Goal: Task Accomplishment & Management: Manage account settings

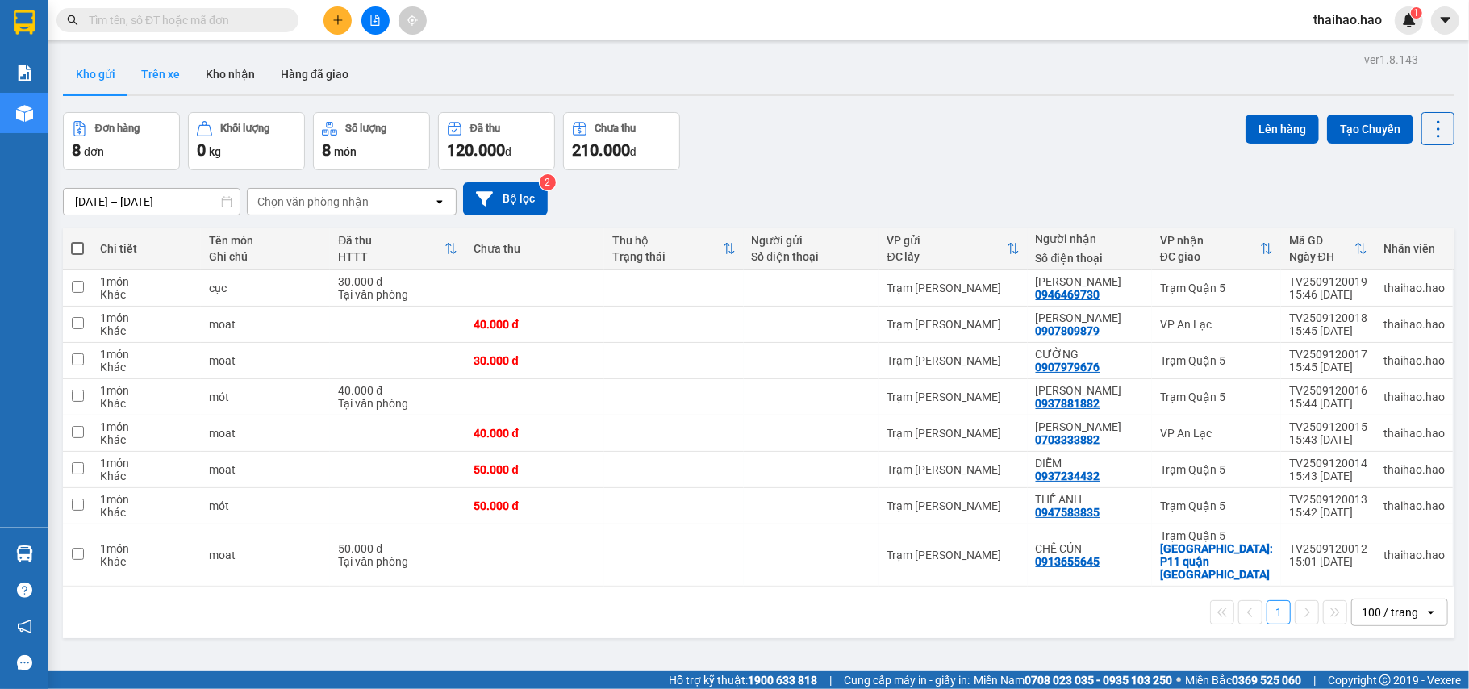
click at [156, 84] on button "Trên xe" at bounding box center [160, 74] width 65 height 39
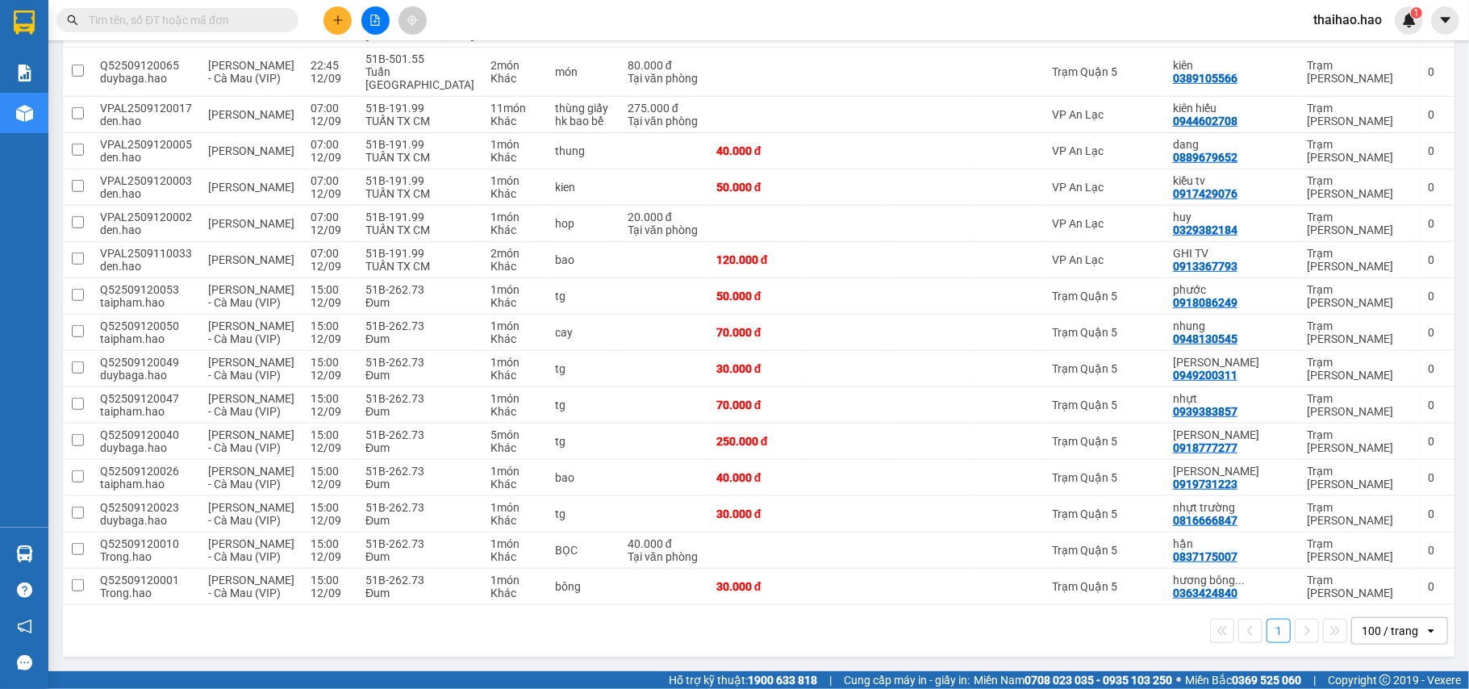
scroll to position [888, 0]
click at [1397, 436] on icon at bounding box center [1402, 441] width 11 height 11
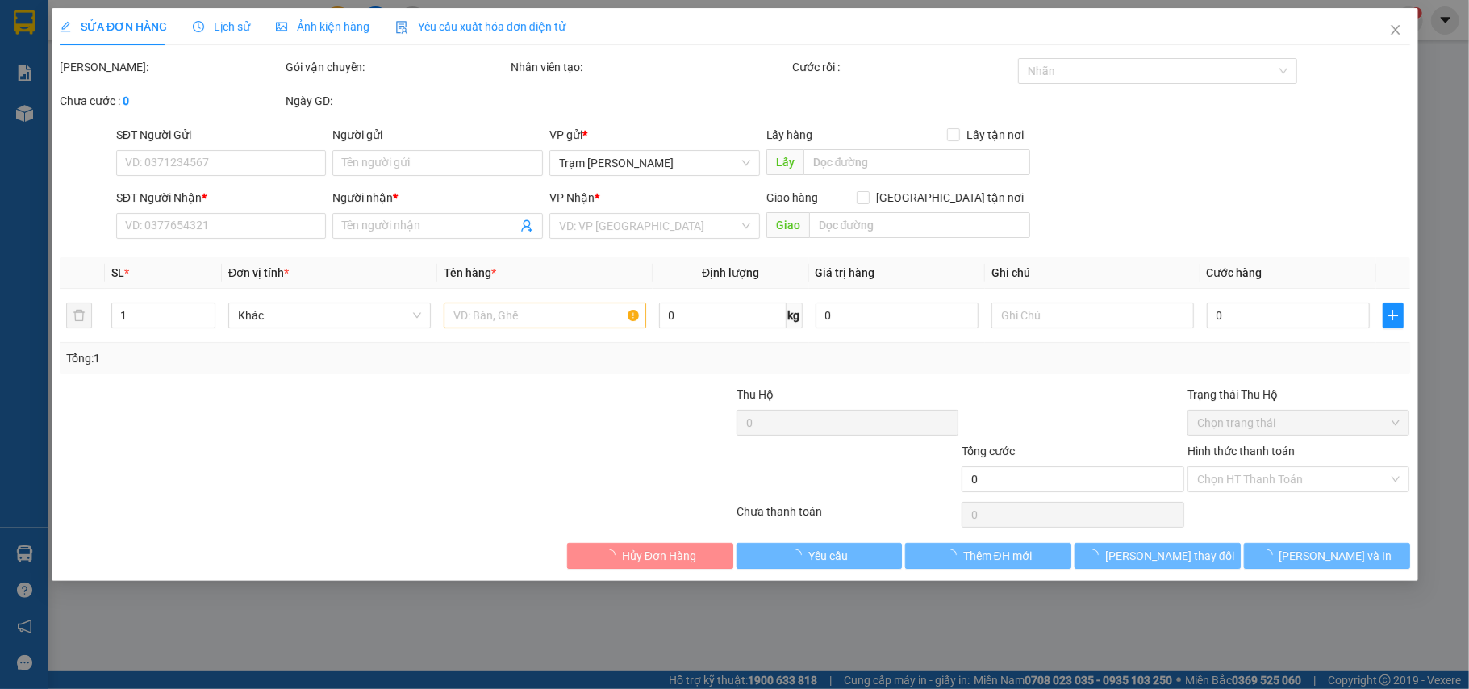
type input "0918777277"
type input "[PERSON_NAME]"
type input "250.000"
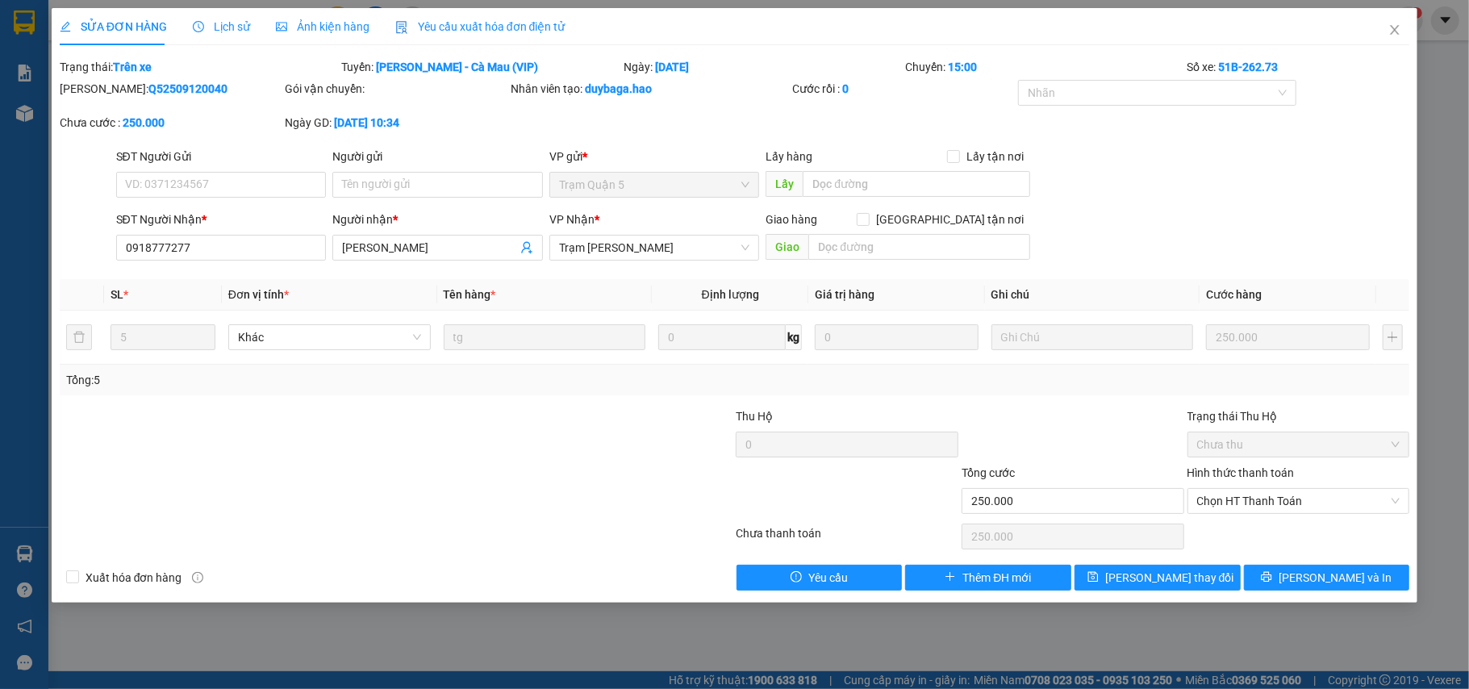
click at [210, 34] on div "Lịch sử" at bounding box center [221, 27] width 57 height 18
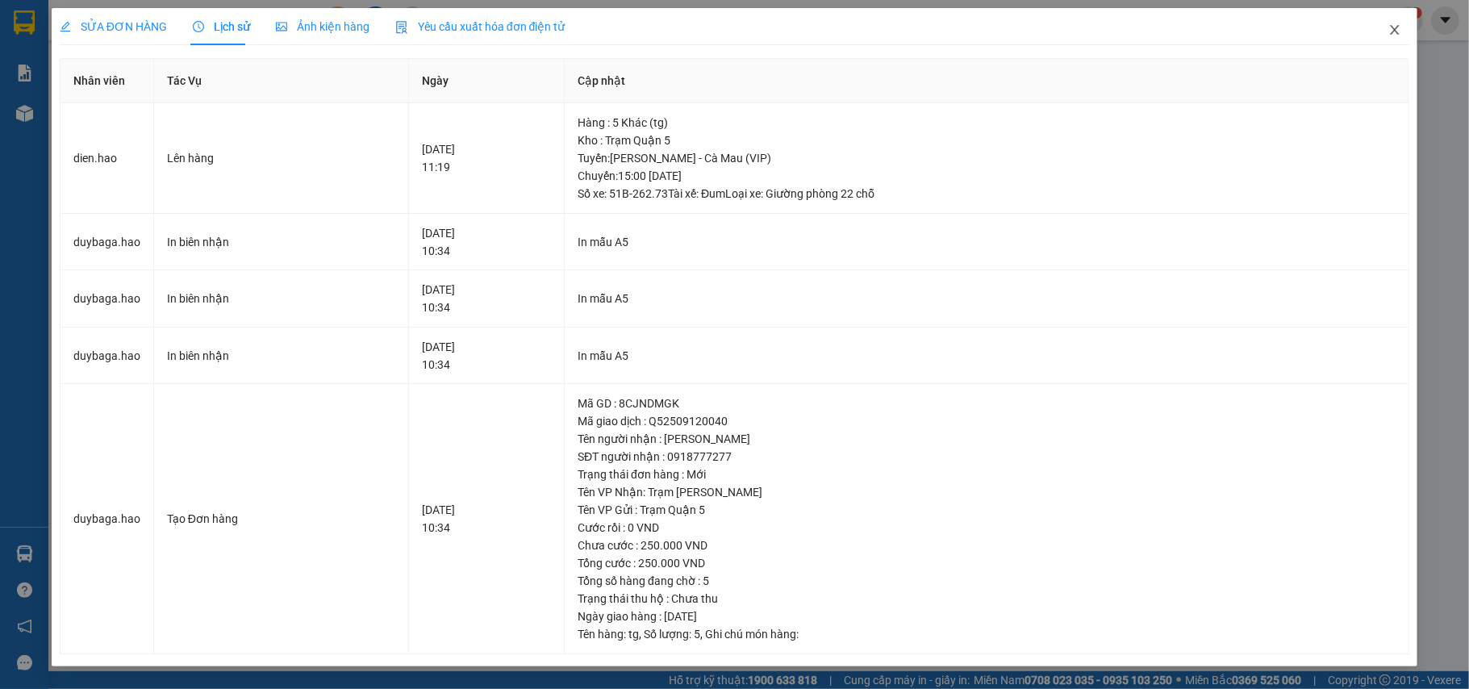
click at [1386, 35] on span "Close" at bounding box center [1394, 30] width 45 height 45
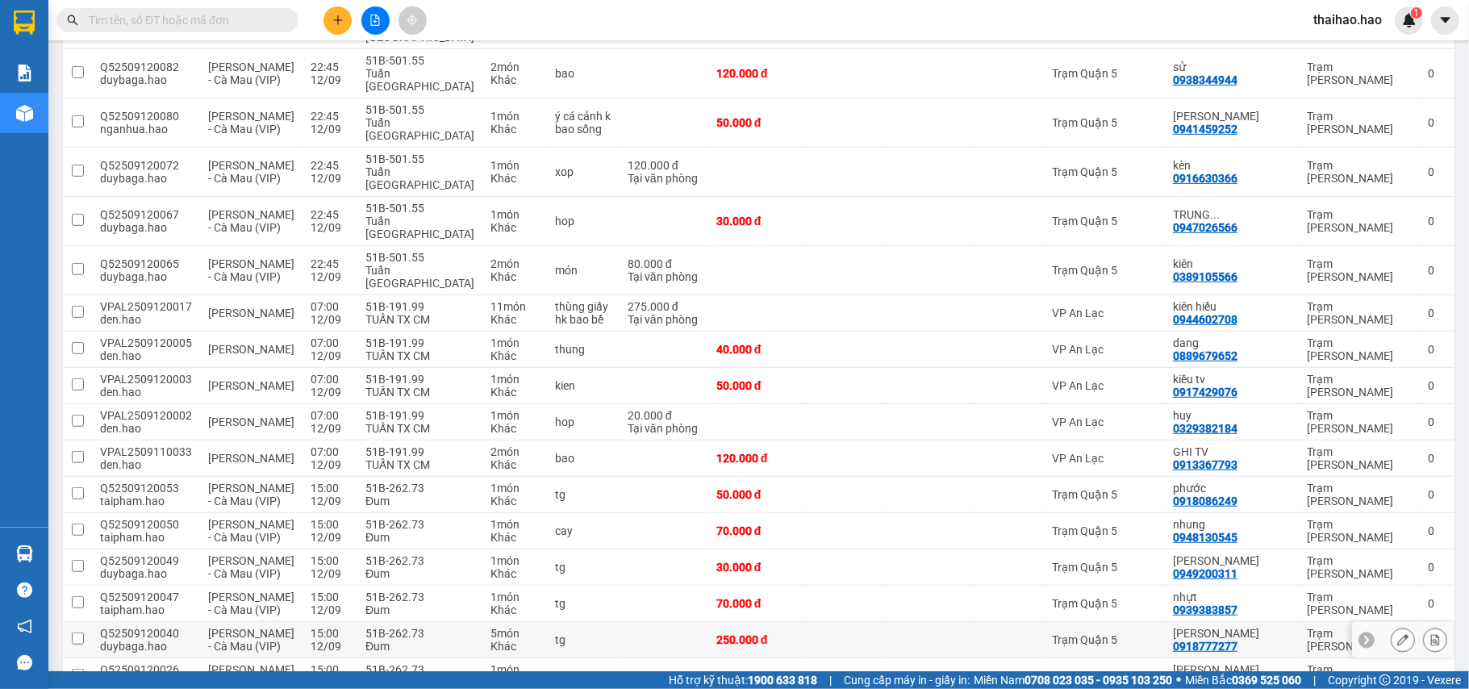
scroll to position [458, 0]
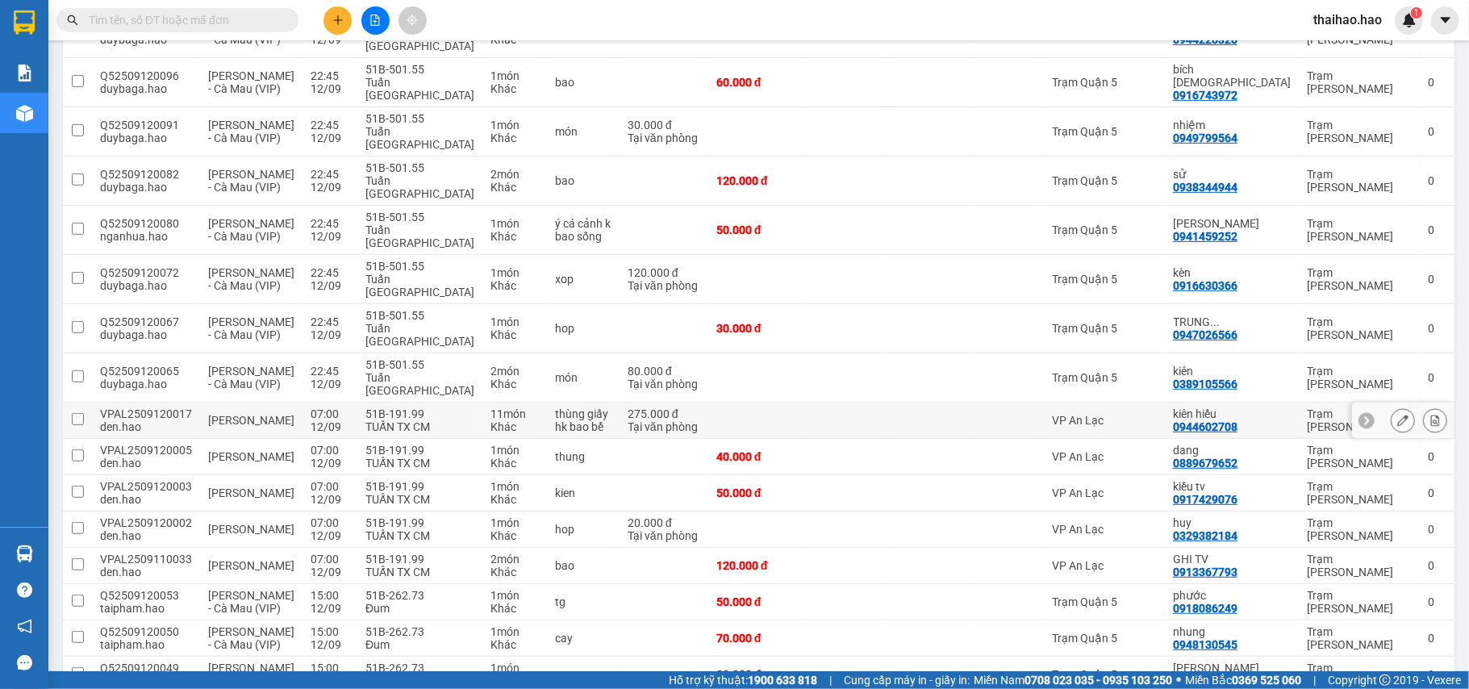
click at [1400, 430] on div at bounding box center [1419, 420] width 56 height 24
click at [1391, 432] on button at bounding box center [1402, 421] width 23 height 28
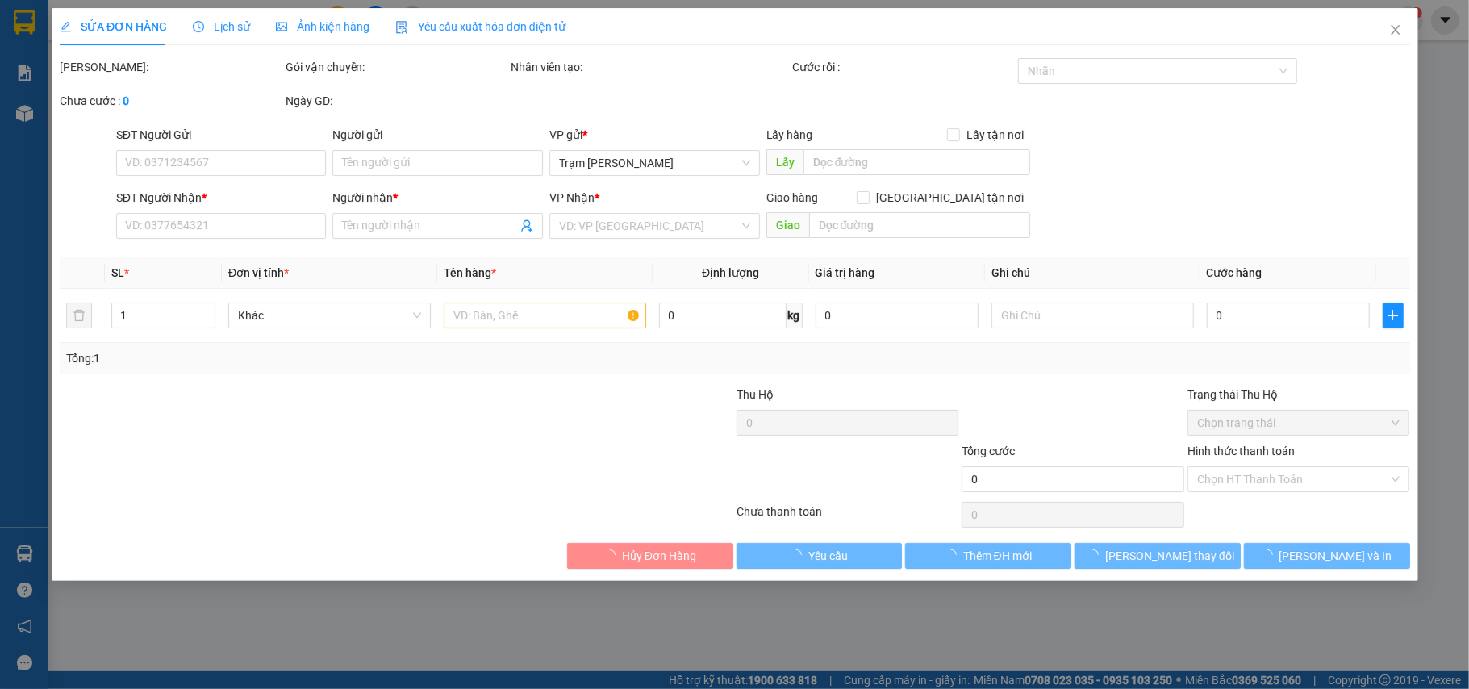
type input "0944602708"
type input "kiên hiếu"
type input "275.000"
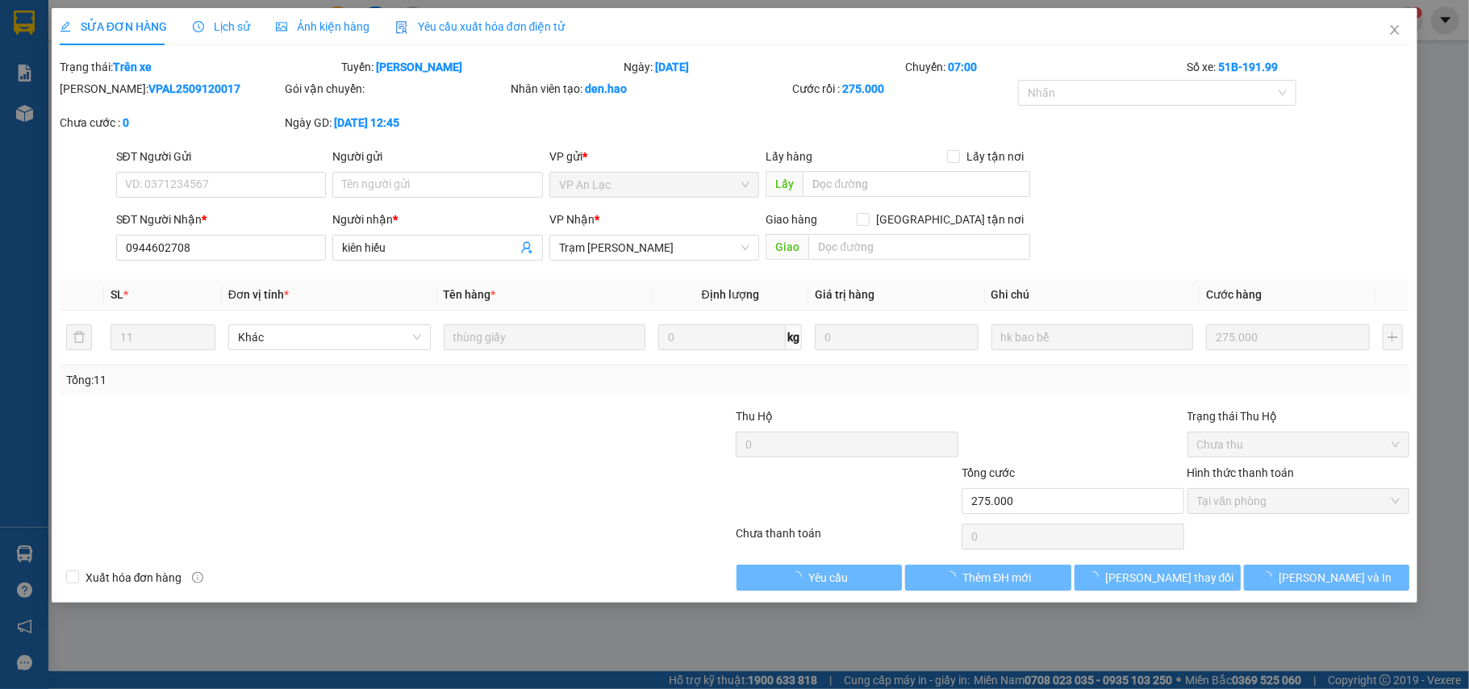
click at [352, 29] on span "Ảnh kiện hàng" at bounding box center [323, 26] width 94 height 13
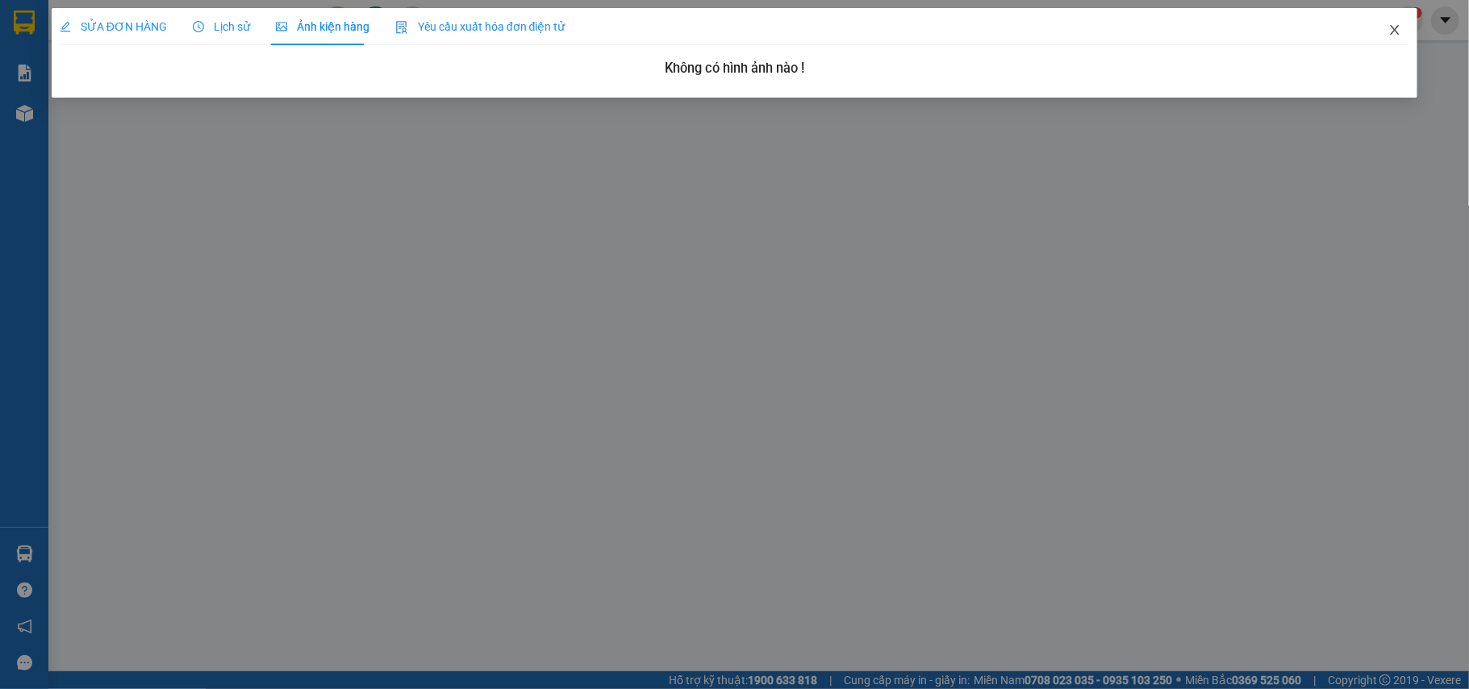
click at [1391, 27] on icon "close" at bounding box center [1394, 29] width 13 height 13
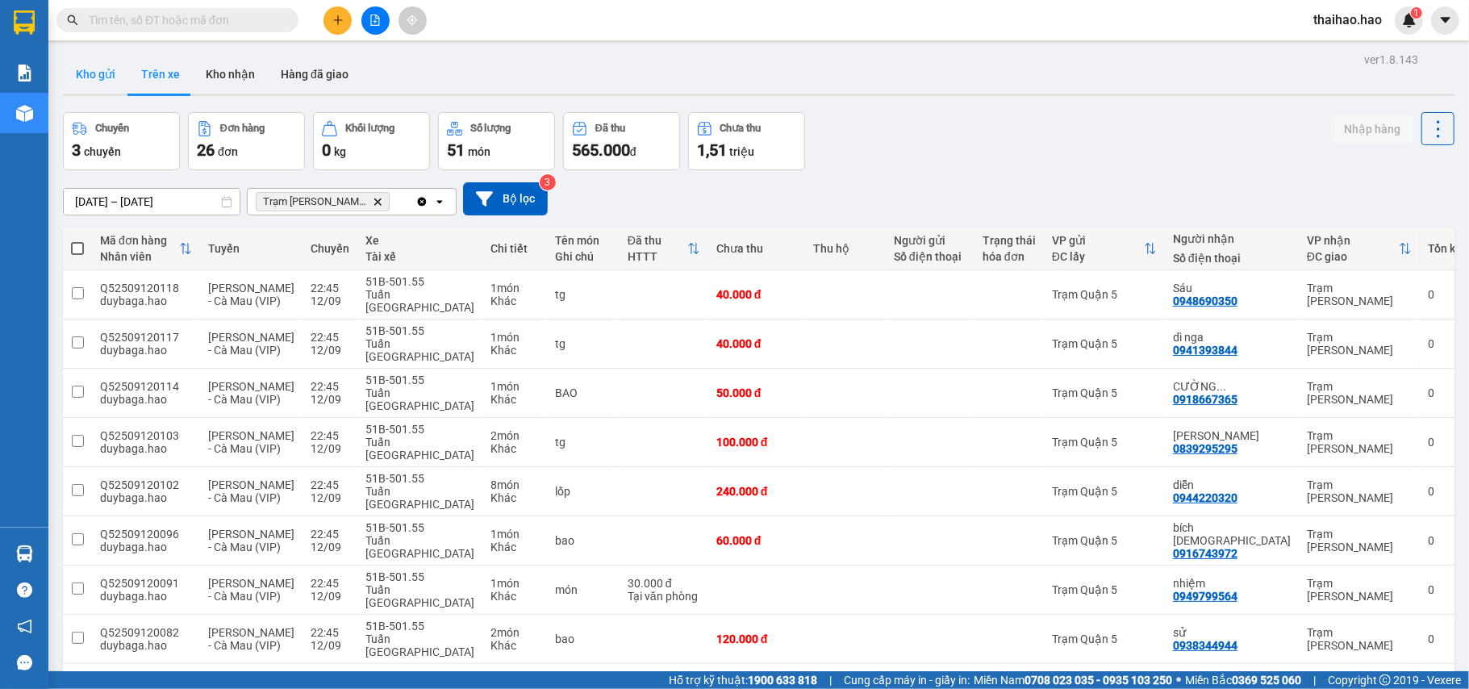
click at [116, 79] on button "Kho gửi" at bounding box center [95, 74] width 65 height 39
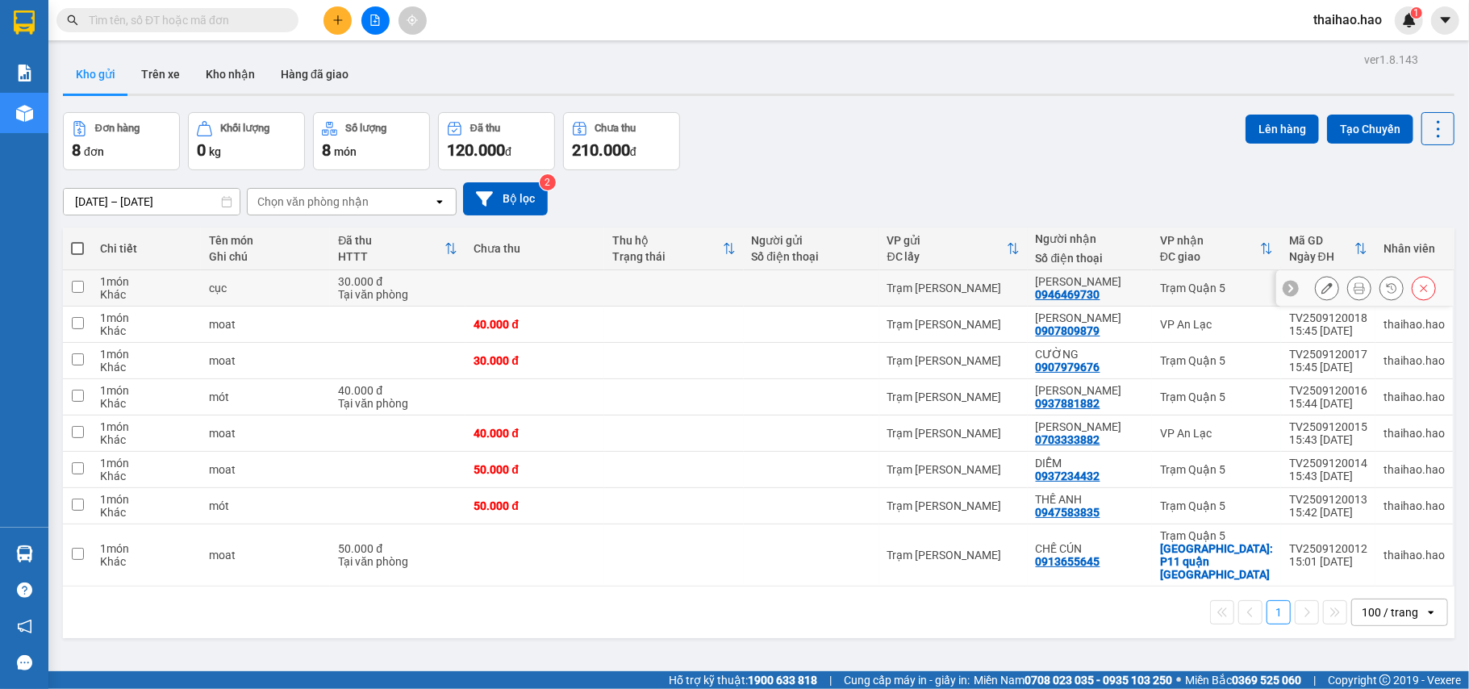
click at [1354, 289] on icon at bounding box center [1359, 287] width 11 height 11
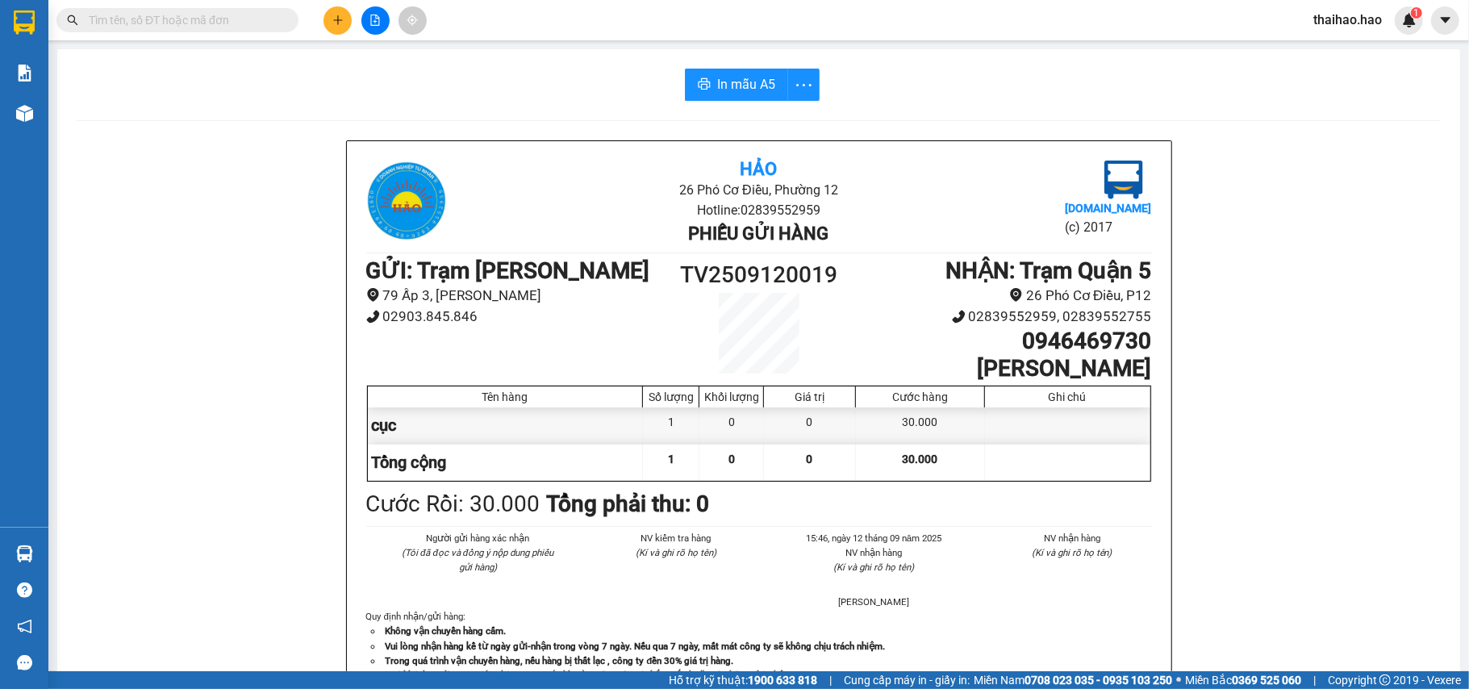
click at [689, 104] on div "In mẫu A5 Hảo 26 Phó Cơ Điều, Phường 12 Hotline: 02839552959 Phiếu gửi hàng Vex…" at bounding box center [758, 671] width 1403 height 1245
click at [702, 84] on icon "printer" at bounding box center [705, 83] width 12 height 11
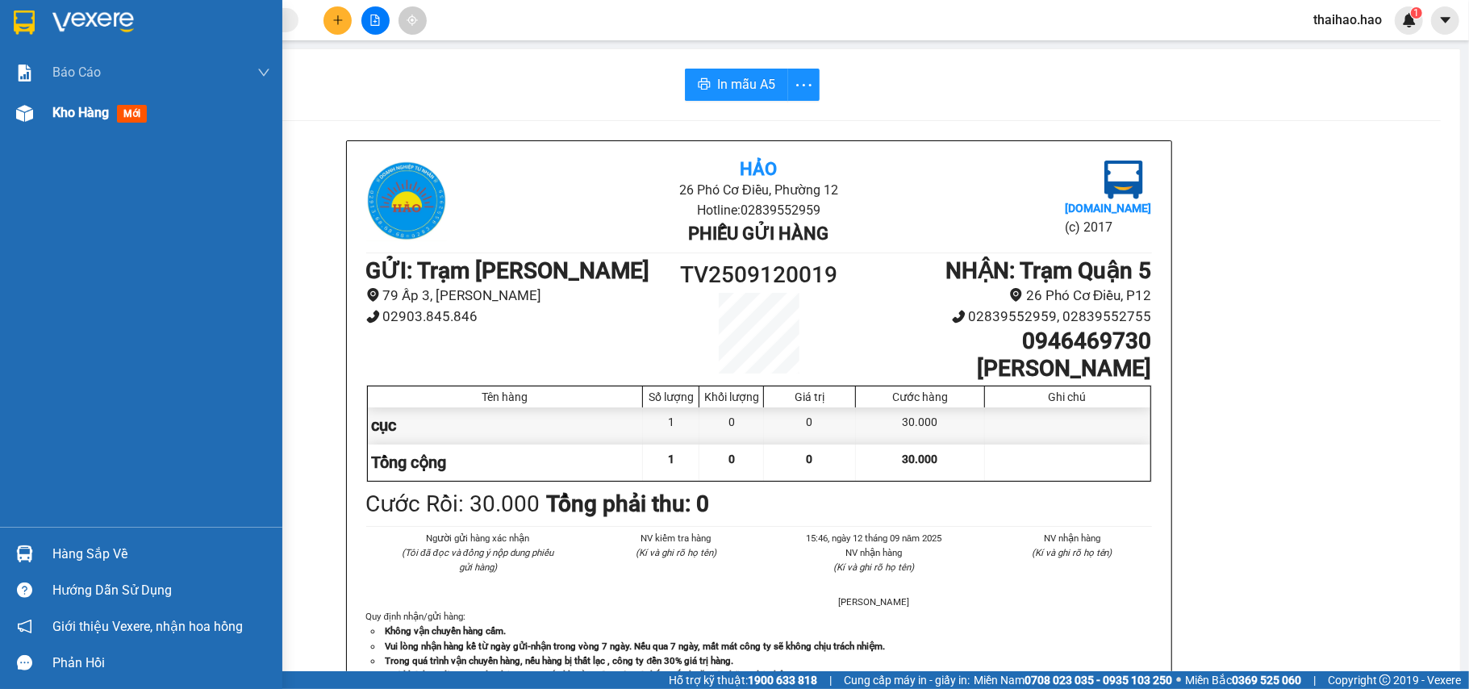
click at [32, 119] on img at bounding box center [24, 113] width 17 height 17
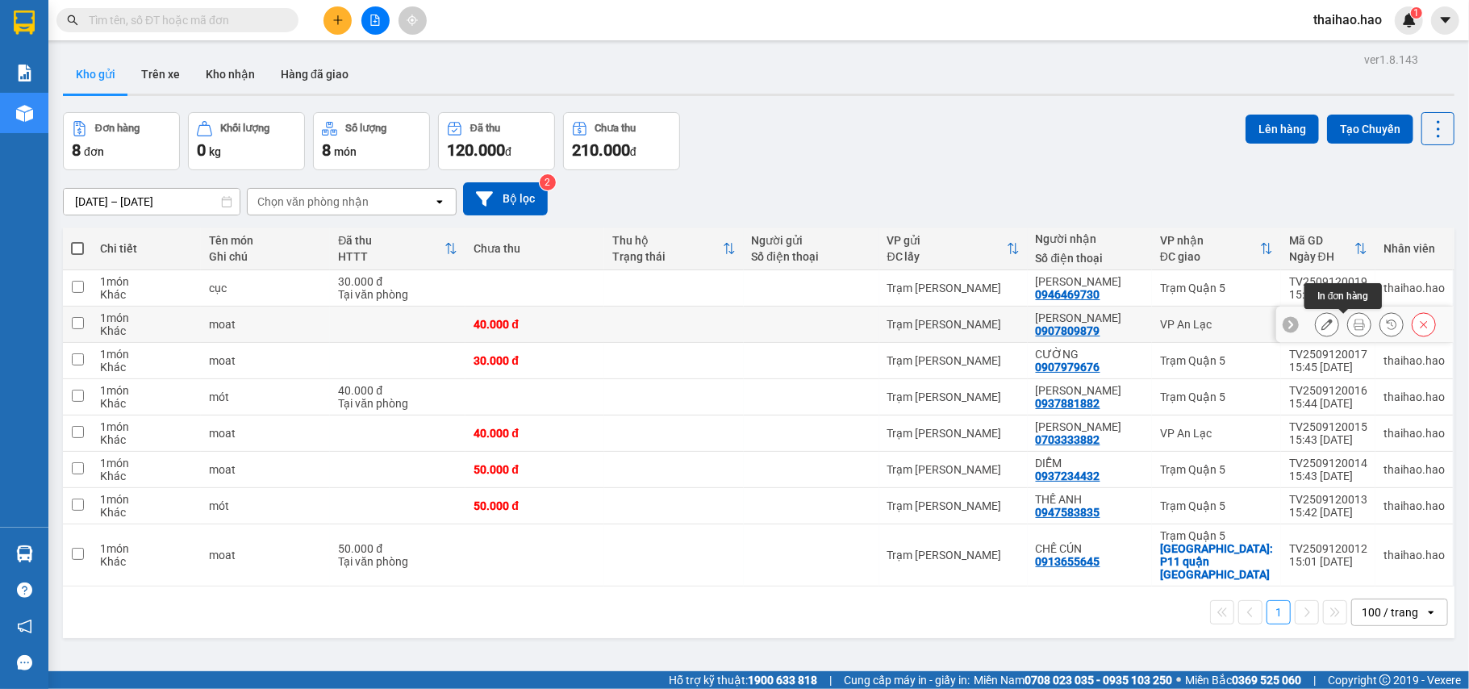
click at [1354, 323] on icon at bounding box center [1359, 324] width 11 height 11
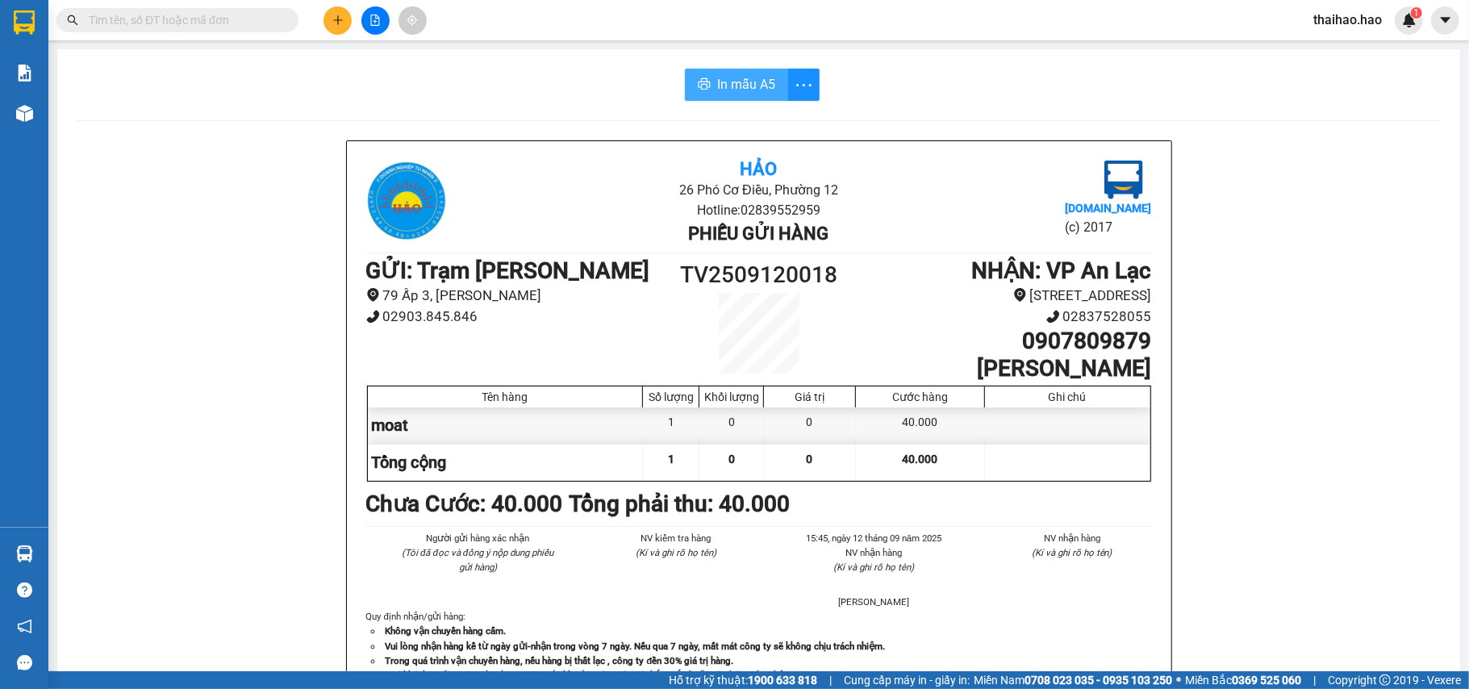
click at [707, 94] on button "In mẫu A5" at bounding box center [736, 85] width 103 height 32
click at [720, 65] on div "In mẫu A5 Hảo 26 Phó Cơ Điều, Phường 12 Hotline: 02839552959 Phiếu gửi hàng Vex…" at bounding box center [758, 671] width 1403 height 1245
click at [726, 75] on span "In mẫu A5" at bounding box center [746, 84] width 58 height 20
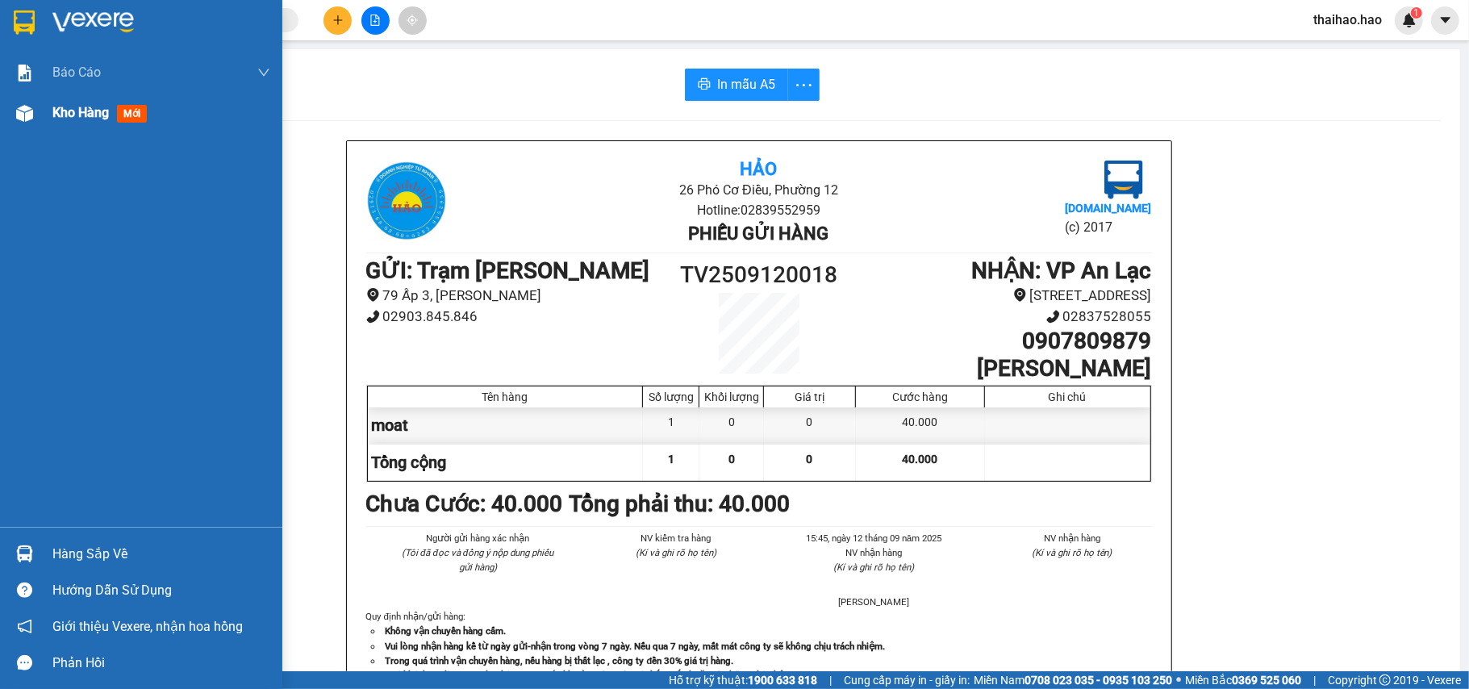
click at [45, 100] on div "Kho hàng mới" at bounding box center [141, 113] width 282 height 40
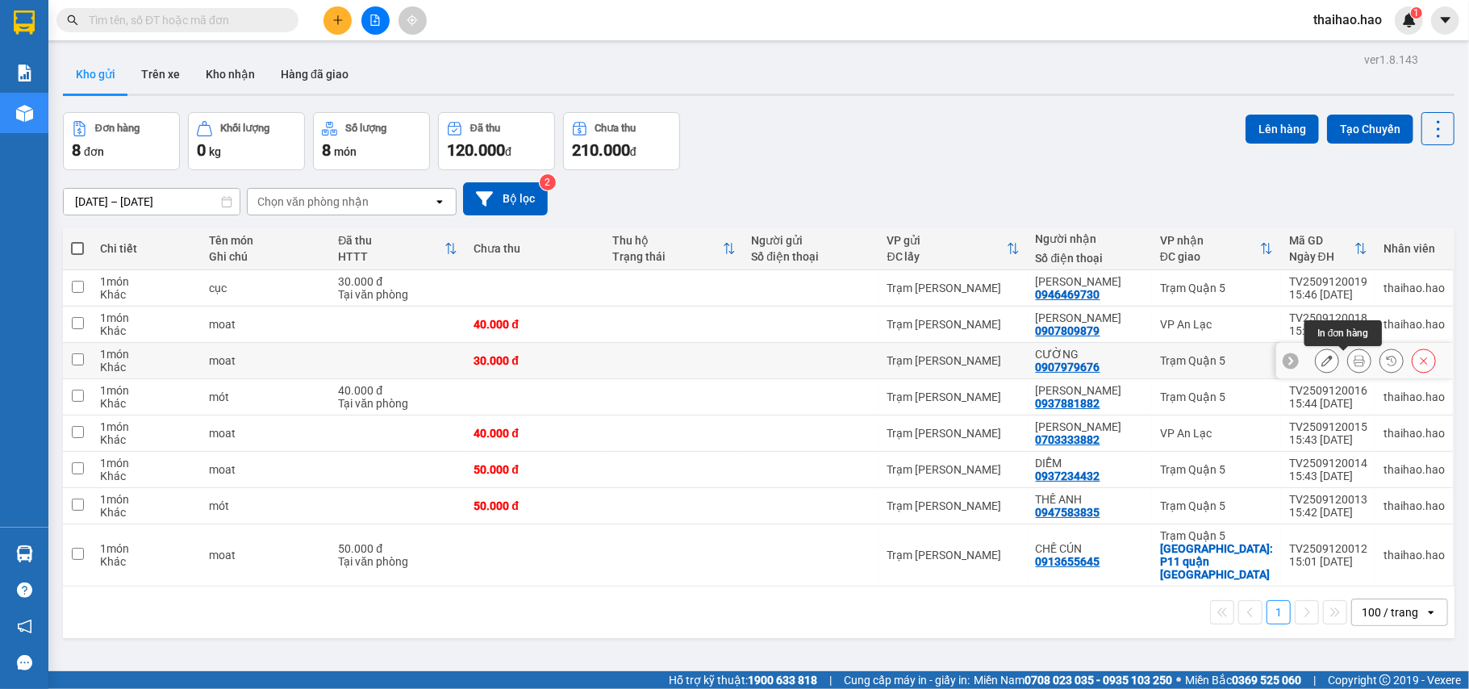
click at [1354, 360] on icon at bounding box center [1359, 360] width 11 height 11
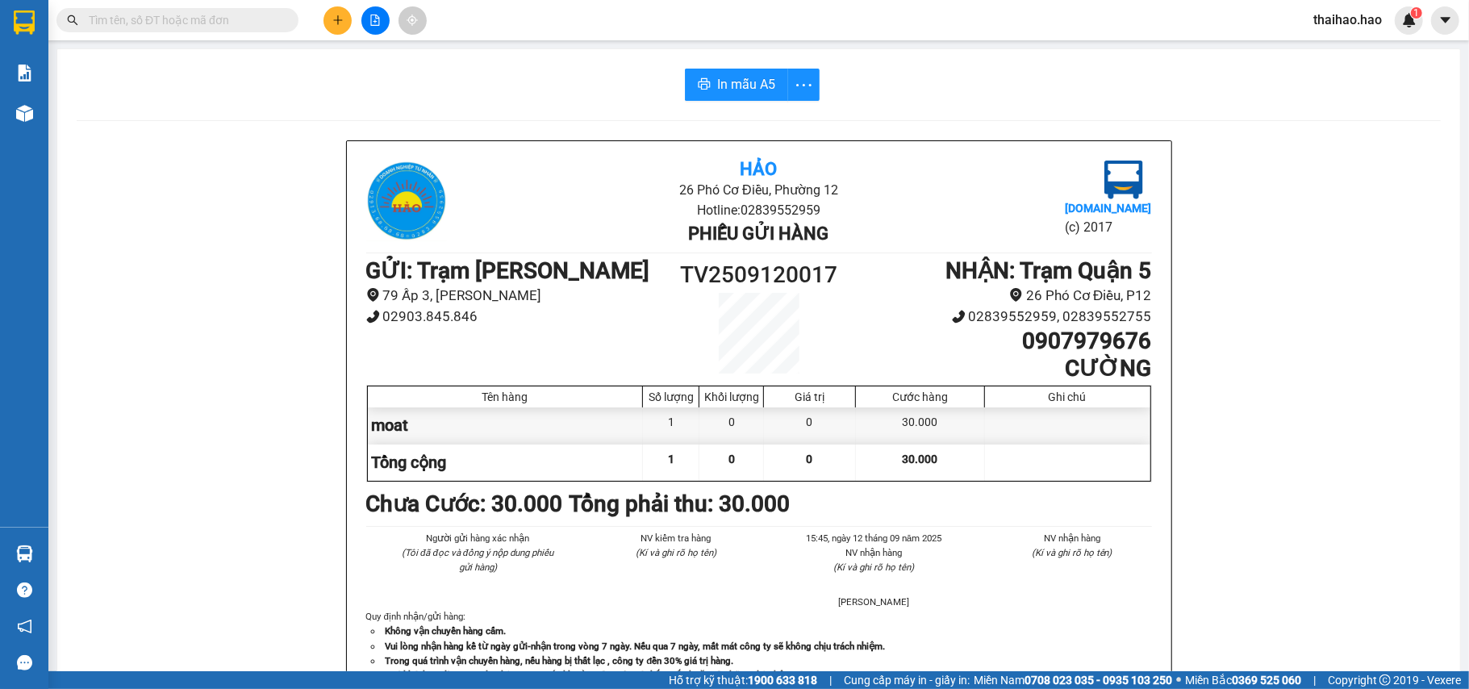
click at [739, 107] on div "In mẫu A5 Hảo 26 Phó Cơ Điều, Phường 12 Hotline: 02839552959 Phiếu gửi hàng Vex…" at bounding box center [758, 671] width 1403 height 1245
click at [736, 95] on button "In mẫu A5" at bounding box center [736, 85] width 103 height 32
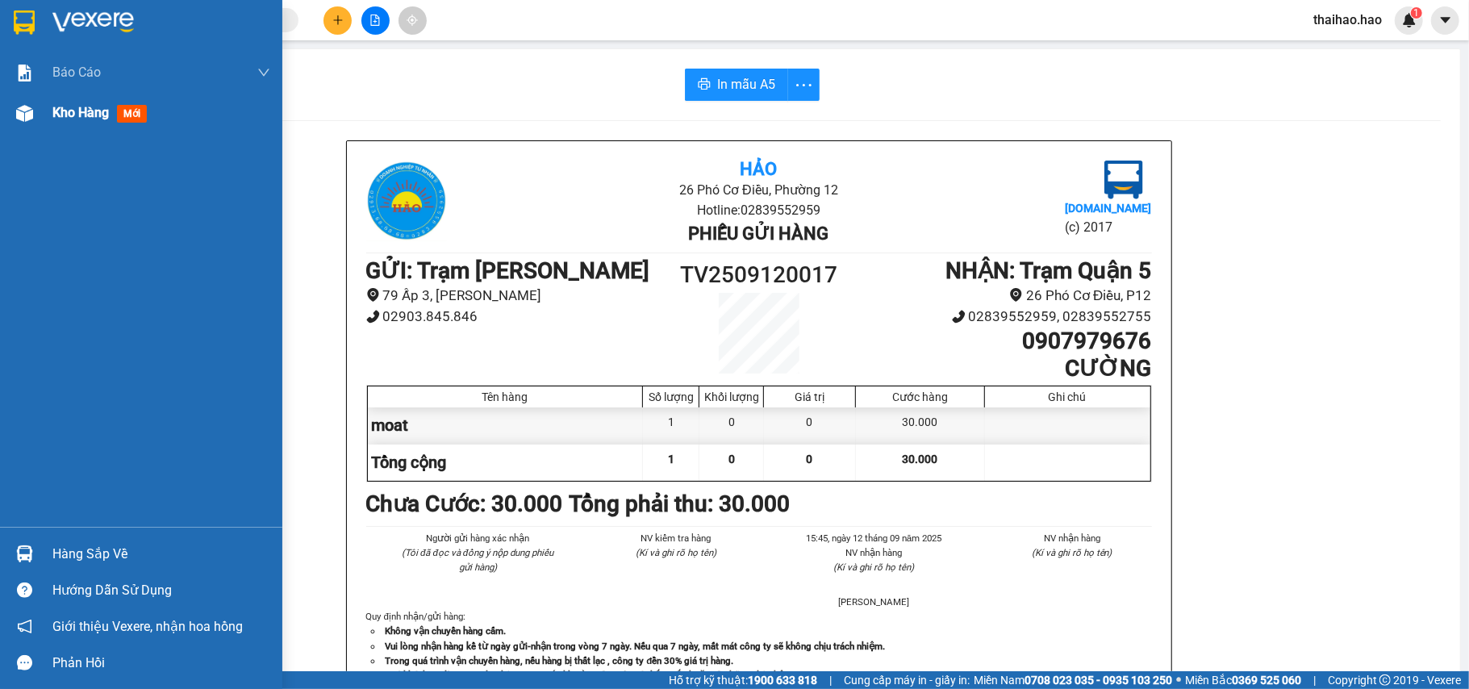
click at [17, 123] on div at bounding box center [24, 113] width 28 height 28
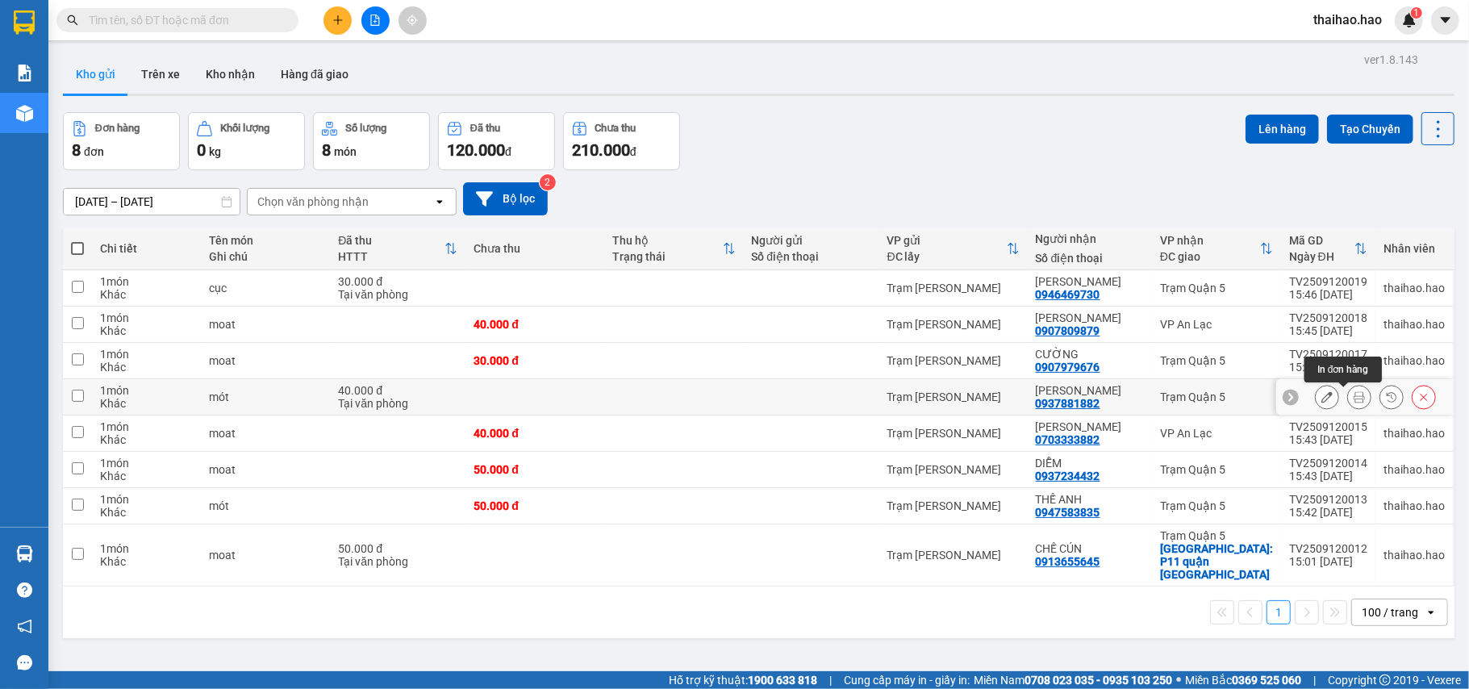
click at [1352, 402] on button at bounding box center [1359, 397] width 23 height 28
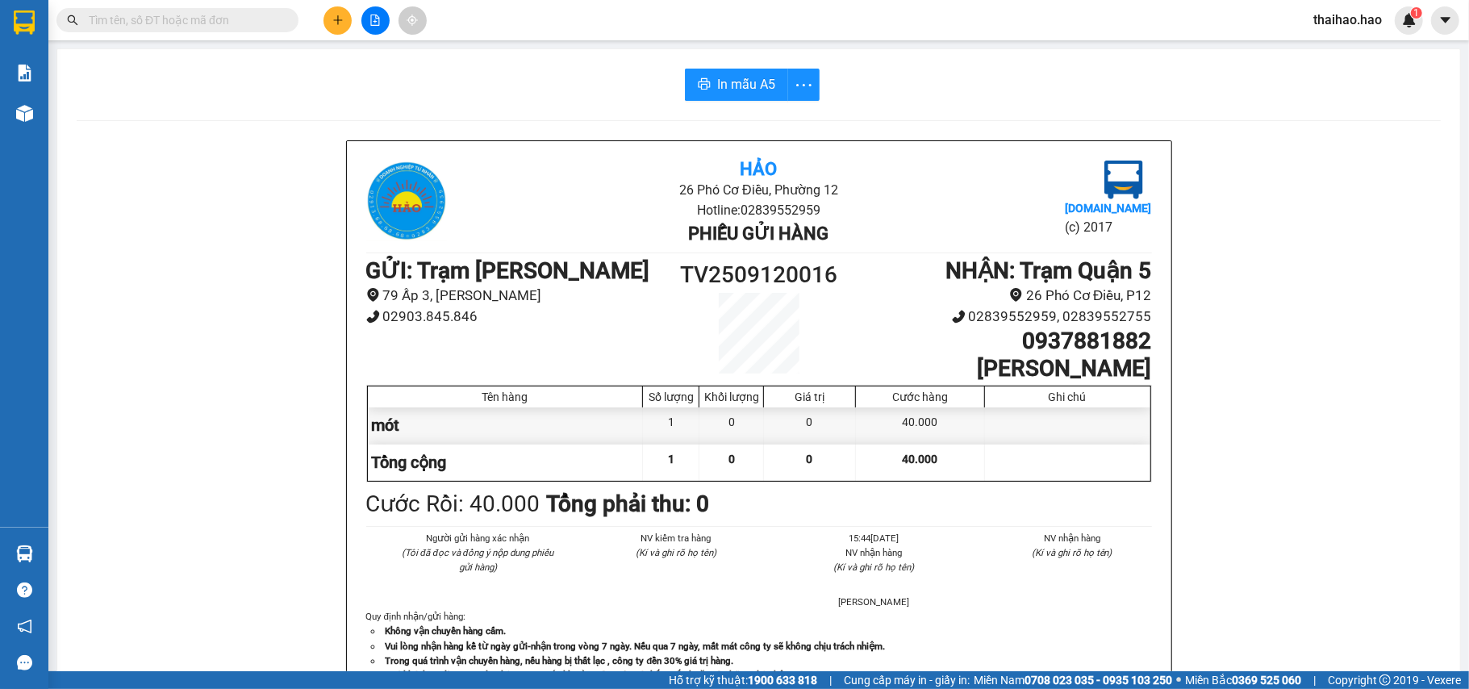
click at [749, 101] on div "In mẫu A5 Hảo 26 Phó Cơ Điều, Phường 12 Hotline: 02839552959 Phiếu gửi hàng Vex…" at bounding box center [758, 671] width 1403 height 1245
click at [747, 88] on span "In mẫu A5" at bounding box center [746, 84] width 58 height 20
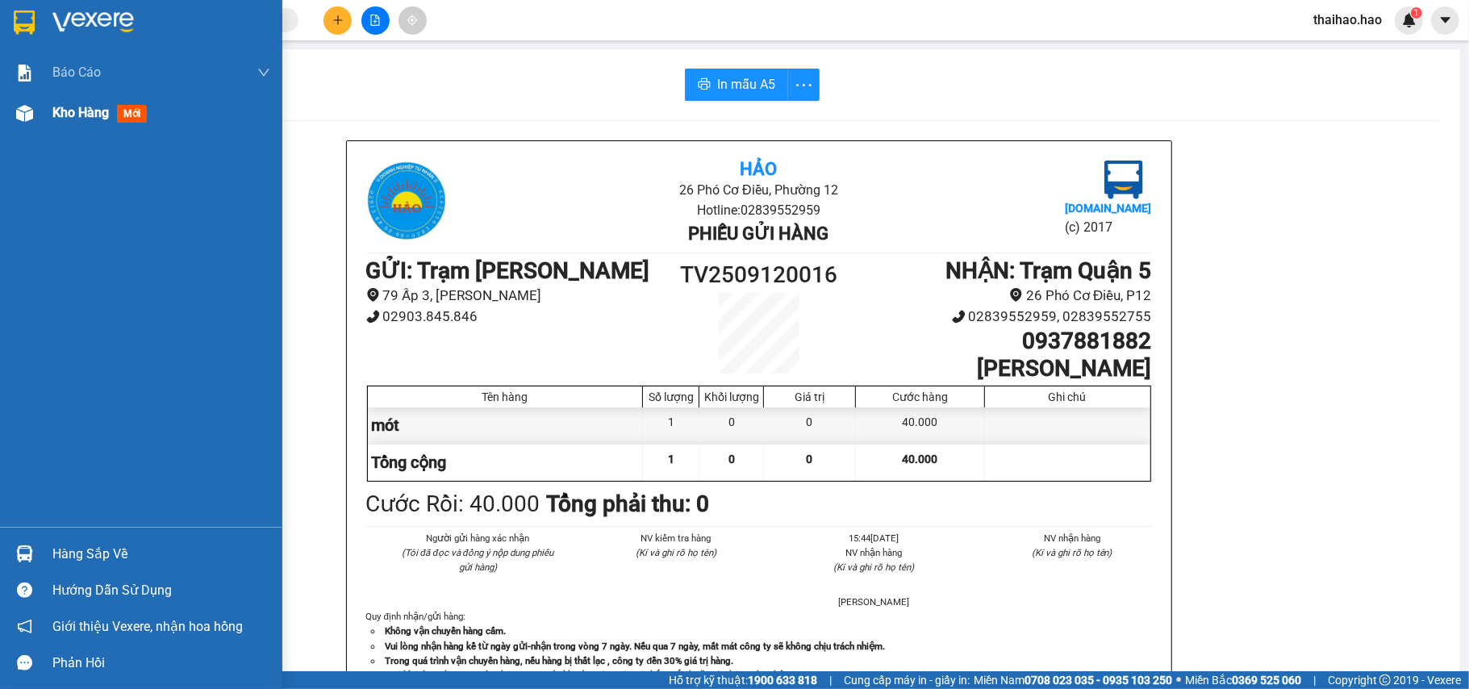
click at [88, 111] on span "Kho hàng" at bounding box center [80, 112] width 56 height 15
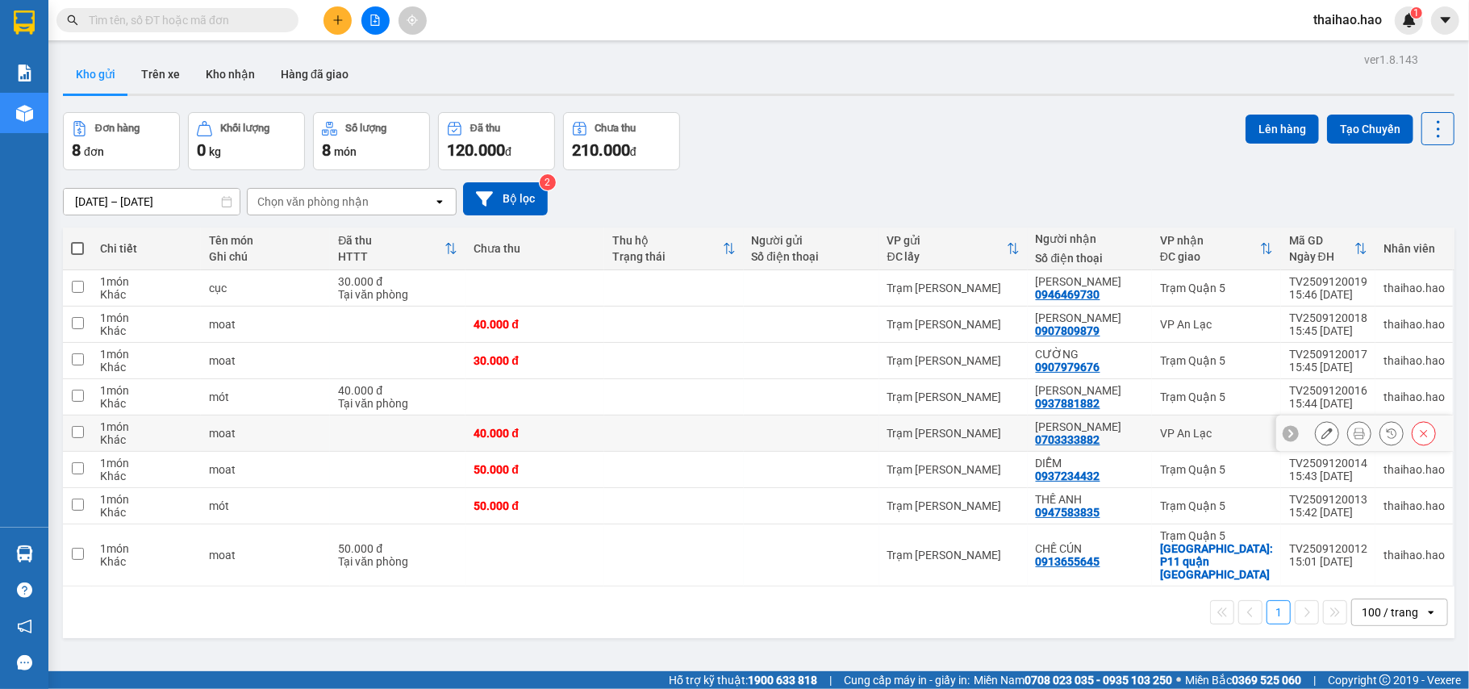
click at [1321, 439] on icon at bounding box center [1326, 433] width 11 height 11
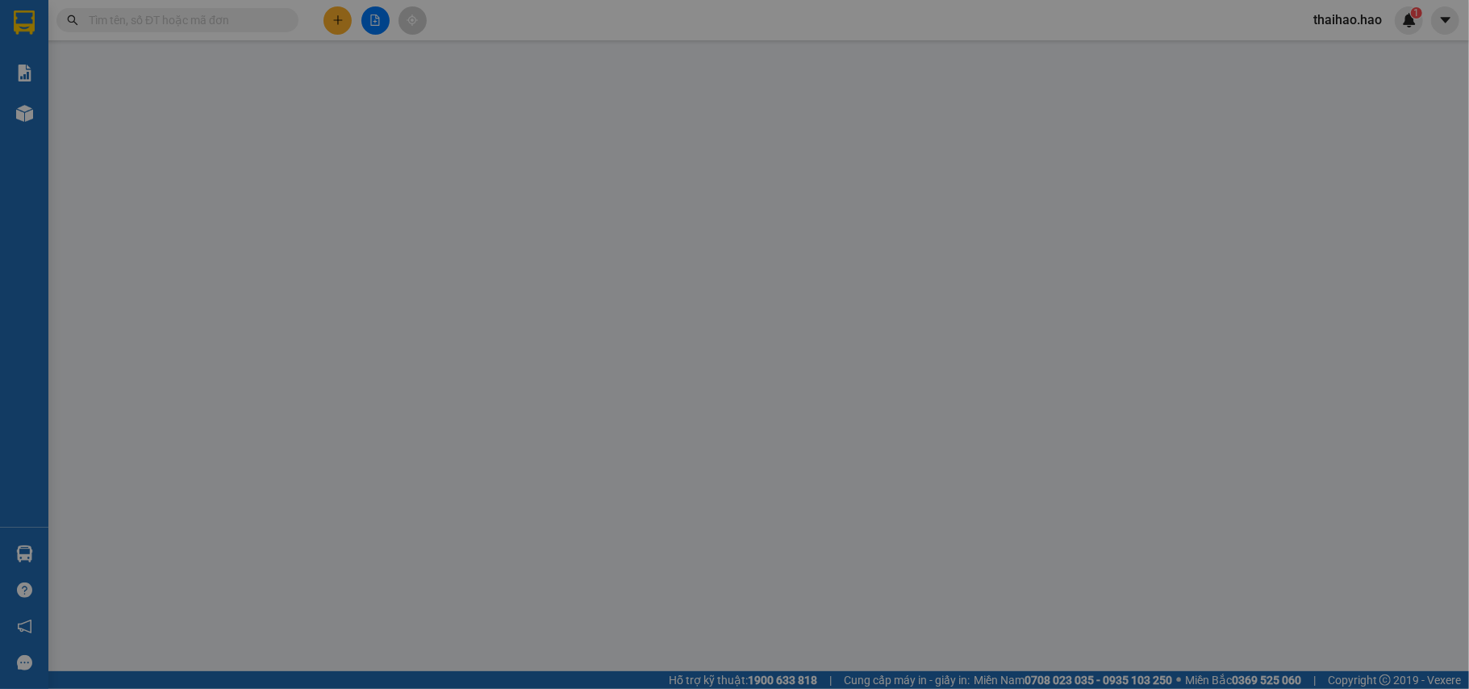
type input "0703333882"
type input "[PERSON_NAME]"
type input "40.000"
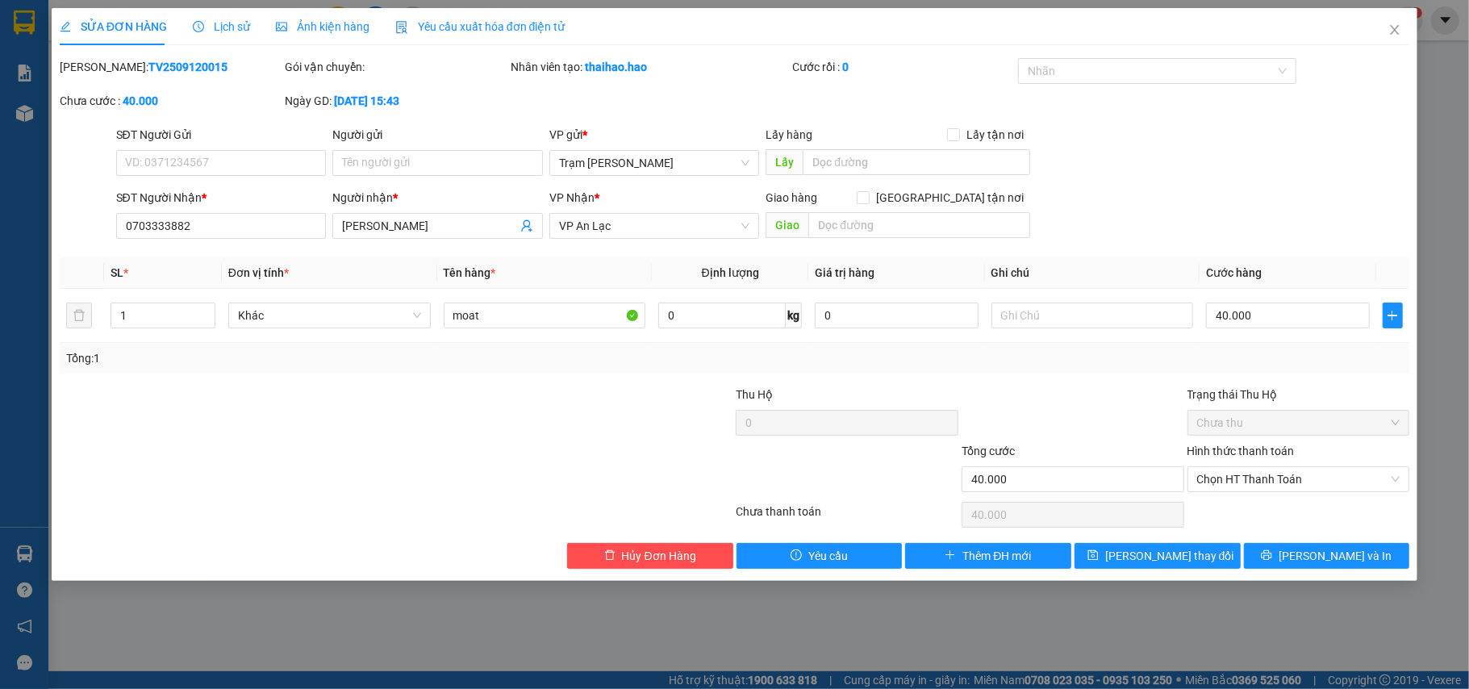
click at [202, 31] on span "Lịch sử" at bounding box center [221, 26] width 57 height 13
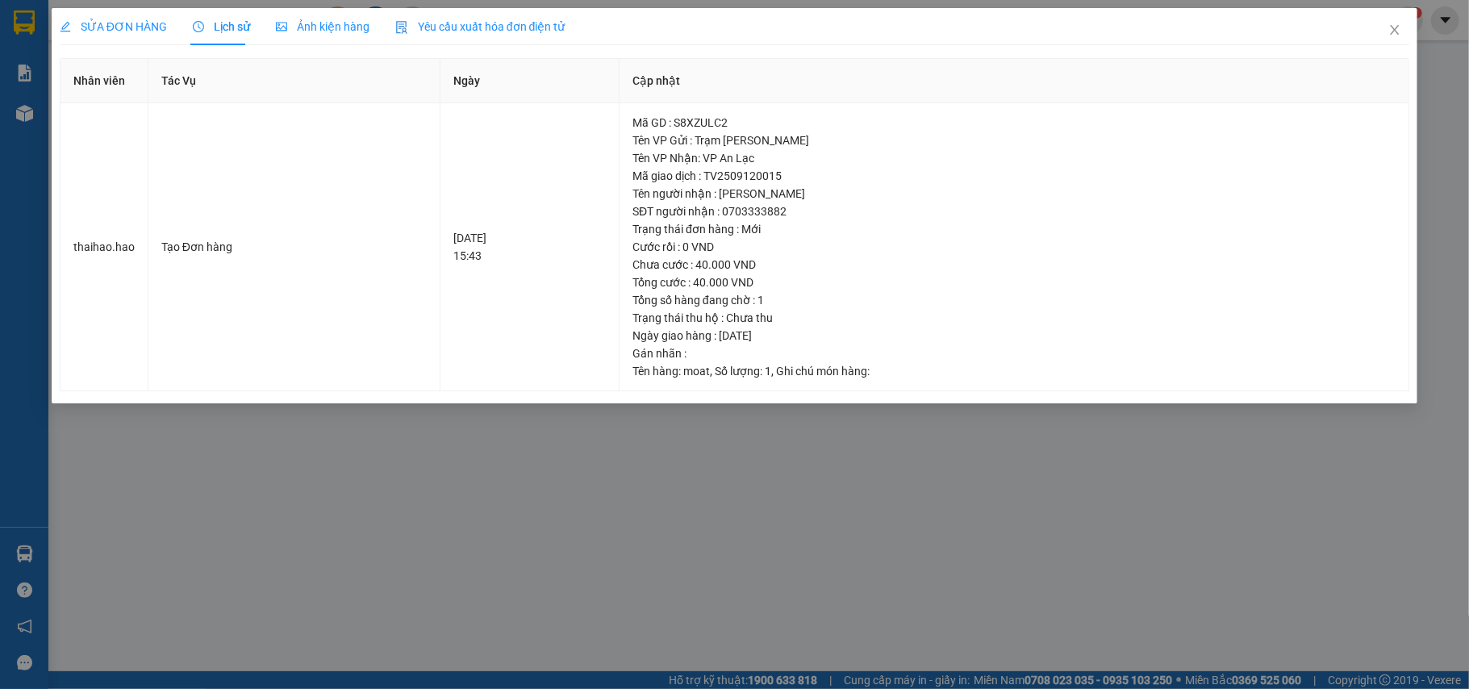
click at [332, 31] on span "Ảnh kiện hàng" at bounding box center [323, 26] width 94 height 13
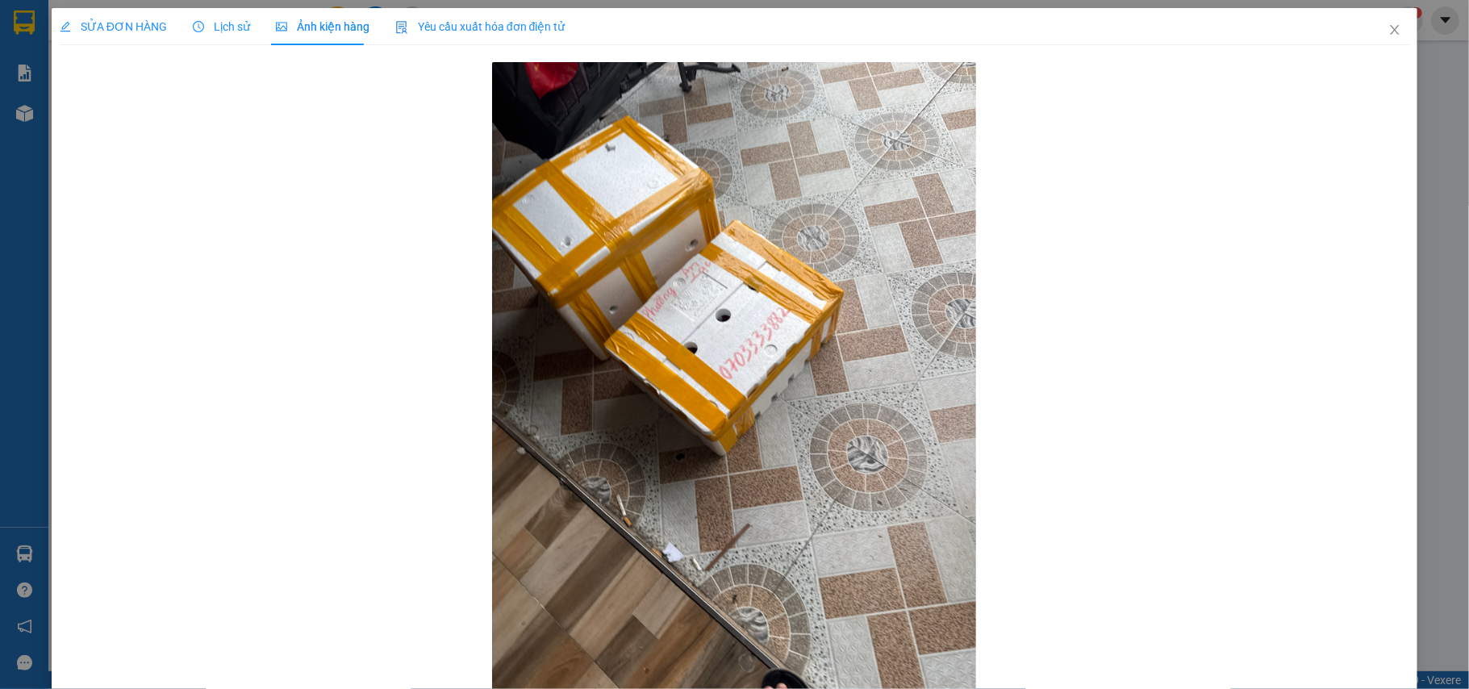
click at [102, 31] on span "SỬA ĐƠN HÀNG" at bounding box center [113, 26] width 107 height 13
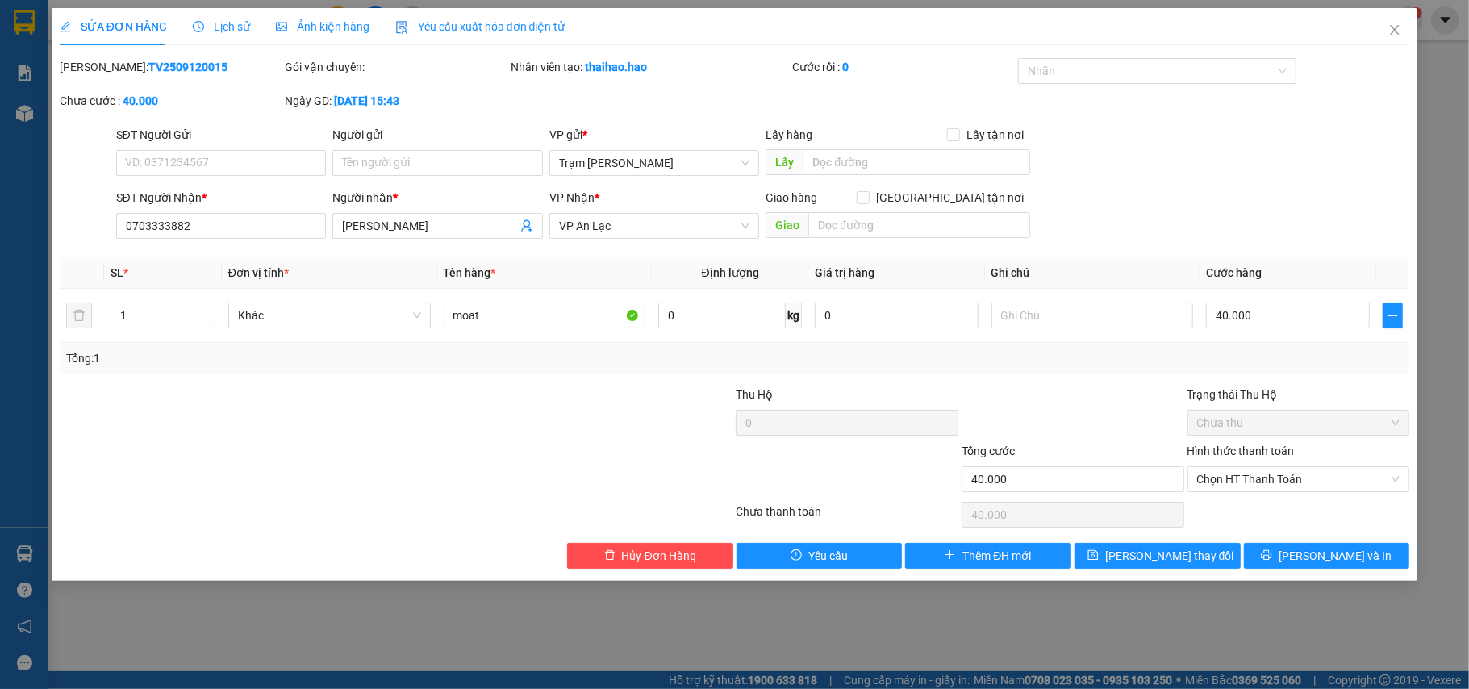
click at [1320, 575] on div "SỬA ĐƠN HÀNG Lịch sử Ảnh kiện hàng Yêu cầu xuất hóa đơn điện tử Total Paid Fee …" at bounding box center [735, 294] width 1366 height 573
click at [1321, 569] on button "[PERSON_NAME] và In" at bounding box center [1327, 556] width 166 height 26
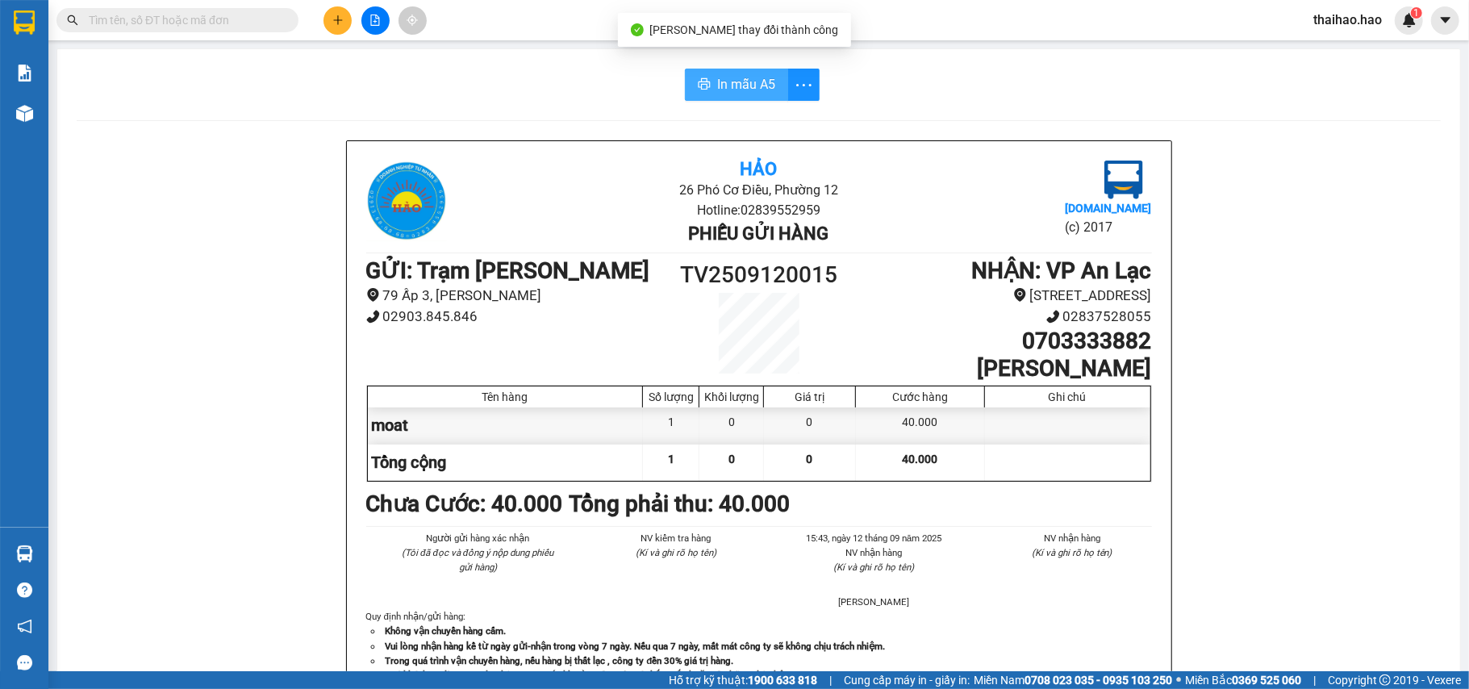
click at [736, 95] on button "In mẫu A5" at bounding box center [736, 85] width 103 height 32
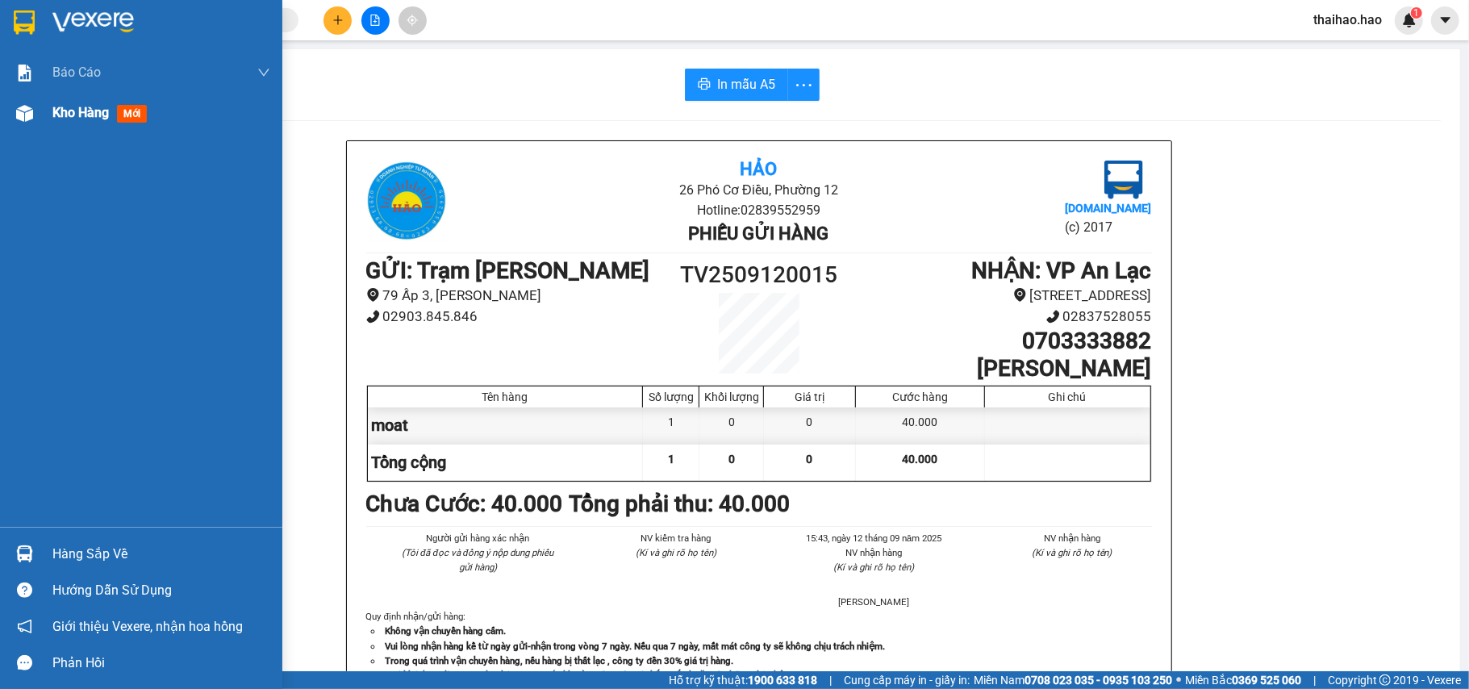
click at [31, 99] on div at bounding box center [24, 113] width 28 height 28
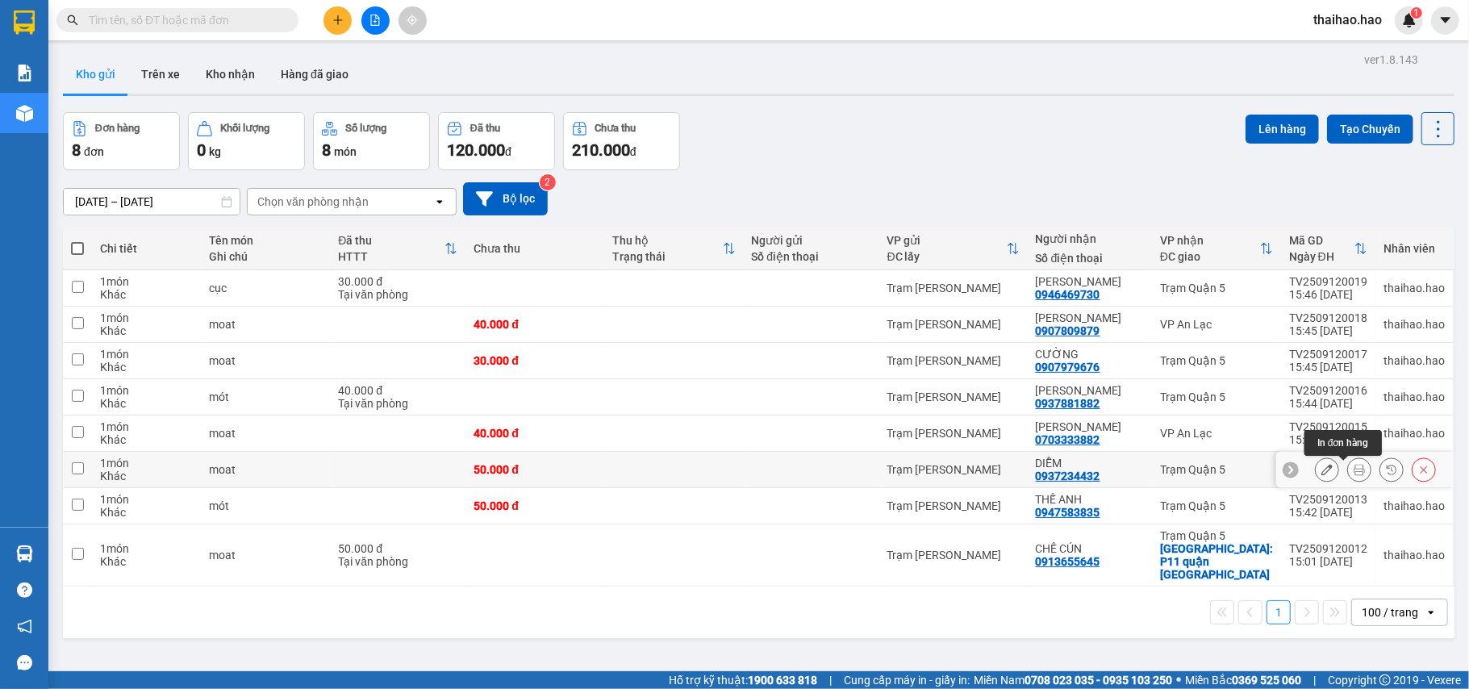
click at [1354, 469] on icon at bounding box center [1359, 469] width 11 height 11
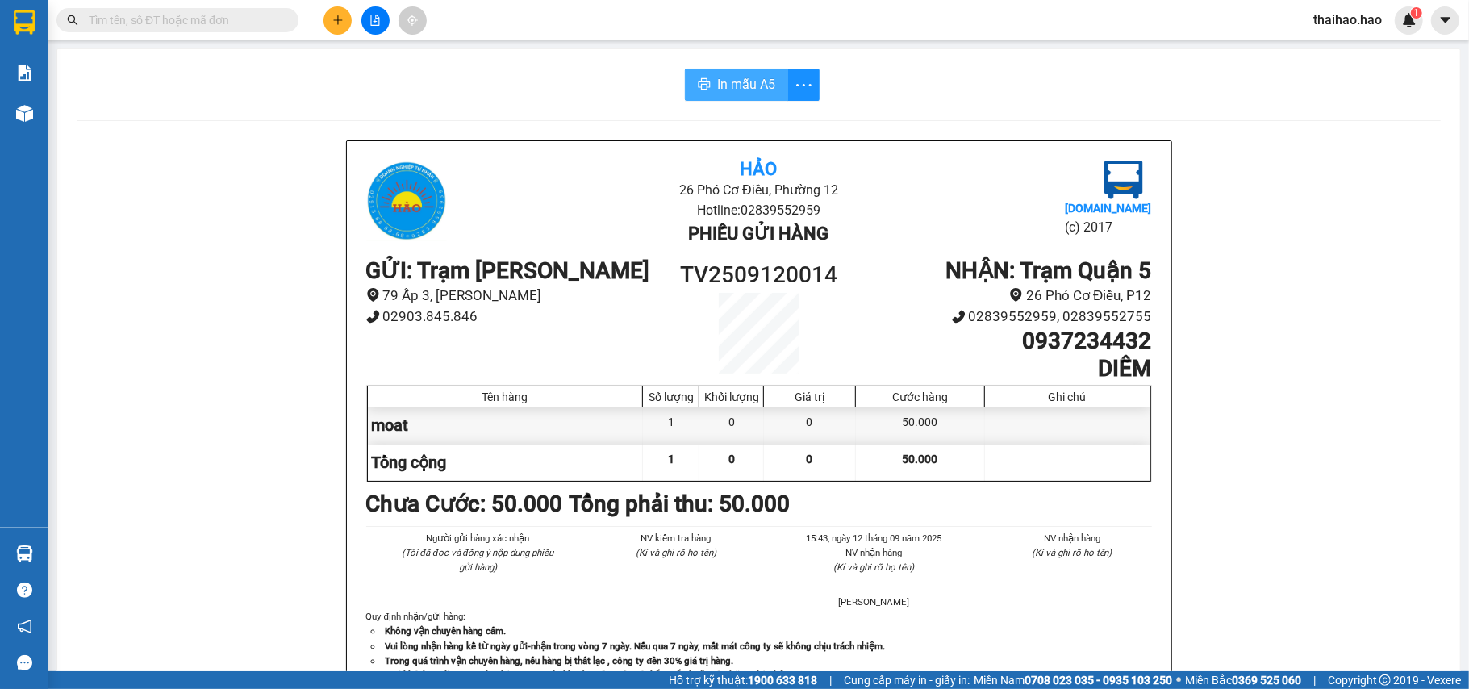
click at [718, 91] on span "In mẫu A5" at bounding box center [746, 84] width 58 height 20
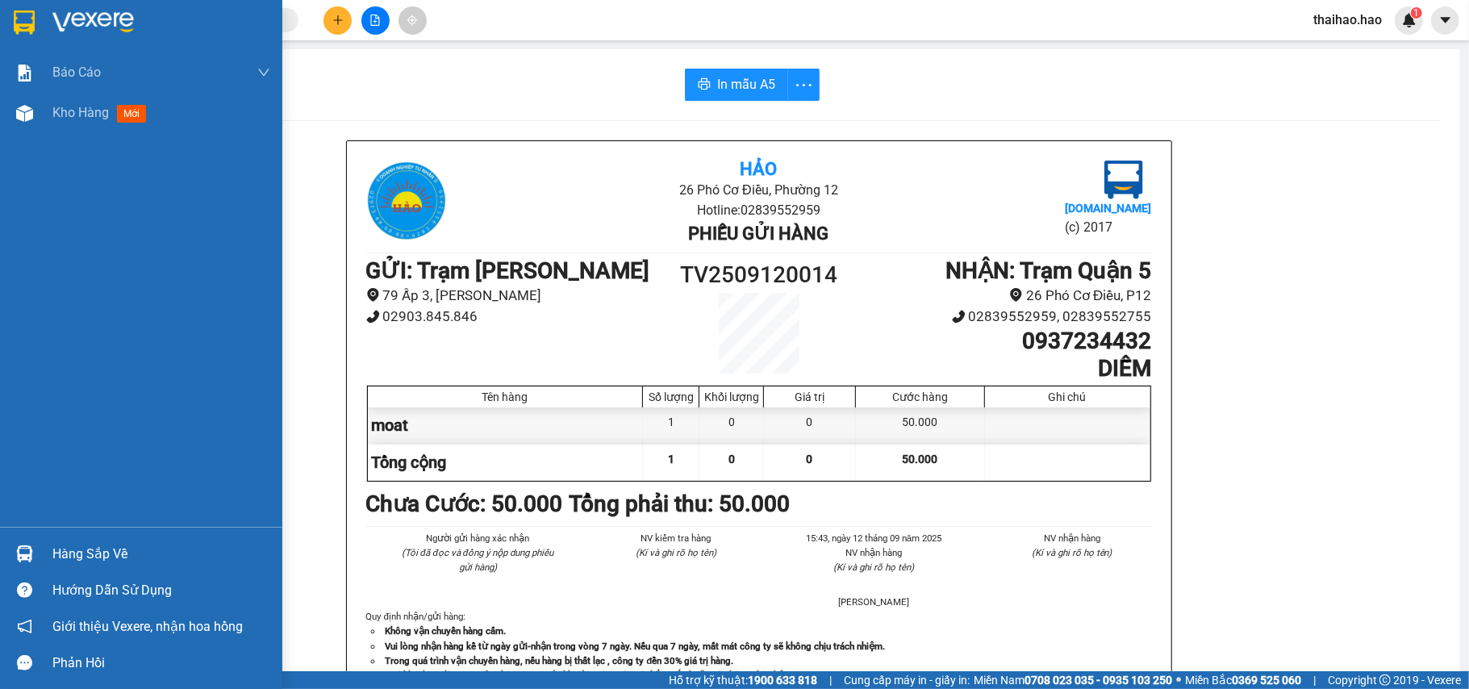
click at [32, 133] on div "Báo cáo BC tiền công nợ Báo cáo dòng tiền (trưởng trạm) Doanh số tạo đơn theo V…" at bounding box center [141, 289] width 282 height 474
click at [40, 116] on div "Kho hàng mới" at bounding box center [141, 113] width 282 height 40
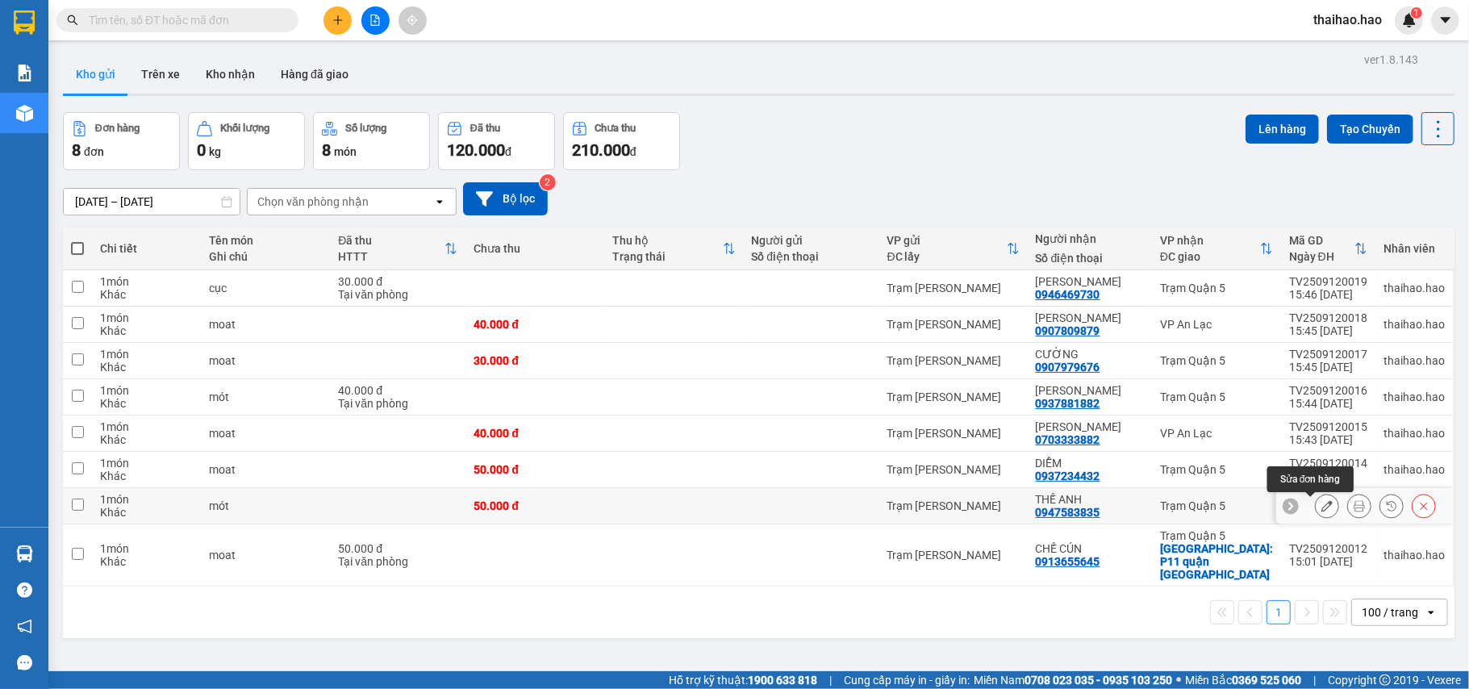
click at [1316, 500] on button at bounding box center [1327, 506] width 23 height 28
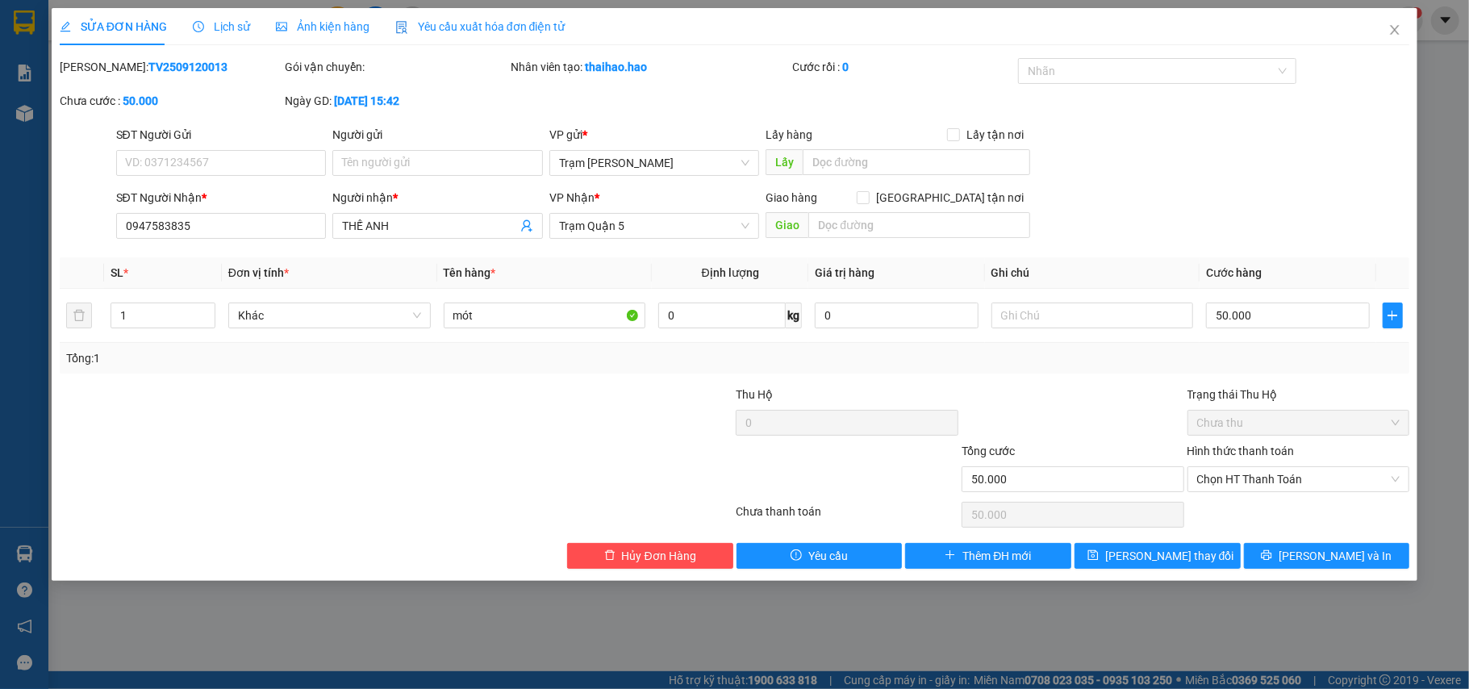
click at [282, 27] on icon "picture" at bounding box center [281, 26] width 11 height 9
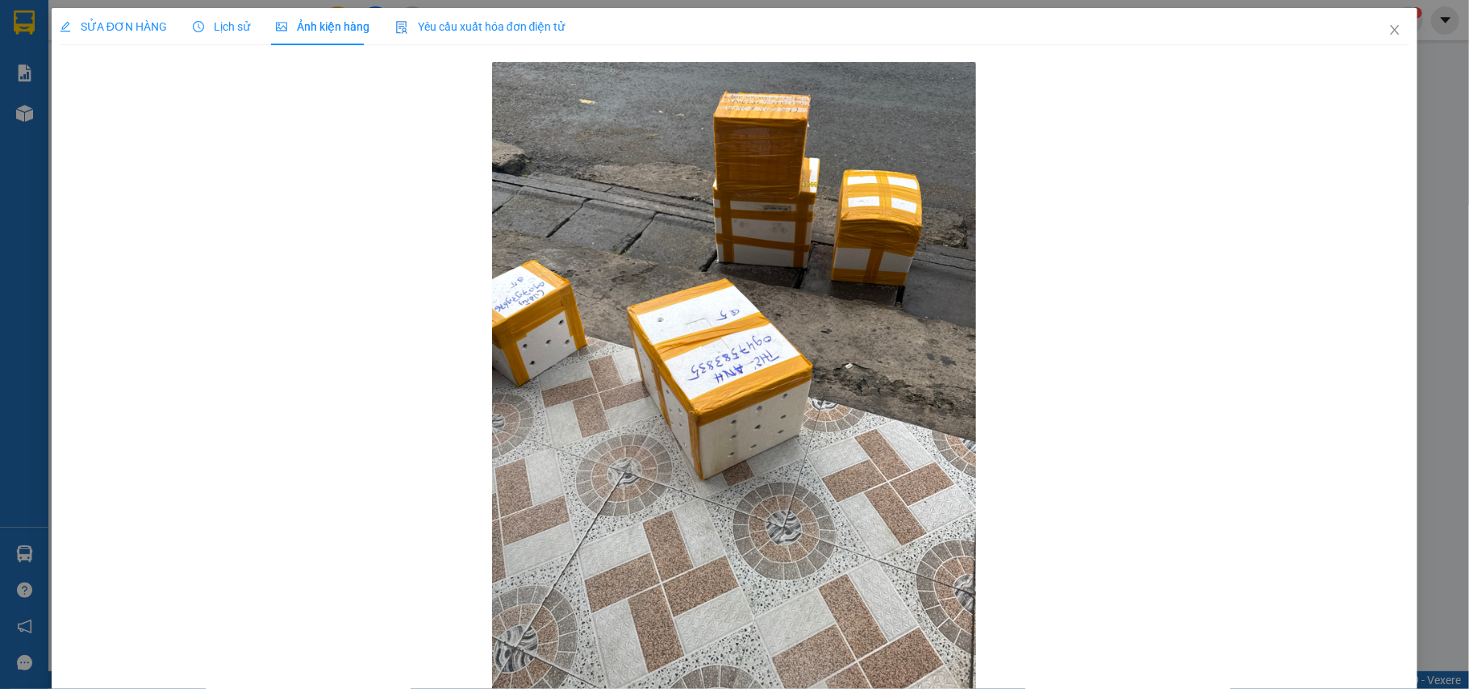
click at [227, 27] on span "Lịch sử" at bounding box center [221, 26] width 57 height 13
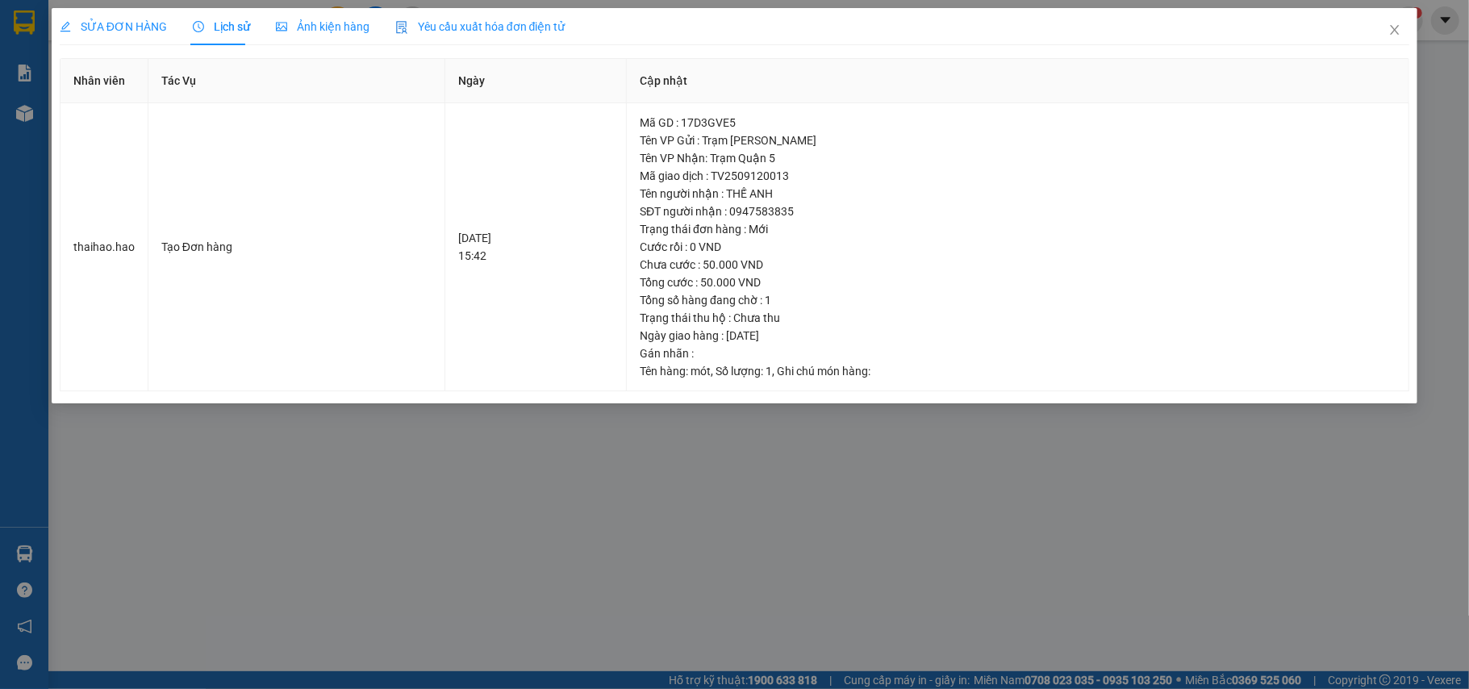
click at [313, 31] on span "Ảnh kiện hàng" at bounding box center [323, 26] width 94 height 13
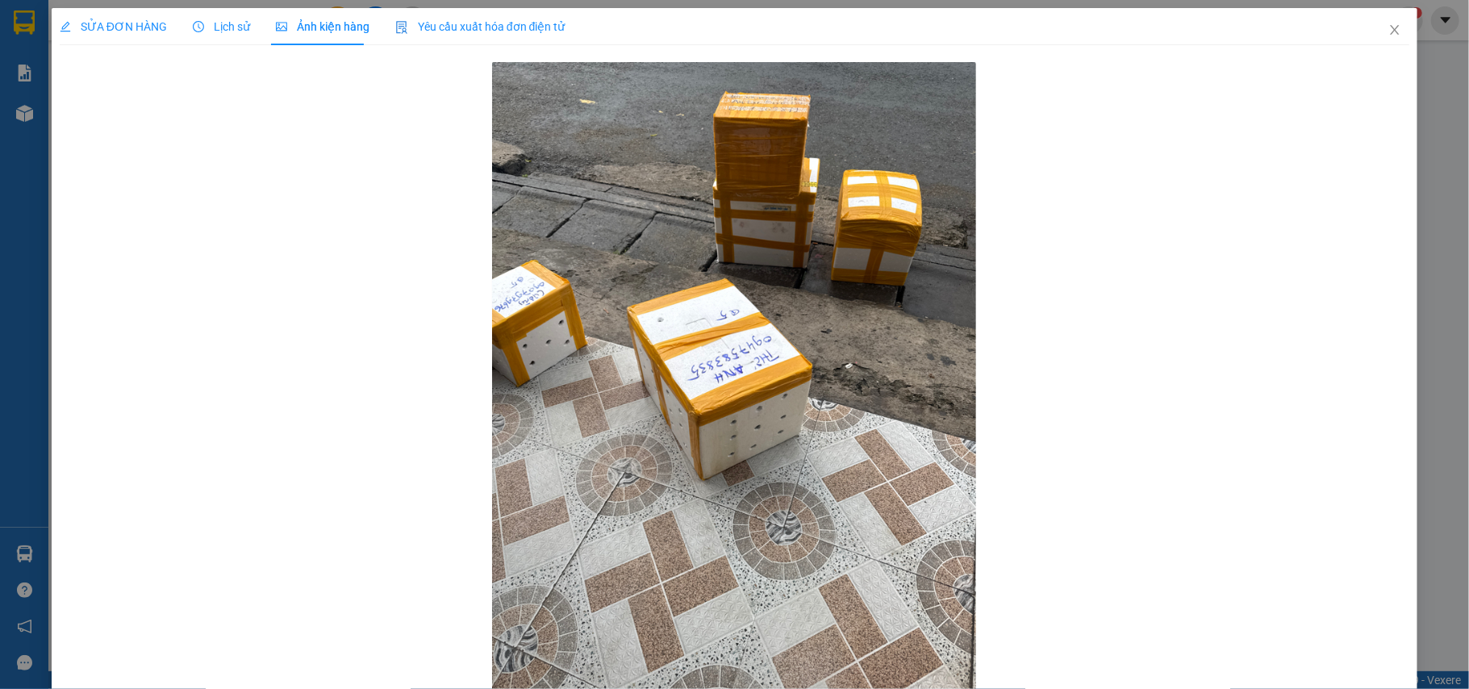
click at [126, 13] on div "SỬA ĐƠN HÀNG" at bounding box center [113, 26] width 107 height 37
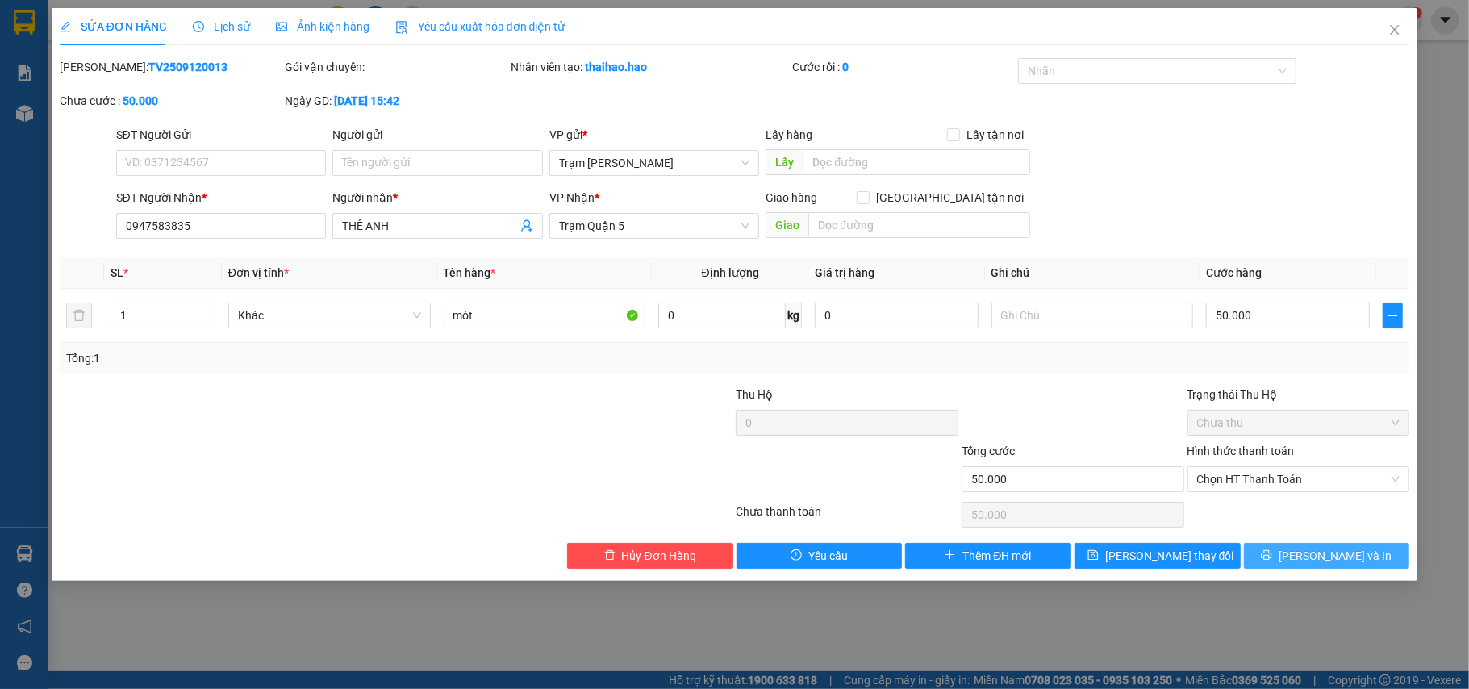
click at [1349, 560] on span "[PERSON_NAME] và In" at bounding box center [1335, 556] width 113 height 18
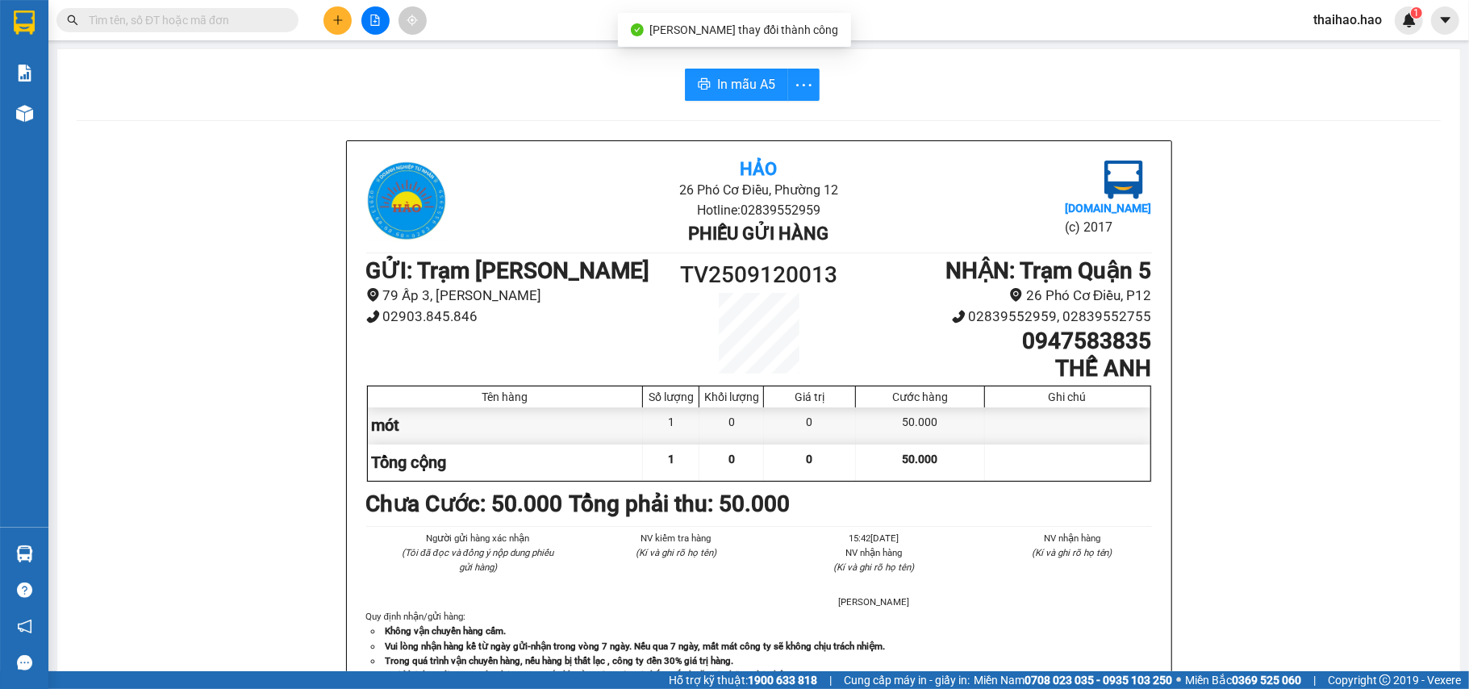
click at [756, 101] on div "In mẫu A5 Hảo 26 Phó Cơ Điều, Phường 12 Hotline: 02839552959 Phiếu gửi hàng Vex…" at bounding box center [758, 671] width 1403 height 1245
click at [759, 88] on span "In mẫu A5" at bounding box center [746, 84] width 58 height 20
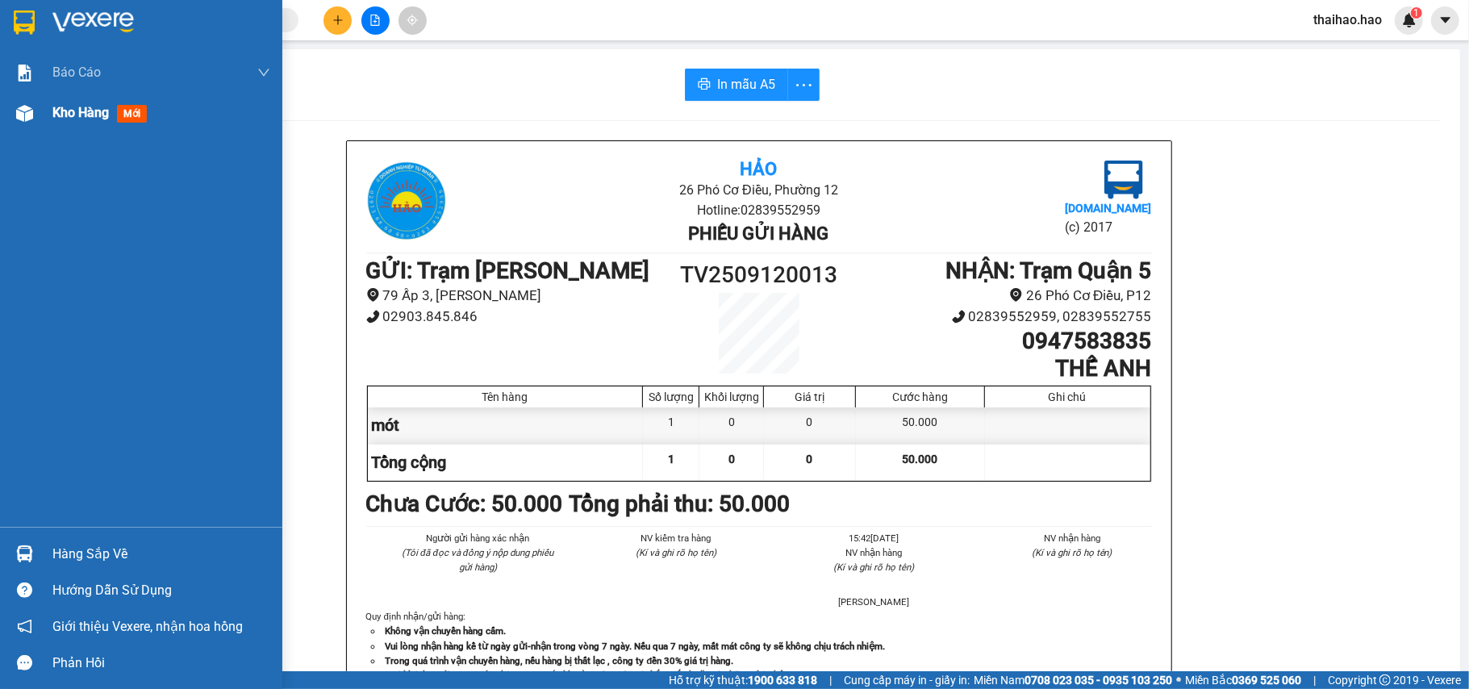
click at [16, 124] on div at bounding box center [24, 113] width 28 height 28
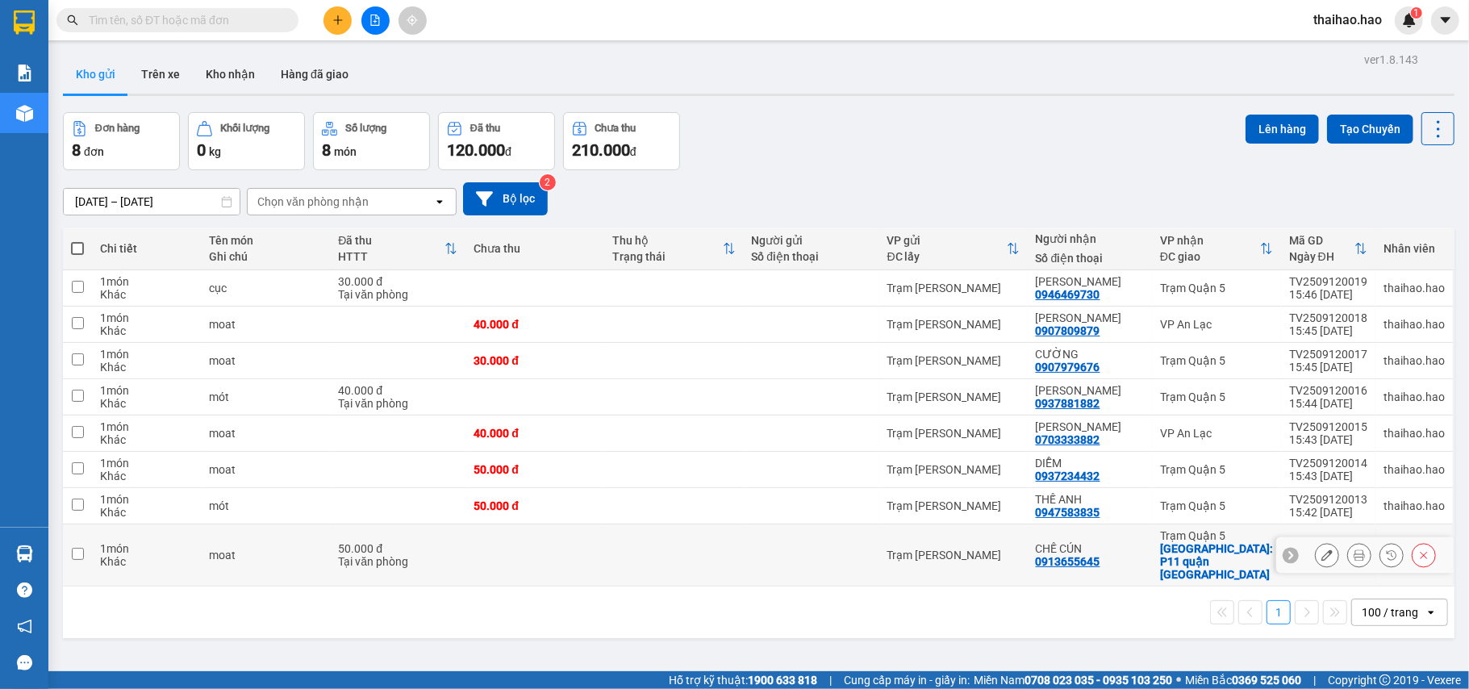
click at [1349, 557] on button at bounding box center [1359, 555] width 23 height 28
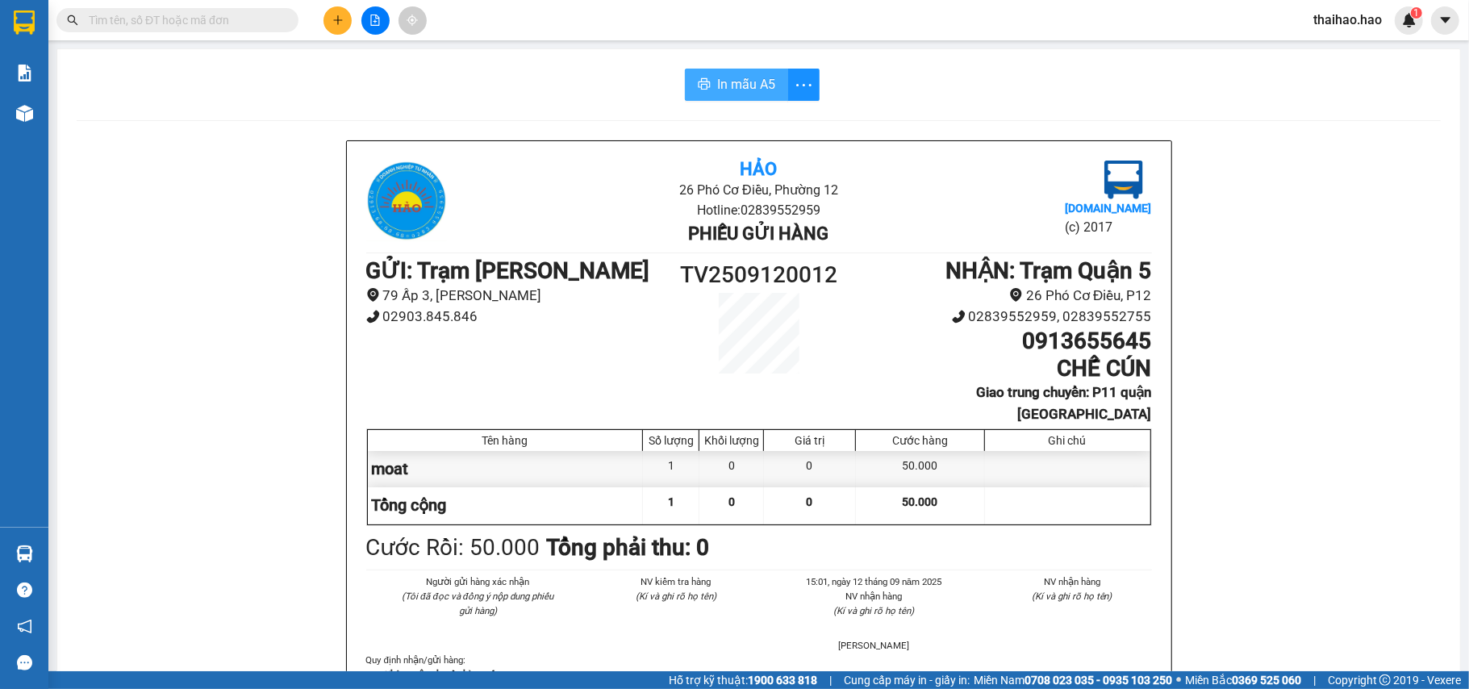
click at [717, 88] on span "In mẫu A5" at bounding box center [746, 84] width 58 height 20
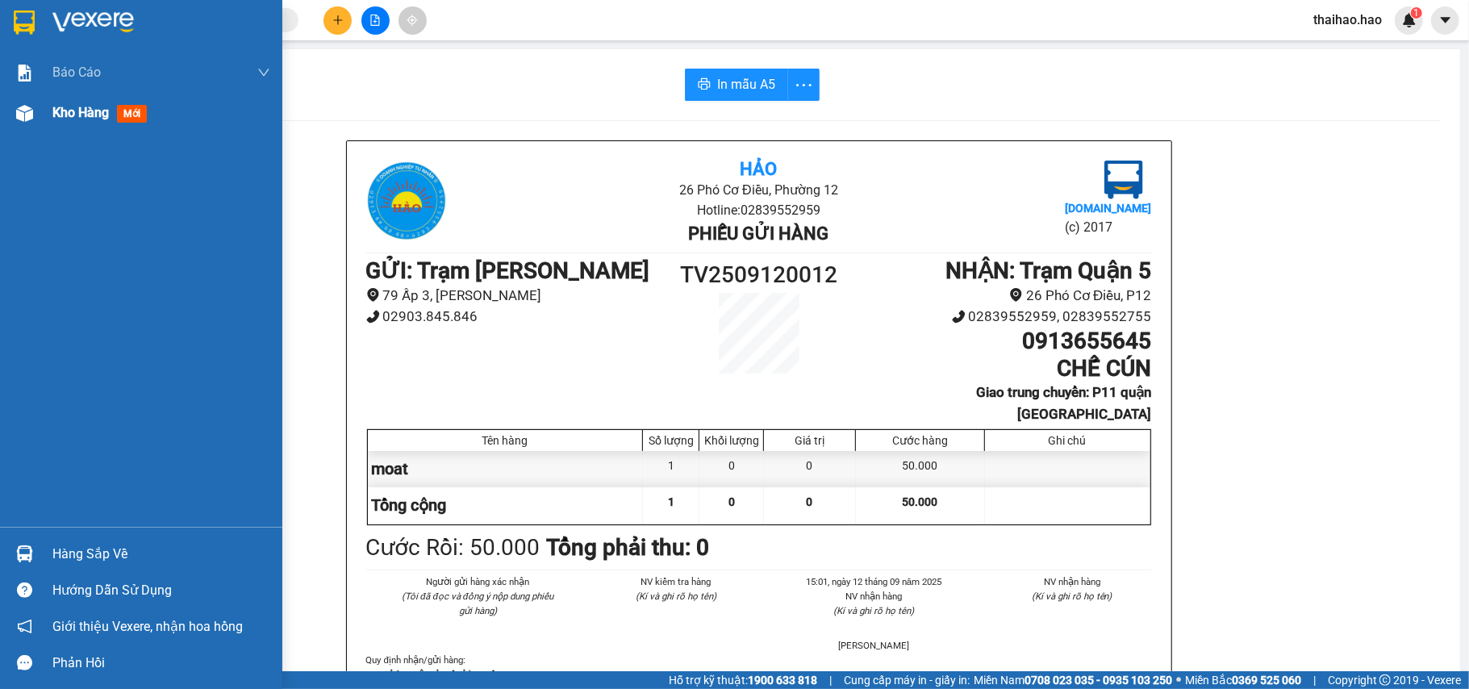
click at [27, 111] on img at bounding box center [24, 113] width 17 height 17
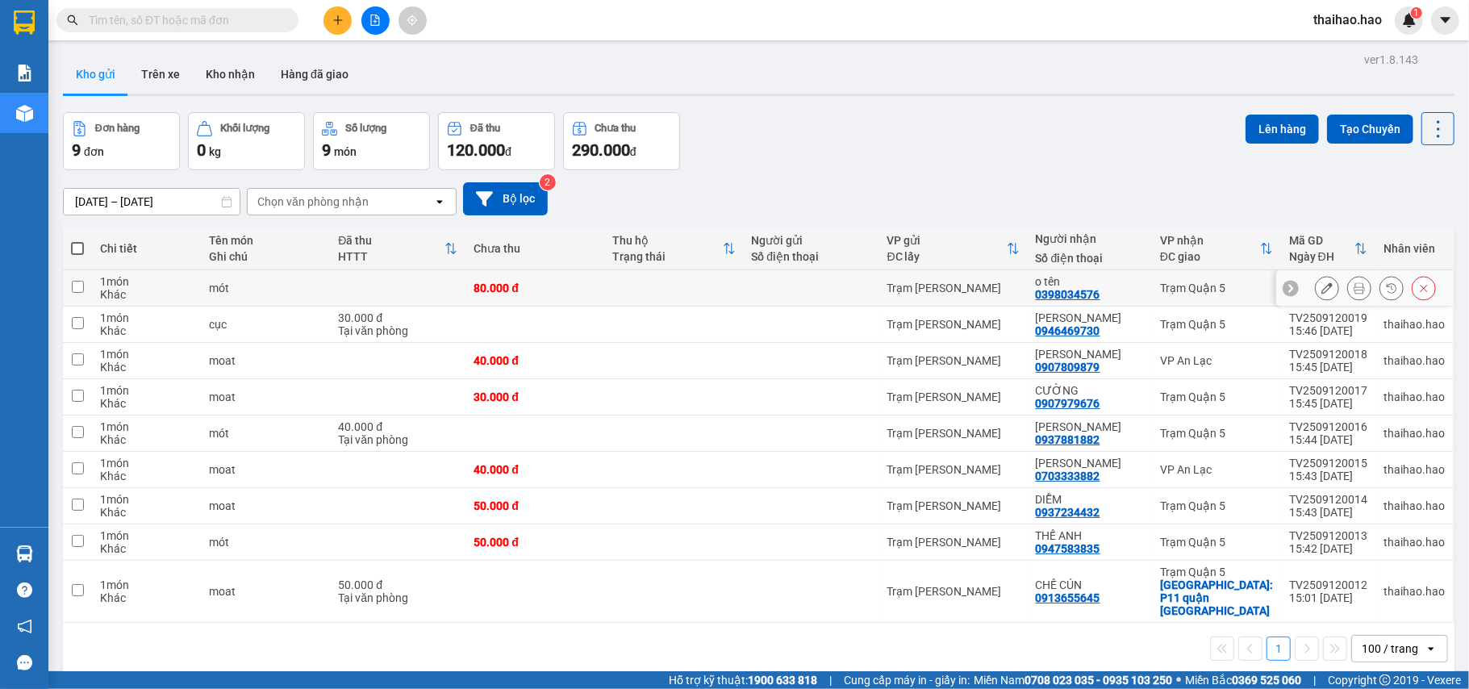
click at [1348, 297] on button at bounding box center [1359, 288] width 23 height 28
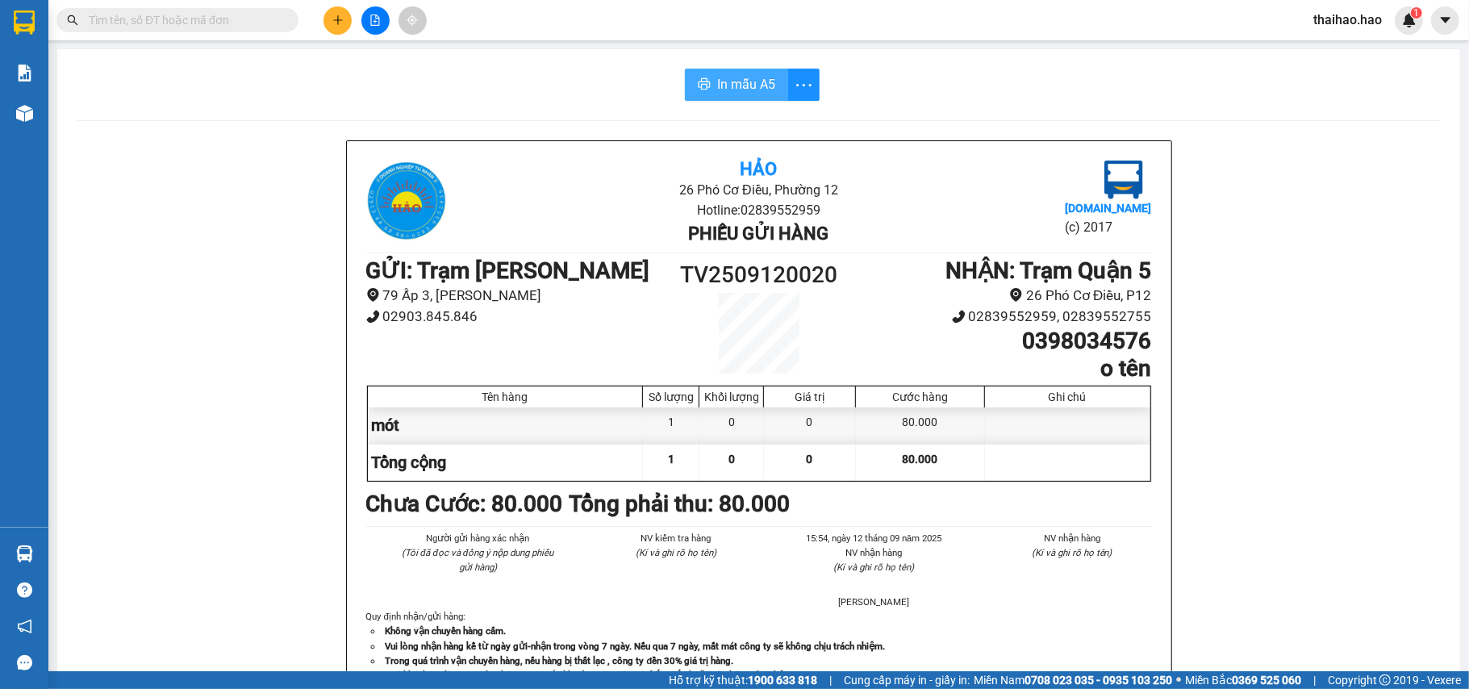
click at [717, 97] on button "In mẫu A5" at bounding box center [736, 85] width 103 height 32
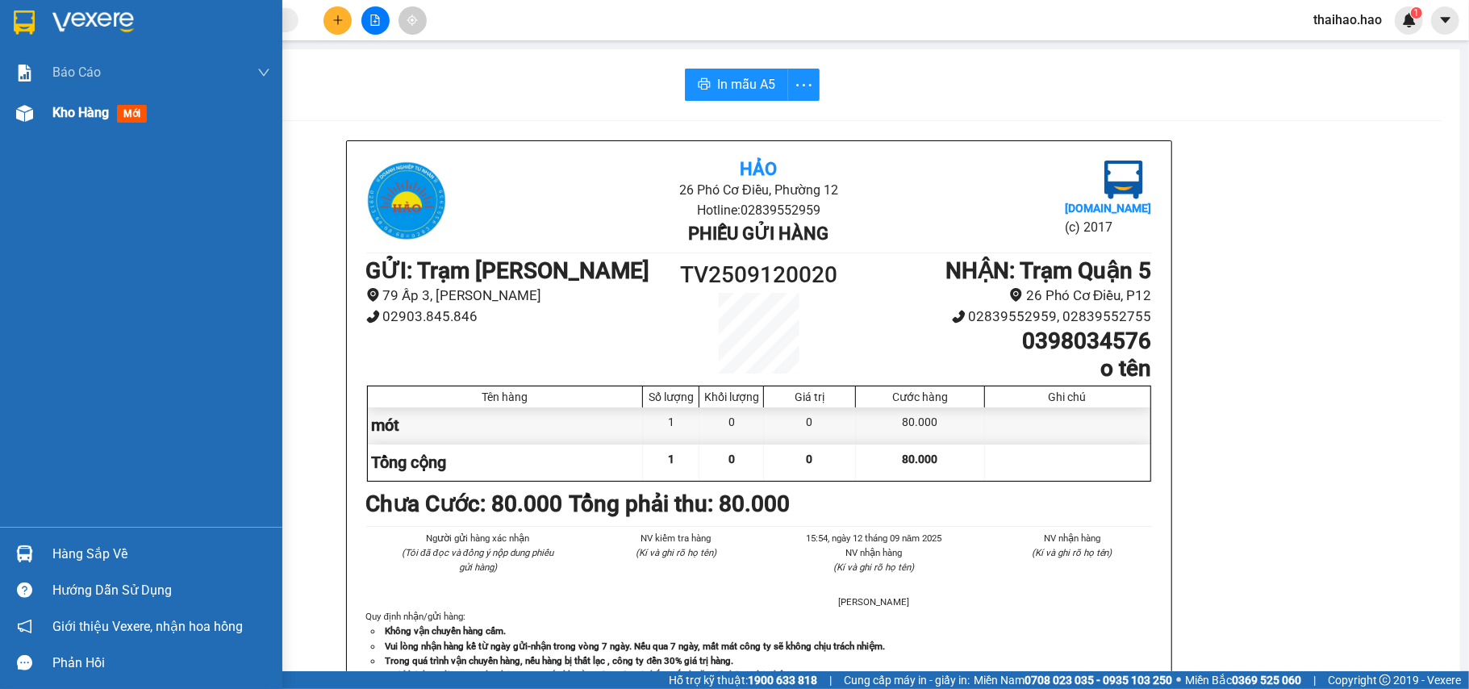
click at [26, 108] on img at bounding box center [24, 113] width 17 height 17
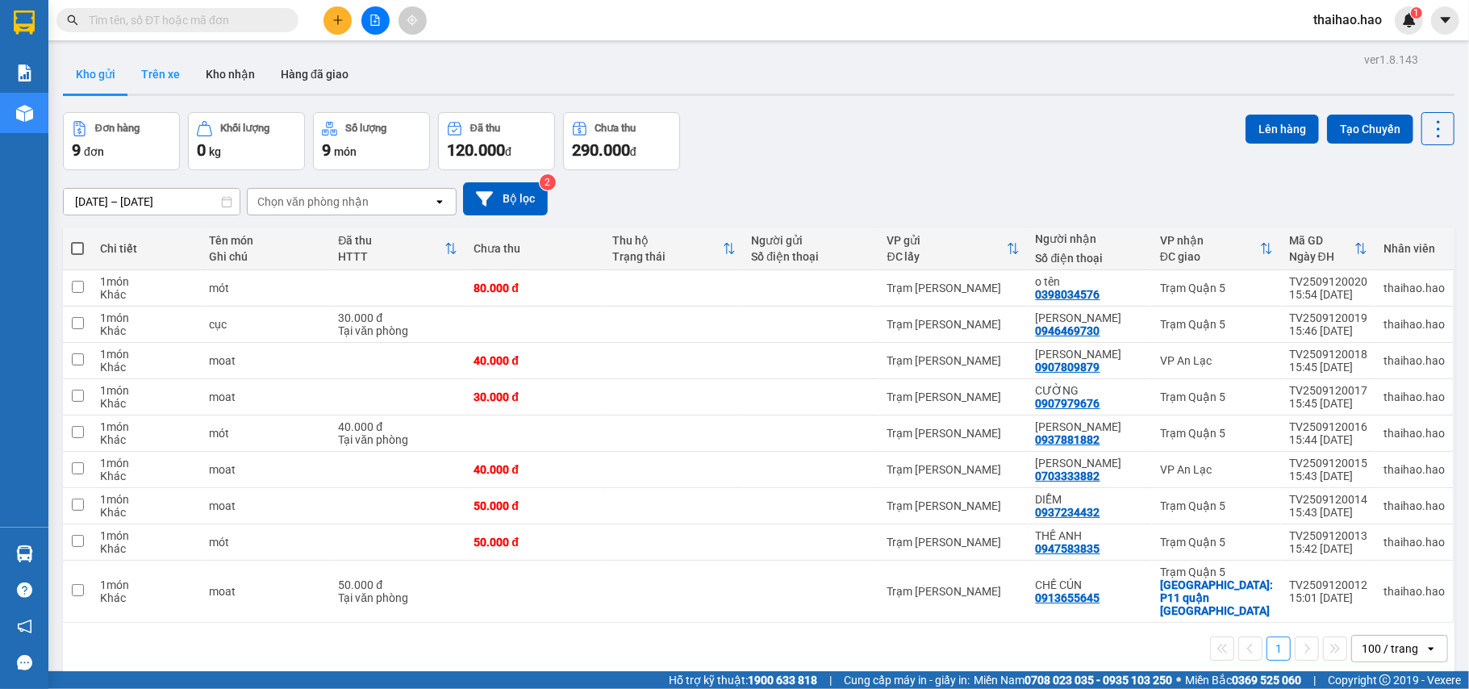
click at [152, 72] on button "Trên xe" at bounding box center [160, 74] width 65 height 39
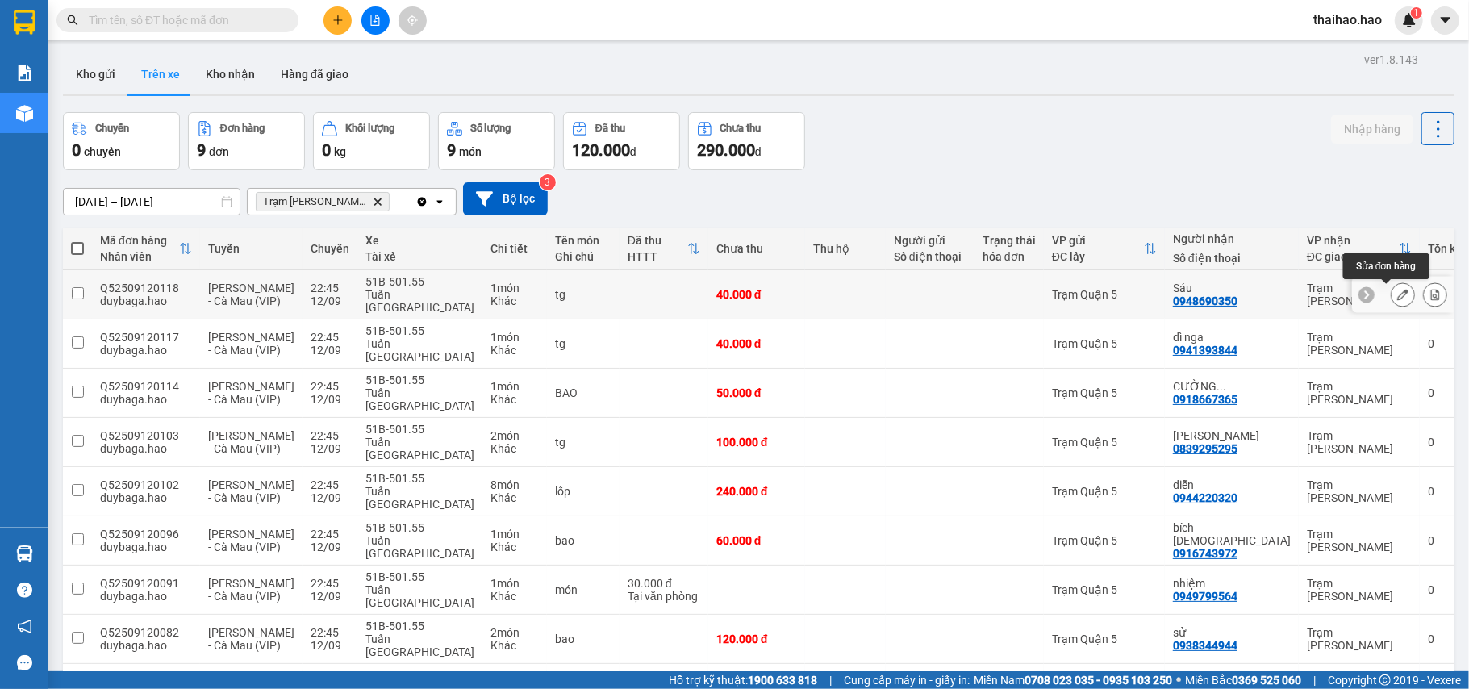
click at [1391, 302] on button at bounding box center [1402, 295] width 23 height 28
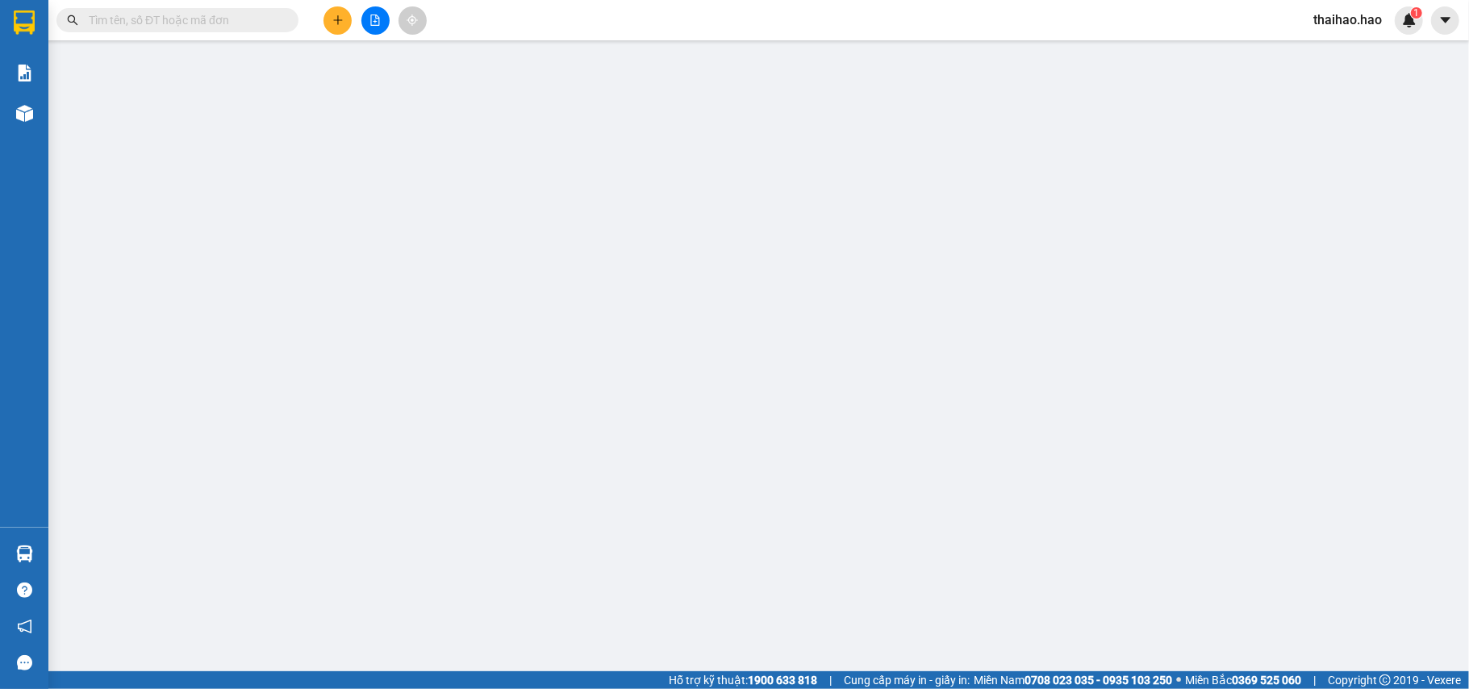
type input "0948690350"
type input "Sáu"
type input "40.000"
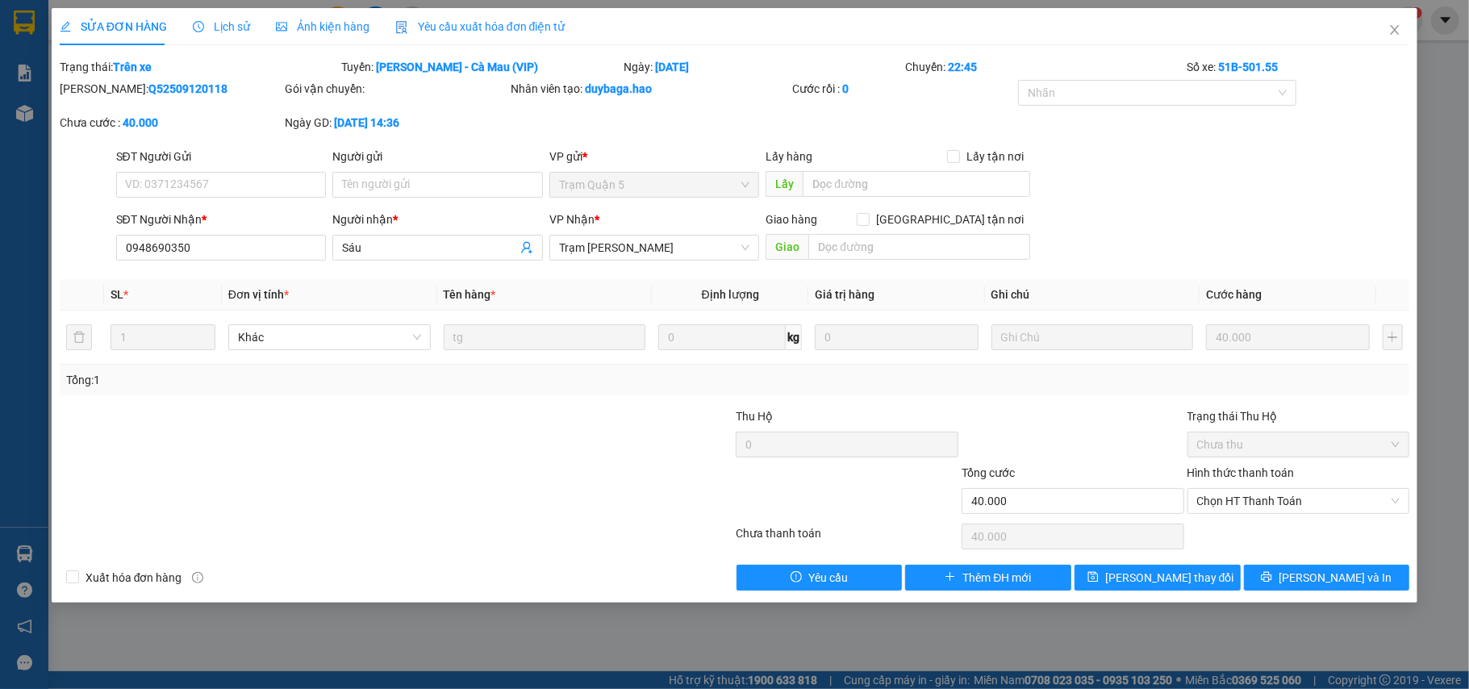
click at [211, 23] on span "Lịch sử" at bounding box center [221, 26] width 57 height 13
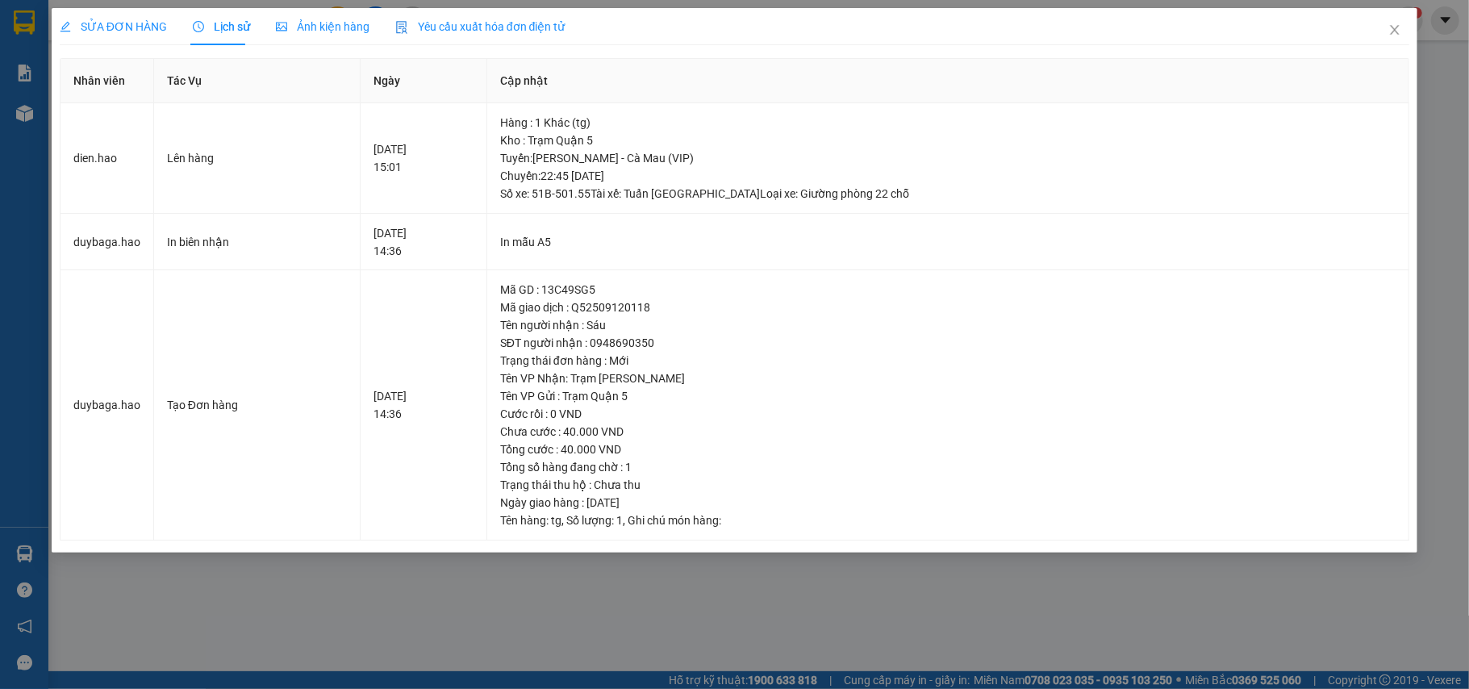
click at [297, 27] on span "Ảnh kiện hàng" at bounding box center [323, 26] width 94 height 13
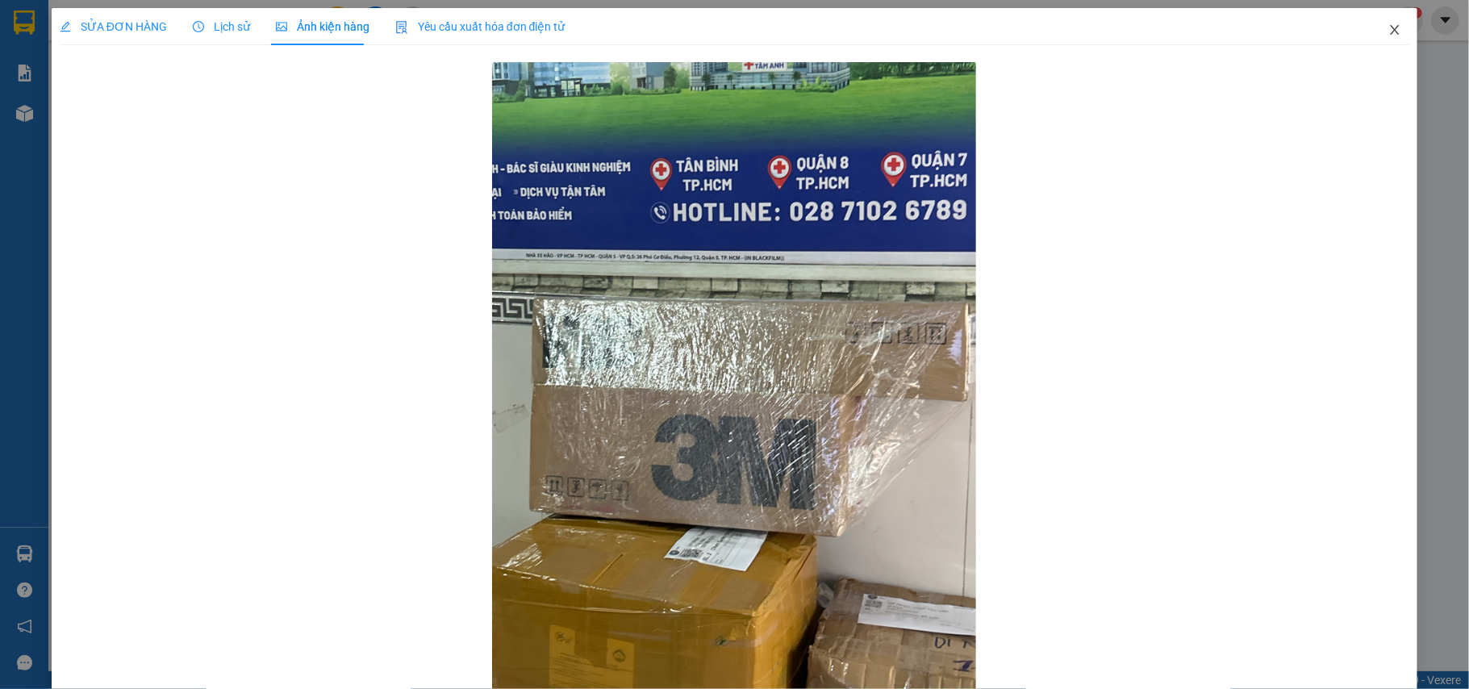
click at [1388, 31] on icon "close" at bounding box center [1394, 29] width 13 height 13
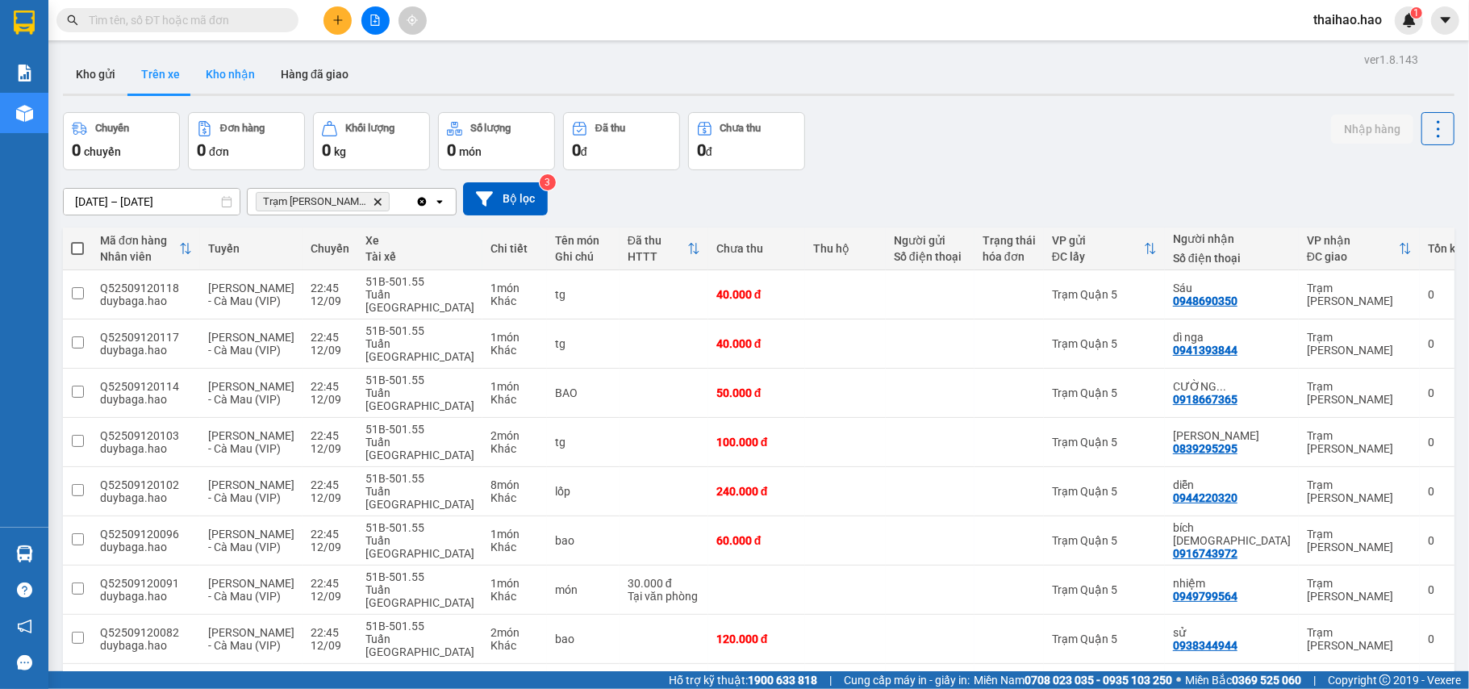
click at [250, 77] on button "Kho nhận" at bounding box center [230, 74] width 75 height 39
type input "[DATE] – [DATE]"
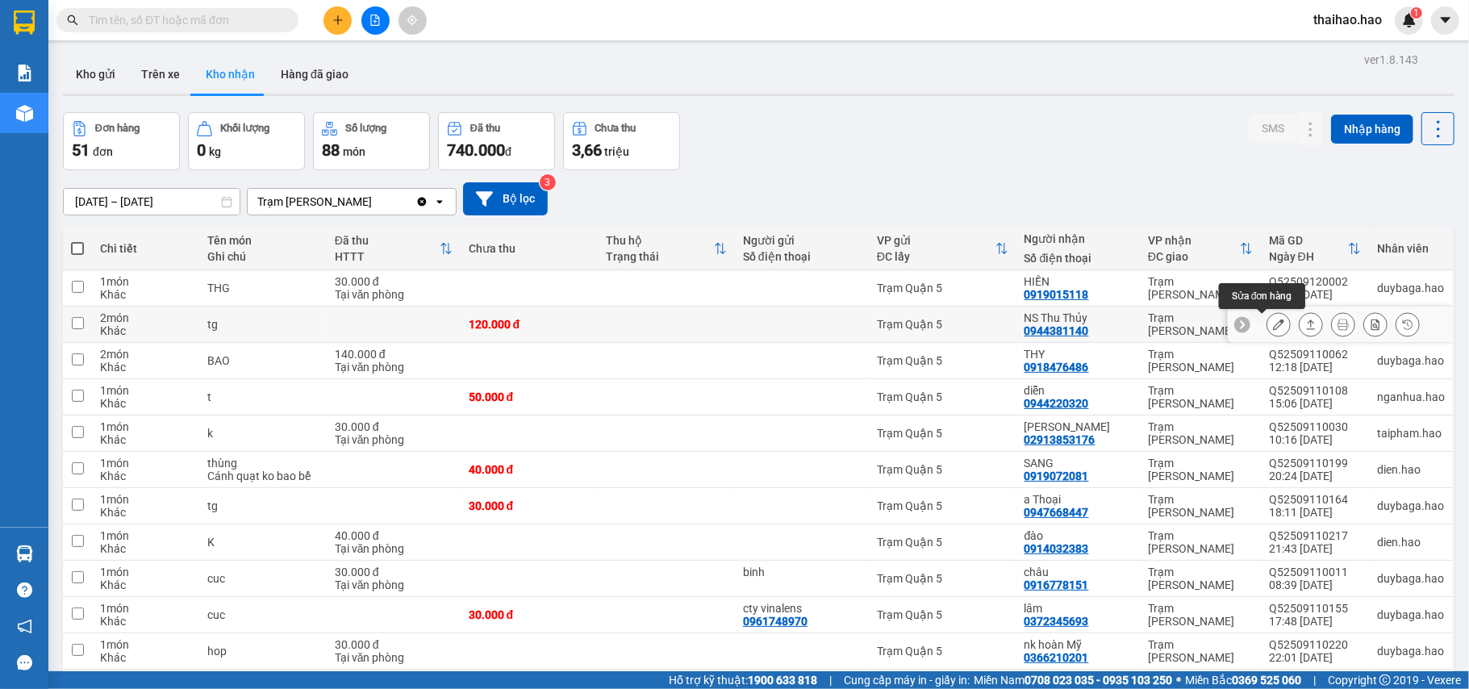
click at [1273, 324] on icon at bounding box center [1278, 324] width 11 height 11
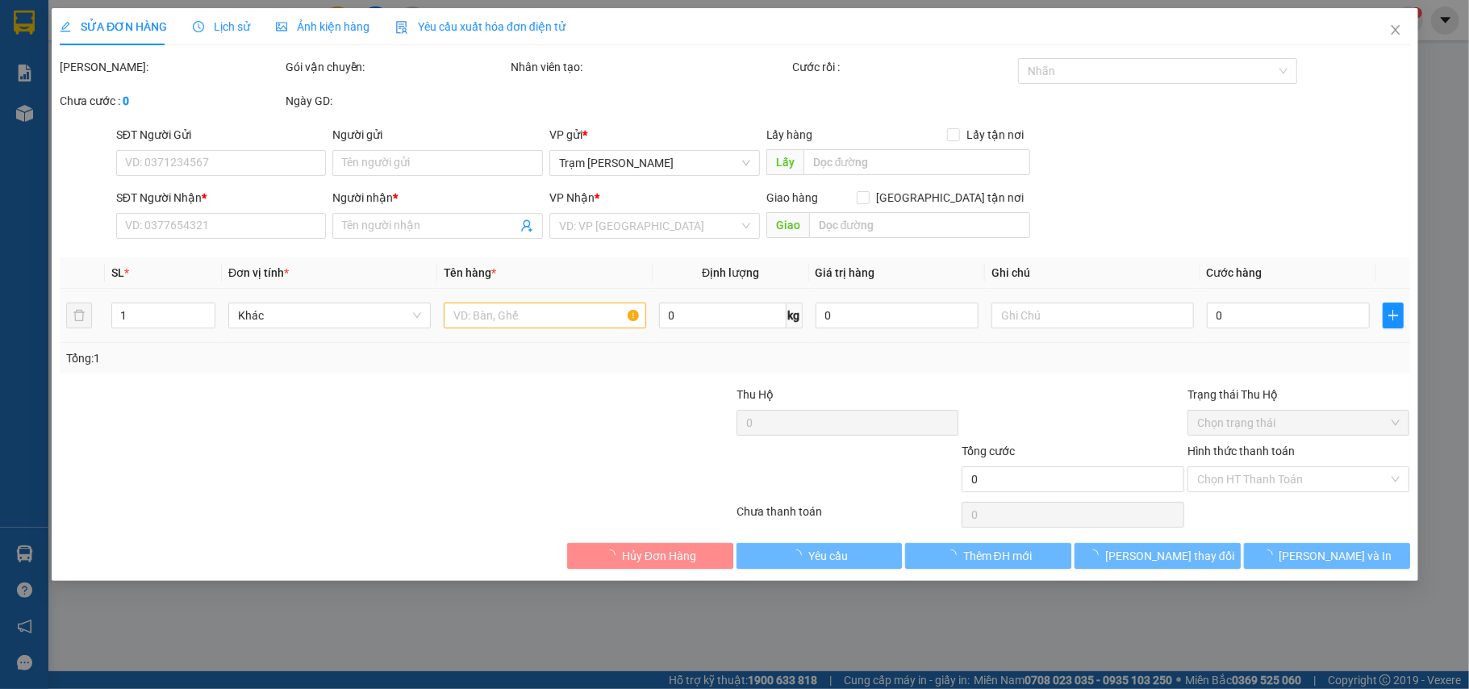
type input "0944381140"
type input "NS Thu Thủy"
type input "120.000"
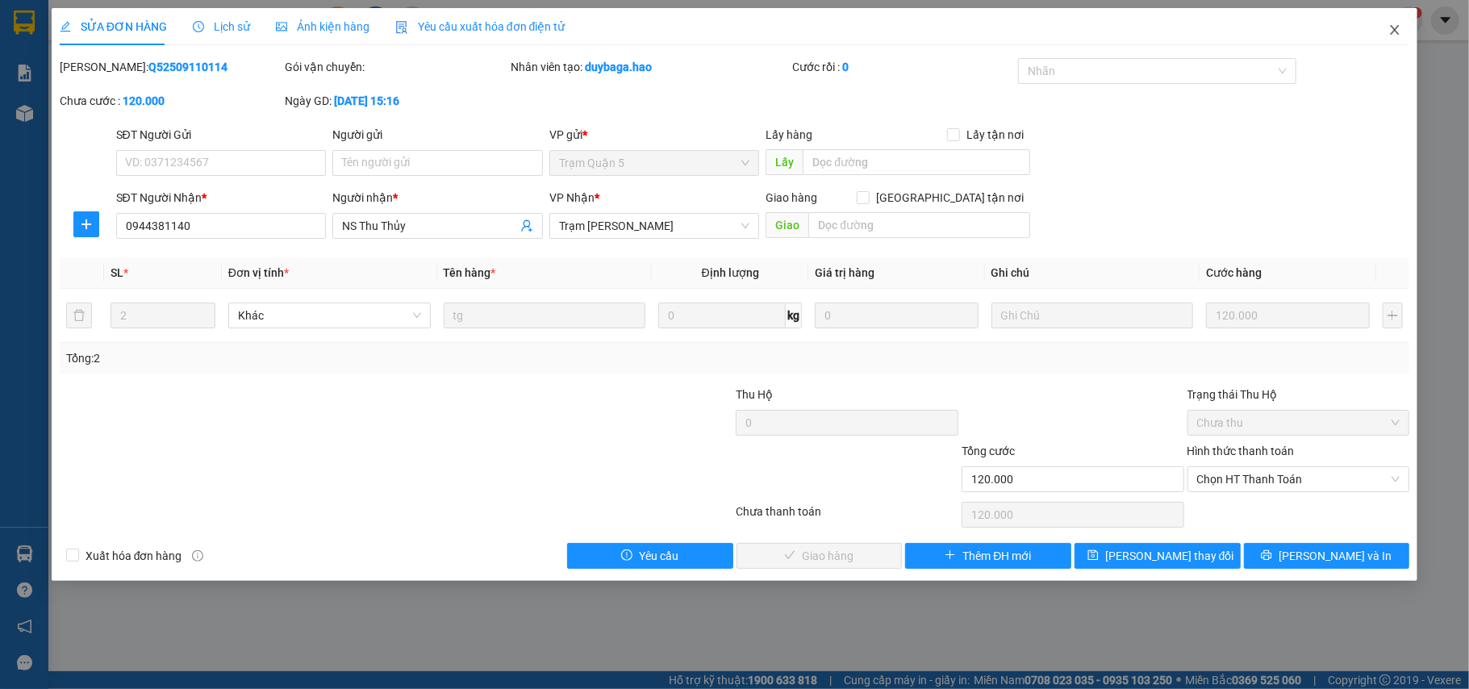
click at [1391, 27] on icon "close" at bounding box center [1394, 29] width 13 height 13
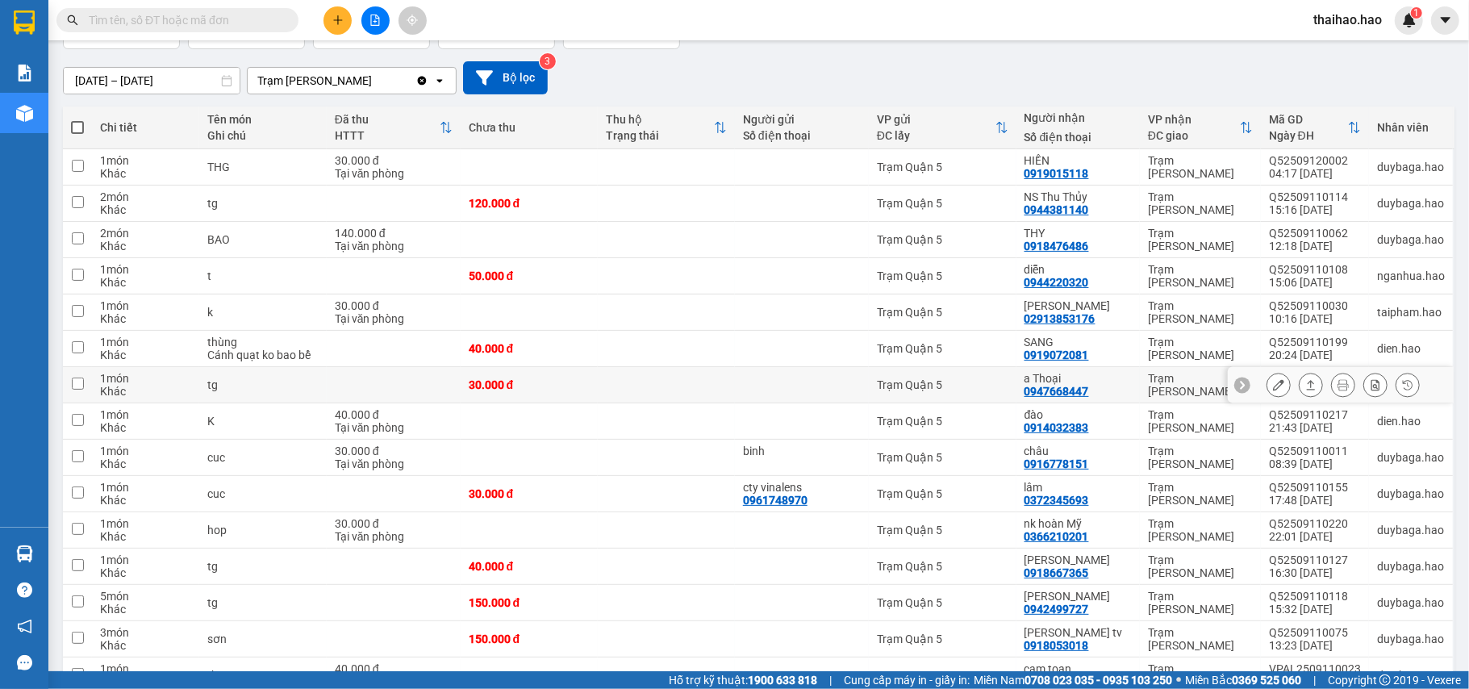
scroll to position [215, 0]
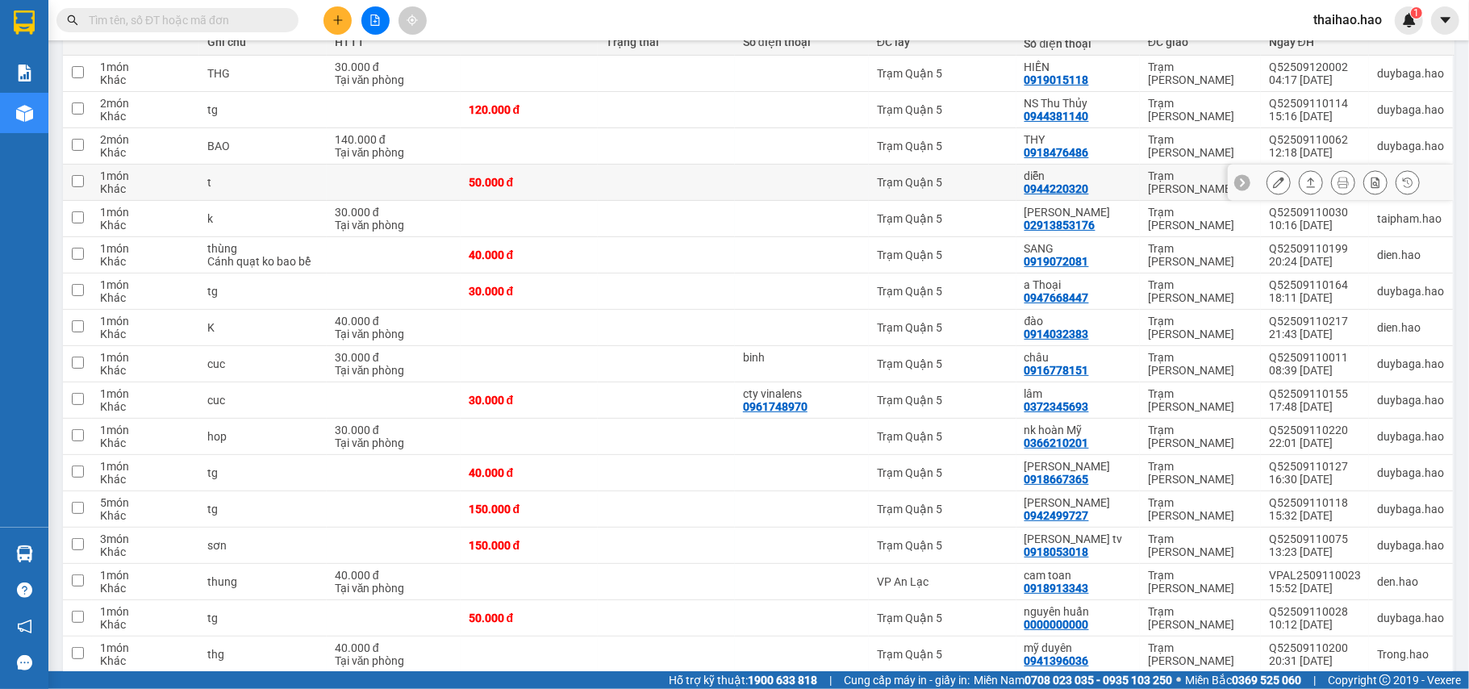
click at [1273, 179] on icon at bounding box center [1278, 182] width 11 height 11
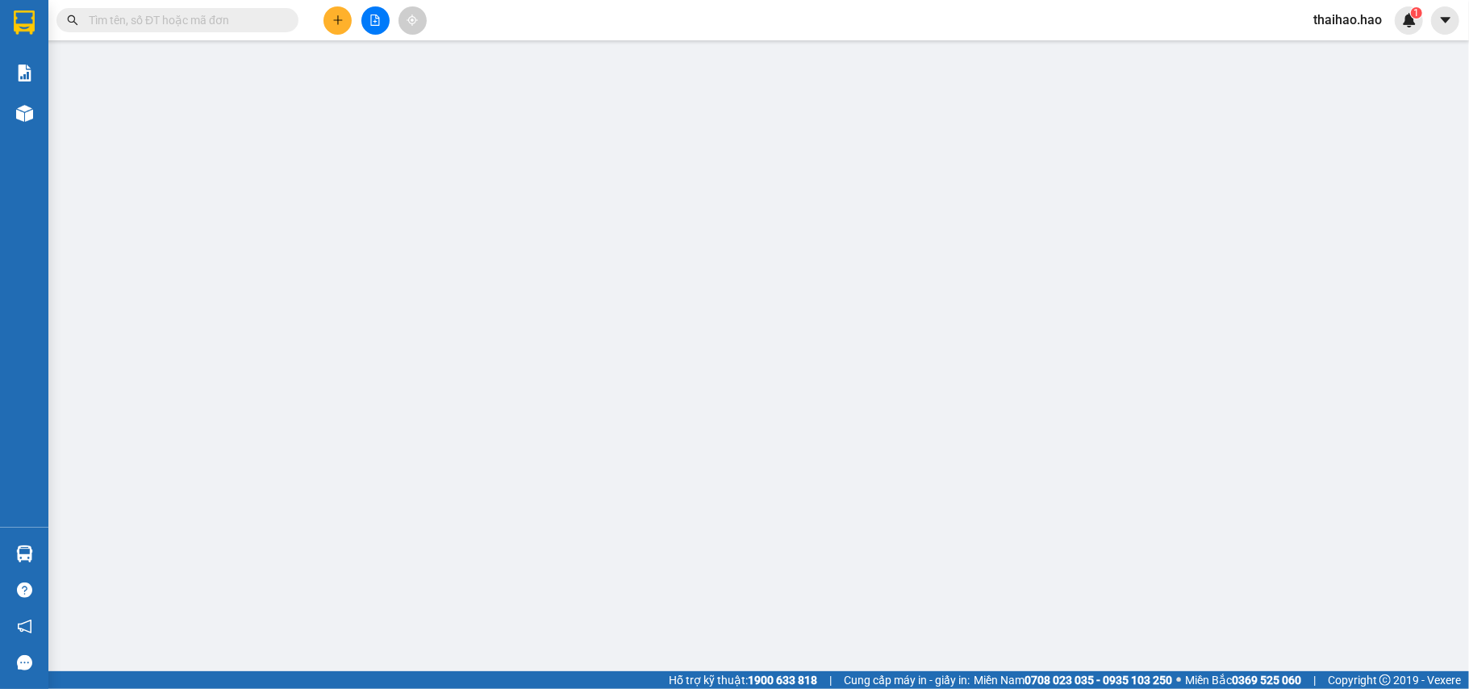
type input "0944220320"
type input "diễn"
type input "50.000"
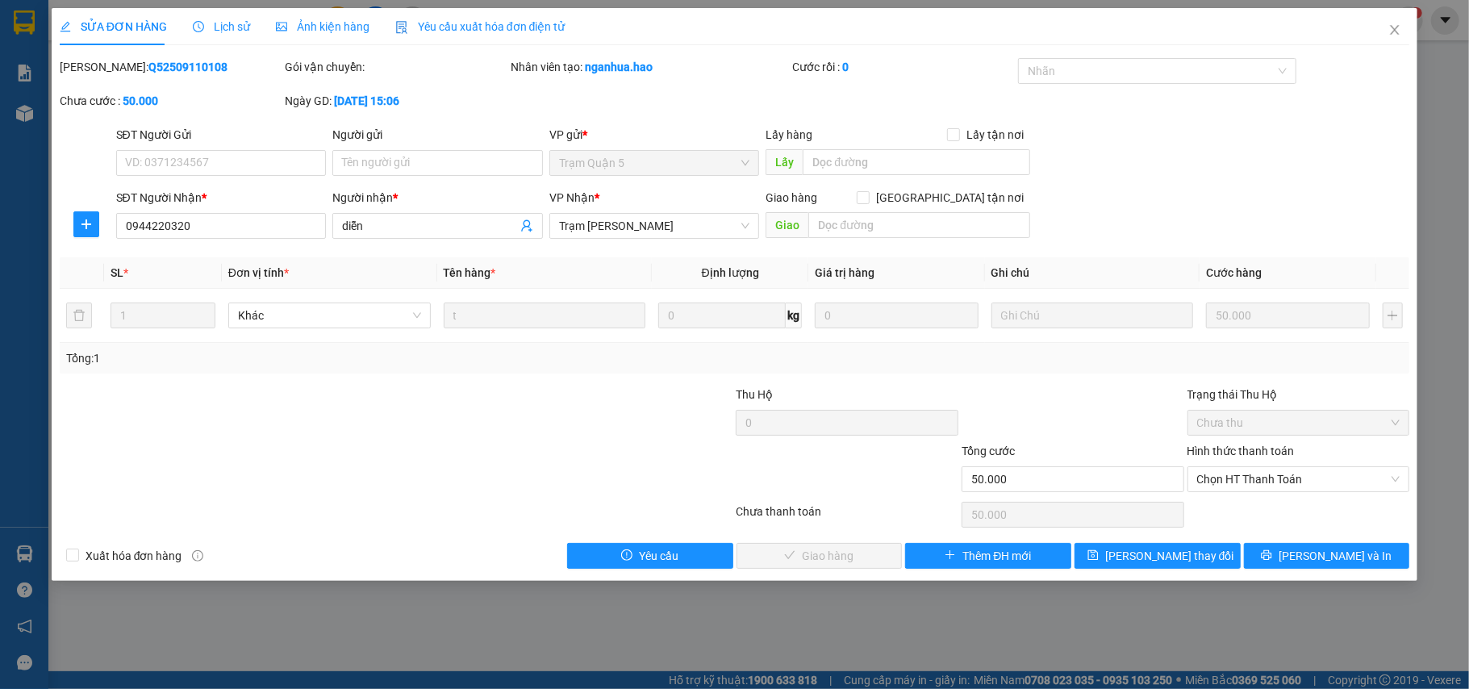
click at [295, 11] on div "Ảnh kiện hàng" at bounding box center [323, 26] width 94 height 37
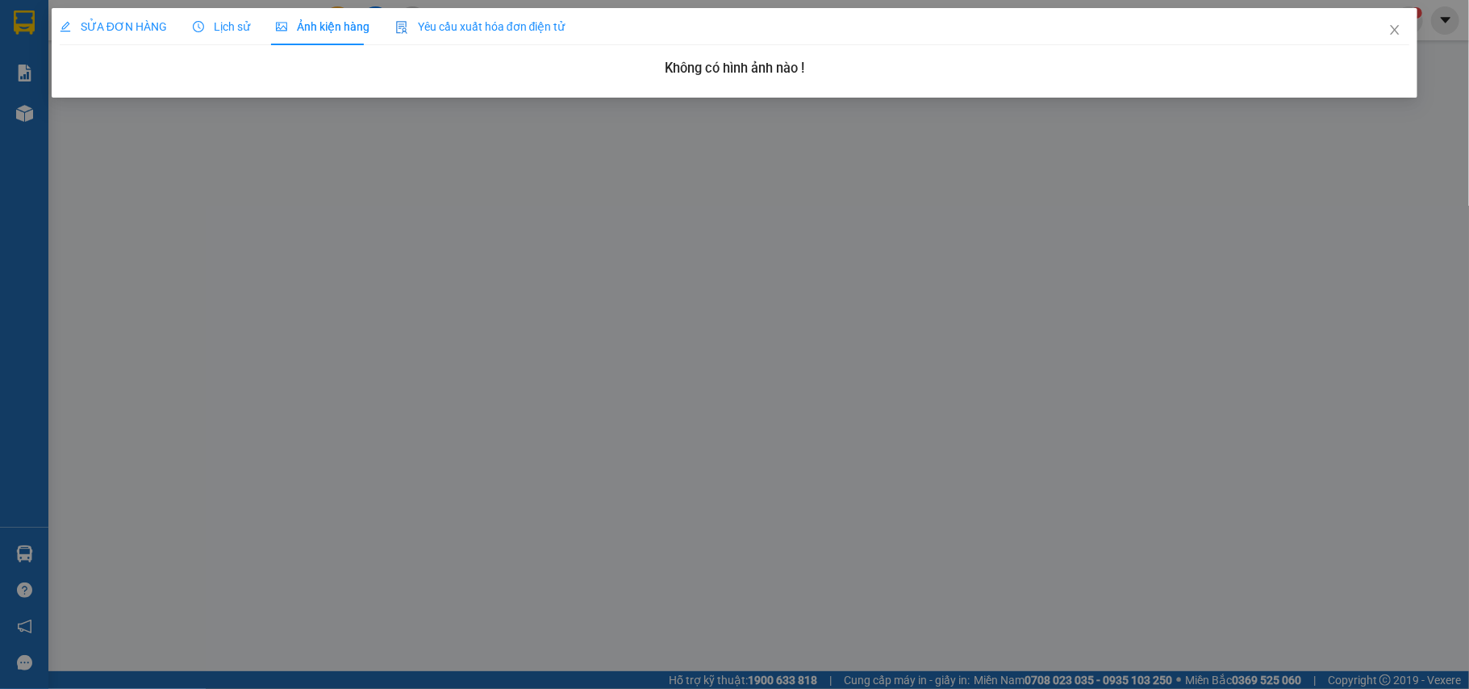
click at [87, 21] on span "SỬA ĐƠN HÀNG" at bounding box center [113, 26] width 107 height 13
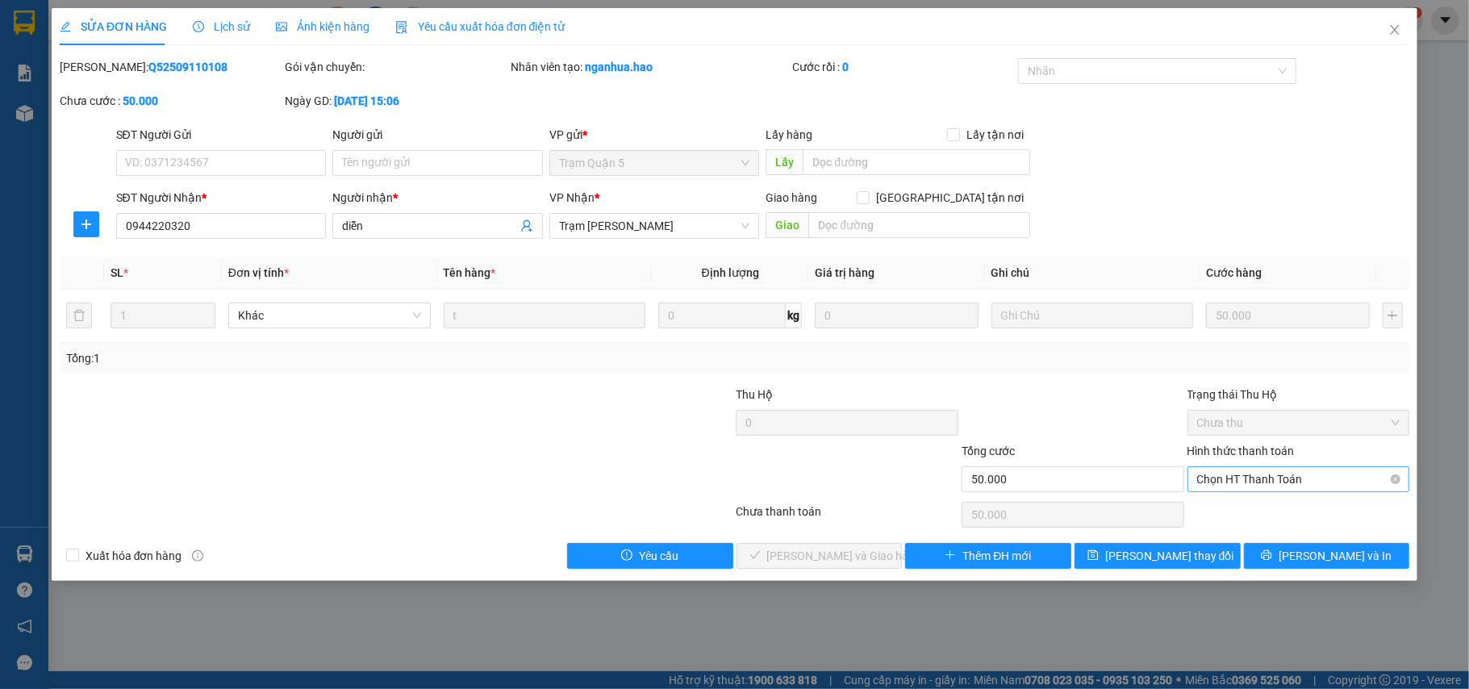
click at [1304, 475] on span "Chọn HT Thanh Toán" at bounding box center [1298, 479] width 203 height 24
drag, startPoint x: 1287, startPoint y: 513, endPoint x: 1239, endPoint y: 510, distance: 48.5
click at [1285, 513] on div "Tại văn phòng" at bounding box center [1298, 513] width 203 height 18
type input "0"
click at [887, 543] on div "Total Paid Fee 0 Total UnPaid Fee 50.000 Cash Collection Total Fee Mã ĐH: Q5250…" at bounding box center [735, 313] width 1350 height 511
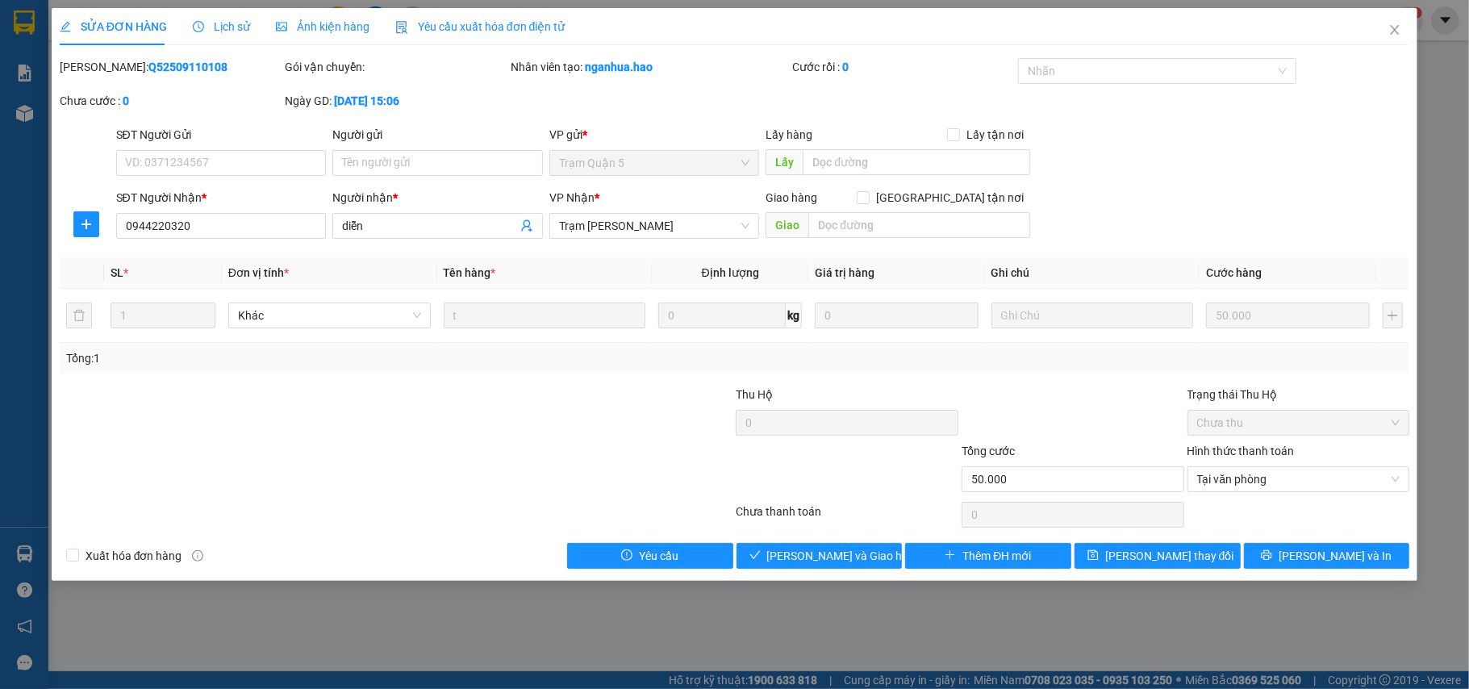
click at [872, 572] on div "SỬA ĐƠN HÀNG Lịch sử Ảnh kiện hàng Yêu cầu xuất hóa đơn điện tử Total Paid Fee …" at bounding box center [735, 294] width 1366 height 573
click at [872, 558] on button "Lưu và Giao hàng" at bounding box center [819, 556] width 166 height 26
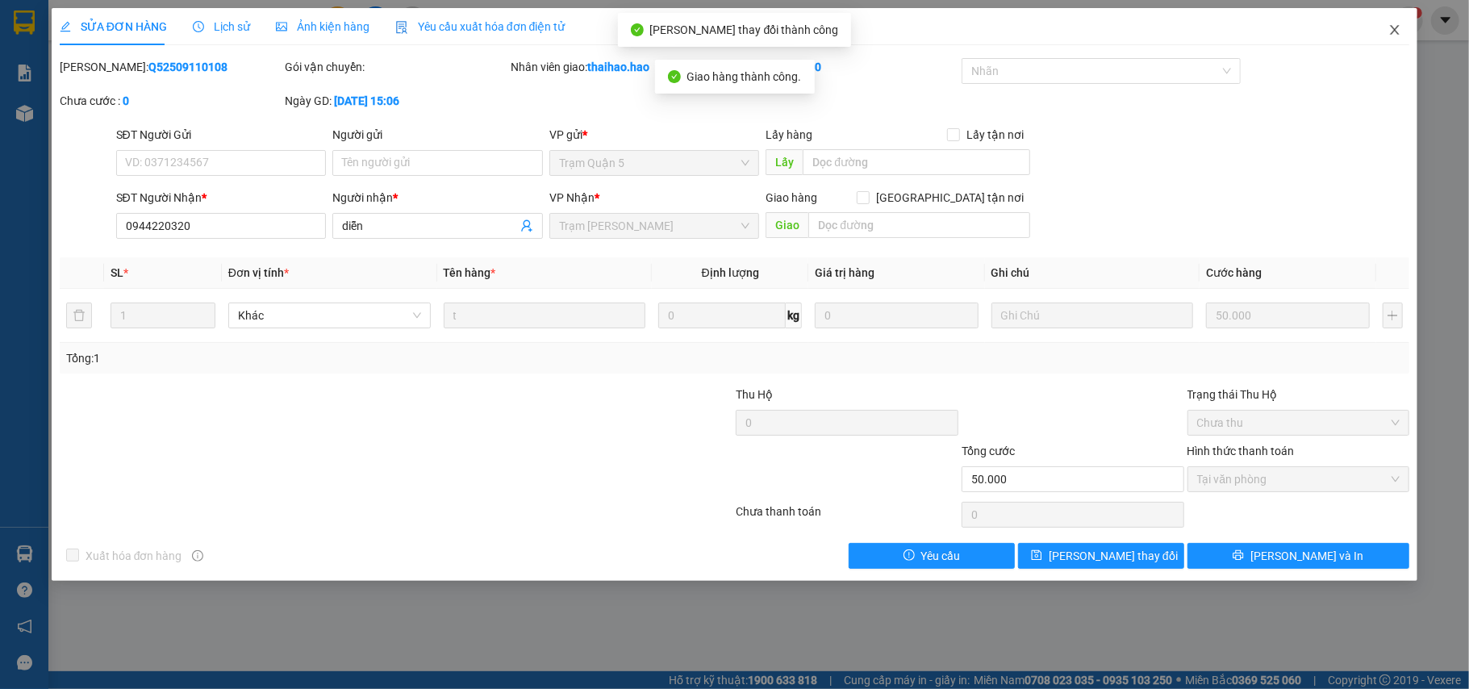
click at [1405, 24] on span "Close" at bounding box center [1394, 30] width 45 height 45
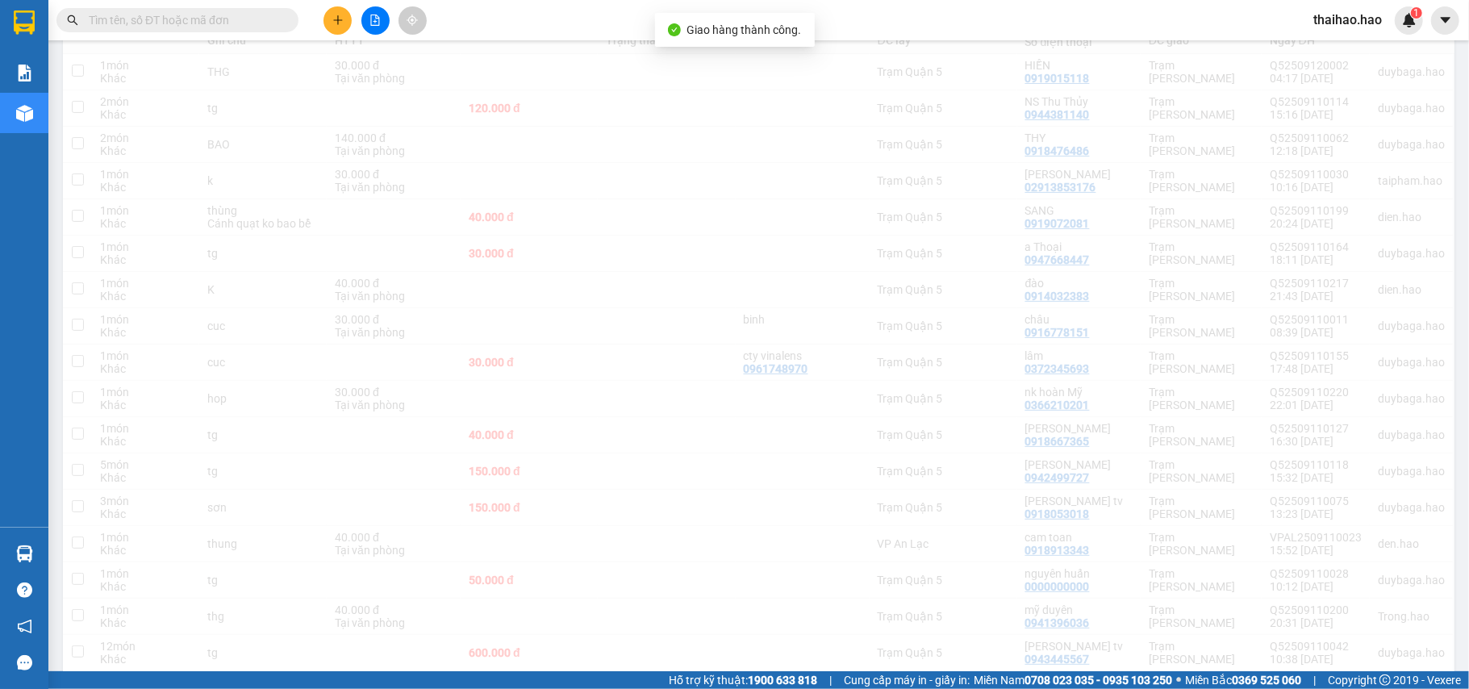
scroll to position [217, 0]
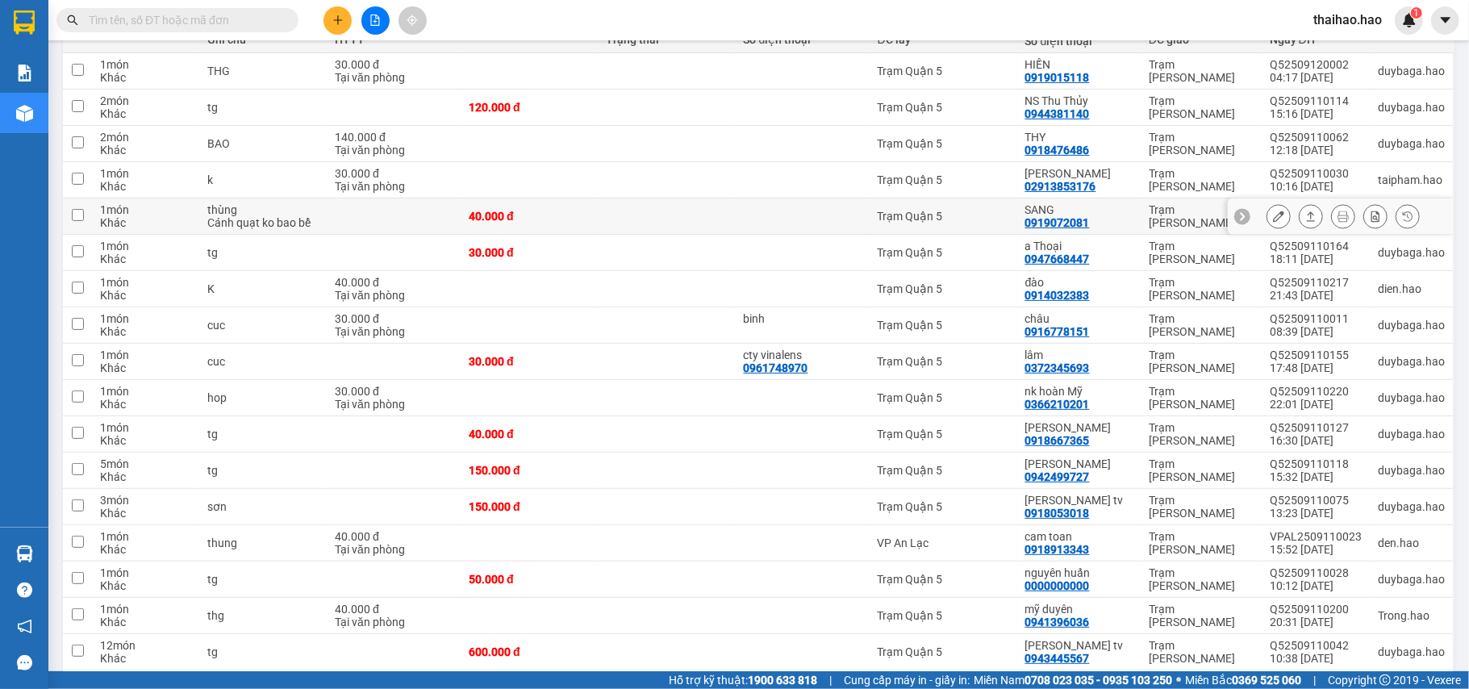
click at [1266, 210] on div at bounding box center [1278, 216] width 24 height 24
click at [1273, 216] on icon at bounding box center [1278, 216] width 11 height 11
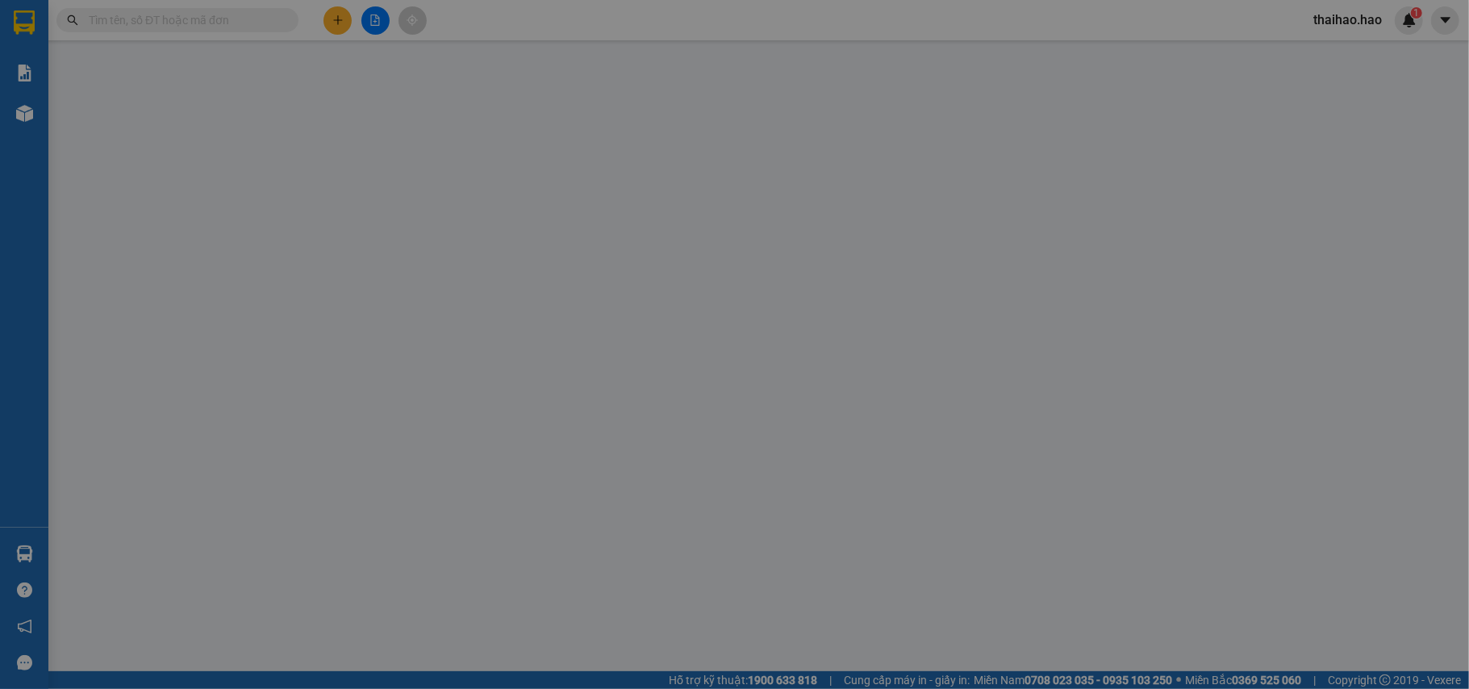
type input "0919072081"
type input "SANG"
type input "40.000"
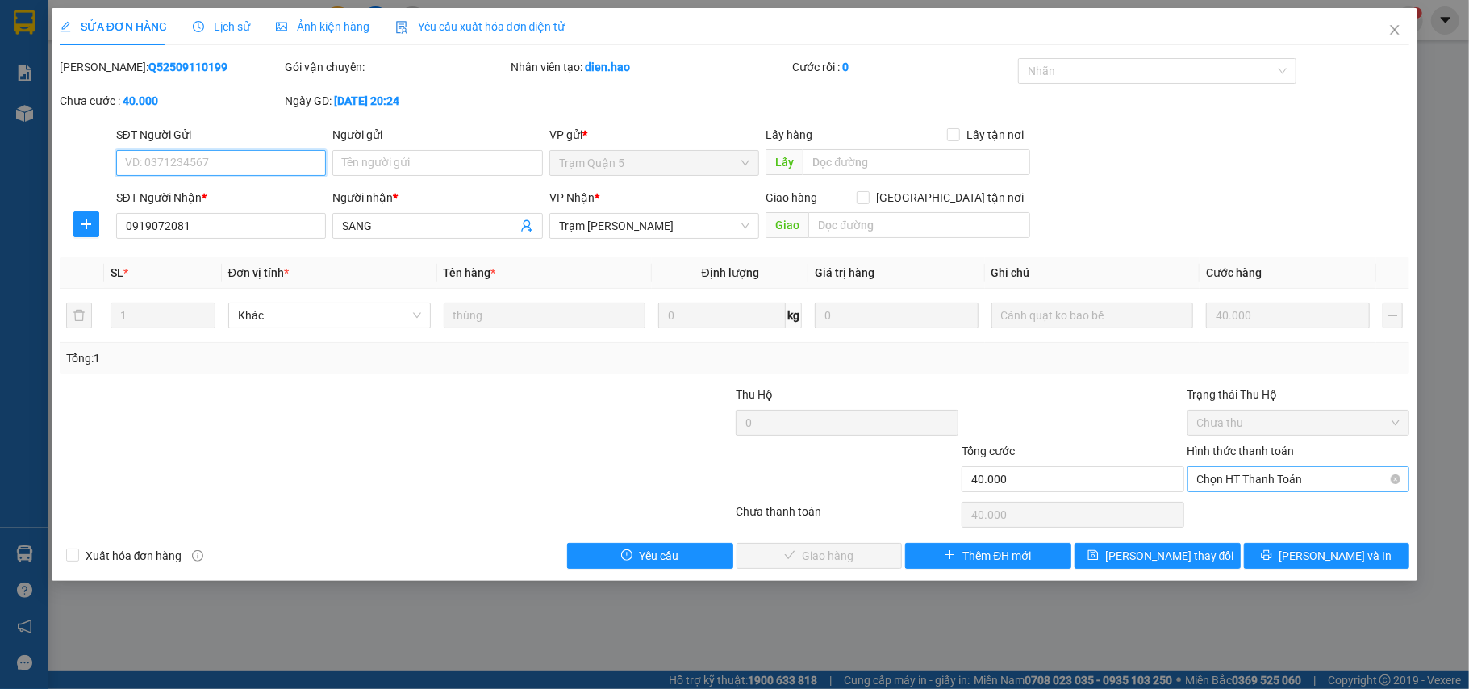
click at [1270, 491] on span "Chọn HT Thanh Toán" at bounding box center [1298, 479] width 203 height 24
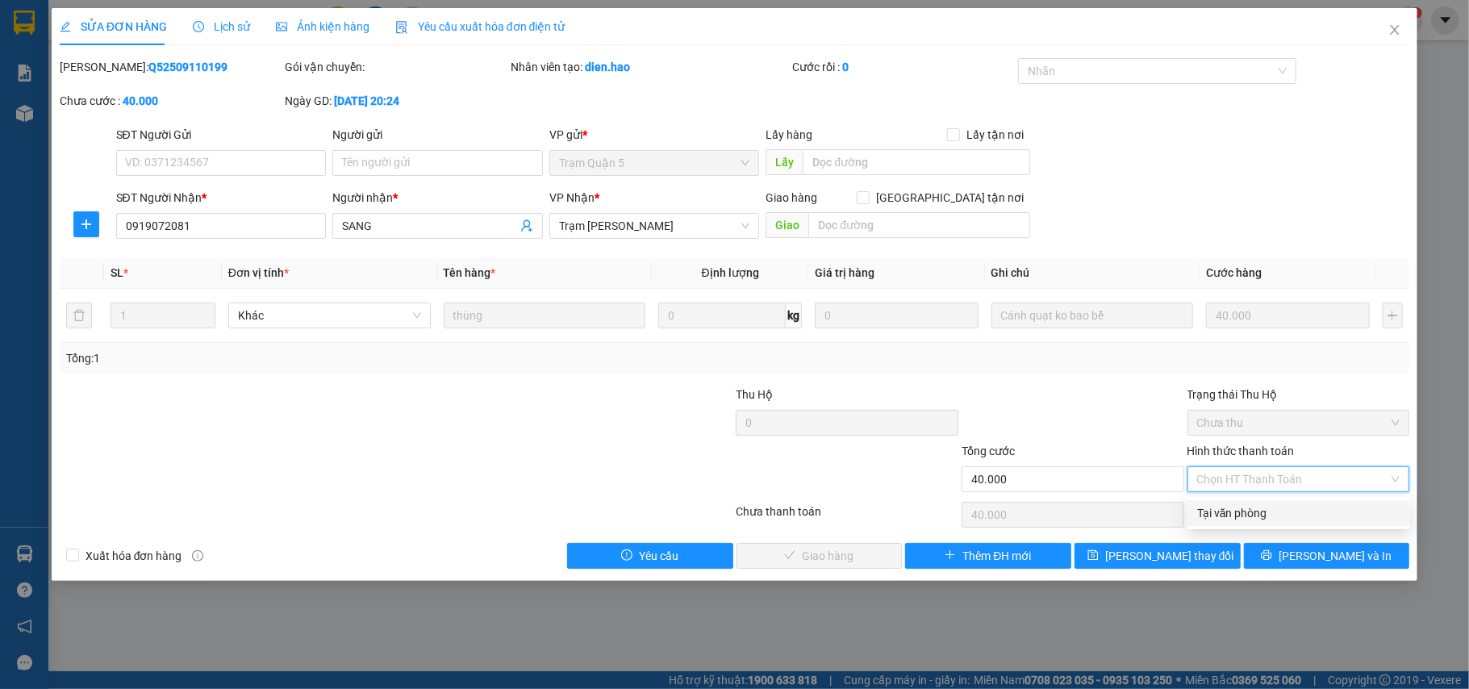
drag, startPoint x: 1265, startPoint y: 505, endPoint x: 963, endPoint y: 537, distance: 303.4
click at [1263, 507] on div "Tại văn phòng" at bounding box center [1298, 513] width 203 height 18
type input "0"
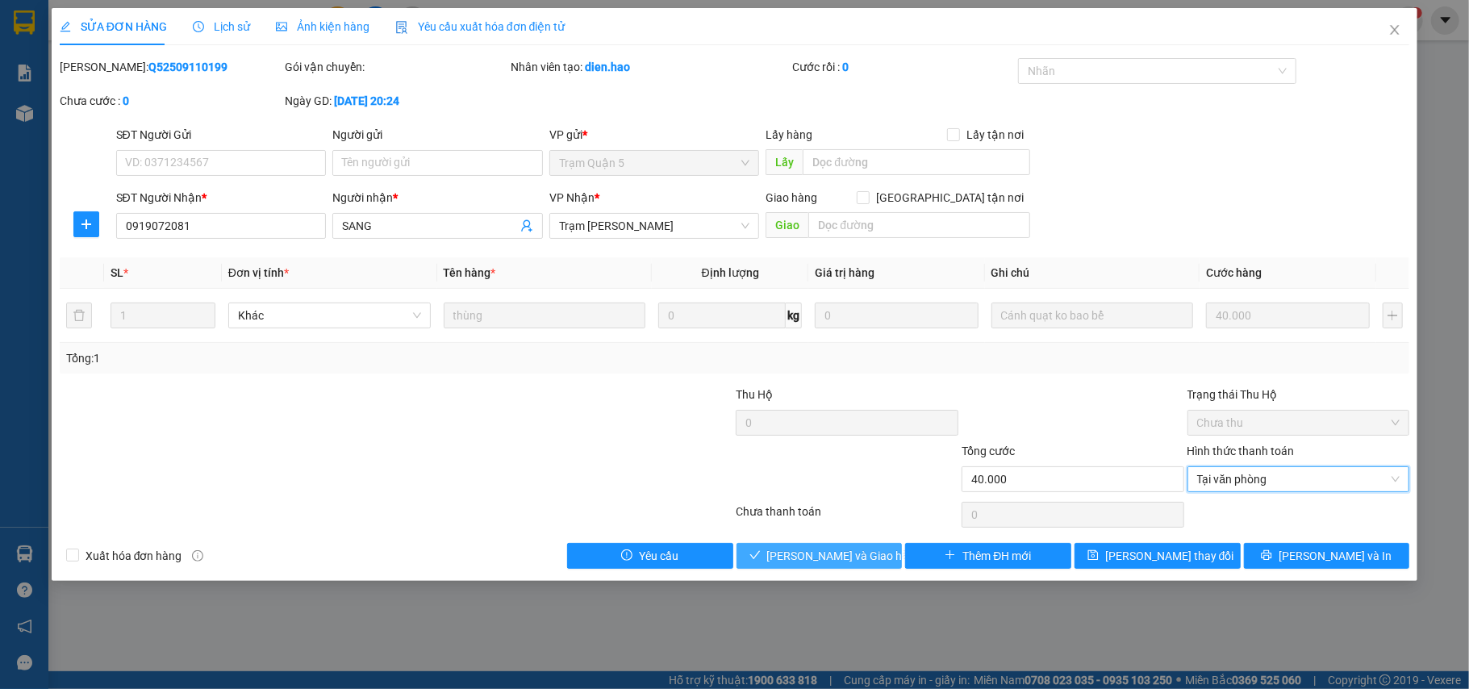
click at [870, 561] on span "Lưu và Giao hàng" at bounding box center [844, 556] width 155 height 18
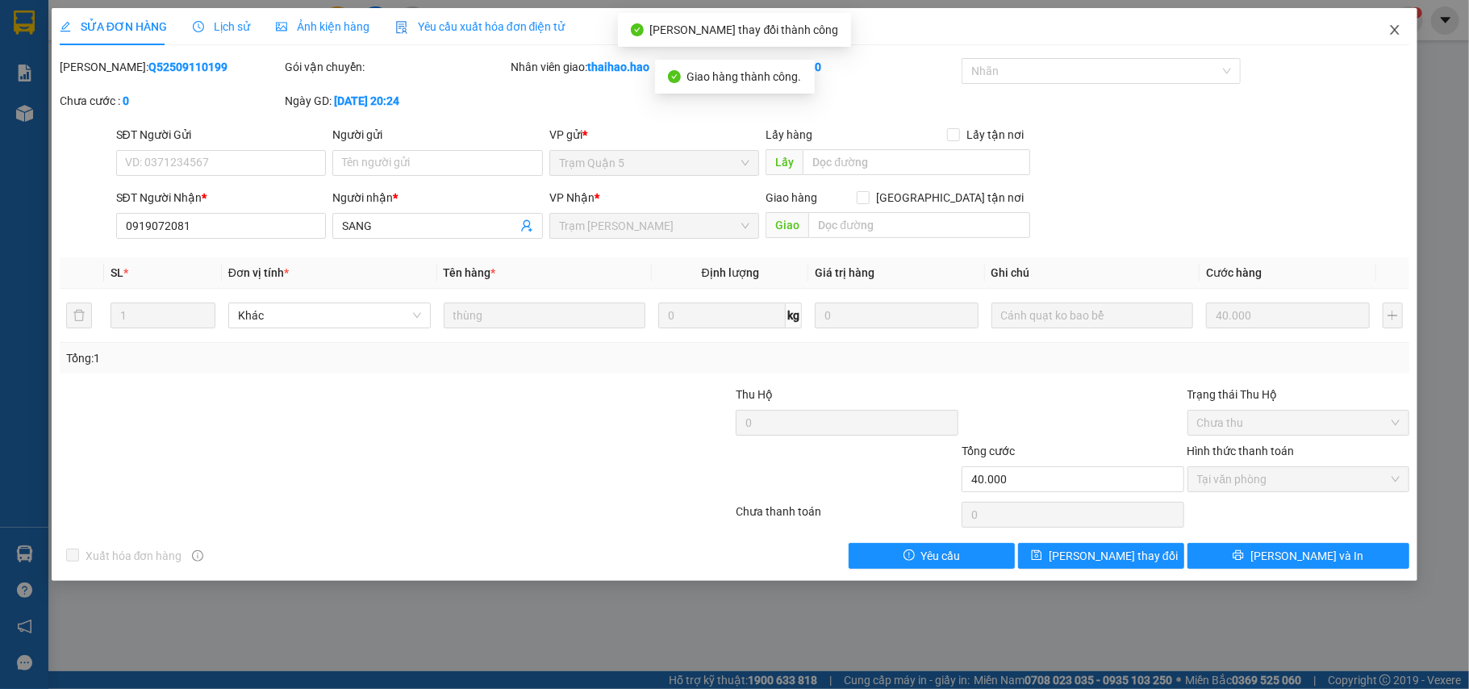
click at [1392, 45] on span "Close" at bounding box center [1394, 30] width 45 height 45
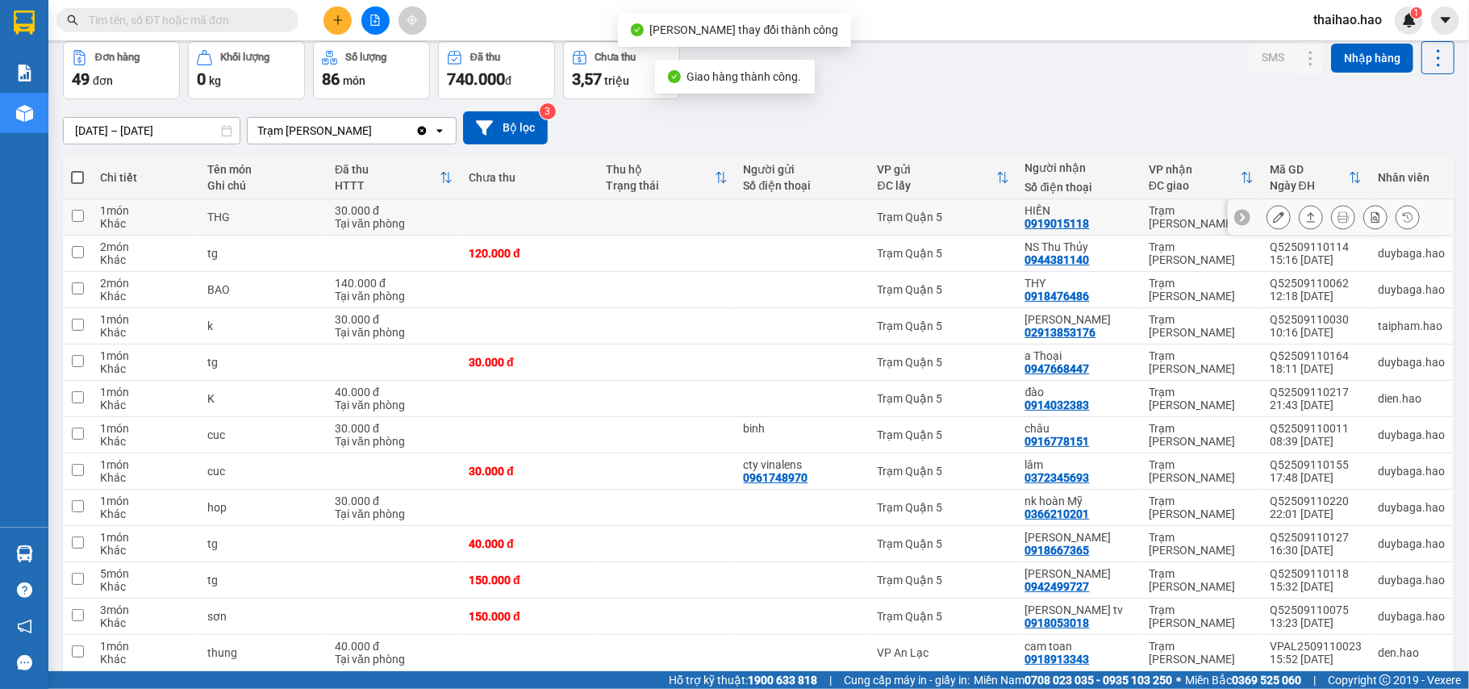
scroll to position [107, 0]
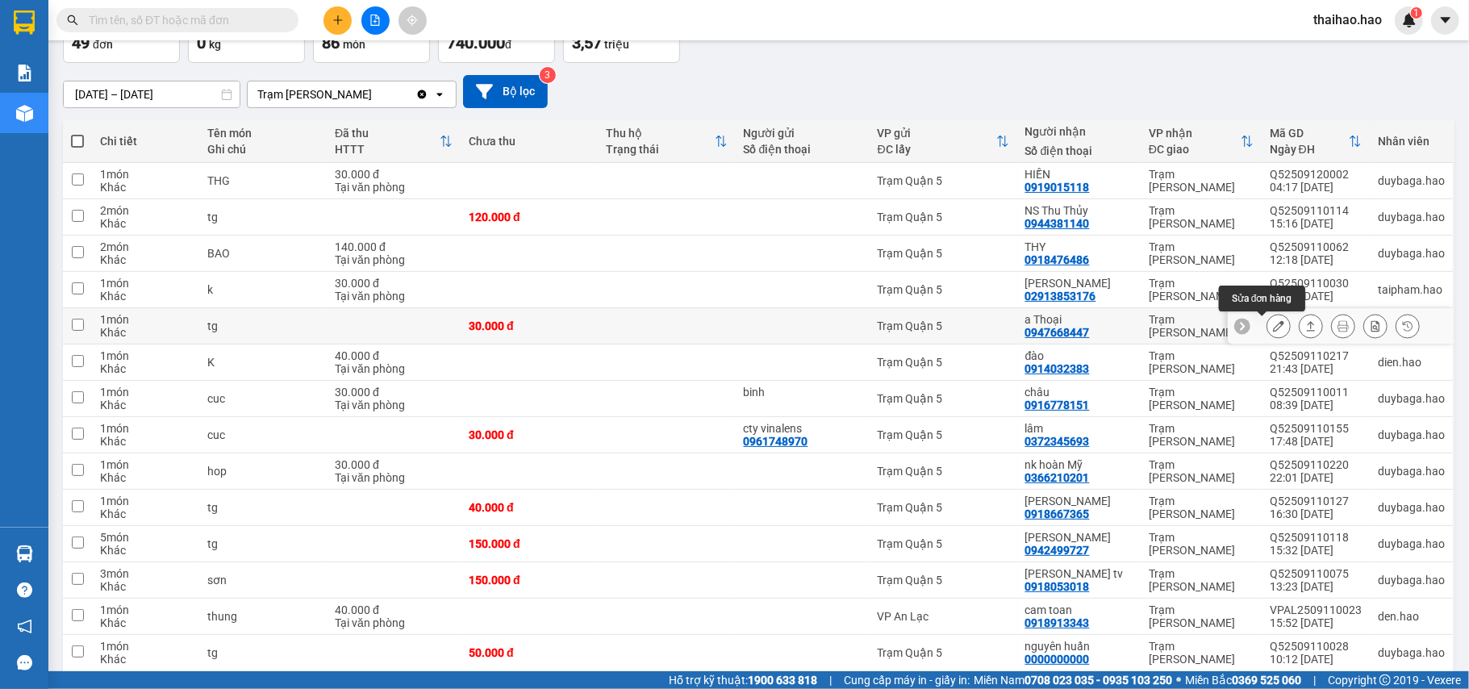
click at [1273, 327] on icon at bounding box center [1278, 325] width 11 height 11
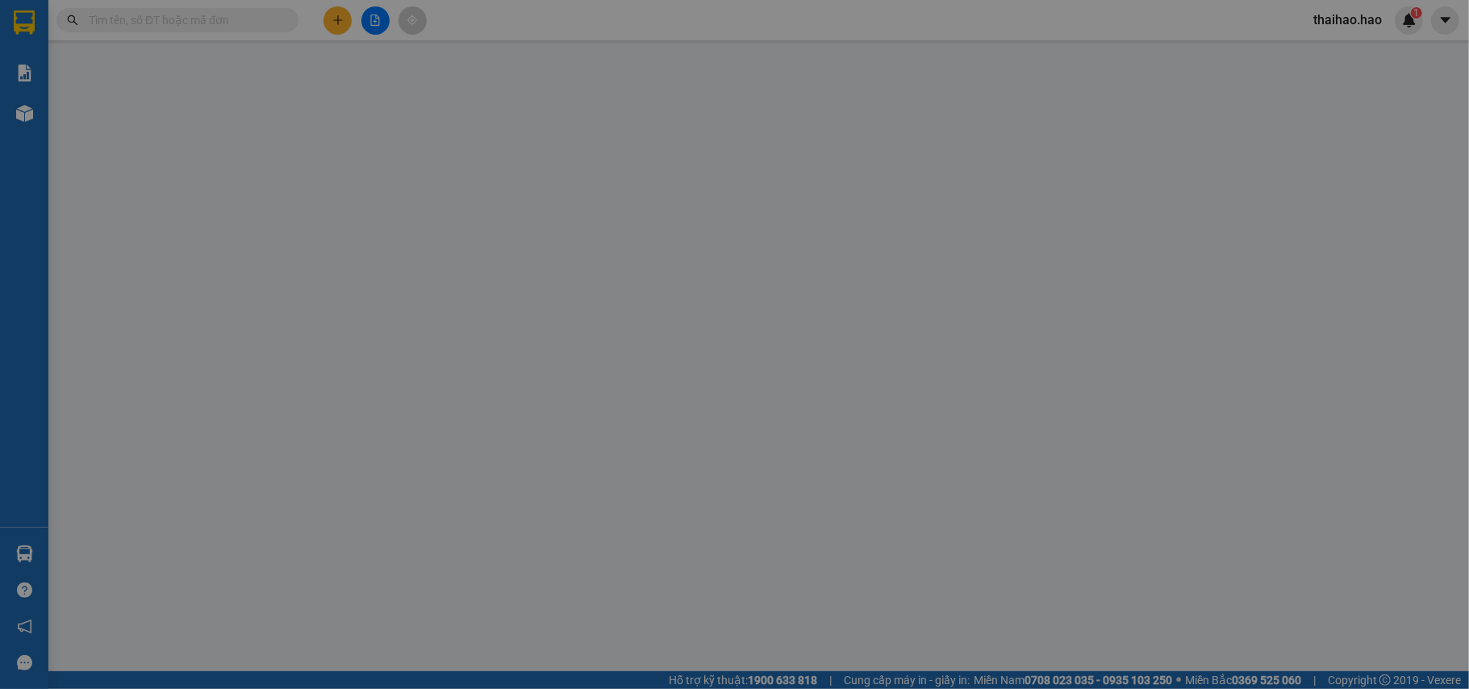
type input "0947668447"
type input "a Thoại"
type input "30.000"
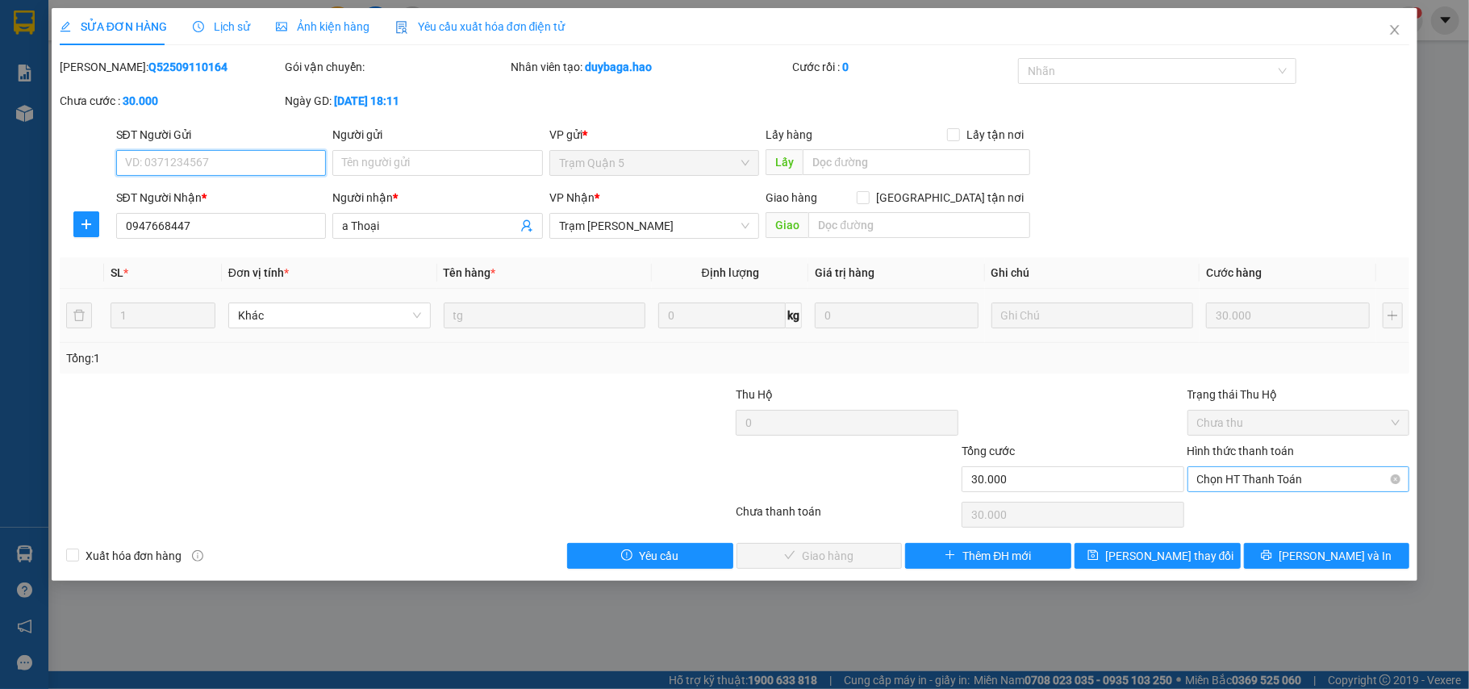
click at [1231, 484] on span "Chọn HT Thanh Toán" at bounding box center [1298, 479] width 203 height 24
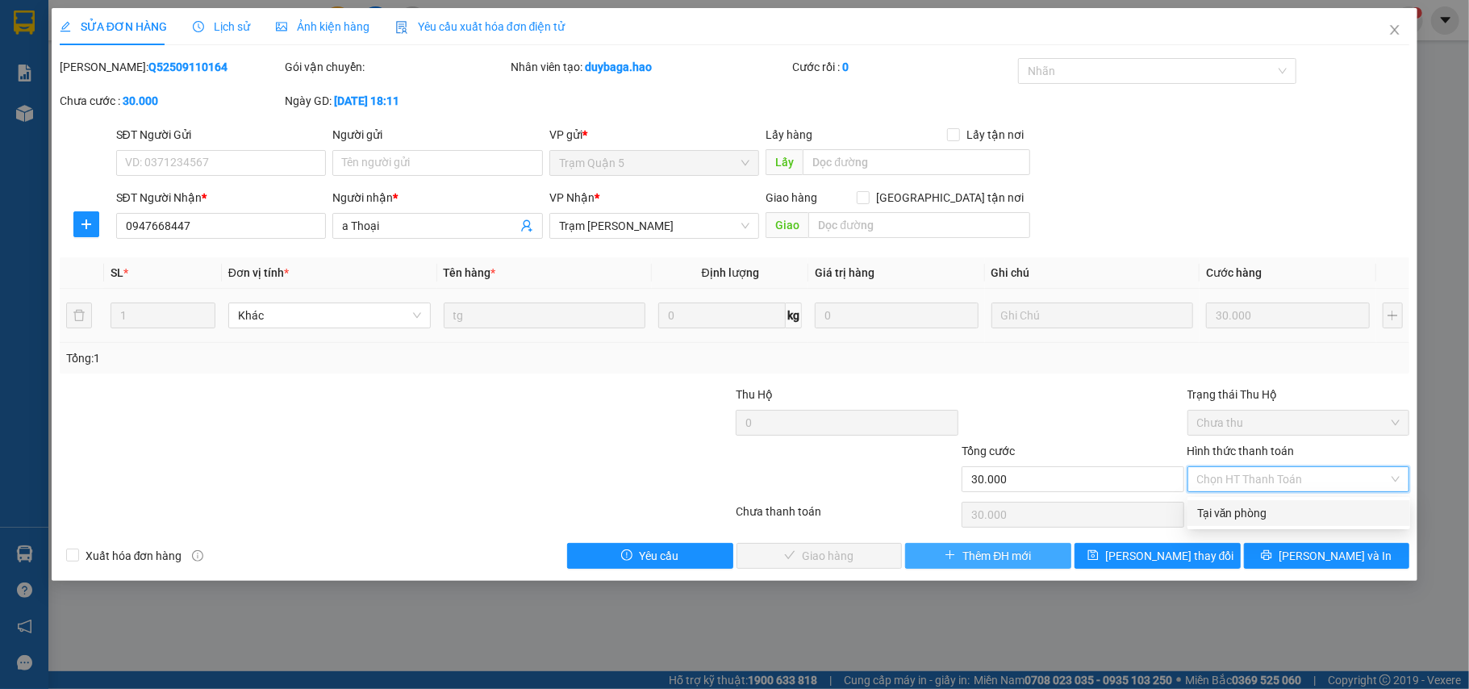
drag, startPoint x: 1231, startPoint y: 510, endPoint x: 929, endPoint y: 566, distance: 306.9
click at [1226, 511] on div "Tại văn phòng" at bounding box center [1298, 513] width 203 height 18
type input "0"
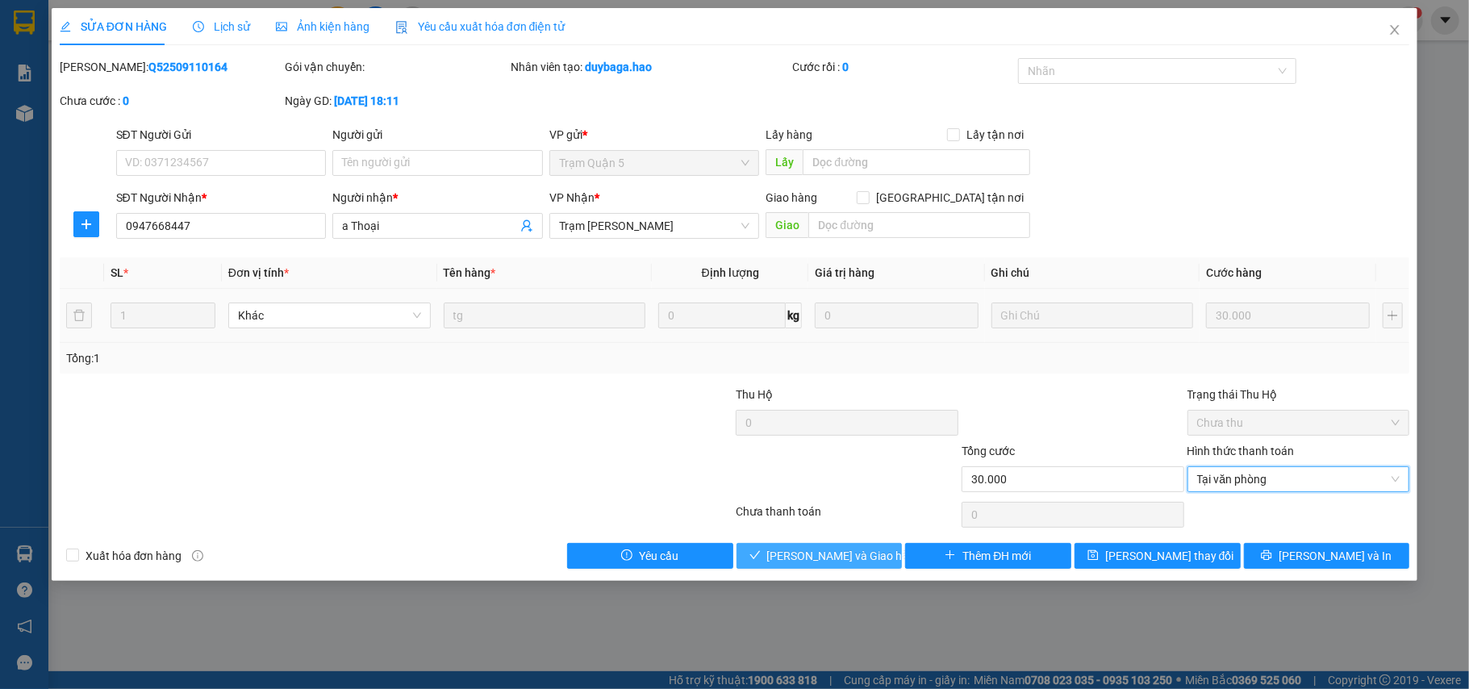
click at [866, 560] on span "Lưu và Giao hàng" at bounding box center [844, 556] width 155 height 18
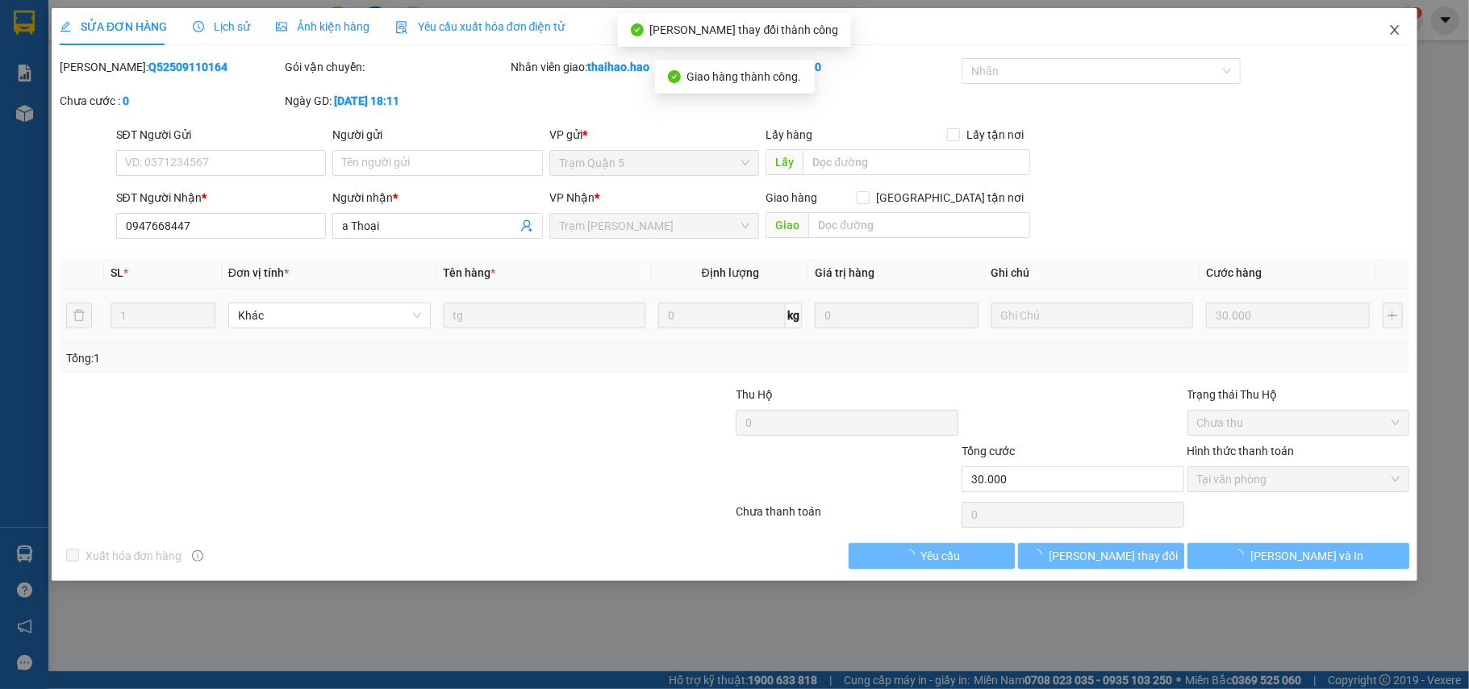
click at [1410, 24] on span "Close" at bounding box center [1394, 30] width 45 height 45
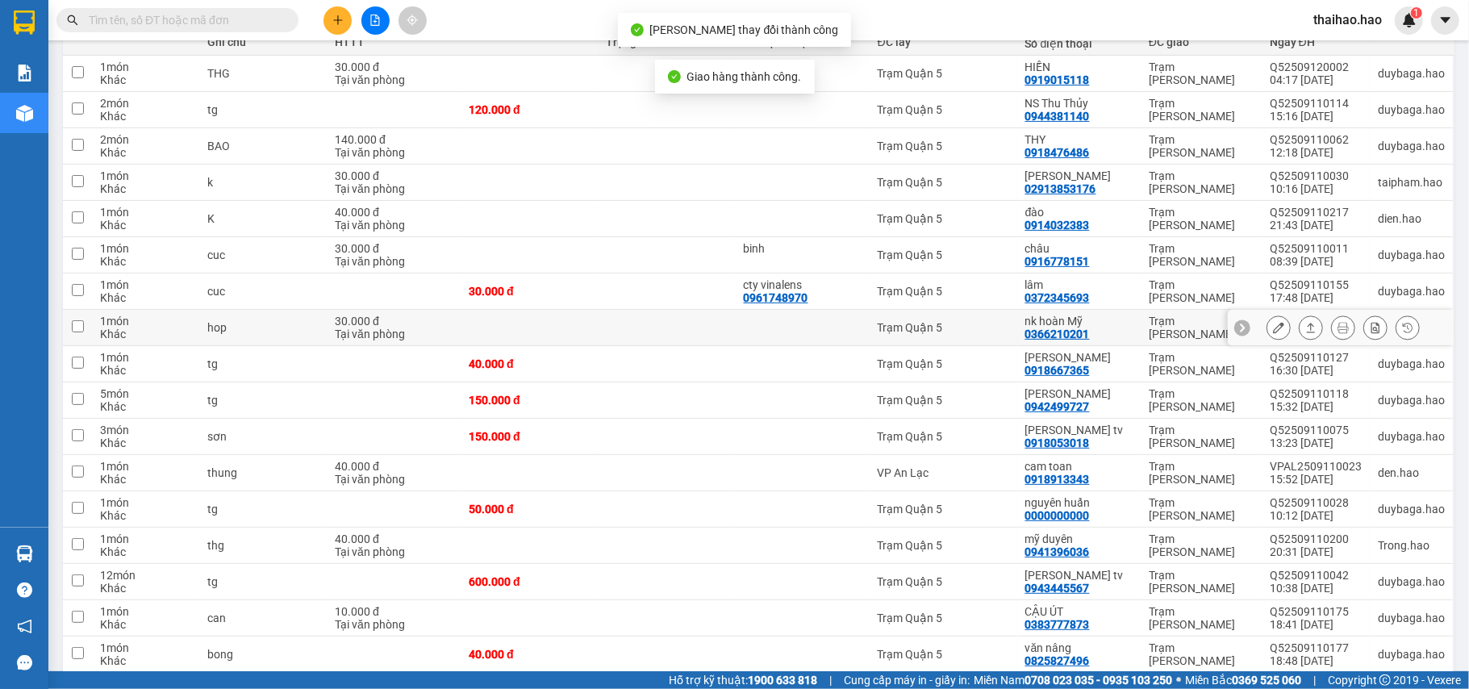
scroll to position [217, 0]
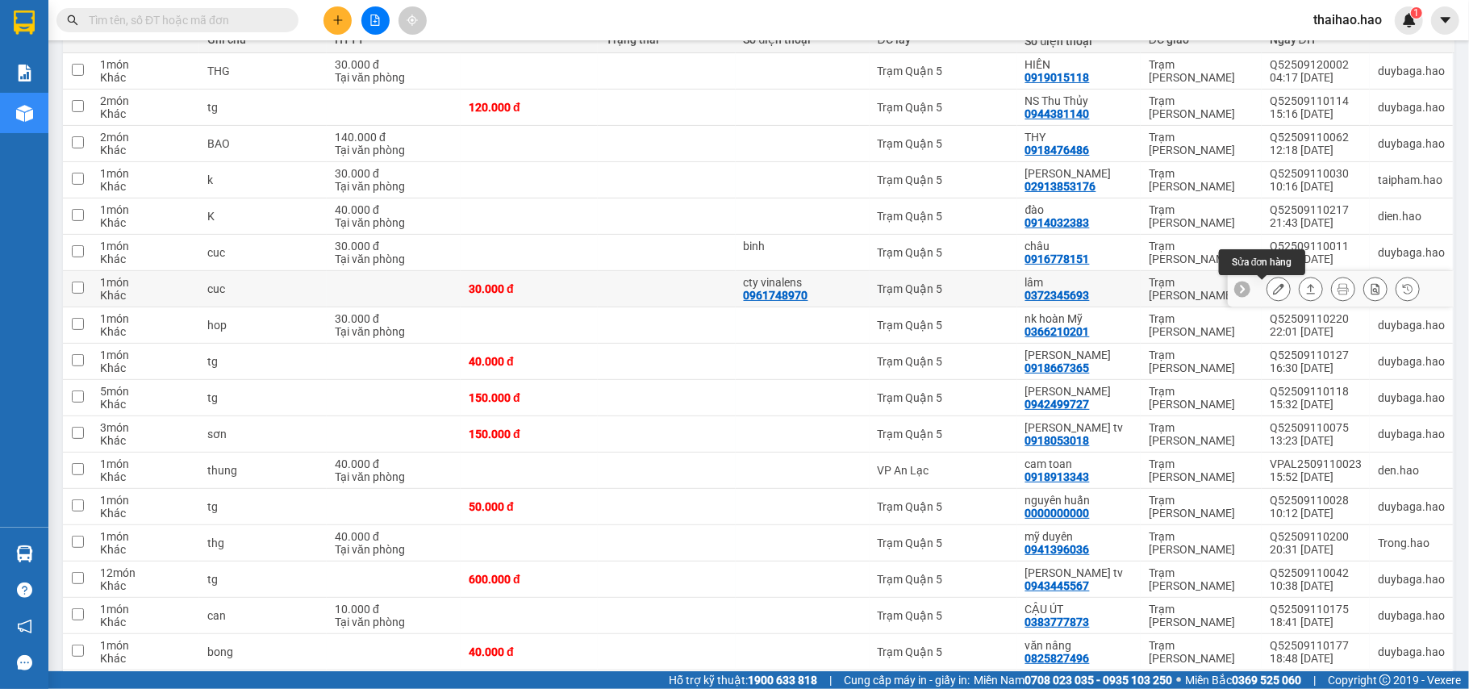
click at [1273, 288] on icon at bounding box center [1278, 288] width 11 height 11
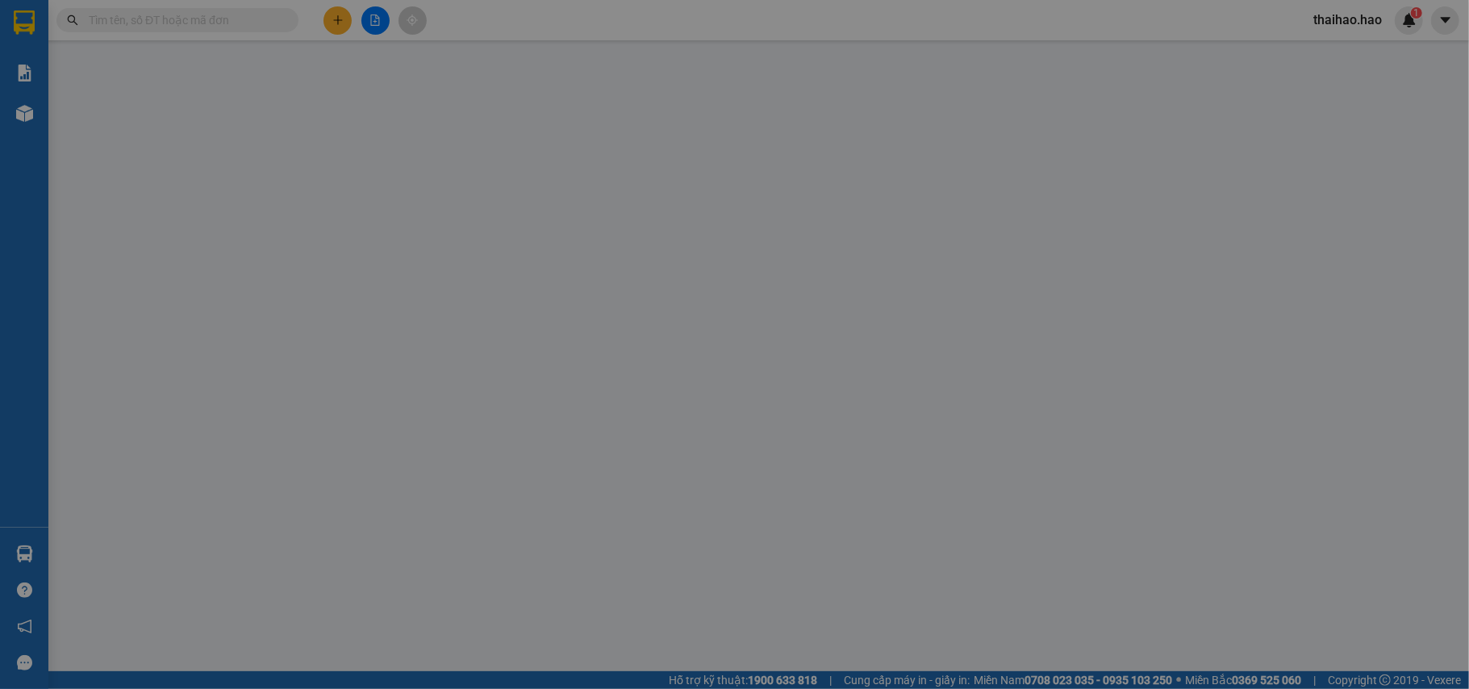
type input "0961748970"
type input "cty vinalens"
type input "0372345693"
type input "lâm"
type input "30.000"
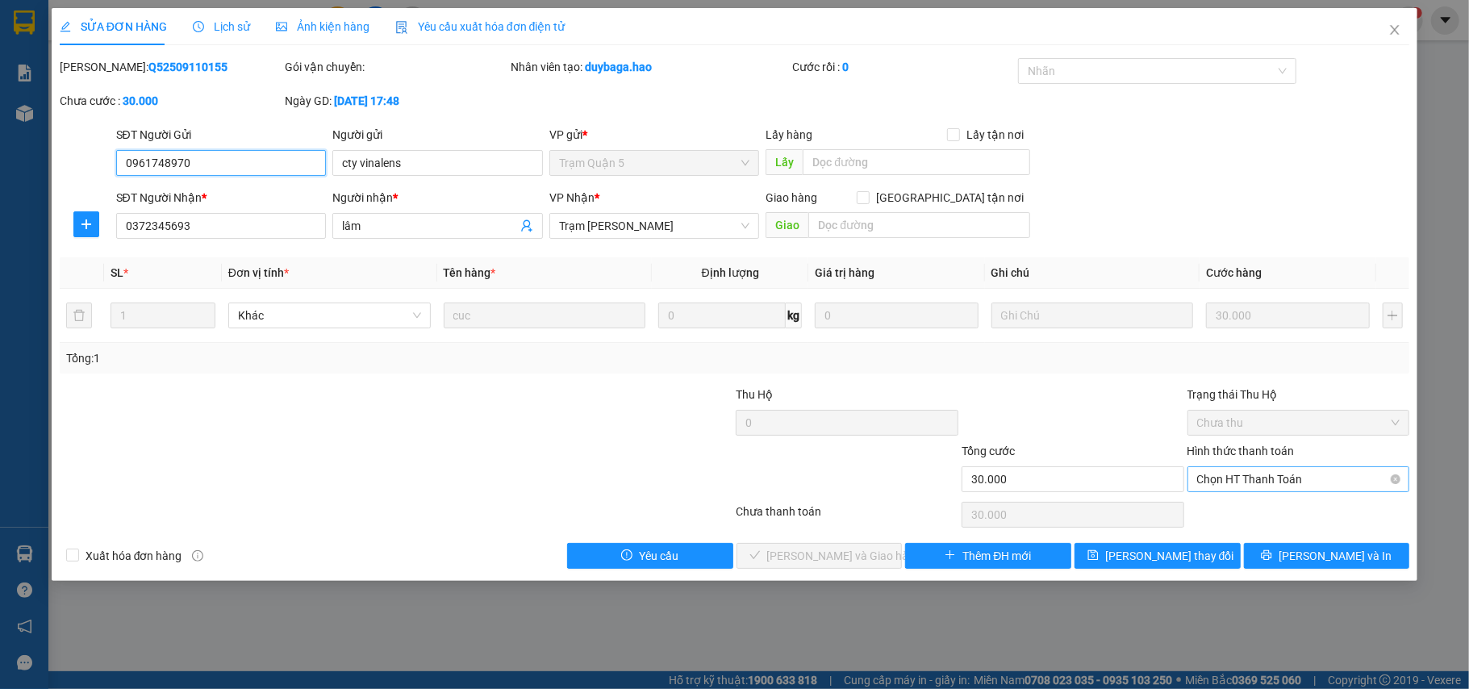
click at [1220, 482] on span "Chọn HT Thanh Toán" at bounding box center [1298, 479] width 203 height 24
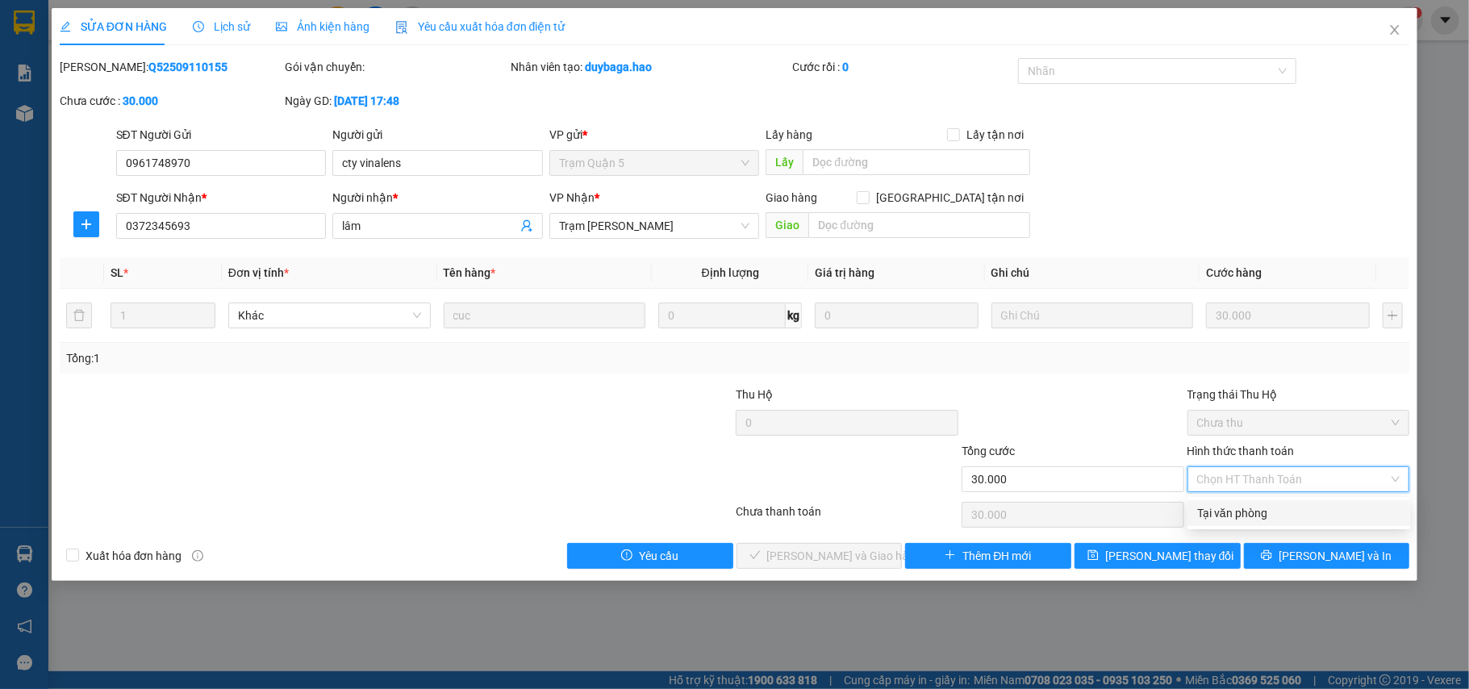
click at [1218, 504] on div "Tại văn phòng" at bounding box center [1298, 513] width 203 height 18
type input "0"
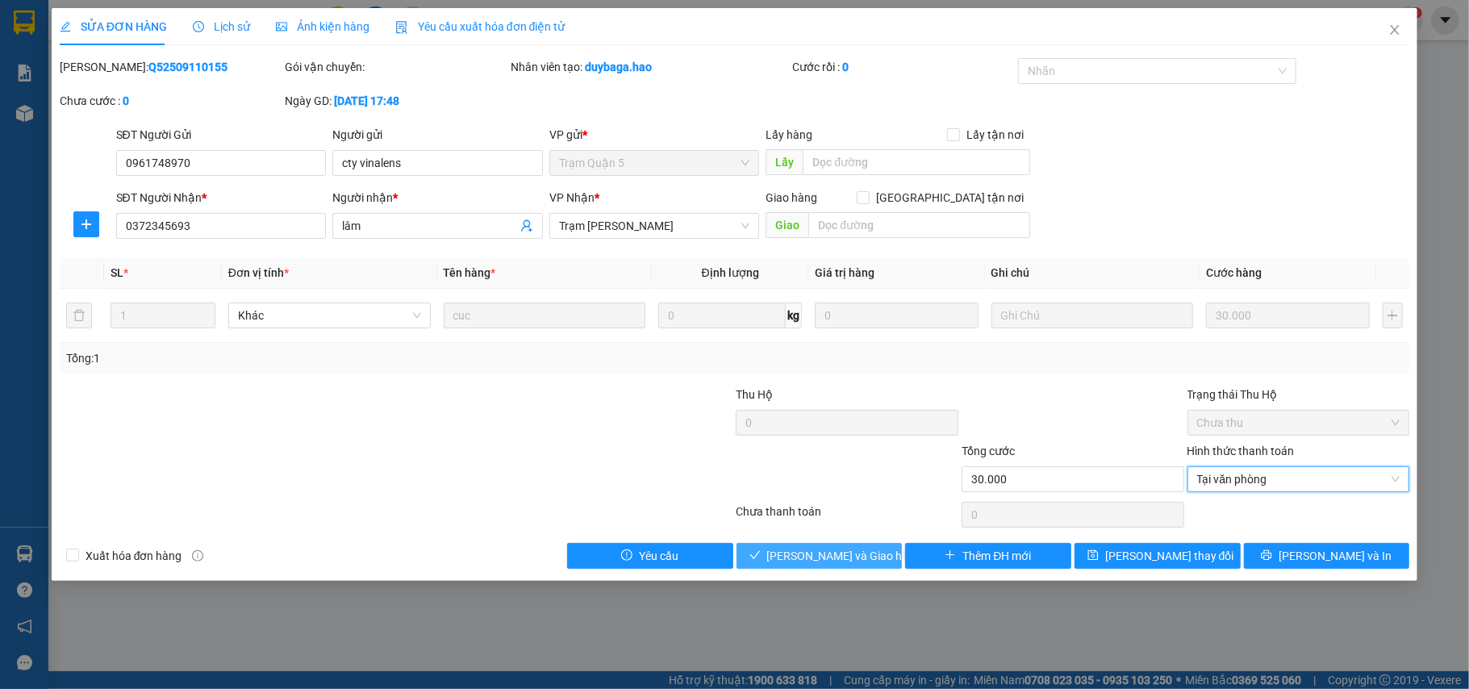
click at [866, 553] on span "Lưu và Giao hàng" at bounding box center [844, 556] width 155 height 18
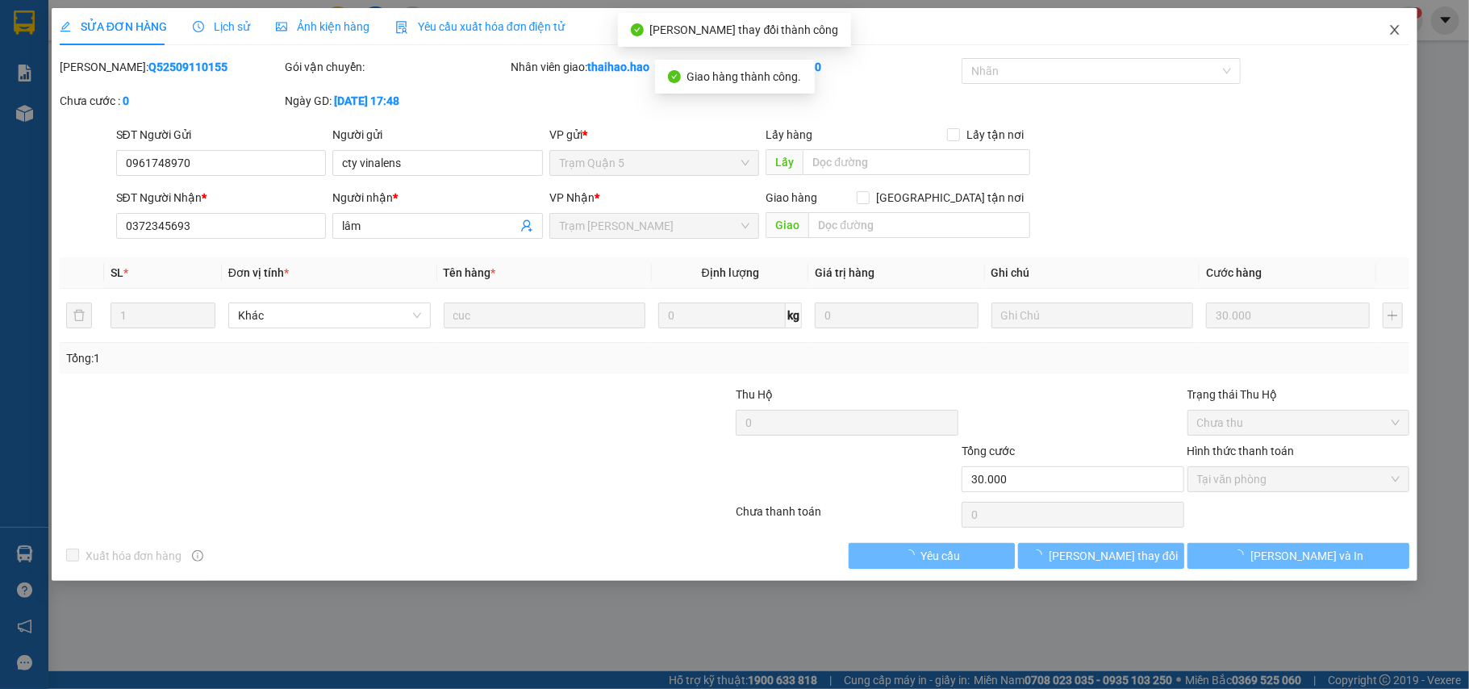
click at [1398, 42] on span "Close" at bounding box center [1394, 30] width 45 height 45
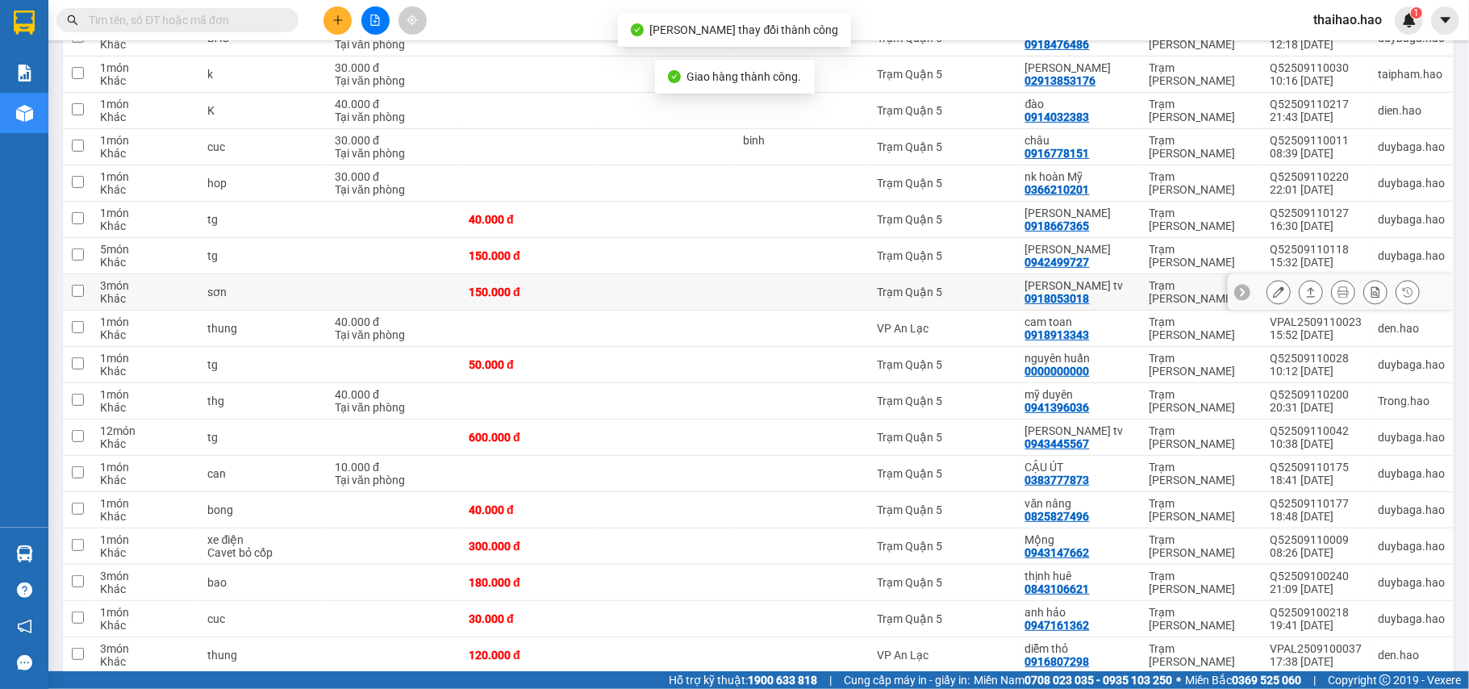
scroll to position [324, 0]
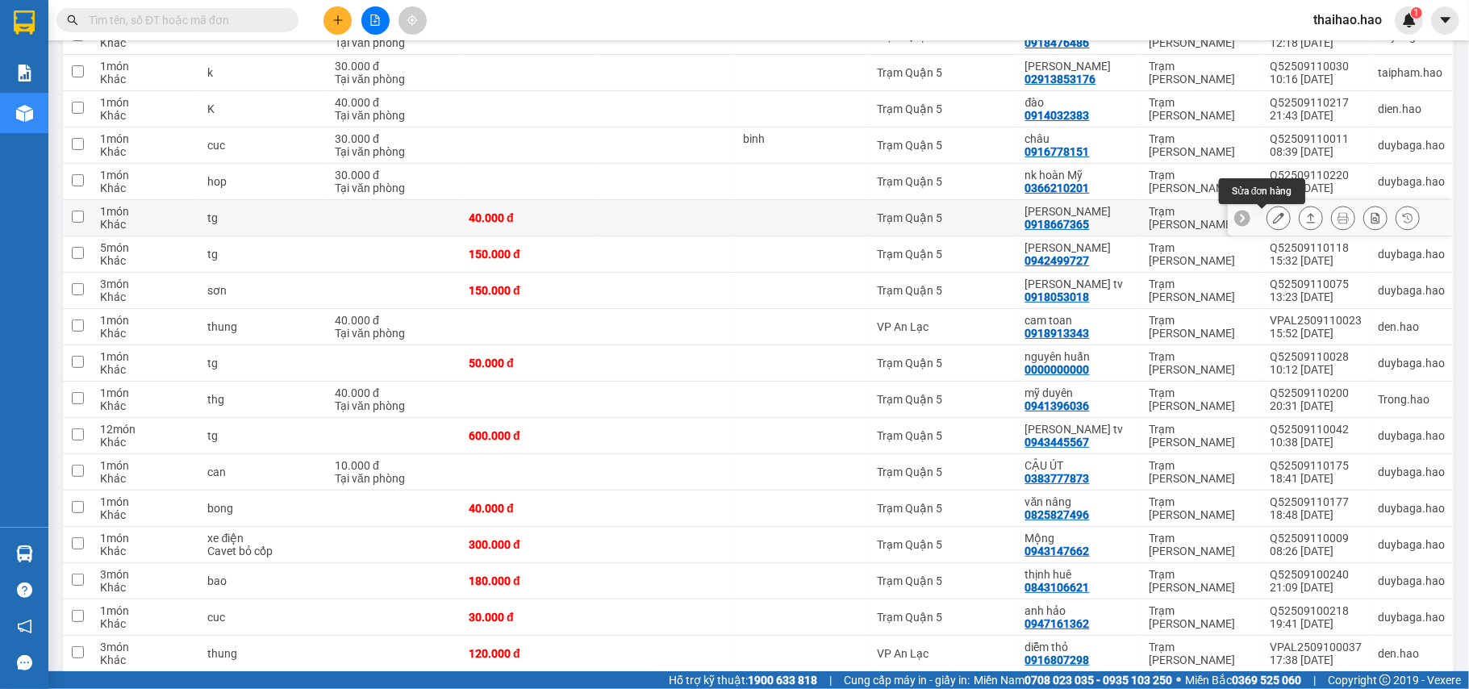
click at [1273, 223] on icon at bounding box center [1278, 217] width 11 height 11
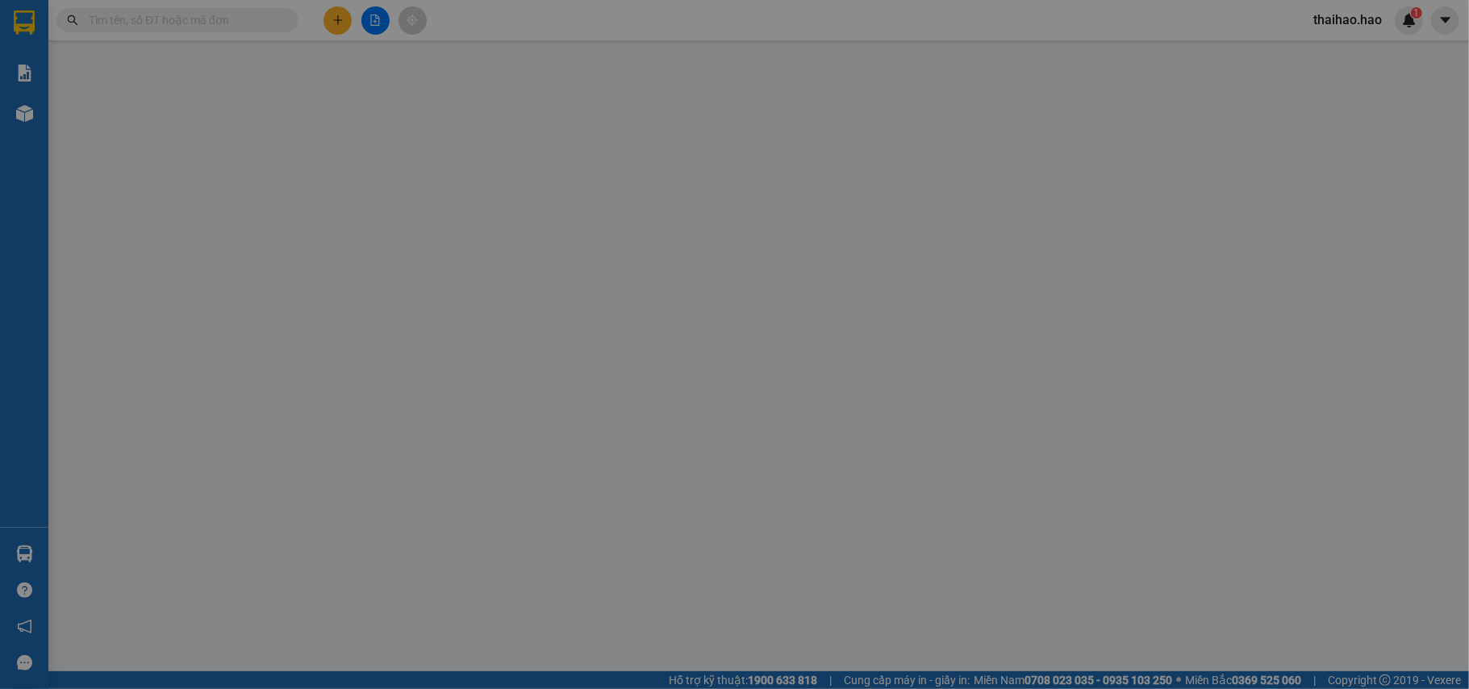
type input "0918667365"
type input "CƯỜNG HẰNG"
type input "40.000"
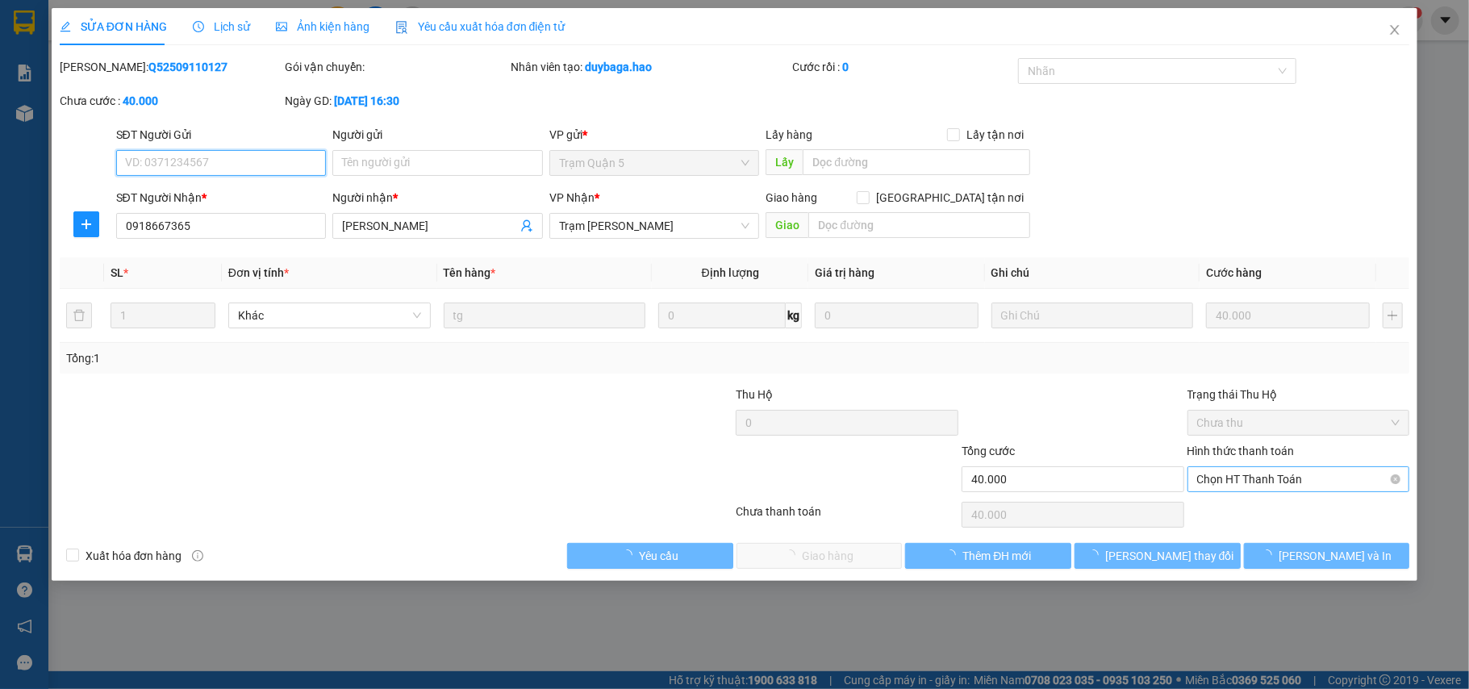
click at [1246, 479] on span "Chọn HT Thanh Toán" at bounding box center [1298, 479] width 203 height 24
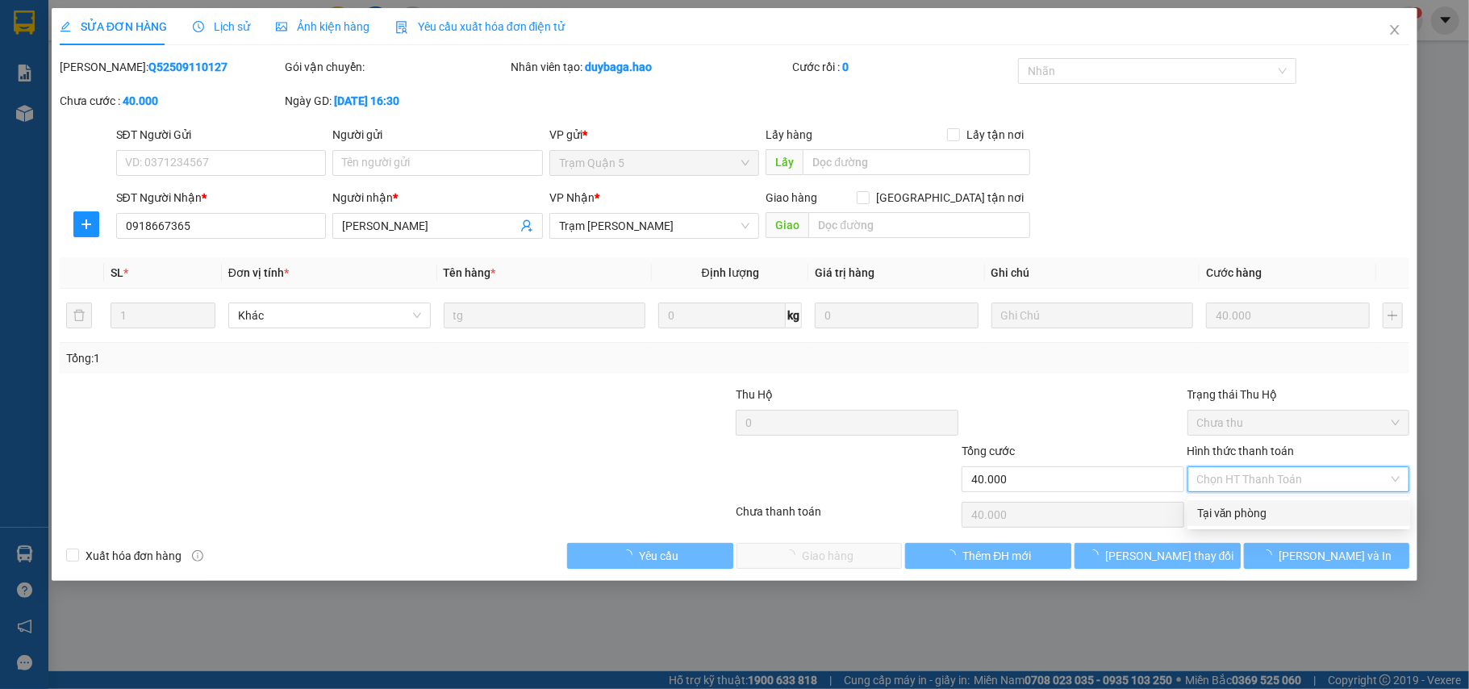
drag, startPoint x: 1241, startPoint y: 521, endPoint x: 876, endPoint y: 531, distance: 364.7
click at [1240, 523] on div "Tại văn phòng" at bounding box center [1298, 513] width 223 height 26
type input "0"
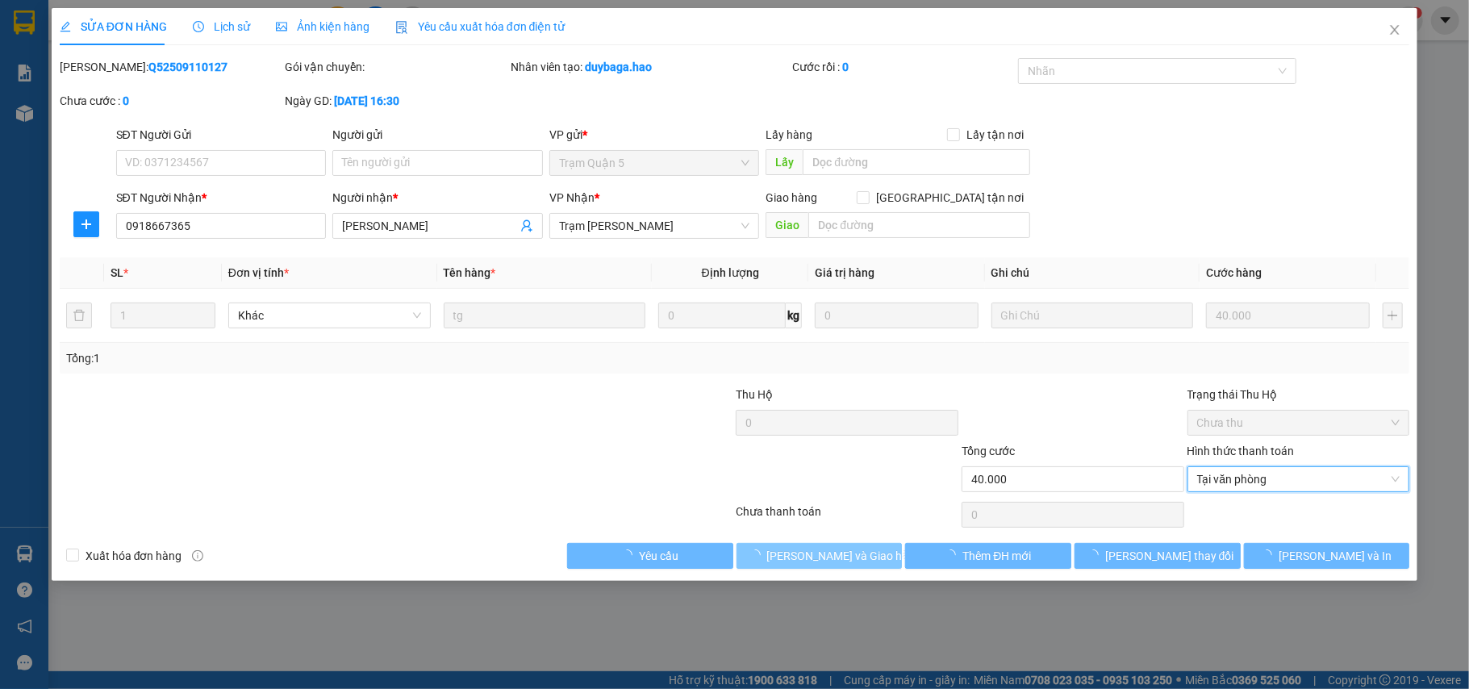
click at [807, 557] on span "Lưu và Giao hàng" at bounding box center [844, 556] width 155 height 18
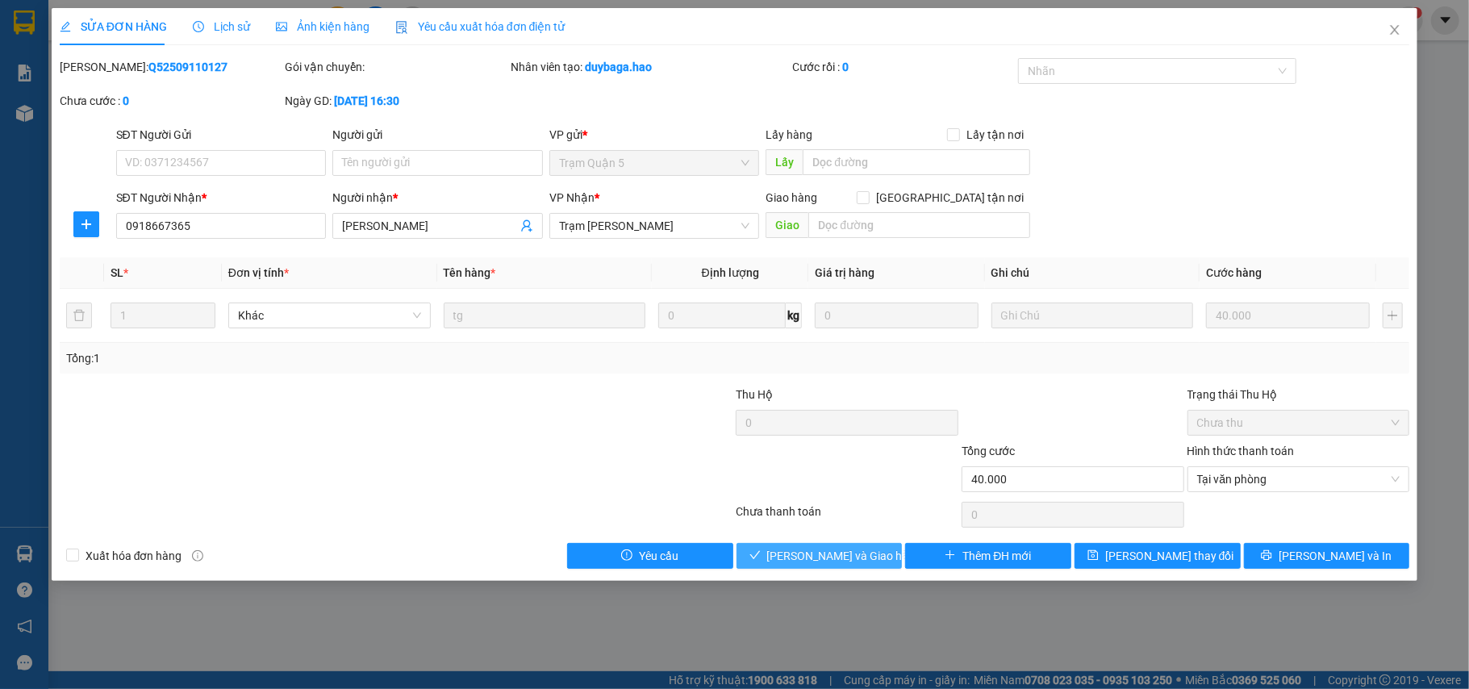
click at [795, 565] on span "Lưu và Giao hàng" at bounding box center [844, 556] width 155 height 18
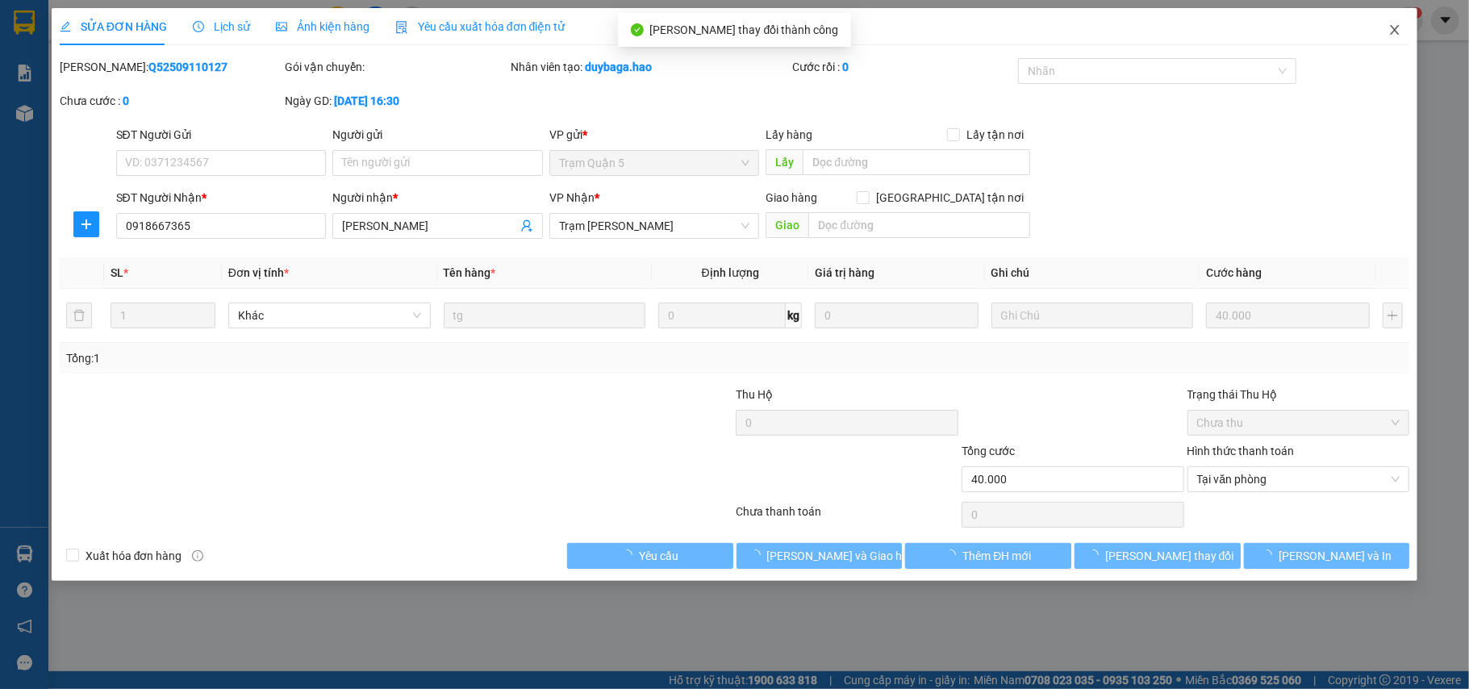
click at [1395, 33] on icon "close" at bounding box center [1394, 29] width 13 height 13
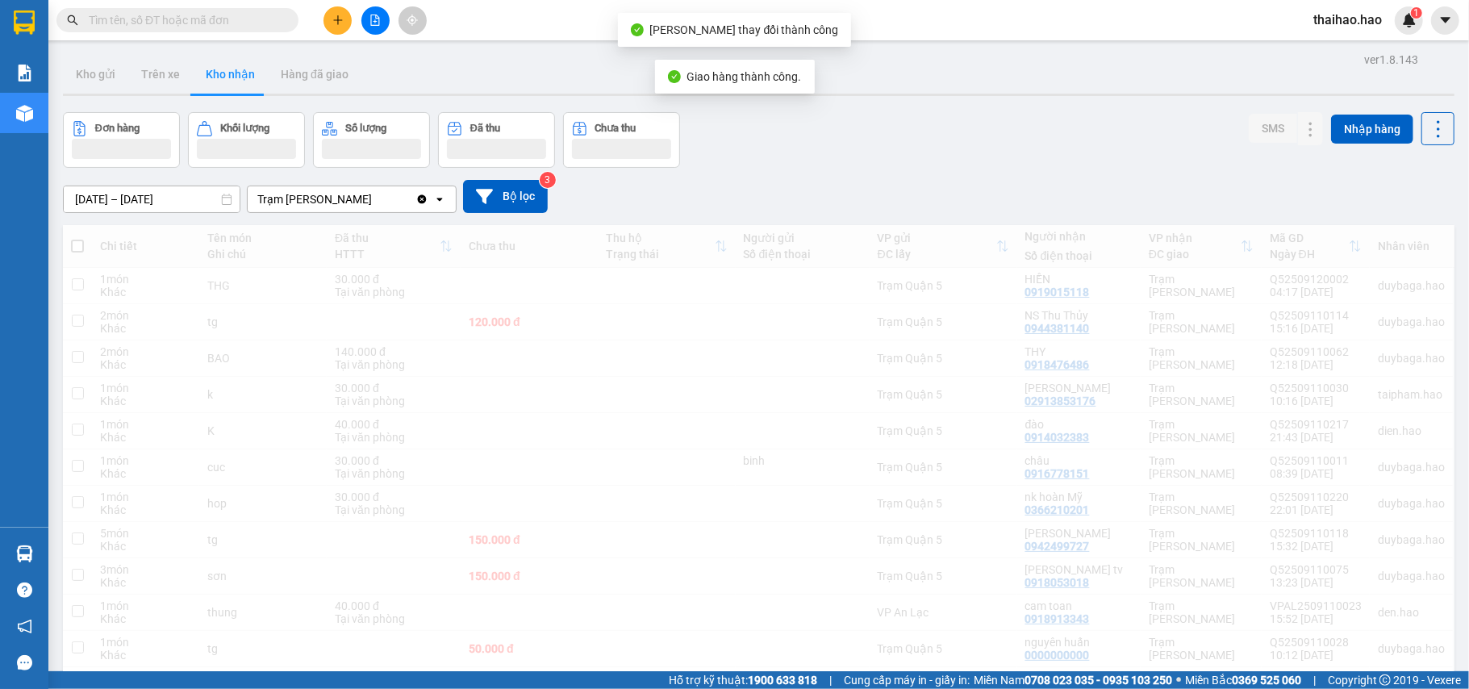
scroll to position [217, 0]
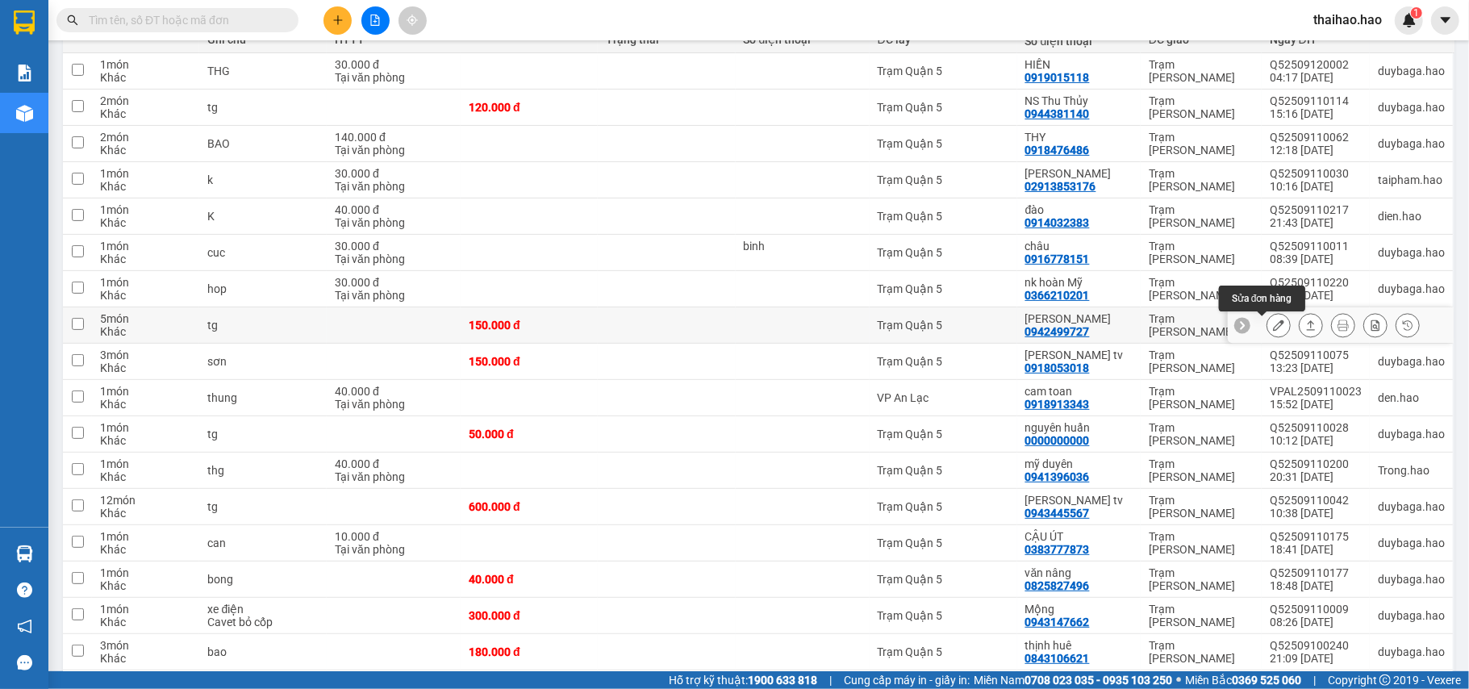
click at [1273, 331] on icon at bounding box center [1278, 324] width 11 height 11
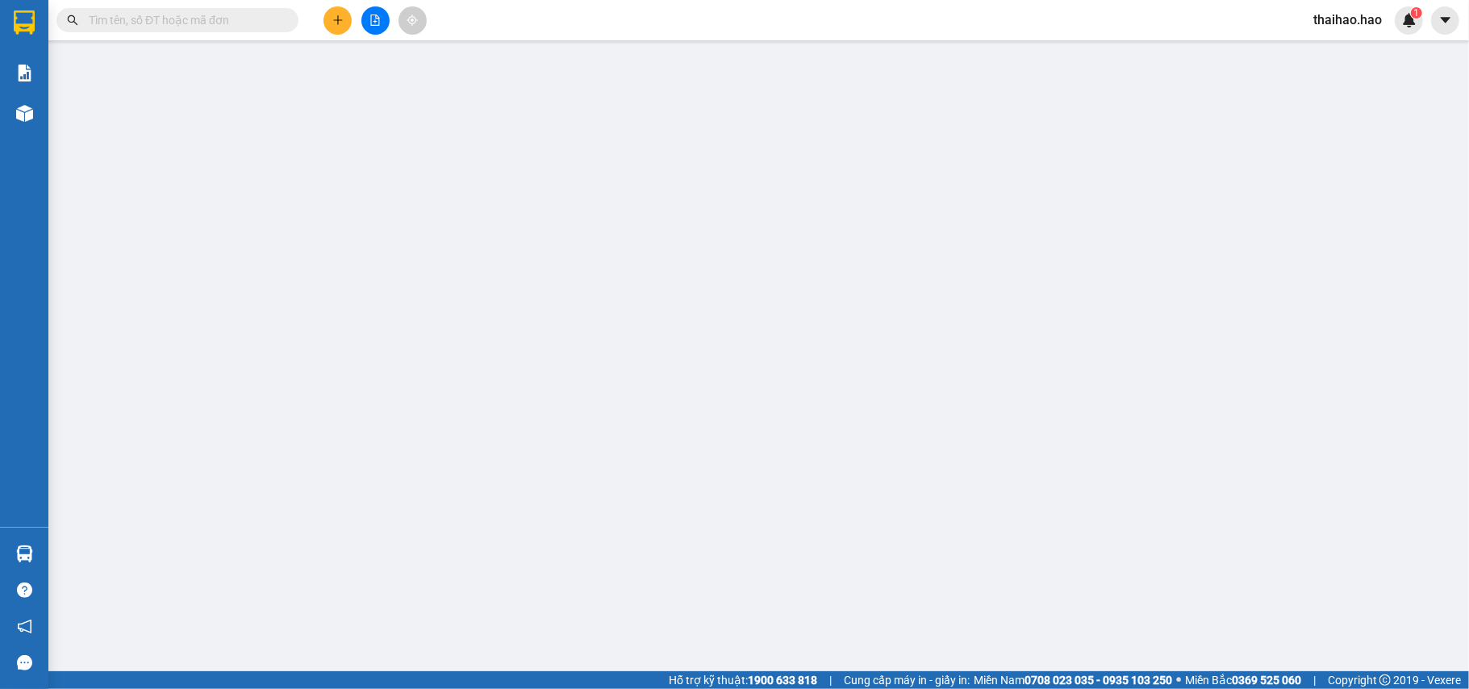
type input "0942499727"
type input "hồng duyên"
type input "150.000"
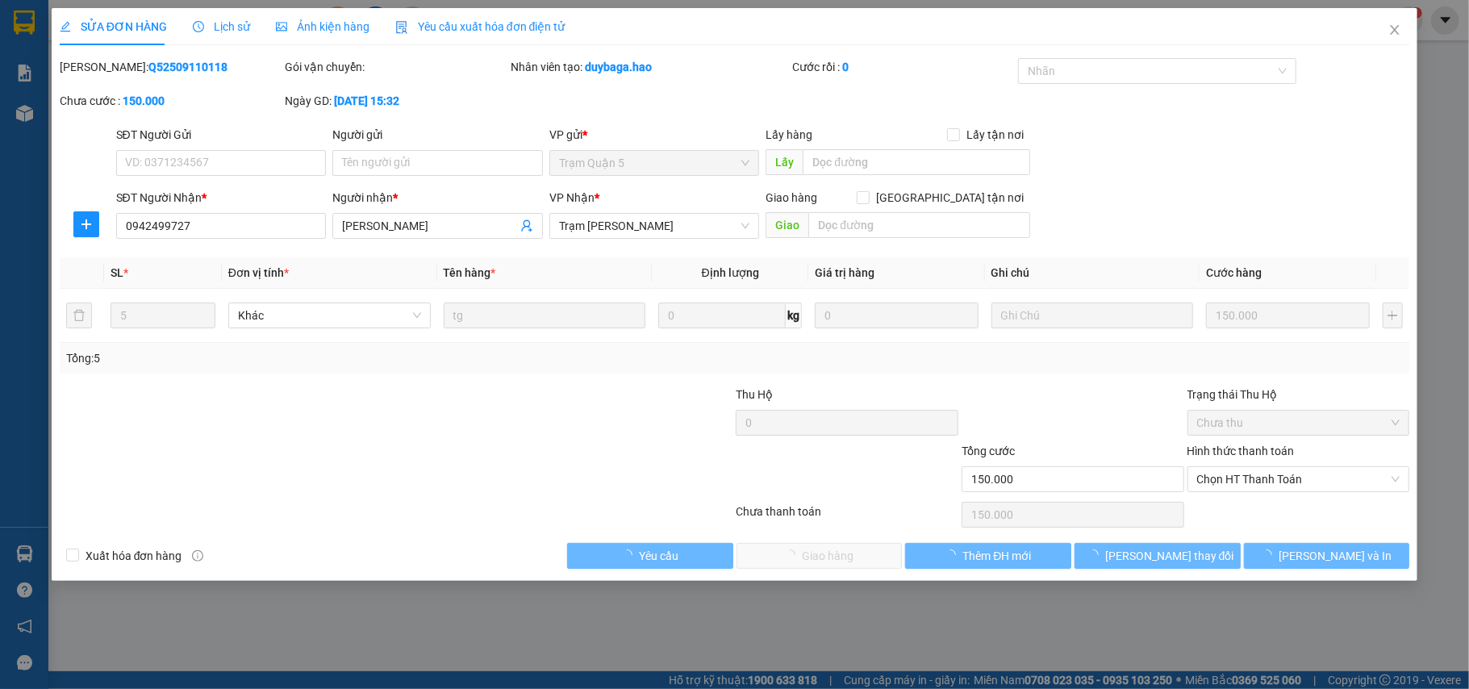
click at [307, 16] on div "Ảnh kiện hàng" at bounding box center [323, 26] width 94 height 37
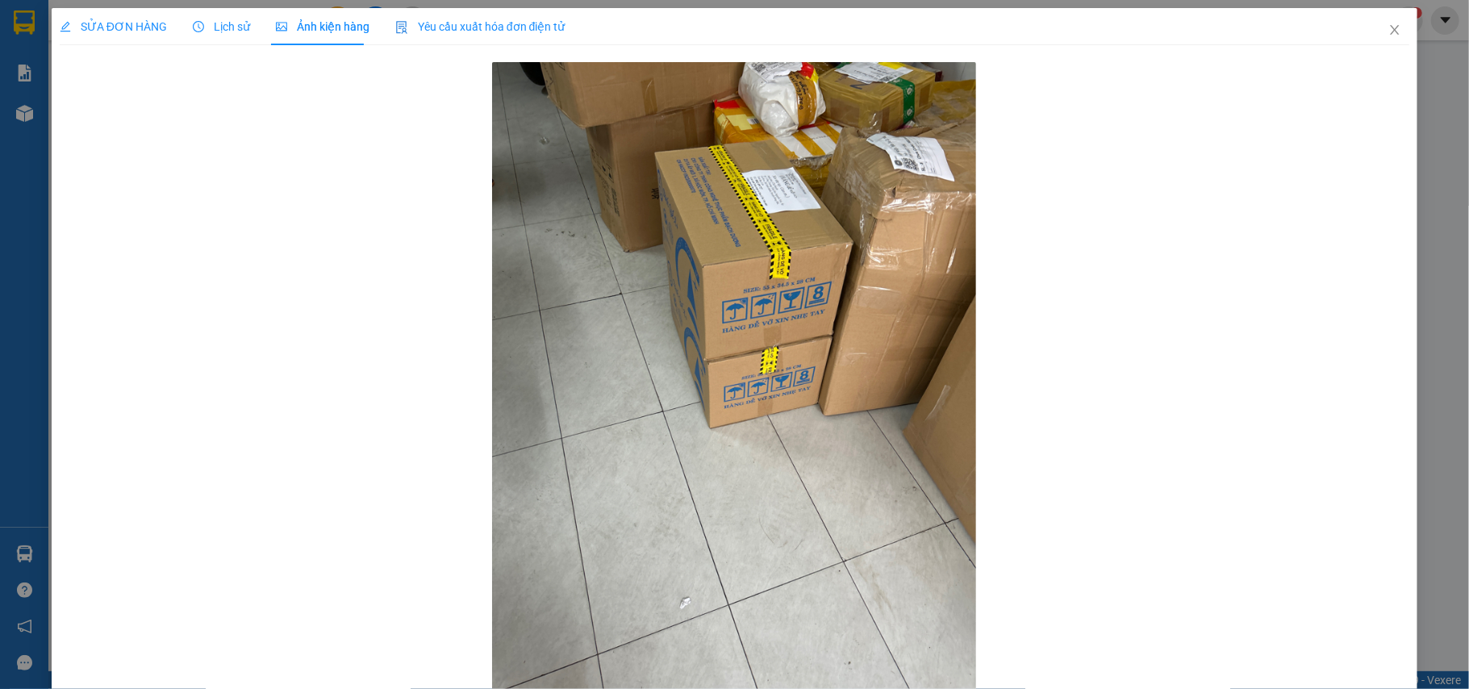
click at [223, 29] on span "Lịch sử" at bounding box center [221, 26] width 57 height 13
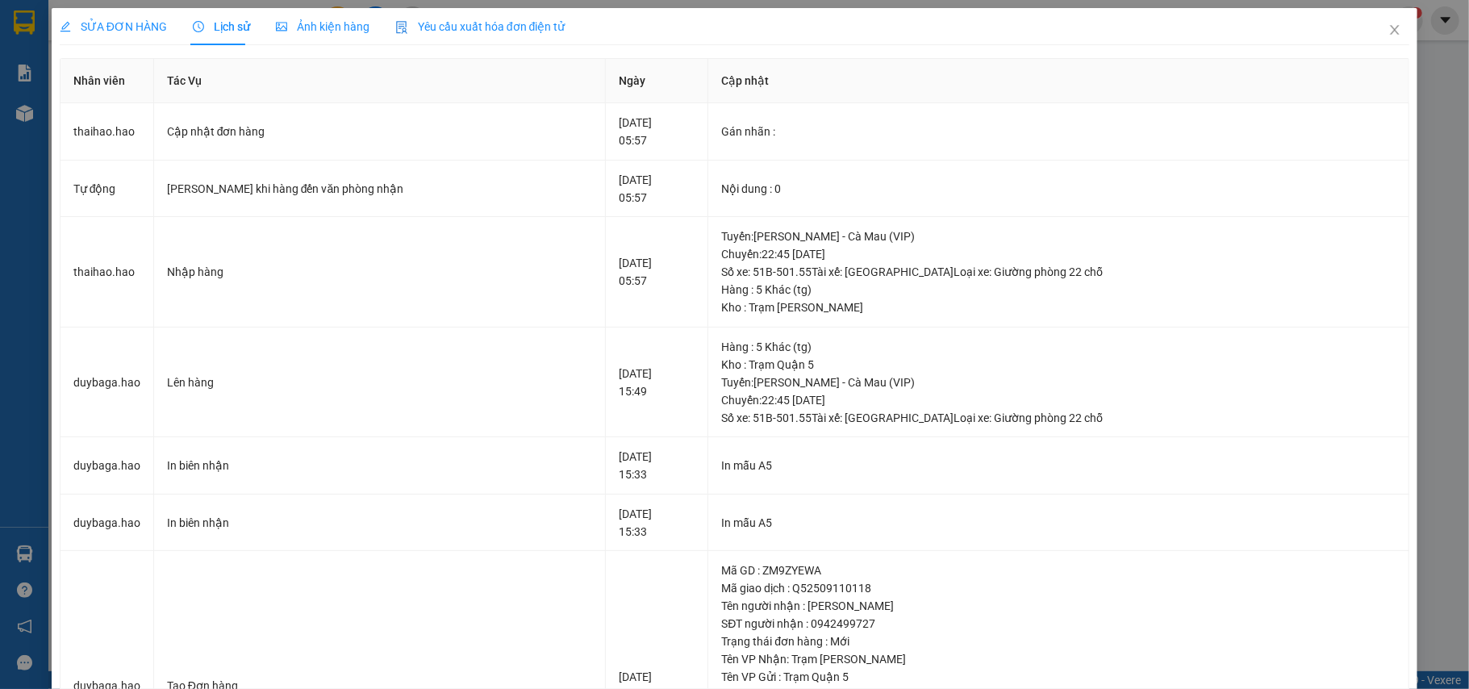
click at [314, 20] on span "Ảnh kiện hàng" at bounding box center [323, 26] width 94 height 13
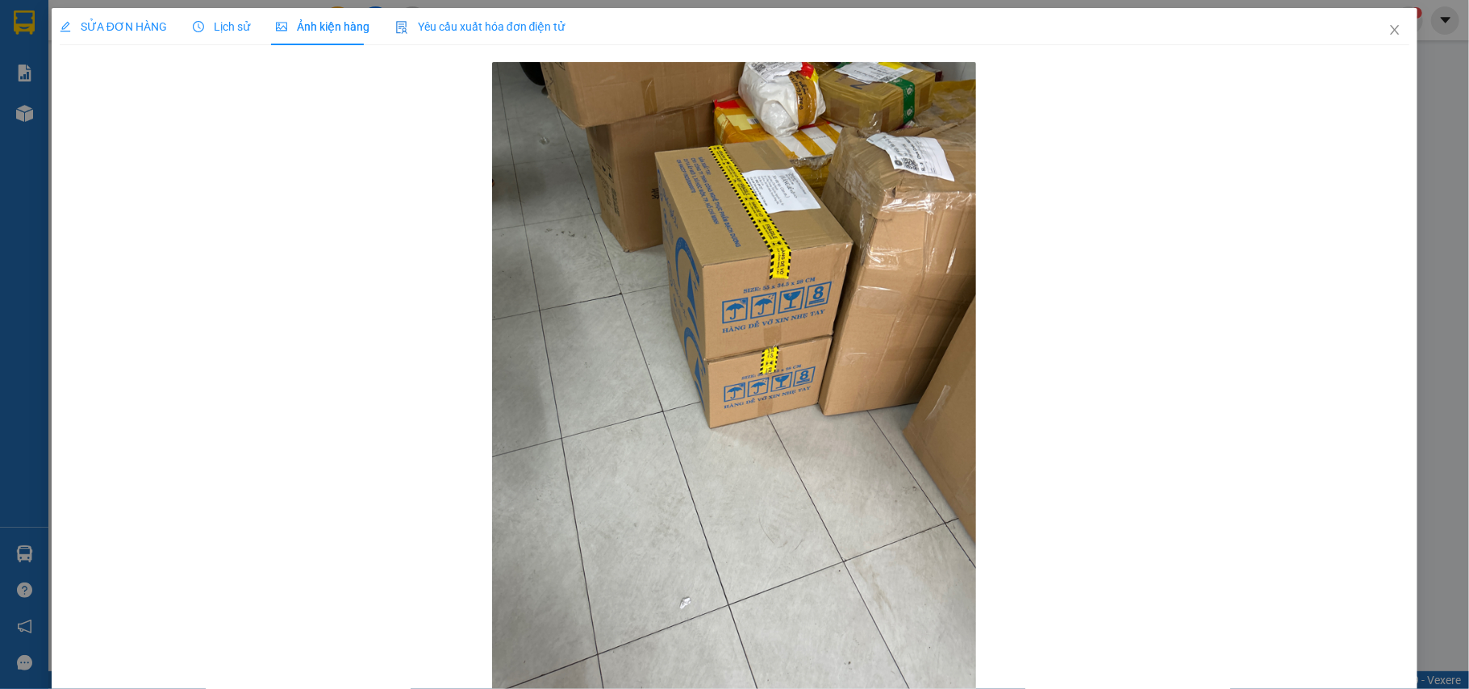
click at [113, 30] on span "SỬA ĐƠN HÀNG" at bounding box center [113, 26] width 107 height 13
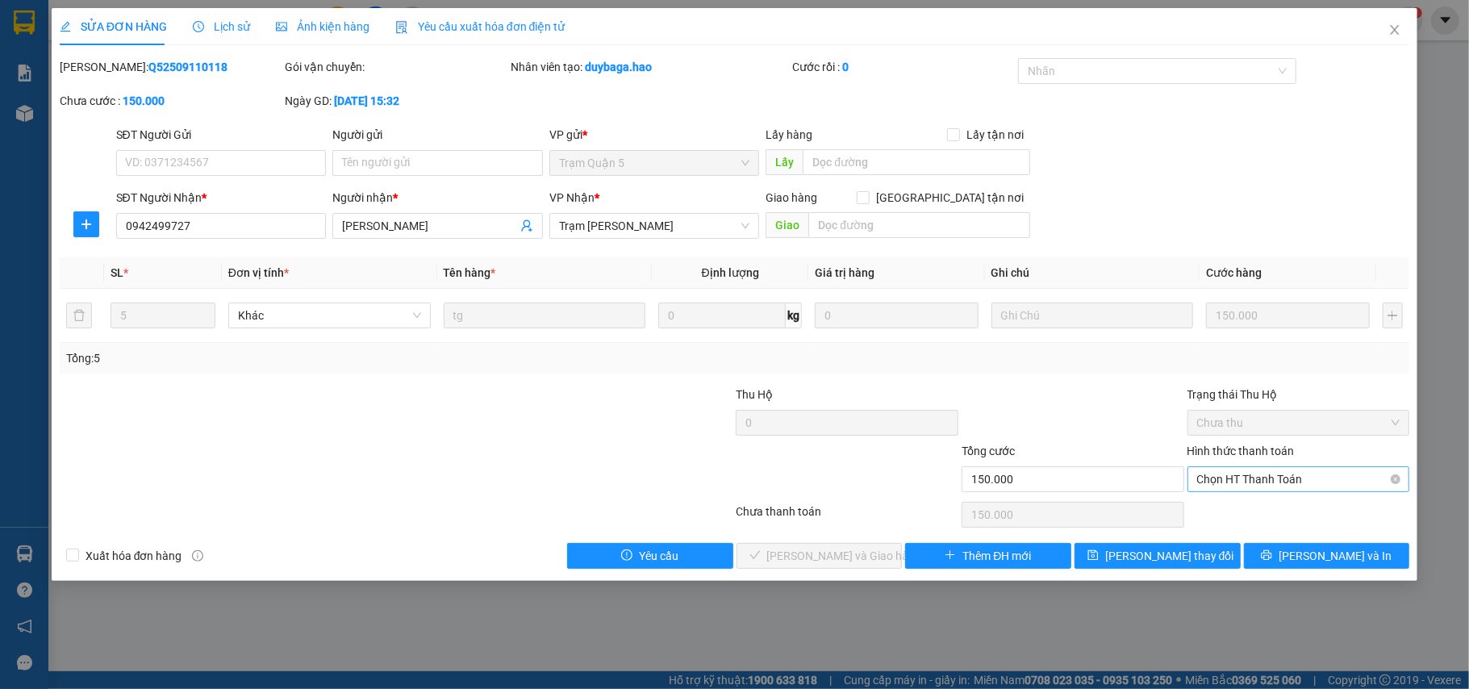
click at [1220, 479] on span "Chọn HT Thanh Toán" at bounding box center [1298, 479] width 203 height 24
click at [1231, 511] on div "Tại văn phòng" at bounding box center [1298, 513] width 203 height 18
type input "0"
click at [872, 552] on button "Lưu và Giao hàng" at bounding box center [819, 556] width 166 height 26
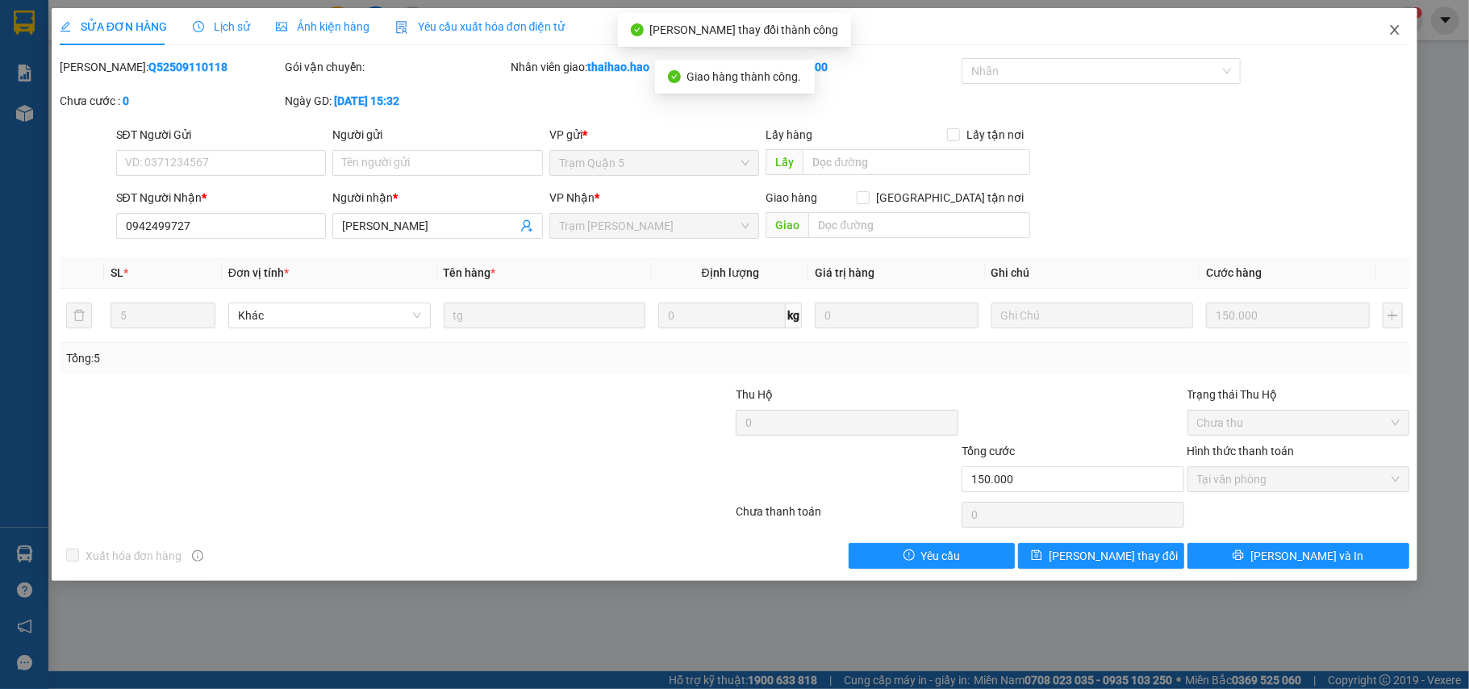
click at [1376, 32] on span "Close" at bounding box center [1394, 30] width 45 height 45
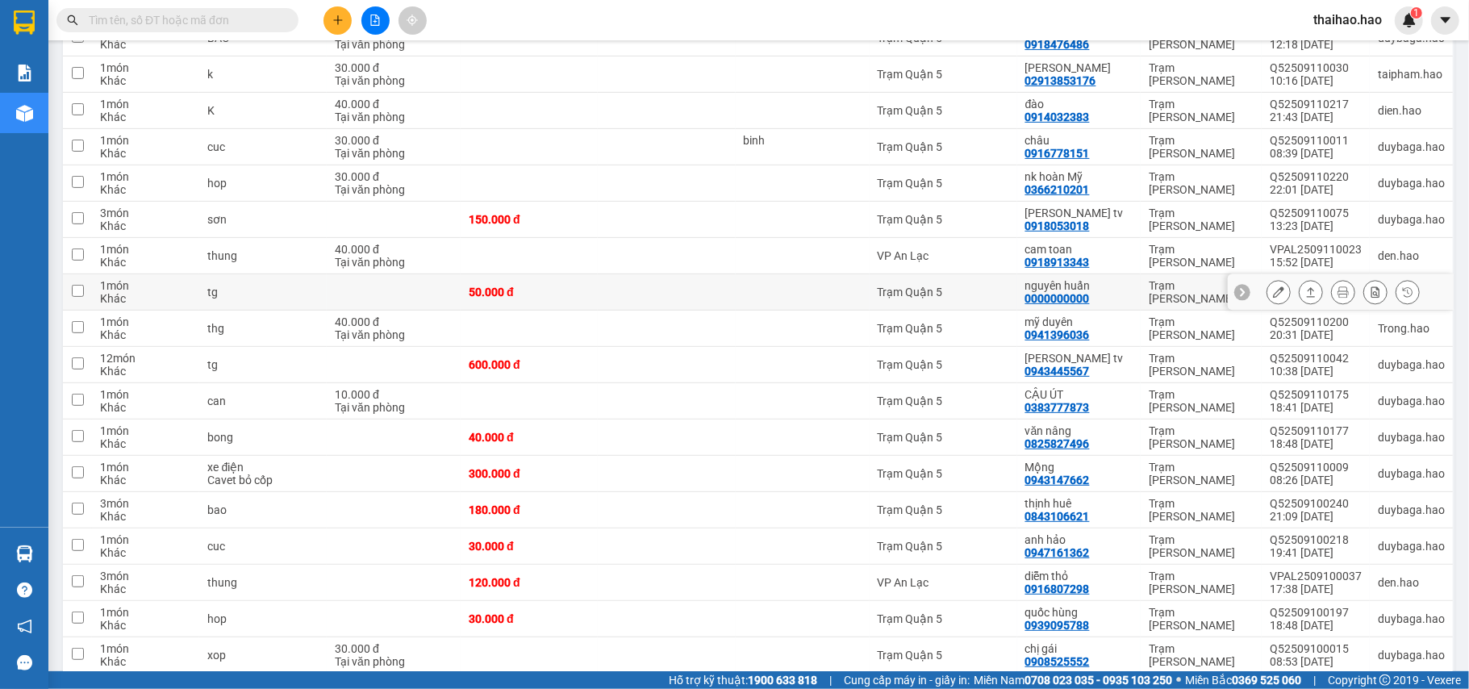
scroll to position [537, 0]
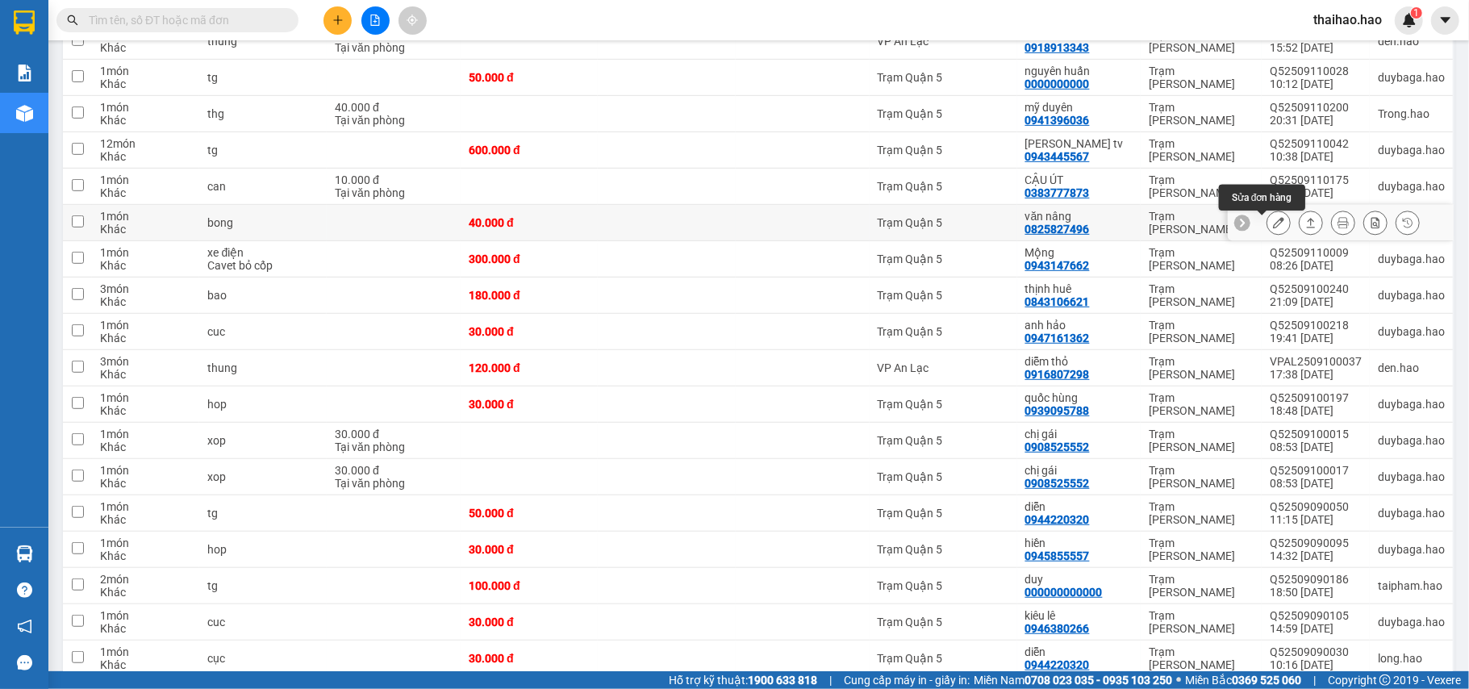
click at [1270, 226] on button at bounding box center [1278, 223] width 23 height 28
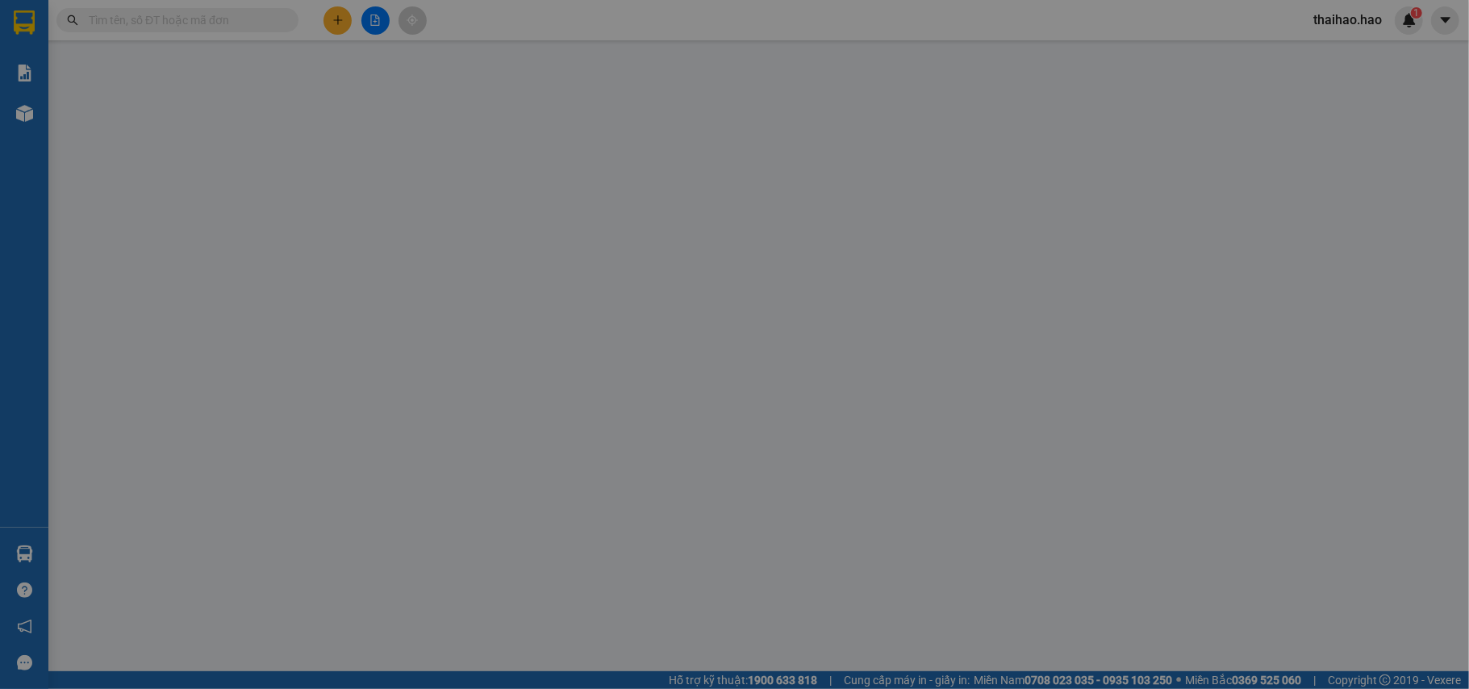
type input "0825827496"
type input "văn nâng"
type input "40.000"
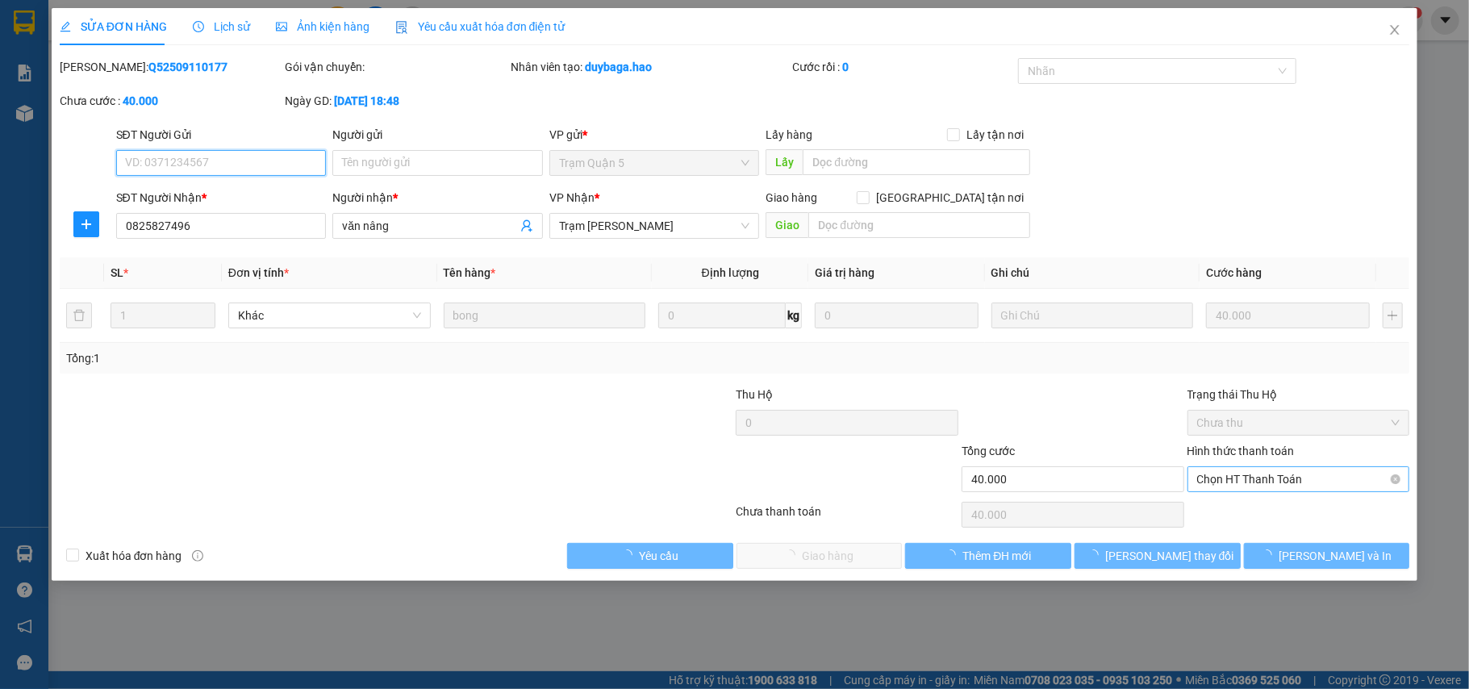
click at [1229, 473] on span "Chọn HT Thanh Toán" at bounding box center [1298, 479] width 203 height 24
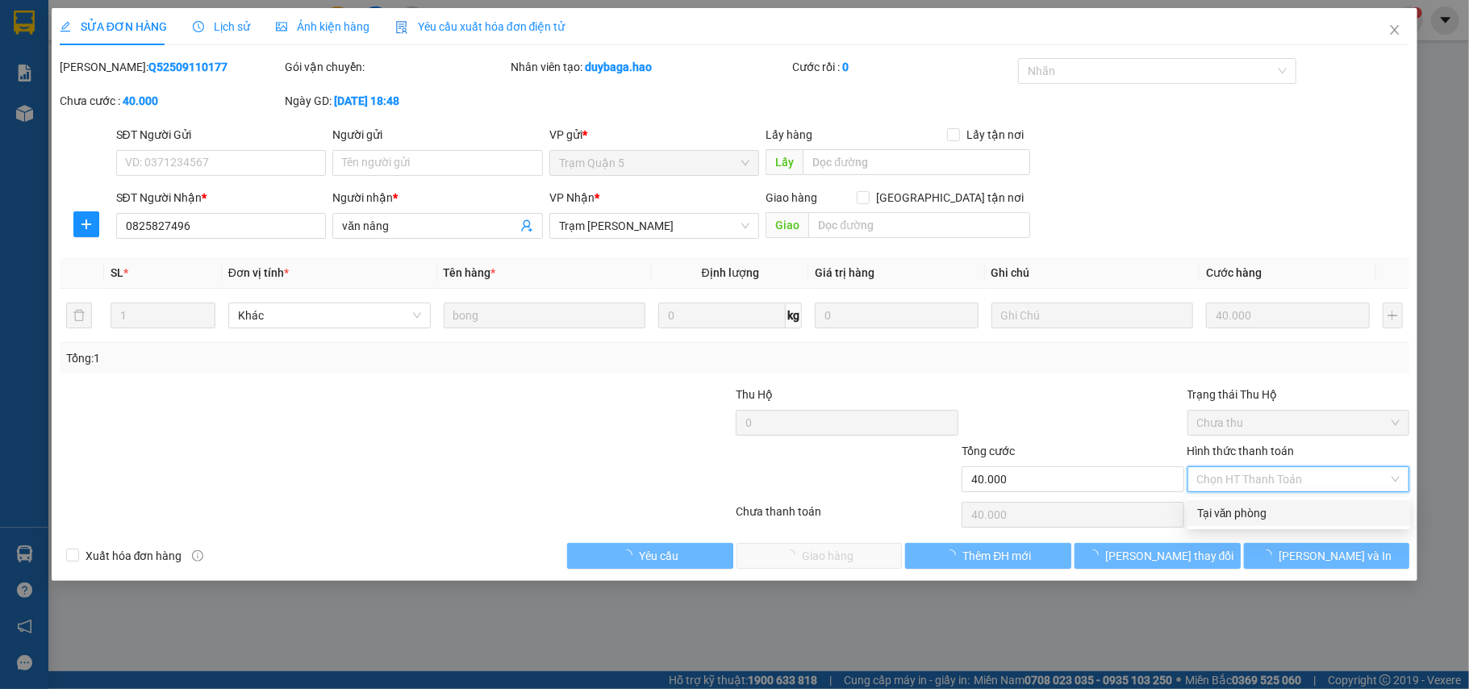
click at [1231, 504] on div "Tại văn phòng" at bounding box center [1298, 513] width 203 height 18
type input "0"
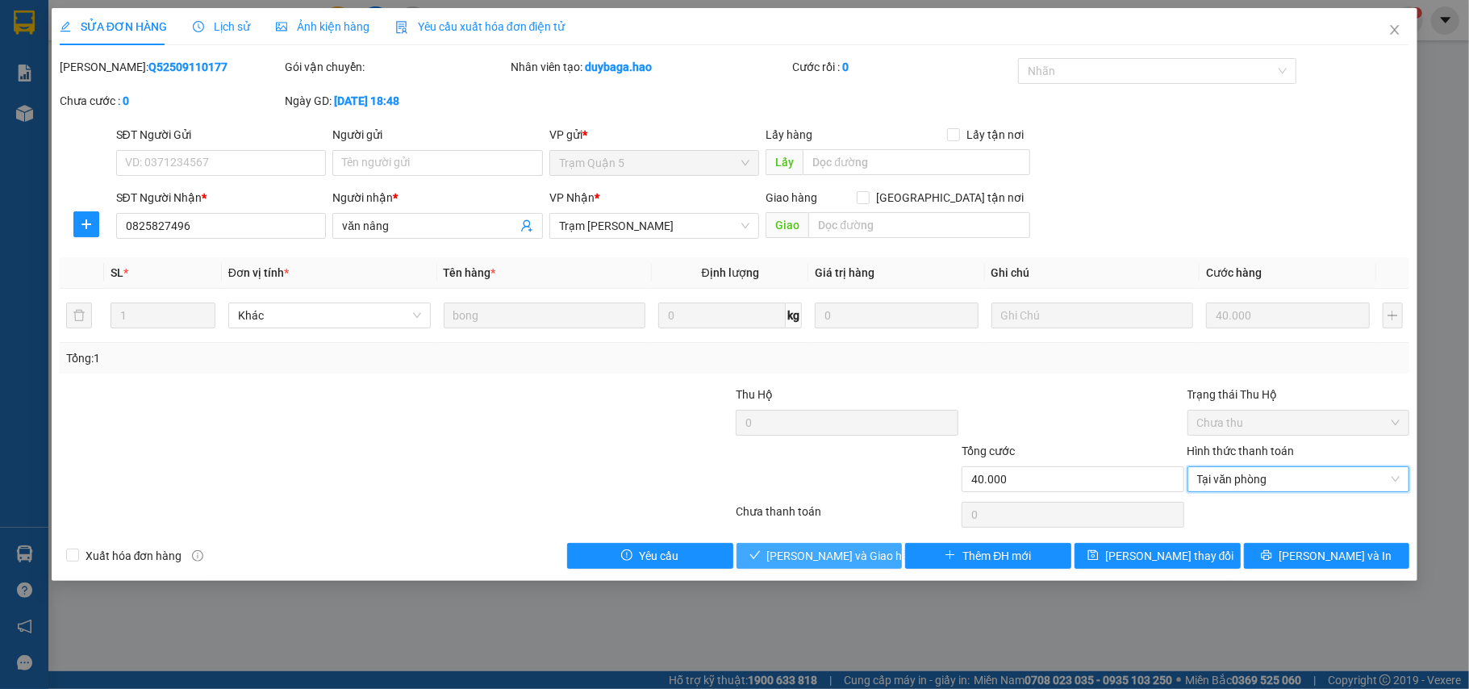
click at [847, 565] on span "Lưu và Giao hàng" at bounding box center [844, 556] width 155 height 18
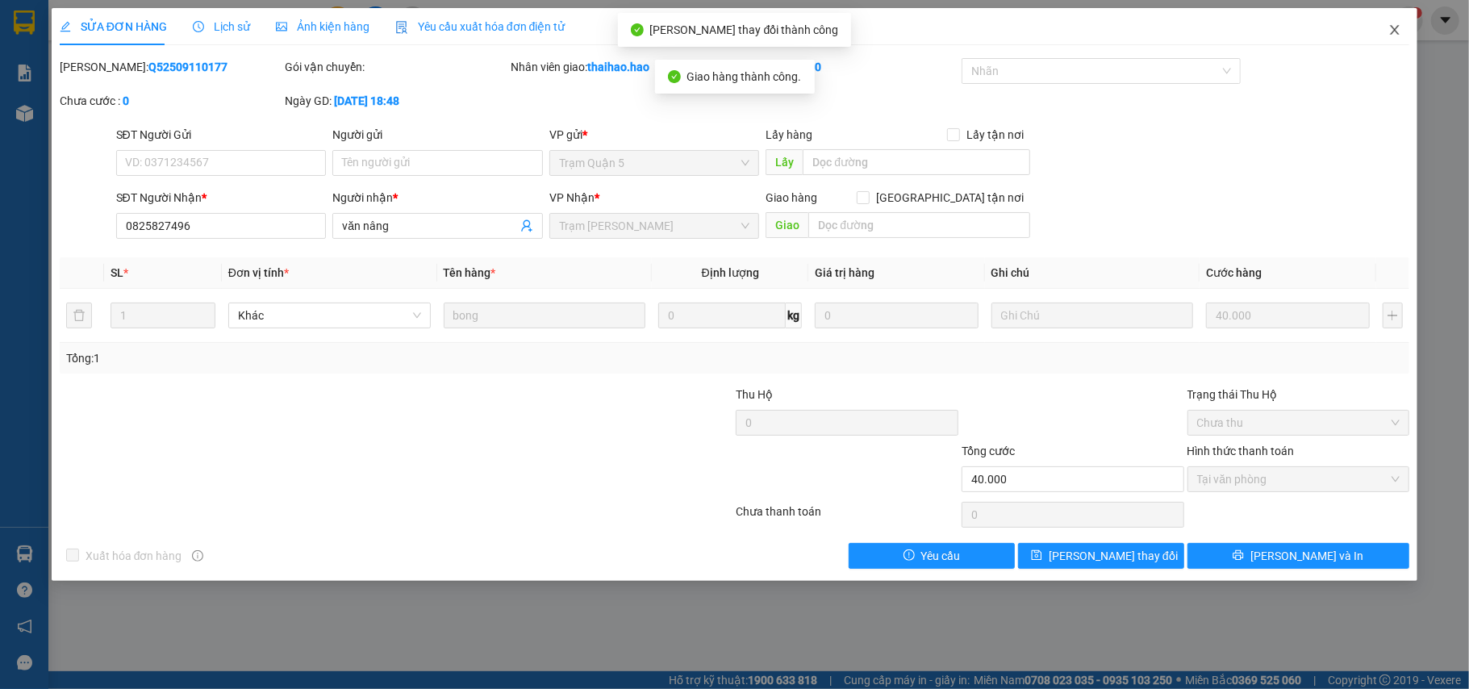
click at [1391, 35] on icon "close" at bounding box center [1395, 30] width 9 height 10
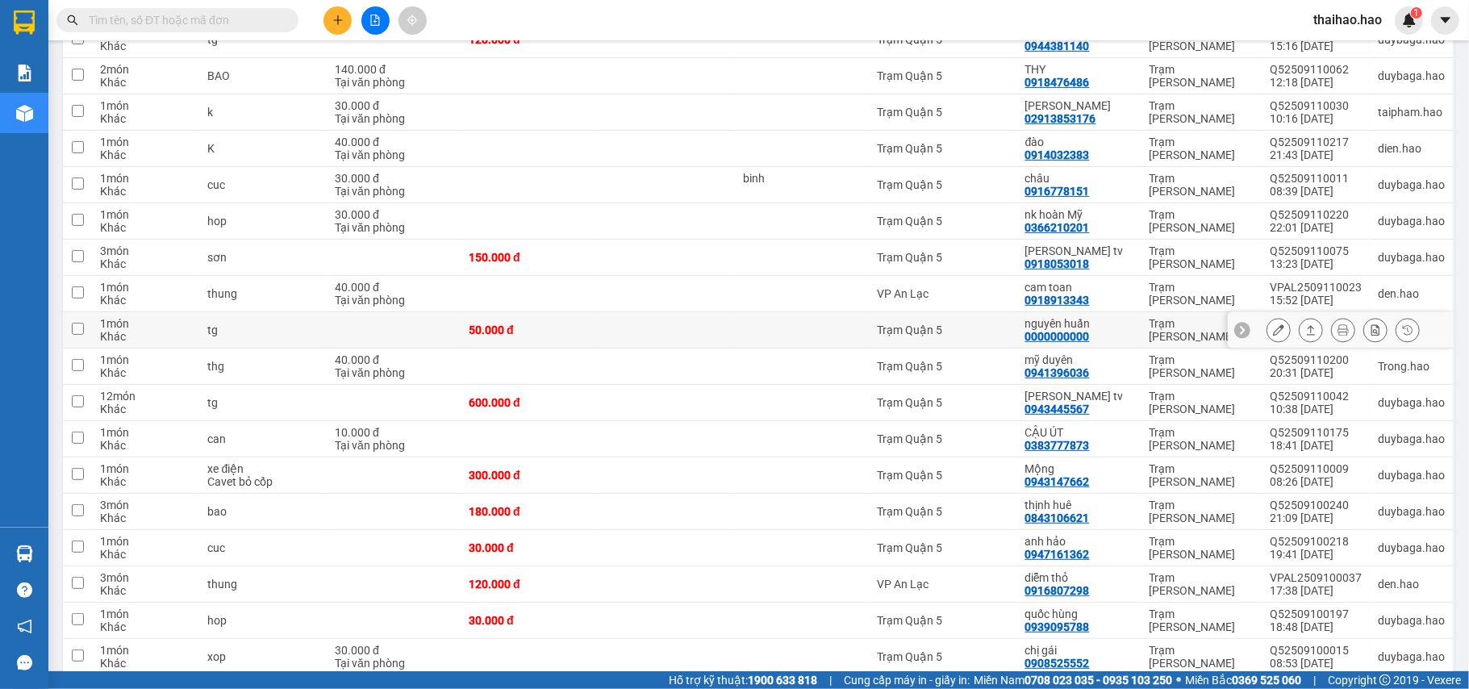
scroll to position [323, 0]
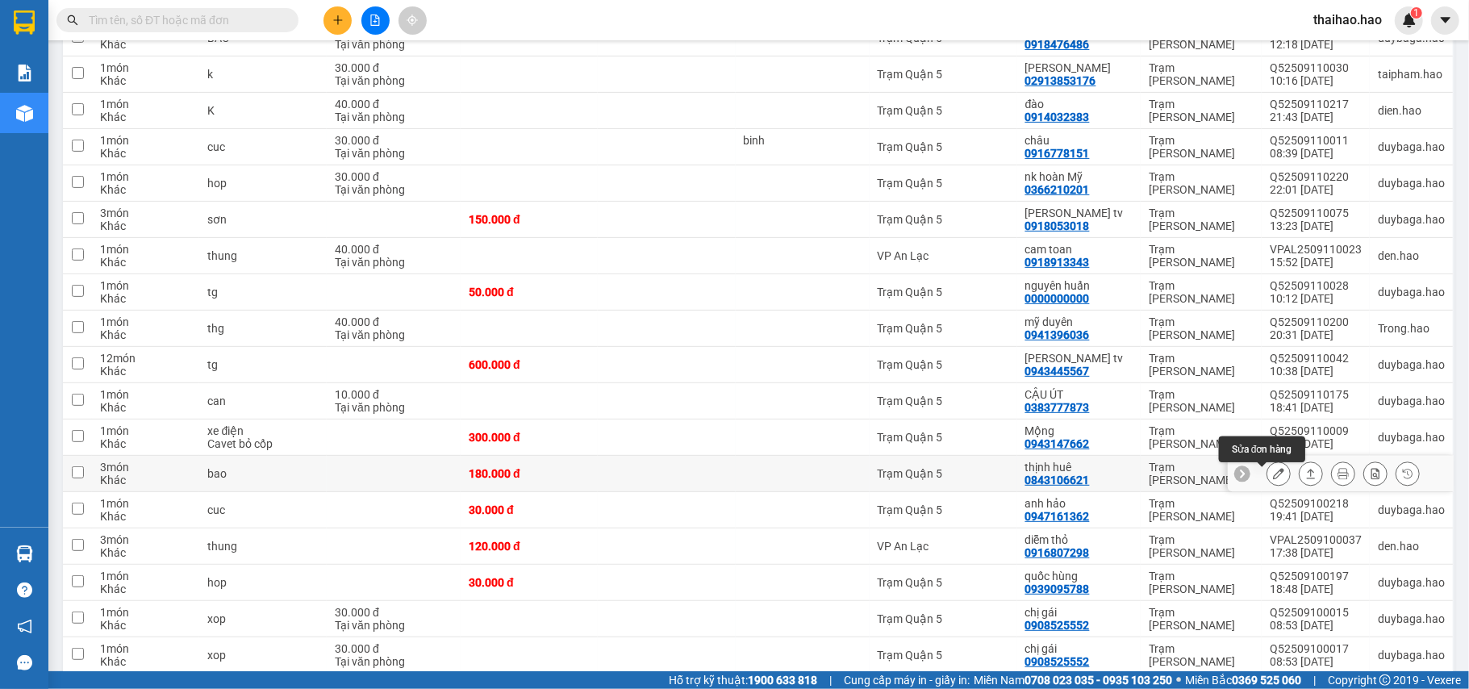
click at [1273, 479] on icon at bounding box center [1278, 473] width 11 height 11
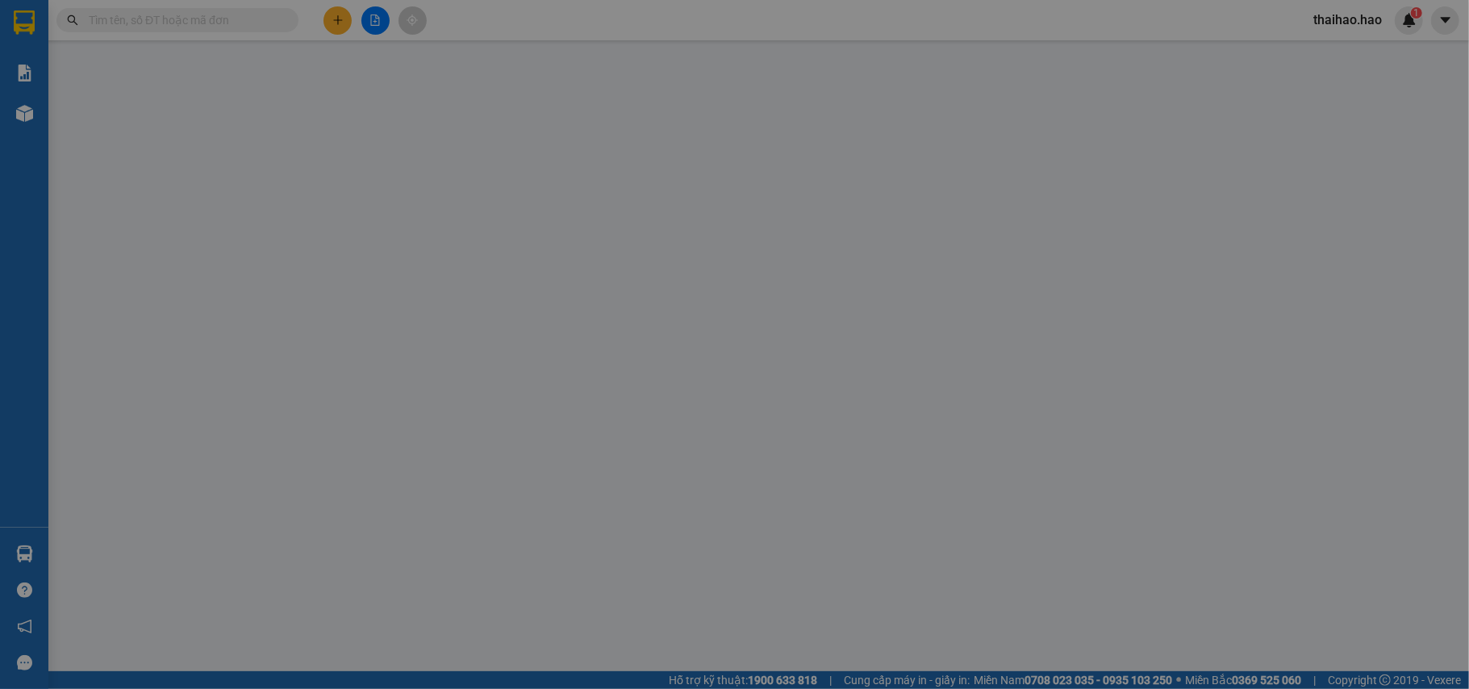
type input "0843106621"
type input "thịnh huê"
type input "180.000"
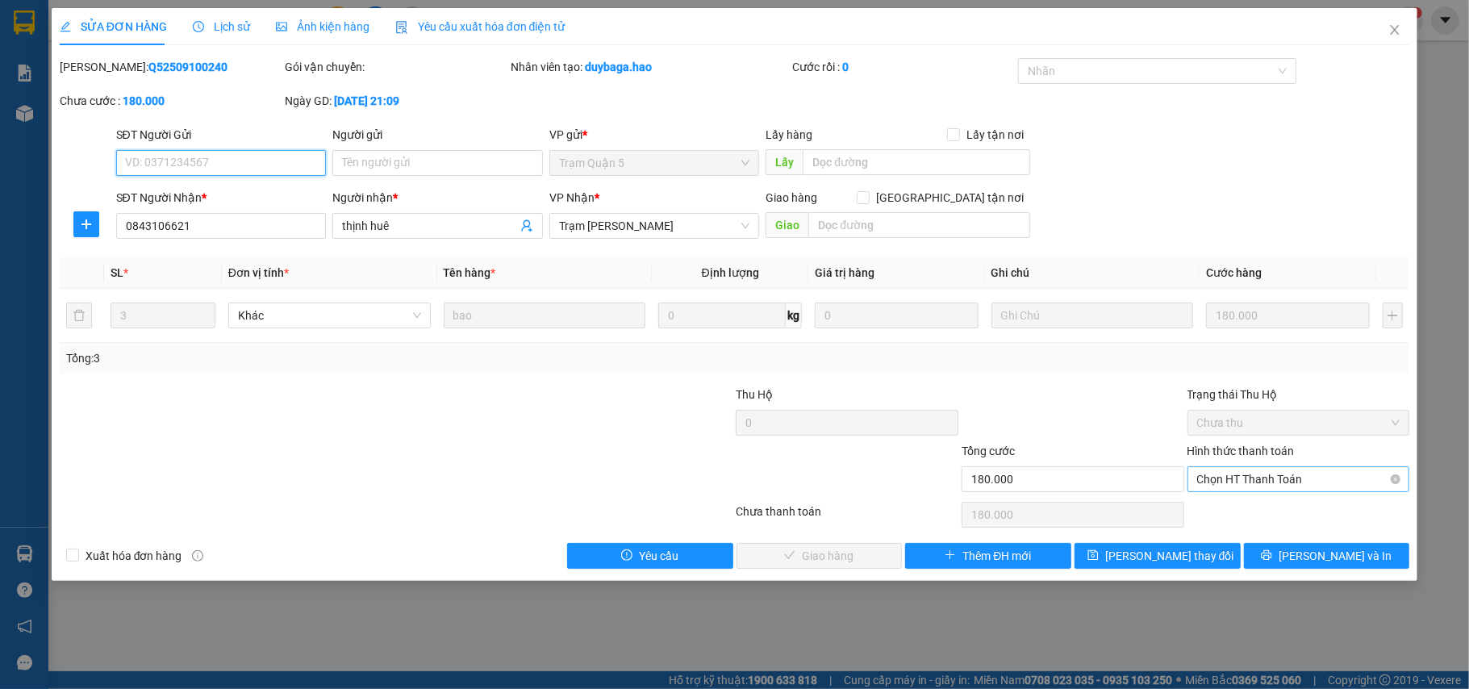
click at [1242, 490] on span "Chọn HT Thanh Toán" at bounding box center [1298, 479] width 203 height 24
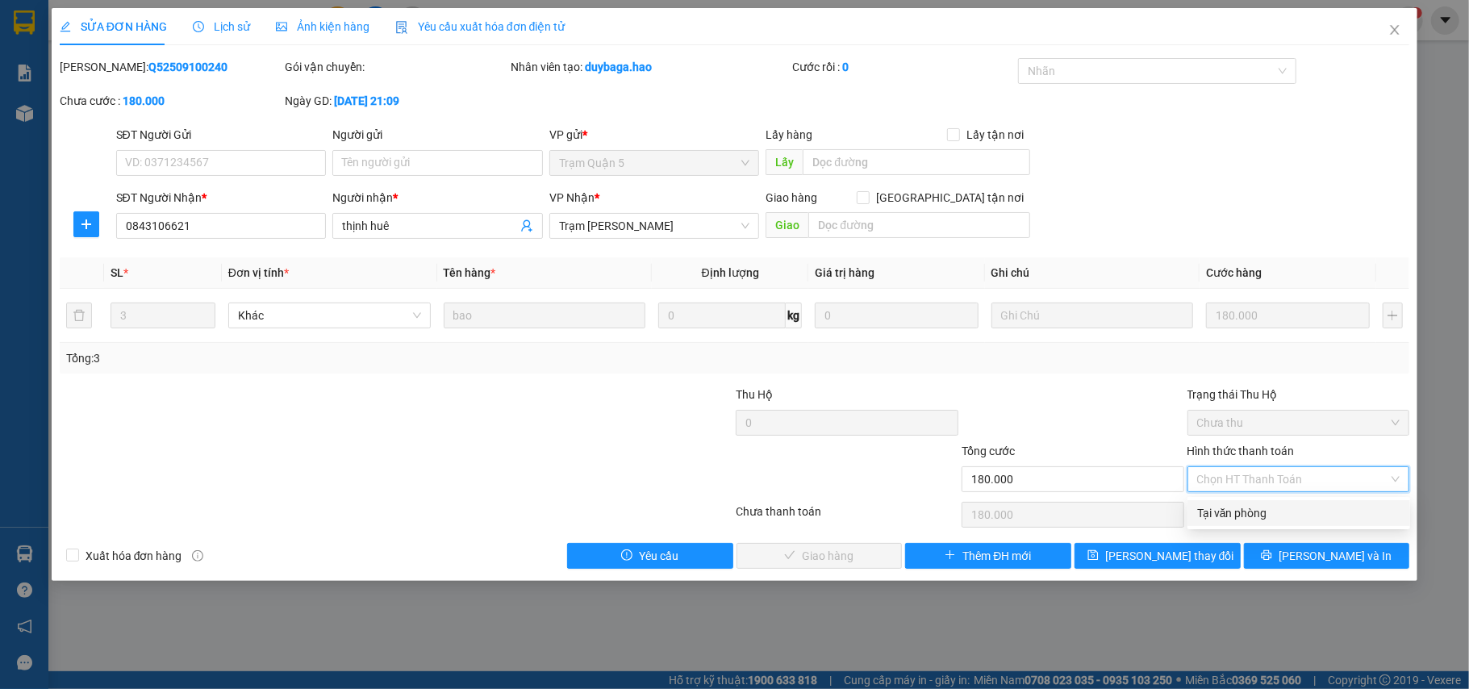
click at [1220, 501] on div "Tại văn phòng" at bounding box center [1298, 513] width 223 height 26
type input "0"
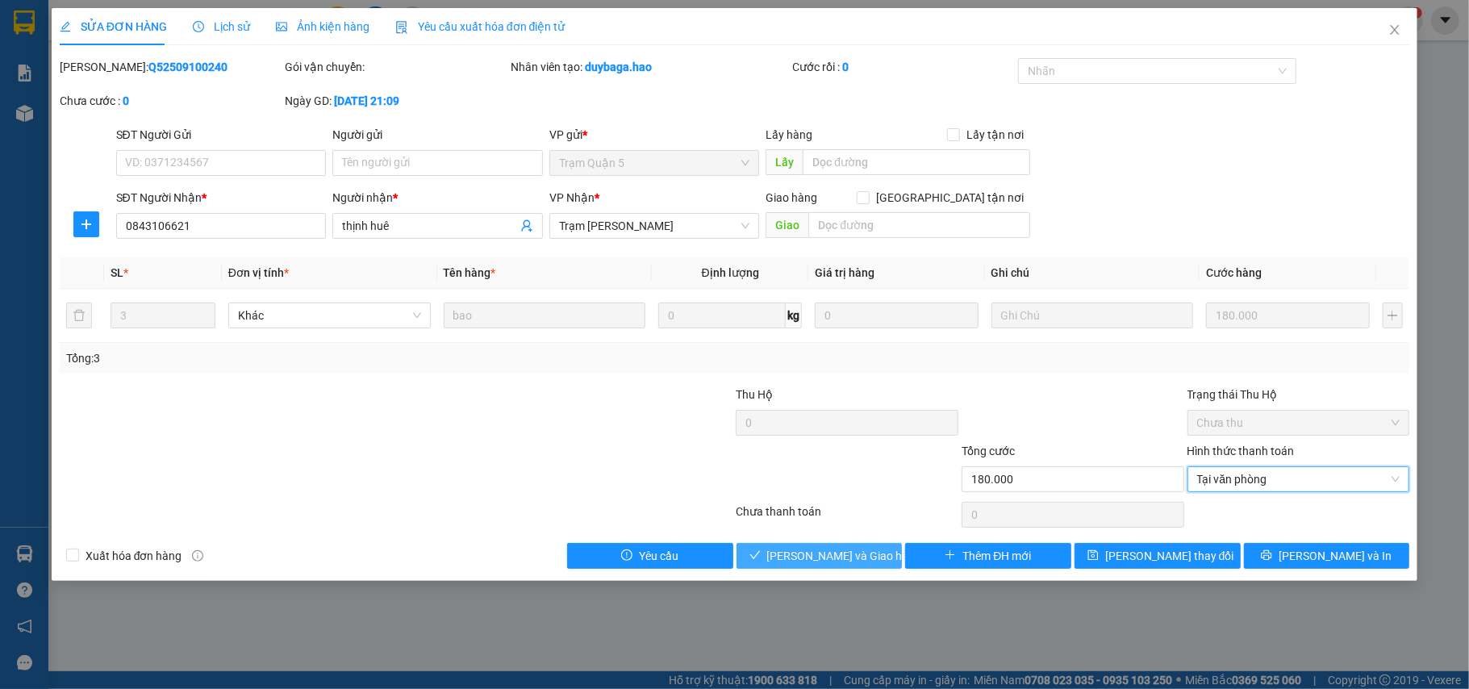
click at [811, 563] on span "Lưu và Giao hàng" at bounding box center [844, 556] width 155 height 18
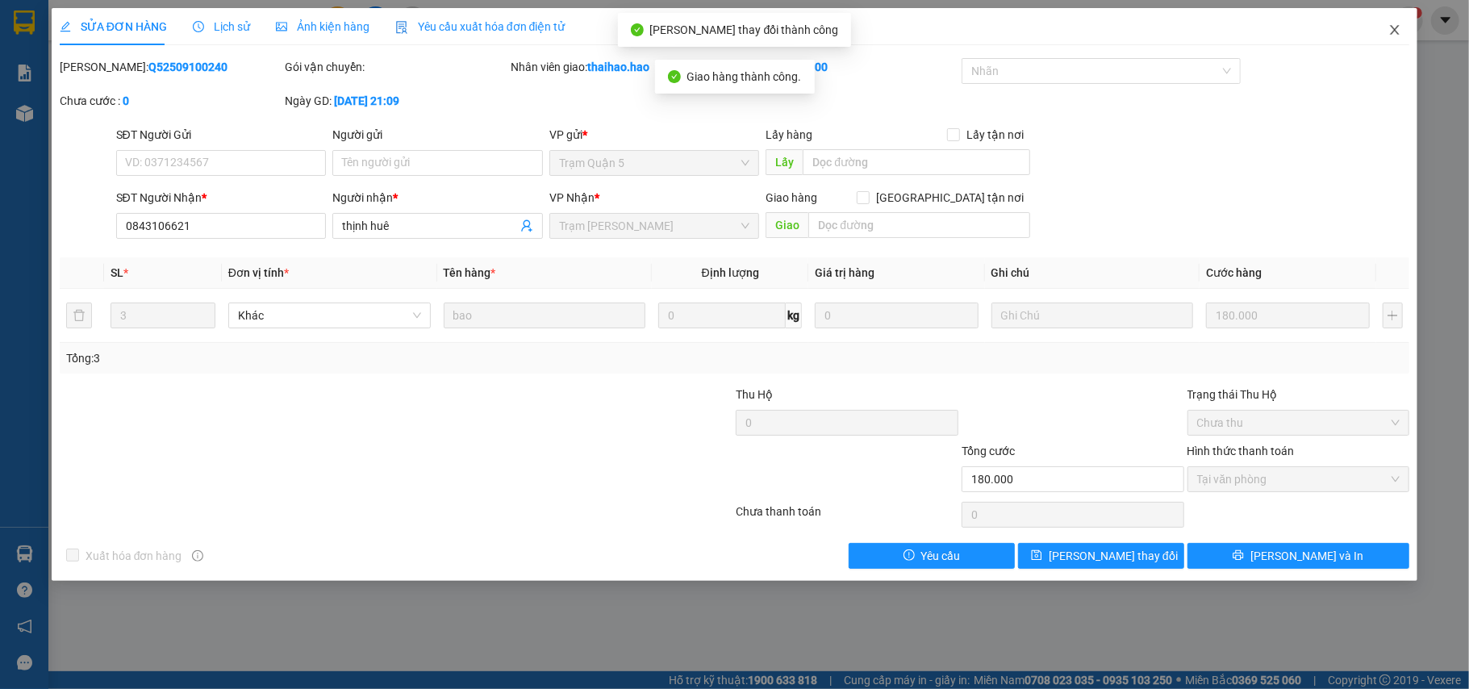
click at [1391, 20] on span "Close" at bounding box center [1394, 30] width 45 height 45
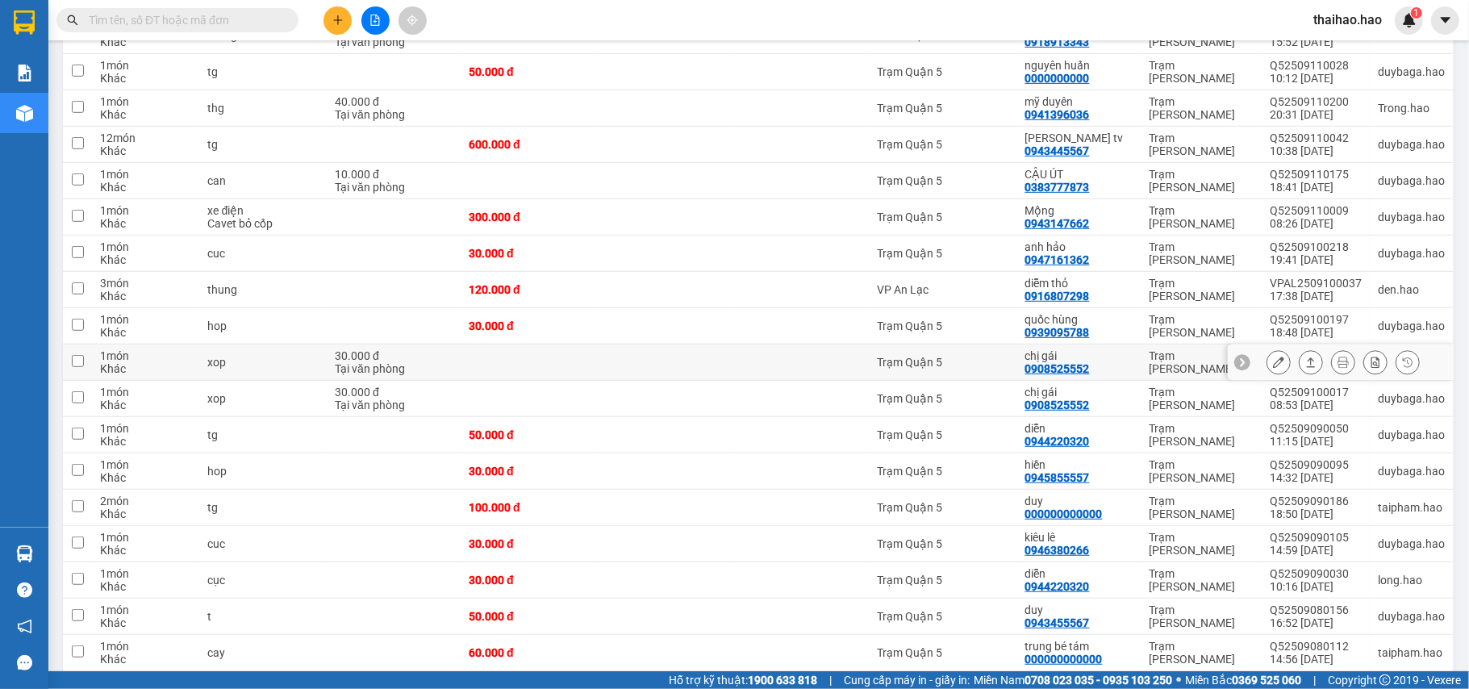
scroll to position [647, 0]
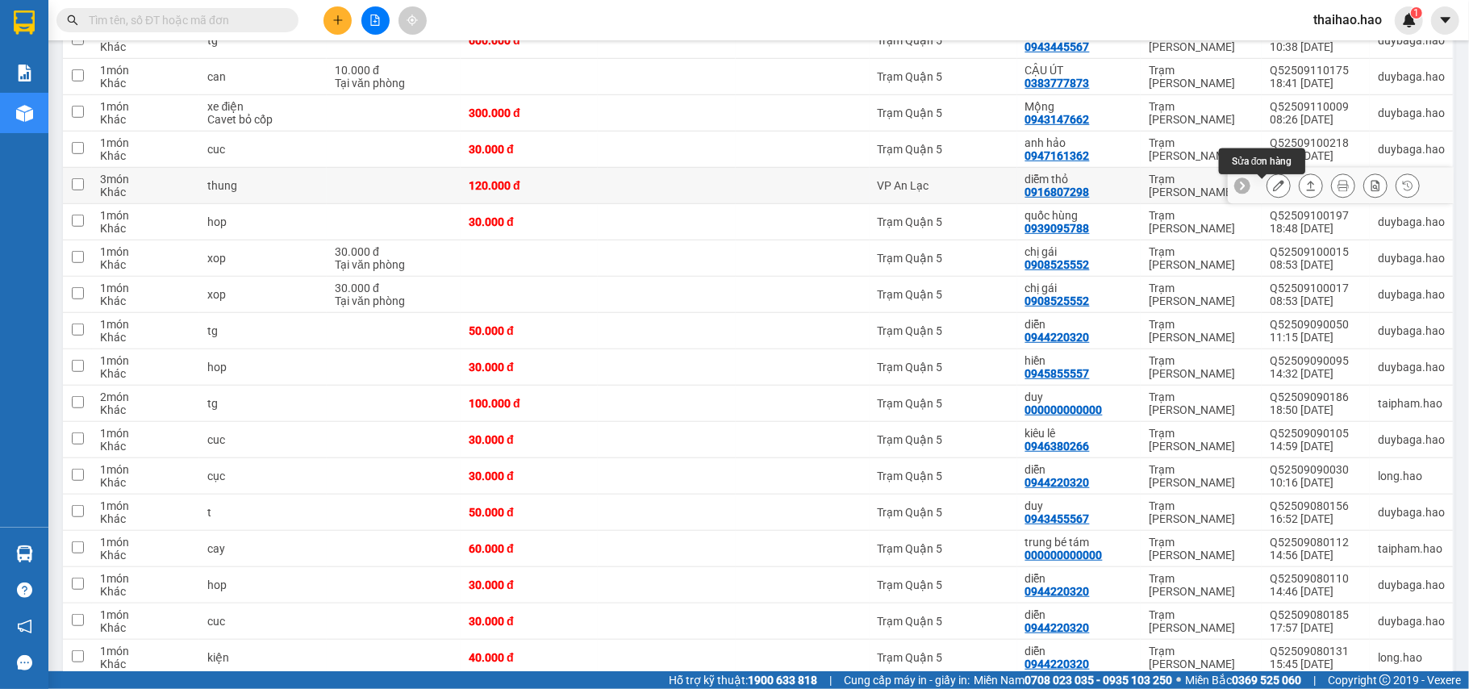
click at [1273, 189] on button at bounding box center [1278, 186] width 23 height 28
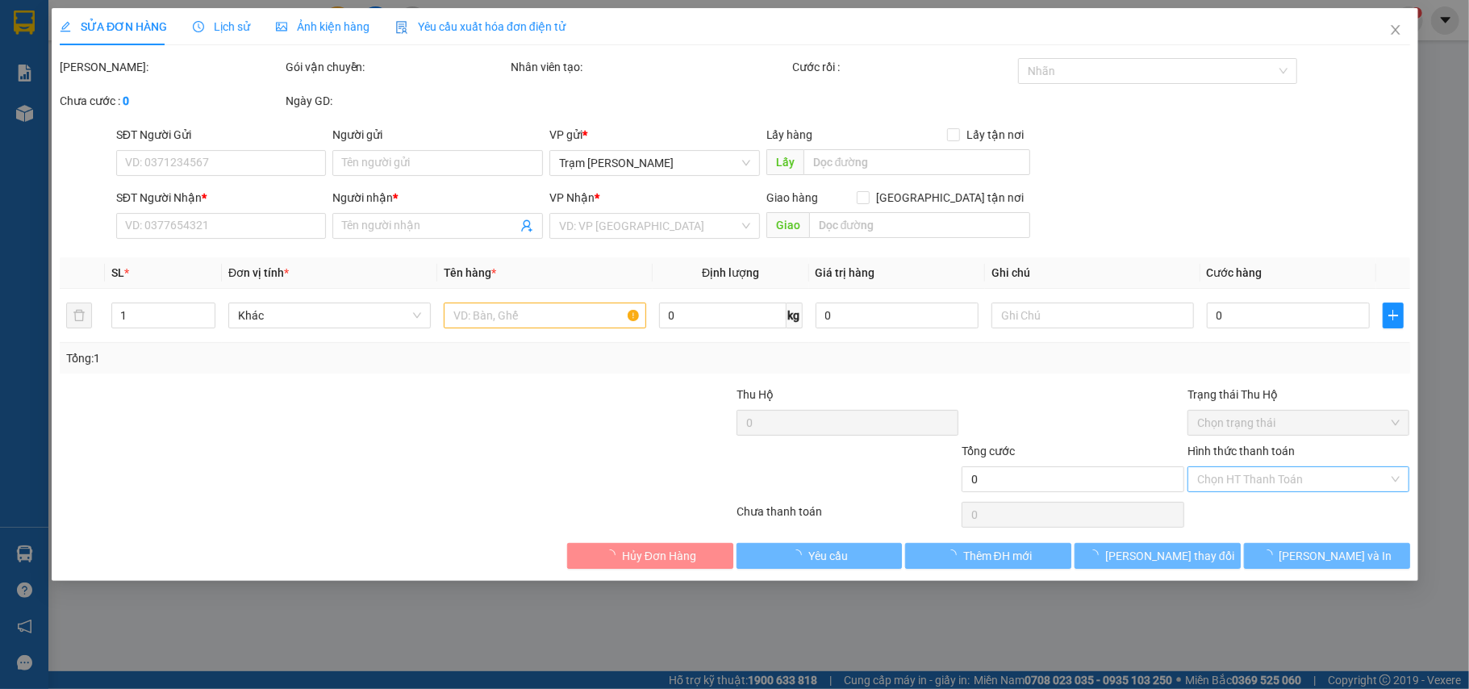
type input "0916807298"
type input "diễm thỏ"
type input "120.000"
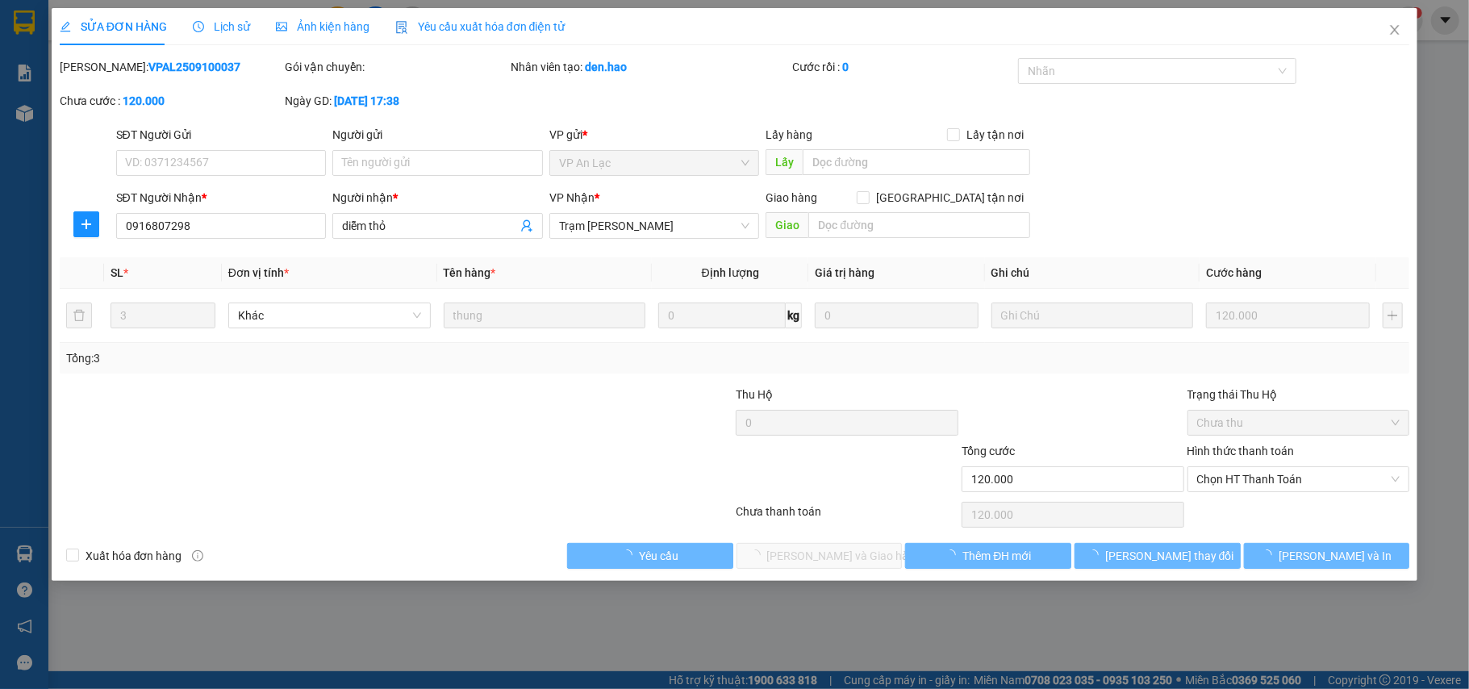
click at [1203, 495] on div "Hình thức thanh toán Chọn HT Thanh Toán" at bounding box center [1298, 470] width 223 height 56
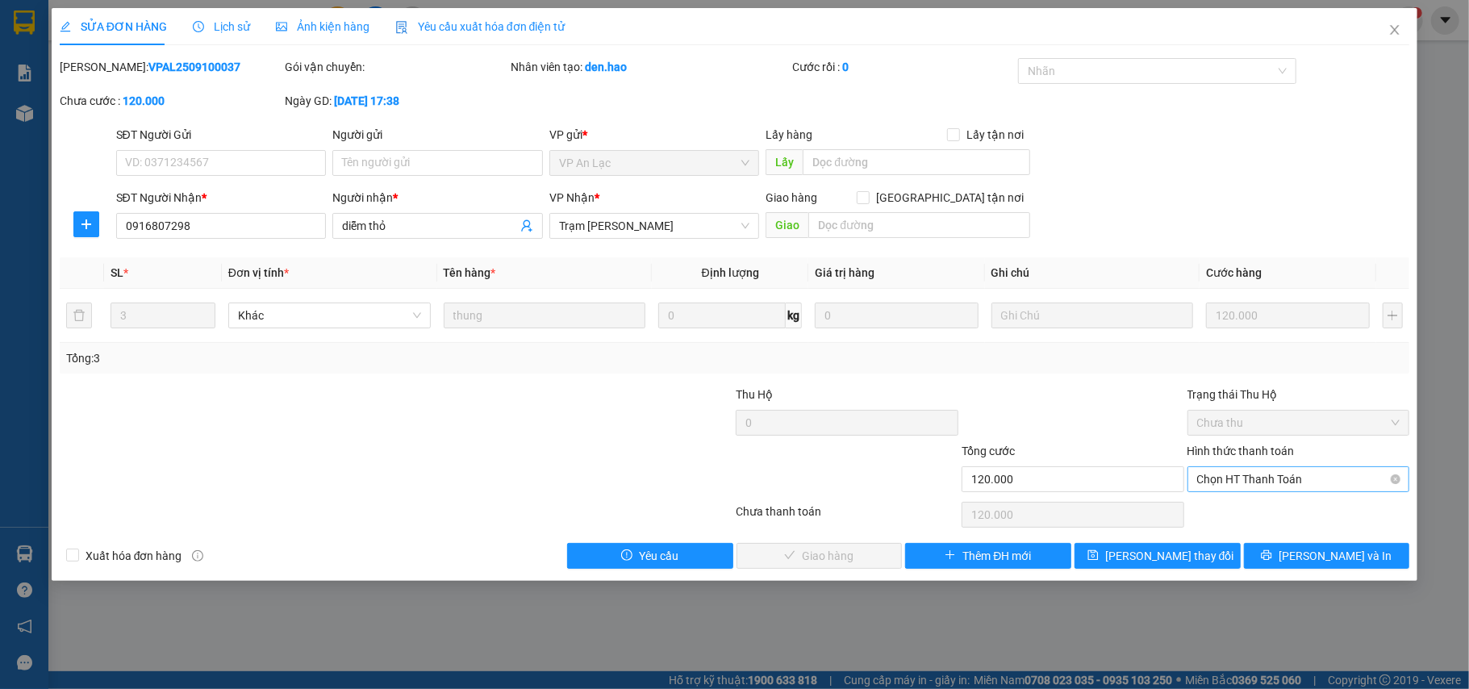
click at [1233, 478] on span "Chọn HT Thanh Toán" at bounding box center [1298, 479] width 203 height 24
click at [1229, 505] on div "Tại văn phòng" at bounding box center [1298, 513] width 203 height 18
type input "0"
click at [852, 565] on span "[PERSON_NAME] và Giao hàng" at bounding box center [844, 556] width 155 height 18
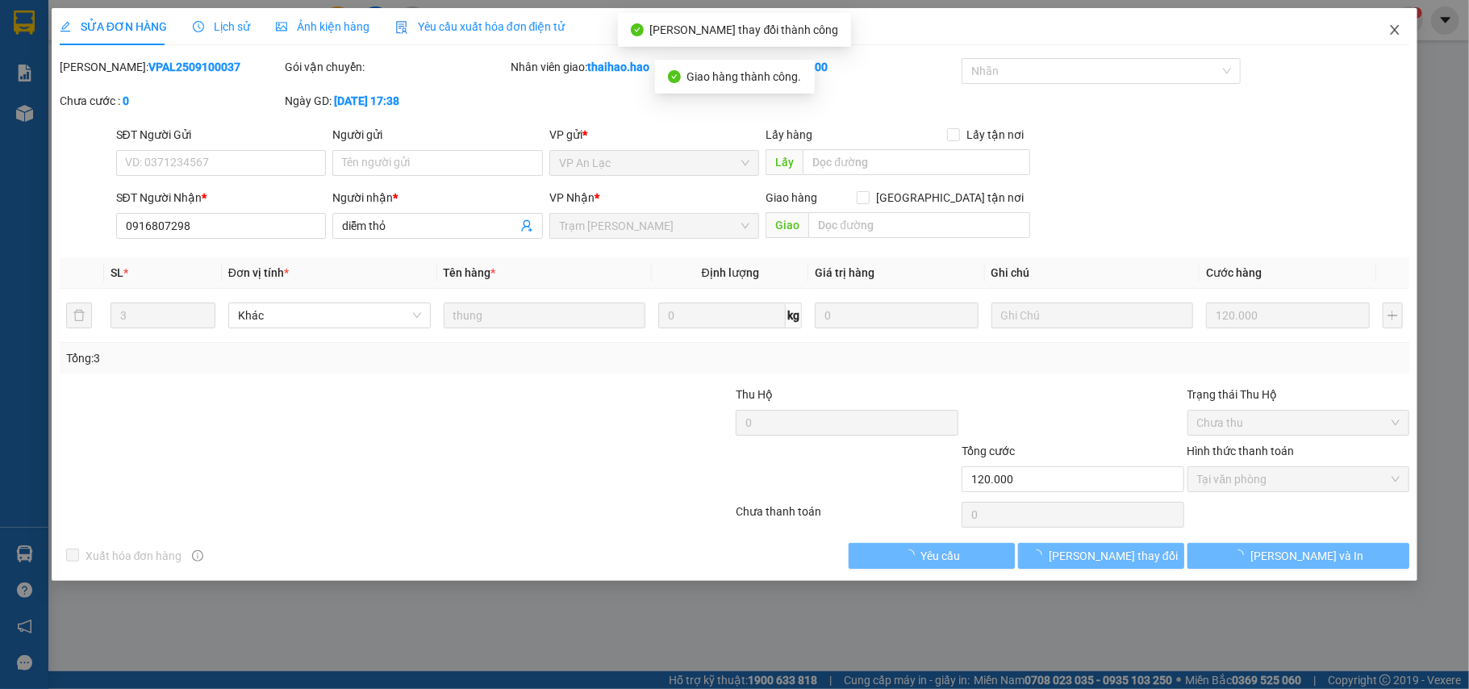
click at [1389, 40] on span "Close" at bounding box center [1394, 30] width 45 height 45
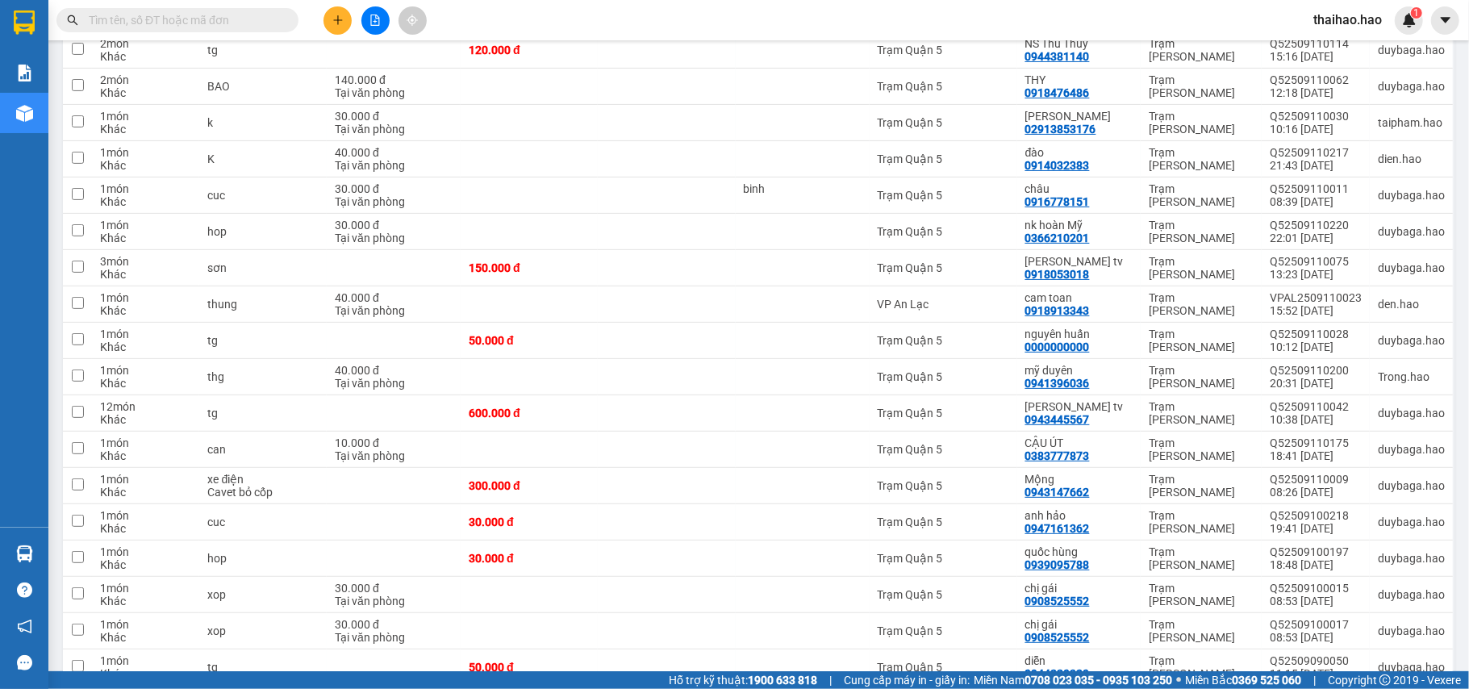
scroll to position [430, 0]
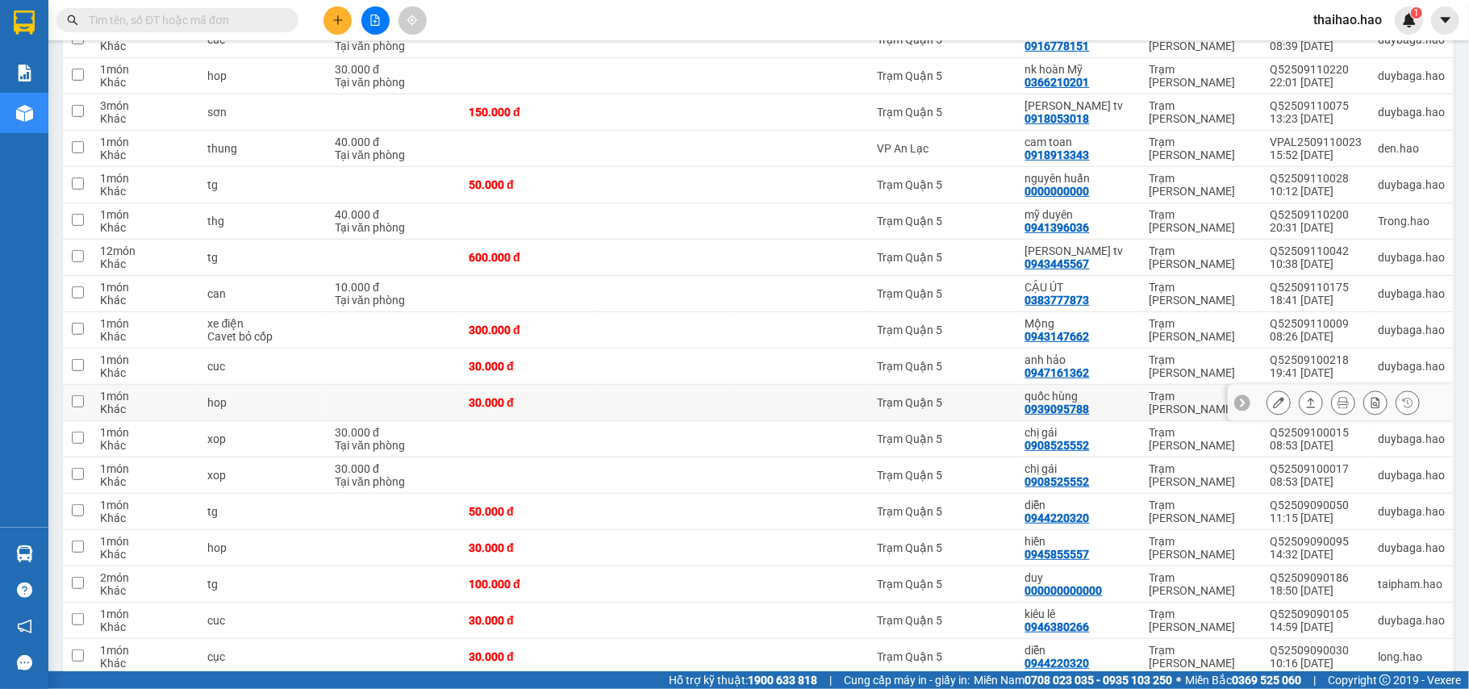
click at [1273, 408] on icon at bounding box center [1278, 402] width 11 height 11
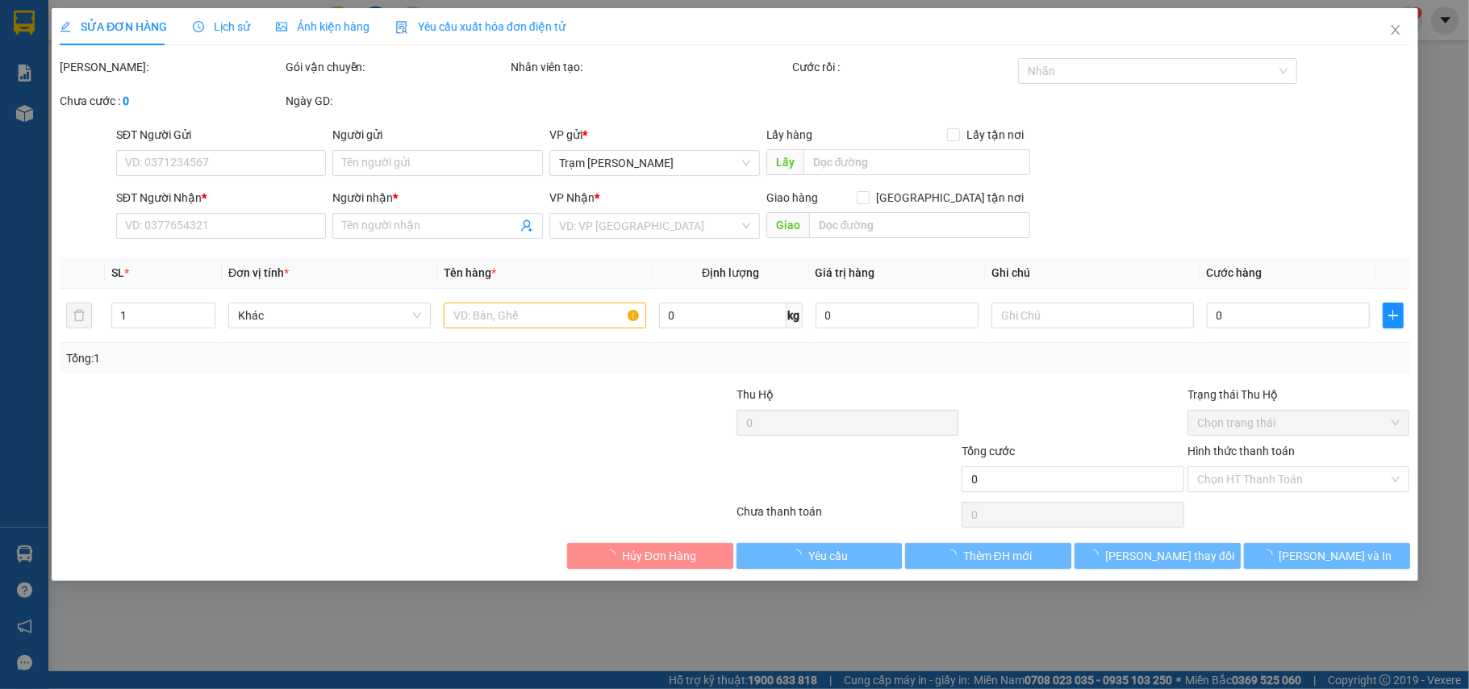
type input "0939095788"
type input "quốc hùng"
type input "30.000"
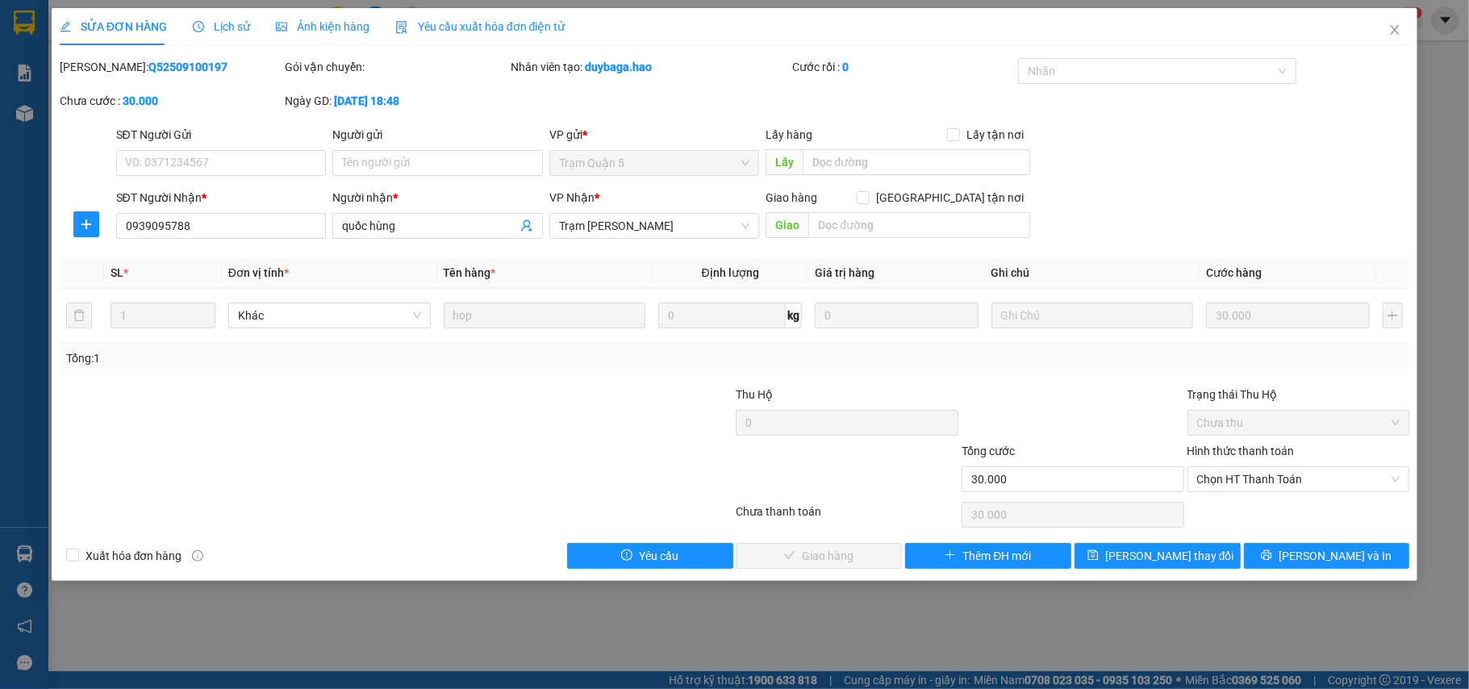
click at [311, 34] on div "Ảnh kiện hàng" at bounding box center [323, 27] width 94 height 18
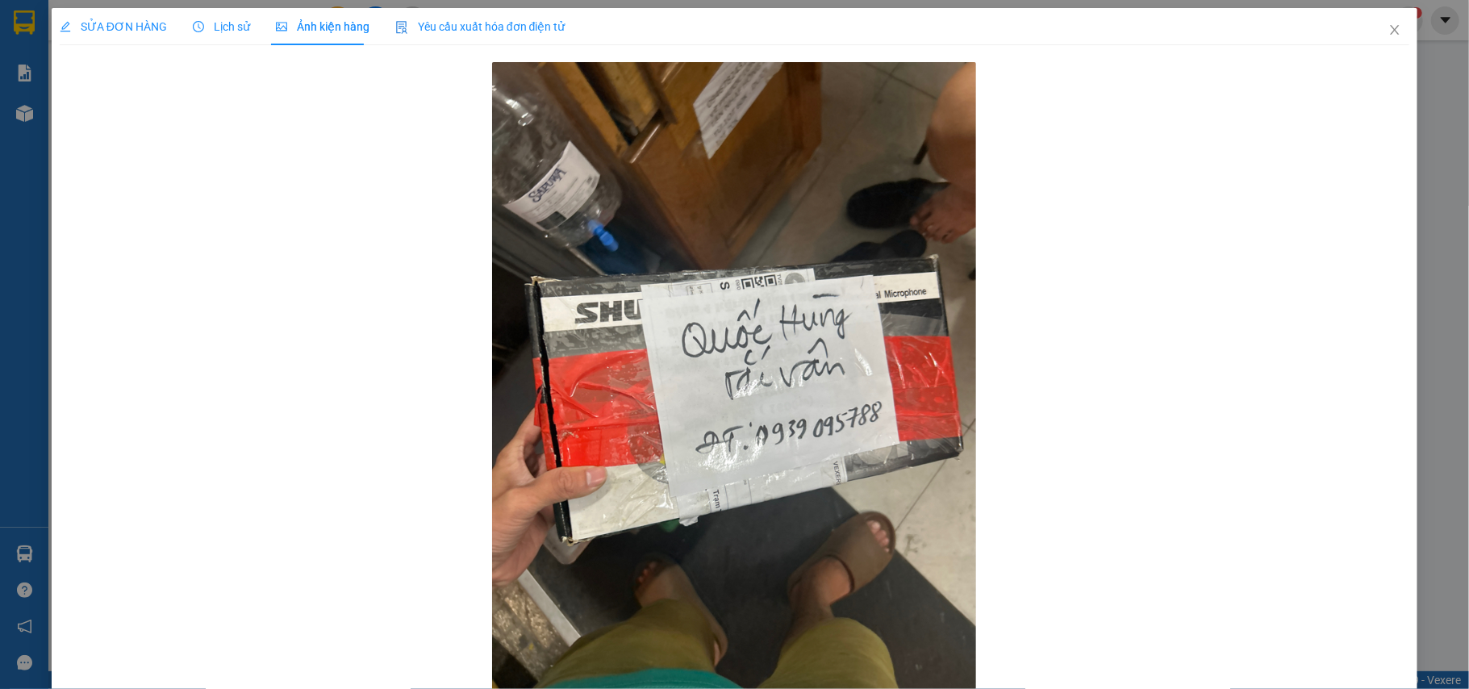
click at [207, 23] on span "Lịch sử" at bounding box center [221, 26] width 57 height 13
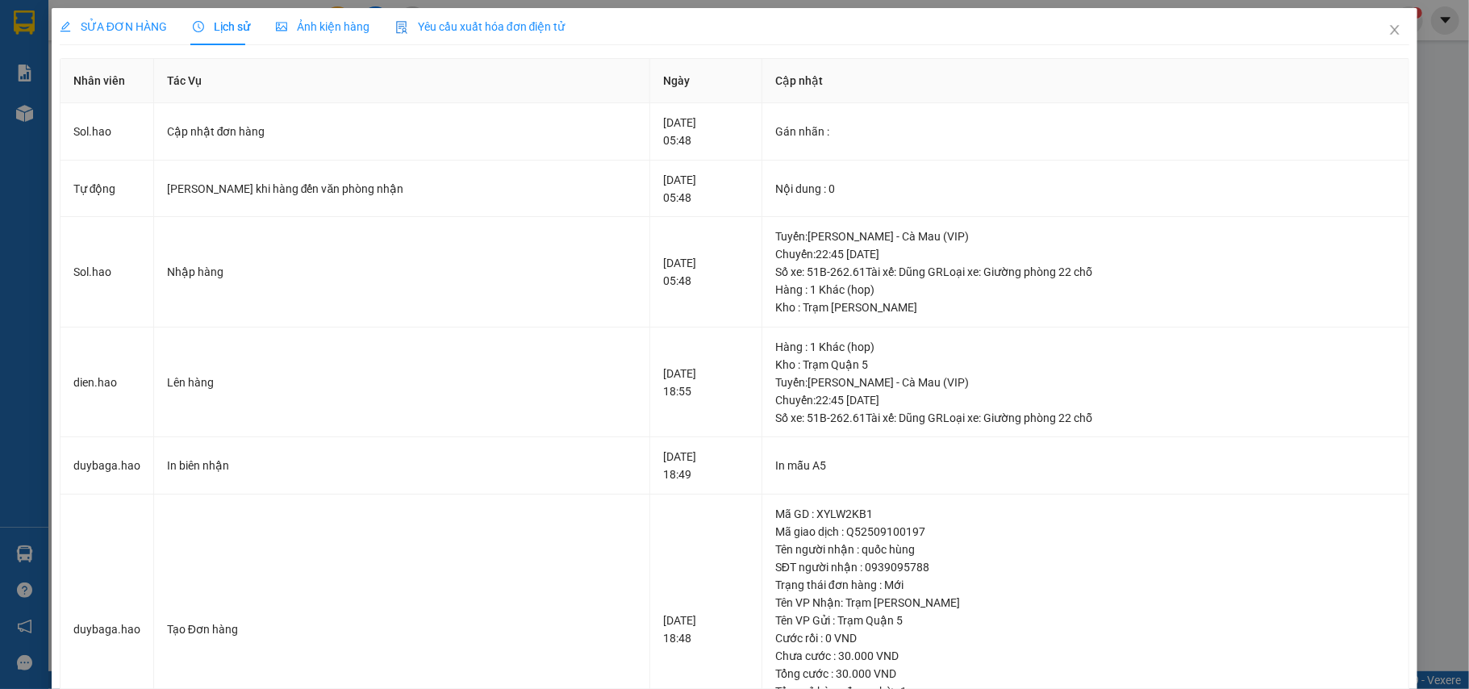
click at [286, 18] on div "Ảnh kiện hàng" at bounding box center [323, 27] width 94 height 18
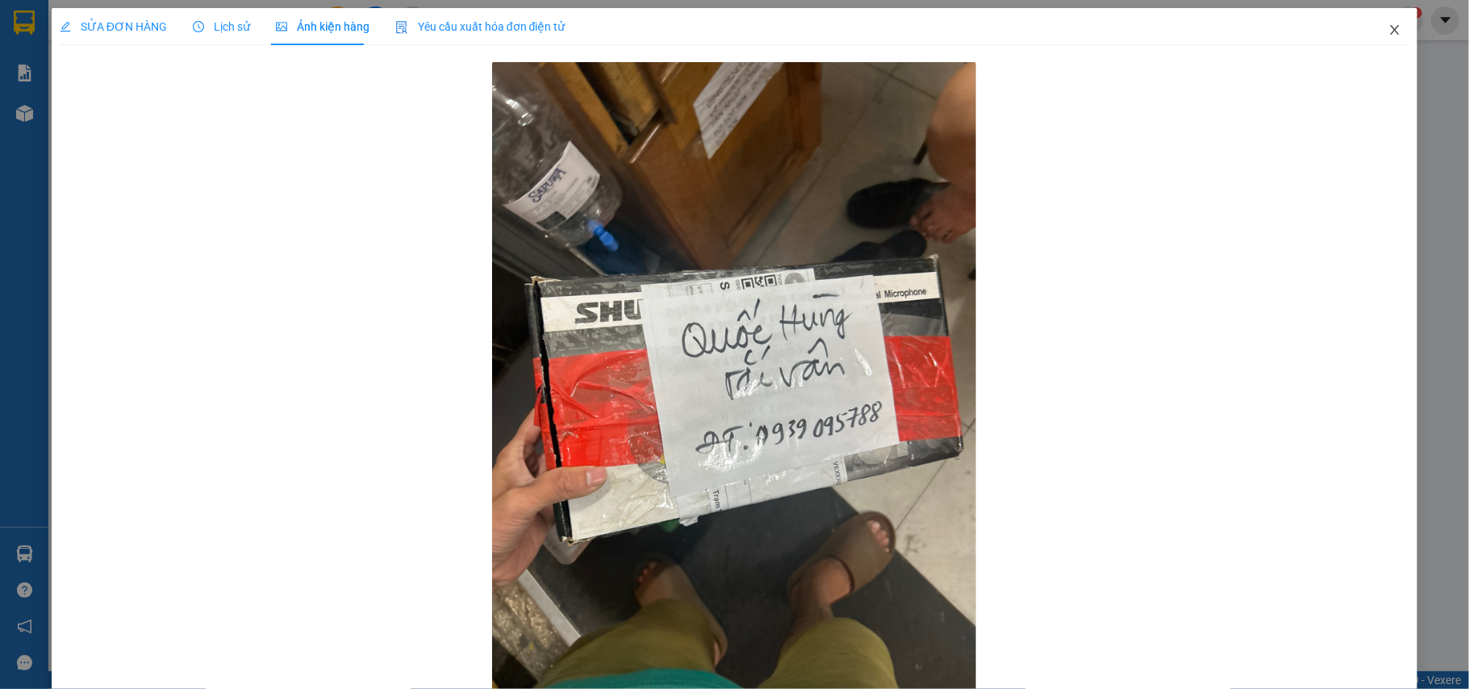
click at [1388, 34] on icon "close" at bounding box center [1394, 29] width 13 height 13
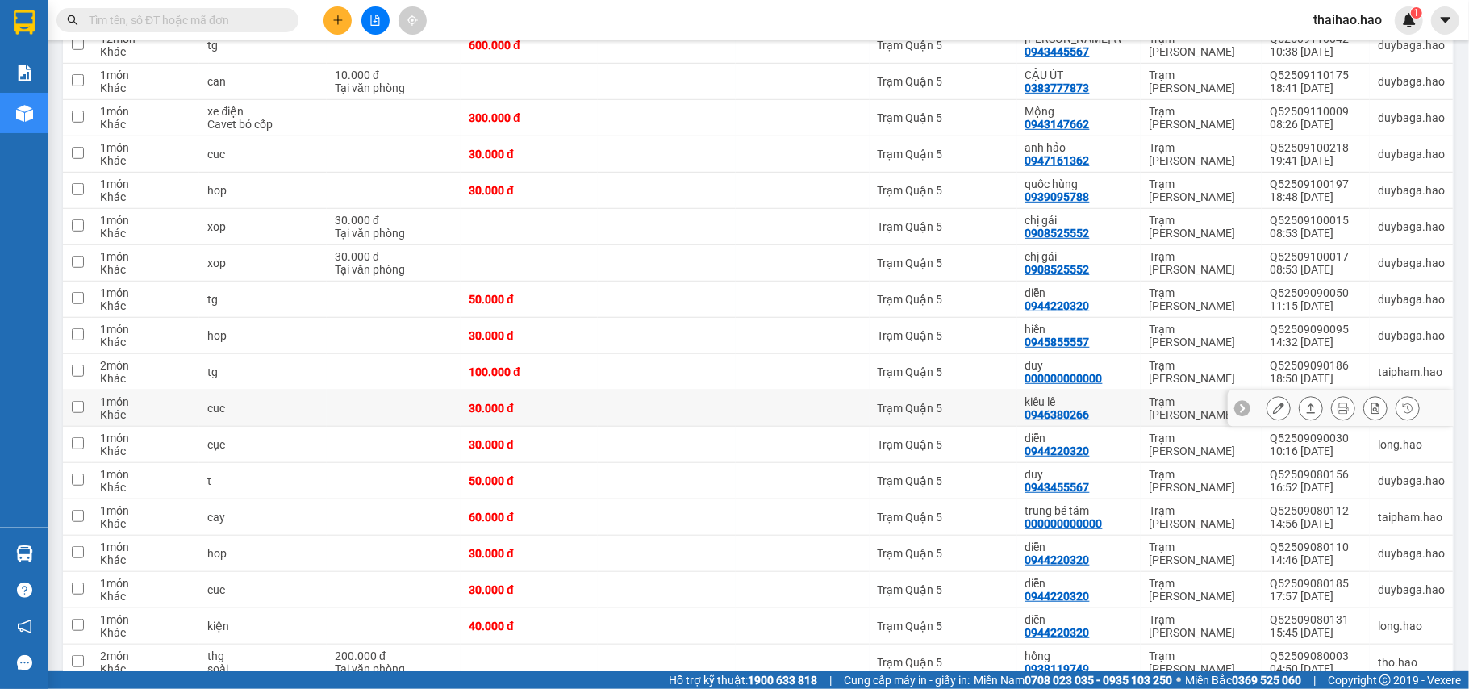
scroll to position [649, 0]
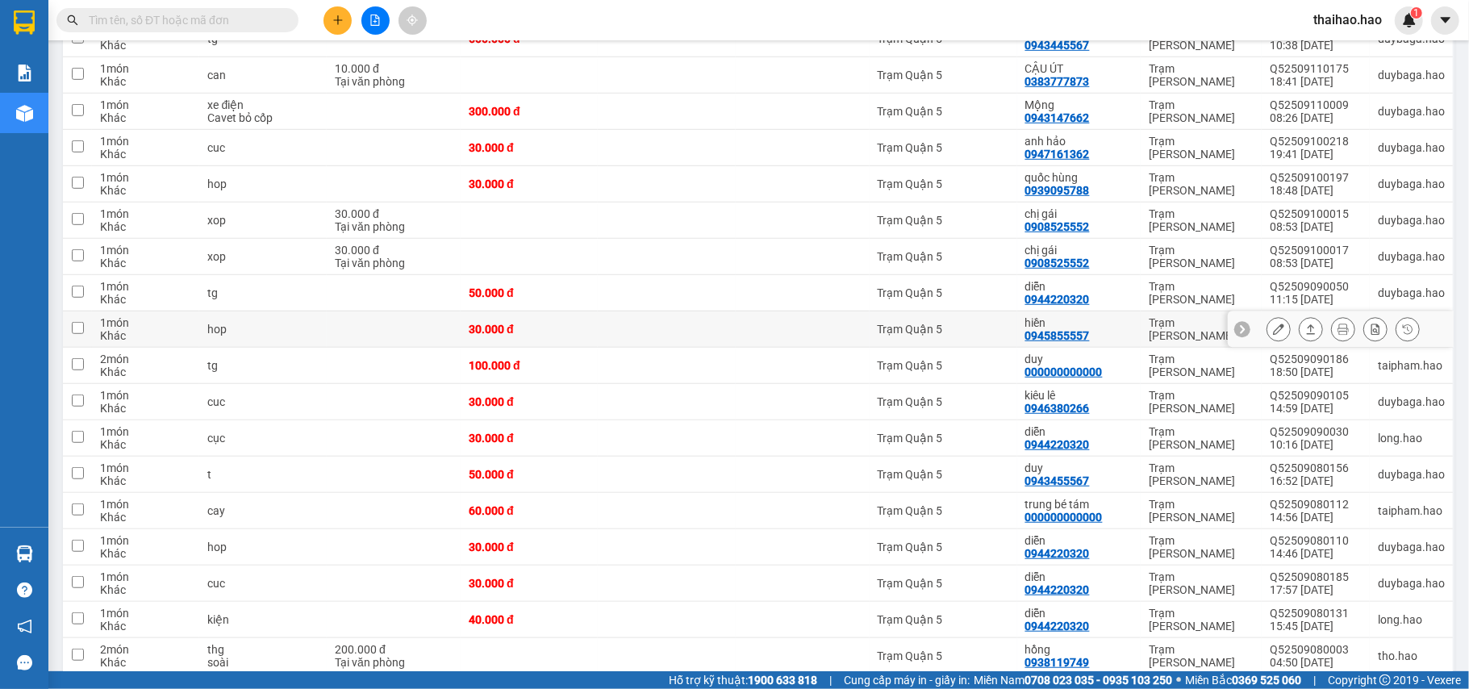
click at [1267, 324] on button at bounding box center [1278, 329] width 23 height 28
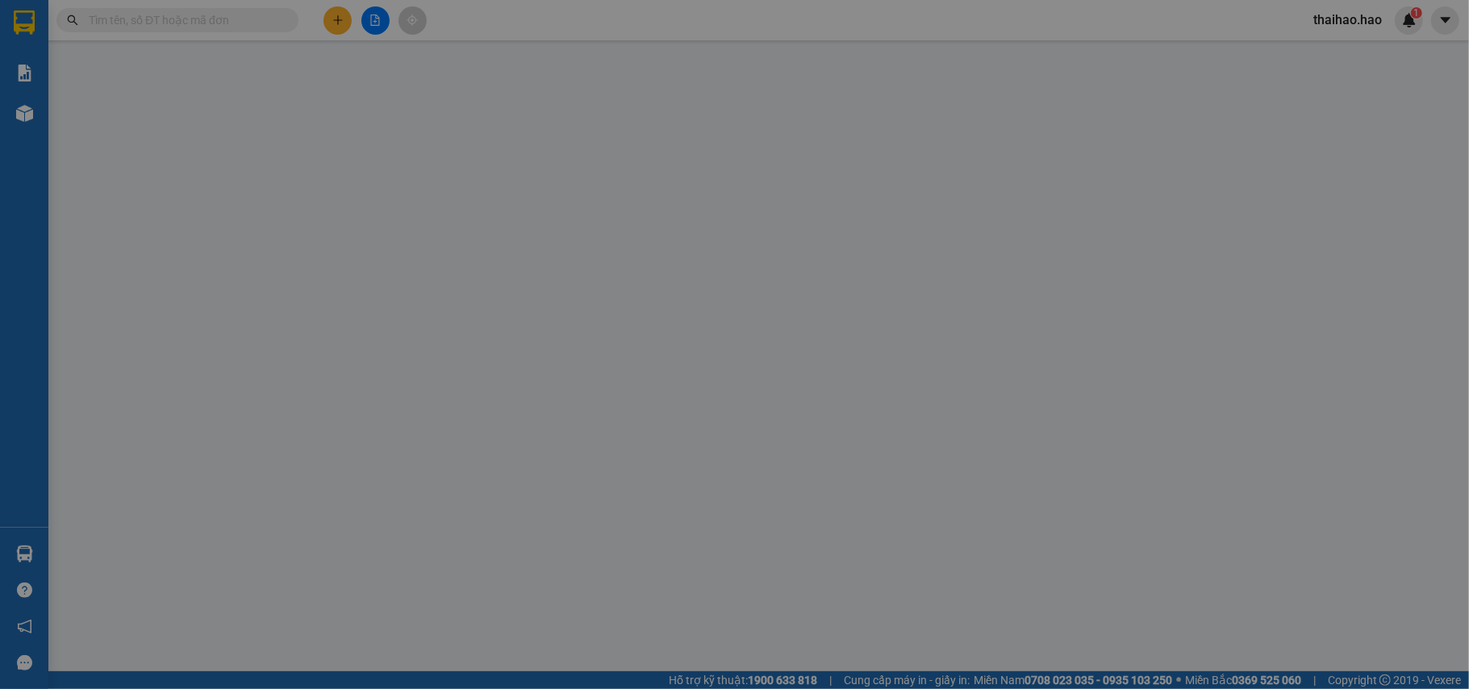
type input "0945855557"
type input "hiền"
type input "30.000"
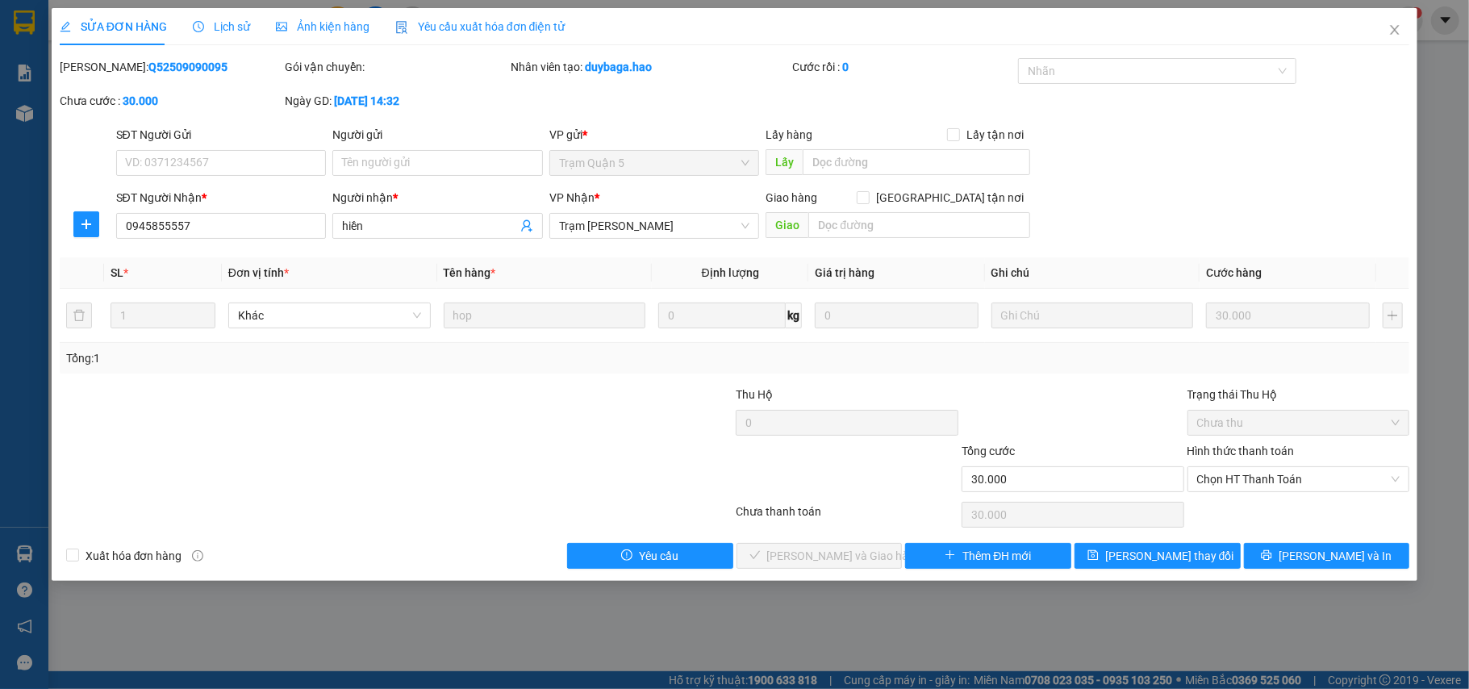
click at [327, 29] on span "Ảnh kiện hàng" at bounding box center [323, 26] width 94 height 13
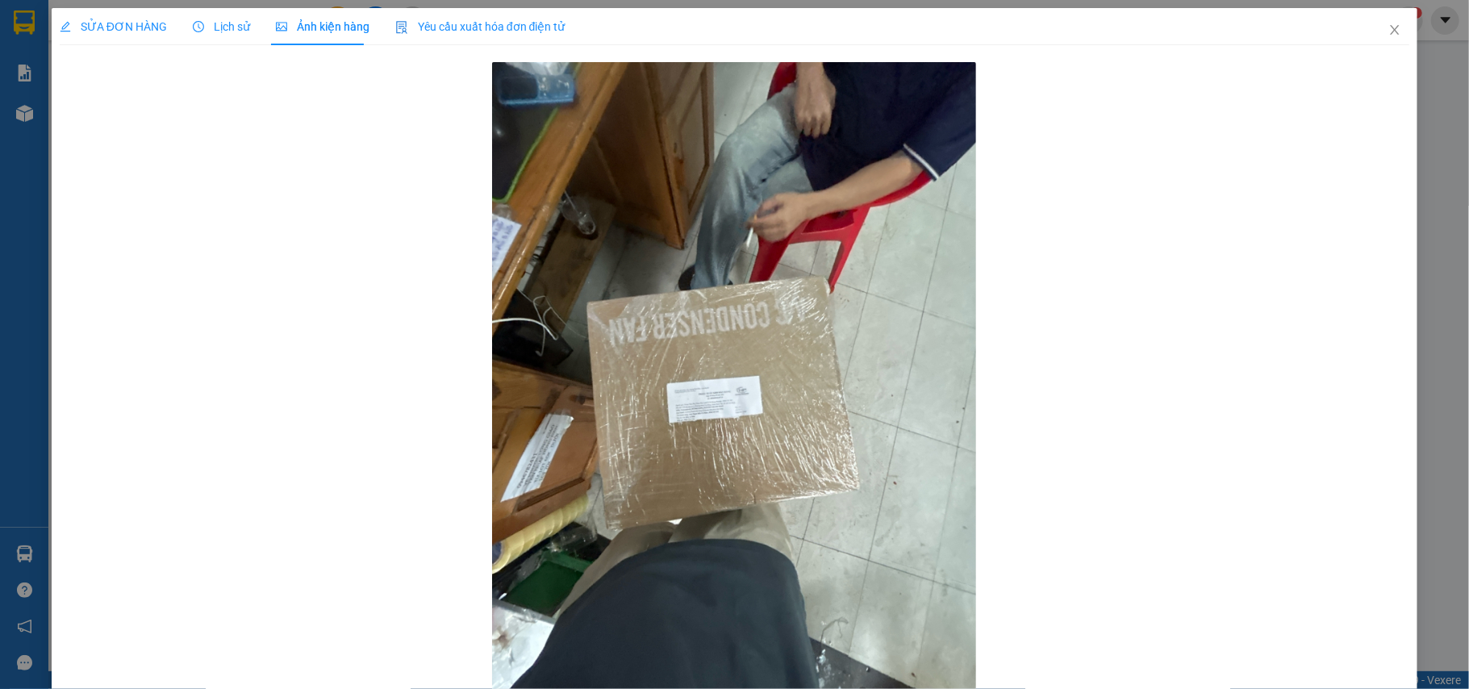
click at [214, 30] on span "Lịch sử" at bounding box center [221, 26] width 57 height 13
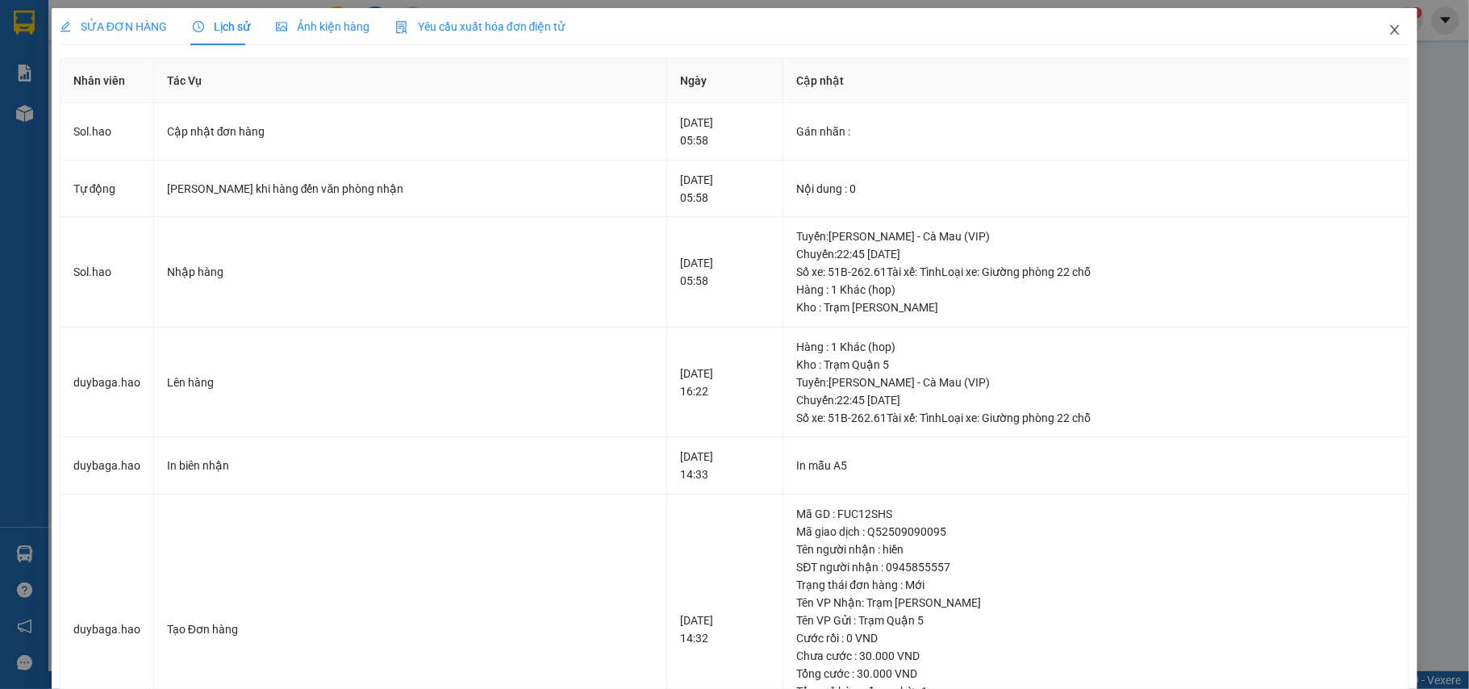
click at [1391, 29] on icon "close" at bounding box center [1395, 30] width 9 height 10
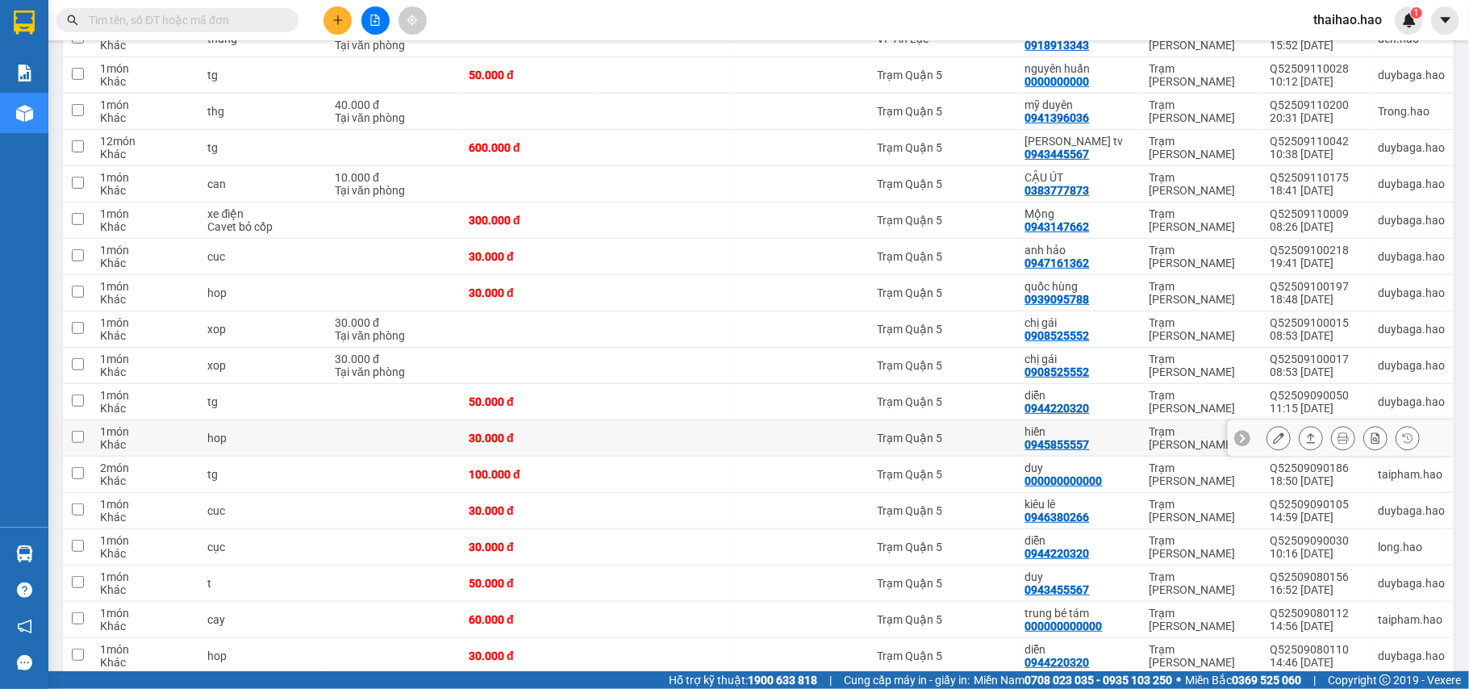
scroll to position [647, 0]
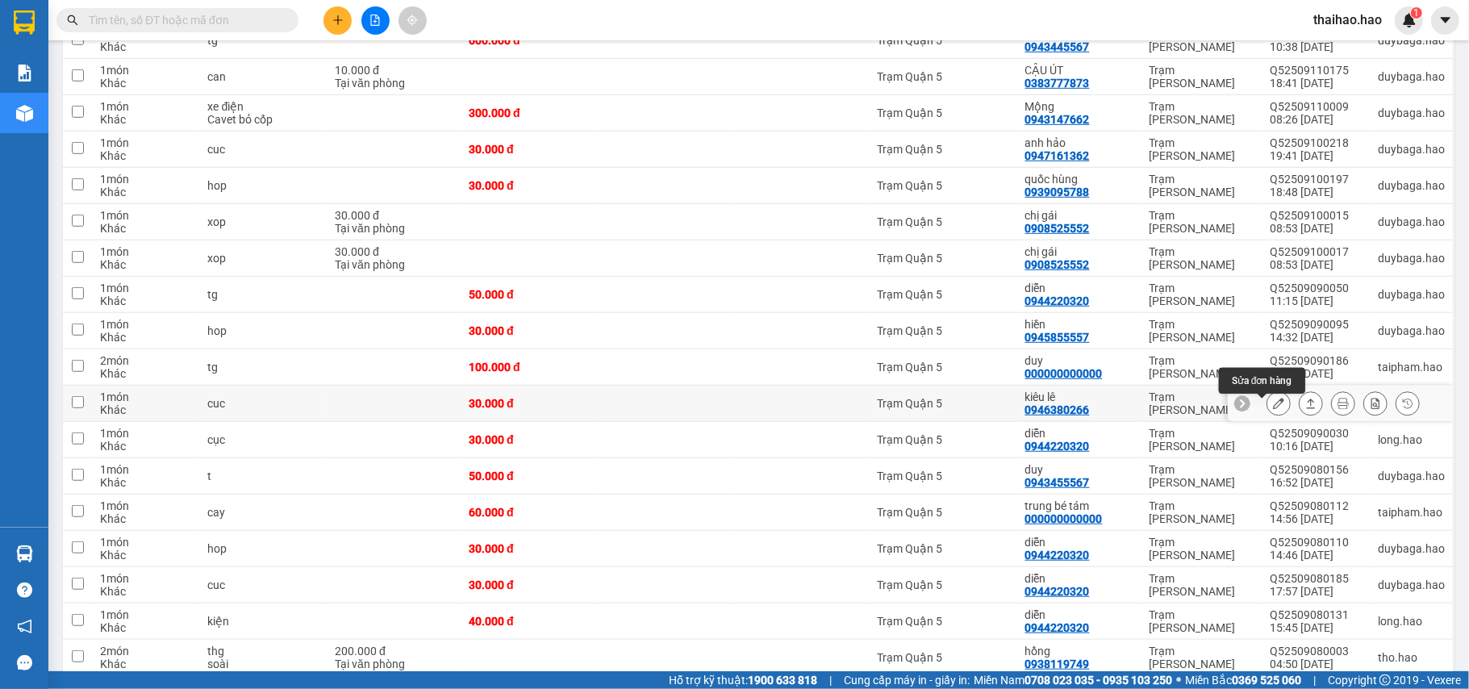
click at [1267, 417] on button at bounding box center [1278, 404] width 23 height 28
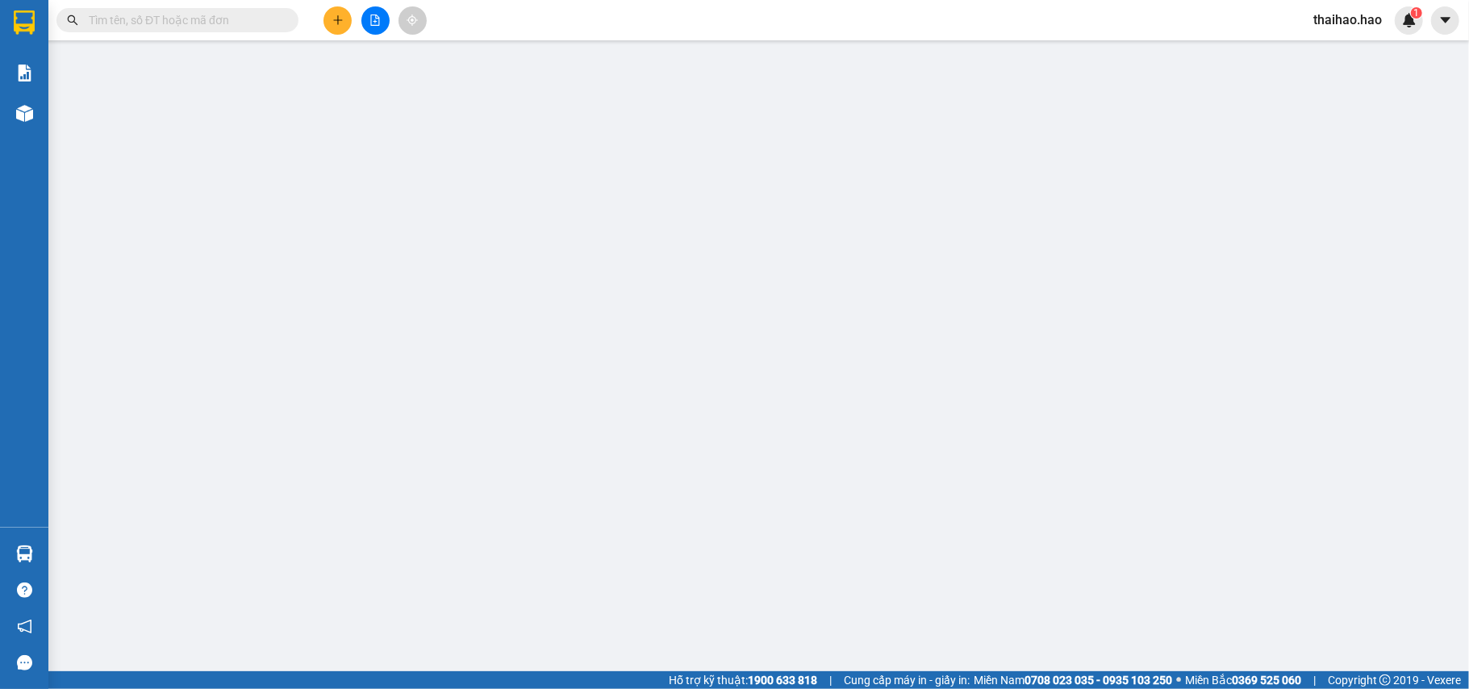
type input "0946380266"
type input "kiêu lê"
type input "30.000"
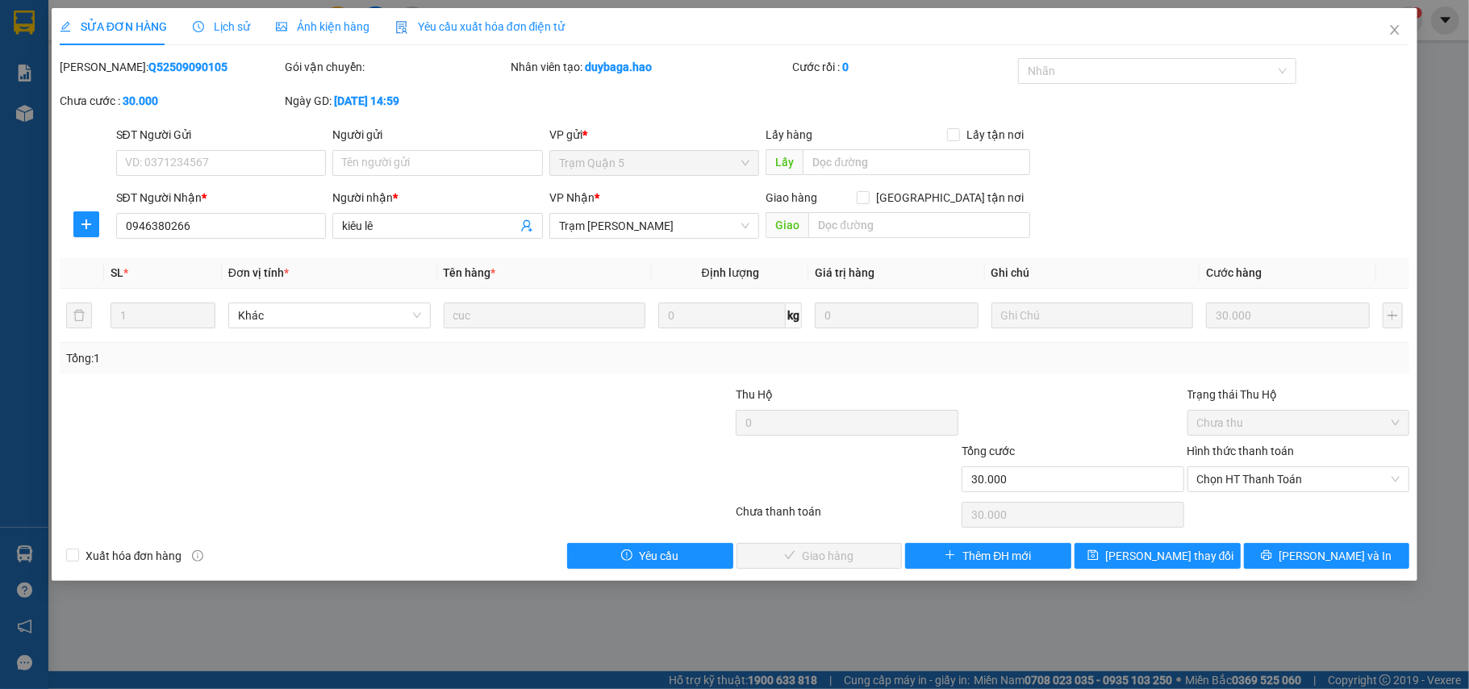
click at [1269, 494] on div "Hình thức thanh toán Chọn HT Thanh Toán" at bounding box center [1298, 470] width 223 height 56
click at [1266, 482] on span "Chọn HT Thanh Toán" at bounding box center [1298, 479] width 203 height 24
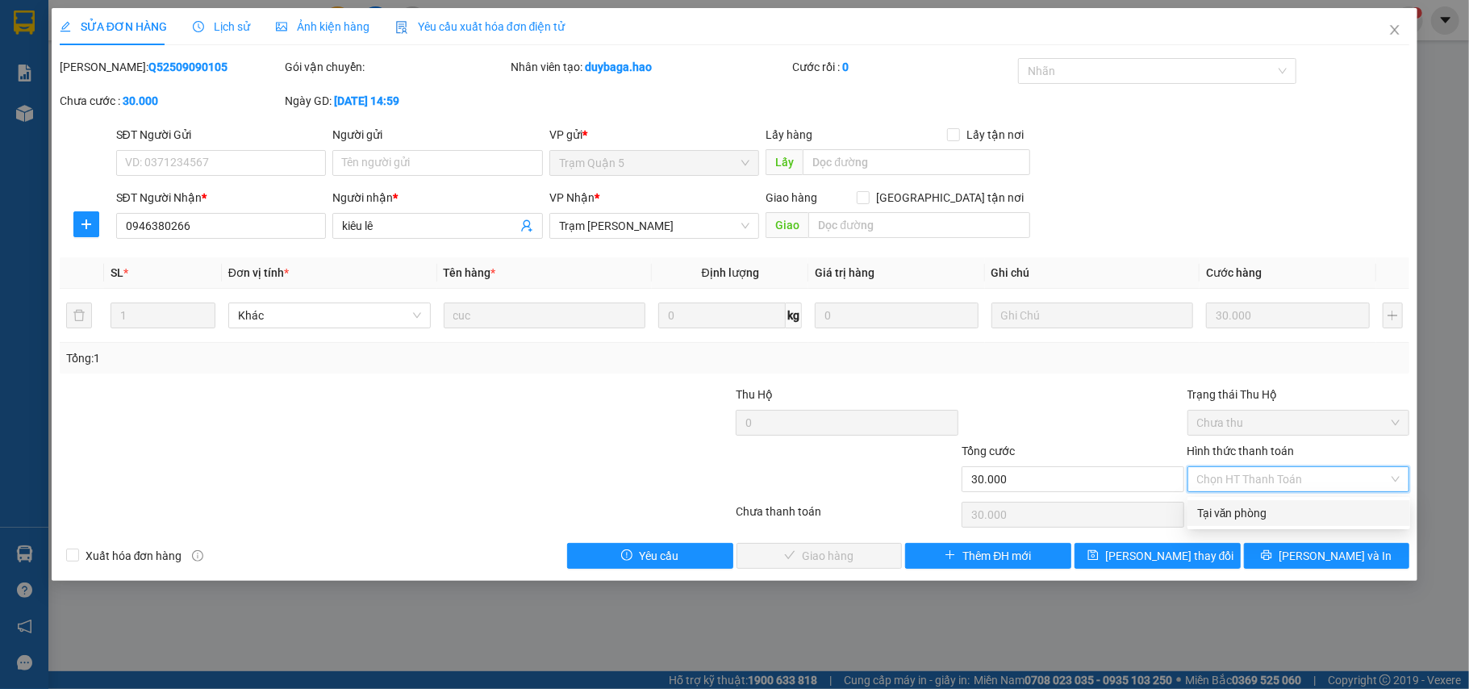
click at [1253, 508] on div "Tại văn phòng" at bounding box center [1298, 513] width 203 height 18
type input "0"
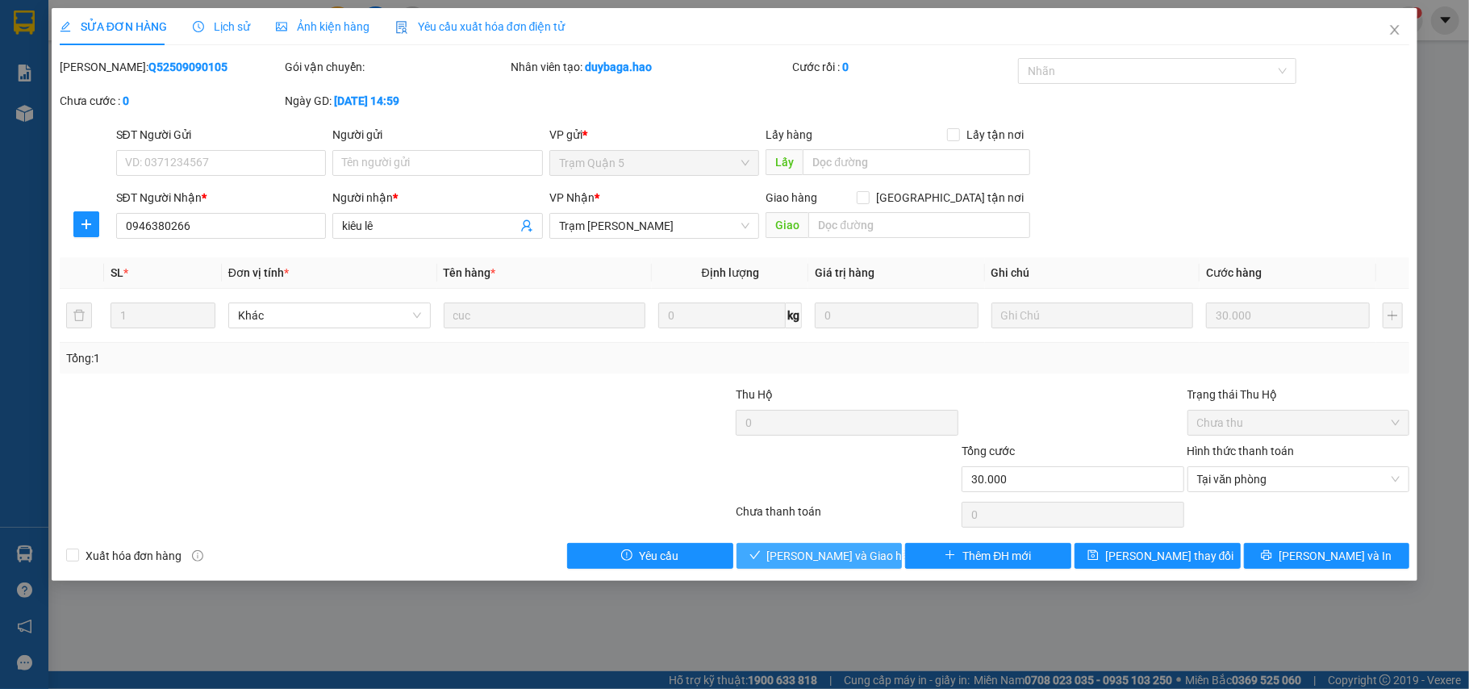
click at [852, 558] on span "[PERSON_NAME] và Giao hàng" at bounding box center [844, 556] width 155 height 18
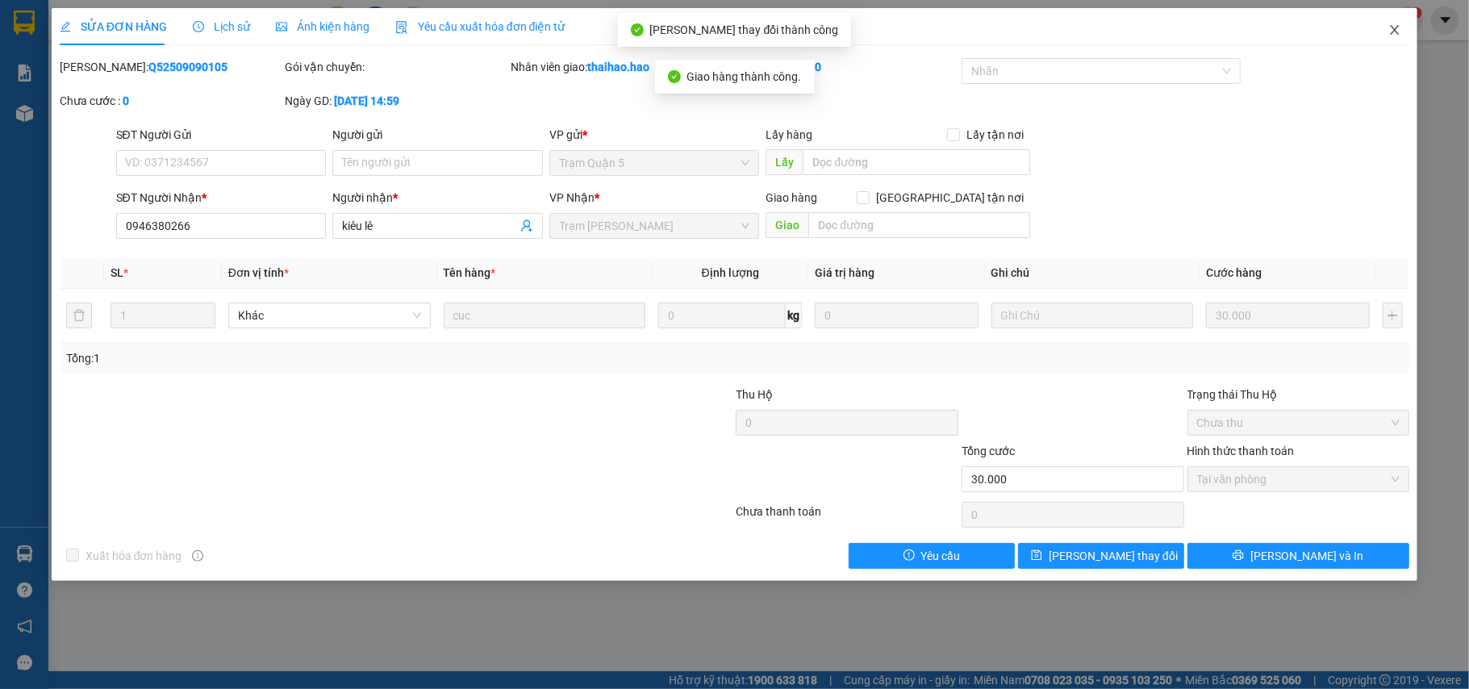
click at [1391, 27] on icon "close" at bounding box center [1394, 29] width 13 height 13
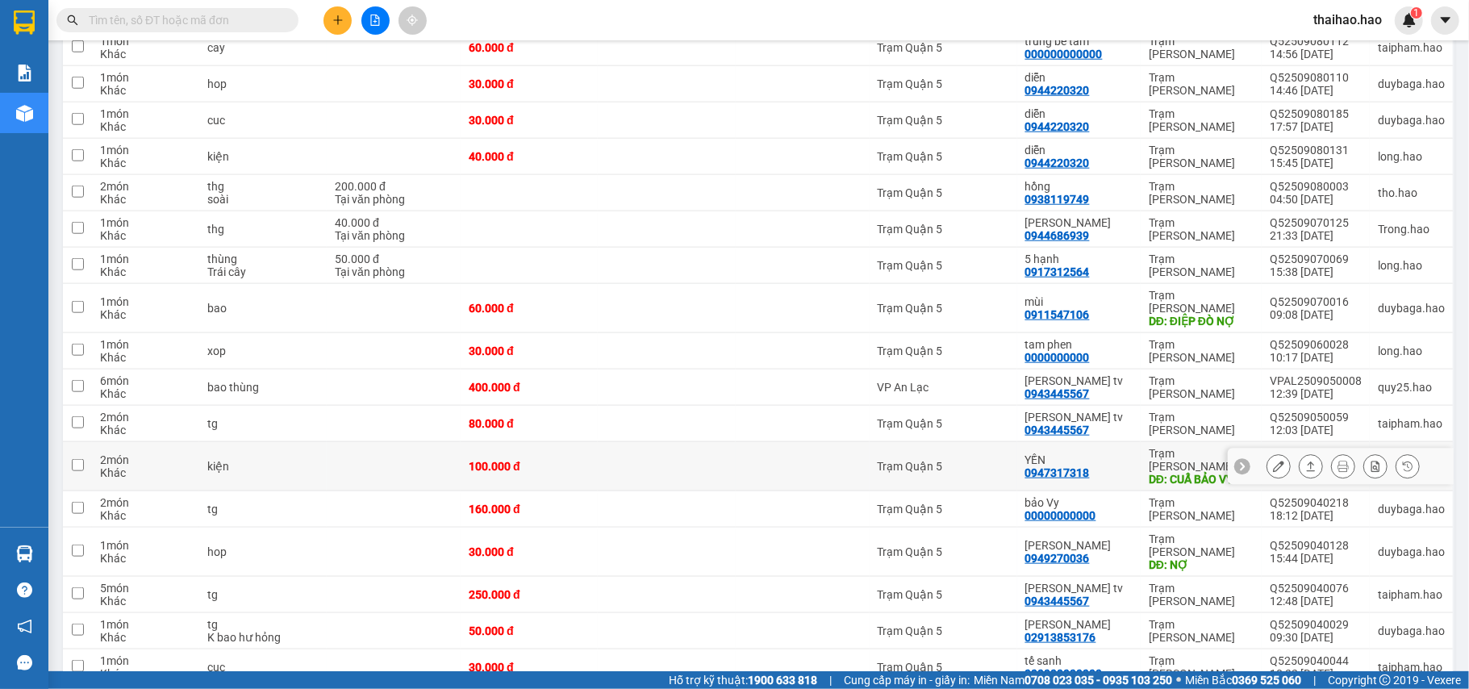
scroll to position [1166, 0]
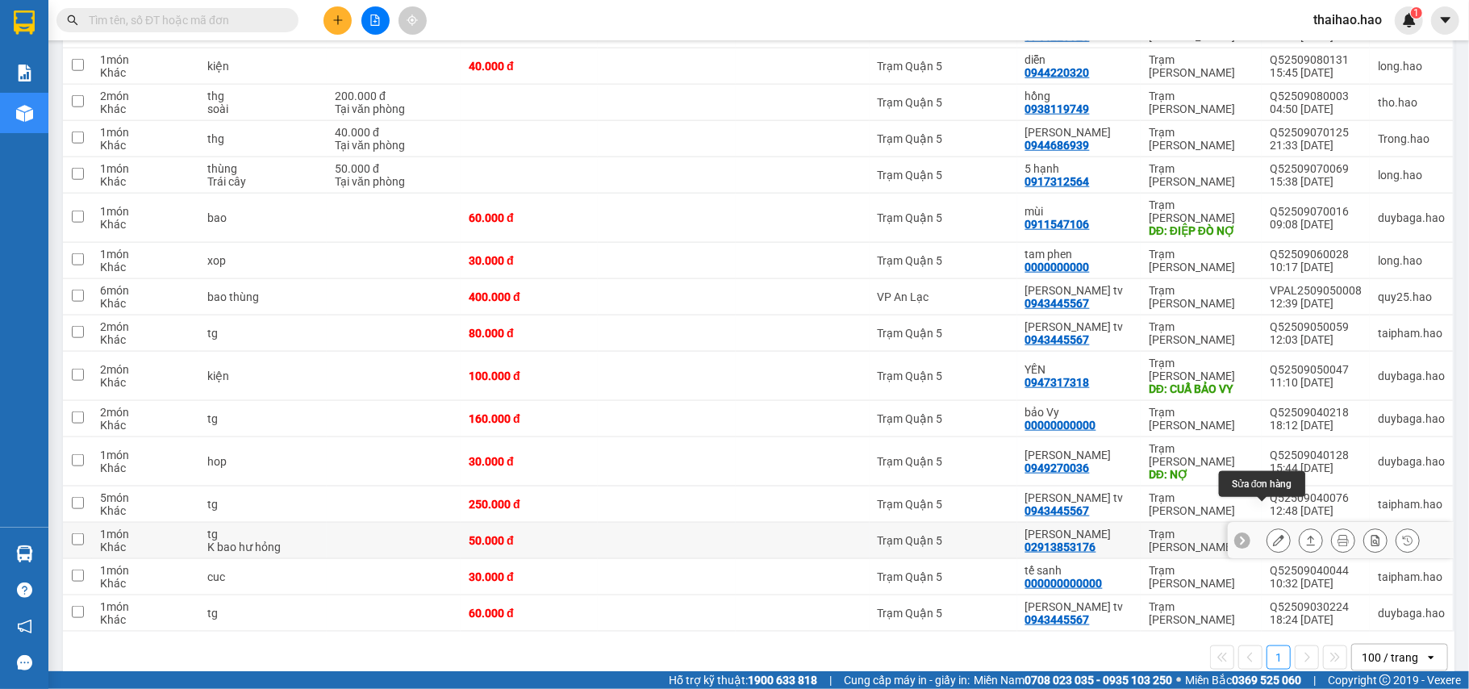
click at [1273, 535] on icon at bounding box center [1278, 540] width 11 height 11
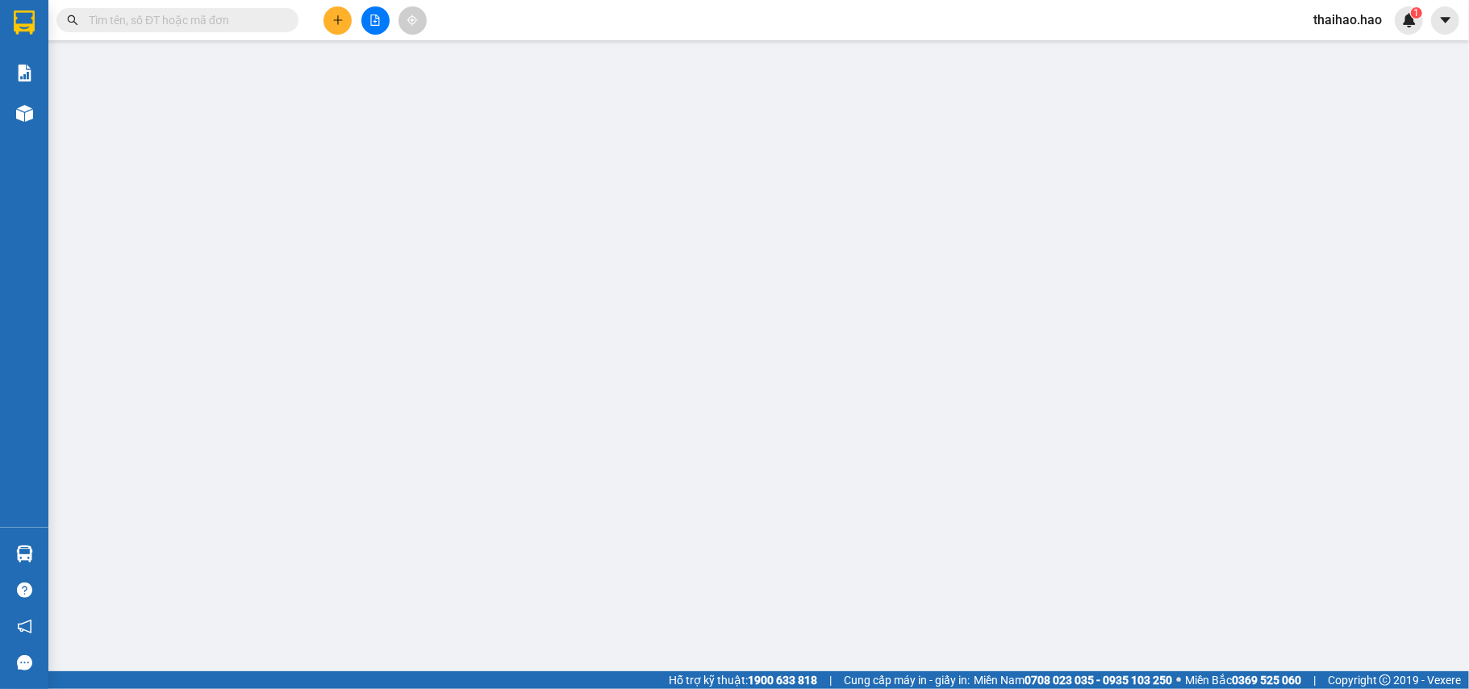
type input "02913853176"
type input "[PERSON_NAME]"
type input "50.000"
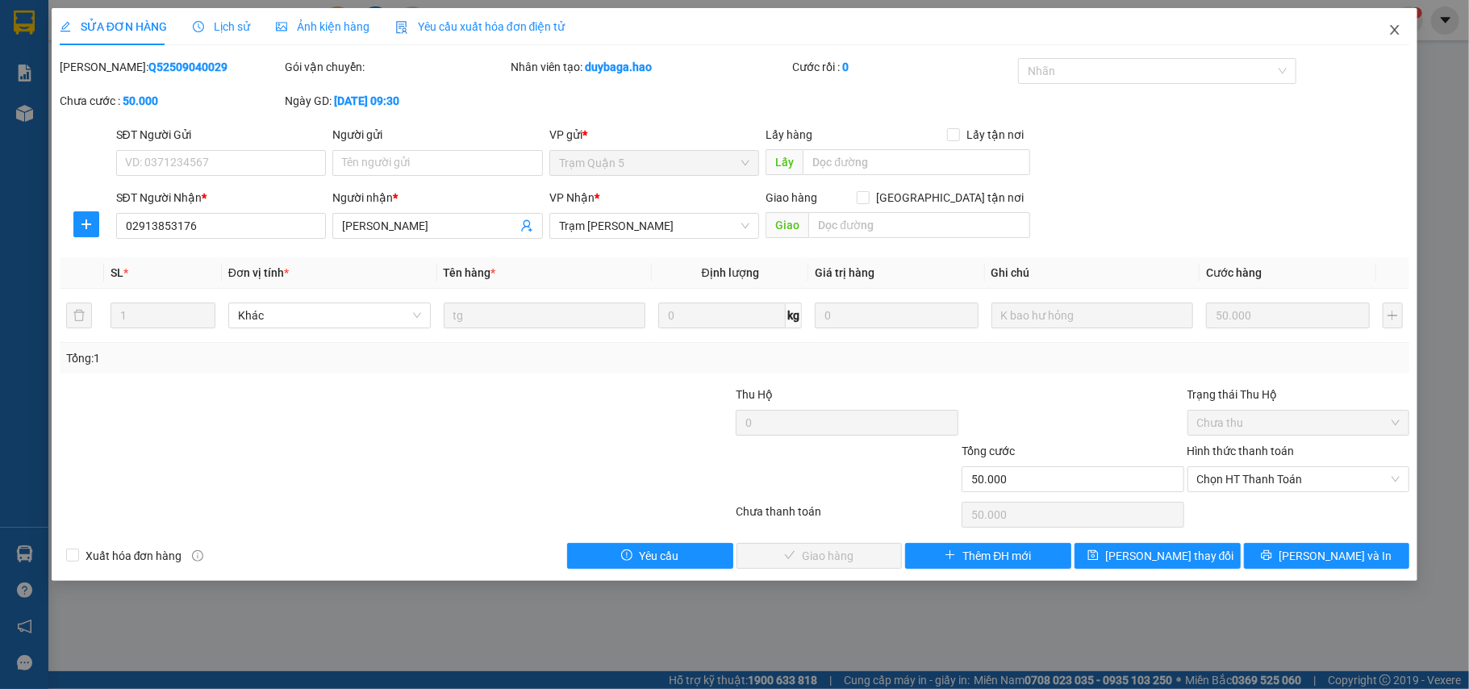
click at [1397, 10] on span "Close" at bounding box center [1394, 30] width 45 height 45
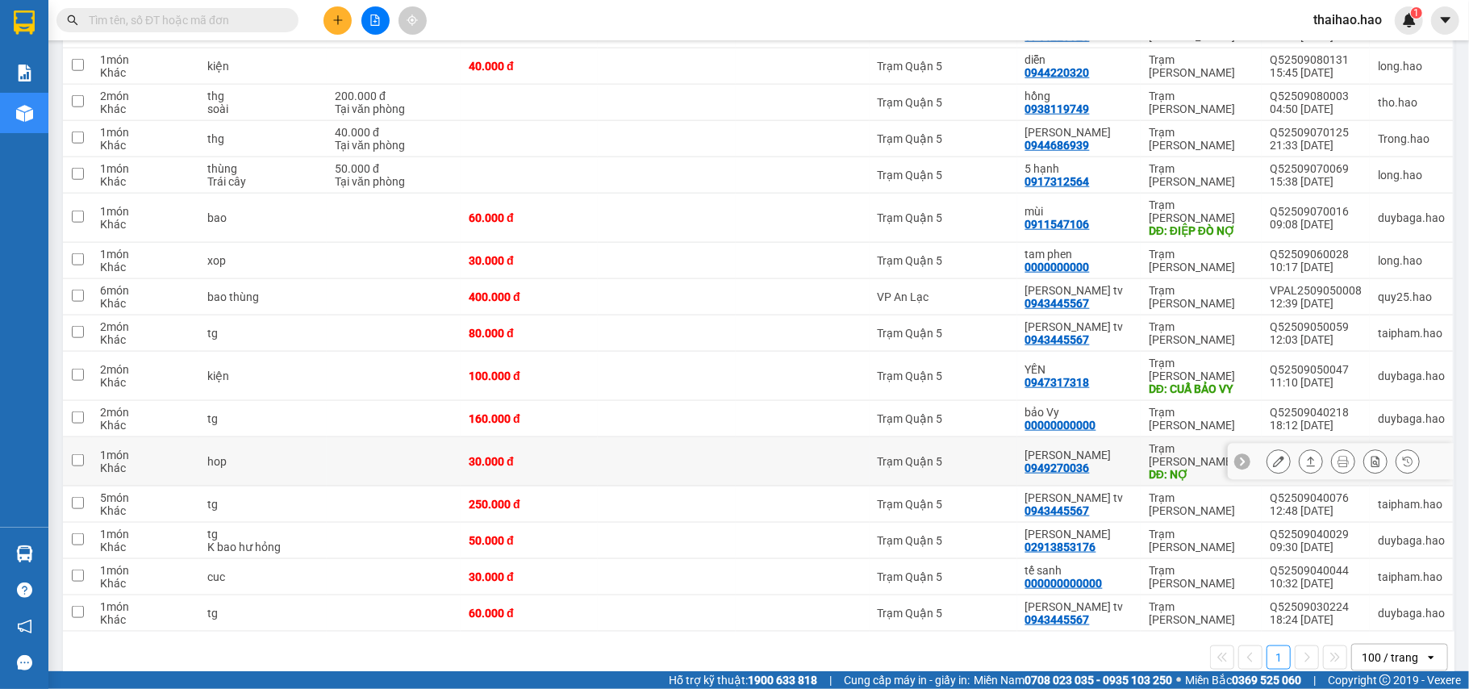
scroll to position [950, 0]
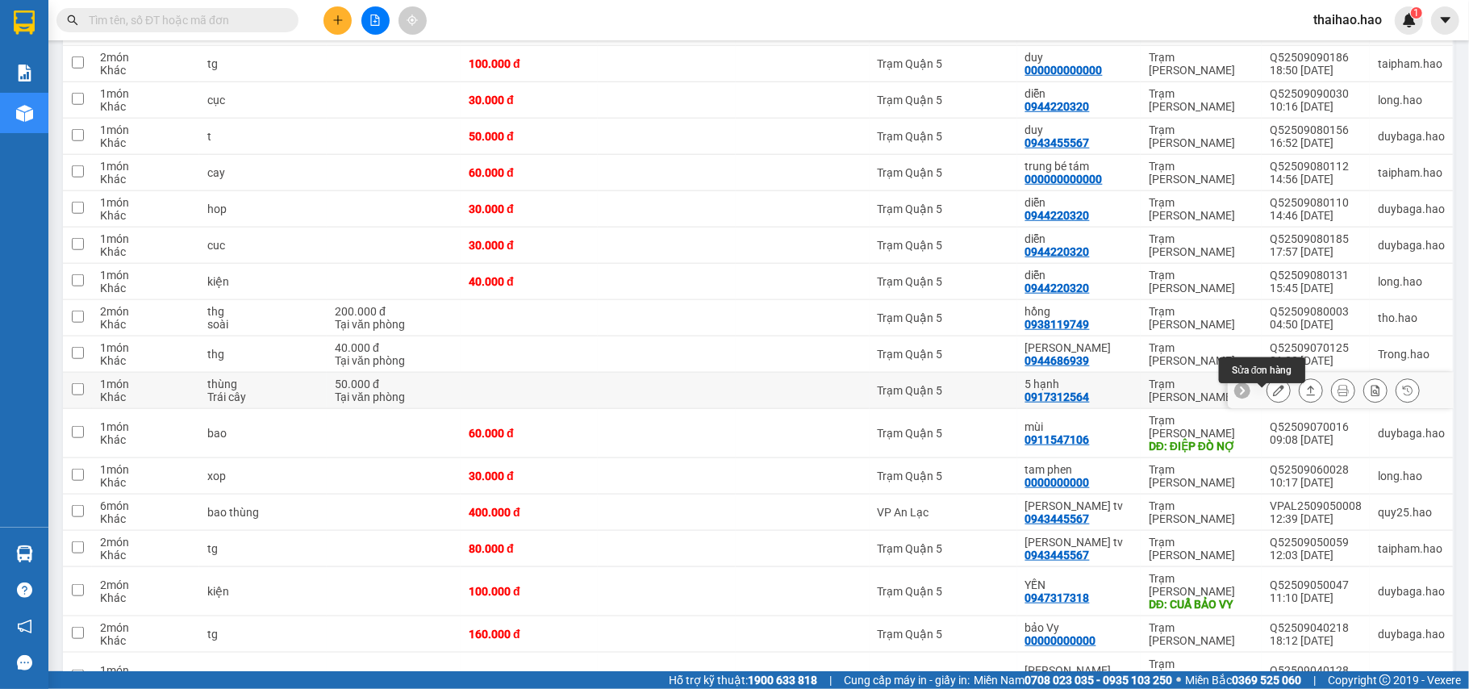
click at [1273, 396] on icon at bounding box center [1278, 390] width 11 height 11
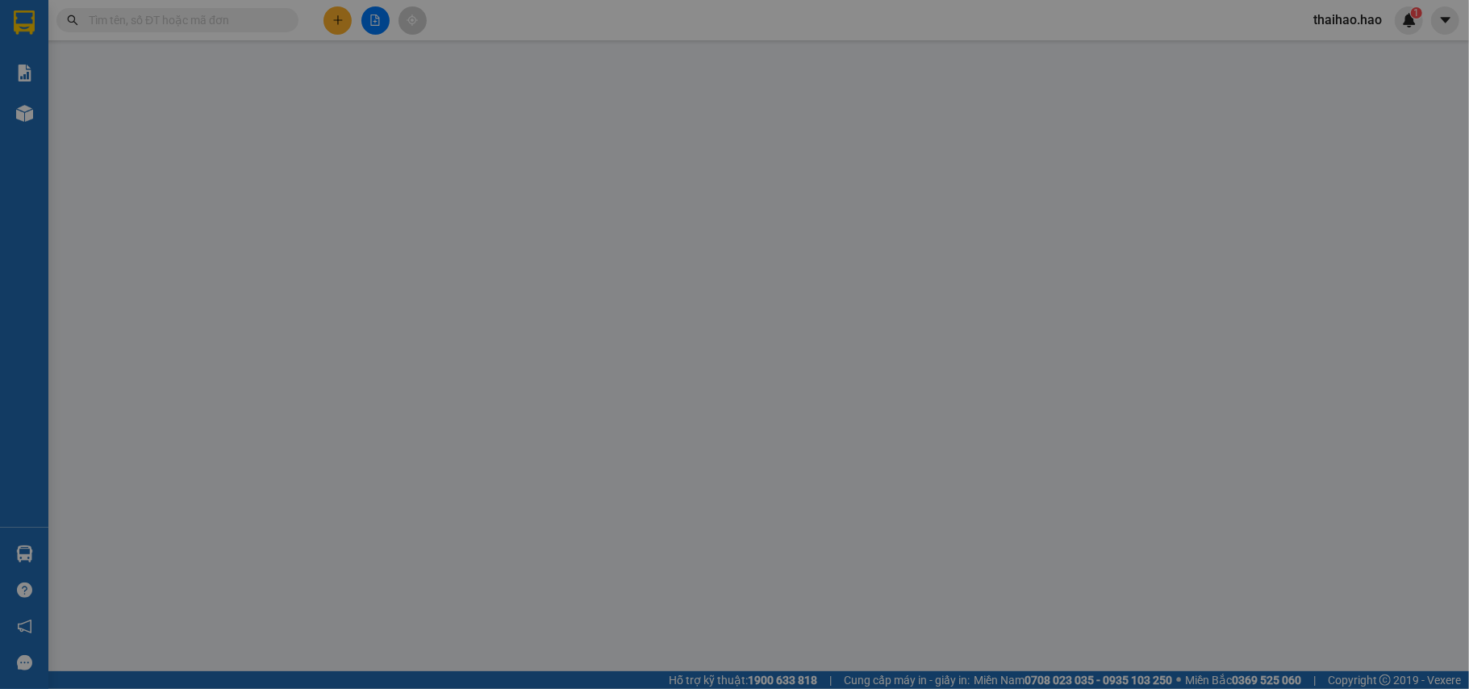
type input "0917312564"
type input "5 hạnh"
type input "50.000"
type input "0"
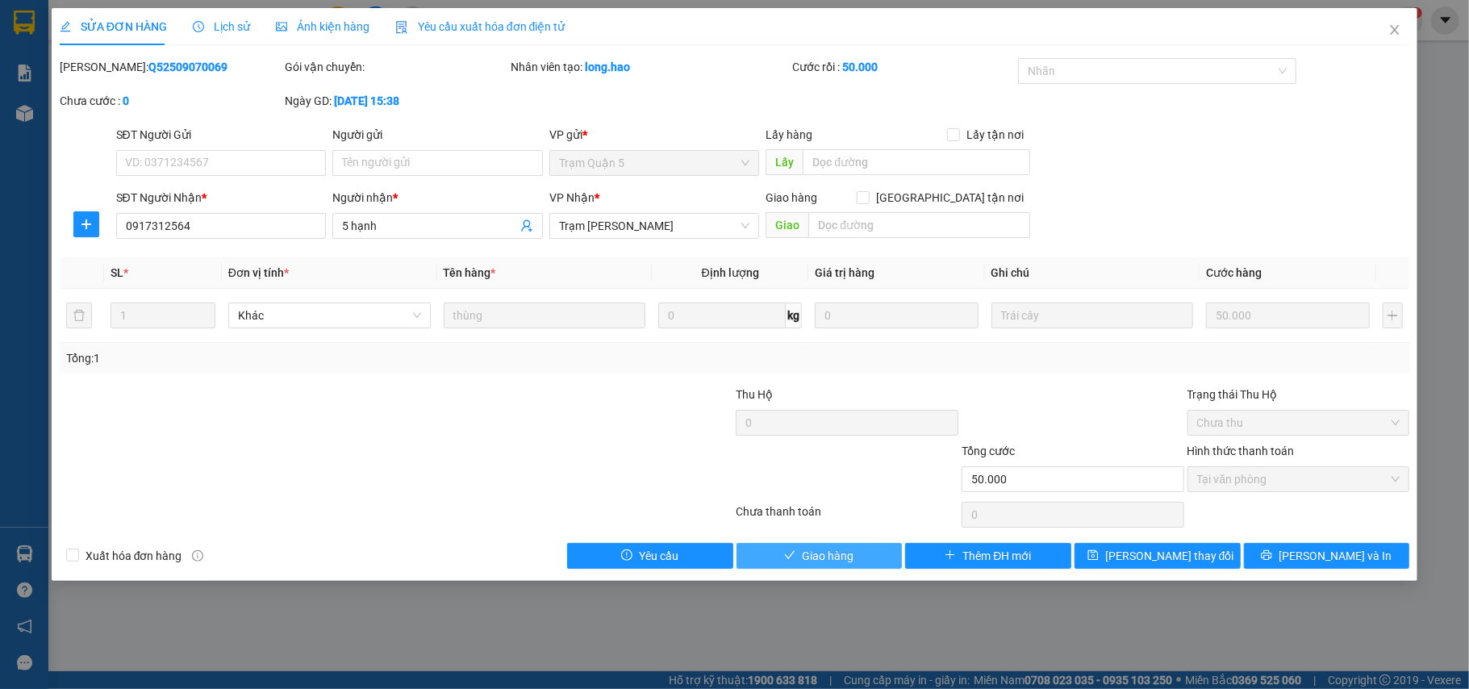
click at [831, 550] on span "Giao hàng" at bounding box center [828, 556] width 52 height 18
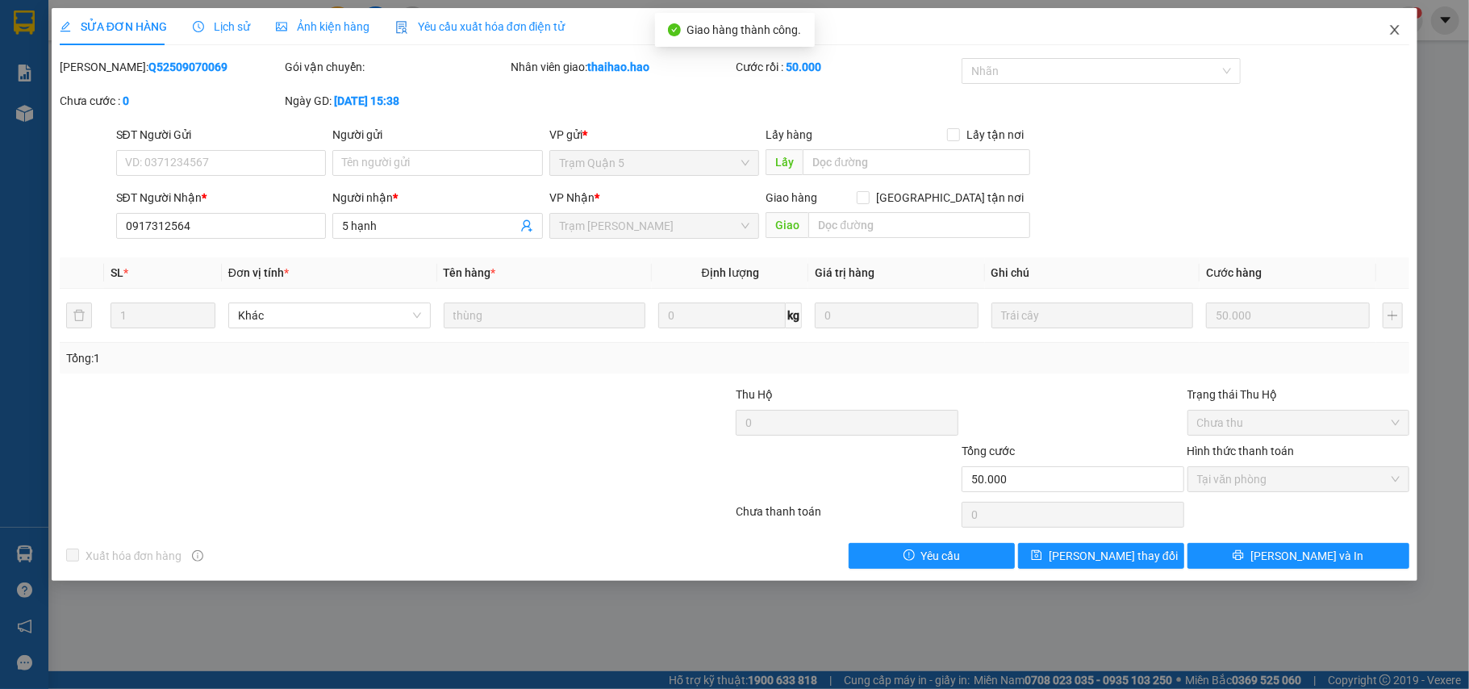
click at [1387, 16] on span "Close" at bounding box center [1394, 30] width 45 height 45
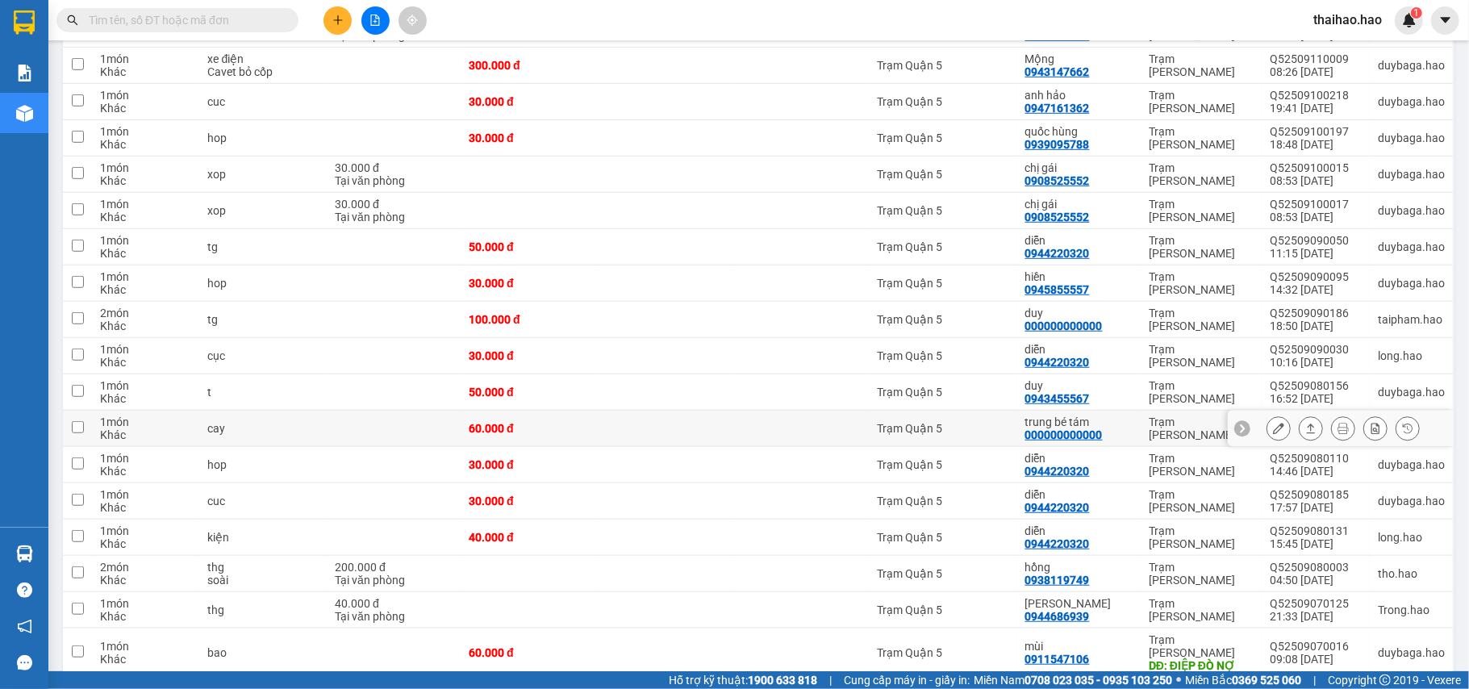
scroll to position [860, 0]
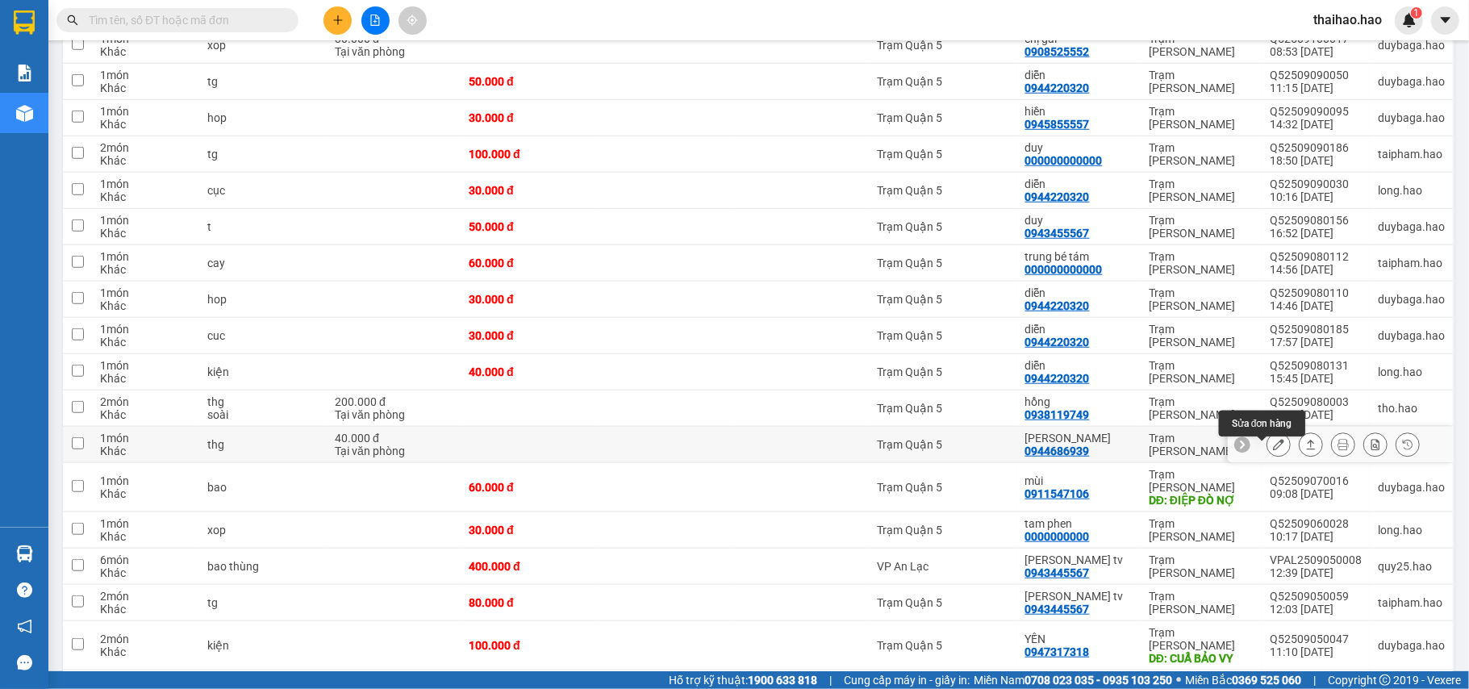
click at [1273, 450] on icon at bounding box center [1278, 444] width 11 height 11
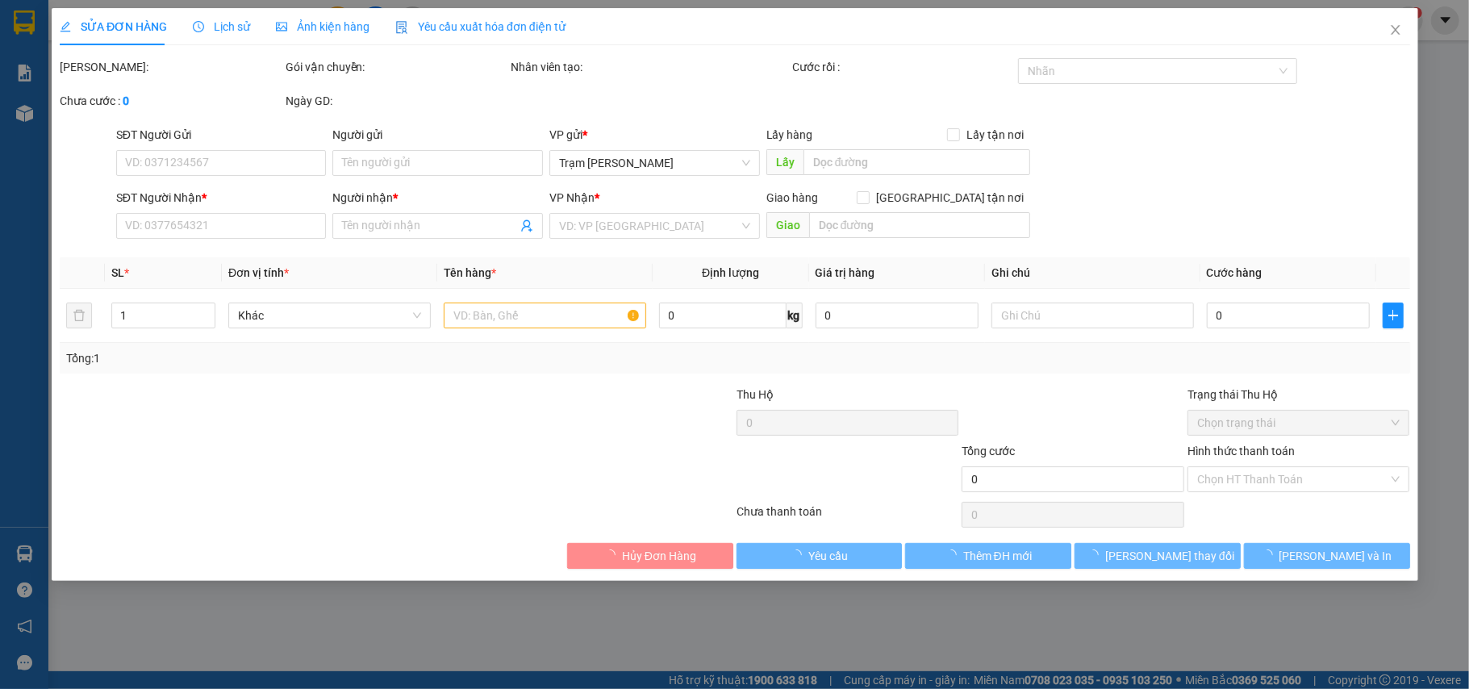
type input "0944686939"
type input "Thanh"
type input "40.000"
type input "0"
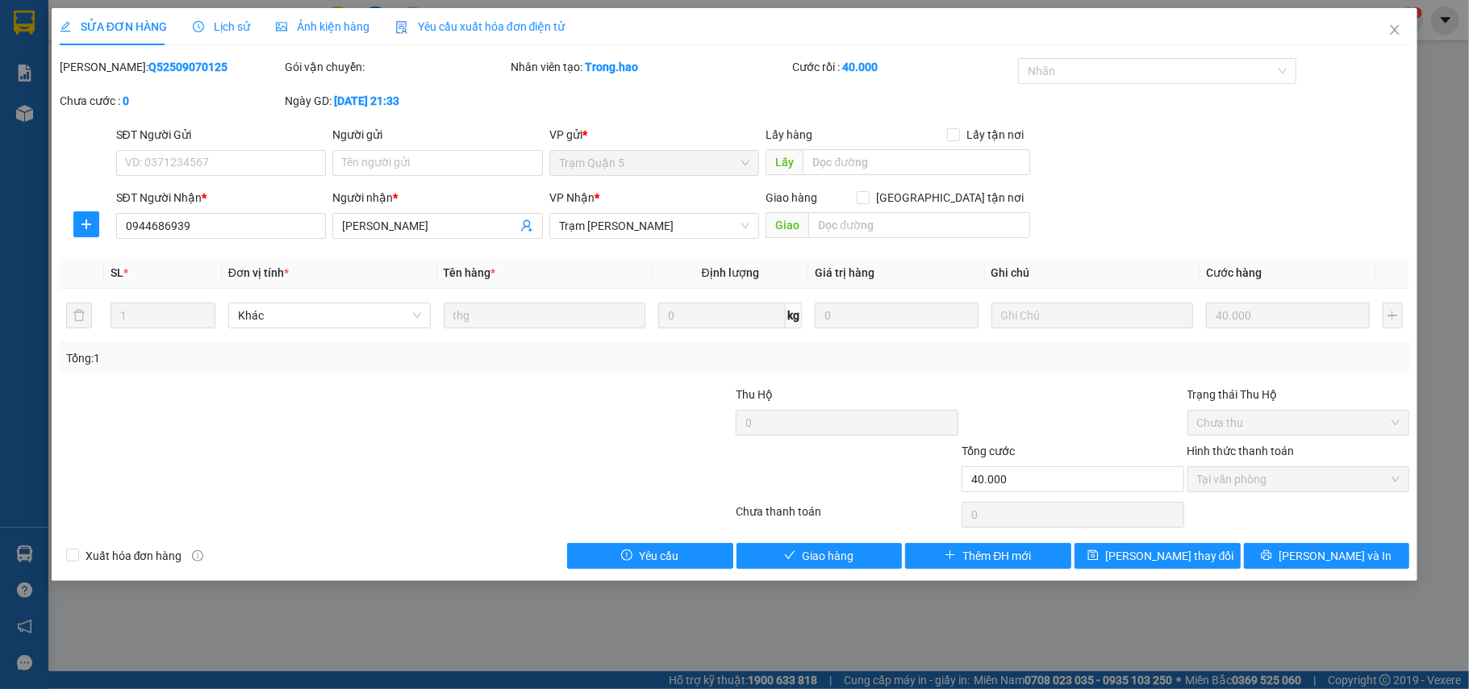
click at [747, 575] on div "SỬA ĐƠN HÀNG Lịch sử Ảnh kiện hàng Yêu cầu xuất hóa đơn điện tử Total Paid Fee …" at bounding box center [735, 294] width 1366 height 573
click at [757, 575] on div "SỬA ĐƠN HÀNG Lịch sử Ảnh kiện hàng Yêu cầu xuất hóa đơn điện tử Total Paid Fee …" at bounding box center [735, 294] width 1366 height 573
click at [760, 568] on button "Giao hàng" at bounding box center [819, 556] width 166 height 26
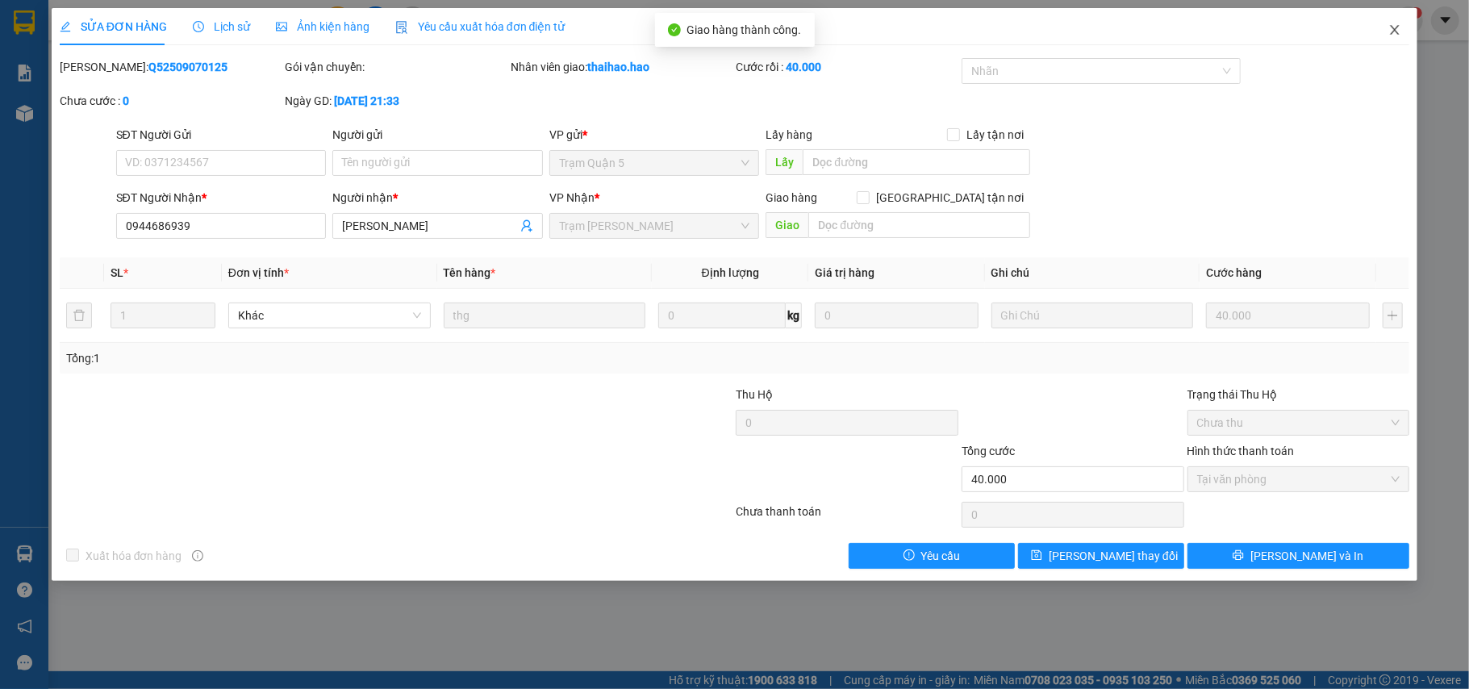
click at [1384, 35] on span "Close" at bounding box center [1394, 30] width 45 height 45
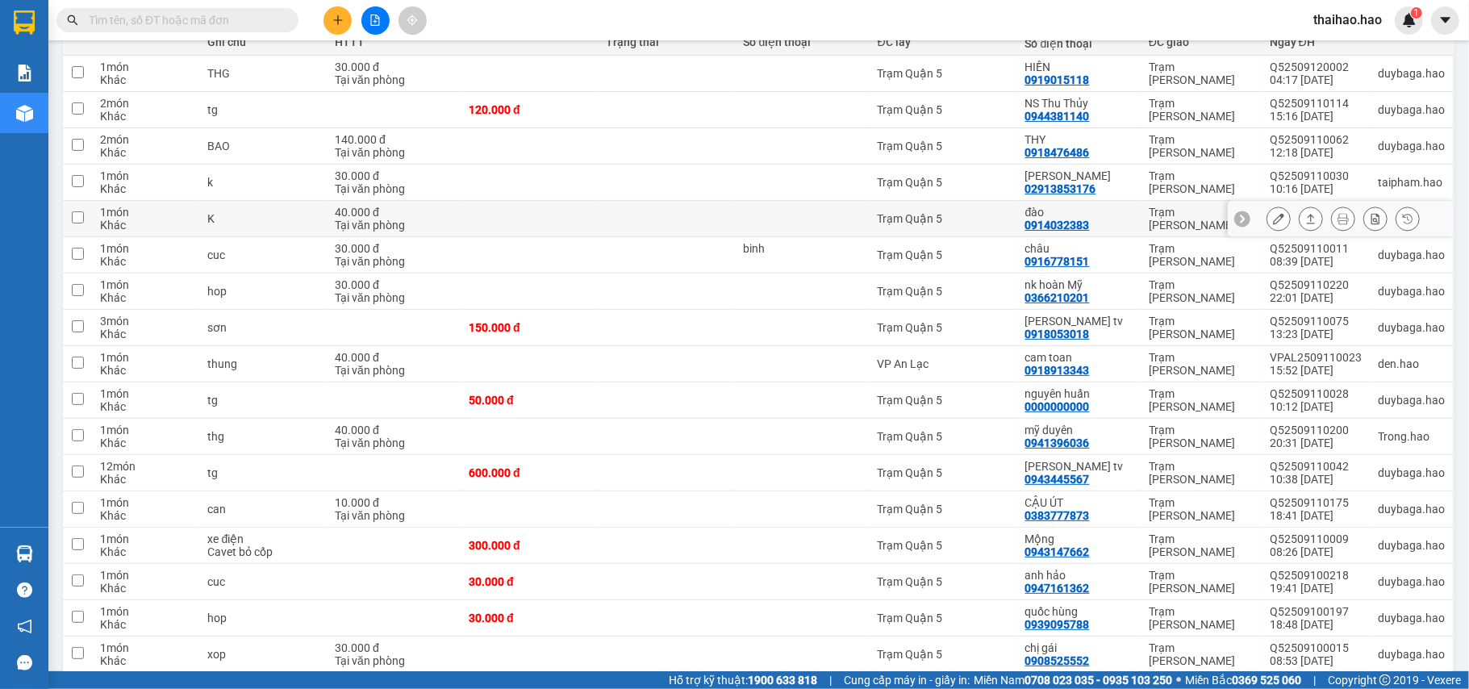
scroll to position [537, 0]
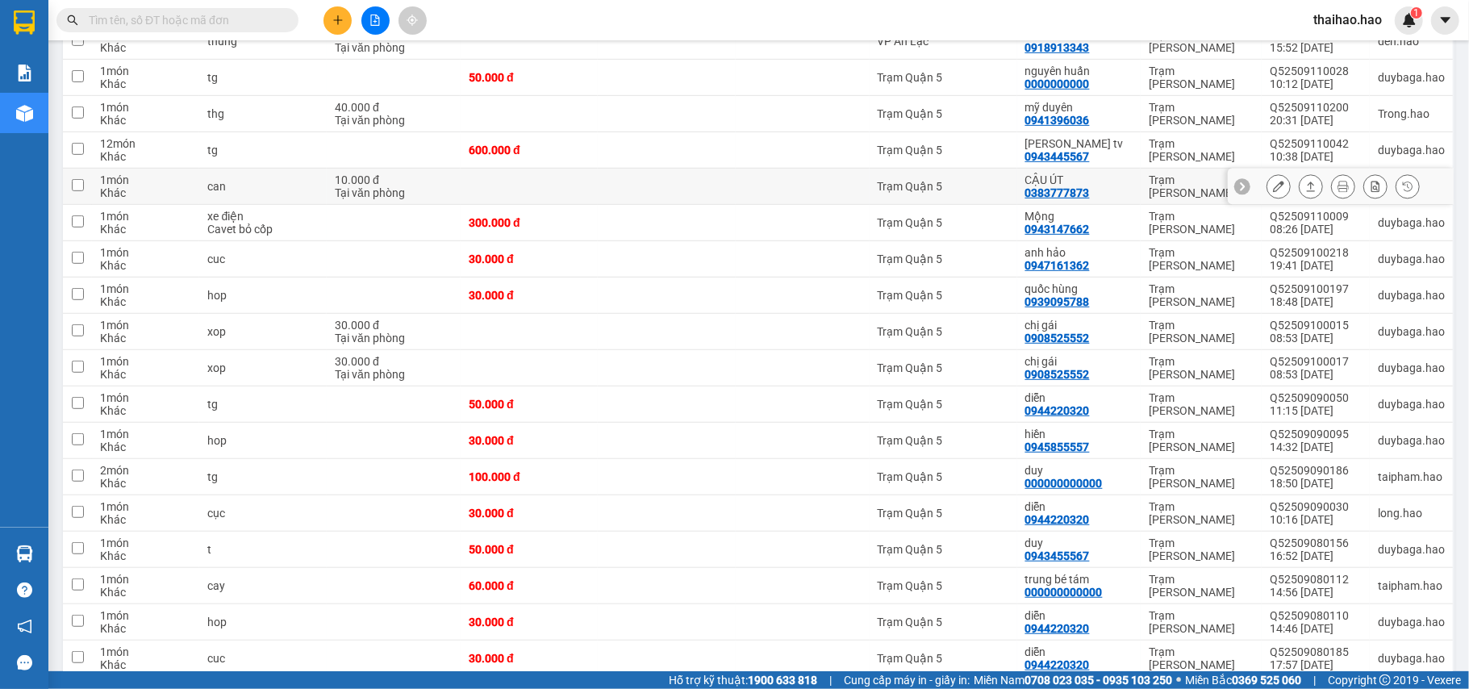
click at [1270, 191] on button at bounding box center [1278, 187] width 23 height 28
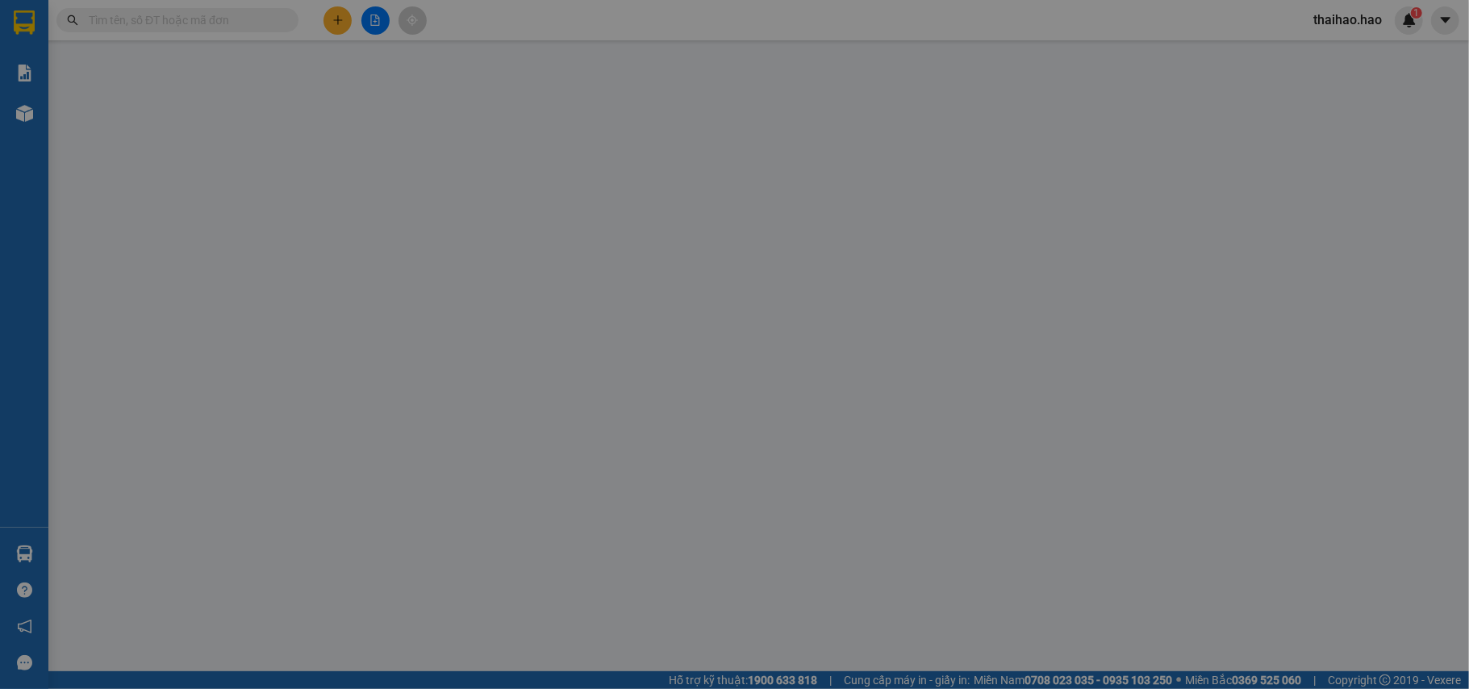
type input "0383777873"
type input "CẬU ÚT"
type input "10.000"
type input "0"
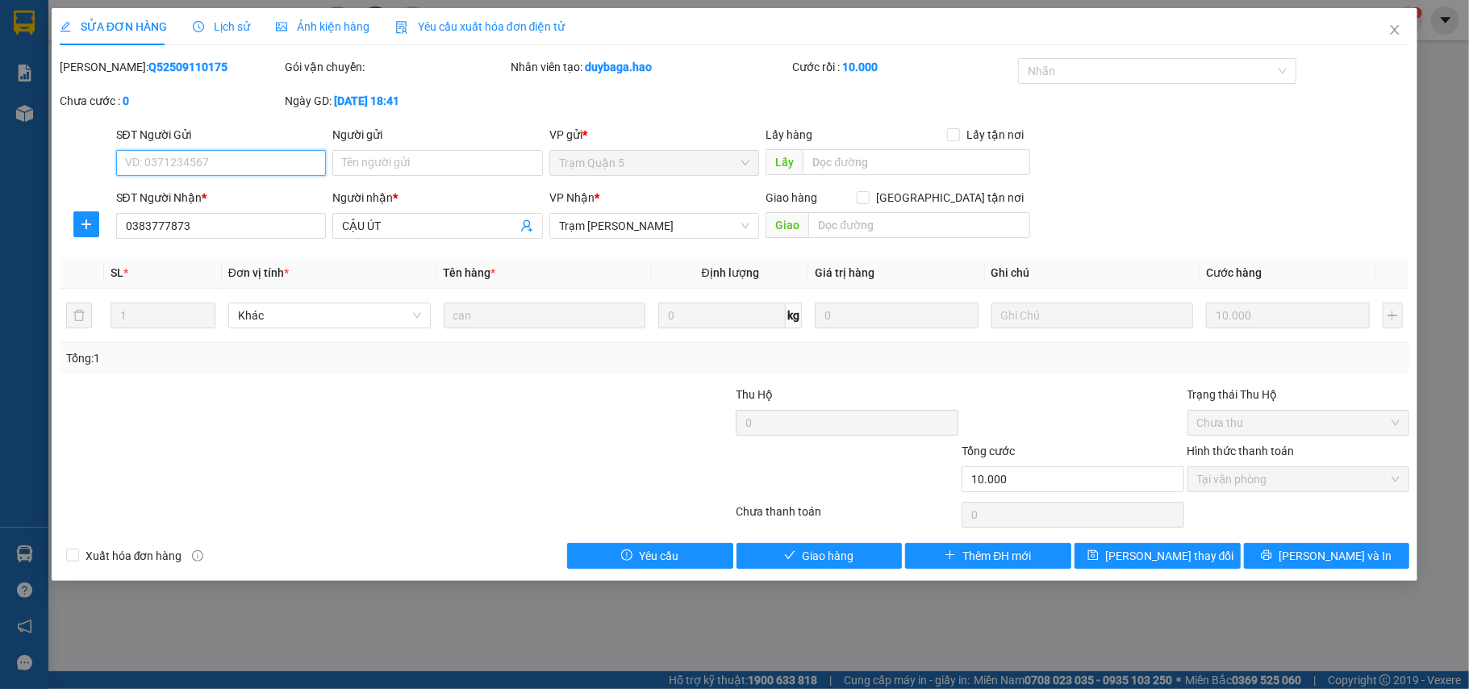
click at [1231, 472] on span "Tại văn phòng" at bounding box center [1298, 479] width 203 height 24
click at [782, 546] on button "Giao hàng" at bounding box center [819, 556] width 166 height 26
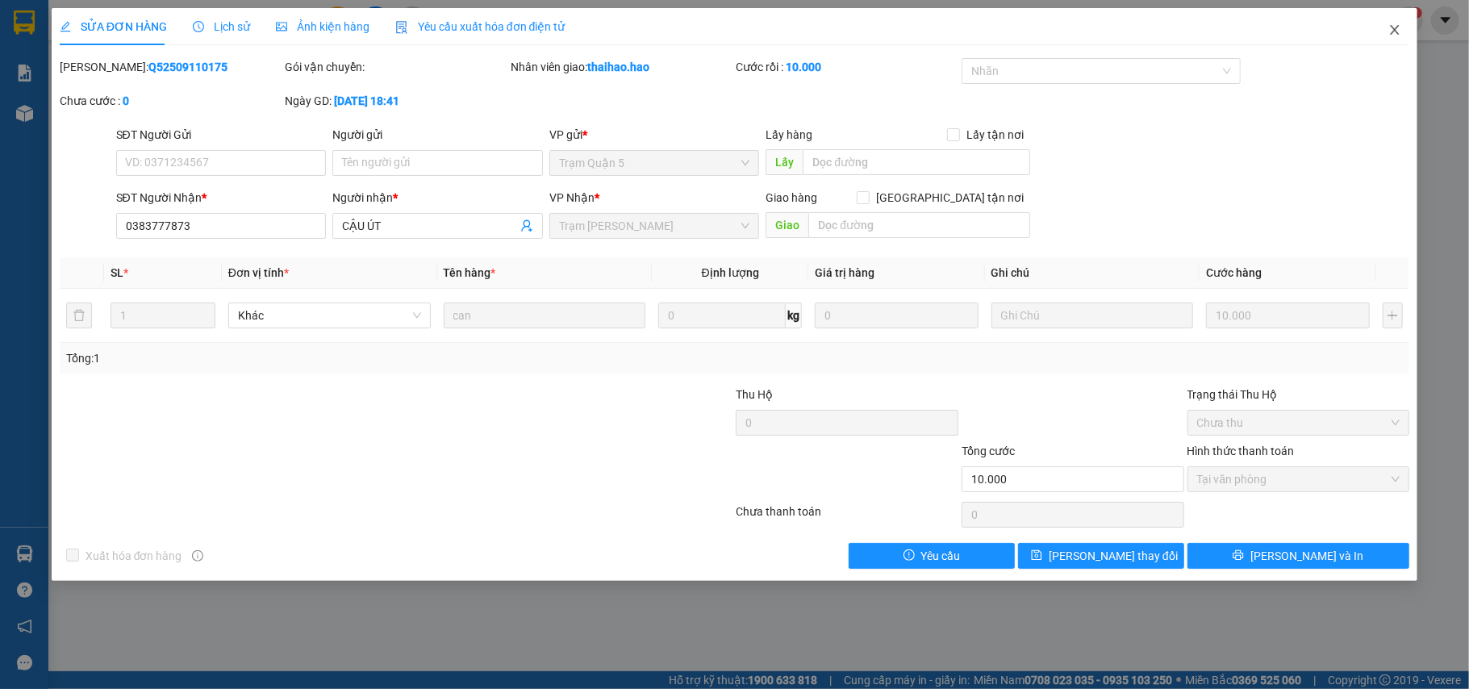
click at [1394, 35] on icon "close" at bounding box center [1394, 29] width 13 height 13
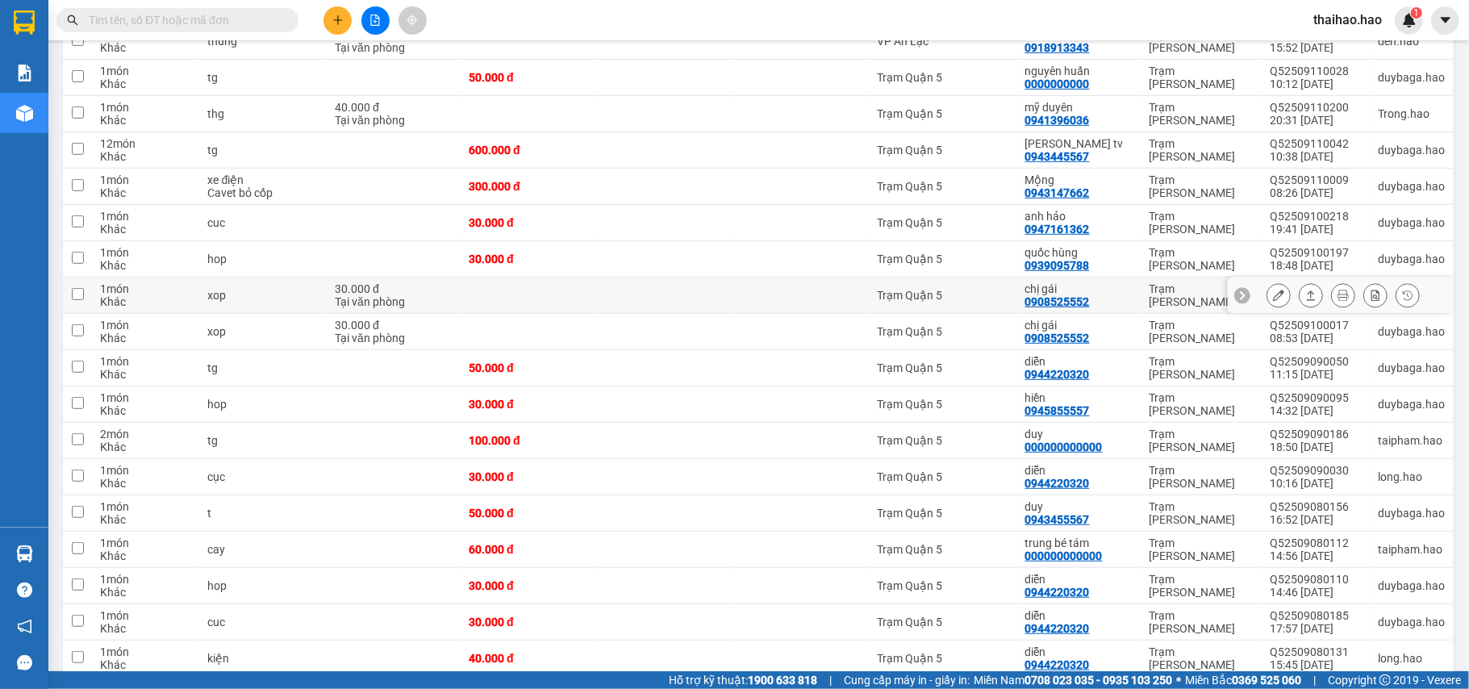
scroll to position [323, 0]
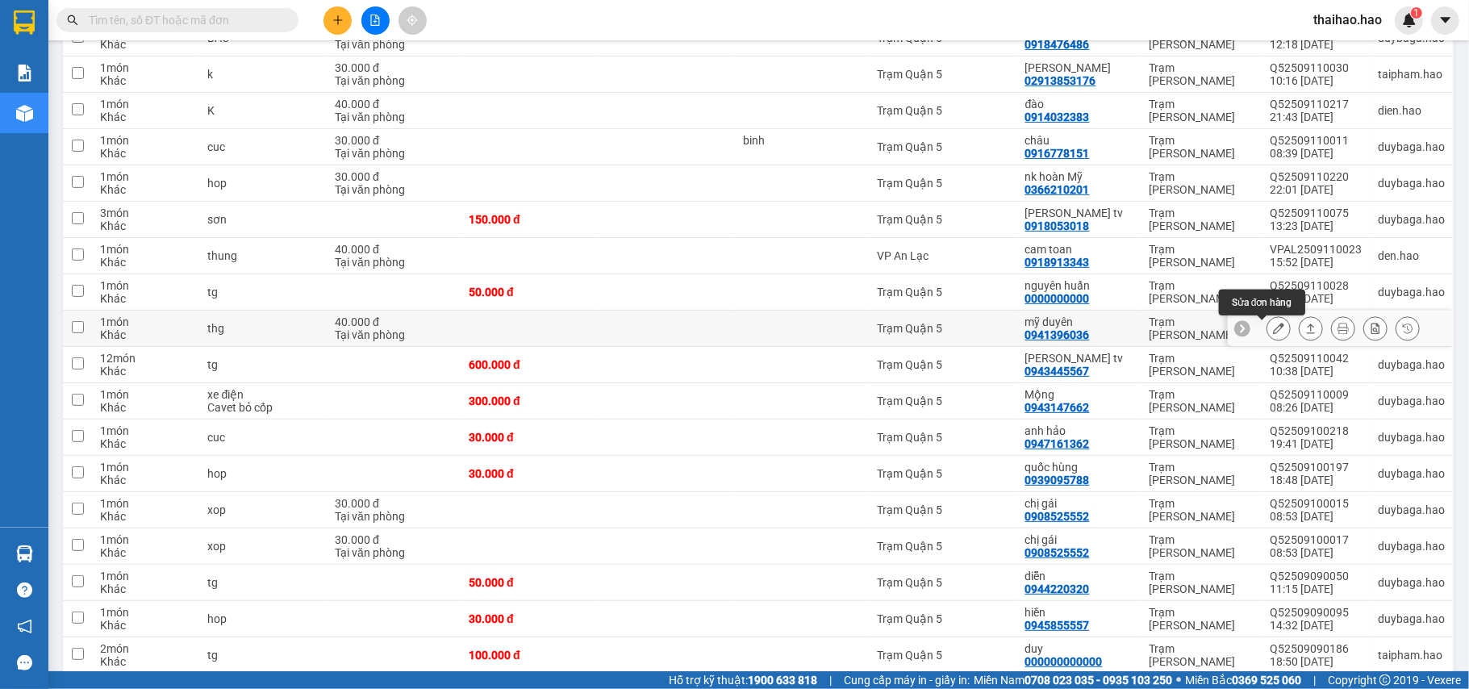
click at [1267, 321] on button at bounding box center [1278, 329] width 23 height 28
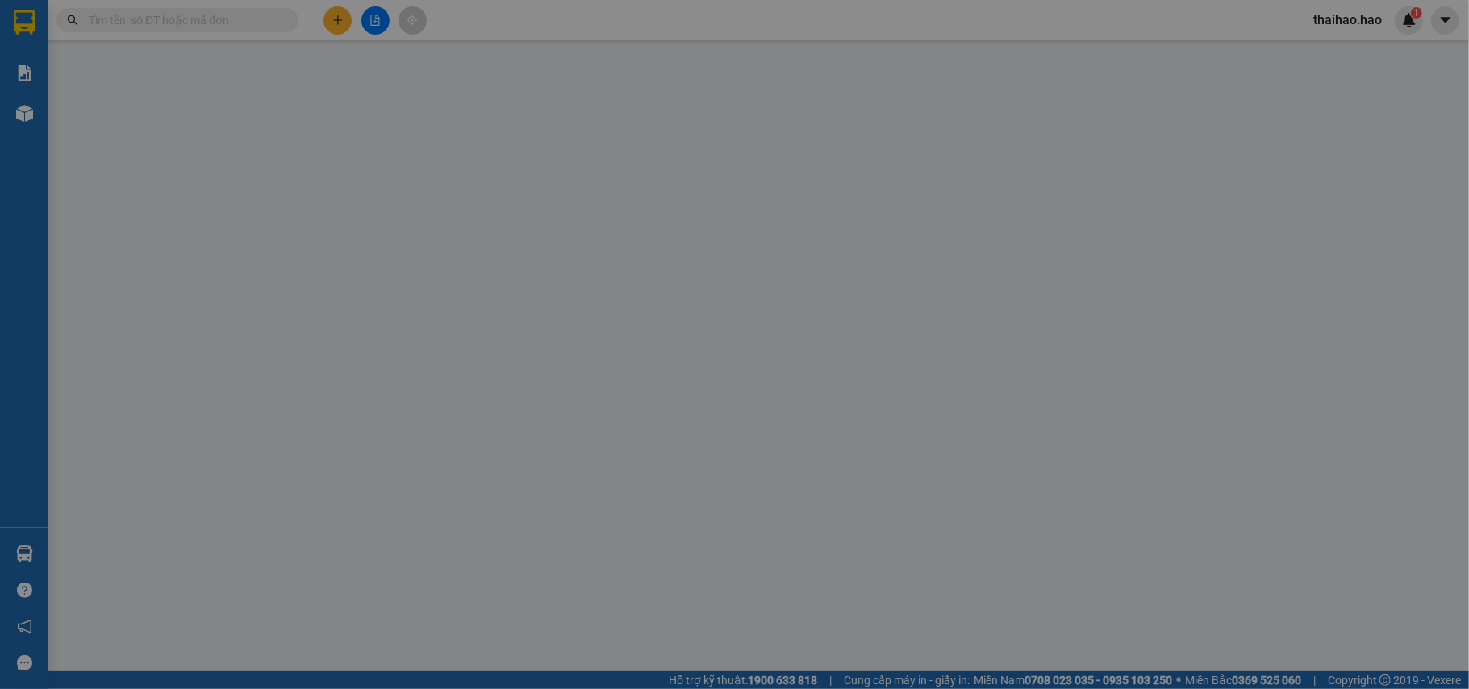
type input "0941396036"
type input "mỹ duyên"
type input "40.000"
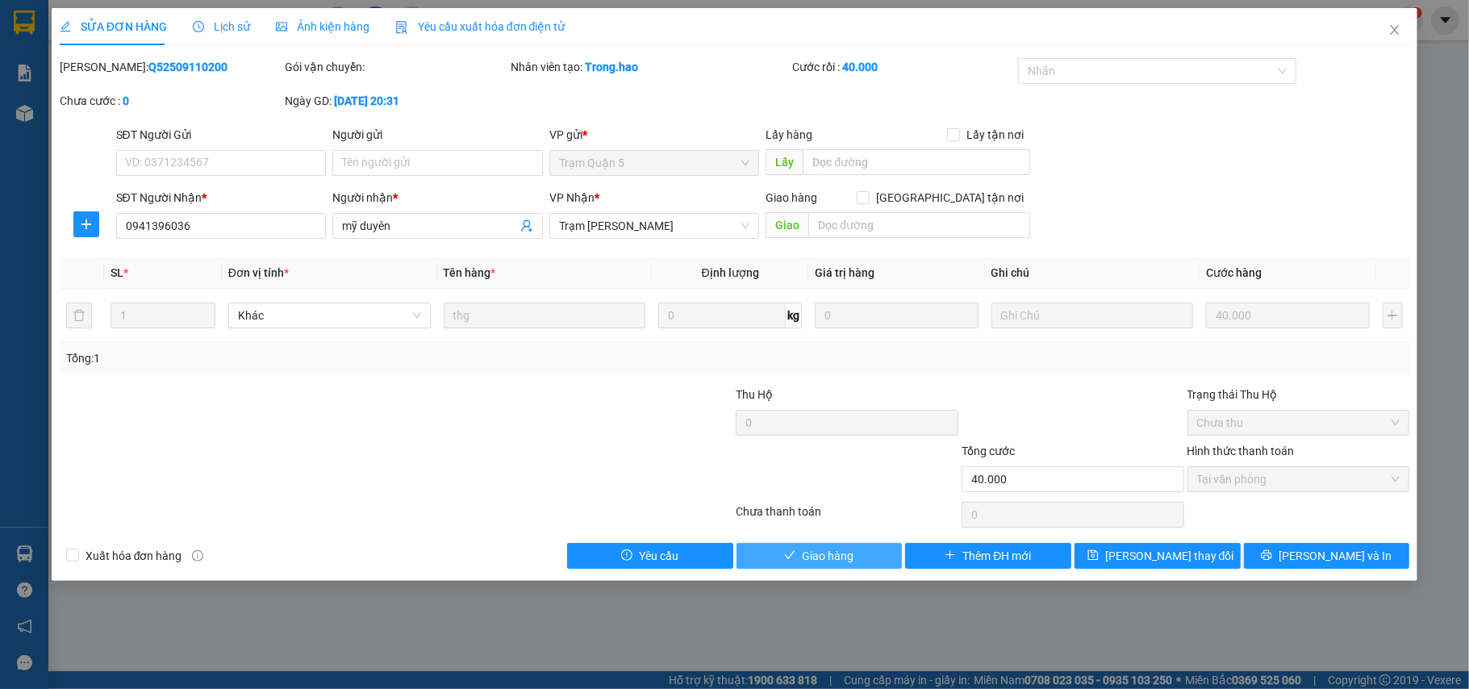
click at [759, 569] on button "Giao hàng" at bounding box center [819, 556] width 166 height 26
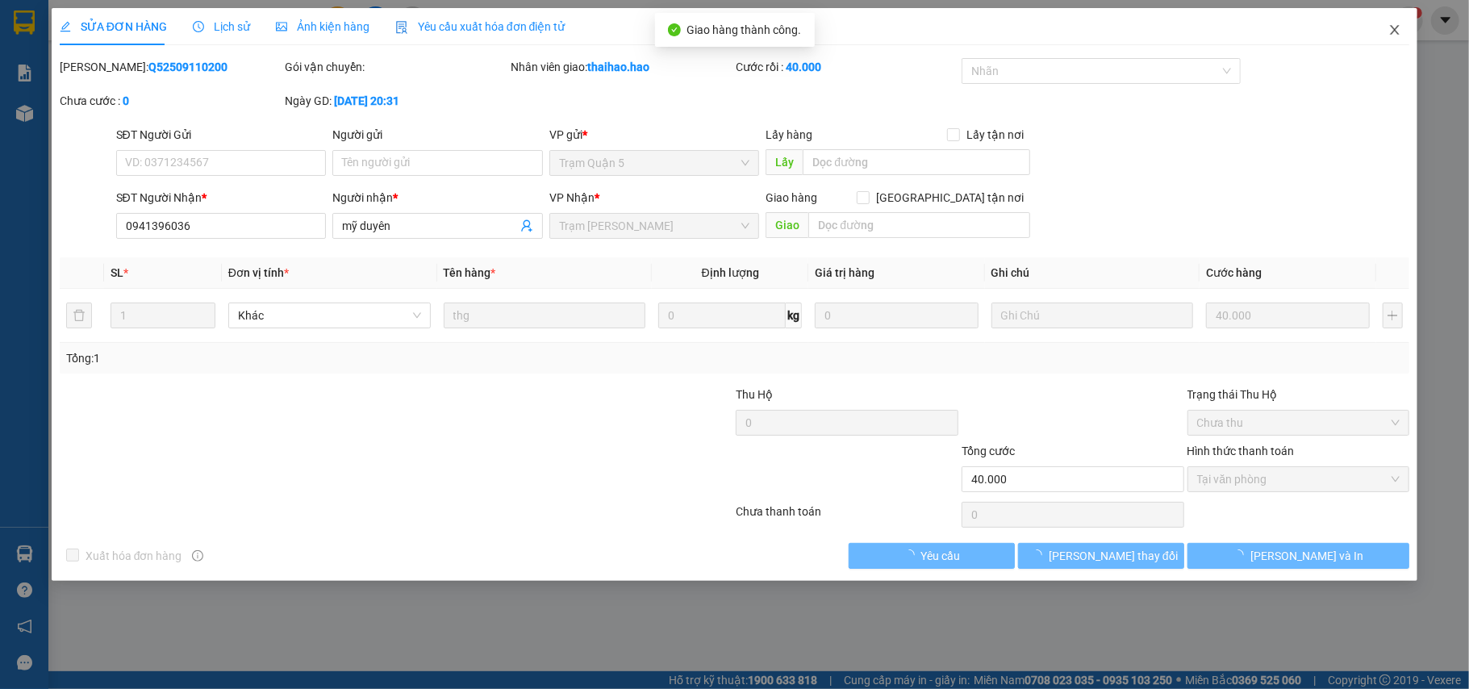
click at [1399, 40] on span "Close" at bounding box center [1394, 30] width 45 height 45
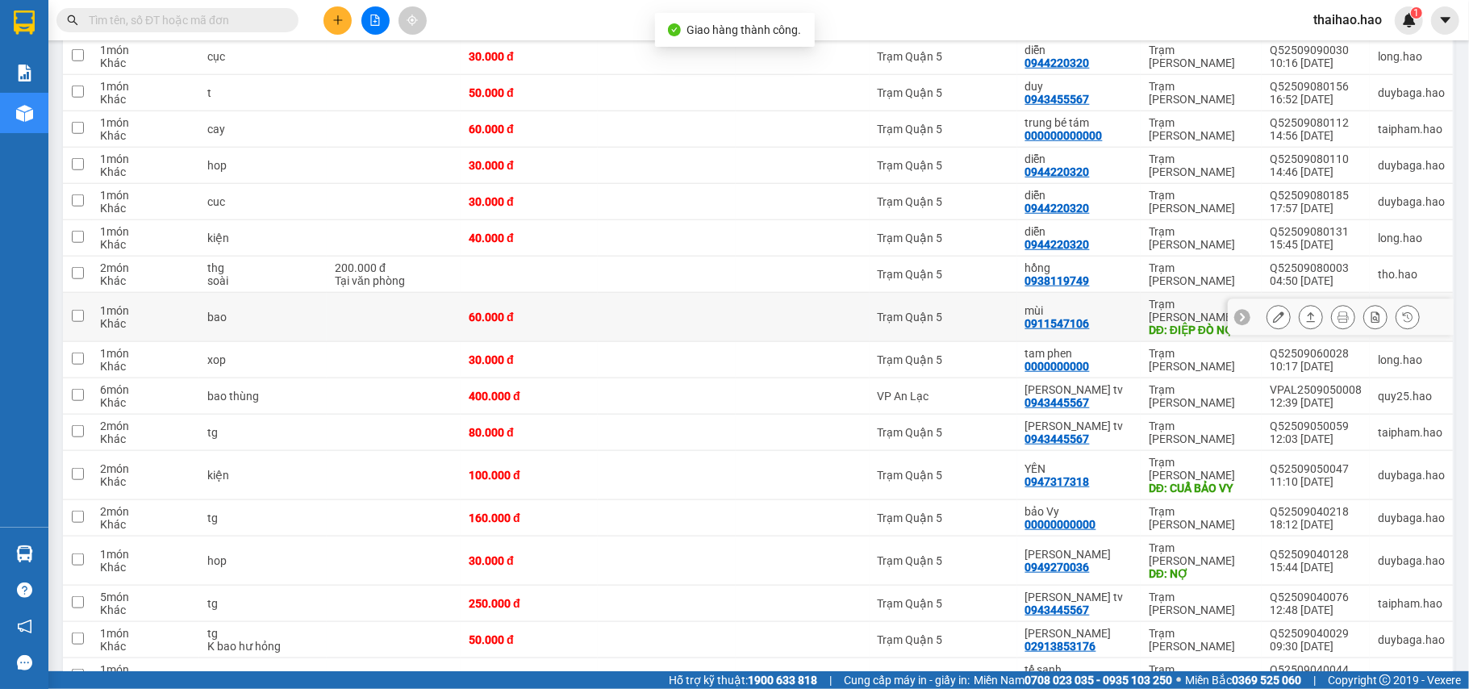
scroll to position [647, 0]
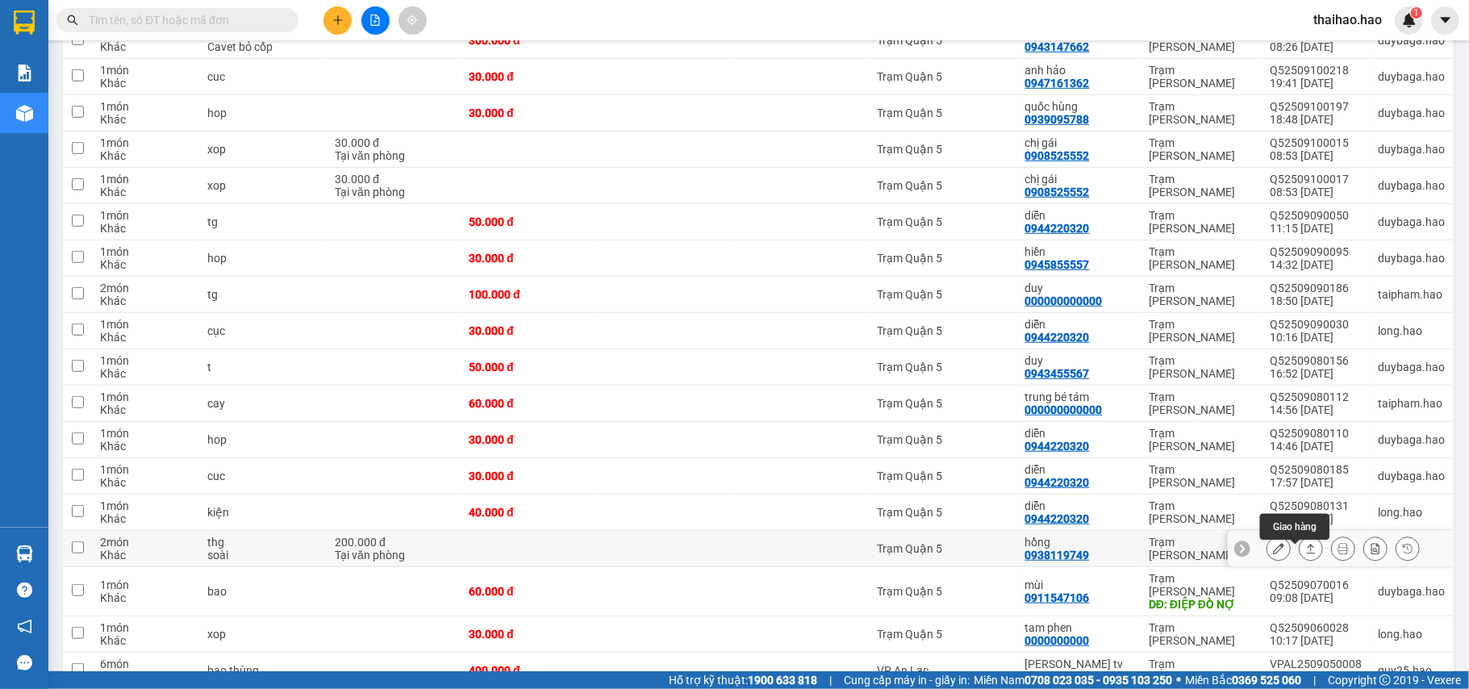
click at [1305, 554] on icon at bounding box center [1310, 548] width 11 height 11
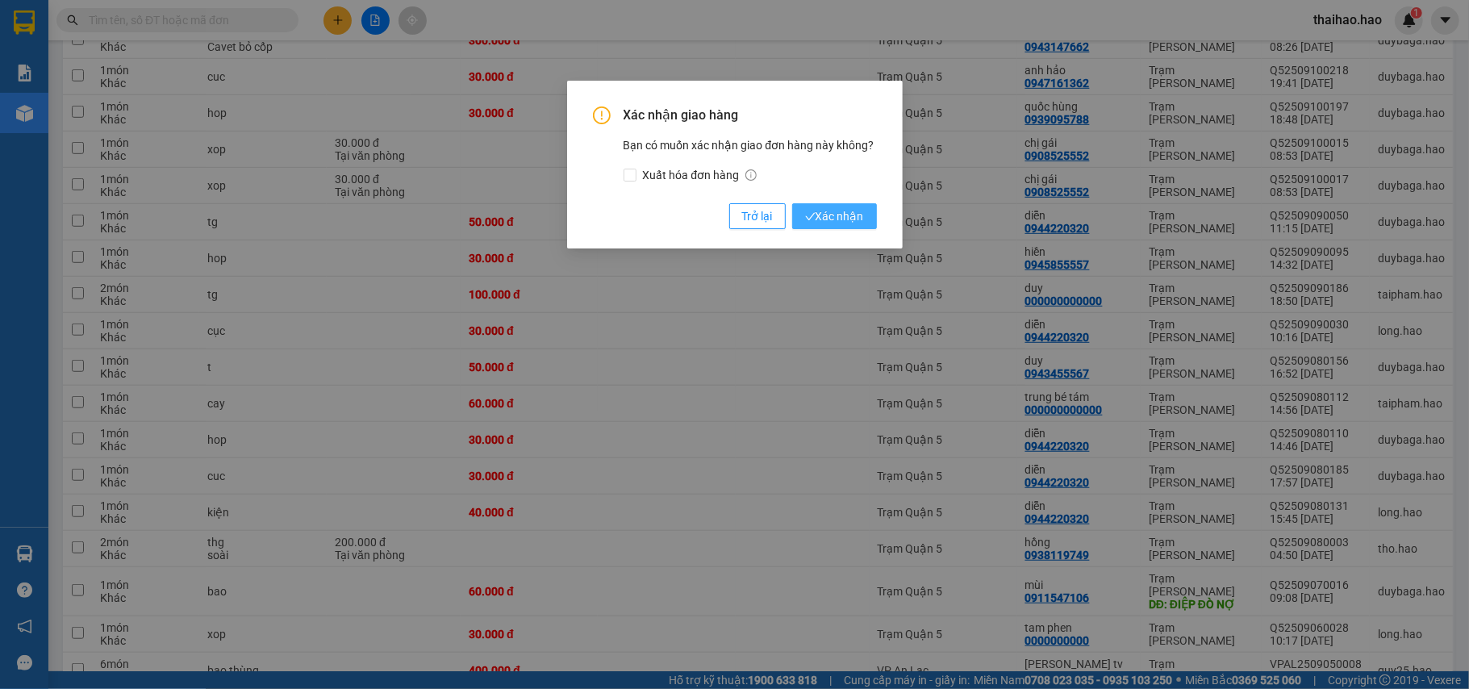
click at [815, 207] on span "Xác nhận" at bounding box center [834, 216] width 59 height 18
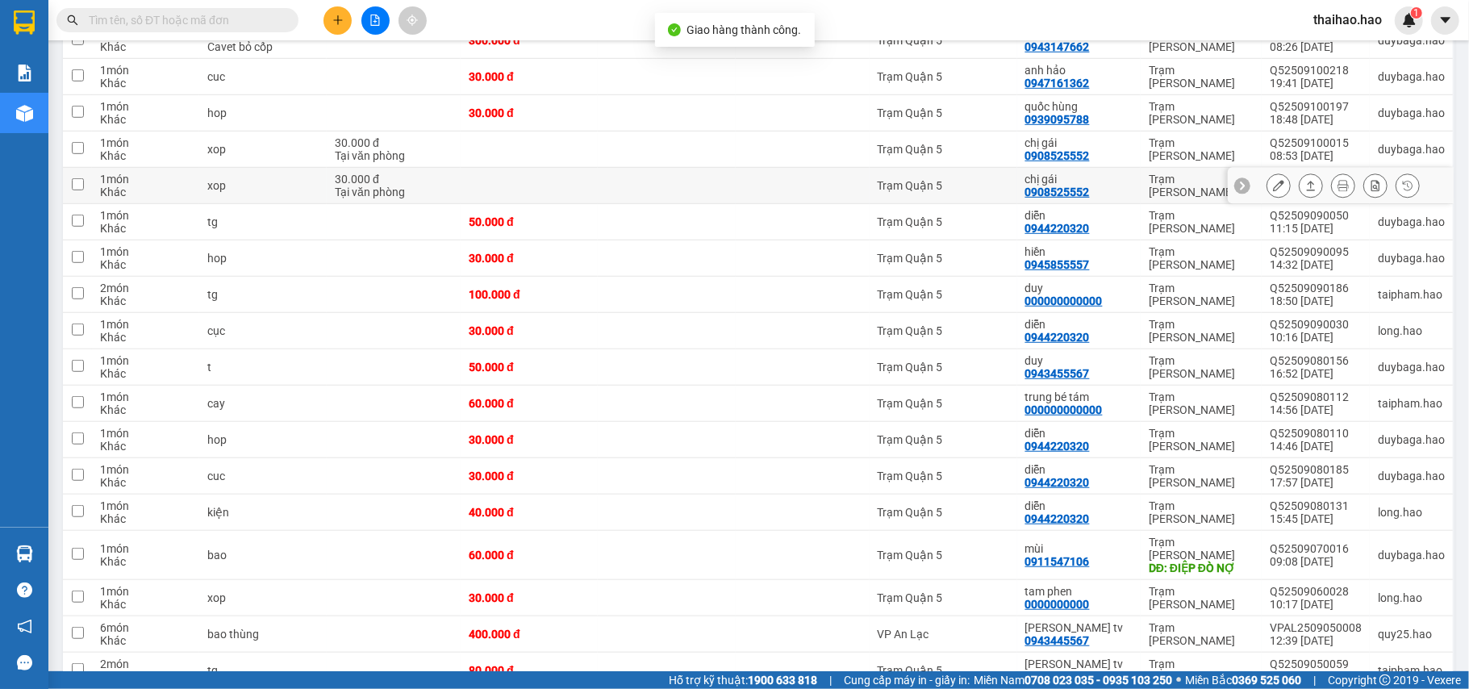
click at [1305, 191] on icon at bounding box center [1310, 185] width 11 height 11
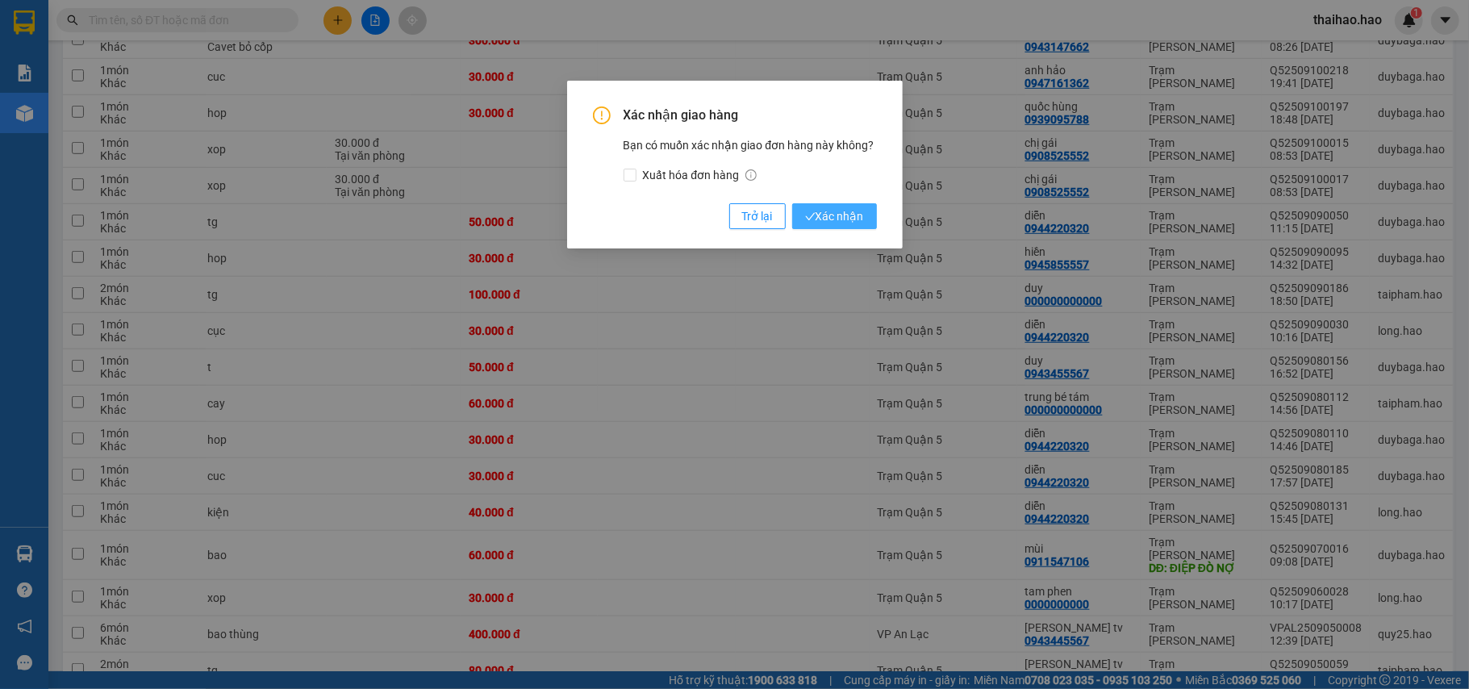
click at [815, 205] on button "Xác nhận" at bounding box center [834, 216] width 85 height 26
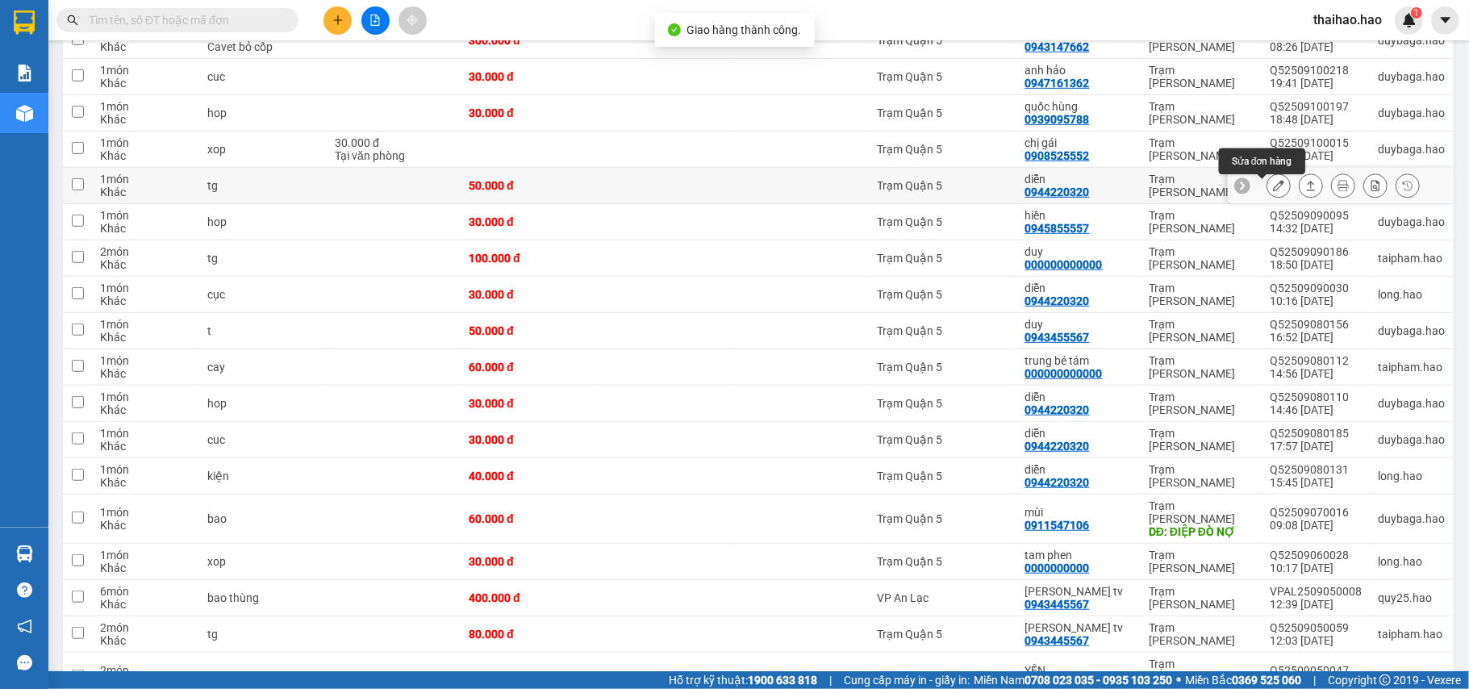
click at [1299, 187] on button at bounding box center [1310, 186] width 23 height 28
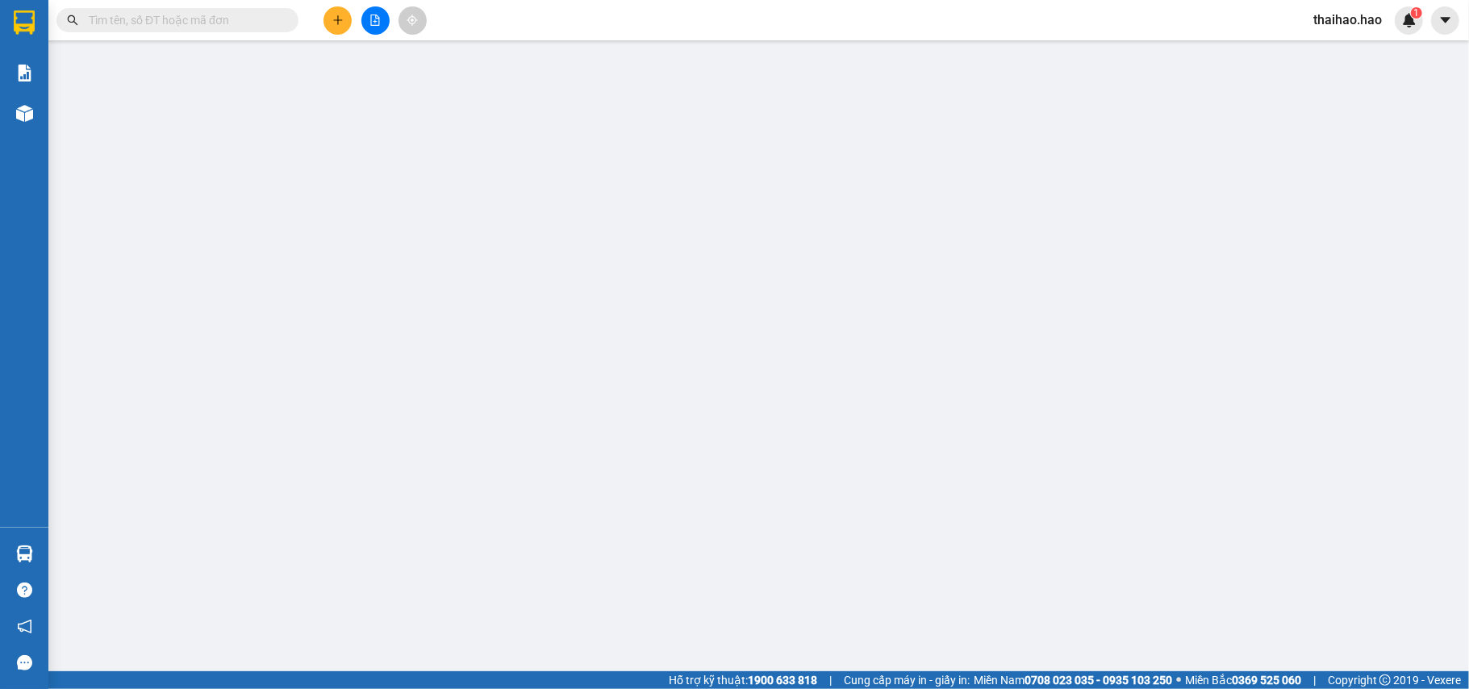
type input "0944220320"
type input "diễn"
type input "50.000"
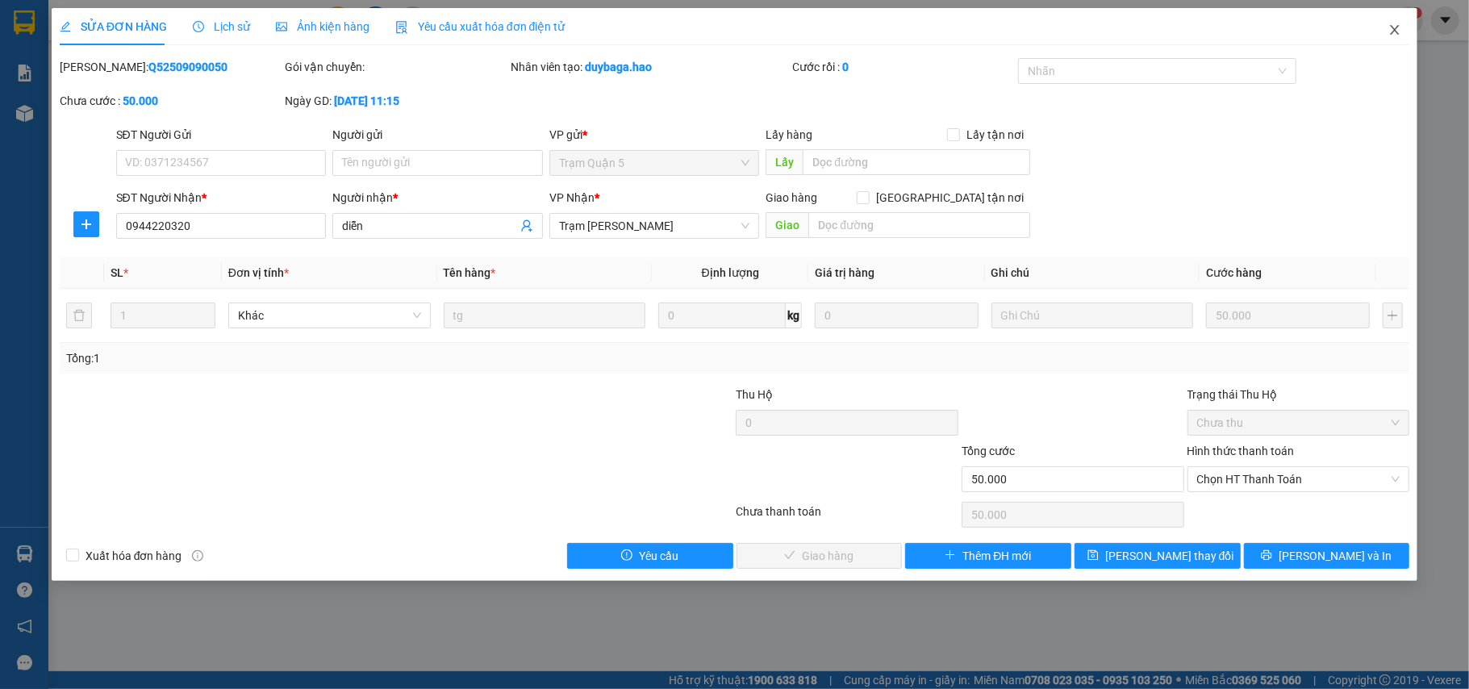
click at [1392, 35] on icon "close" at bounding box center [1394, 29] width 13 height 13
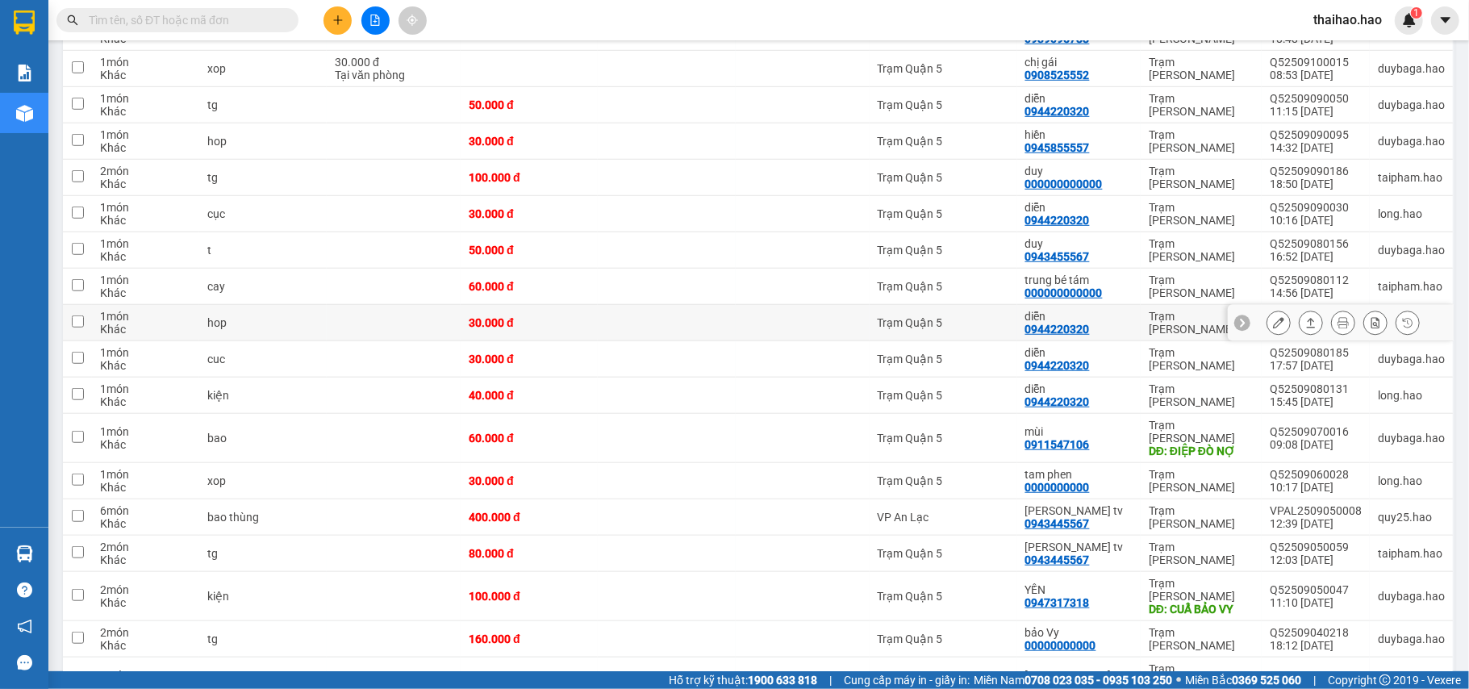
scroll to position [537, 0]
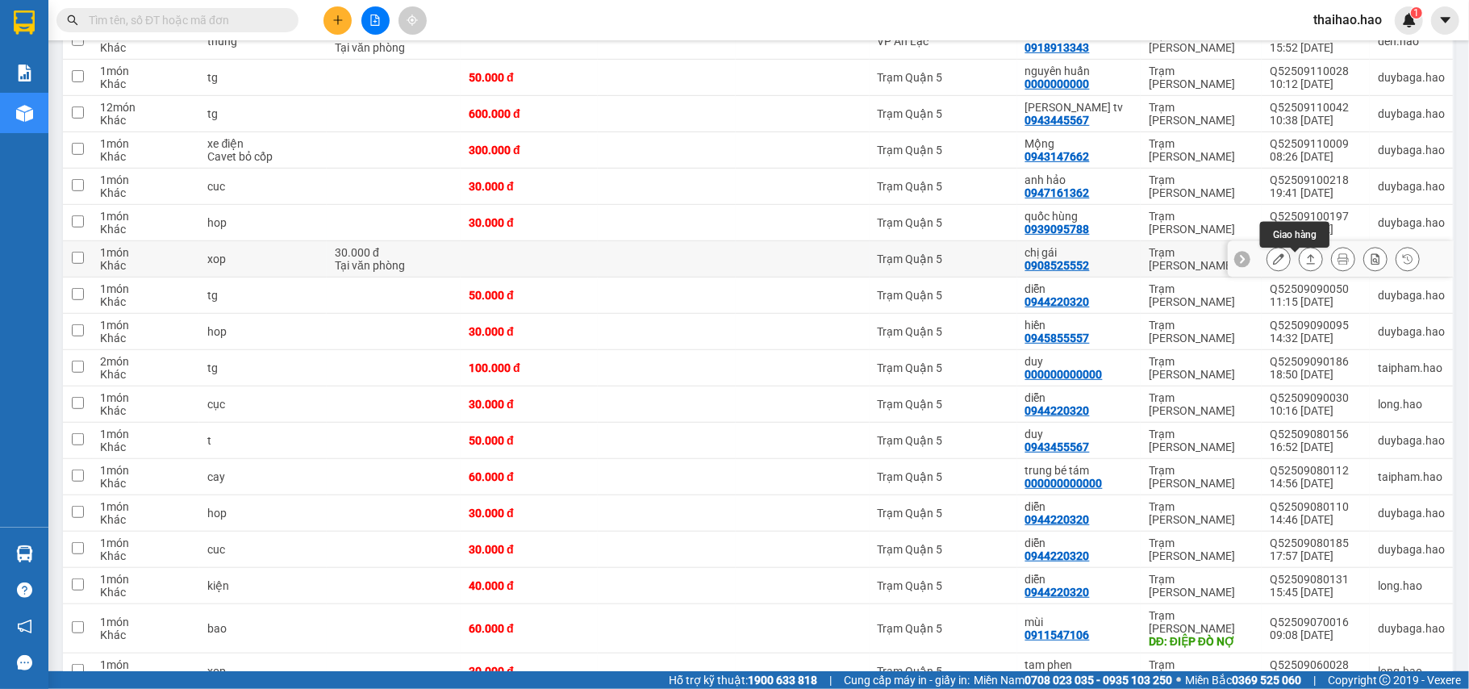
click at [1305, 265] on icon at bounding box center [1310, 258] width 11 height 11
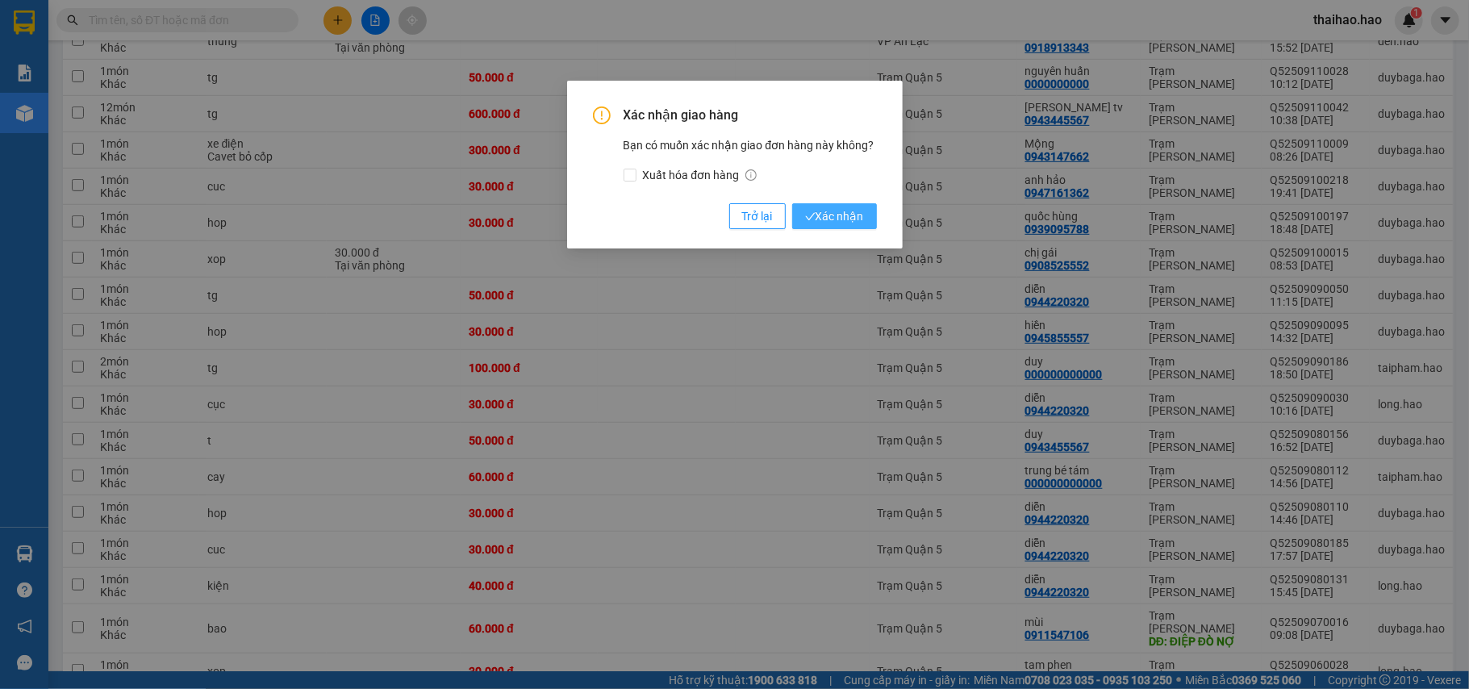
click at [814, 204] on button "Xác nhận" at bounding box center [834, 216] width 85 height 26
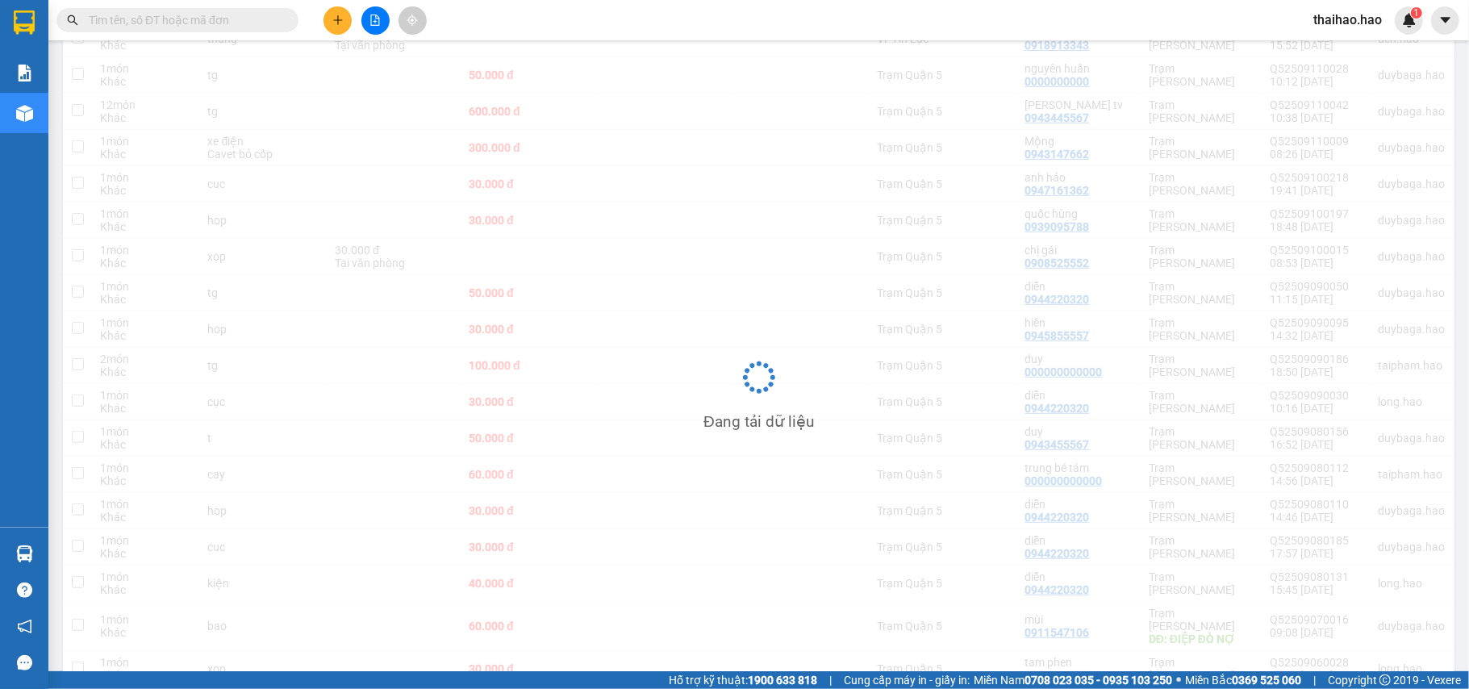
scroll to position [536, 0]
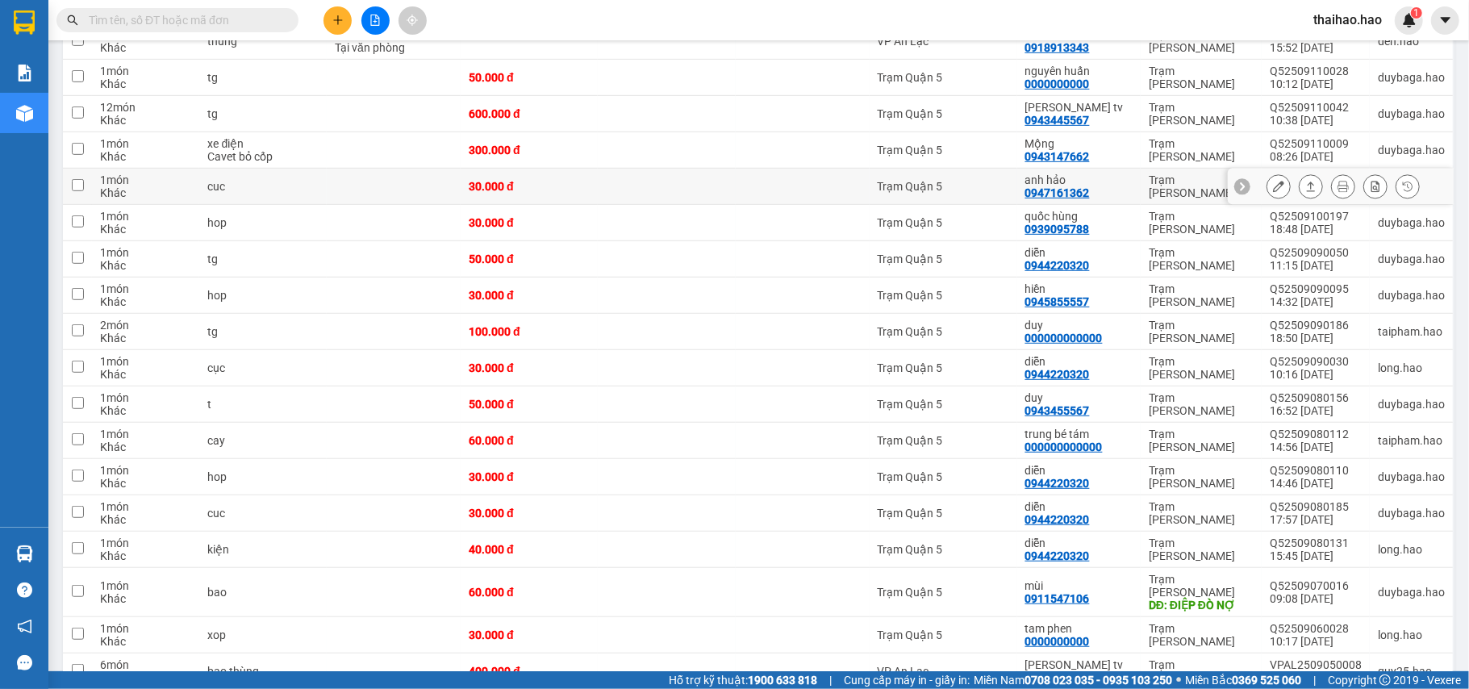
scroll to position [215, 0]
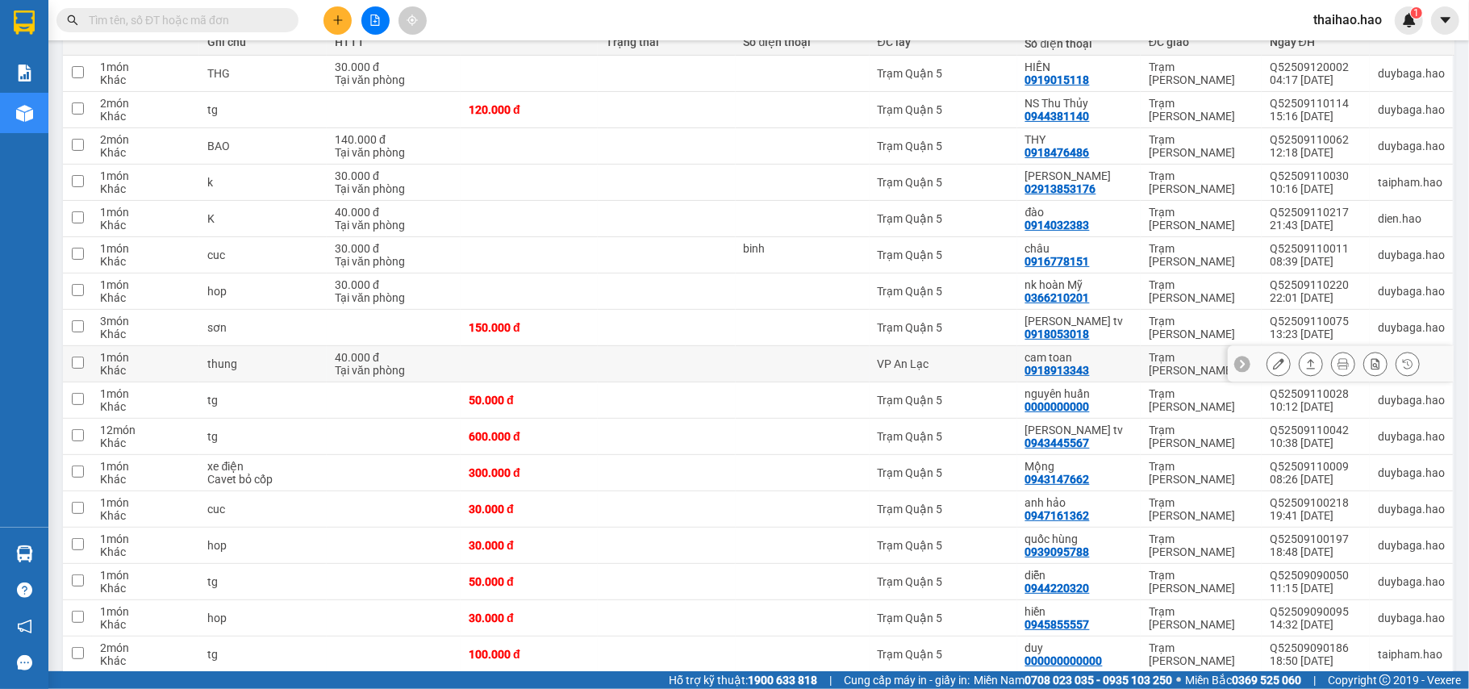
click at [1307, 365] on icon at bounding box center [1311, 364] width 9 height 10
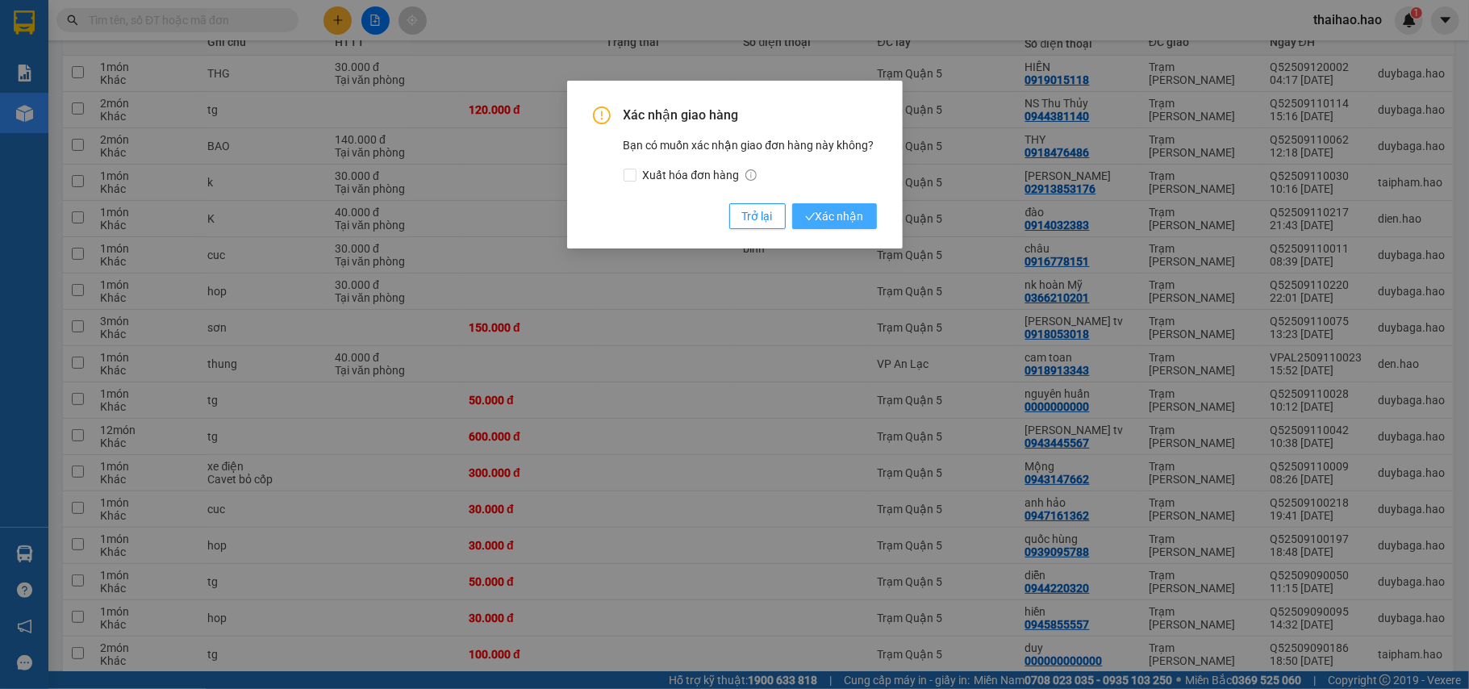
click at [849, 219] on span "Xác nhận" at bounding box center [834, 216] width 59 height 18
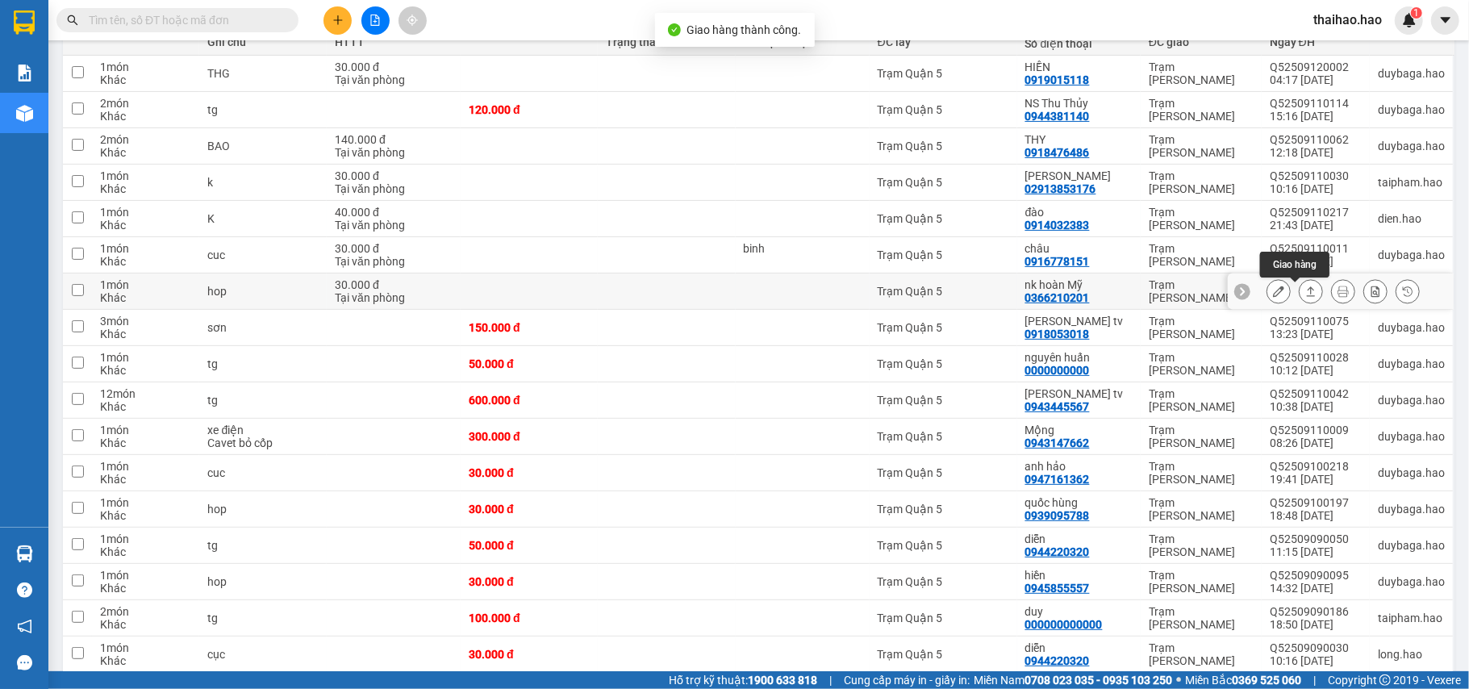
click at [1305, 290] on icon at bounding box center [1310, 291] width 11 height 11
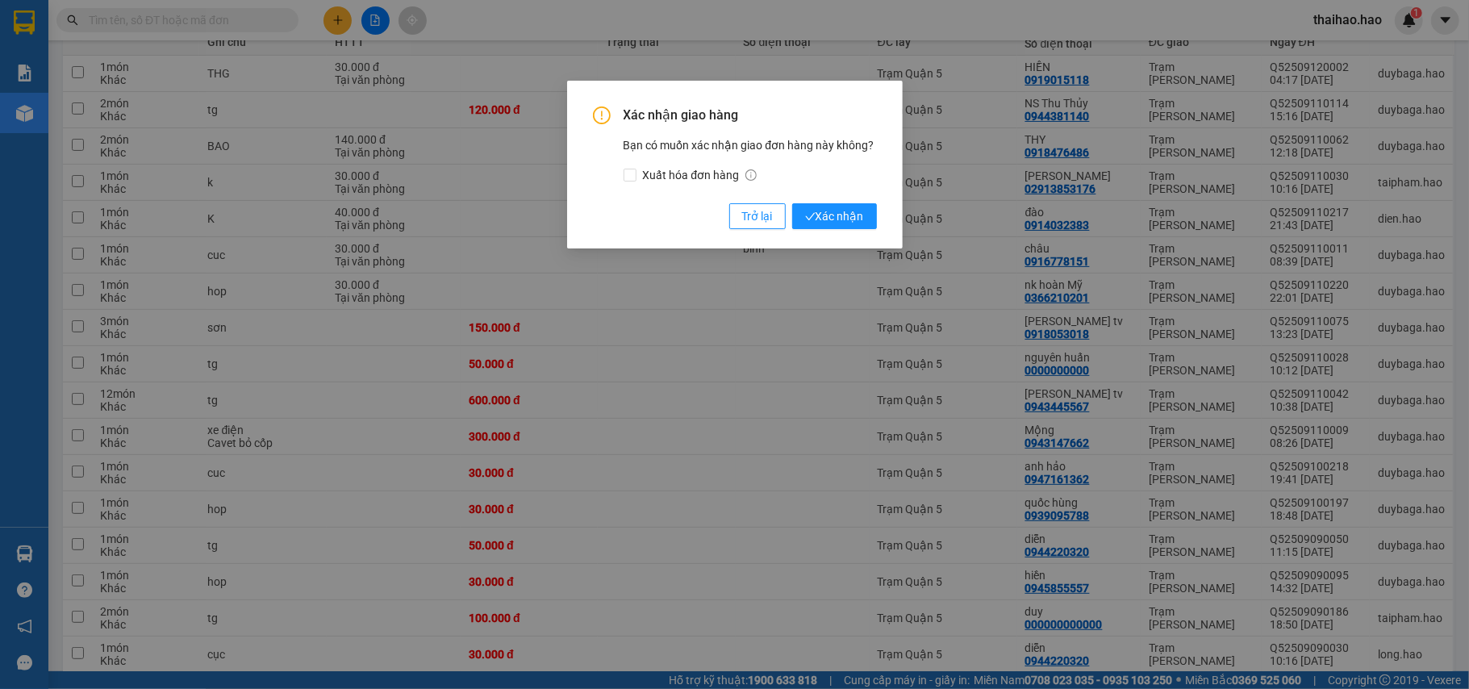
click at [855, 233] on div "Xác nhận giao hàng Bạn có muốn xác nhận giao đơn hàng này không? Xuất hóa đơn h…" at bounding box center [735, 165] width 336 height 168
click at [853, 226] on button "Xác nhận" at bounding box center [834, 216] width 85 height 26
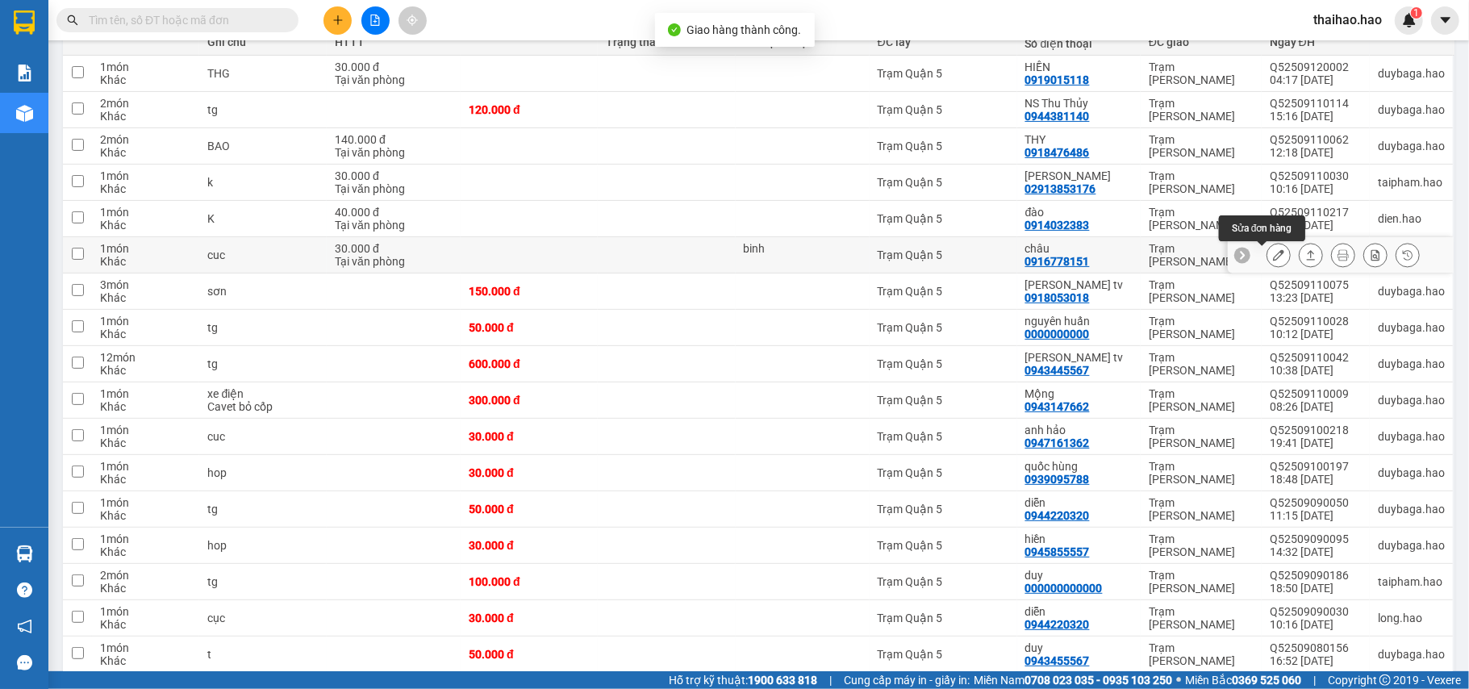
click at [1299, 256] on button at bounding box center [1310, 255] width 23 height 28
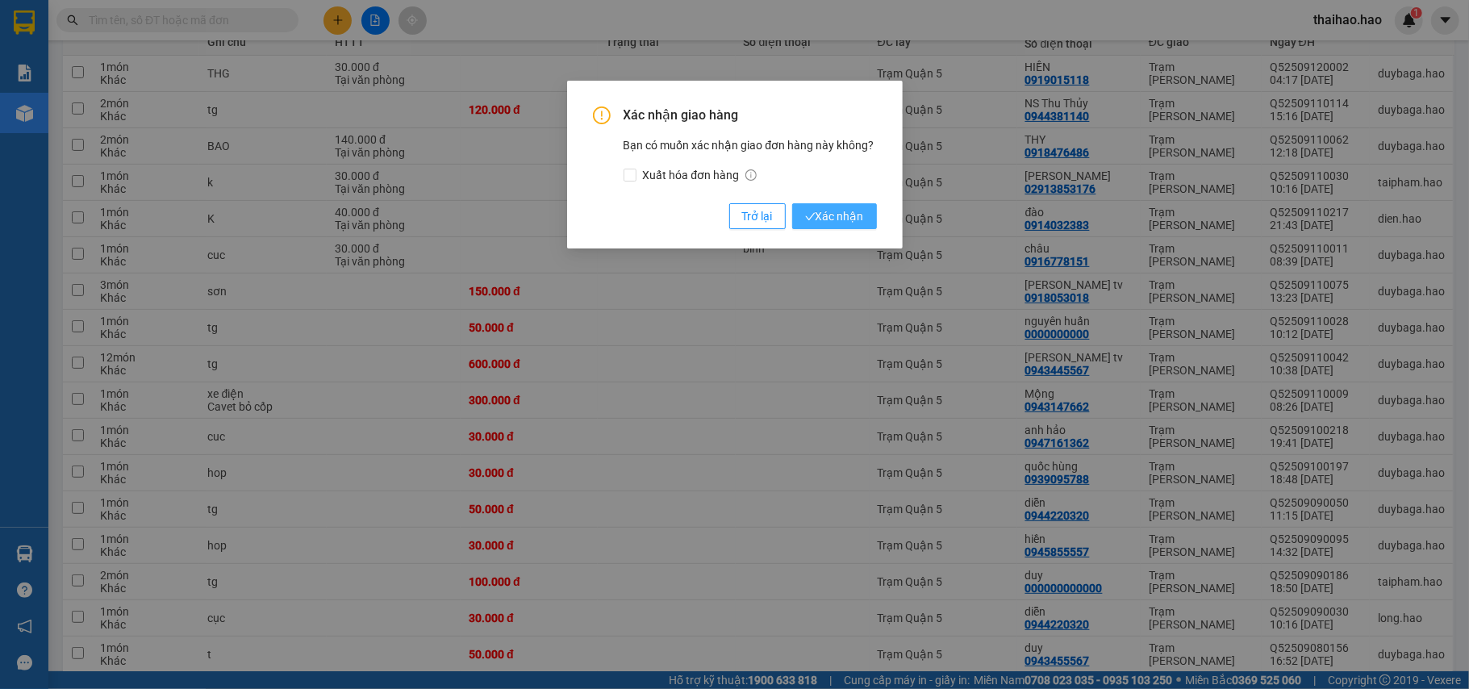
click at [846, 211] on span "Xác nhận" at bounding box center [834, 216] width 59 height 18
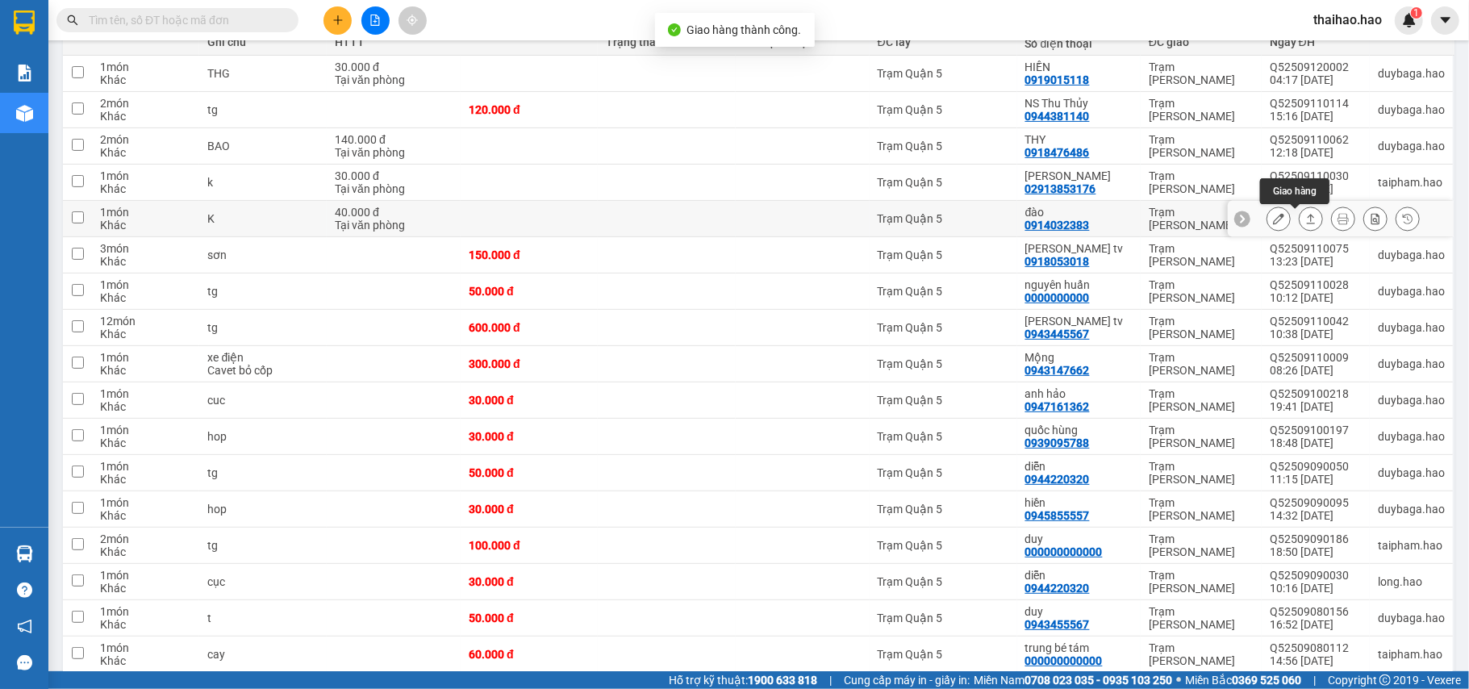
click at [1305, 215] on icon at bounding box center [1310, 218] width 11 height 11
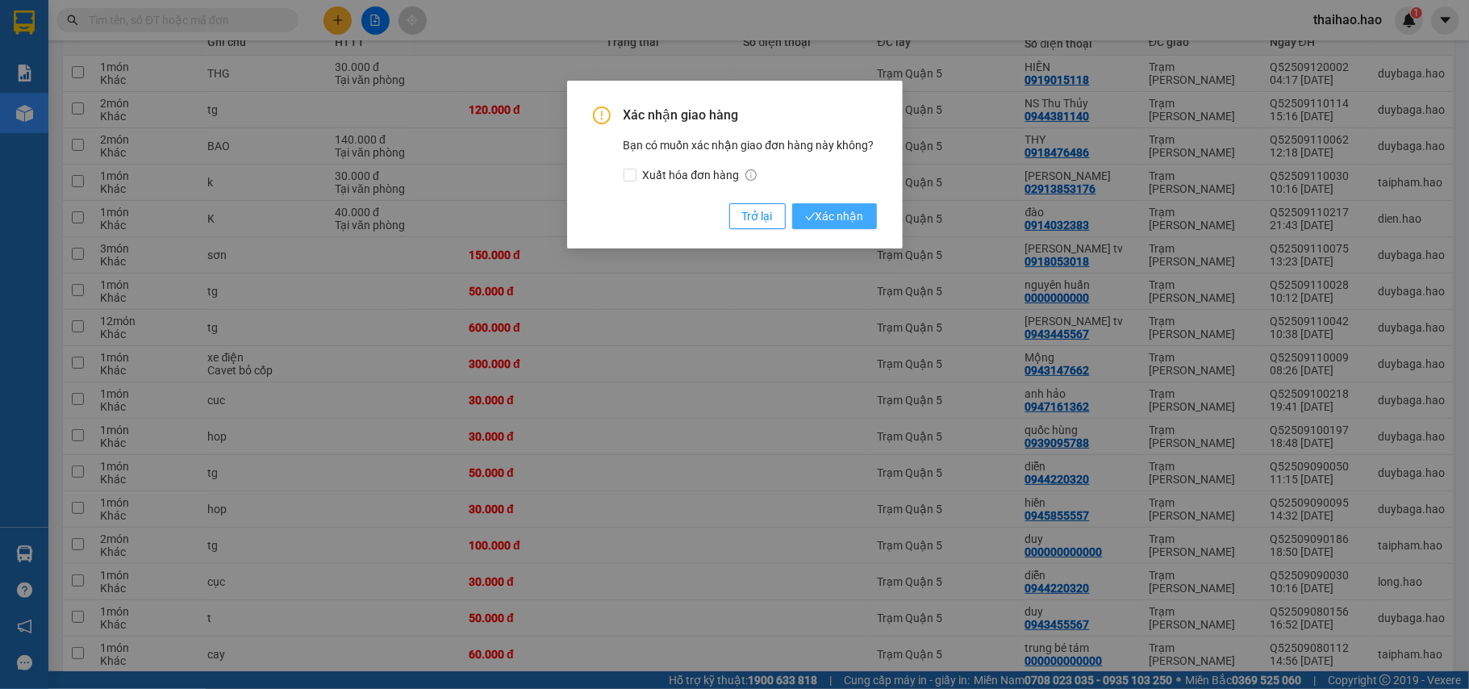
click at [844, 211] on span "Xác nhận" at bounding box center [834, 216] width 59 height 18
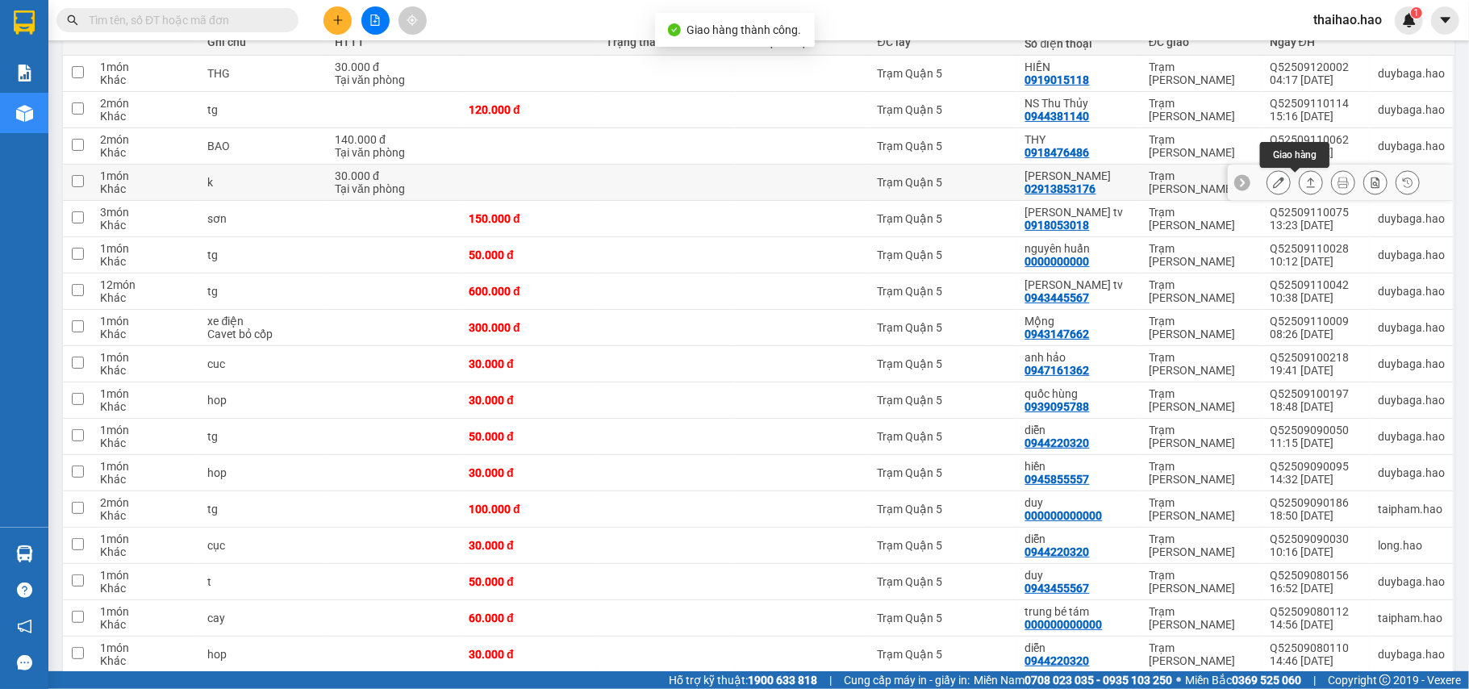
click at [1300, 192] on button at bounding box center [1310, 183] width 23 height 28
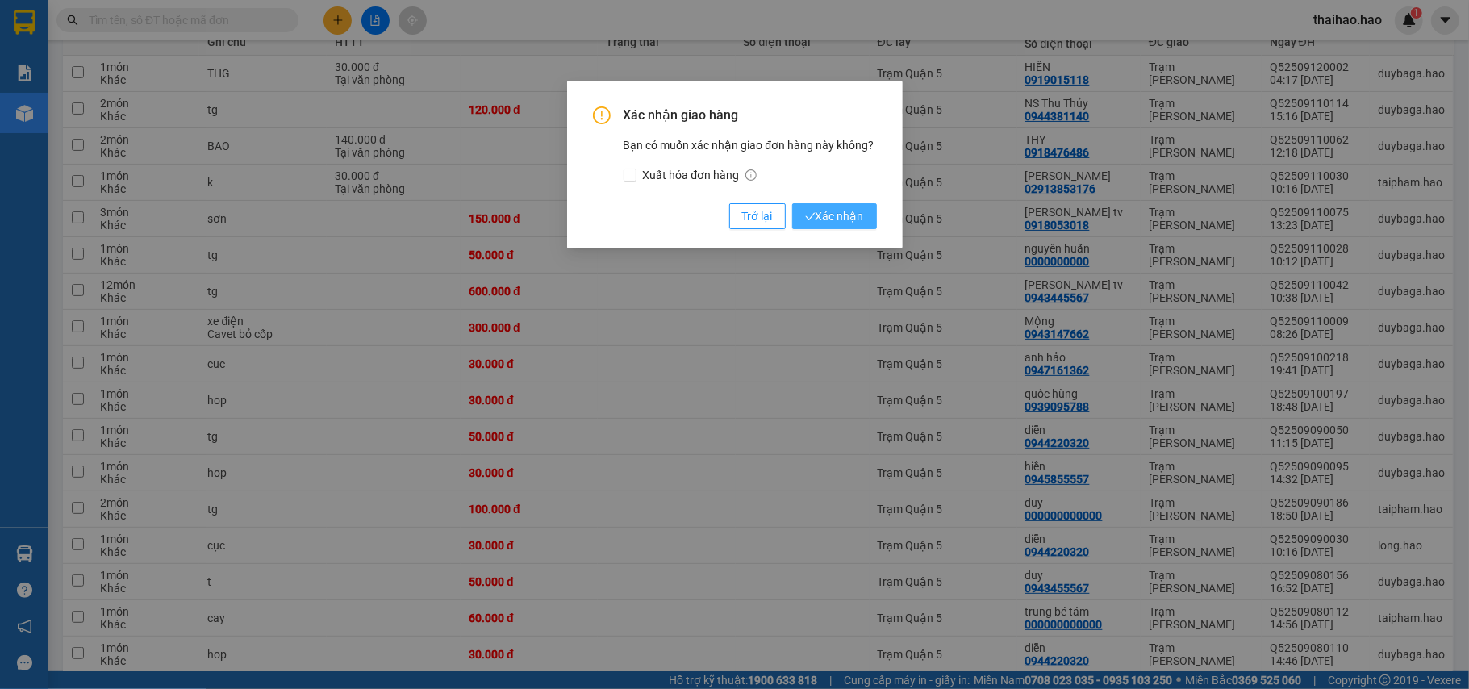
click at [820, 219] on span "Xác nhận" at bounding box center [834, 216] width 59 height 18
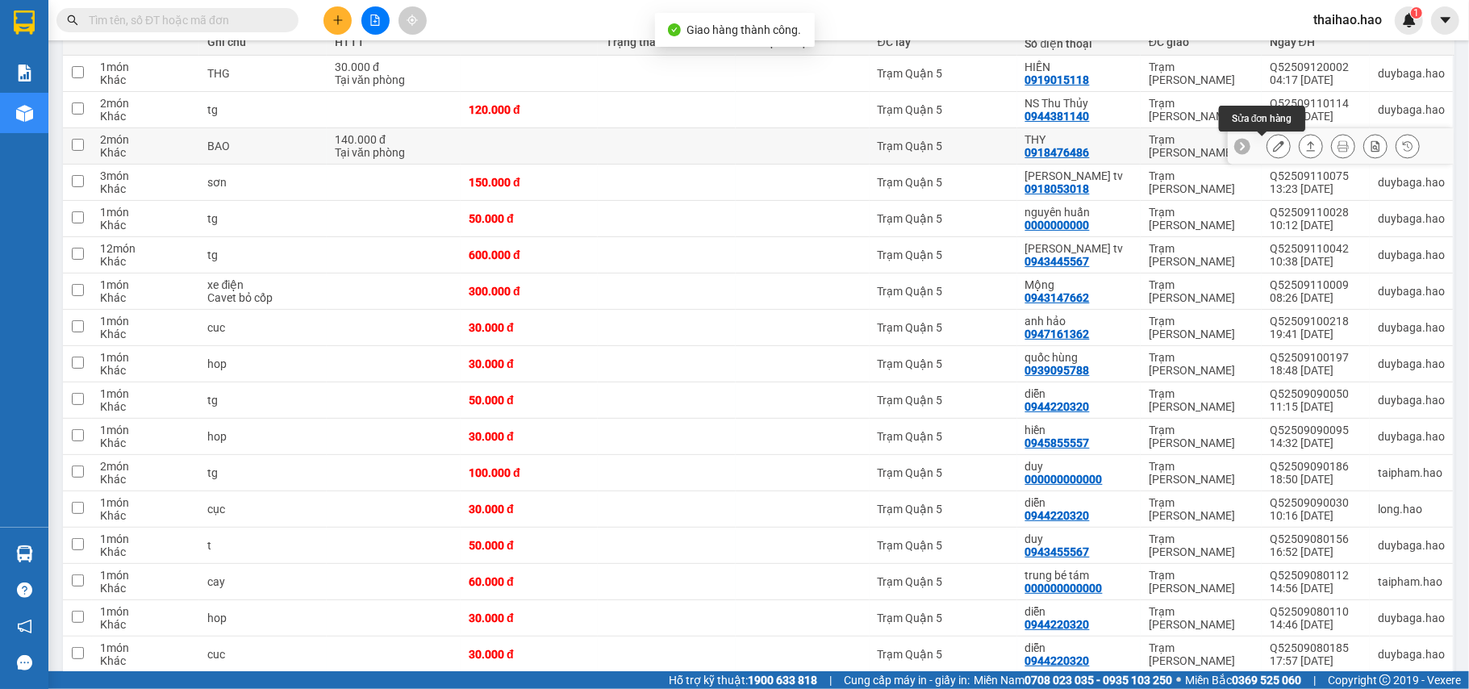
click at [1305, 152] on icon at bounding box center [1310, 145] width 11 height 11
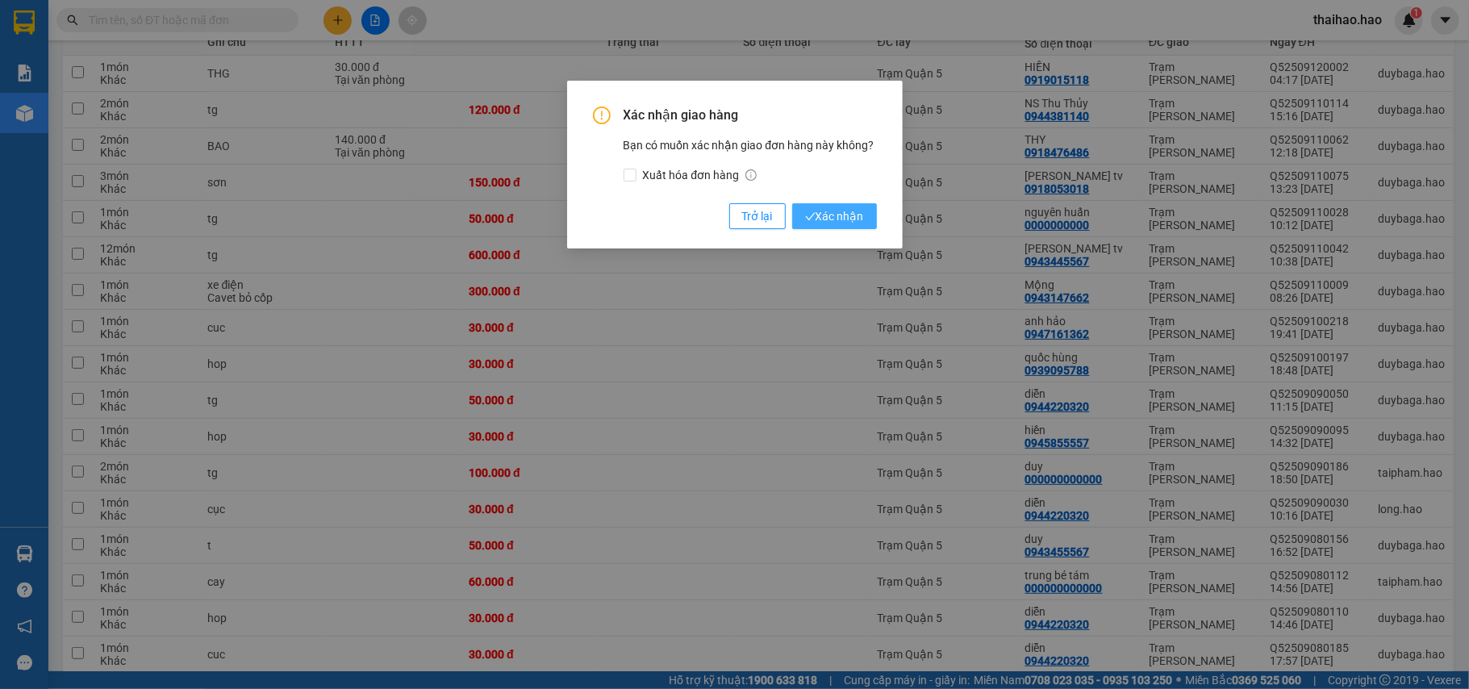
click at [863, 216] on button "Xác nhận" at bounding box center [834, 216] width 85 height 26
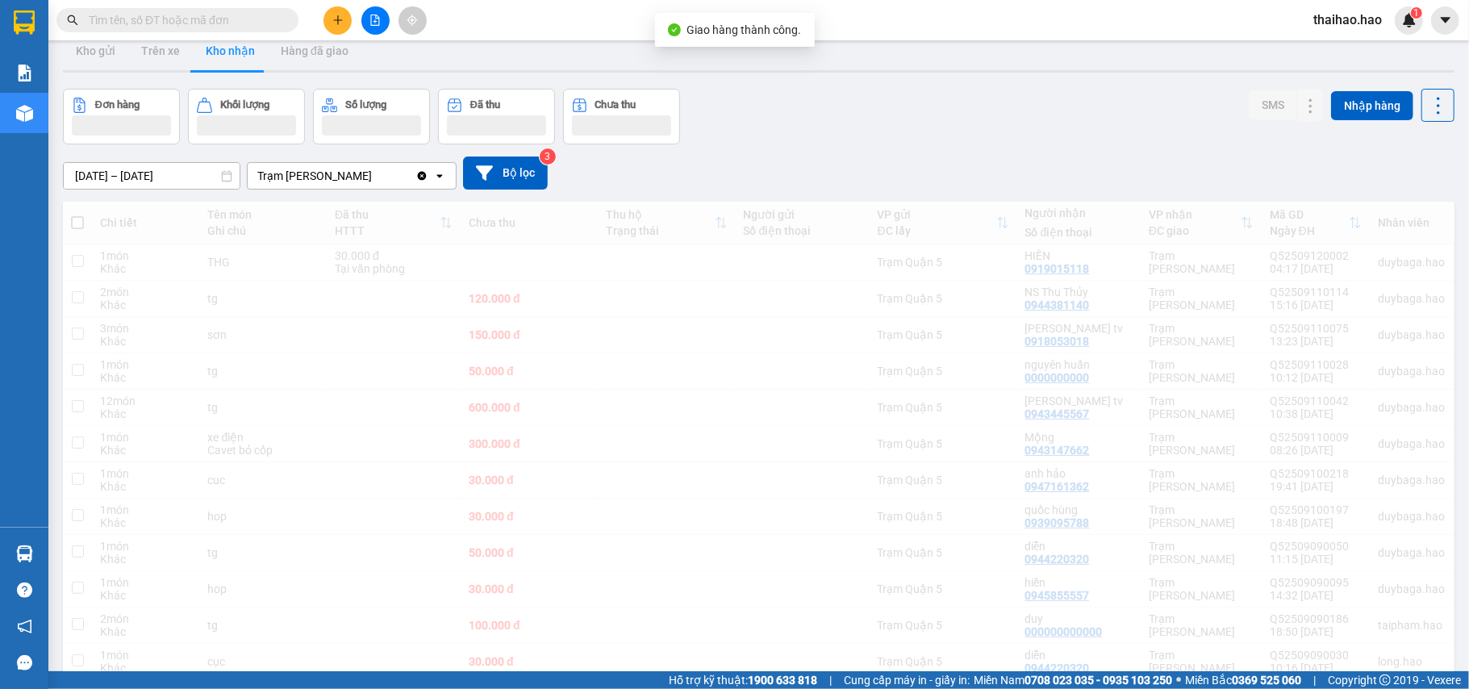
scroll to position [0, 0]
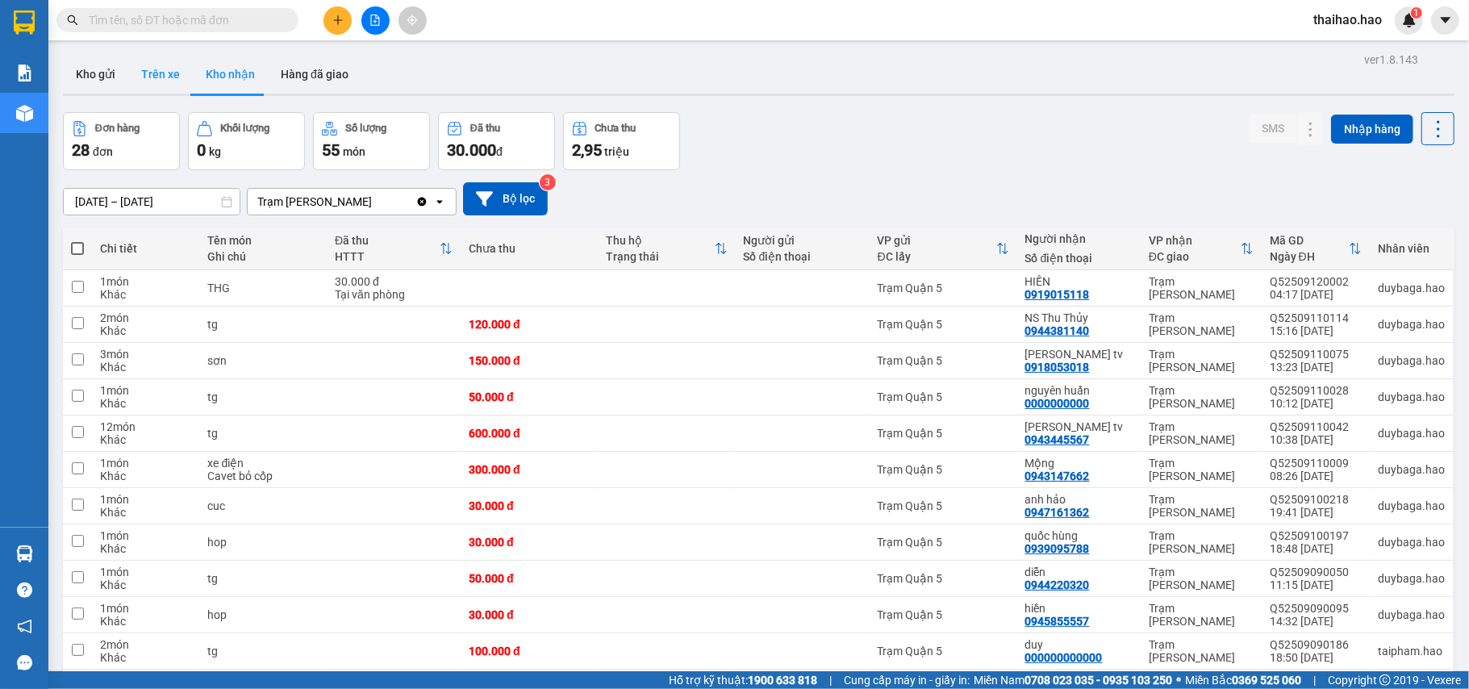
click at [162, 74] on button "Trên xe" at bounding box center [160, 74] width 65 height 39
type input "[DATE] – [DATE]"
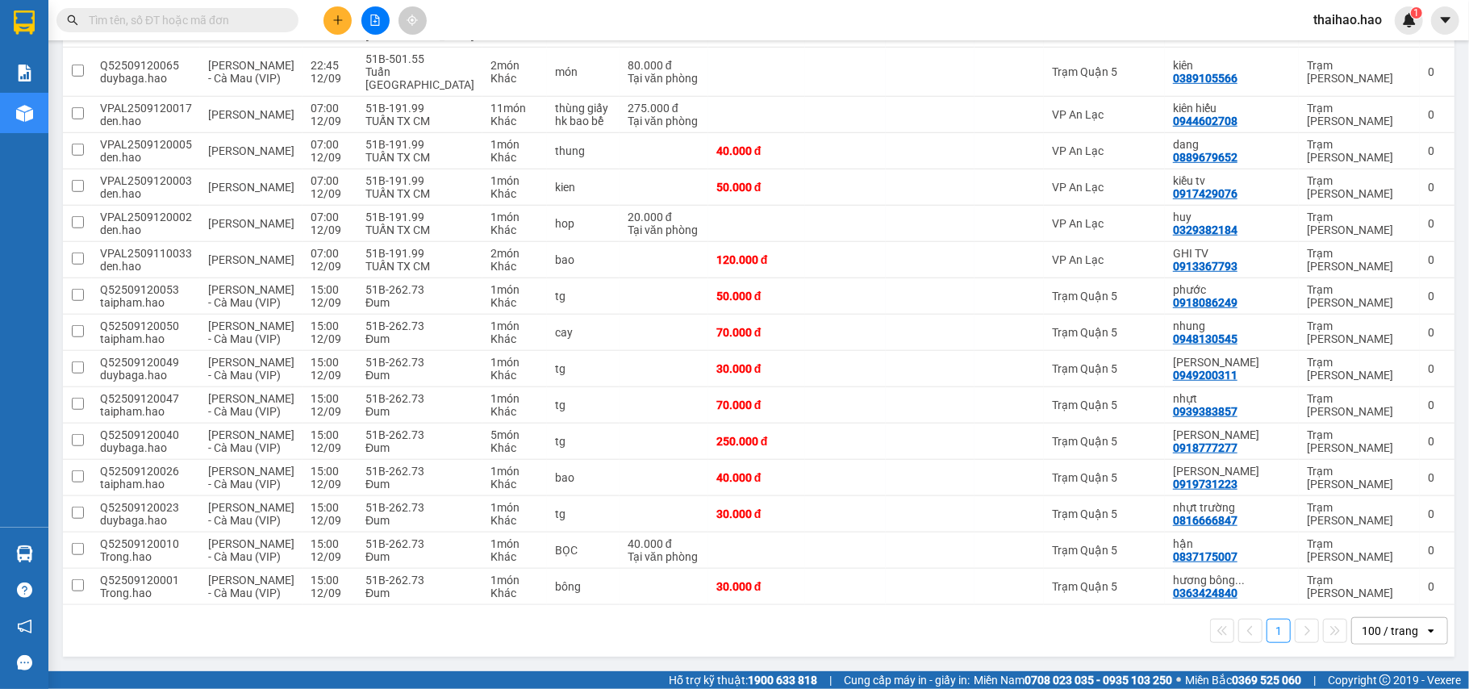
scroll to position [888, 0]
click at [1165, 576] on td "Trạm Quận 5" at bounding box center [1104, 587] width 121 height 36
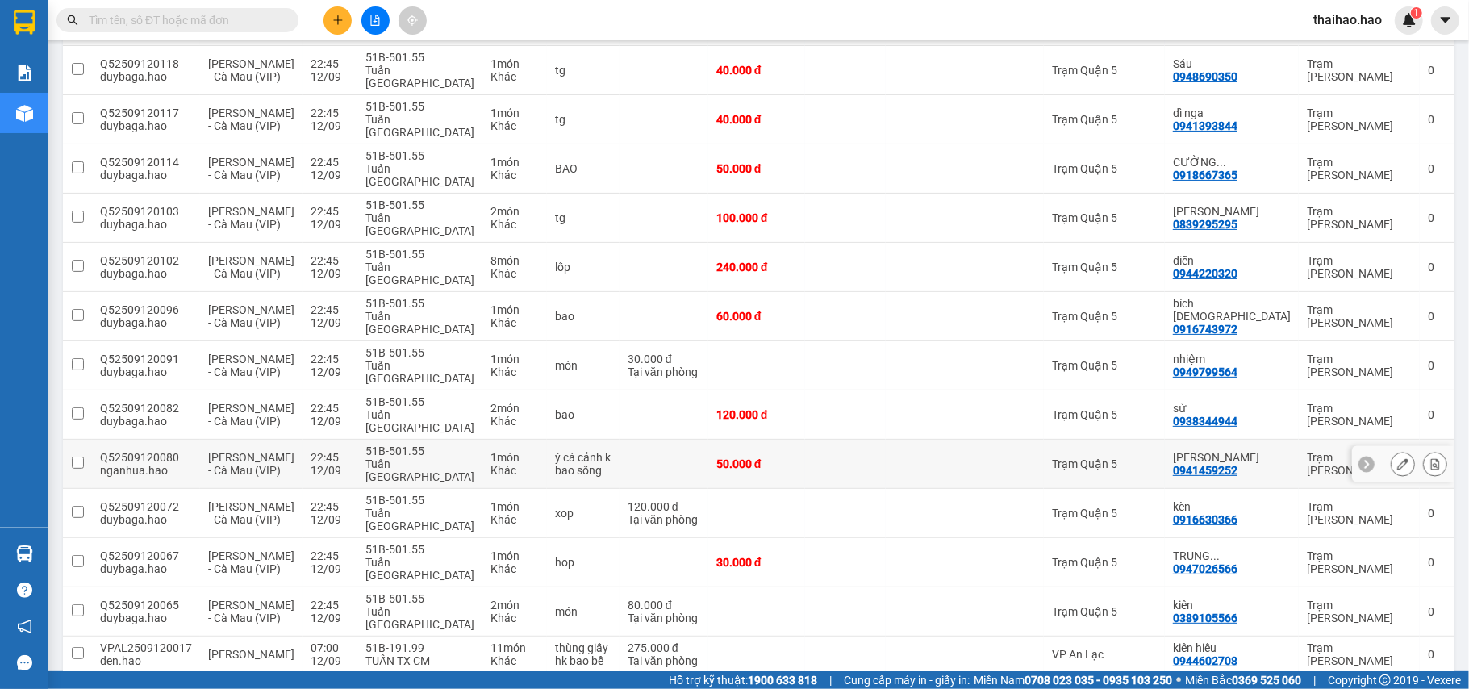
scroll to position [0, 0]
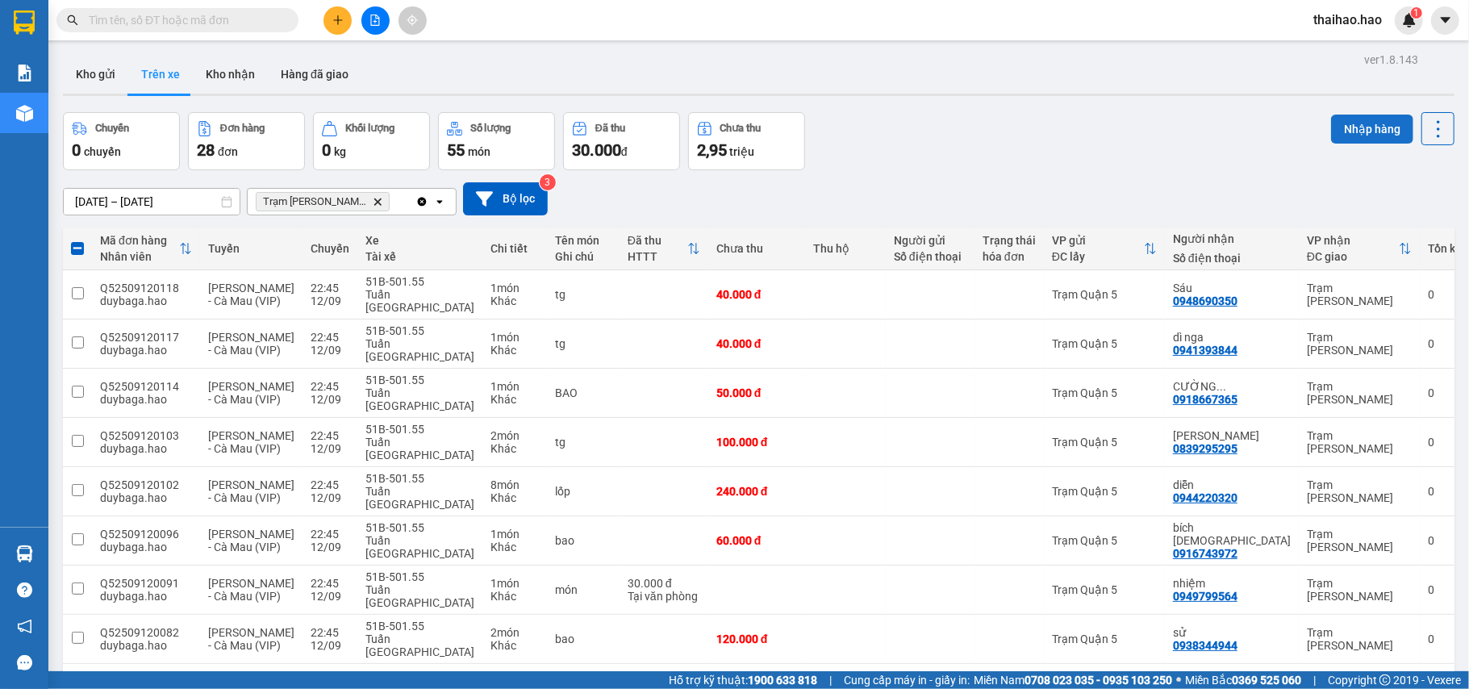
click at [1334, 134] on button "Nhập hàng" at bounding box center [1372, 129] width 82 height 29
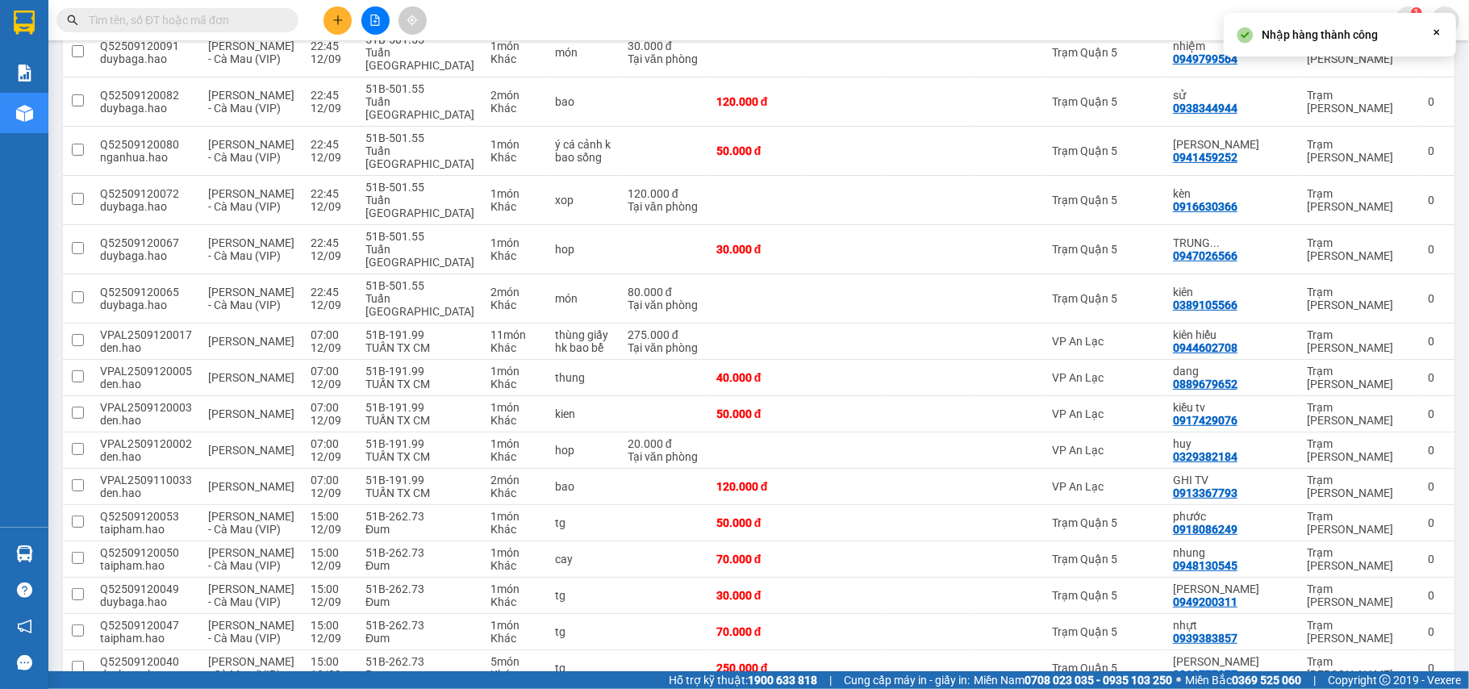
checkbox input "false"
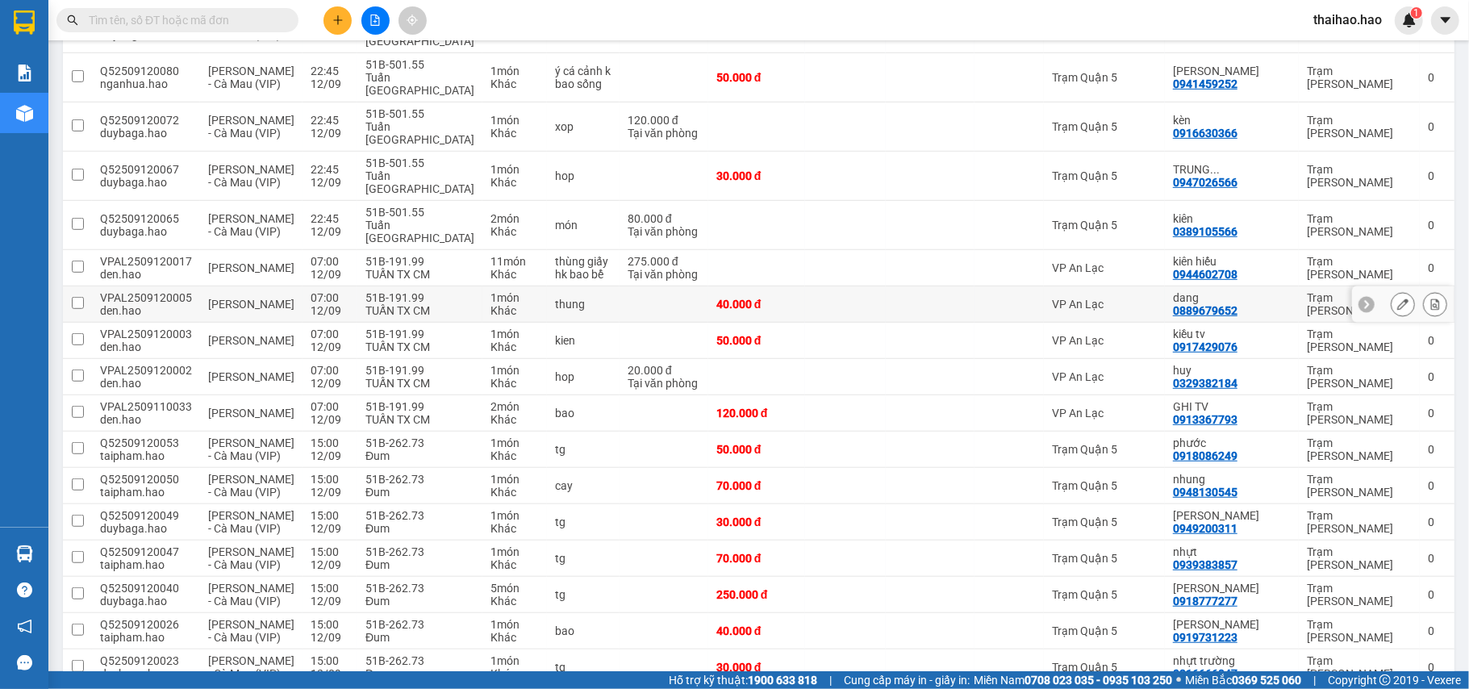
scroll to position [839, 0]
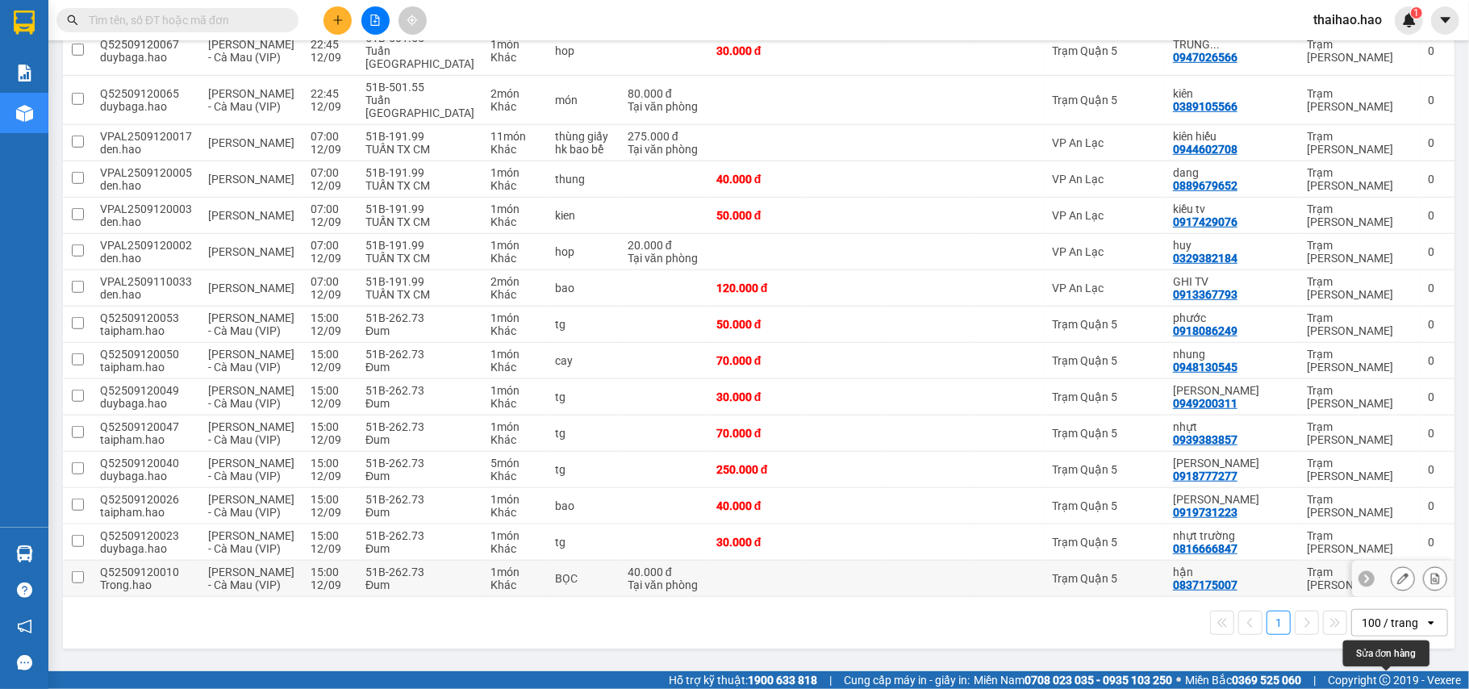
click at [1391, 586] on button at bounding box center [1402, 579] width 23 height 28
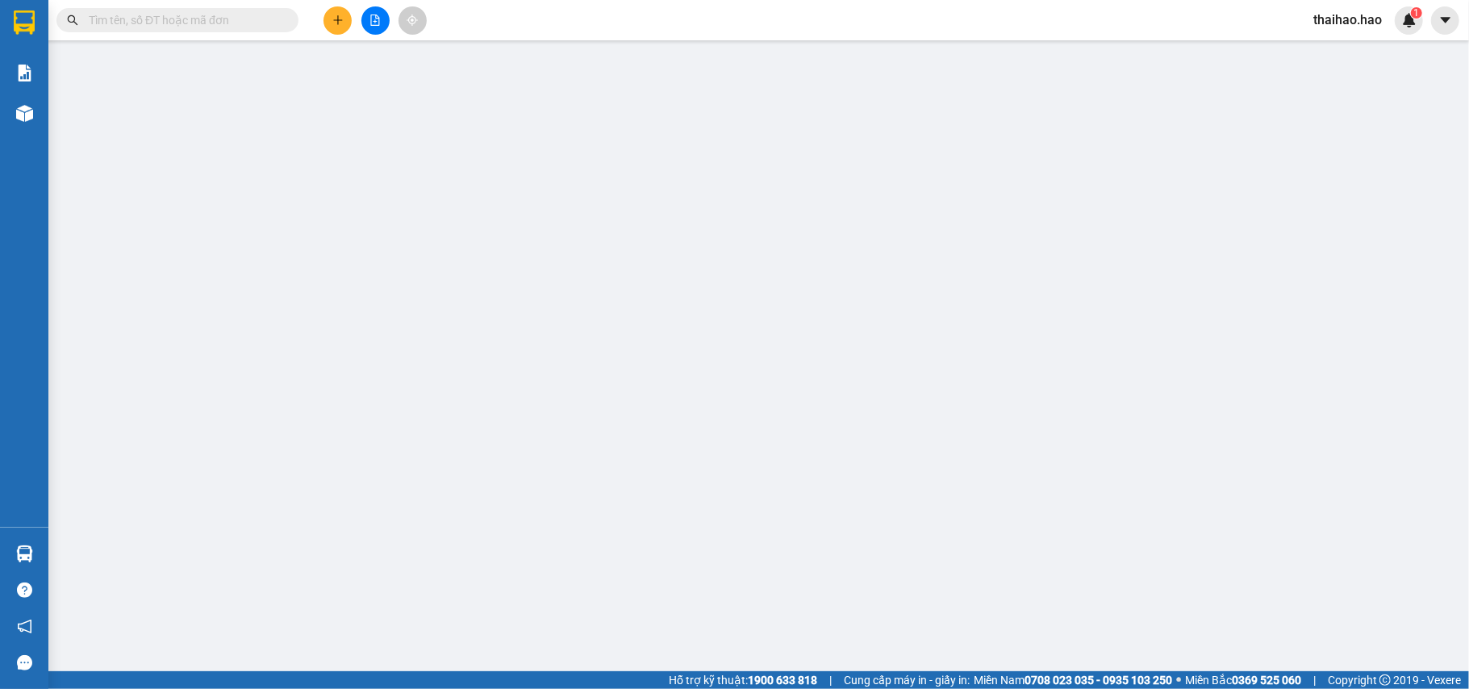
type input "0837175007"
type input "hận"
type input "40.000"
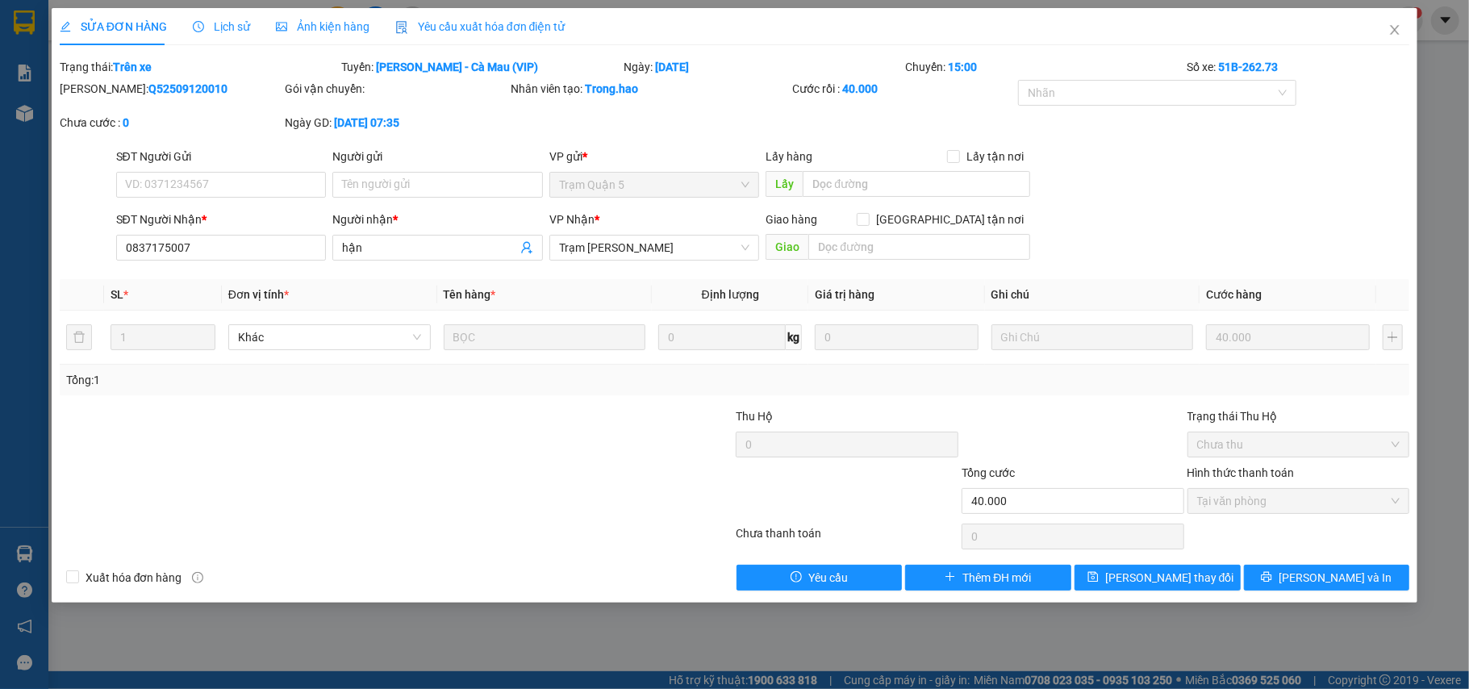
click at [240, 33] on span "Lịch sử" at bounding box center [221, 26] width 57 height 13
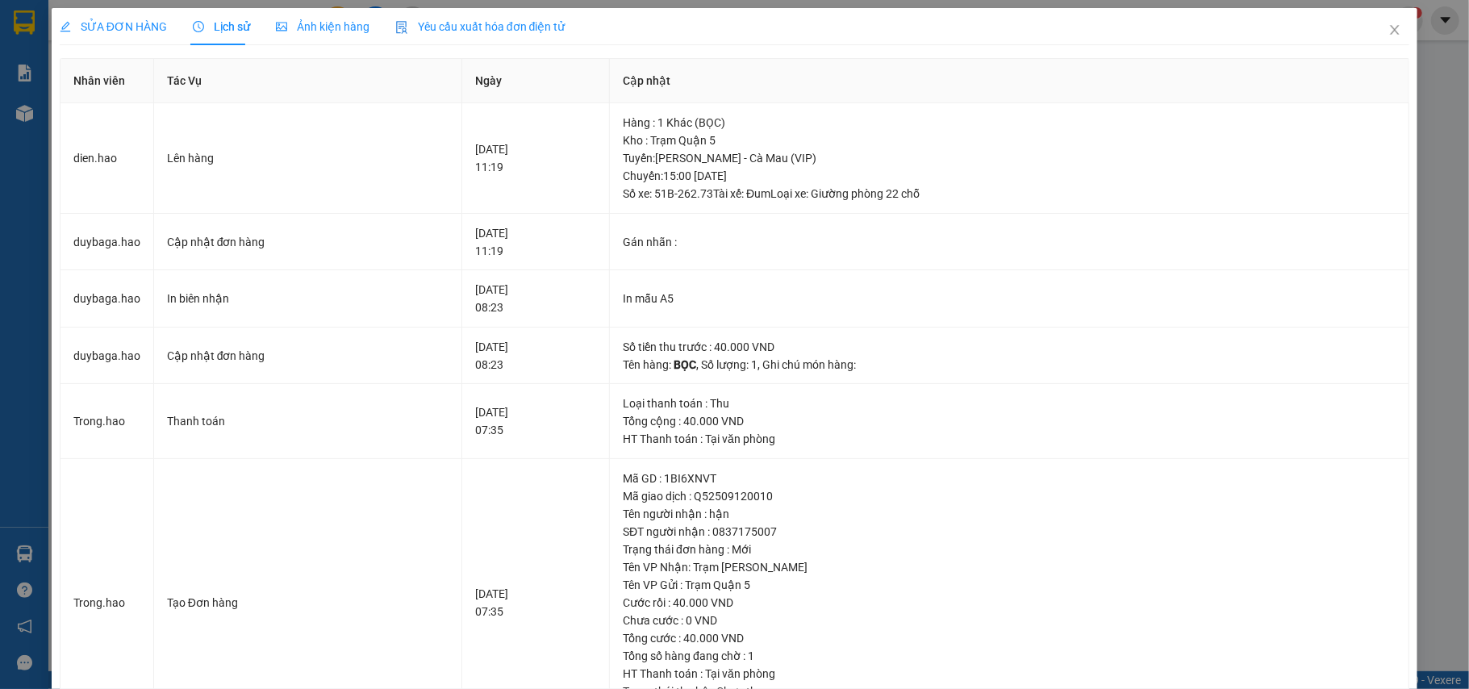
click at [276, 34] on div "Ảnh kiện hàng" at bounding box center [323, 27] width 94 height 18
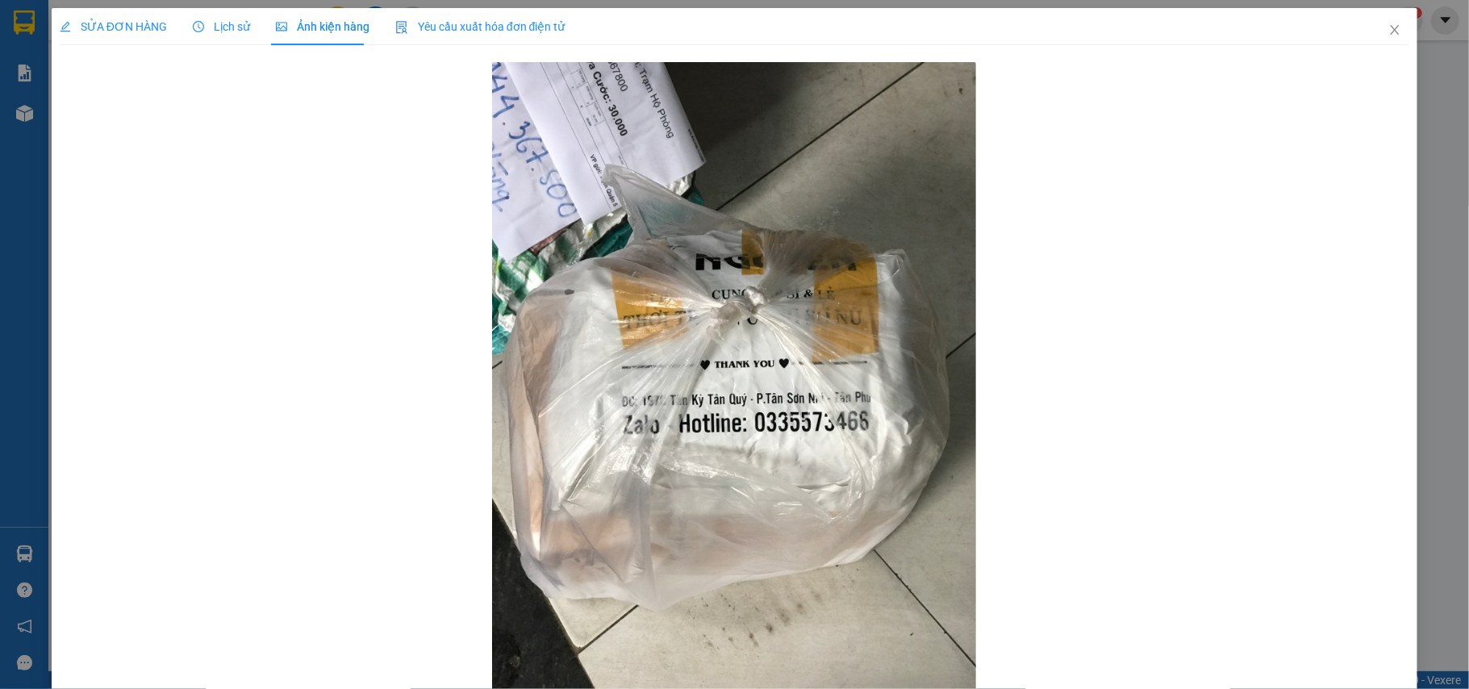
click at [211, 23] on span "Lịch sử" at bounding box center [221, 26] width 57 height 13
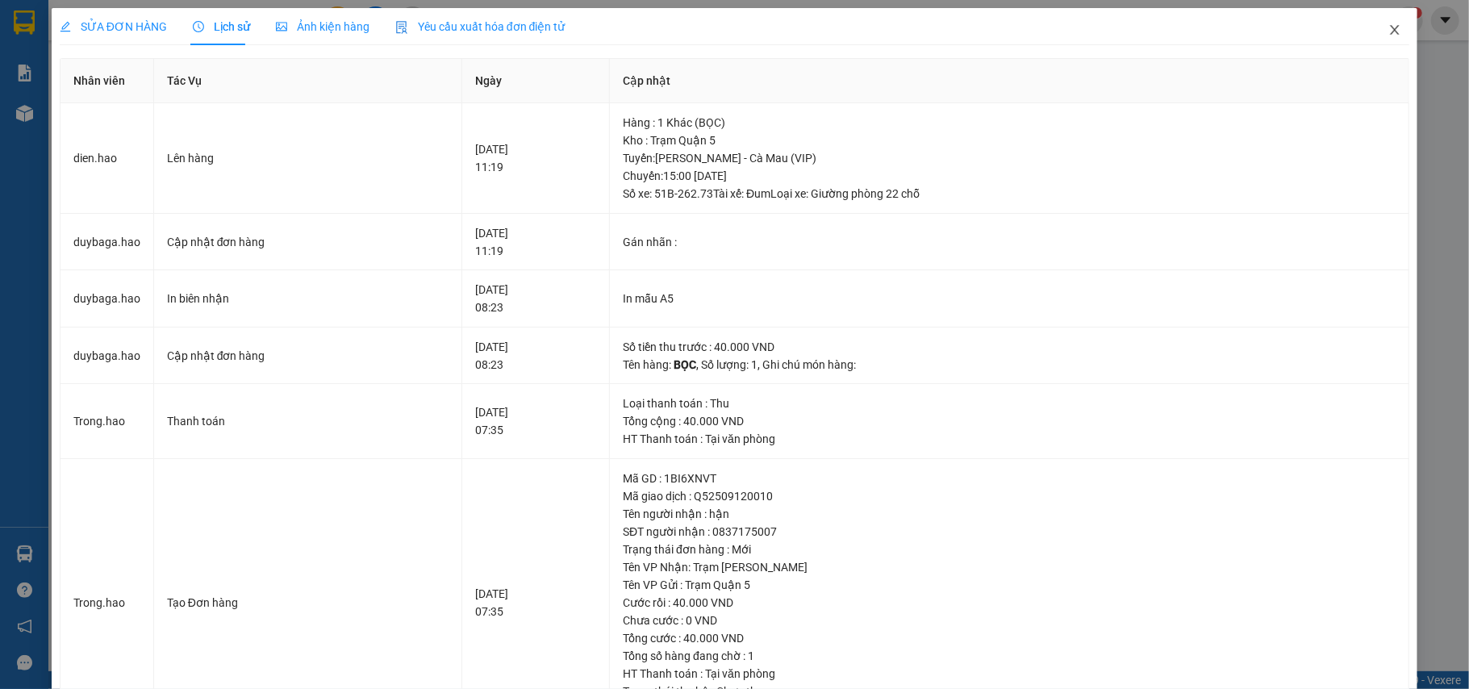
click at [1388, 27] on icon "close" at bounding box center [1394, 29] width 13 height 13
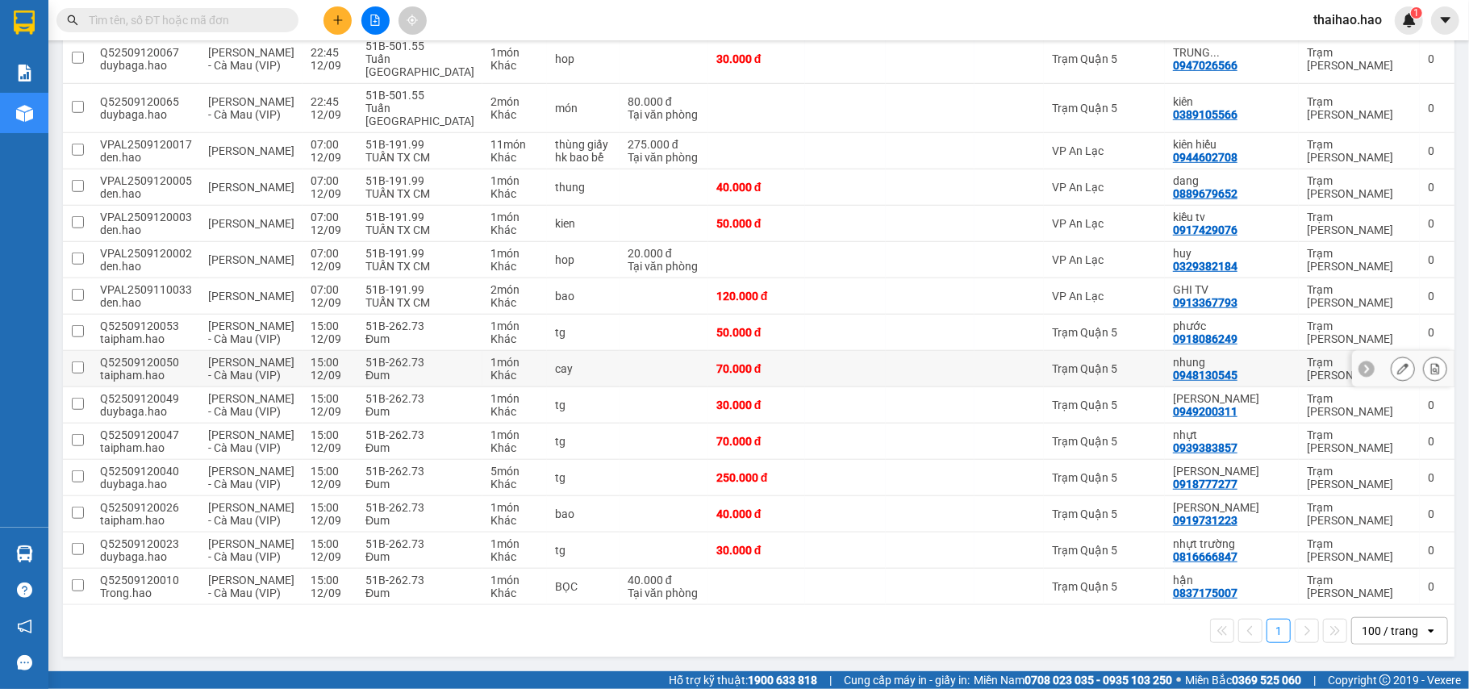
scroll to position [839, 0]
click at [1397, 544] on icon at bounding box center [1402, 549] width 11 height 11
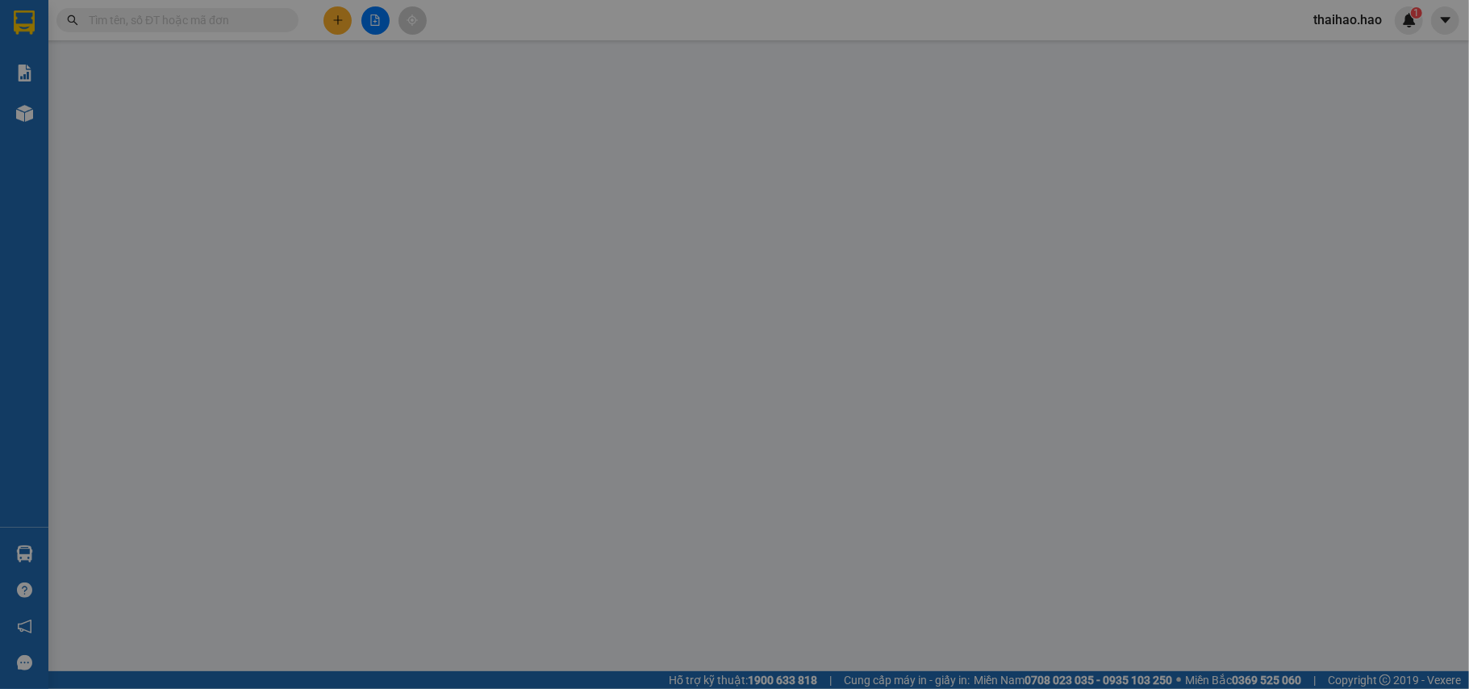
type input "0816666847"
type input "nhựt trường"
type input "30.000"
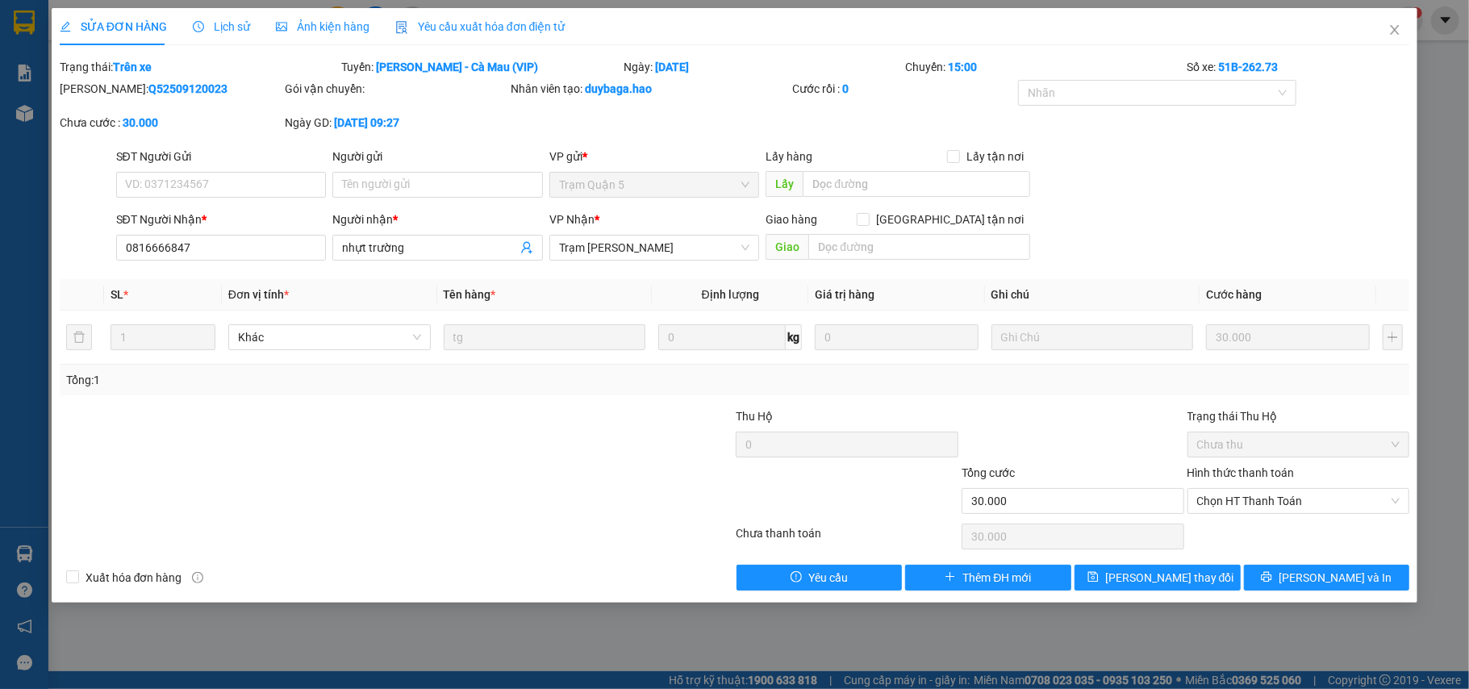
click at [195, 8] on div "Lịch sử" at bounding box center [221, 26] width 57 height 37
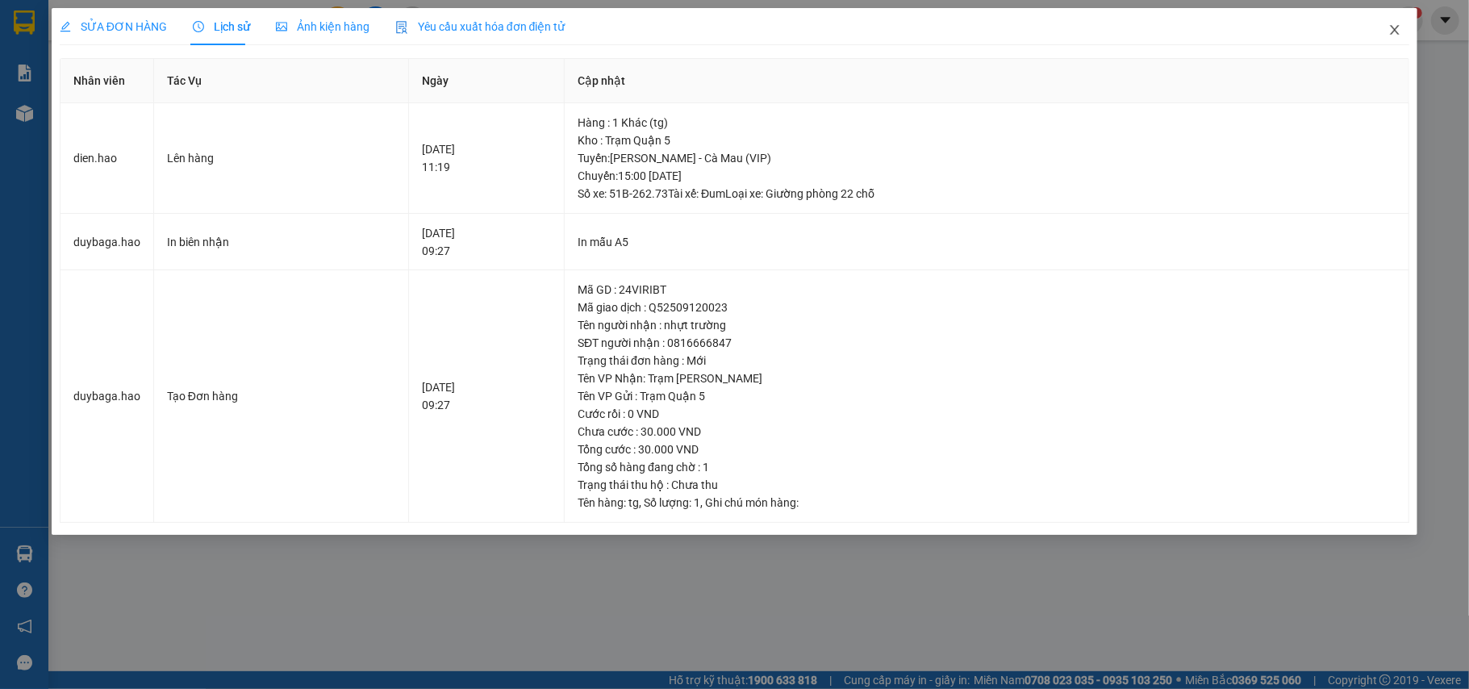
click at [1397, 21] on span "Close" at bounding box center [1394, 30] width 45 height 45
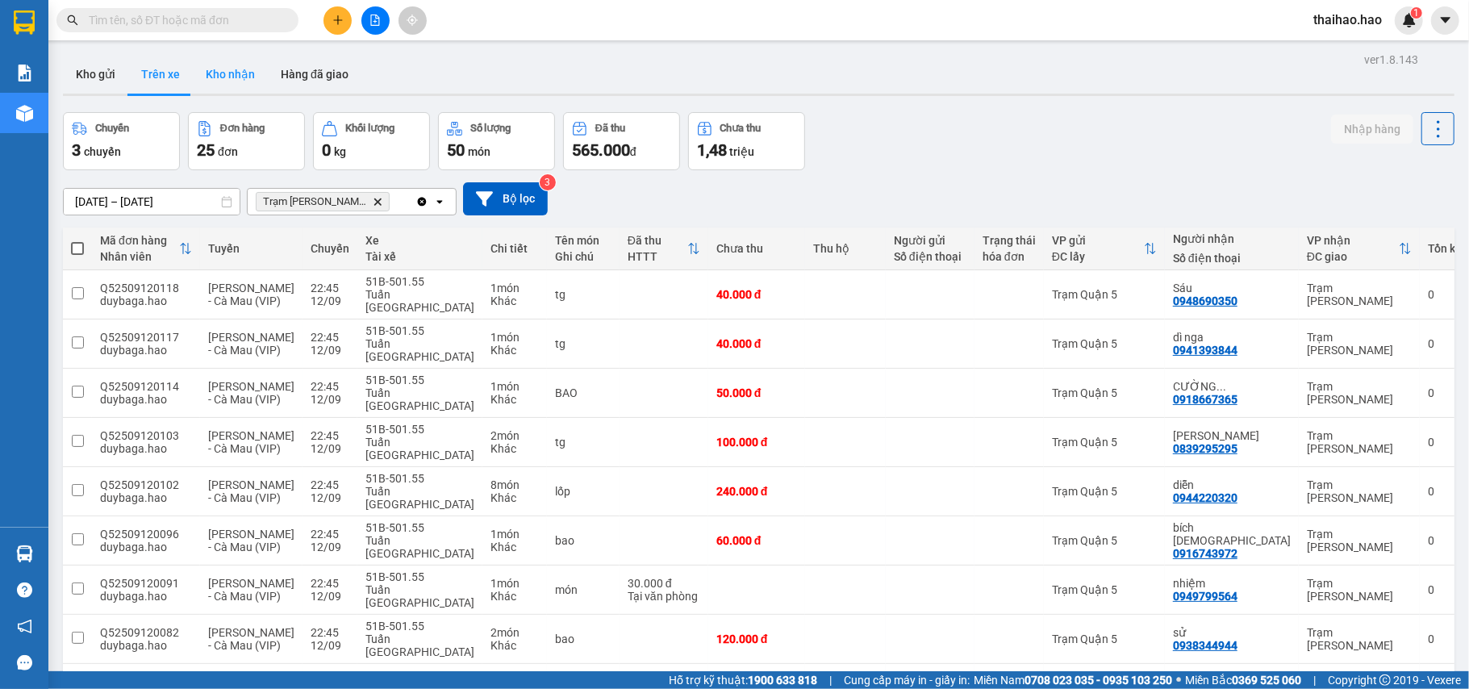
click at [223, 66] on button "Kho nhận" at bounding box center [230, 74] width 75 height 39
type input "01/09/2025 – 12/09/2025"
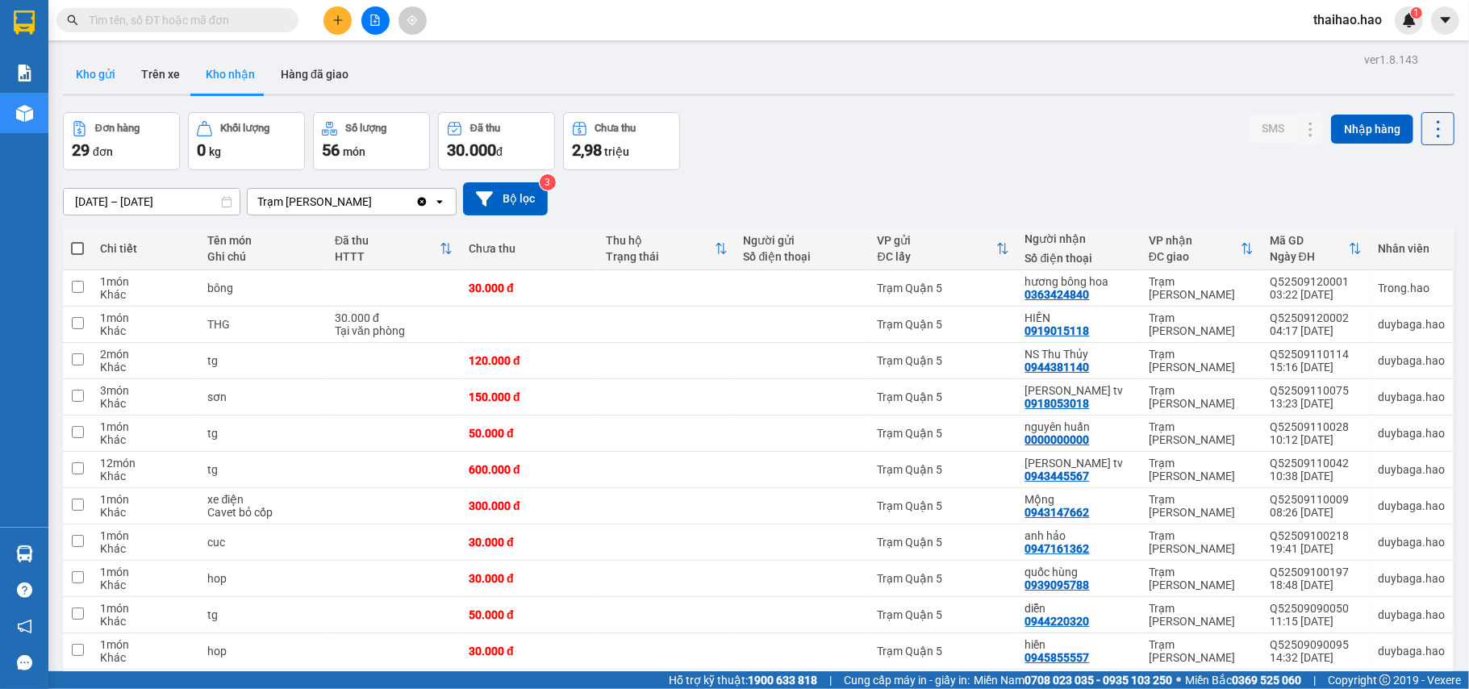
click at [72, 66] on button "Kho gửi" at bounding box center [95, 74] width 65 height 39
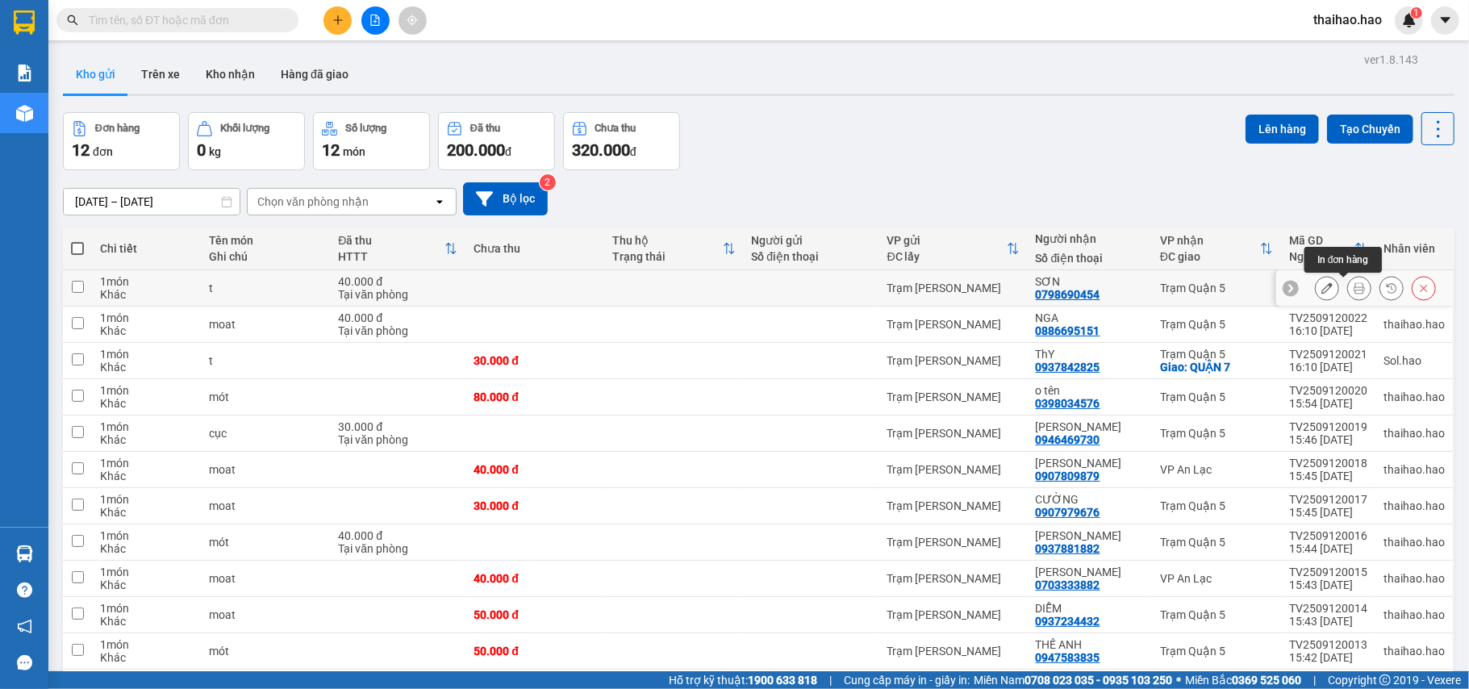
click at [1354, 289] on icon at bounding box center [1359, 287] width 11 height 11
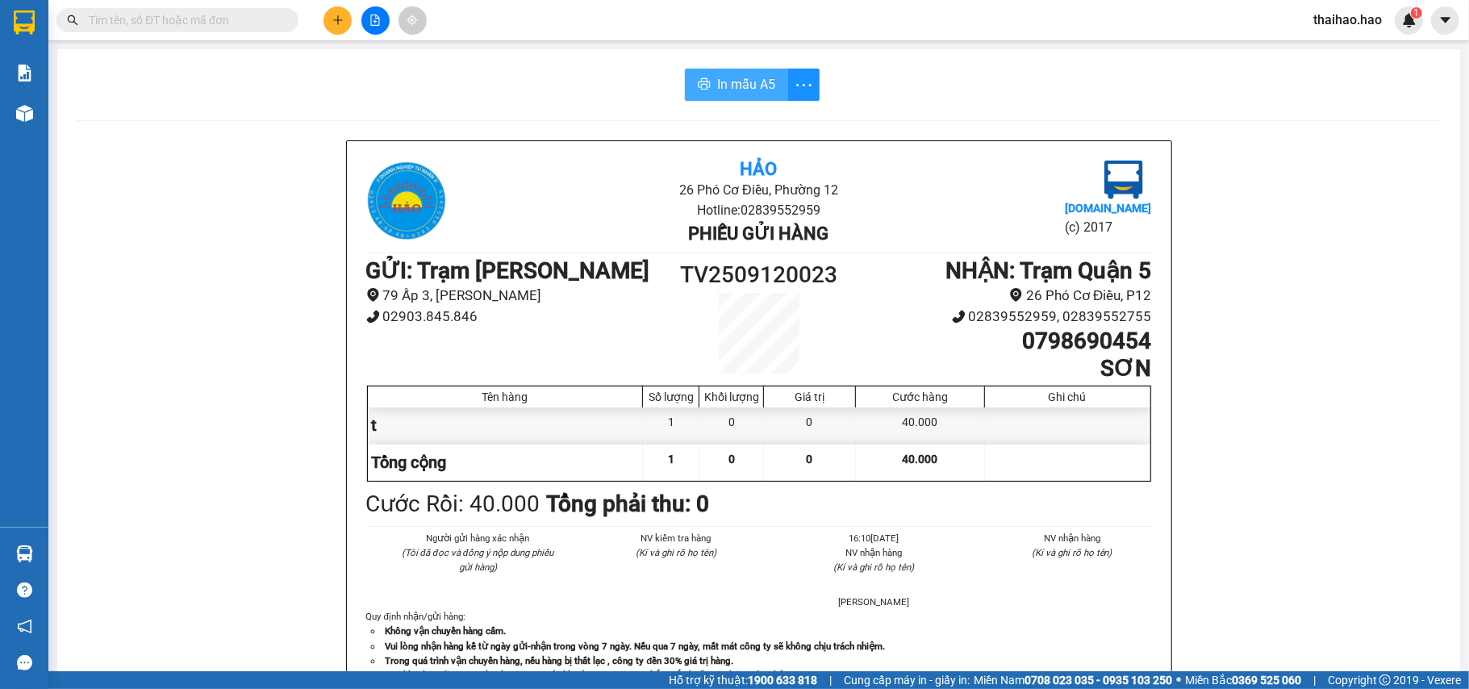
click at [756, 94] on span "In mẫu A5" at bounding box center [746, 84] width 58 height 20
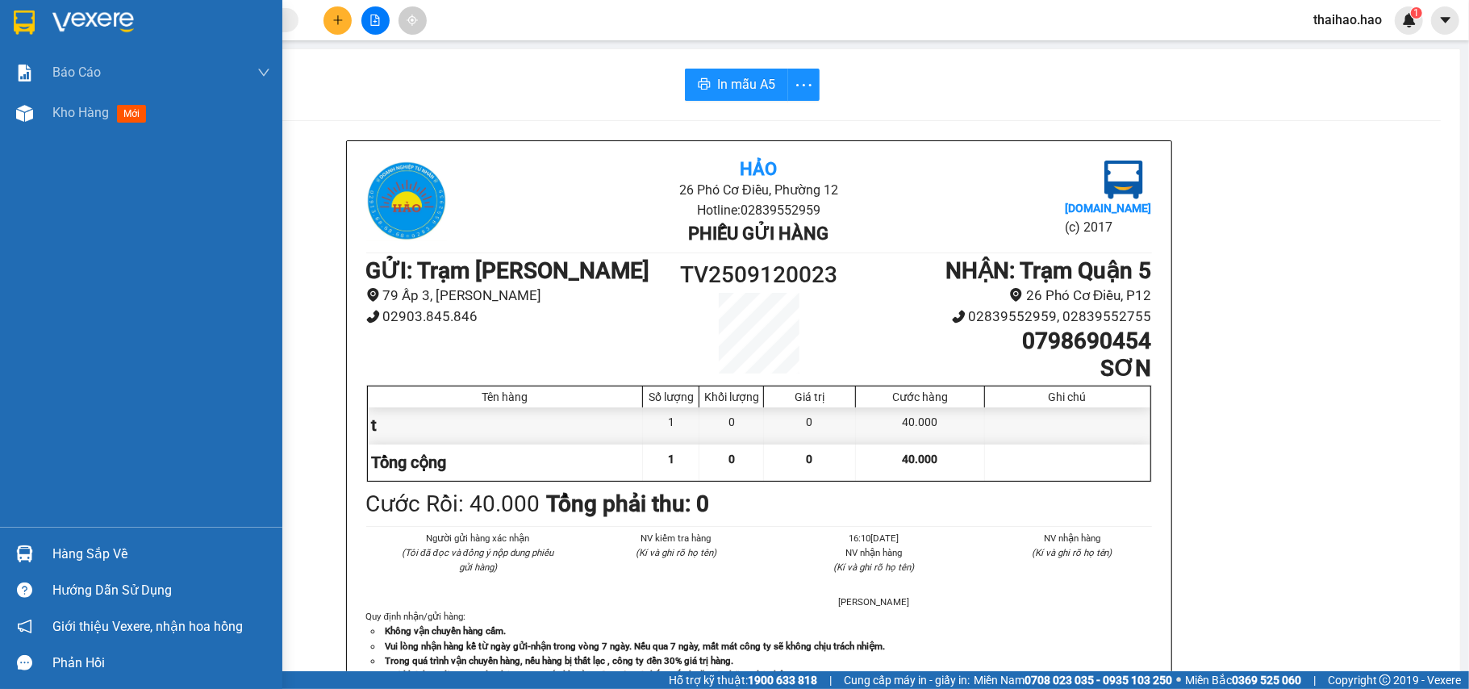
click at [17, 97] on div "Kho hàng mới" at bounding box center [141, 113] width 282 height 40
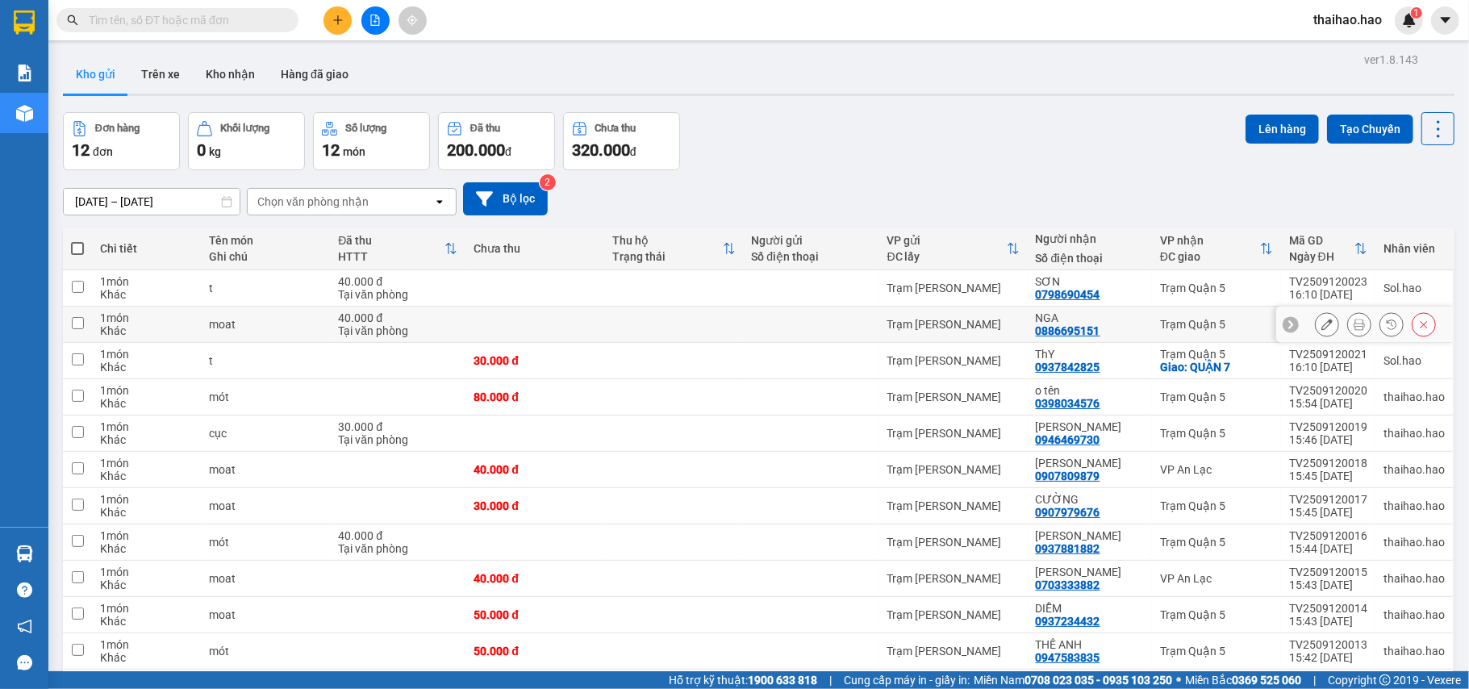
click at [1353, 324] on button at bounding box center [1359, 325] width 23 height 28
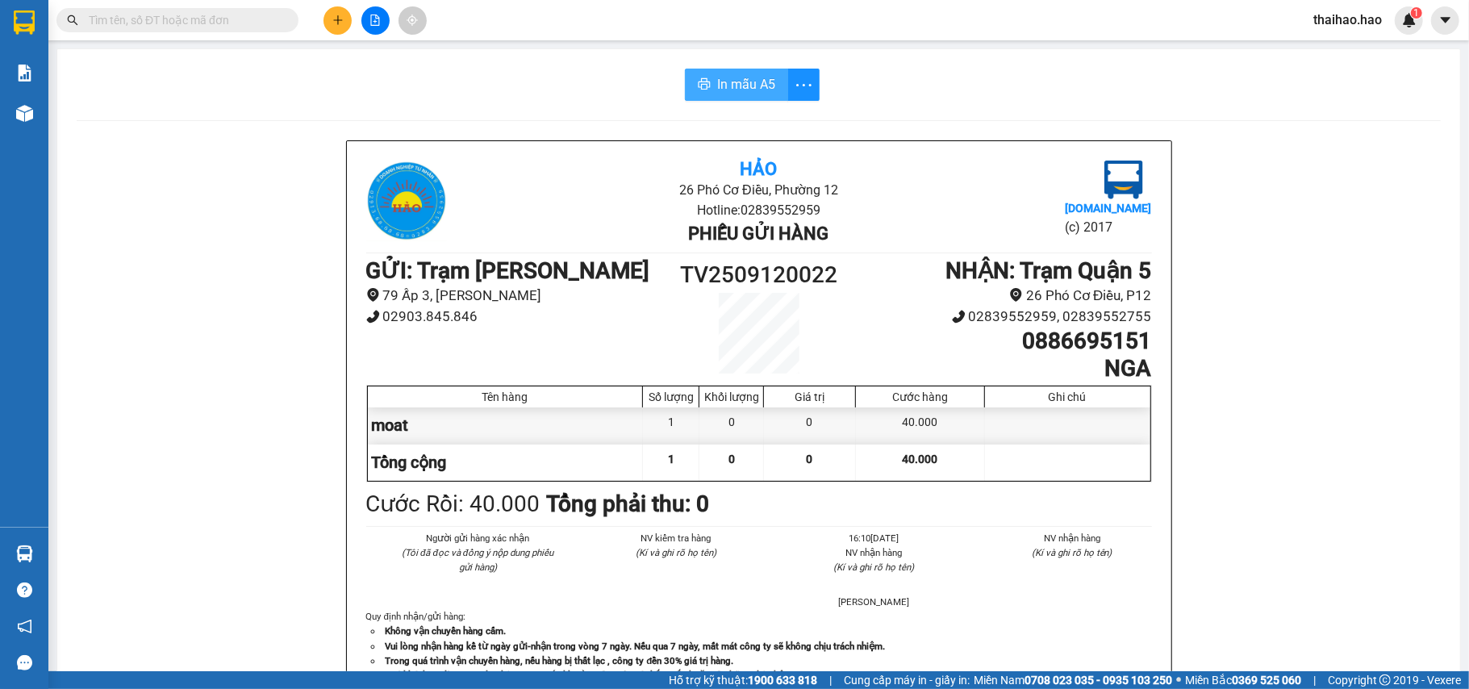
click at [752, 82] on span "In mẫu A5" at bounding box center [746, 84] width 58 height 20
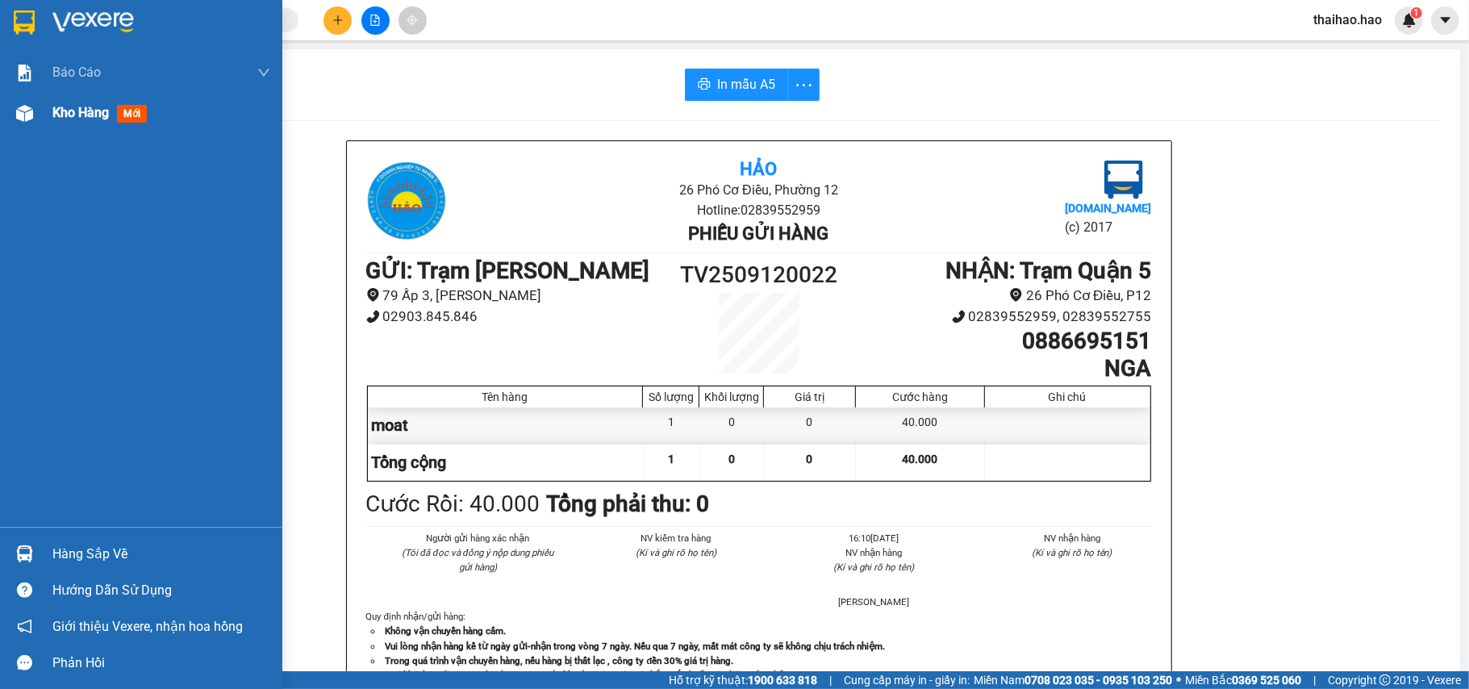
click at [56, 132] on div "Báo cáo BC tiền công nợ Báo cáo dòng tiền (trưởng trạm) Doanh số tạo đơn theo V…" at bounding box center [141, 289] width 282 height 474
click at [65, 110] on span "Kho hàng" at bounding box center [80, 112] width 56 height 15
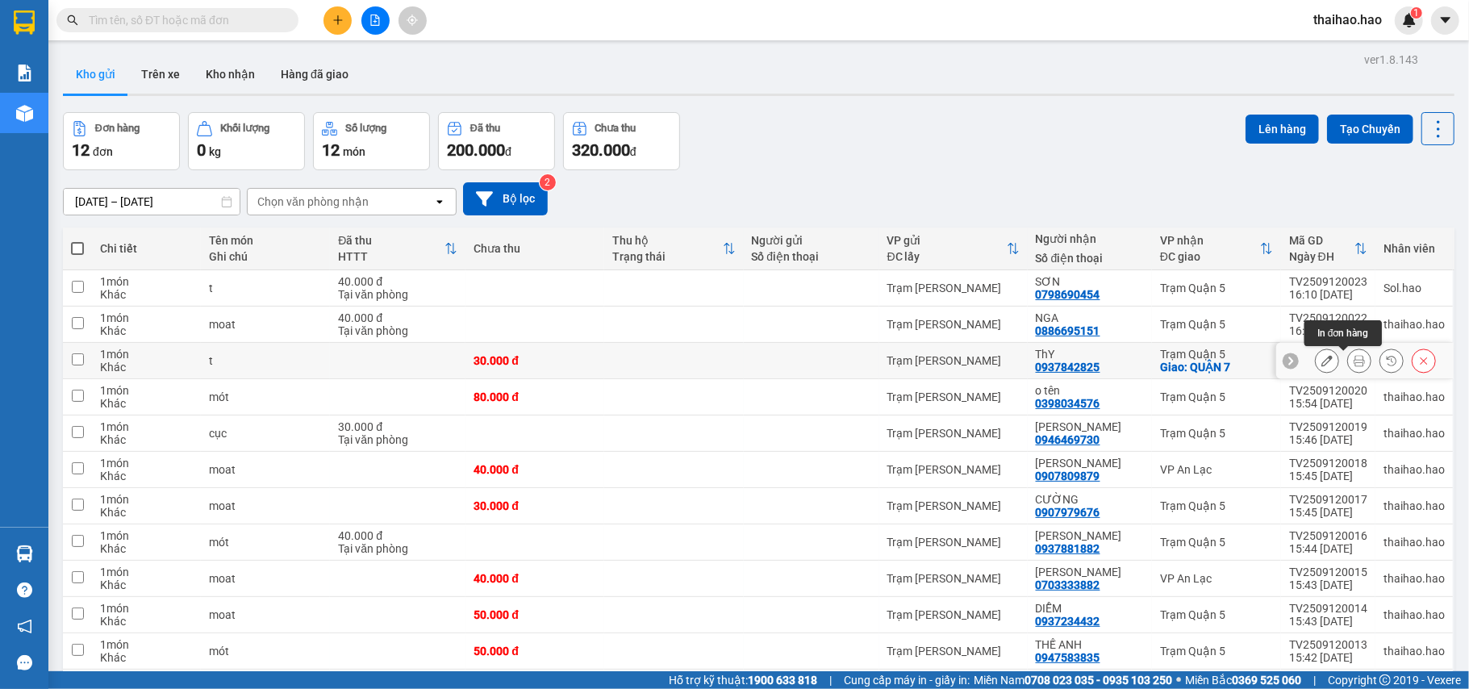
click at [1354, 363] on icon at bounding box center [1359, 360] width 11 height 11
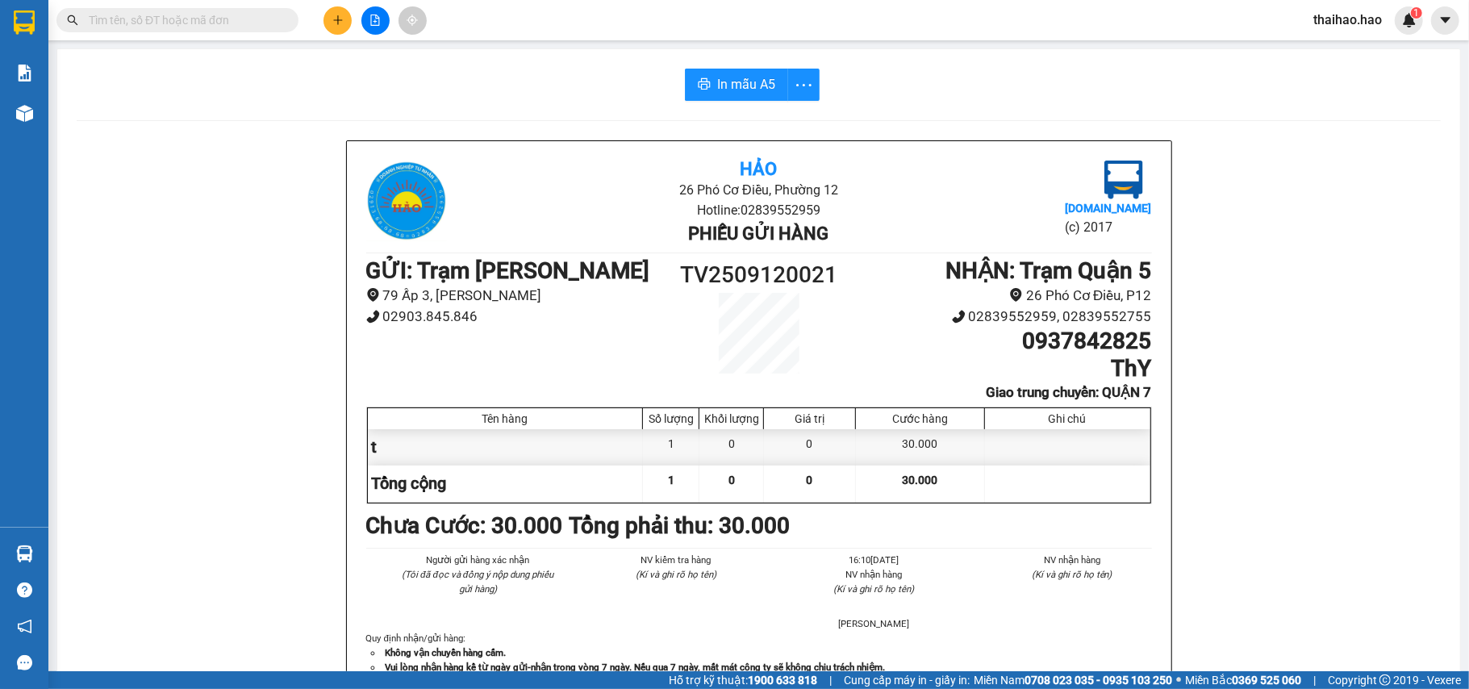
click at [750, 60] on div "In mẫu A5 Hảo 26 Phó Cơ Điều, Phường 12 Hotline: 02839552959 Phiếu gửi hàng Vex…" at bounding box center [758, 682] width 1403 height 1266
click at [749, 71] on button "In mẫu A5" at bounding box center [736, 85] width 103 height 32
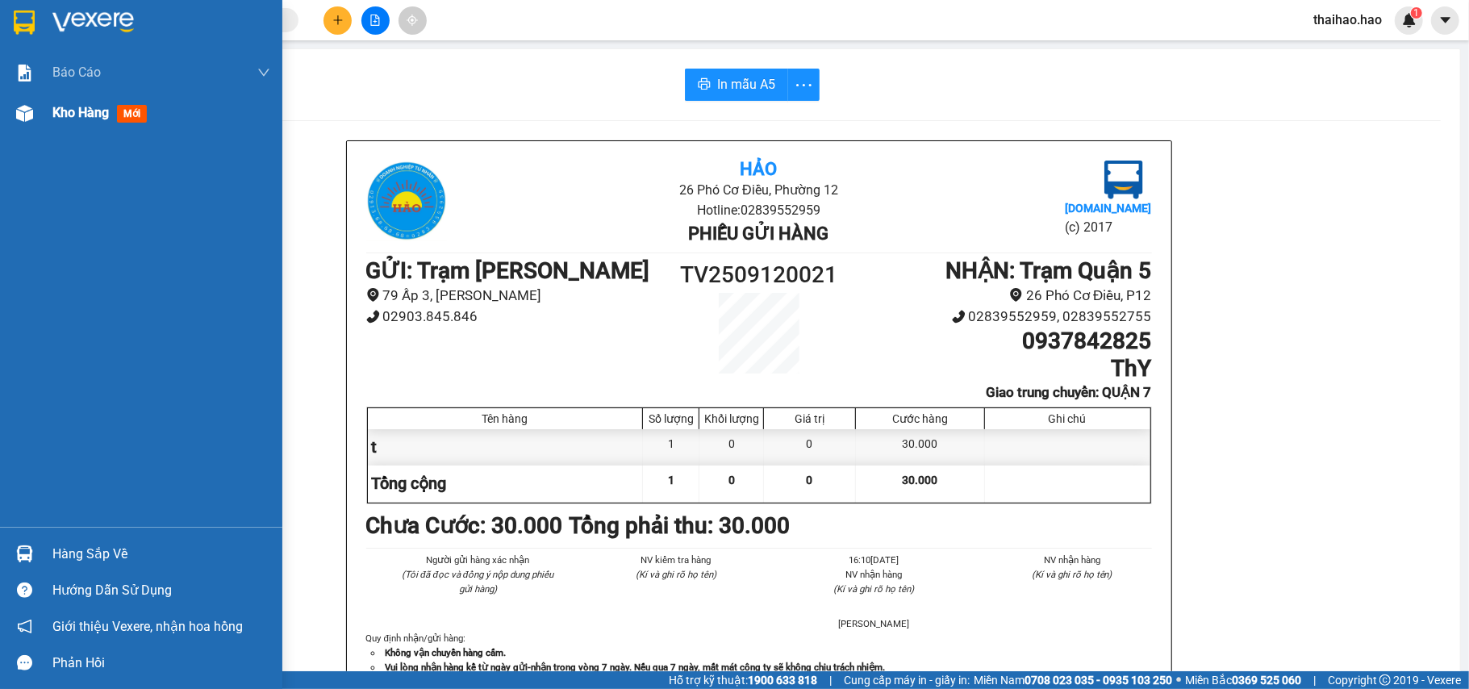
click at [40, 114] on div "Kho hàng mới" at bounding box center [141, 113] width 282 height 40
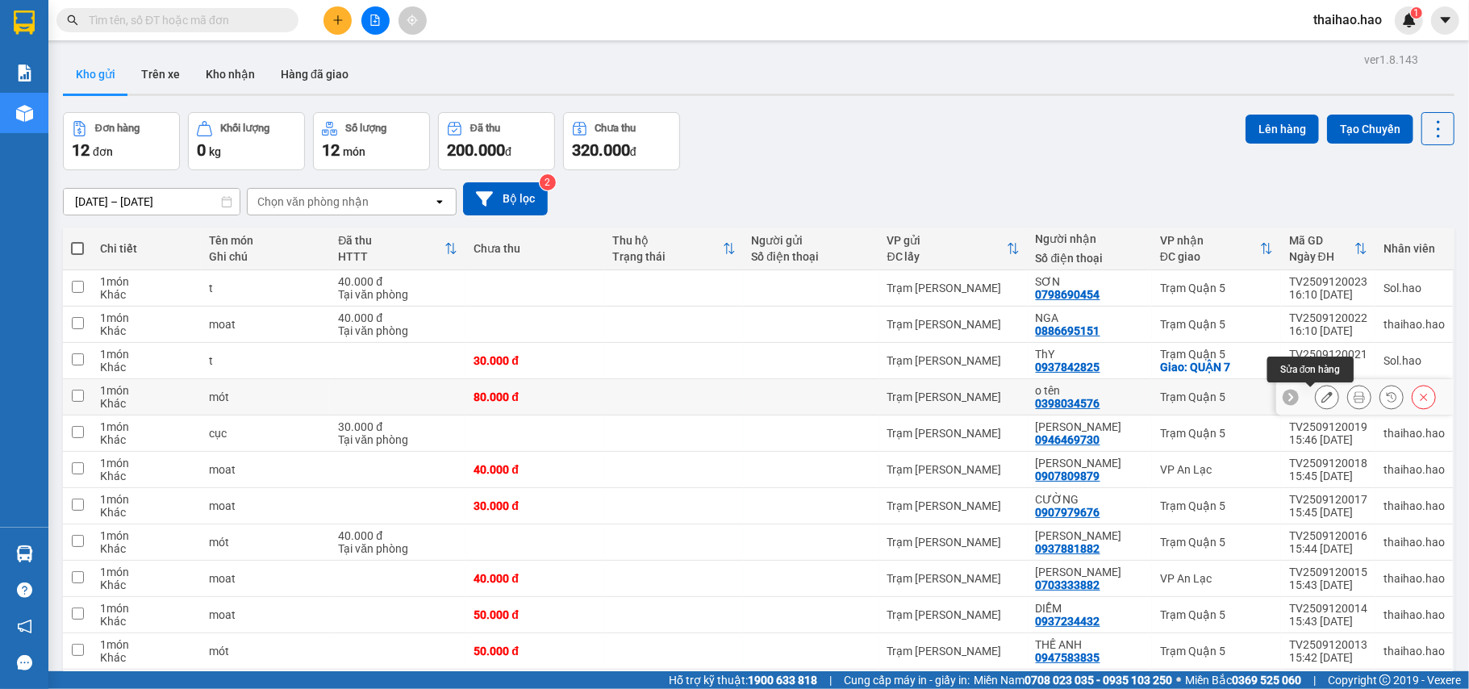
click at [1321, 398] on icon at bounding box center [1326, 396] width 11 height 11
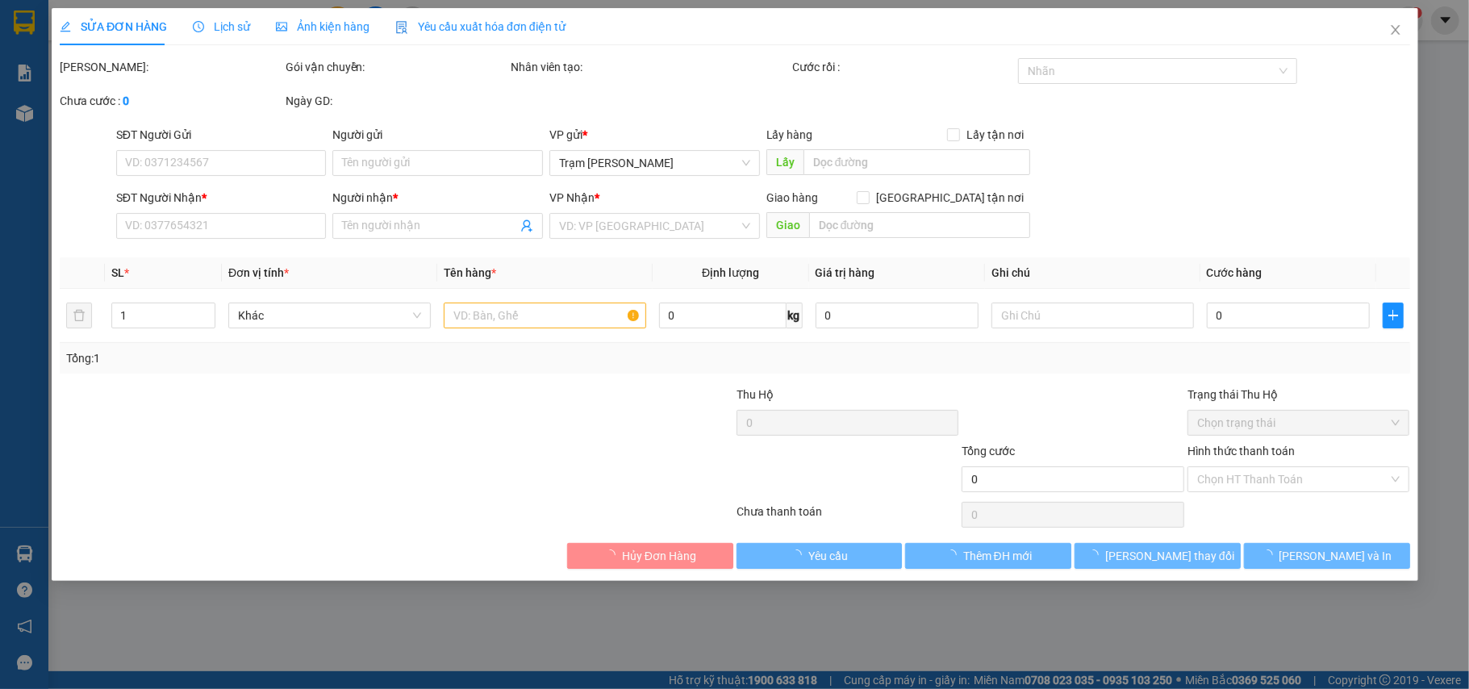
type input "0398034576"
type input "o tên"
type input "80.000"
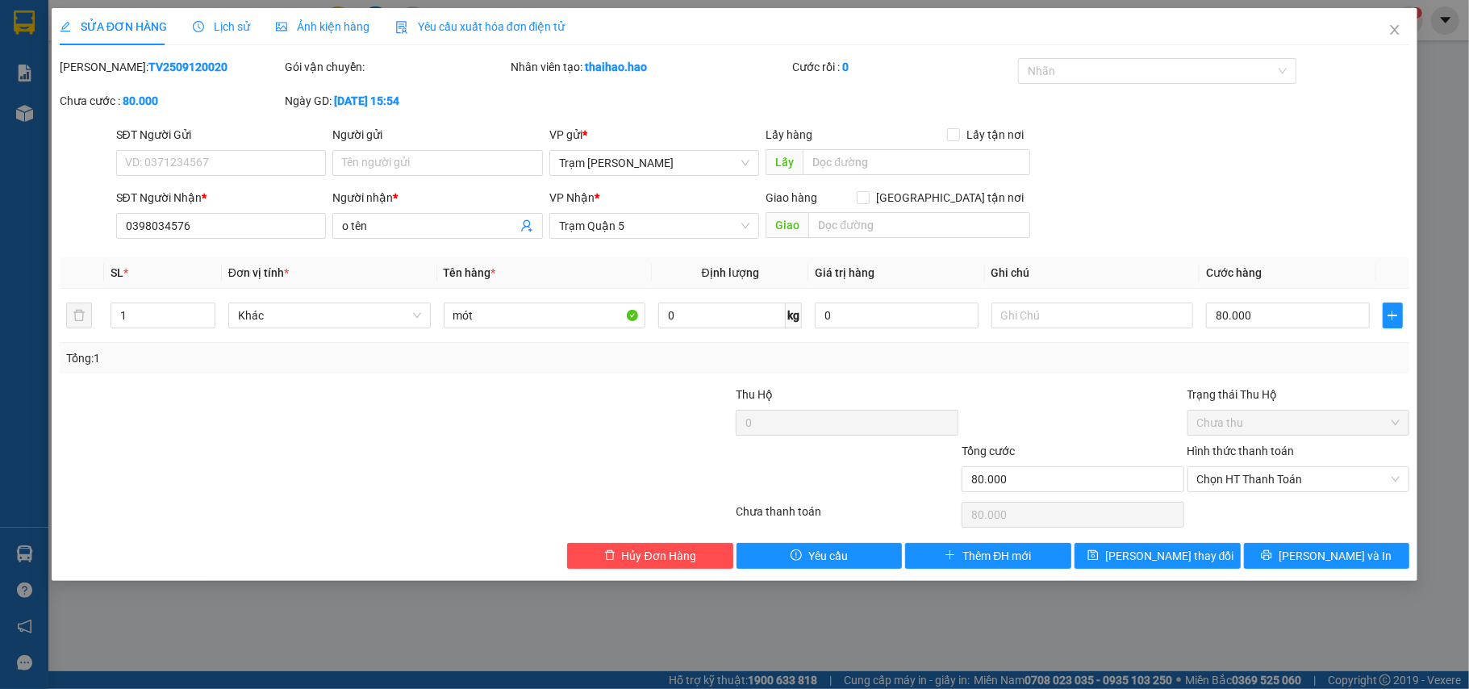
click at [217, 23] on span "Lịch sử" at bounding box center [221, 26] width 57 height 13
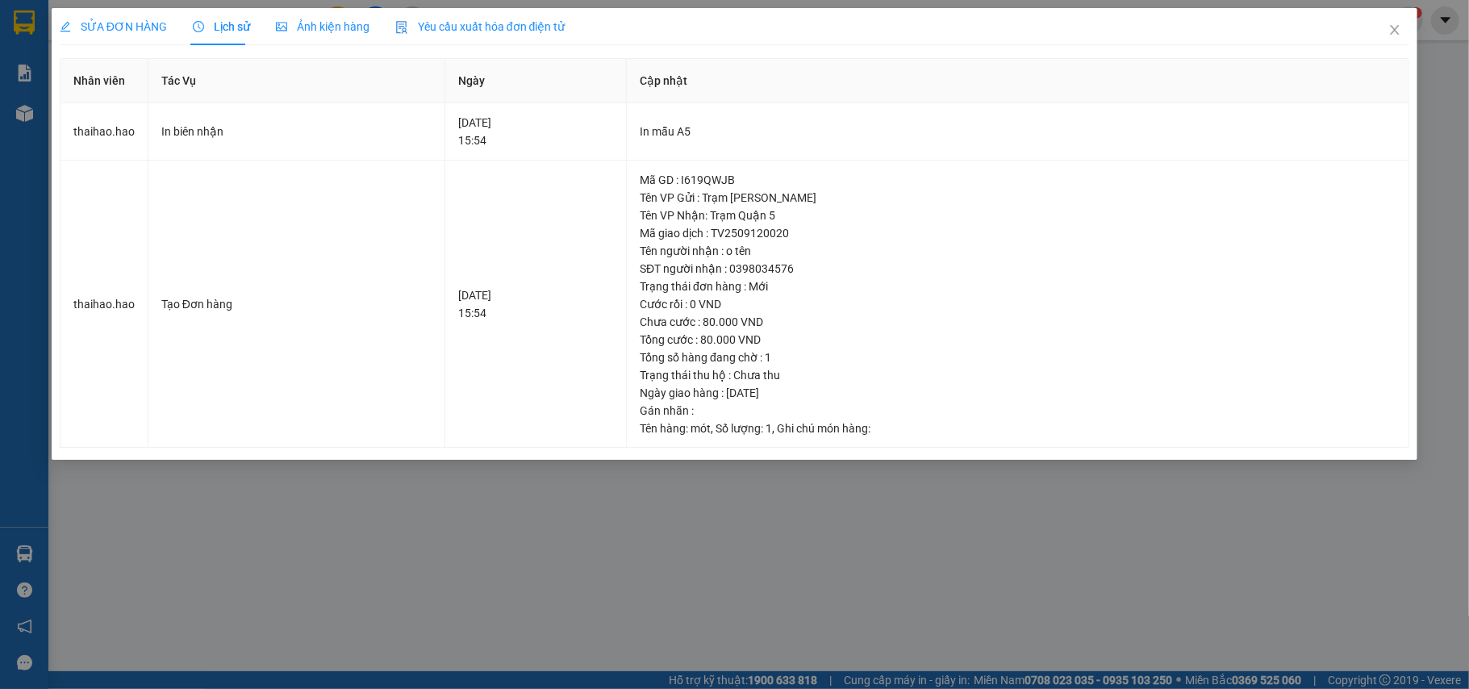
click at [286, 37] on div "Ảnh kiện hàng" at bounding box center [323, 26] width 94 height 37
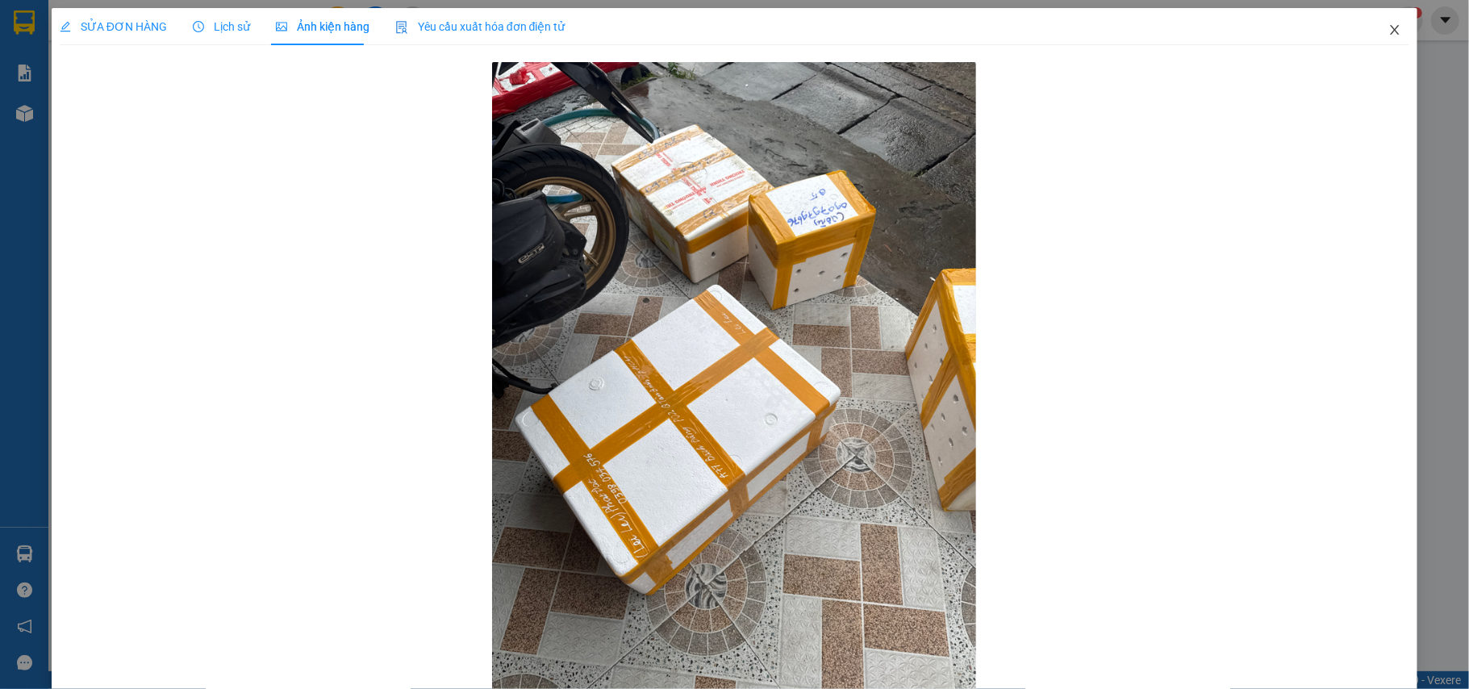
click at [1384, 39] on span "Close" at bounding box center [1394, 30] width 45 height 45
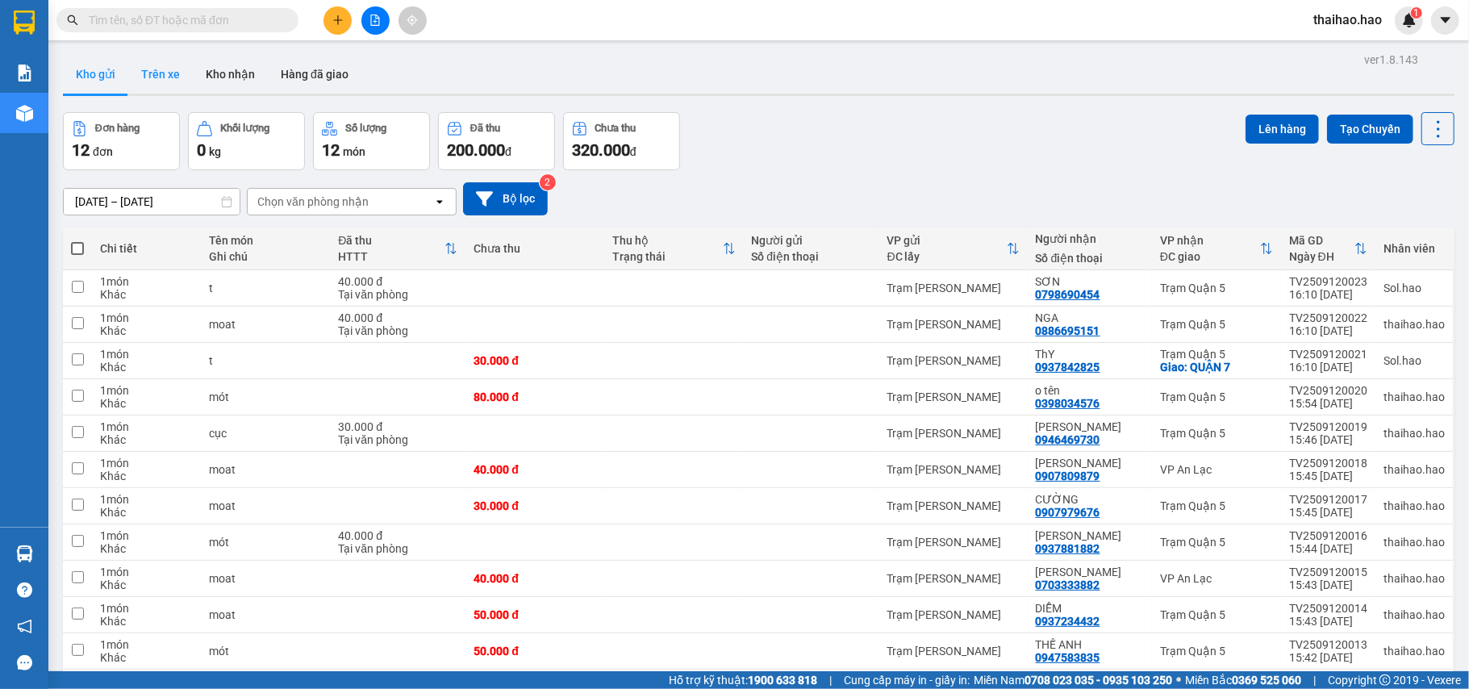
click at [166, 81] on button "Trên xe" at bounding box center [160, 74] width 65 height 39
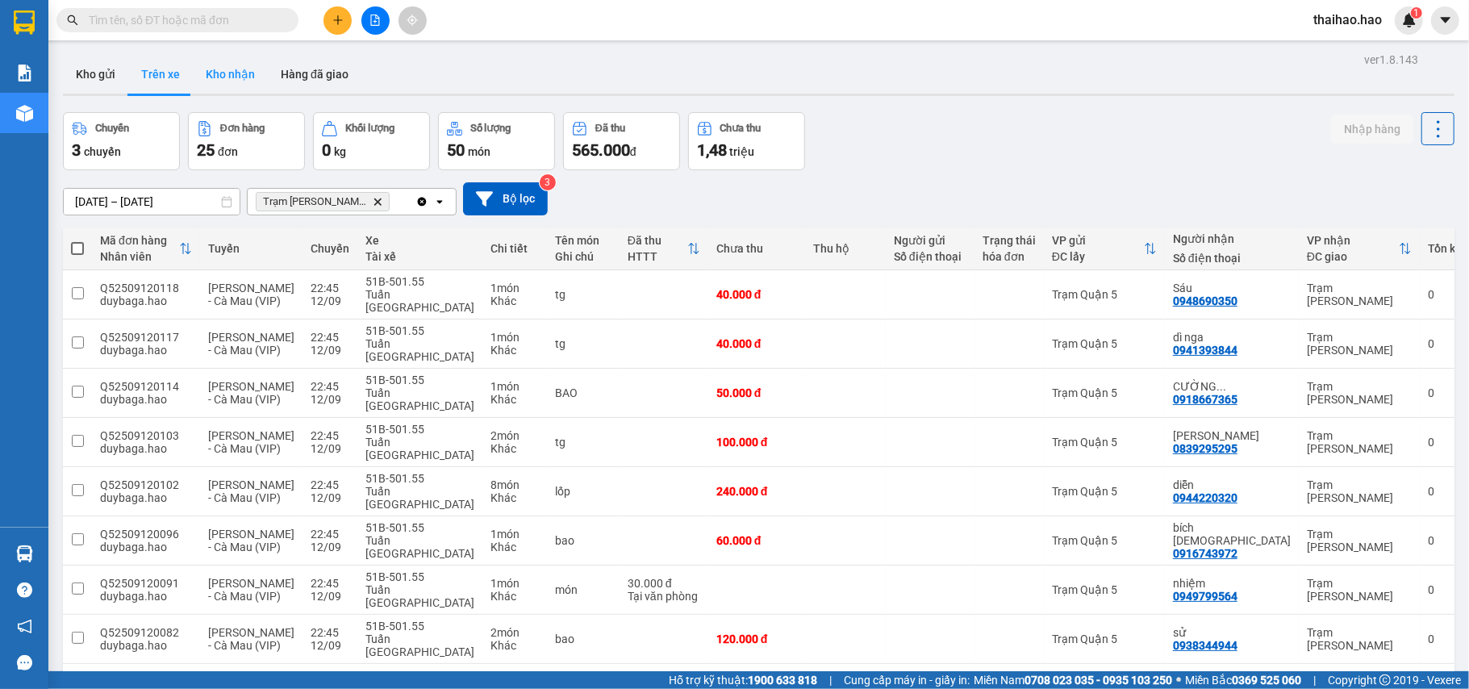
click at [216, 82] on button "Kho nhận" at bounding box center [230, 74] width 75 height 39
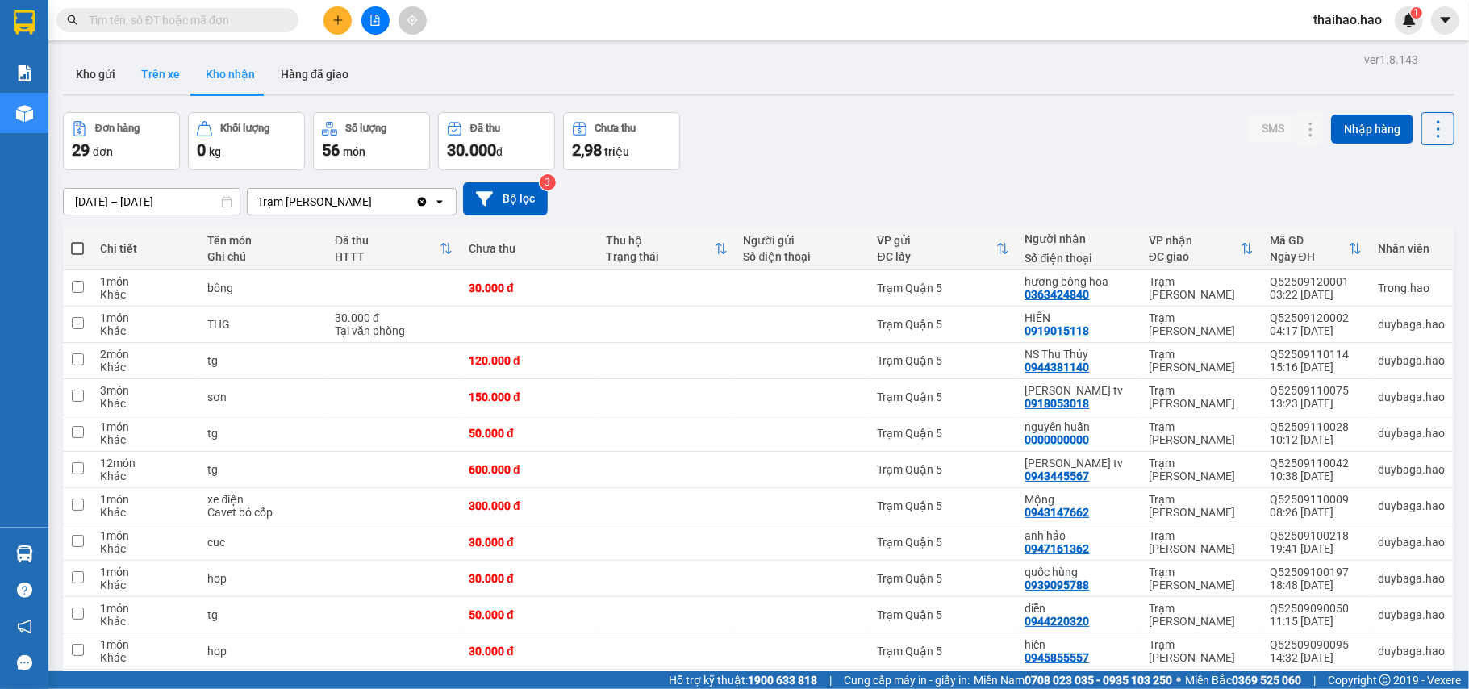
click at [165, 73] on button "Trên xe" at bounding box center [160, 74] width 65 height 39
type input "[DATE] – [DATE]"
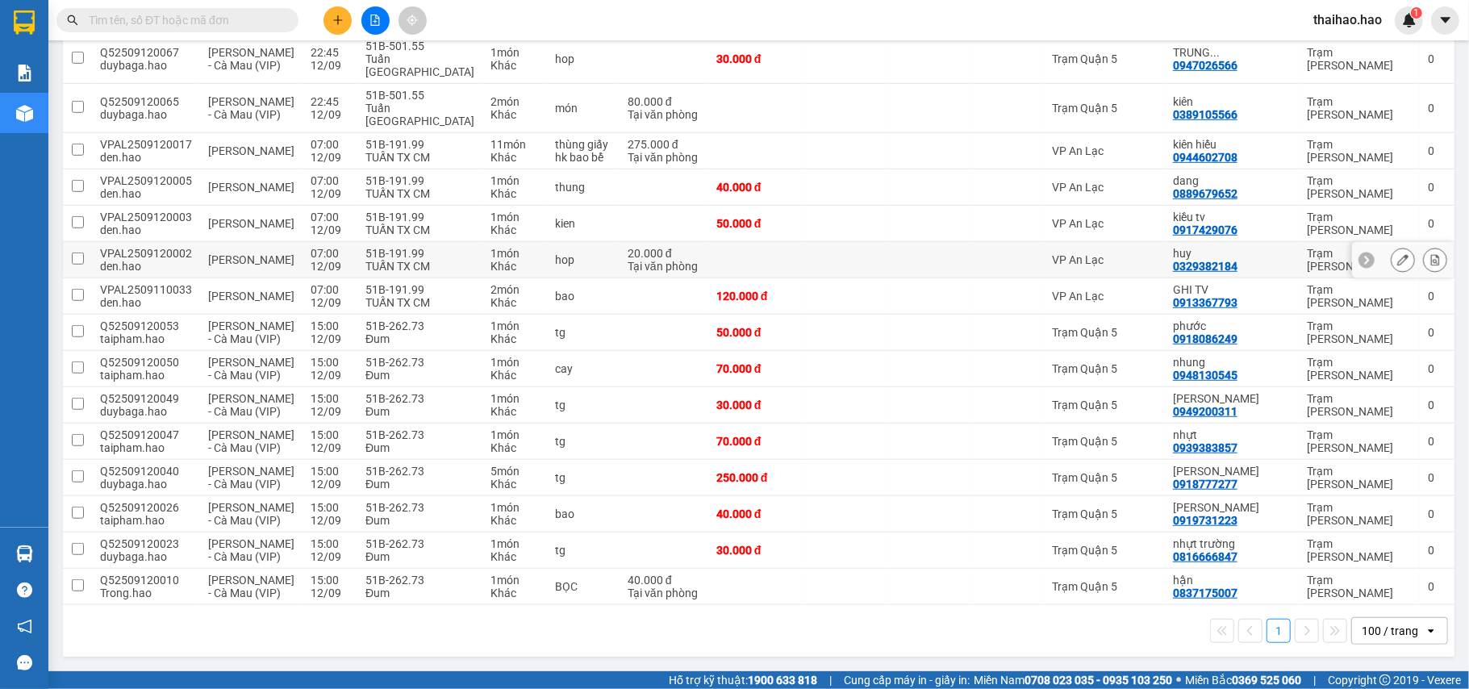
scroll to position [839, 0]
click at [236, 24] on input "text" at bounding box center [184, 20] width 190 height 18
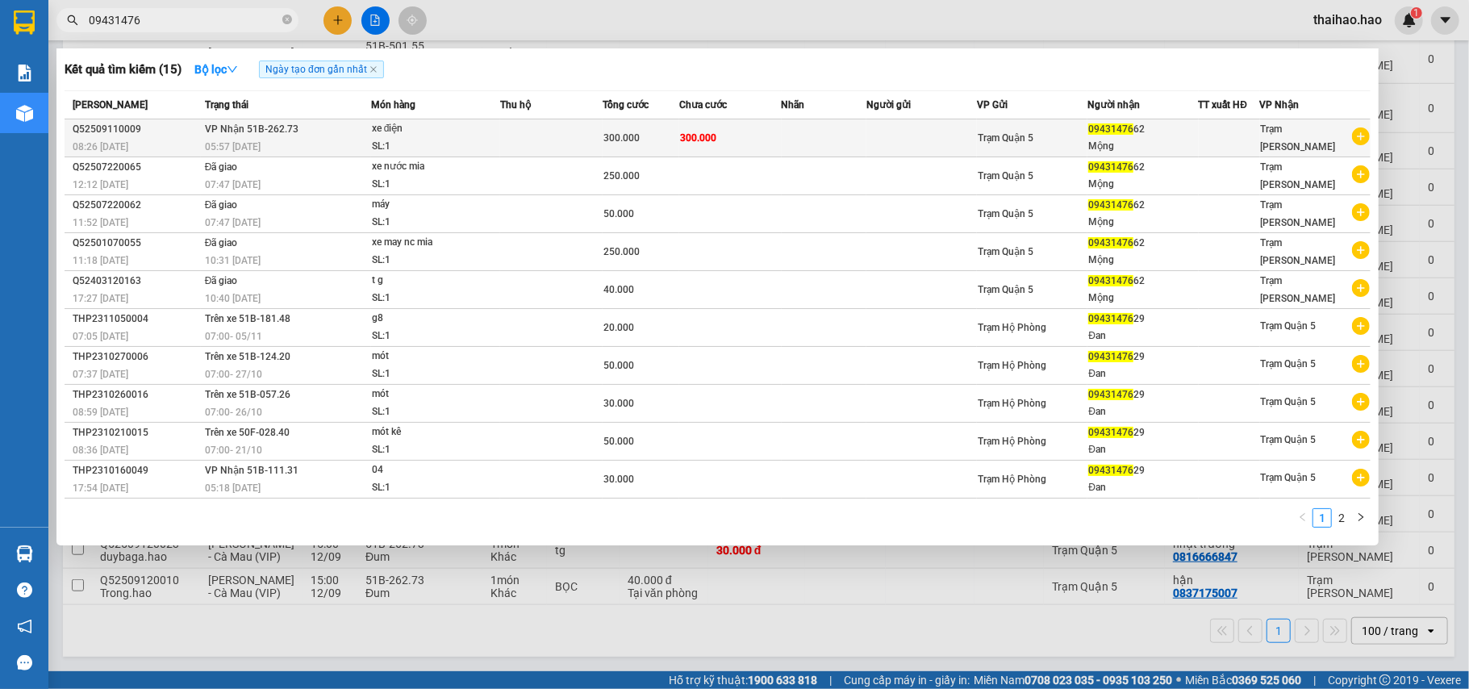
type input "09431476"
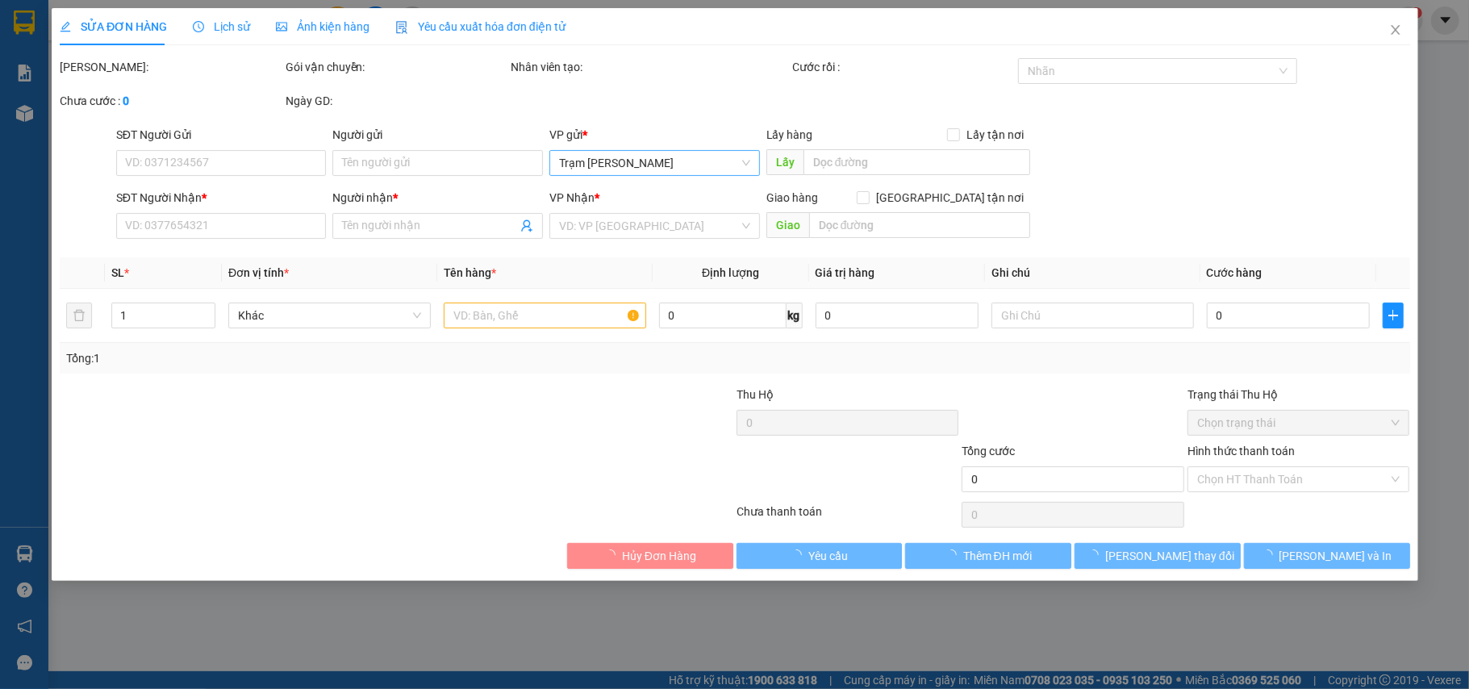
type input "0943147662"
type input "Mộng"
type input "300.000"
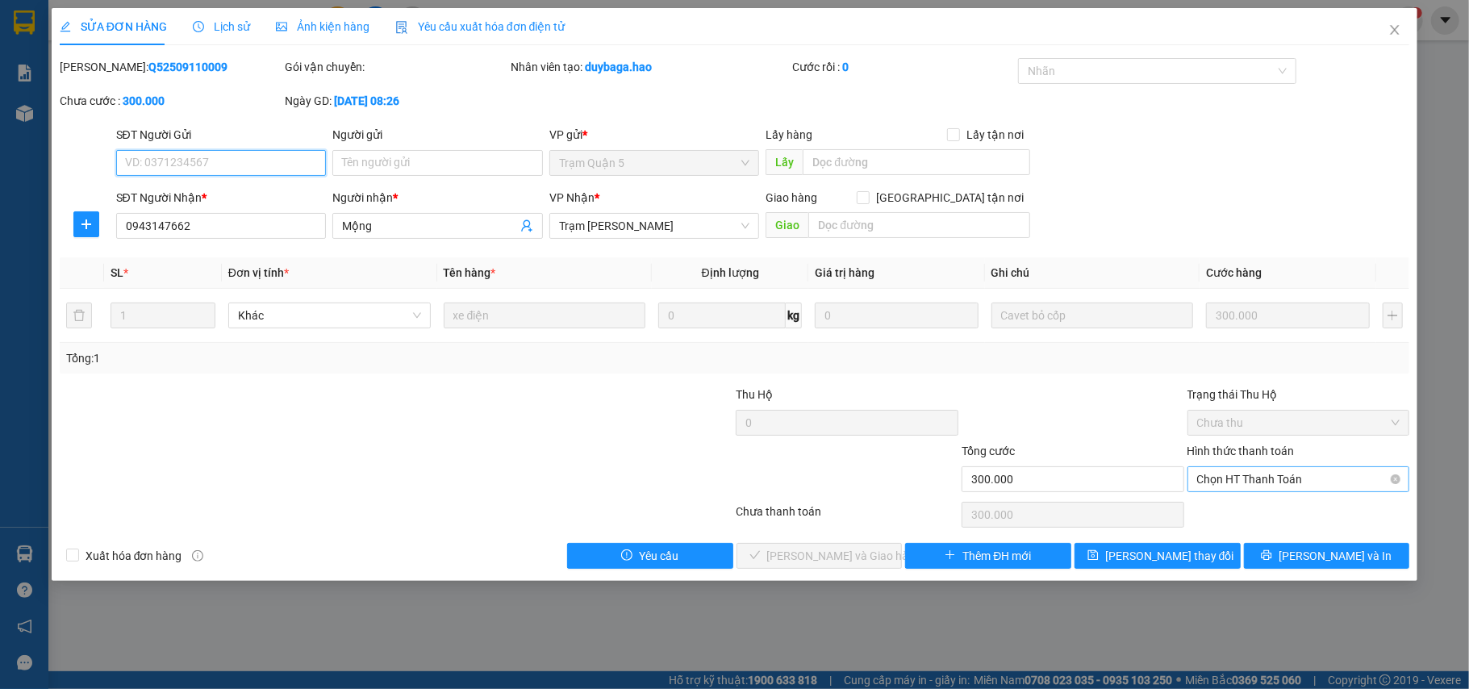
click at [1231, 478] on span "Chọn HT Thanh Toán" at bounding box center [1298, 479] width 203 height 24
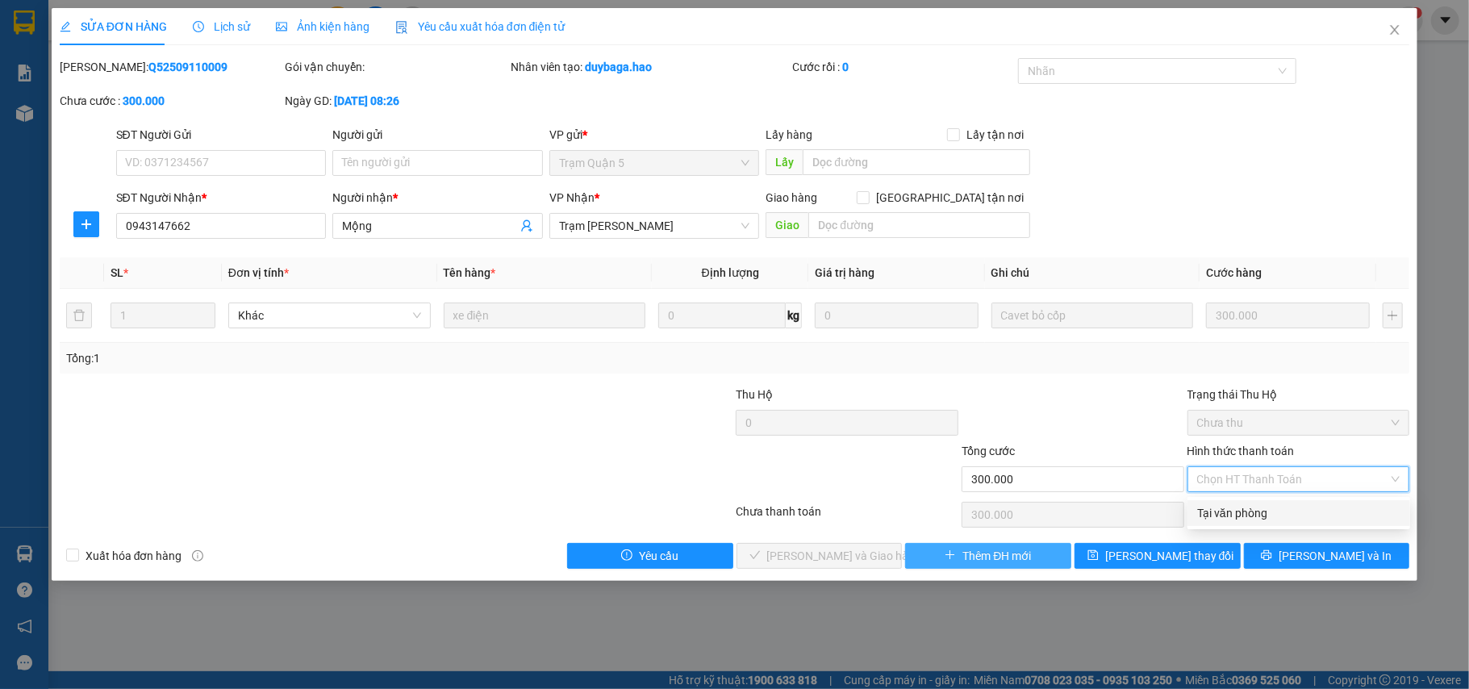
drag, startPoint x: 1229, startPoint y: 516, endPoint x: 955, endPoint y: 569, distance: 279.4
click at [1227, 517] on div "Tại văn phòng" at bounding box center [1298, 513] width 203 height 18
type input "0"
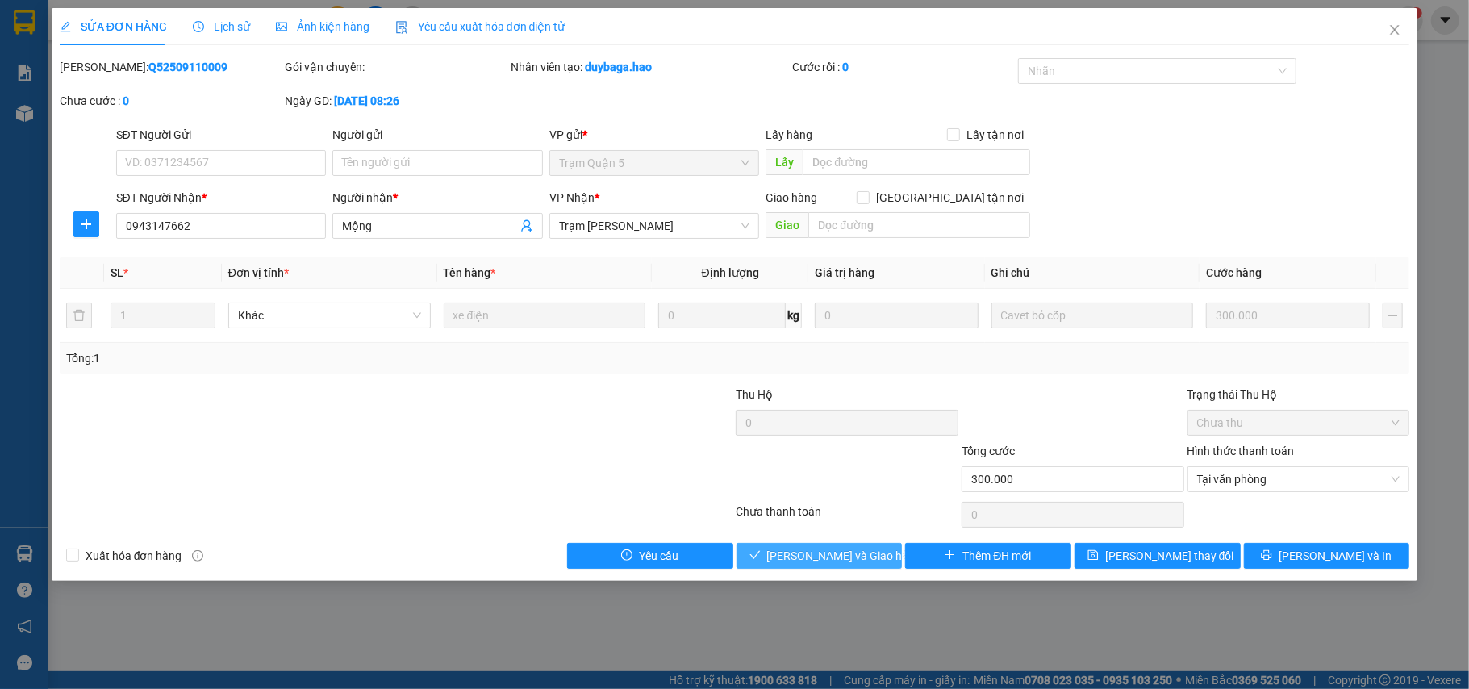
click at [784, 559] on button "Lưu và Giao hàng" at bounding box center [819, 556] width 166 height 26
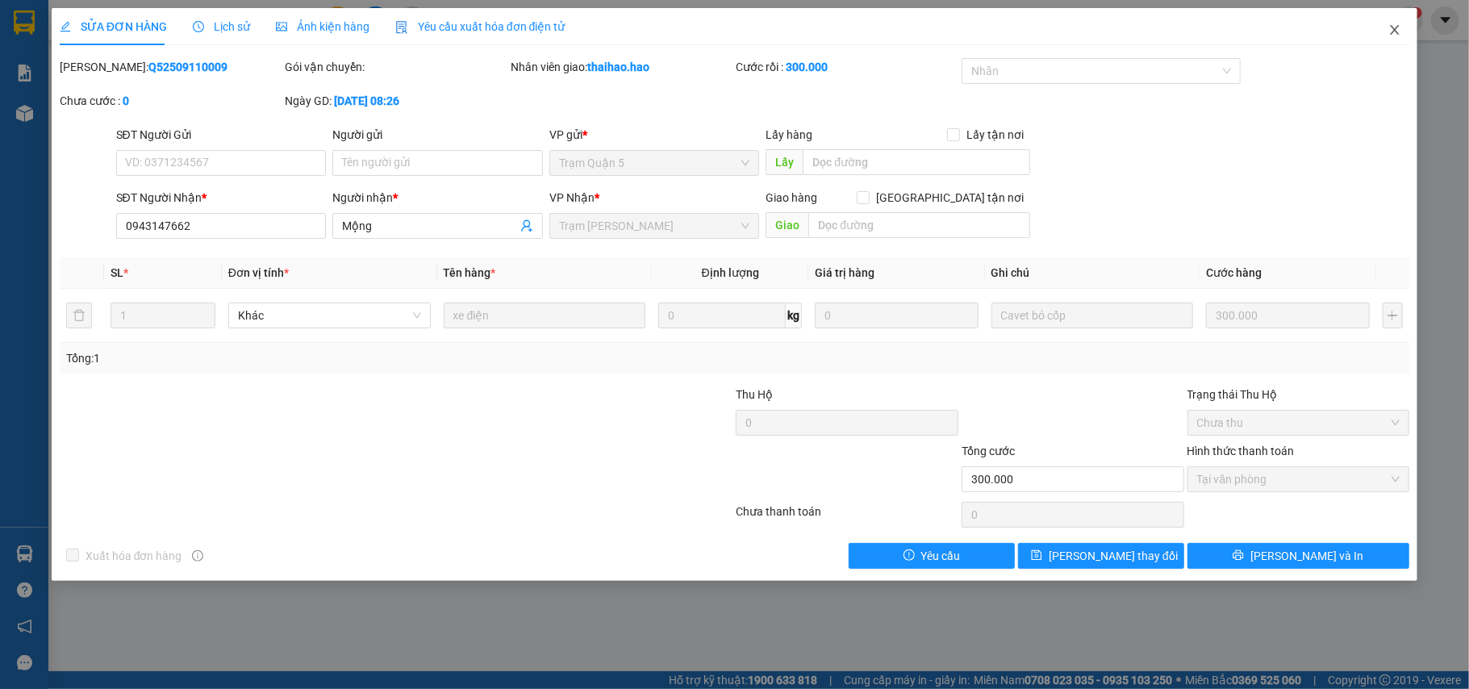
click at [1392, 27] on icon "close" at bounding box center [1395, 30] width 9 height 10
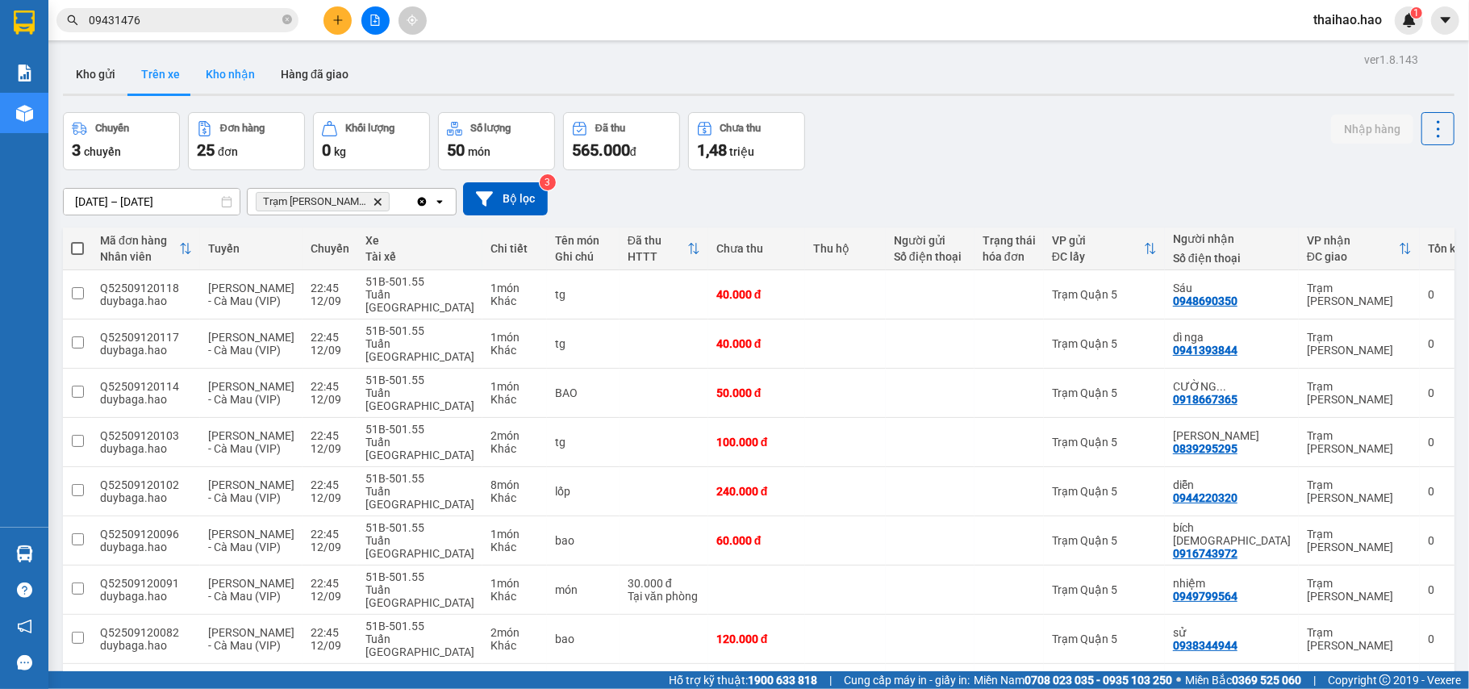
click at [221, 73] on button "Kho nhận" at bounding box center [230, 74] width 75 height 39
type input "[DATE] – [DATE]"
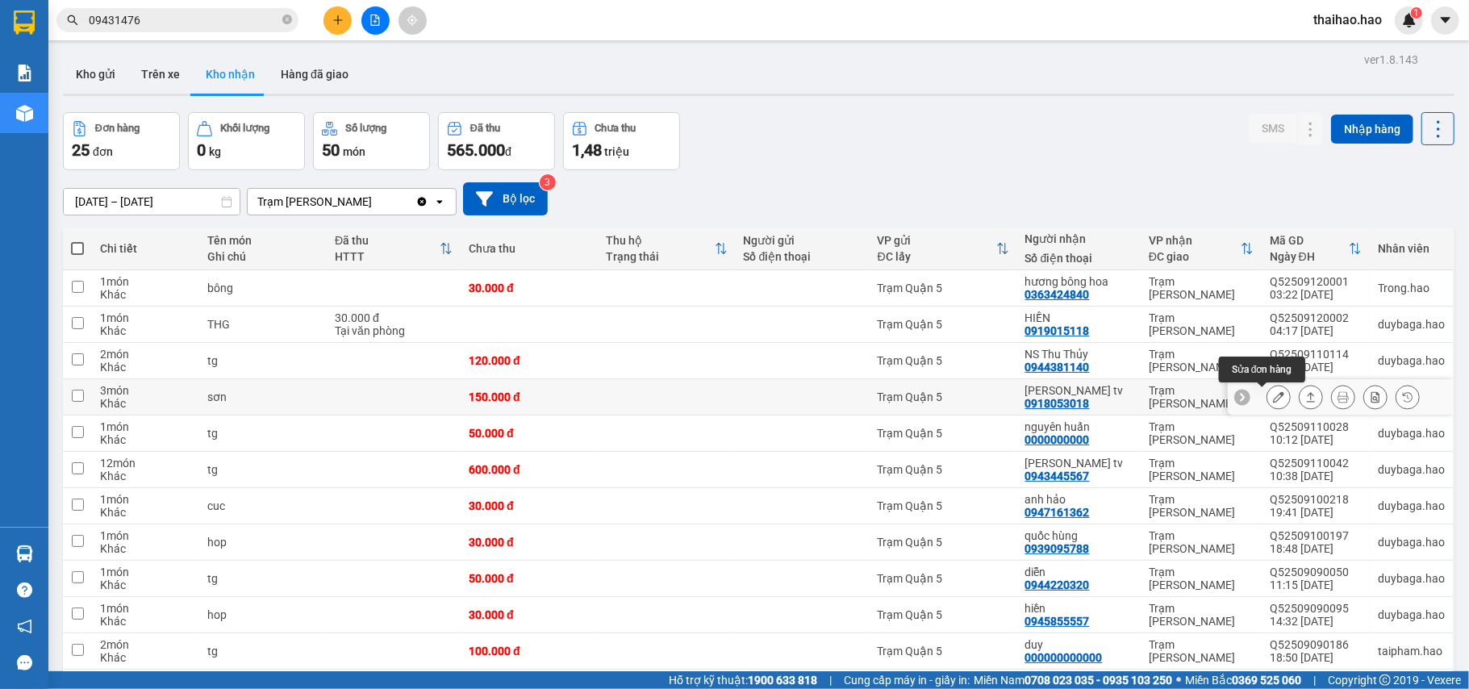
click at [1273, 402] on icon at bounding box center [1278, 396] width 11 height 11
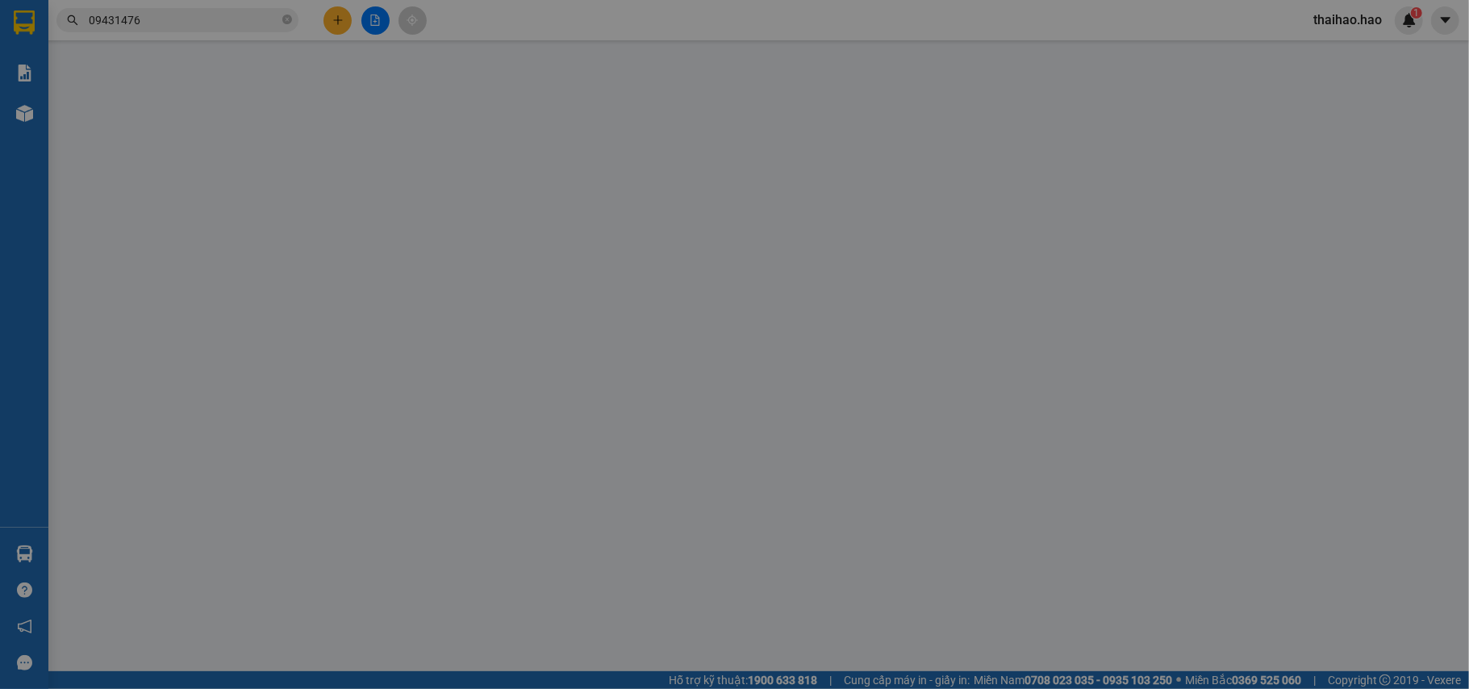
type input "0918053018"
type input "[PERSON_NAME] tv"
type input "150.000"
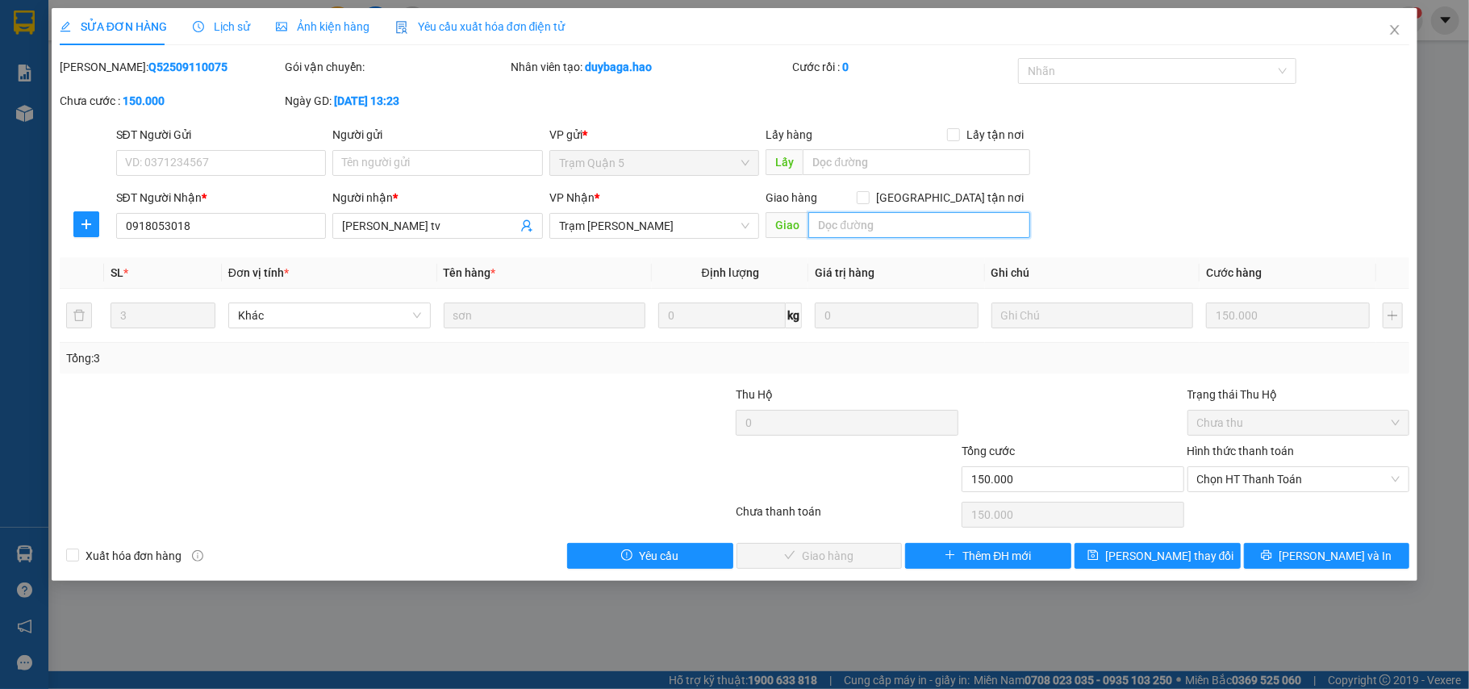
click at [834, 223] on input "text" at bounding box center [919, 225] width 222 height 26
click at [1271, 481] on span "Chọn HT Thanh Toán" at bounding box center [1298, 479] width 203 height 24
type input "BỚT 100K"
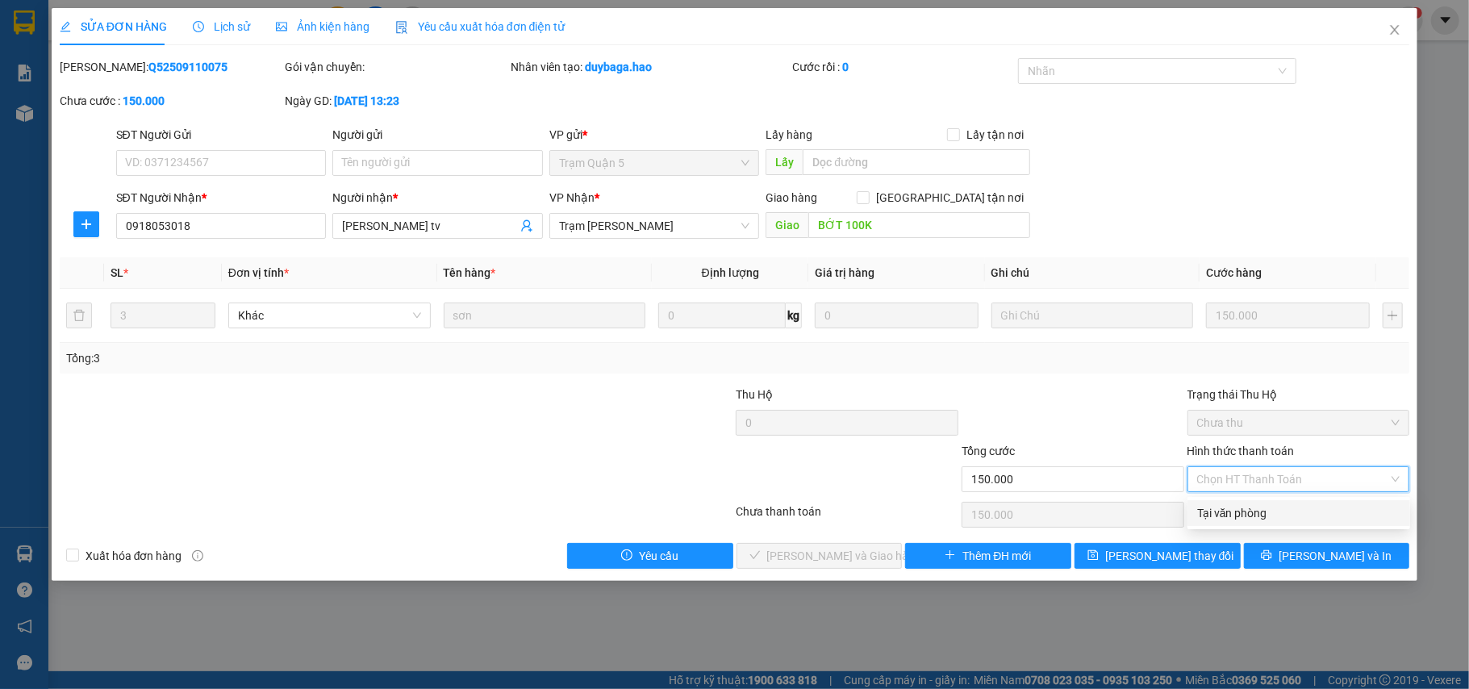
click at [1266, 511] on div "Tại văn phòng" at bounding box center [1298, 513] width 203 height 18
type input "0"
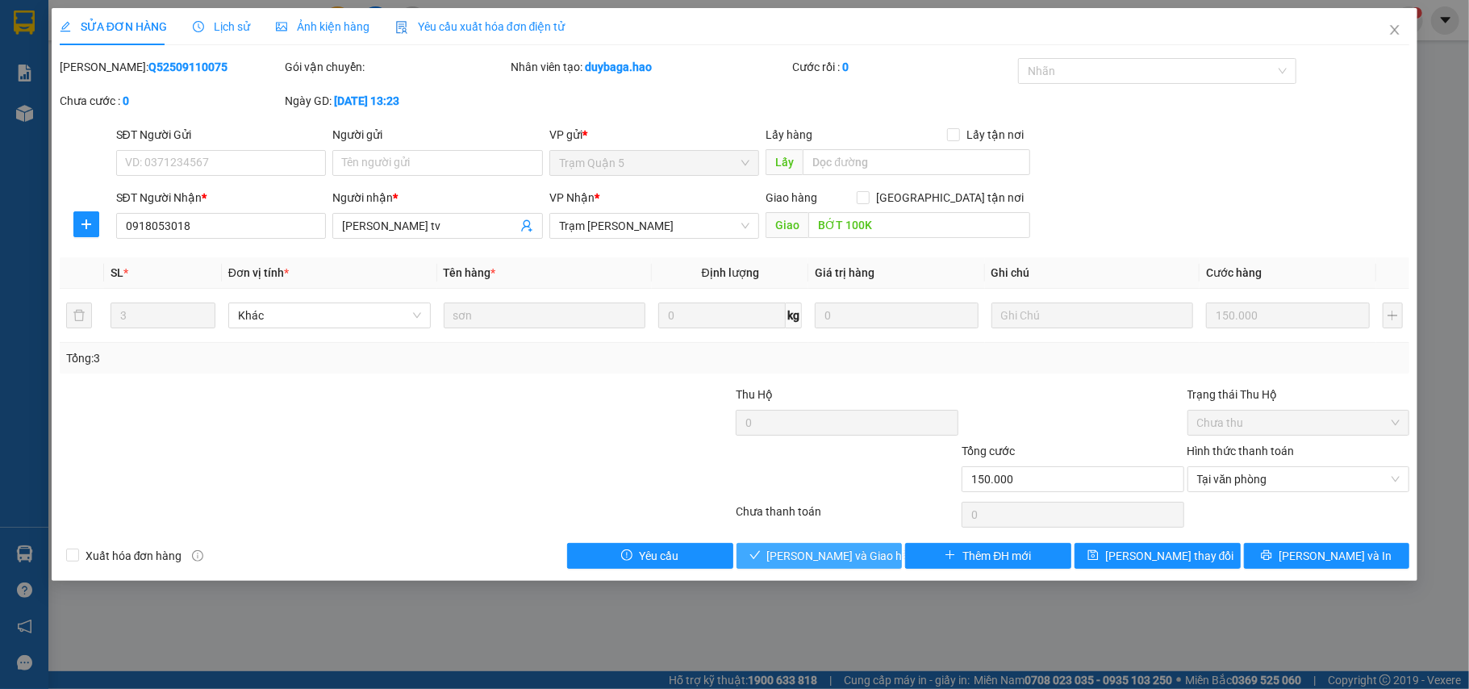
drag, startPoint x: 824, startPoint y: 560, endPoint x: 1072, endPoint y: 378, distance: 308.1
click at [824, 559] on span "Lưu và Giao hàng" at bounding box center [844, 556] width 155 height 18
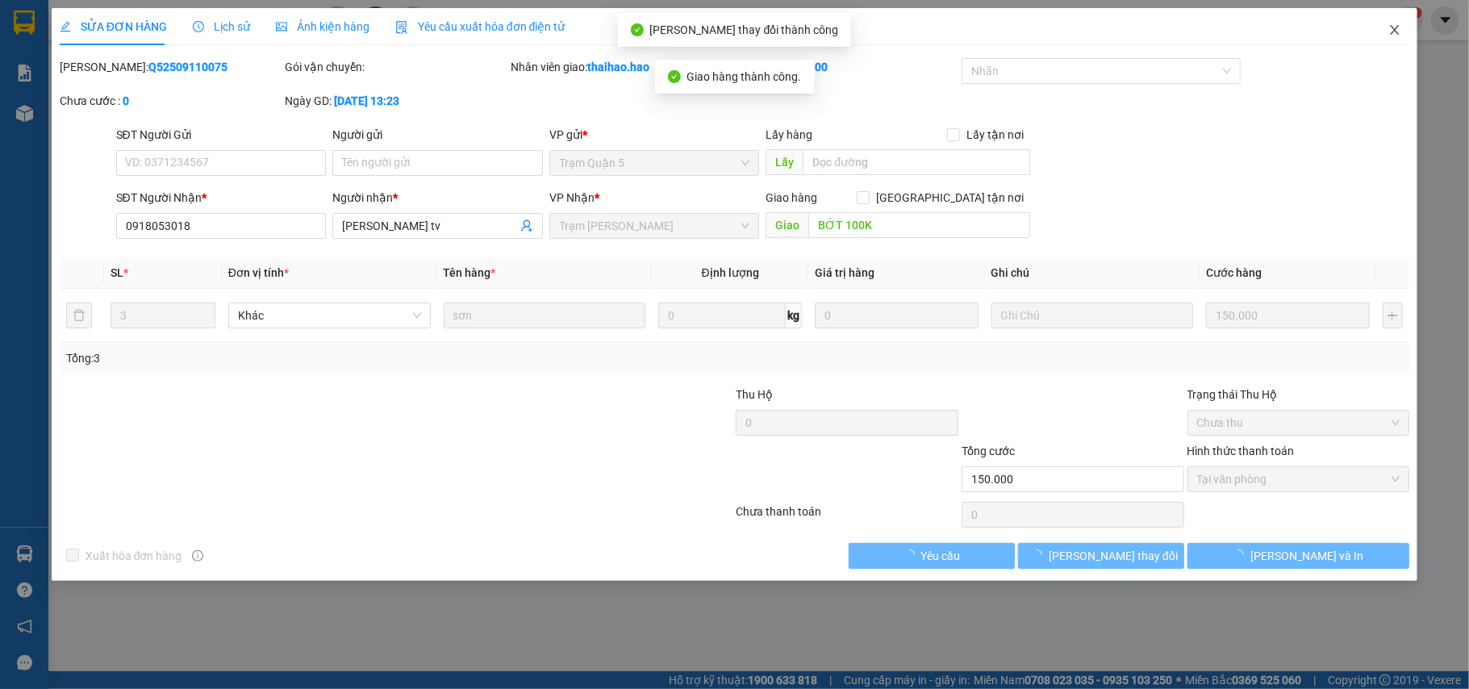
click at [1397, 27] on icon "close" at bounding box center [1395, 30] width 9 height 10
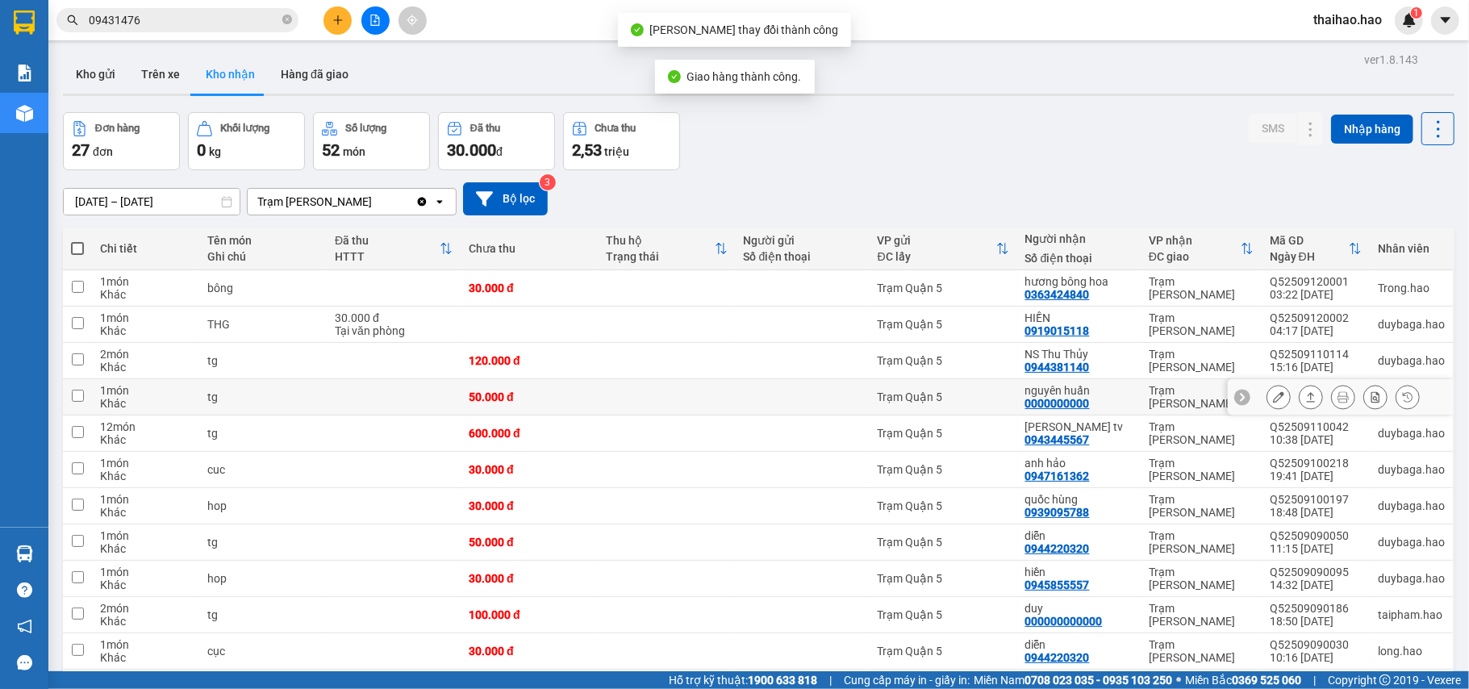
click at [1267, 398] on button at bounding box center [1278, 397] width 23 height 28
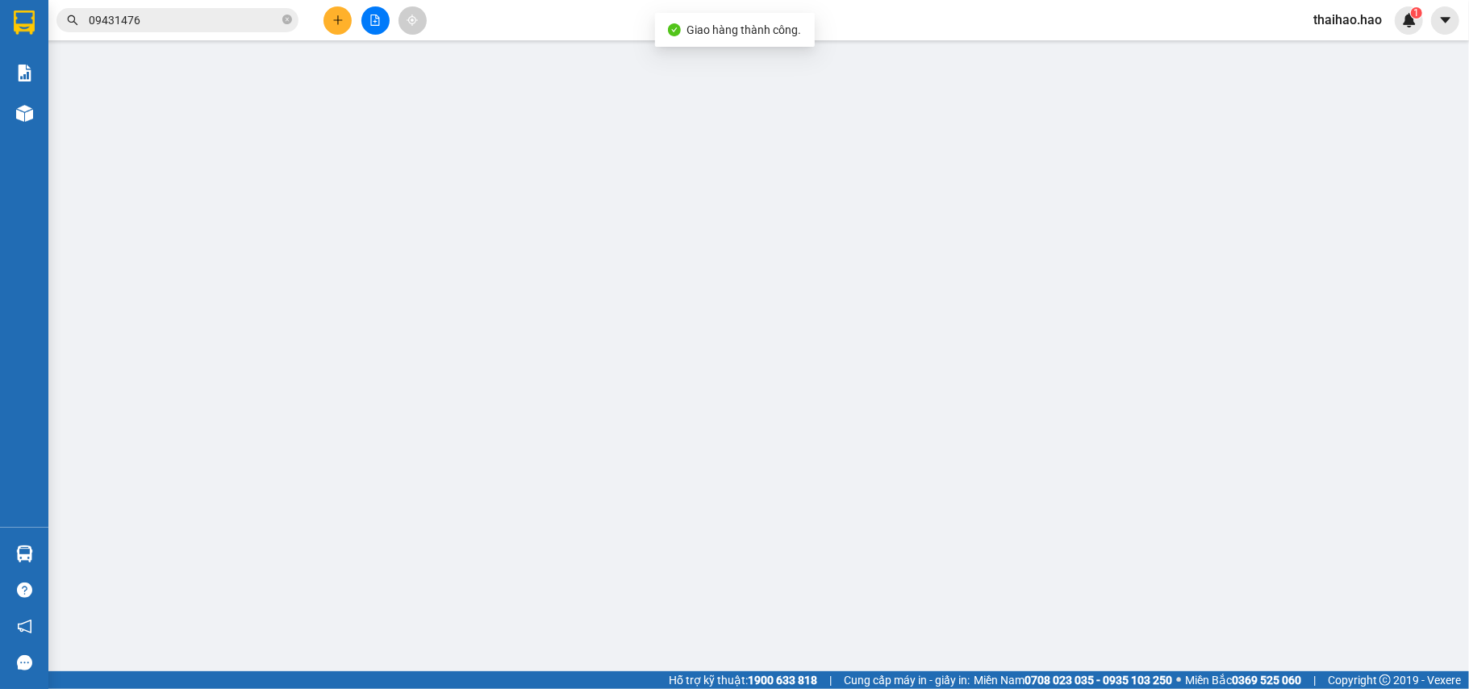
type input "0000000000"
type input "nguyên huấn"
type input "50.000"
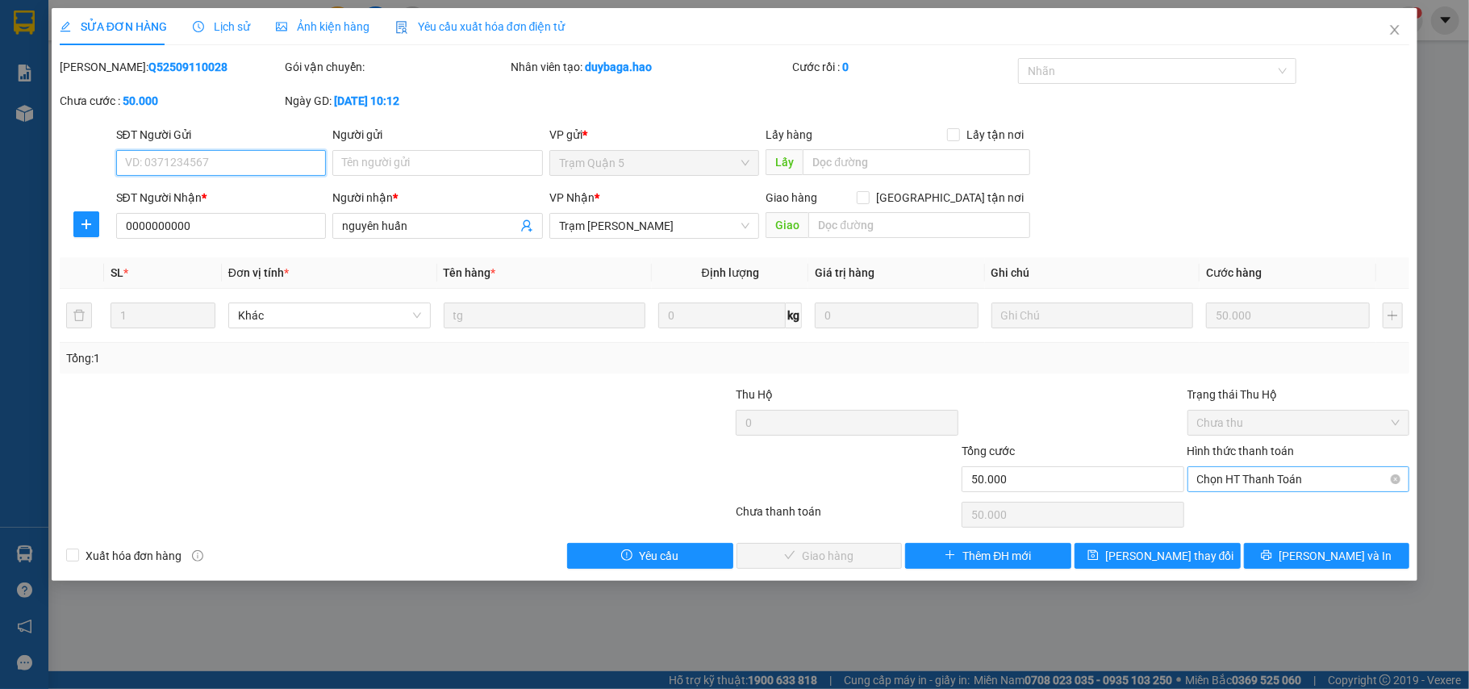
click at [1234, 487] on span "Chọn HT Thanh Toán" at bounding box center [1298, 479] width 203 height 24
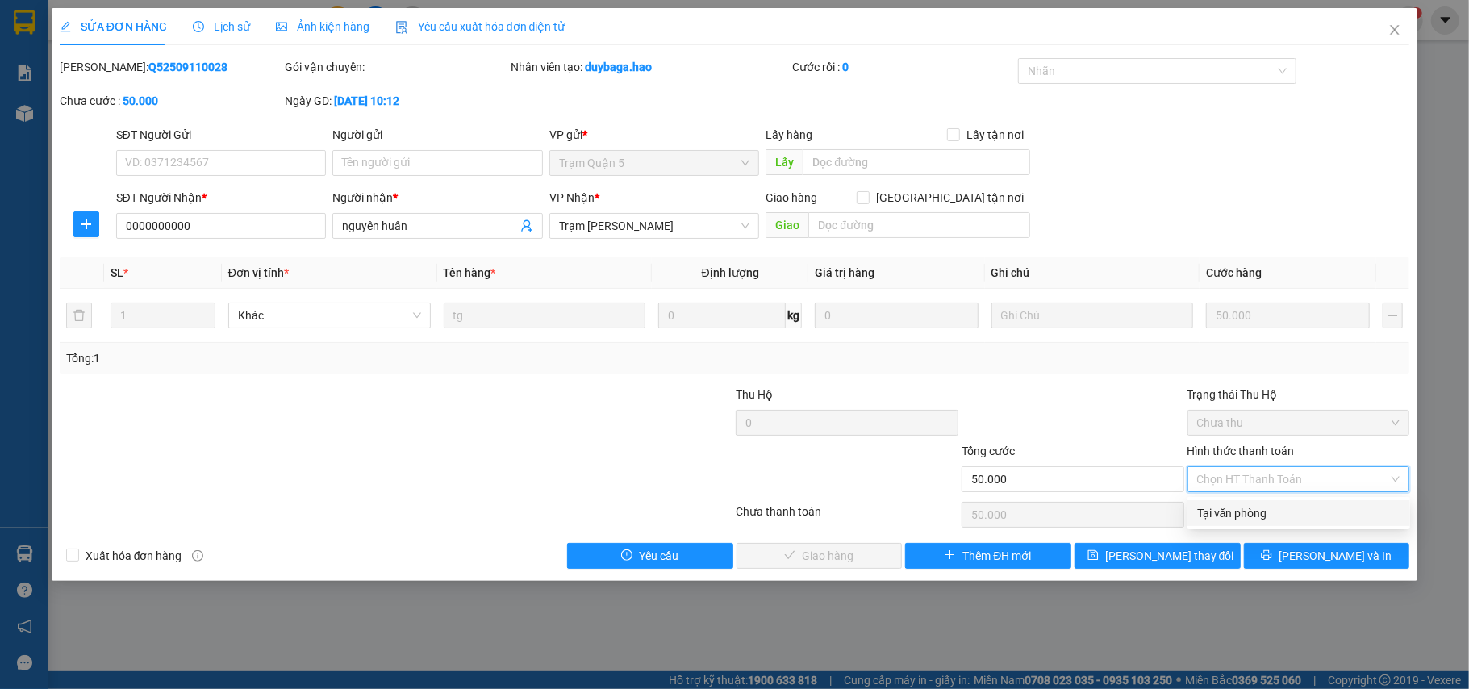
drag, startPoint x: 1233, startPoint y: 511, endPoint x: 937, endPoint y: 528, distance: 295.7
click at [1230, 513] on div "Tại văn phòng" at bounding box center [1298, 513] width 203 height 18
type input "0"
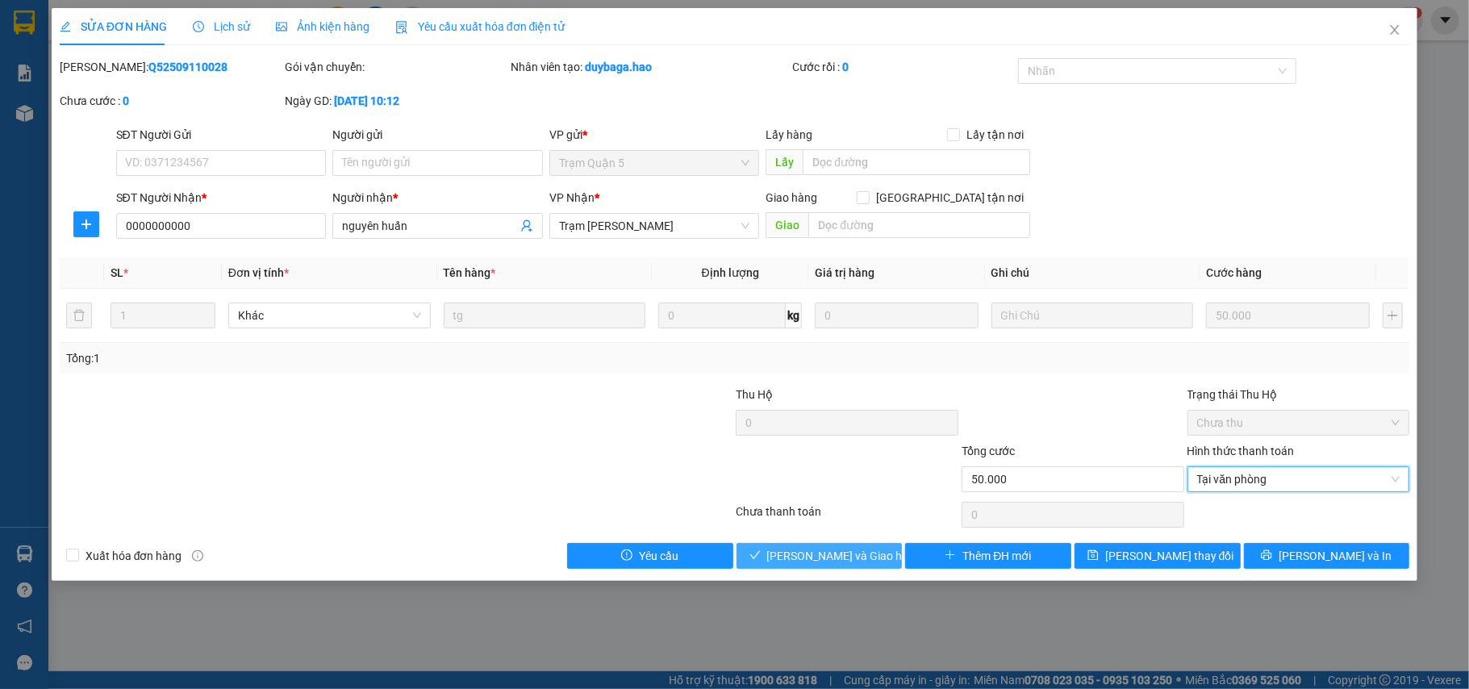
click at [882, 558] on button "Lưu và Giao hàng" at bounding box center [819, 556] width 166 height 26
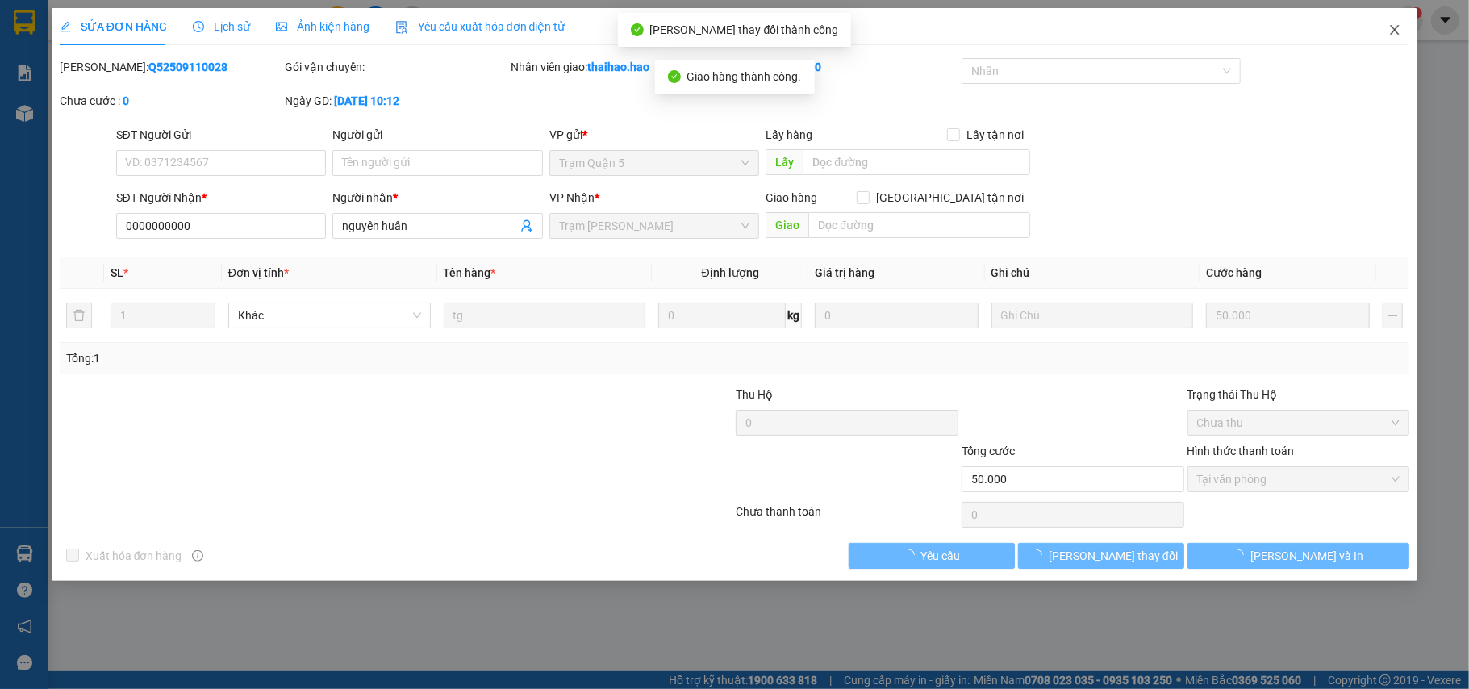
click at [1384, 43] on span "Close" at bounding box center [1394, 30] width 45 height 45
click at [1384, 43] on main at bounding box center [734, 335] width 1469 height 671
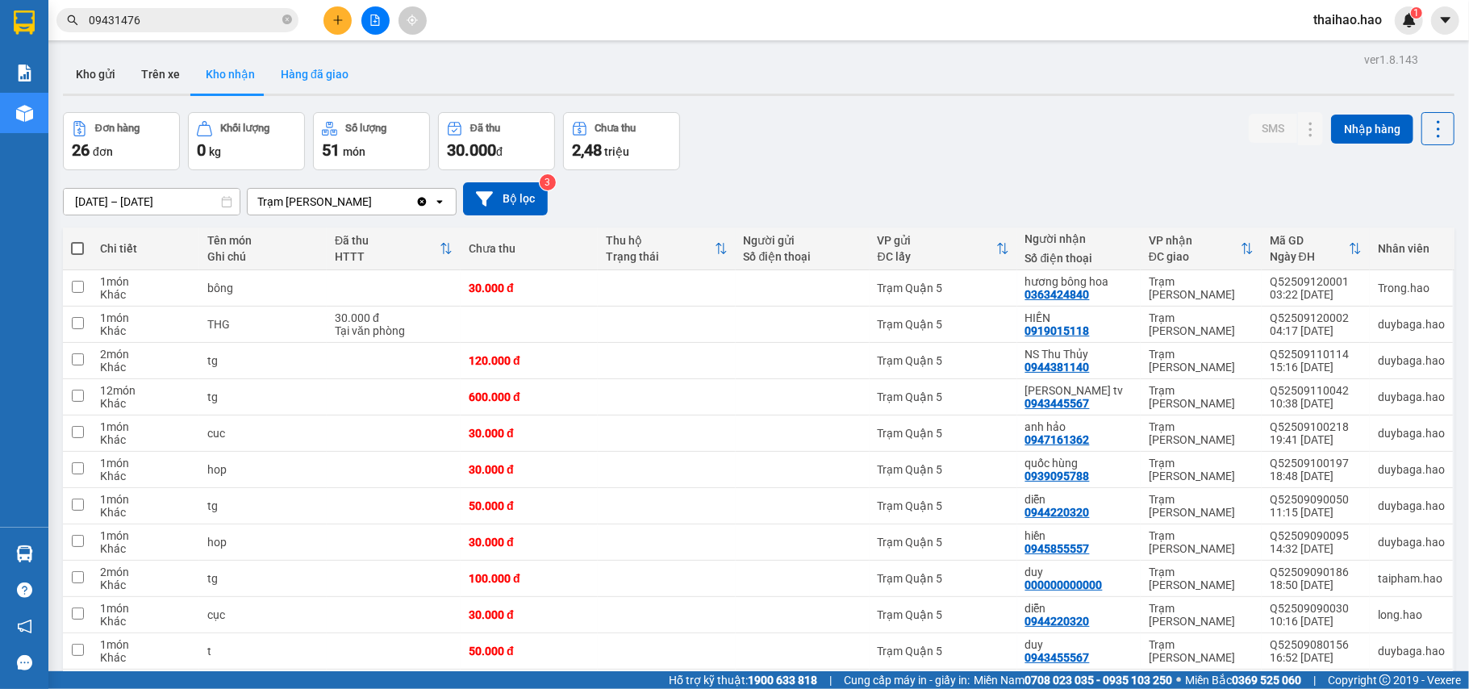
click at [323, 65] on button "Hàng đã giao" at bounding box center [315, 74] width 94 height 39
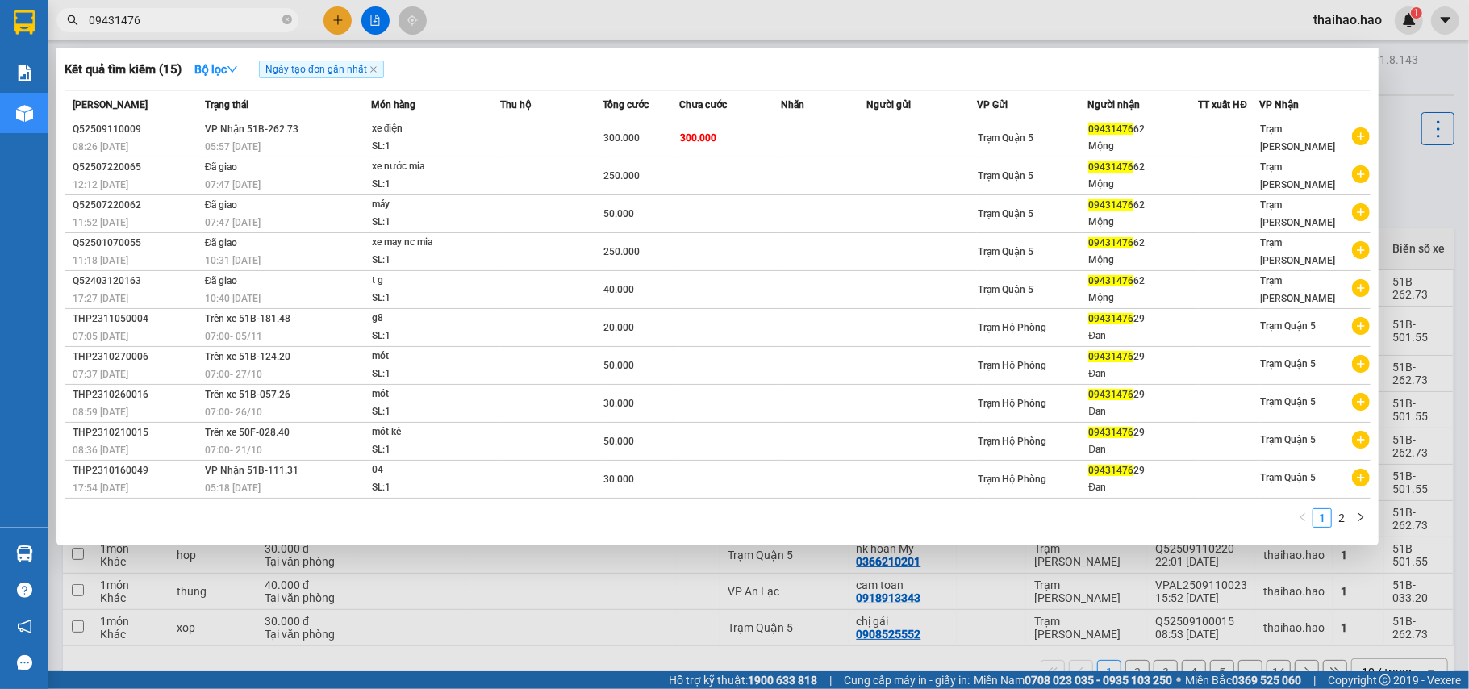
click at [239, 17] on input "09431476" at bounding box center [184, 20] width 190 height 18
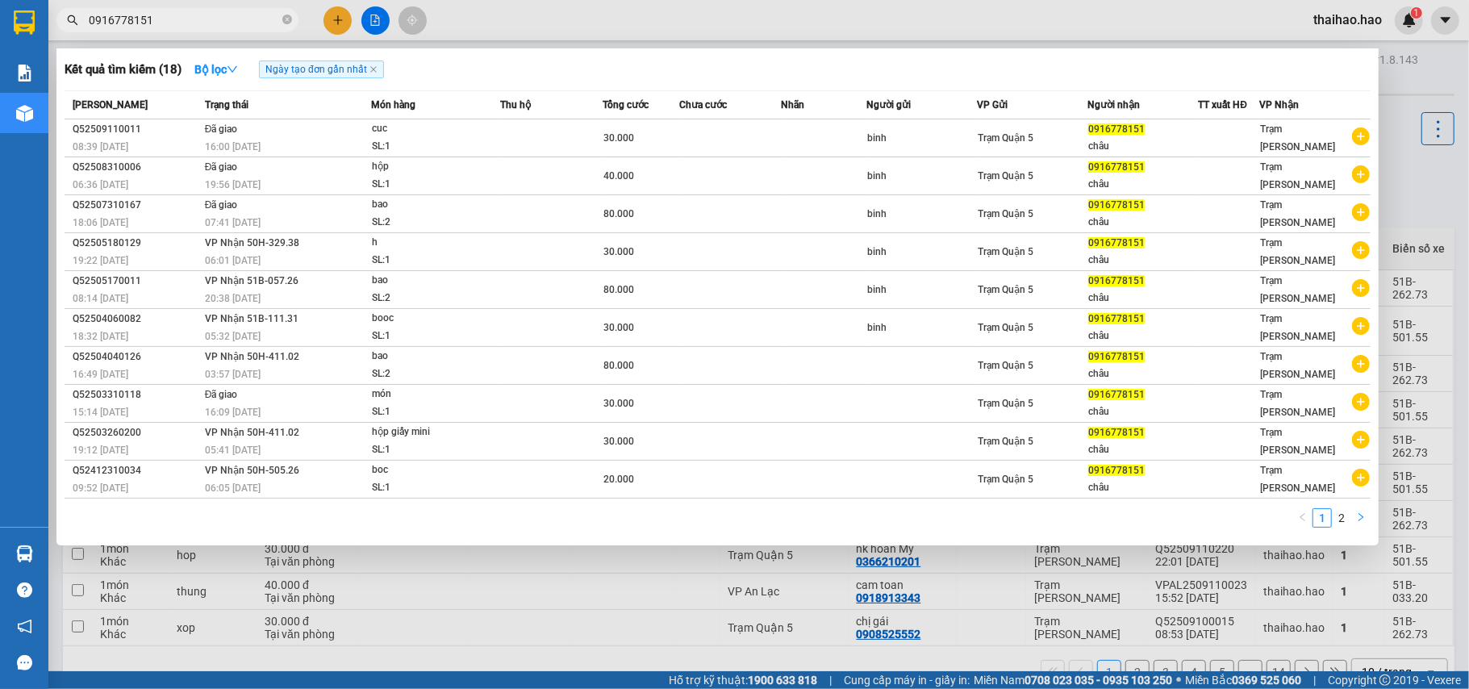
type input "0916778151"
click at [1324, 514] on link "1" at bounding box center [1322, 518] width 18 height 18
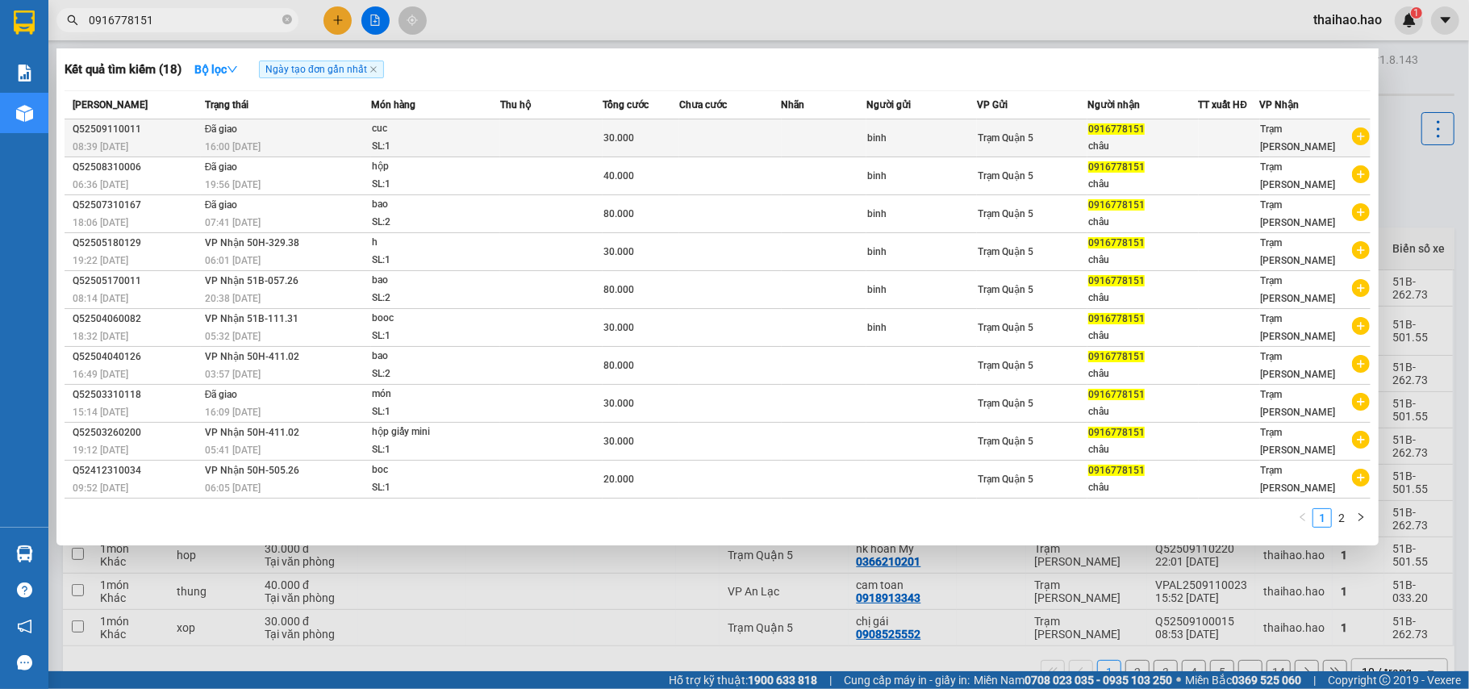
click at [510, 131] on td at bounding box center [551, 138] width 102 height 38
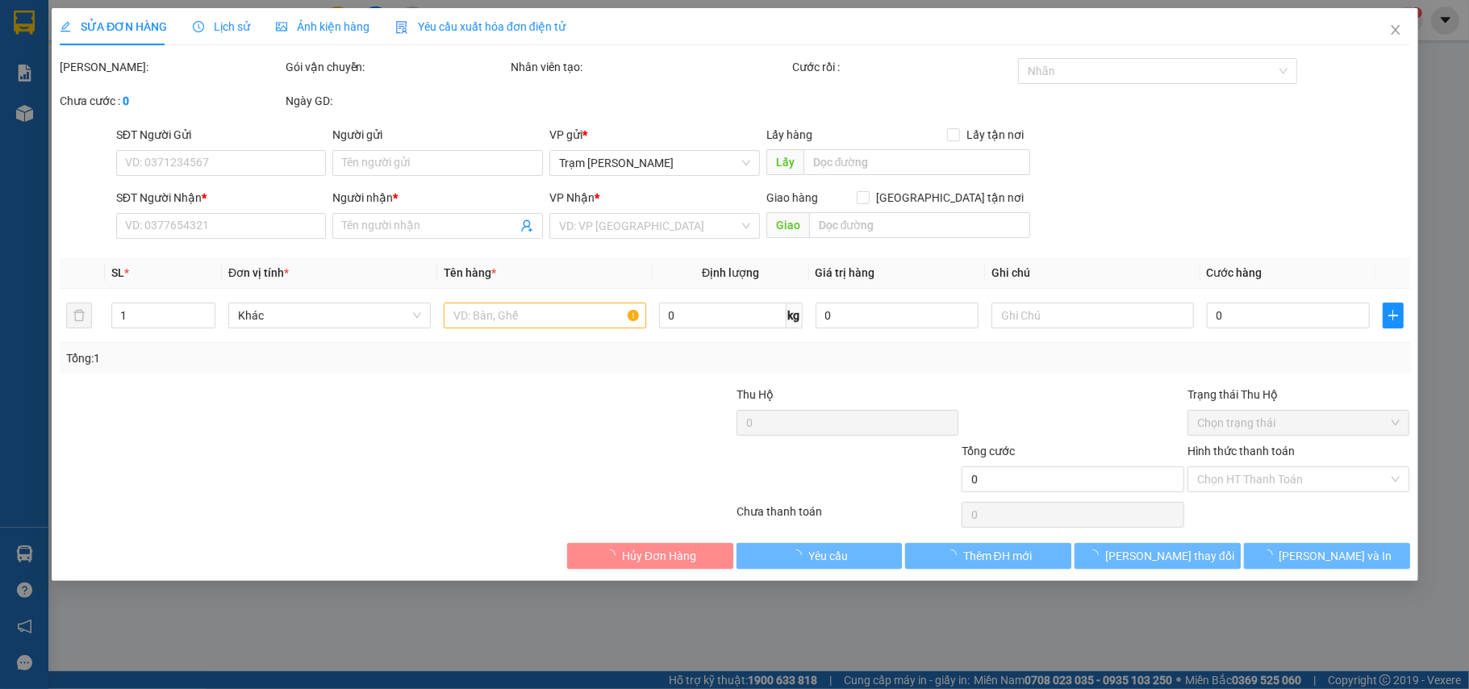
type input "binh"
type input "0916778151"
type input "châu"
type input "30.000"
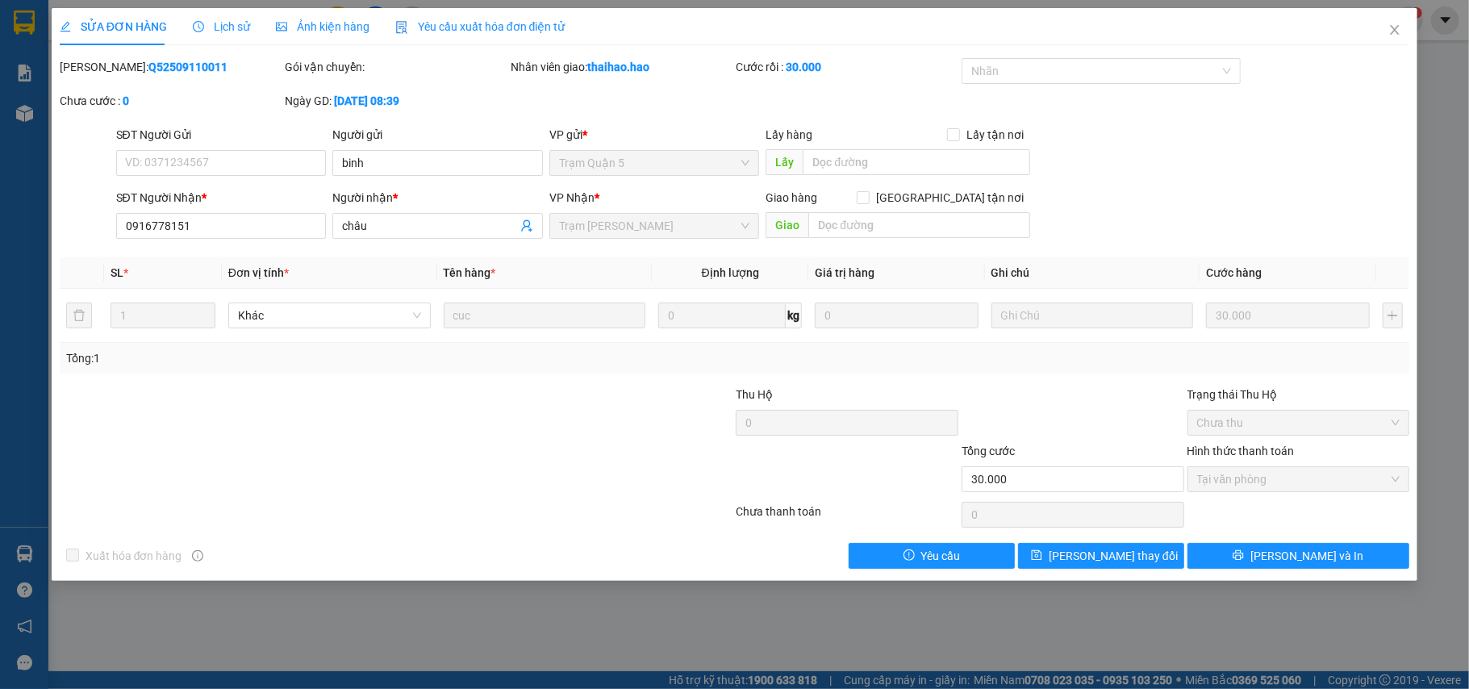
click at [303, 35] on div "Ảnh kiện hàng" at bounding box center [323, 26] width 94 height 37
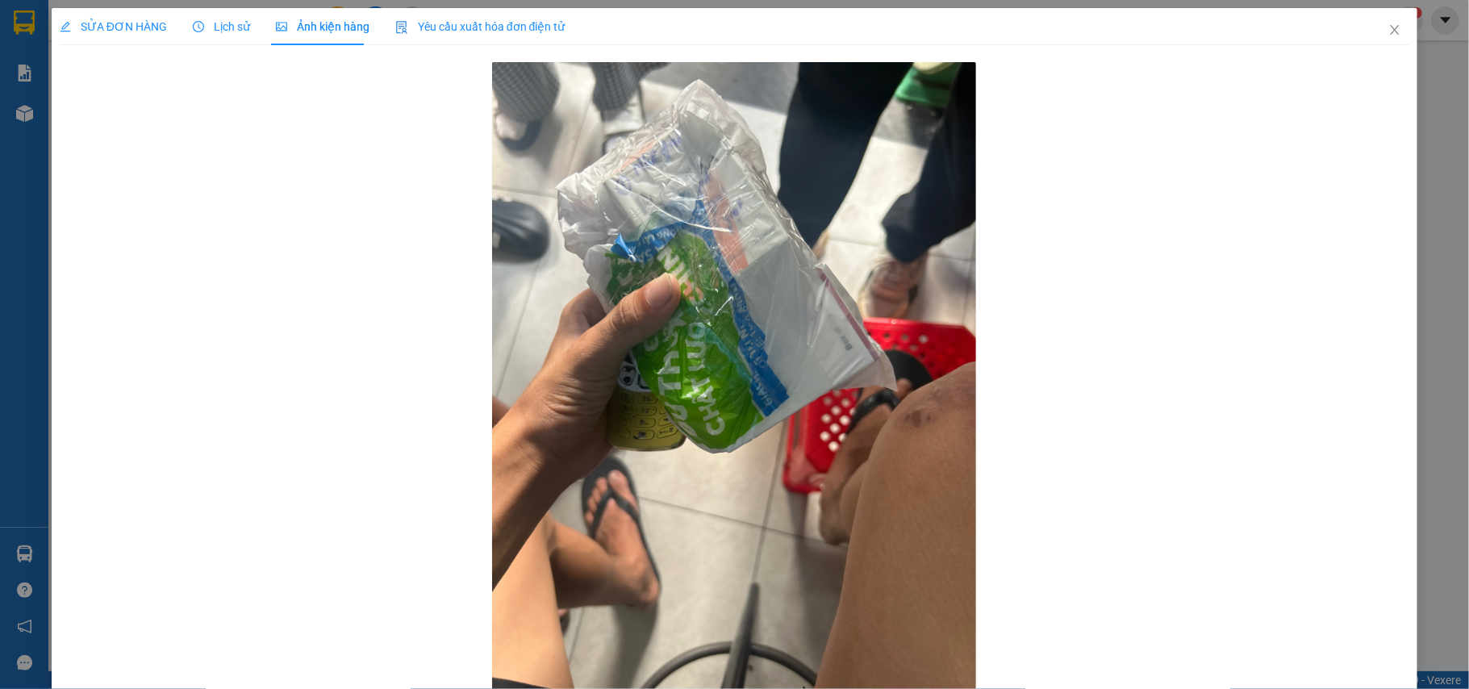
click at [113, 27] on span "SỬA ĐƠN HÀNG" at bounding box center [113, 26] width 107 height 13
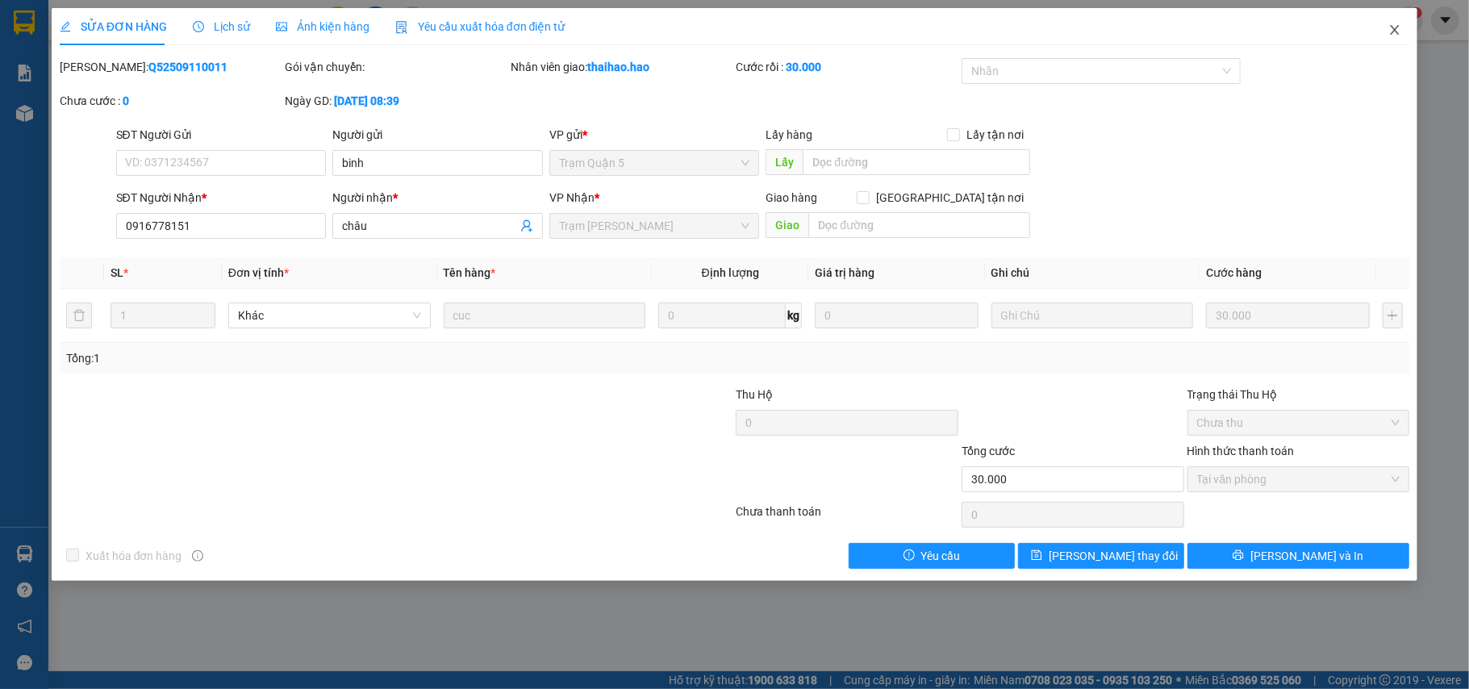
click at [1395, 33] on icon "close" at bounding box center [1394, 29] width 13 height 13
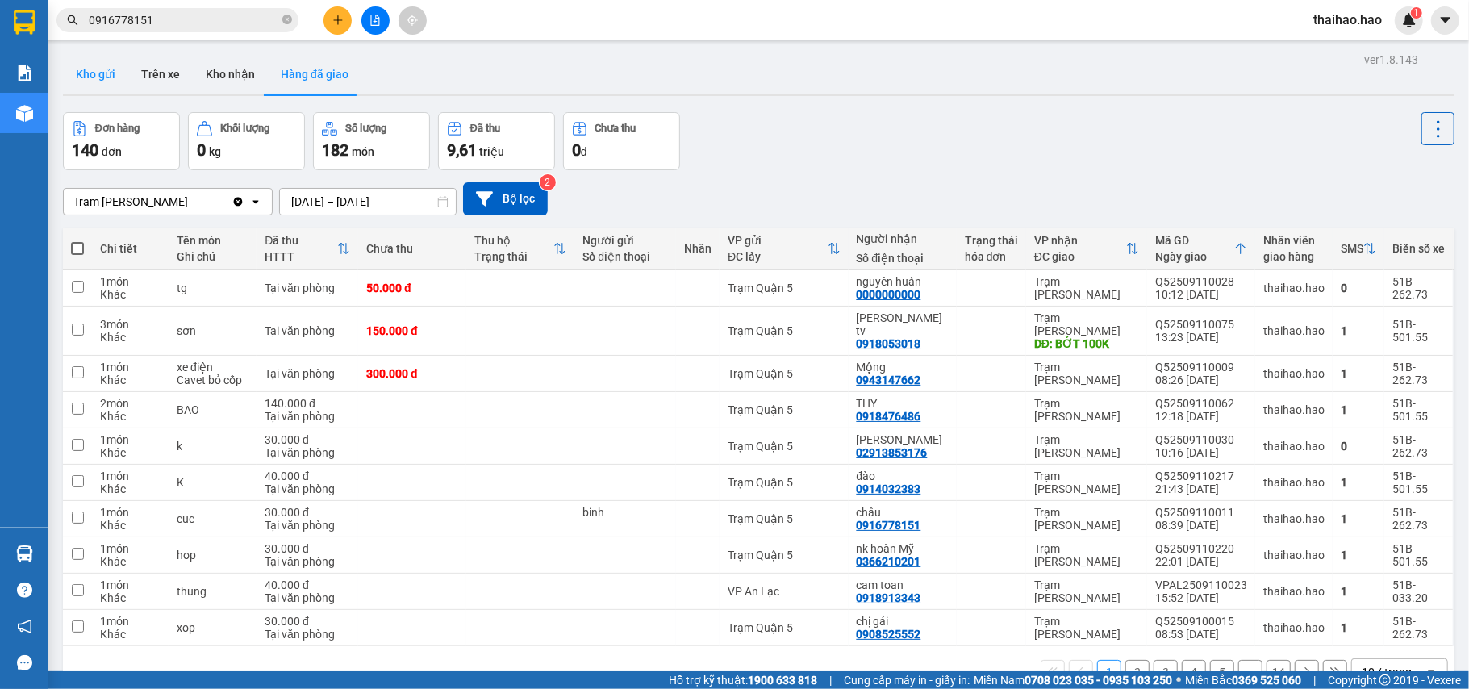
click at [103, 73] on button "Kho gửi" at bounding box center [95, 74] width 65 height 39
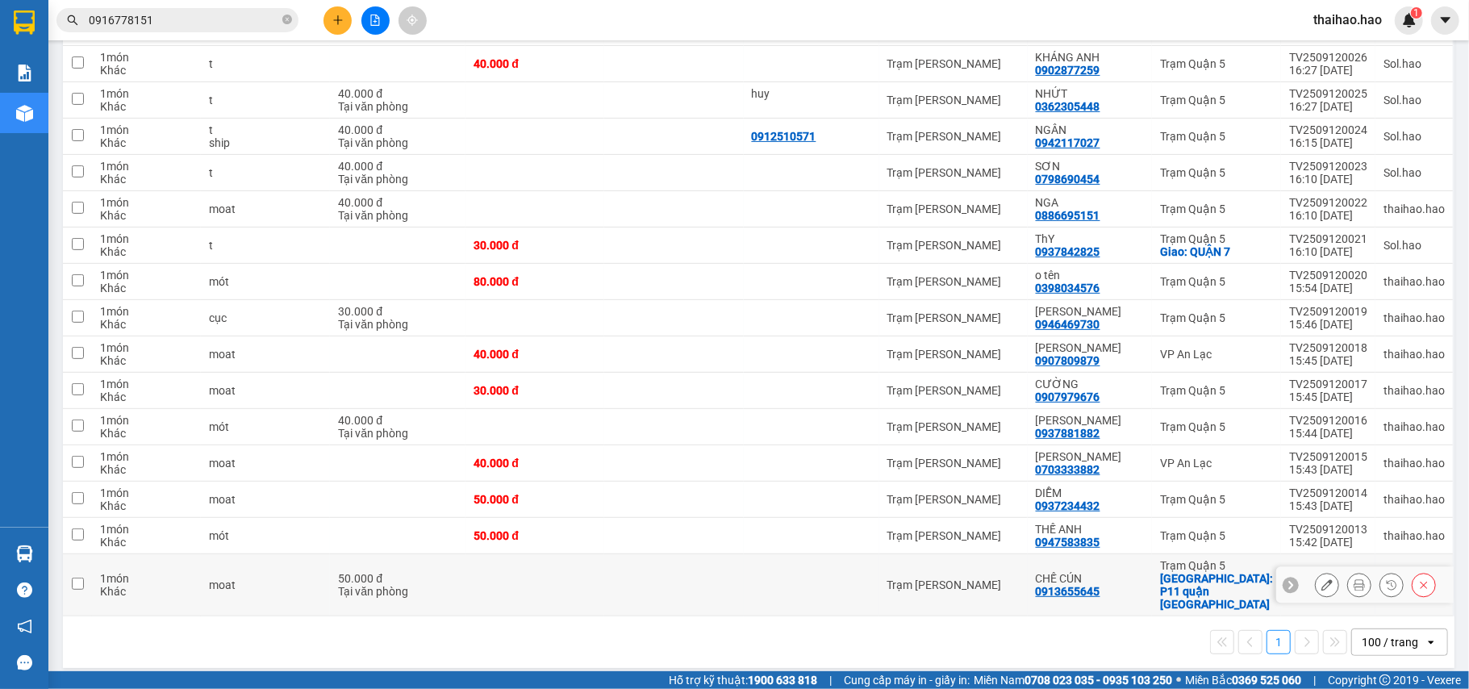
scroll to position [314, 0]
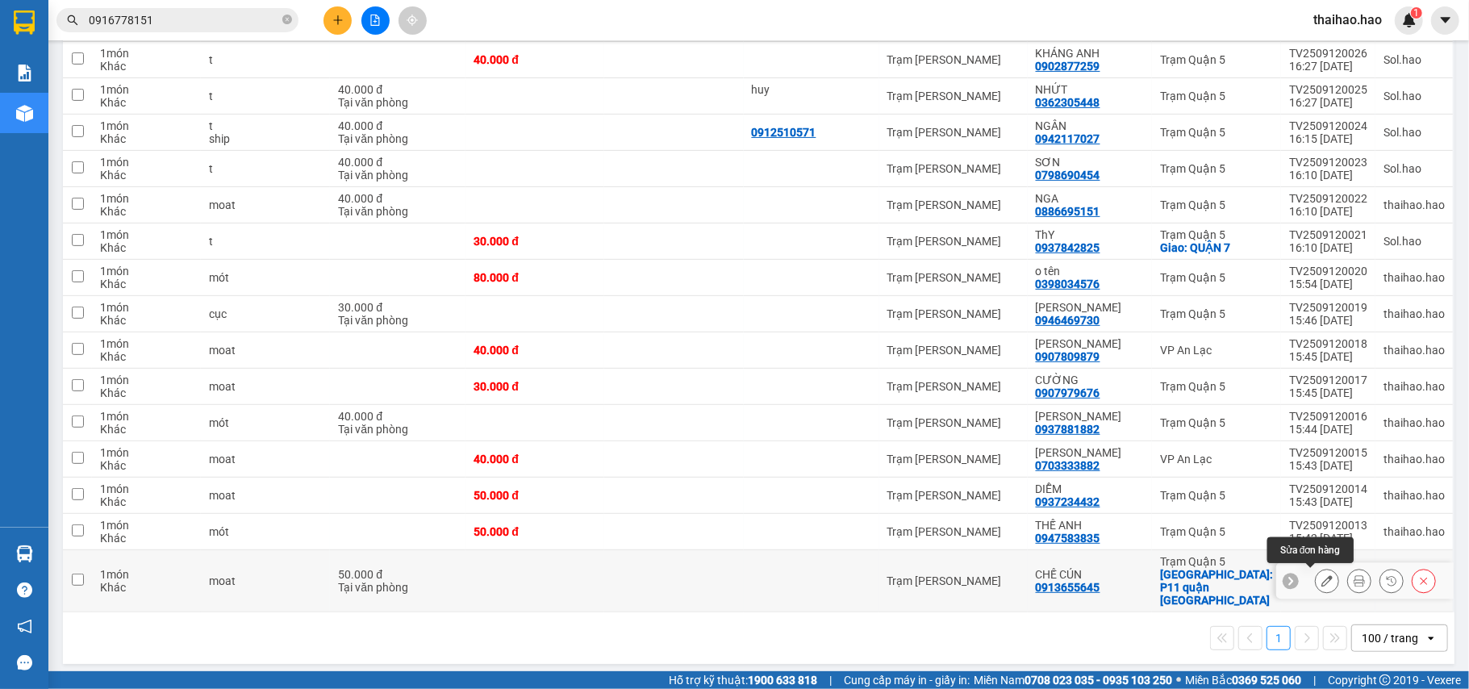
click at [1316, 587] on button at bounding box center [1327, 581] width 23 height 28
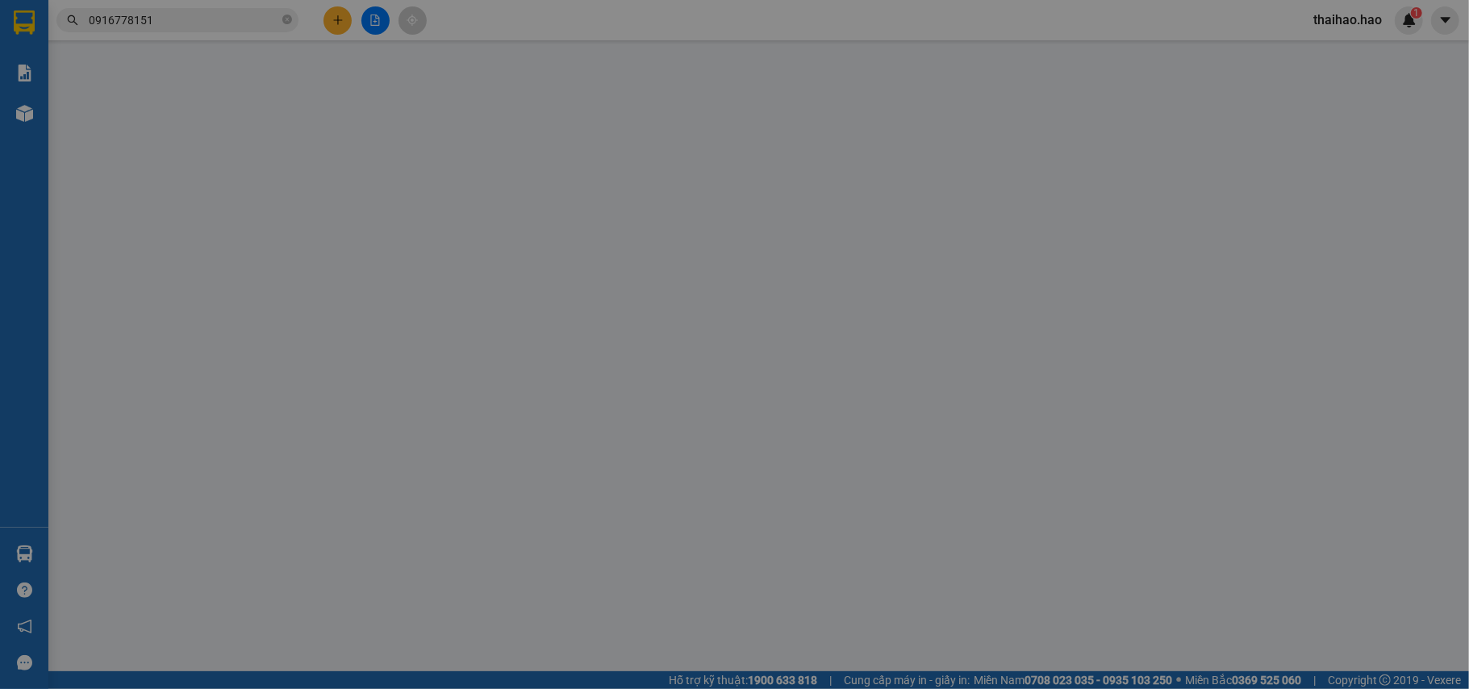
type input "0913655645"
type input "CHẾ CÚN"
checkbox input "true"
type input "P11 quận bình thạnh"
type input "50.000"
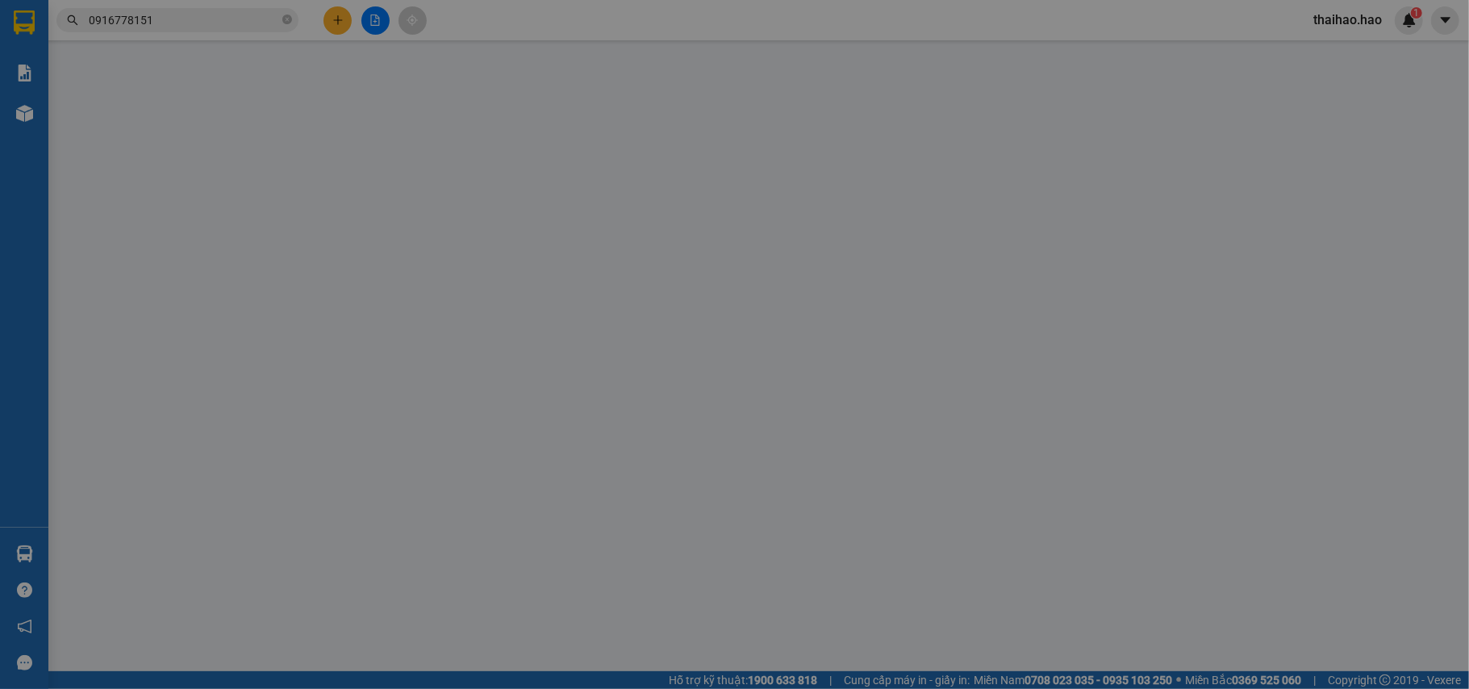
type input "0"
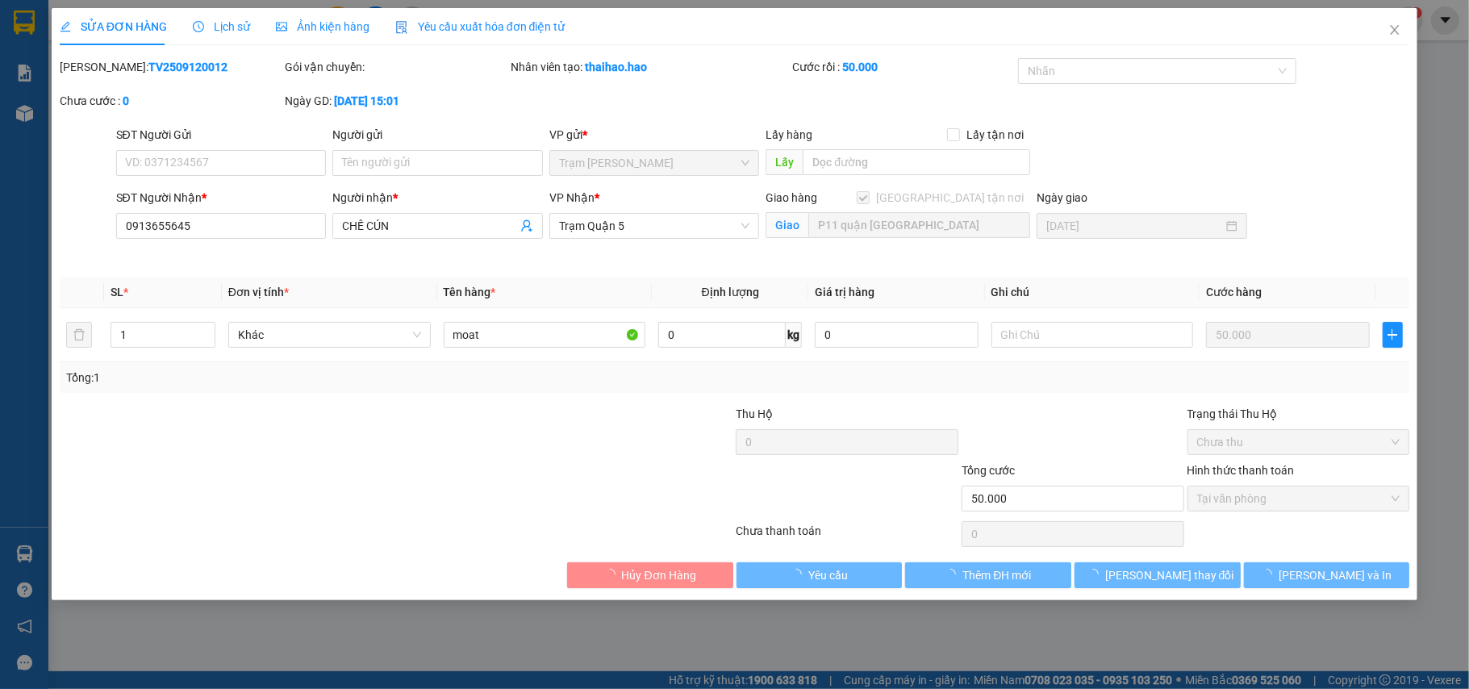
click at [357, 58] on div "Gói vận chuyển:" at bounding box center [396, 67] width 223 height 18
click at [357, 56] on div "SỬA ĐƠN HÀNG Lịch sử Ảnh kiện hàng Yêu cầu xuất hóa đơn điện tử Total Paid Fee …" at bounding box center [735, 298] width 1350 height 580
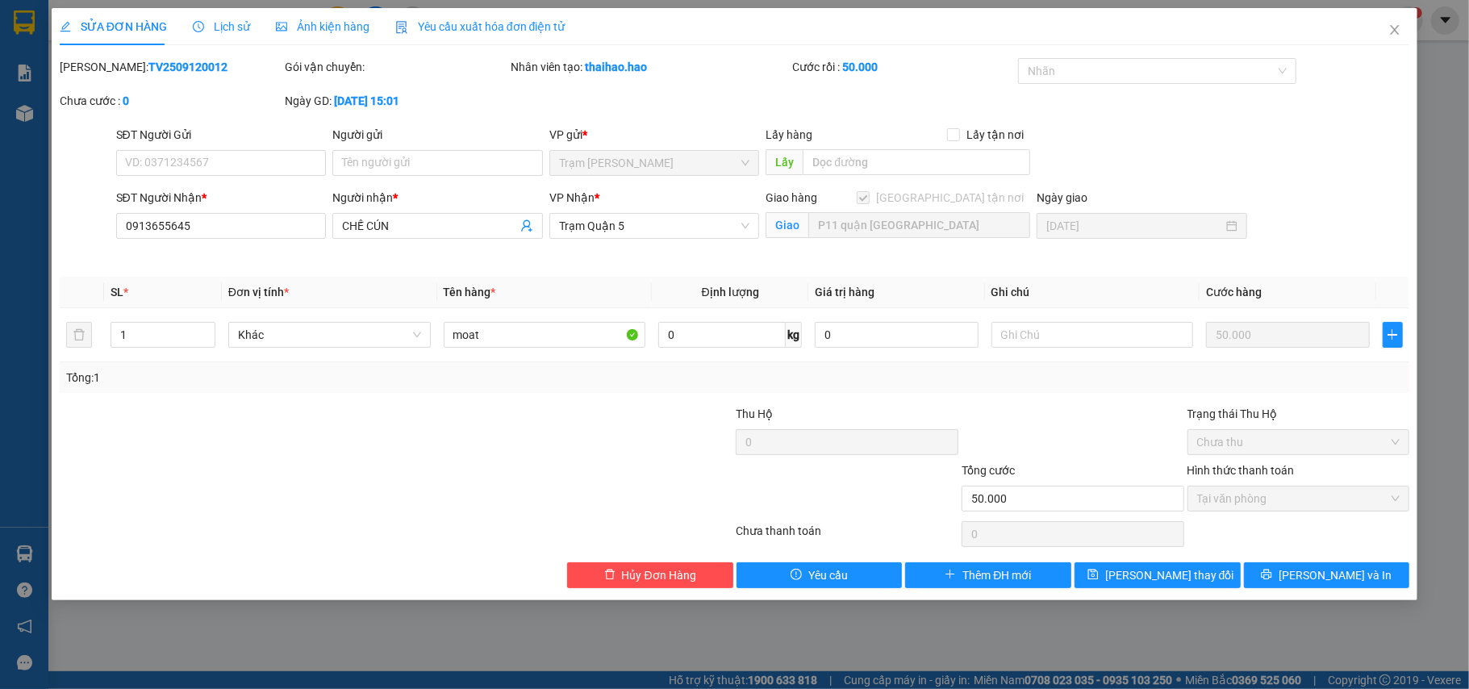
click at [356, 46] on div "SỬA ĐƠN HÀNG Lịch sử Ảnh kiện hàng Yêu cầu xuất hóa đơn điện tử Total Paid Fee …" at bounding box center [735, 298] width 1350 height 580
click at [356, 45] on div "SỬA ĐƠN HÀNG Lịch sử Ảnh kiện hàng Yêu cầu xuất hóa đơn điện tử Total Paid Fee …" at bounding box center [735, 298] width 1350 height 580
click at [315, 3] on div "SỬA ĐƠN HÀNG Lịch sử Ảnh kiện hàng Yêu cầu xuất hóa đơn điện tử Total Paid Fee …" at bounding box center [734, 344] width 1469 height 689
click at [313, 23] on span "Ảnh kiện hàng" at bounding box center [323, 26] width 94 height 13
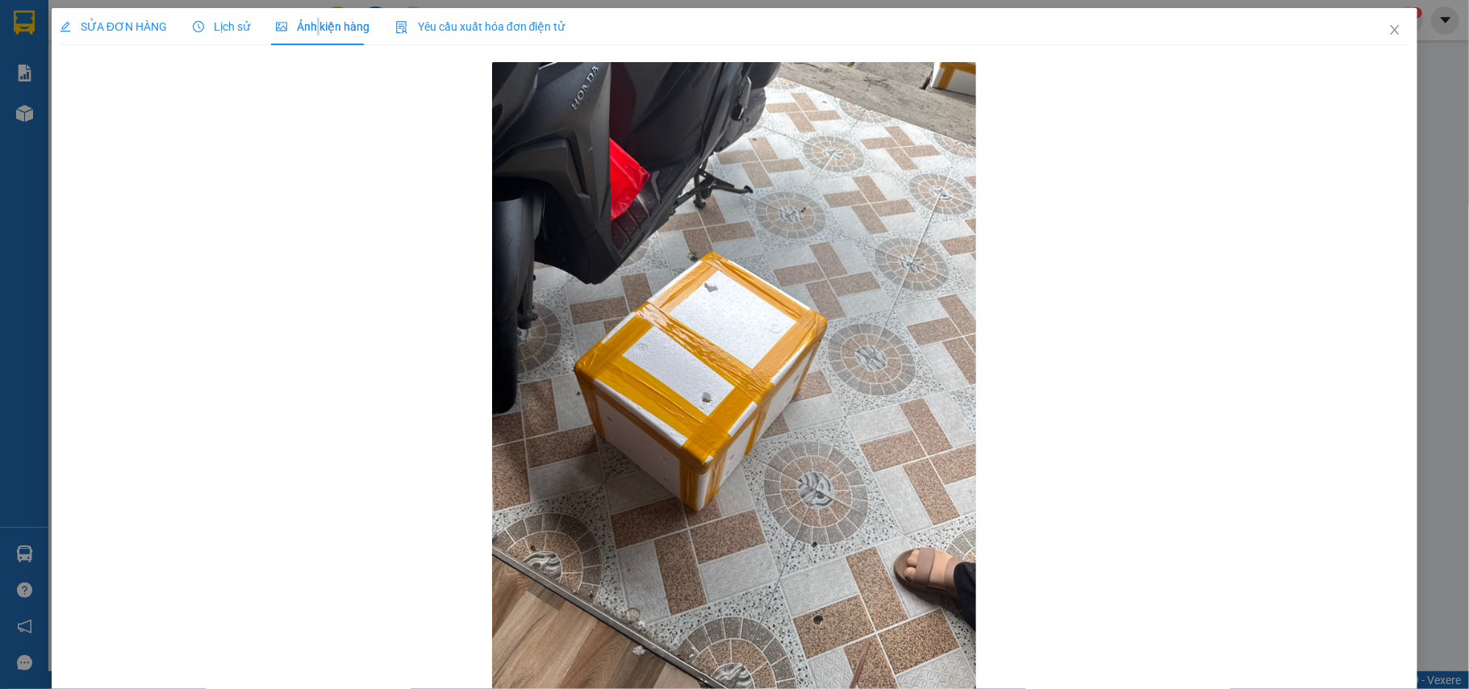
click at [313, 23] on span "Ảnh kiện hàng" at bounding box center [323, 26] width 94 height 13
click at [1386, 26] on span "Close" at bounding box center [1394, 30] width 45 height 45
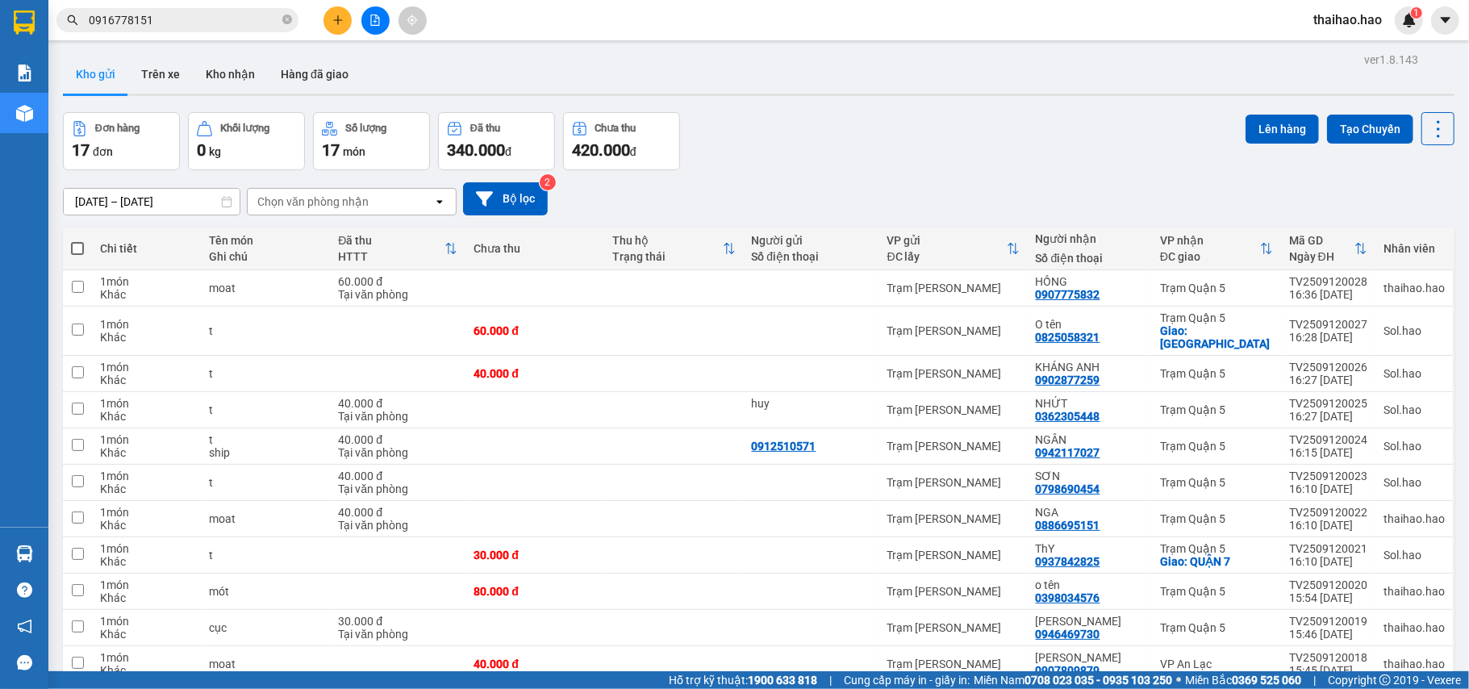
scroll to position [107, 0]
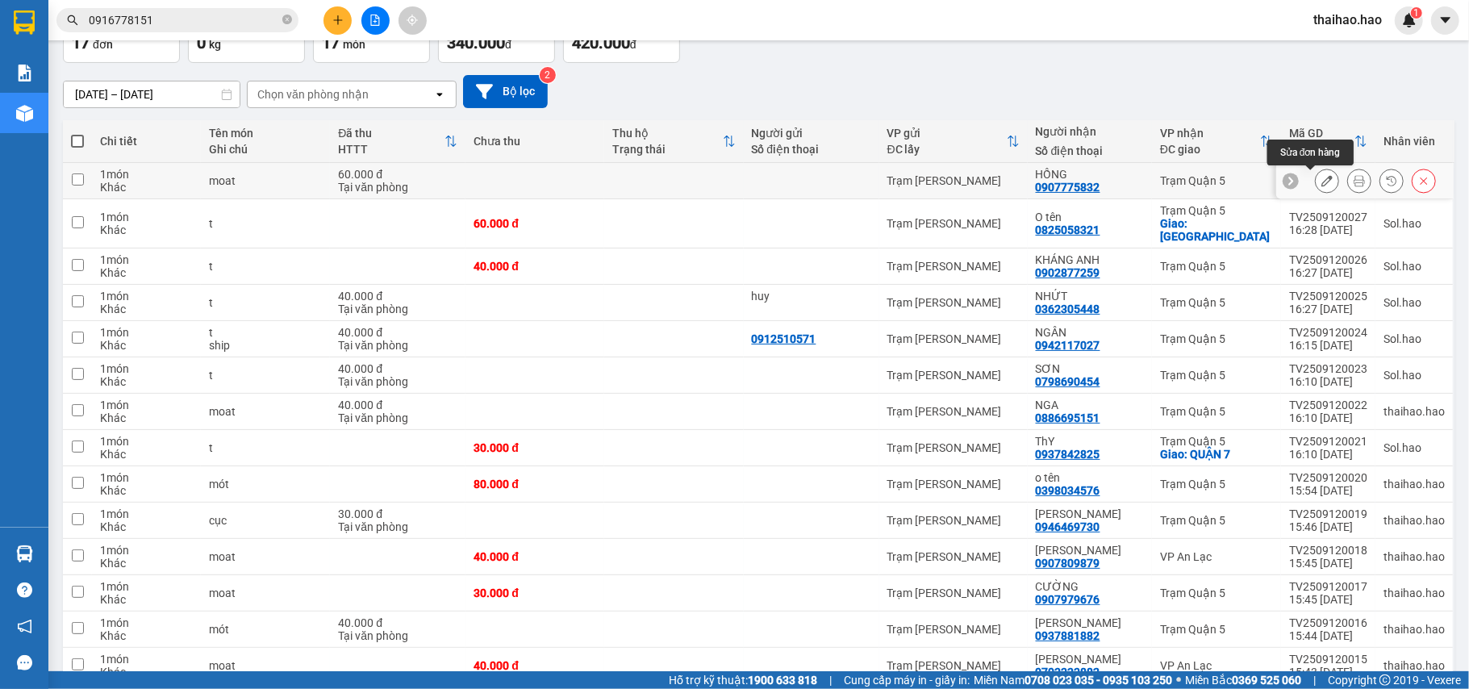
click at [1348, 185] on button at bounding box center [1359, 181] width 23 height 28
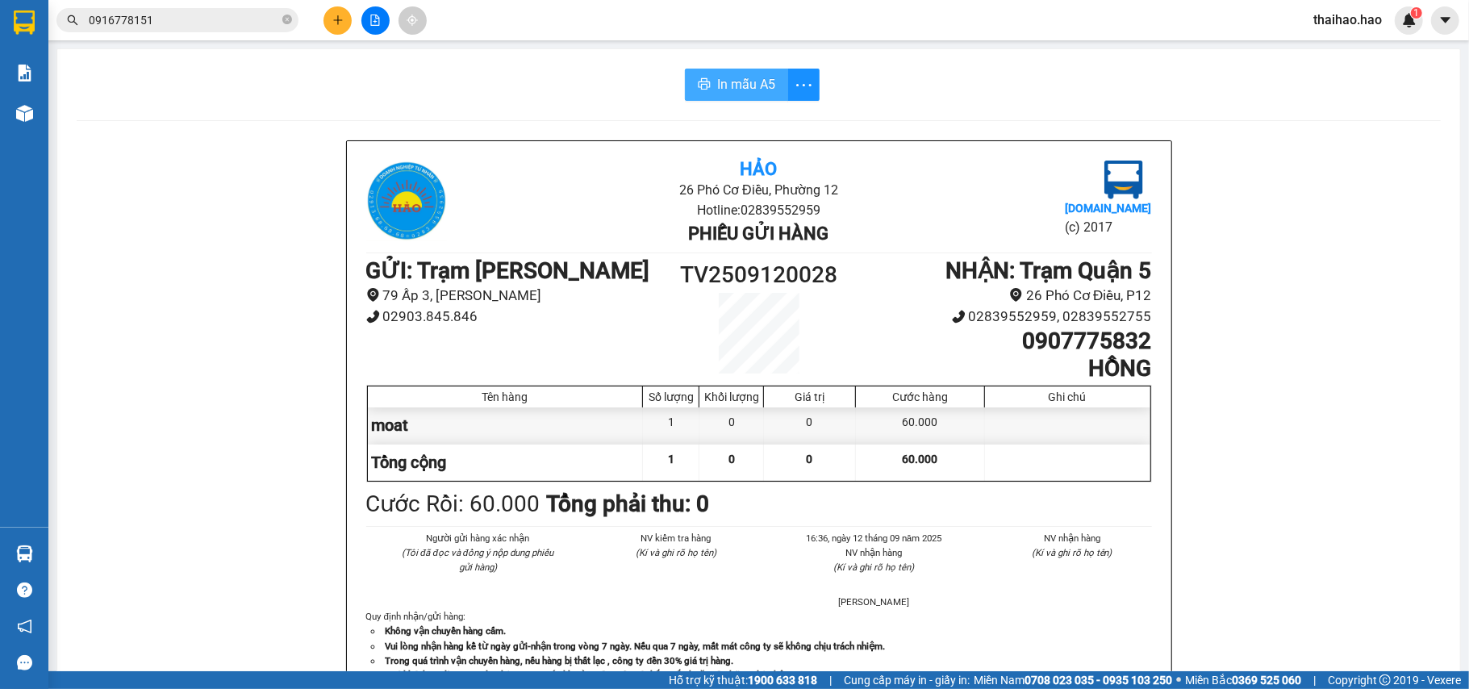
click at [733, 81] on span "In mẫu A5" at bounding box center [746, 84] width 58 height 20
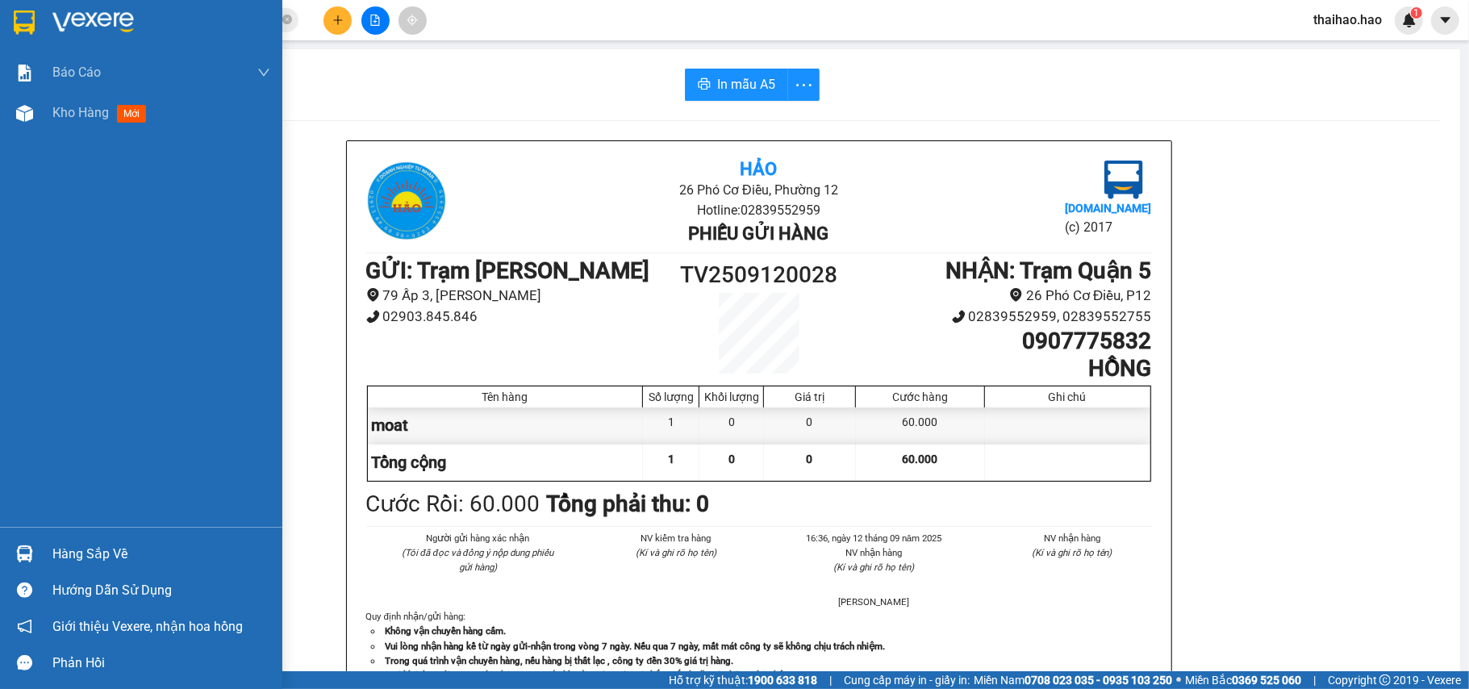
click at [56, 139] on div "Báo cáo BC tiền công nợ Báo cáo dòng tiền (trưởng trạm) Doanh số tạo đơn theo V…" at bounding box center [141, 289] width 282 height 474
click at [75, 111] on span "Kho hàng" at bounding box center [80, 112] width 56 height 15
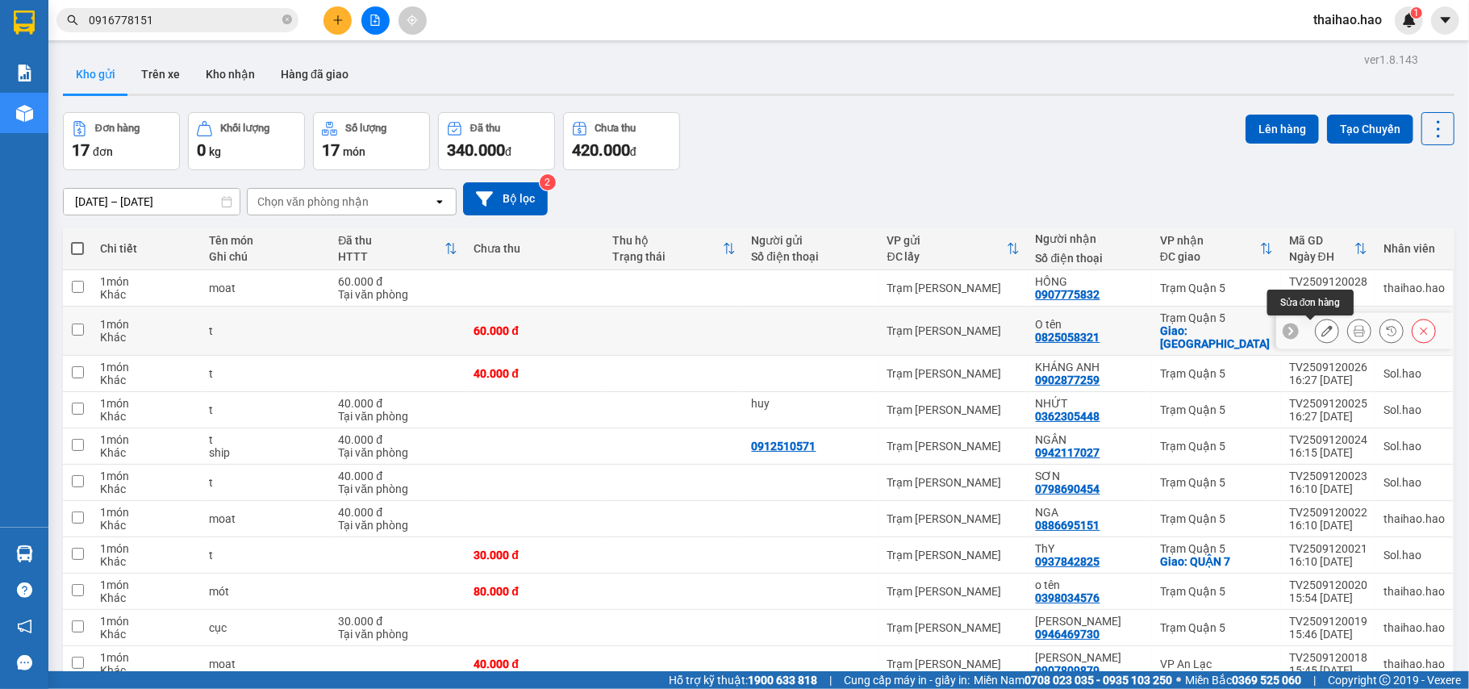
click at [1321, 330] on icon at bounding box center [1326, 330] width 11 height 11
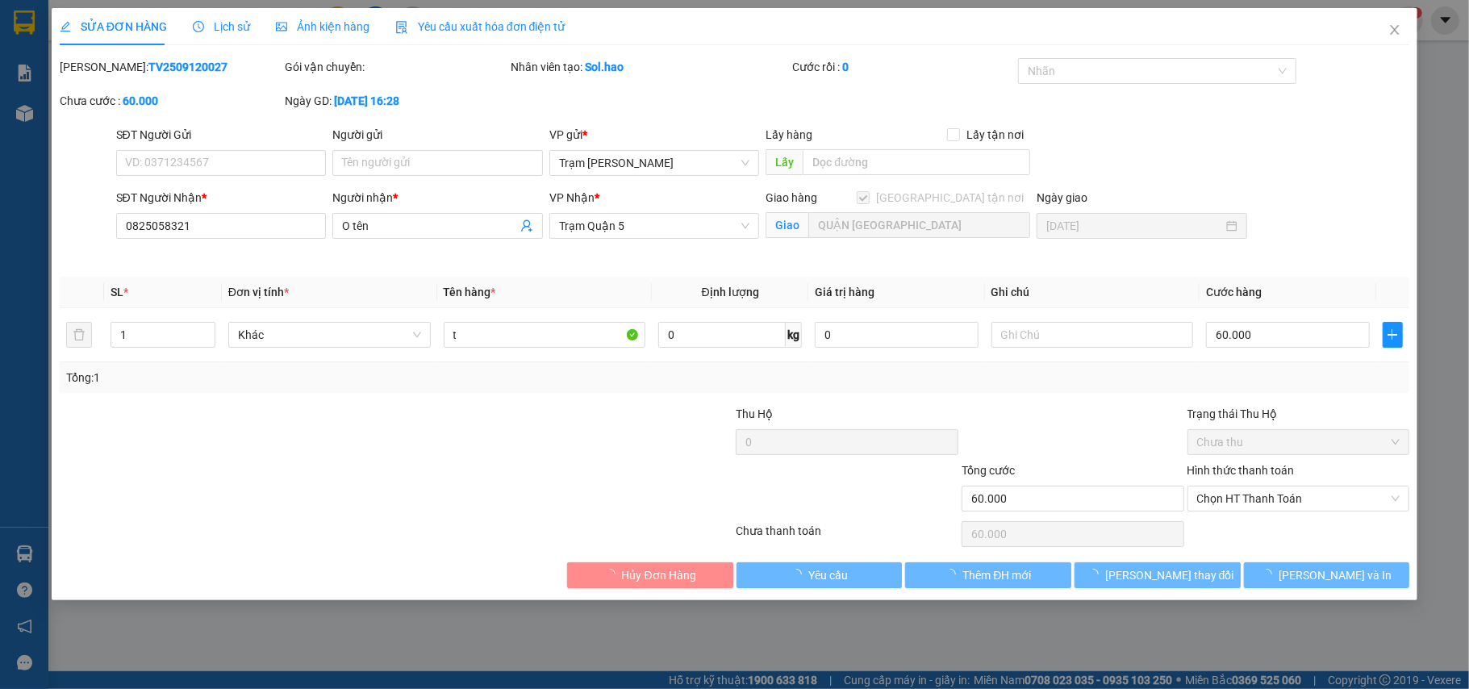
click at [202, 48] on div "SỬA ĐƠN HÀNG Lịch sử Ảnh kiện hàng Yêu cầu xuất hóa đơn điện tử Total Paid Fee …" at bounding box center [735, 298] width 1350 height 580
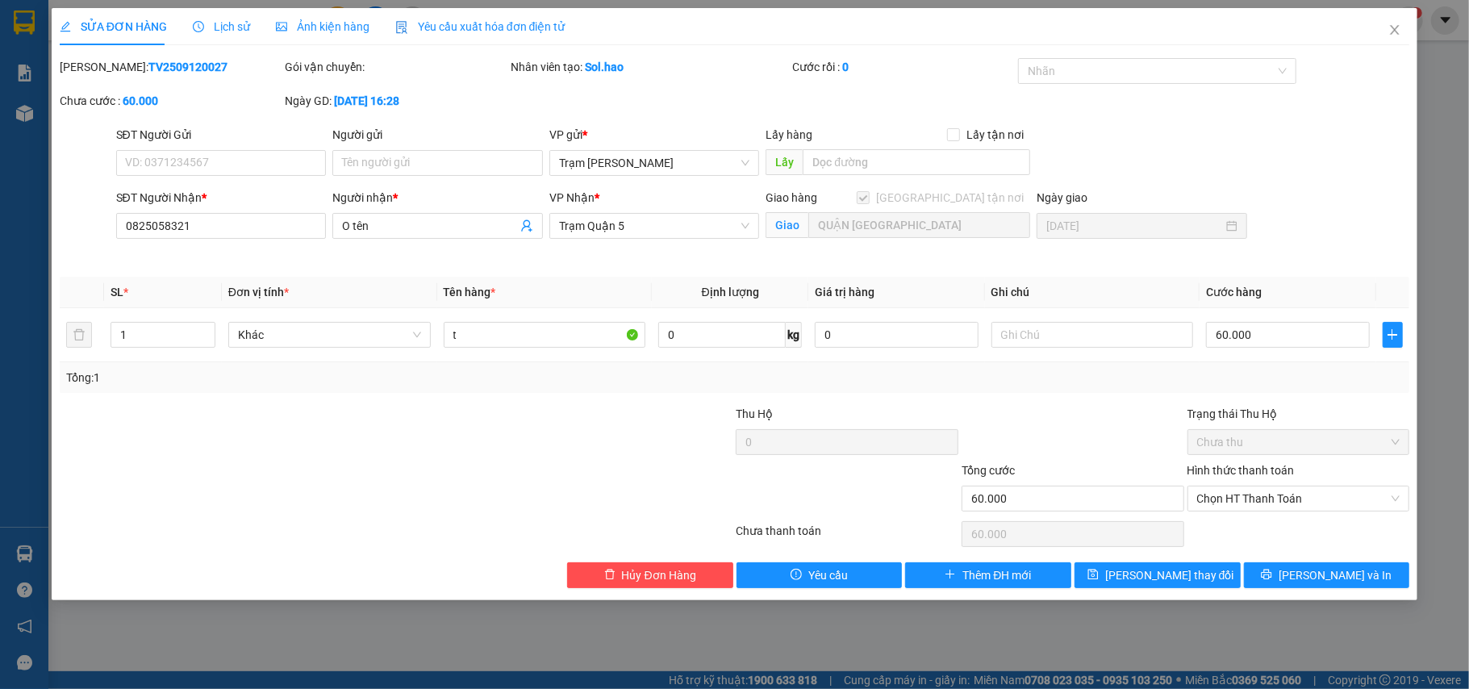
click at [202, 48] on div "SỬA ĐƠN HÀNG Lịch sử Ảnh kiện hàng Yêu cầu xuất hóa đơn điện tử Total Paid Fee …" at bounding box center [735, 298] width 1350 height 580
click at [215, 33] on span "Lịch sử" at bounding box center [221, 26] width 57 height 13
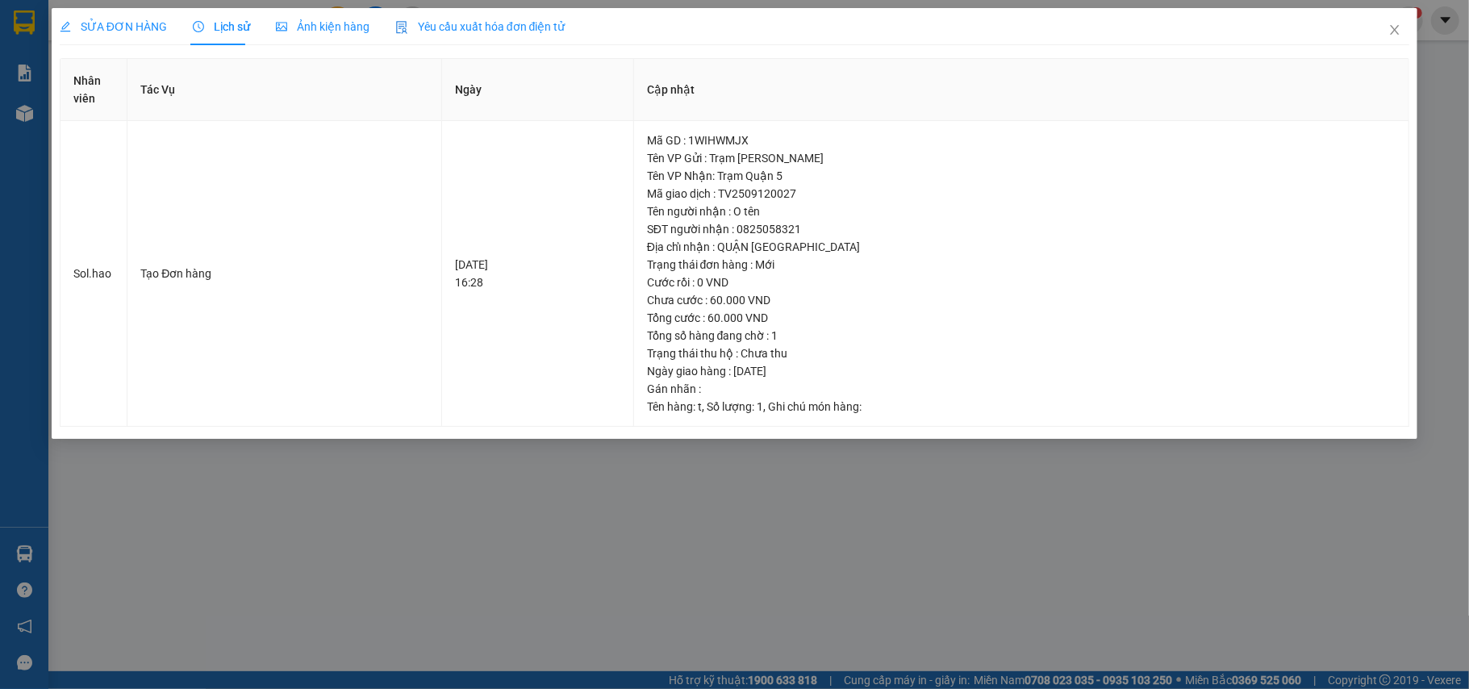
click at [298, 32] on span "Ảnh kiện hàng" at bounding box center [323, 26] width 94 height 13
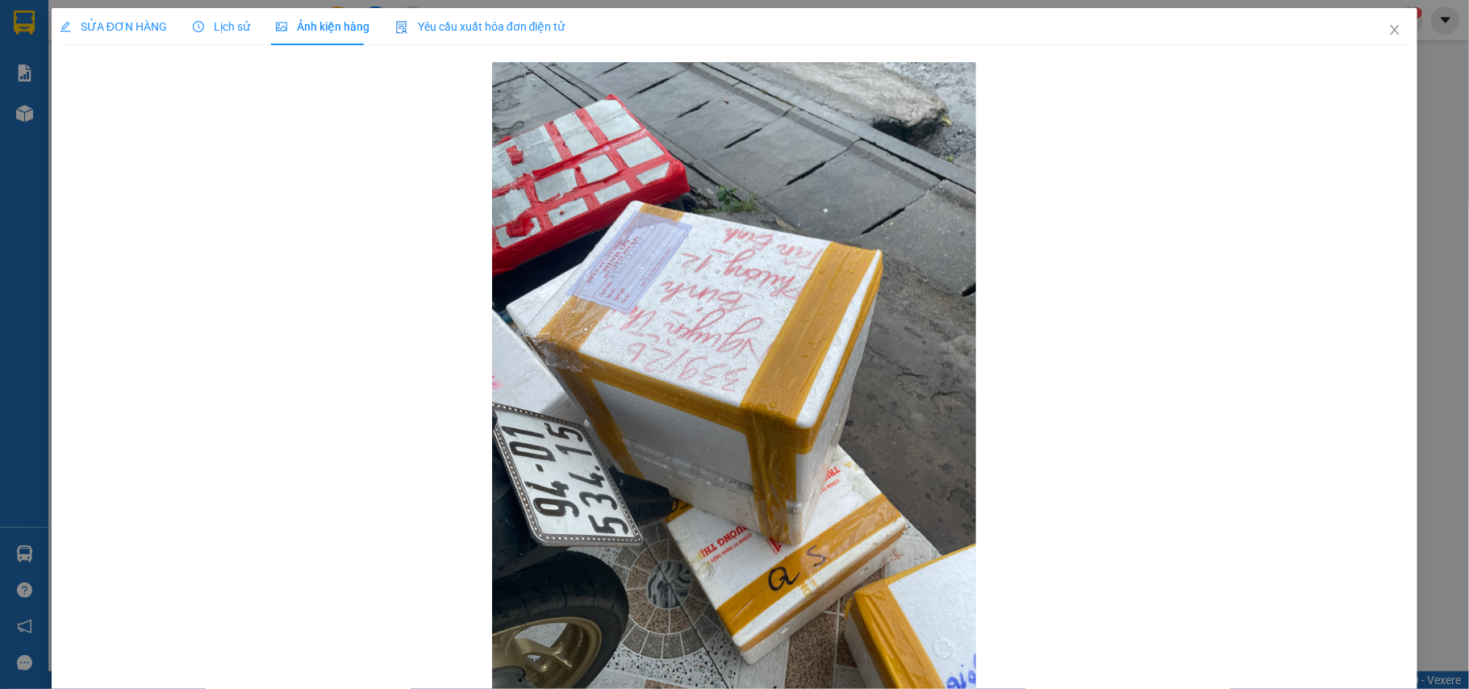
click at [100, 33] on span "SỬA ĐƠN HÀNG" at bounding box center [113, 26] width 107 height 13
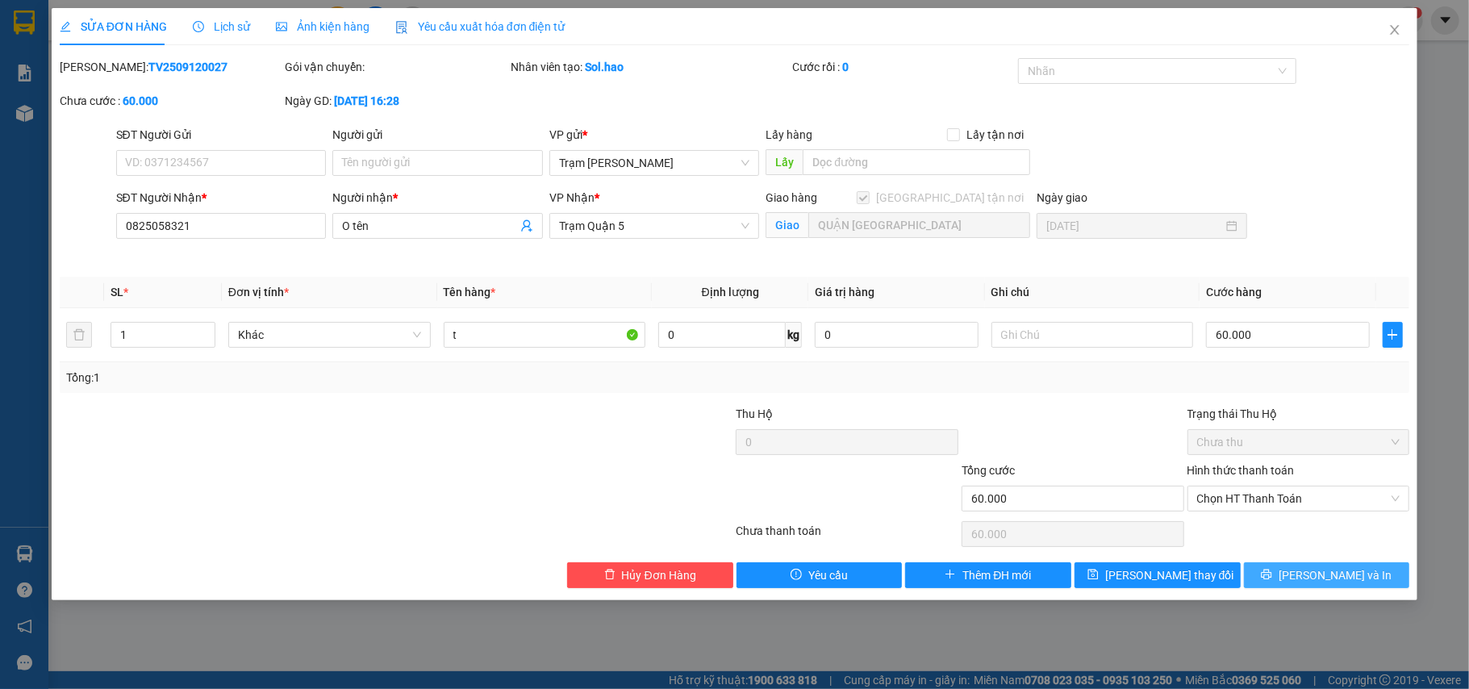
click at [1257, 566] on button "[PERSON_NAME] và In" at bounding box center [1327, 575] width 166 height 26
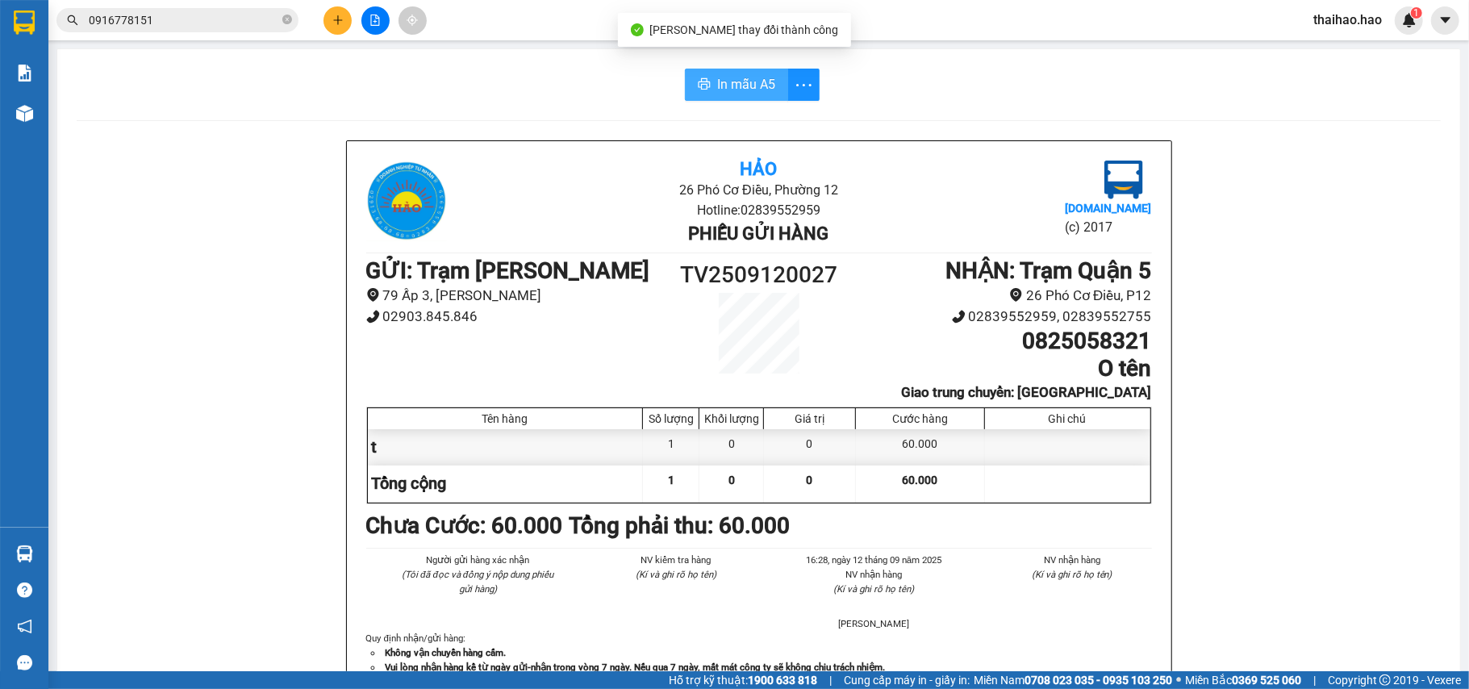
click at [721, 94] on span "In mẫu A5" at bounding box center [746, 84] width 58 height 20
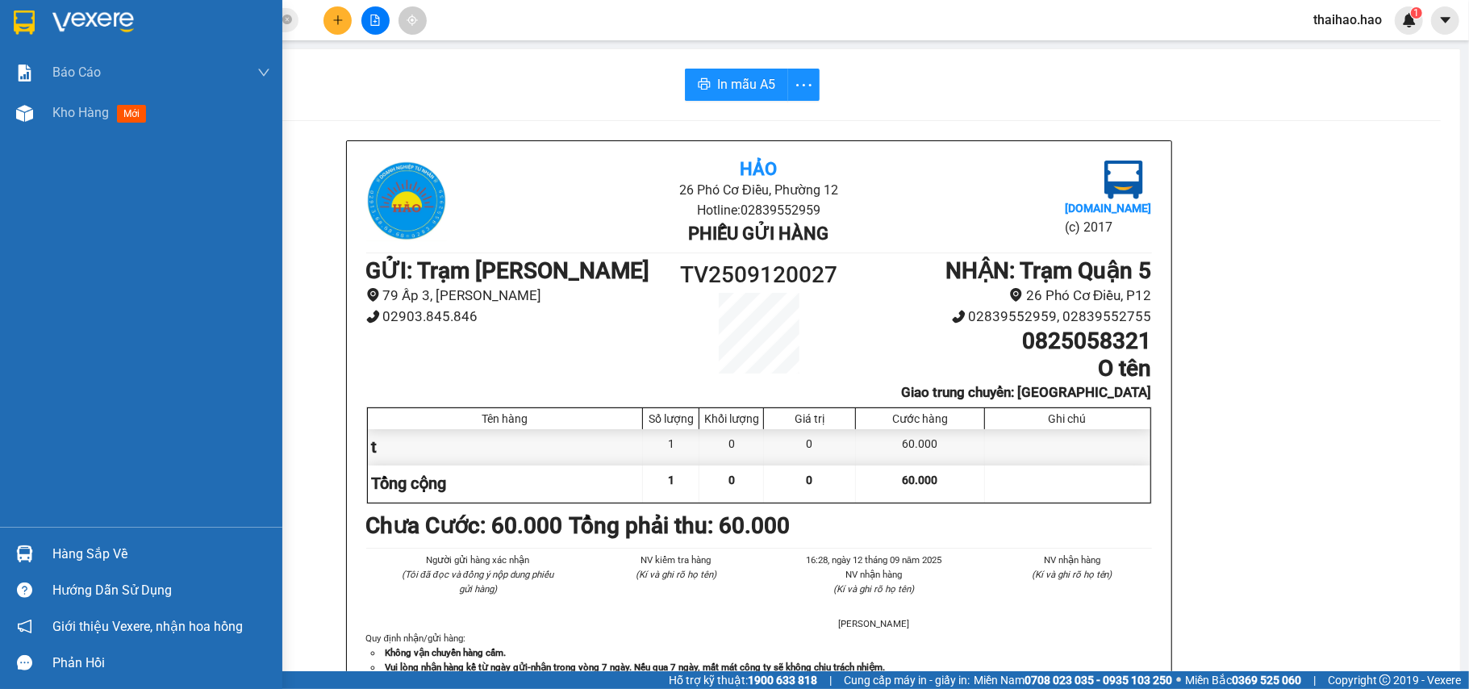
click at [31, 111] on img at bounding box center [24, 113] width 17 height 17
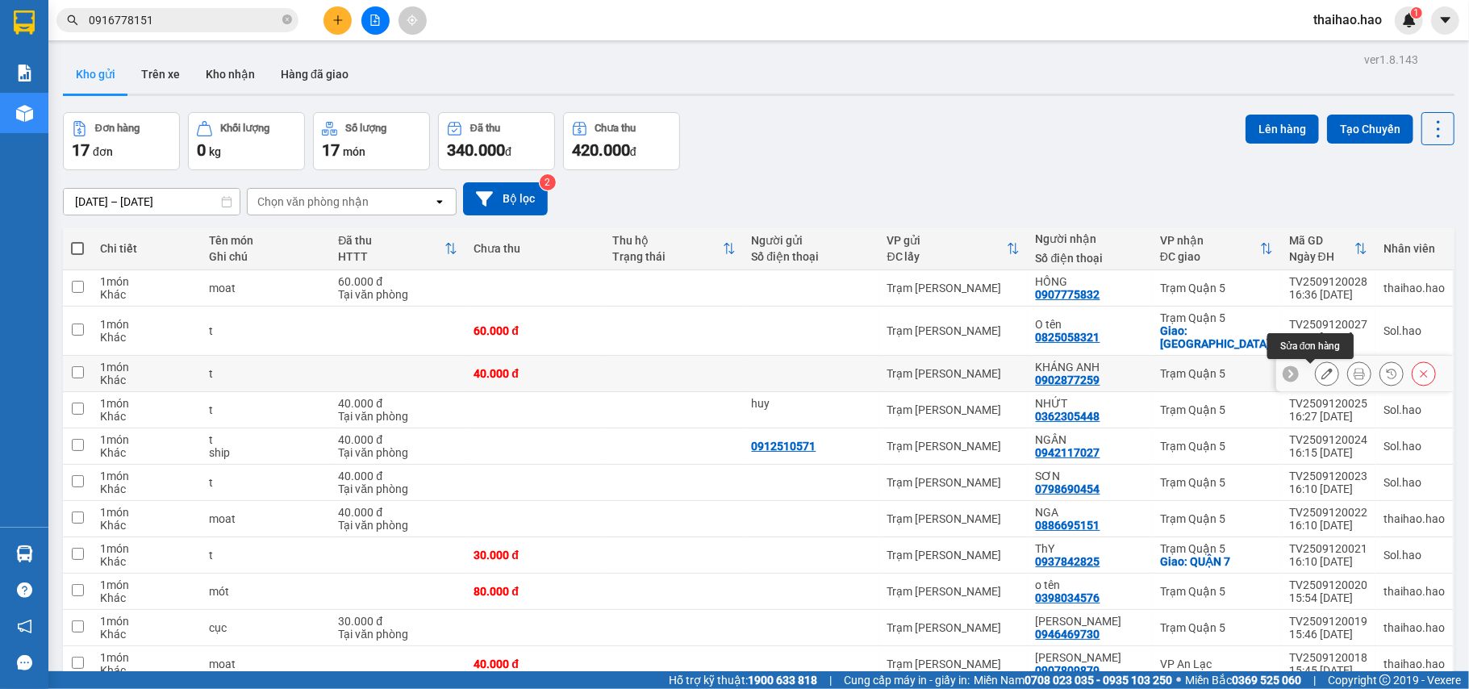
click at [1321, 371] on icon at bounding box center [1326, 373] width 11 height 11
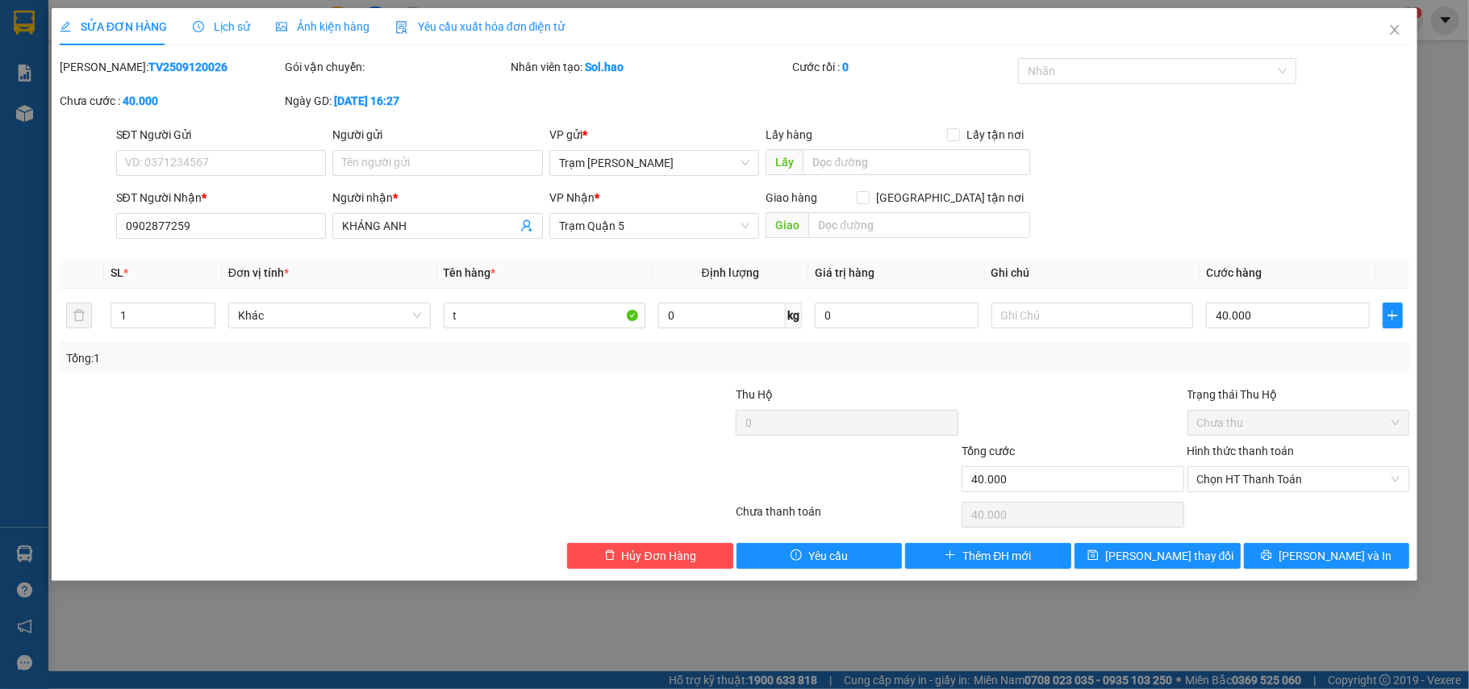
click at [220, 23] on span "Lịch sử" at bounding box center [221, 26] width 57 height 13
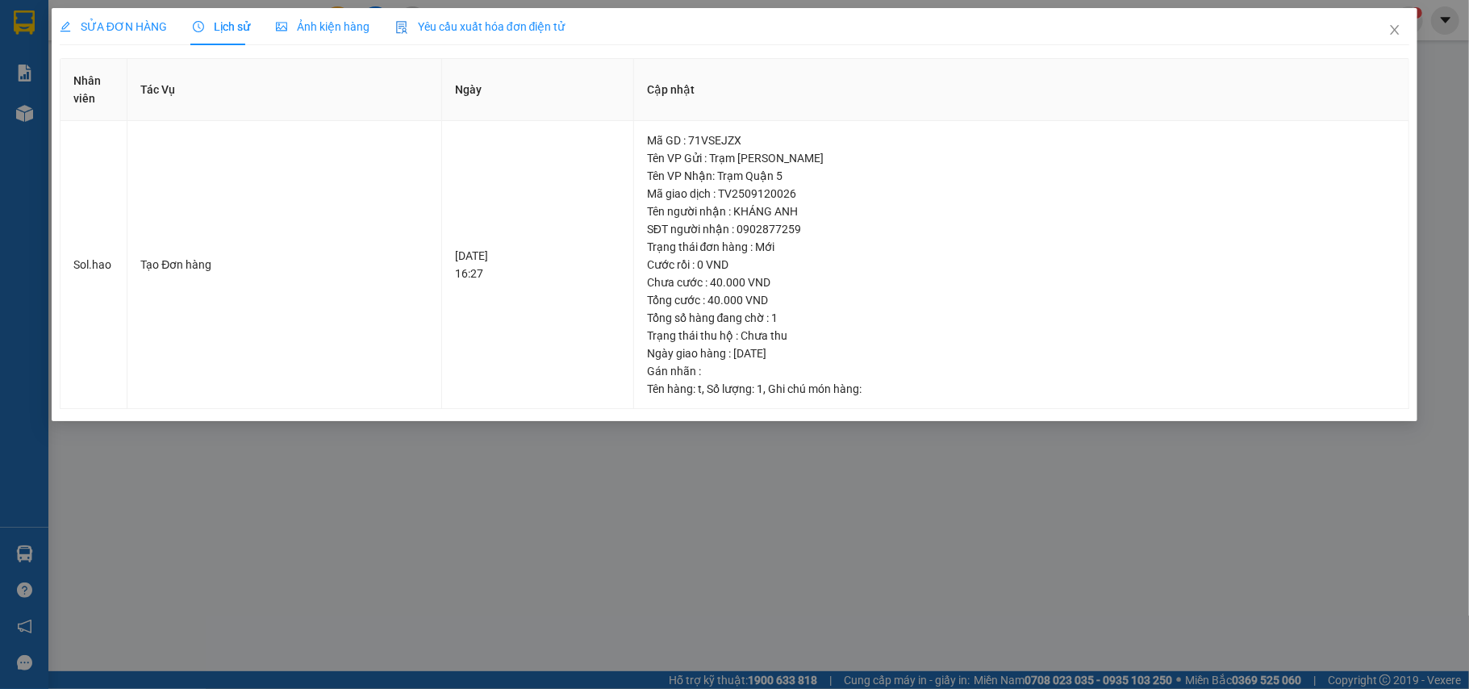
click at [315, 14] on div "Ảnh kiện hàng" at bounding box center [323, 26] width 94 height 37
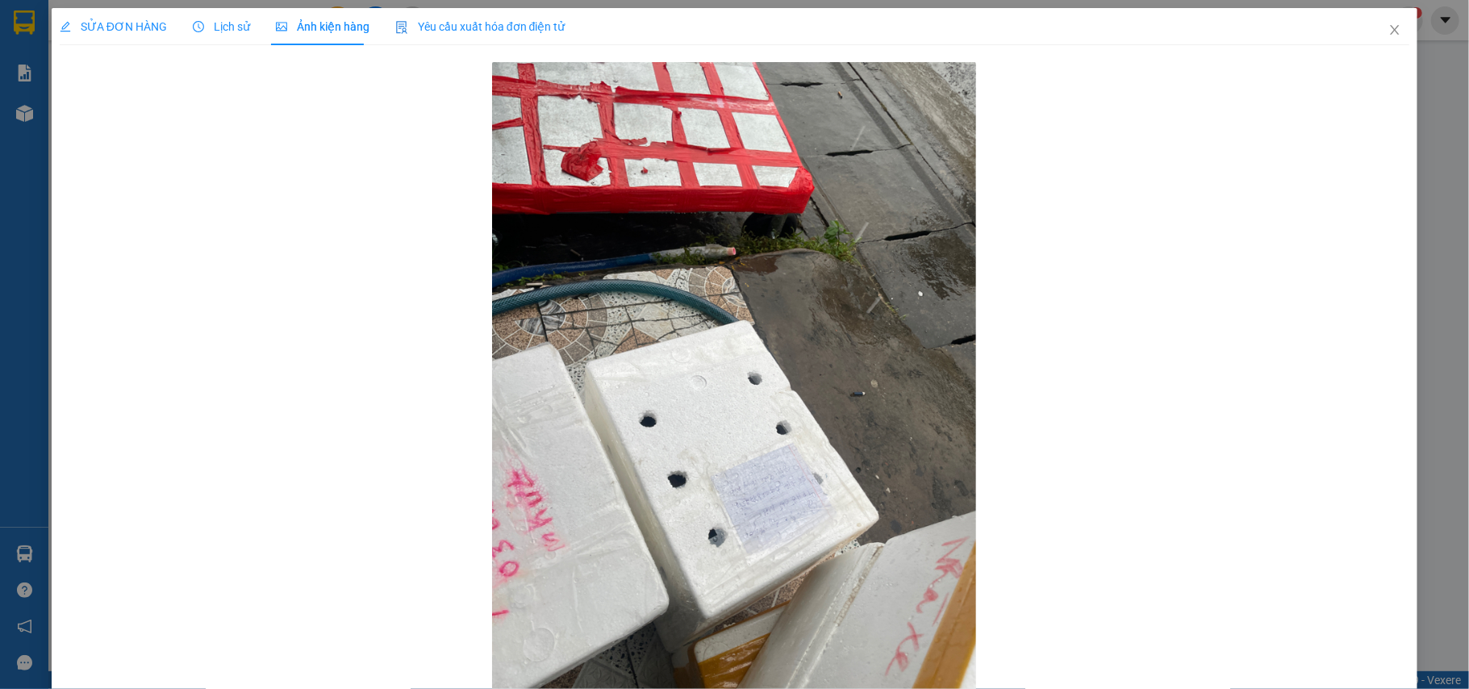
click at [111, 39] on div "SỬA ĐƠN HÀNG" at bounding box center [113, 26] width 107 height 37
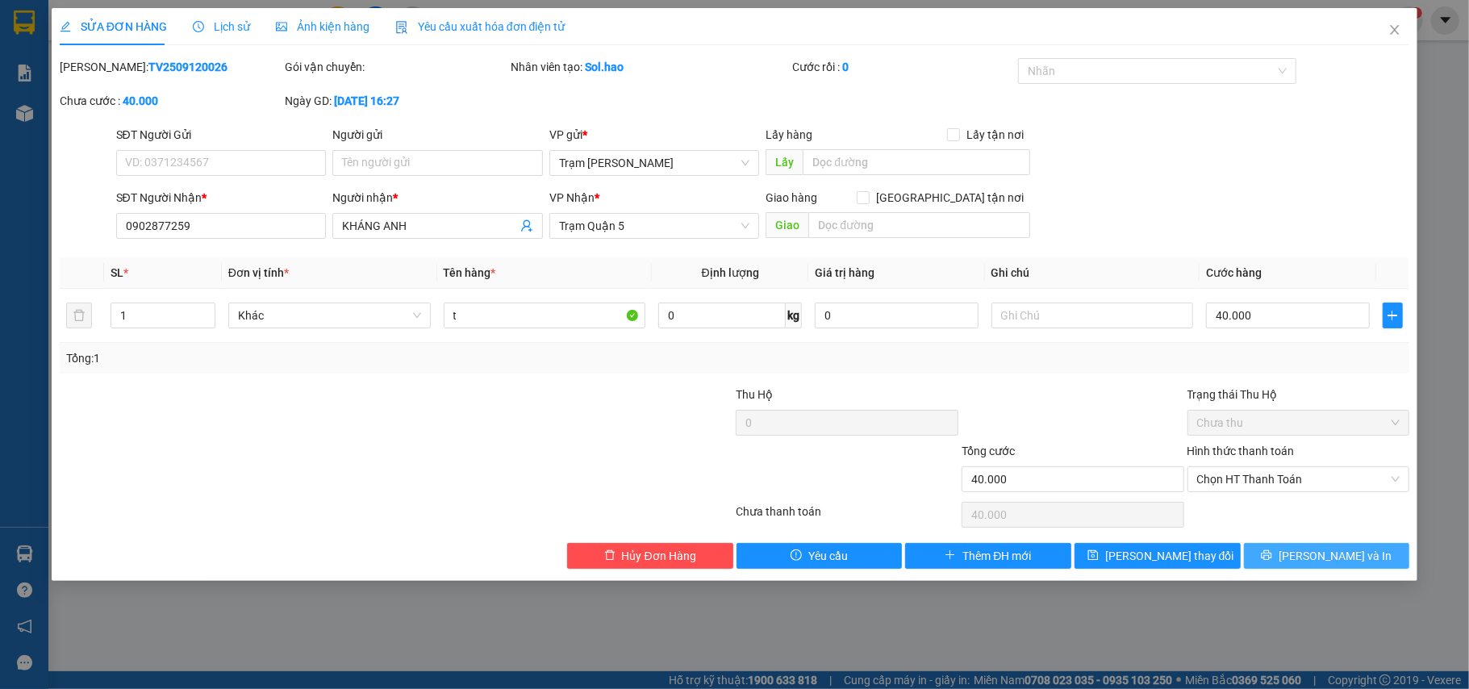
click at [1249, 555] on button "[PERSON_NAME] và In" at bounding box center [1327, 556] width 166 height 26
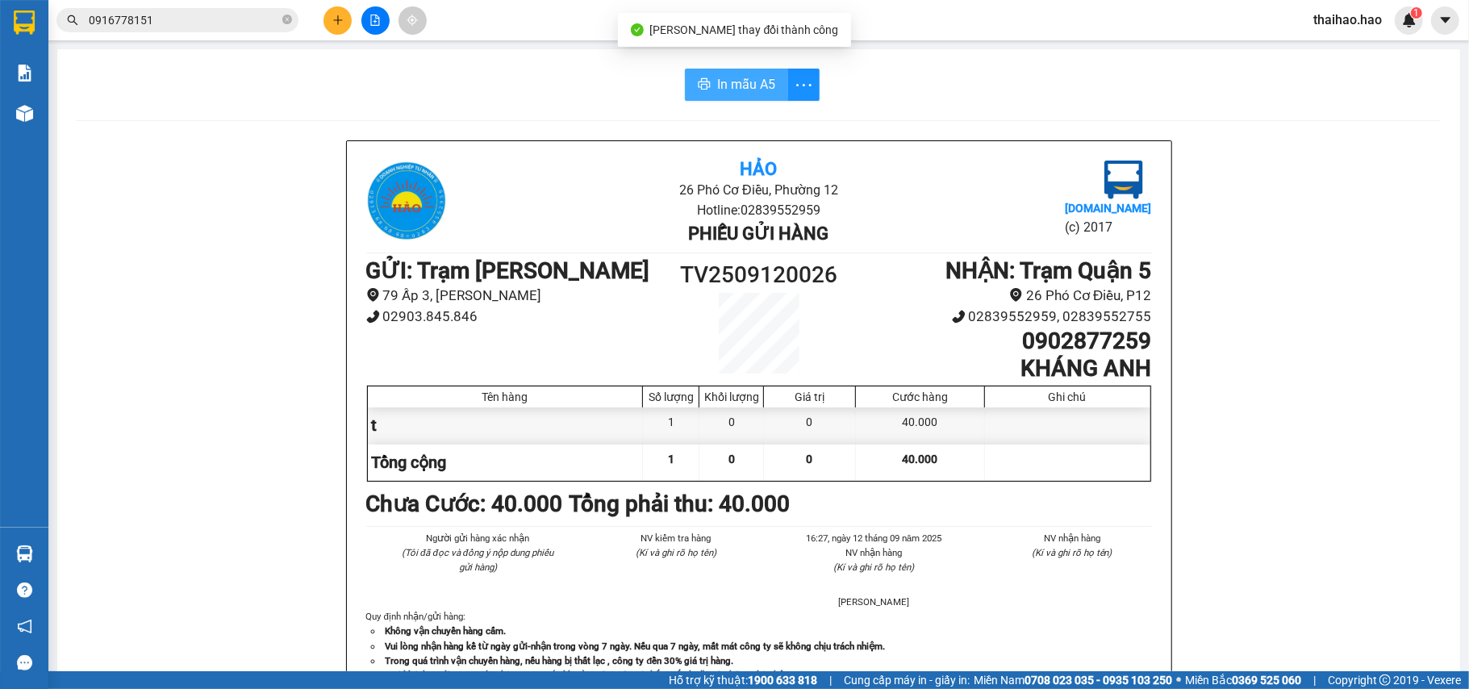
click at [707, 81] on button "In mẫu A5" at bounding box center [736, 85] width 103 height 32
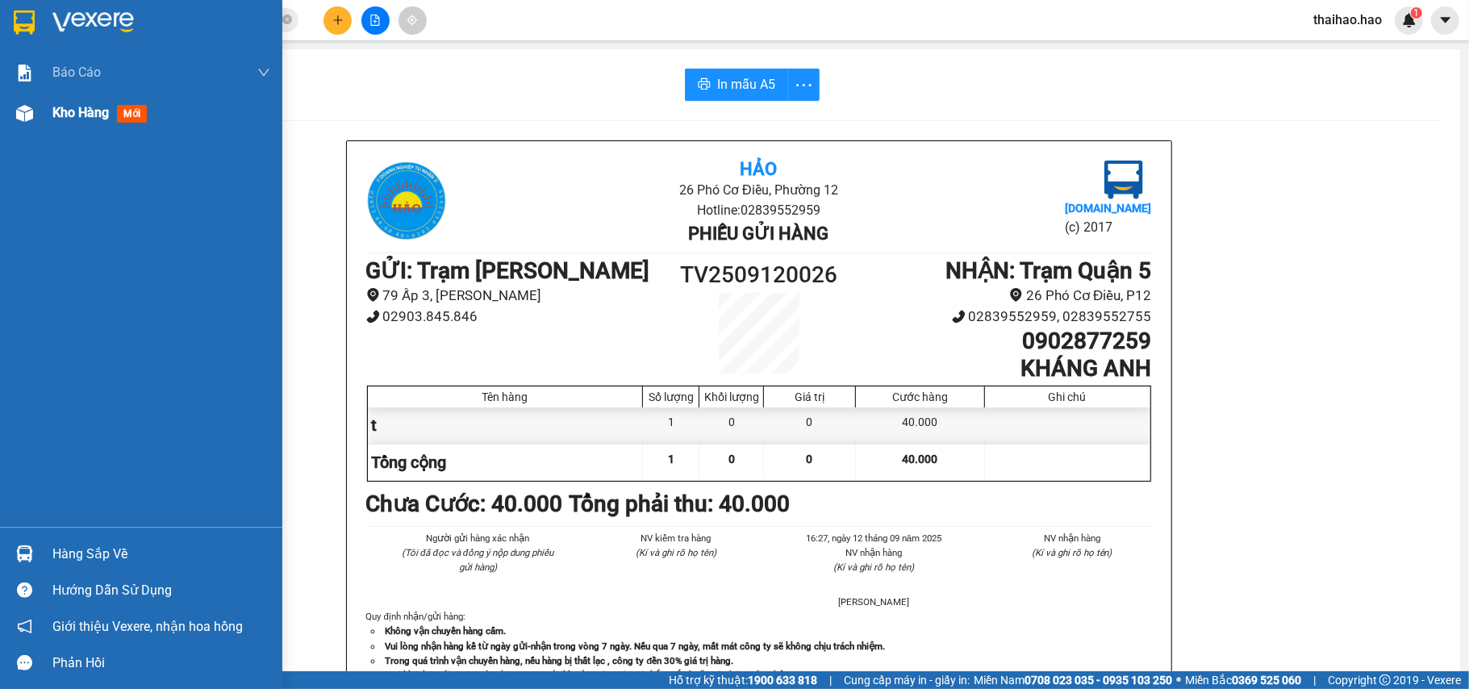
click at [50, 126] on div "Kho hàng mới" at bounding box center [141, 113] width 282 height 40
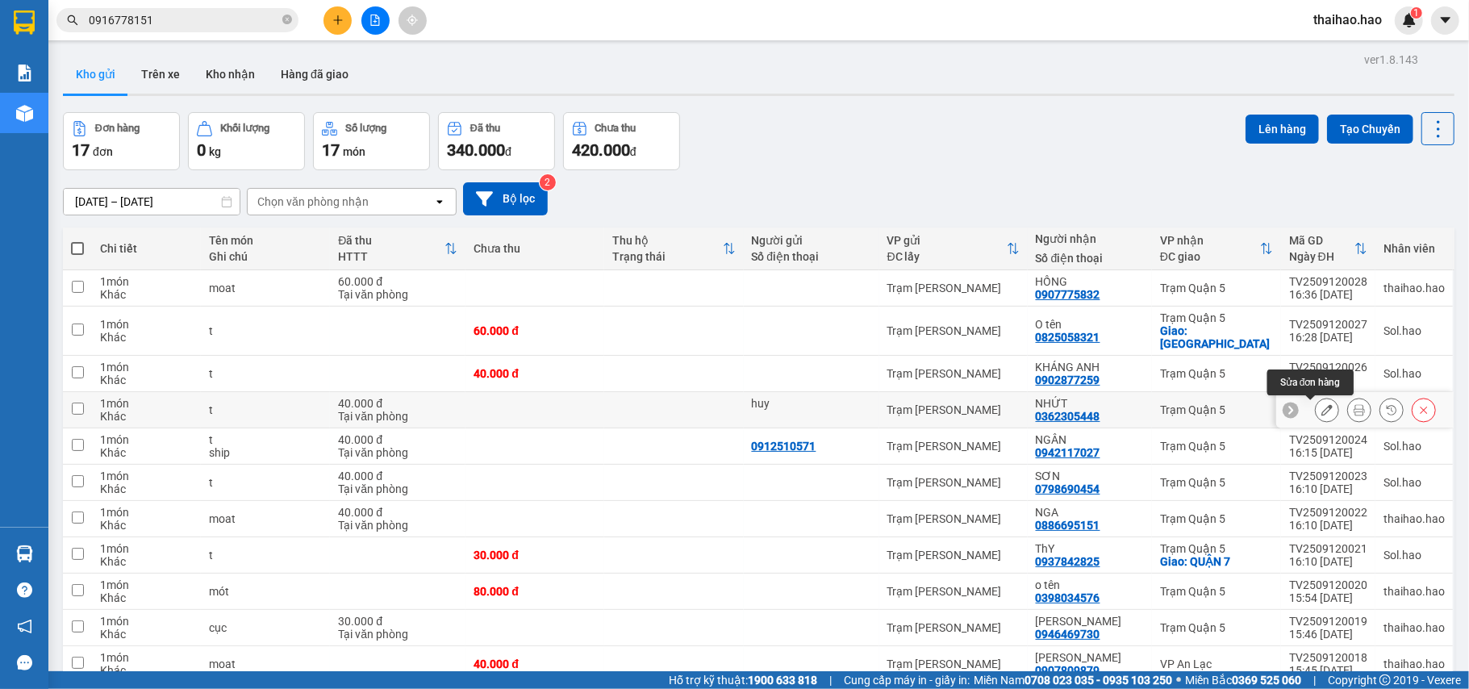
click at [1316, 404] on button at bounding box center [1327, 410] width 23 height 28
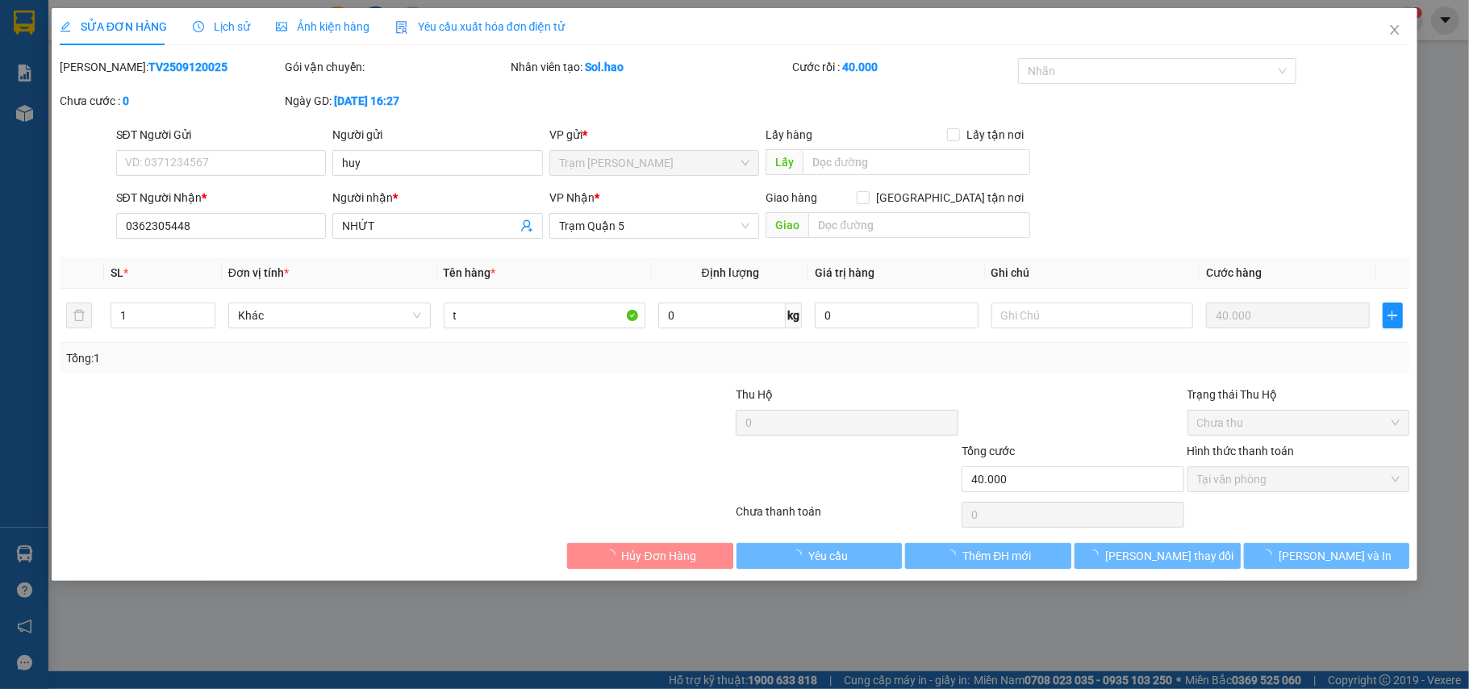
click at [237, 40] on div "Lịch sử" at bounding box center [221, 26] width 57 height 37
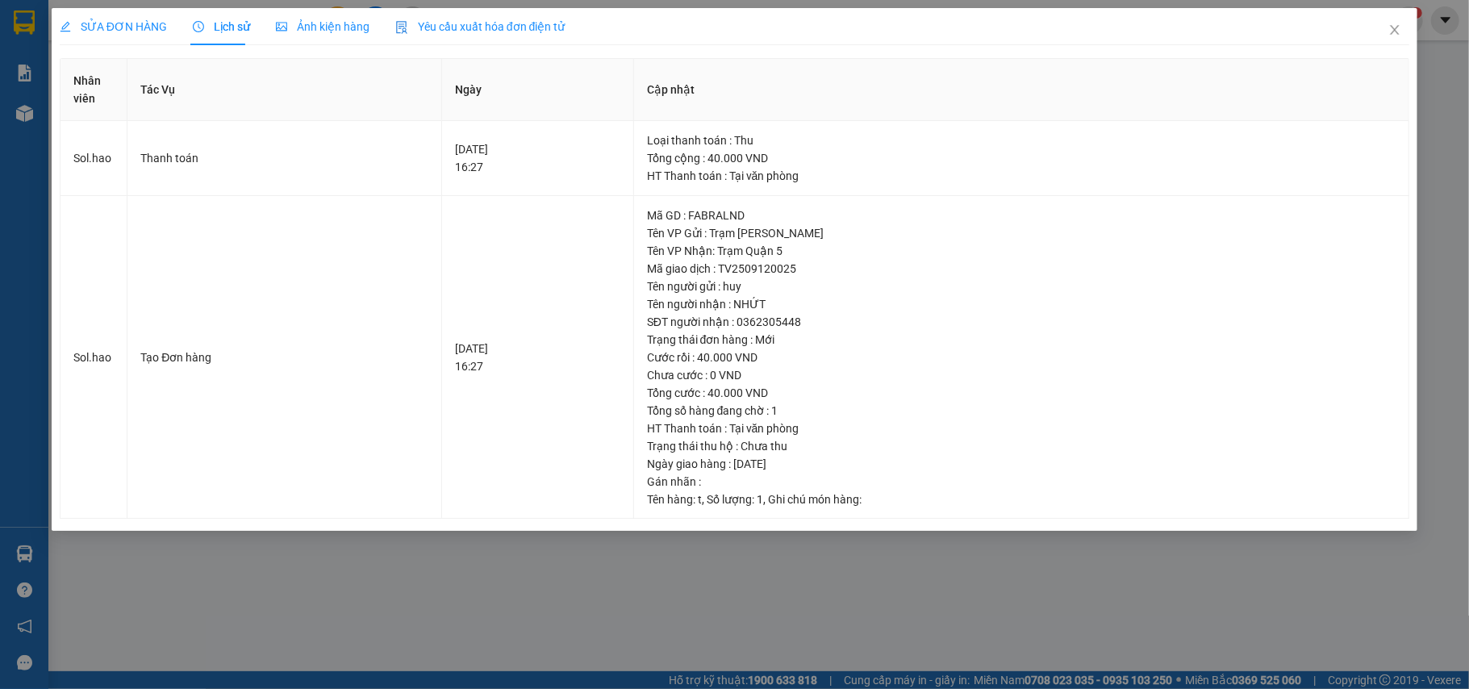
click at [233, 34] on div "Lịch sử" at bounding box center [221, 27] width 57 height 18
click at [346, 39] on div "Ảnh kiện hàng" at bounding box center [323, 26] width 94 height 37
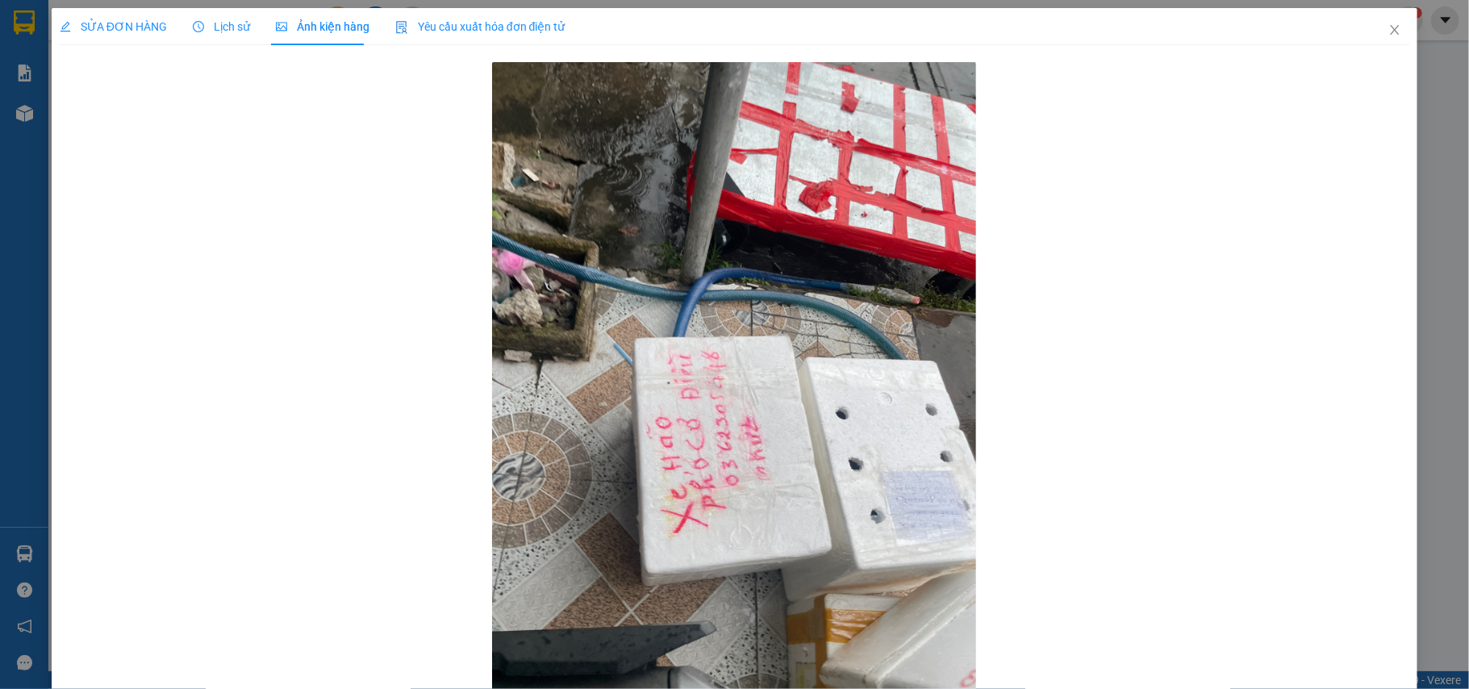
click at [210, 55] on div "SỬA ĐƠN HÀNG Lịch sử Ảnh kiện hàng Yêu cầu xuất hóa đơn điện tử Total Paid Fee …" at bounding box center [735, 360] width 1350 height 704
click at [210, 36] on div "Lịch sử" at bounding box center [221, 26] width 57 height 37
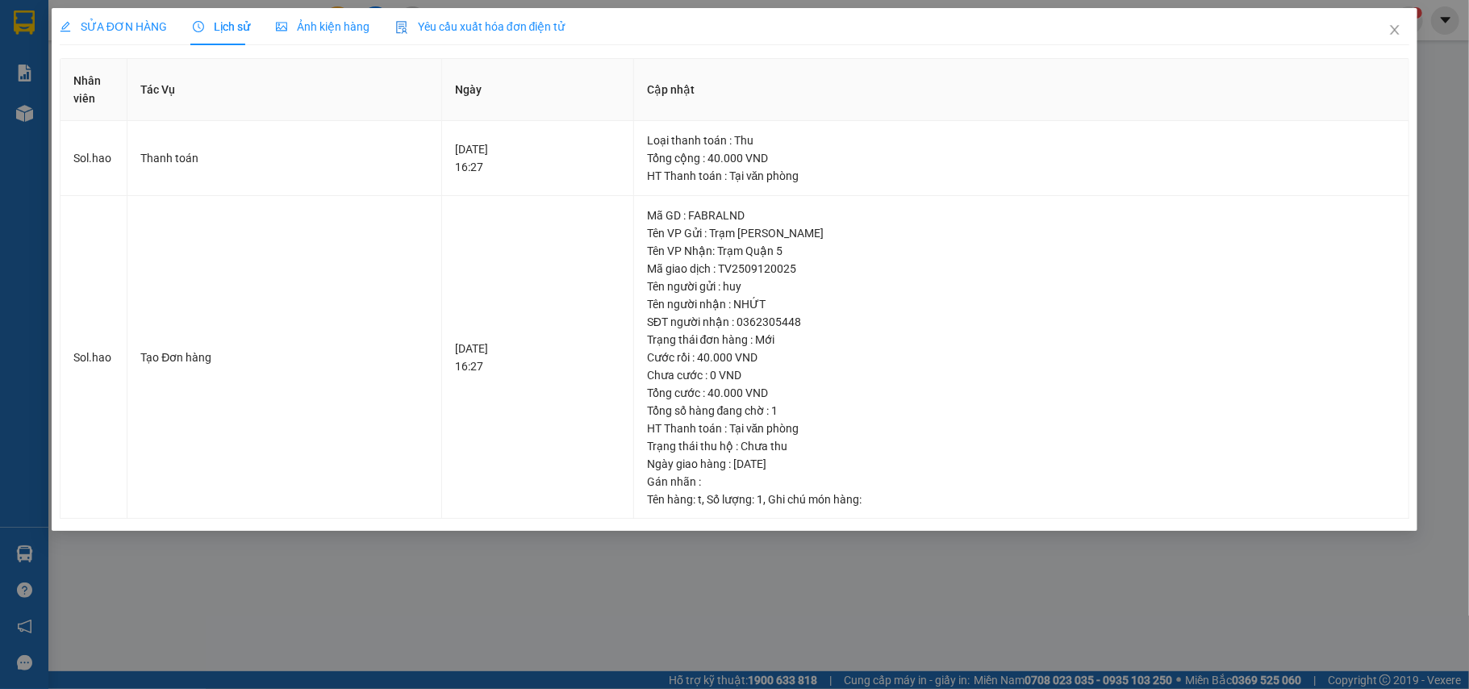
click at [106, 35] on div "SỬA ĐƠN HÀNG" at bounding box center [113, 26] width 107 height 37
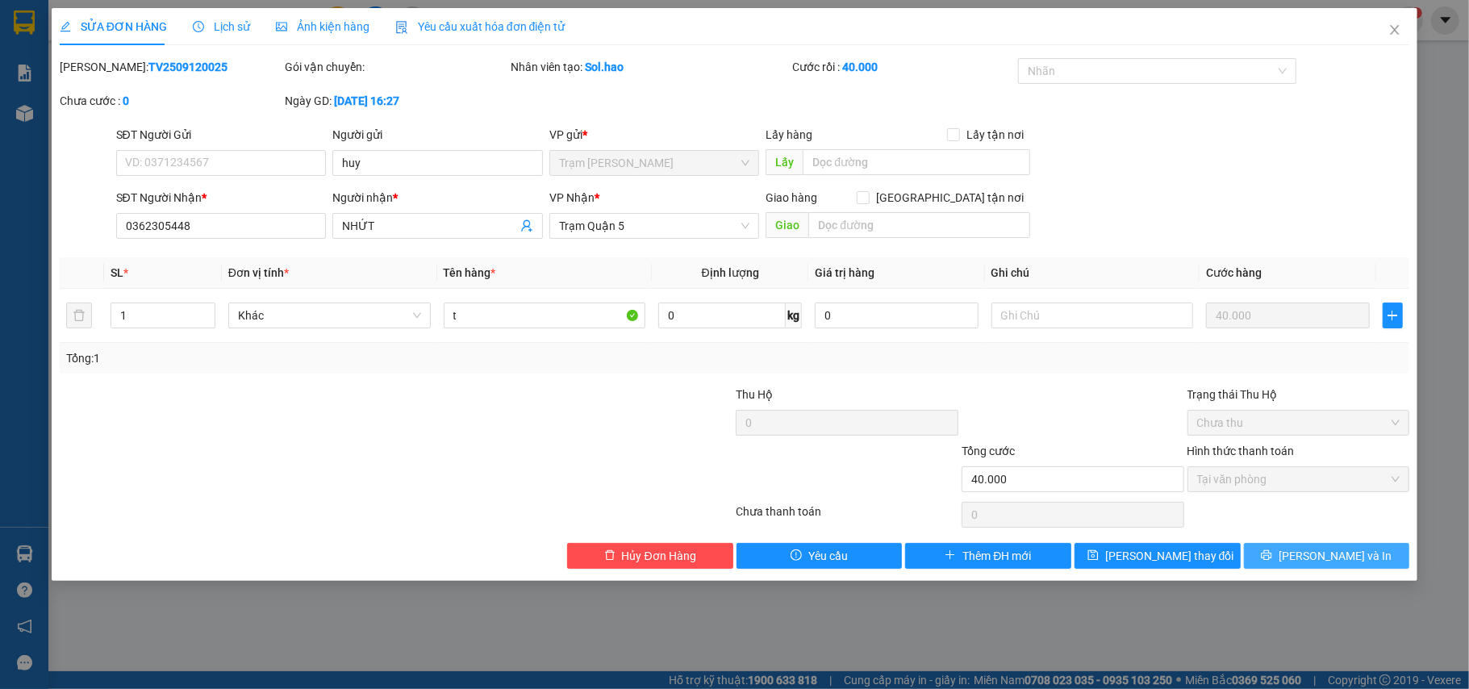
click at [1313, 562] on span "[PERSON_NAME] và In" at bounding box center [1335, 556] width 113 height 18
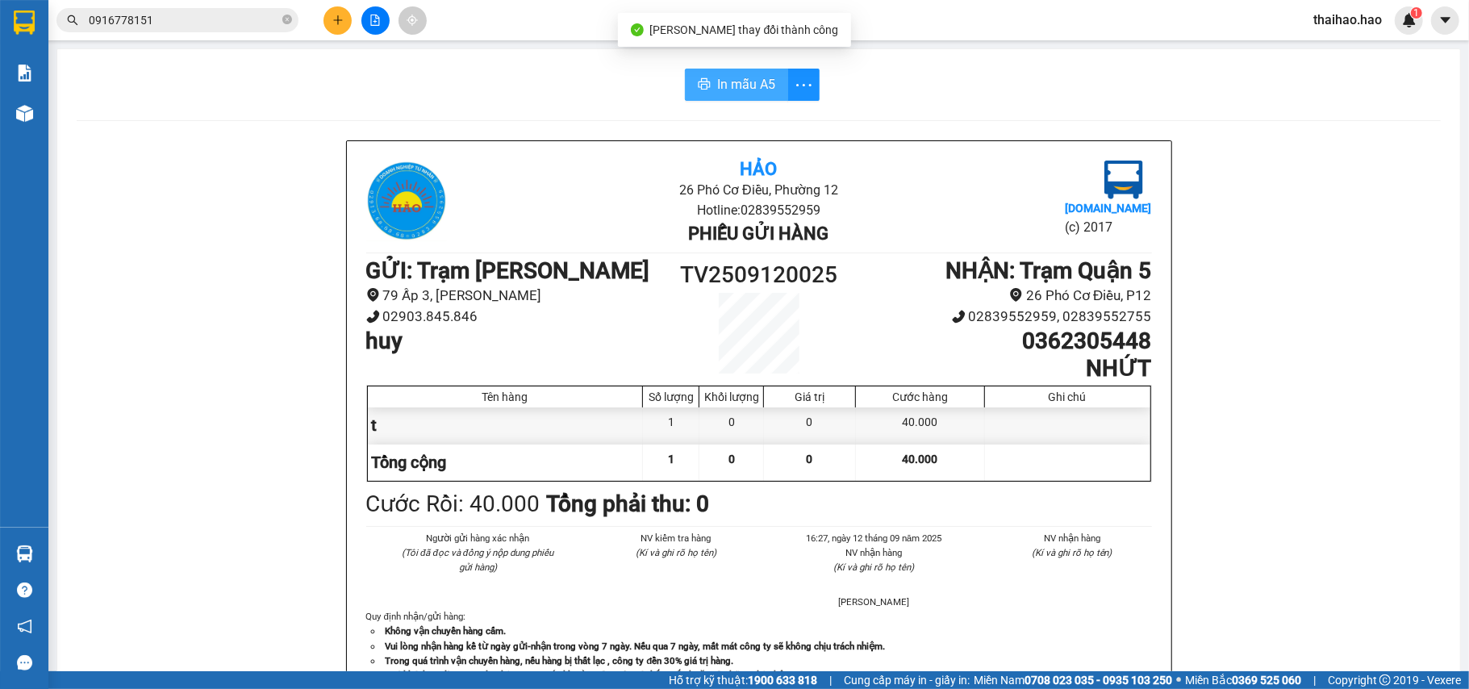
click at [692, 98] on button "In mẫu A5" at bounding box center [736, 85] width 103 height 32
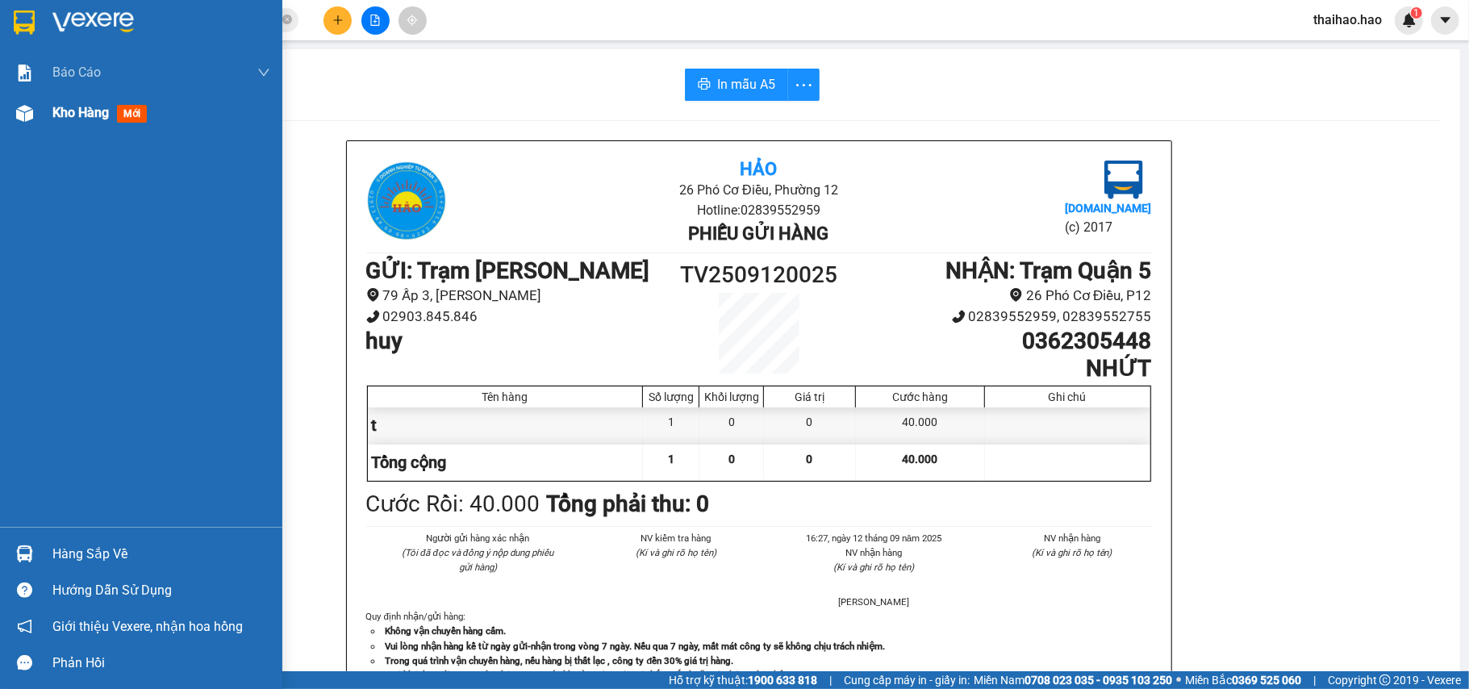
click at [58, 118] on span "Kho hàng" at bounding box center [80, 112] width 56 height 15
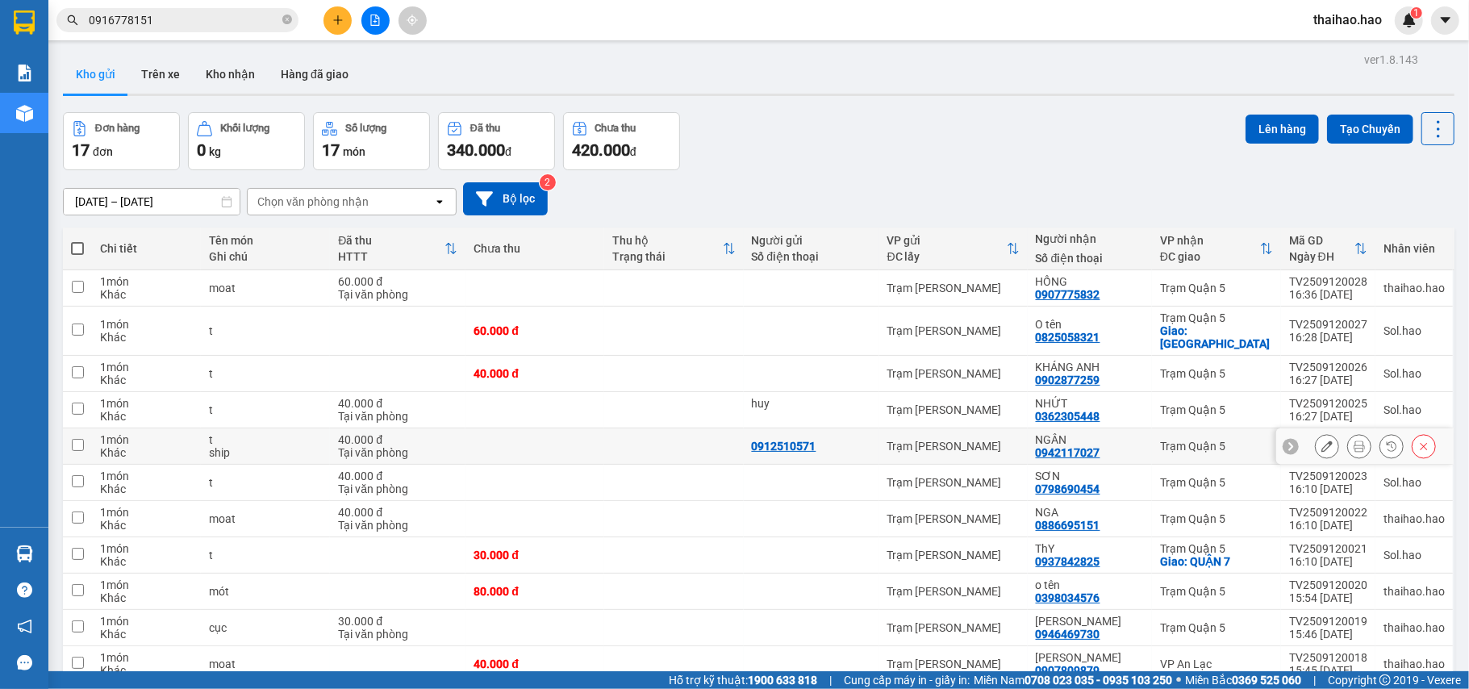
click at [1316, 445] on button at bounding box center [1327, 446] width 23 height 28
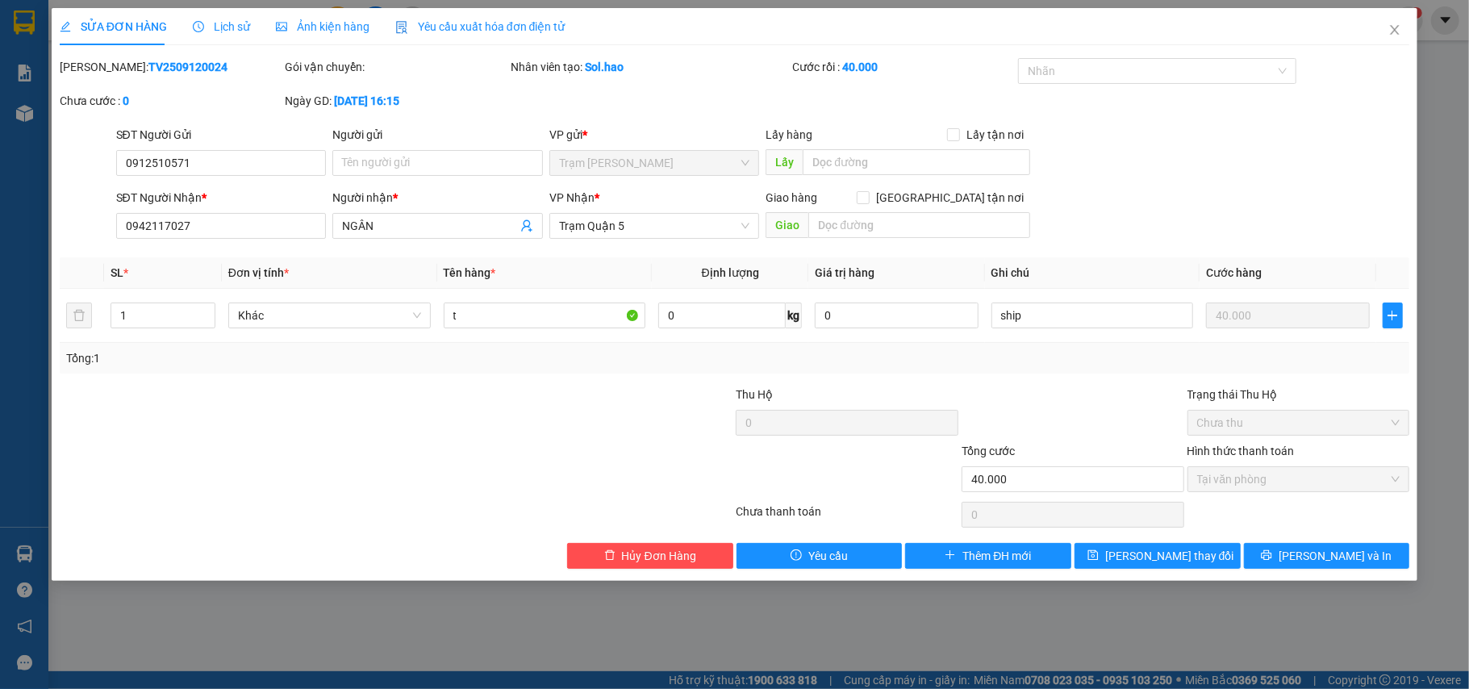
click at [223, 40] on div "Lịch sử" at bounding box center [221, 26] width 57 height 37
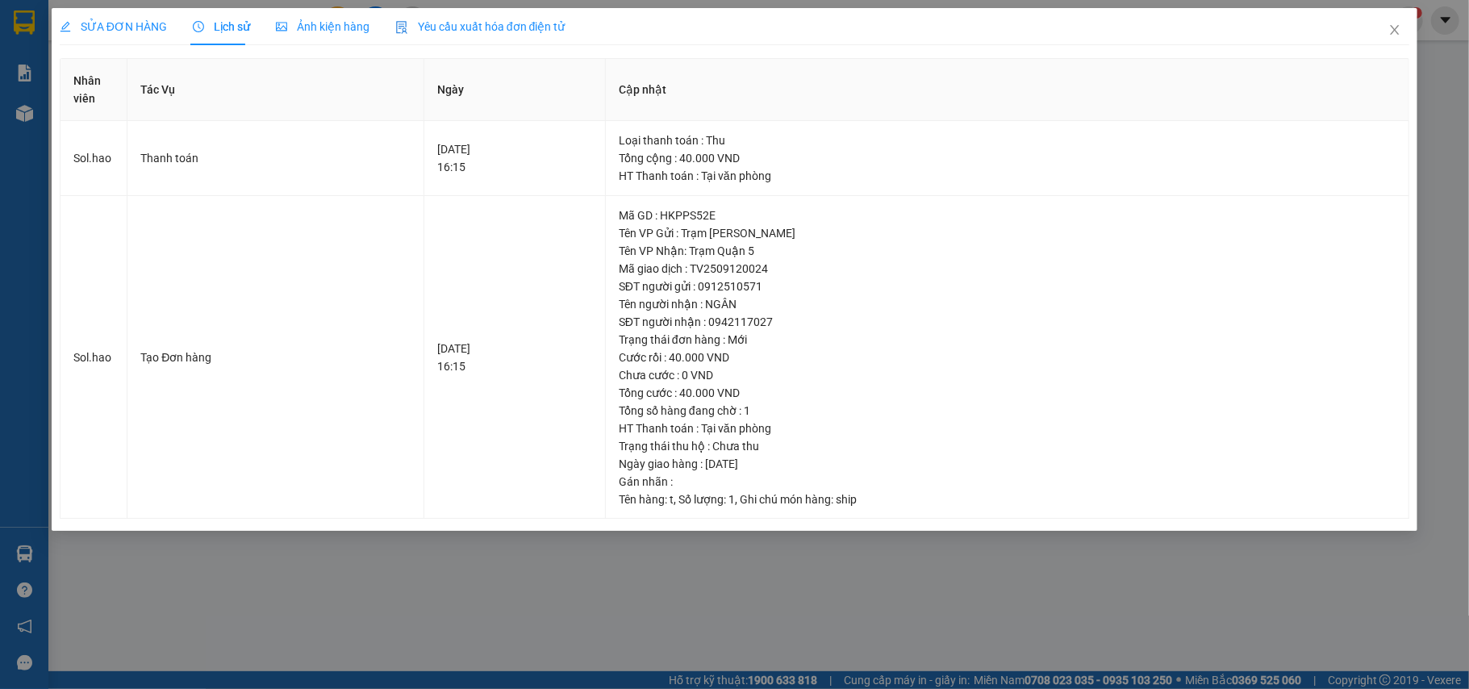
click at [319, 31] on span "Ảnh kiện hàng" at bounding box center [323, 26] width 94 height 13
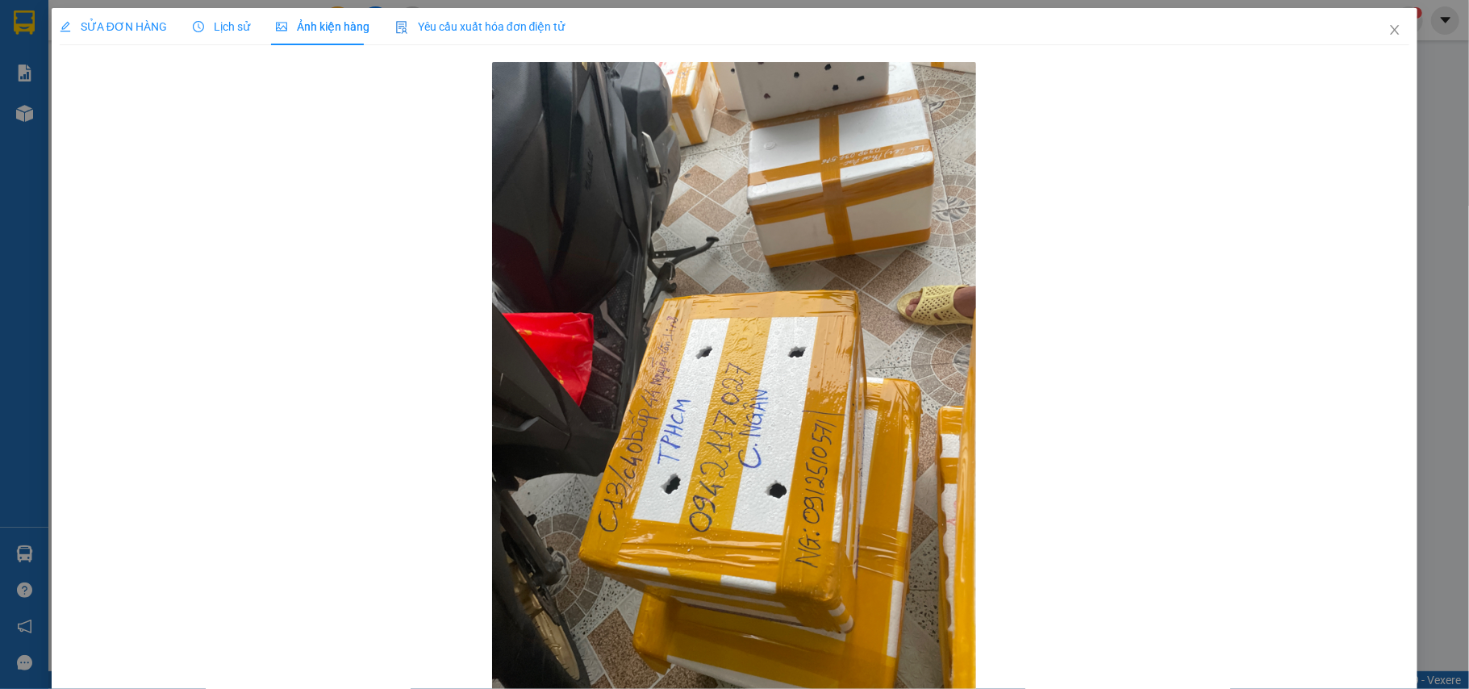
click at [124, 21] on span "SỬA ĐƠN HÀNG" at bounding box center [113, 26] width 107 height 13
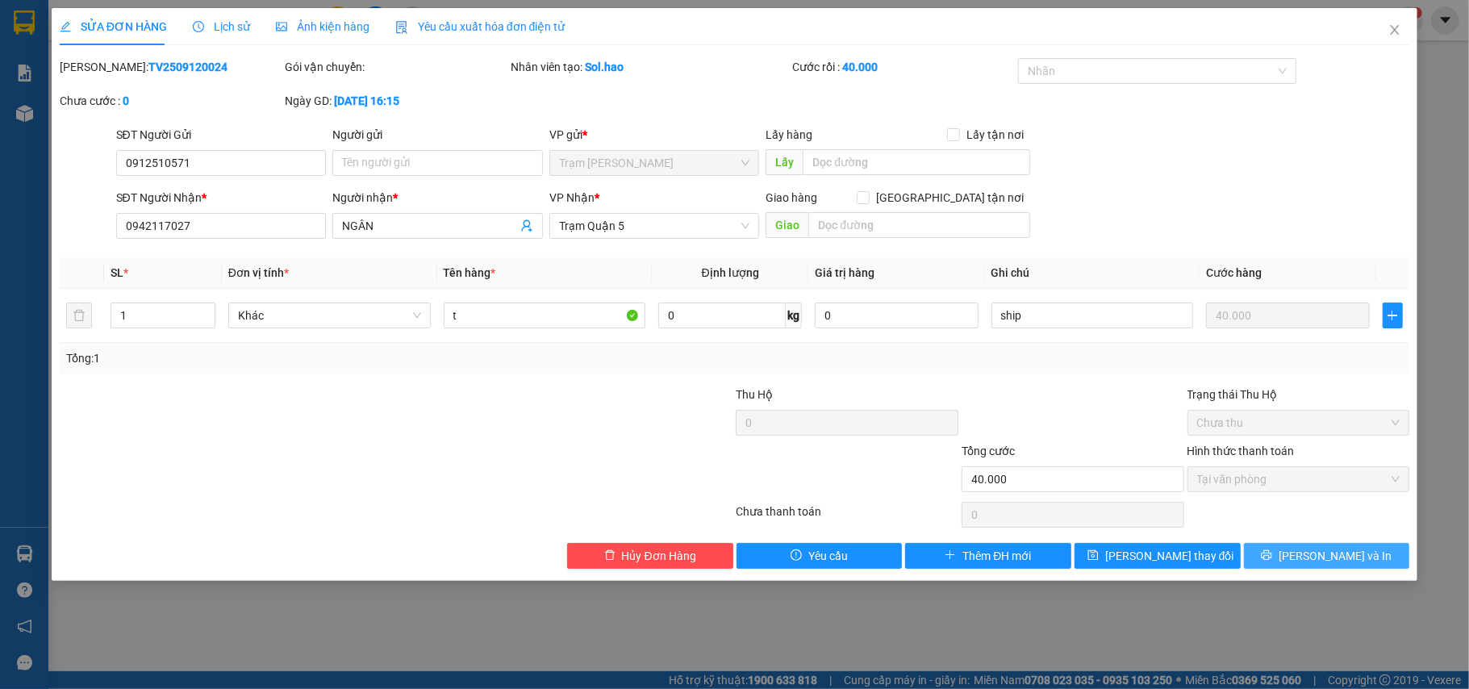
click at [1281, 561] on button "[PERSON_NAME] và In" at bounding box center [1327, 556] width 166 height 26
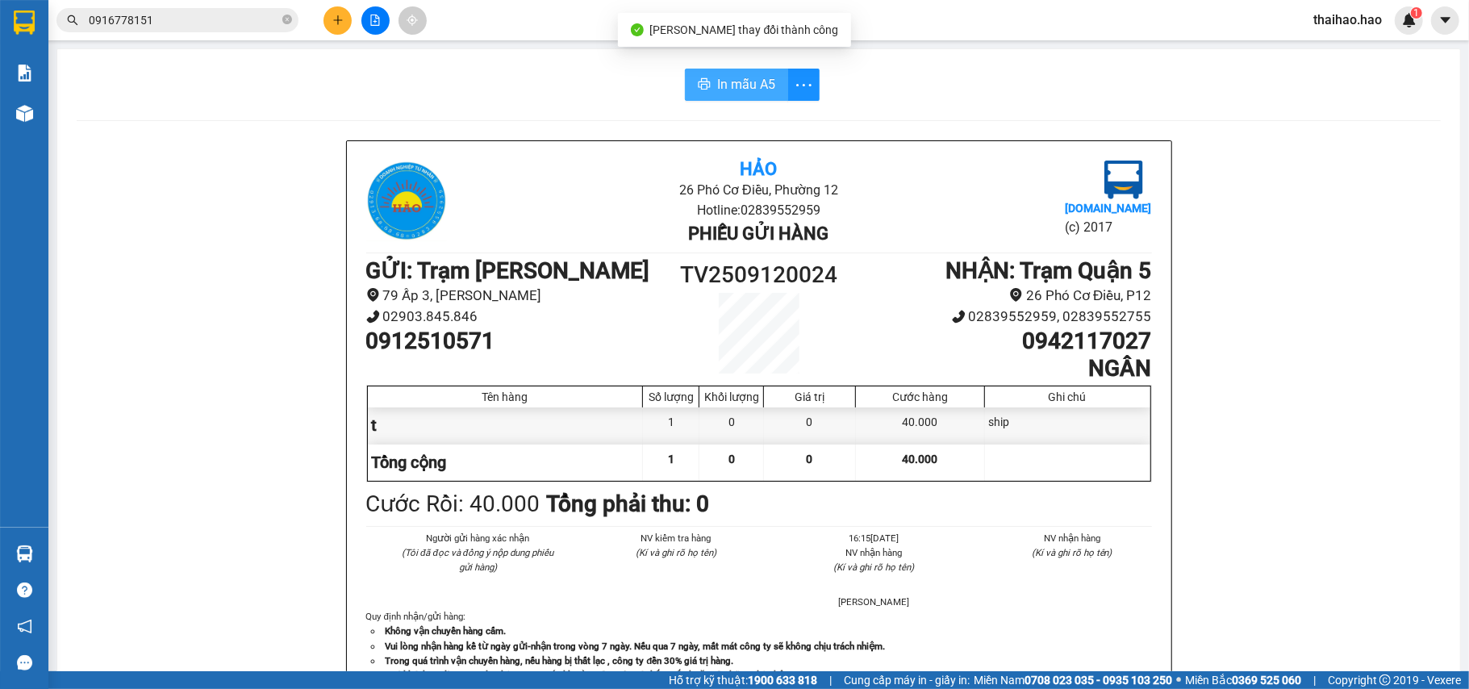
click at [705, 98] on button "In mẫu A5" at bounding box center [736, 85] width 103 height 32
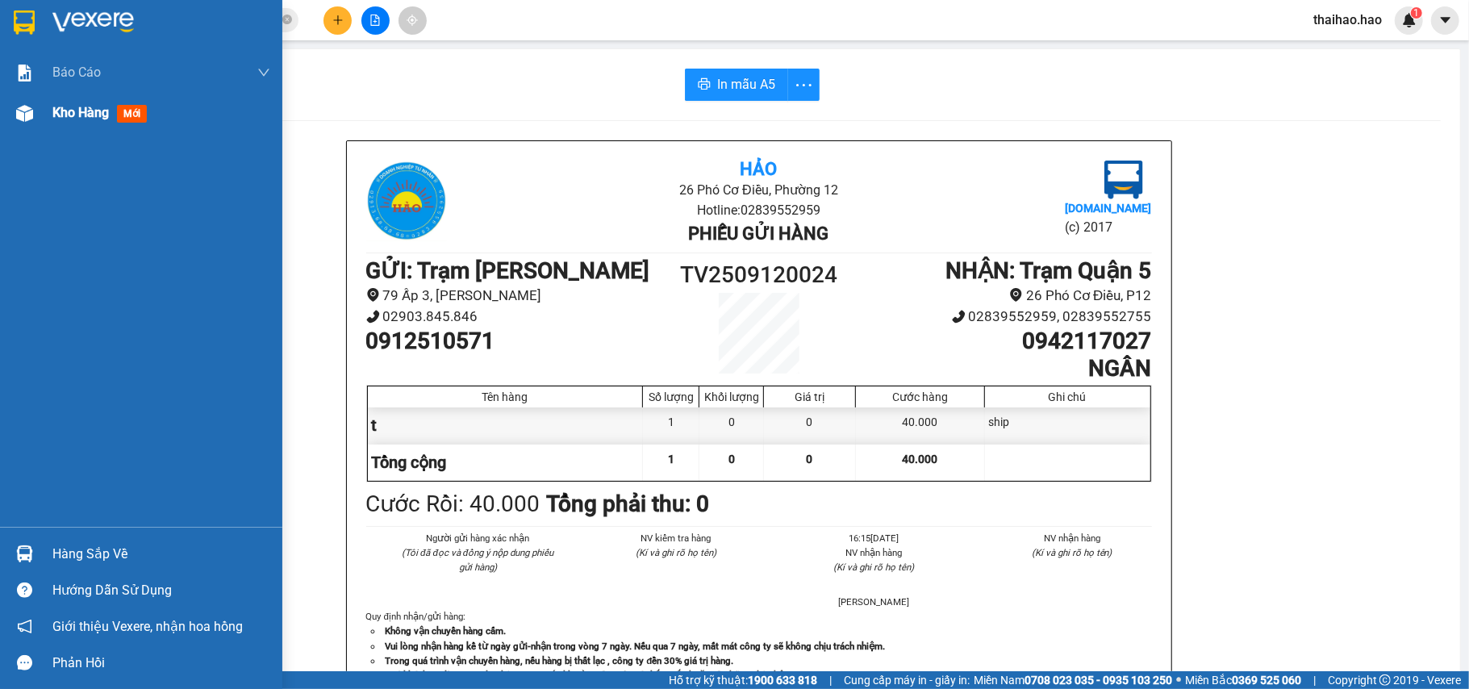
click at [44, 121] on div "Kho hàng mới" at bounding box center [141, 113] width 282 height 40
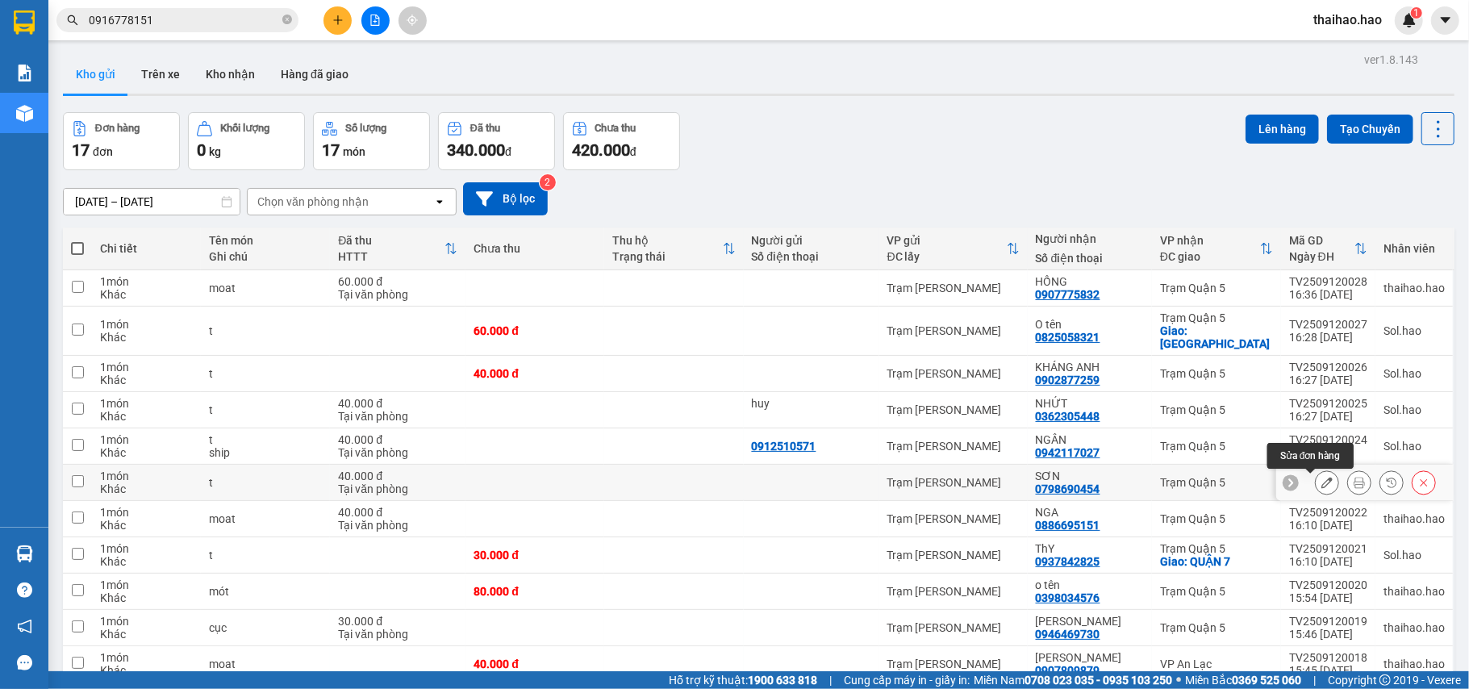
click at [1316, 494] on button at bounding box center [1327, 483] width 23 height 28
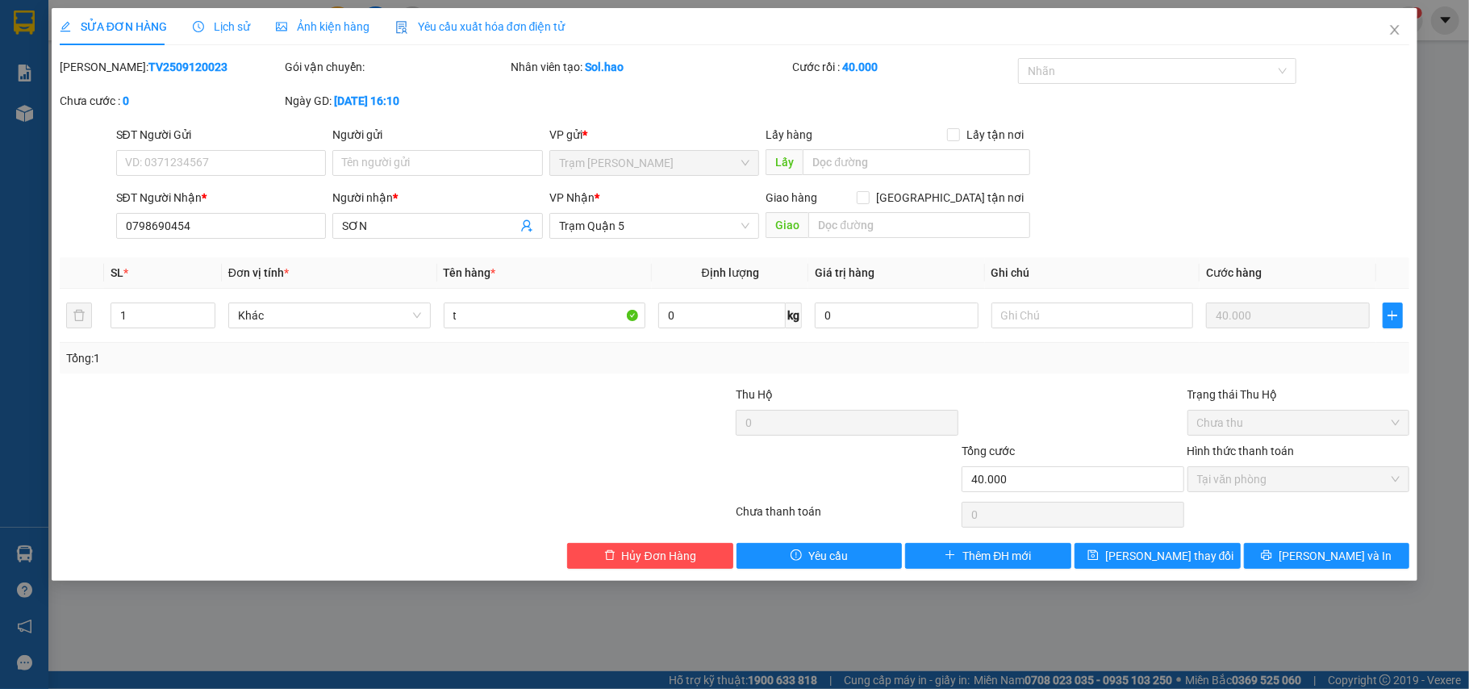
click at [236, 30] on span "Lịch sử" at bounding box center [221, 26] width 57 height 13
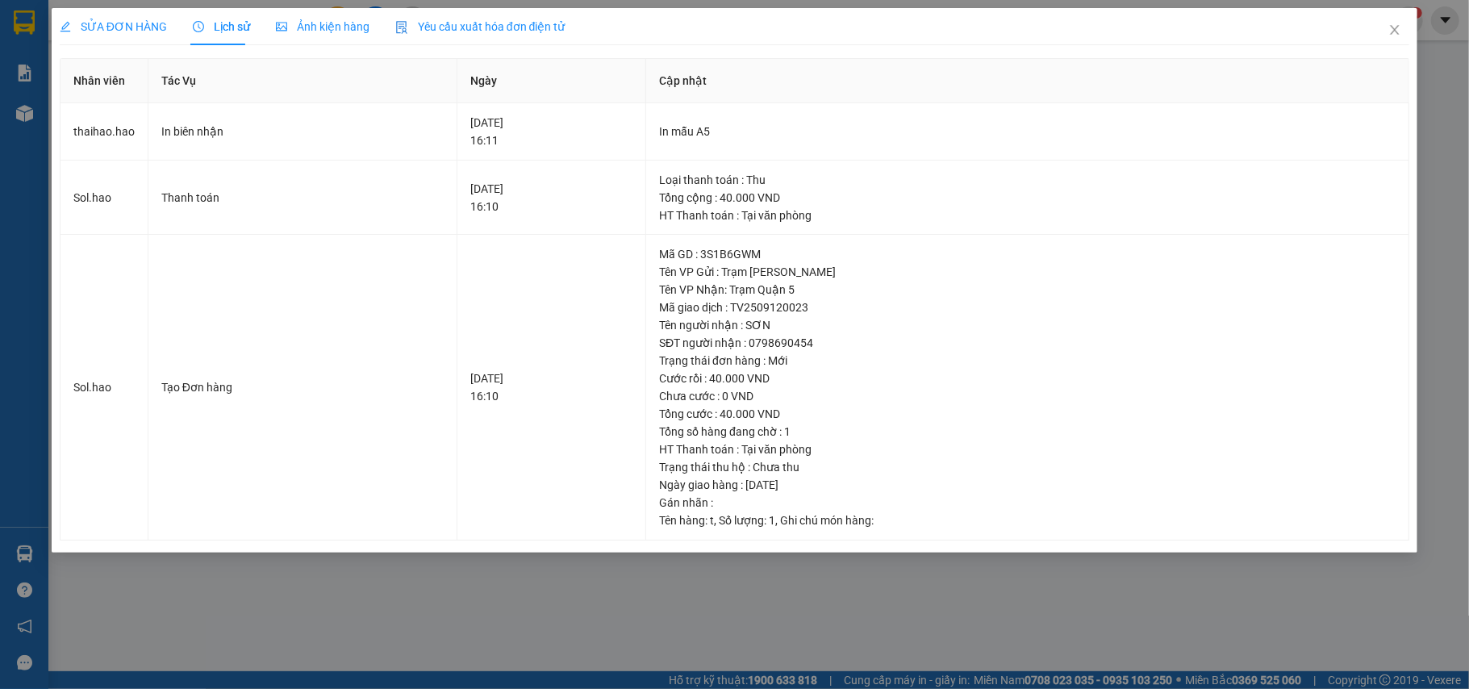
click at [323, 42] on div "Ảnh kiện hàng" at bounding box center [323, 26] width 94 height 37
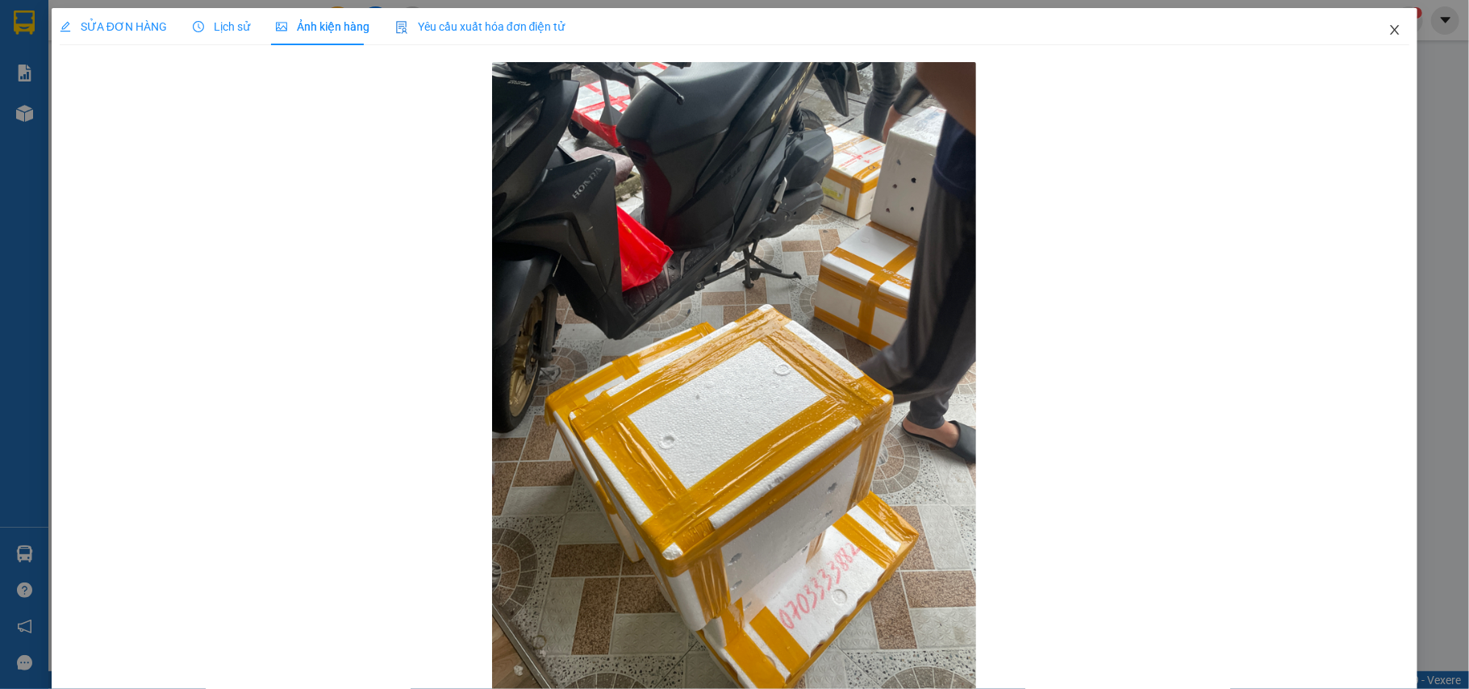
click at [1386, 32] on span "Close" at bounding box center [1394, 30] width 45 height 45
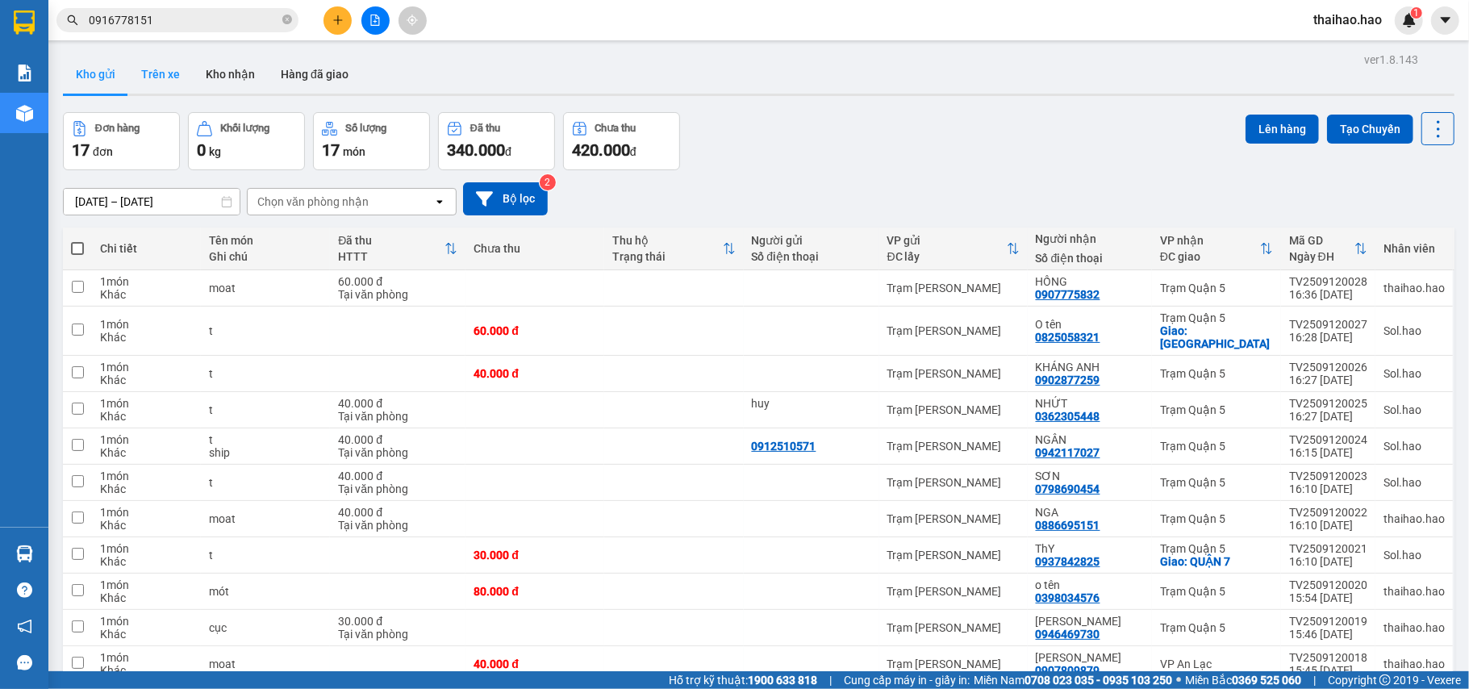
click at [163, 81] on button "Trên xe" at bounding box center [160, 74] width 65 height 39
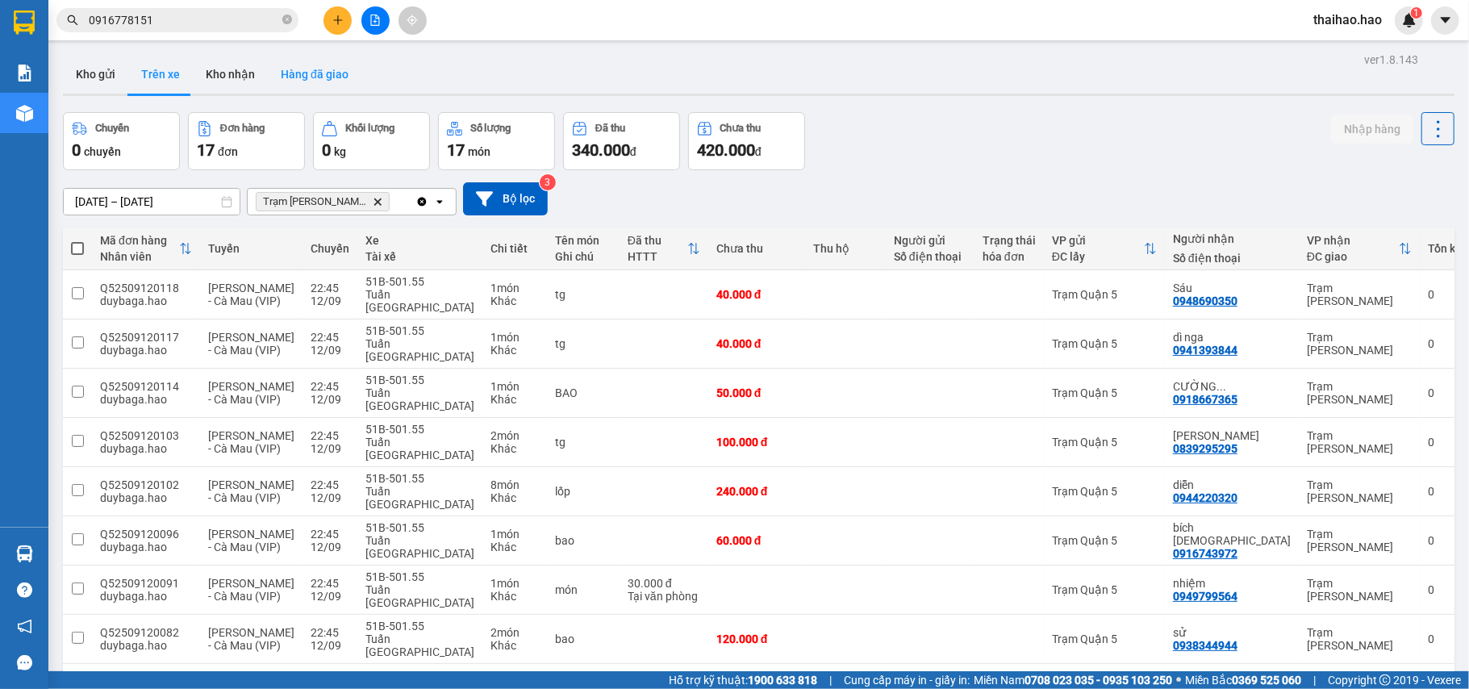
click at [336, 81] on button "Hàng đã giao" at bounding box center [315, 74] width 94 height 39
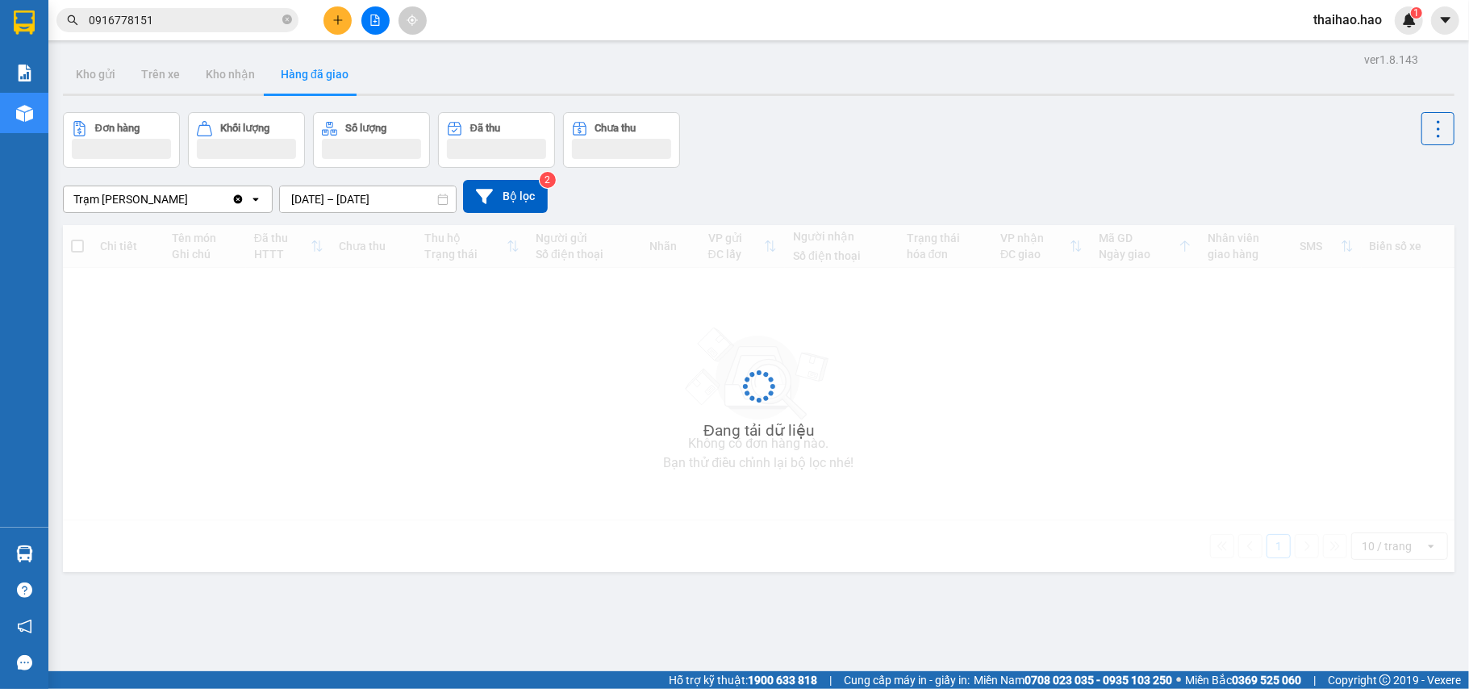
click at [336, 81] on button "Hàng đã giao" at bounding box center [315, 74] width 94 height 39
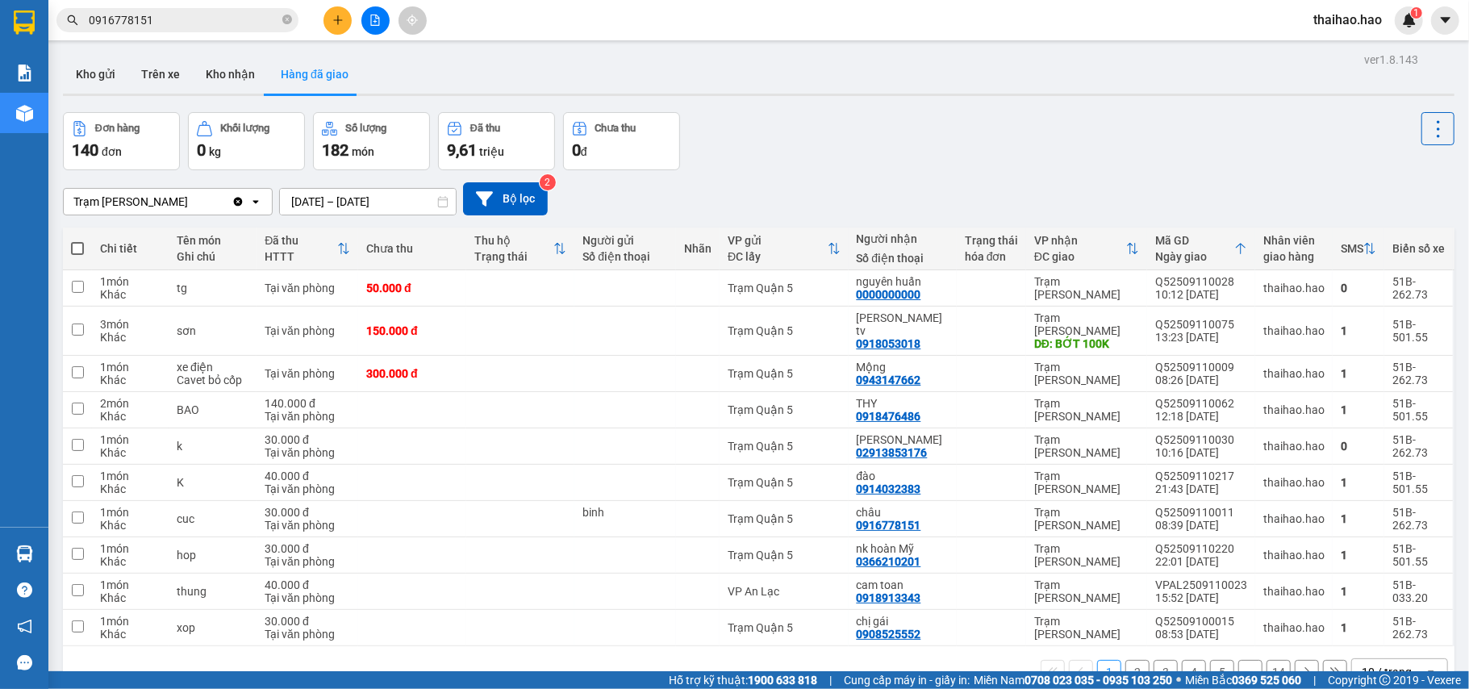
click at [394, 198] on input "[DATE] – [DATE]" at bounding box center [368, 202] width 176 height 26
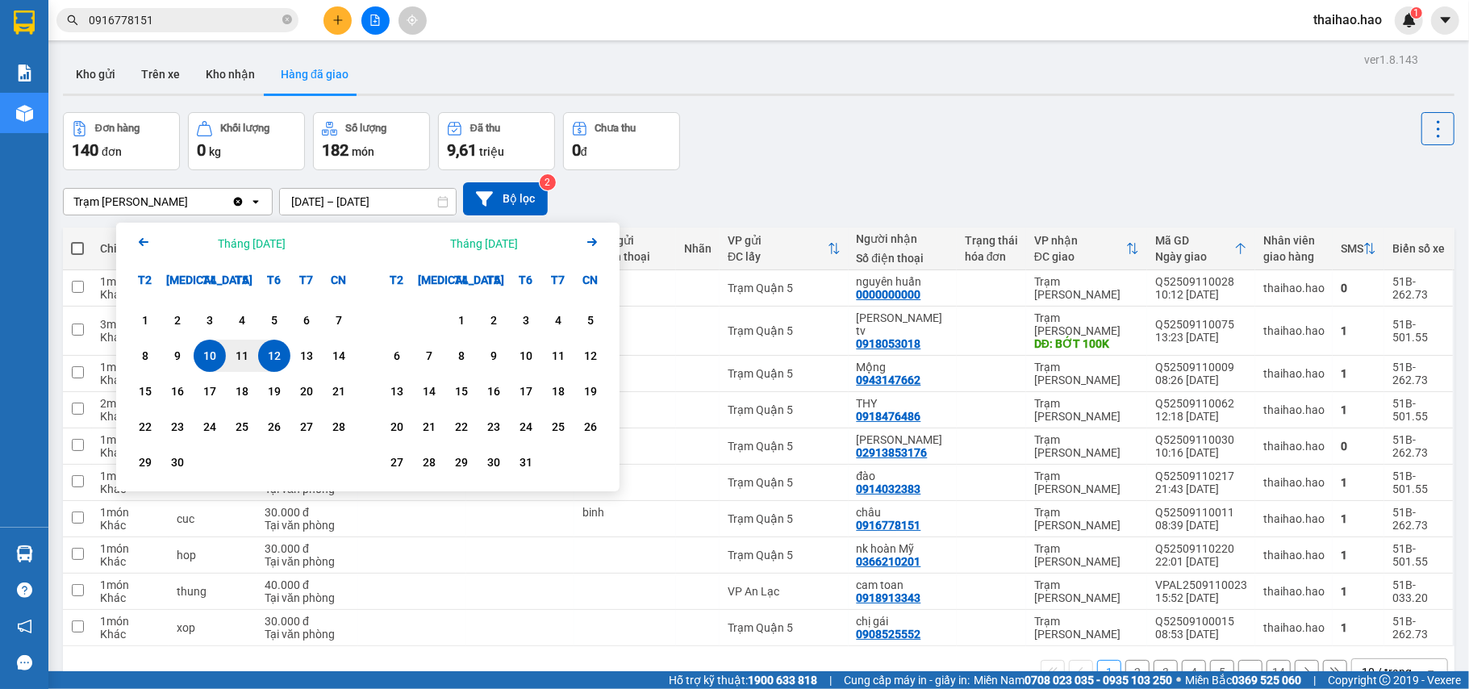
click at [276, 356] on div "12" at bounding box center [274, 355] width 23 height 19
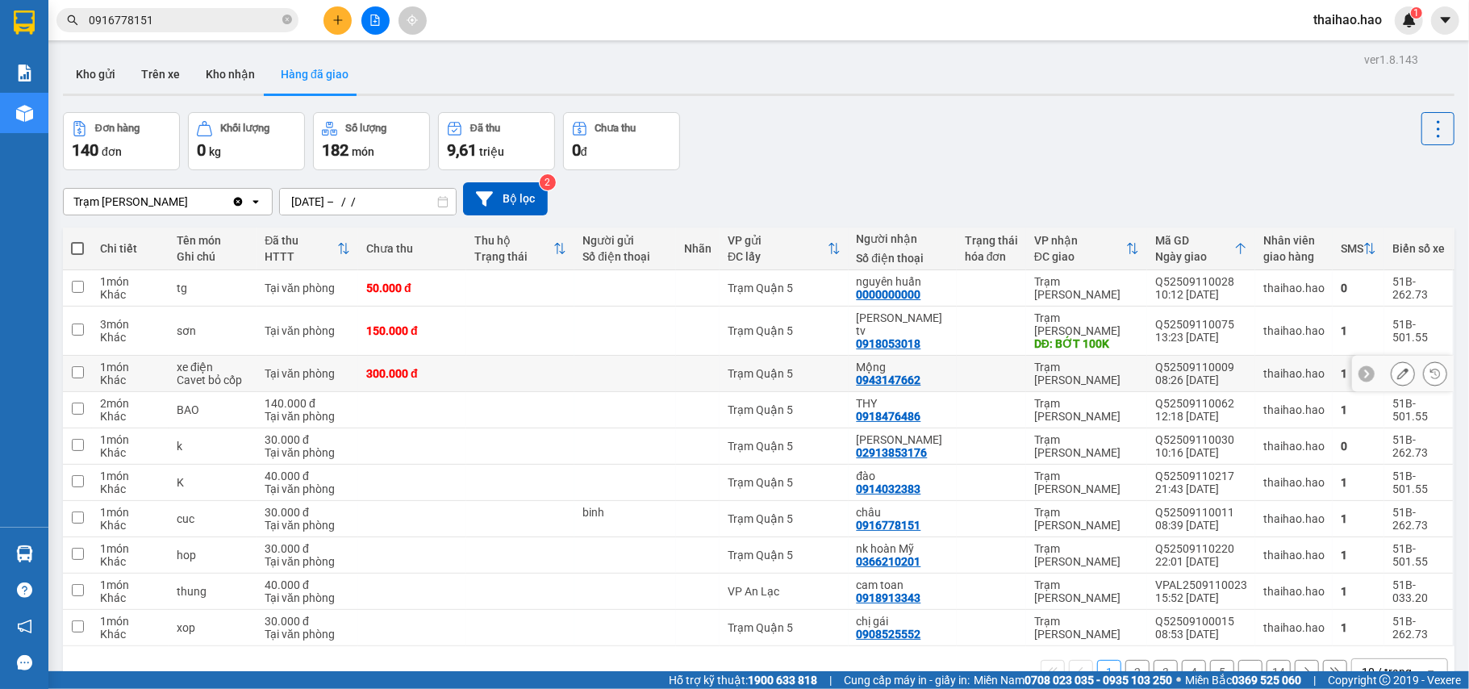
type input "12/09/2025 – 12/09/2025"
click at [81, 62] on button "Kho gửi" at bounding box center [95, 74] width 65 height 39
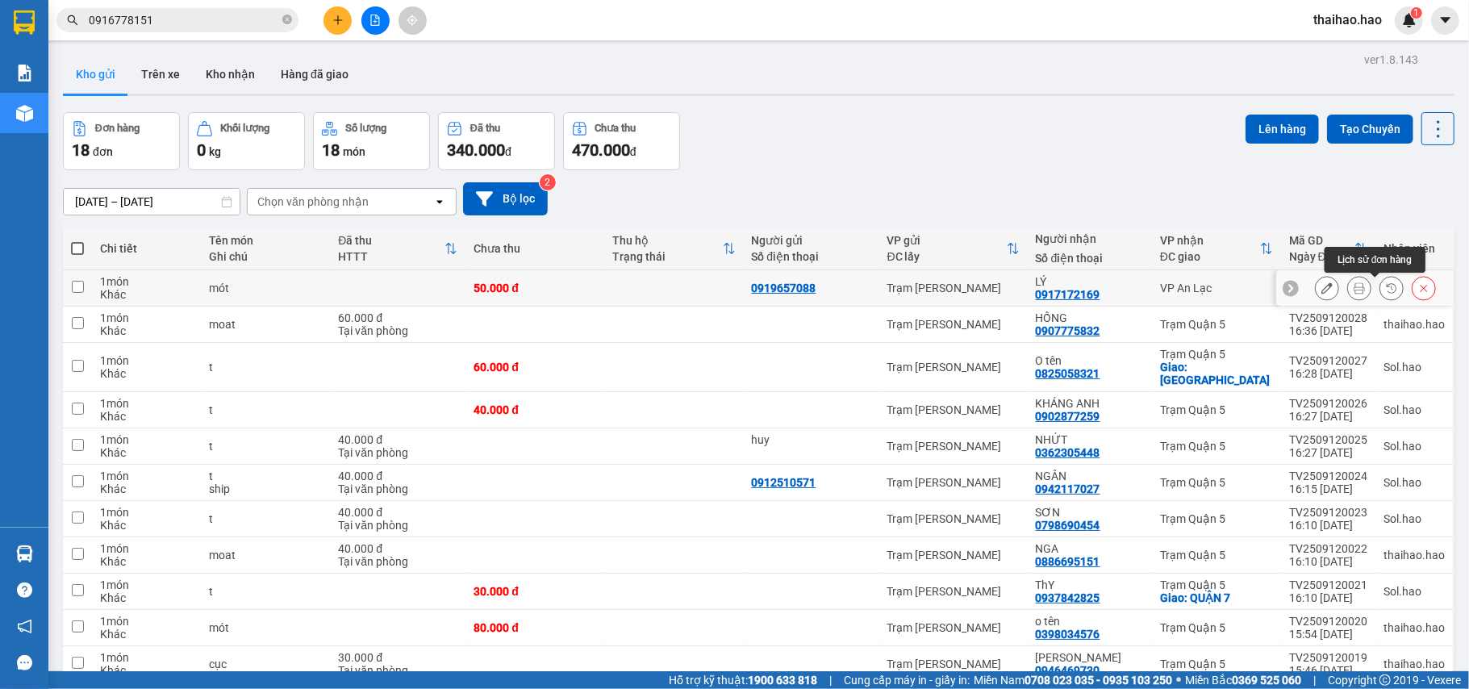
click at [1383, 288] on button at bounding box center [1391, 288] width 23 height 28
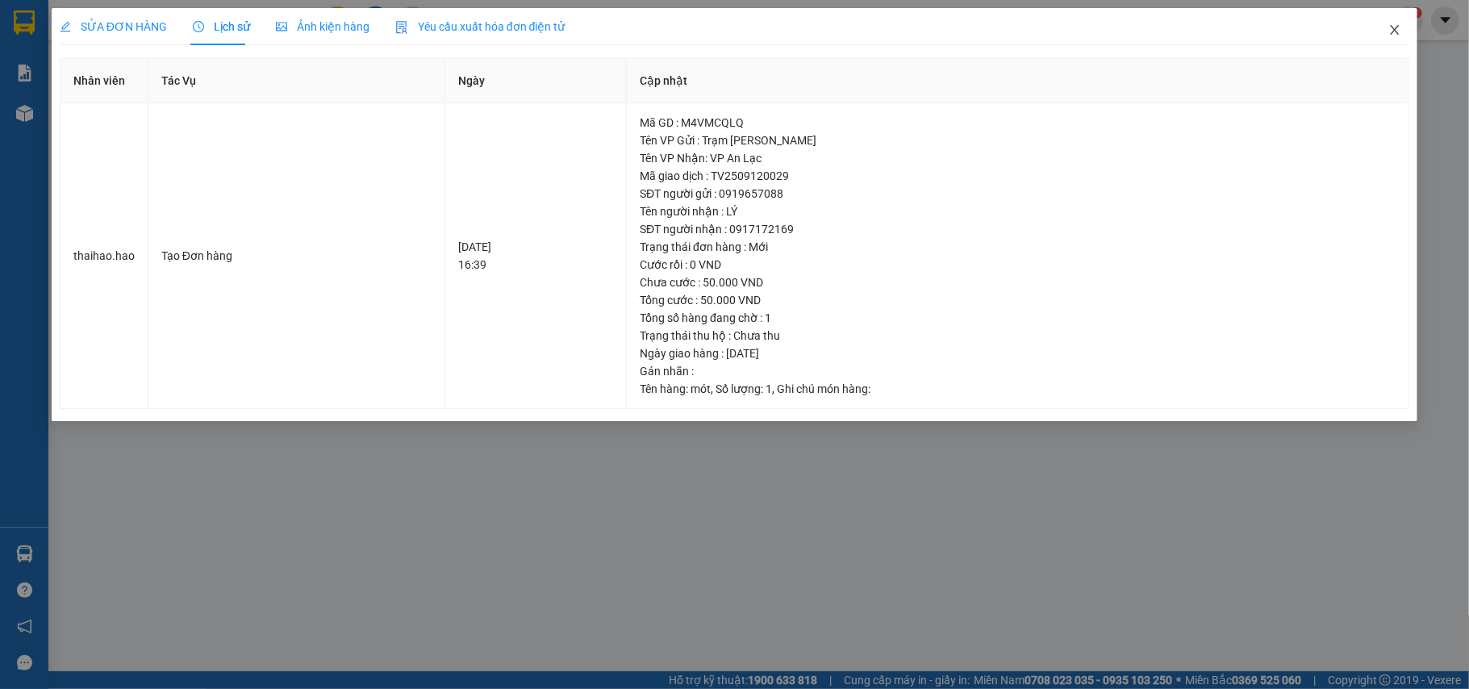
click at [1383, 23] on span "Close" at bounding box center [1394, 30] width 45 height 45
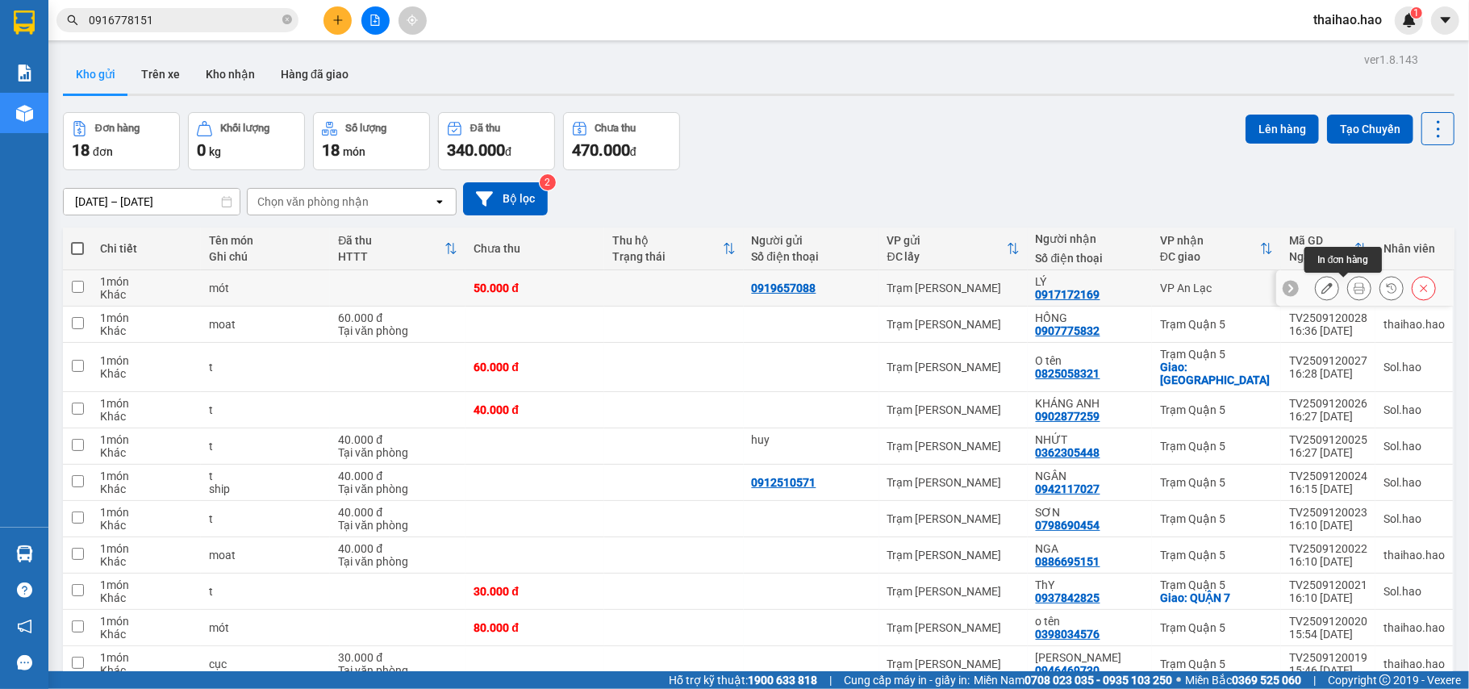
click at [1354, 284] on icon at bounding box center [1359, 287] width 11 height 11
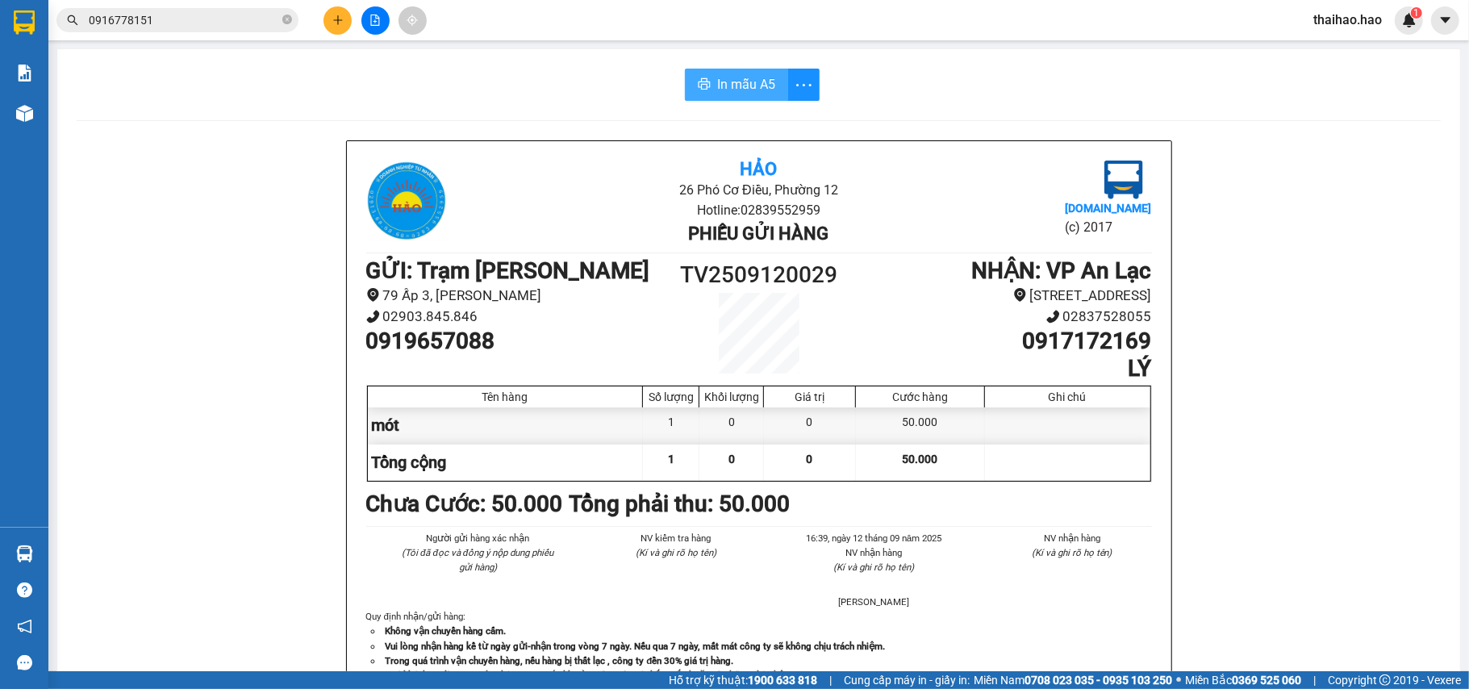
click at [690, 76] on button "In mẫu A5" at bounding box center [736, 85] width 103 height 32
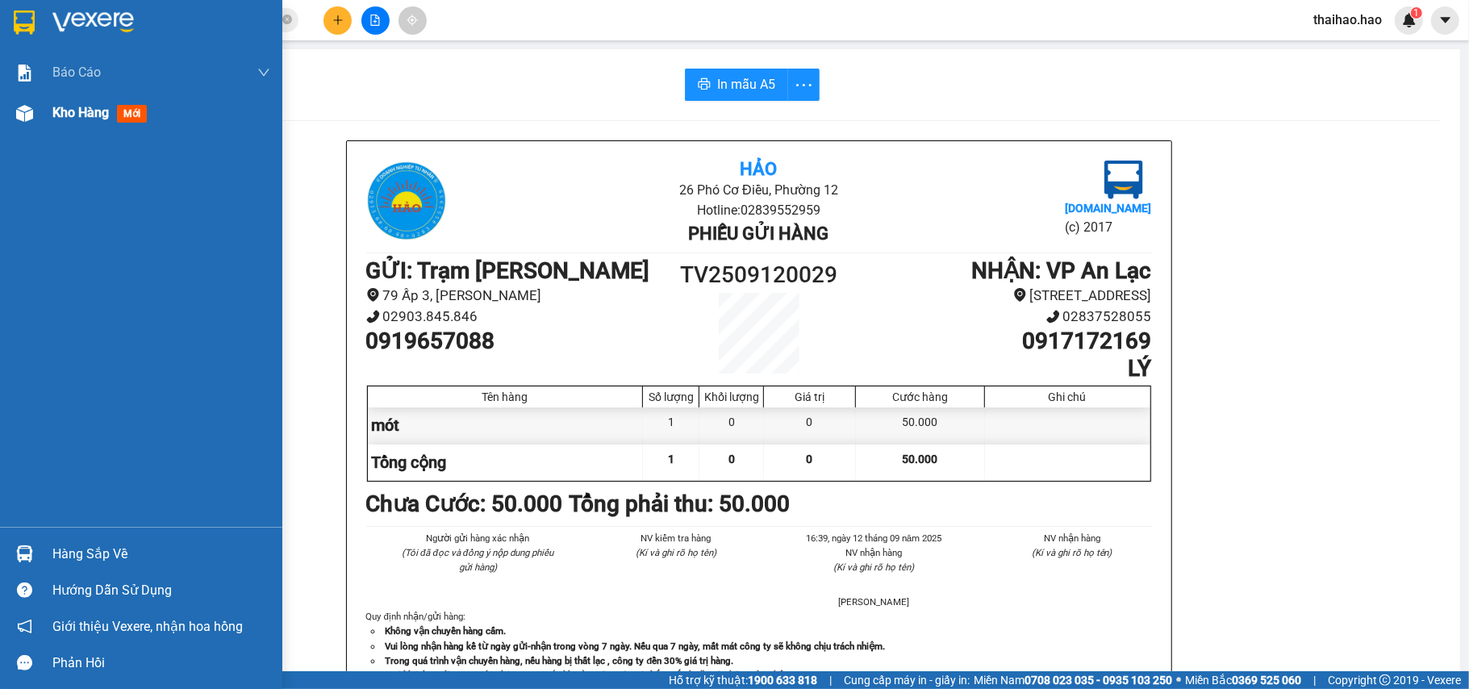
click at [45, 113] on div "Kho hàng mới" at bounding box center [141, 113] width 282 height 40
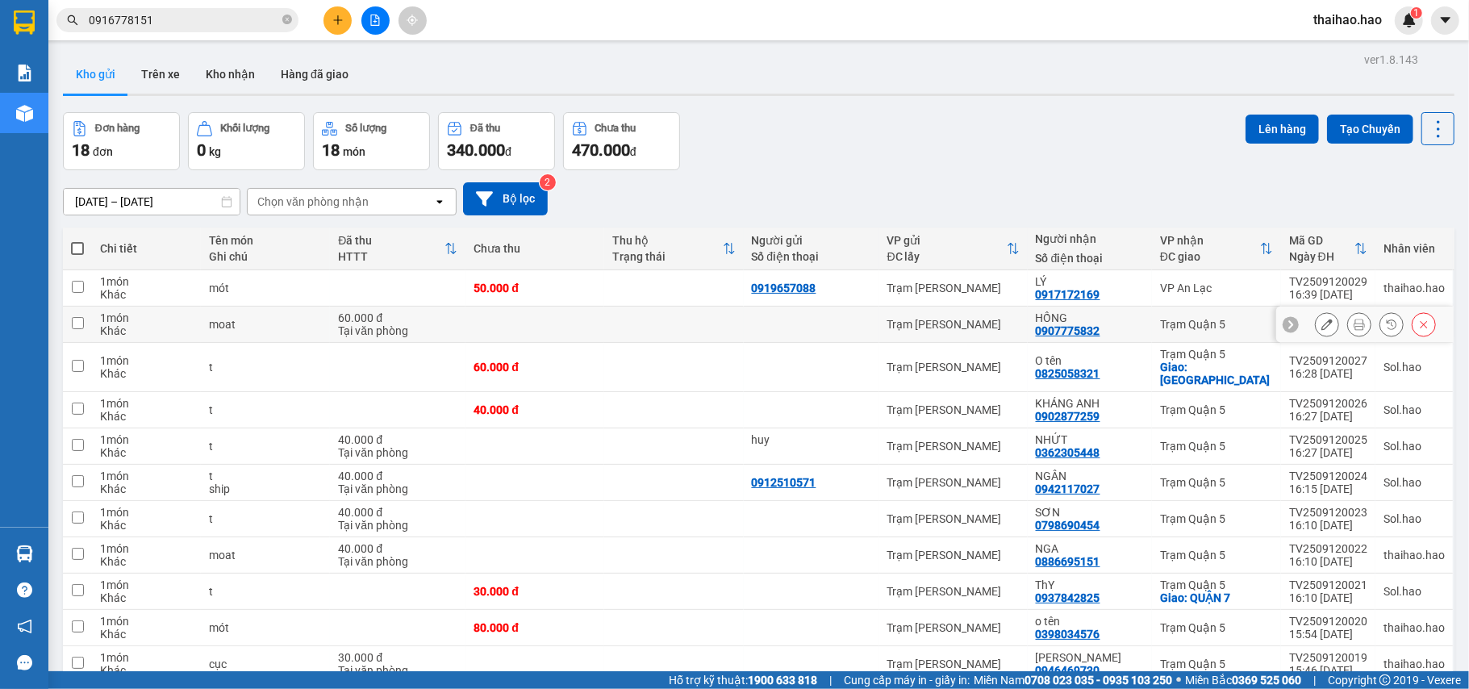
click at [1354, 323] on icon at bounding box center [1359, 324] width 11 height 11
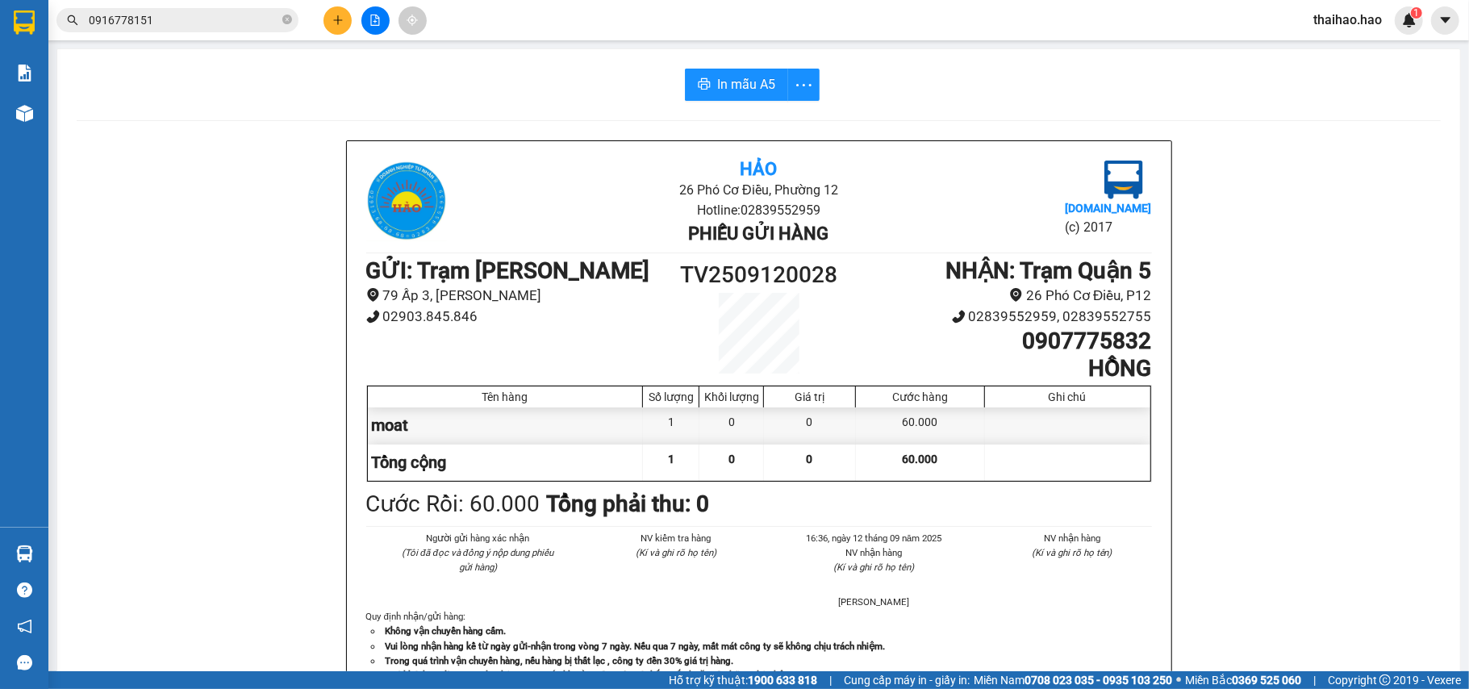
click at [707, 101] on div "In mẫu A5 Hảo 26 Phó Cơ Điều, Phường 12 Hotline: 02839552959 Phiếu gửi hàng Vex…" at bounding box center [758, 671] width 1403 height 1245
click at [685, 89] on button "In mẫu A5" at bounding box center [736, 85] width 103 height 32
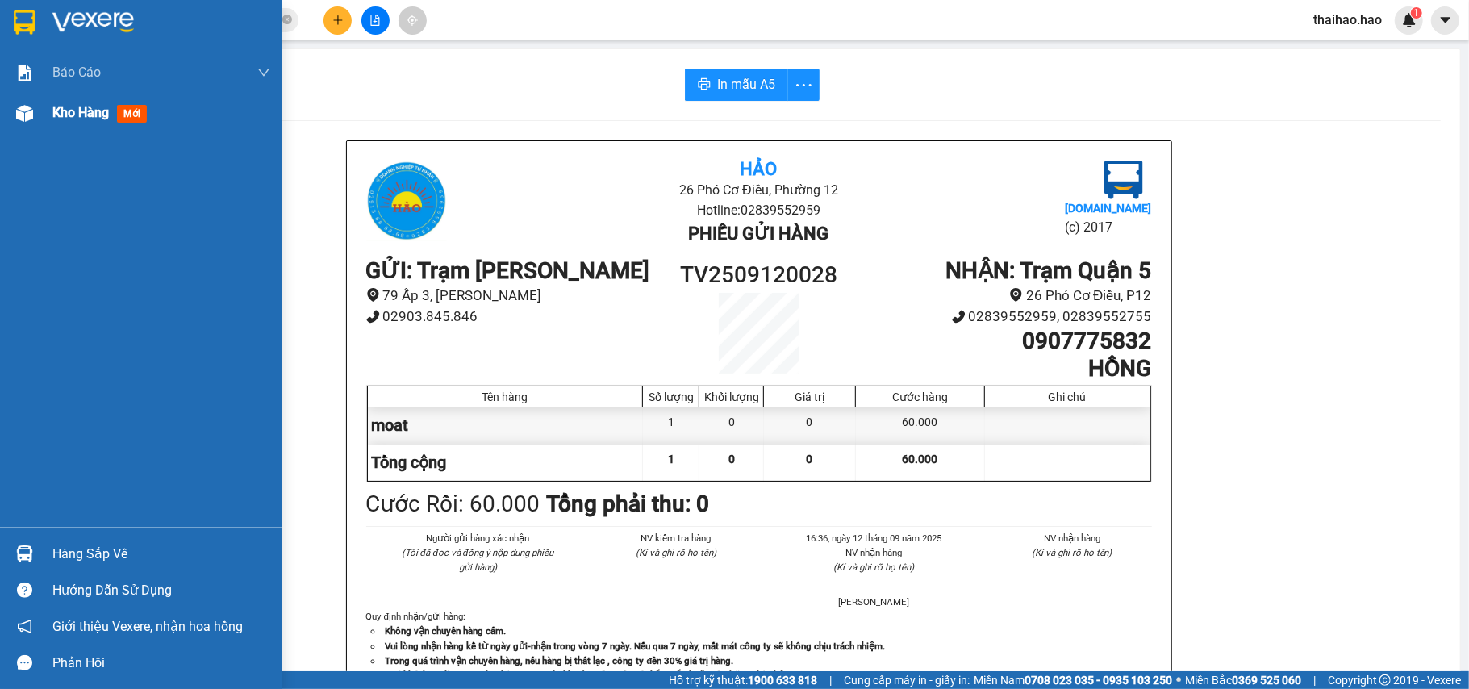
click at [32, 107] on img at bounding box center [24, 113] width 17 height 17
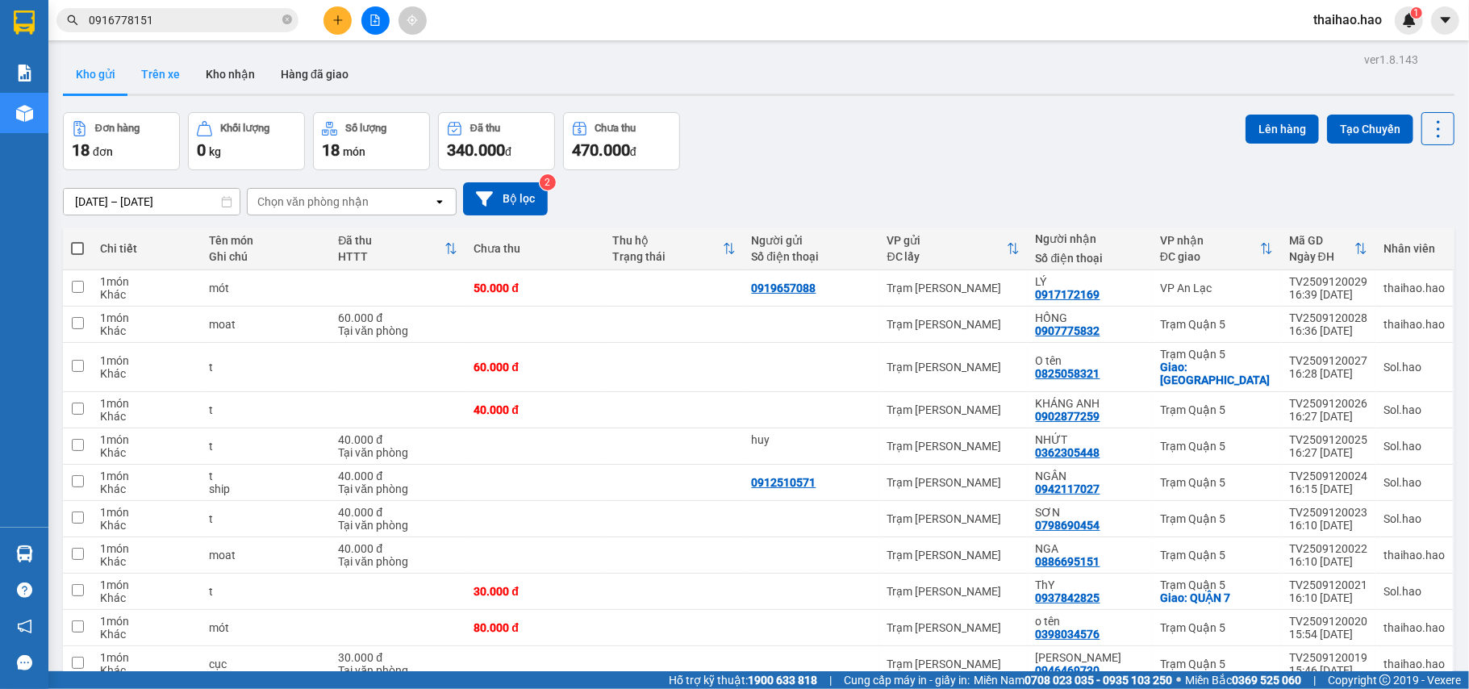
click at [140, 63] on button "Trên xe" at bounding box center [160, 74] width 65 height 39
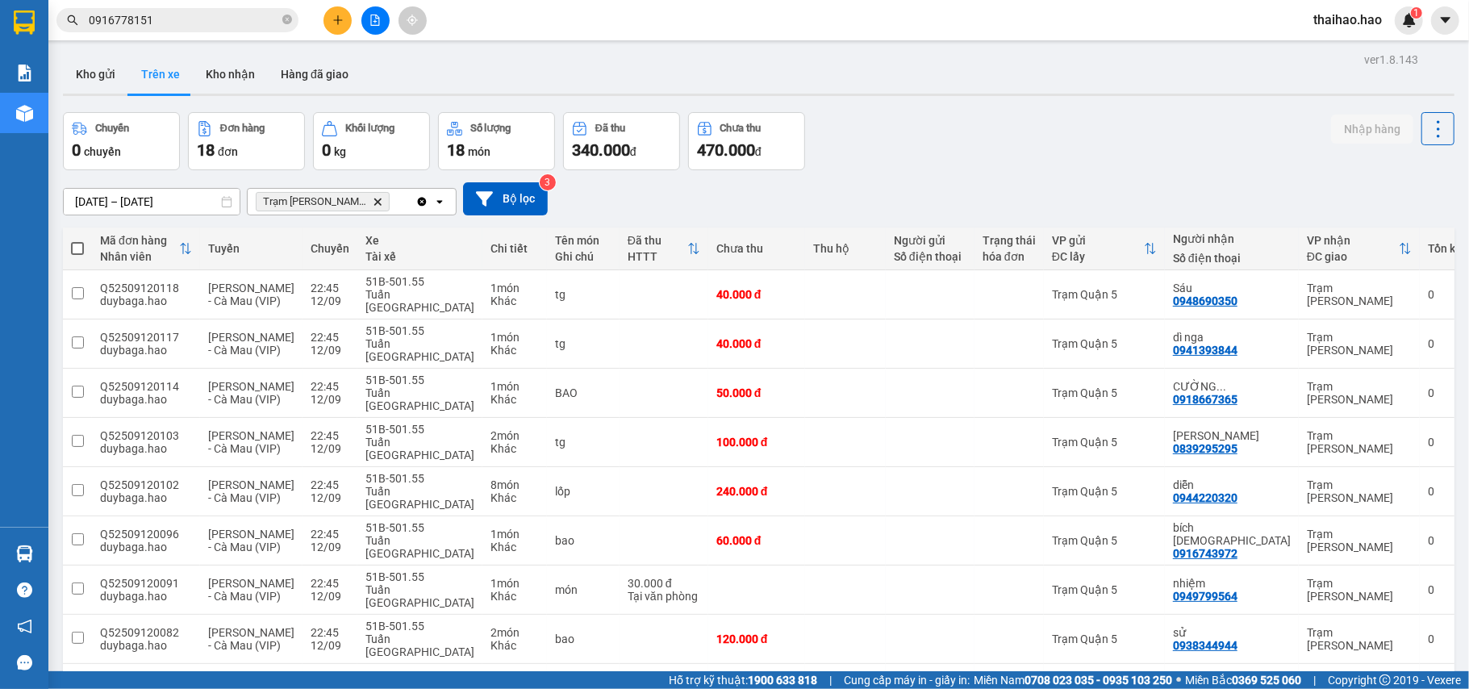
checkbox input "false"
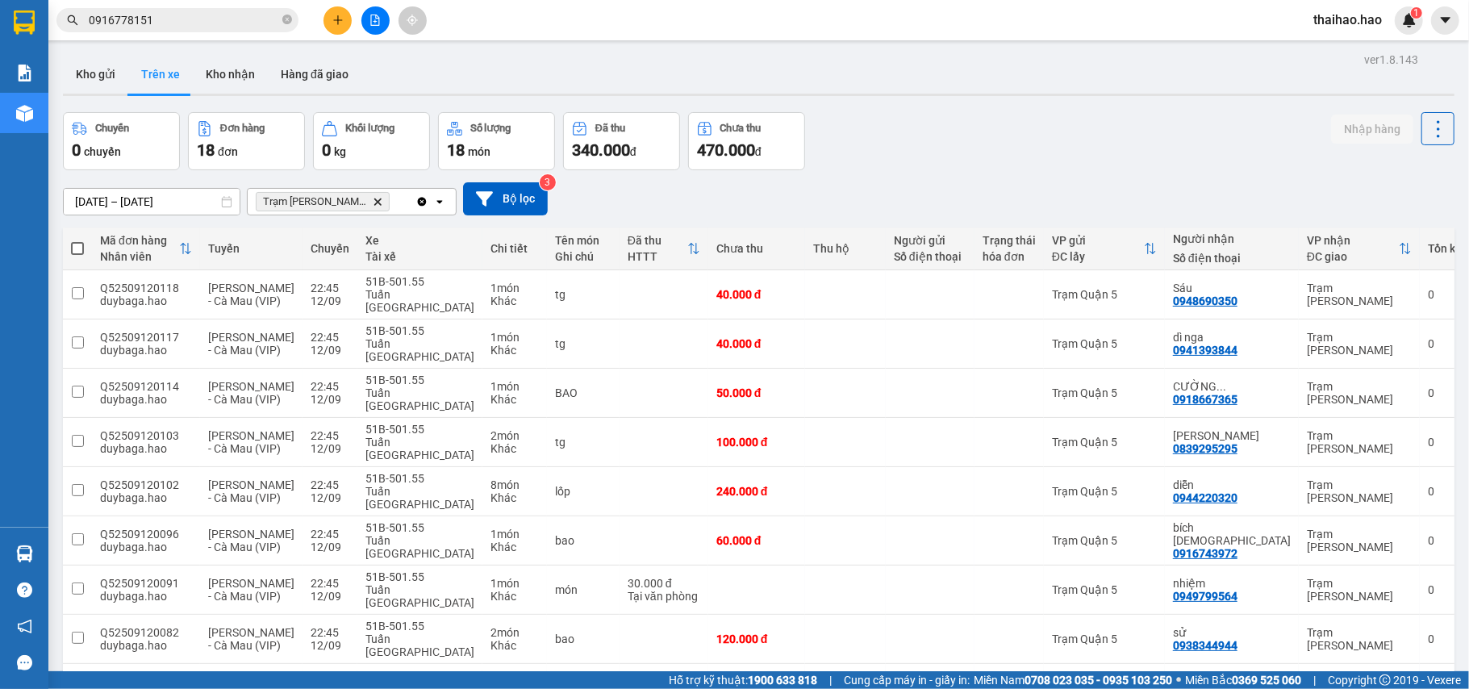
checkbox input "false"
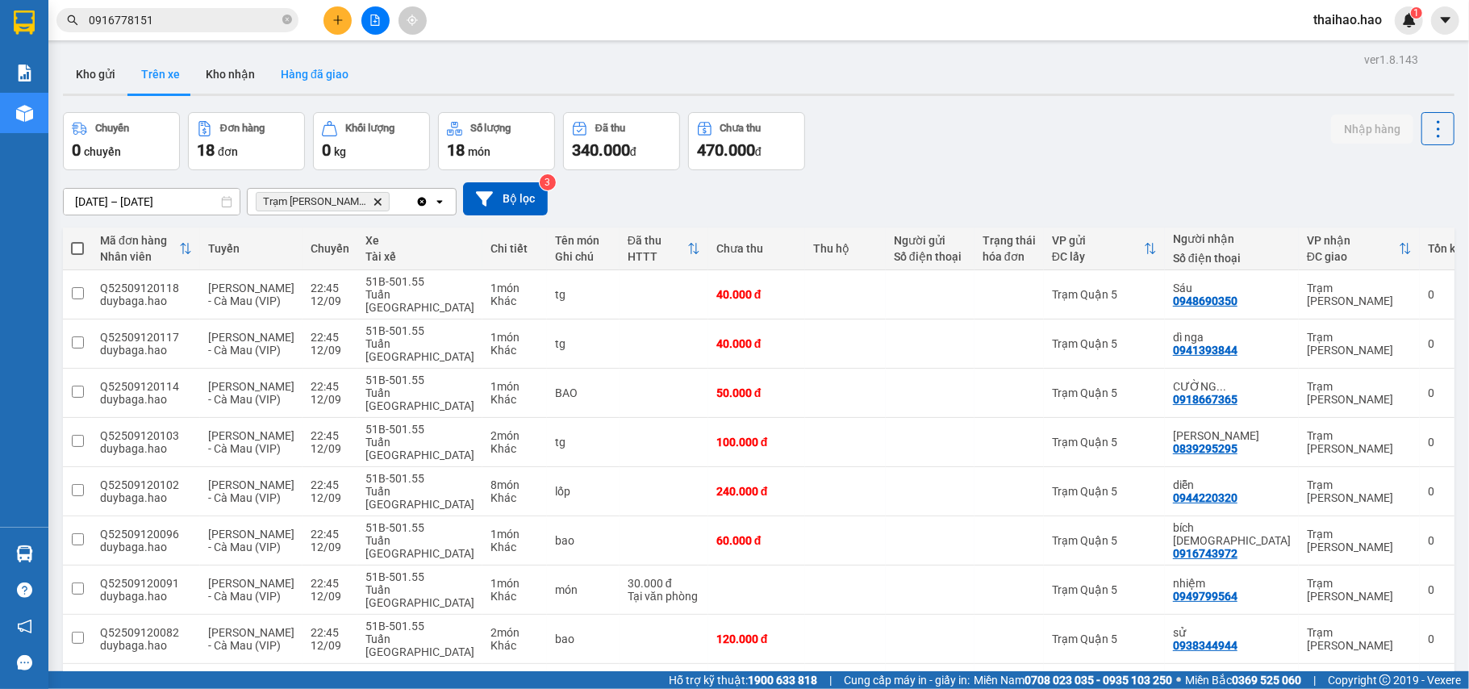
click at [308, 68] on button "Hàng đã giao" at bounding box center [315, 74] width 94 height 39
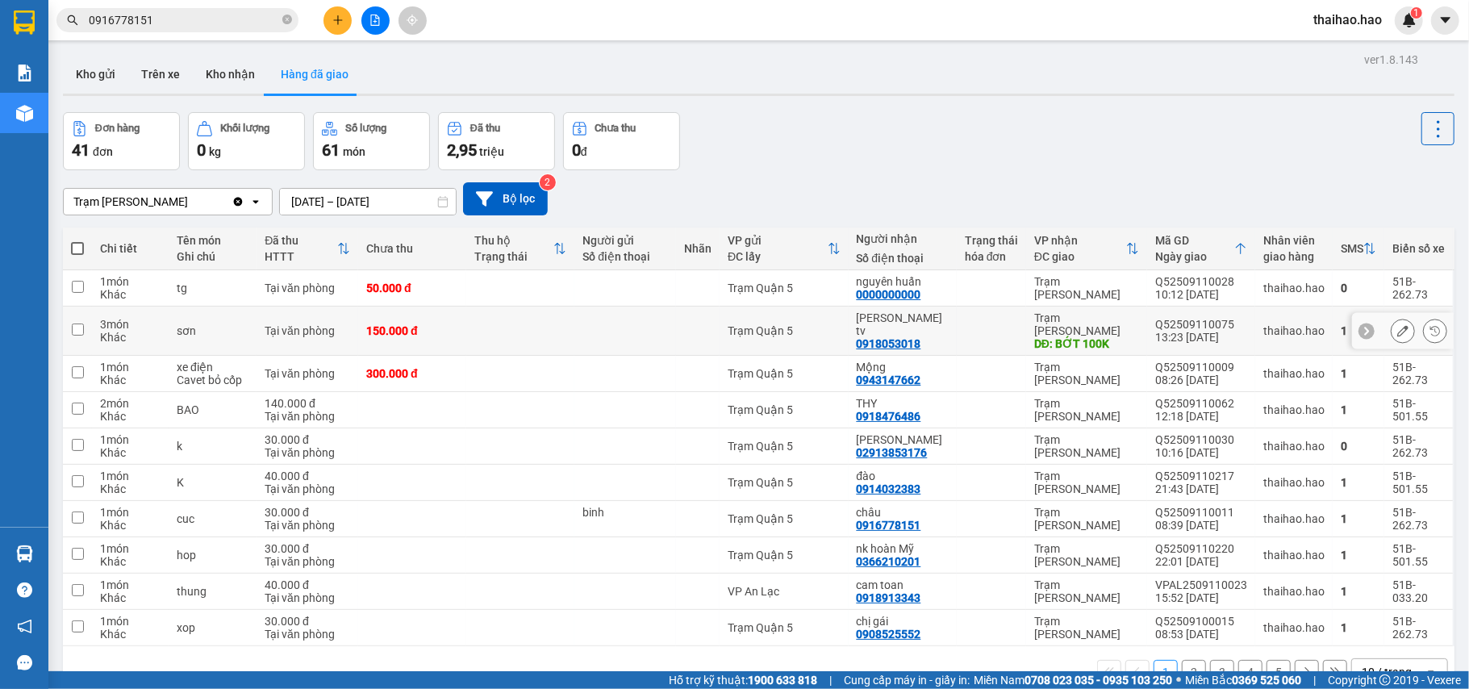
click at [1397, 331] on icon at bounding box center [1402, 330] width 11 height 11
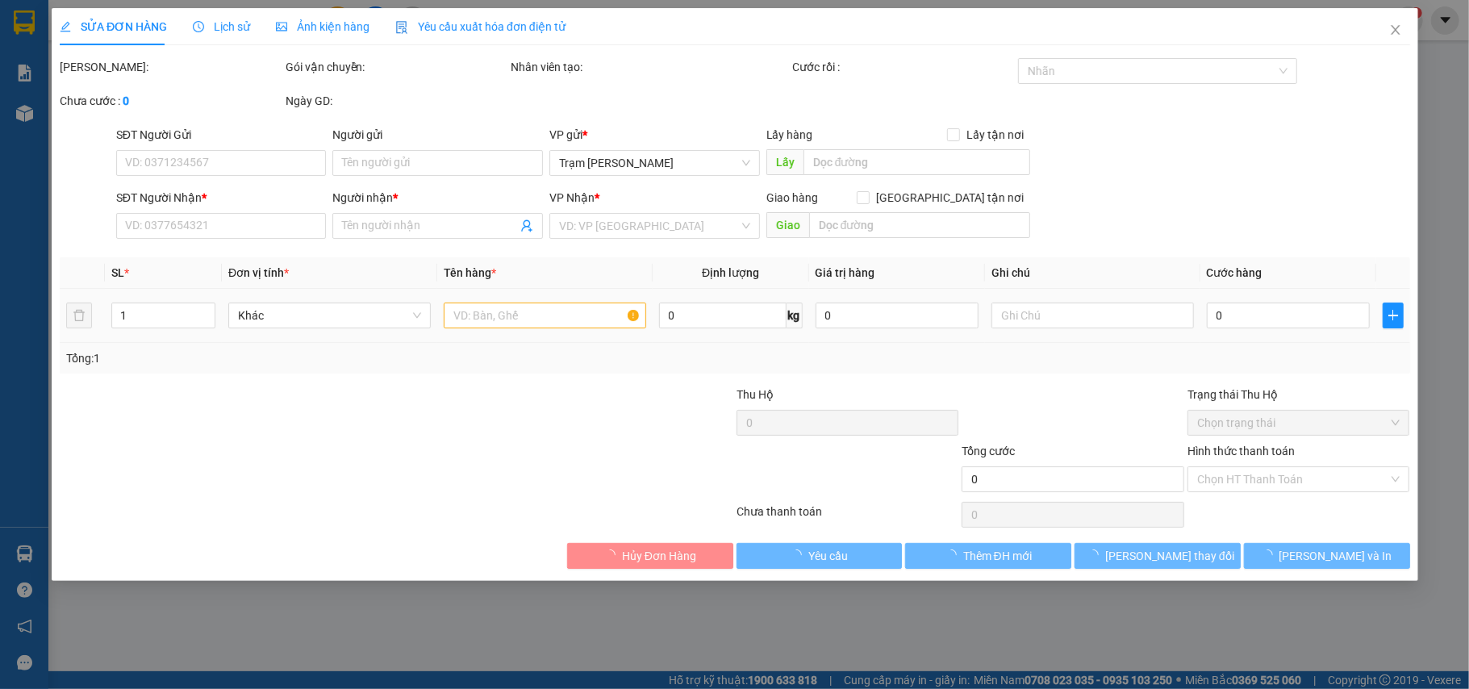
type input "0918053018"
type input "nguyen huan tv"
type input "BỚT 100K"
type input "150.000"
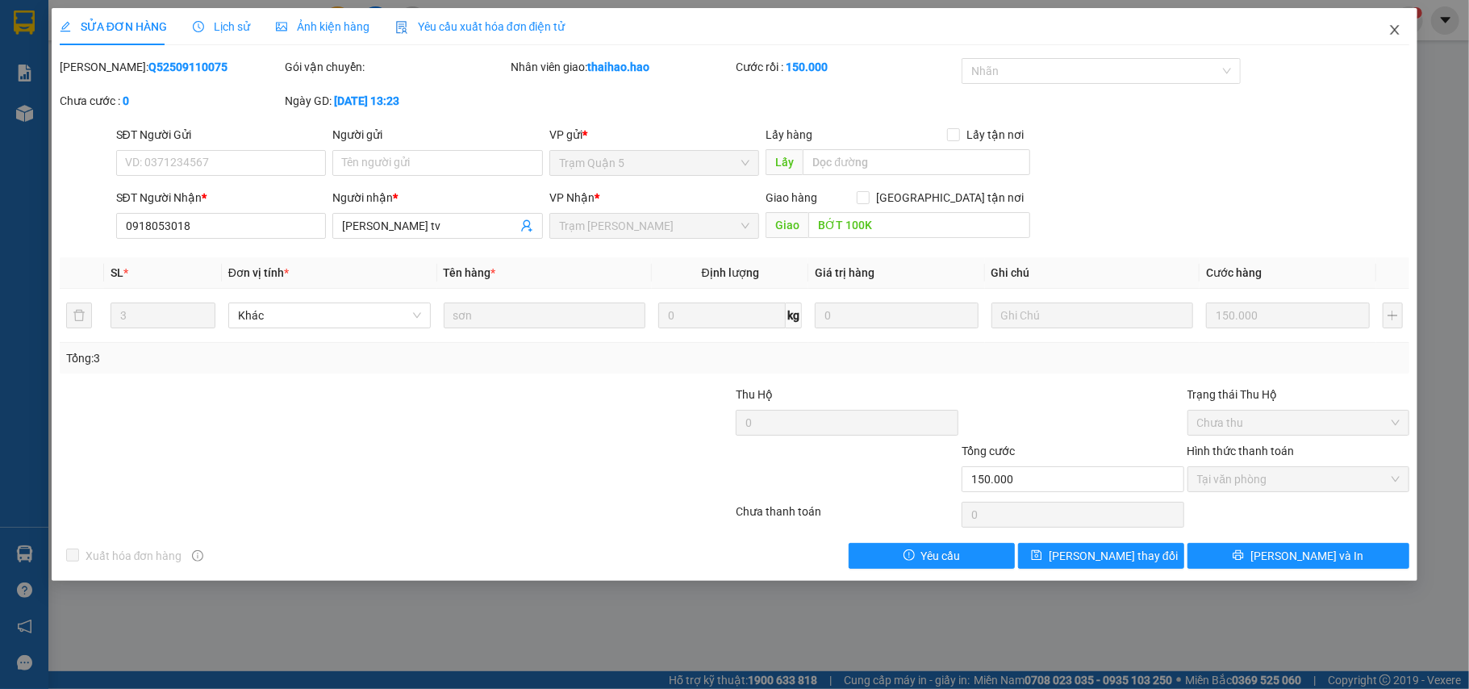
click at [1395, 27] on icon "close" at bounding box center [1394, 29] width 13 height 13
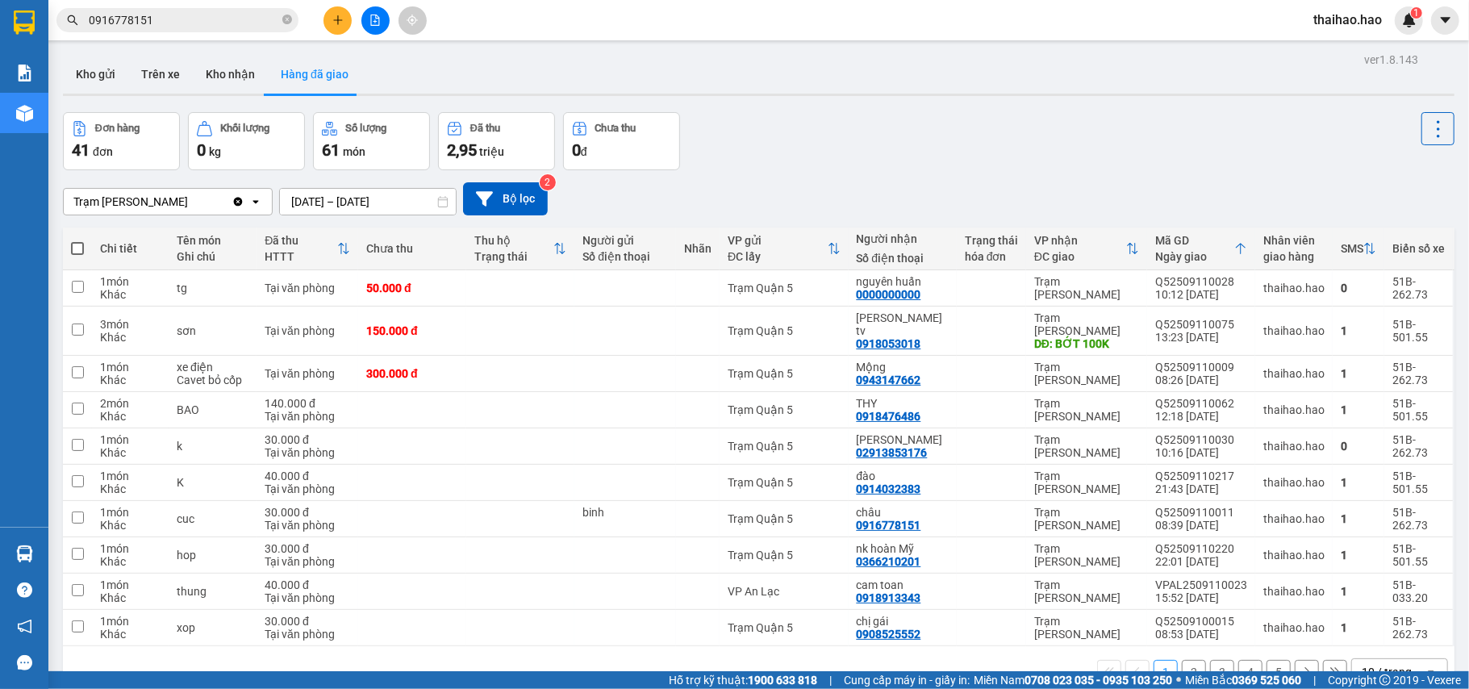
drag, startPoint x: 1376, startPoint y: 585, endPoint x: 1365, endPoint y: 578, distance: 13.4
click at [1370, 664] on div "10 / trang" at bounding box center [1387, 672] width 50 height 16
click at [1365, 614] on div "100 / trang" at bounding box center [1383, 628] width 97 height 29
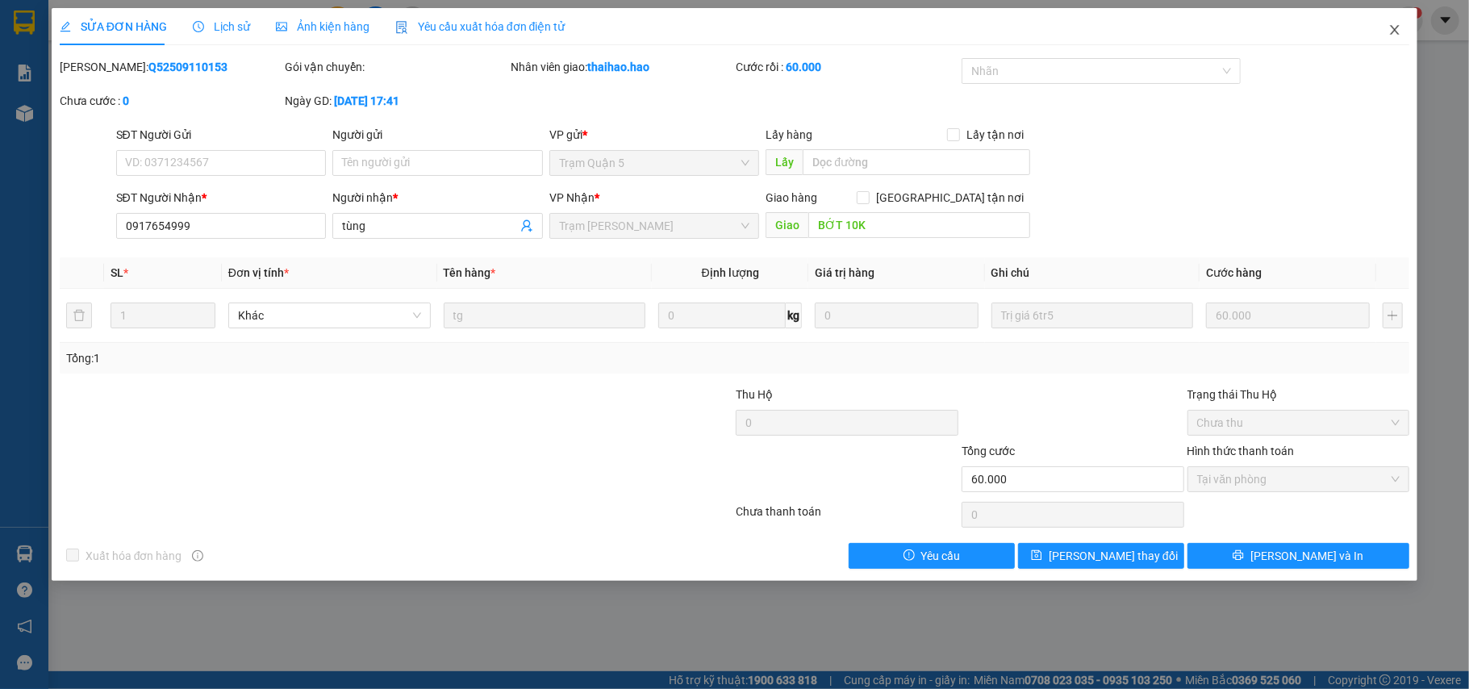
click at [1386, 19] on span "Close" at bounding box center [1394, 30] width 45 height 45
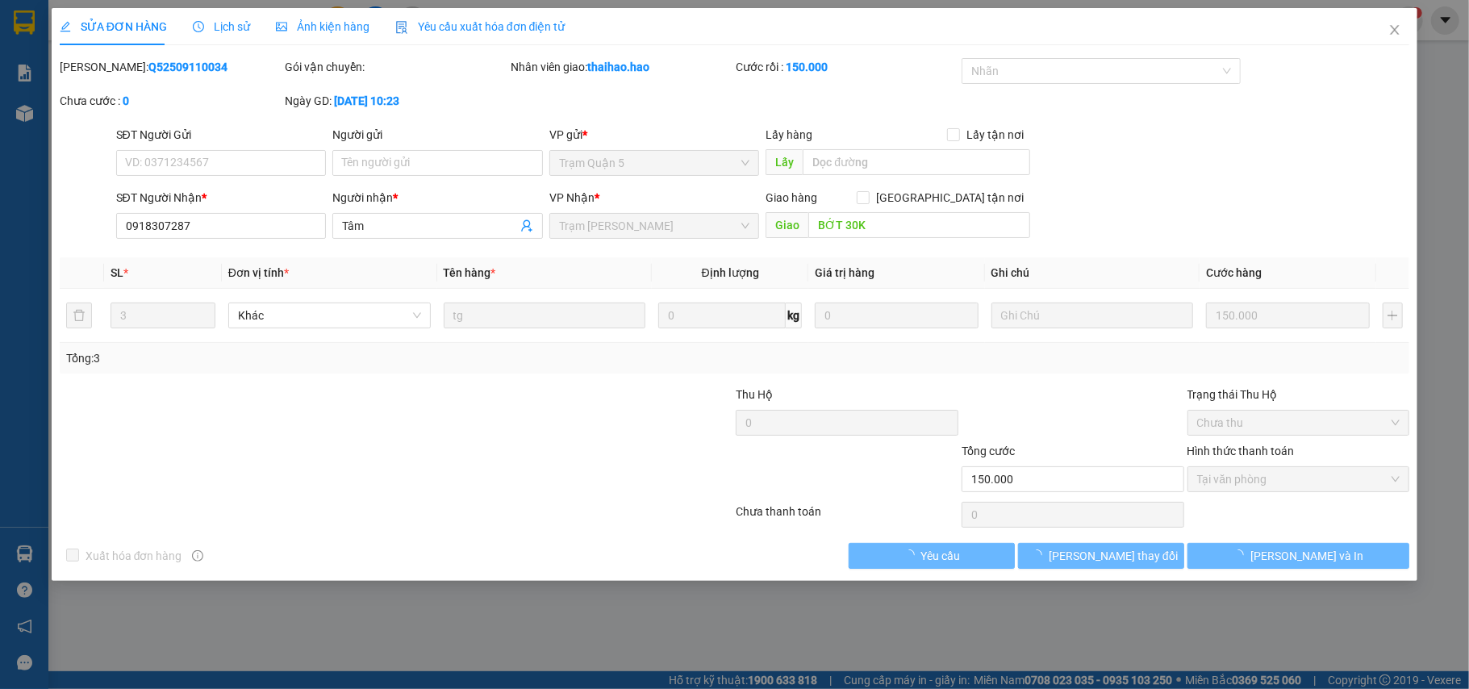
type input "0918307287"
type input "Tâm"
type input "BỚT 30K"
type input "150.000"
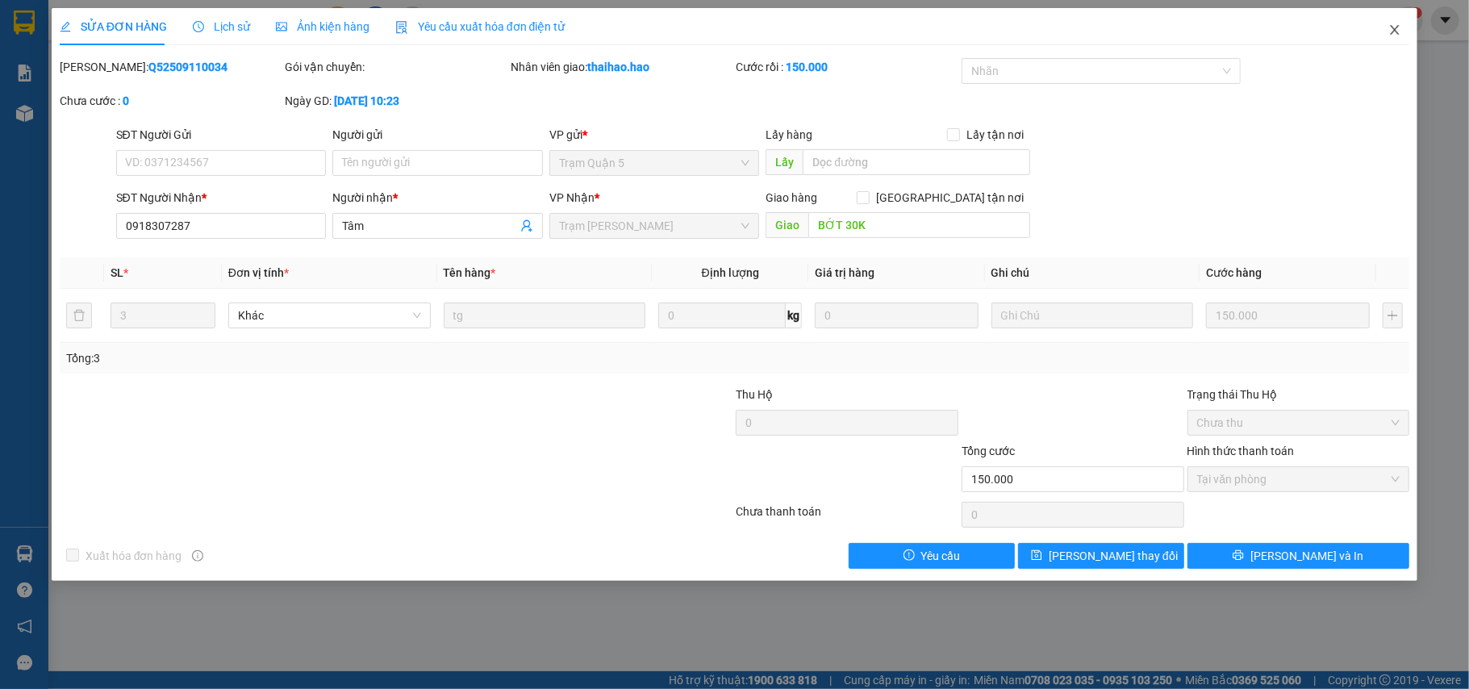
click at [1398, 32] on icon "close" at bounding box center [1394, 29] width 13 height 13
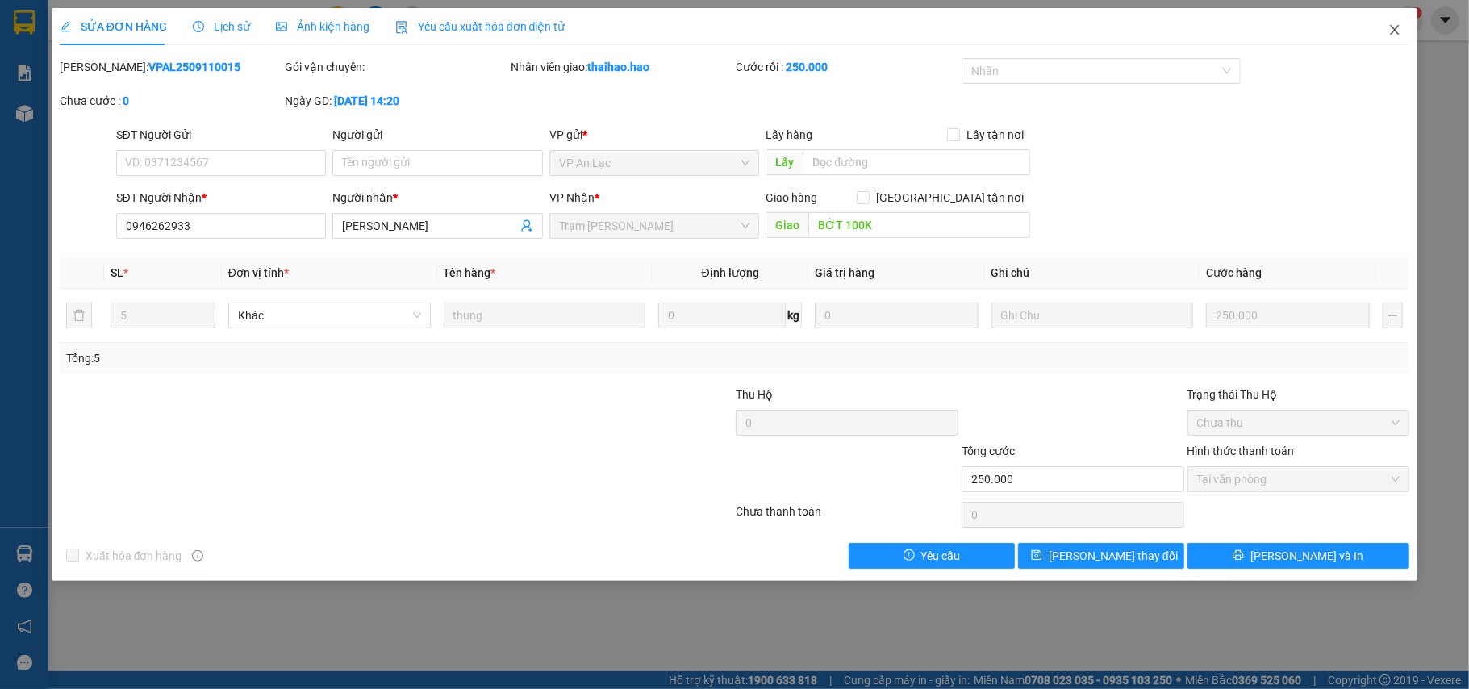
click at [1398, 21] on span "Close" at bounding box center [1394, 30] width 45 height 45
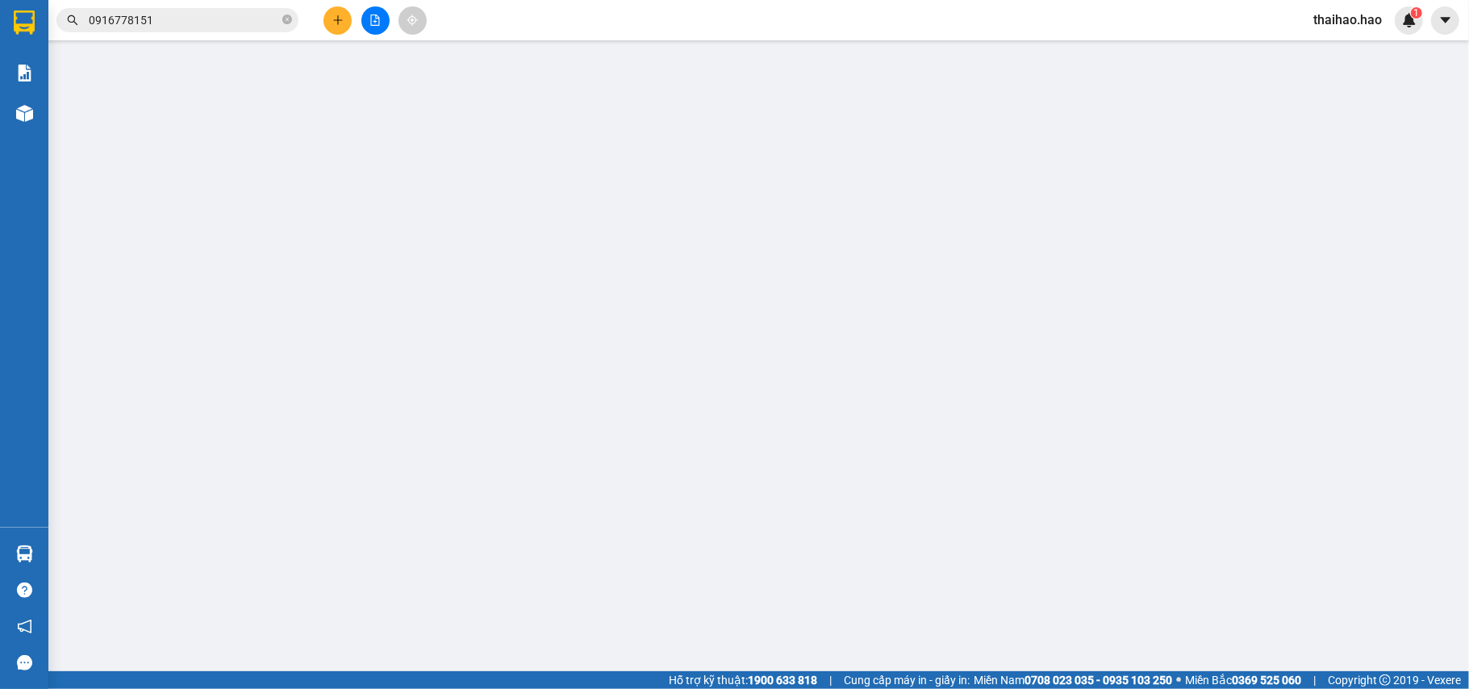
type input "0917678967"
type input "thao Dung"
type input "BỚT 10K"
type input "60.000"
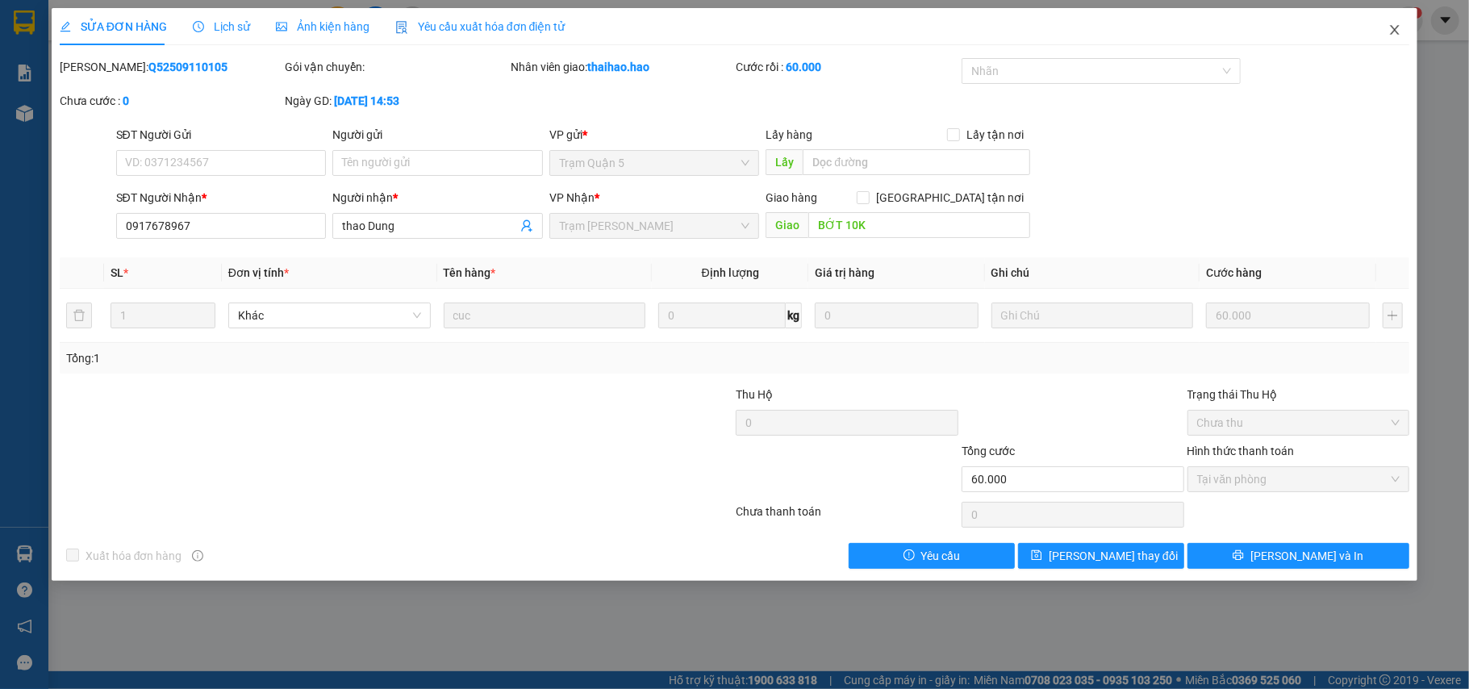
click at [1395, 23] on span "Close" at bounding box center [1394, 30] width 45 height 45
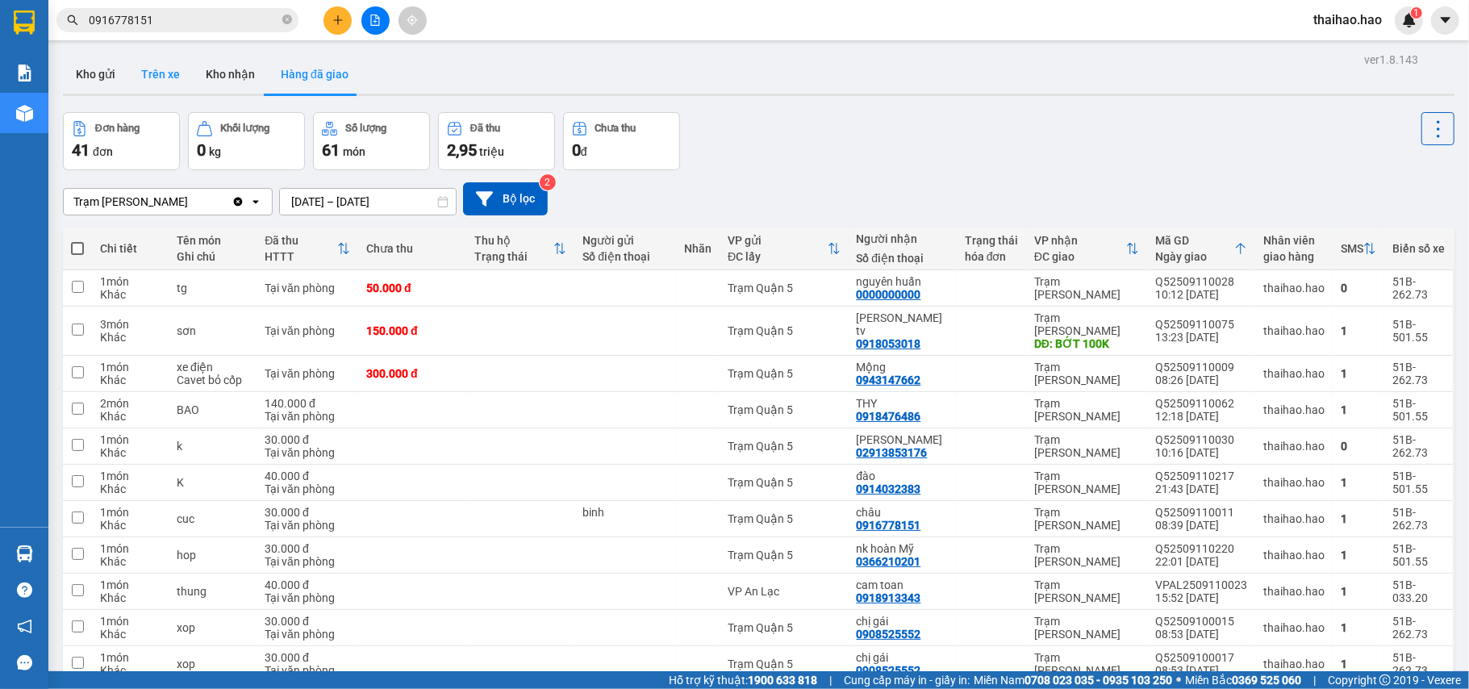
click at [159, 63] on button "Trên xe" at bounding box center [160, 74] width 65 height 39
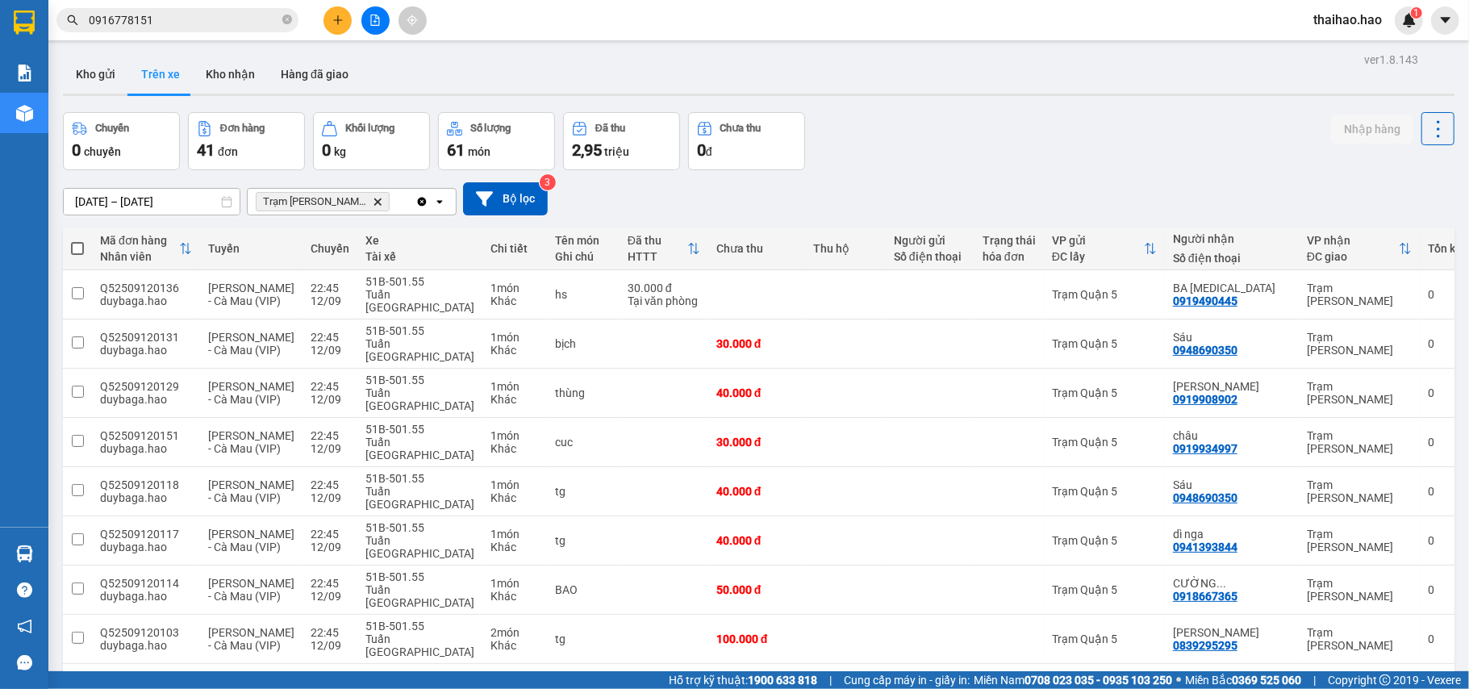
checkbox input "true"
click at [1331, 131] on button "Nhập hàng" at bounding box center [1372, 129] width 82 height 29
checkbox input "false"
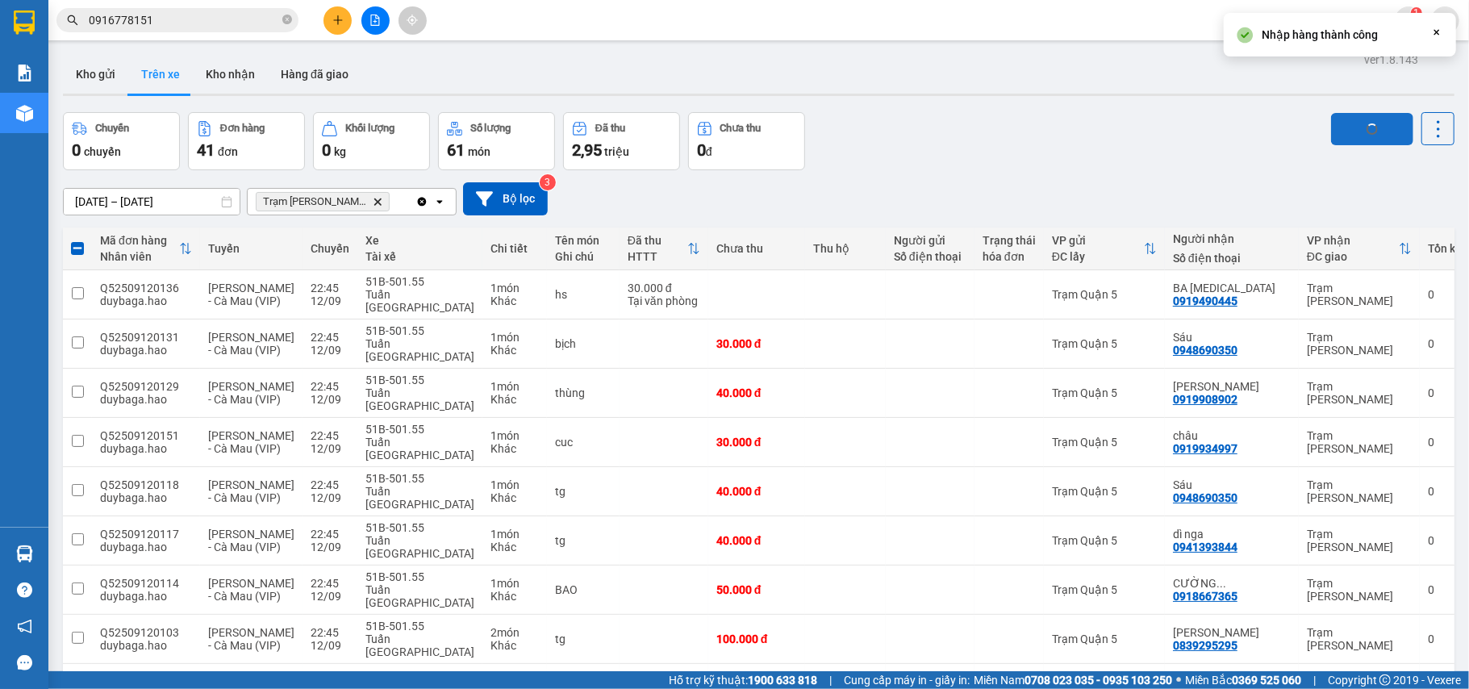
checkbox input "false"
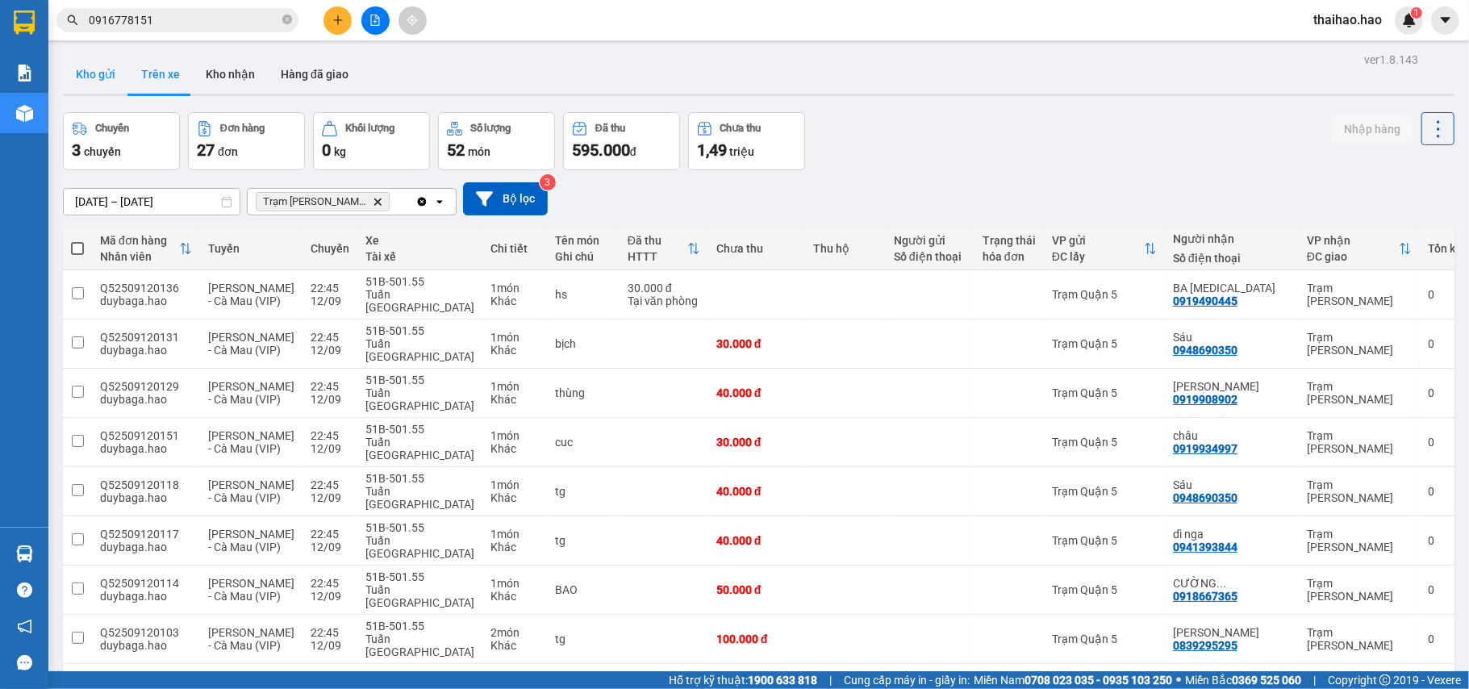
click at [111, 69] on button "Kho gửi" at bounding box center [95, 74] width 65 height 39
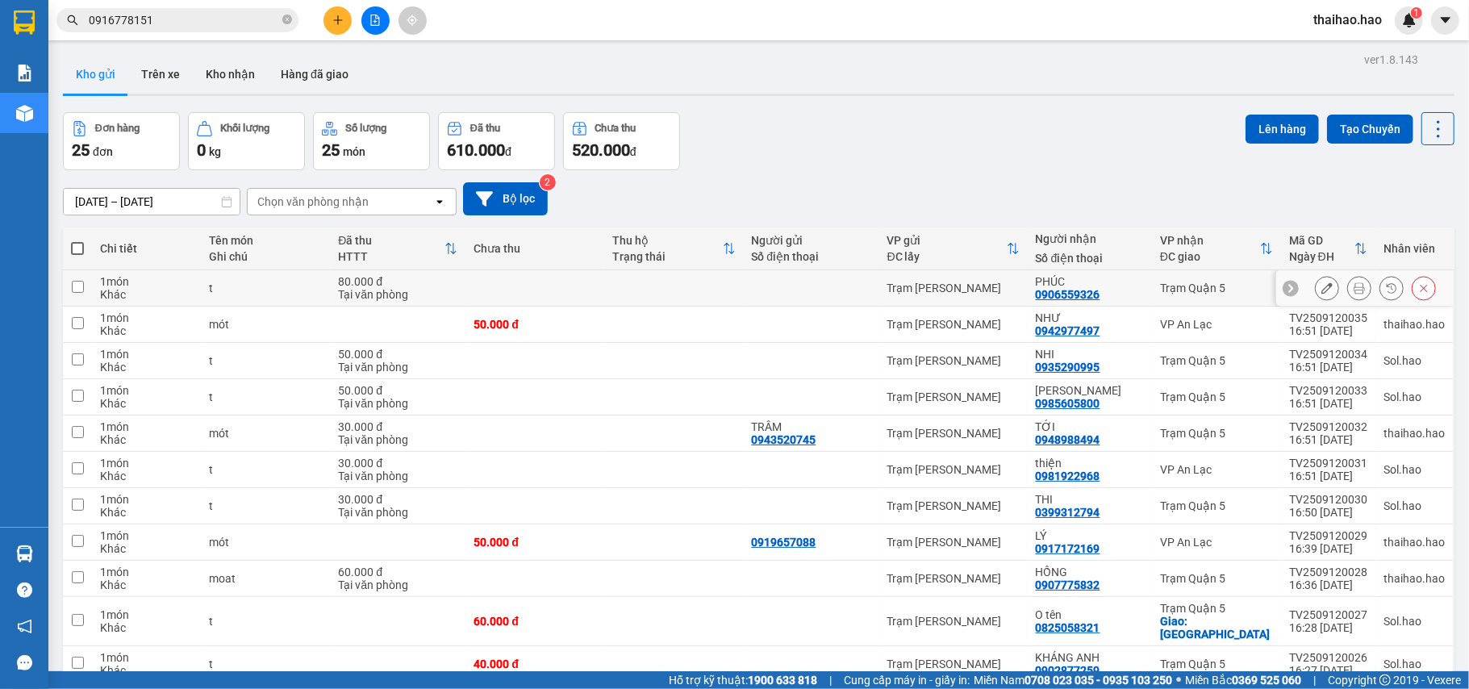
click at [1354, 291] on icon at bounding box center [1359, 287] width 11 height 11
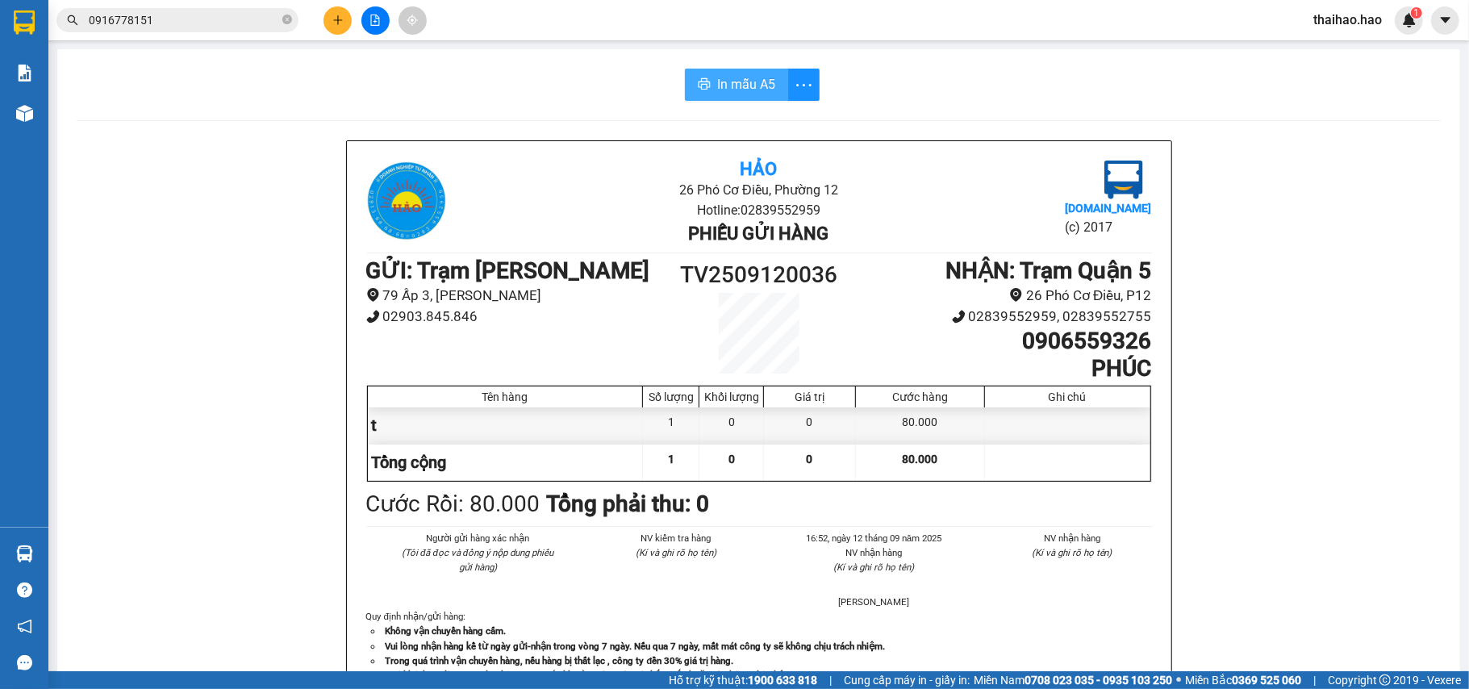
click at [736, 86] on span "In mẫu A5" at bounding box center [746, 84] width 58 height 20
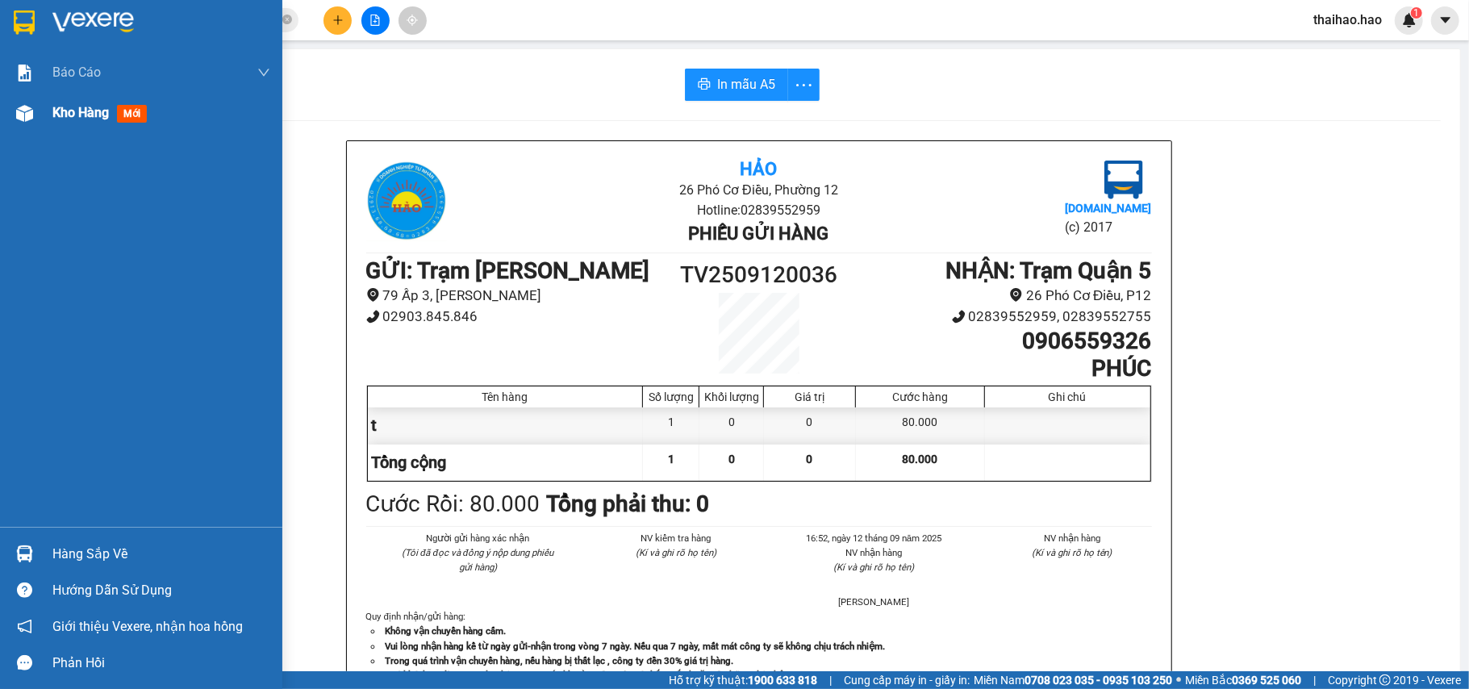
click at [16, 101] on div at bounding box center [24, 113] width 28 height 28
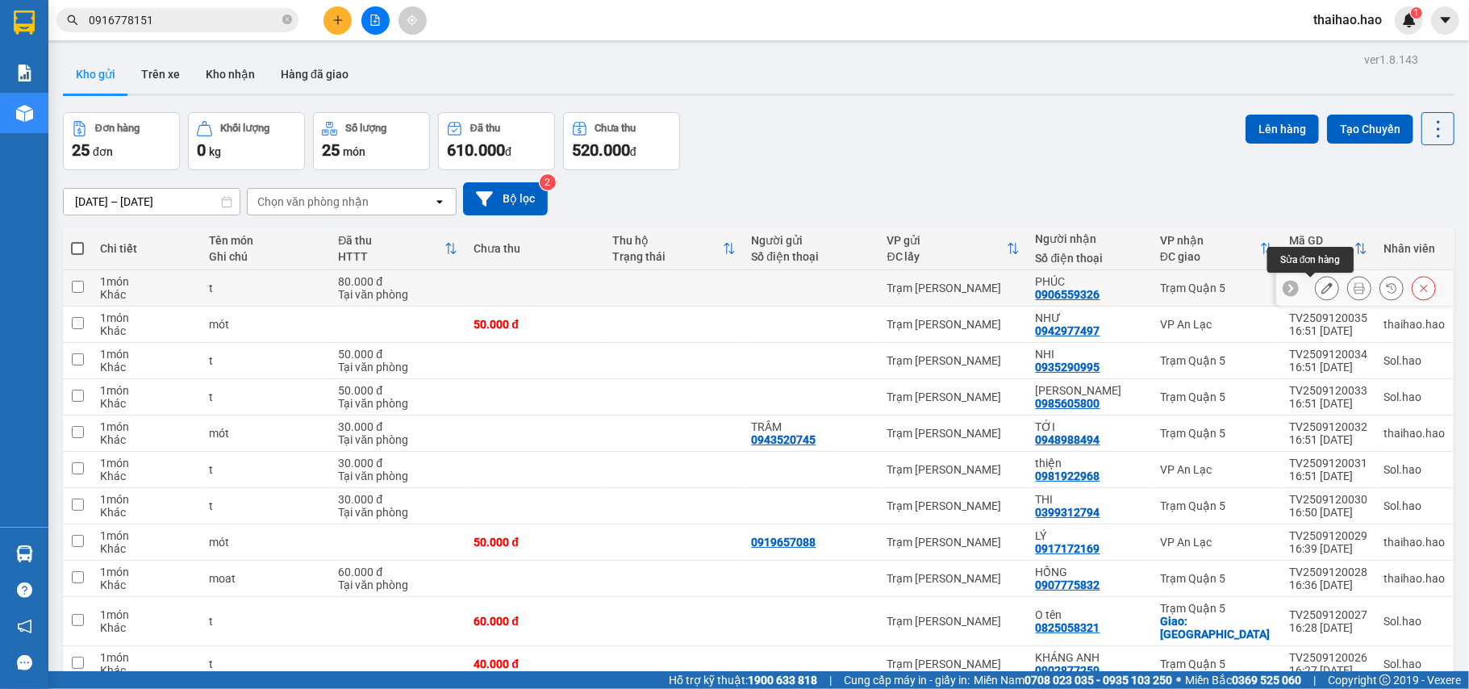
click at [1321, 290] on icon at bounding box center [1326, 287] width 11 height 11
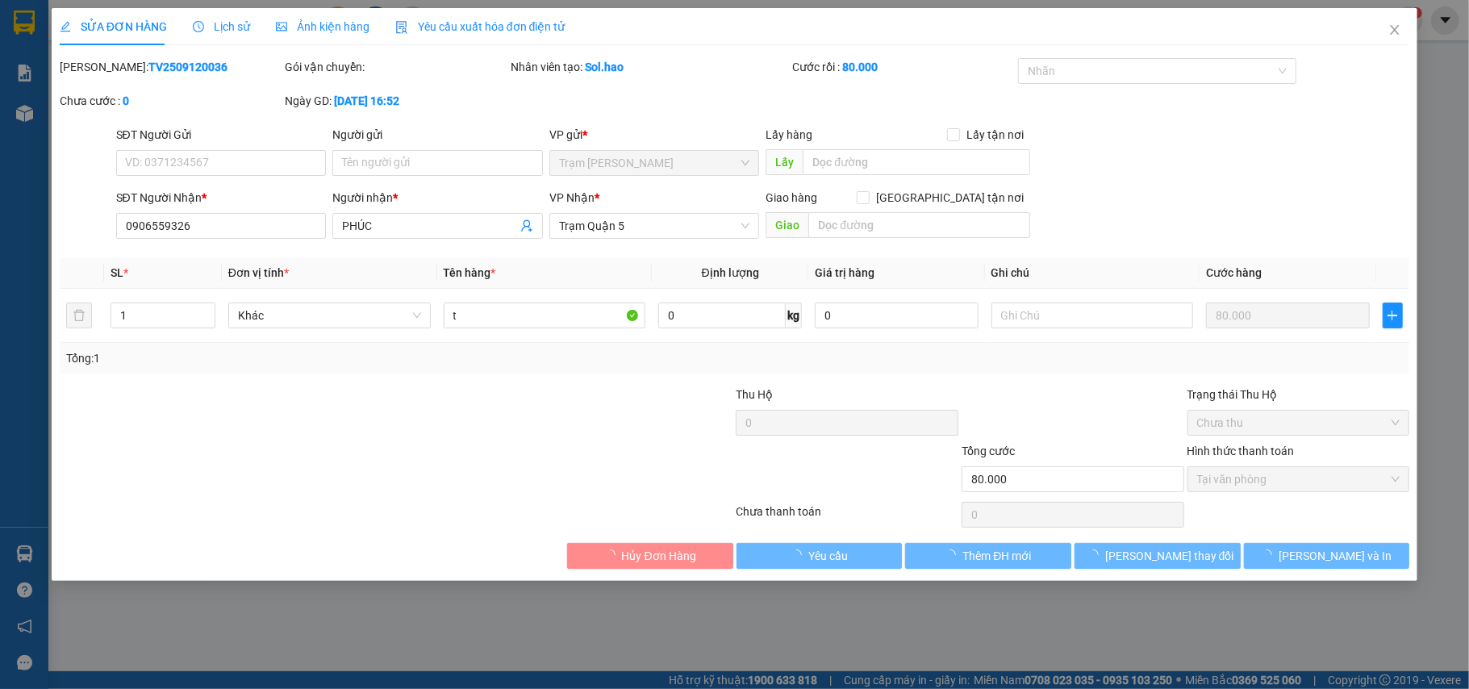
click at [185, 34] on div "SỬA ĐƠN HÀNG Lịch sử Ảnh kiện hàng Yêu cầu xuất hóa đơn điện tử" at bounding box center [313, 26] width 506 height 37
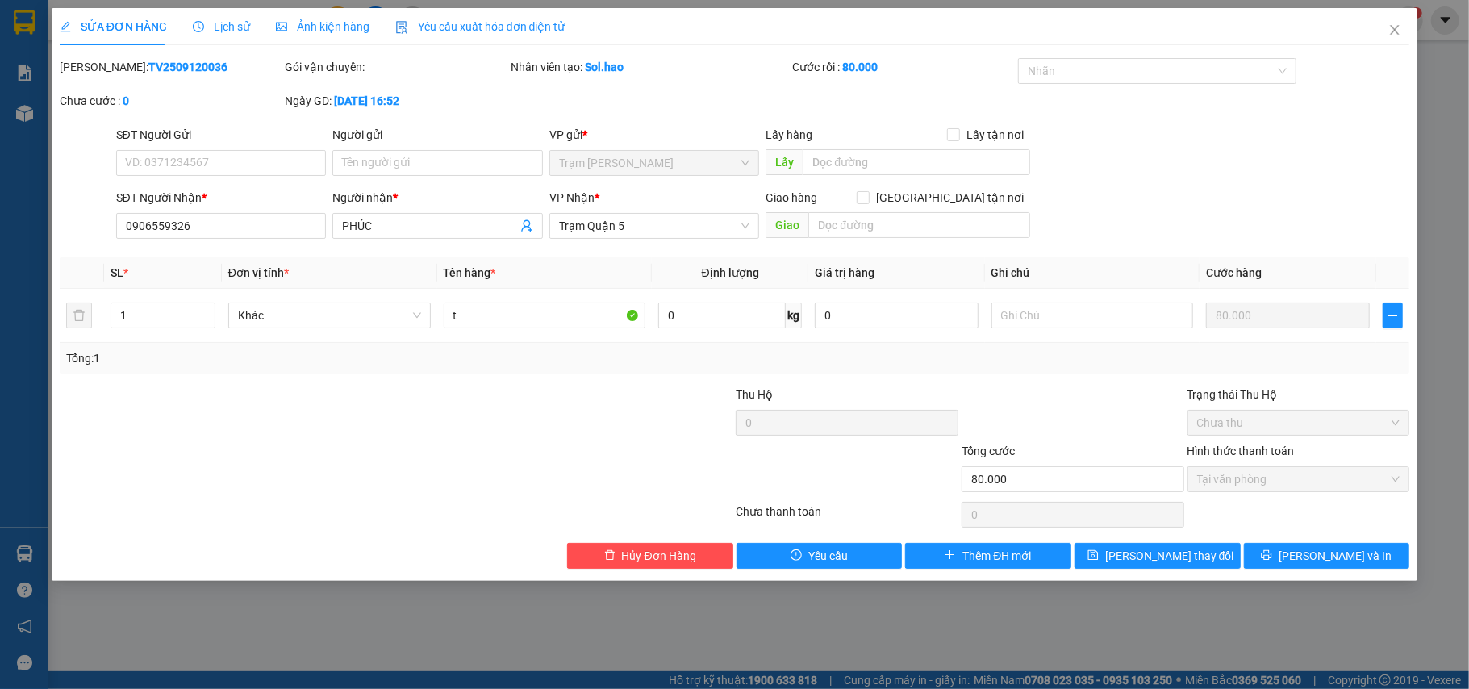
click at [211, 35] on div "Lịch sử" at bounding box center [221, 26] width 57 height 37
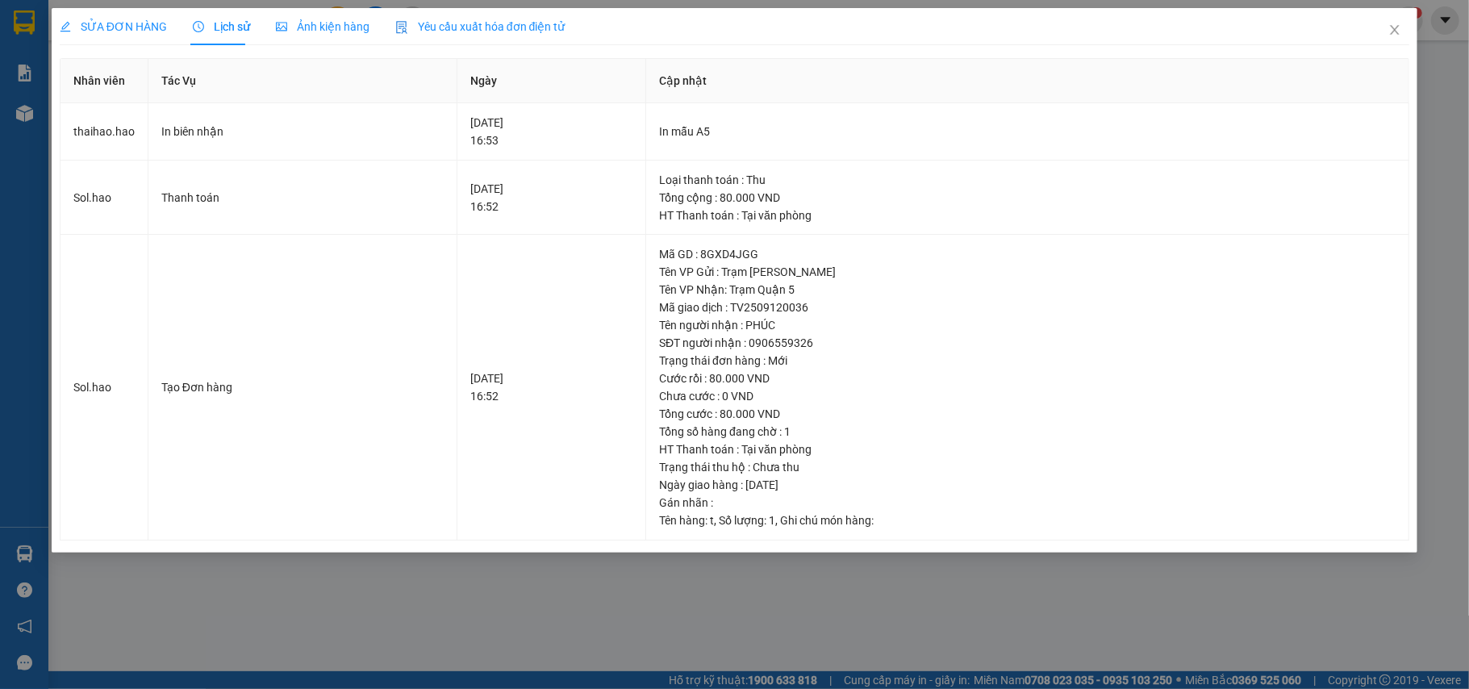
click at [305, 37] on div "Ảnh kiện hàng" at bounding box center [323, 26] width 94 height 37
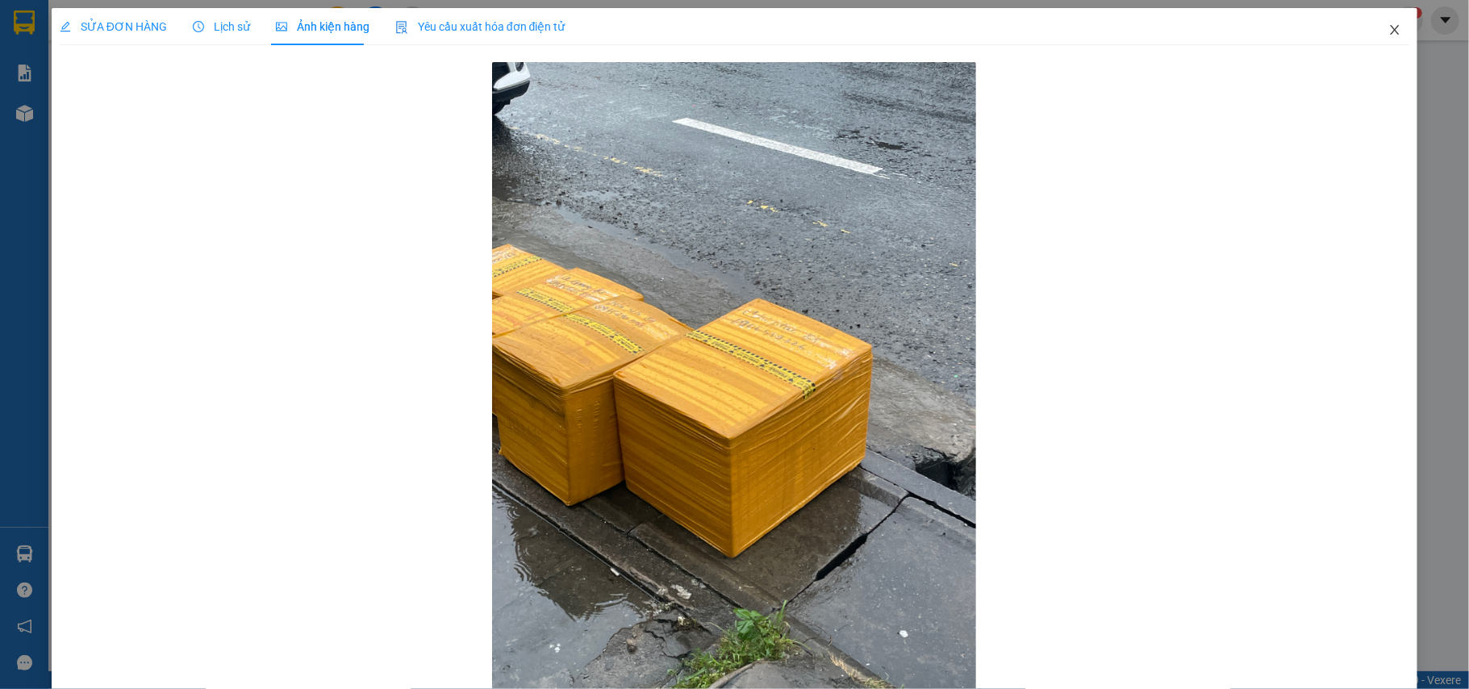
click at [1391, 27] on span "Close" at bounding box center [1394, 30] width 45 height 45
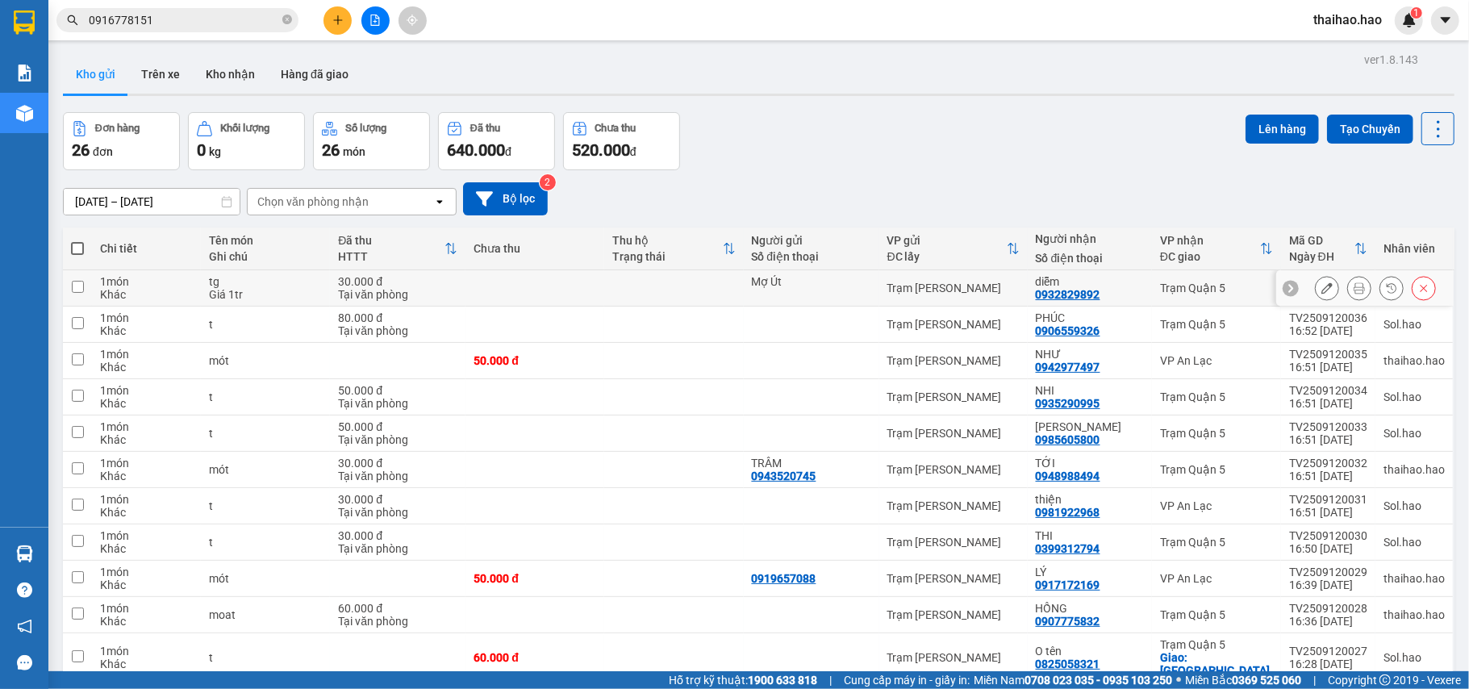
click at [1348, 288] on button at bounding box center [1359, 288] width 23 height 28
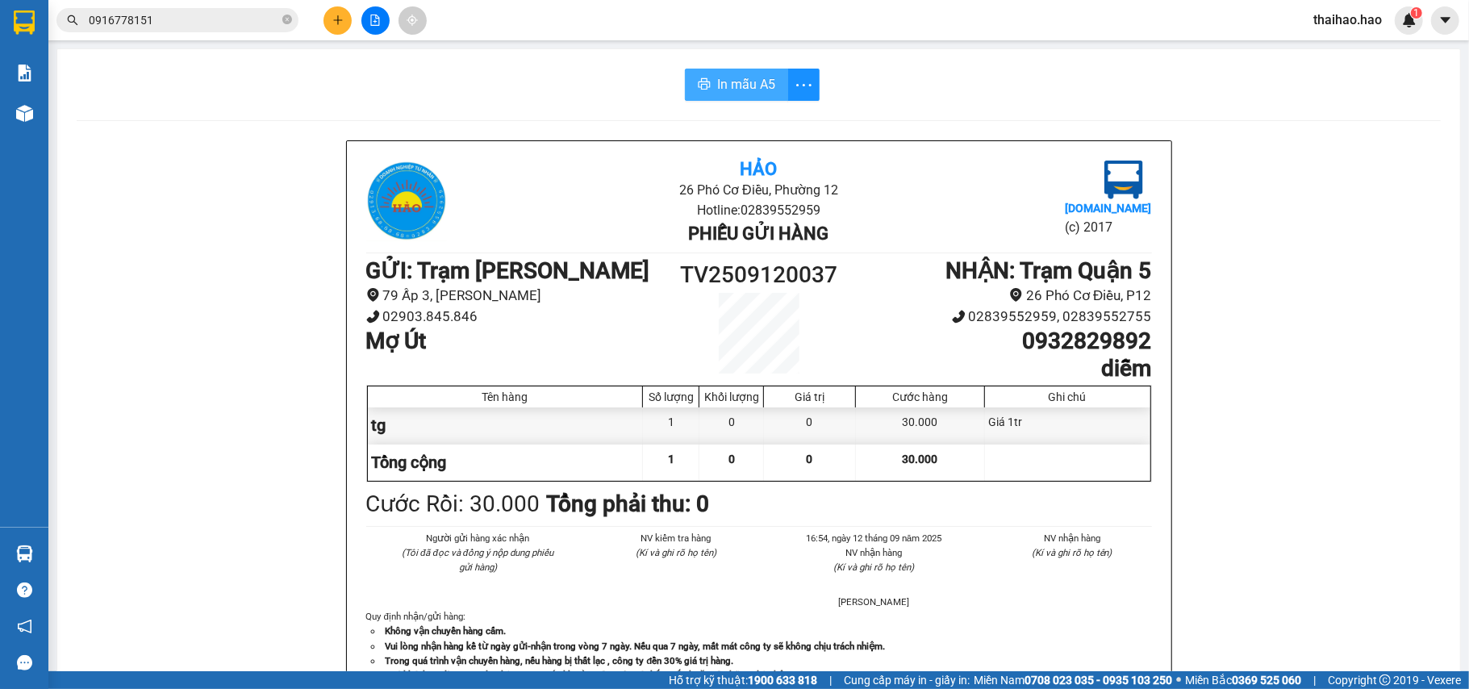
click at [718, 91] on span "In mẫu A5" at bounding box center [746, 84] width 58 height 20
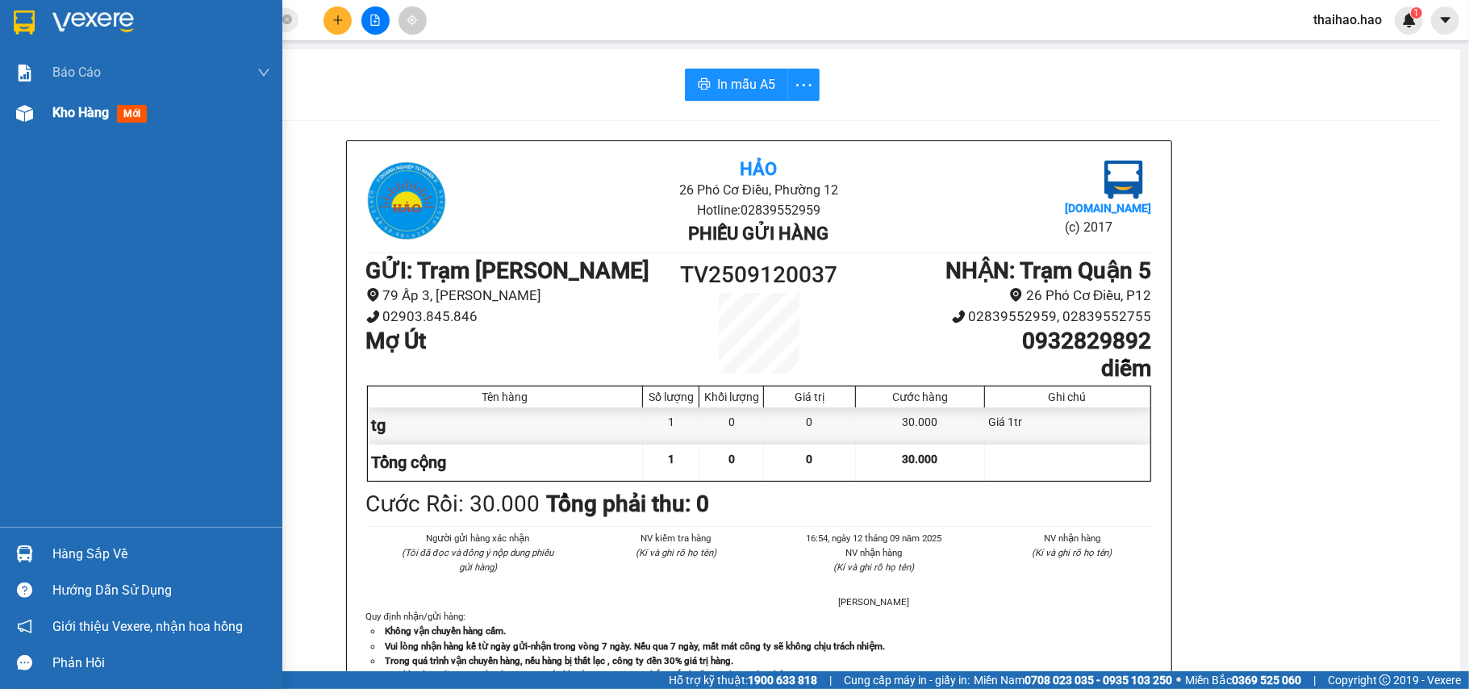
click at [30, 120] on img at bounding box center [24, 113] width 17 height 17
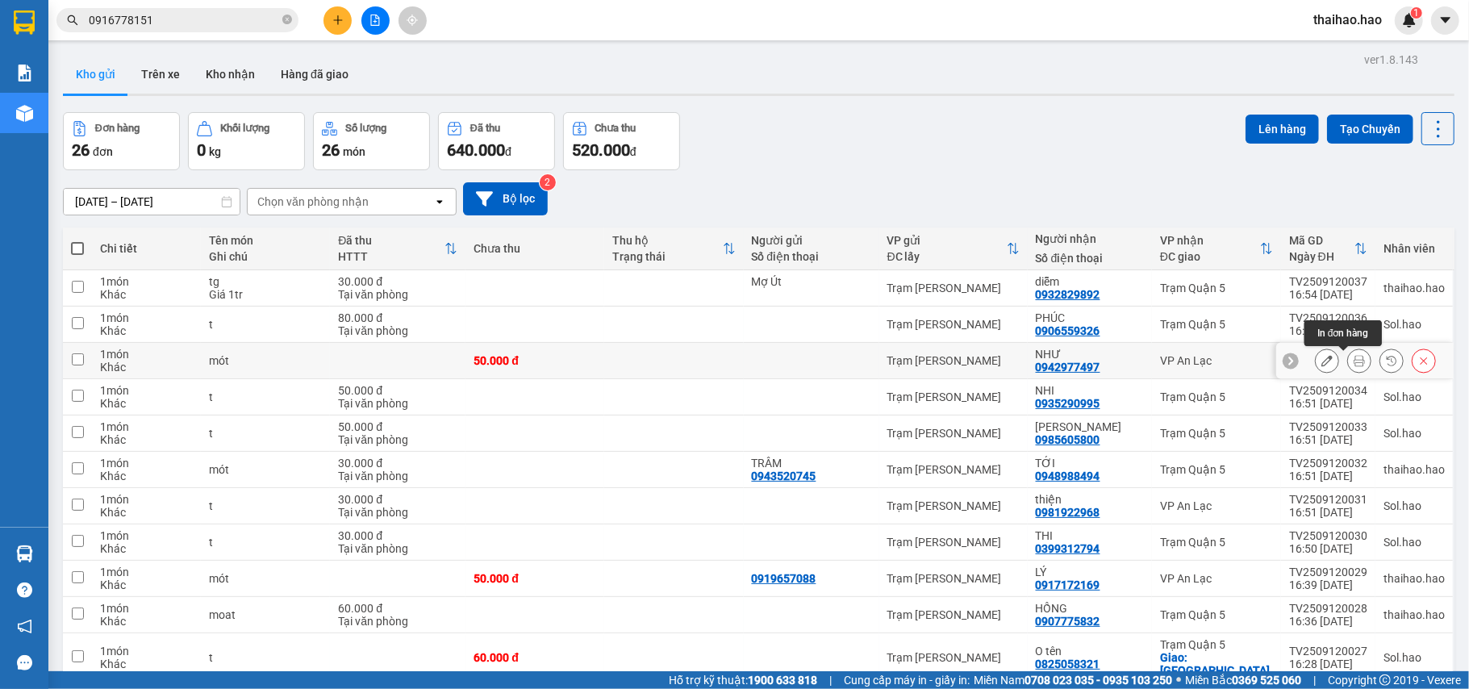
click at [1354, 361] on icon at bounding box center [1359, 360] width 11 height 11
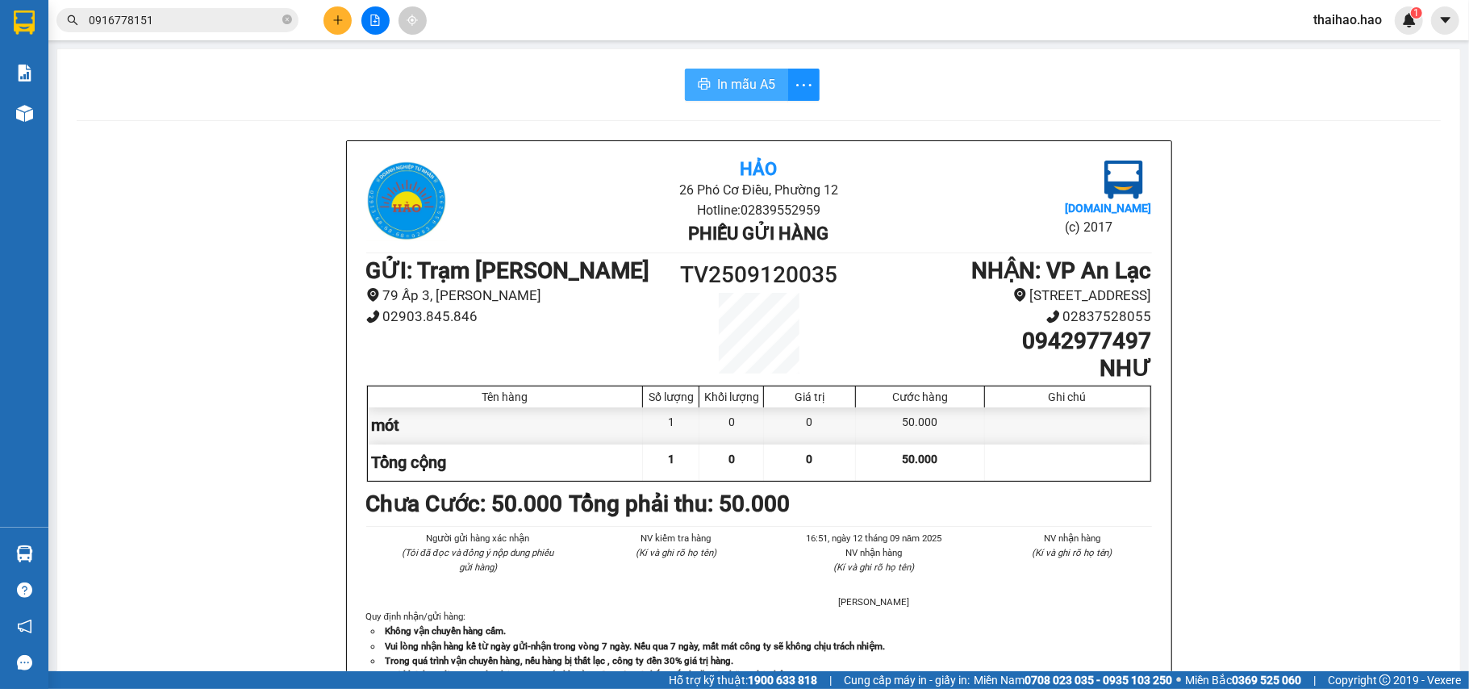
click at [734, 82] on span "In mẫu A5" at bounding box center [746, 84] width 58 height 20
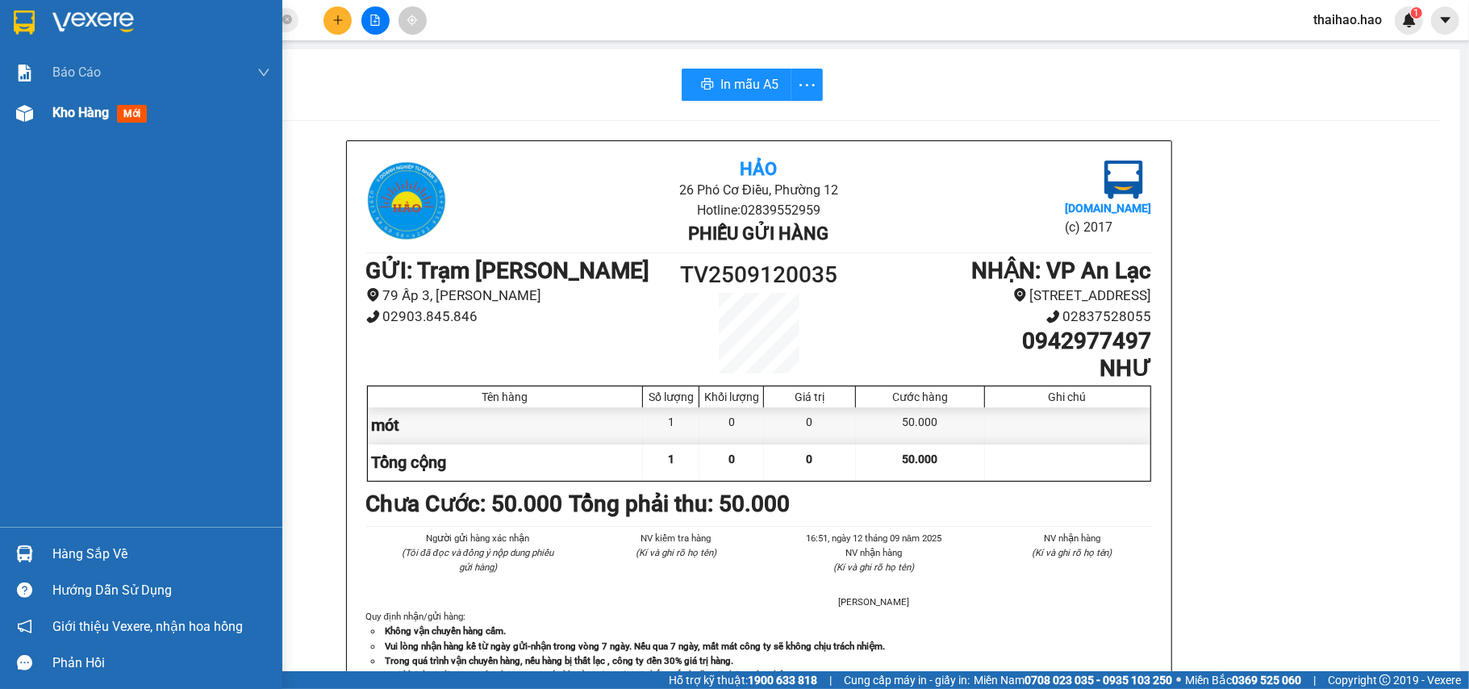
click at [31, 108] on img at bounding box center [24, 113] width 17 height 17
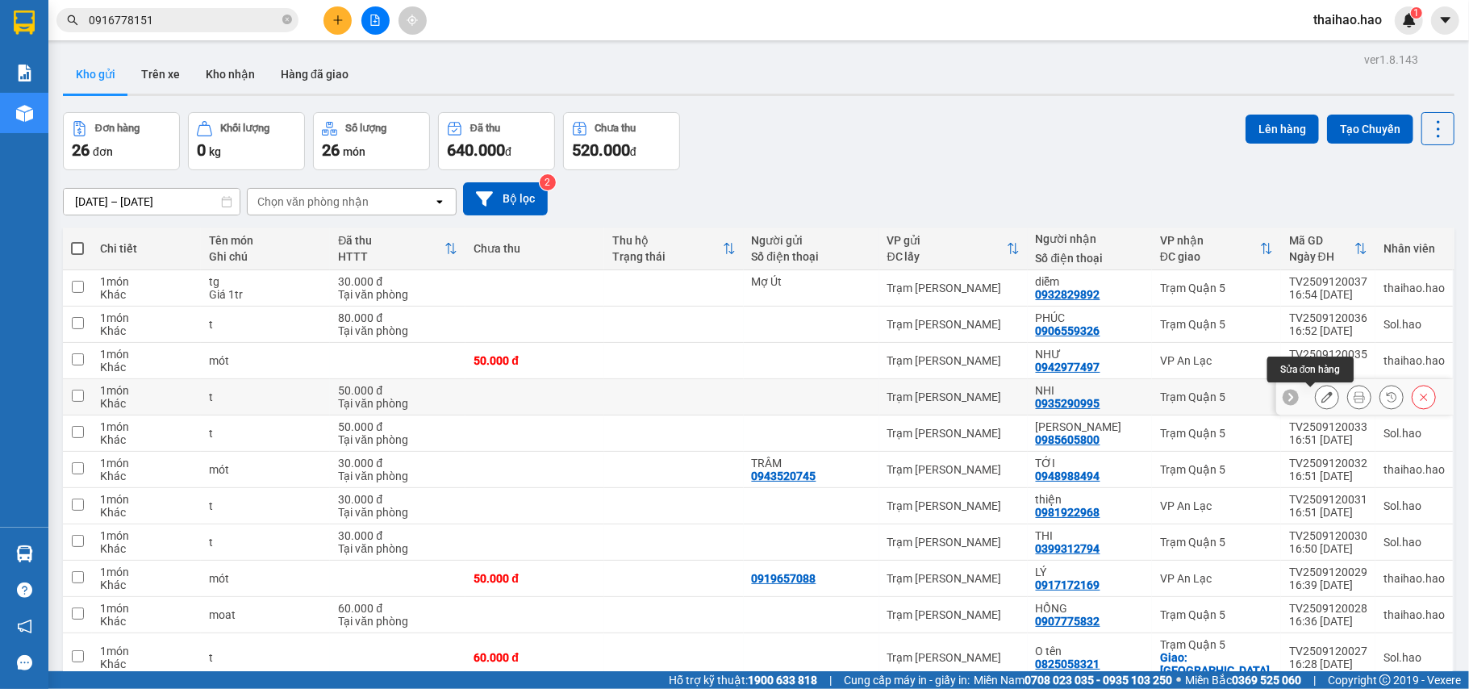
click at [1317, 383] on button at bounding box center [1327, 397] width 23 height 28
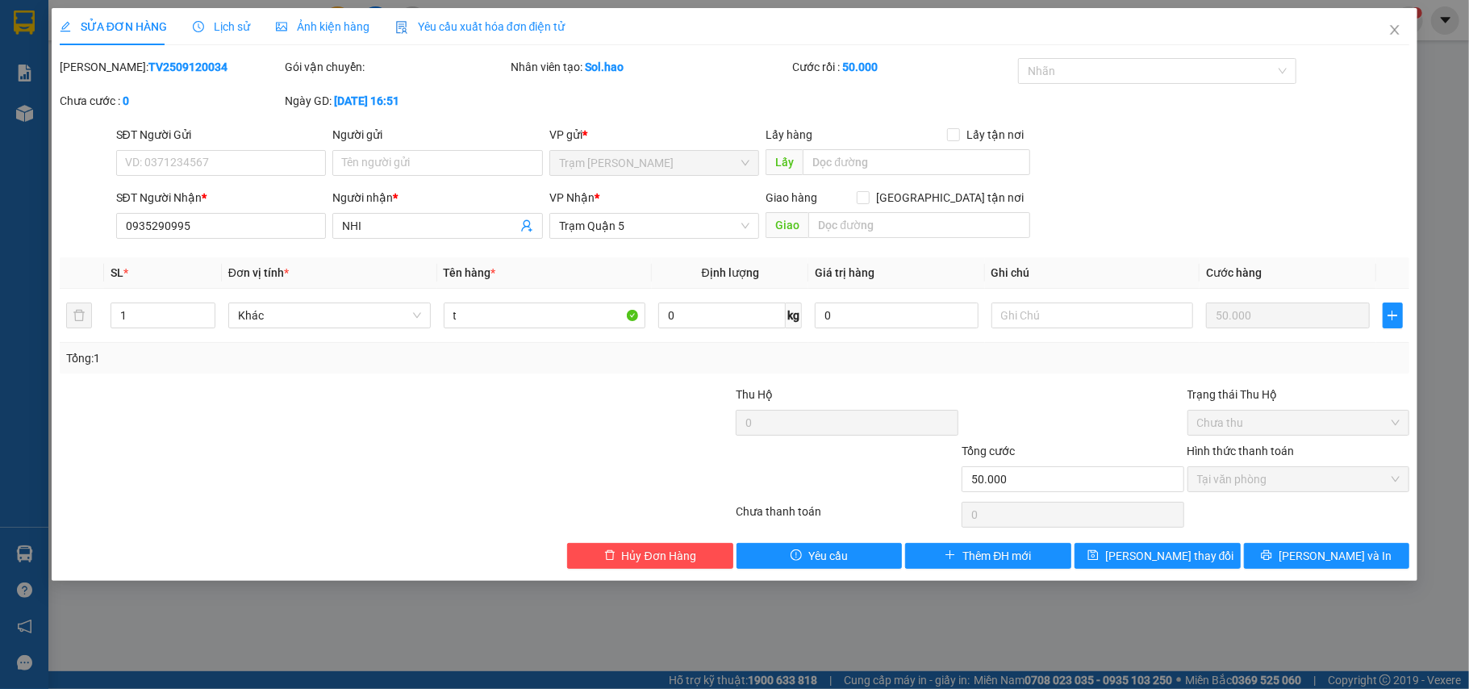
click at [187, 23] on div "SỬA ĐƠN HÀNG Lịch sử Ảnh kiện hàng Yêu cầu xuất hóa đơn điện tử" at bounding box center [313, 26] width 506 height 37
click at [217, 23] on span "Lịch sử" at bounding box center [221, 26] width 57 height 13
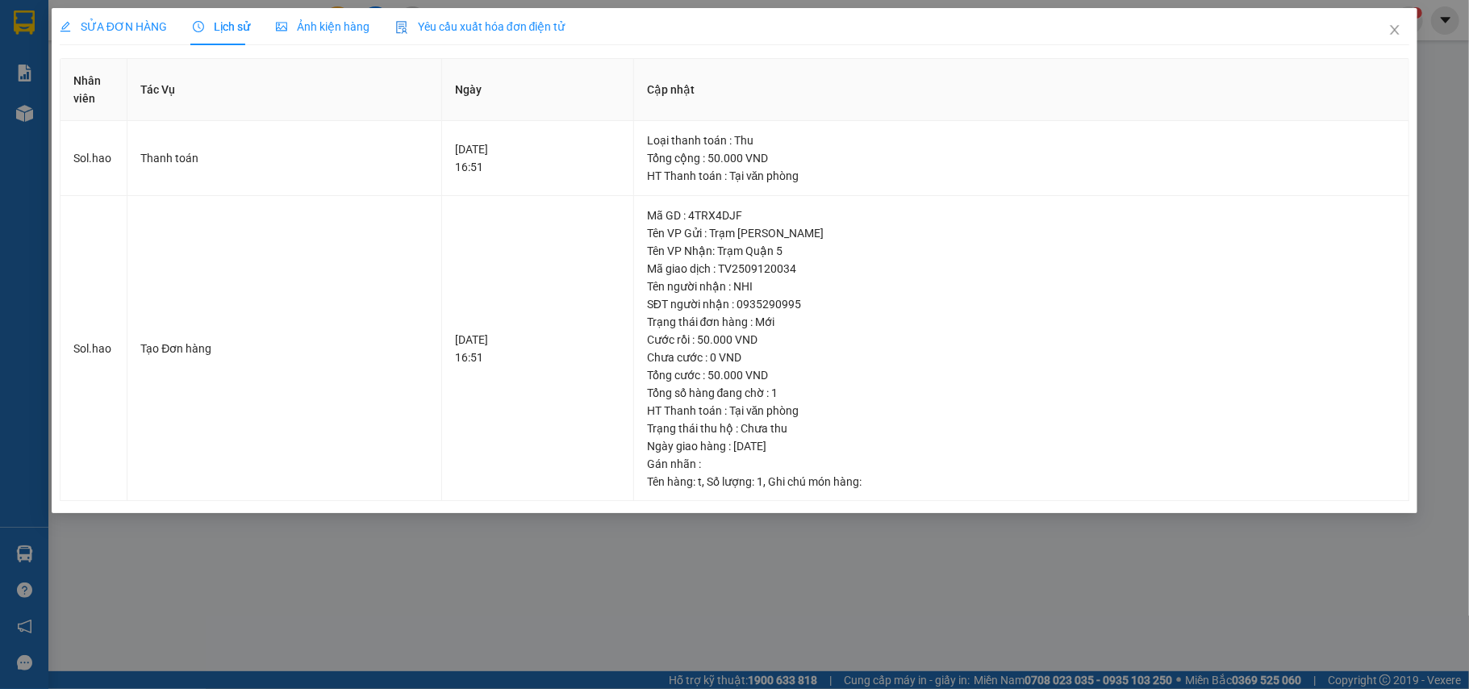
click at [326, 31] on span "Ảnh kiện hàng" at bounding box center [323, 26] width 94 height 13
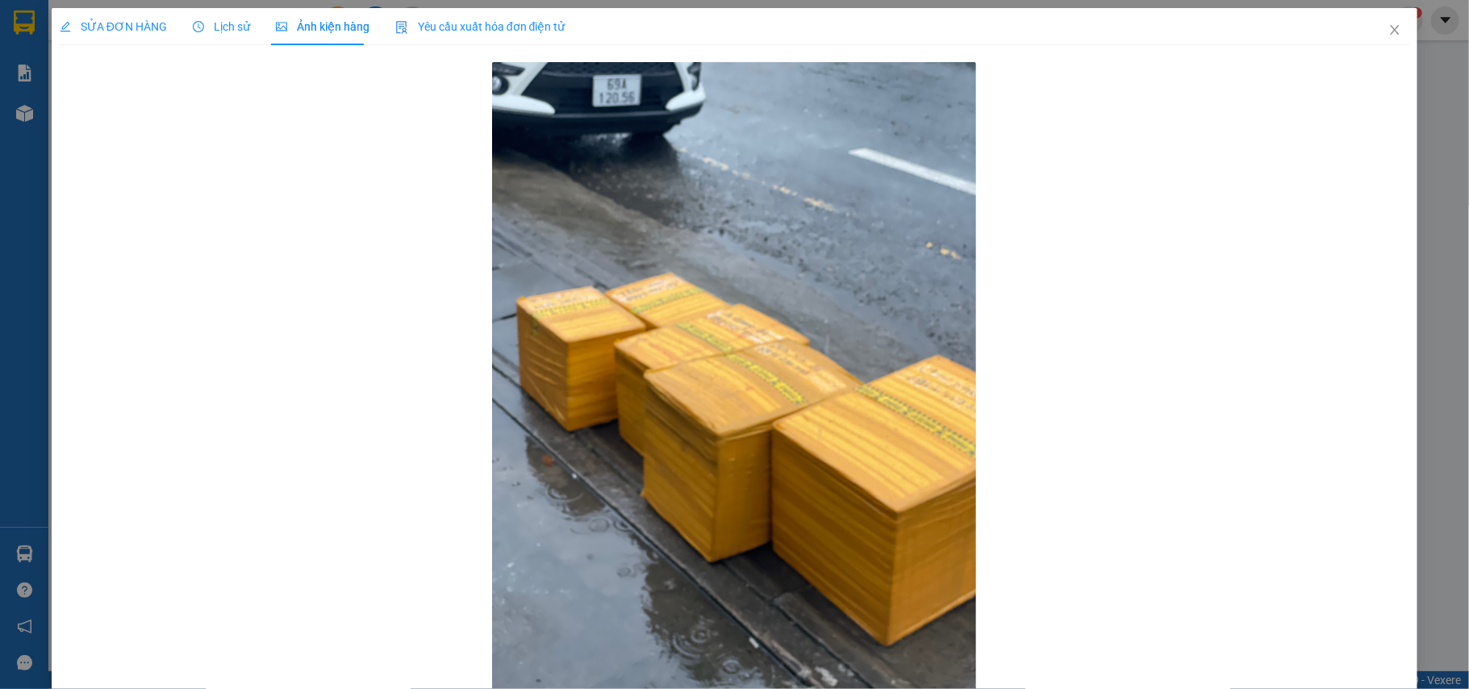
click at [114, 32] on span "SỬA ĐƠN HÀNG" at bounding box center [113, 26] width 107 height 13
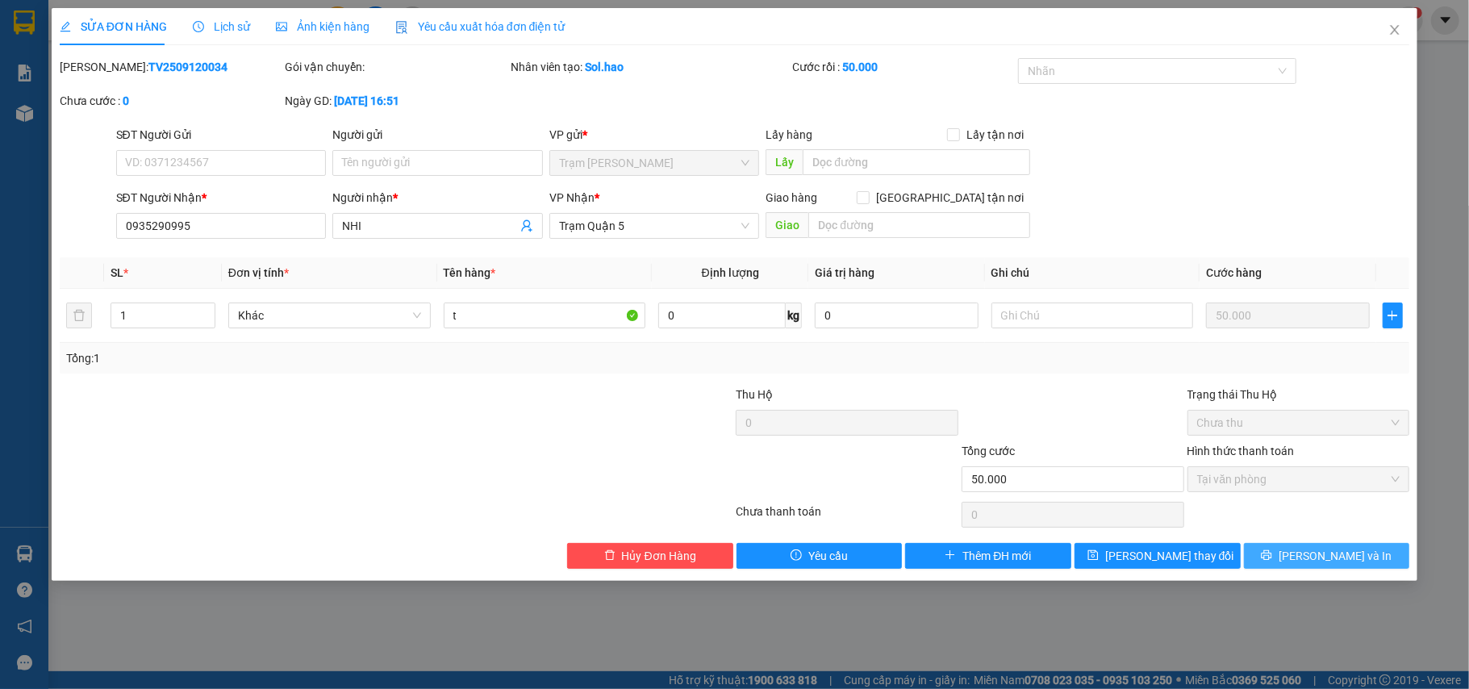
click at [1291, 549] on button "[PERSON_NAME] và In" at bounding box center [1327, 556] width 166 height 26
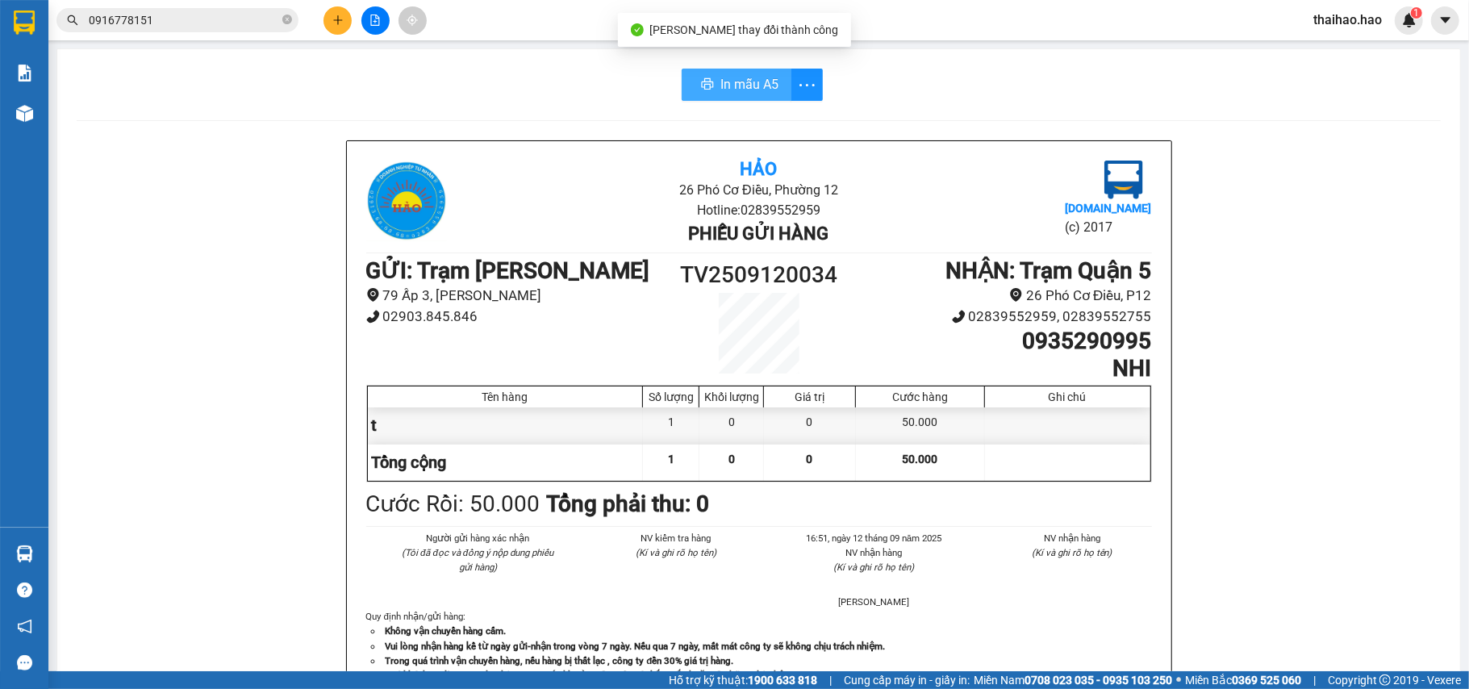
click at [720, 89] on span "In mẫu A5" at bounding box center [749, 84] width 58 height 20
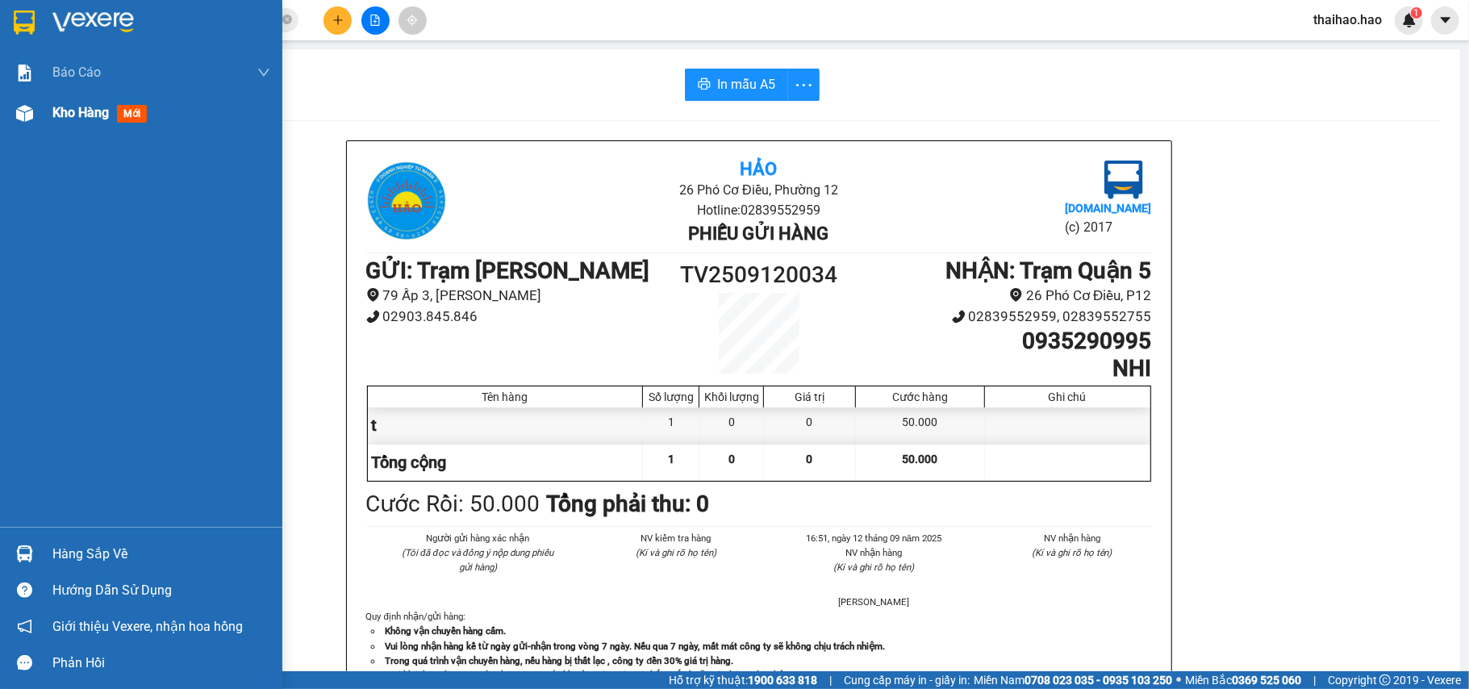
click at [27, 111] on img at bounding box center [24, 113] width 17 height 17
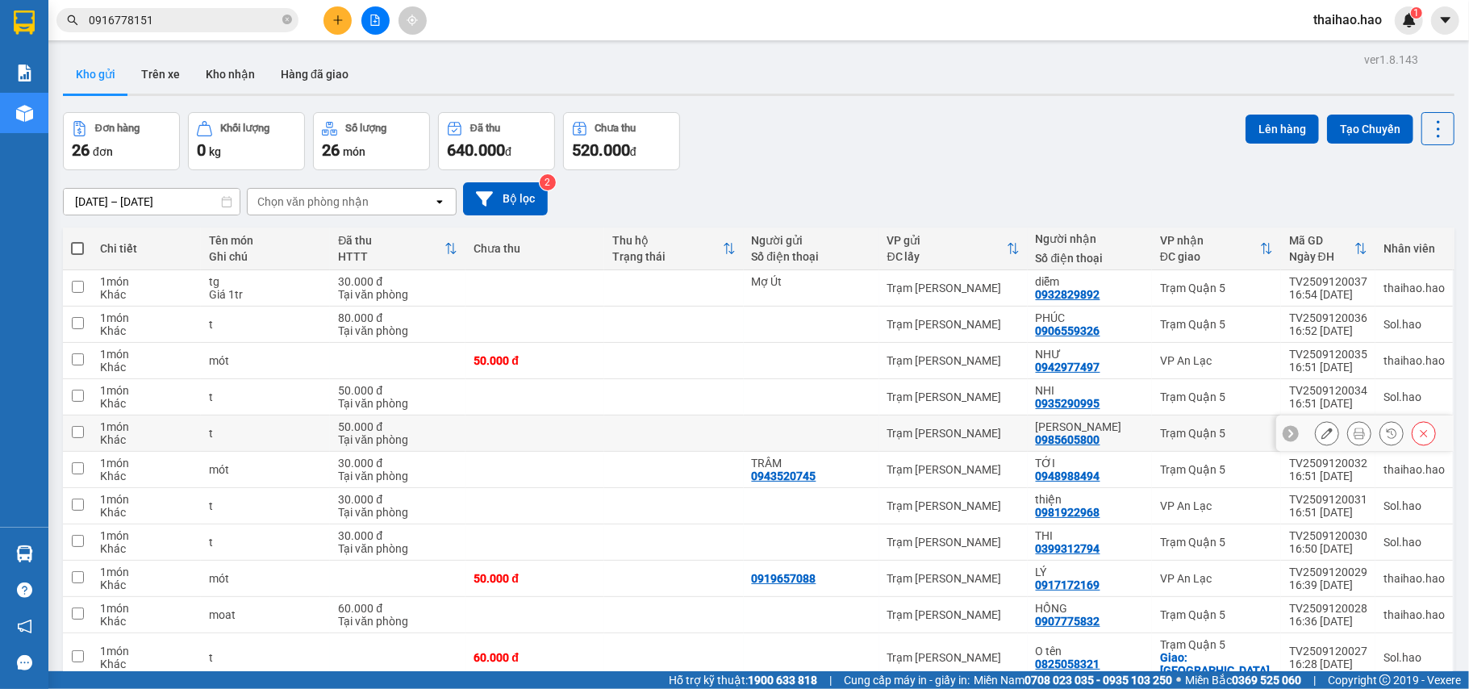
click at [1321, 436] on icon at bounding box center [1326, 433] width 11 height 11
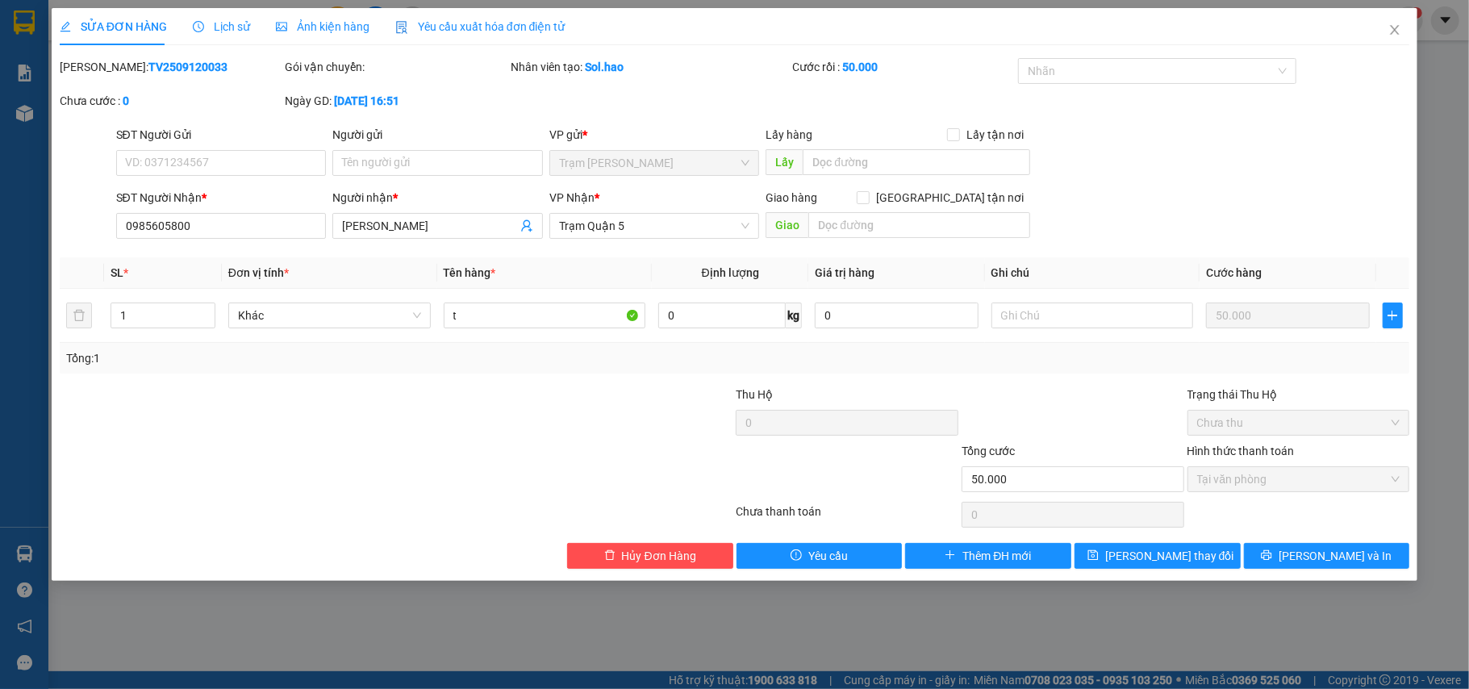
click at [236, 20] on span "Lịch sử" at bounding box center [221, 26] width 57 height 13
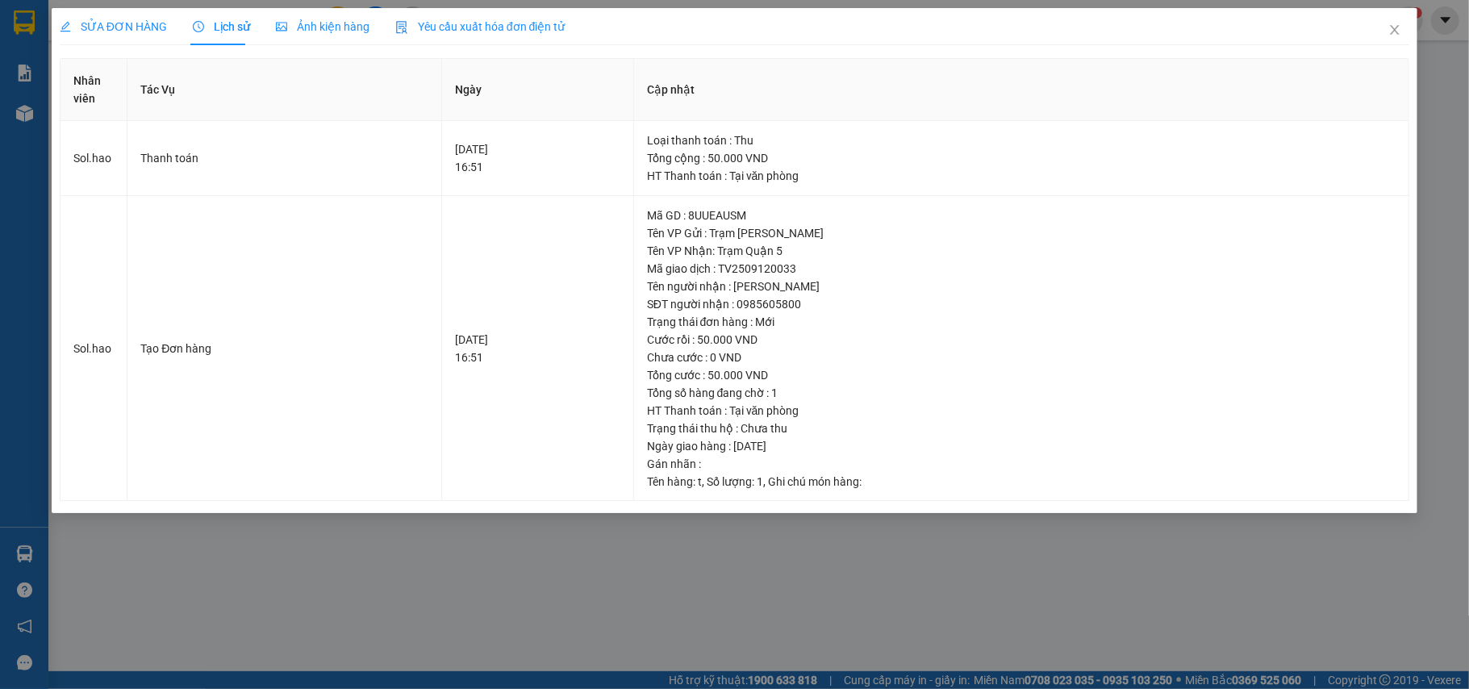
click at [315, 30] on span "Ảnh kiện hàng" at bounding box center [323, 26] width 94 height 13
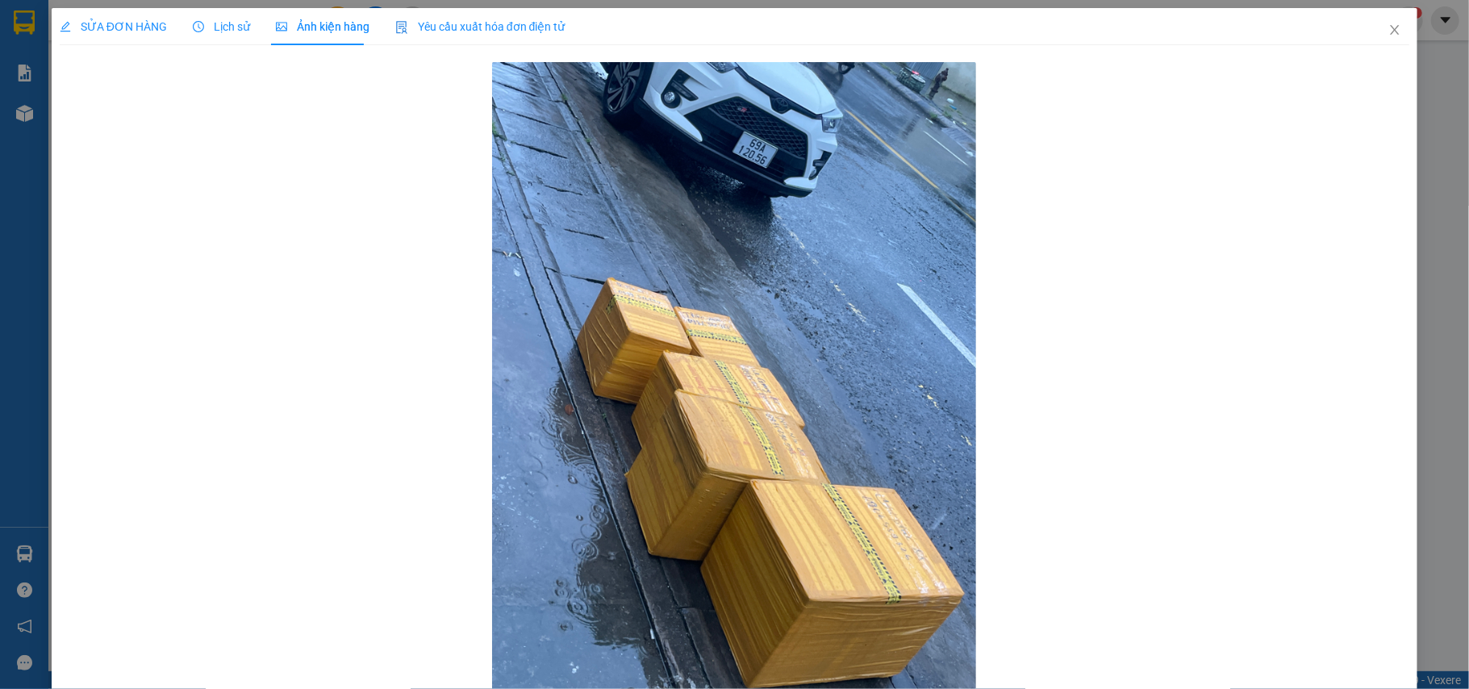
click at [123, 31] on span "SỬA ĐƠN HÀNG" at bounding box center [113, 26] width 107 height 13
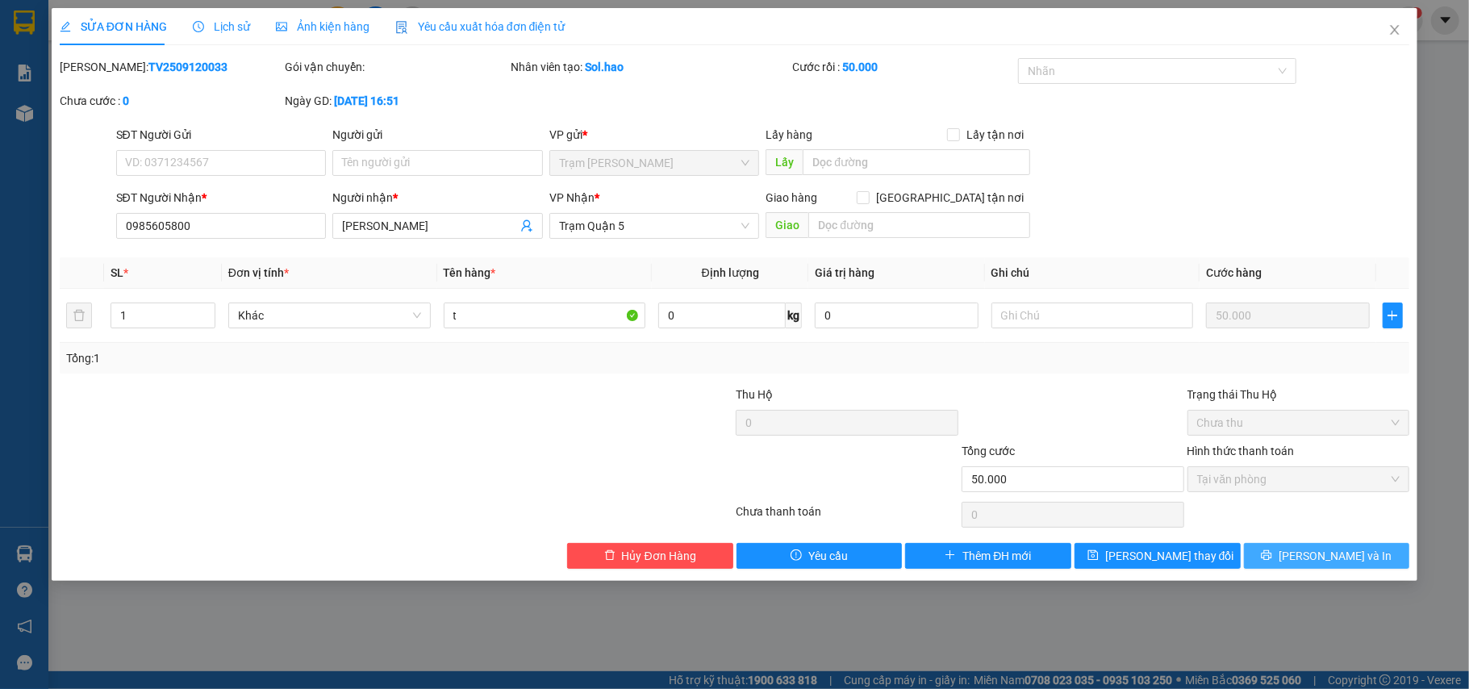
click at [1298, 549] on button "[PERSON_NAME] và In" at bounding box center [1327, 556] width 166 height 26
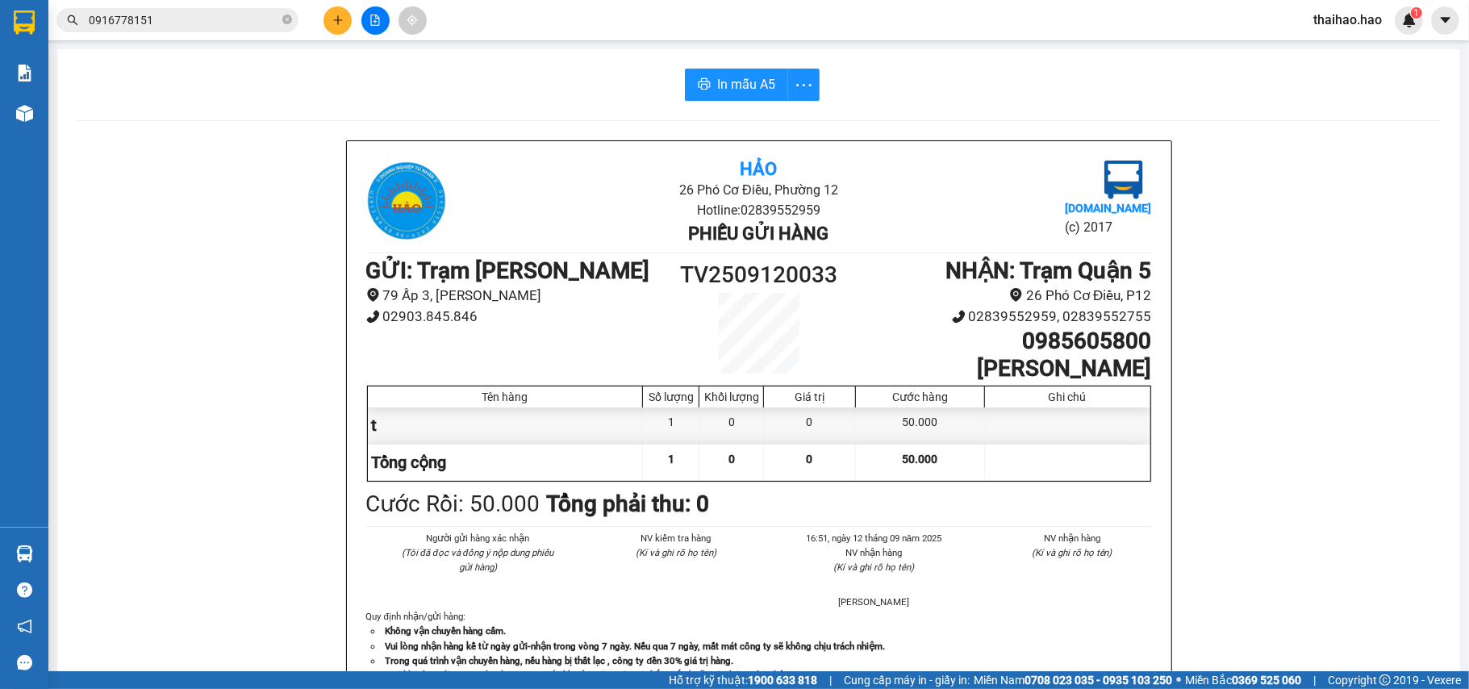
click at [703, 65] on div "In mẫu A5 Hảo 26 Phó Cơ Điều, Phường 12 Hotline: 02839552959 Phiếu gửi hàng [DO…" at bounding box center [758, 671] width 1403 height 1245
drag, startPoint x: 703, startPoint y: 90, endPoint x: 637, endPoint y: 189, distance: 118.6
click at [703, 94] on button "In mẫu A5" at bounding box center [736, 85] width 103 height 32
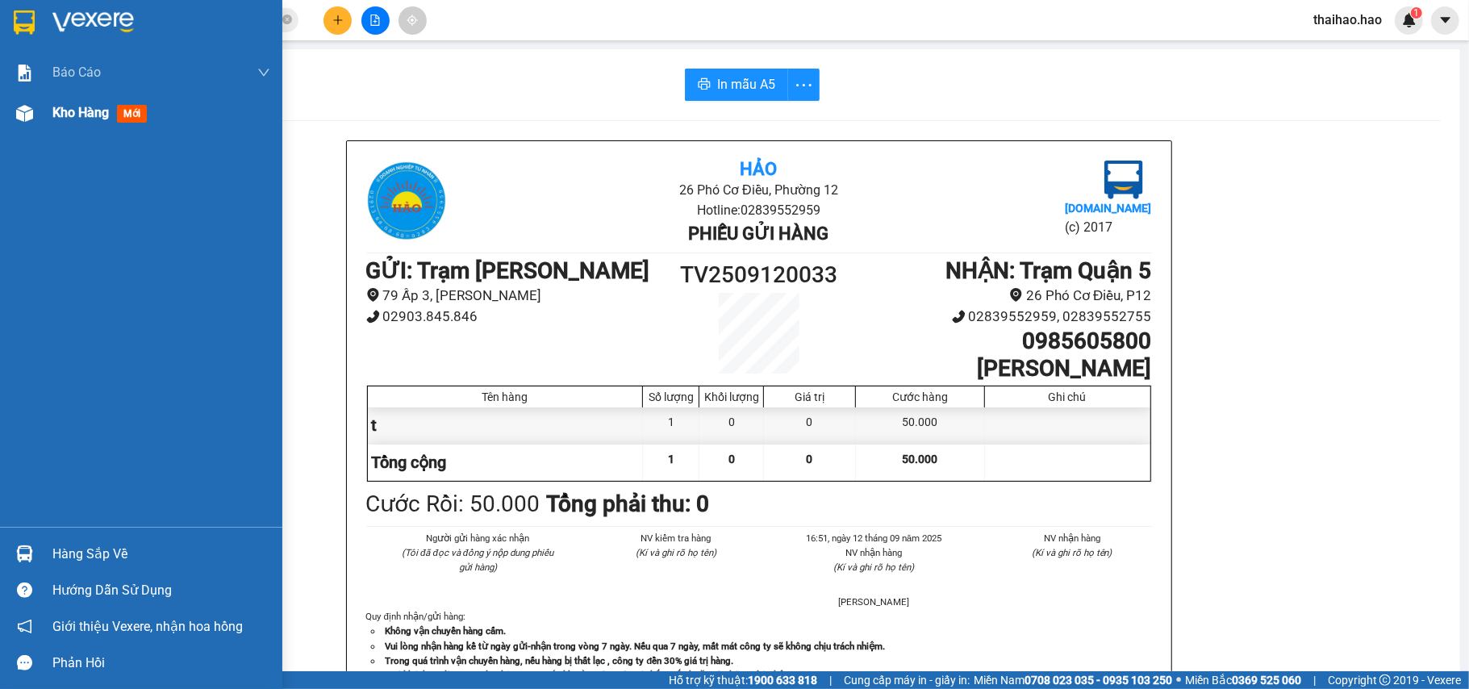
click at [15, 127] on div "Kho hàng mới" at bounding box center [141, 113] width 282 height 40
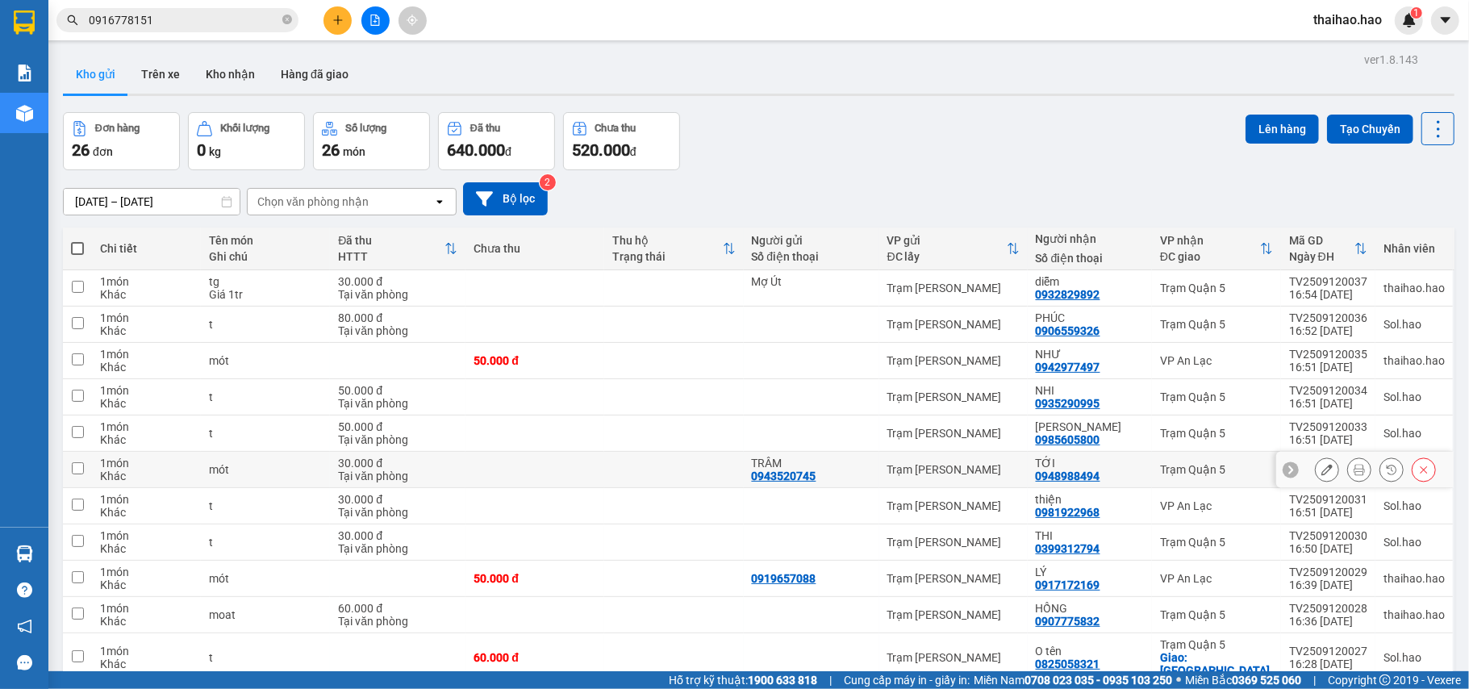
click at [1354, 473] on icon at bounding box center [1359, 469] width 11 height 11
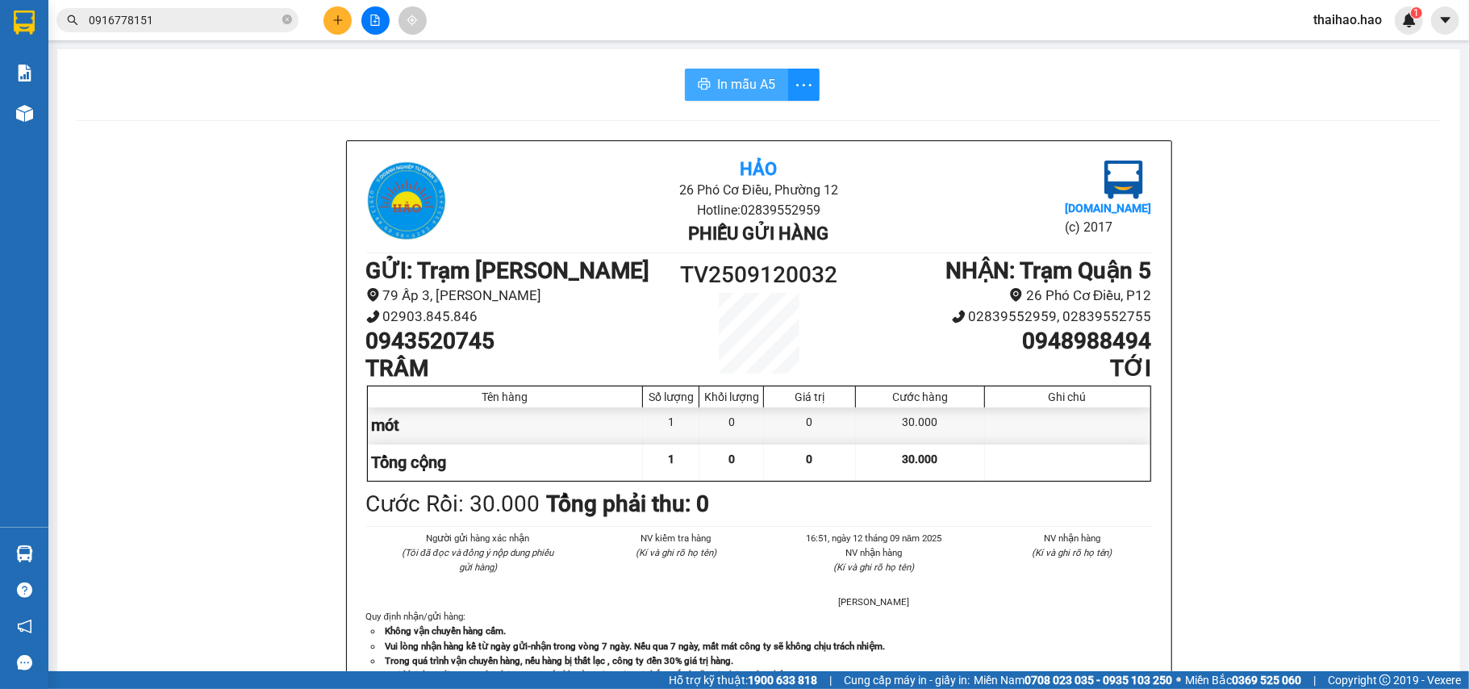
click at [707, 84] on button "In mẫu A5" at bounding box center [736, 85] width 103 height 32
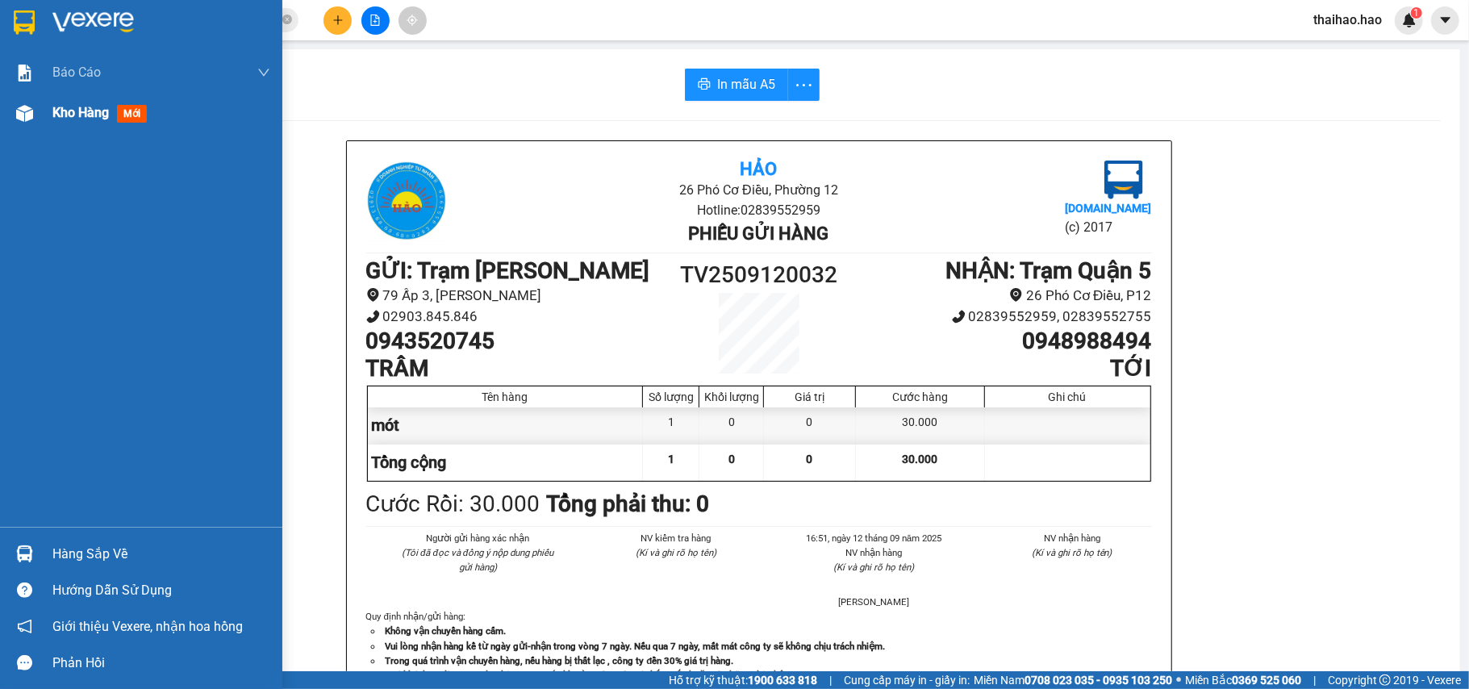
click at [10, 123] on div at bounding box center [24, 113] width 28 height 28
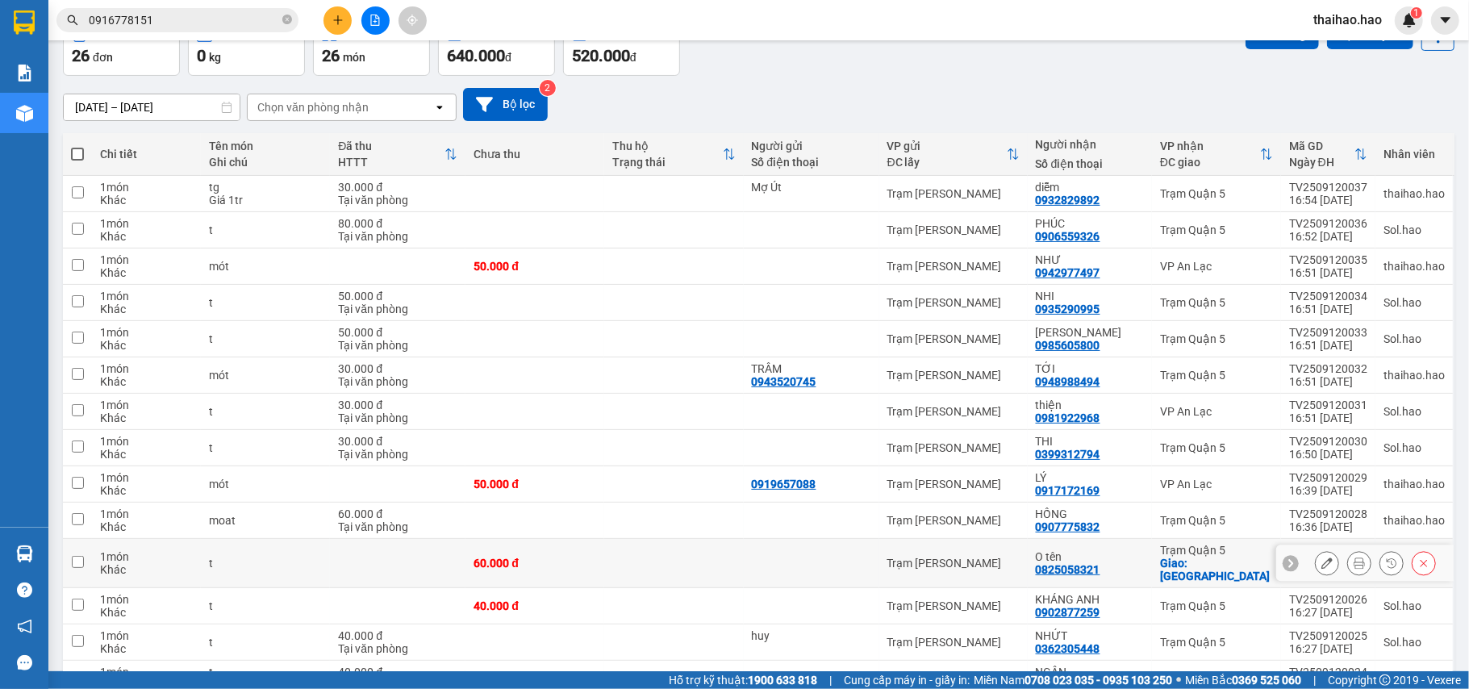
scroll to position [215, 0]
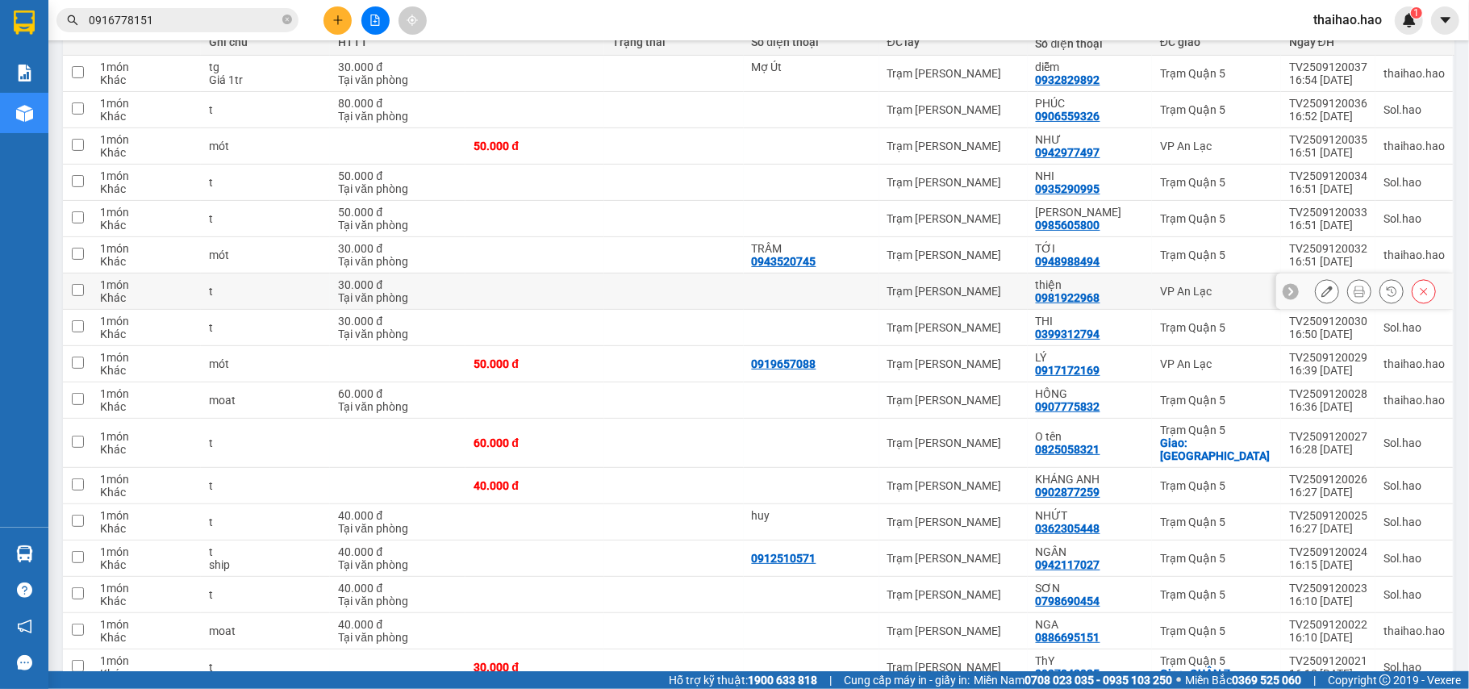
click at [1316, 284] on button at bounding box center [1327, 291] width 23 height 28
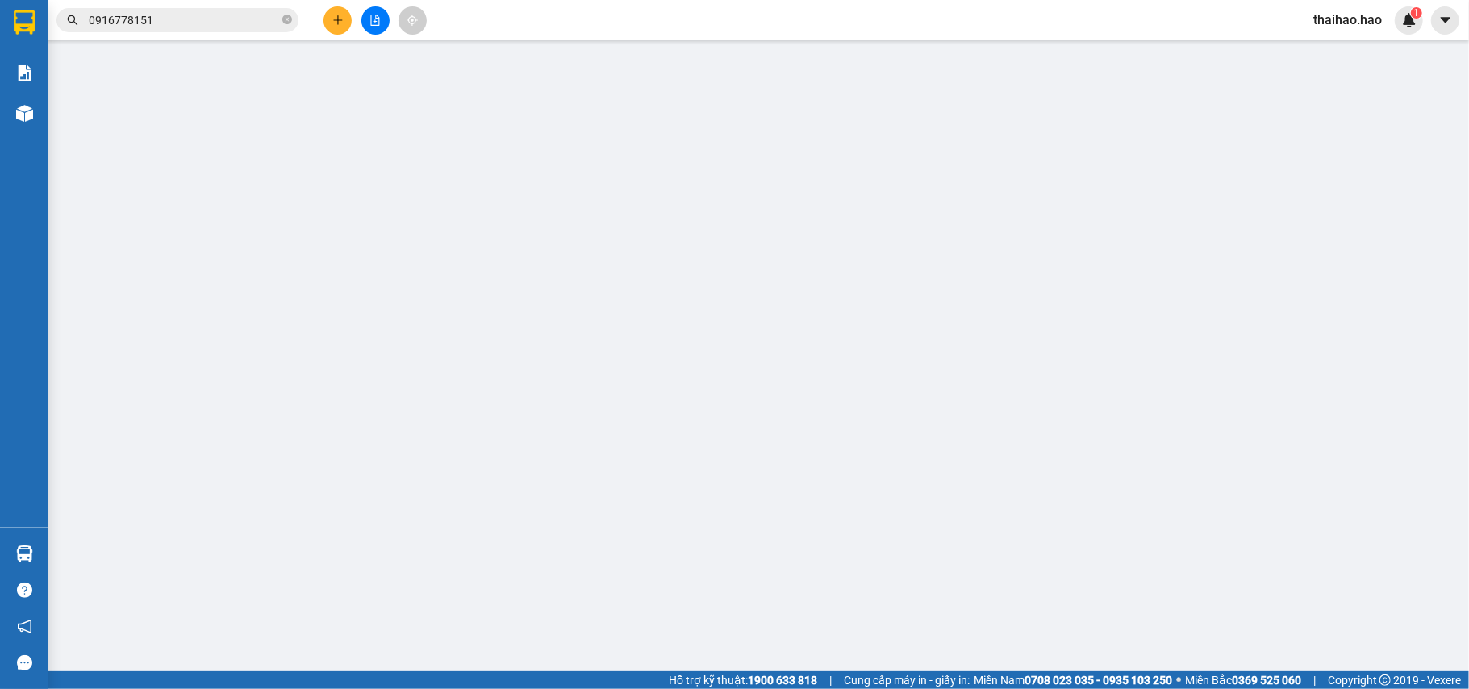
type input "0981922968"
type input "thiện"
type input "30.000"
type input "0"
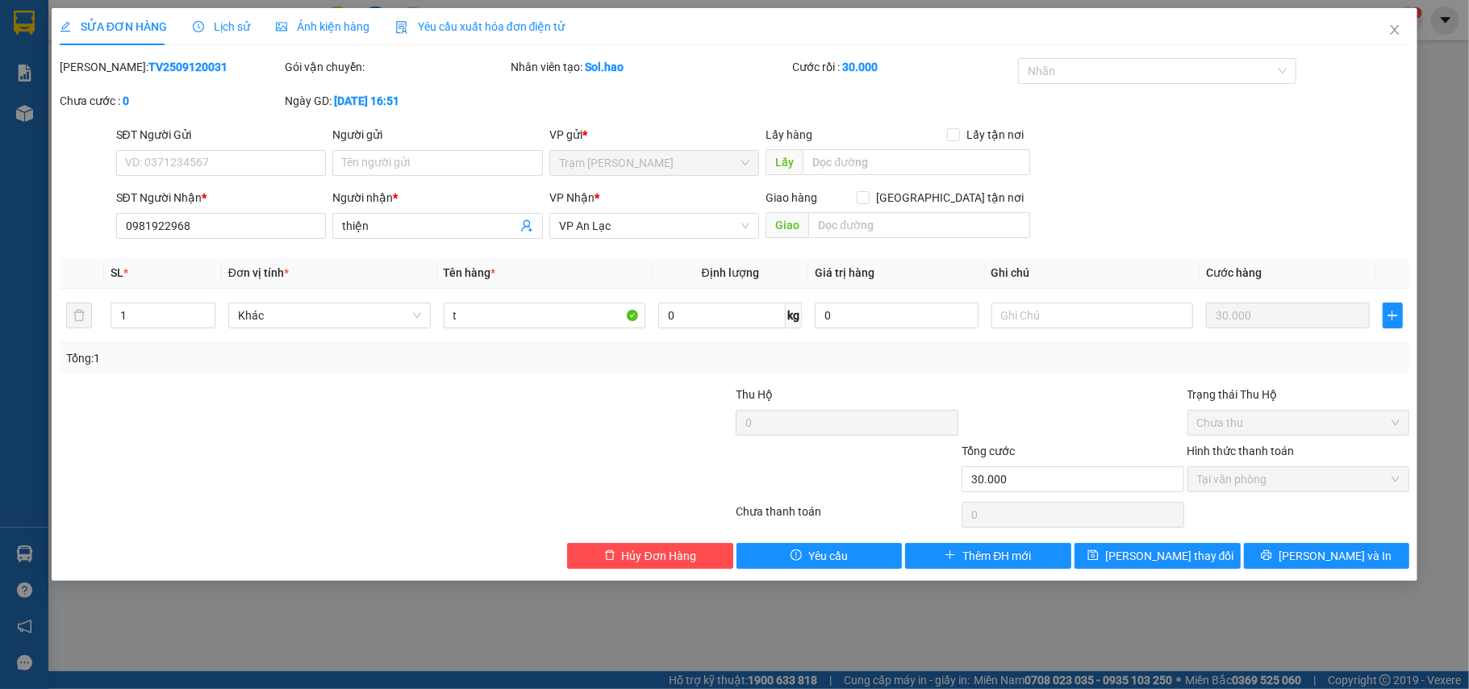
click at [195, 23] on icon "clock-circle" at bounding box center [198, 26] width 11 height 11
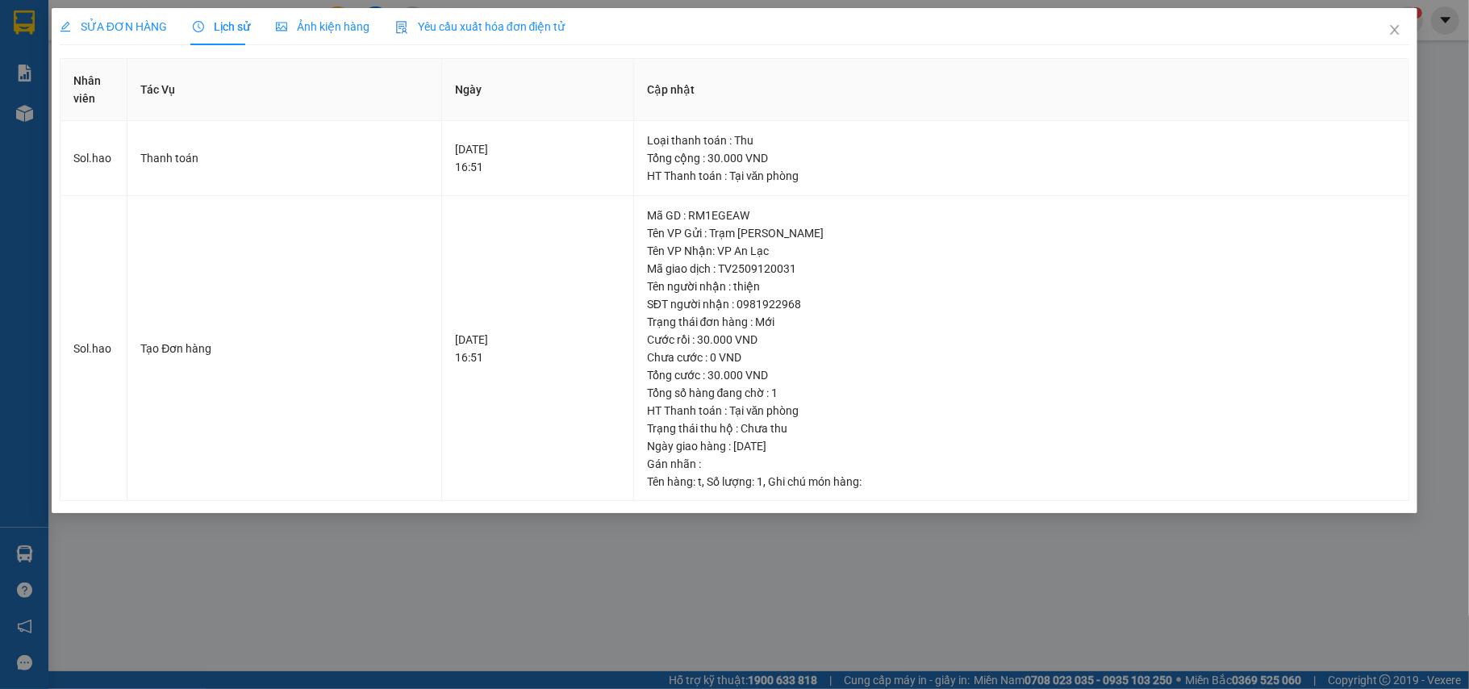
click at [279, 34] on div "Ảnh kiện hàng" at bounding box center [323, 27] width 94 height 18
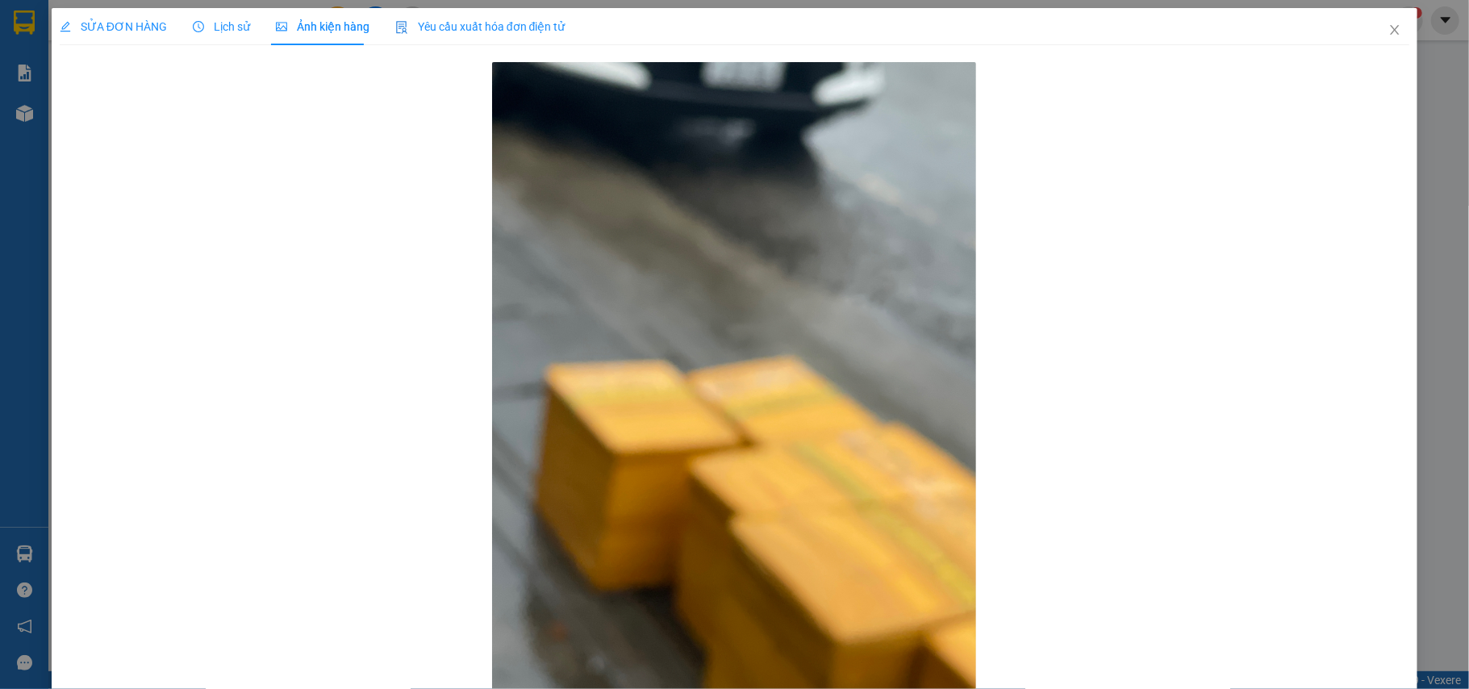
click at [139, 20] on span "SỬA ĐƠN HÀNG" at bounding box center [113, 26] width 107 height 13
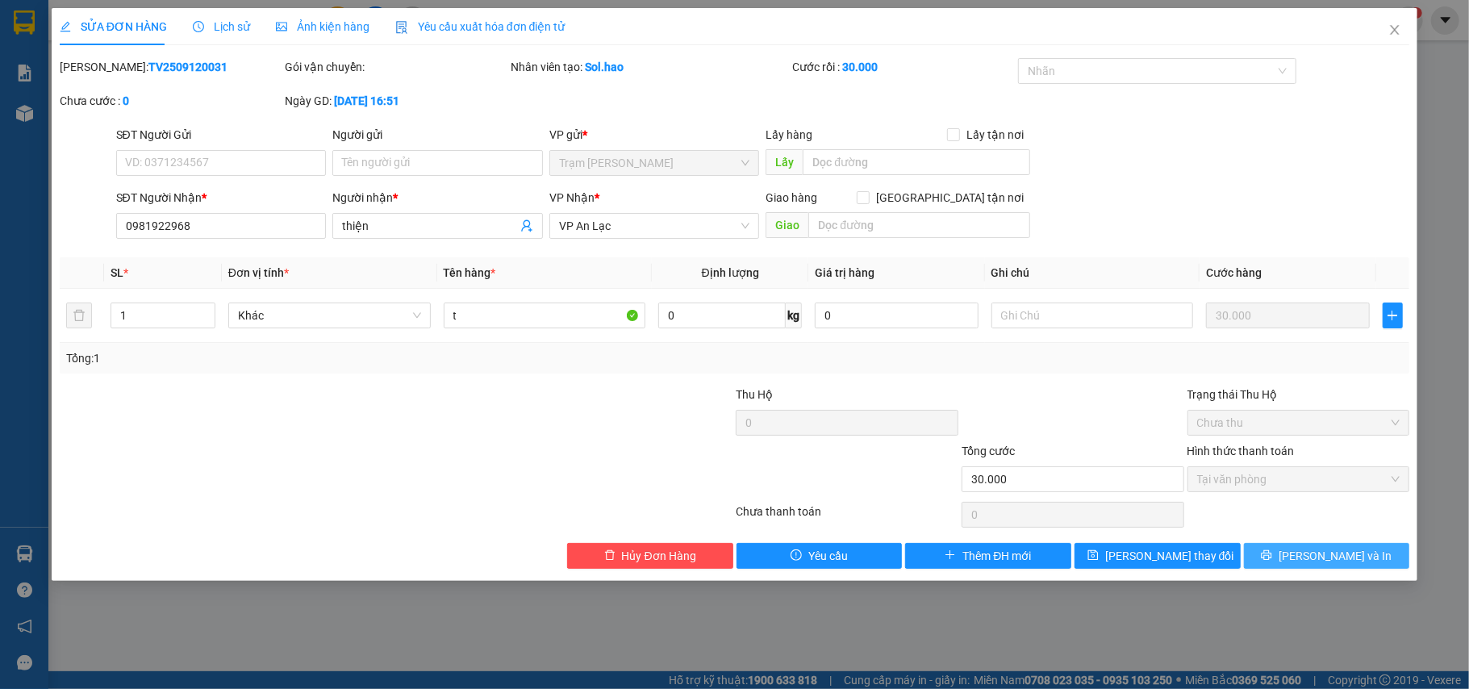
click at [1258, 562] on button "[PERSON_NAME] và In" at bounding box center [1327, 556] width 166 height 26
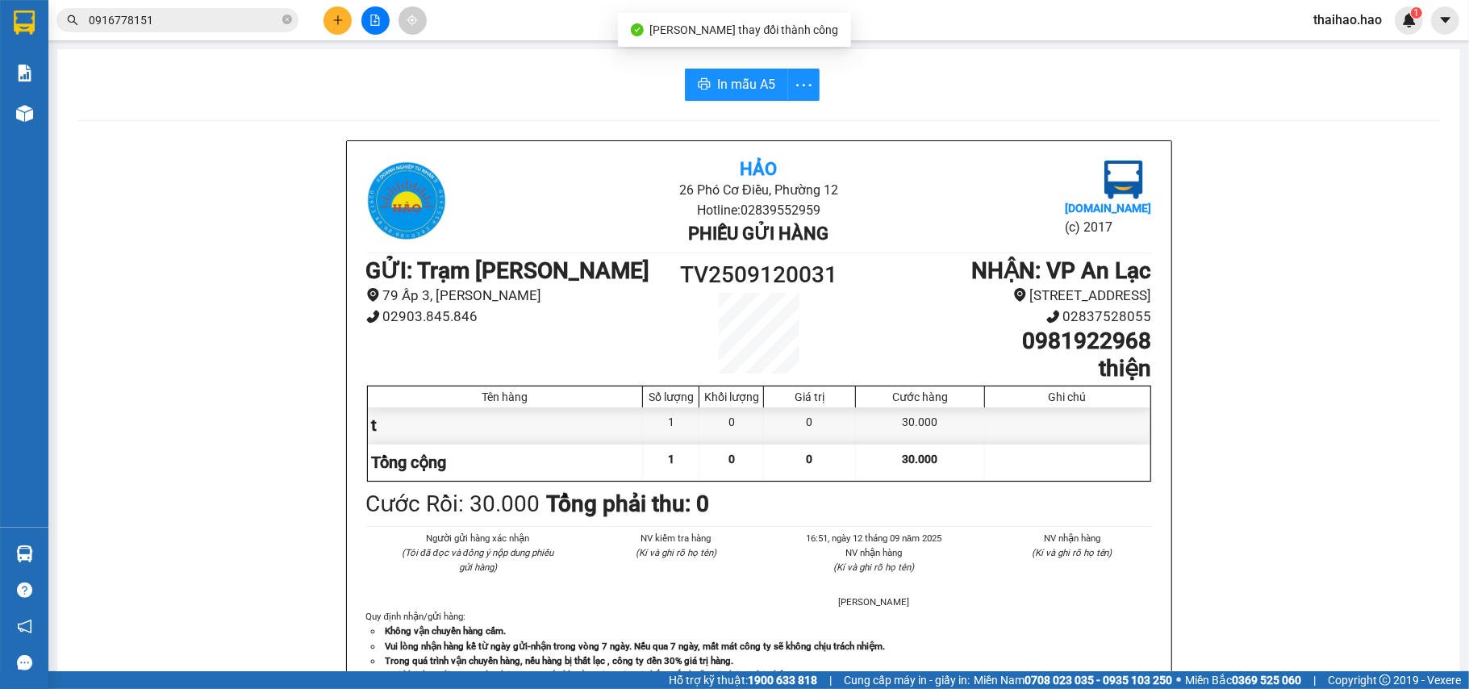
click at [740, 66] on div "In mẫu A5 Hảo 26 Phó Cơ Điều, Phường 12 Hotline: 02839552959 Phiếu gửi hàng [DO…" at bounding box center [758, 671] width 1403 height 1245
click at [685, 88] on button "In mẫu A5" at bounding box center [736, 85] width 103 height 32
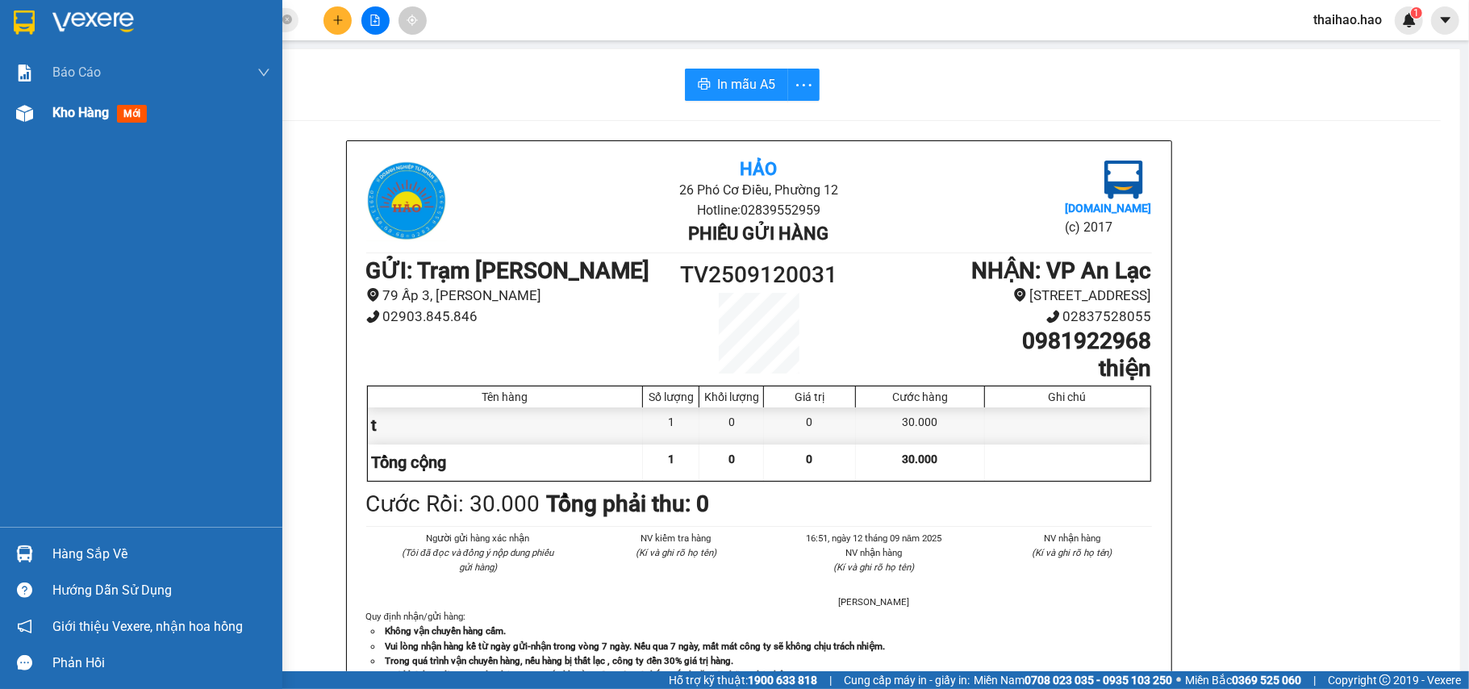
click at [23, 111] on img at bounding box center [24, 113] width 17 height 17
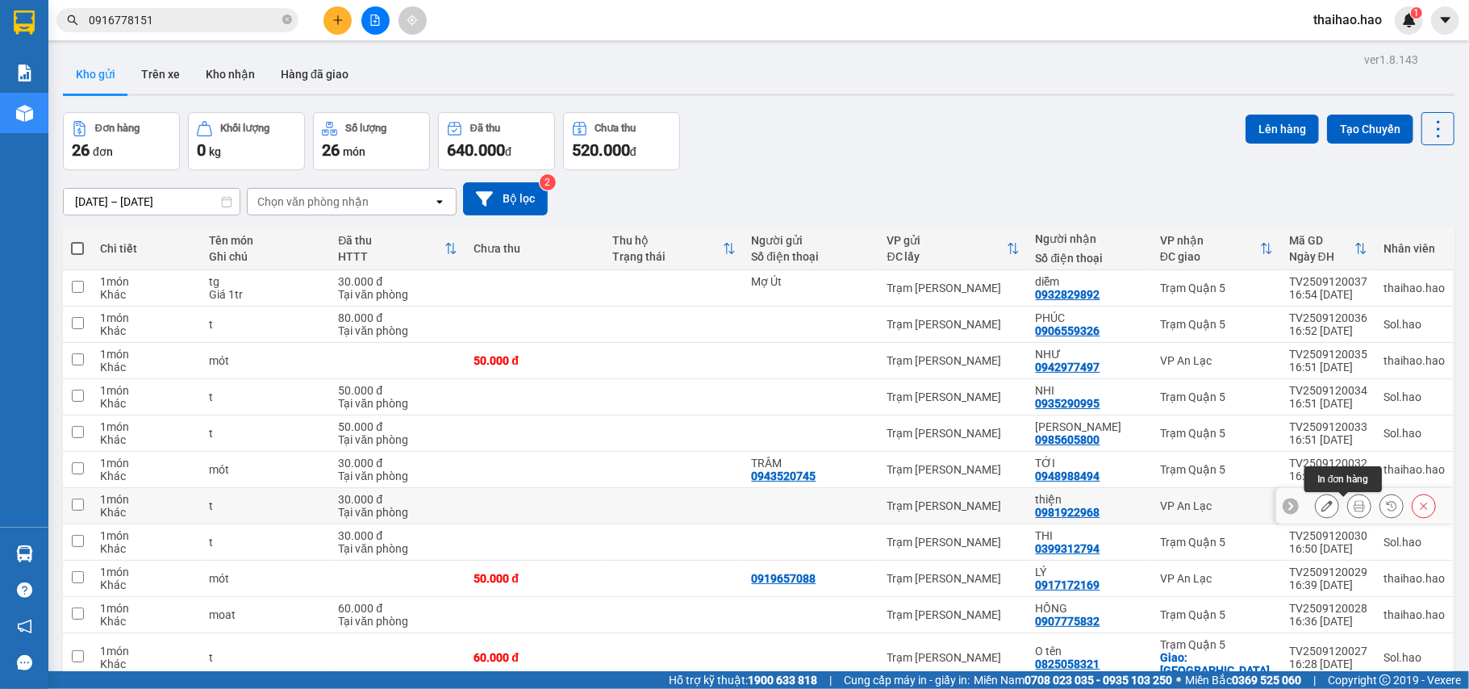
click at [1317, 514] on button at bounding box center [1327, 506] width 23 height 28
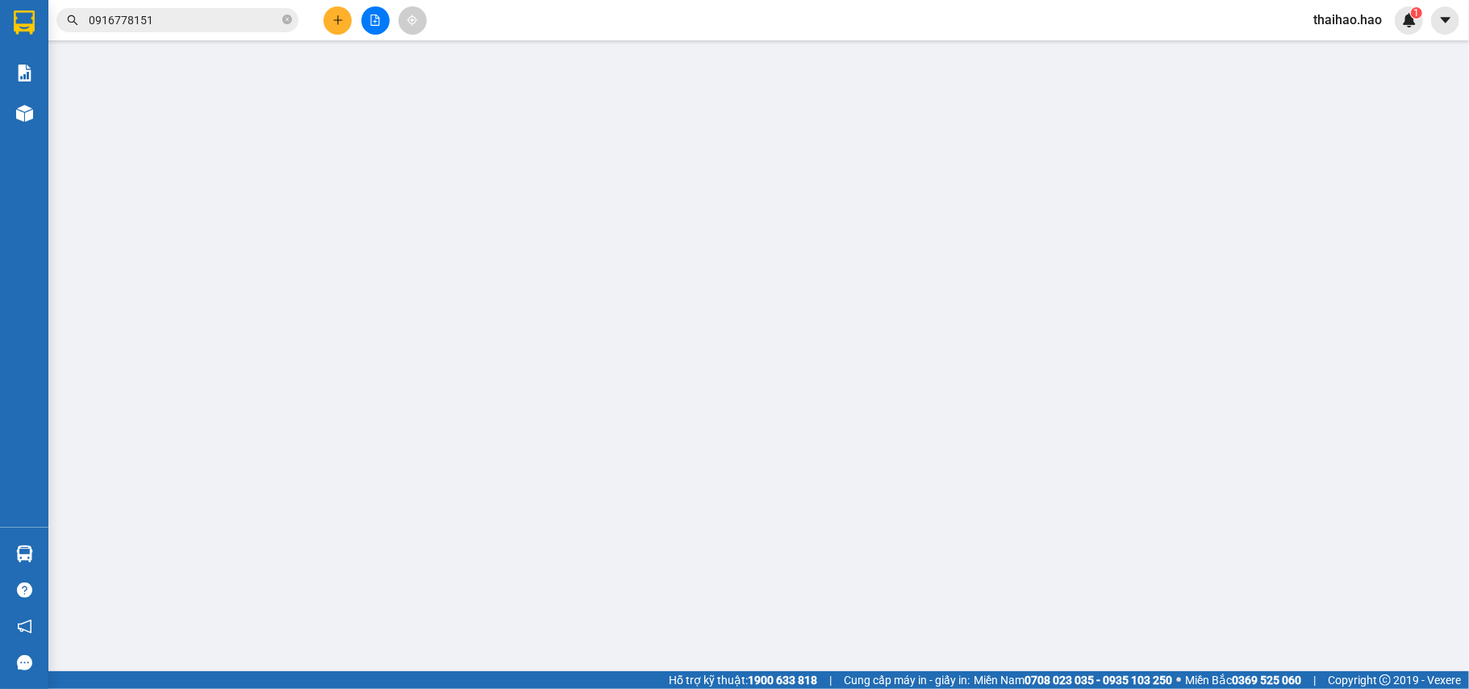
type input "0981922968"
type input "thiện"
type input "30.000"
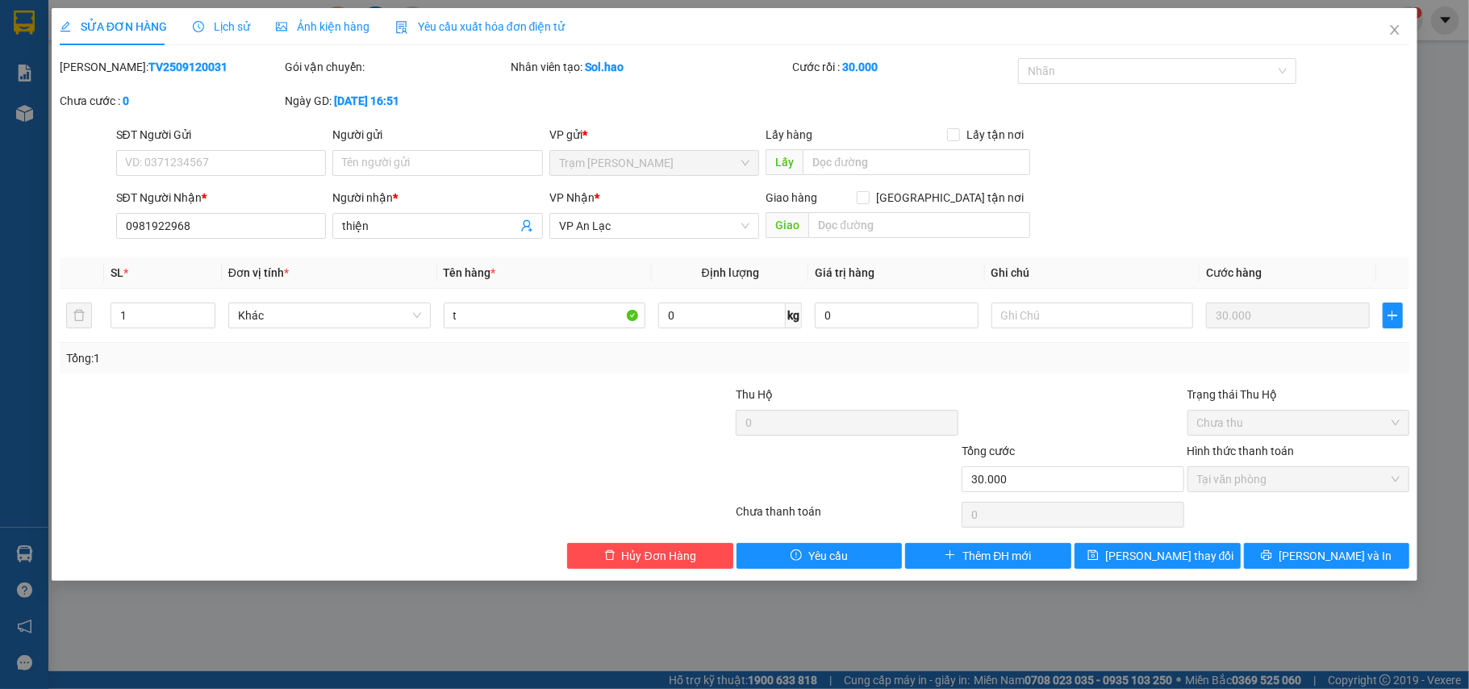
click at [320, 15] on div "Ảnh kiện hàng" at bounding box center [323, 26] width 94 height 37
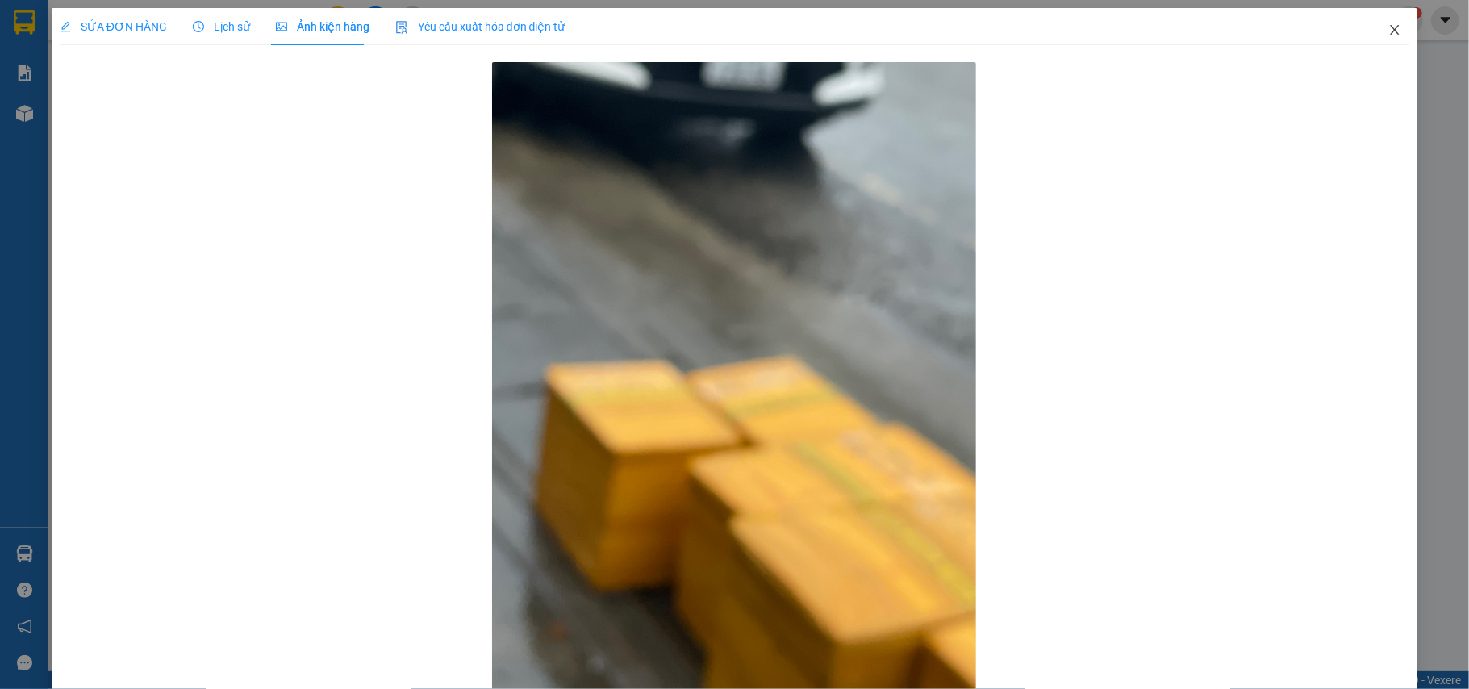
click at [1372, 32] on span "Close" at bounding box center [1394, 30] width 45 height 45
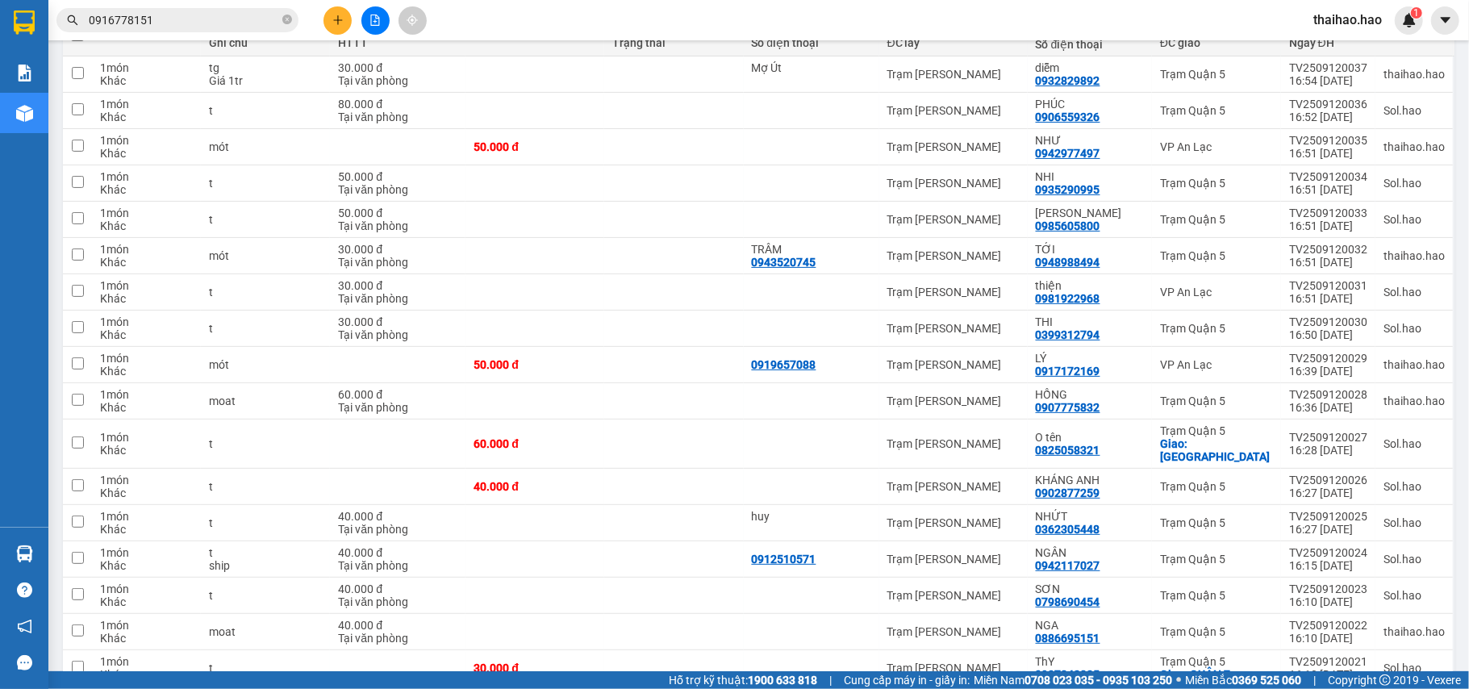
scroll to position [215, 0]
click at [1321, 333] on icon at bounding box center [1326, 327] width 11 height 11
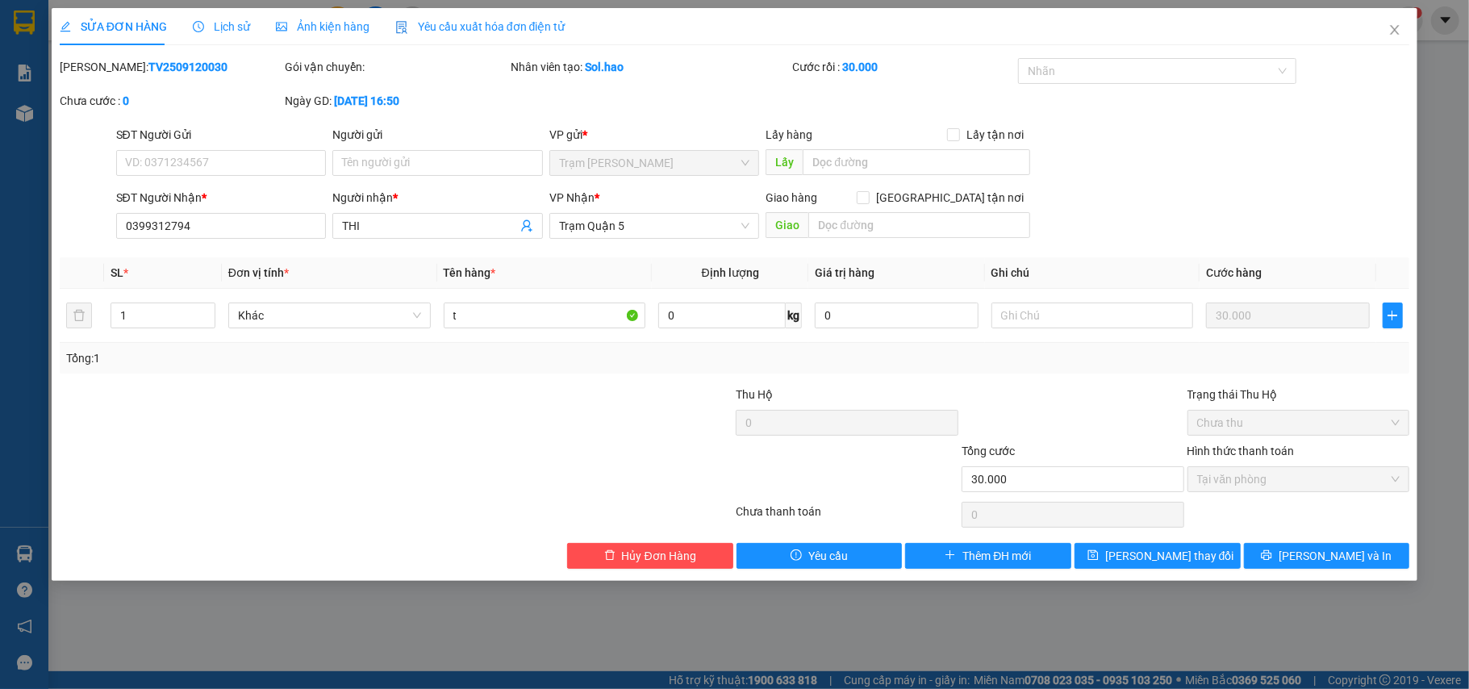
drag, startPoint x: 231, startPoint y: 34, endPoint x: 303, endPoint y: 42, distance: 73.0
click at [232, 34] on div "Lịch sử" at bounding box center [221, 27] width 57 height 18
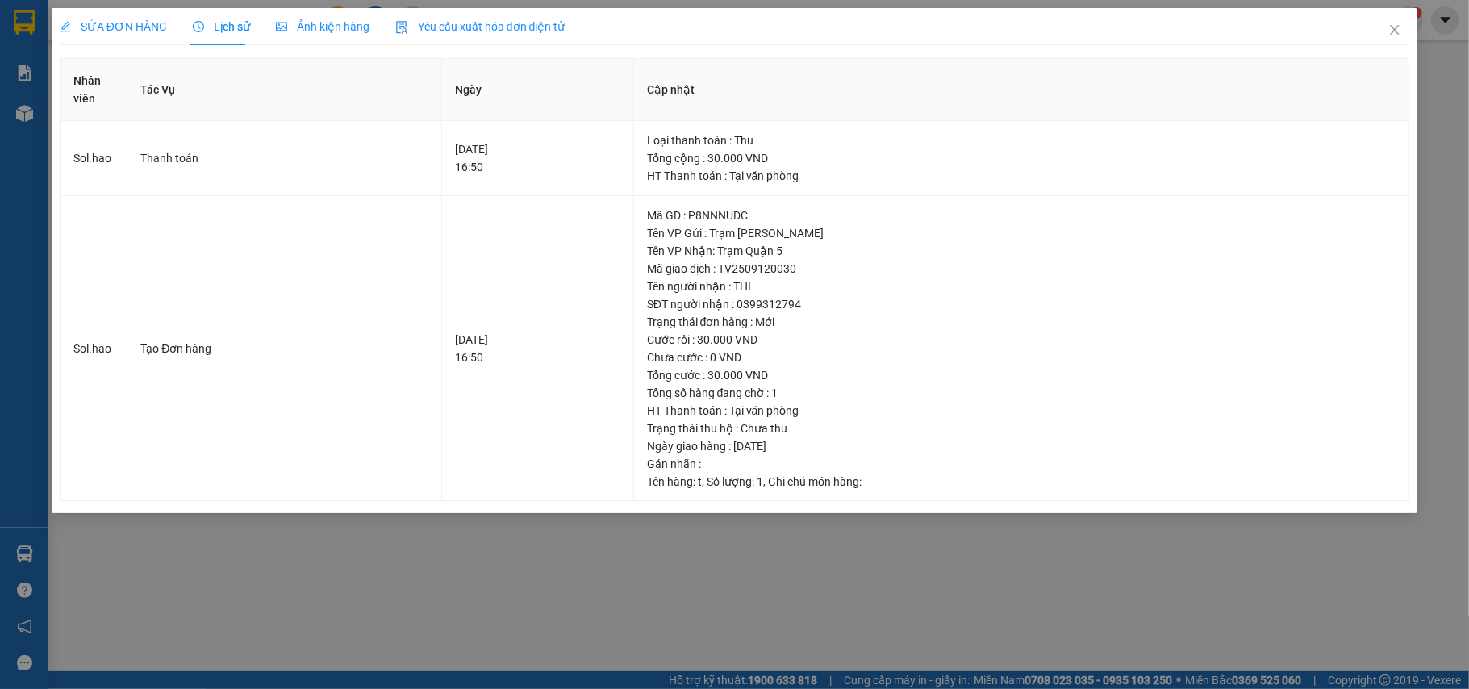
click at [327, 34] on div "Ảnh kiện hàng" at bounding box center [323, 27] width 94 height 18
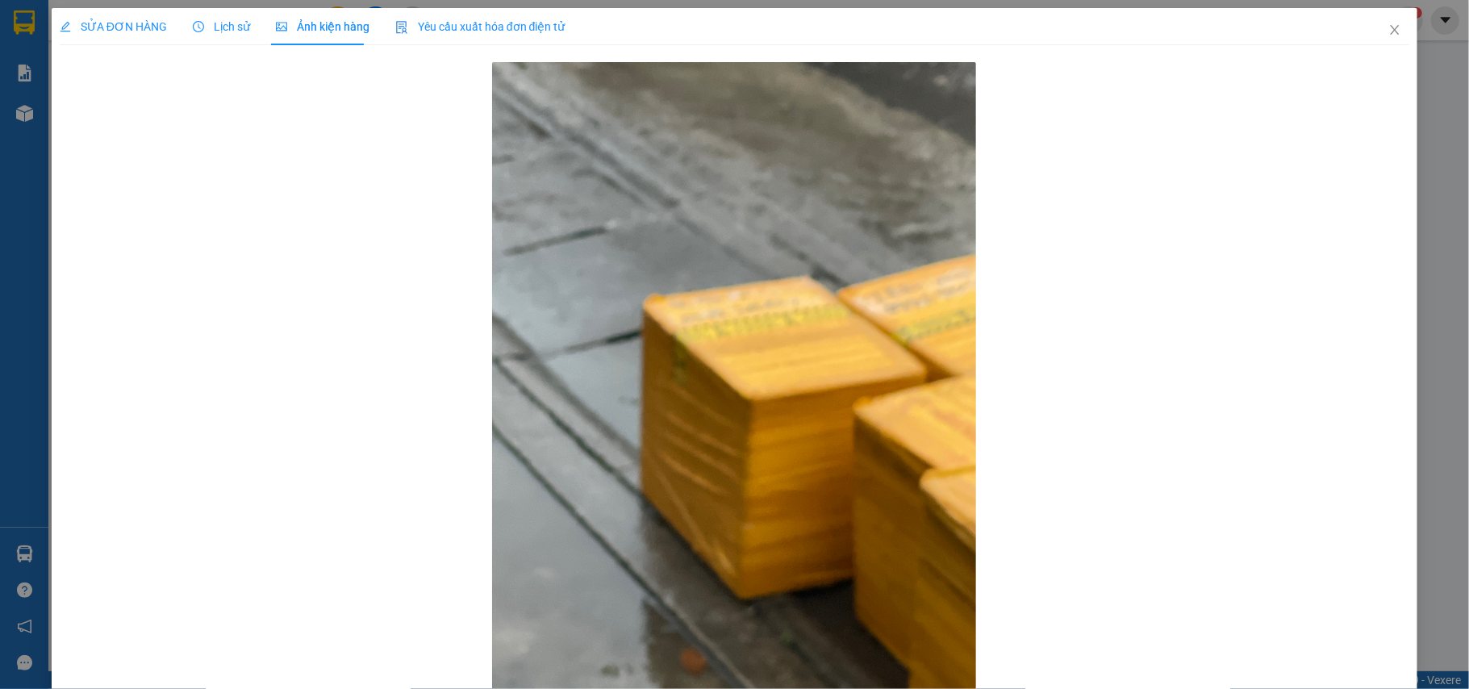
click at [91, 23] on span "SỬA ĐƠN HÀNG" at bounding box center [113, 26] width 107 height 13
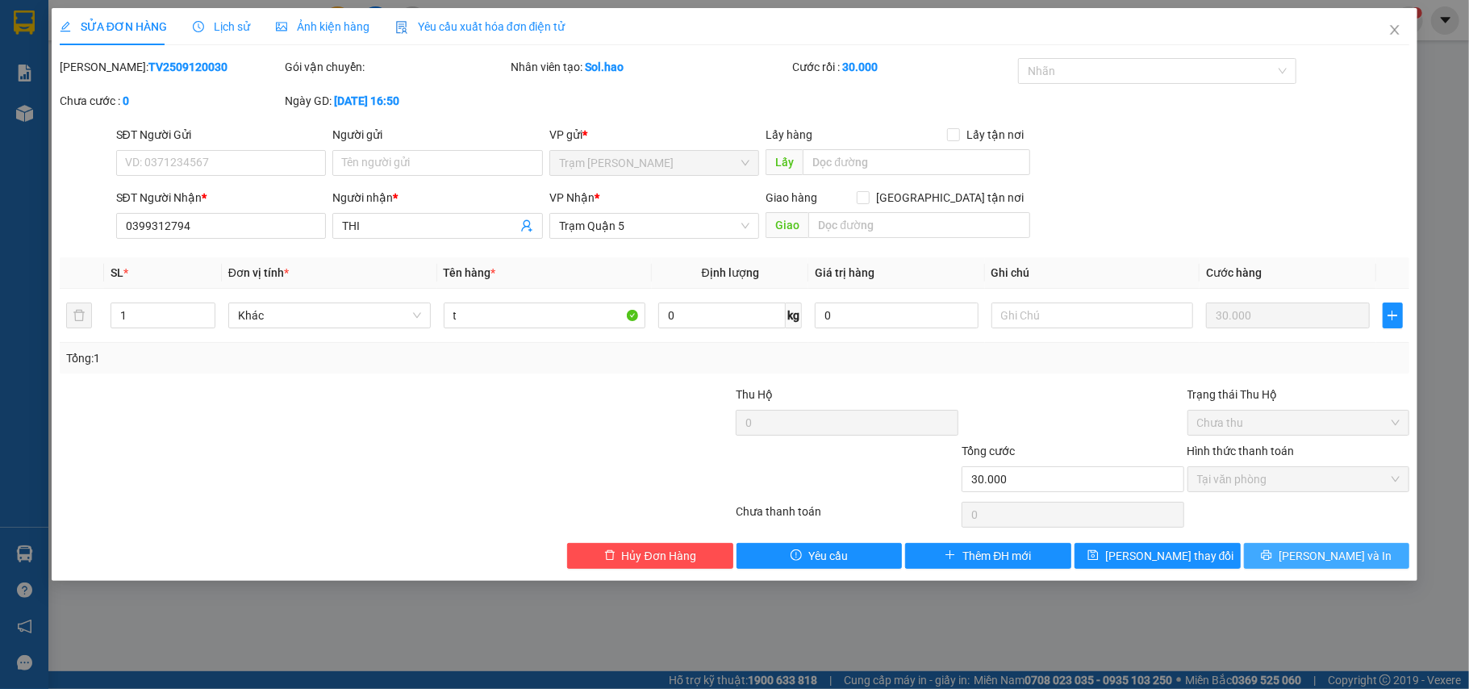
click at [1272, 555] on icon "printer" at bounding box center [1266, 554] width 11 height 11
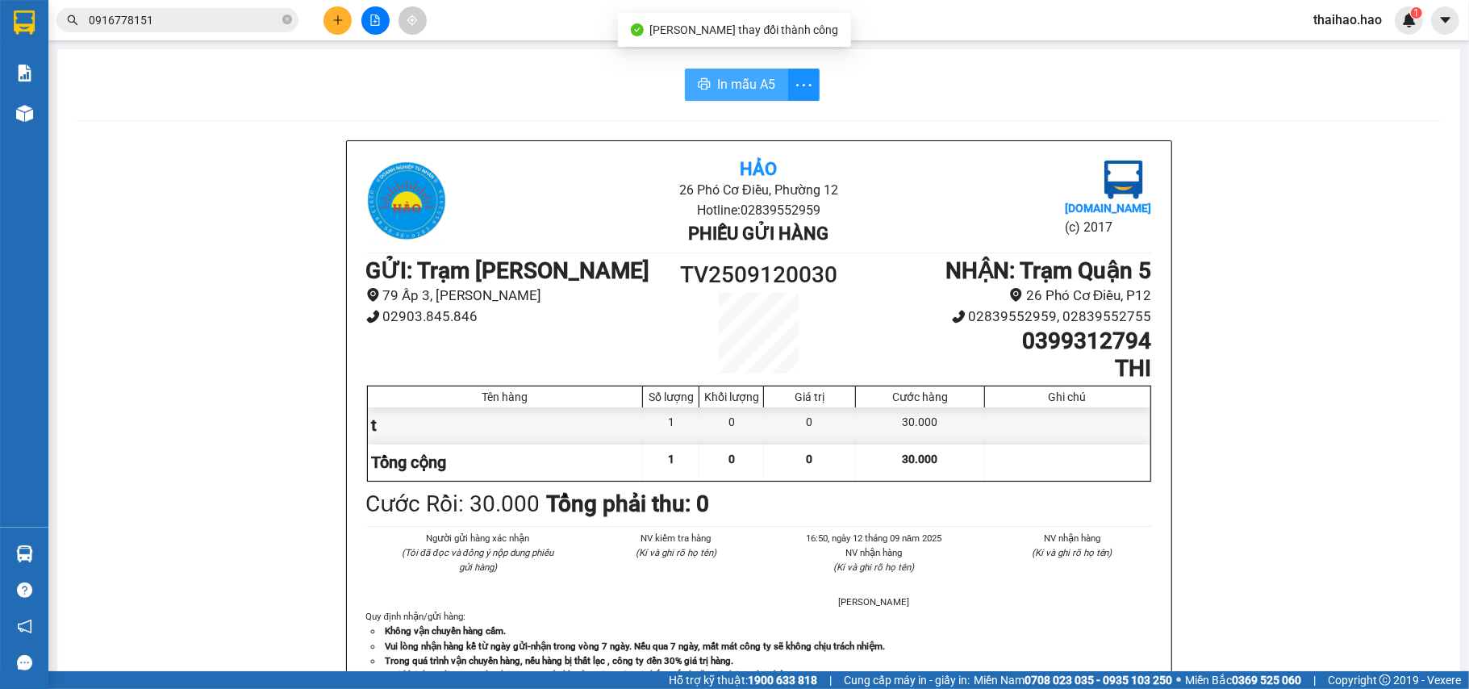
click at [721, 82] on span "In mẫu A5" at bounding box center [746, 84] width 58 height 20
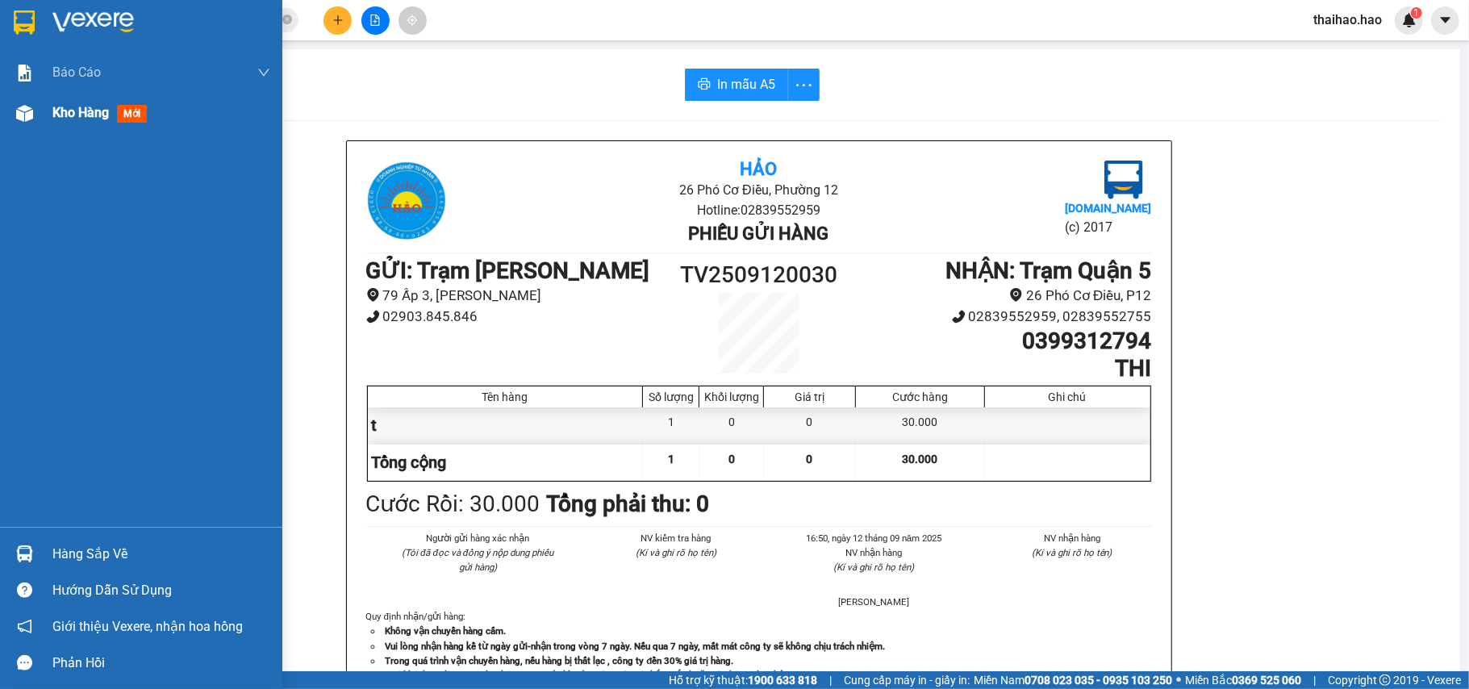
click at [27, 117] on img at bounding box center [24, 113] width 17 height 17
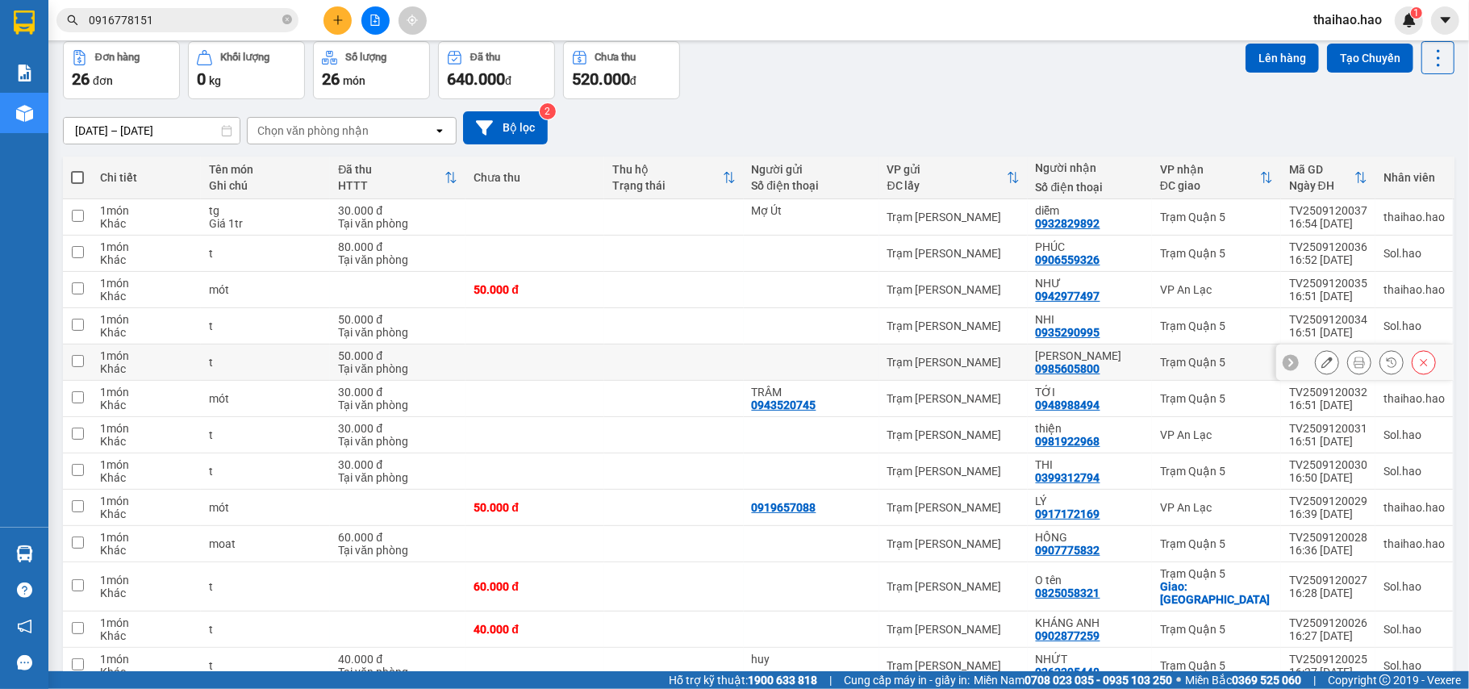
scroll to position [107, 0]
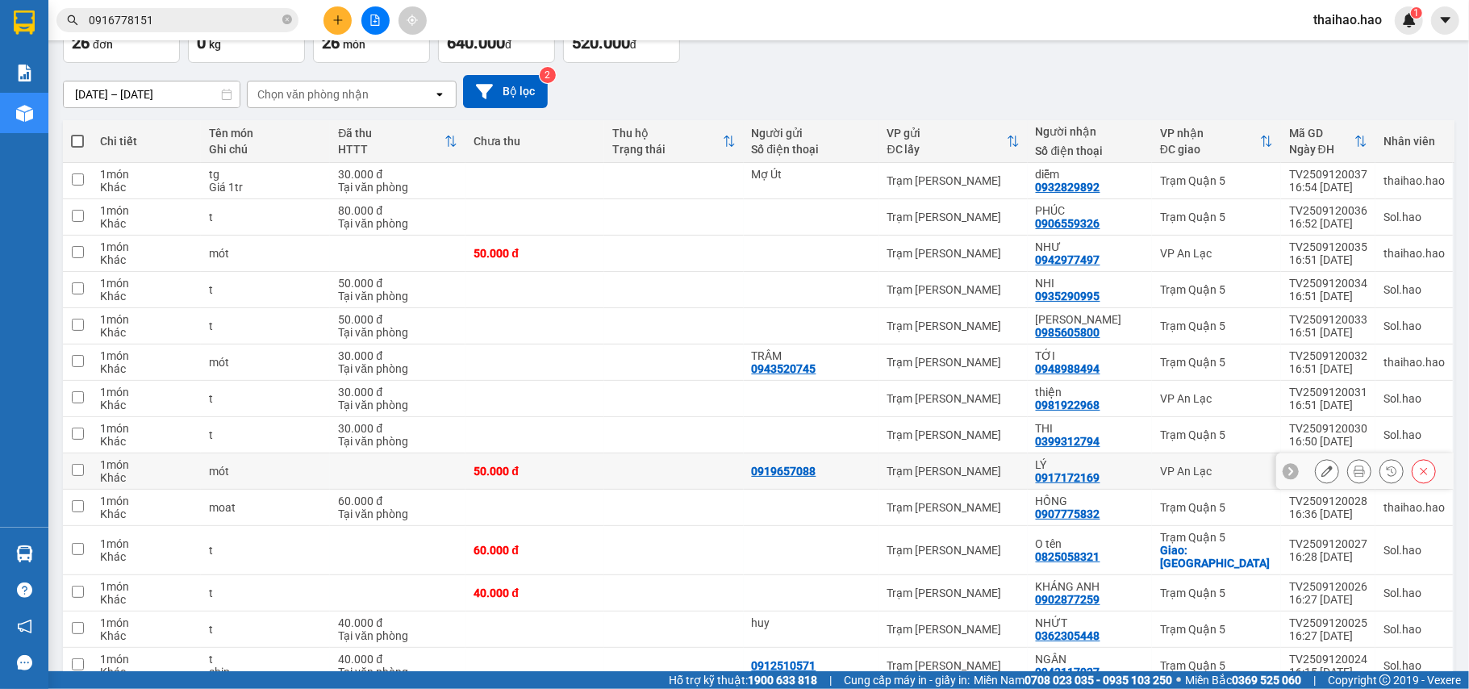
click at [1321, 477] on icon at bounding box center [1326, 470] width 11 height 11
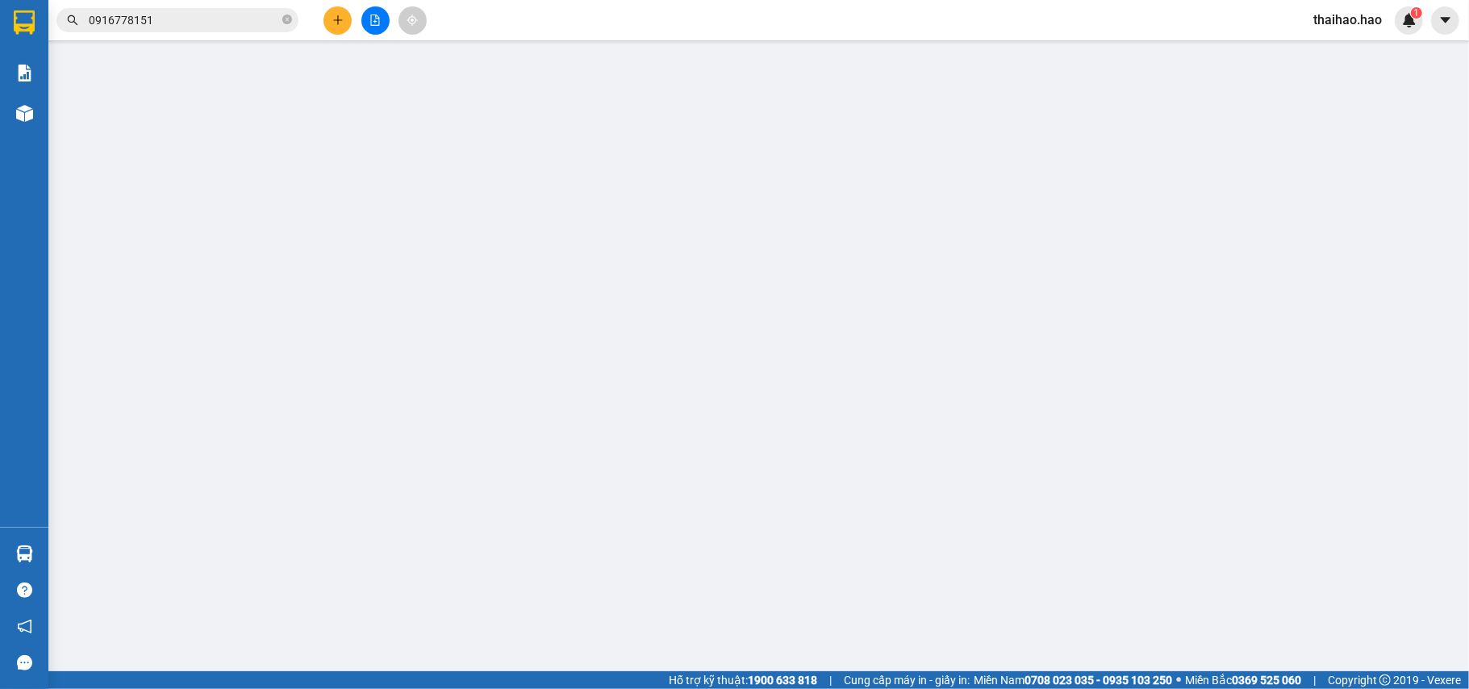
type input "0919657088"
type input "0917172169"
type input "LÝ"
type input "50.000"
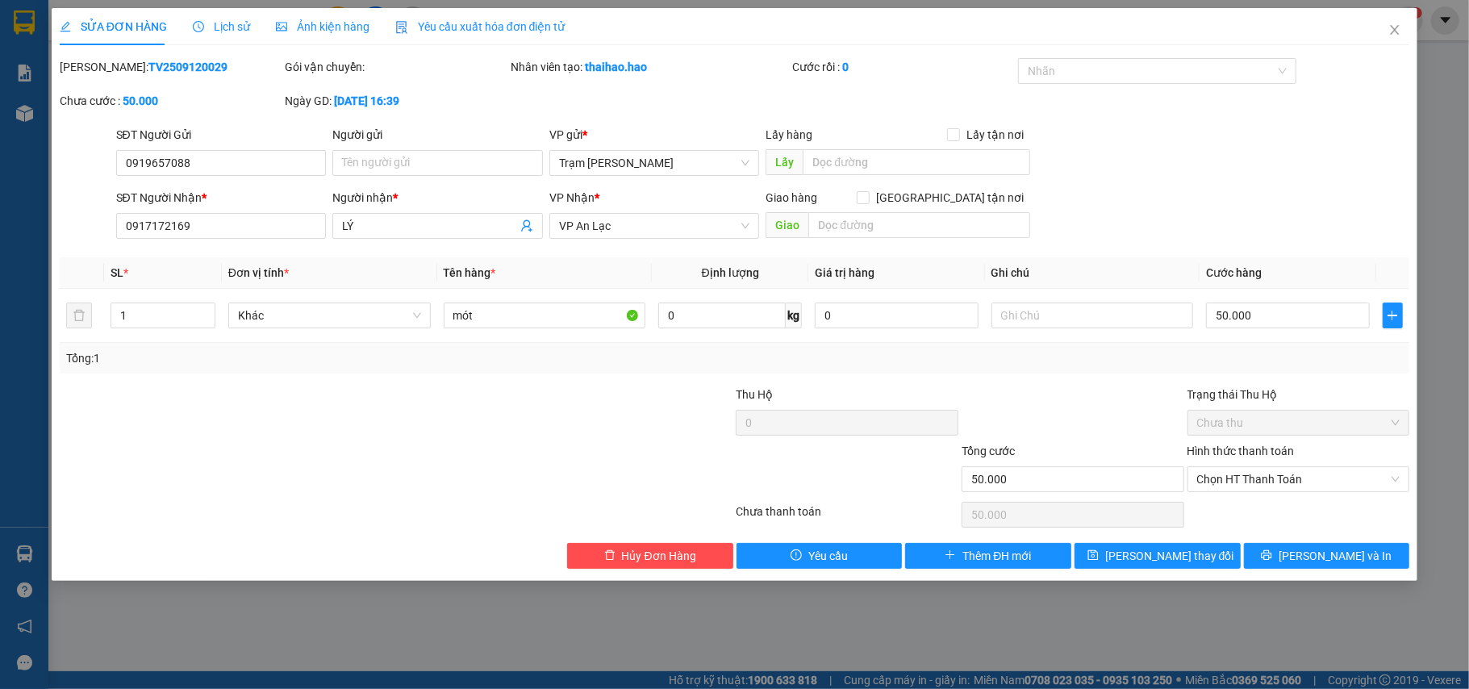
click at [223, 10] on div "Lịch sử" at bounding box center [221, 26] width 57 height 37
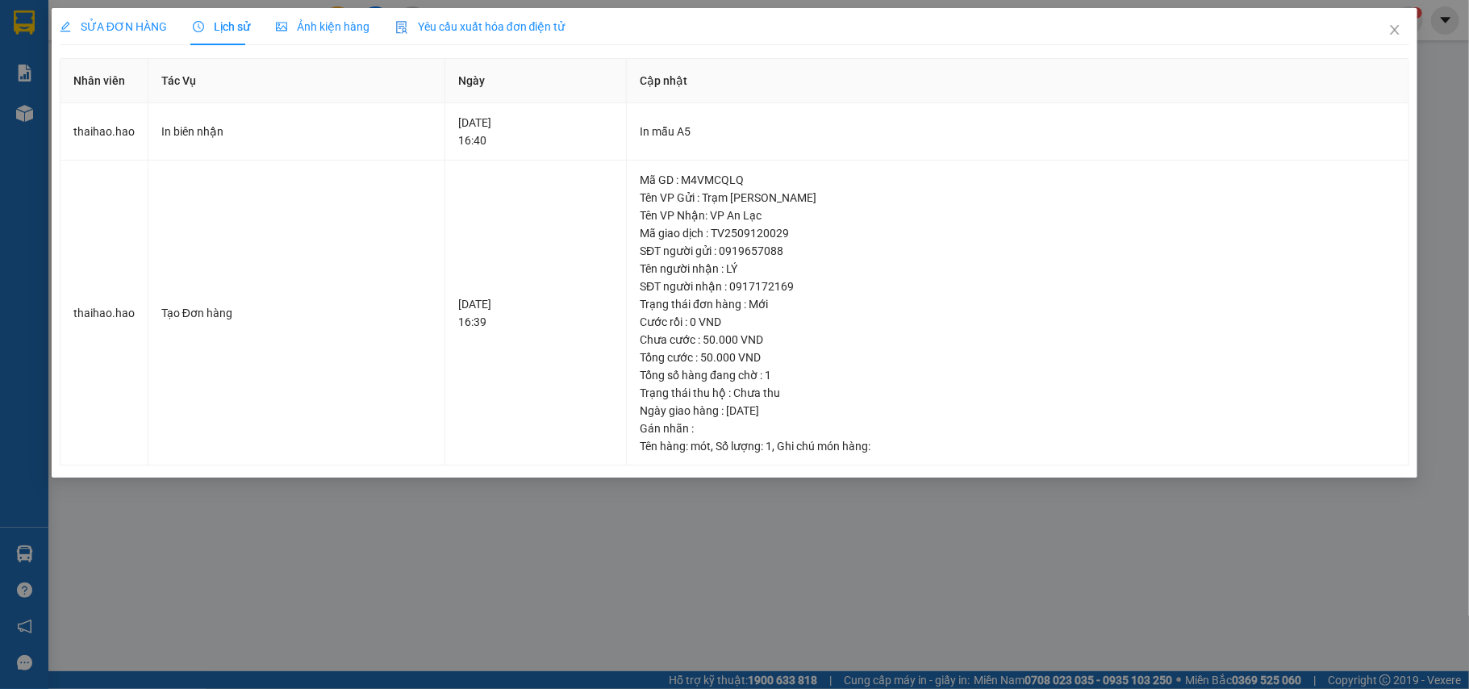
click at [327, 8] on div "Ảnh kiện hàng" at bounding box center [323, 26] width 94 height 37
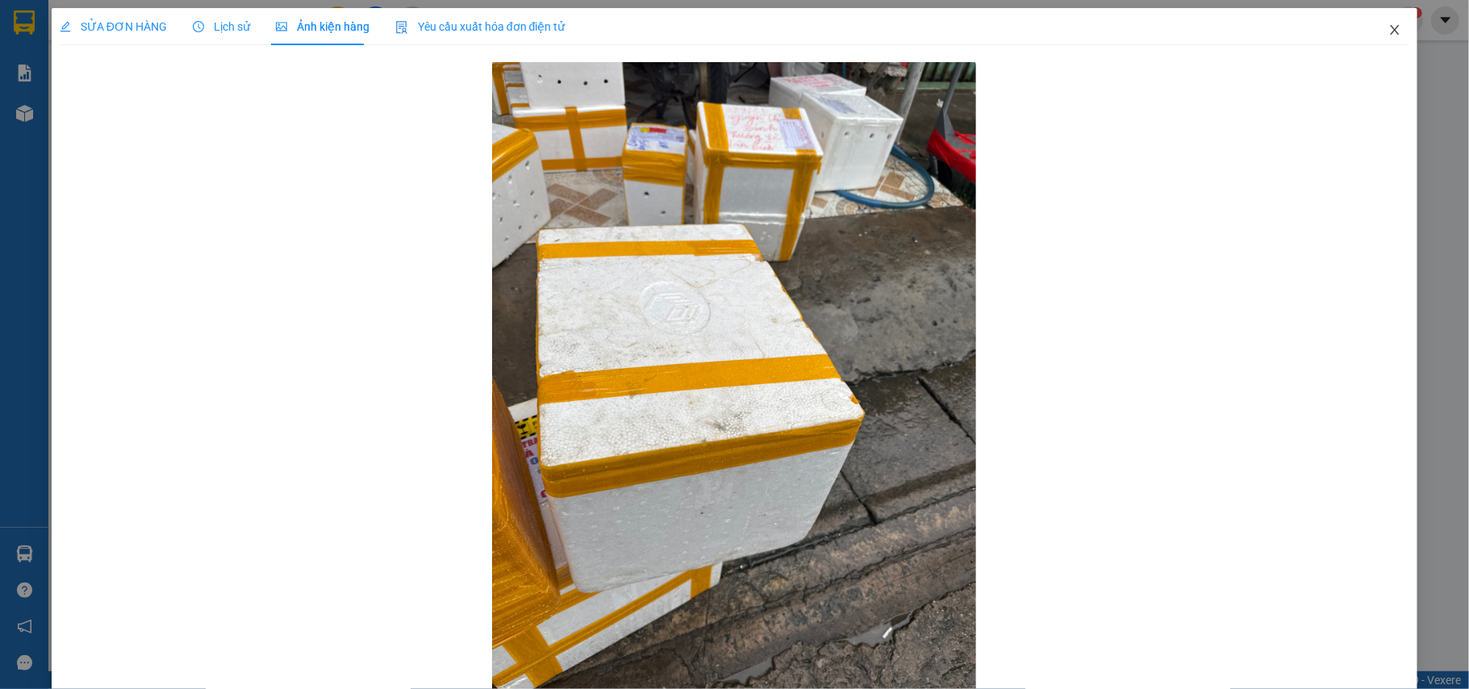
click at [1378, 49] on span "Close" at bounding box center [1394, 30] width 45 height 45
click at [1378, 45] on main at bounding box center [734, 335] width 1469 height 671
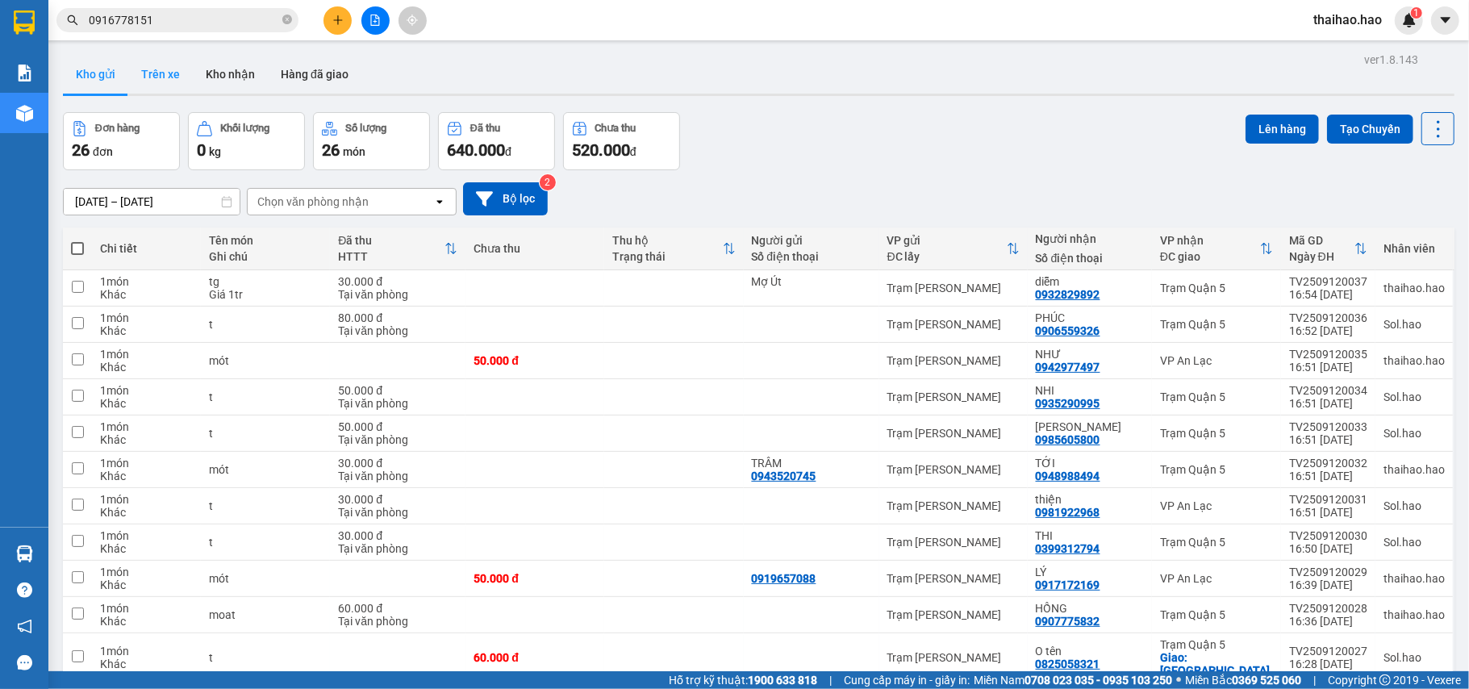
click at [127, 85] on div "Kho gửi Trên xe Kho nhận Hàng đã giao" at bounding box center [758, 76] width 1391 height 43
click at [149, 84] on button "Trên xe" at bounding box center [160, 74] width 65 height 39
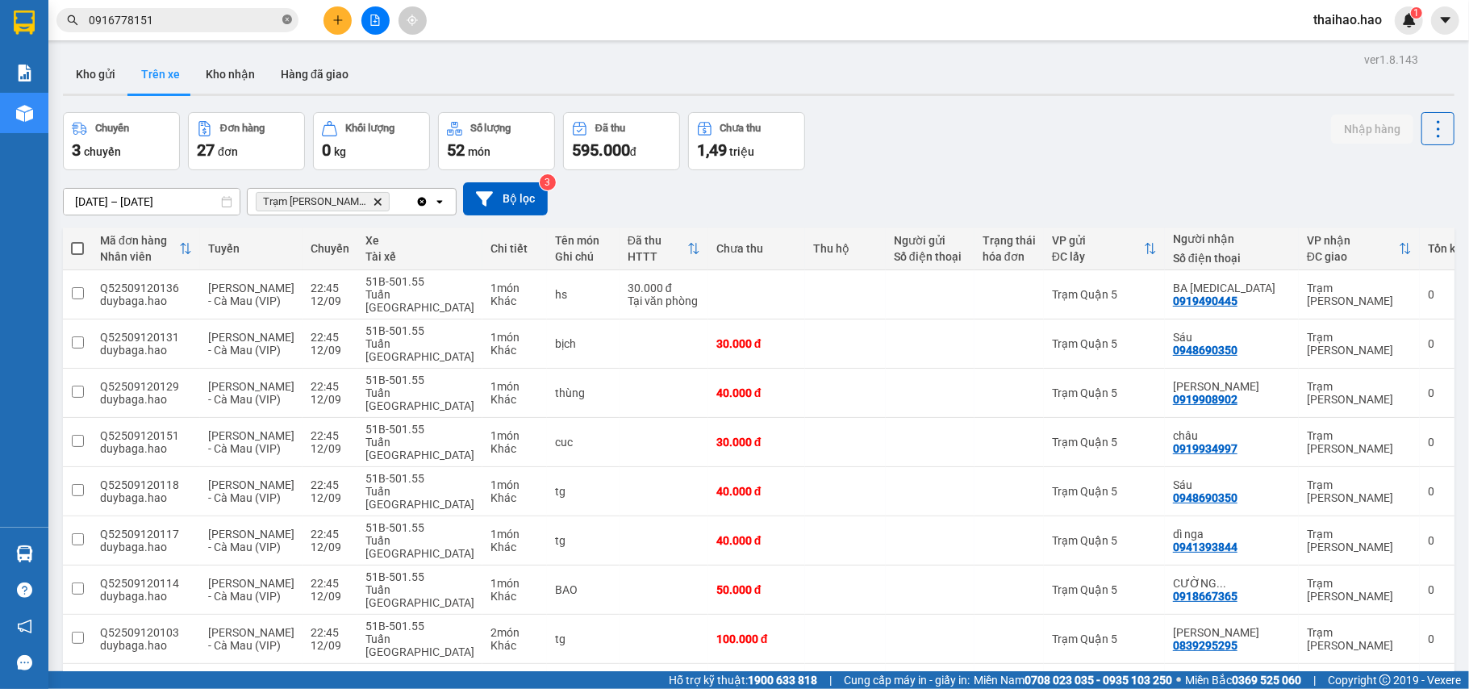
click at [288, 27] on span at bounding box center [287, 20] width 10 height 15
click at [269, 19] on input "text" at bounding box center [184, 20] width 190 height 18
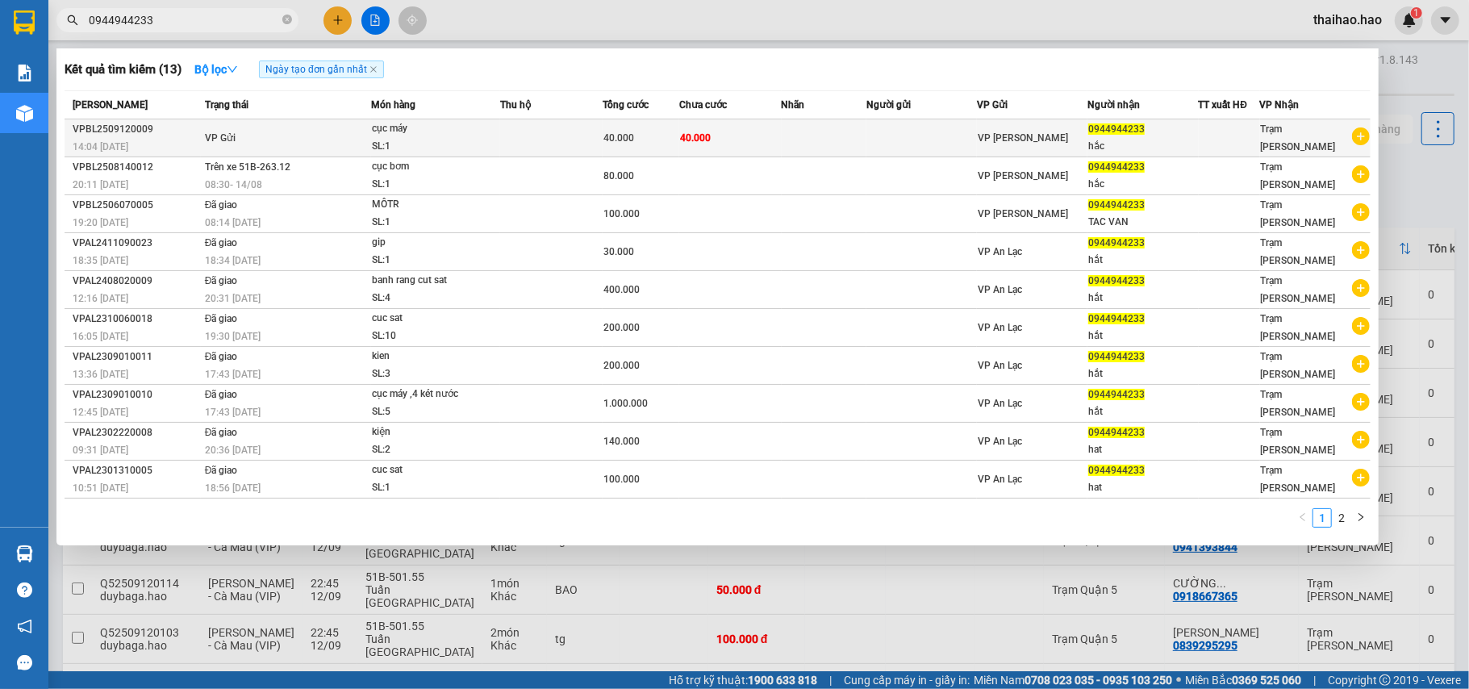
type input "0944944233"
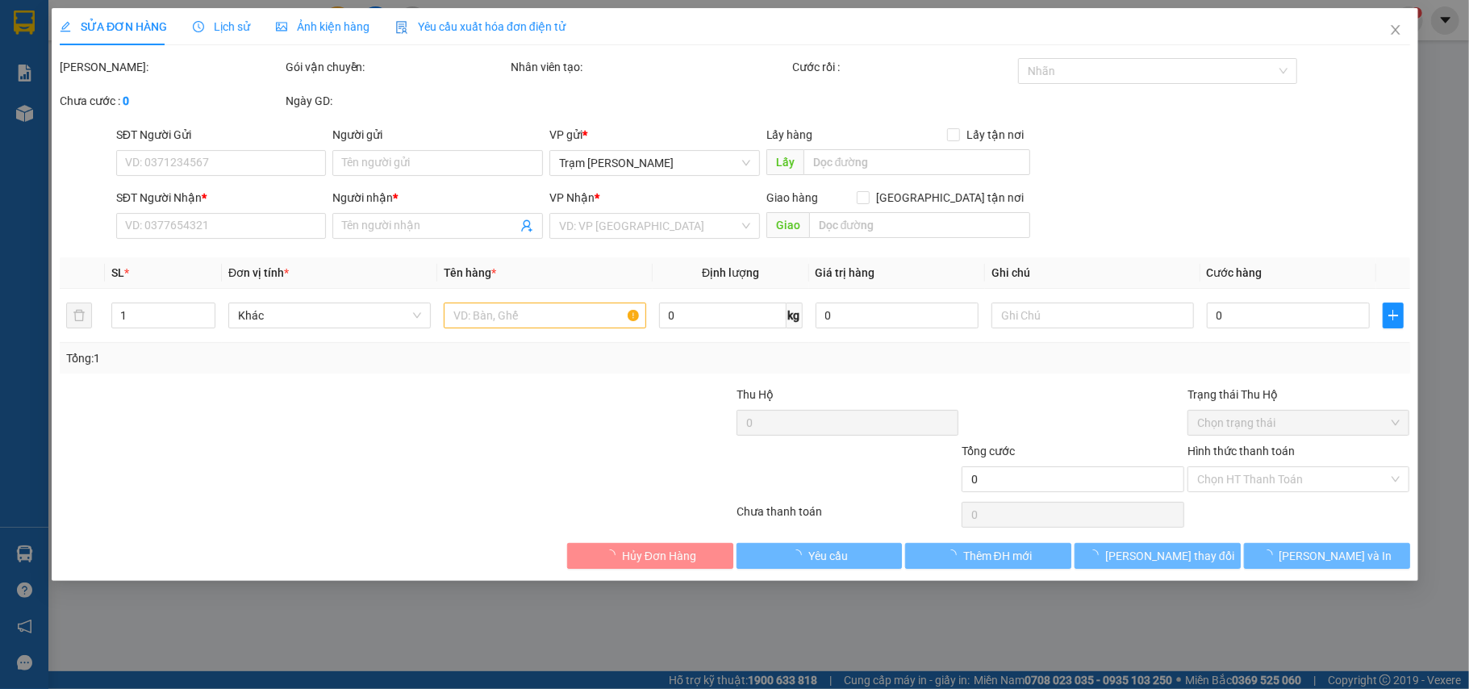
type input "0944944233"
type input "hắc"
type input "40.000"
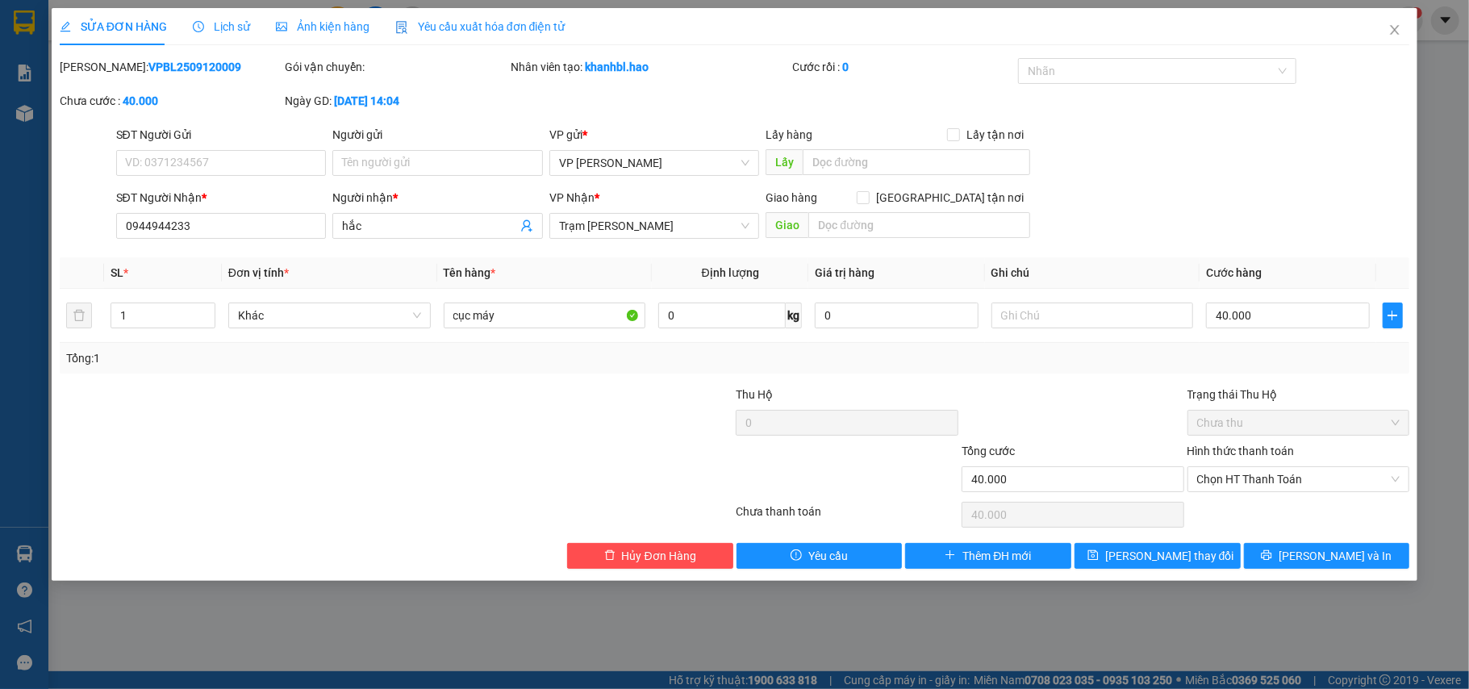
click at [221, 23] on span "Lịch sử" at bounding box center [221, 26] width 57 height 13
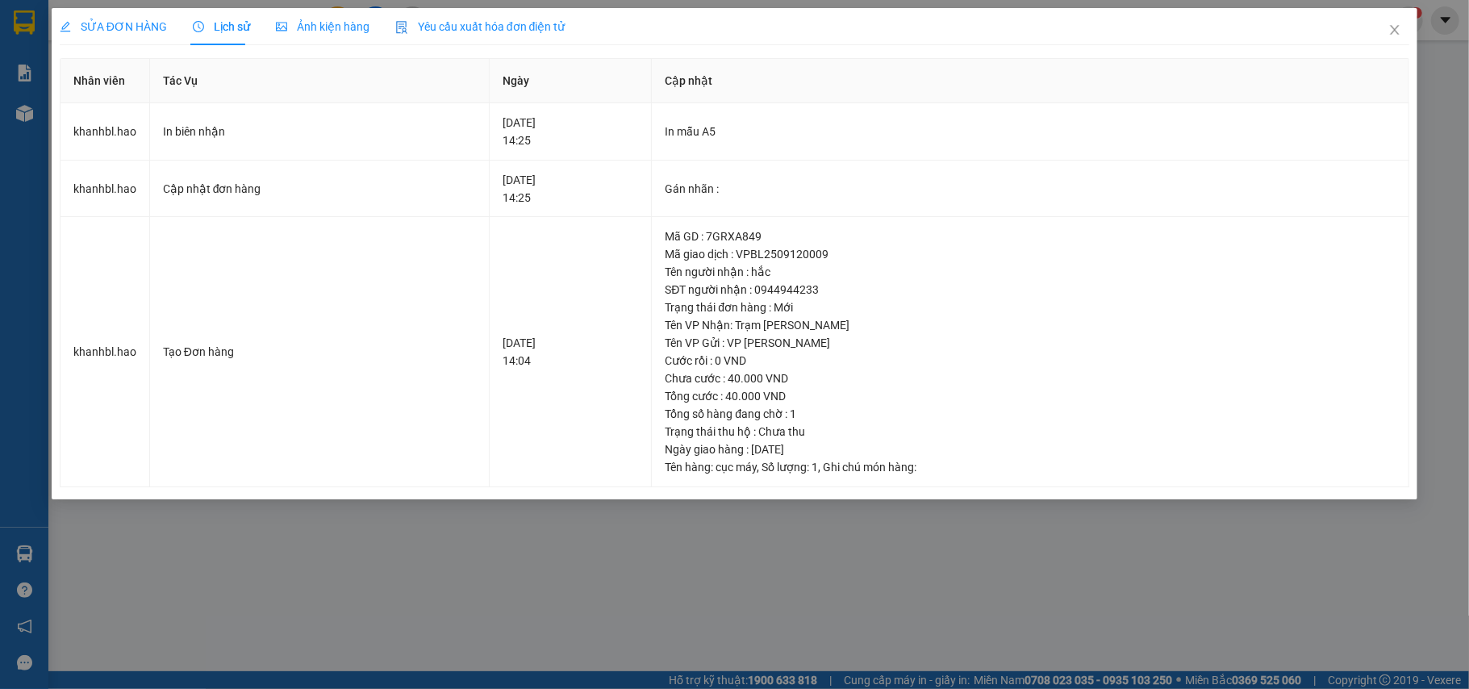
click at [300, 23] on span "Ảnh kiện hàng" at bounding box center [323, 26] width 94 height 13
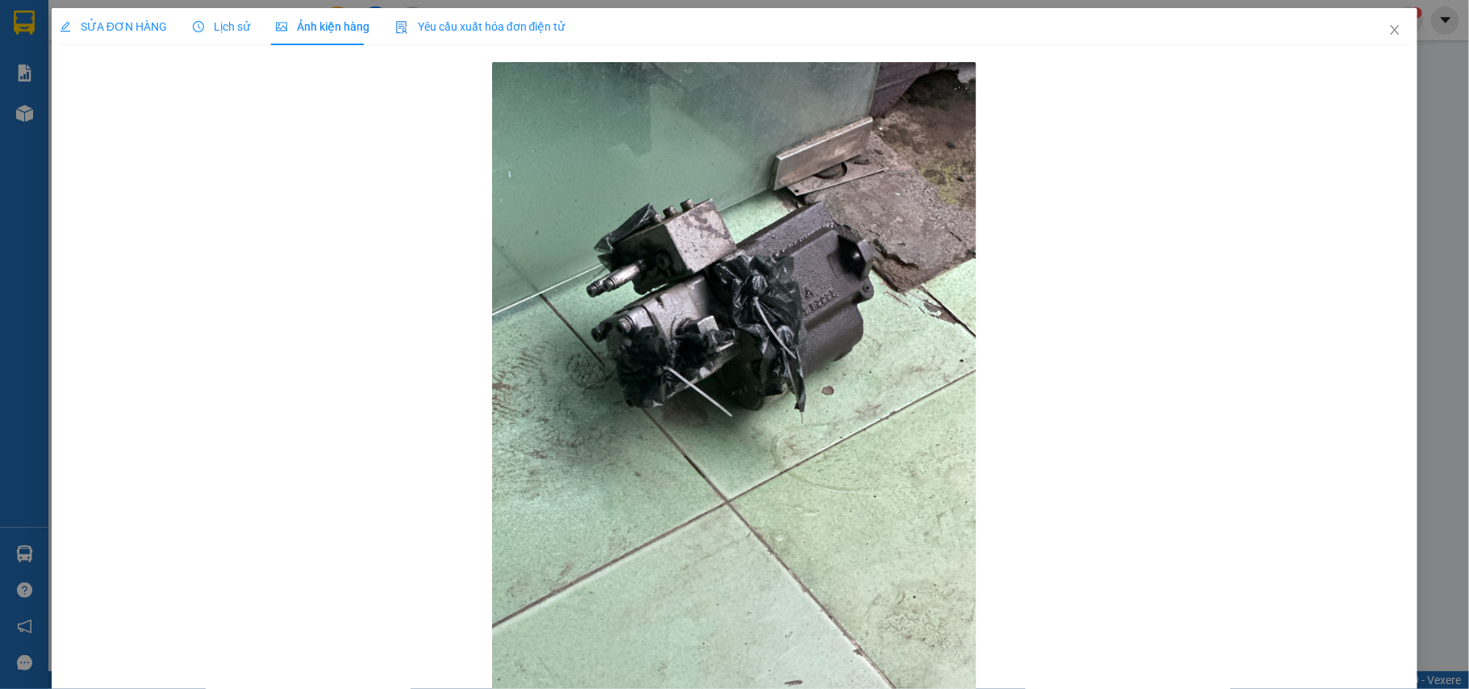
click at [201, 34] on div "Lịch sử" at bounding box center [221, 27] width 57 height 18
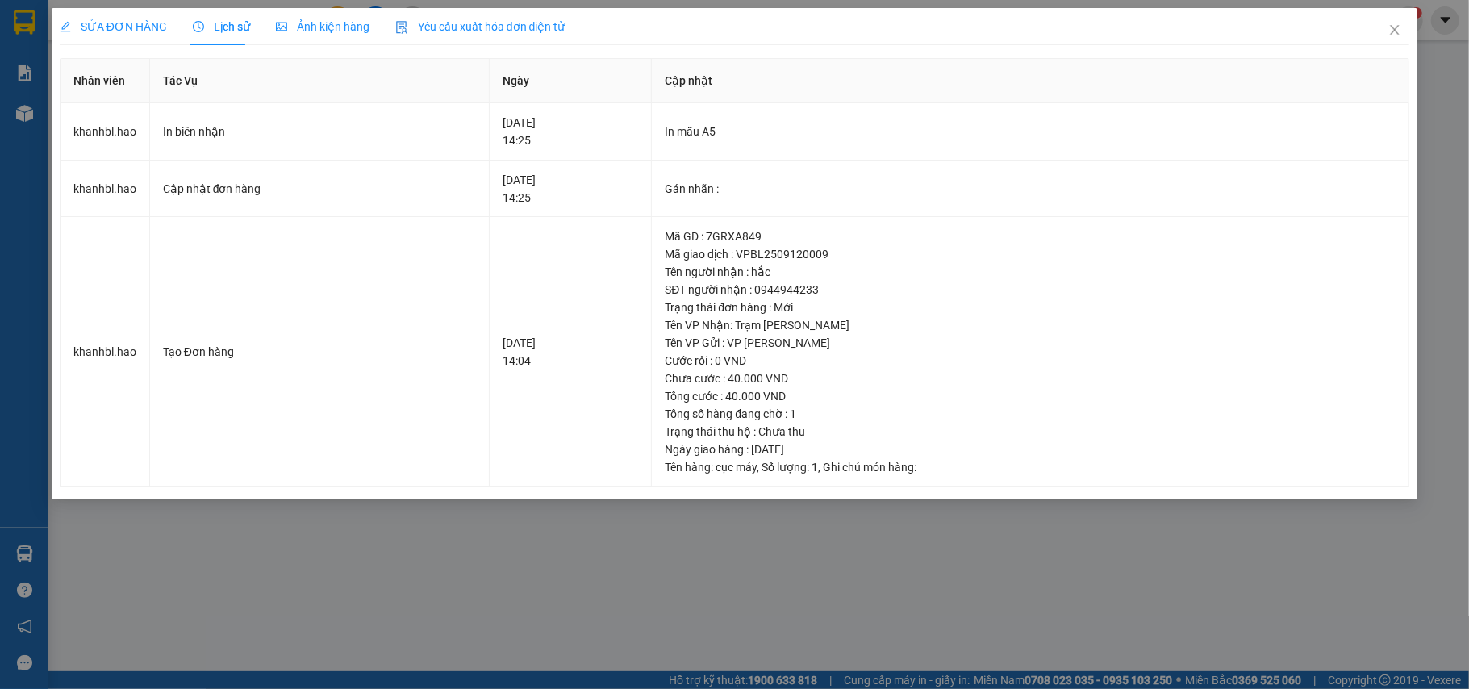
drag, startPoint x: 265, startPoint y: 33, endPoint x: 274, endPoint y: 31, distance: 10.0
click at [266, 32] on div "SỬA ĐƠN HÀNG Lịch sử Ảnh kiện hàng Yêu cầu xuất hóa đơn điện tử" at bounding box center [313, 26] width 506 height 37
click at [276, 31] on icon "picture" at bounding box center [281, 26] width 11 height 11
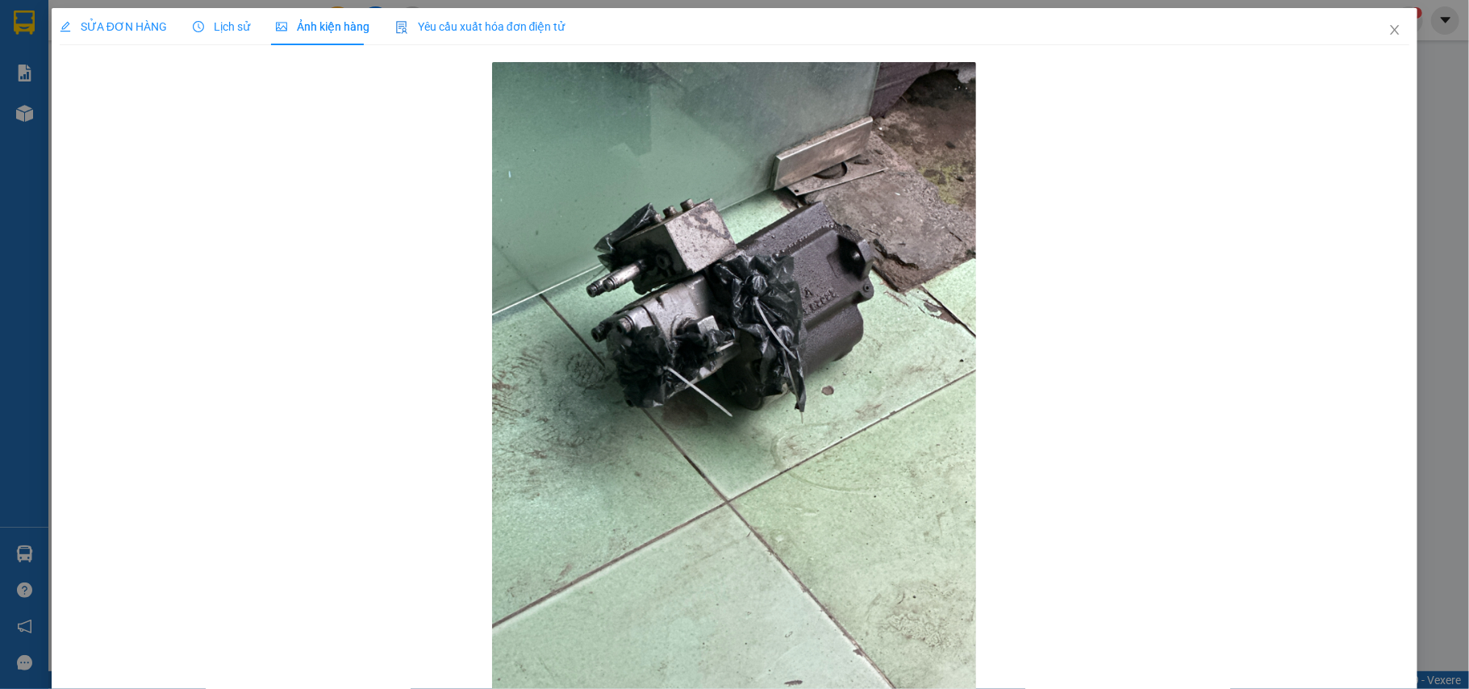
click at [211, 31] on span "Lịch sử" at bounding box center [221, 26] width 57 height 13
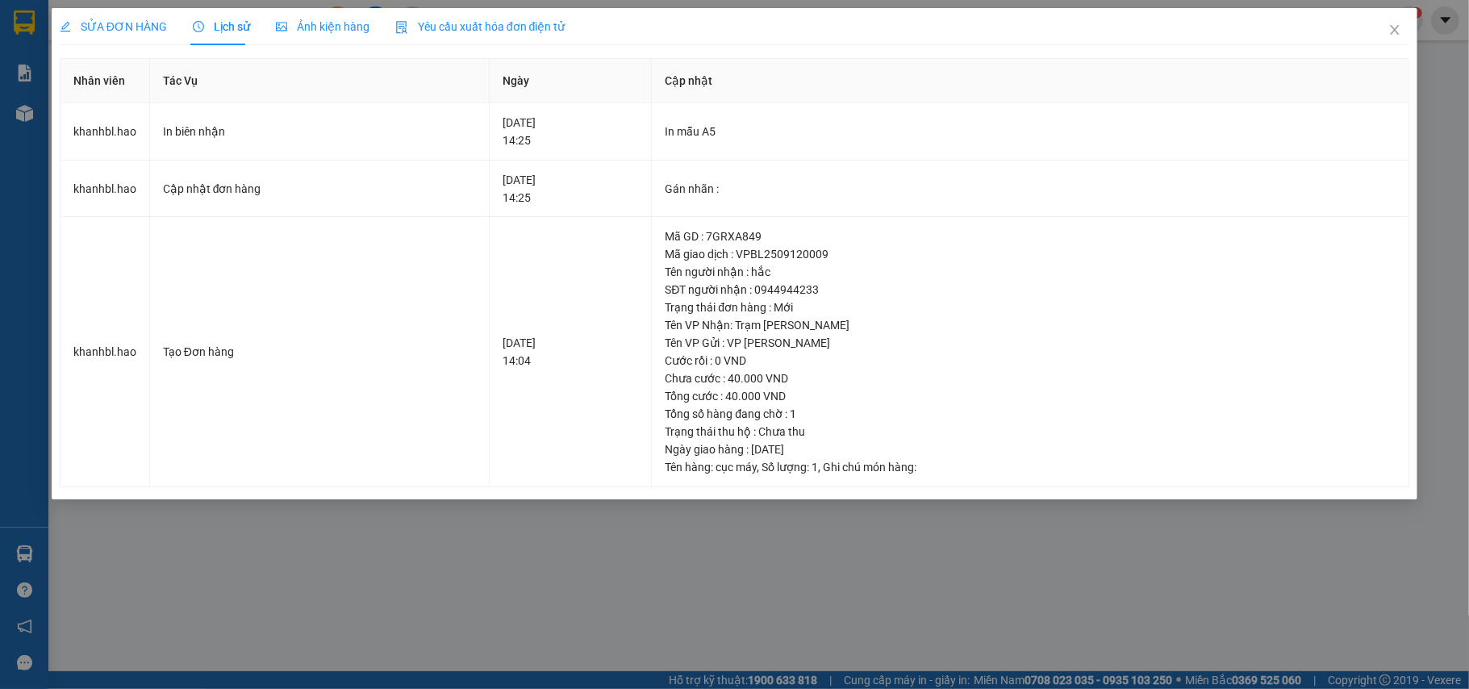
click at [292, 40] on div "Ảnh kiện hàng" at bounding box center [323, 26] width 94 height 37
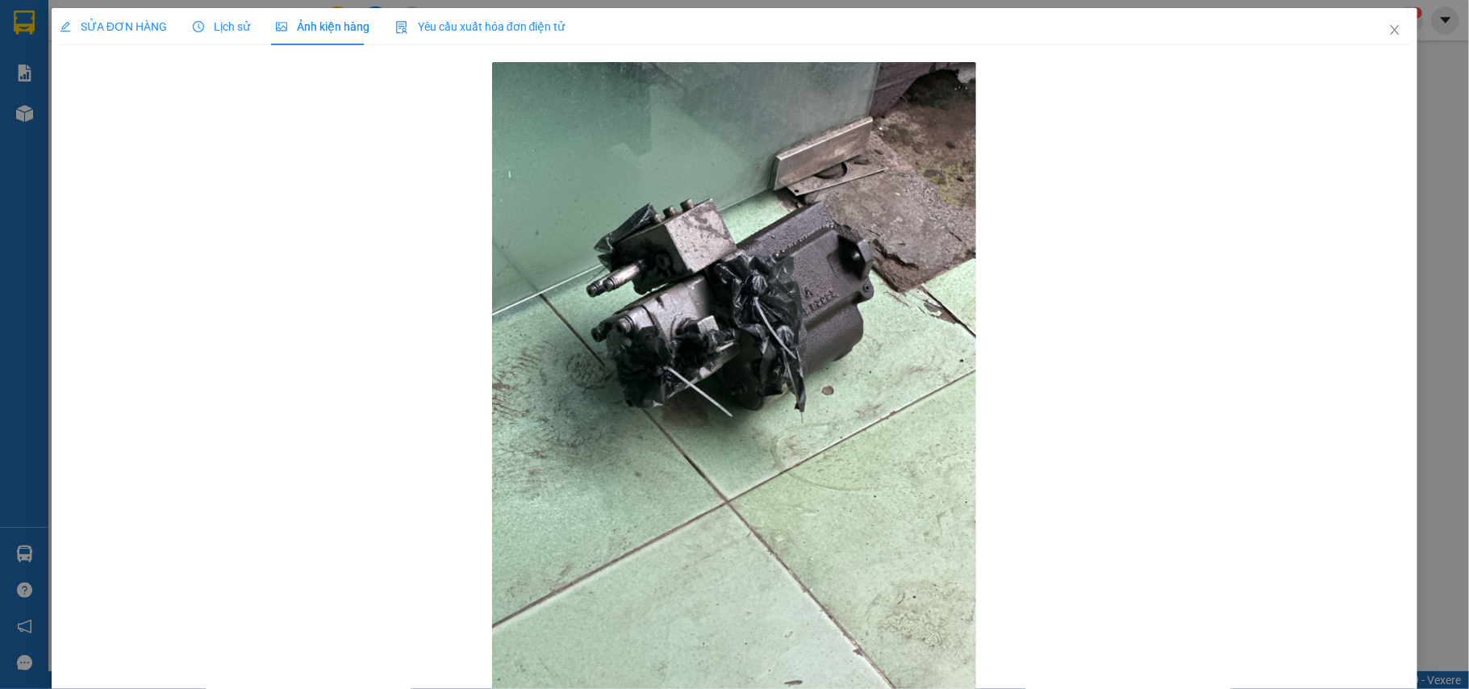
click at [98, 23] on span "SỬA ĐƠN HÀNG" at bounding box center [113, 26] width 107 height 13
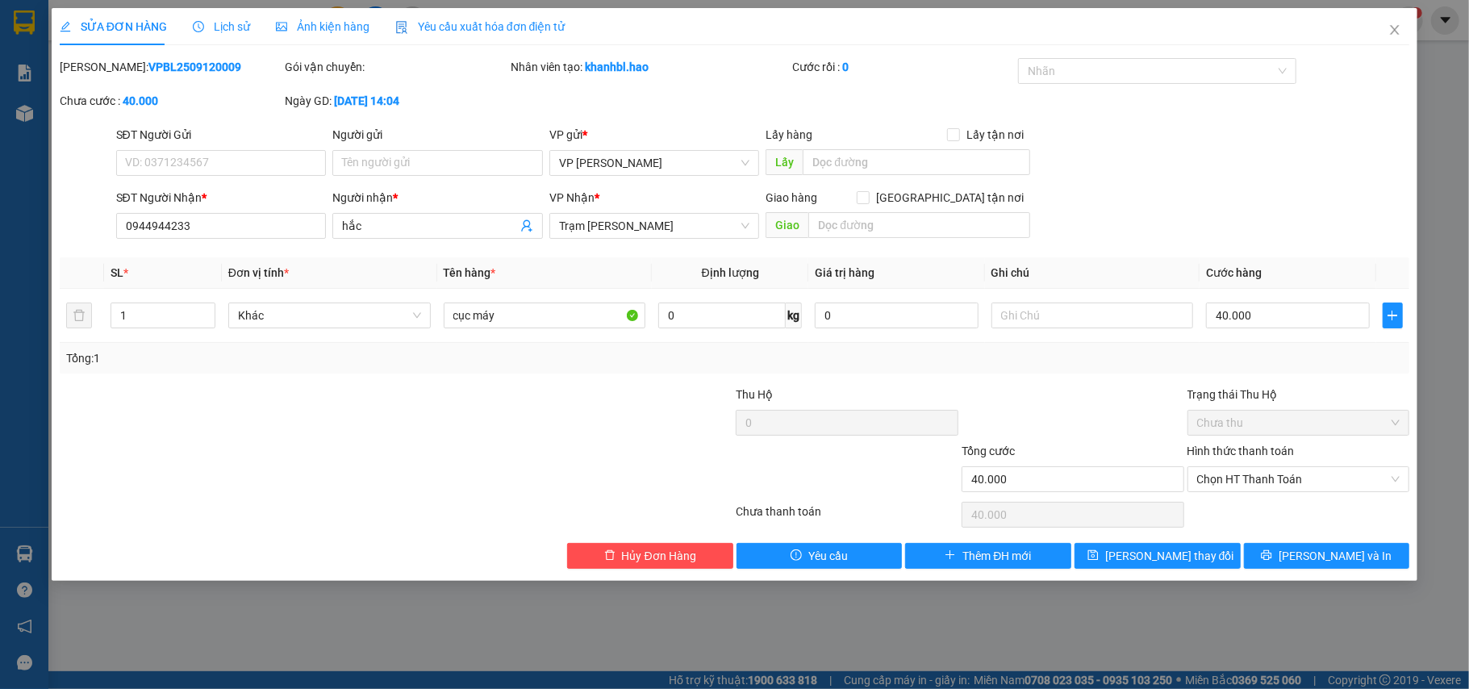
click at [231, 27] on span "Lịch sử" at bounding box center [221, 26] width 57 height 13
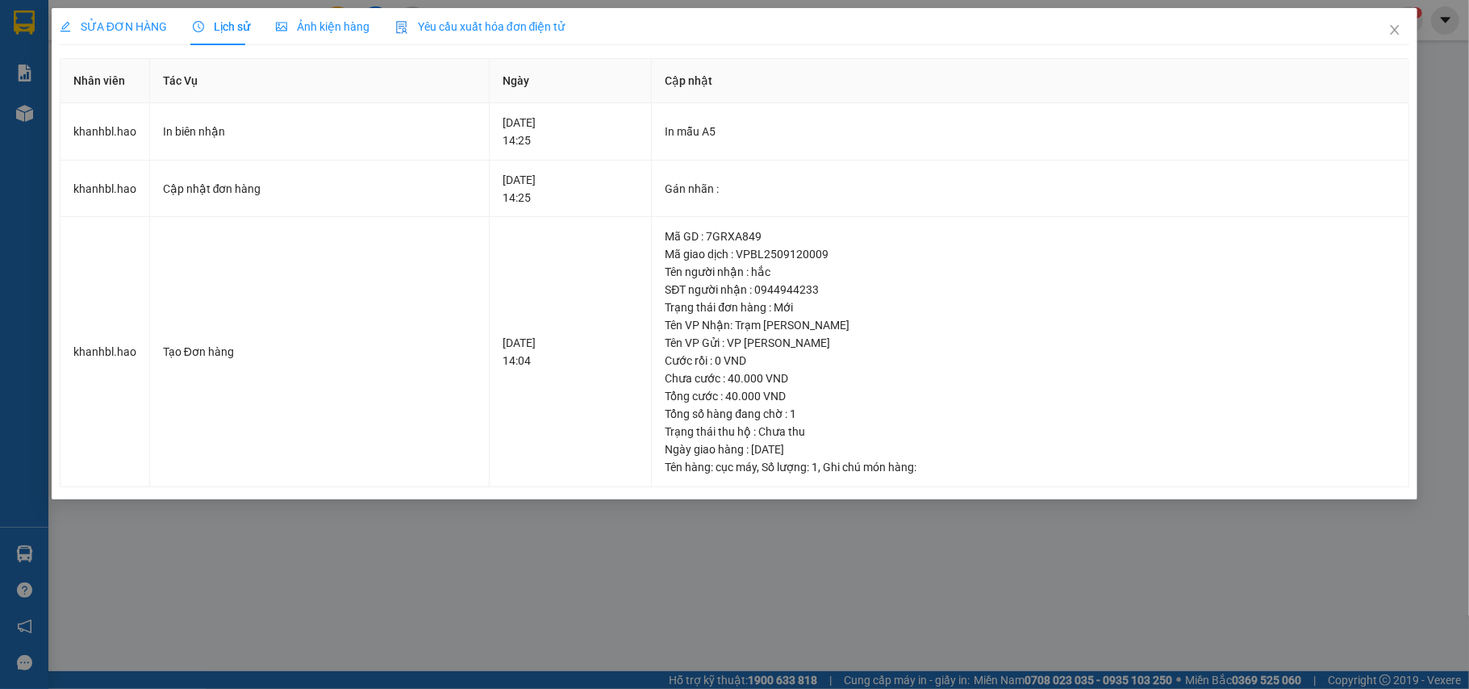
click at [327, 23] on span "Ảnh kiện hàng" at bounding box center [323, 26] width 94 height 13
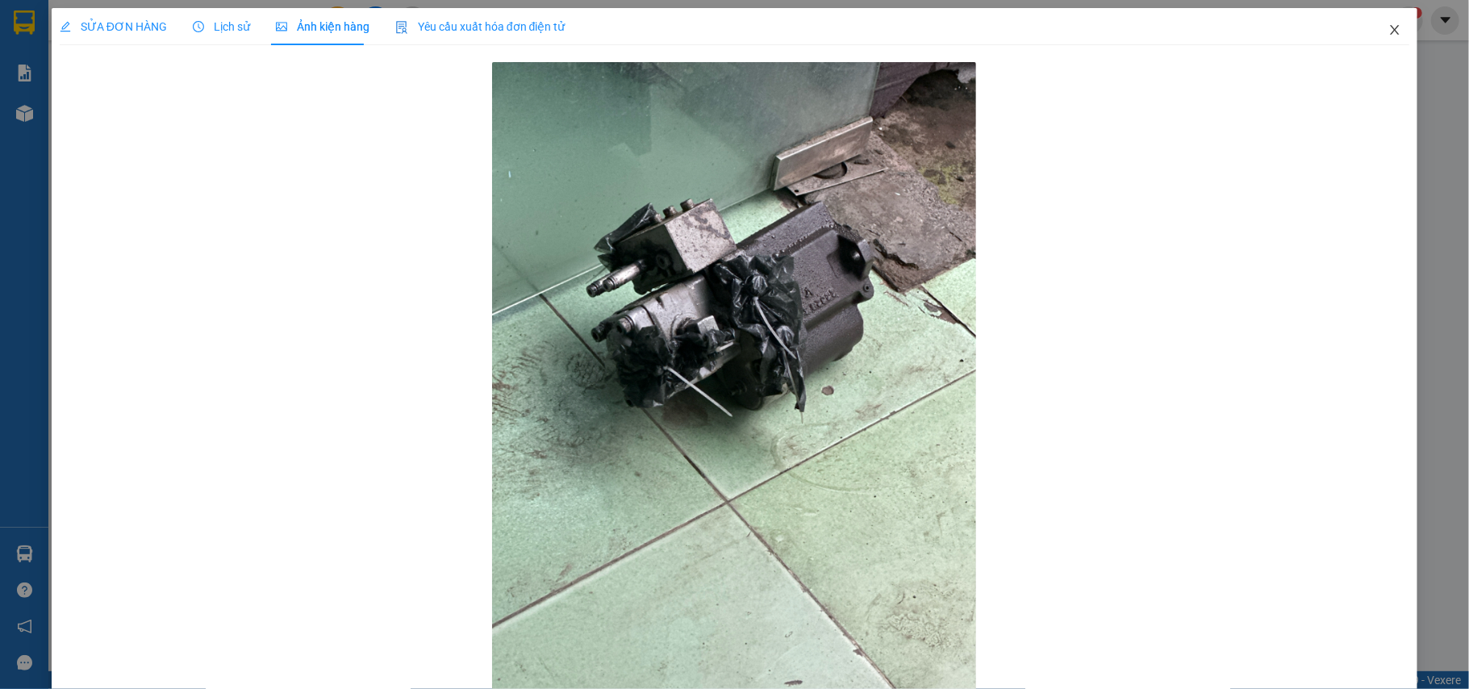
click at [1373, 39] on span "Close" at bounding box center [1394, 30] width 45 height 45
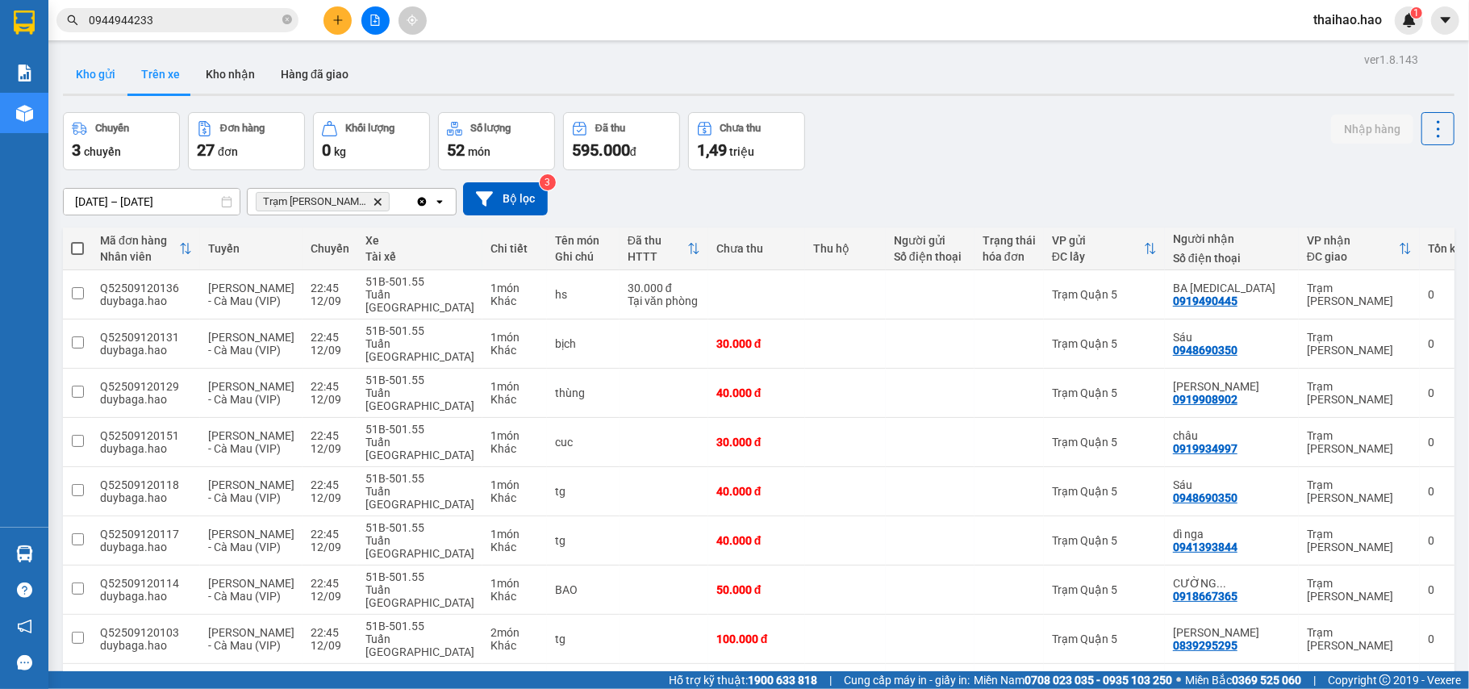
click at [90, 74] on button "Kho gửi" at bounding box center [95, 74] width 65 height 39
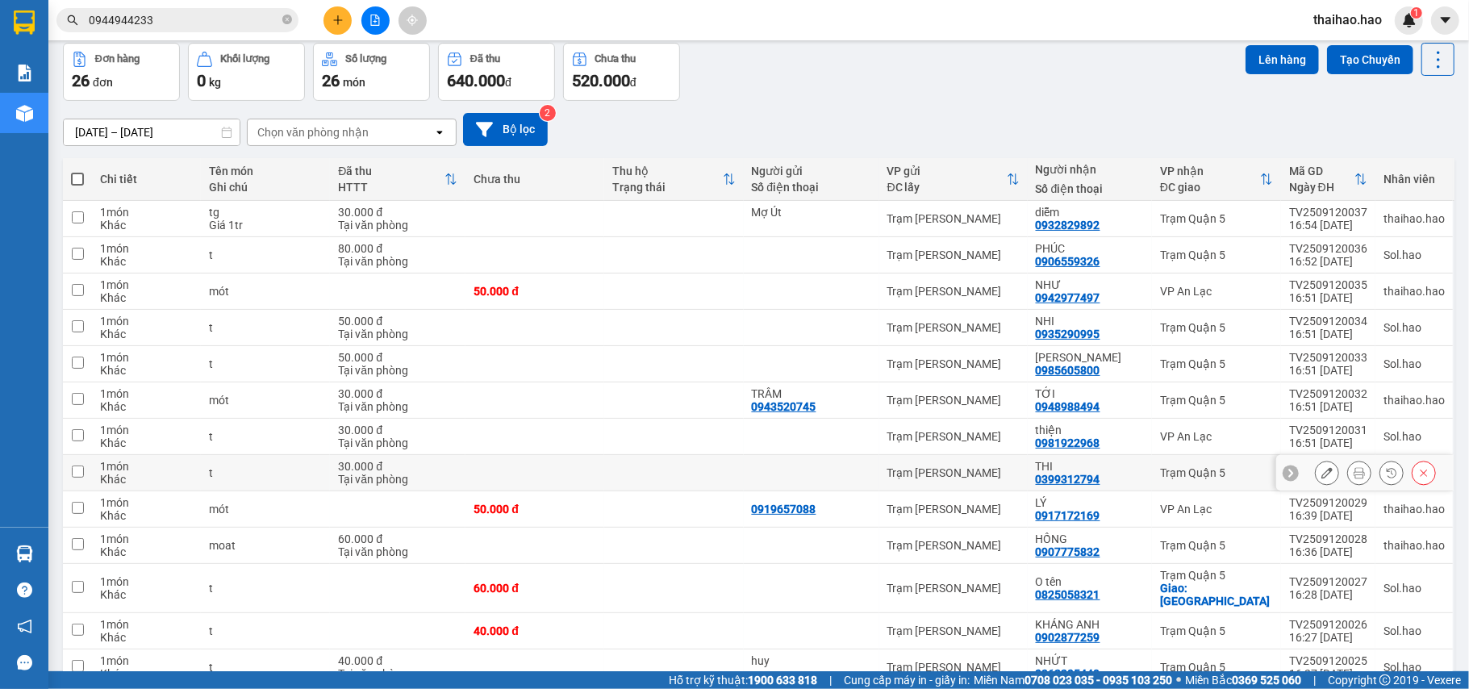
scroll to position [107, 0]
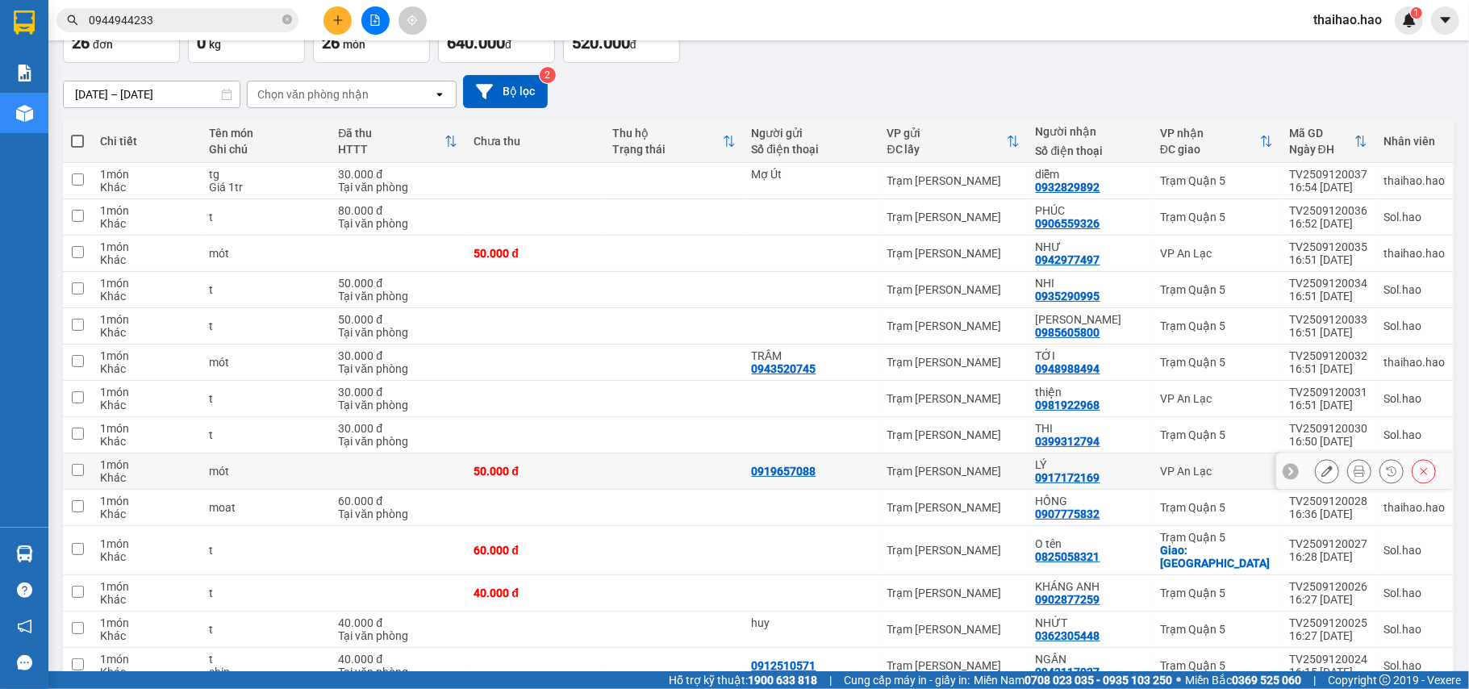
click at [1316, 472] on button at bounding box center [1327, 471] width 23 height 28
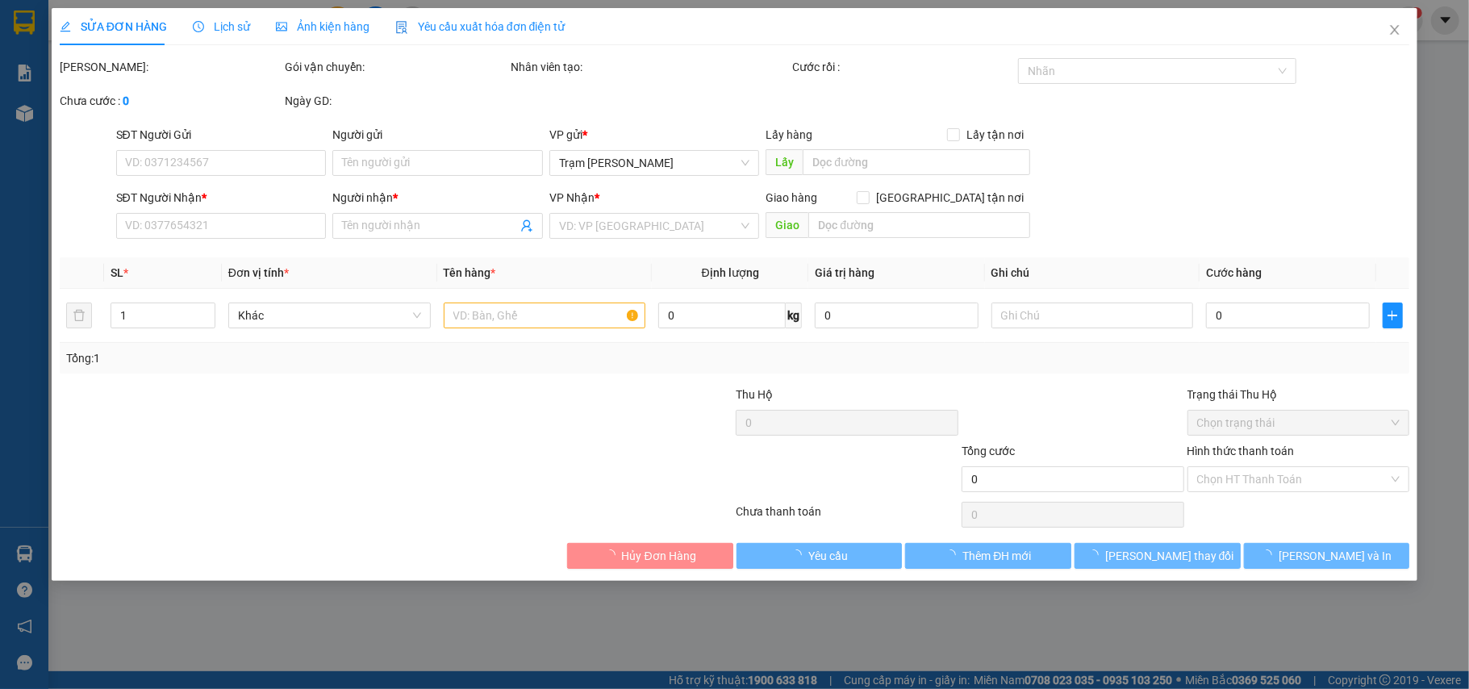
click at [207, 15] on div "Lịch sử" at bounding box center [221, 26] width 57 height 37
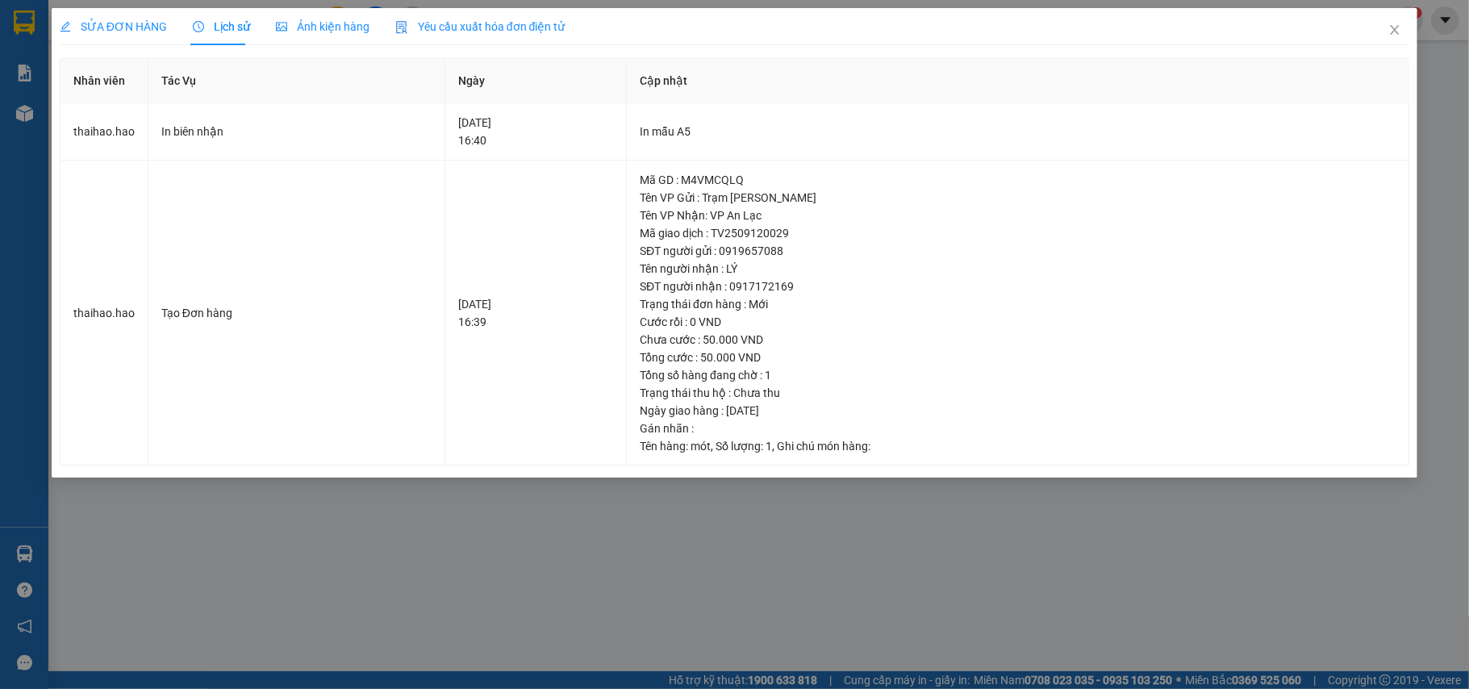
click at [317, 29] on span "Ảnh kiện hàng" at bounding box center [323, 26] width 94 height 13
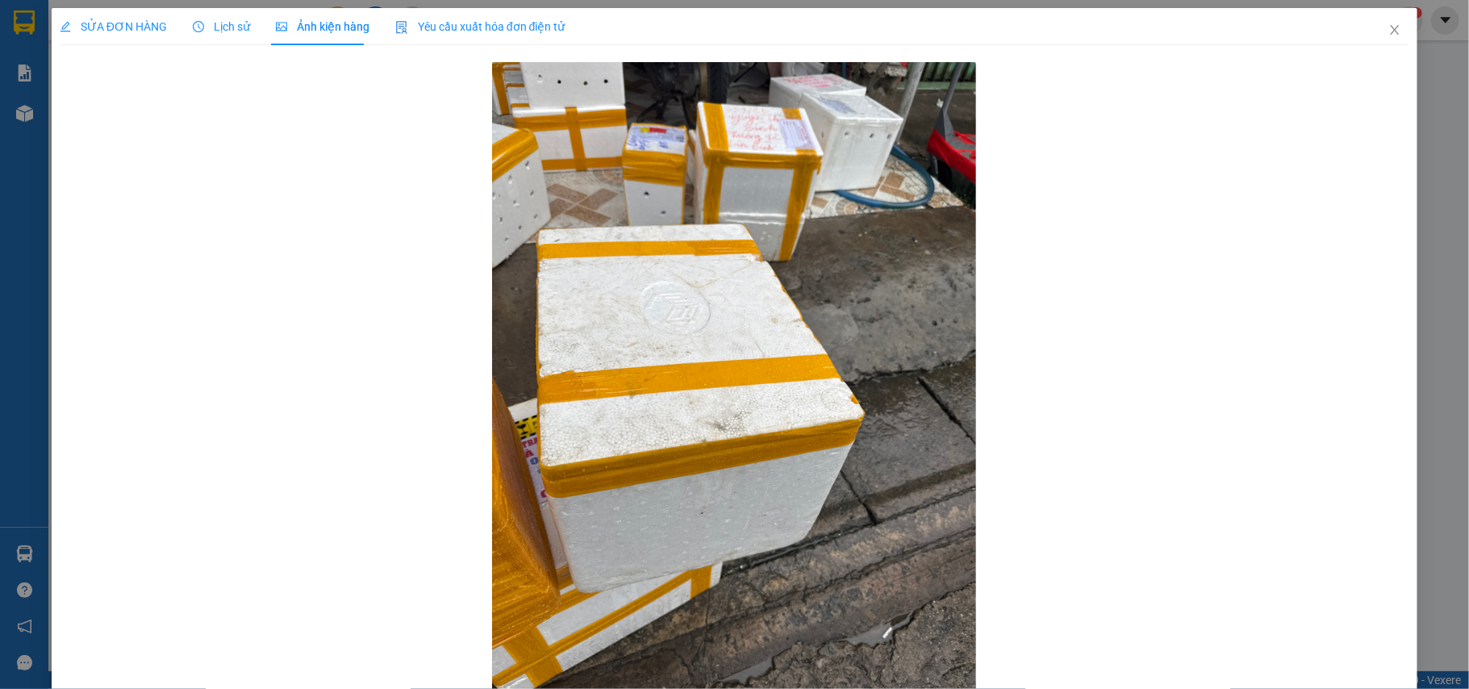
click at [317, 29] on span "Ảnh kiện hàng" at bounding box center [323, 26] width 94 height 13
click at [1386, 19] on span "Close" at bounding box center [1394, 30] width 45 height 45
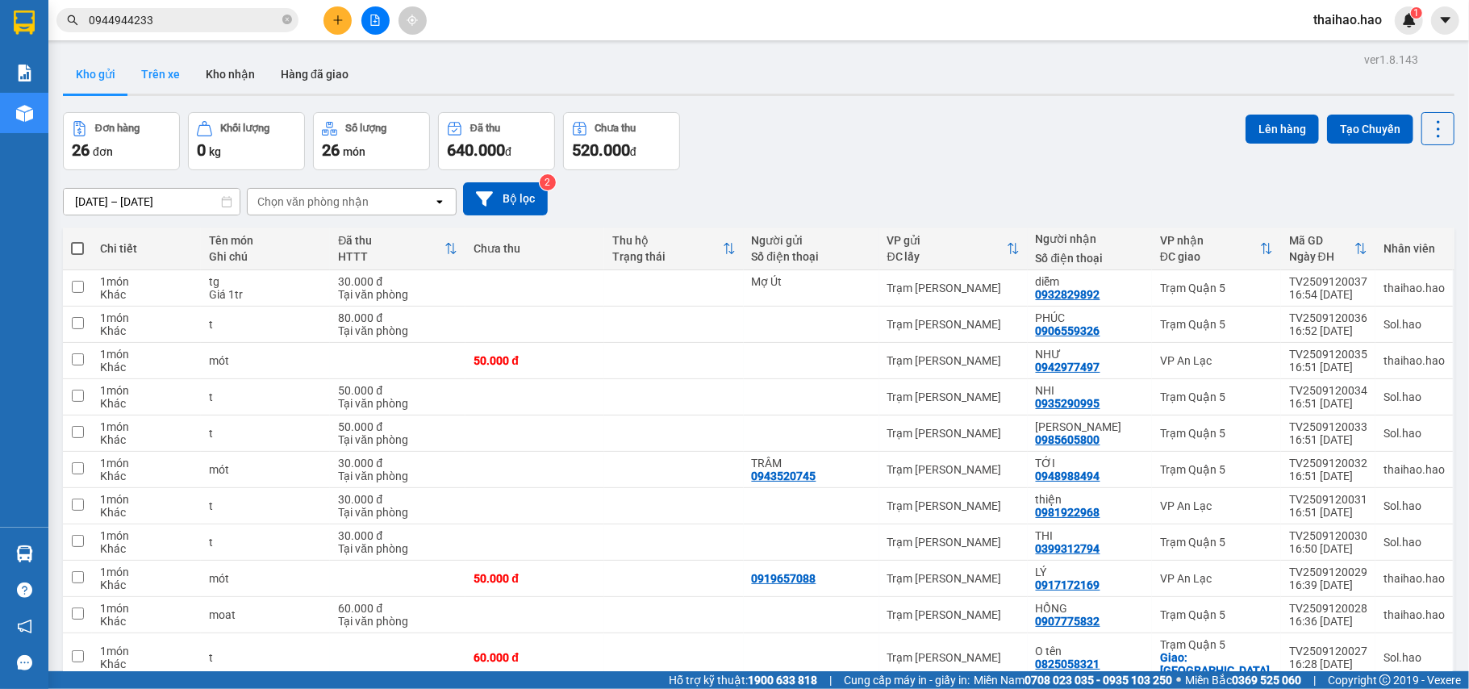
click at [153, 77] on button "Trên xe" at bounding box center [160, 74] width 65 height 39
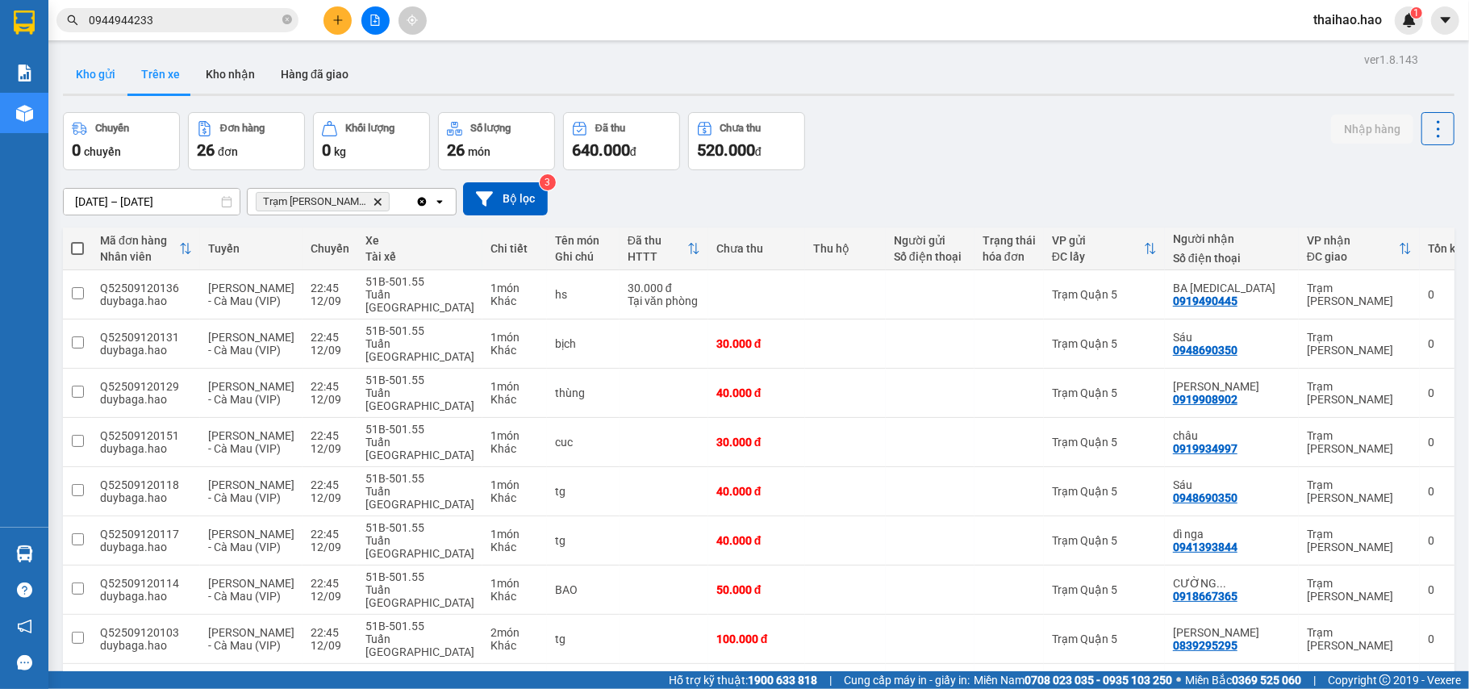
click at [86, 75] on button "Kho gửi" at bounding box center [95, 74] width 65 height 39
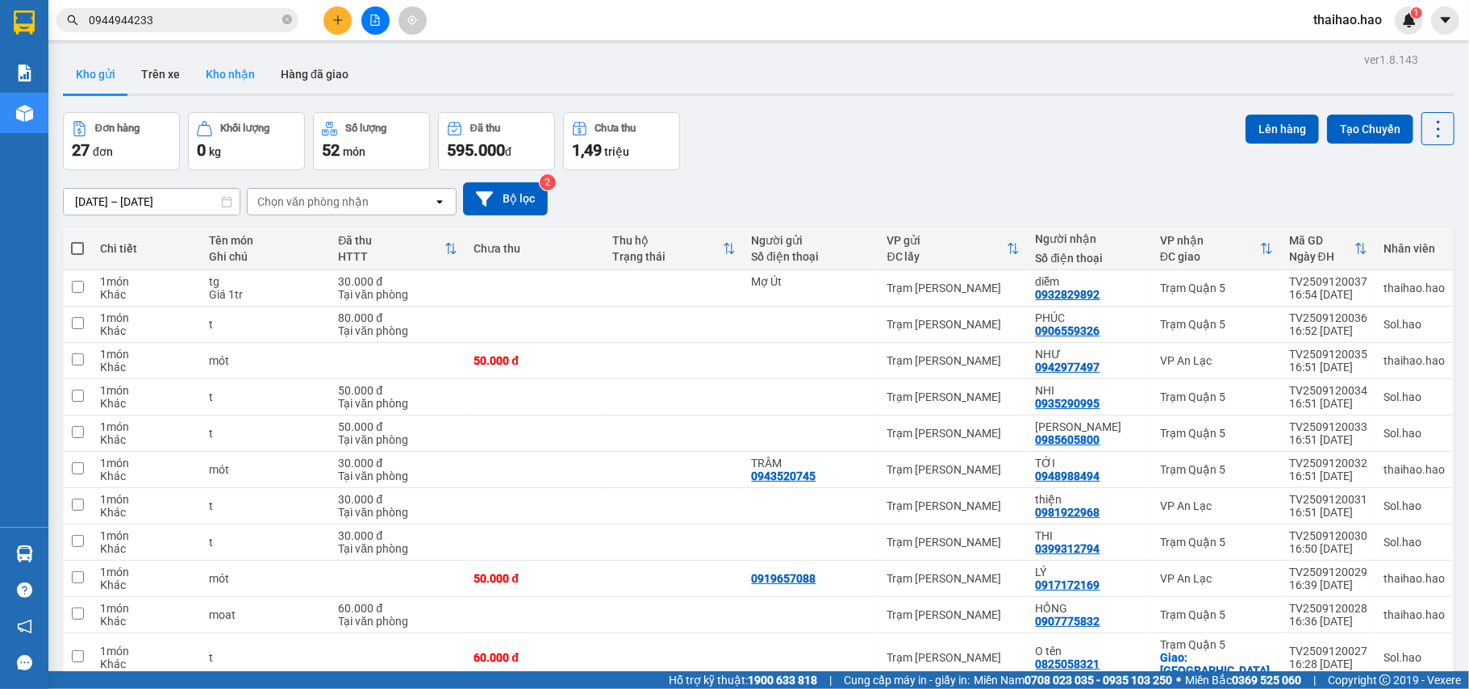
click at [211, 78] on button "Kho nhận" at bounding box center [230, 74] width 75 height 39
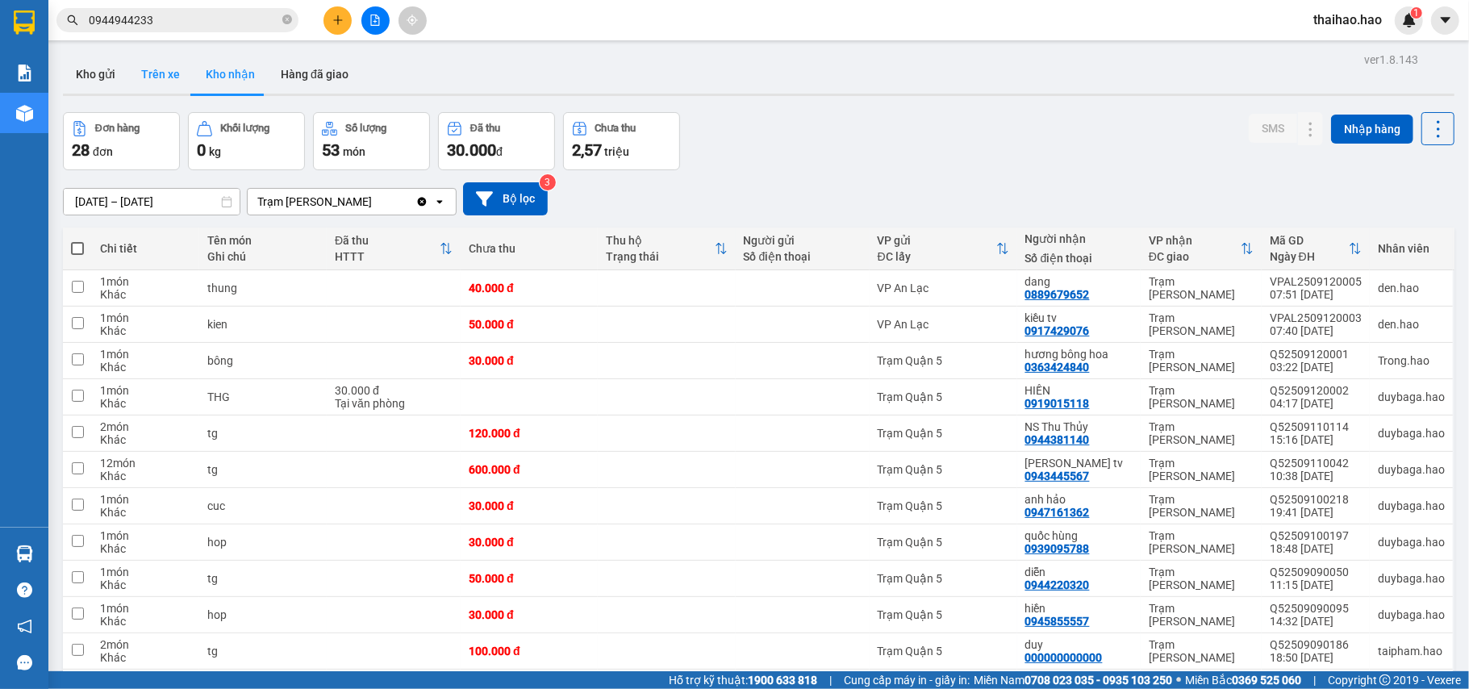
click at [140, 78] on button "Trên xe" at bounding box center [160, 74] width 65 height 39
type input "[DATE] – [DATE]"
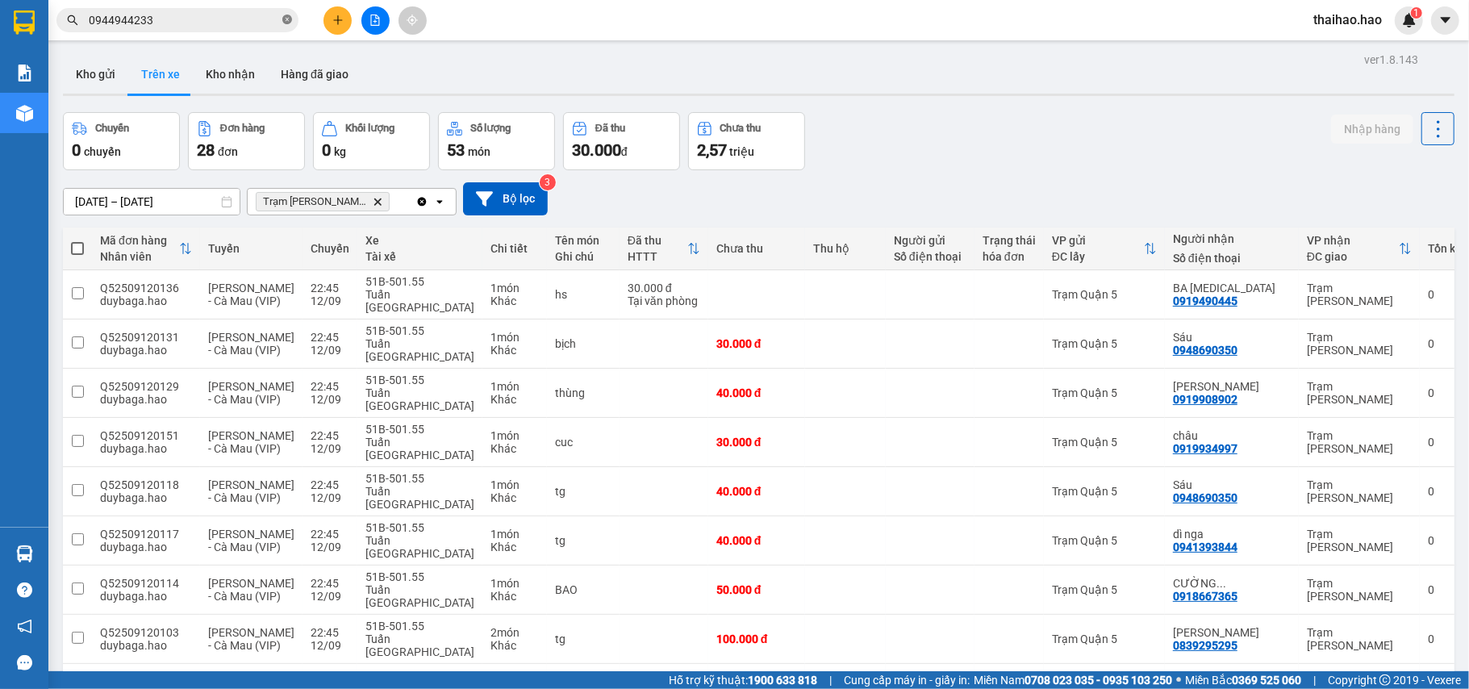
click at [289, 15] on icon "close-circle" at bounding box center [287, 20] width 10 height 10
click at [263, 16] on input "text" at bounding box center [184, 20] width 190 height 18
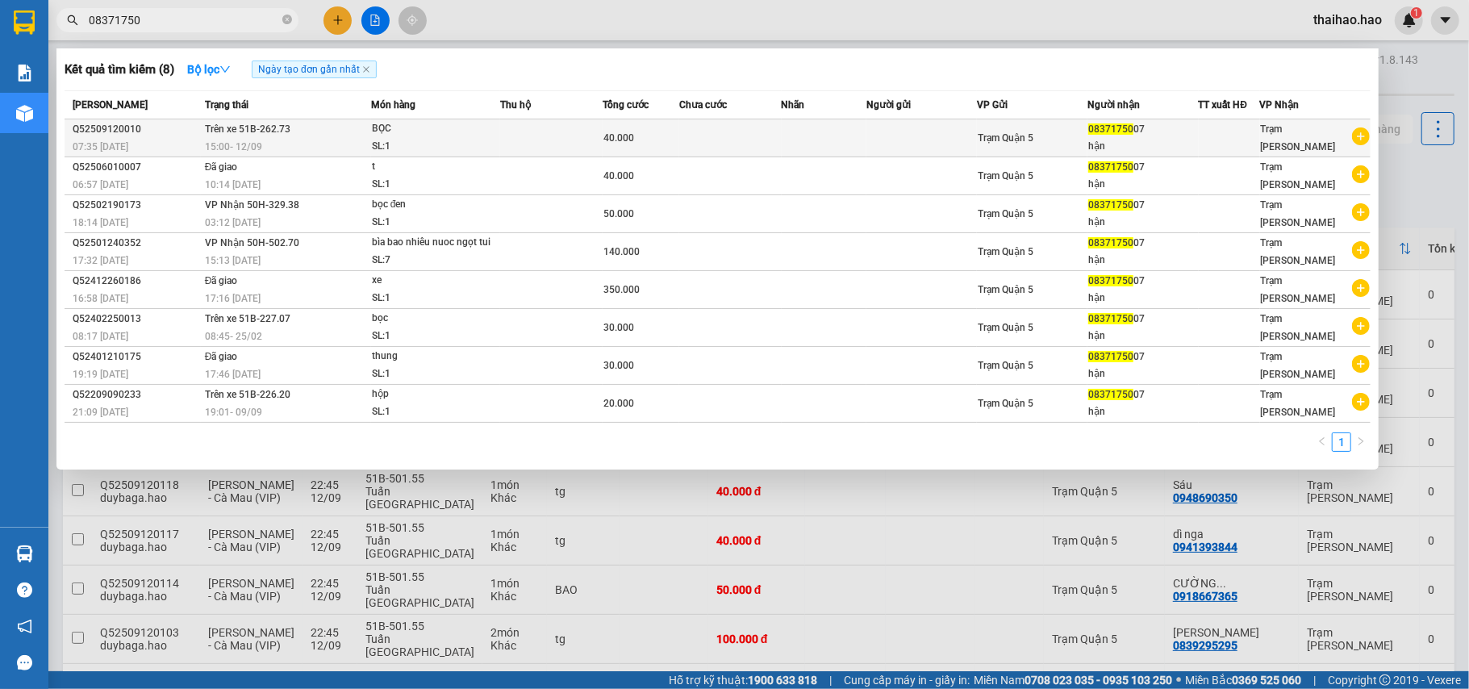
type input "08371750"
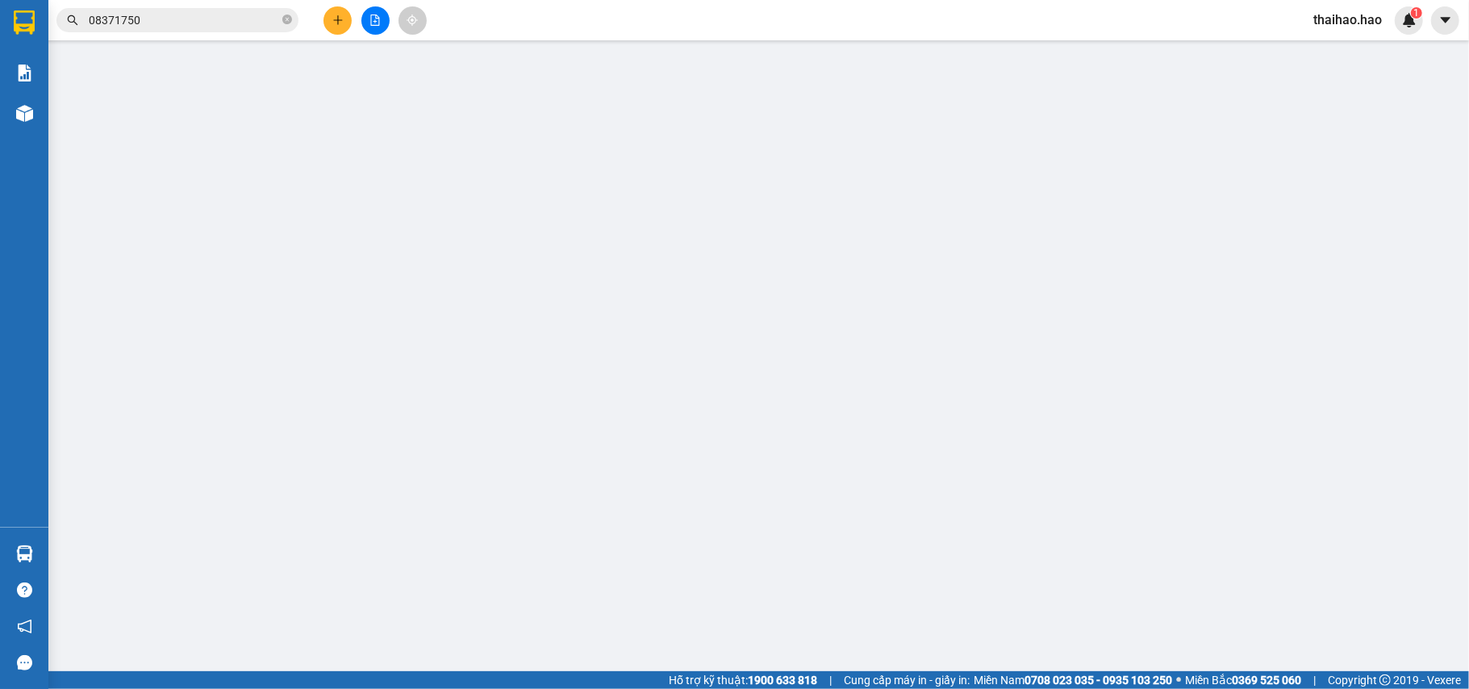
type input "0837175007"
type input "hận"
type input "40.000"
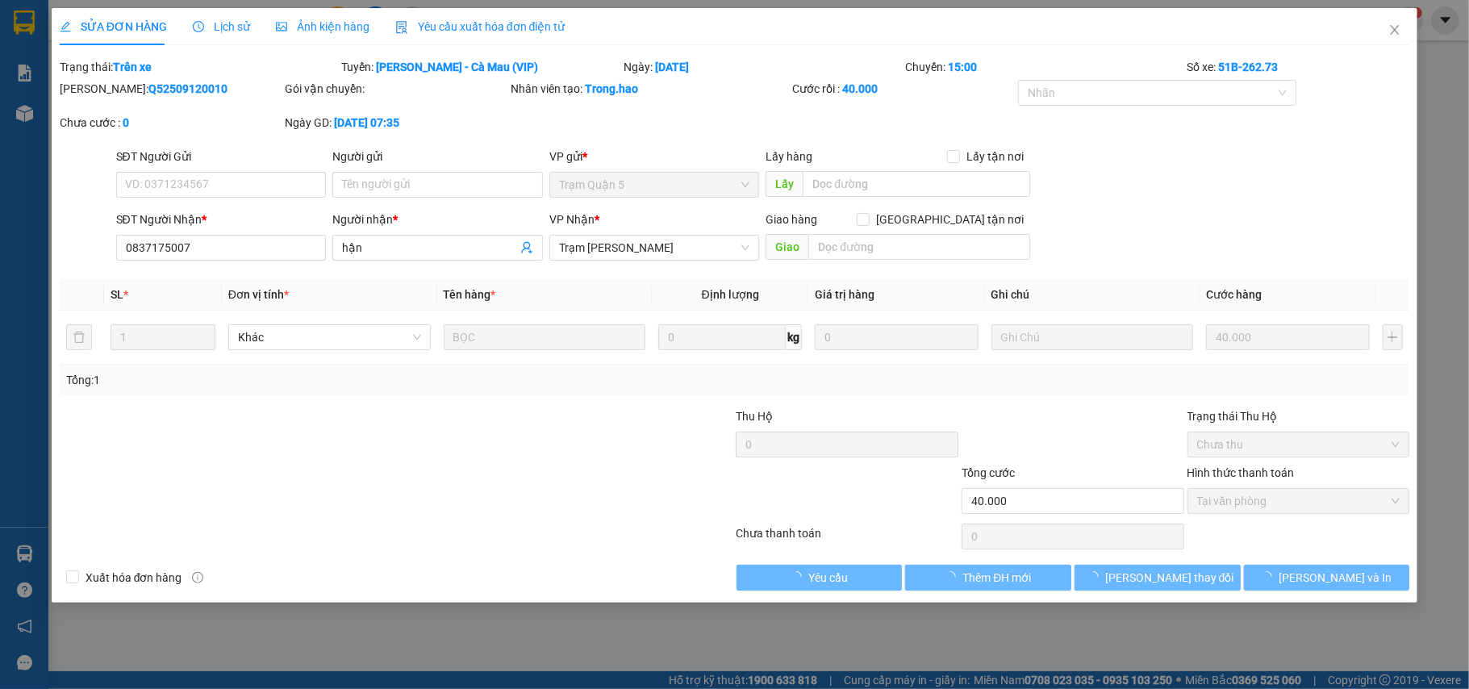
click at [215, 33] on span "Lịch sử" at bounding box center [221, 26] width 57 height 13
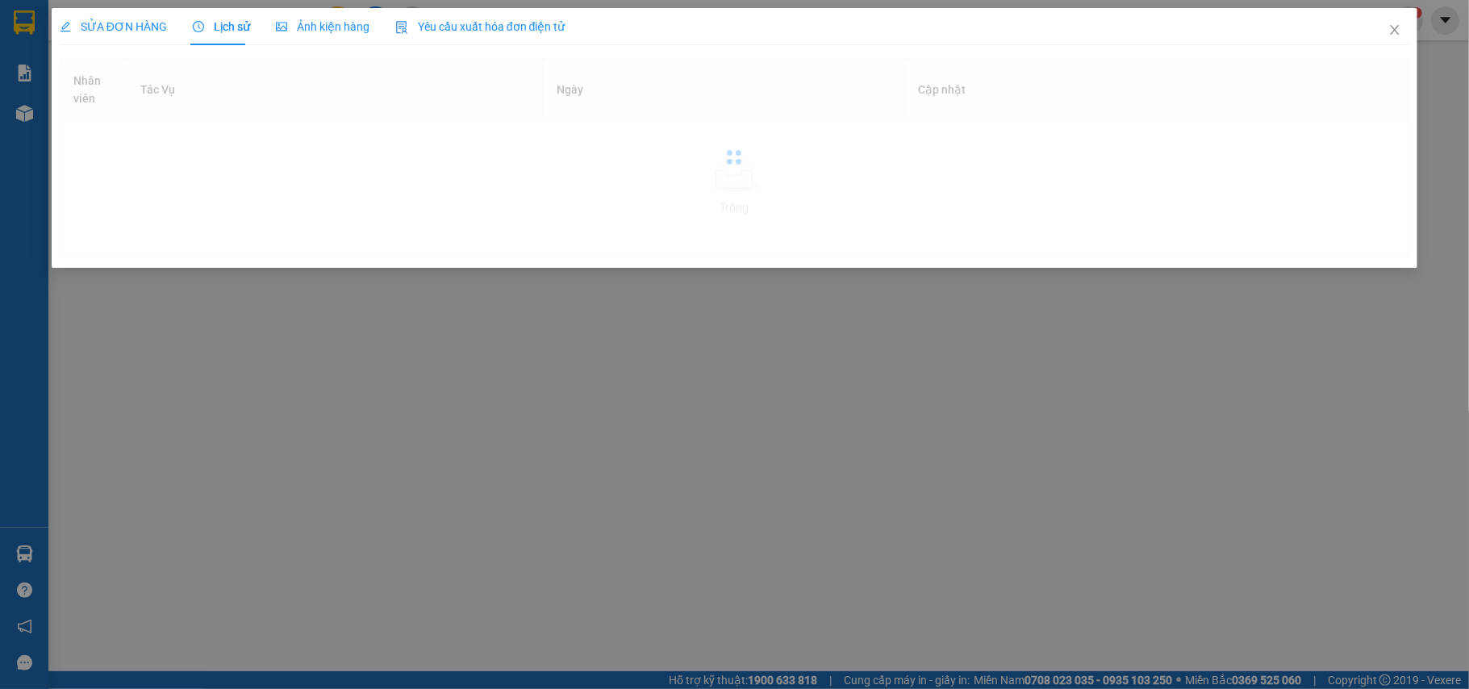
click at [327, 36] on div "Ảnh kiện hàng" at bounding box center [323, 26] width 94 height 37
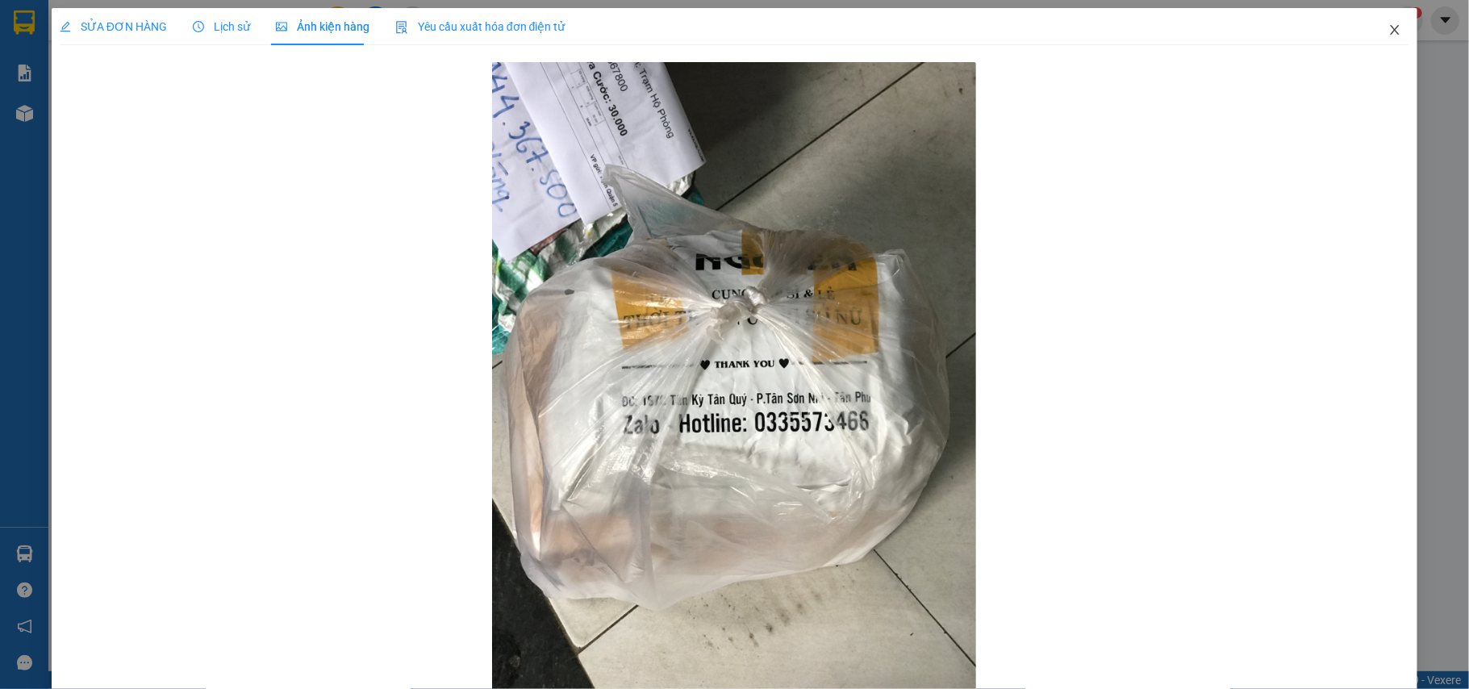
click at [1376, 40] on span "Close" at bounding box center [1394, 30] width 45 height 45
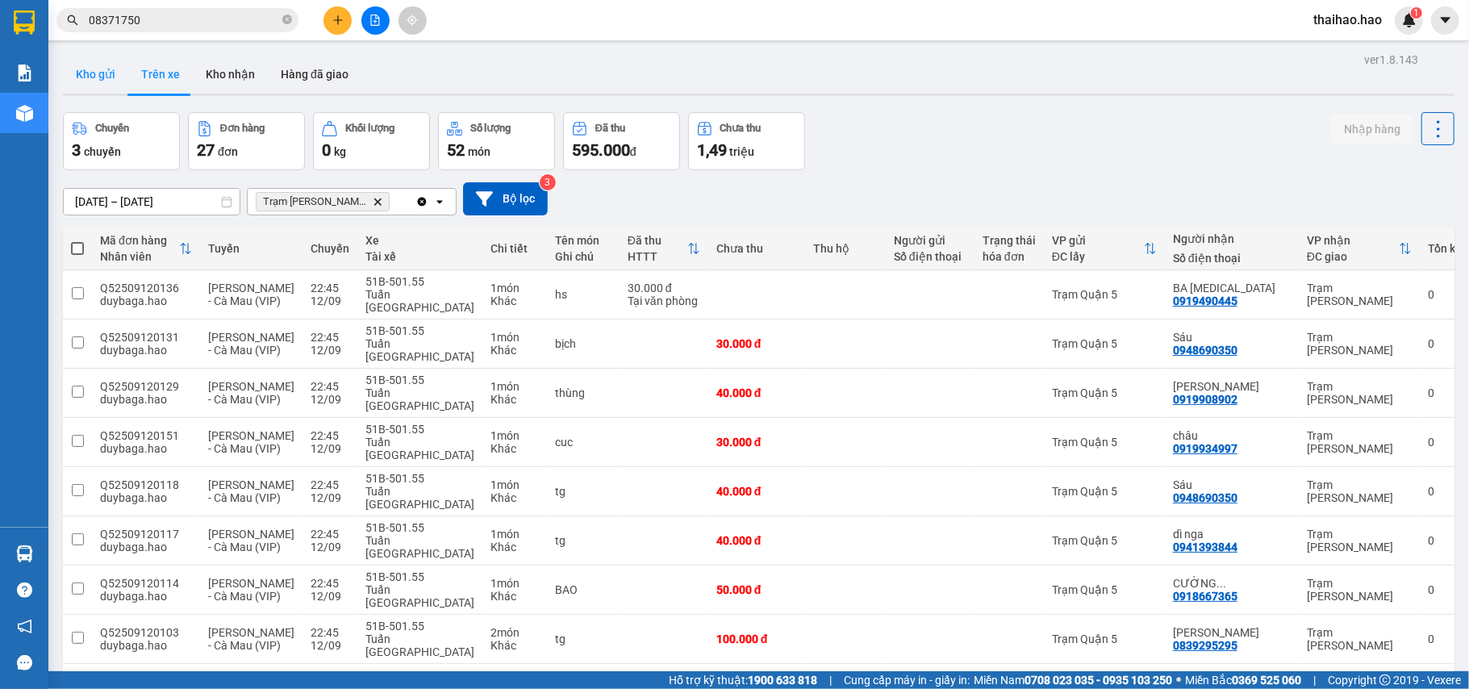
click at [113, 62] on button "Kho gửi" at bounding box center [95, 74] width 65 height 39
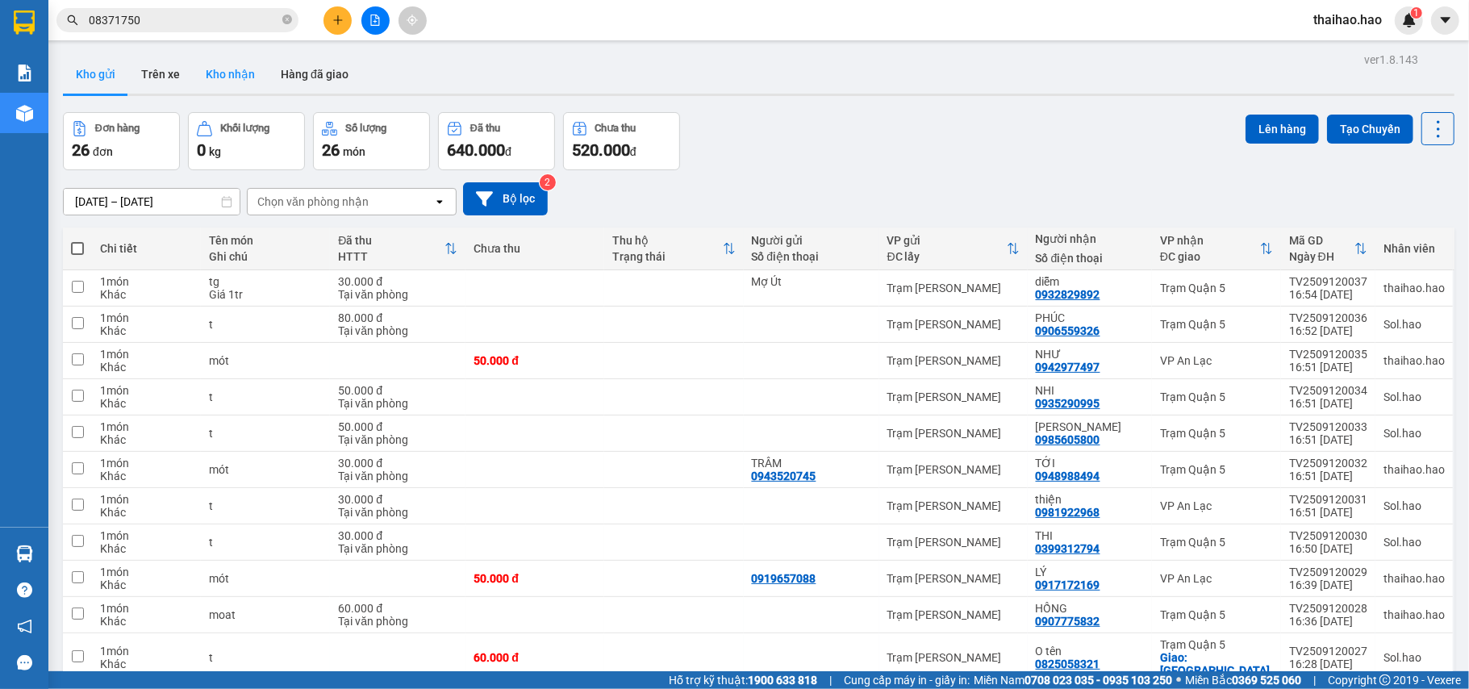
click at [234, 69] on button "Kho nhận" at bounding box center [230, 74] width 75 height 39
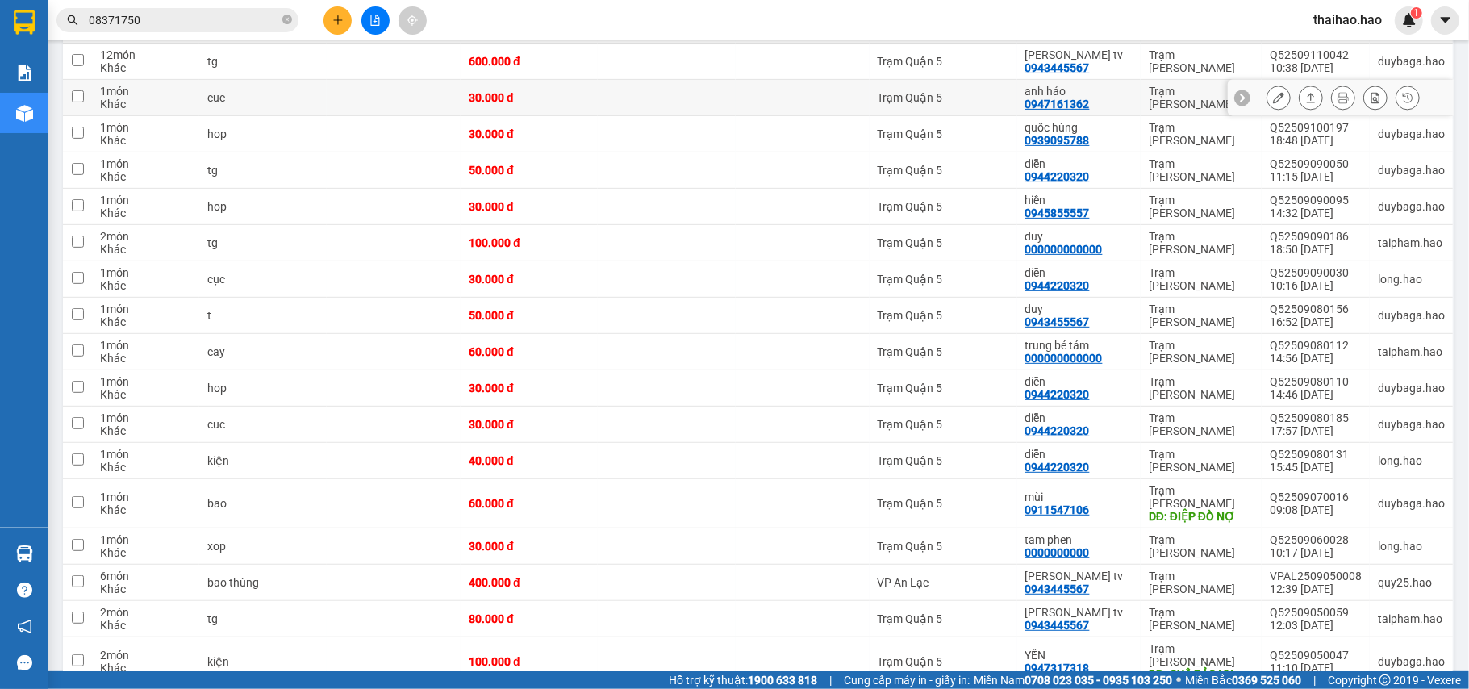
scroll to position [430, 0]
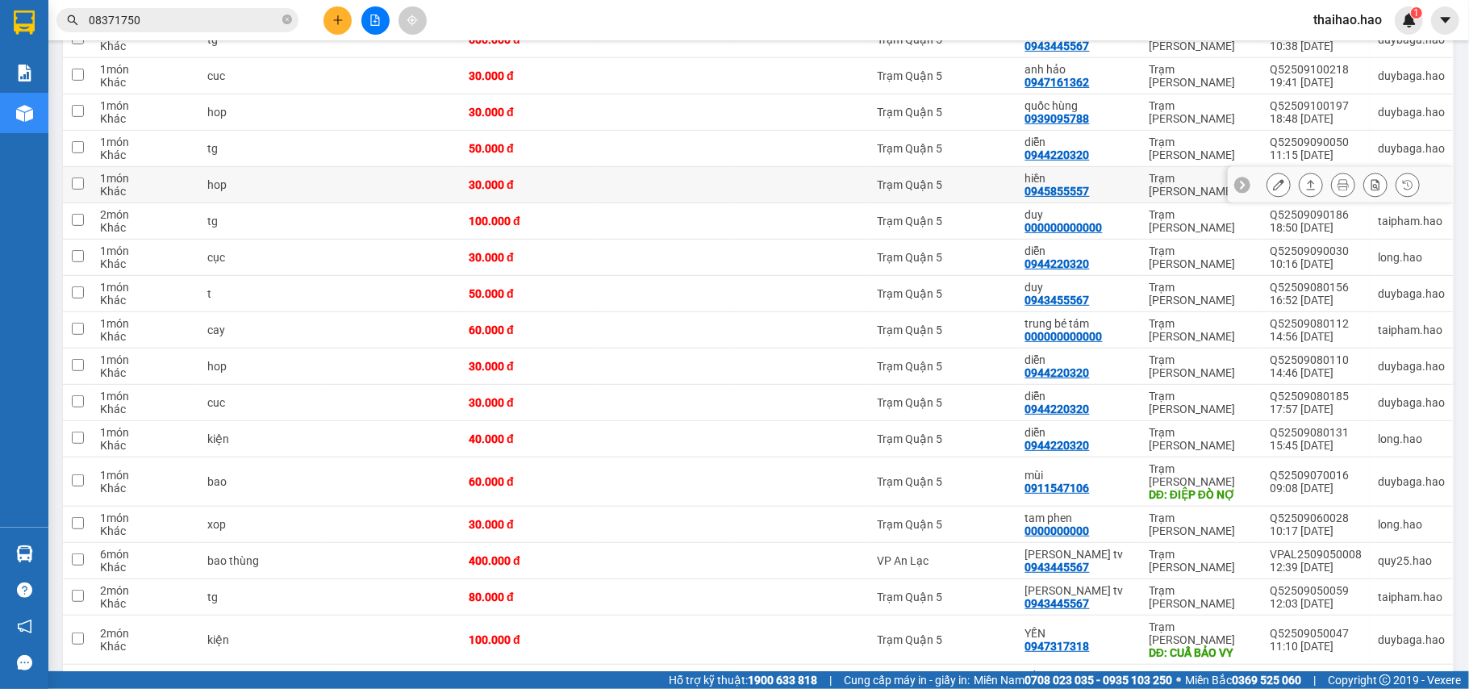
click at [1273, 188] on icon at bounding box center [1278, 184] width 11 height 11
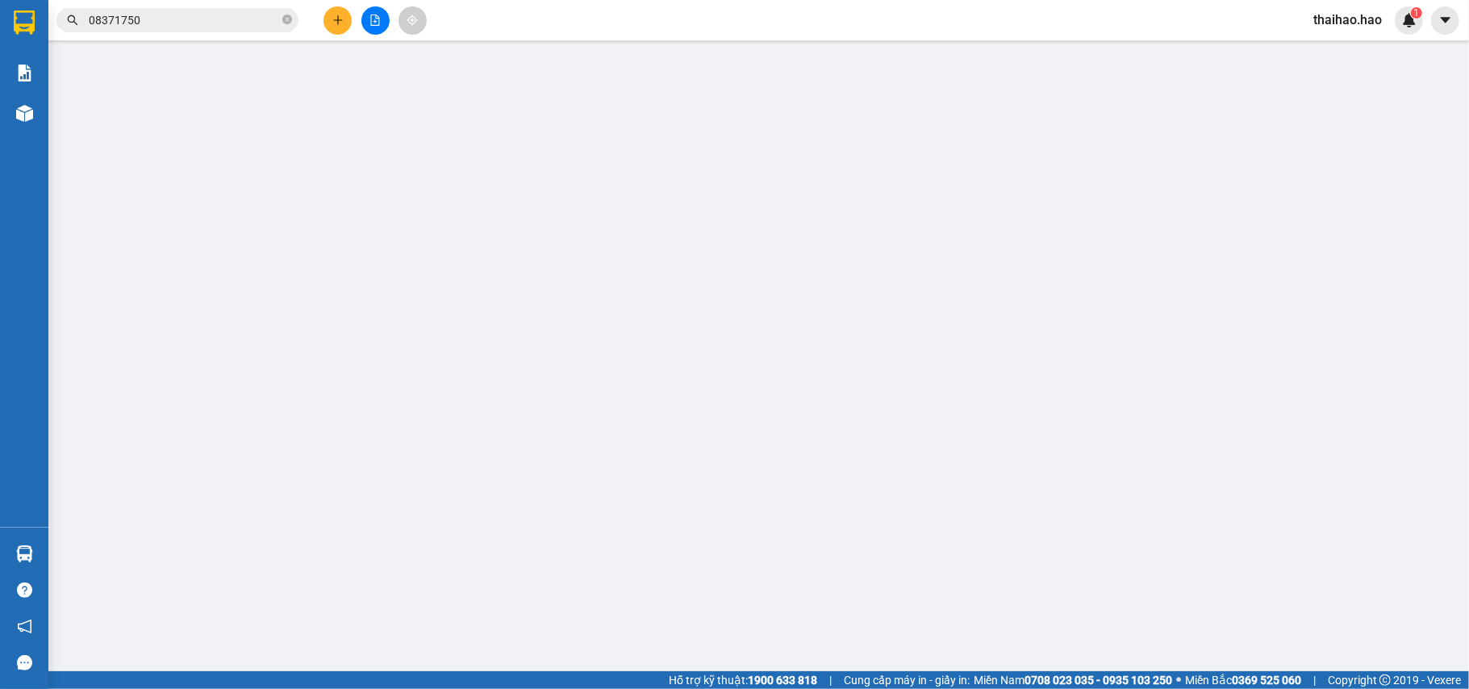
type input "0945855557"
type input "hiền"
type input "30.000"
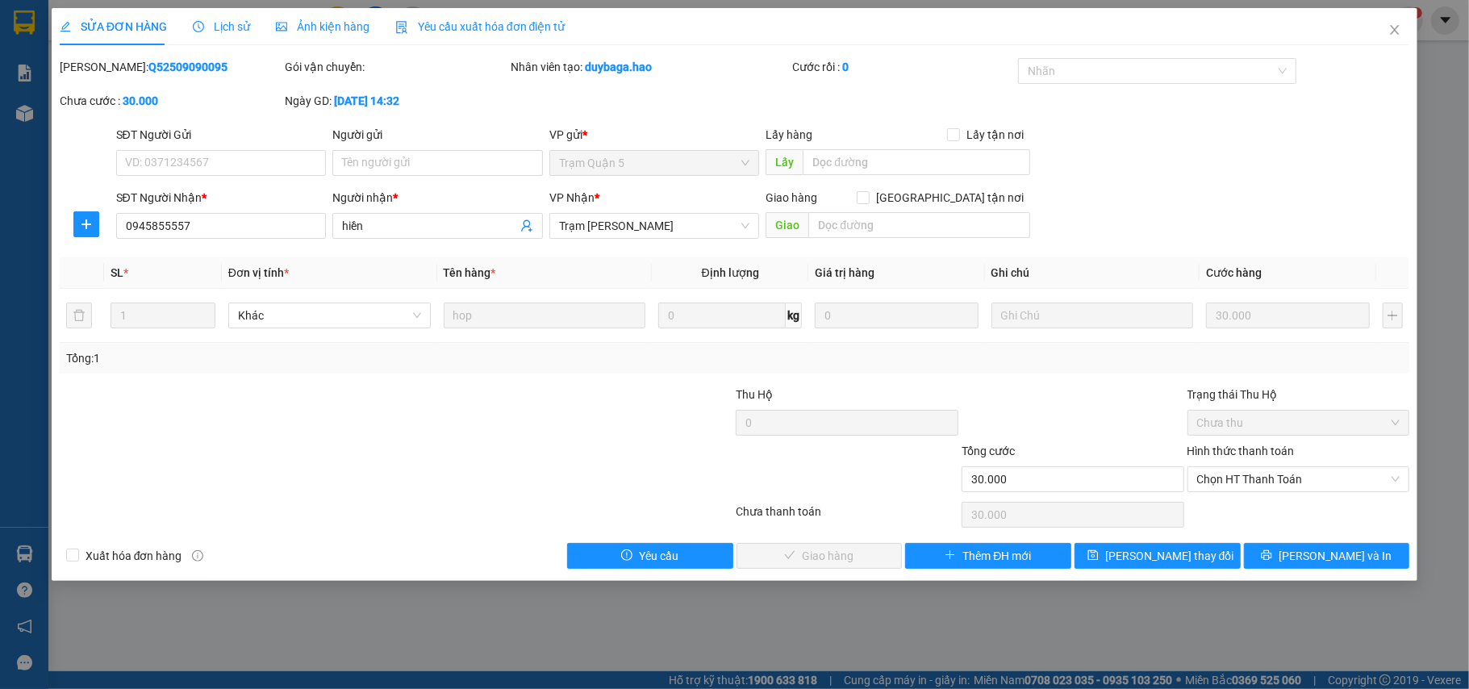
click at [327, 23] on span "Ảnh kiện hàng" at bounding box center [323, 26] width 94 height 13
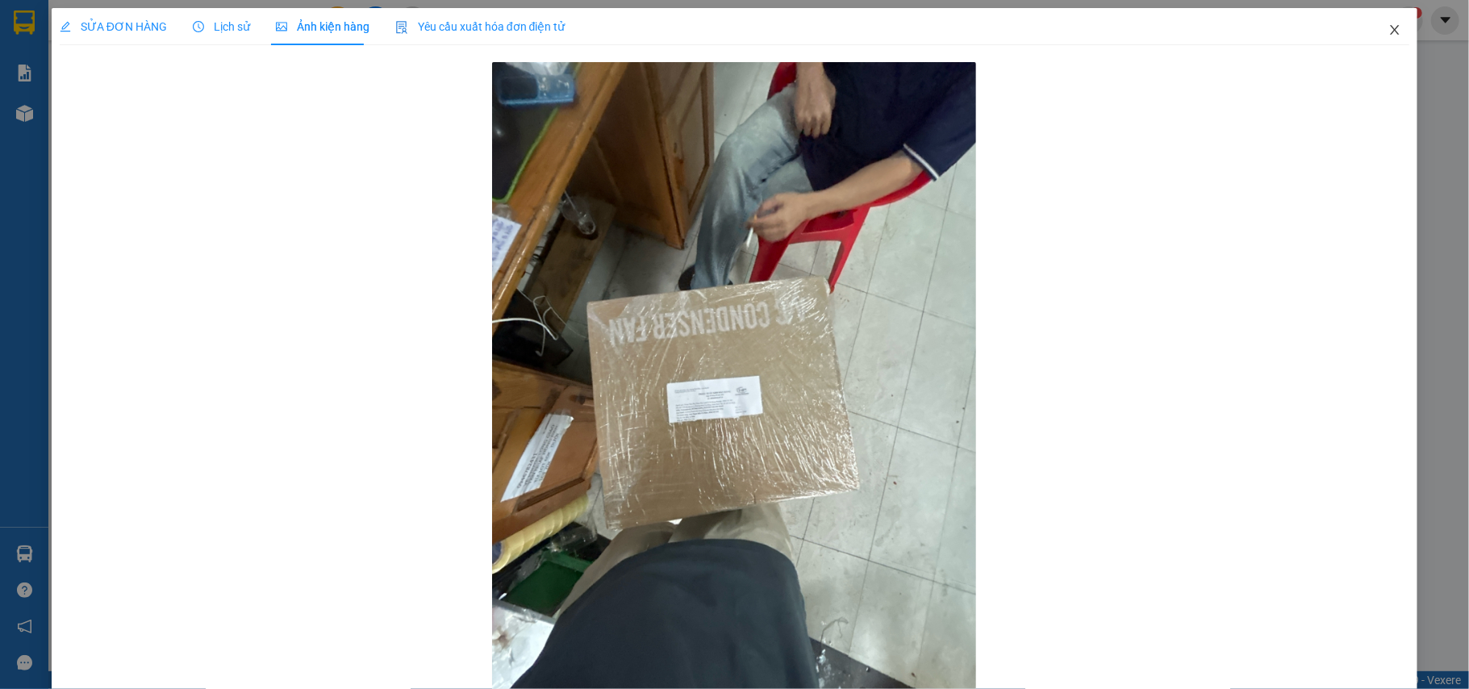
click at [1388, 35] on span "Close" at bounding box center [1394, 30] width 45 height 45
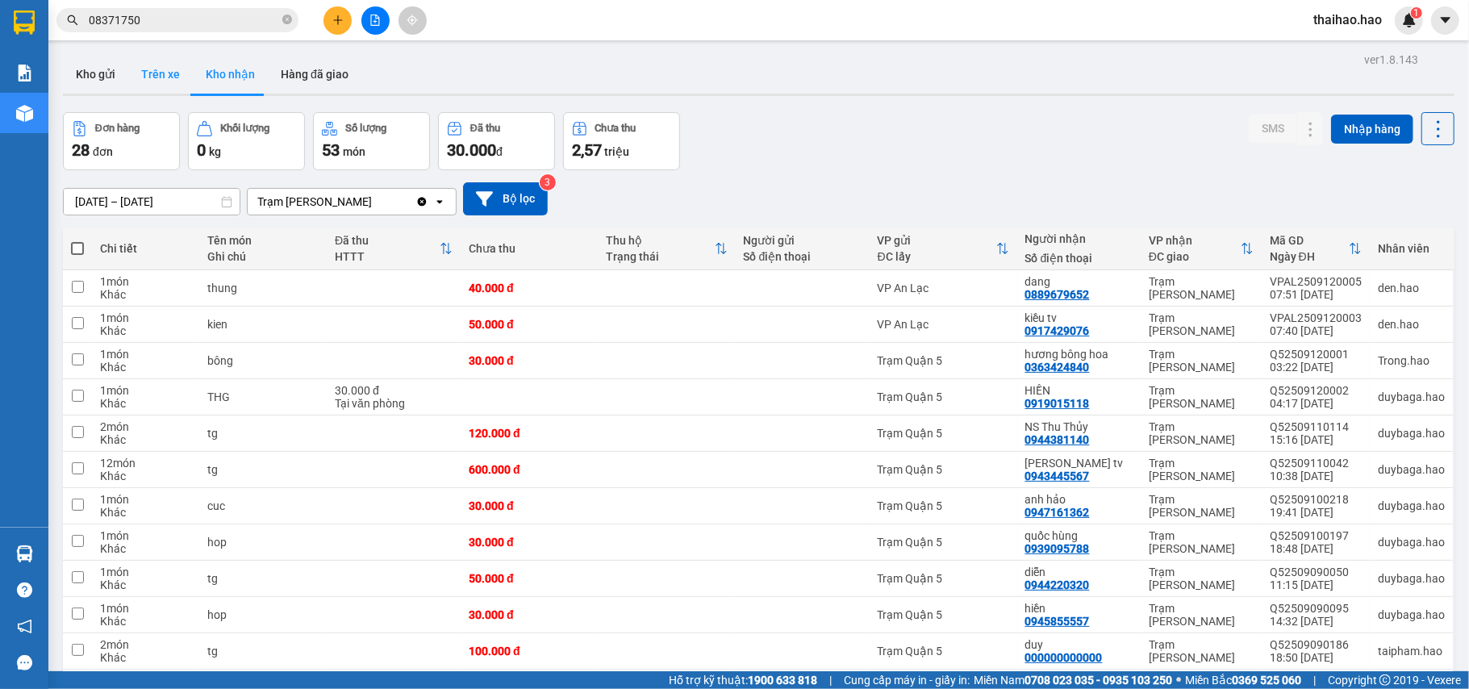
click at [172, 77] on button "Trên xe" at bounding box center [160, 74] width 65 height 39
type input "[DATE] – [DATE]"
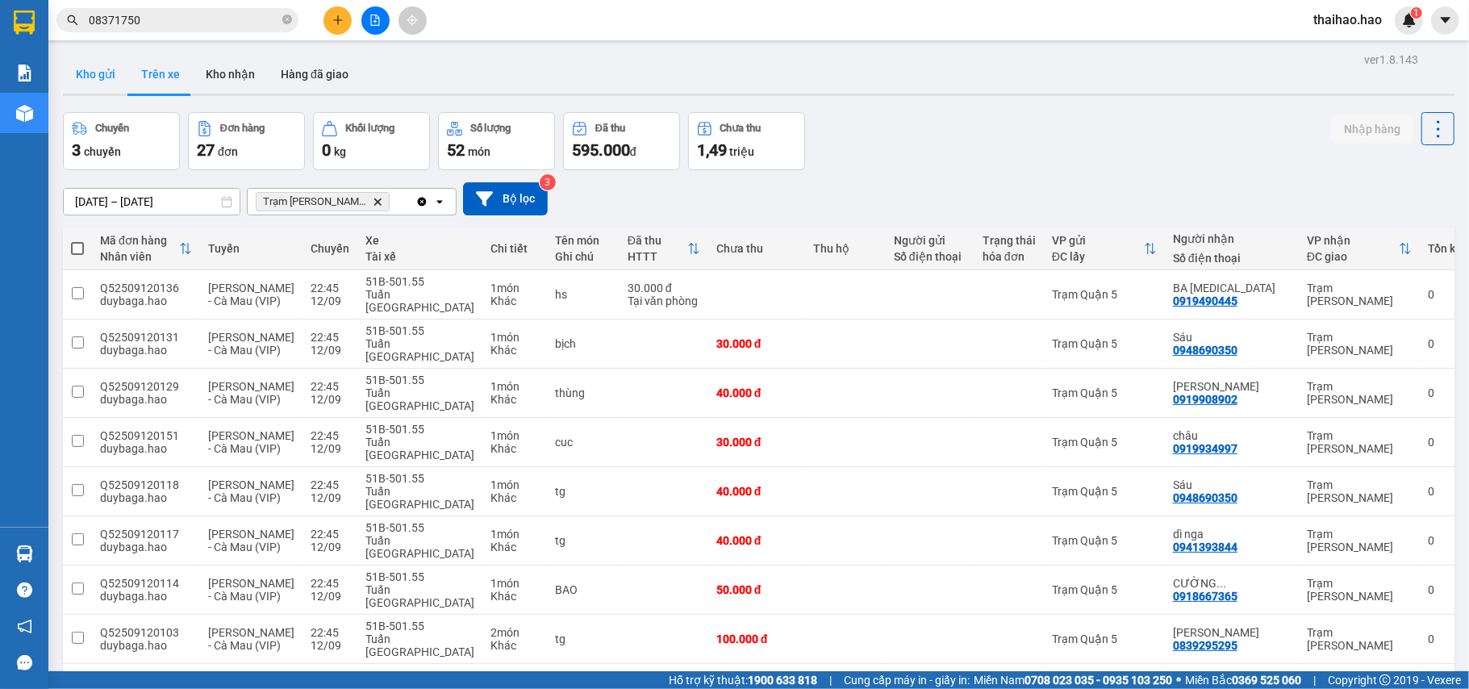
click at [69, 72] on button "Kho gửi" at bounding box center [95, 74] width 65 height 39
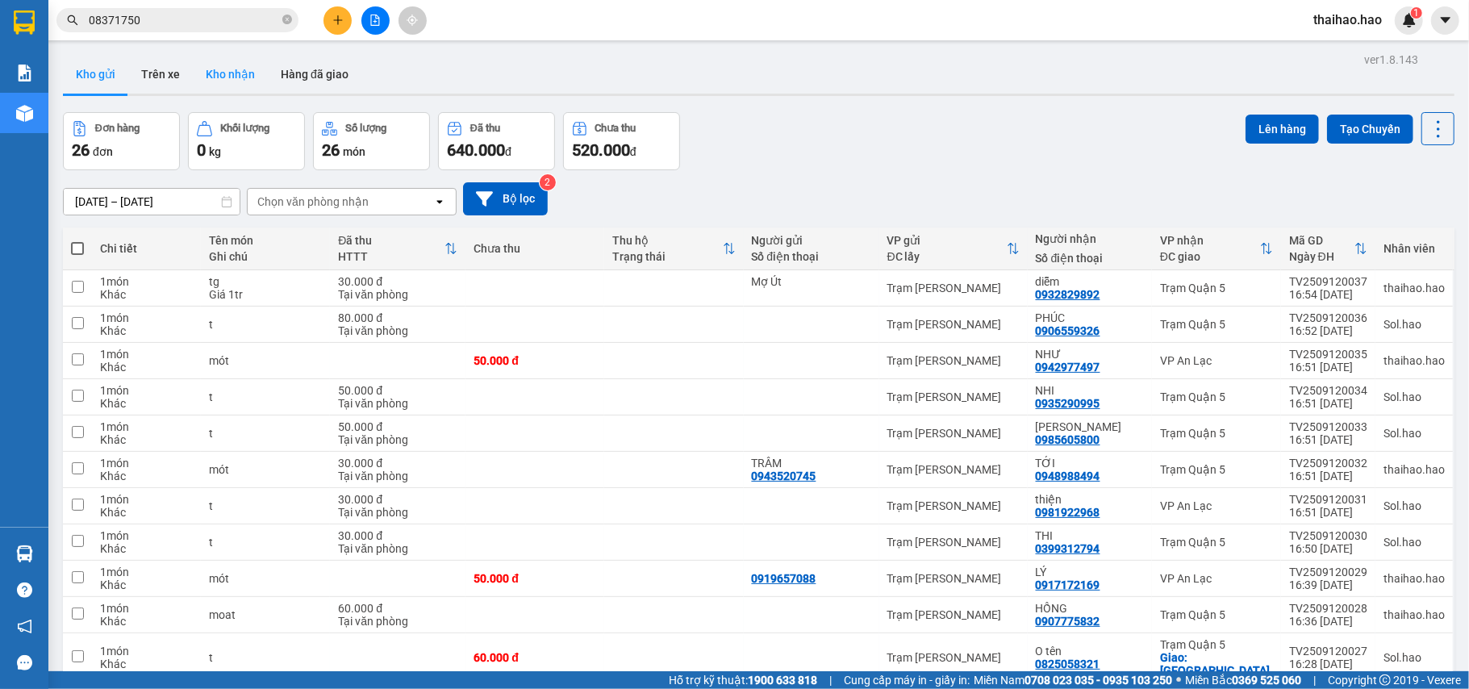
click at [215, 81] on button "Kho nhận" at bounding box center [230, 74] width 75 height 39
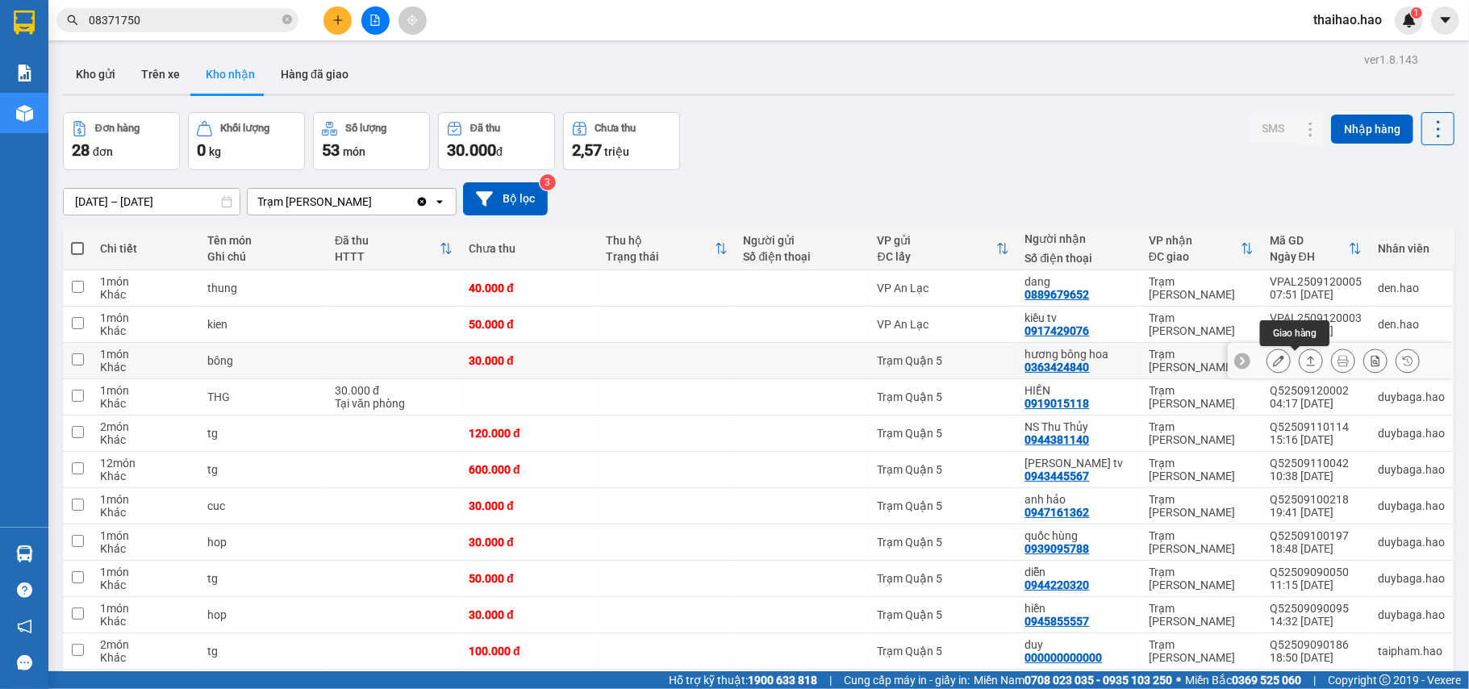
click at [1273, 363] on icon at bounding box center [1278, 360] width 11 height 11
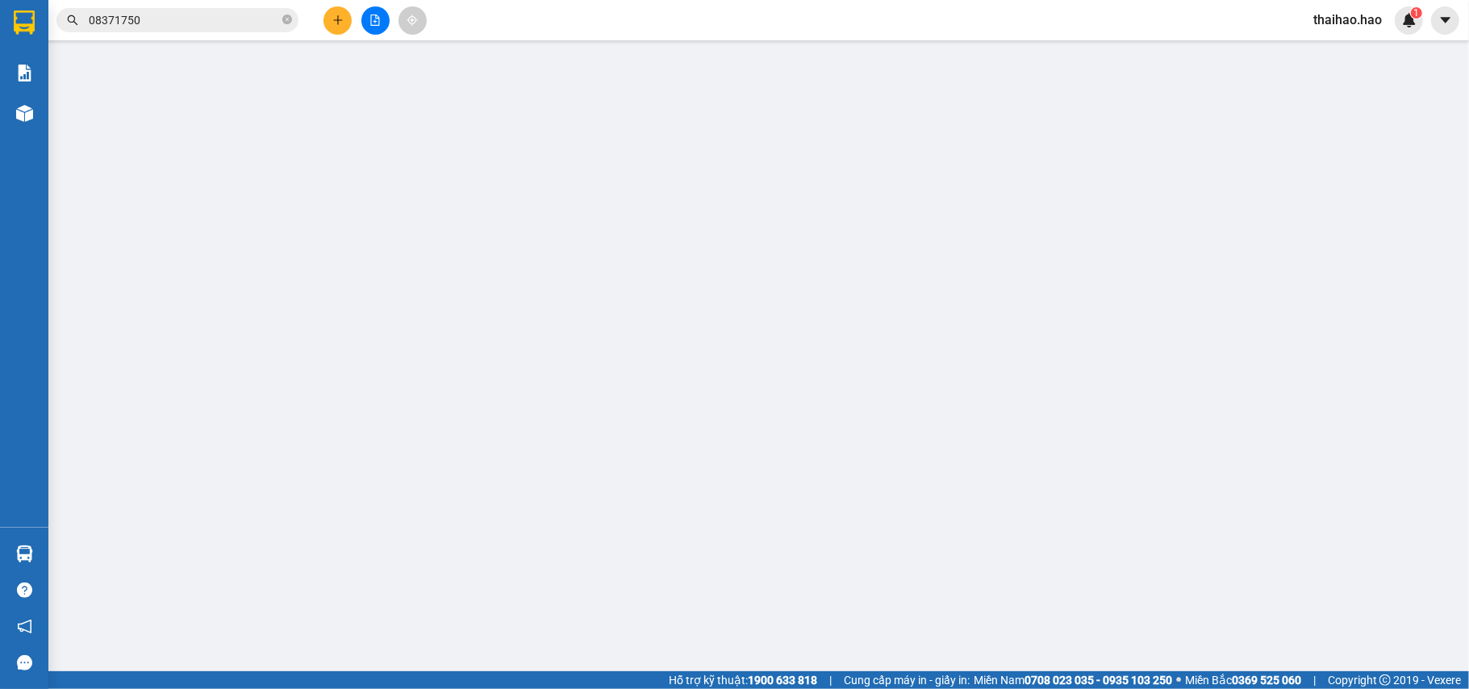
type input "0363424840"
type input "hương bông hoa"
type input "30.000"
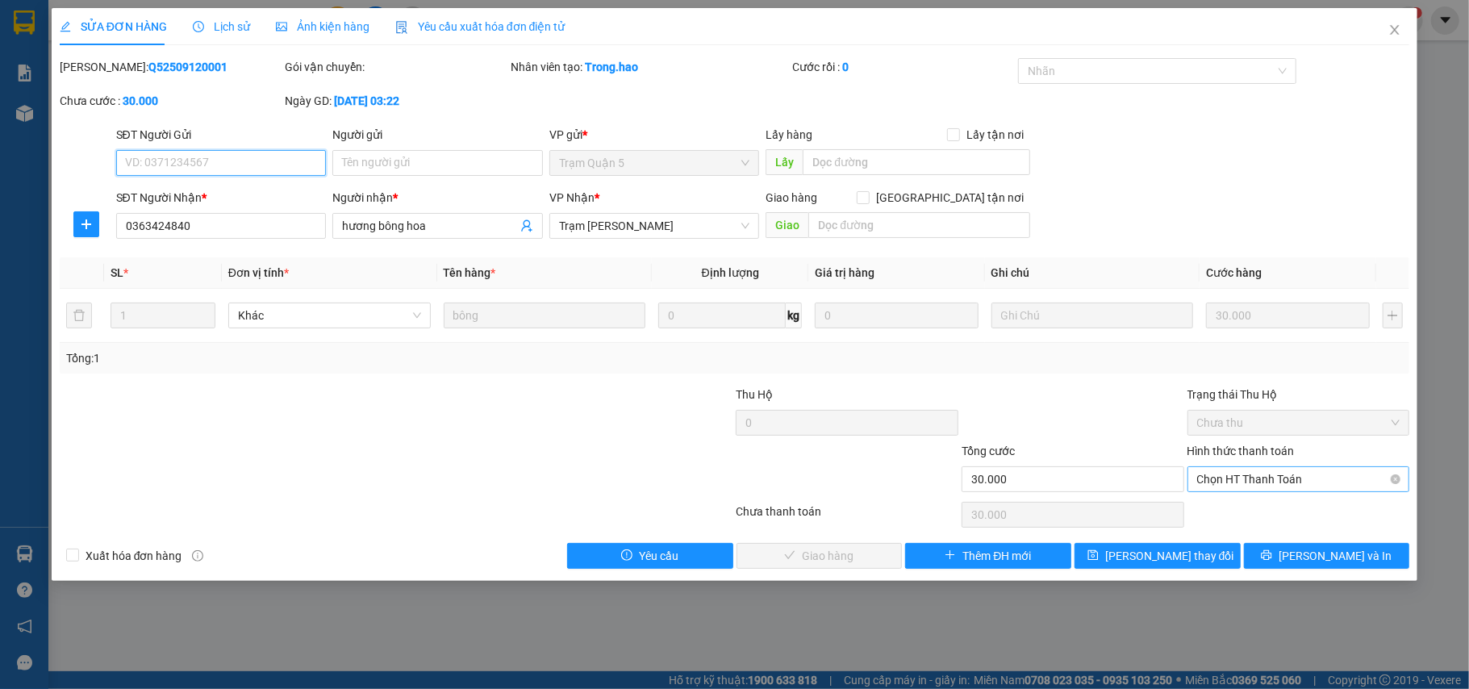
click at [1253, 486] on span "Chọn HT Thanh Toán" at bounding box center [1298, 479] width 203 height 24
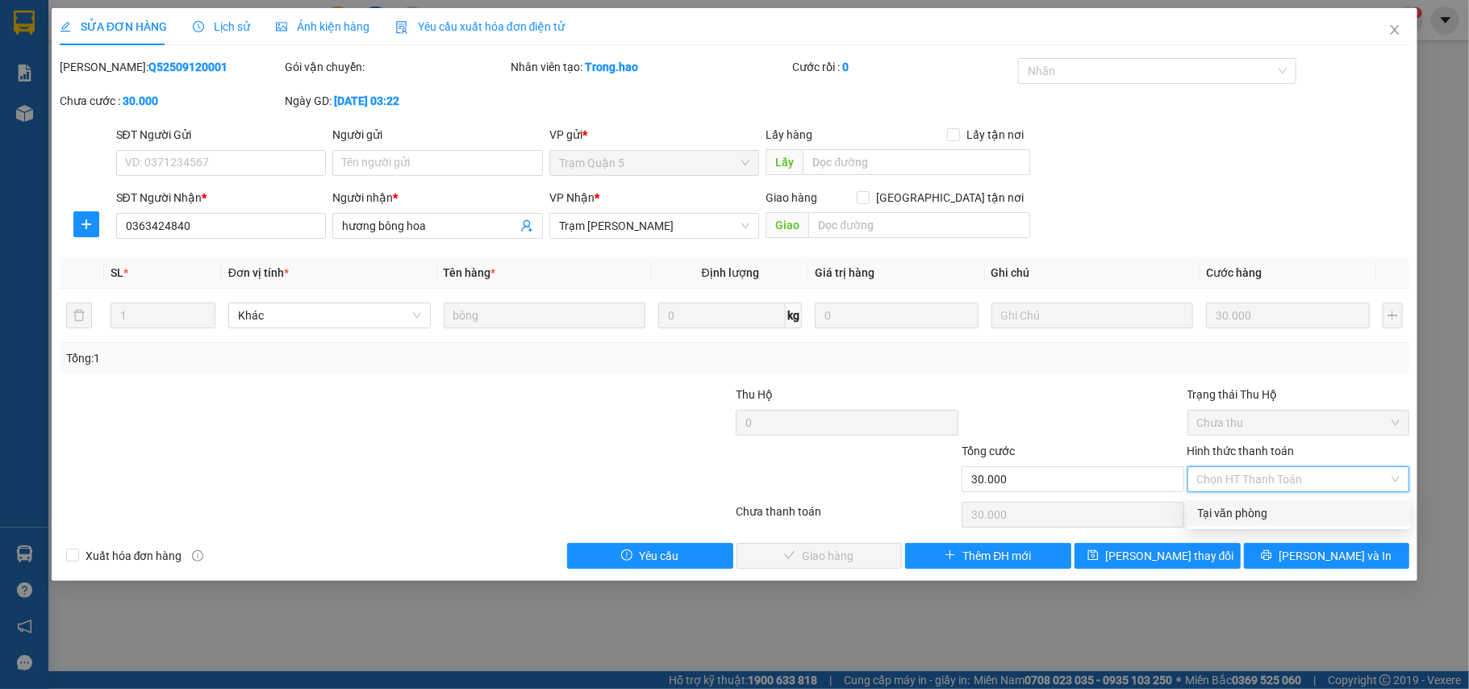
click at [1253, 507] on div "Tại văn phòng" at bounding box center [1298, 513] width 203 height 18
type input "0"
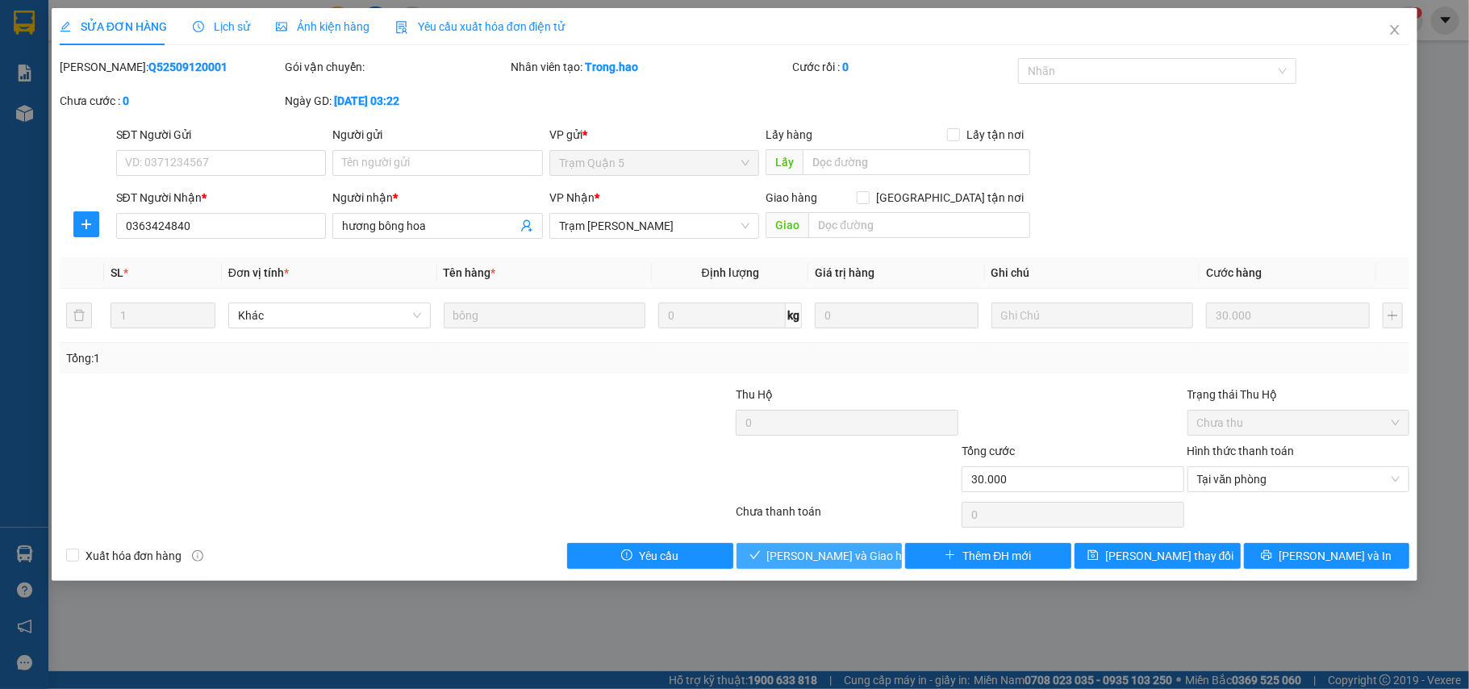
click at [795, 546] on button "Lưu và Giao hàng" at bounding box center [819, 556] width 166 height 26
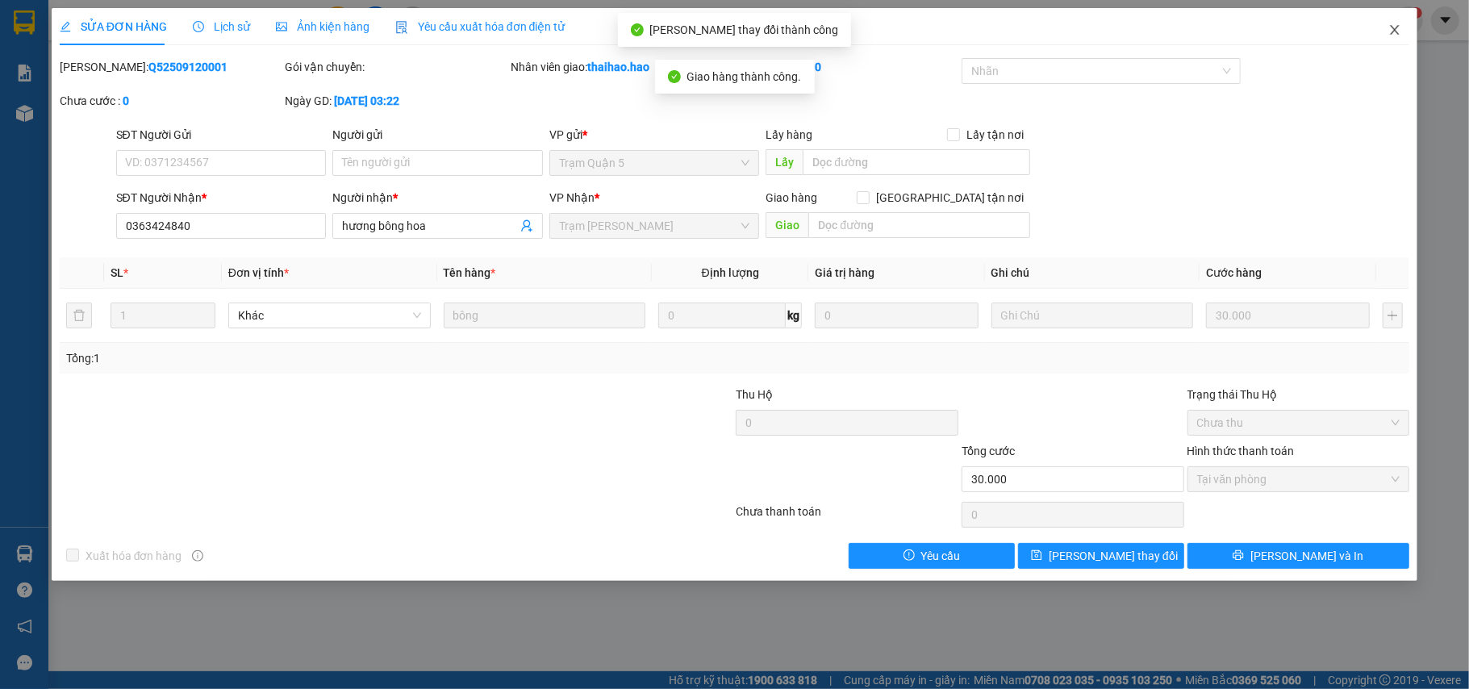
click at [1391, 32] on icon "close" at bounding box center [1394, 29] width 13 height 13
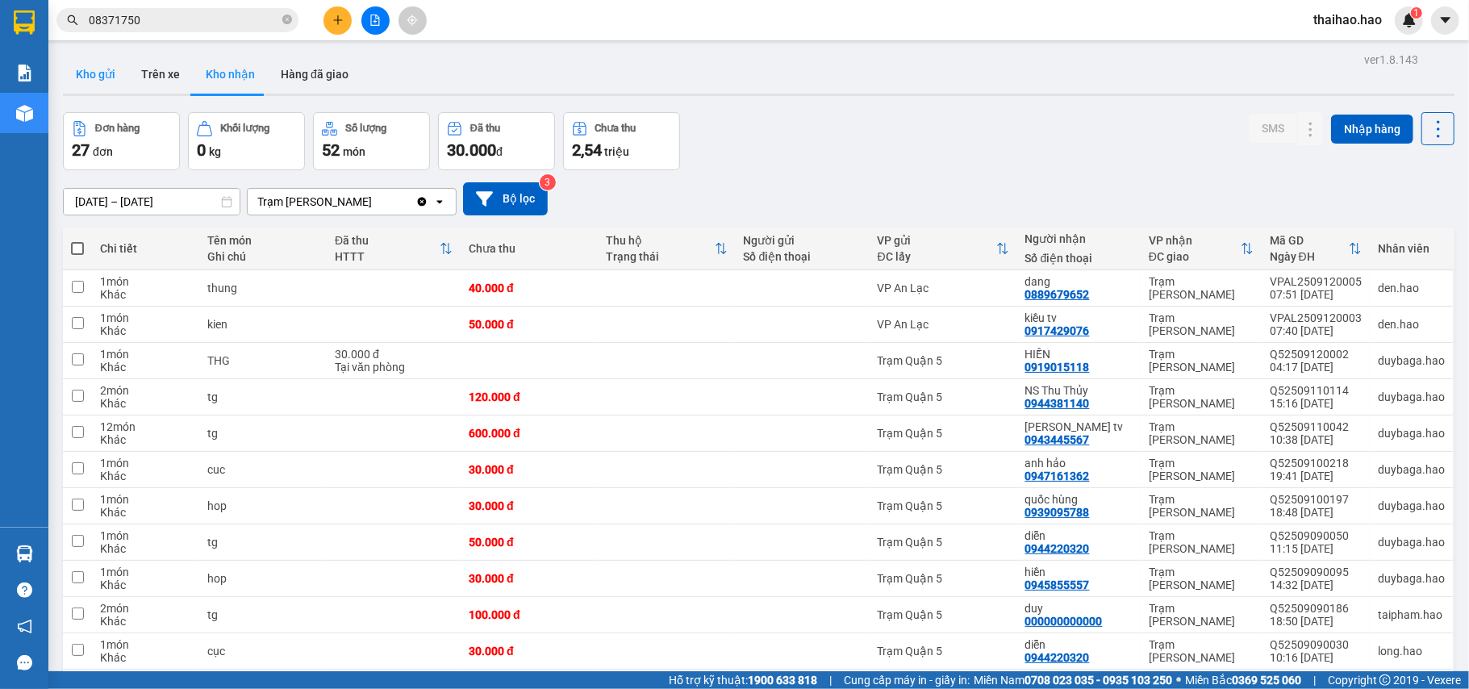
click at [88, 75] on button "Kho gửi" at bounding box center [95, 74] width 65 height 39
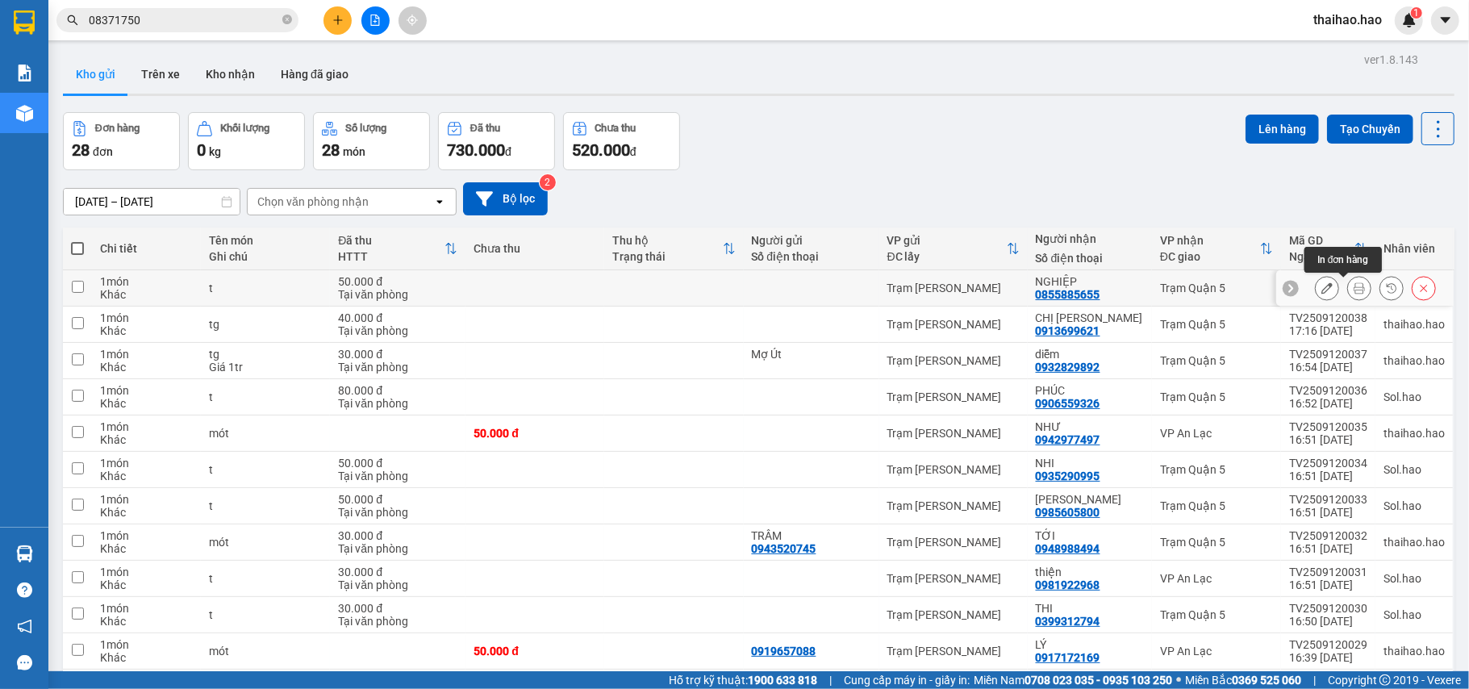
click at [1348, 298] on button at bounding box center [1359, 288] width 23 height 28
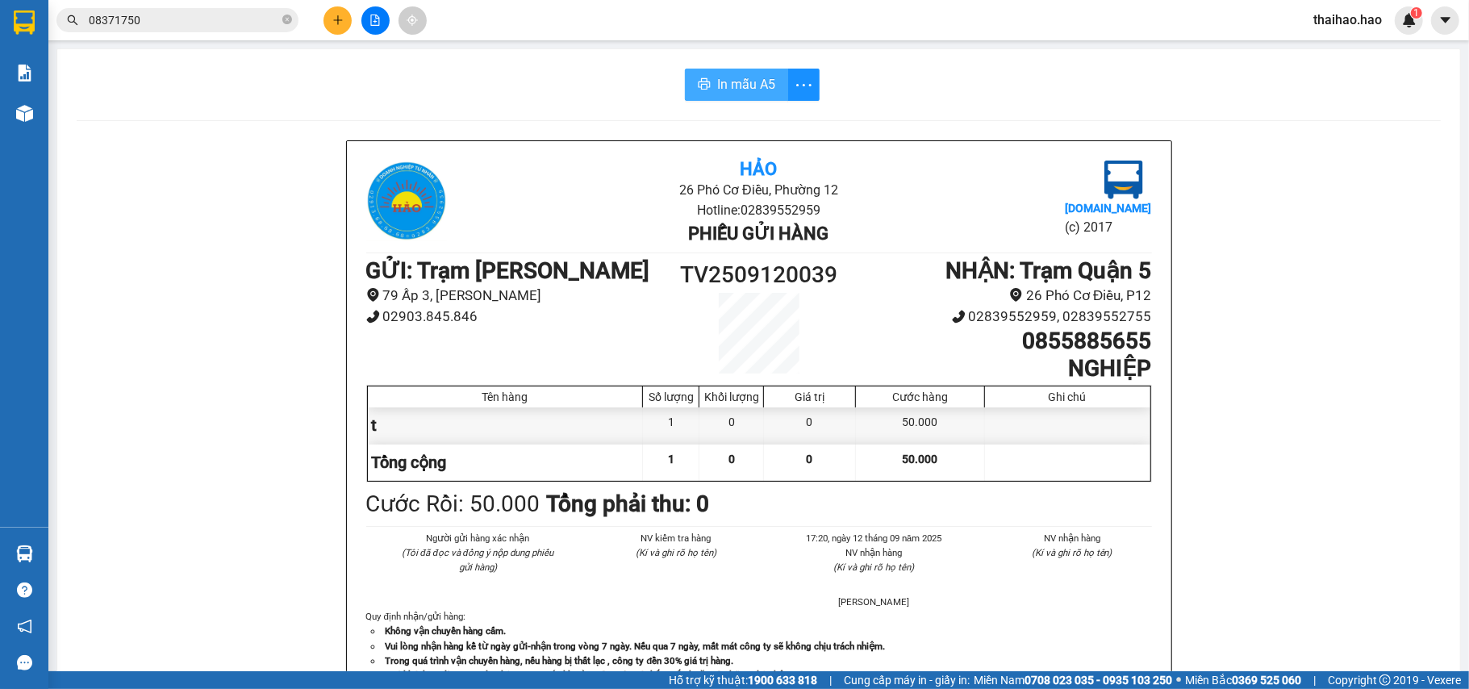
click at [736, 76] on span "In mẫu A5" at bounding box center [746, 84] width 58 height 20
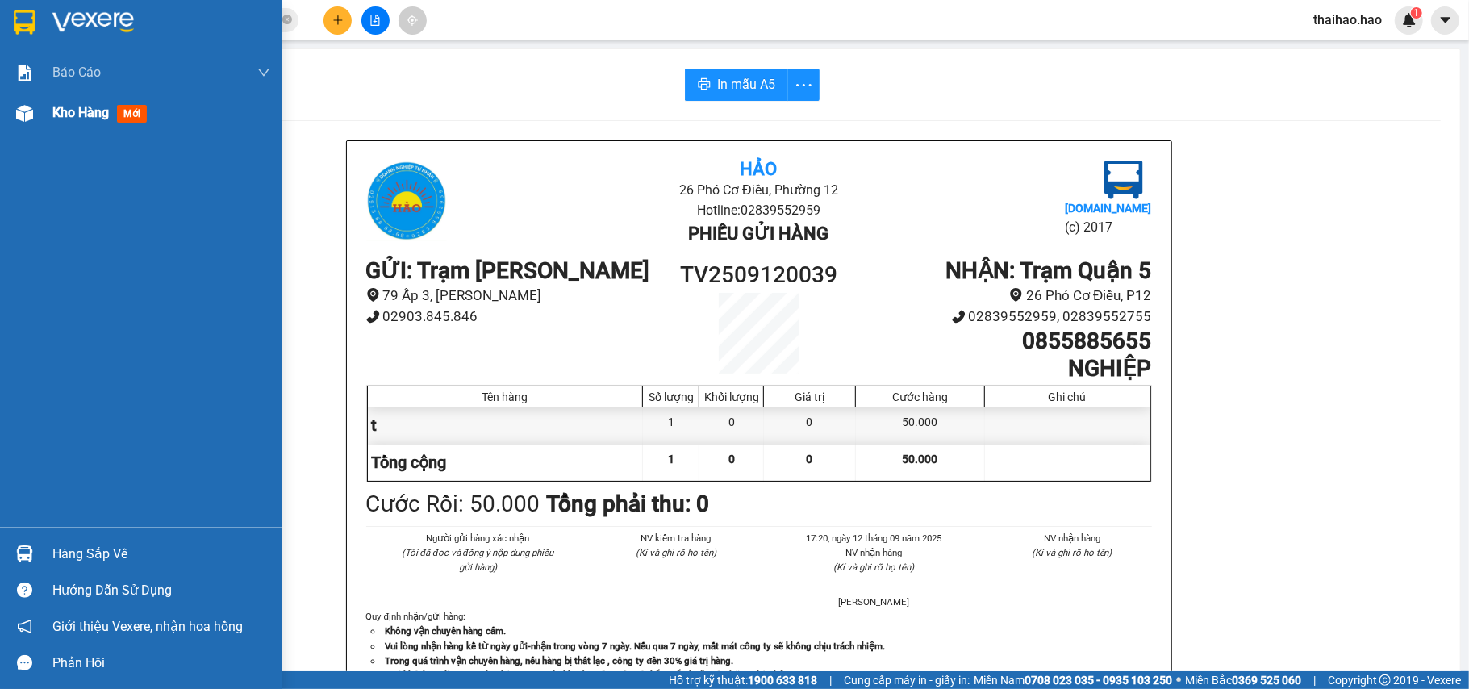
click at [16, 119] on img at bounding box center [24, 113] width 17 height 17
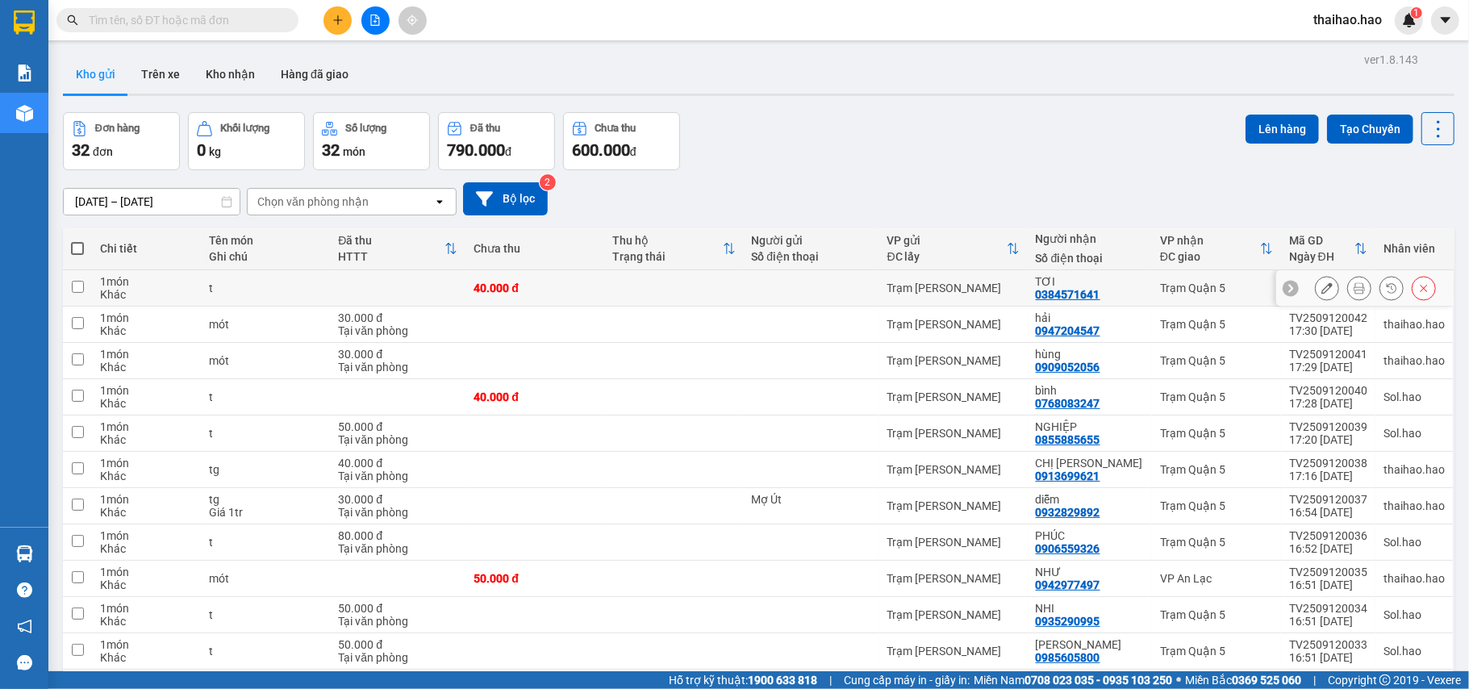
click at [1101, 284] on icon at bounding box center [1359, 287] width 11 height 11
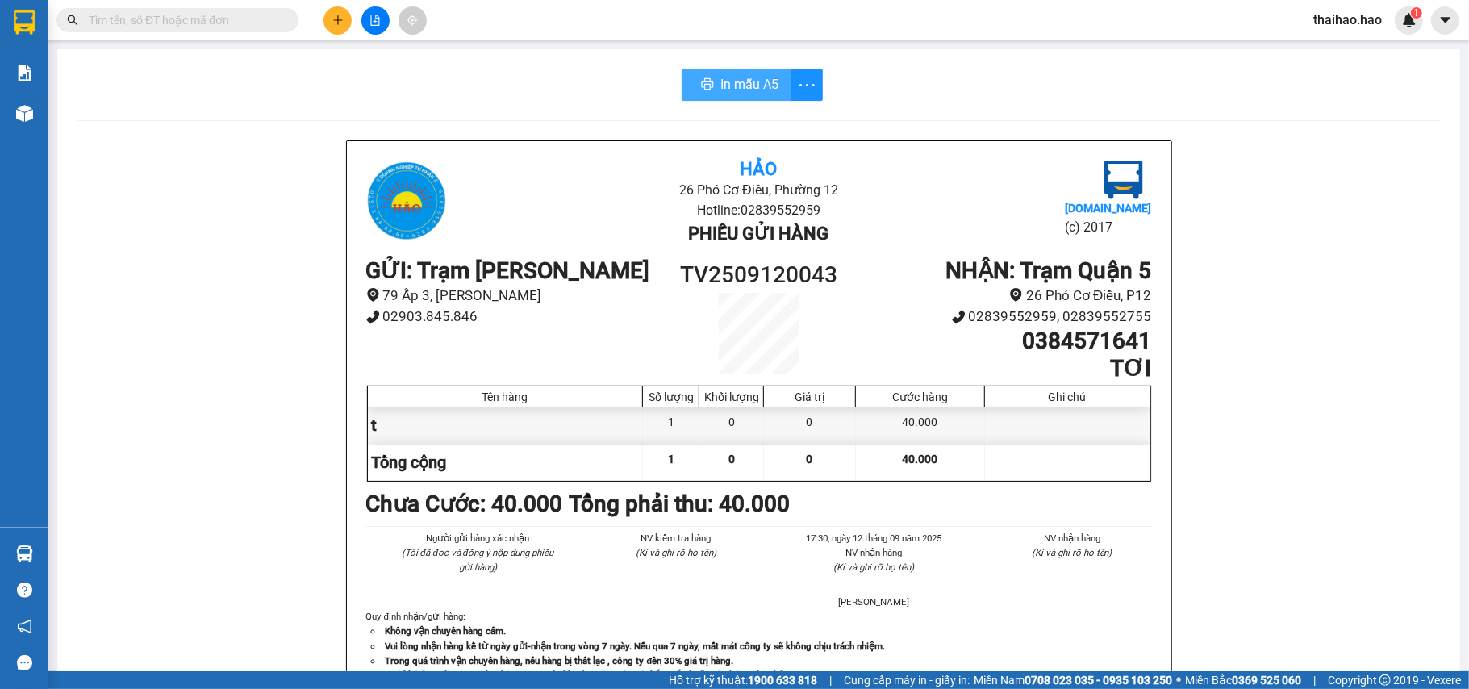
click at [736, 85] on span "In mẫu A5" at bounding box center [749, 84] width 58 height 20
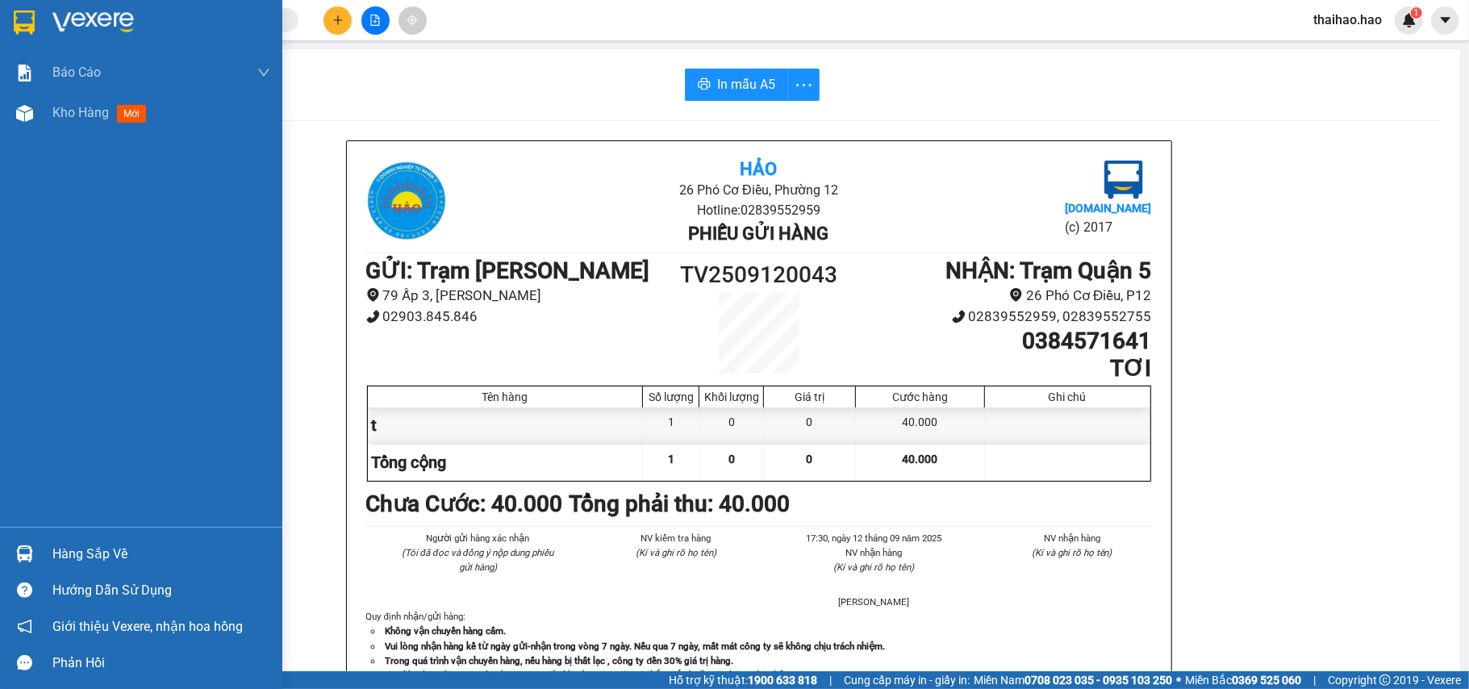
drag, startPoint x: 34, startPoint y: 117, endPoint x: 87, endPoint y: 165, distance: 71.4
click at [34, 117] on div at bounding box center [24, 113] width 28 height 28
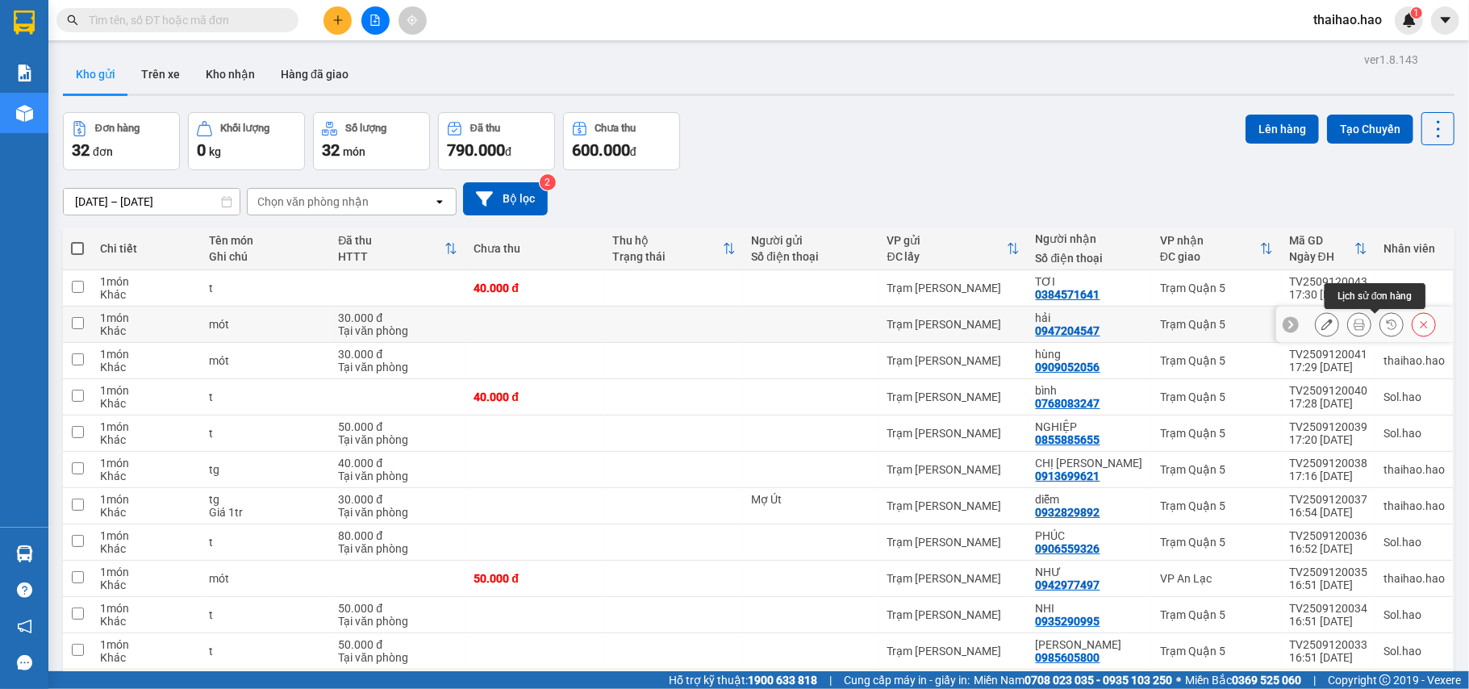
click at [1101, 326] on icon at bounding box center [1359, 324] width 11 height 11
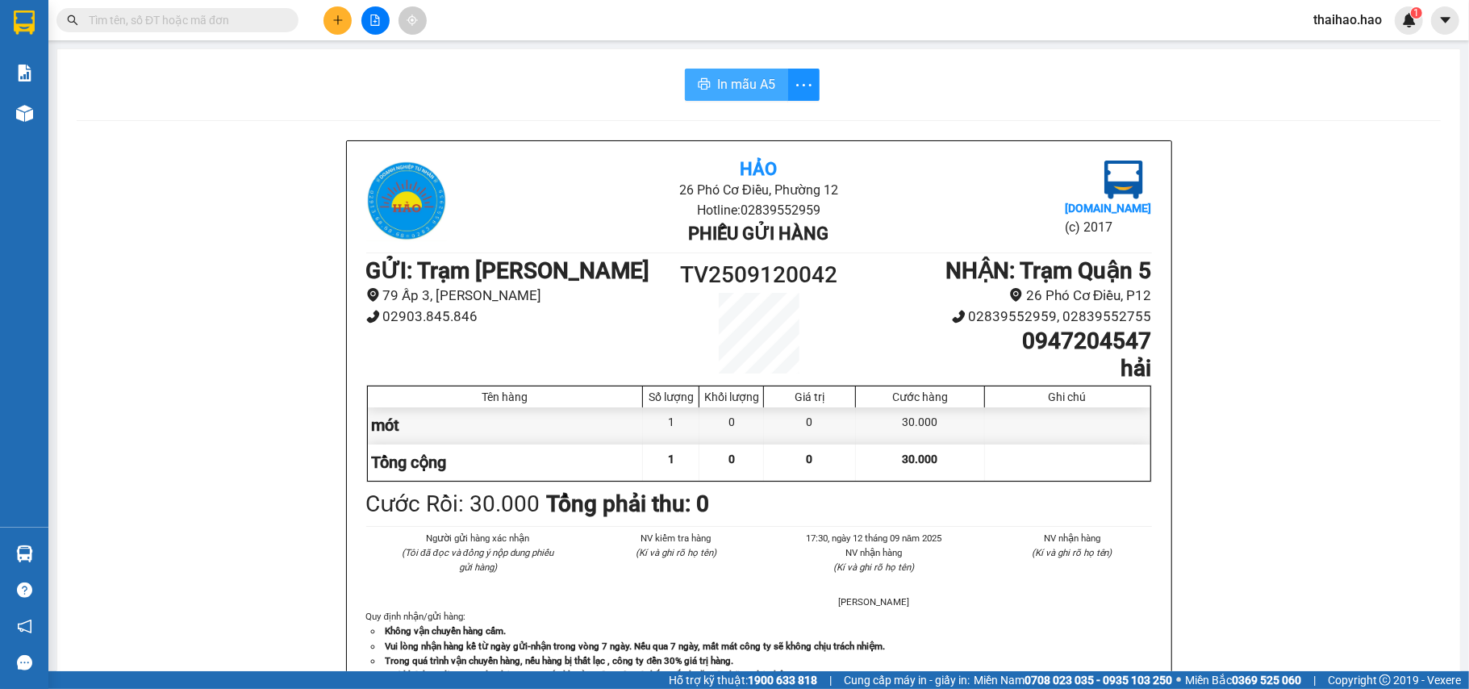
click at [723, 91] on span "In mẫu A5" at bounding box center [746, 84] width 58 height 20
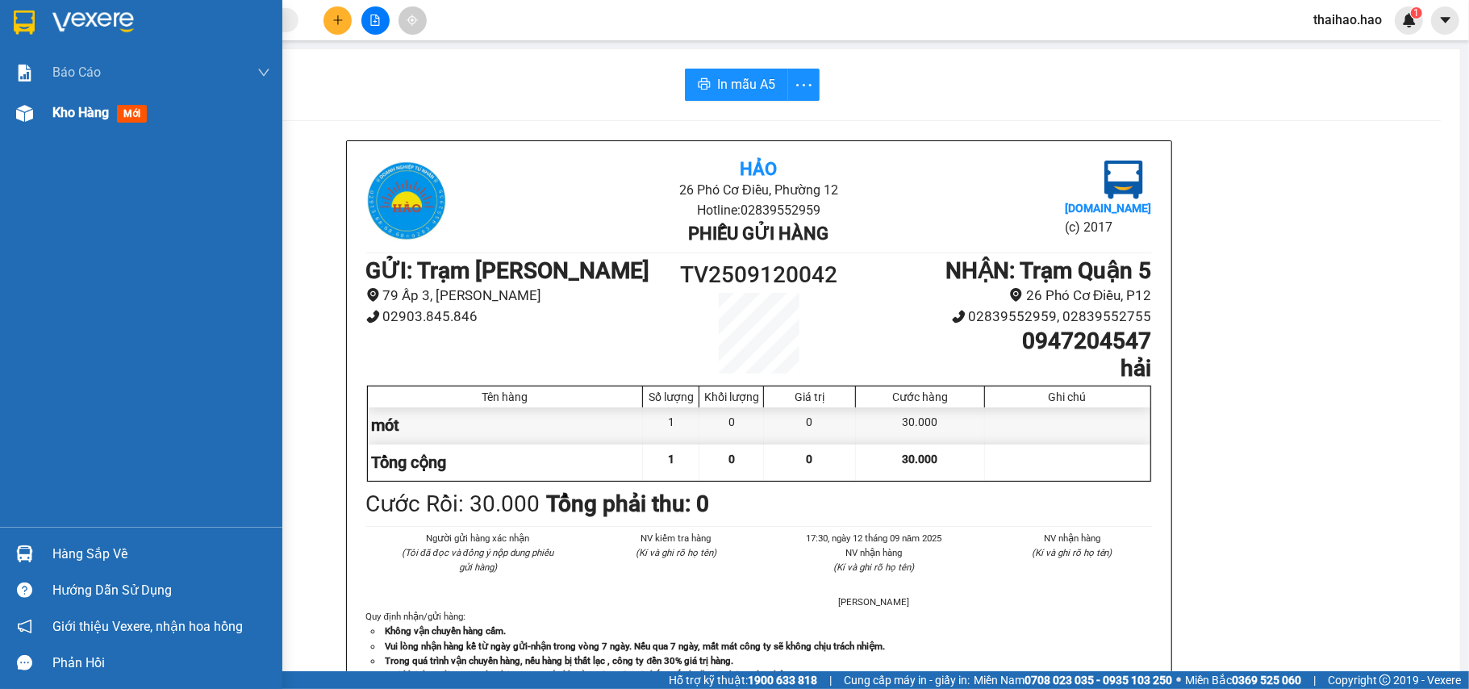
click at [33, 114] on div at bounding box center [24, 113] width 28 height 28
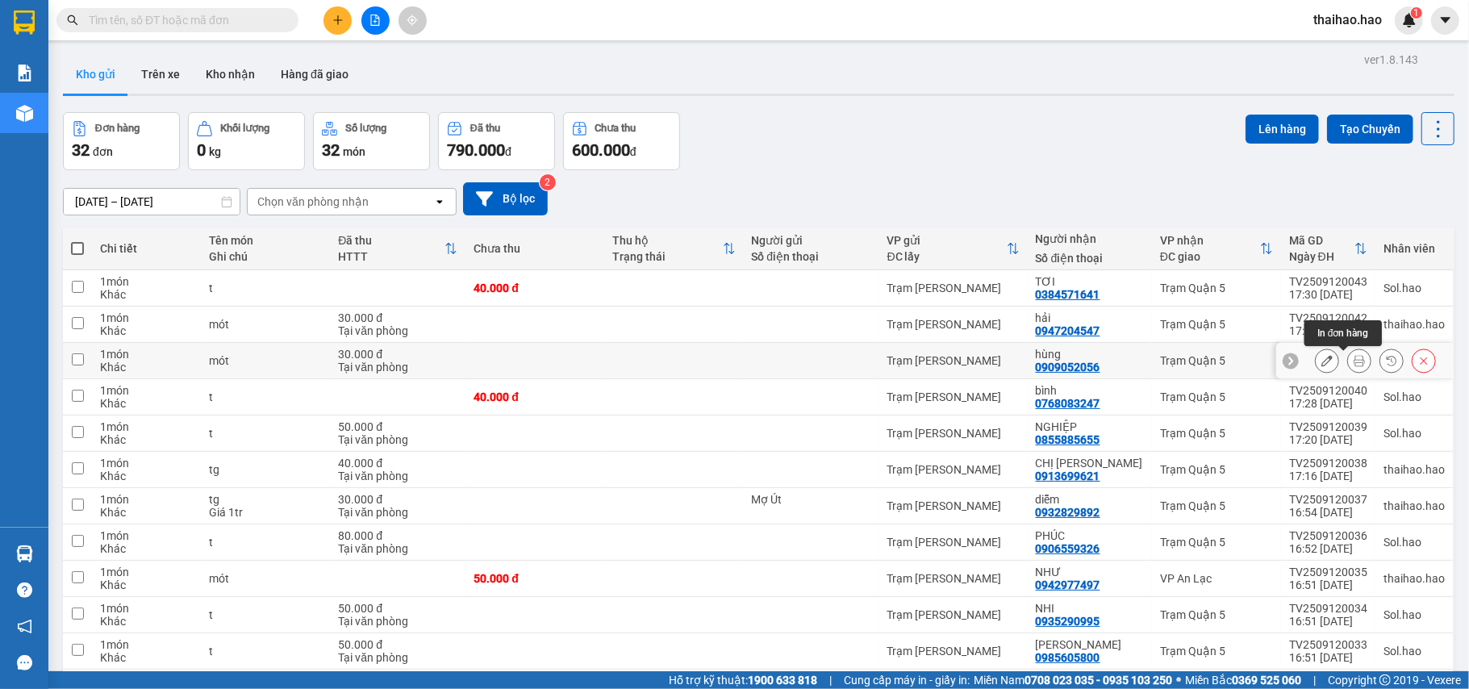
click at [1101, 366] on icon at bounding box center [1359, 360] width 11 height 11
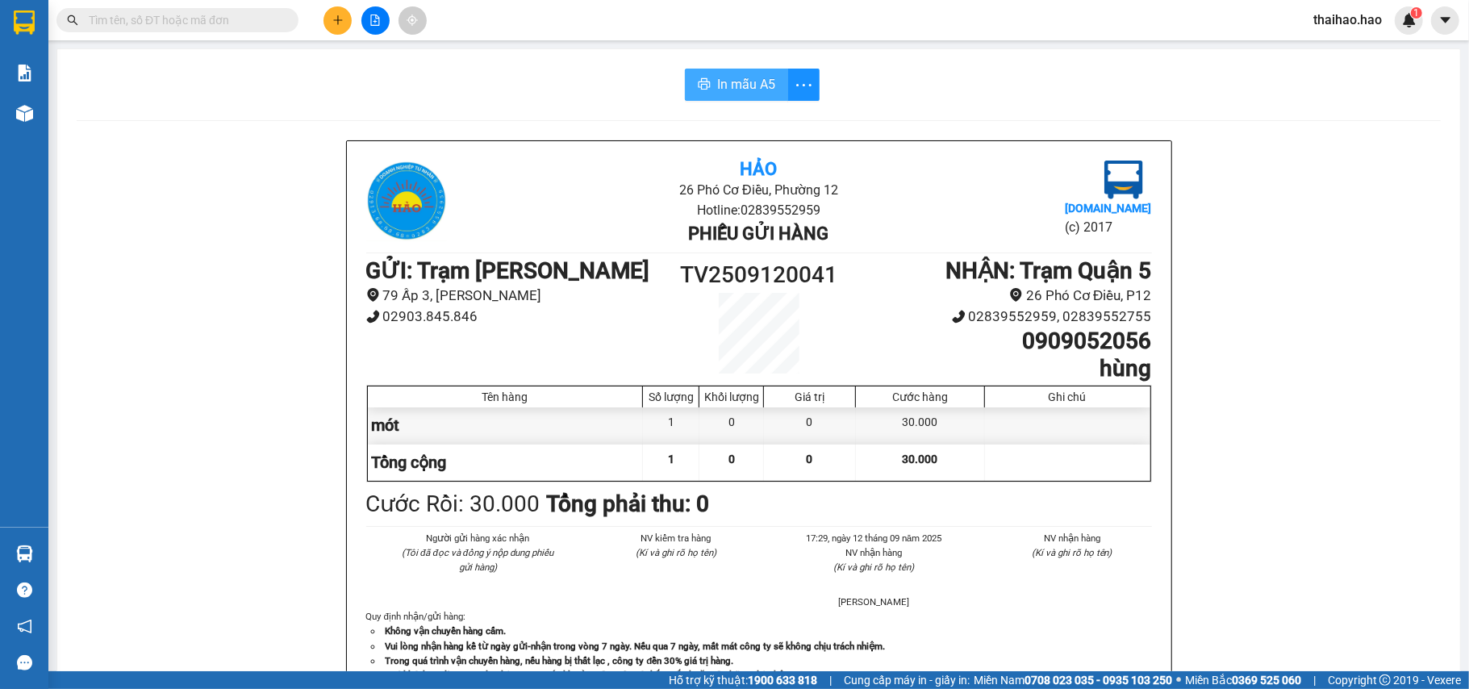
click at [730, 87] on span "In mẫu A5" at bounding box center [746, 84] width 58 height 20
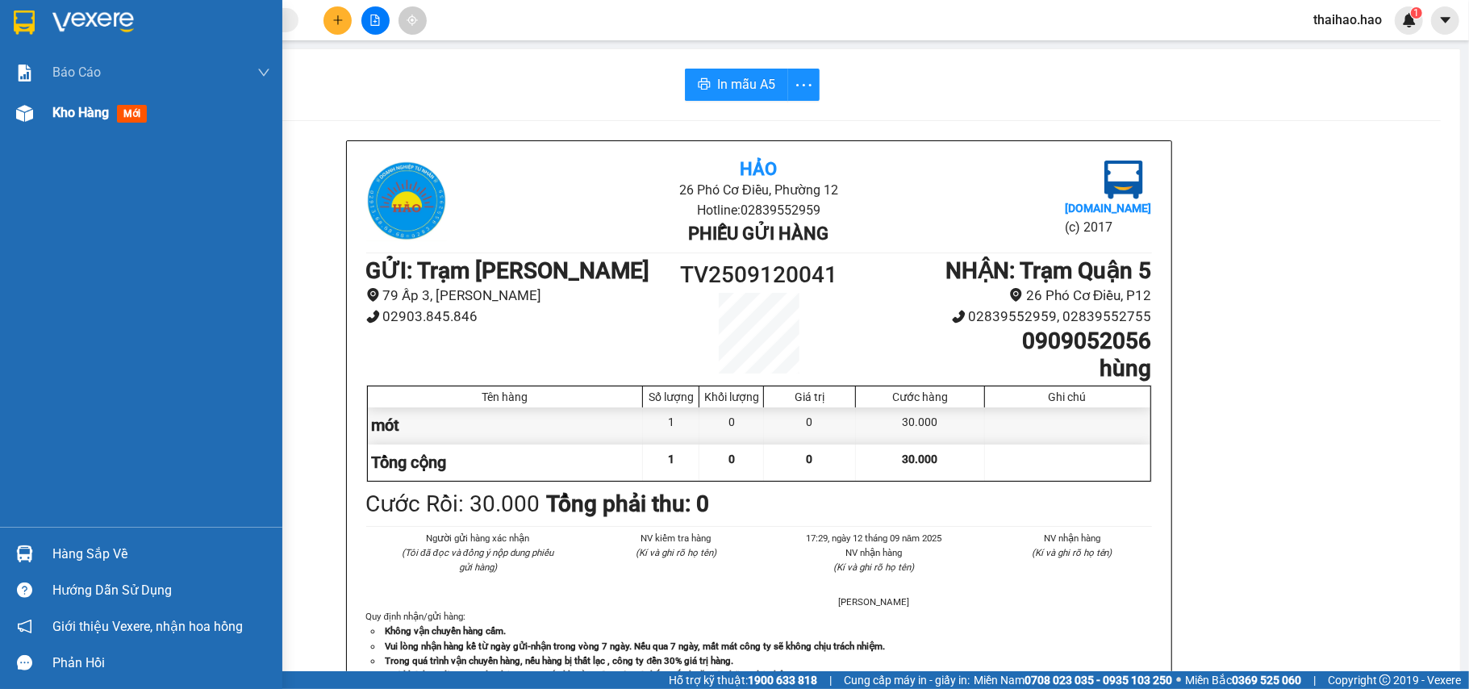
click at [32, 111] on img at bounding box center [24, 113] width 17 height 17
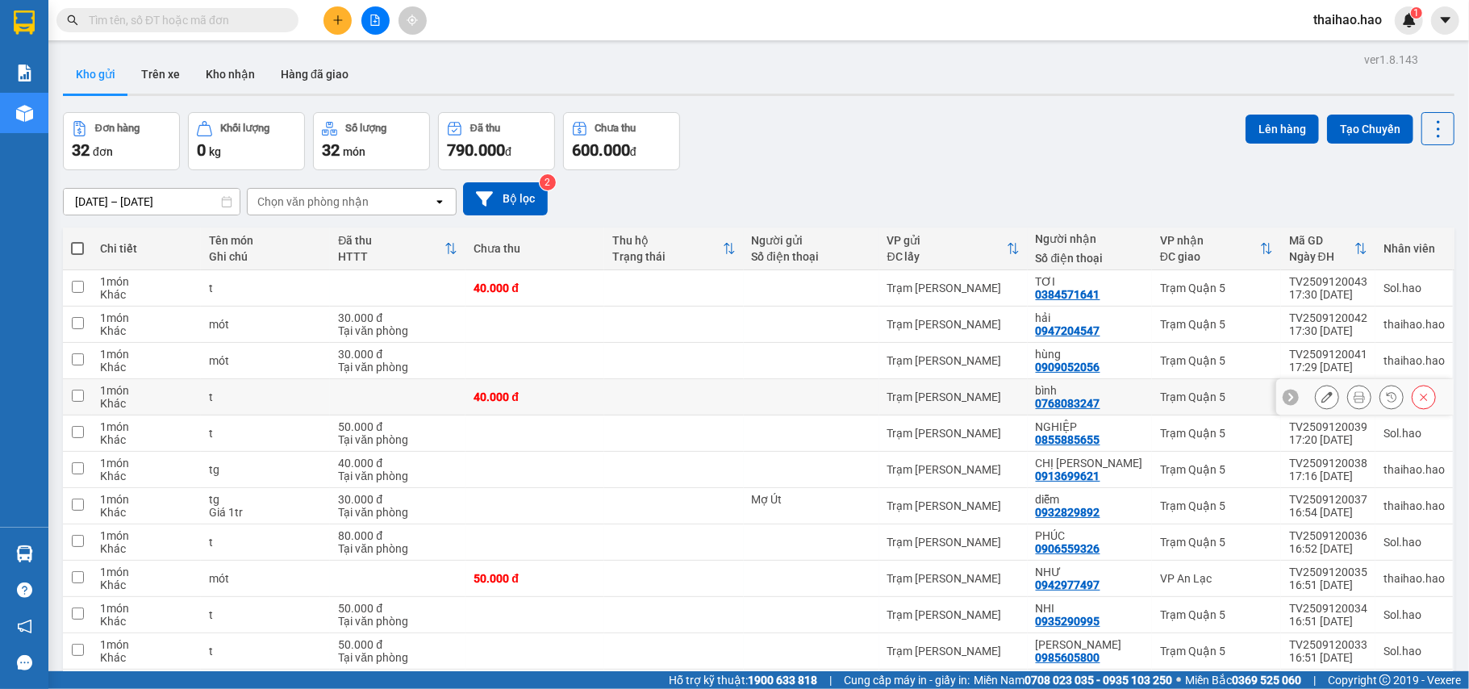
click at [1101, 395] on icon at bounding box center [1359, 396] width 11 height 11
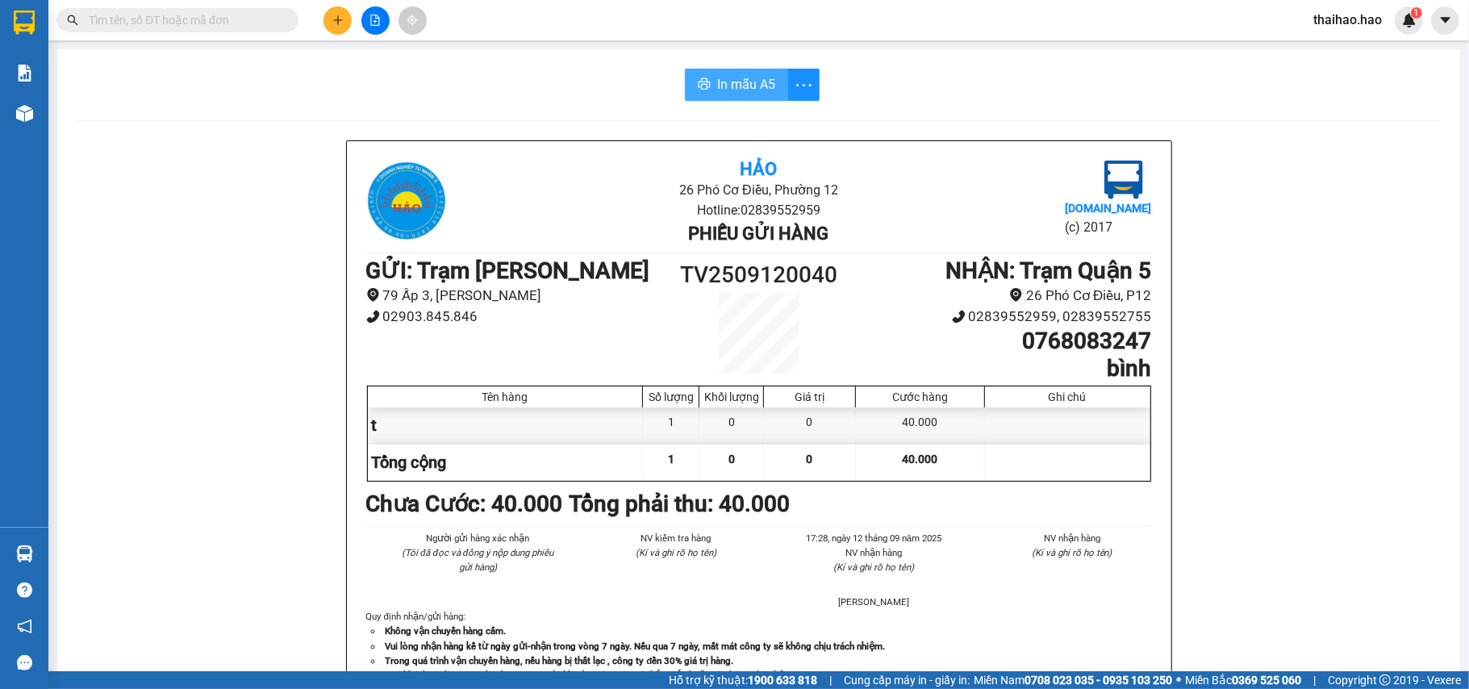
click at [716, 97] on button "In mẫu A5" at bounding box center [736, 85] width 103 height 32
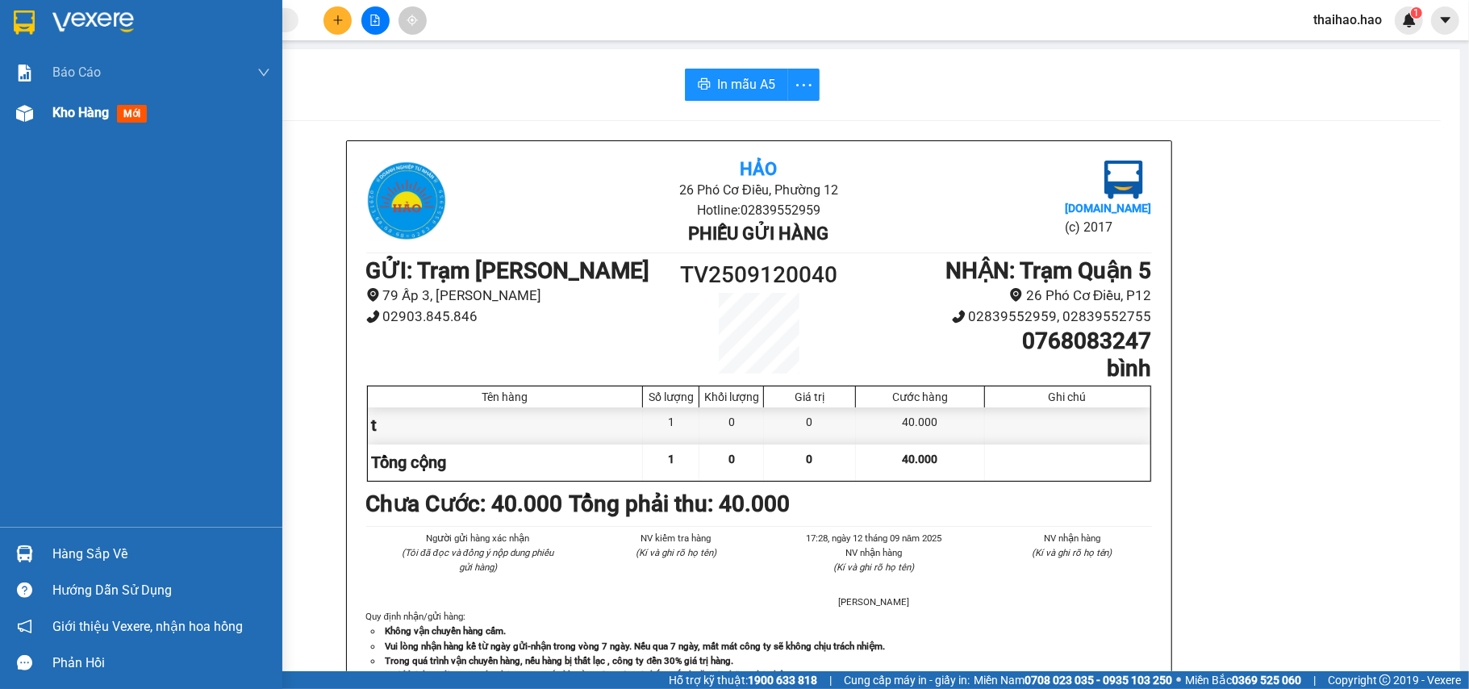
click at [29, 123] on div at bounding box center [24, 113] width 28 height 28
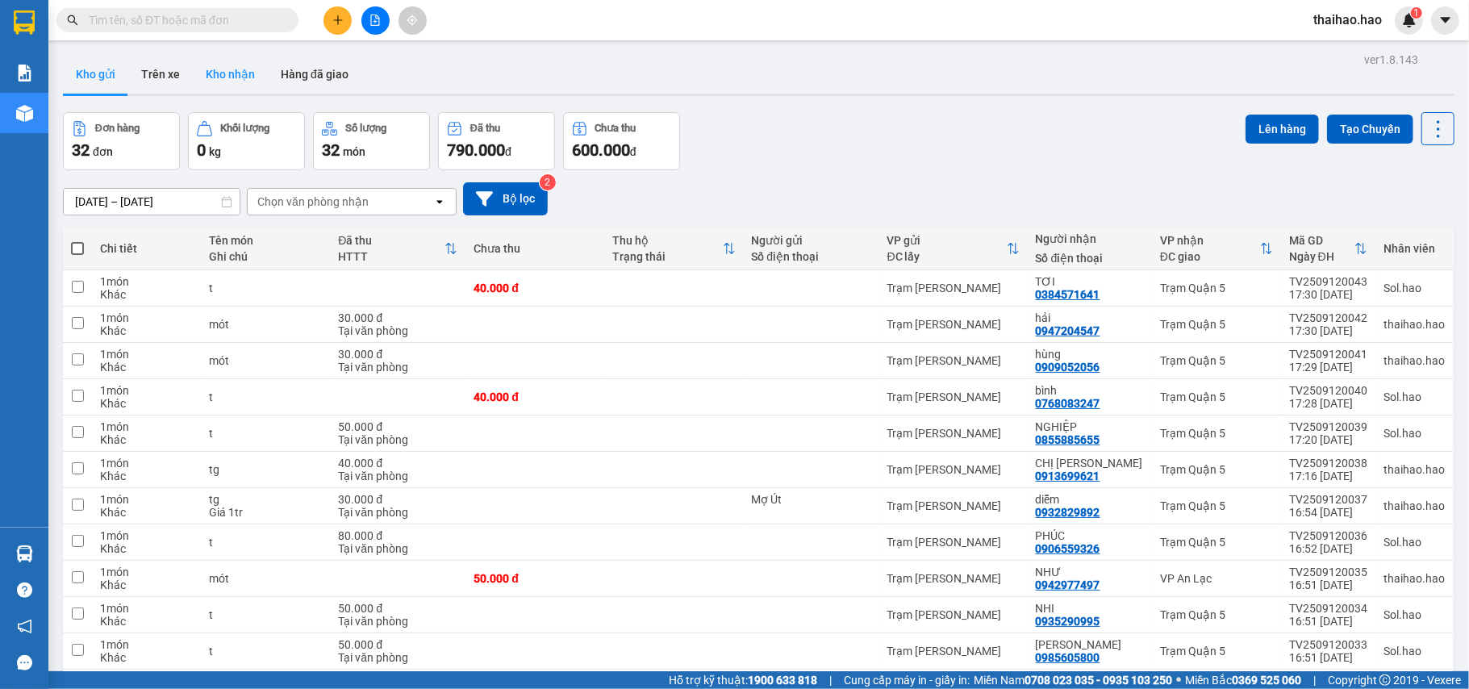
click at [217, 69] on button "Kho nhận" at bounding box center [230, 74] width 75 height 39
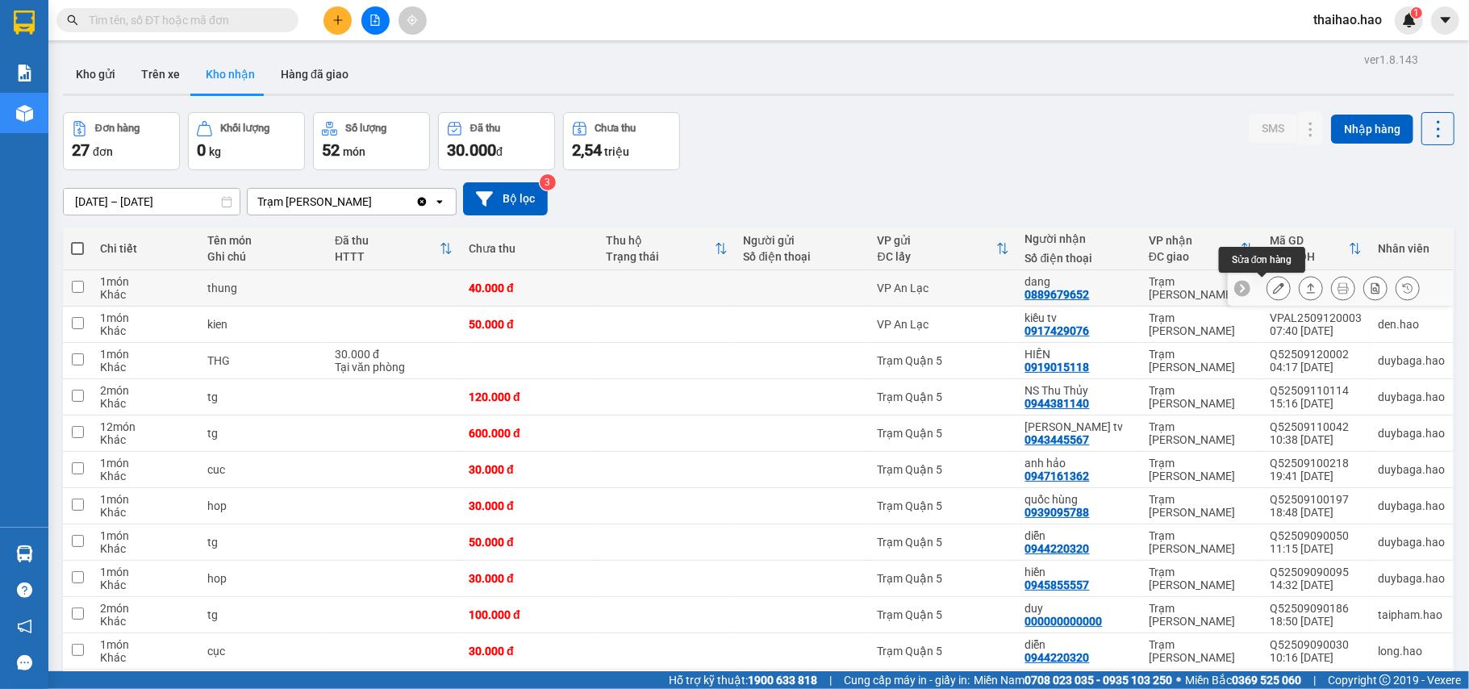
drag, startPoint x: 1262, startPoint y: 290, endPoint x: 1220, endPoint y: 311, distance: 46.9
click at [1101, 289] on icon at bounding box center [1278, 287] width 11 height 11
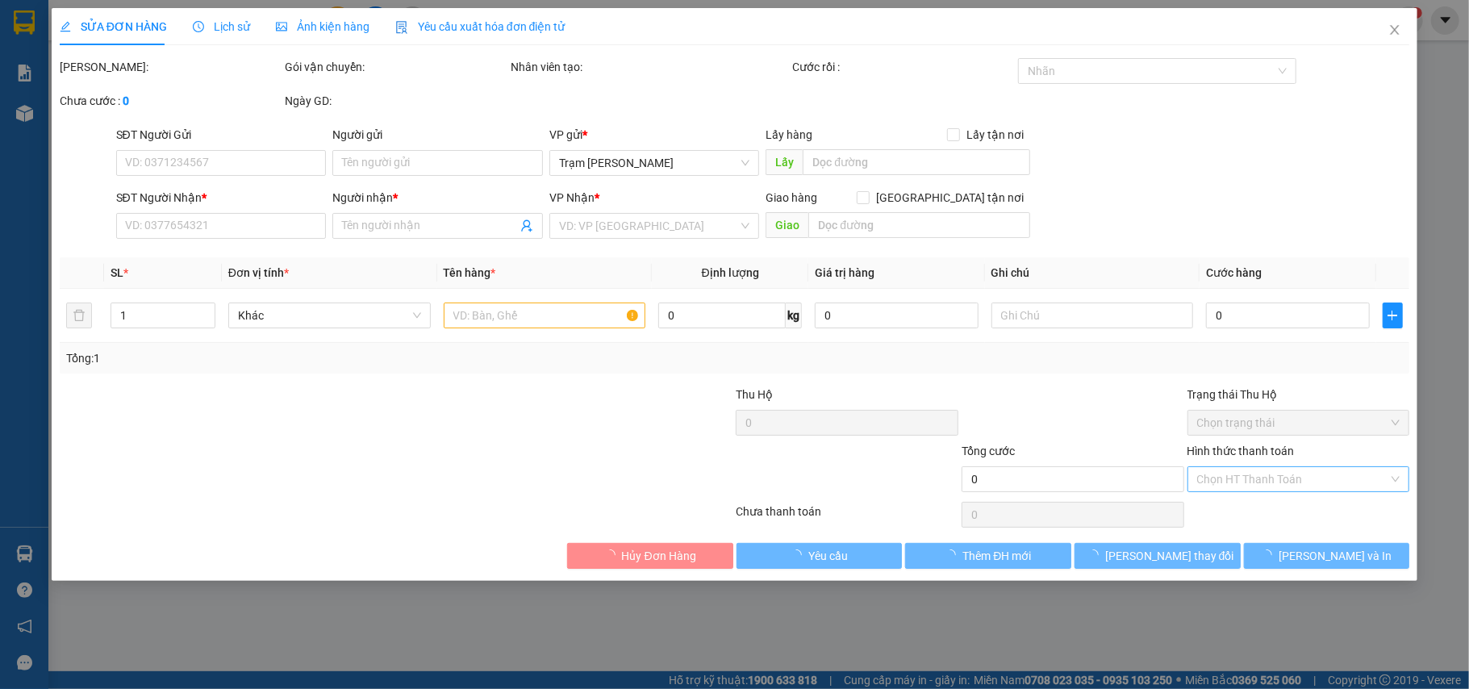
click at [1101, 469] on input "Hình thức thanh toán" at bounding box center [1293, 479] width 192 height 24
type input "0889679652"
type input "dang"
type input "40.000"
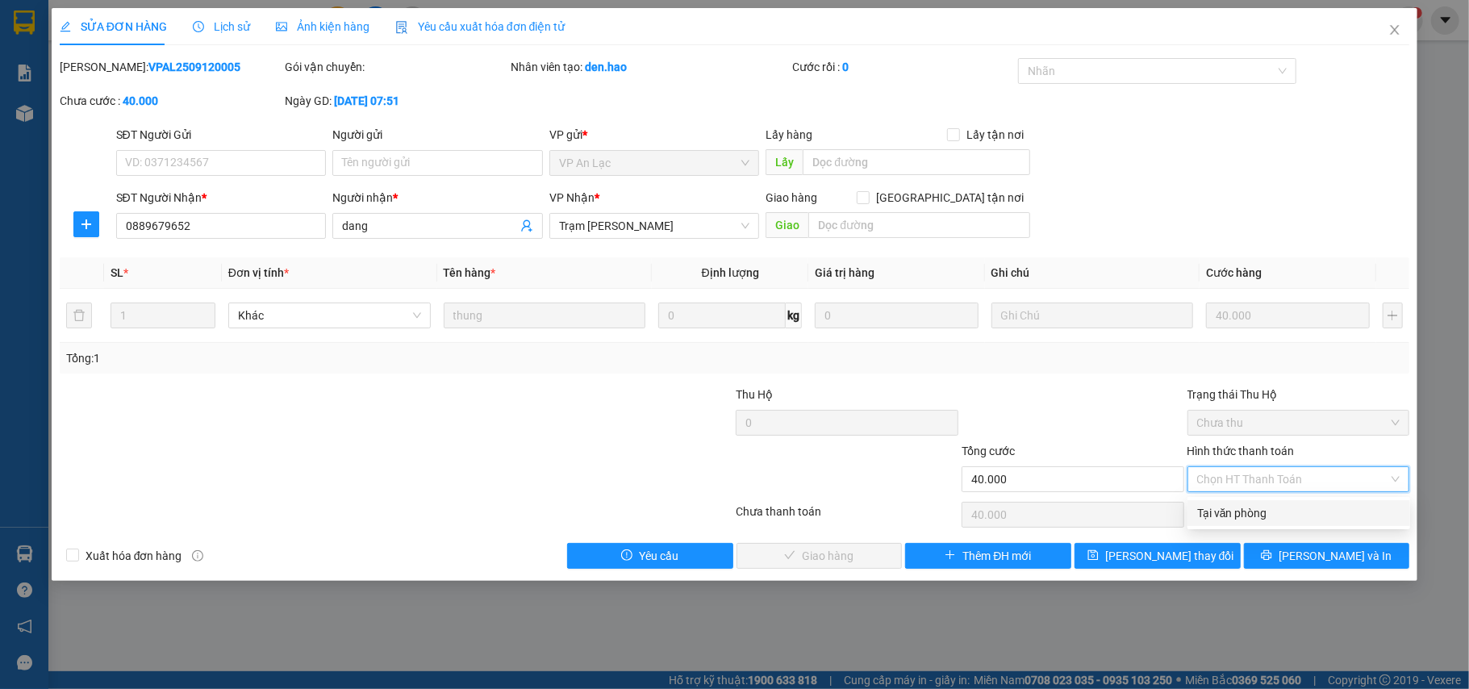
click at [1101, 515] on div "Tại văn phòng" at bounding box center [1298, 513] width 203 height 18
type input "0"
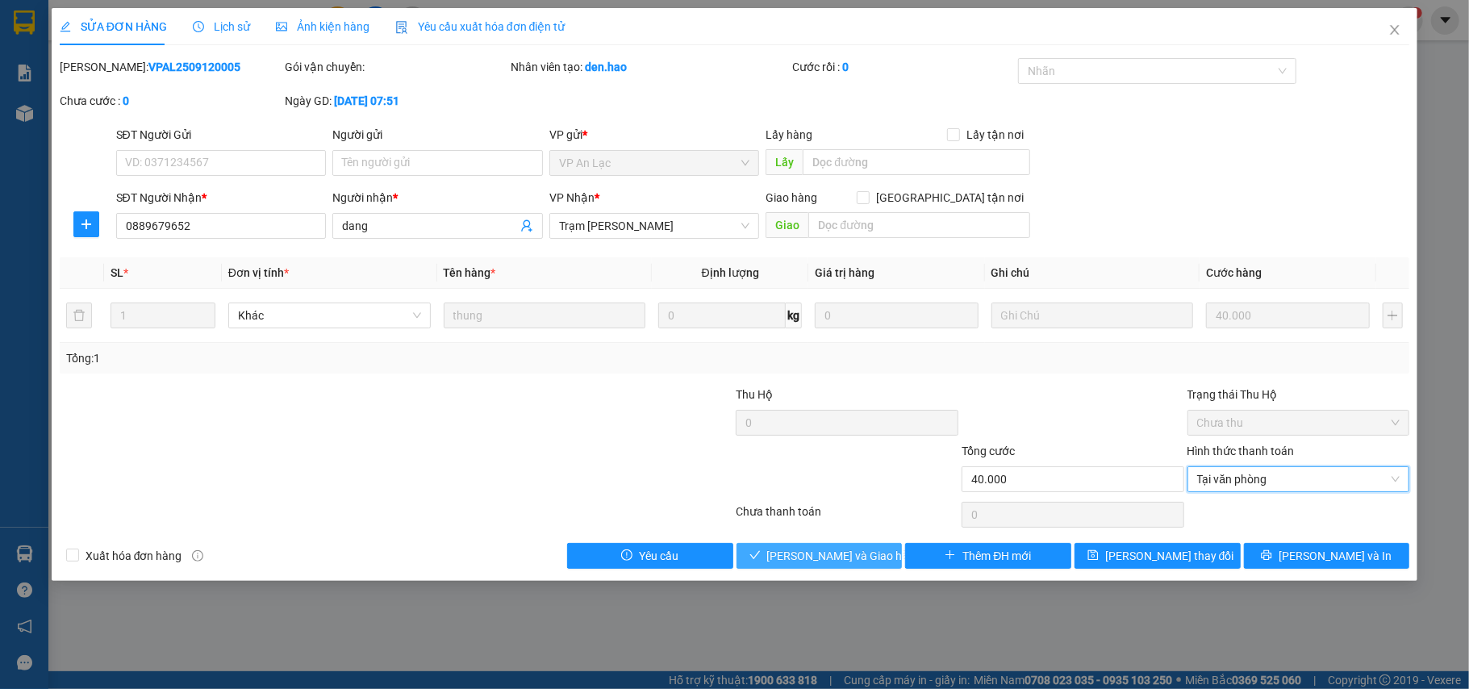
click at [811, 515] on span "Lưu và Giao hàng" at bounding box center [844, 556] width 155 height 18
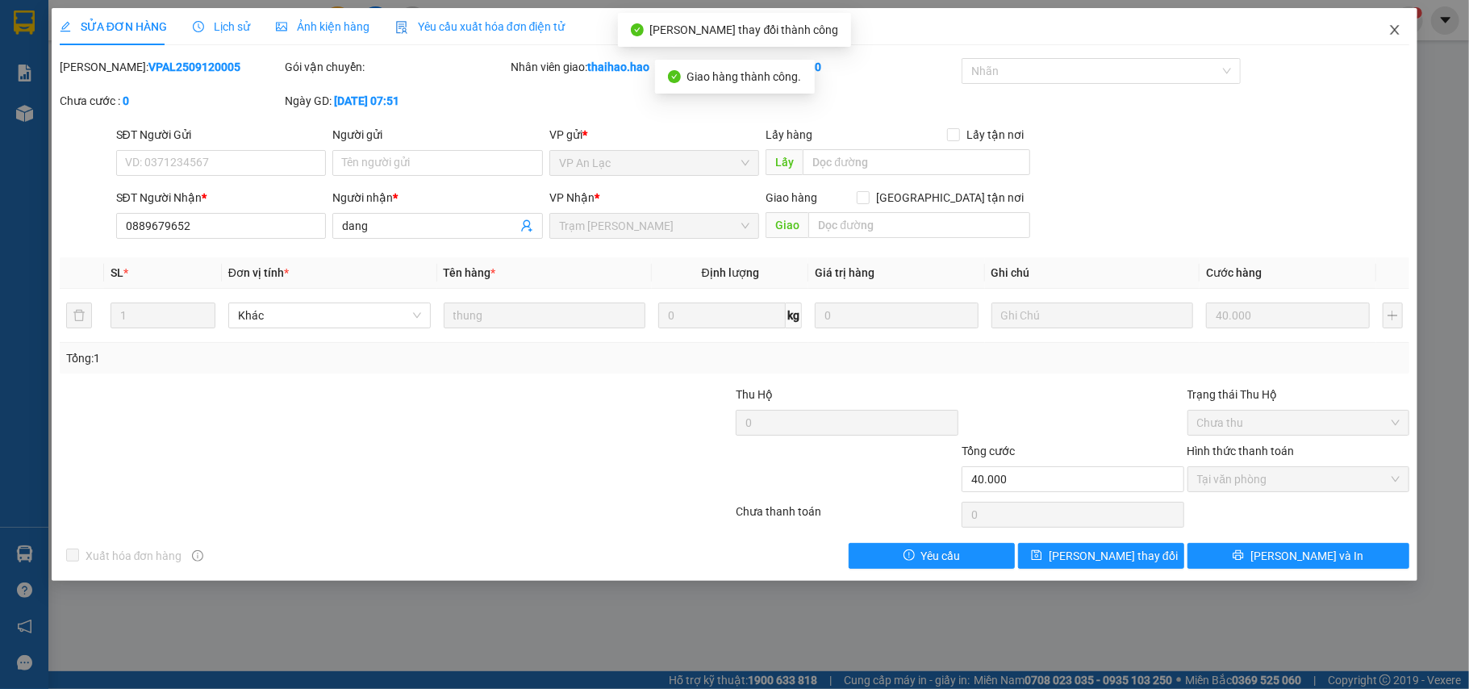
click at [1101, 35] on span "Close" at bounding box center [1394, 30] width 45 height 45
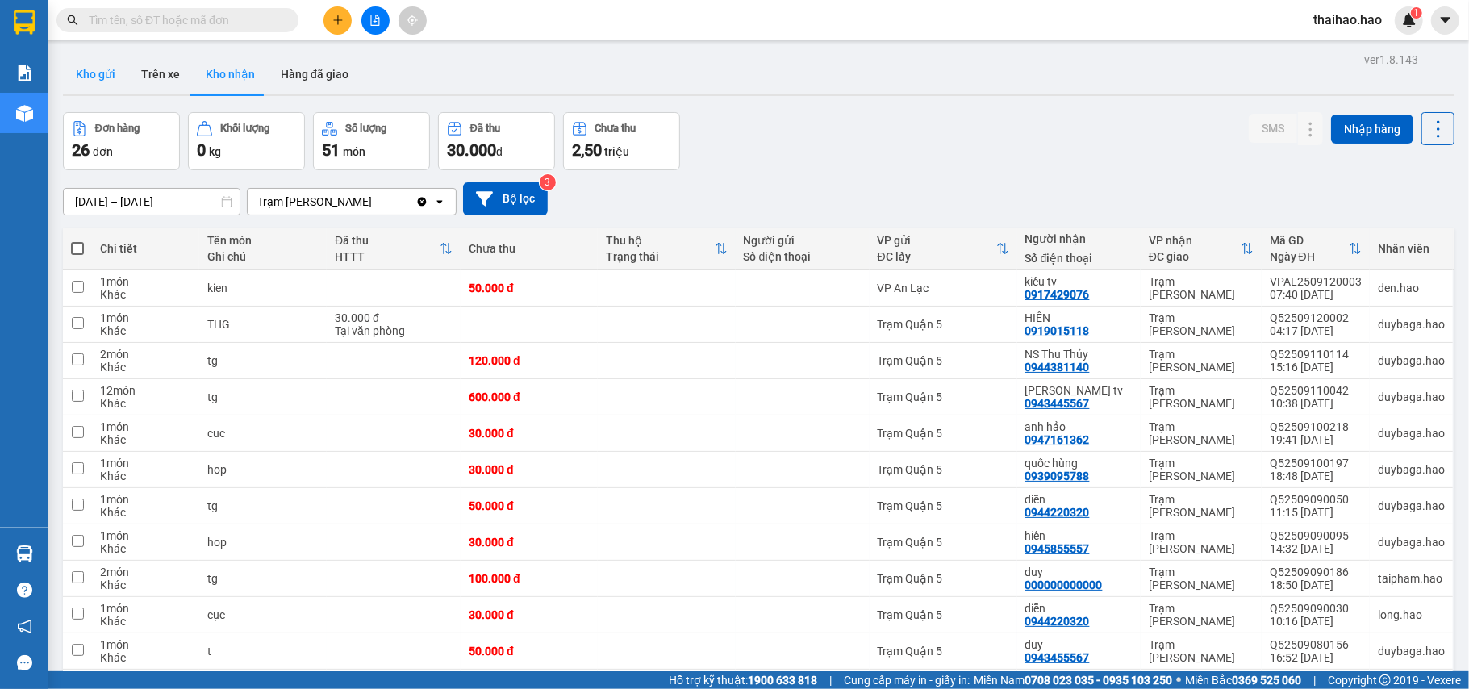
click at [95, 81] on button "Kho gửi" at bounding box center [95, 74] width 65 height 39
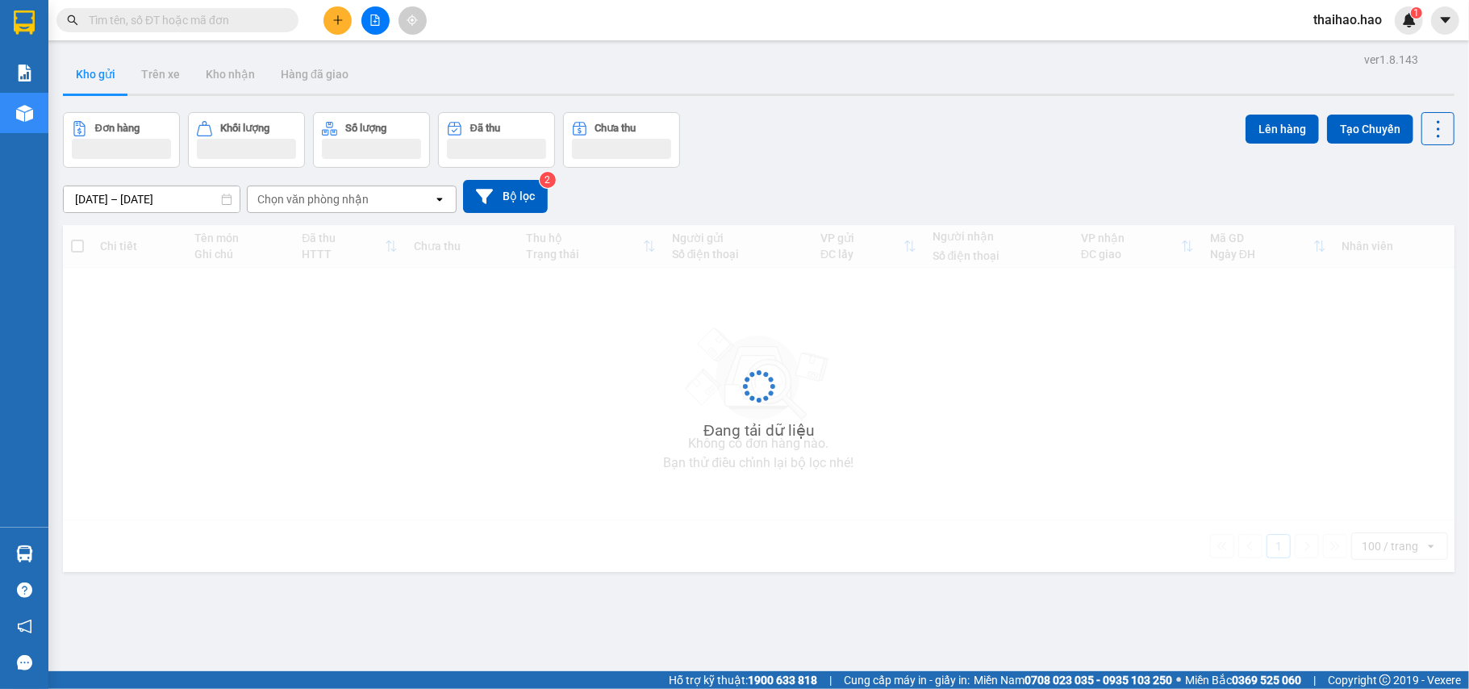
drag, startPoint x: 95, startPoint y: 81, endPoint x: 119, endPoint y: 132, distance: 56.3
click at [91, 88] on button "Kho gửi" at bounding box center [95, 74] width 65 height 39
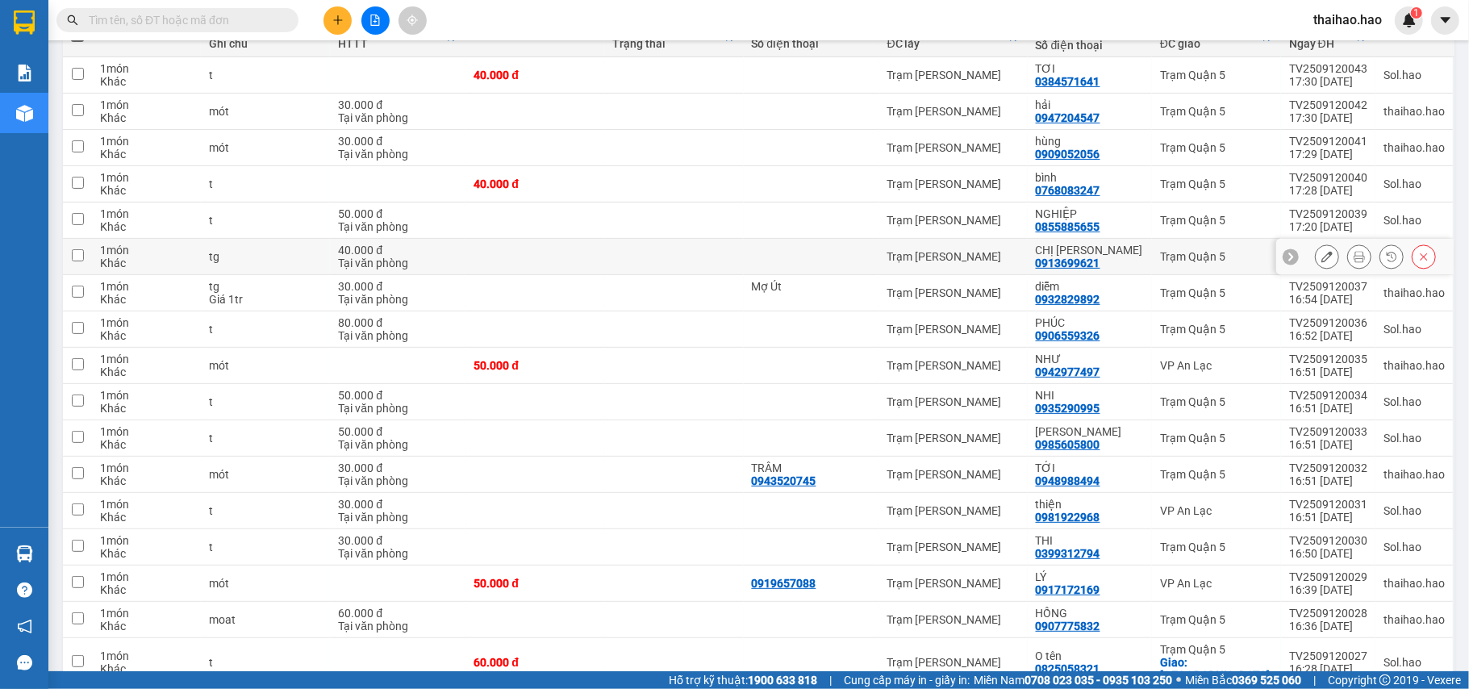
scroll to position [215, 0]
click at [1101, 261] on icon at bounding box center [1326, 254] width 11 height 11
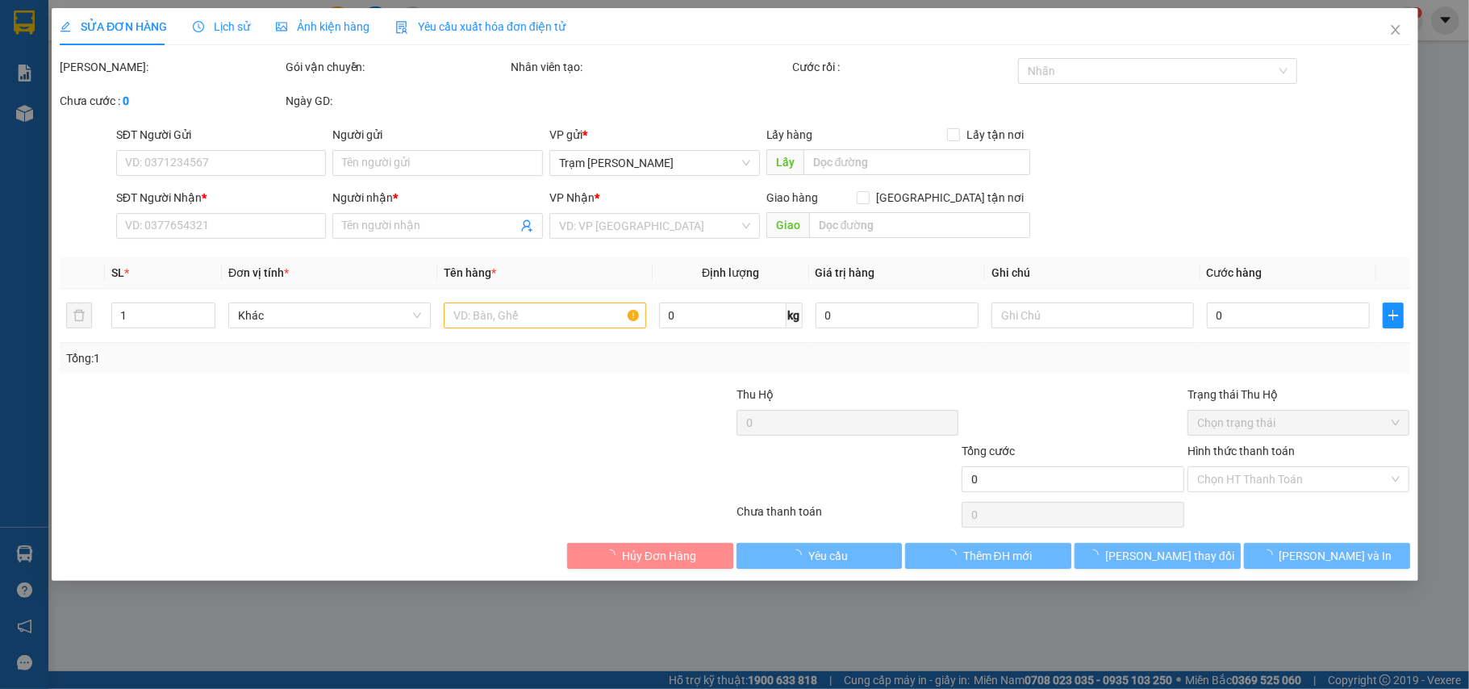
type input "0913699621"
type input "CHỊ [PERSON_NAME]"
type input "40.000"
type input "0"
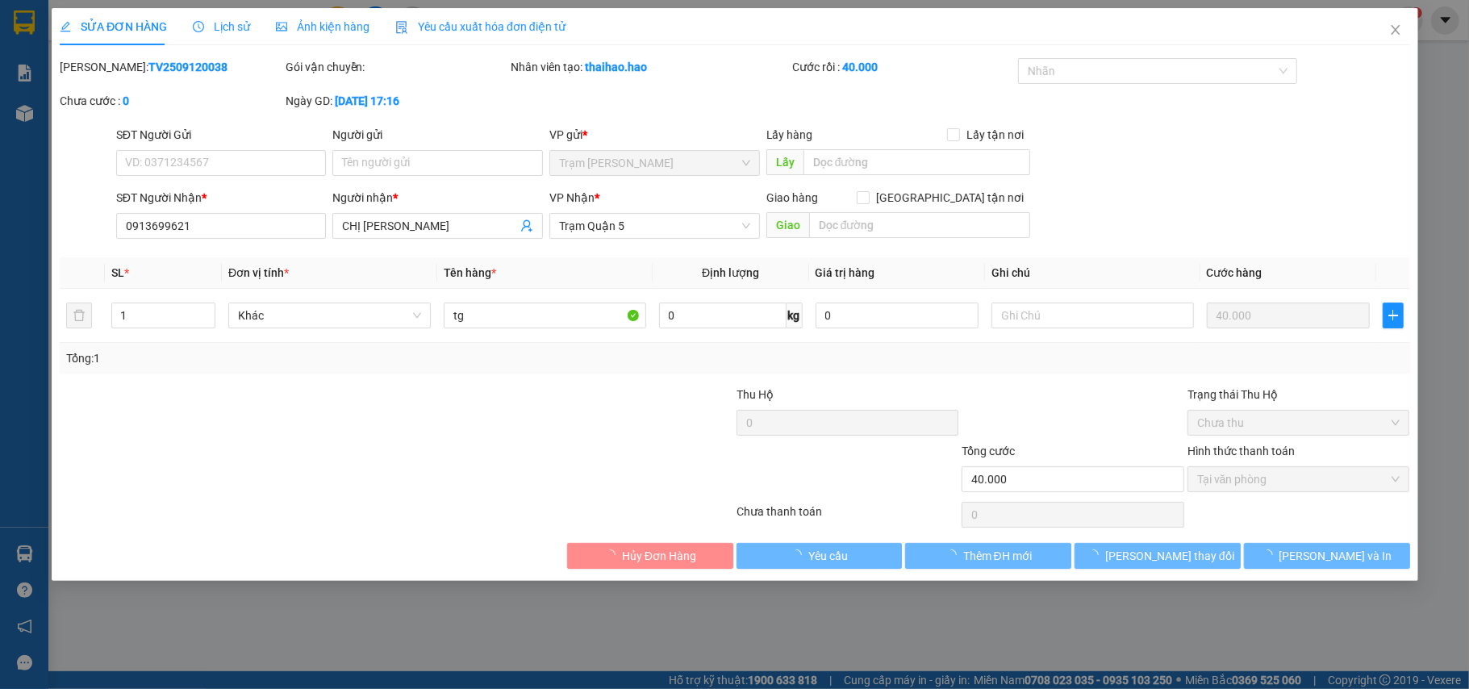
click at [240, 18] on div "Lịch sử" at bounding box center [221, 27] width 57 height 18
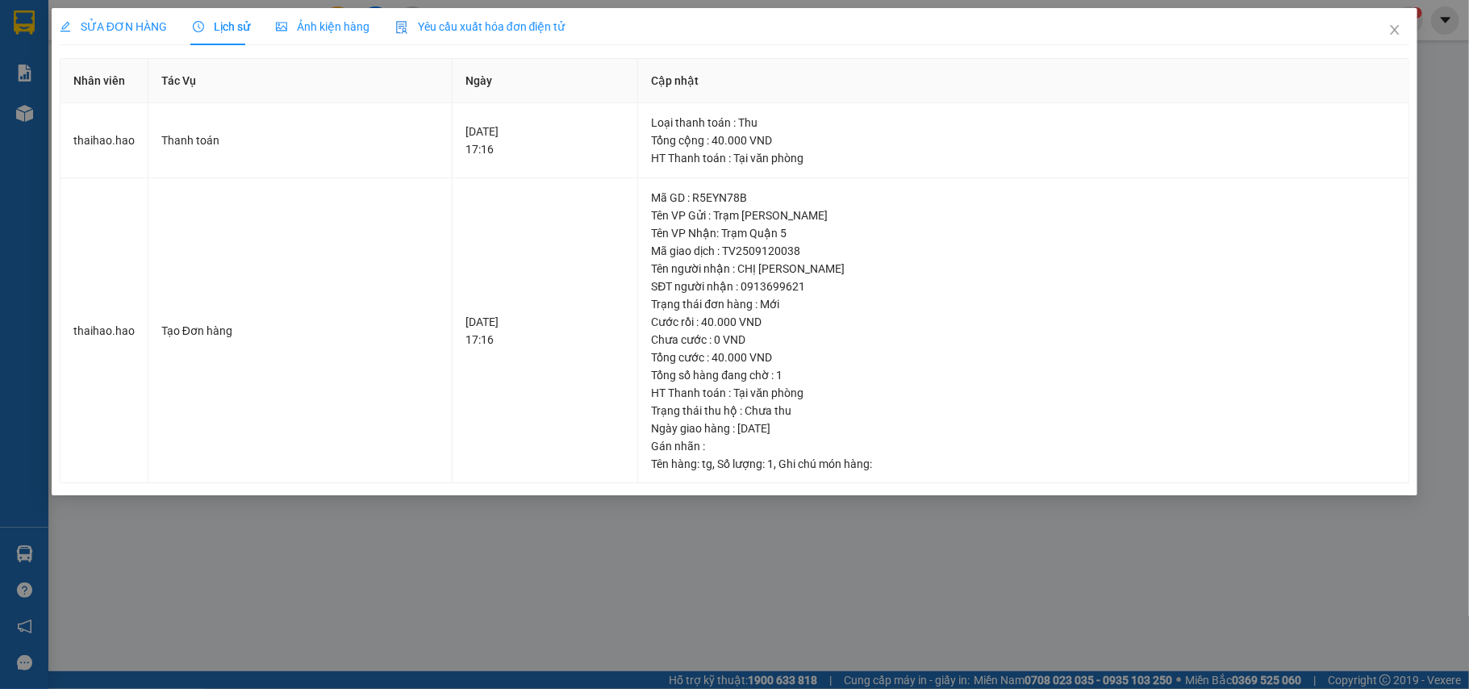
click at [305, 26] on span "Ảnh kiện hàng" at bounding box center [323, 26] width 94 height 13
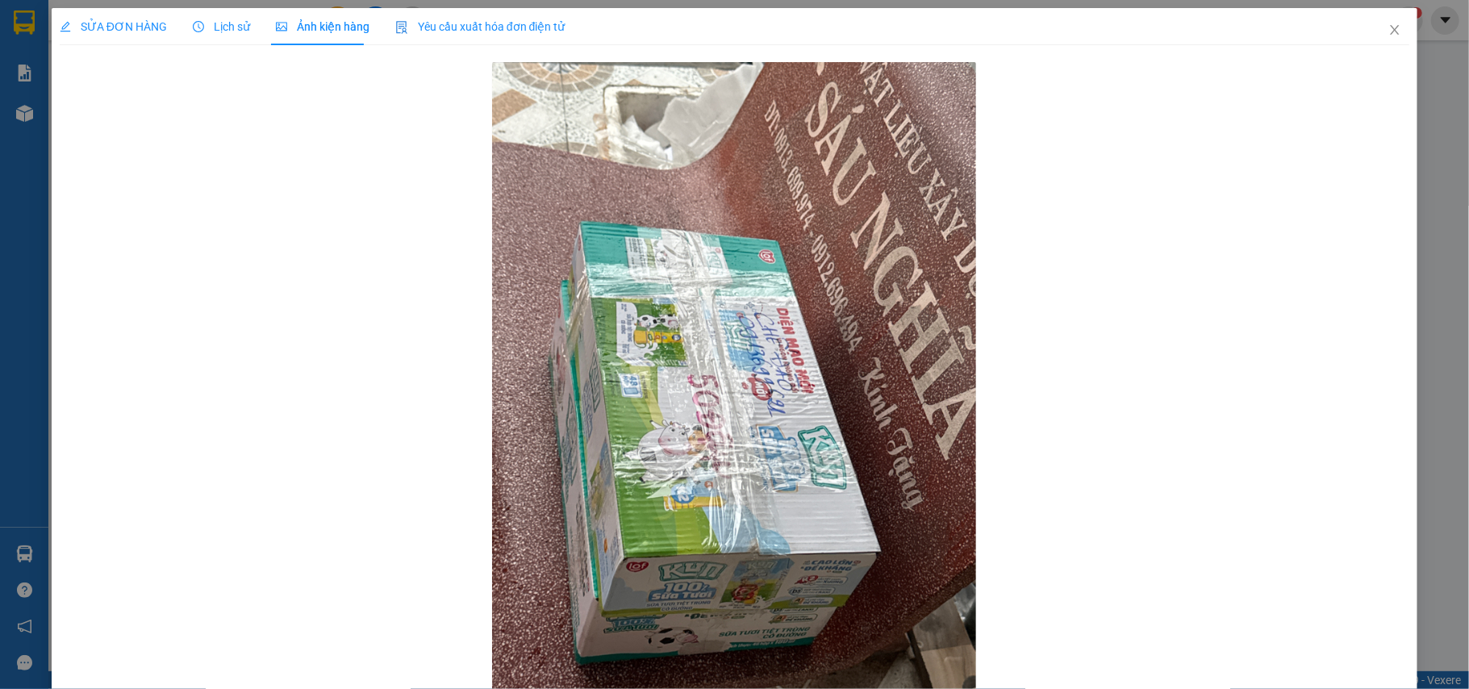
click at [111, 30] on span "SỬA ĐƠN HÀNG" at bounding box center [113, 26] width 107 height 13
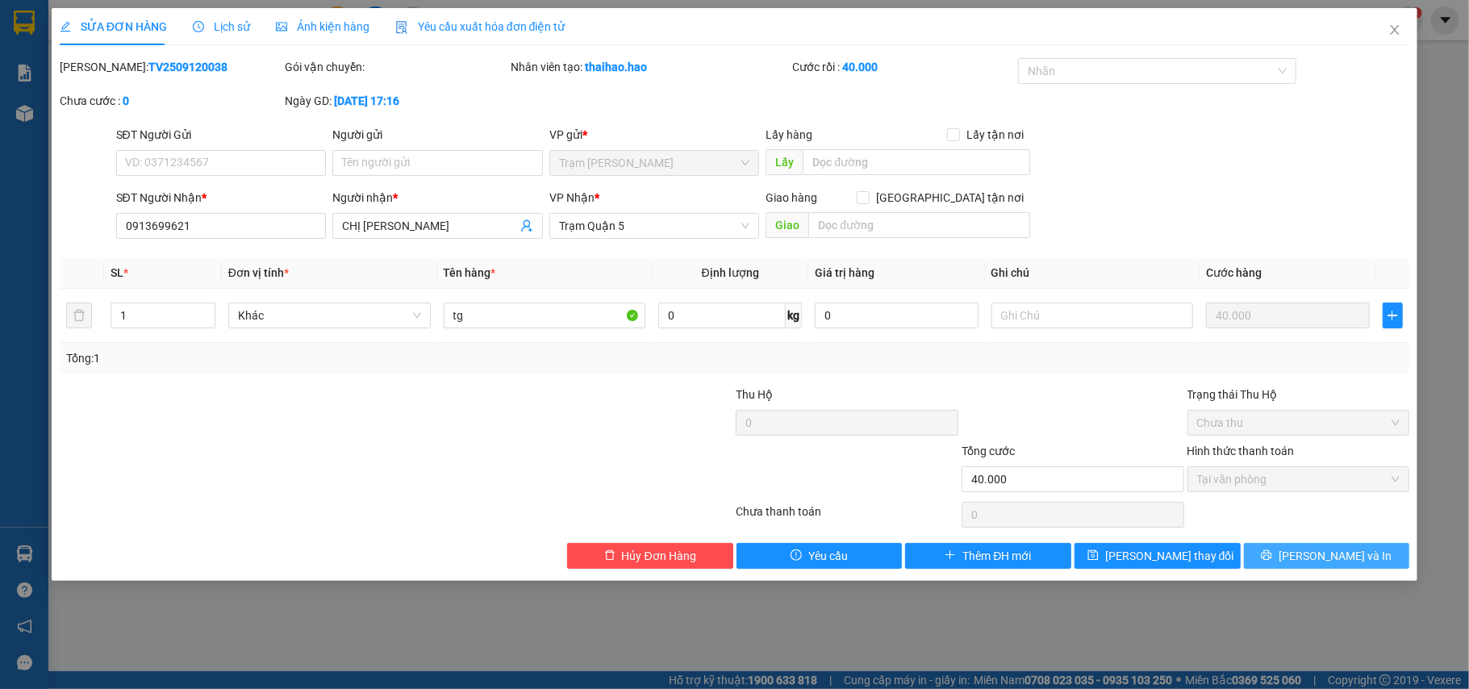
click at [1101, 515] on button "Lưu và In" at bounding box center [1327, 556] width 166 height 26
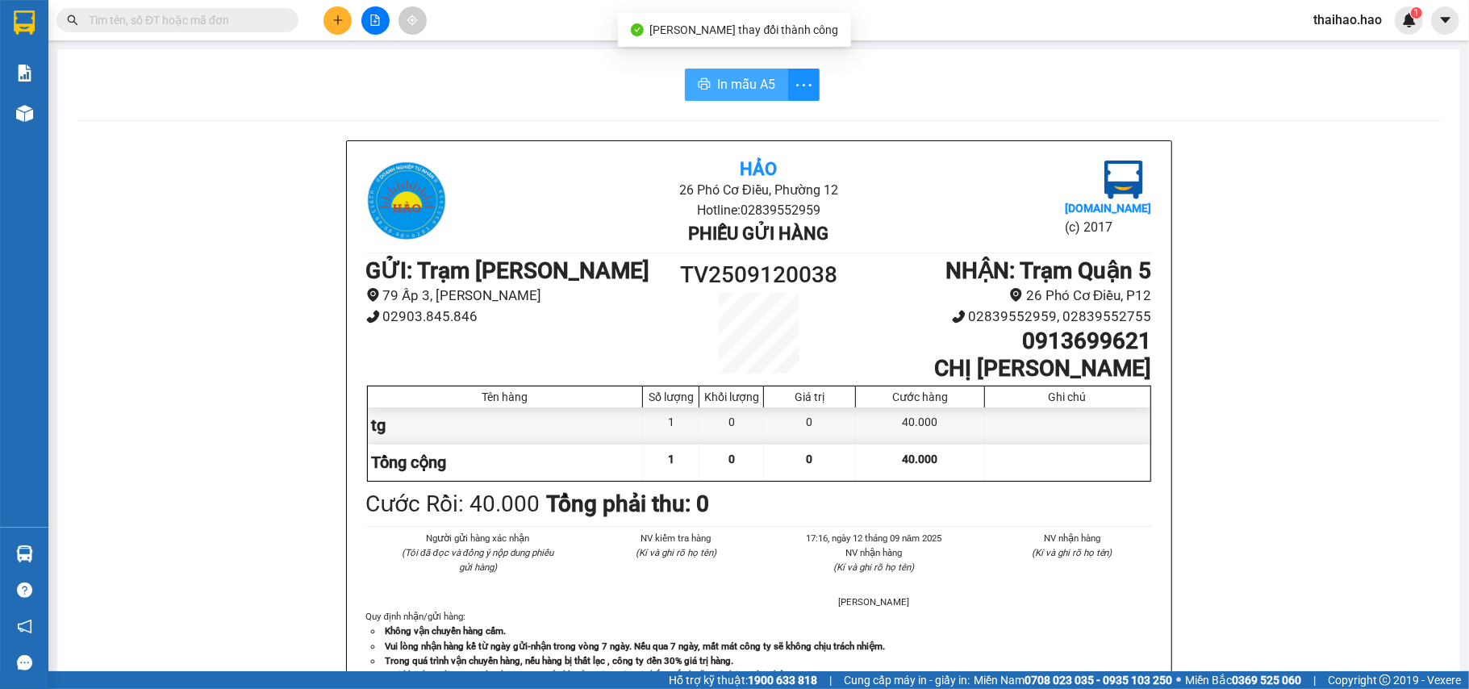
click at [745, 86] on span "In mẫu A5" at bounding box center [746, 84] width 58 height 20
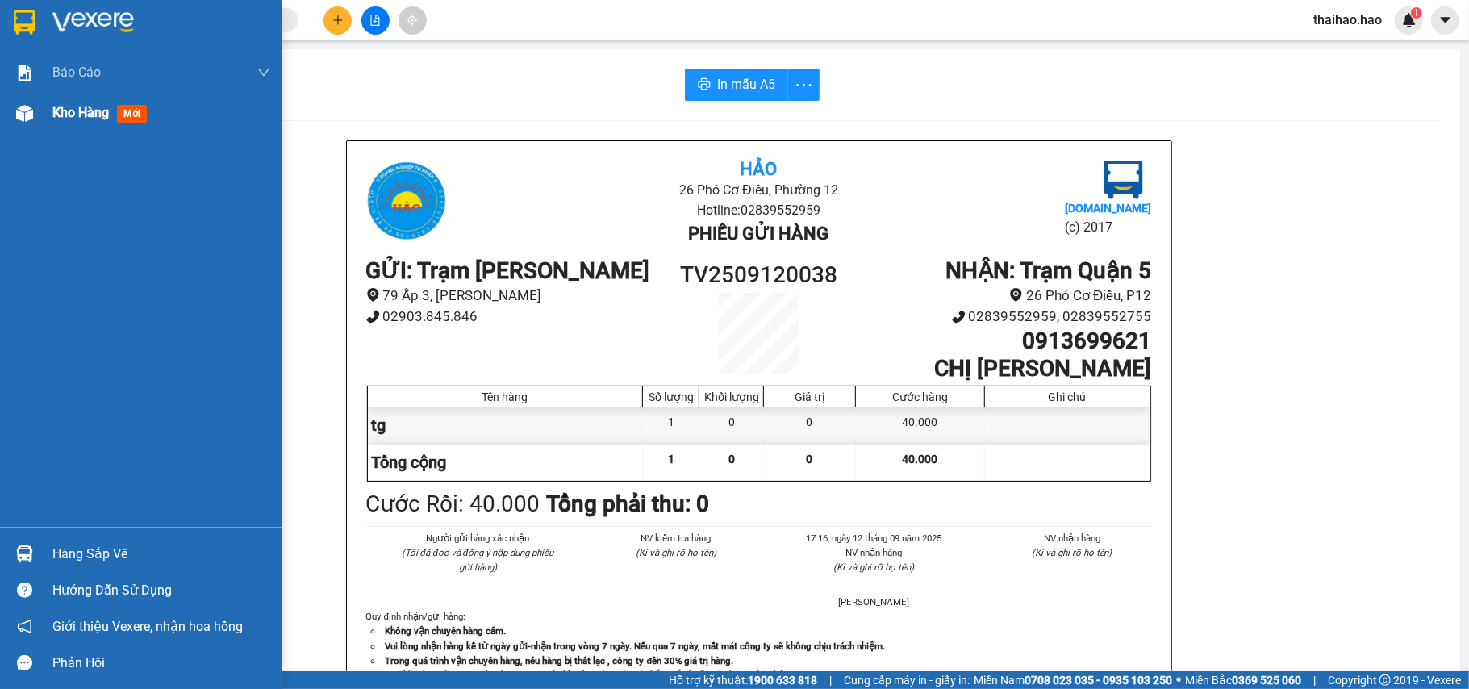
click at [34, 113] on div at bounding box center [24, 113] width 28 height 28
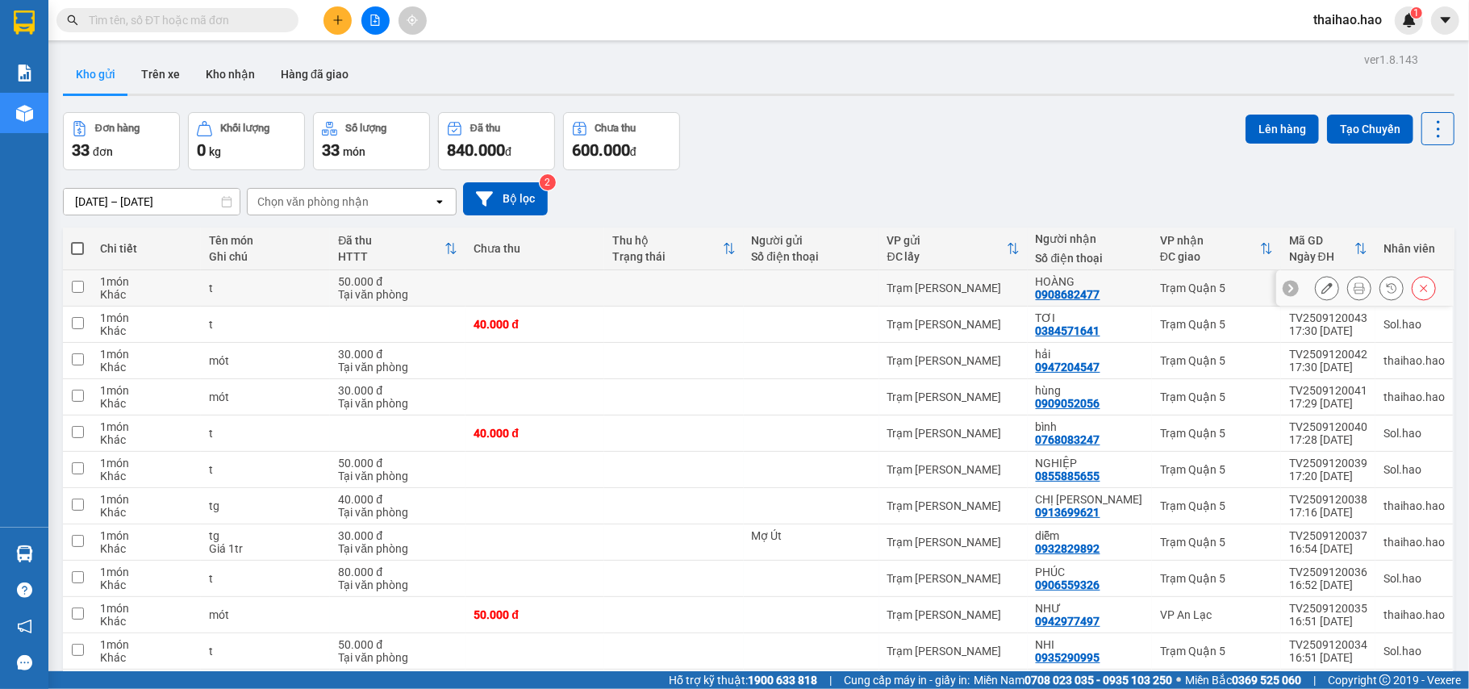
click at [1348, 295] on button at bounding box center [1359, 288] width 23 height 28
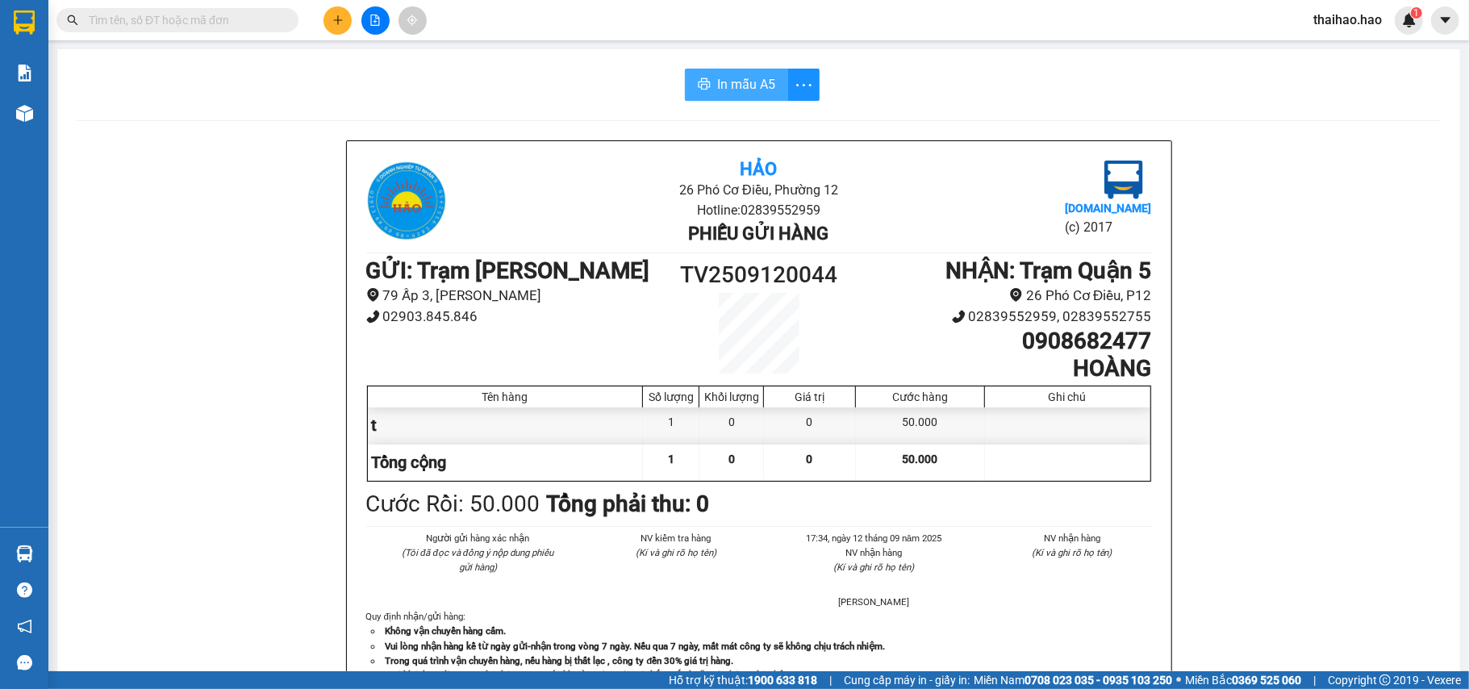
click at [705, 97] on button "In mẫu A5" at bounding box center [736, 85] width 103 height 32
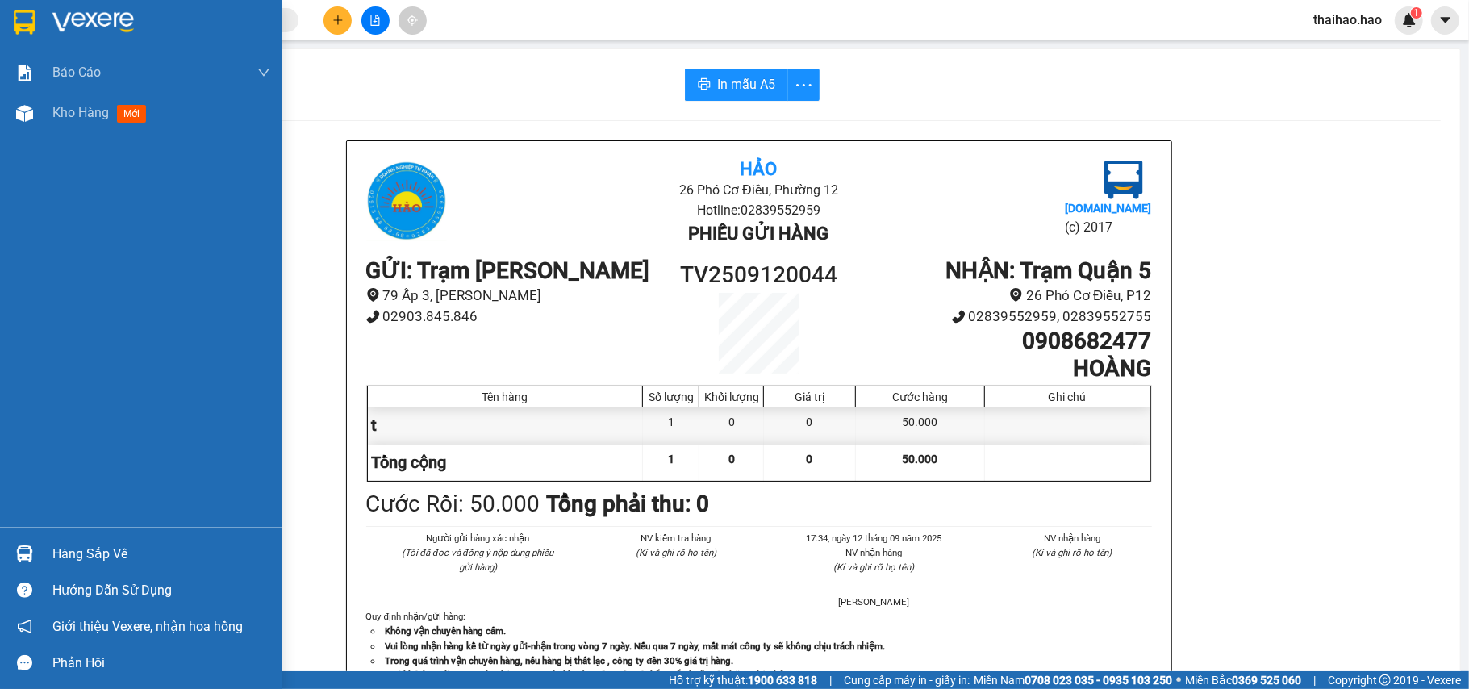
click at [11, 134] on div "Báo cáo BC tiền công nợ Báo cáo dòng tiền (trưởng trạm) Doanh số tạo đơn theo V…" at bounding box center [141, 289] width 282 height 474
click at [45, 107] on div "Kho hàng mới" at bounding box center [141, 113] width 282 height 40
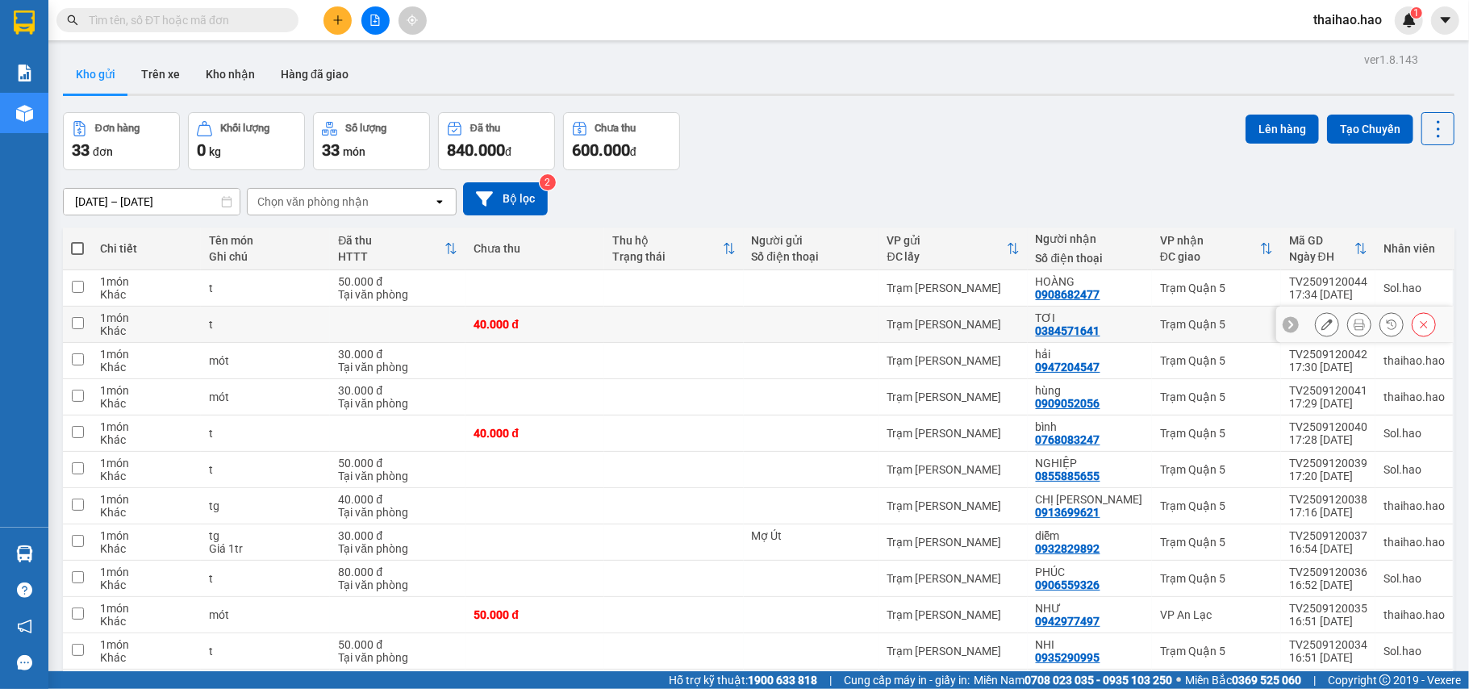
drag, startPoint x: 1308, startPoint y: 323, endPoint x: 595, endPoint y: 215, distance: 720.4
click at [1321, 323] on icon at bounding box center [1326, 324] width 11 height 11
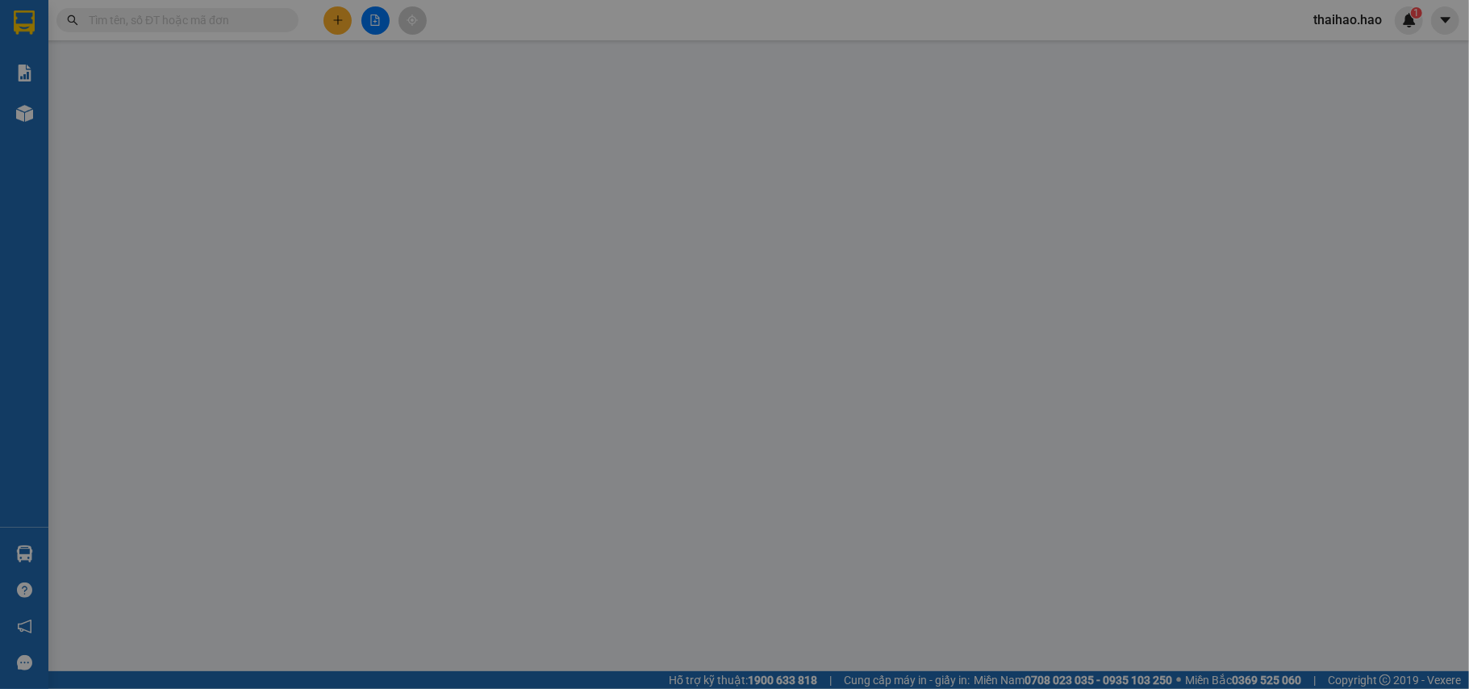
type input "0384571641"
type input "TƠI"
type input "40.000"
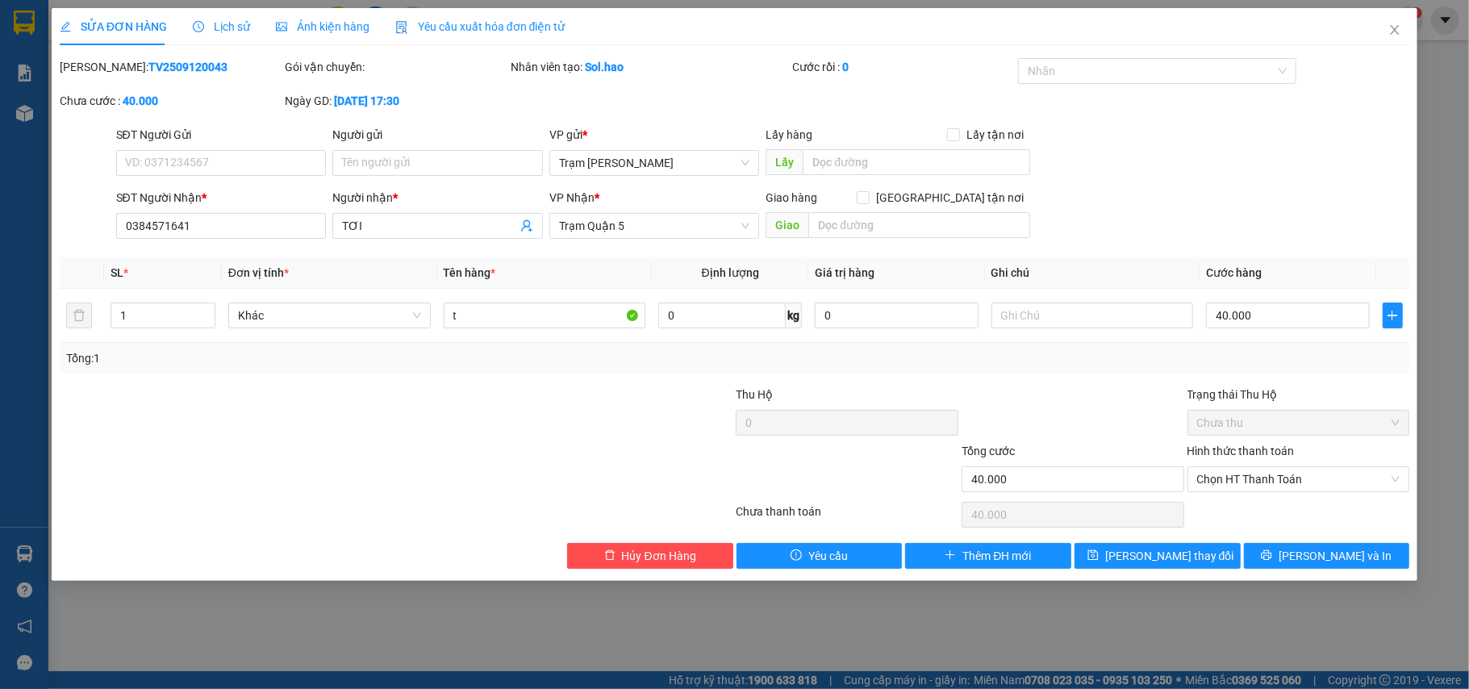
click at [221, 56] on div "SỬA ĐƠN HÀNG Lịch sử Ảnh kiện hàng Yêu cầu xuất hóa đơn điện tử Total Paid Fee …" at bounding box center [735, 288] width 1350 height 561
click at [223, 36] on div "Lịch sử" at bounding box center [221, 26] width 57 height 37
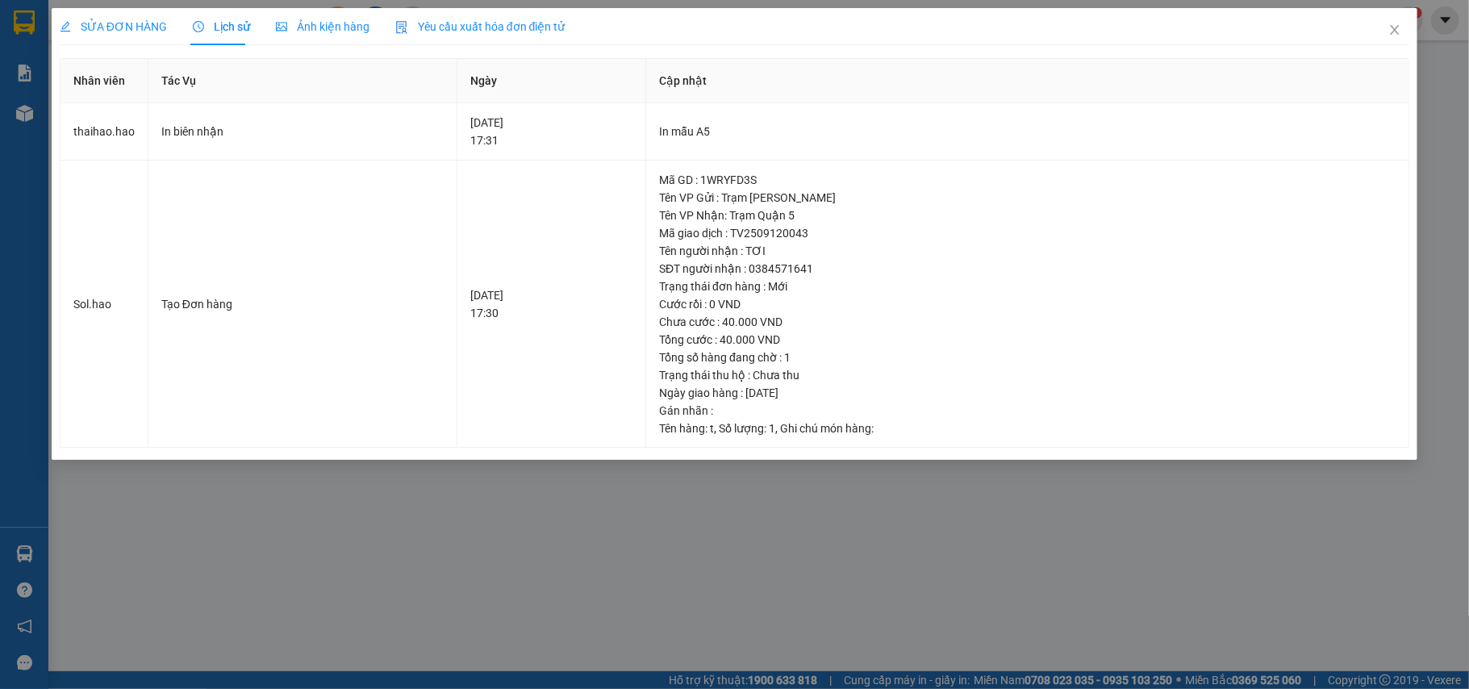
click at [336, 34] on div "Ảnh kiện hàng" at bounding box center [323, 27] width 94 height 18
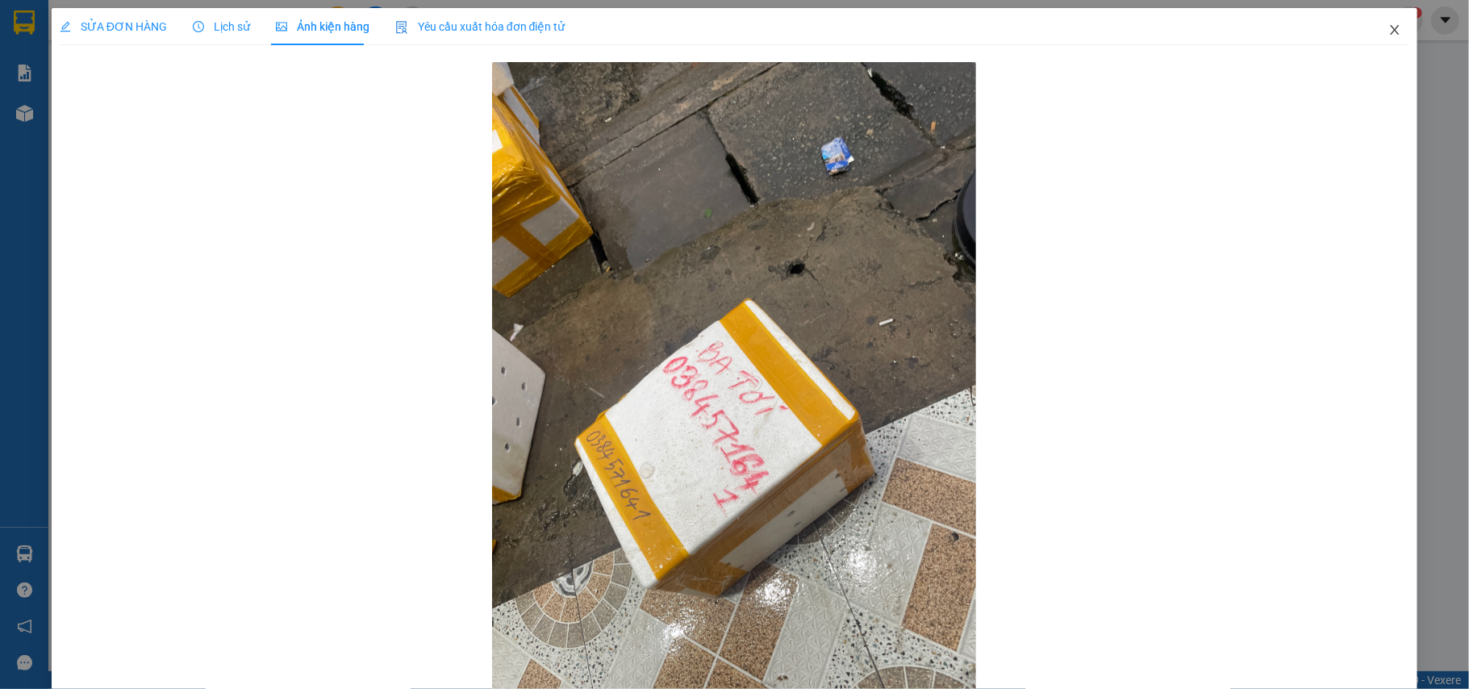
click at [1372, 24] on span "Close" at bounding box center [1394, 30] width 45 height 45
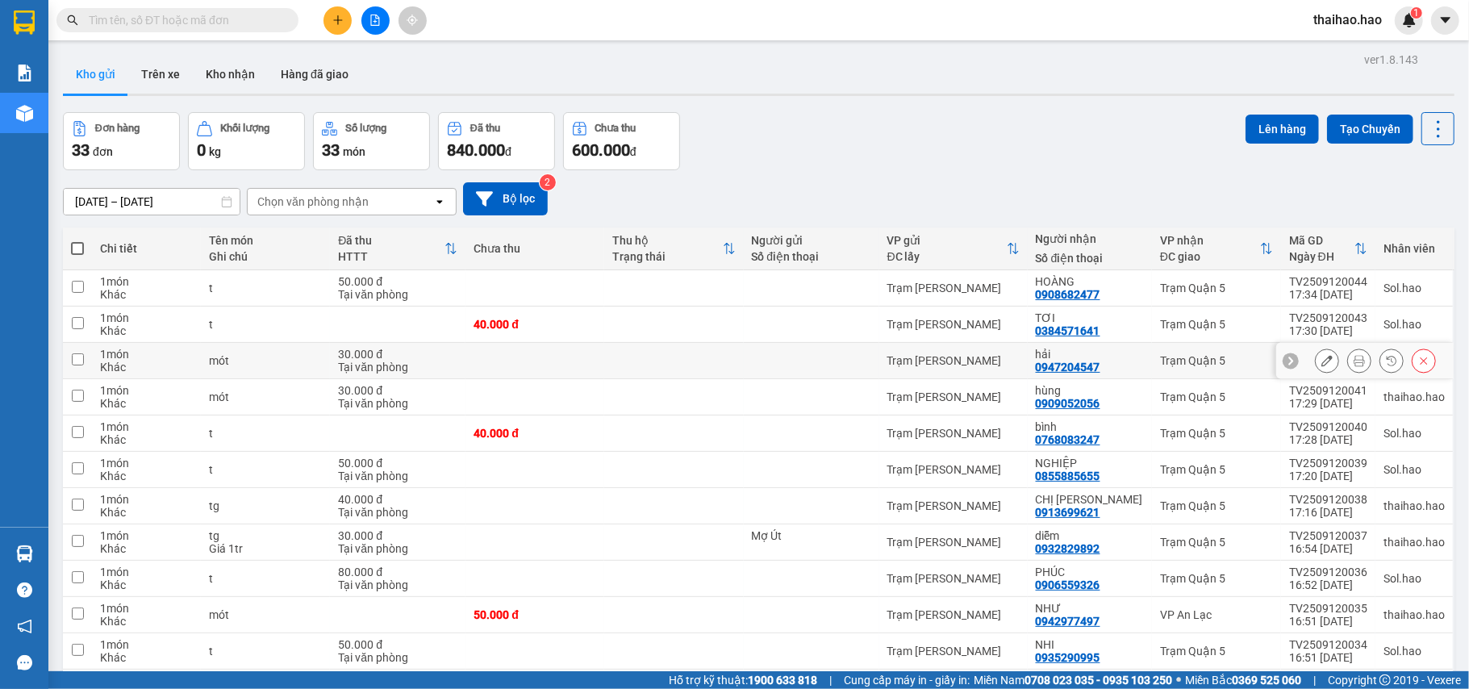
click at [1316, 365] on button at bounding box center [1327, 361] width 23 height 28
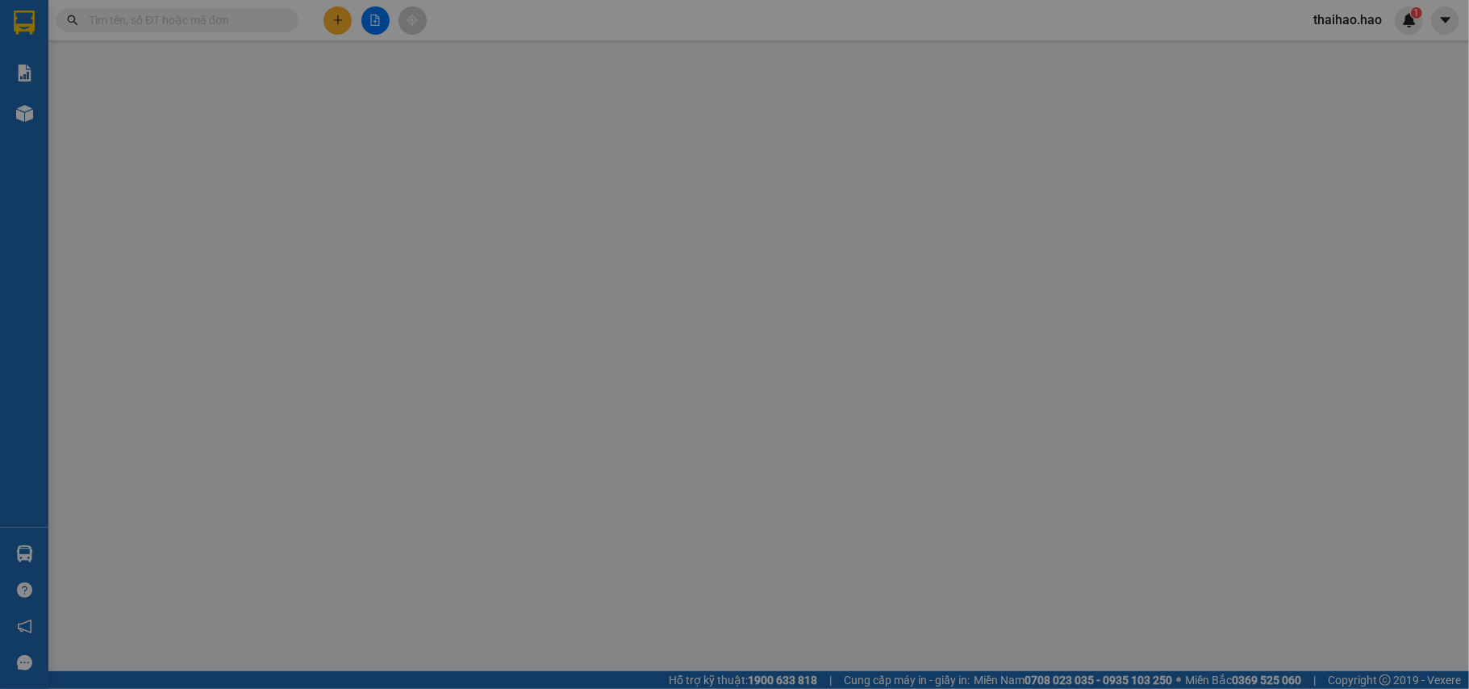
type input "0947204547"
type input "hải"
type input "30.000"
type input "0"
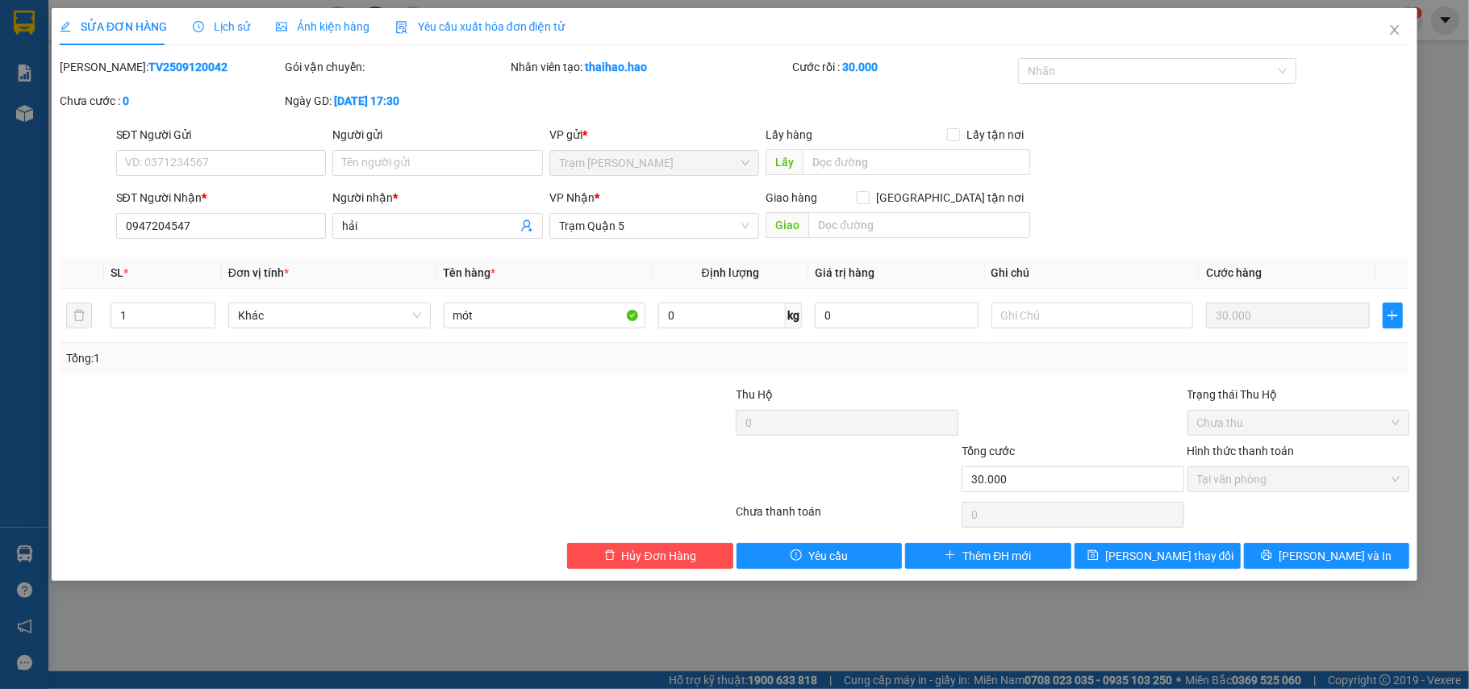
click at [208, 27] on span "Lịch sử" at bounding box center [221, 26] width 57 height 13
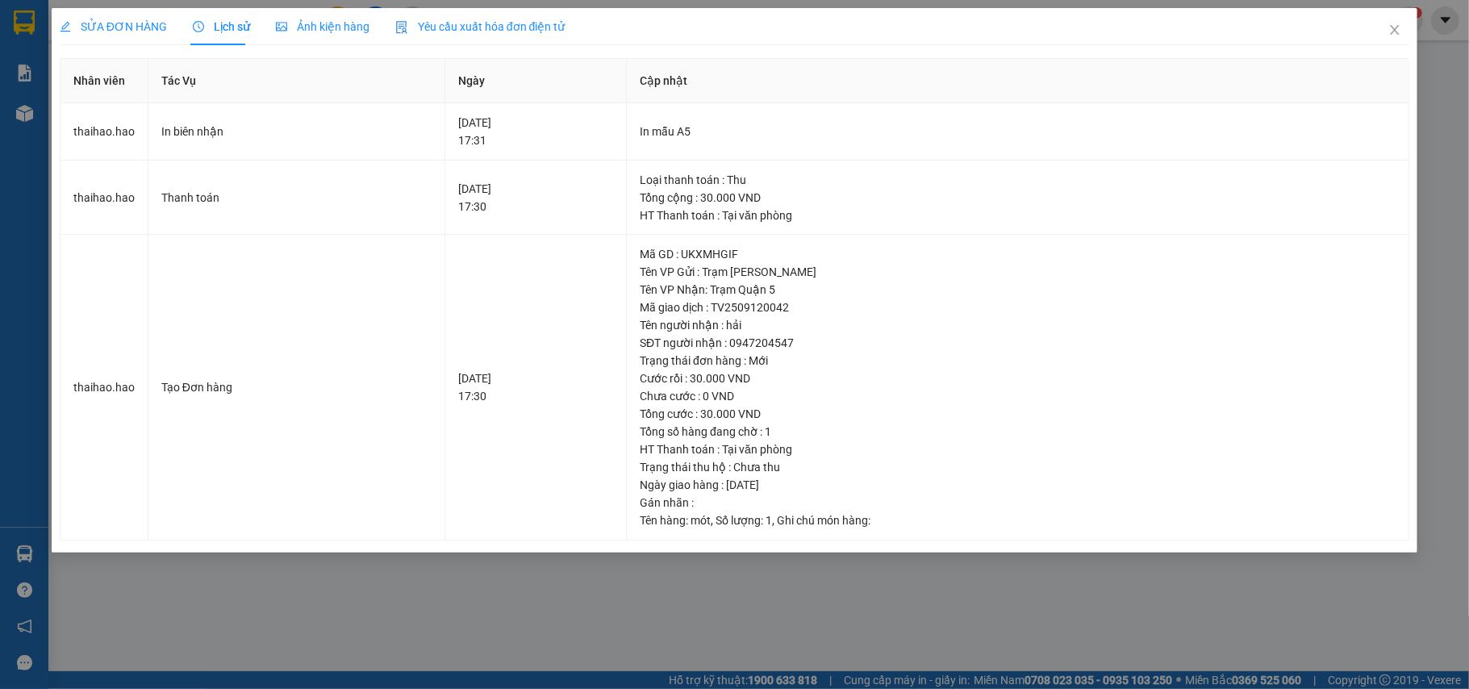
click at [276, 24] on icon "picture" at bounding box center [281, 26] width 11 height 11
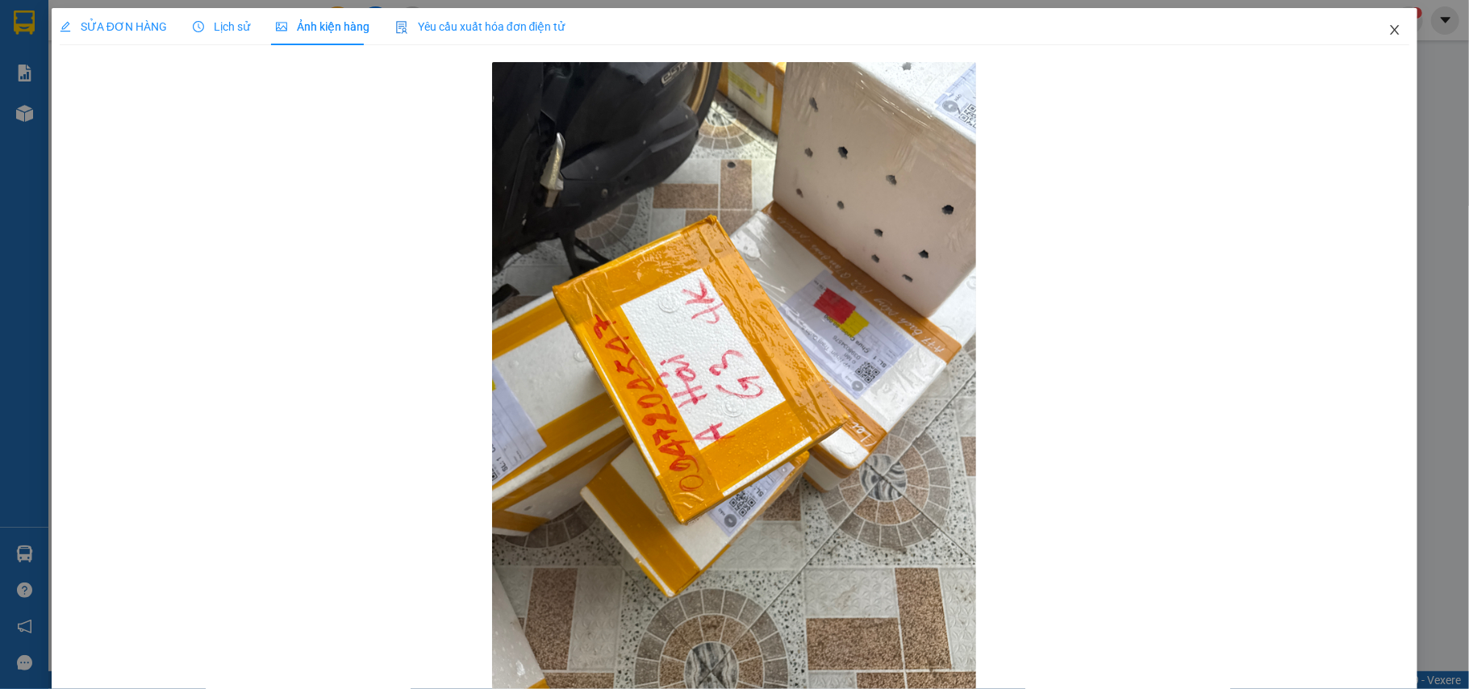
click at [1374, 23] on span "Close" at bounding box center [1394, 30] width 45 height 45
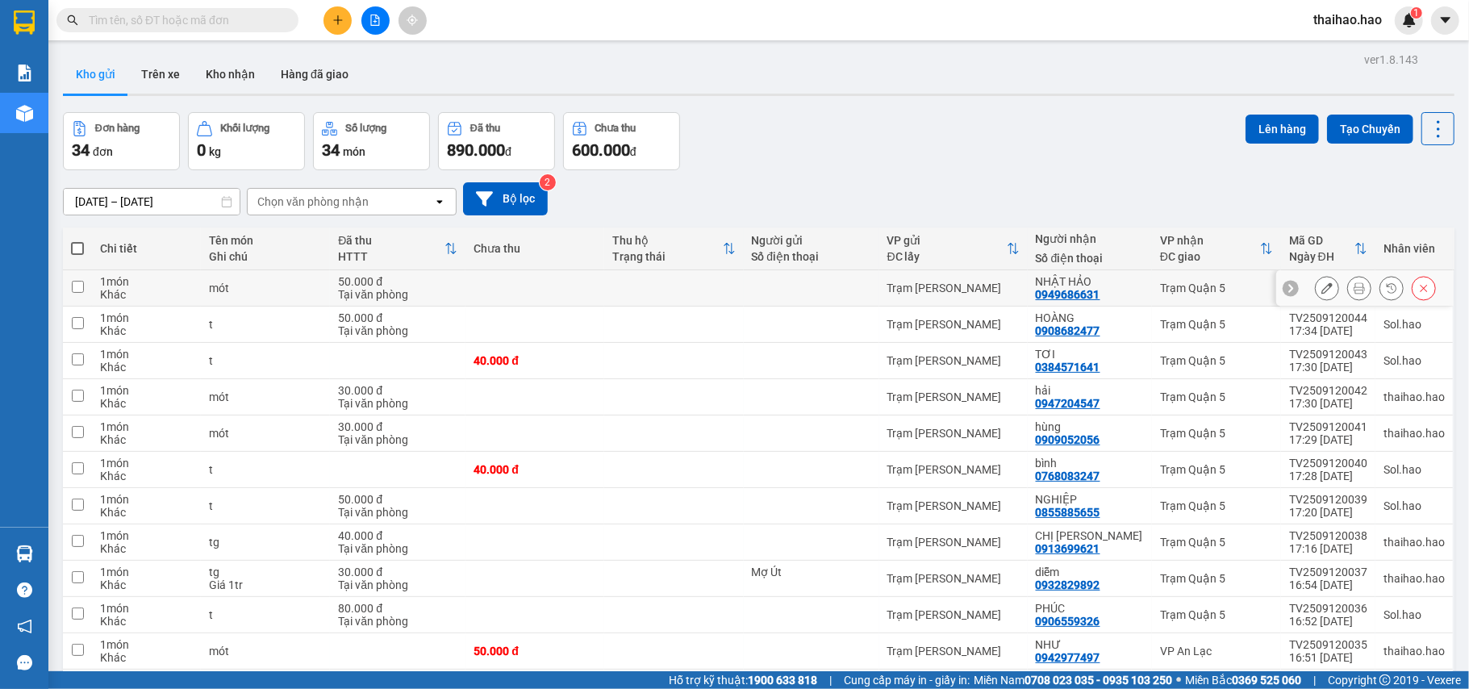
click at [1354, 288] on icon at bounding box center [1359, 287] width 11 height 11
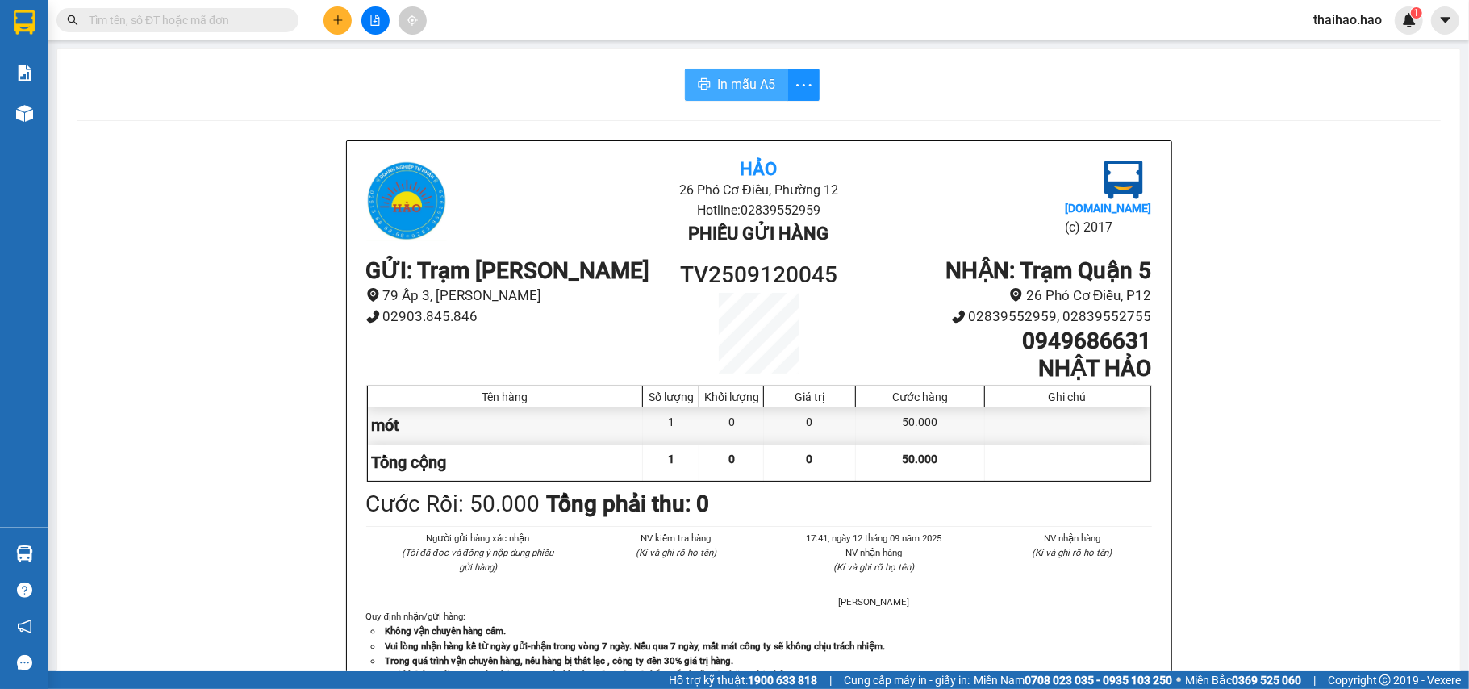
click at [707, 90] on button "In mẫu A5" at bounding box center [736, 85] width 103 height 32
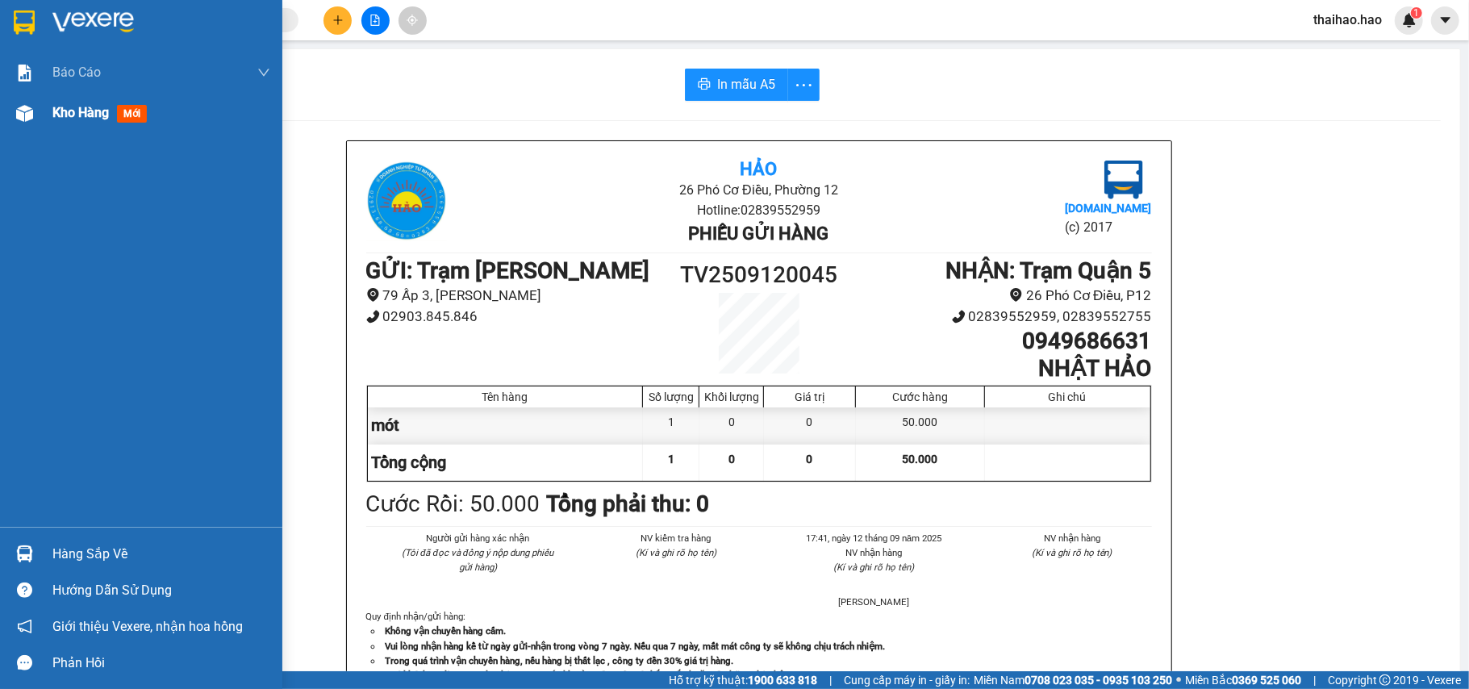
click at [42, 111] on div "Kho hàng mới" at bounding box center [141, 113] width 282 height 40
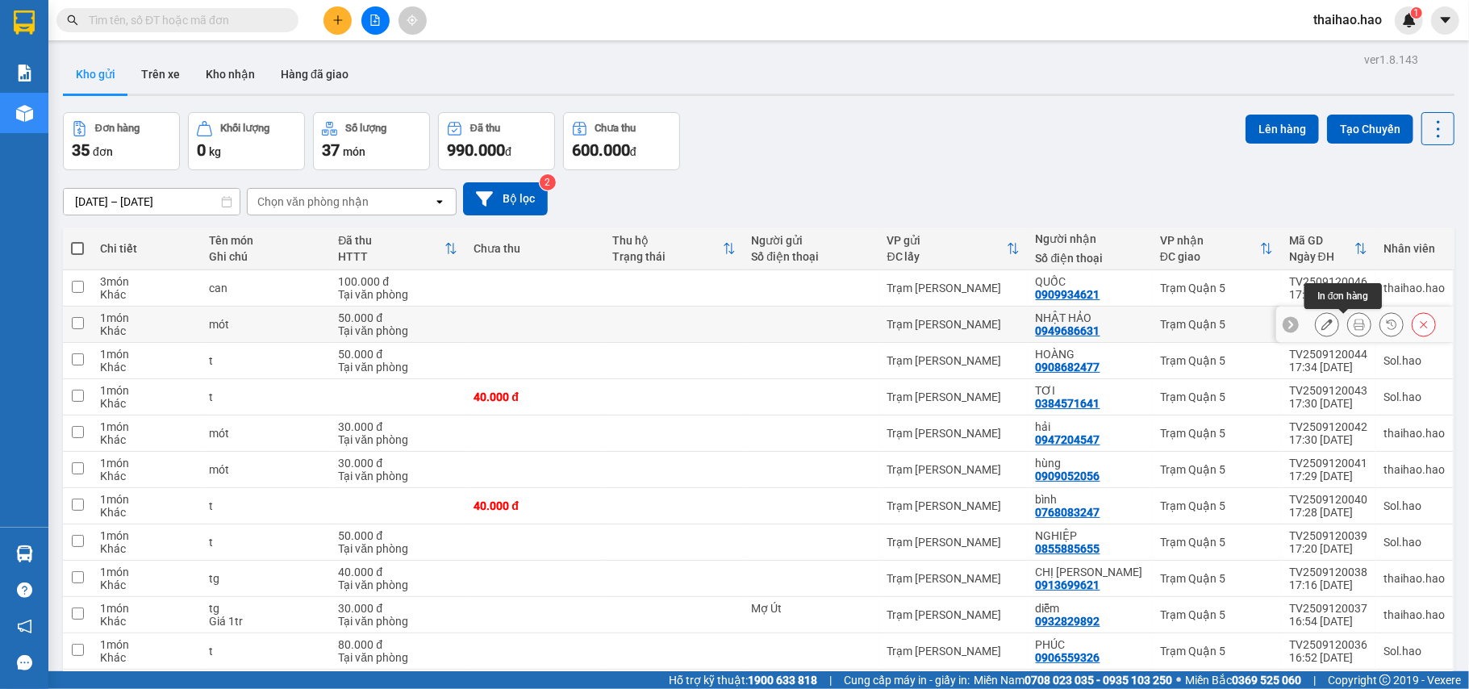
click at [1348, 324] on button at bounding box center [1359, 325] width 23 height 28
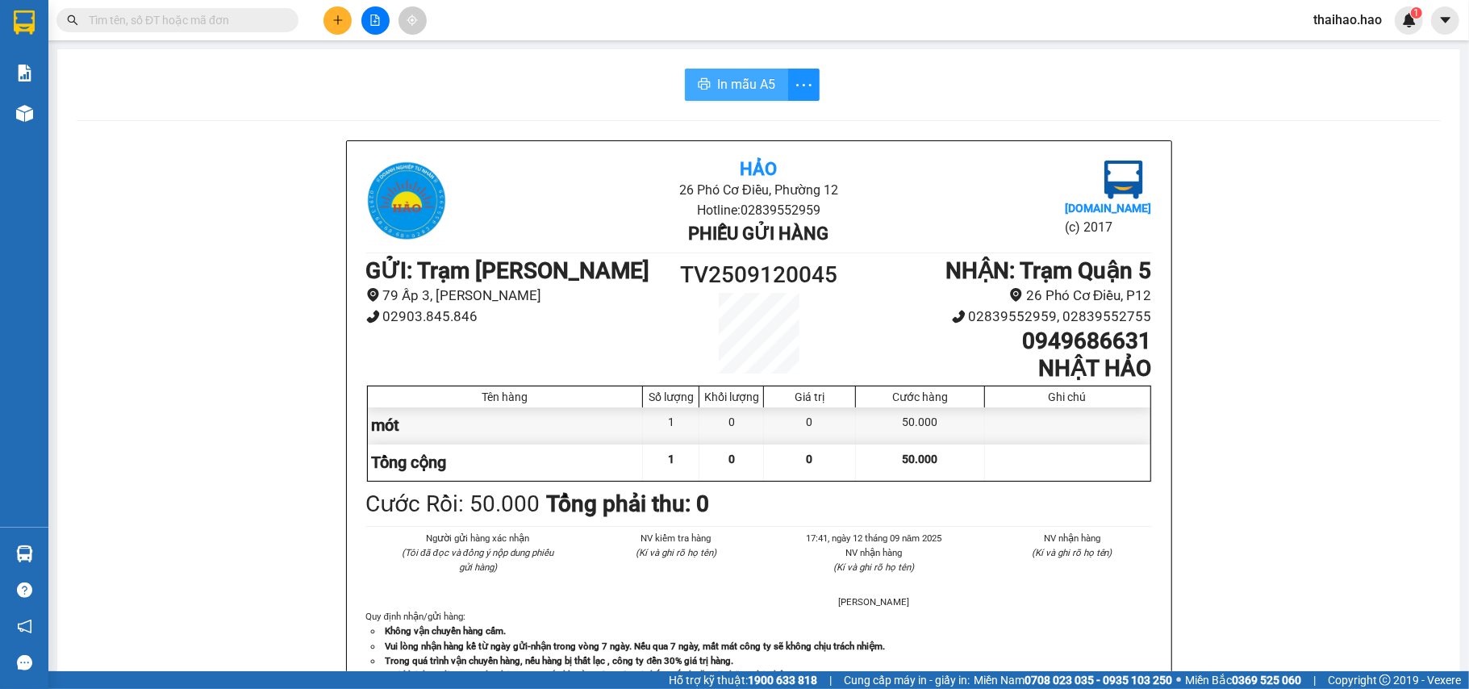
click at [759, 88] on span "In mẫu A5" at bounding box center [746, 84] width 58 height 20
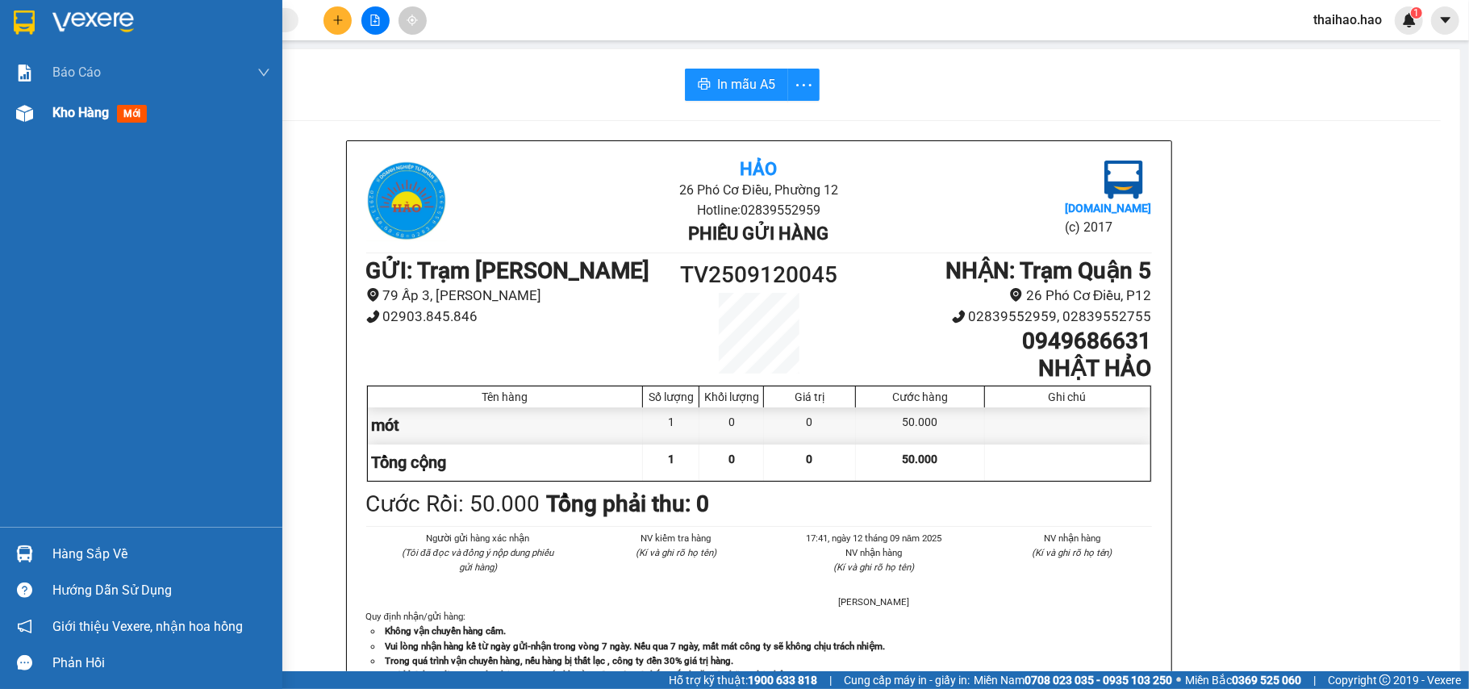
click at [40, 100] on div "Kho hàng mới" at bounding box center [141, 113] width 282 height 40
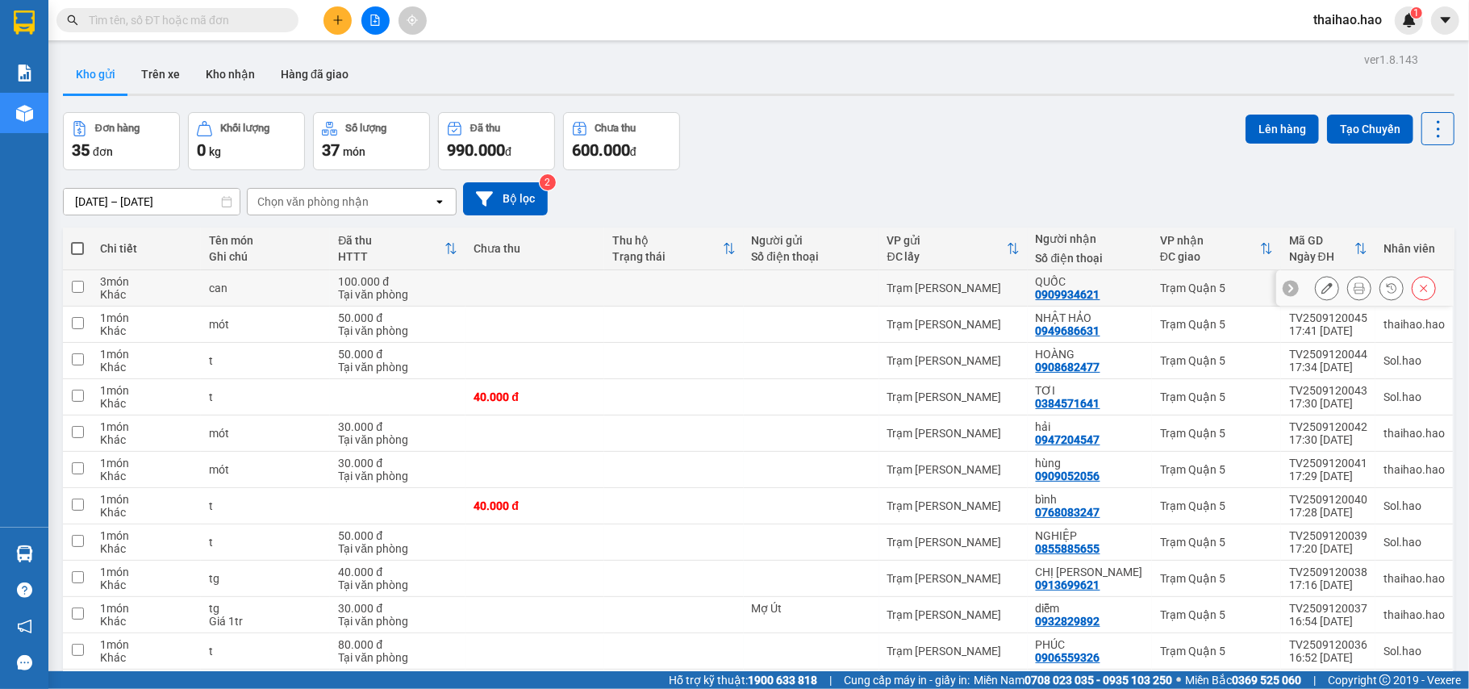
click at [1354, 292] on icon at bounding box center [1359, 287] width 11 height 11
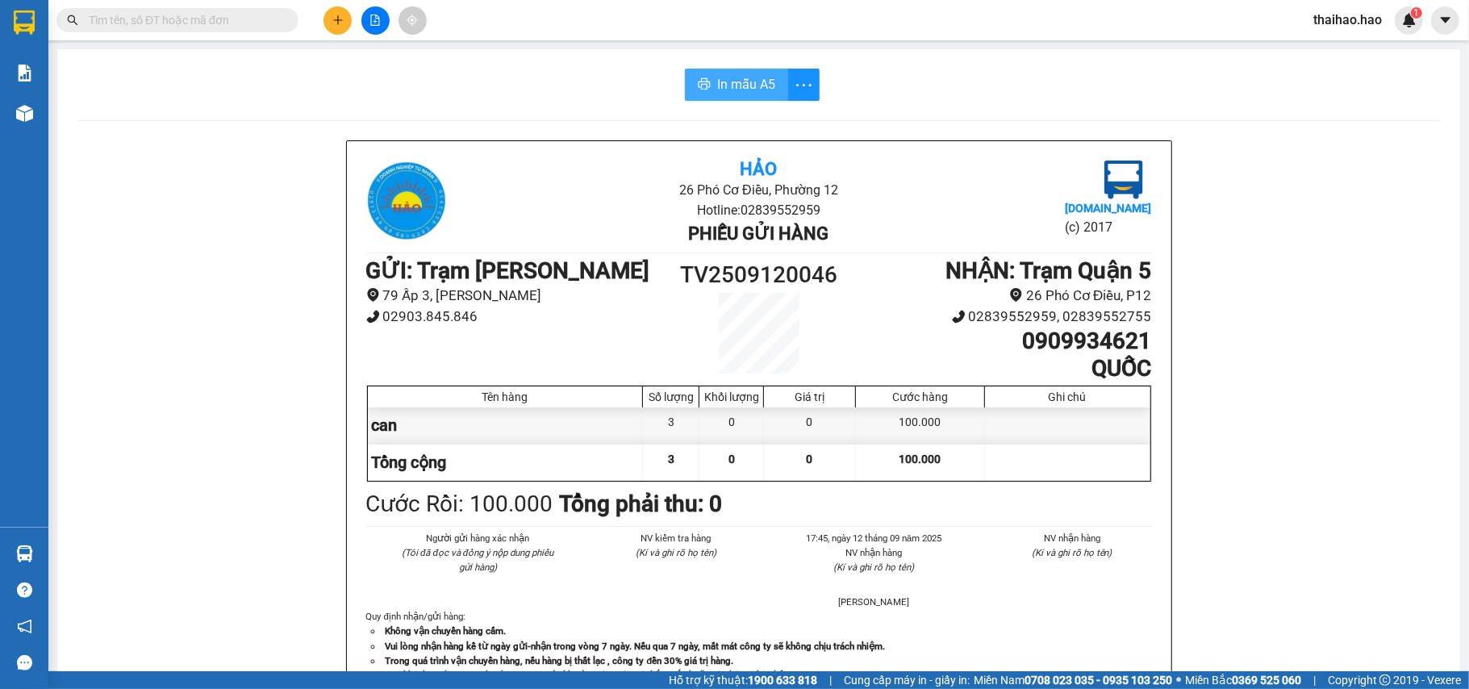
click at [717, 77] on span "In mẫu A5" at bounding box center [746, 84] width 58 height 20
click at [717, 82] on span "In mẫu A5" at bounding box center [746, 84] width 58 height 20
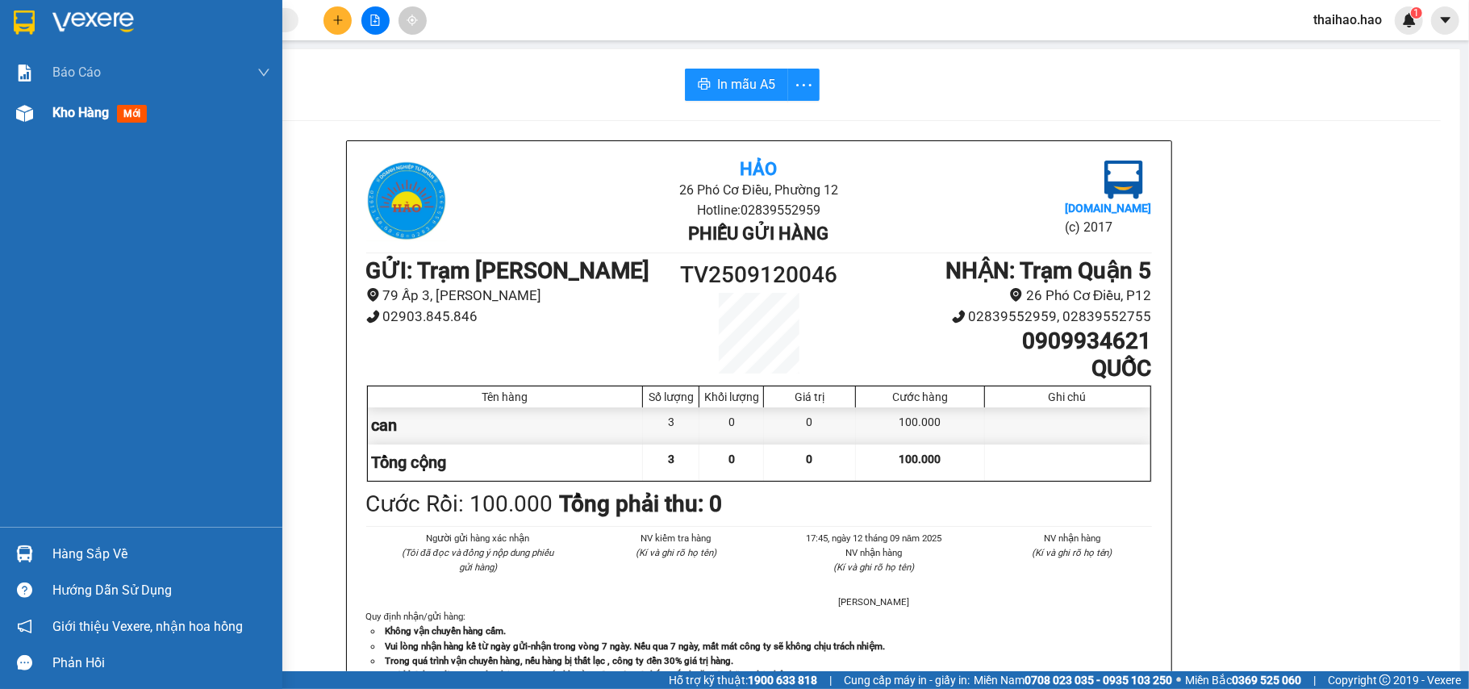
click at [42, 121] on div "Kho hàng mới" at bounding box center [141, 113] width 282 height 40
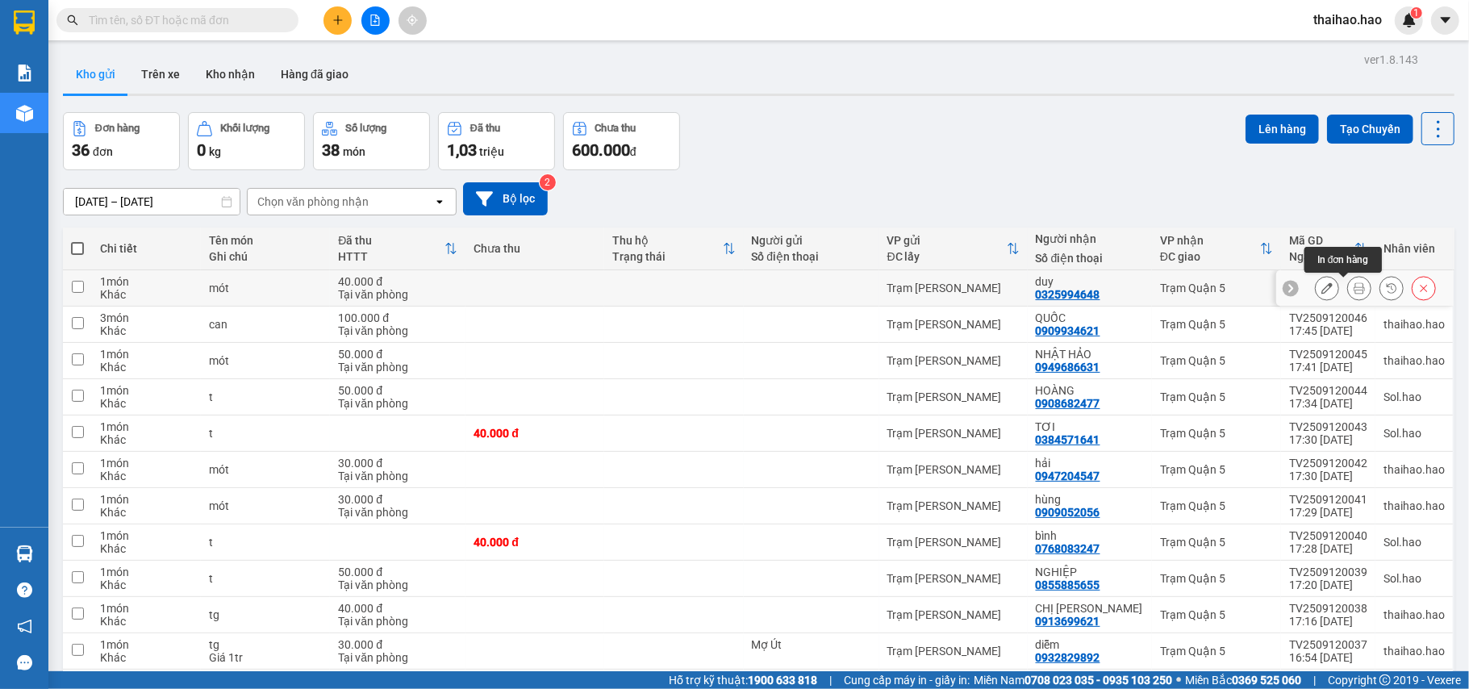
click at [1354, 287] on icon at bounding box center [1359, 287] width 11 height 11
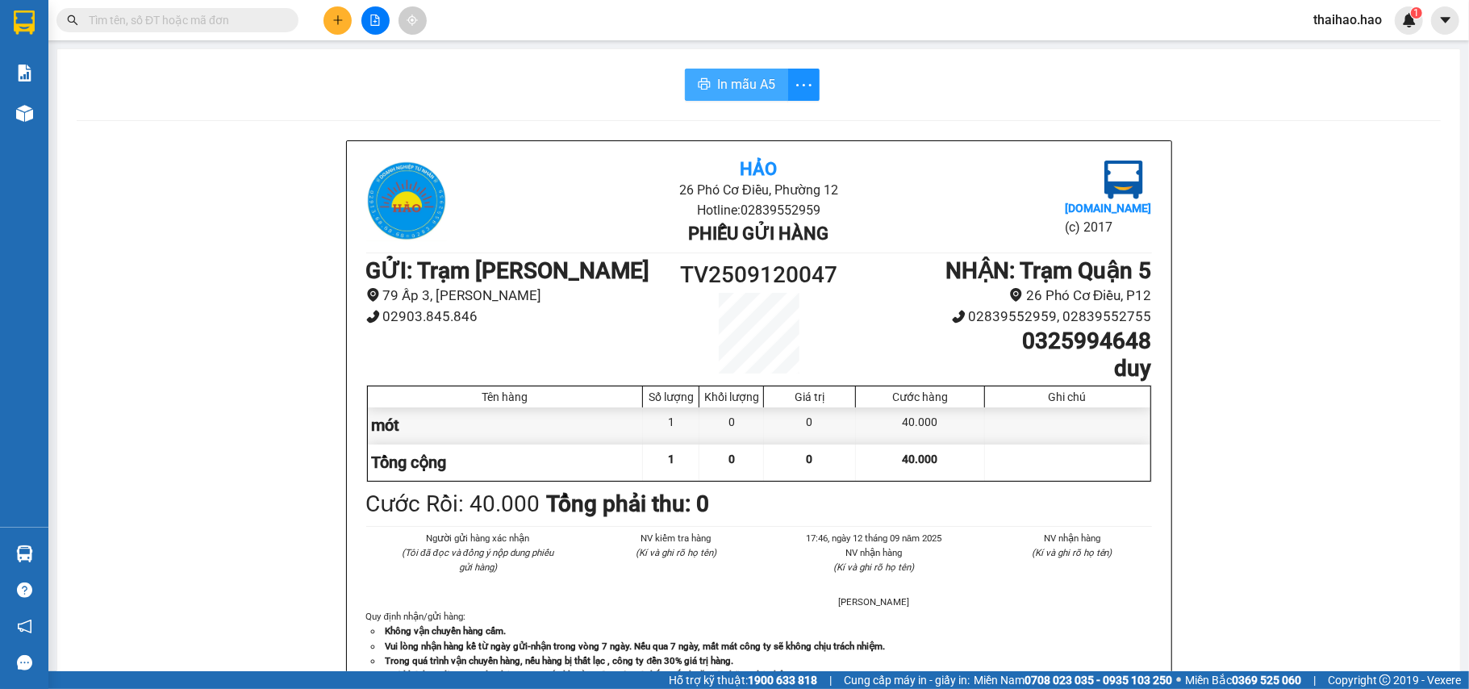
click at [749, 75] on span "In mẫu A5" at bounding box center [746, 84] width 58 height 20
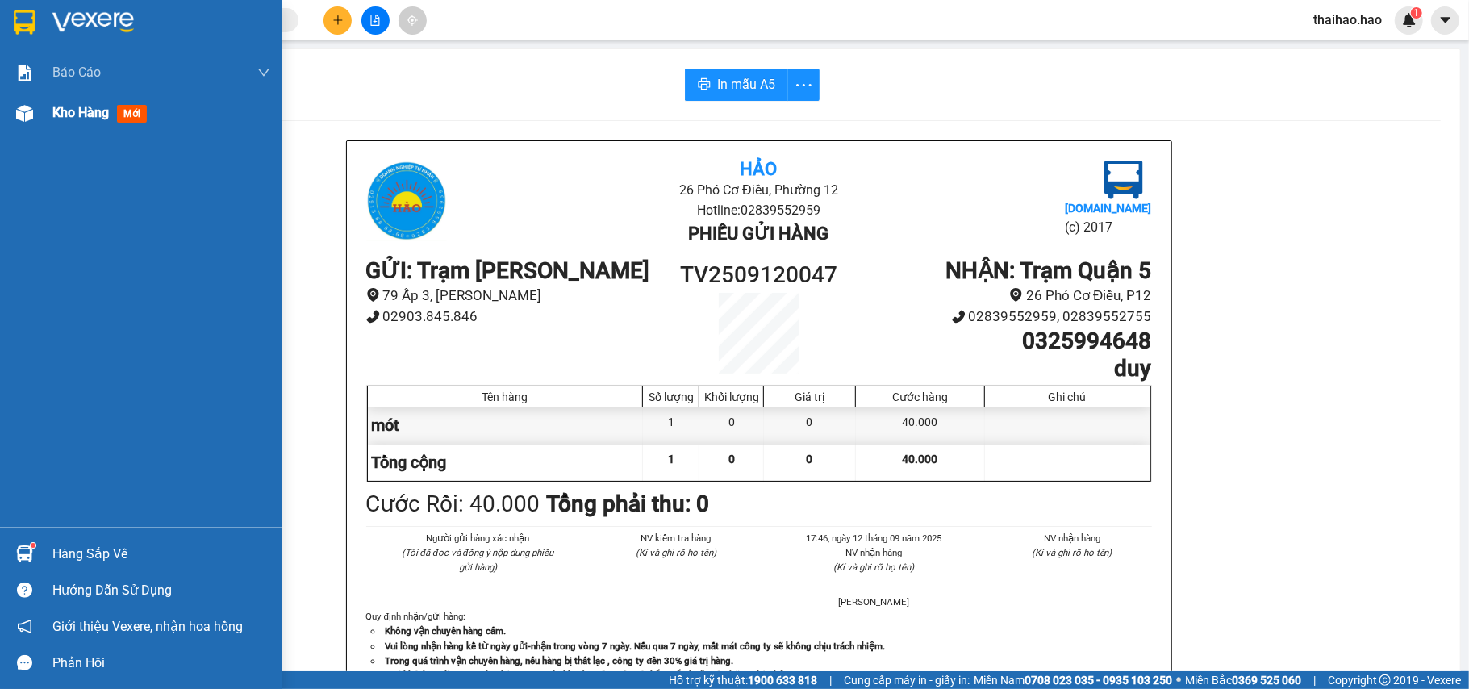
click at [59, 101] on div "Kho hàng mới" at bounding box center [161, 113] width 218 height 40
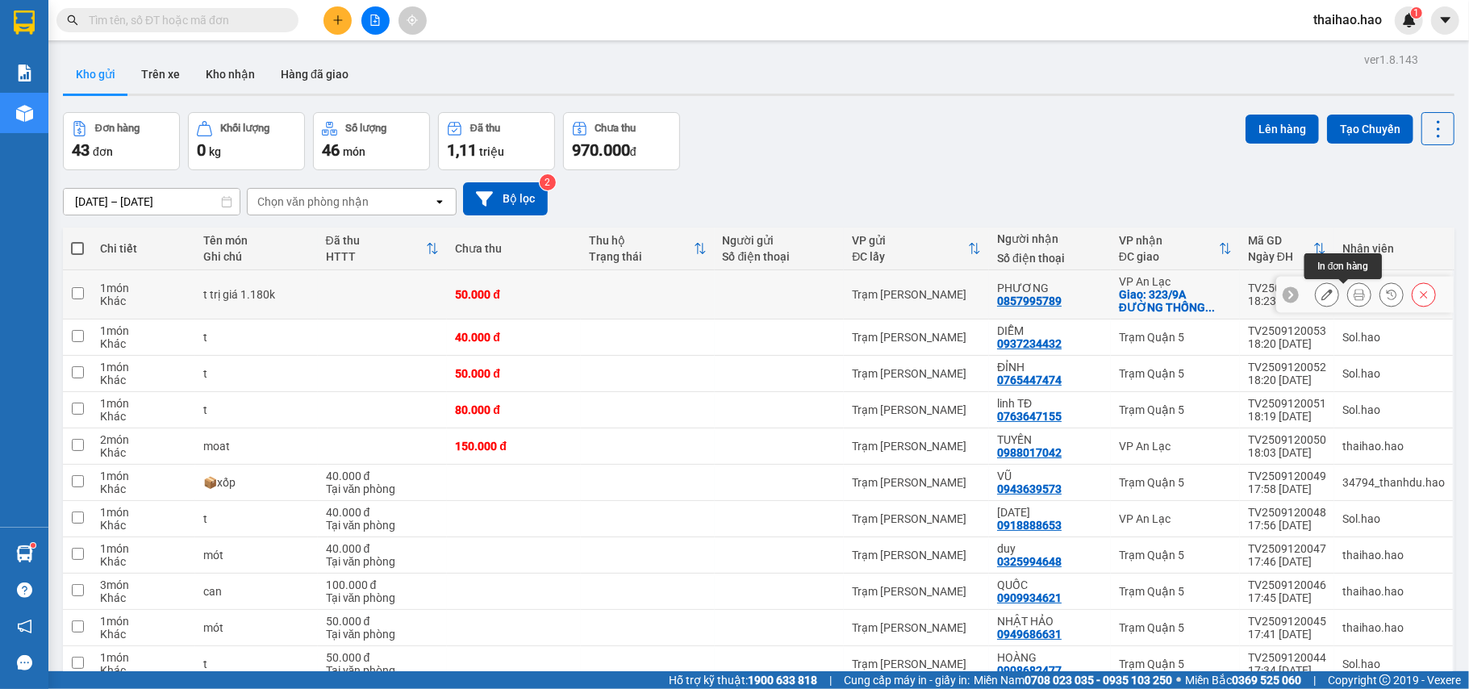
click at [1354, 294] on icon at bounding box center [1359, 294] width 11 height 11
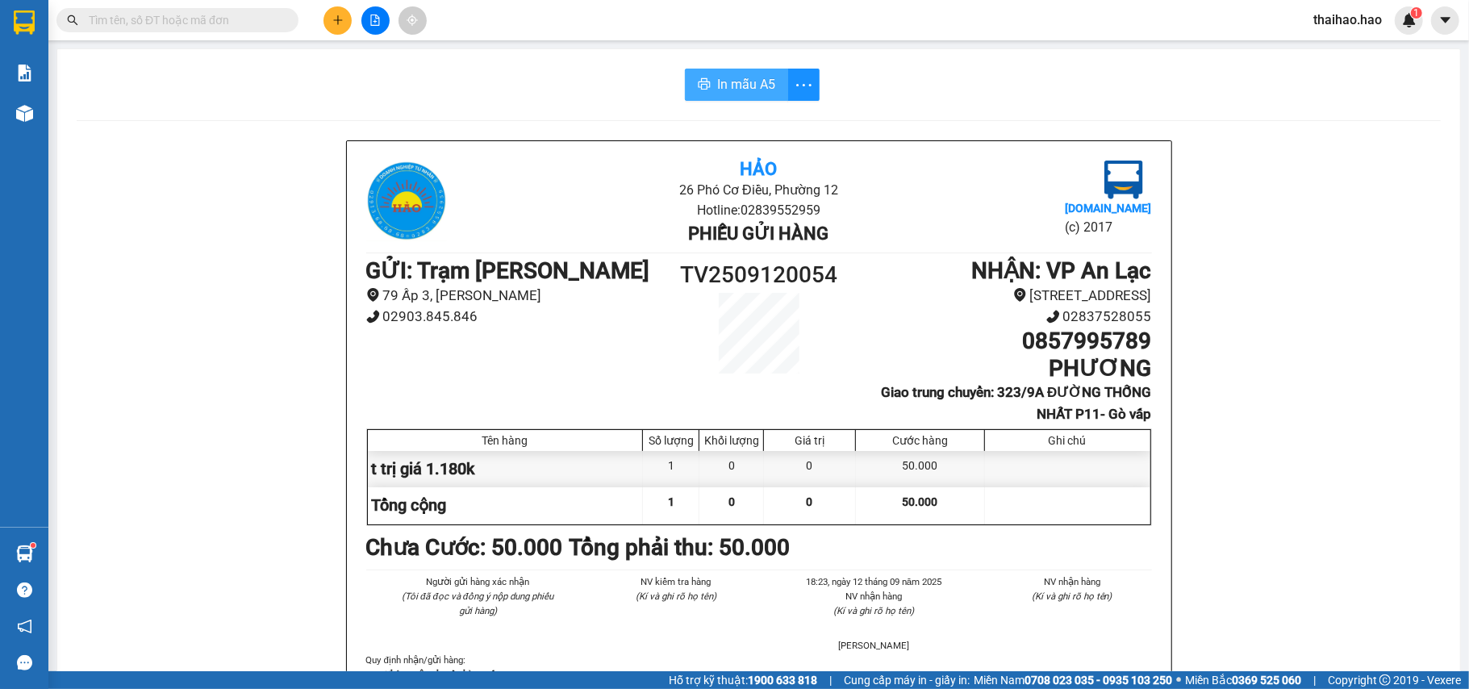
click at [750, 79] on span "In mẫu A5" at bounding box center [746, 84] width 58 height 20
click at [733, 86] on span "In mẫu A5" at bounding box center [746, 84] width 58 height 20
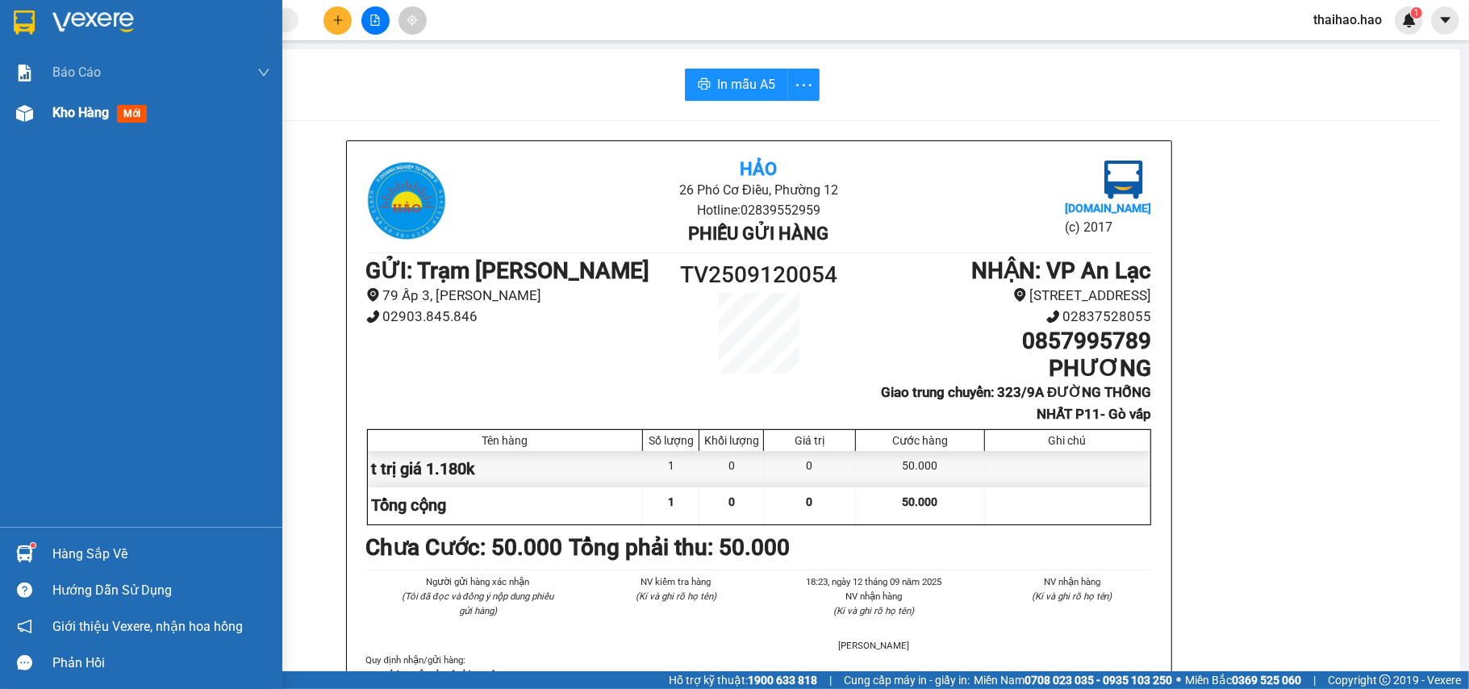
click at [72, 116] on span "Kho hàng" at bounding box center [80, 112] width 56 height 15
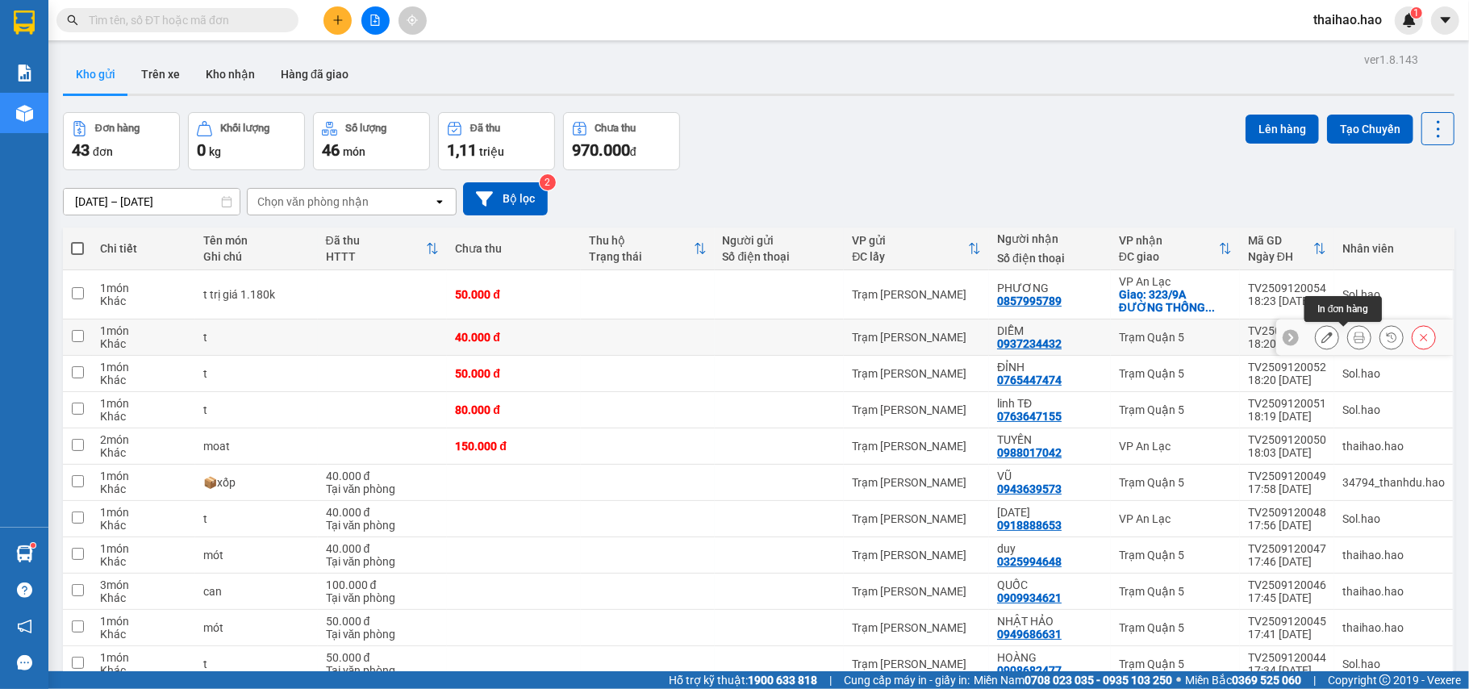
click at [1354, 334] on icon at bounding box center [1359, 337] width 11 height 11
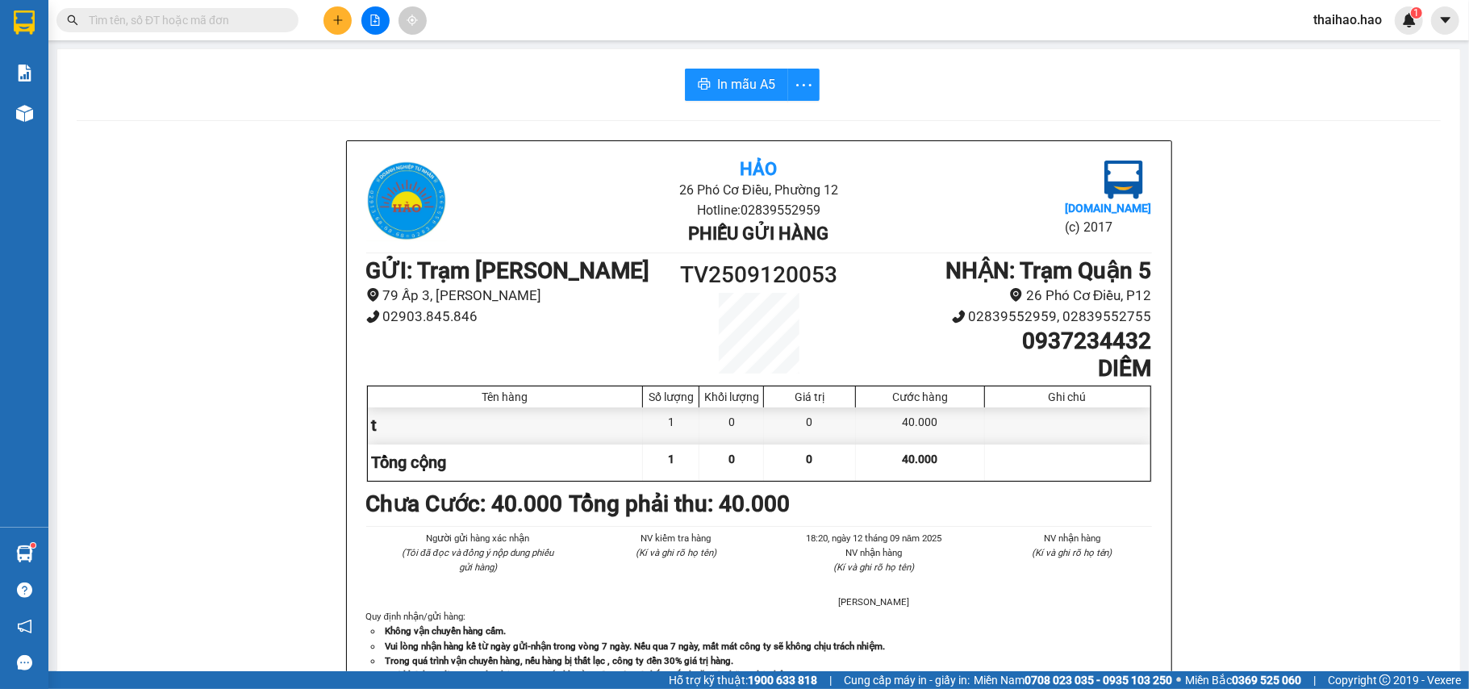
click at [718, 111] on div "In mẫu A5 Hảo 26 Phó Cơ Điều, Phường 12 Hotline: 02839552959 Phiếu gửi hàng Vex…" at bounding box center [758, 671] width 1403 height 1245
click at [717, 90] on span "In mẫu A5" at bounding box center [746, 84] width 58 height 20
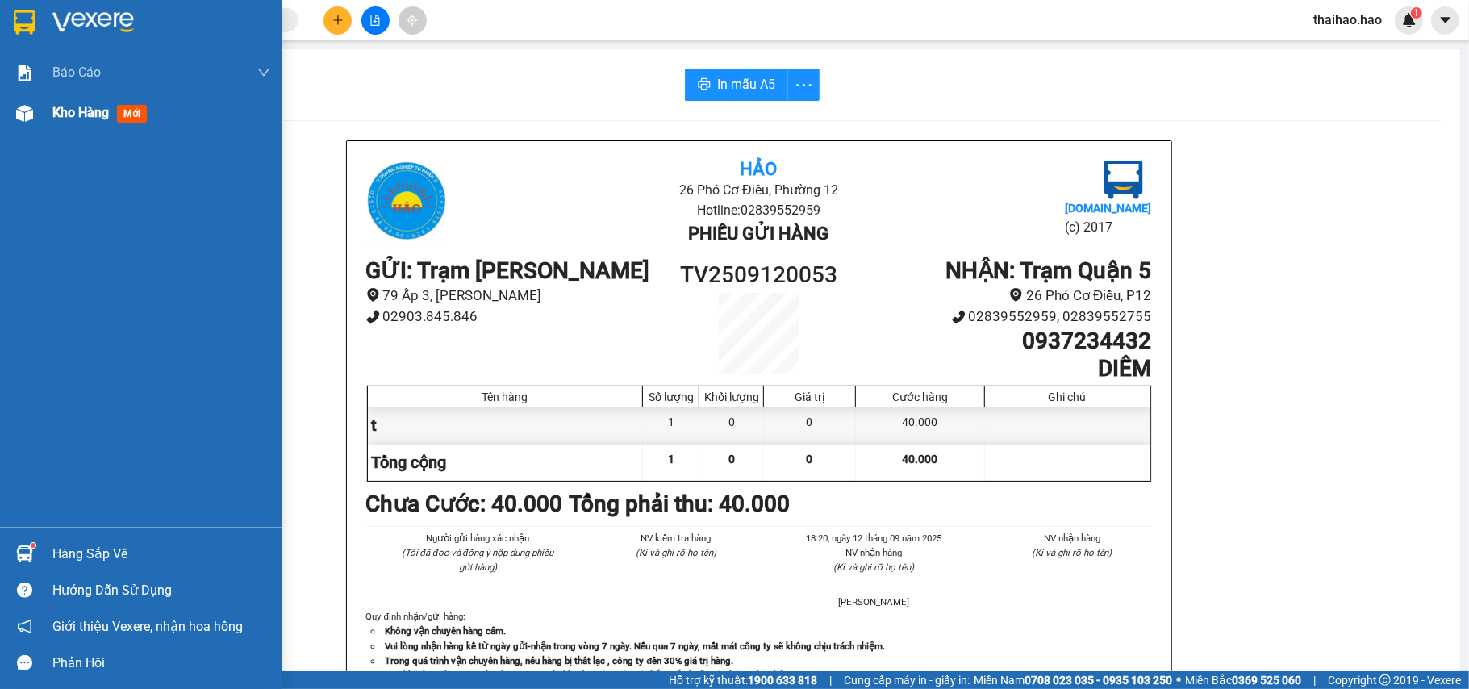
click at [73, 115] on span "Kho hàng" at bounding box center [80, 112] width 56 height 15
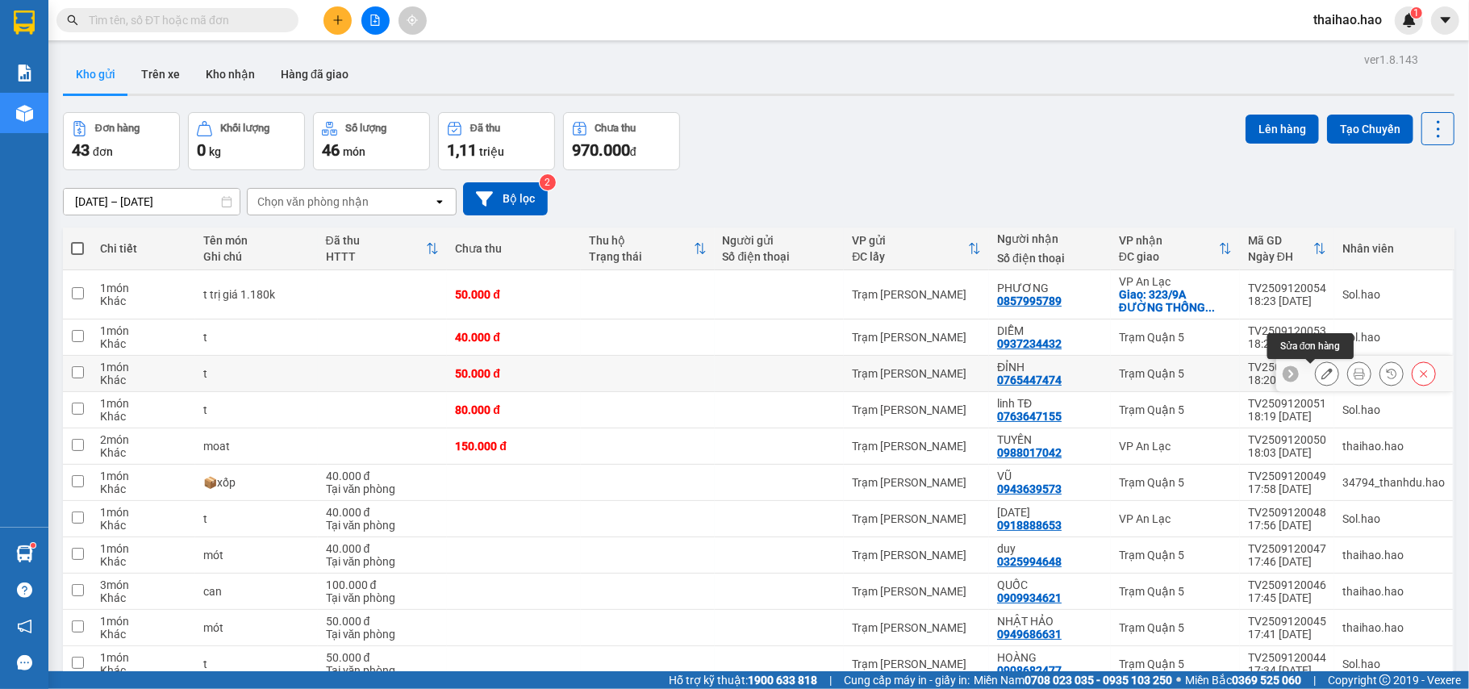
click at [1316, 369] on button at bounding box center [1327, 374] width 23 height 28
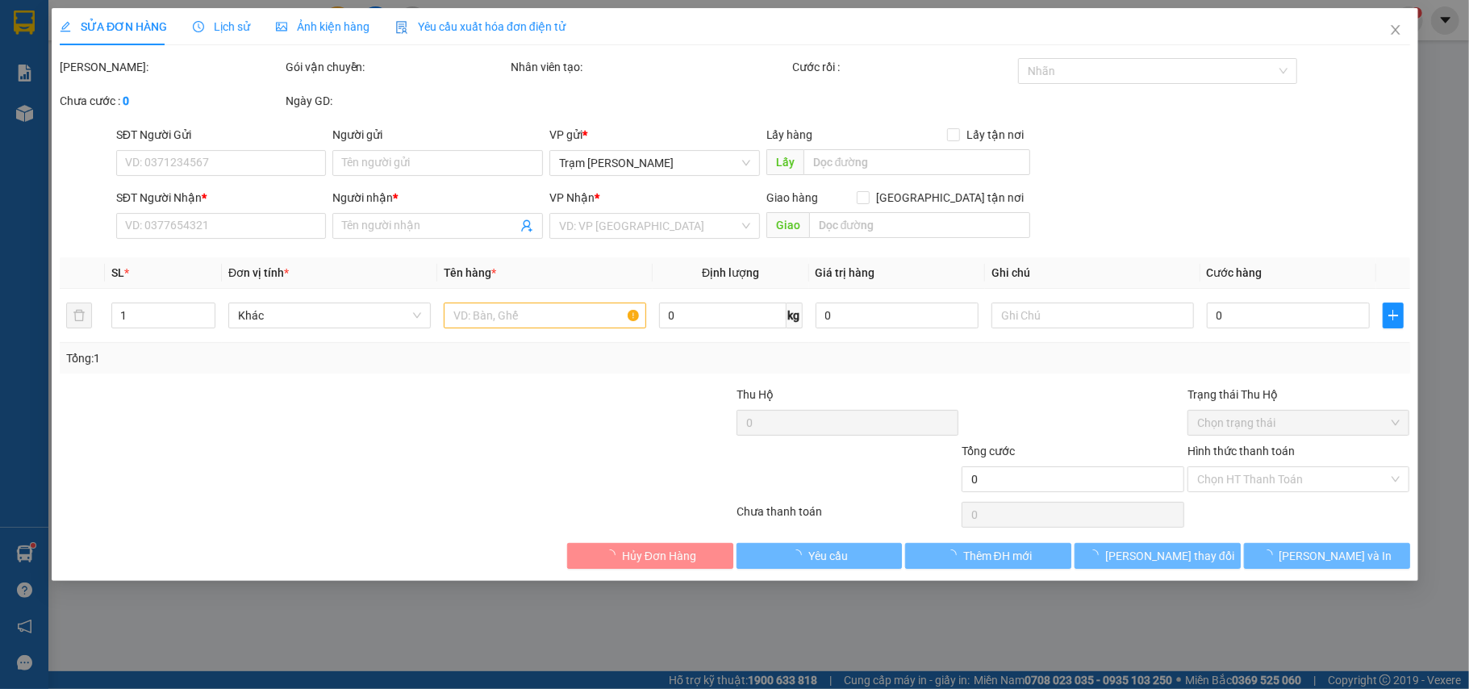
type input "0765447474"
type input "ĐỈNH"
type input "50.000"
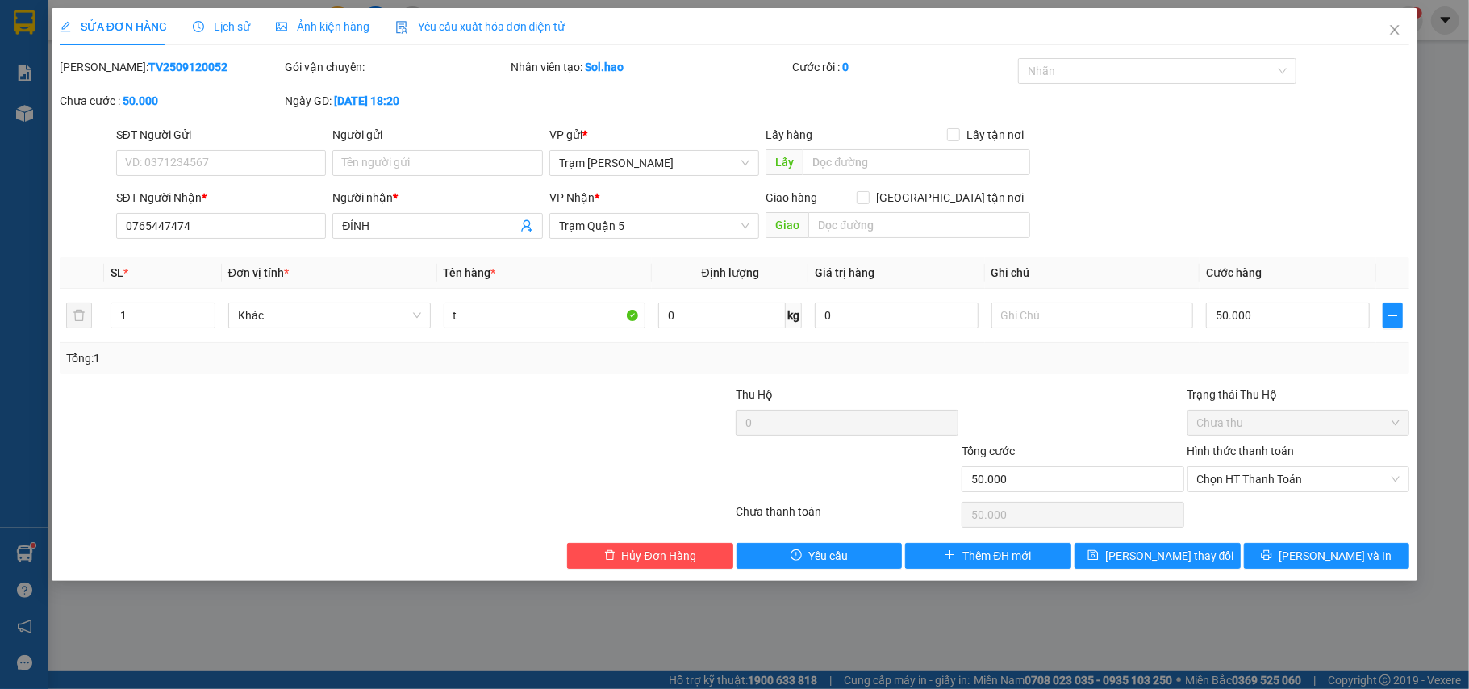
click at [289, 31] on span "Ảnh kiện hàng" at bounding box center [323, 26] width 94 height 13
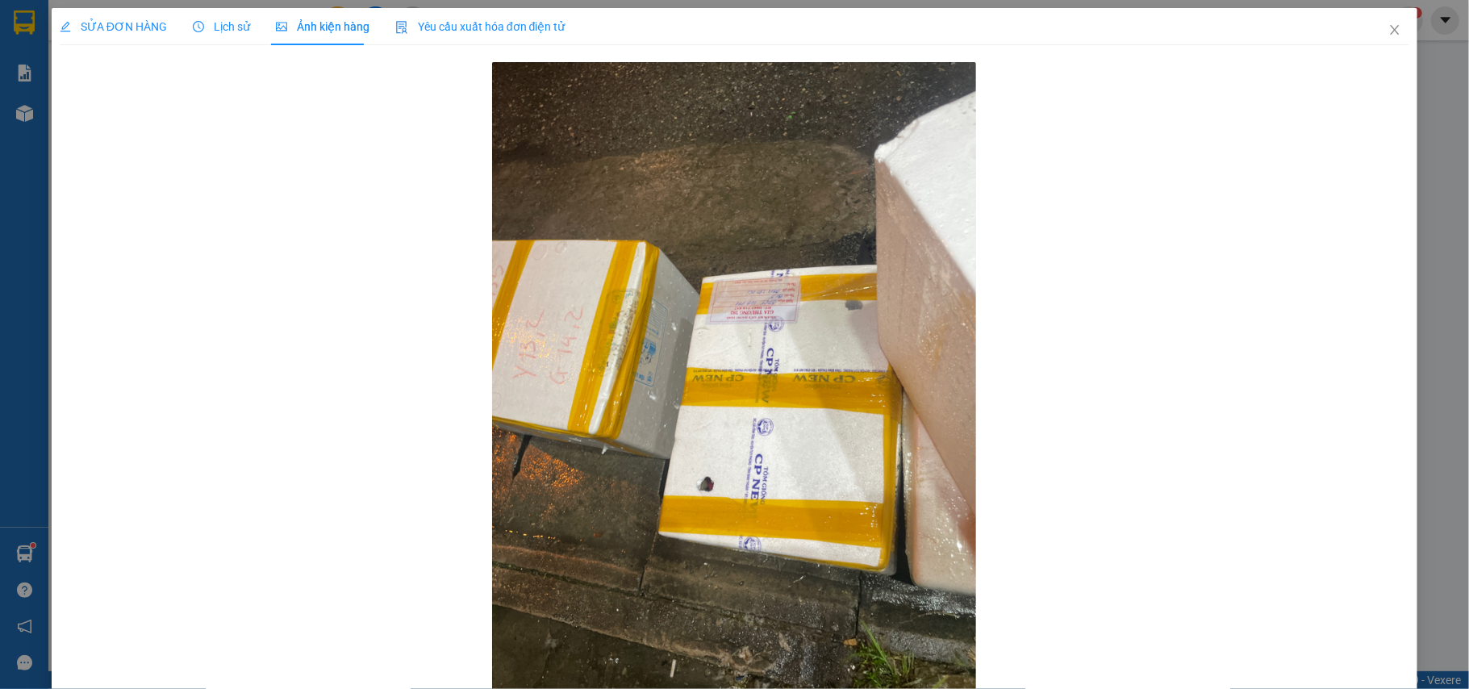
click at [227, 27] on span "Lịch sử" at bounding box center [221, 26] width 57 height 13
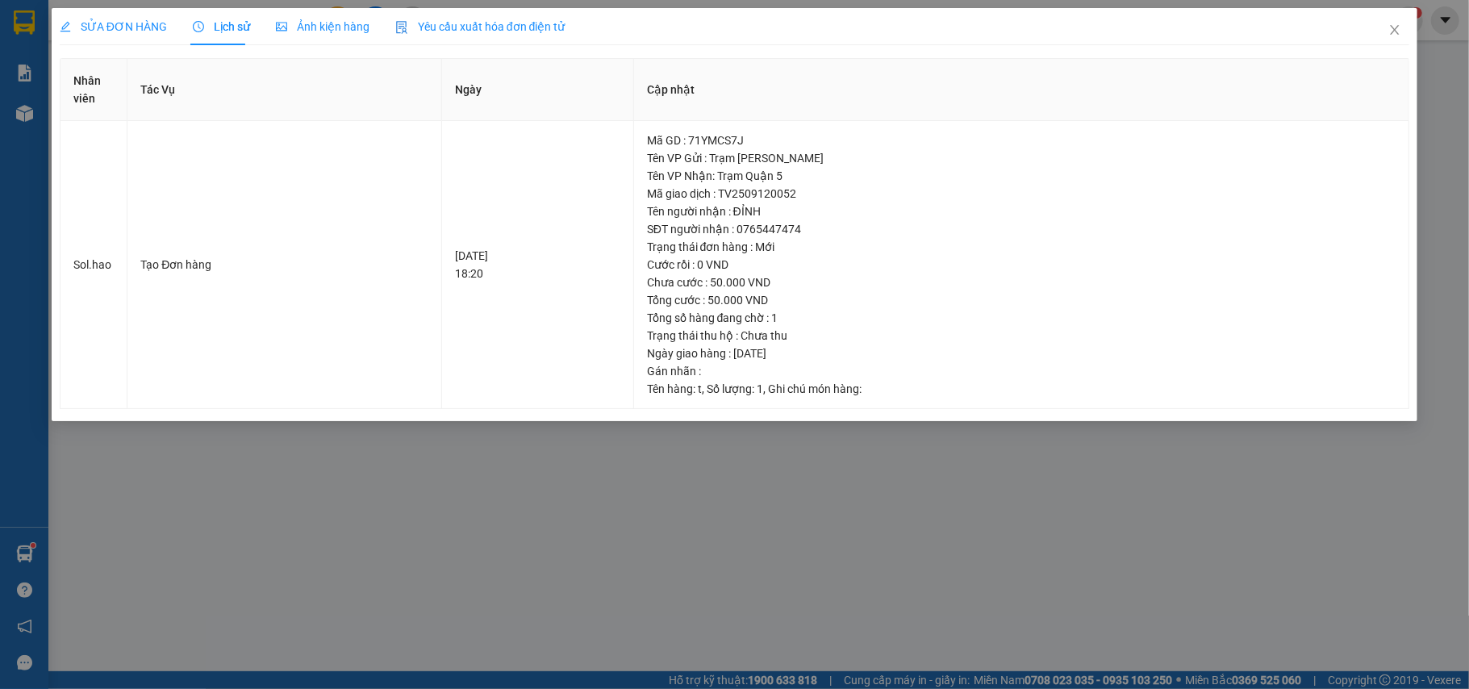
click at [111, 18] on div "SỬA ĐƠN HÀNG" at bounding box center [113, 27] width 107 height 18
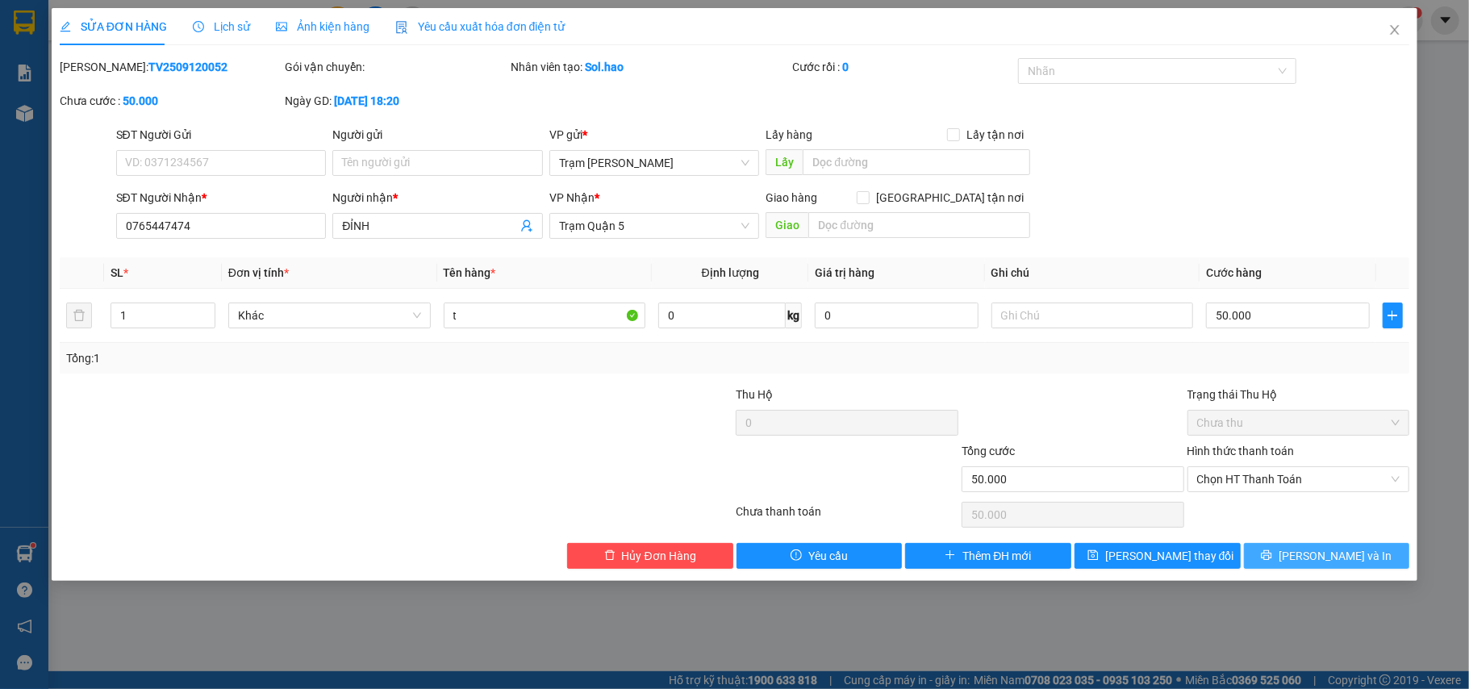
click at [1271, 547] on button "[PERSON_NAME] và In" at bounding box center [1327, 556] width 166 height 26
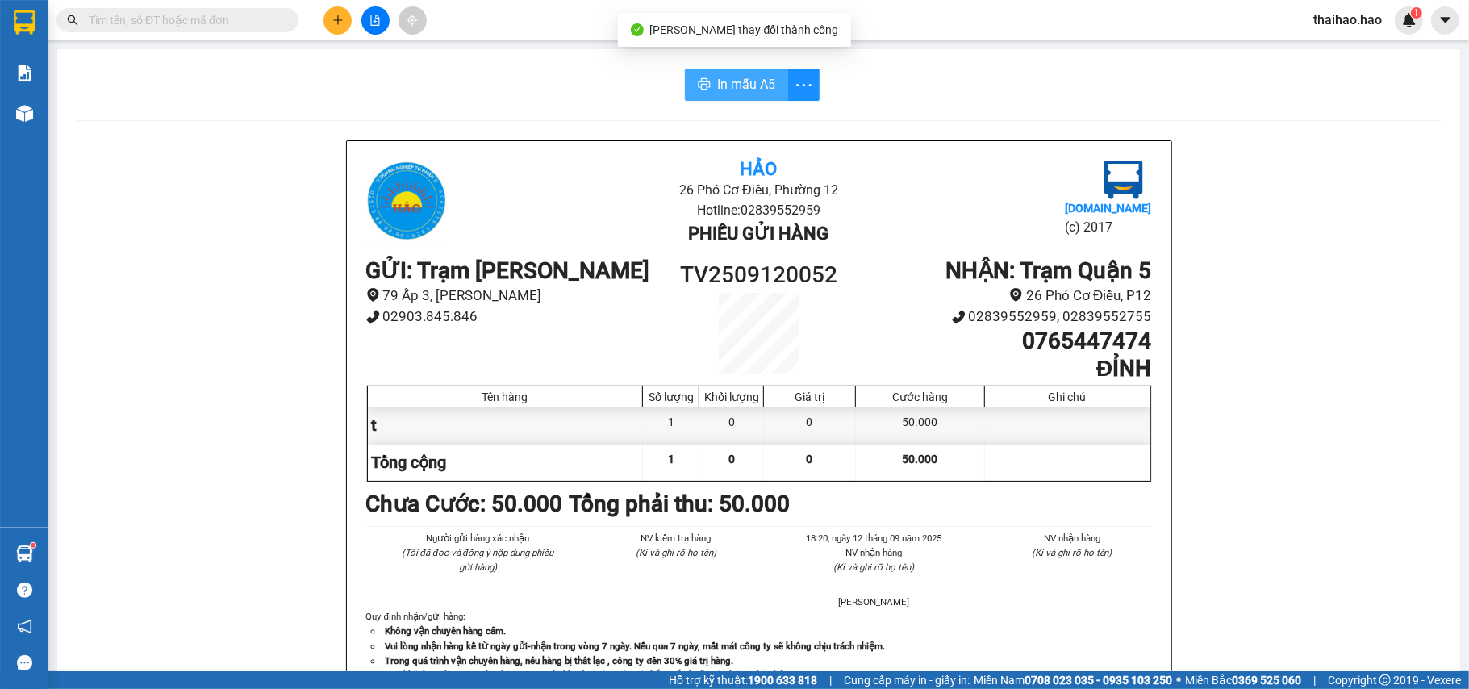
click at [717, 90] on span "In mẫu A5" at bounding box center [746, 84] width 58 height 20
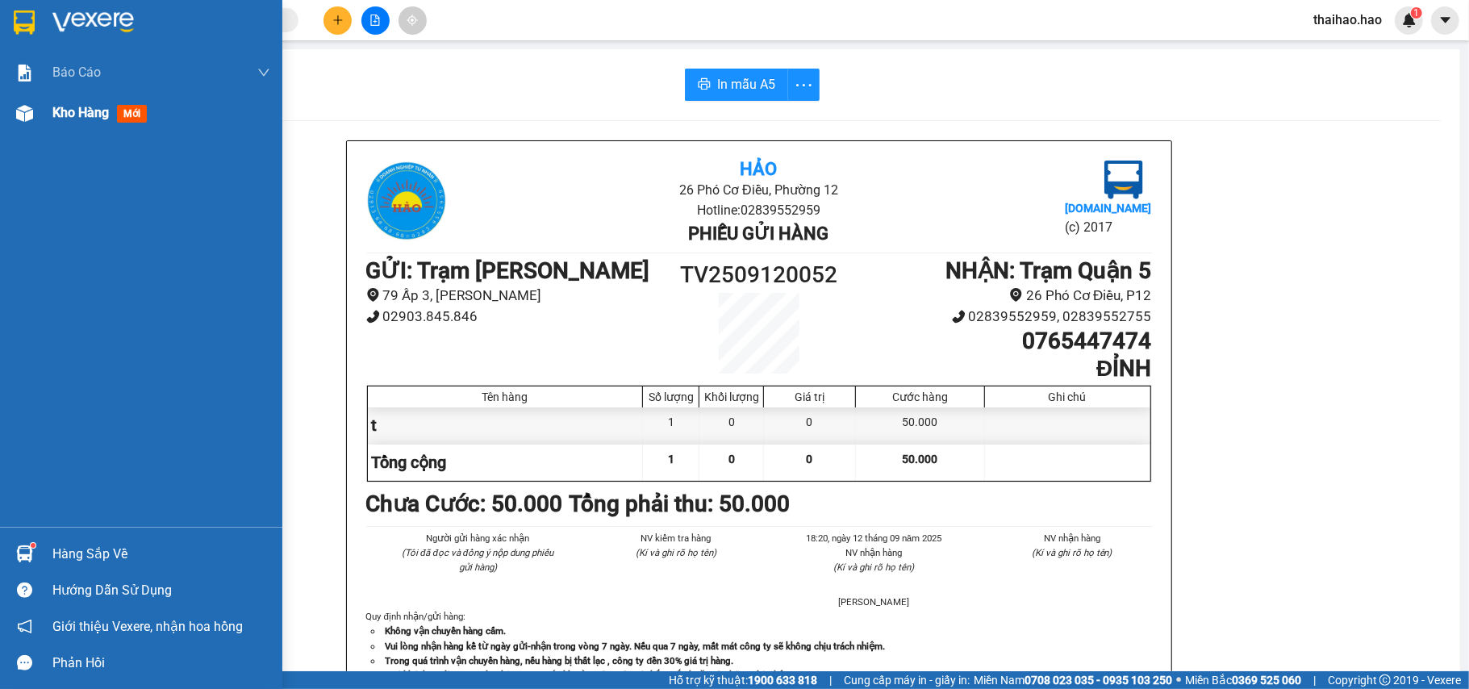
click at [44, 117] on div "Kho hàng mới" at bounding box center [141, 113] width 282 height 40
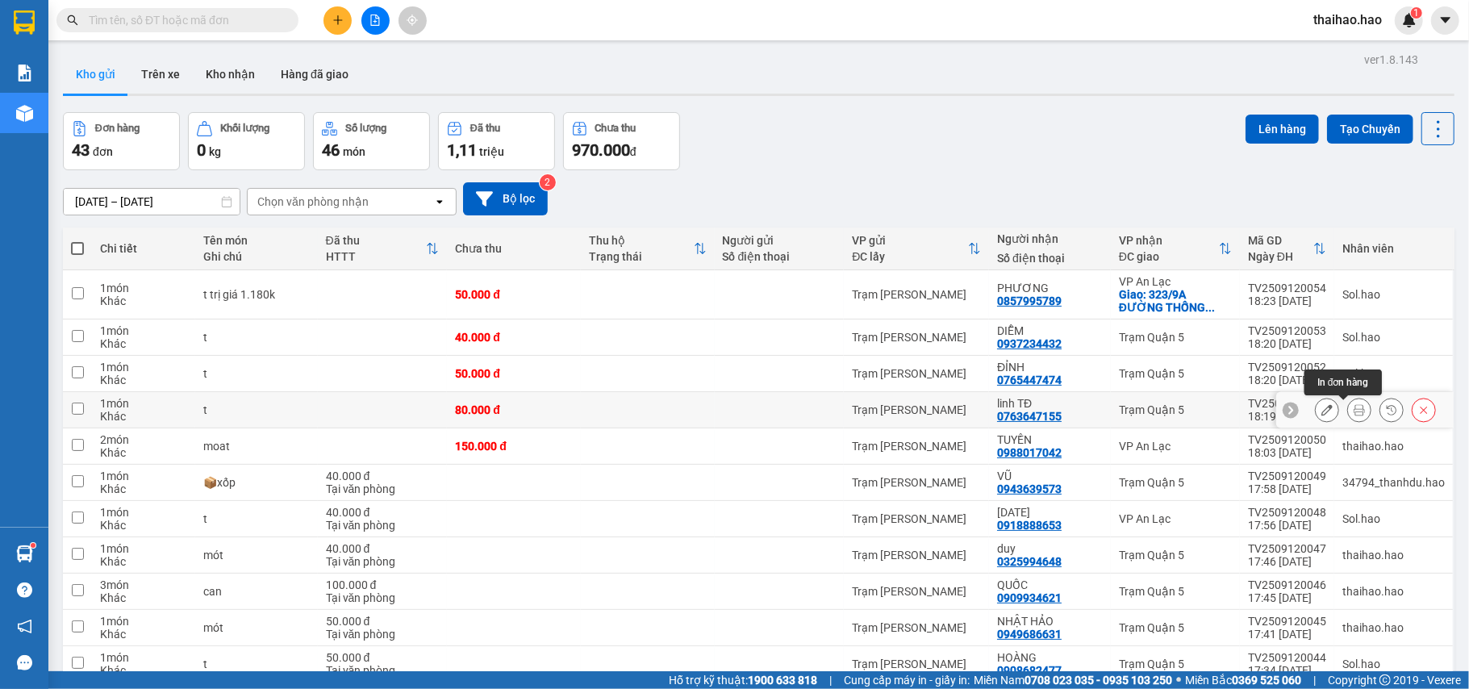
click at [1354, 411] on icon at bounding box center [1359, 409] width 11 height 11
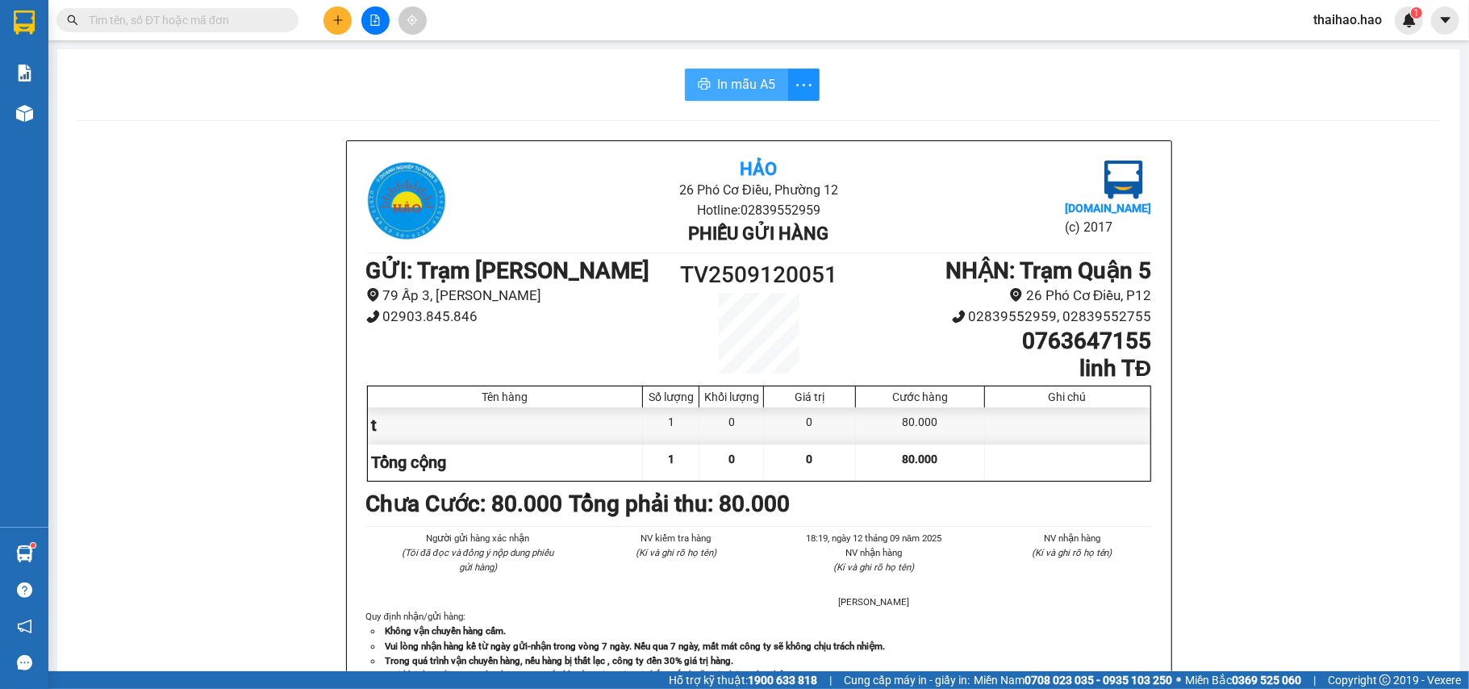
click at [761, 94] on span "In mẫu A5" at bounding box center [746, 84] width 58 height 20
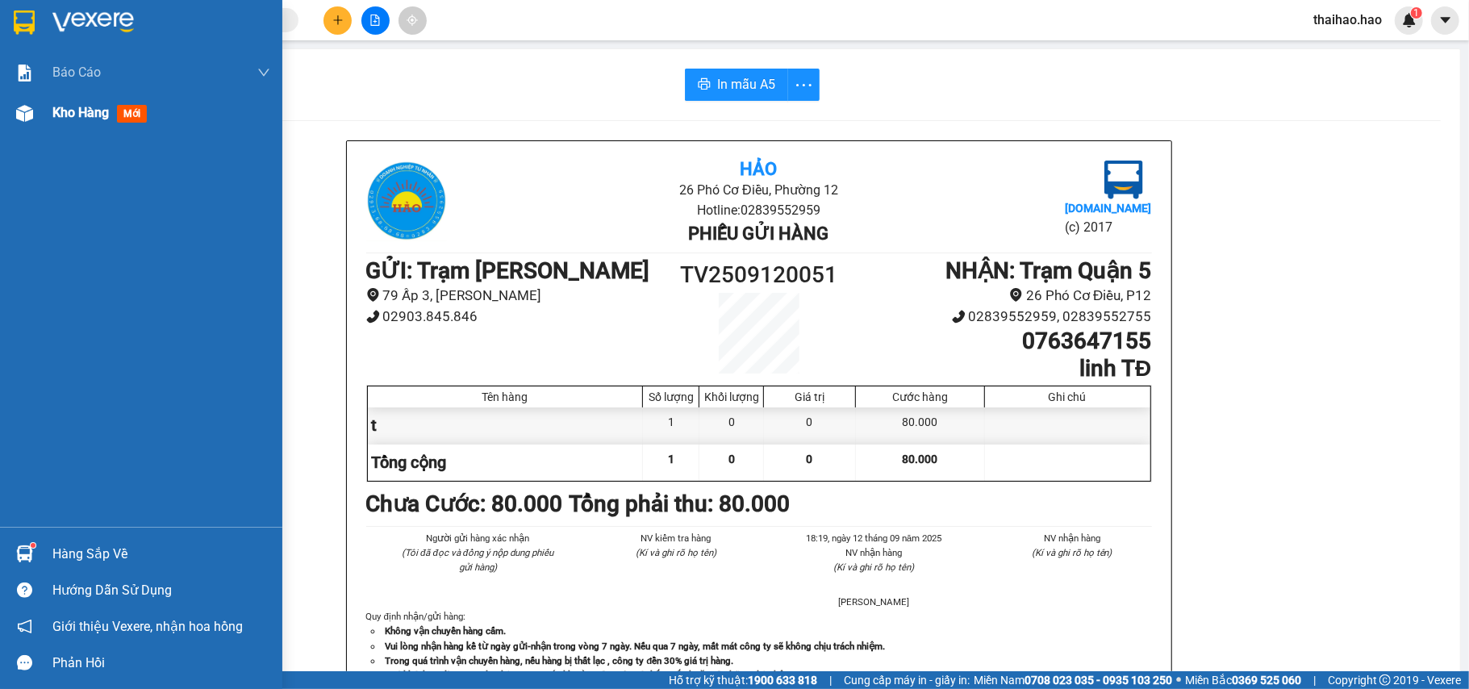
click at [71, 114] on span "Kho hàng" at bounding box center [80, 112] width 56 height 15
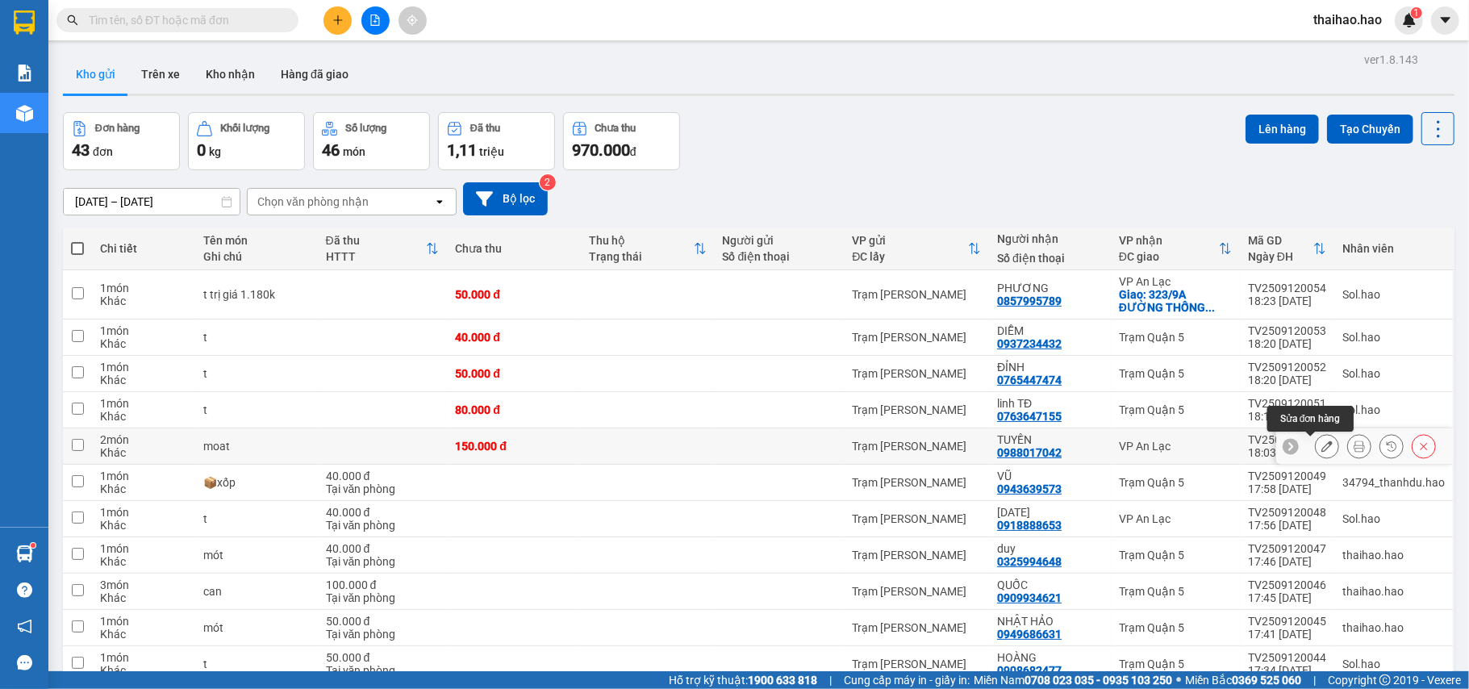
click at [1321, 447] on icon at bounding box center [1326, 445] width 11 height 11
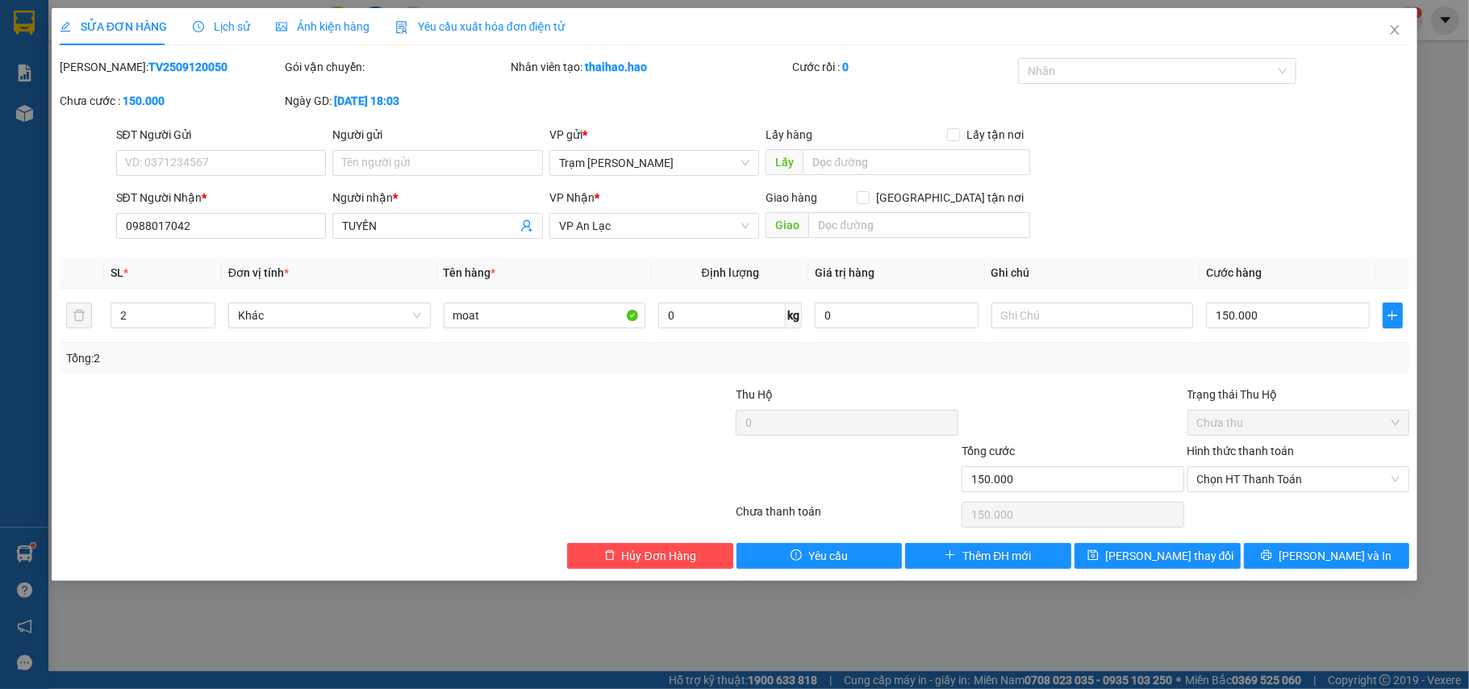
click at [324, 29] on span "Ảnh kiện hàng" at bounding box center [323, 26] width 94 height 13
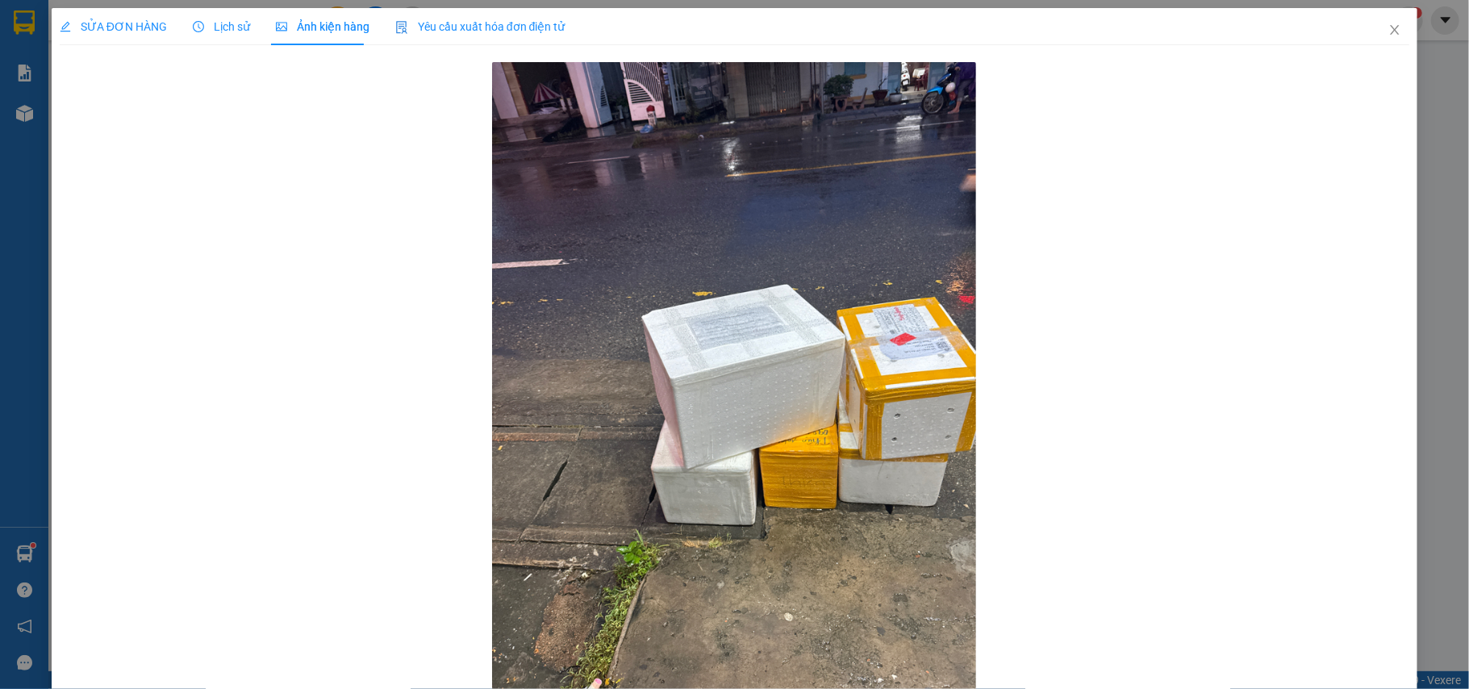
click at [236, 36] on div "Lịch sử" at bounding box center [221, 26] width 57 height 37
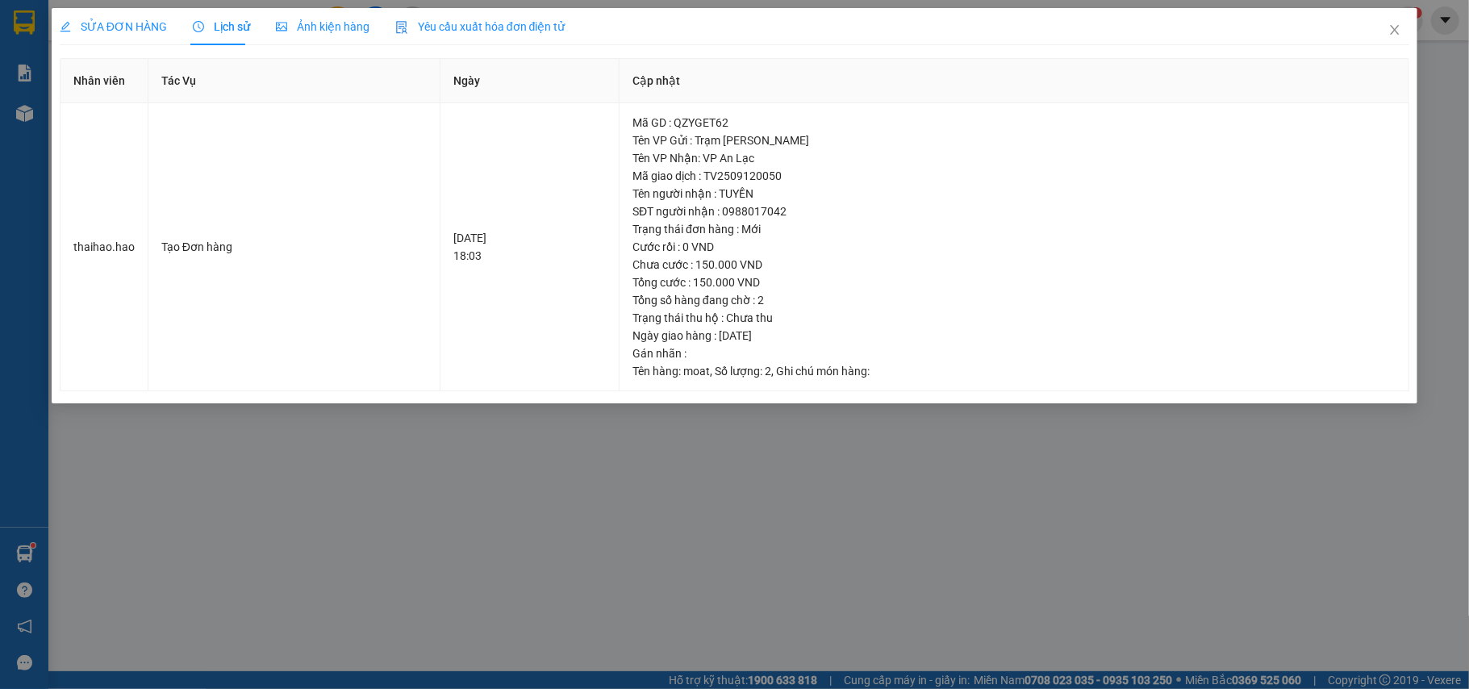
click at [147, 24] on span "SỬA ĐƠN HÀNG" at bounding box center [113, 26] width 107 height 13
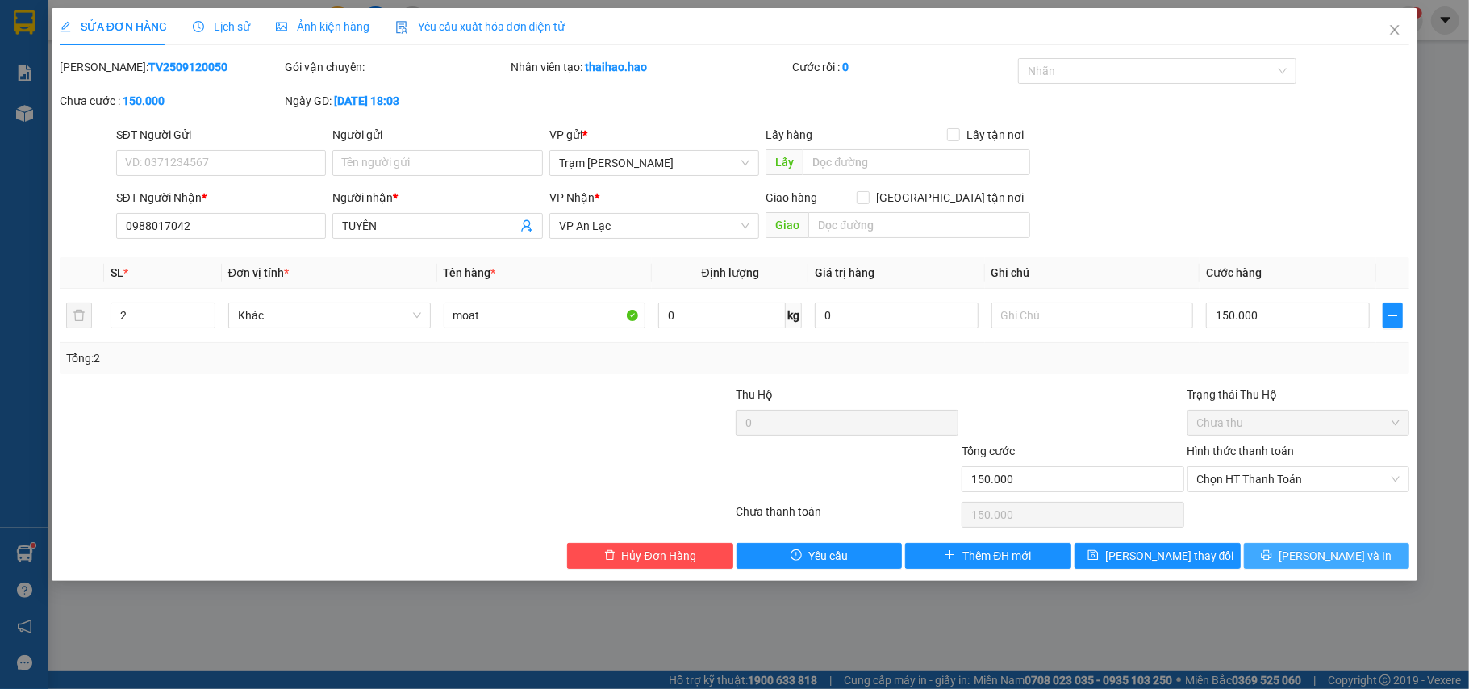
click at [1328, 553] on span "[PERSON_NAME] và In" at bounding box center [1335, 556] width 113 height 18
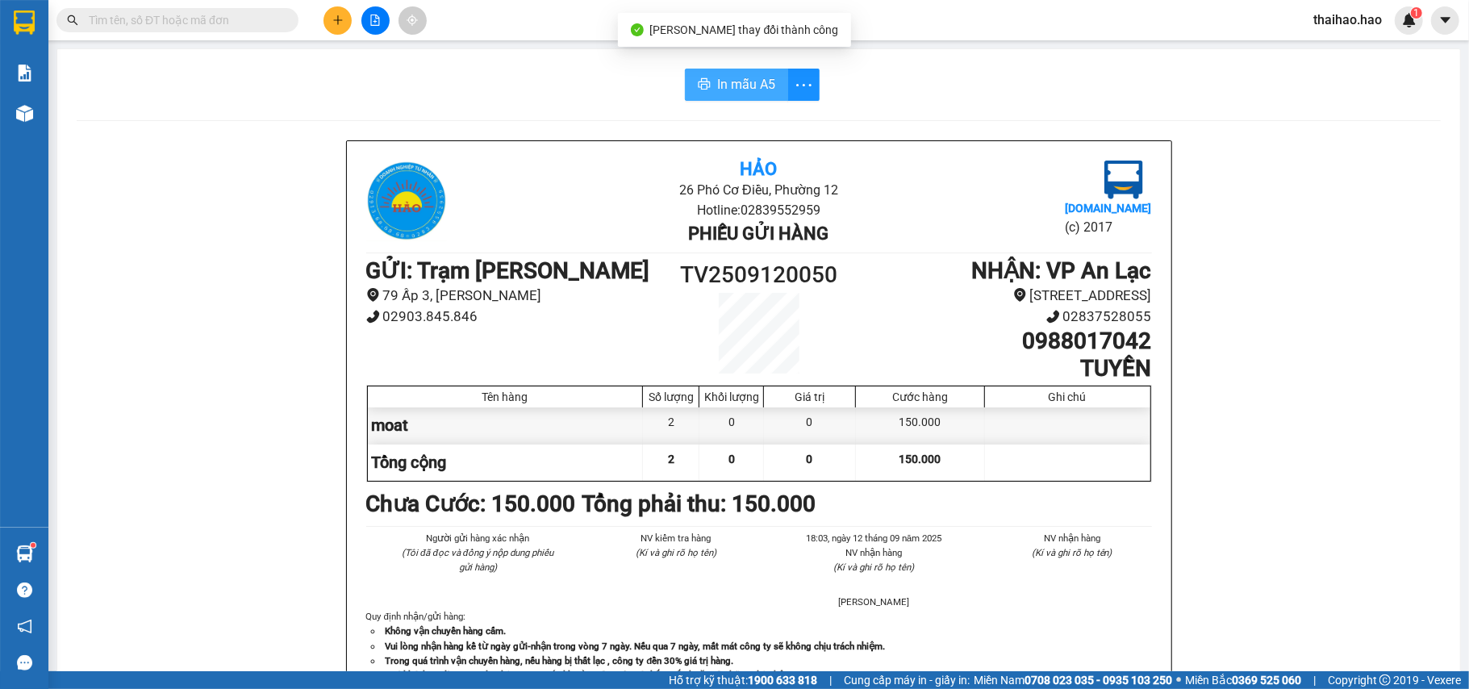
click at [717, 82] on span "In mẫu A5" at bounding box center [746, 84] width 58 height 20
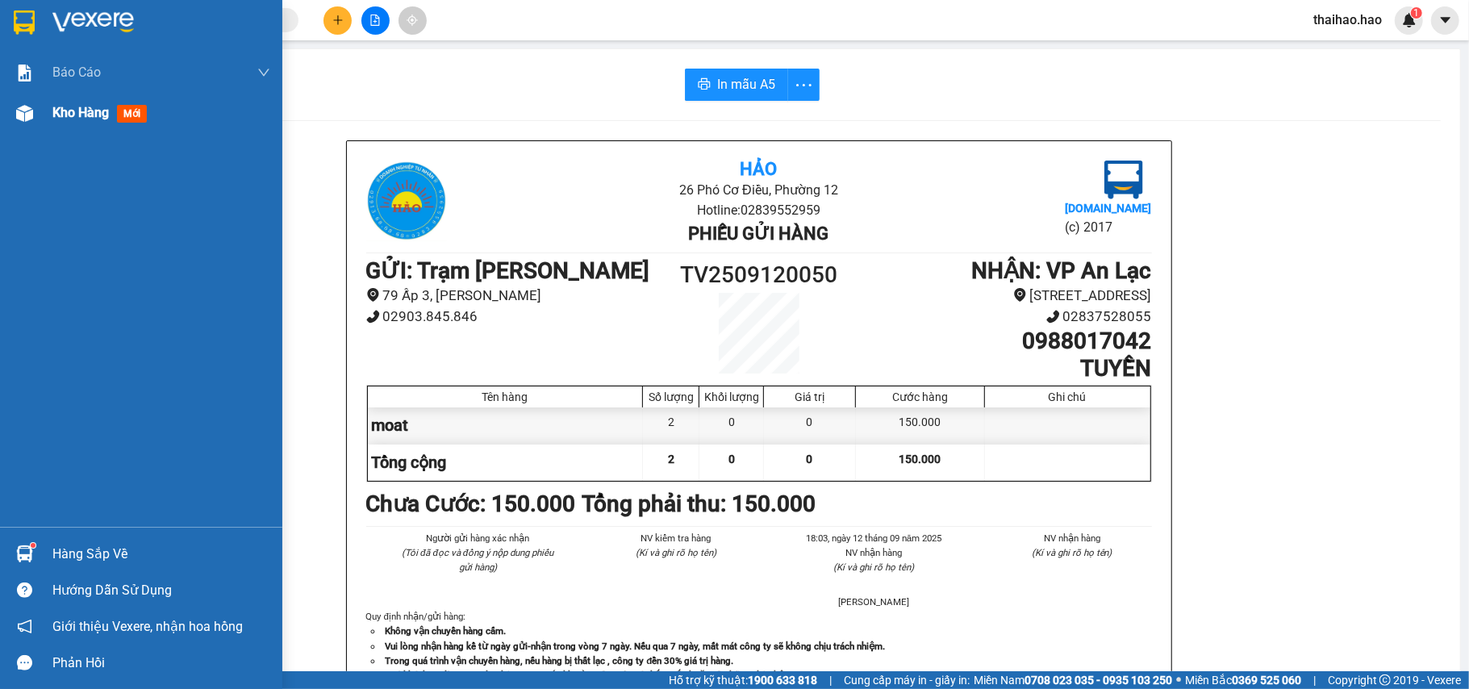
click at [68, 107] on span "Kho hàng" at bounding box center [80, 112] width 56 height 15
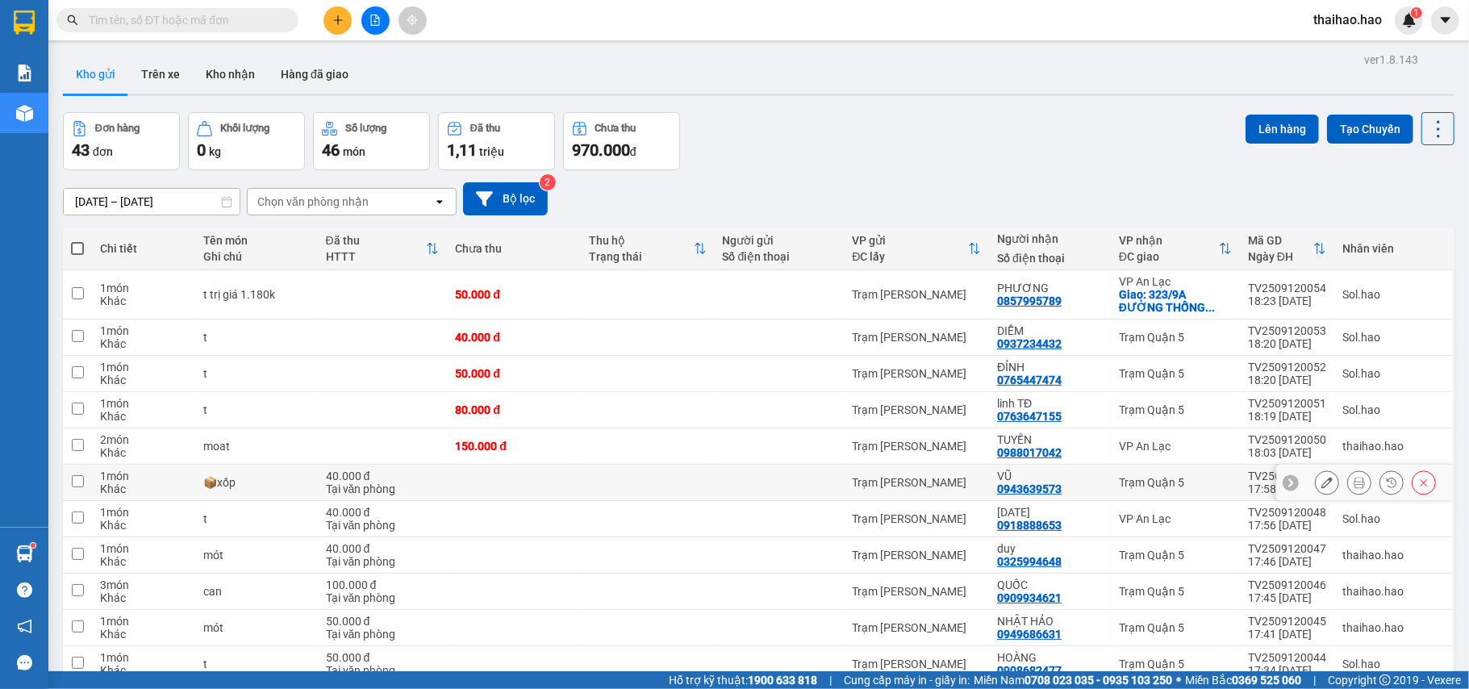
click at [1321, 484] on icon at bounding box center [1326, 482] width 11 height 11
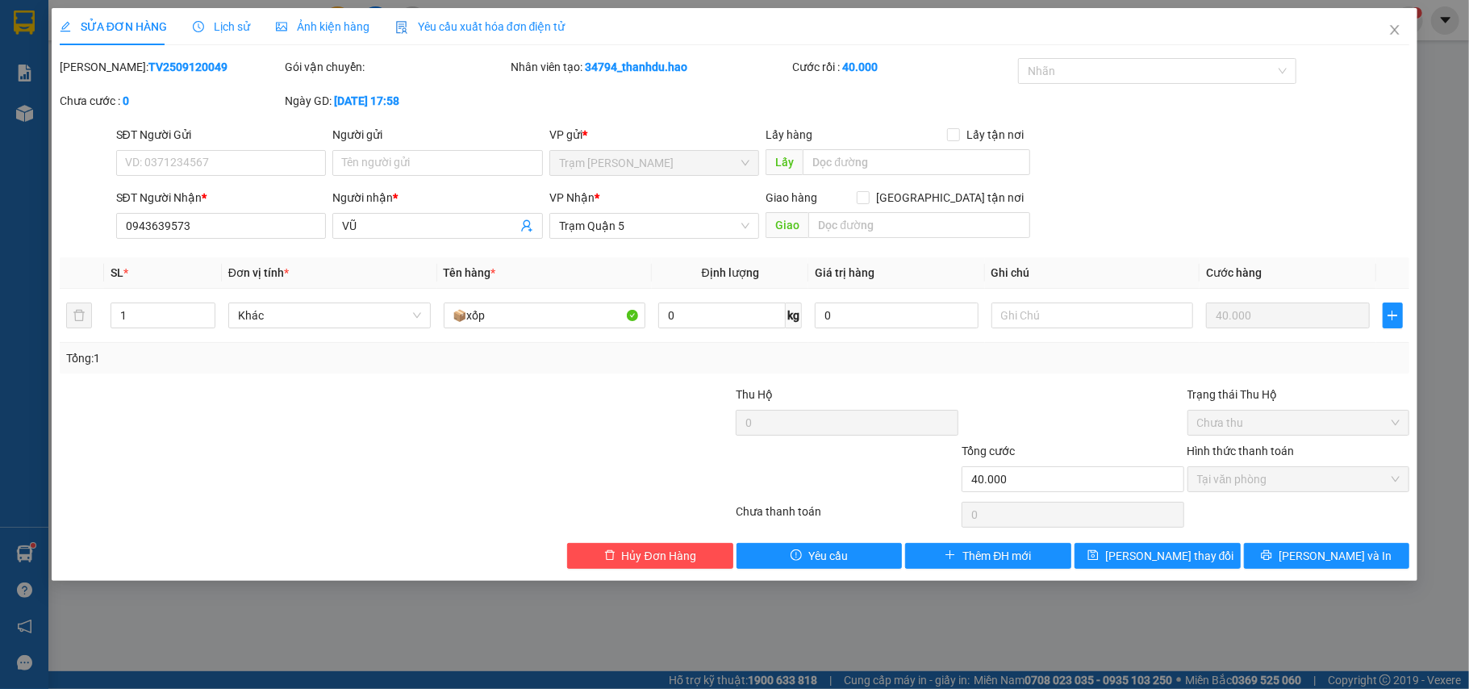
click at [339, 27] on span "Ảnh kiện hàng" at bounding box center [323, 26] width 94 height 13
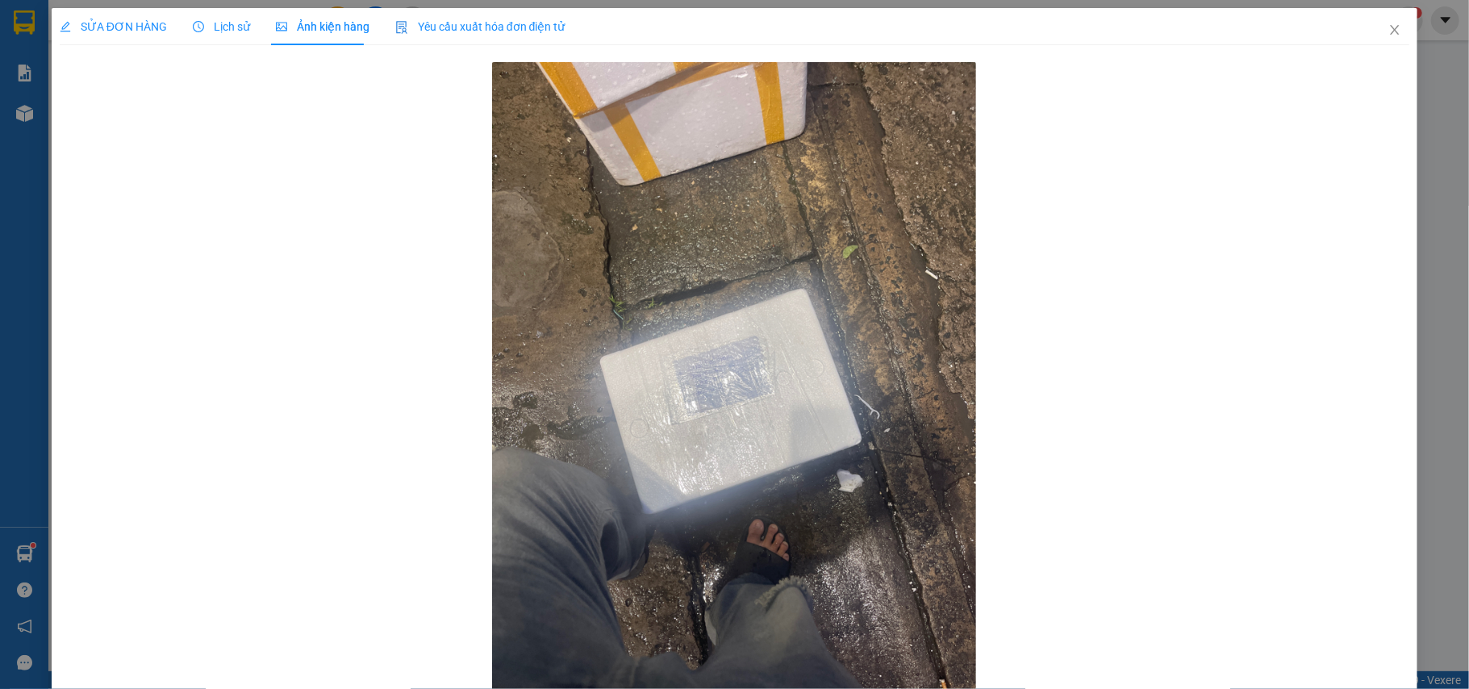
click at [205, 27] on span "Lịch sử" at bounding box center [221, 26] width 57 height 13
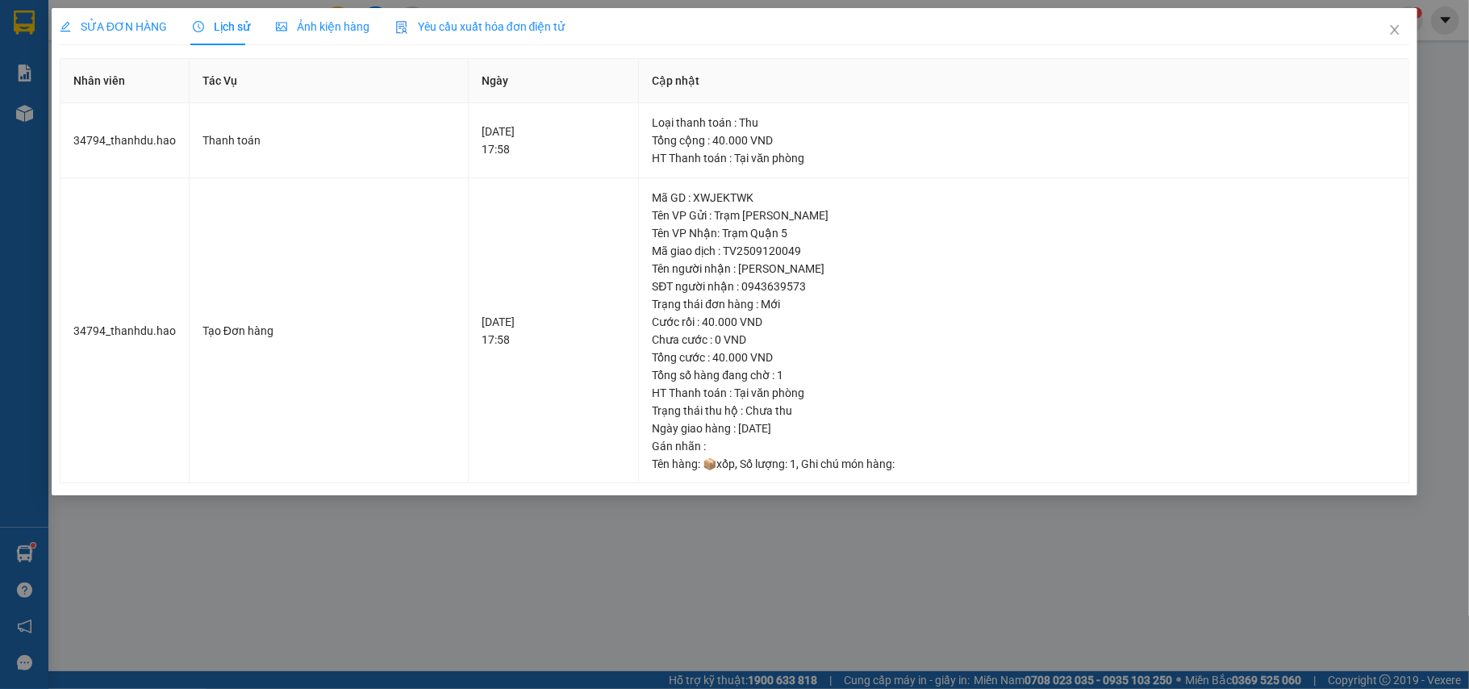
click at [90, 27] on span "SỬA ĐƠN HÀNG" at bounding box center [113, 26] width 107 height 13
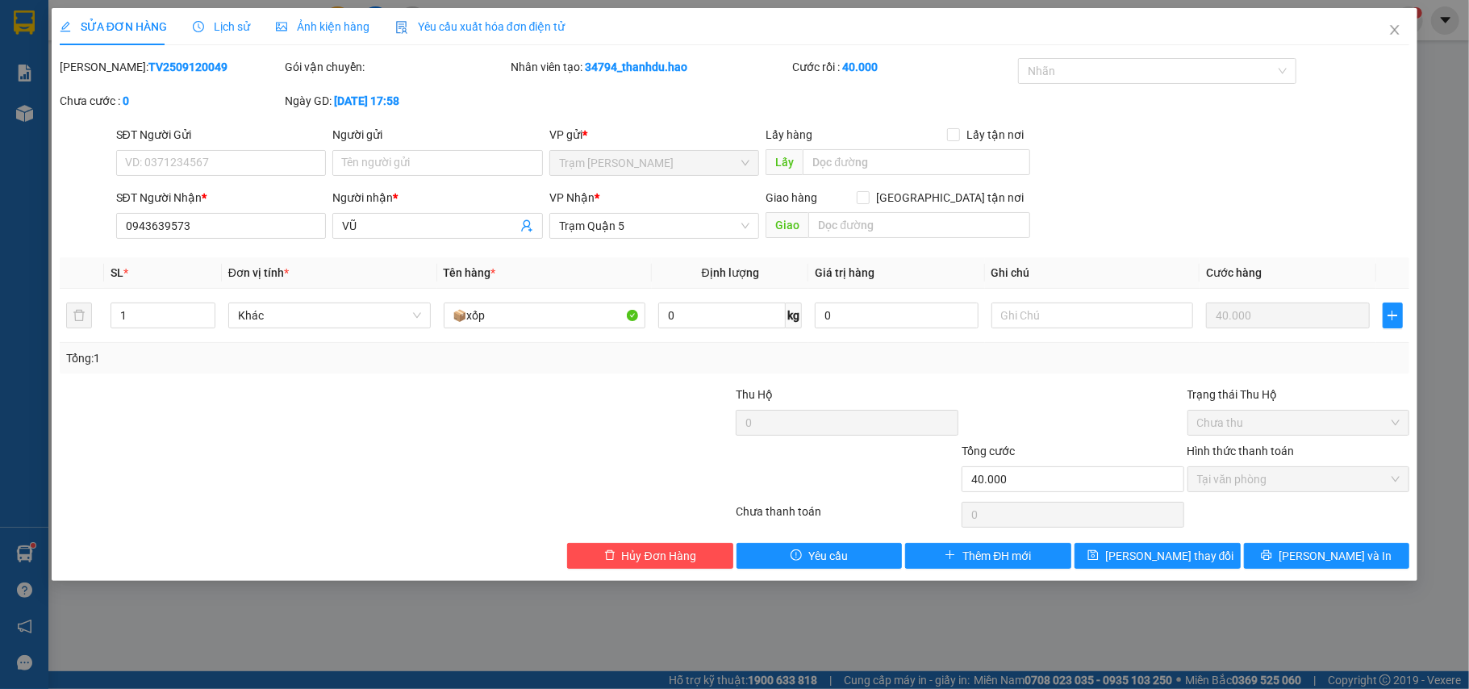
click at [198, 27] on icon "clock-circle" at bounding box center [198, 26] width 11 height 11
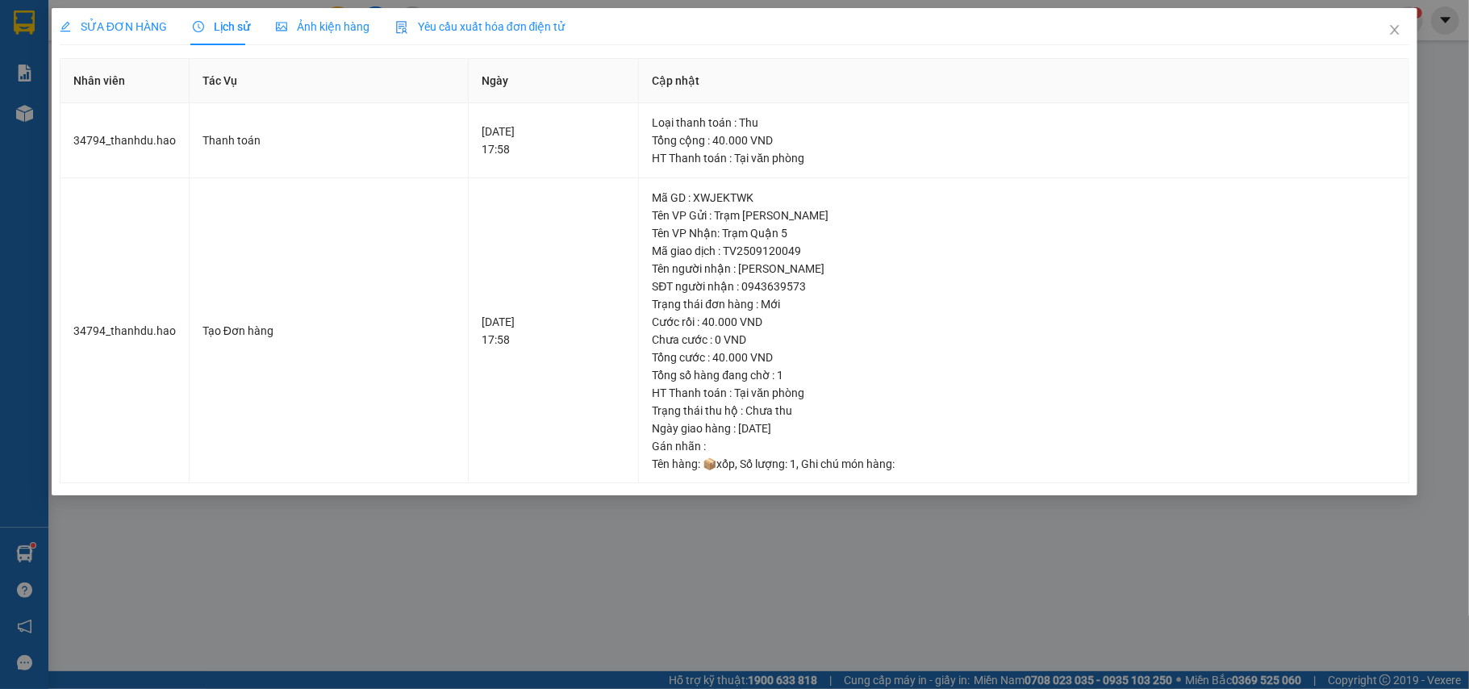
click at [132, 21] on span "SỬA ĐƠN HÀNG" at bounding box center [113, 26] width 107 height 13
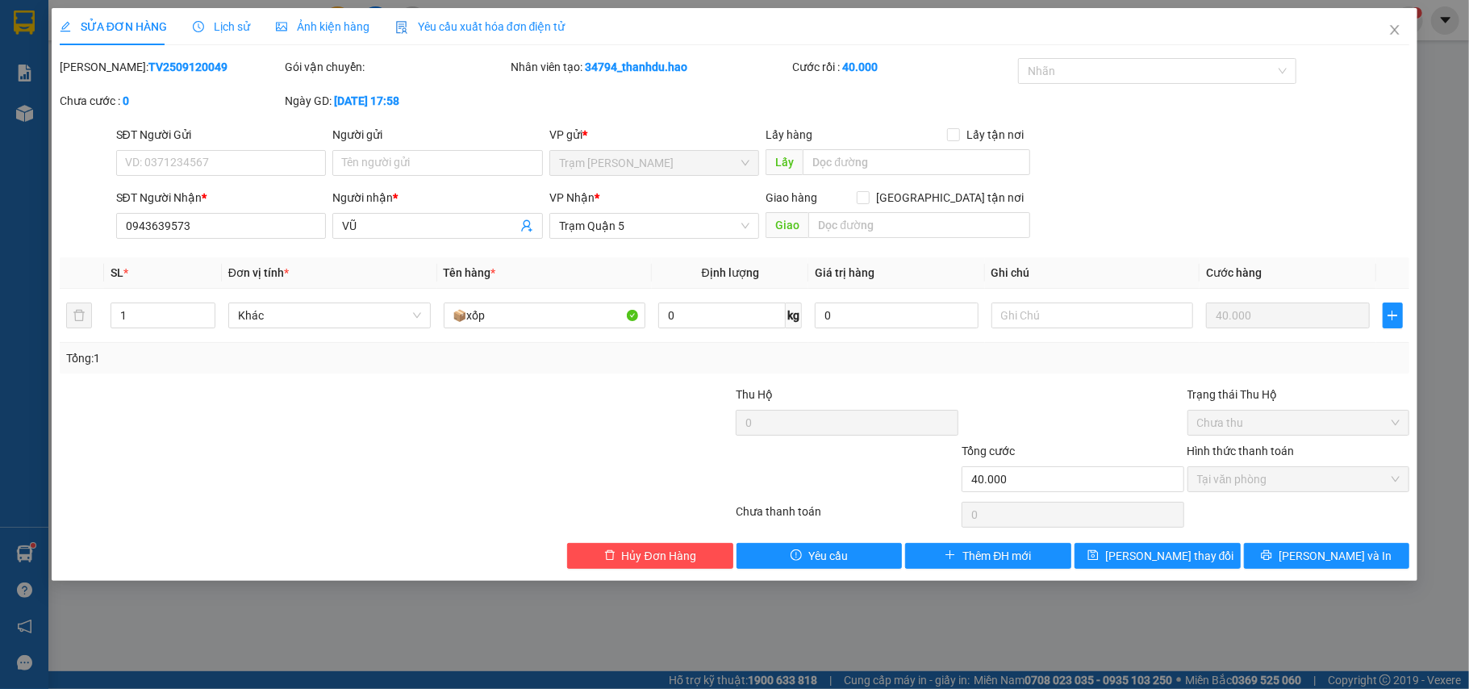
click at [1345, 539] on div "Total Paid Fee 40.000 Total UnPaid Fee 0 Cash Collection Total Fee Mã ĐH: TV250…" at bounding box center [735, 313] width 1350 height 511
click at [1312, 574] on div "SỬA ĐƠN HÀNG Lịch sử Ảnh kiện hàng Yêu cầu xuất hóa đơn điện tử Total Paid Fee …" at bounding box center [735, 294] width 1366 height 573
click at [1314, 561] on span "[PERSON_NAME] và In" at bounding box center [1335, 556] width 113 height 18
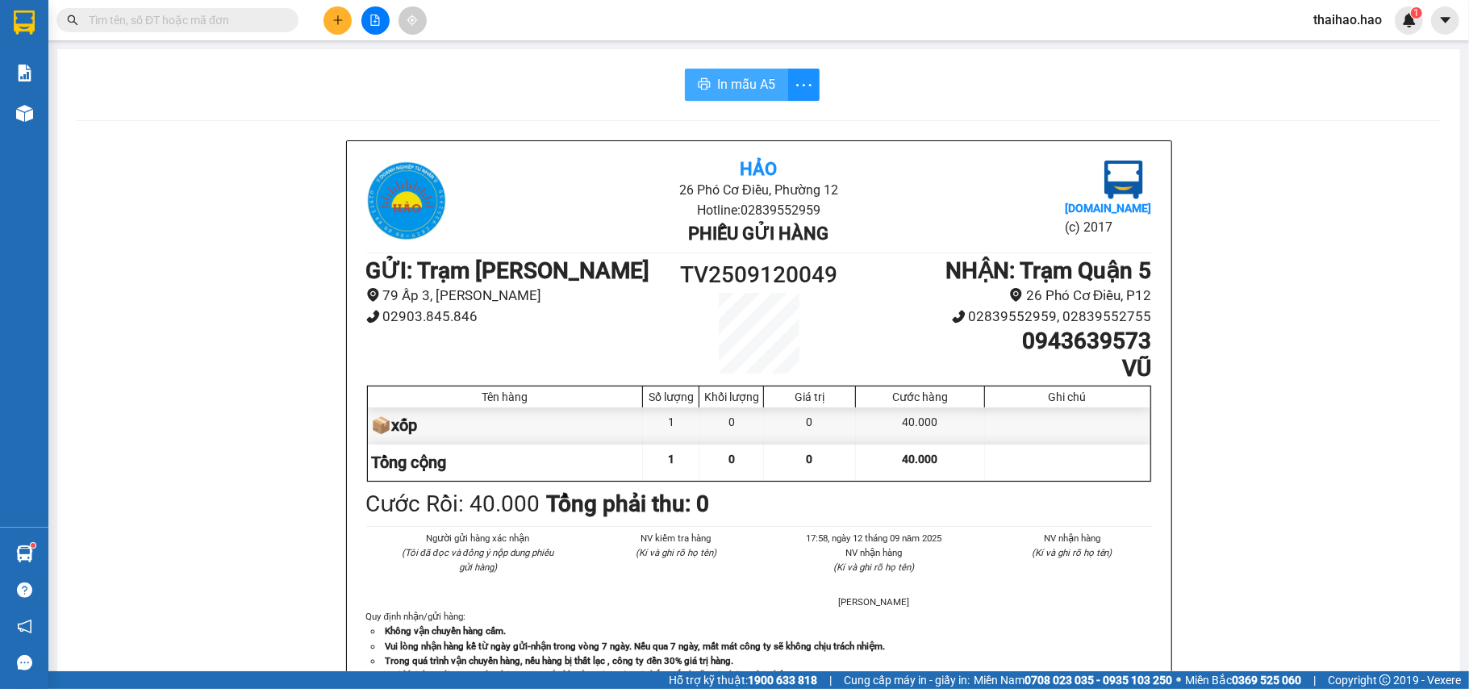
click at [724, 69] on button "In mẫu A5" at bounding box center [736, 85] width 103 height 32
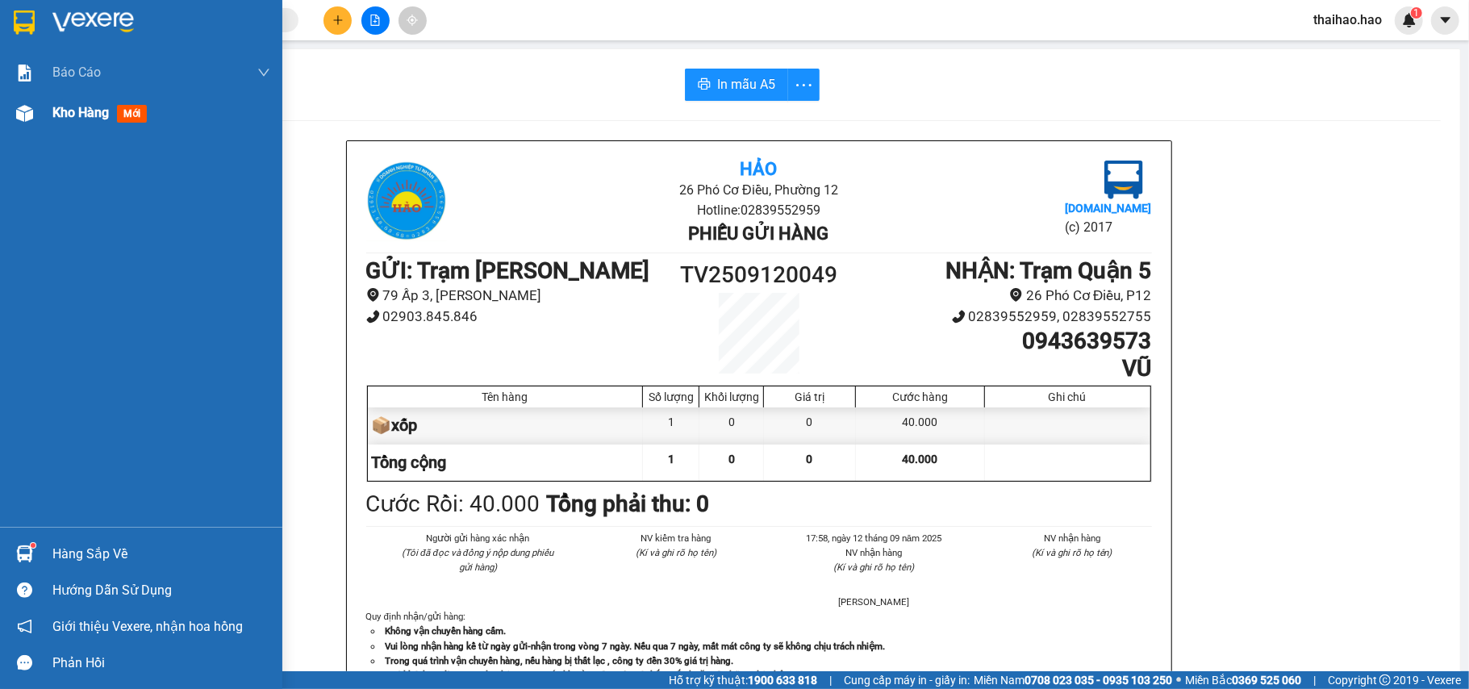
click at [68, 111] on span "Kho hàng" at bounding box center [80, 112] width 56 height 15
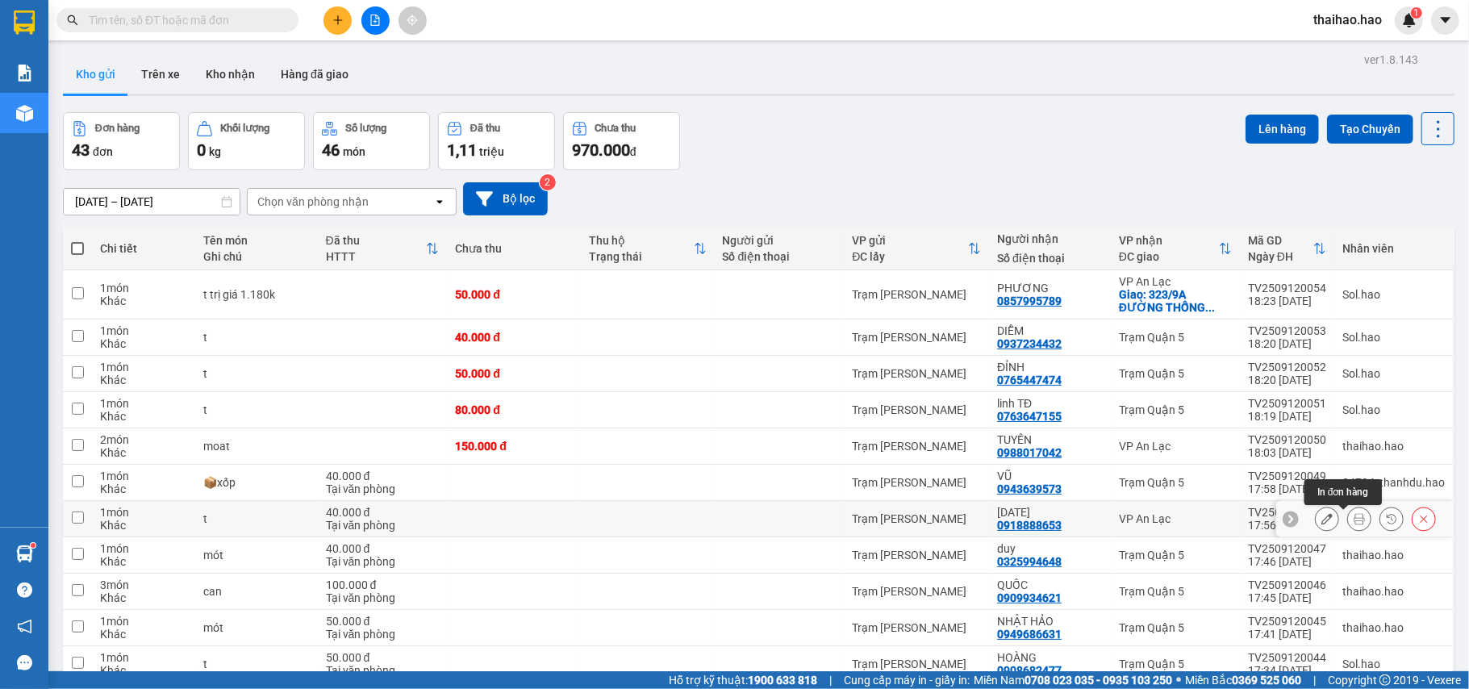
click at [1354, 519] on icon at bounding box center [1359, 518] width 11 height 11
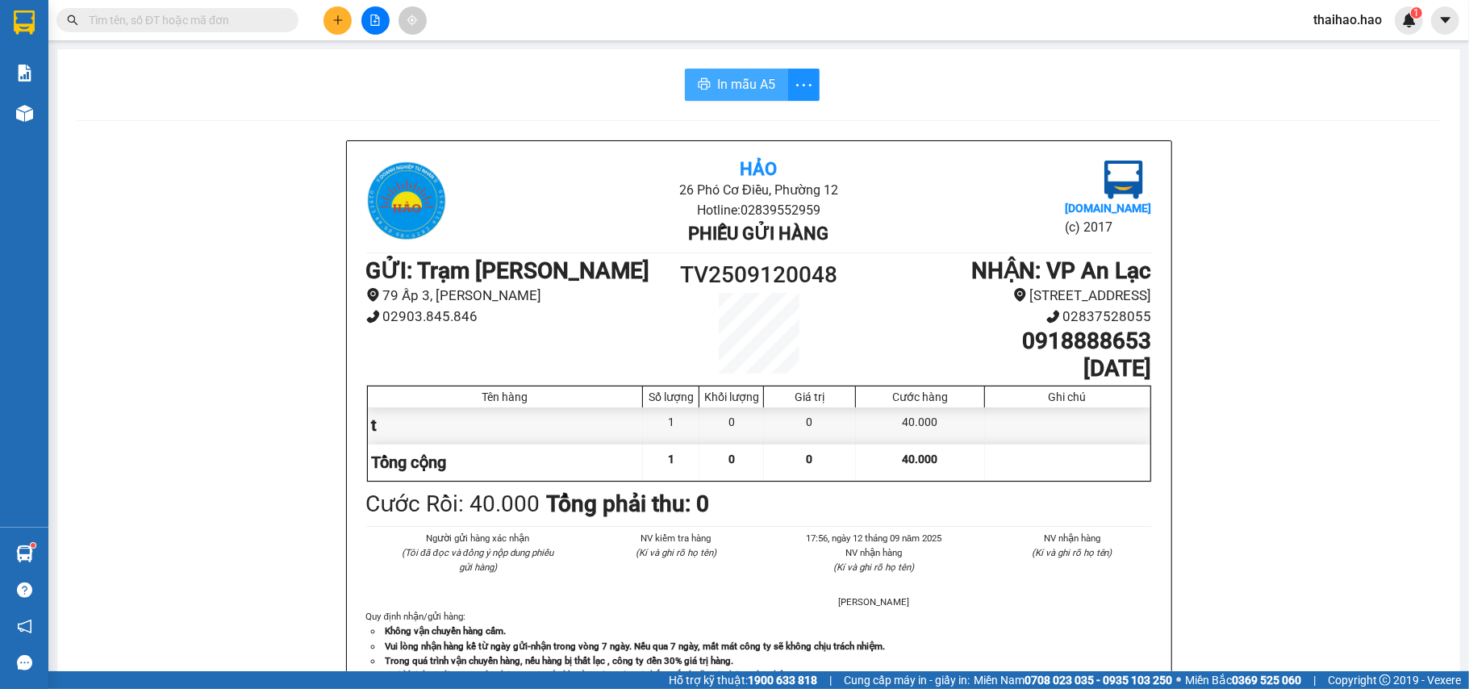
click at [721, 76] on span "In mẫu A5" at bounding box center [746, 84] width 58 height 20
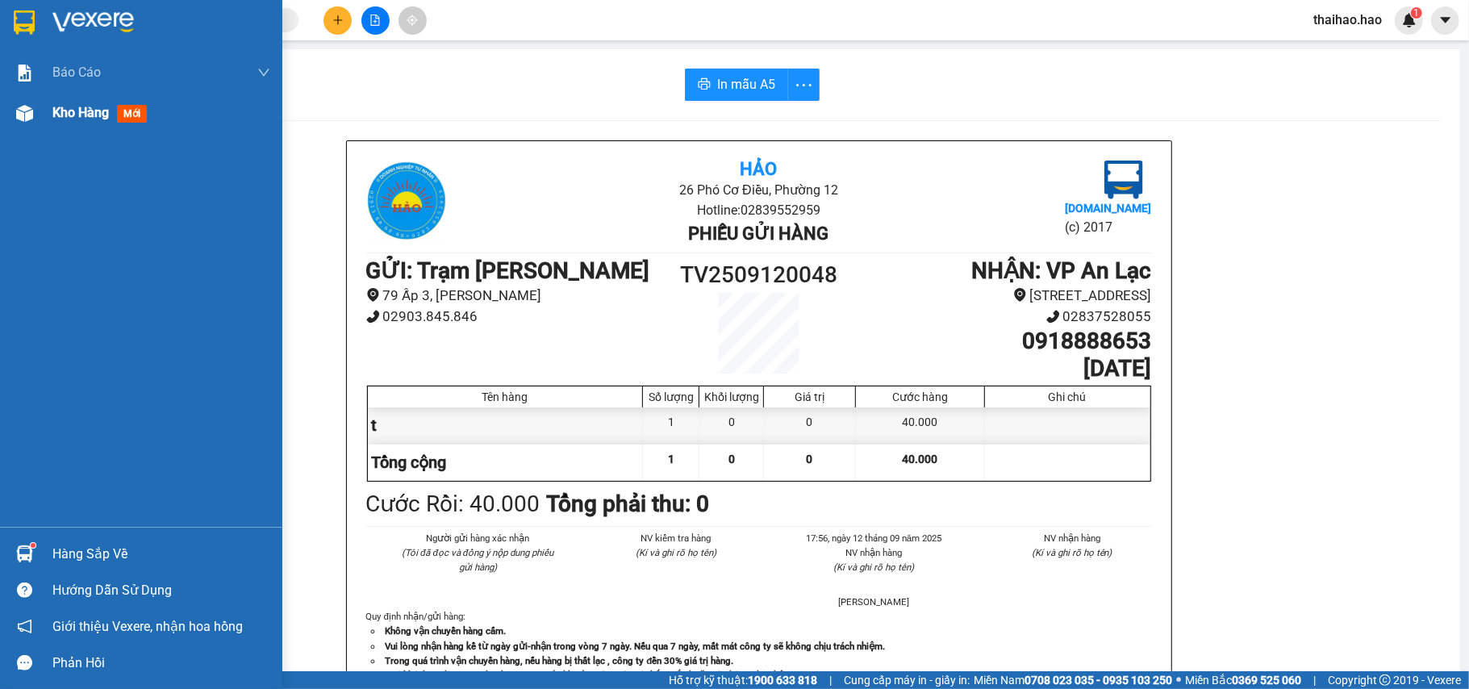
click at [81, 107] on span "Kho hàng" at bounding box center [80, 112] width 56 height 15
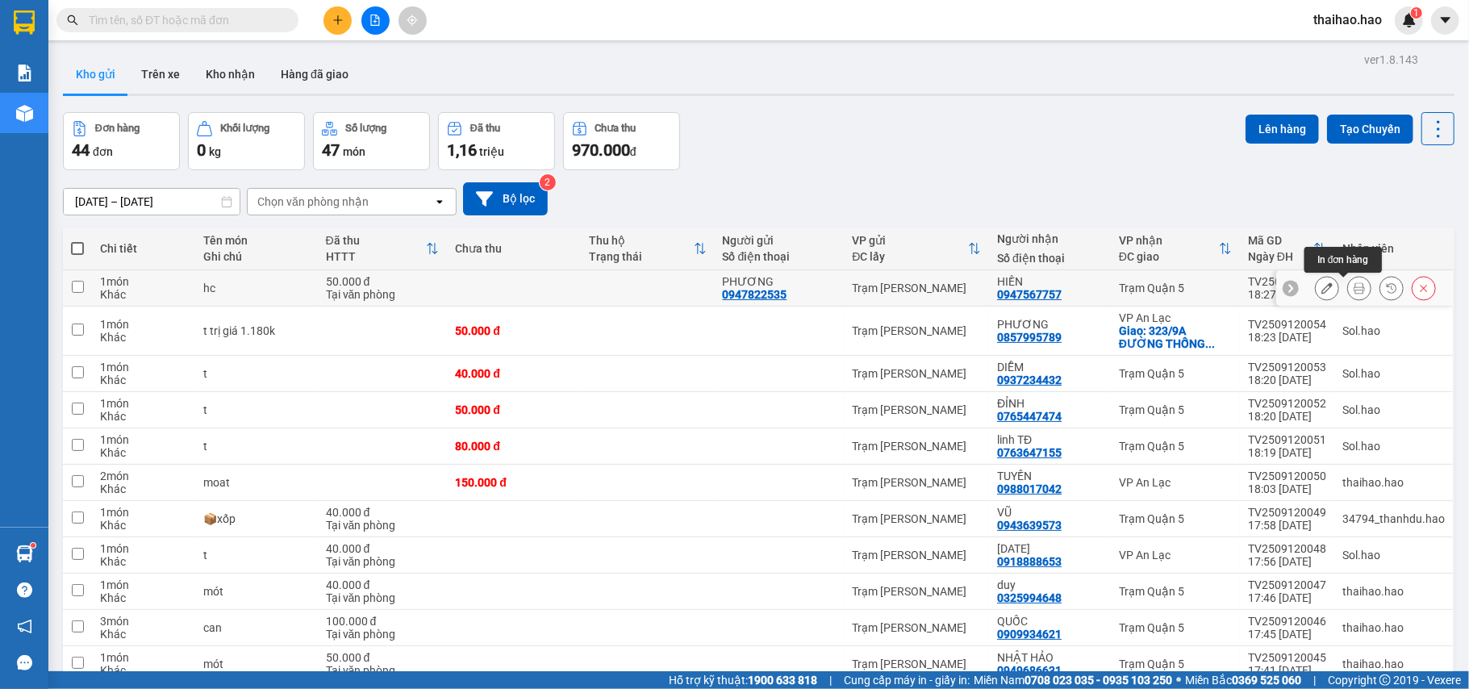
click at [1354, 291] on icon at bounding box center [1359, 287] width 11 height 11
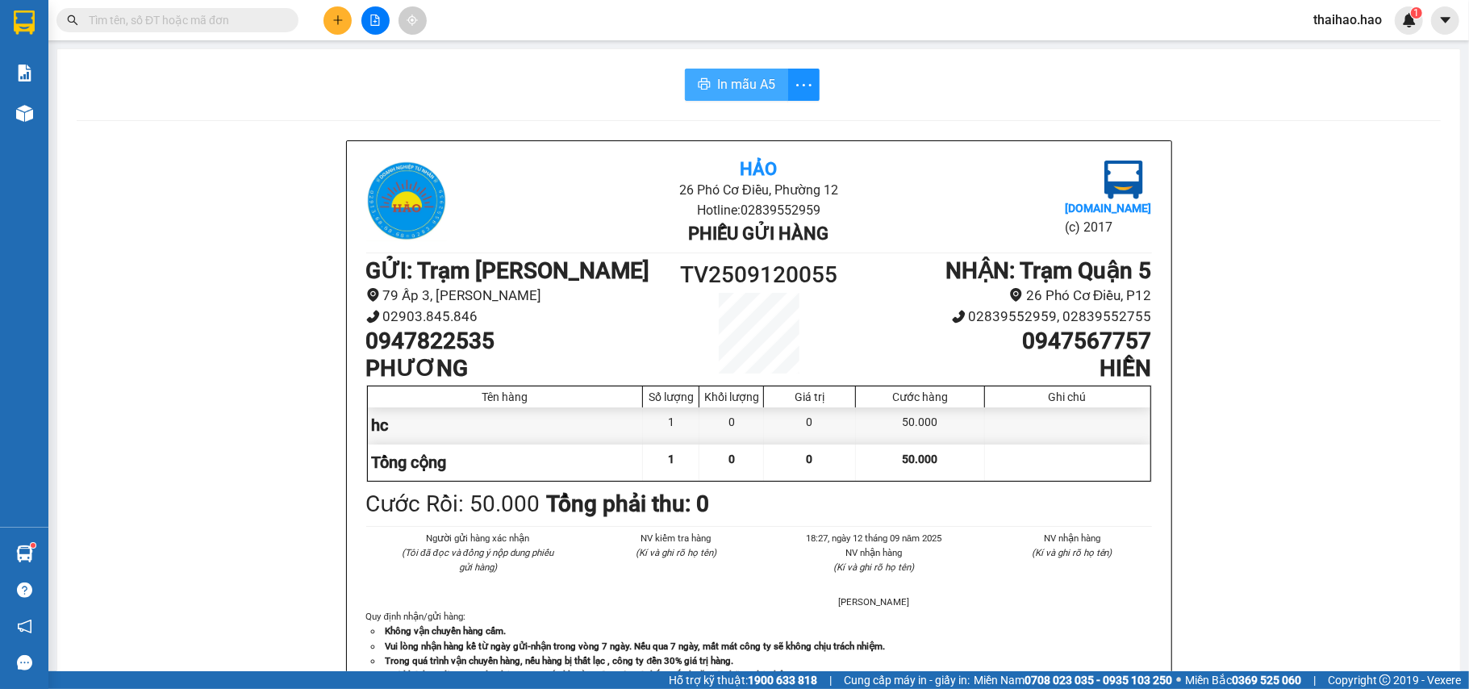
click at [752, 100] on button "In mẫu A5" at bounding box center [736, 85] width 103 height 32
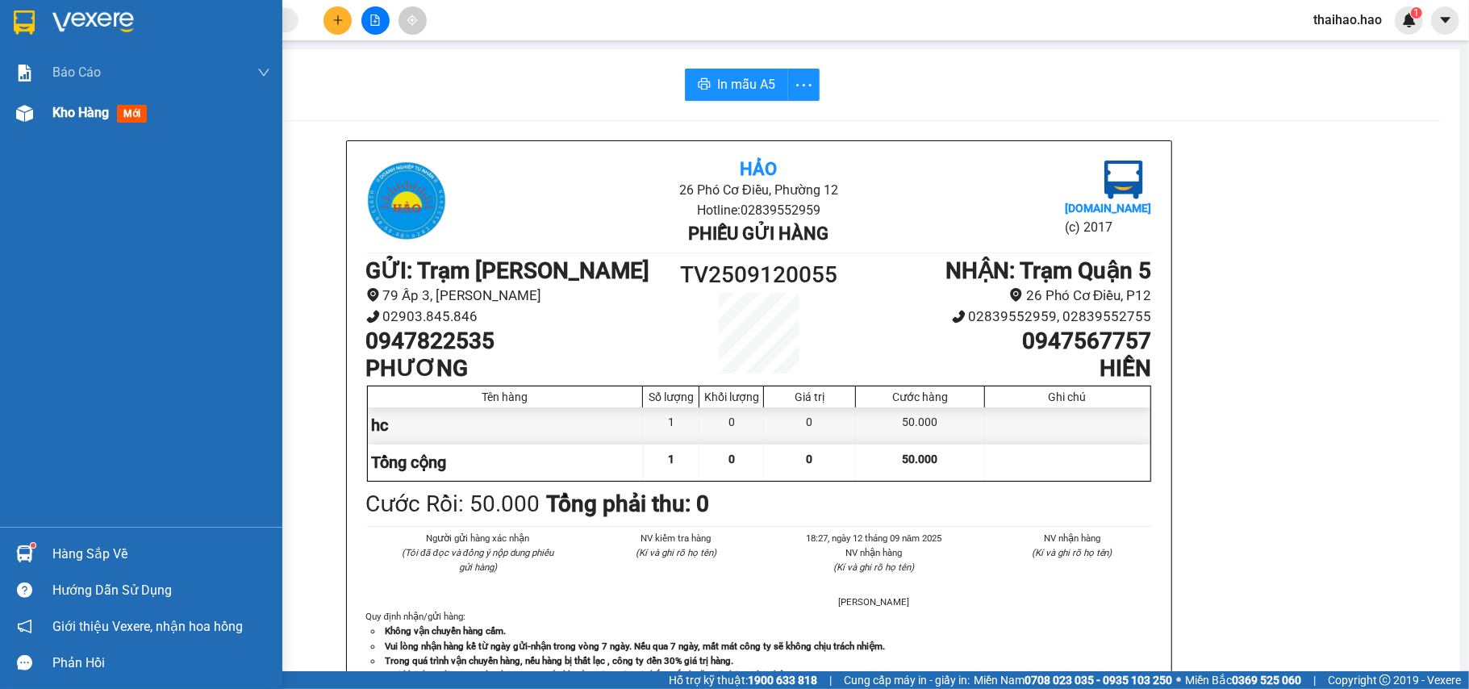
click at [77, 115] on span "Kho hàng" at bounding box center [80, 112] width 56 height 15
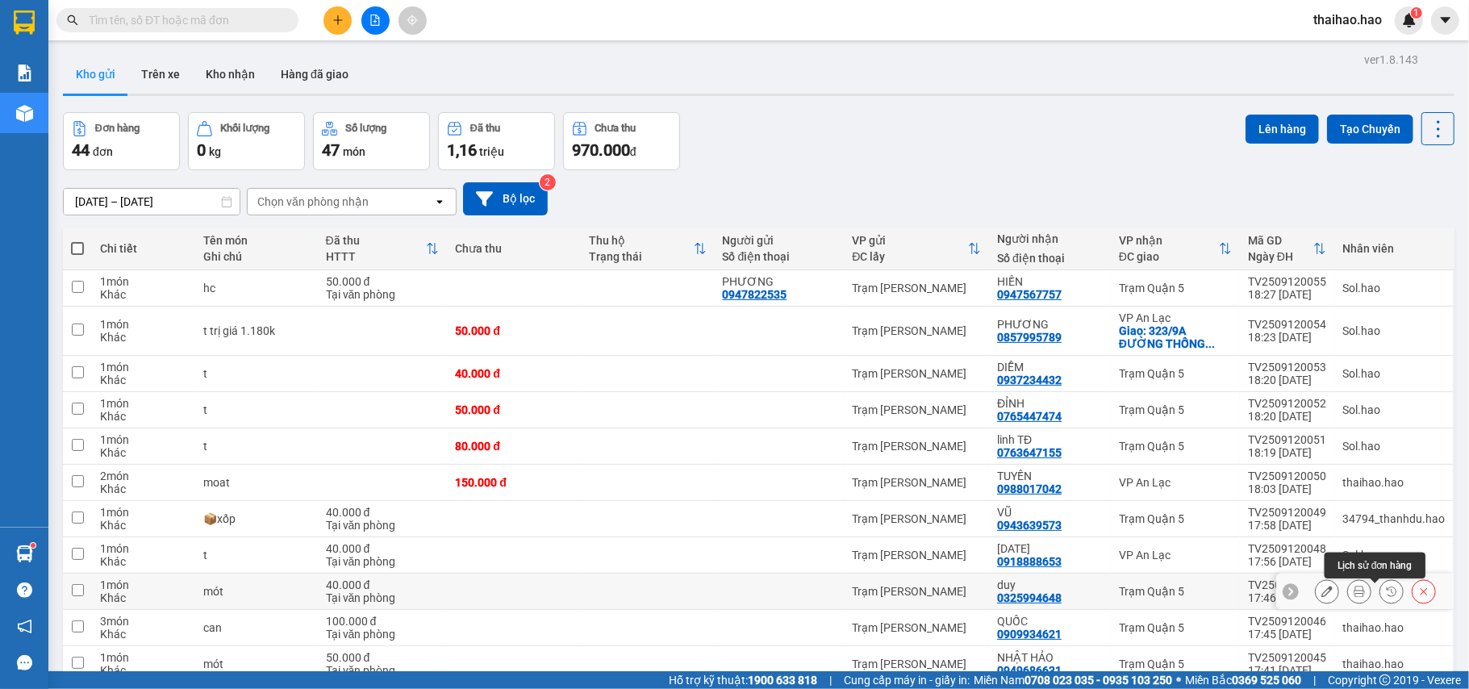
click at [1380, 592] on button at bounding box center [1391, 592] width 23 height 28
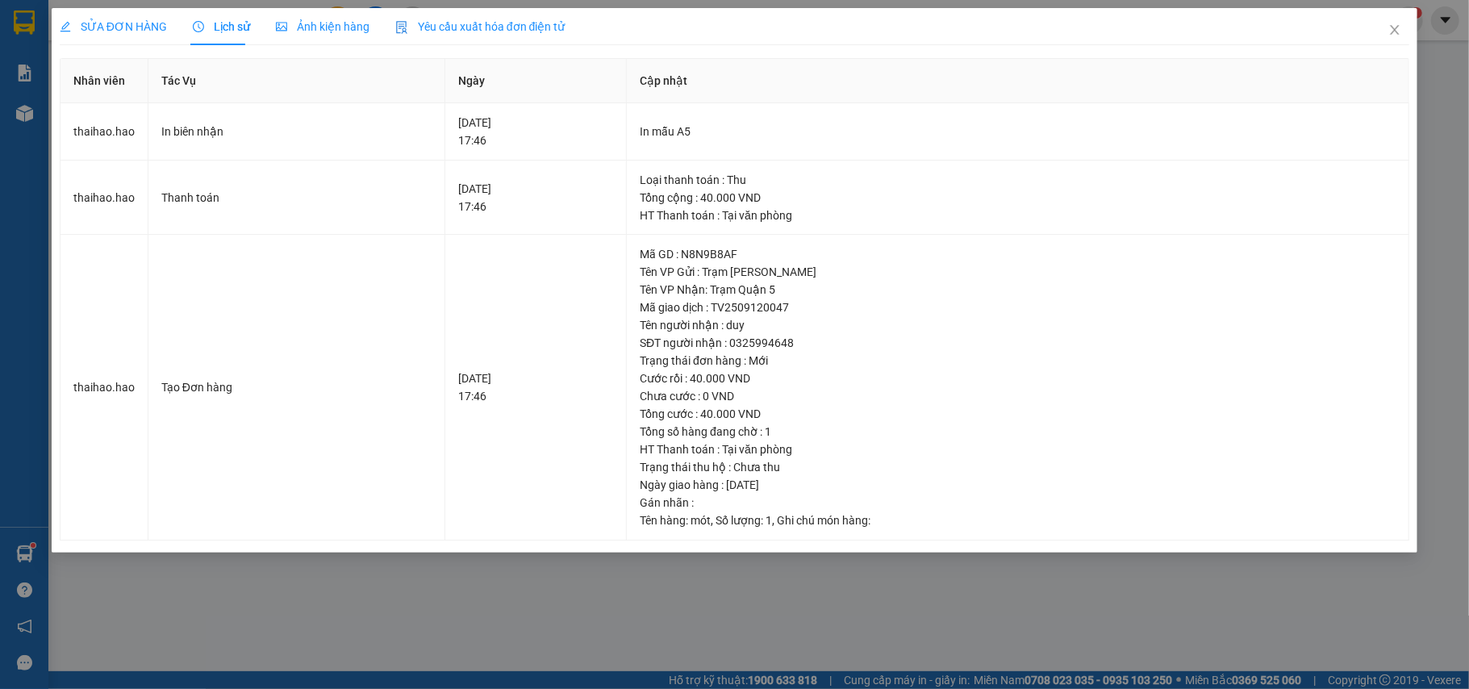
click at [276, 21] on icon "picture" at bounding box center [281, 26] width 11 height 11
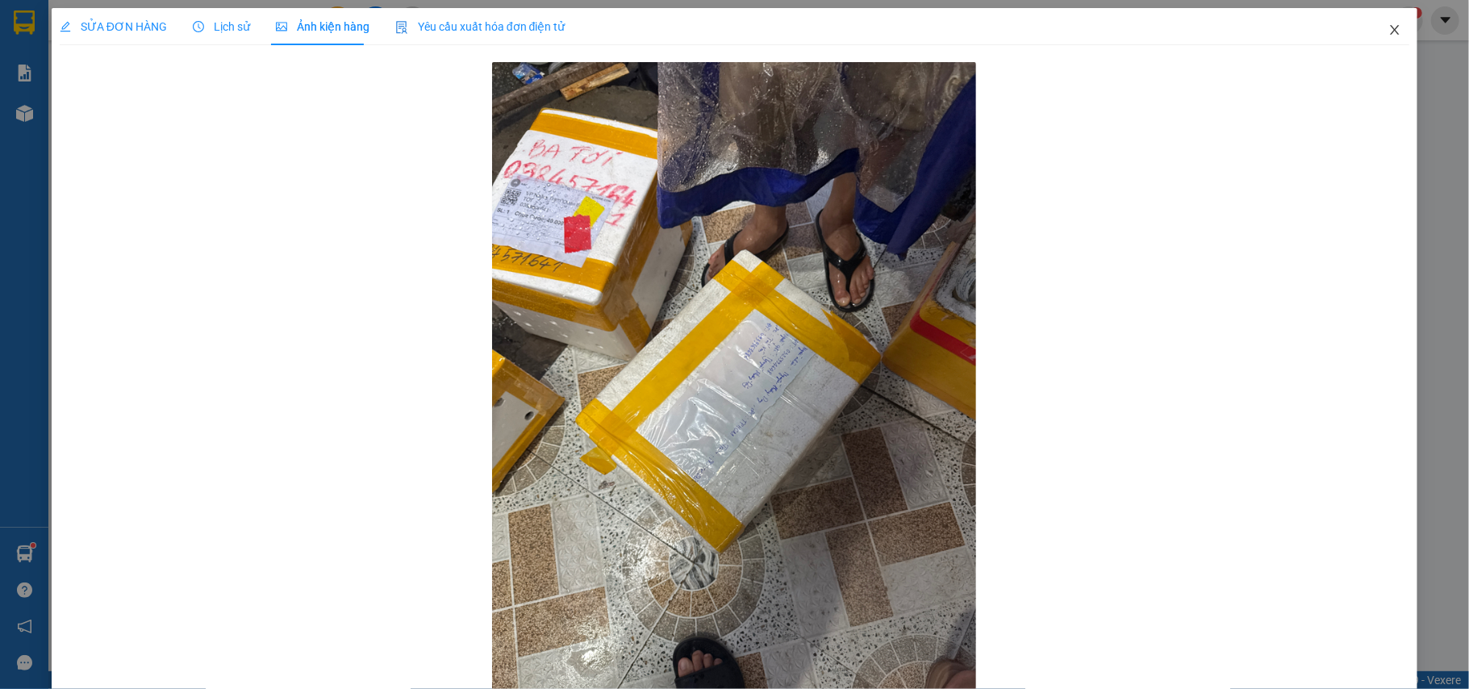
click at [1372, 44] on span "Close" at bounding box center [1394, 30] width 45 height 45
click at [1372, 36] on div "Kết quả tìm kiếm ( 0 ) Bộ lọc Ngày tạo đơn gần nhất No Data thaihao.hao 1" at bounding box center [734, 20] width 1469 height 40
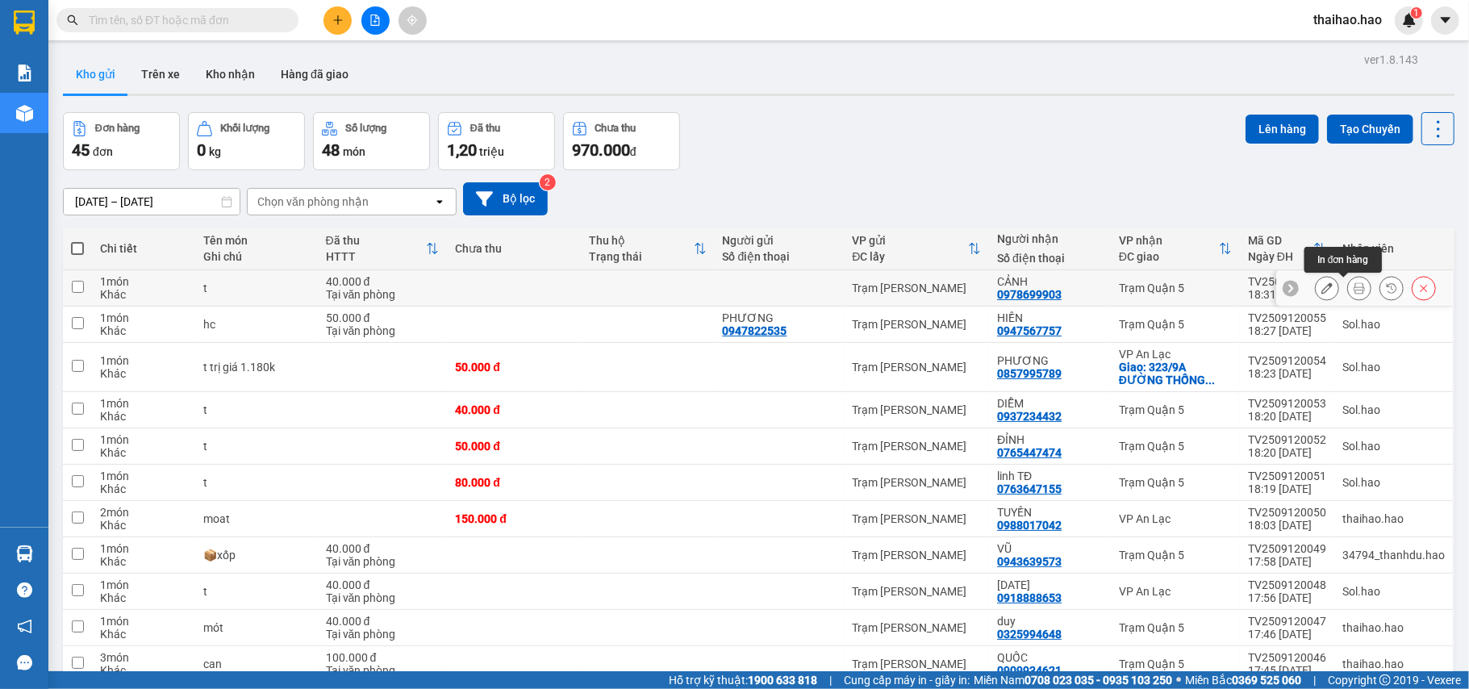
click at [1354, 284] on icon at bounding box center [1359, 287] width 11 height 11
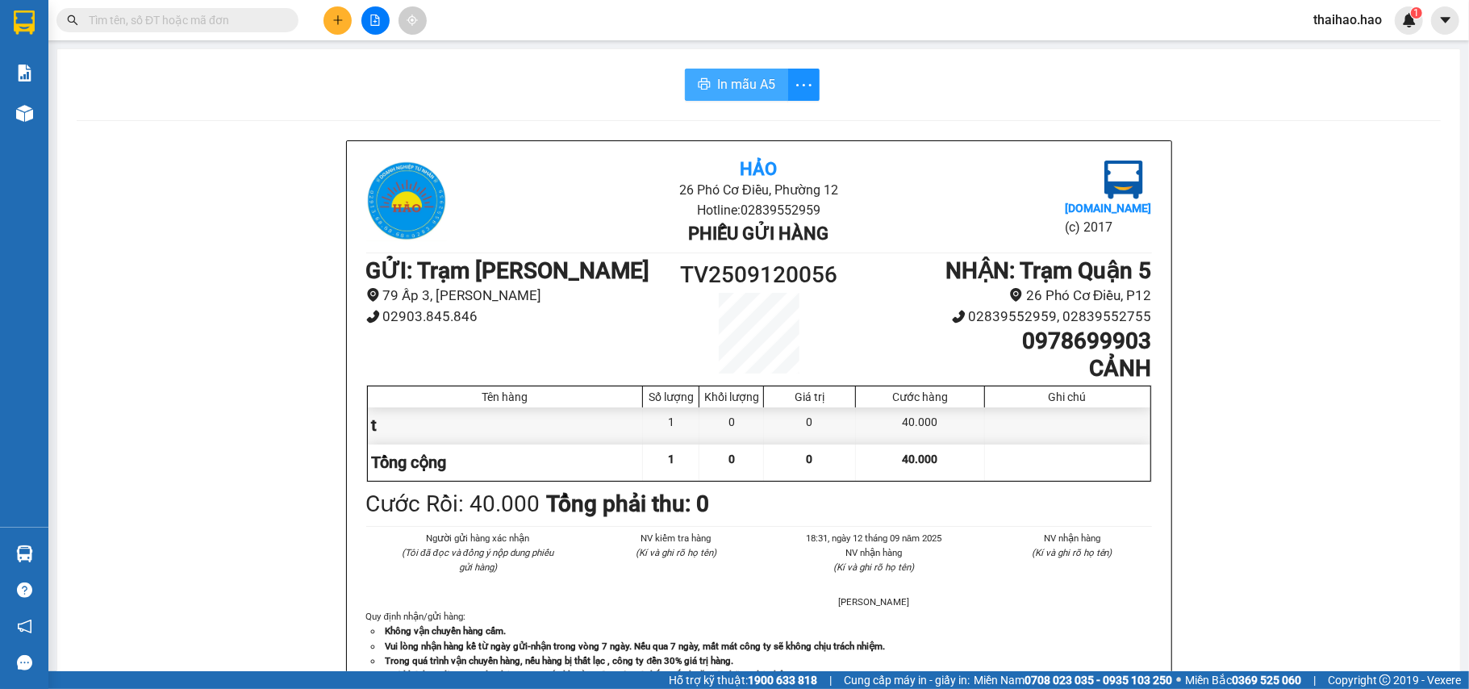
click at [736, 85] on span "In mẫu A5" at bounding box center [746, 84] width 58 height 20
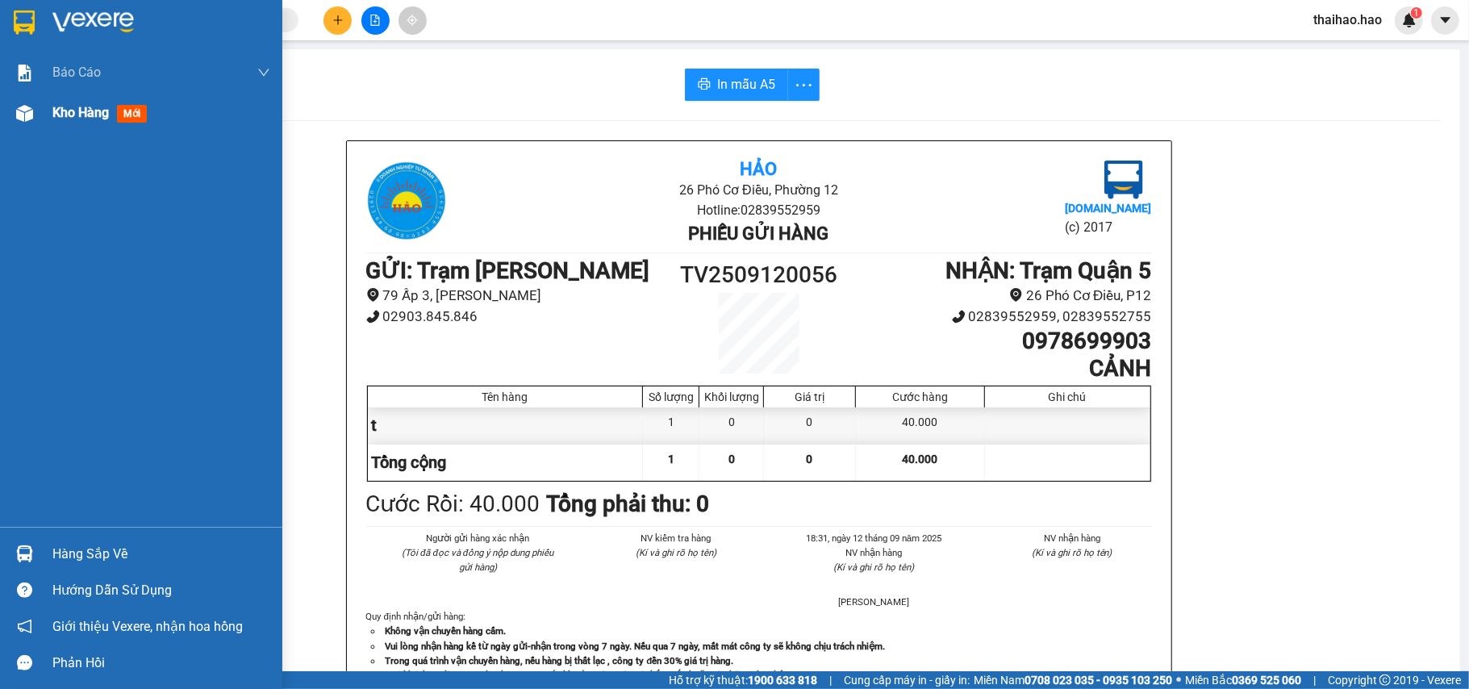
click at [50, 118] on div "Kho hàng mới" at bounding box center [141, 113] width 282 height 40
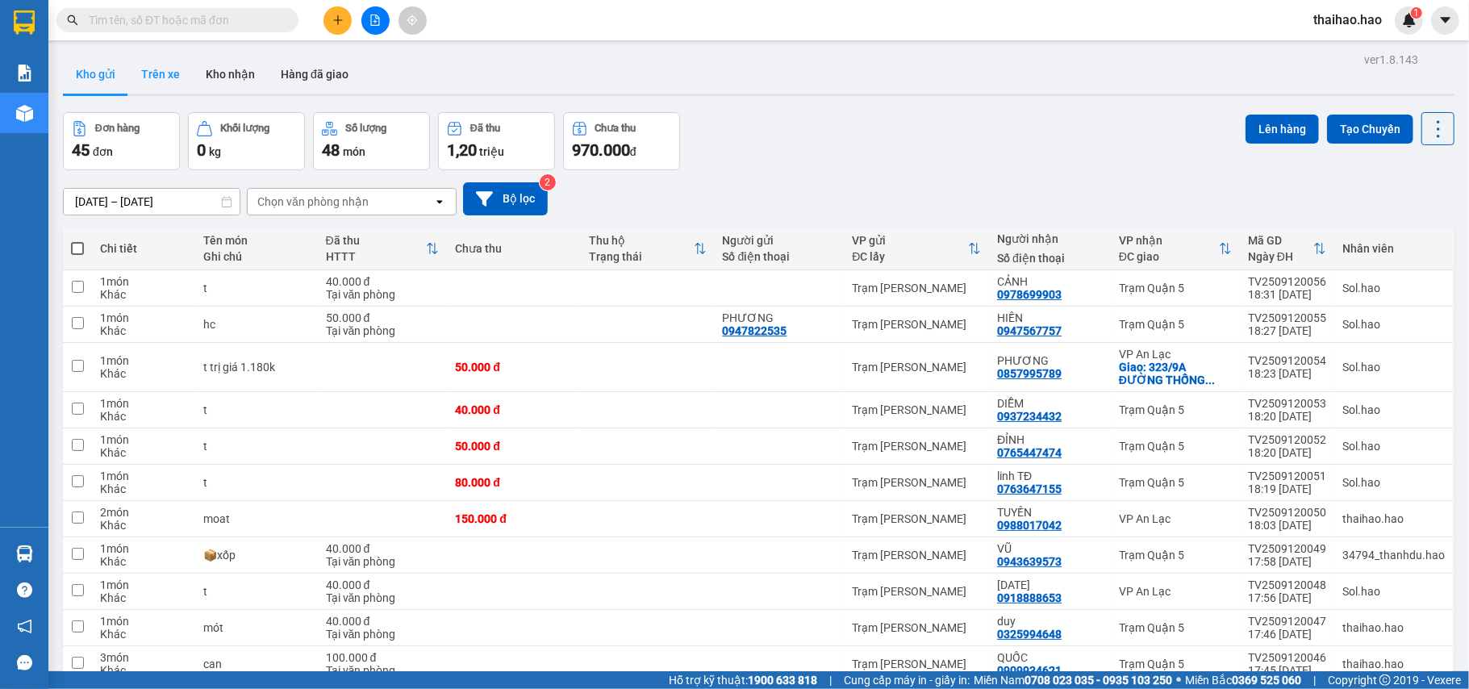
click at [150, 78] on button "Trên xe" at bounding box center [160, 74] width 65 height 39
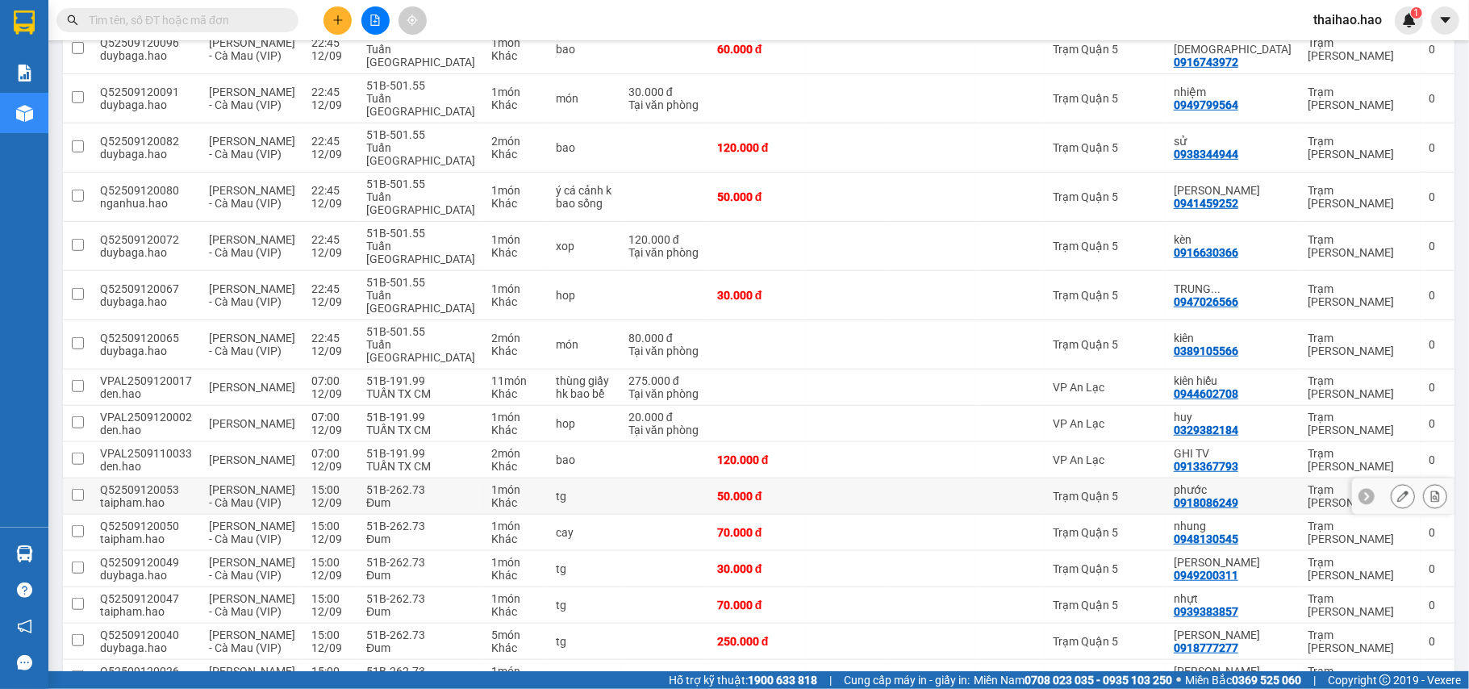
scroll to position [690, 0]
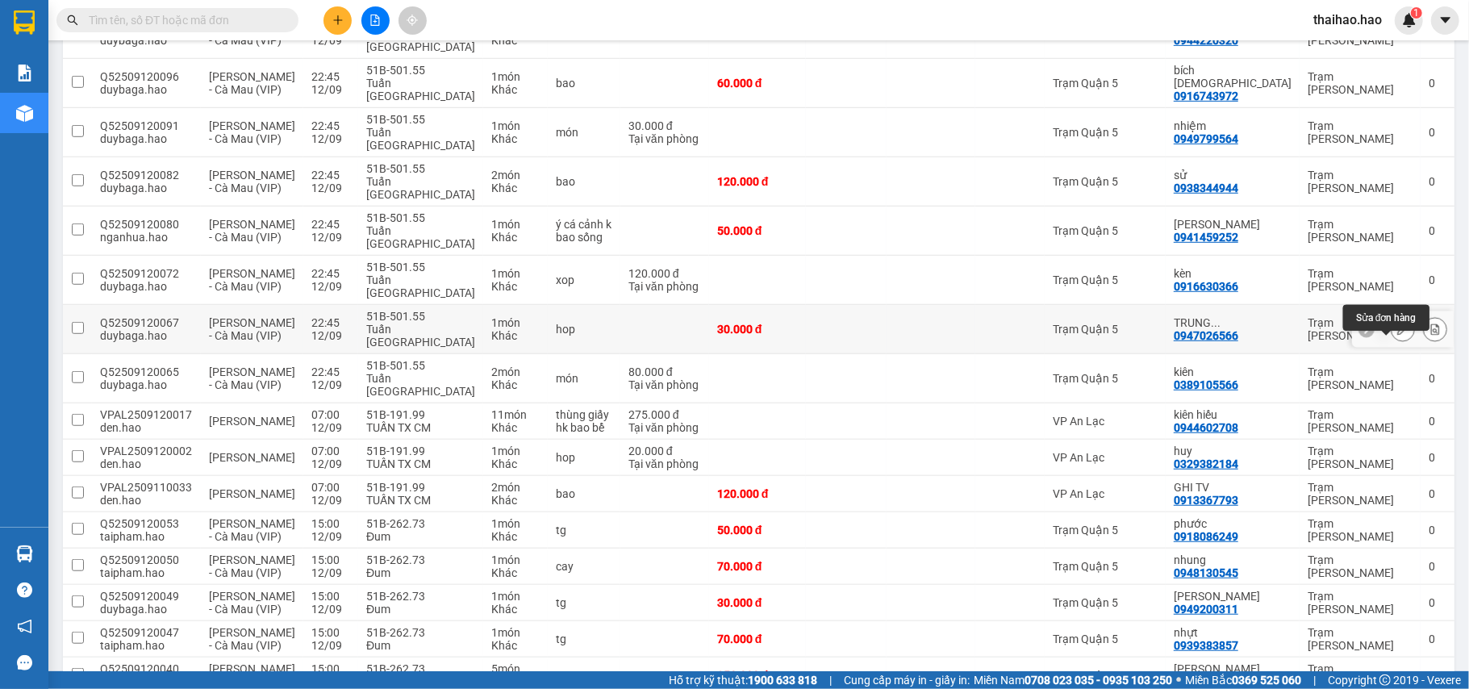
click at [1391, 340] on button at bounding box center [1402, 329] width 23 height 28
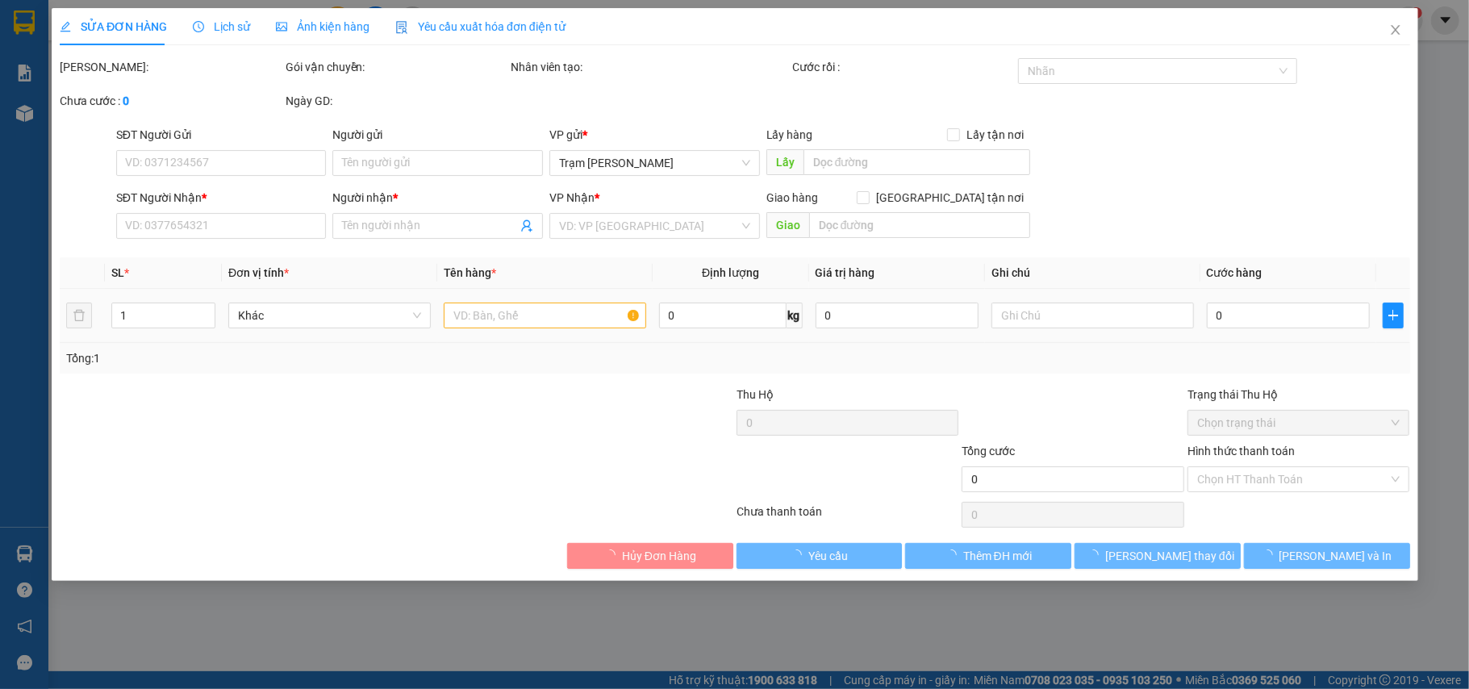
type input "0947026566"
type input "[GEOGRAPHIC_DATA]"
type input "30.000"
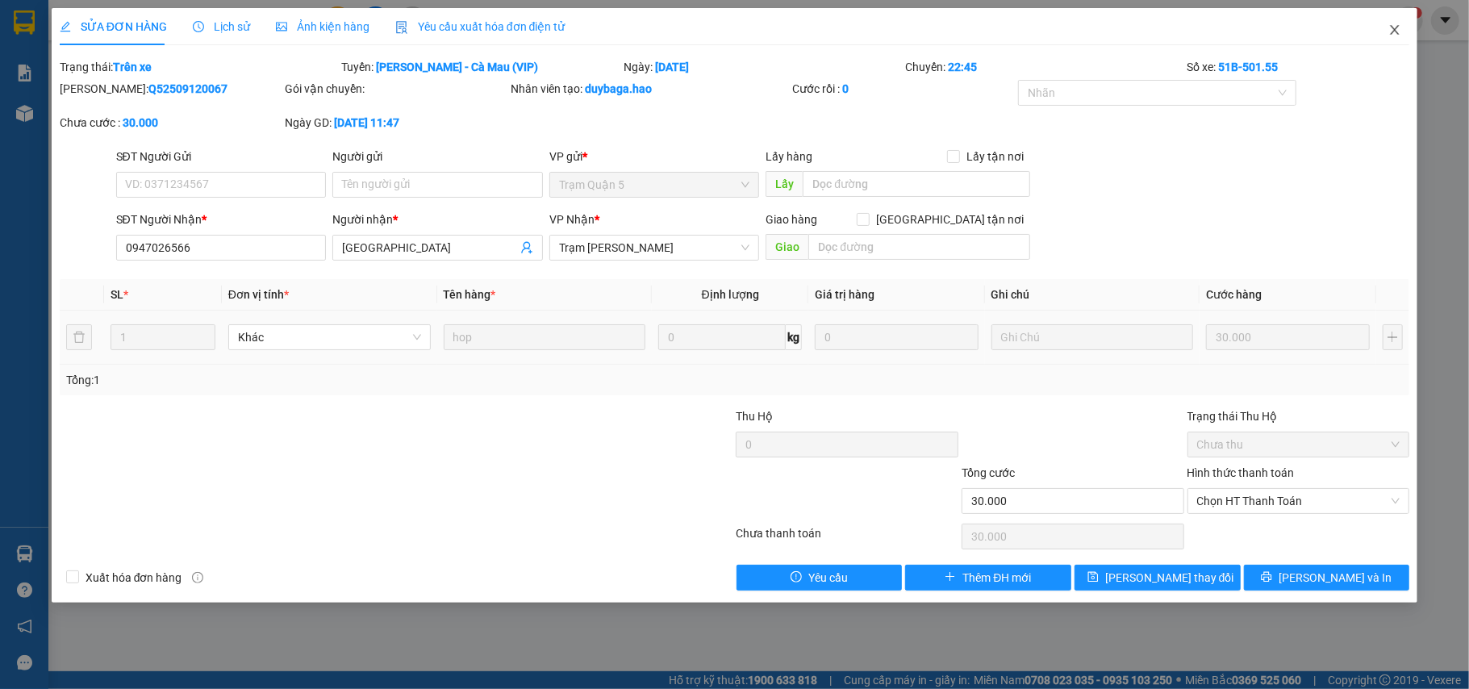
click at [1387, 27] on span "Close" at bounding box center [1394, 30] width 45 height 45
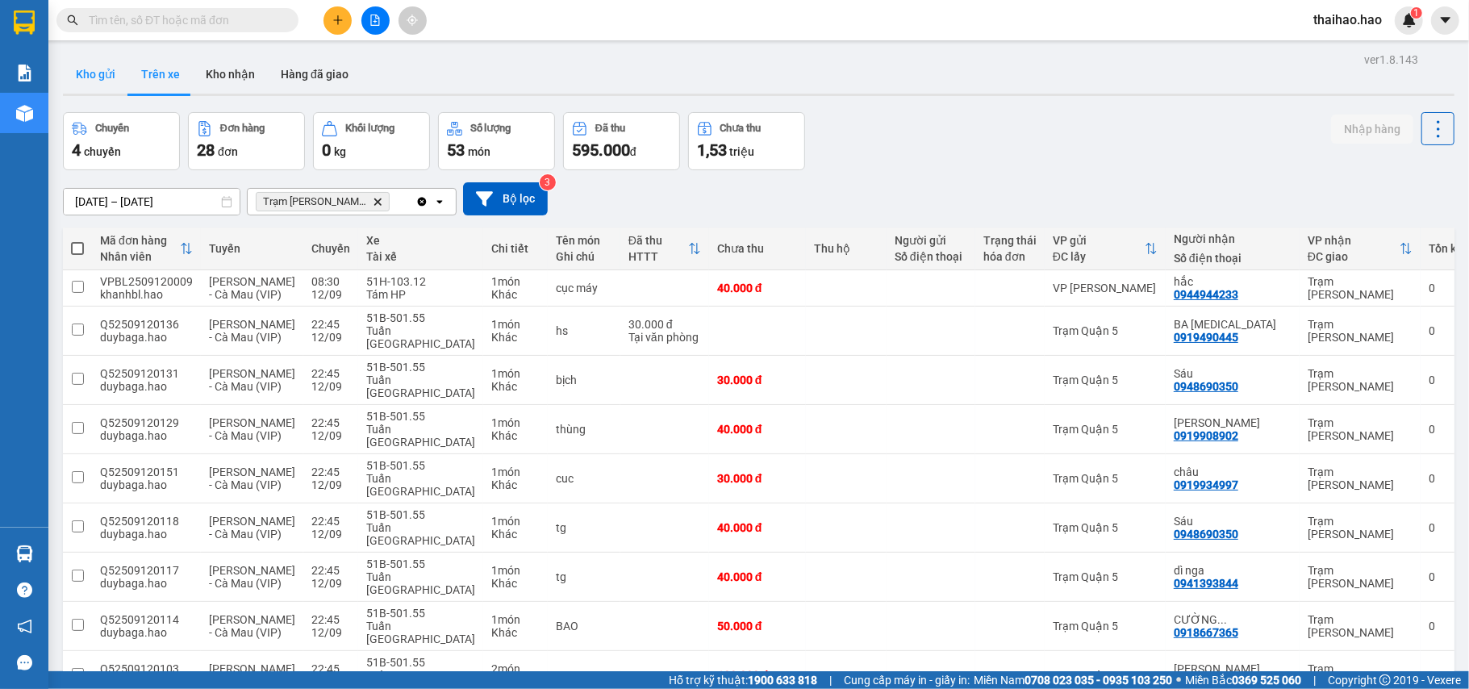
click at [76, 84] on button "Kho gửi" at bounding box center [95, 74] width 65 height 39
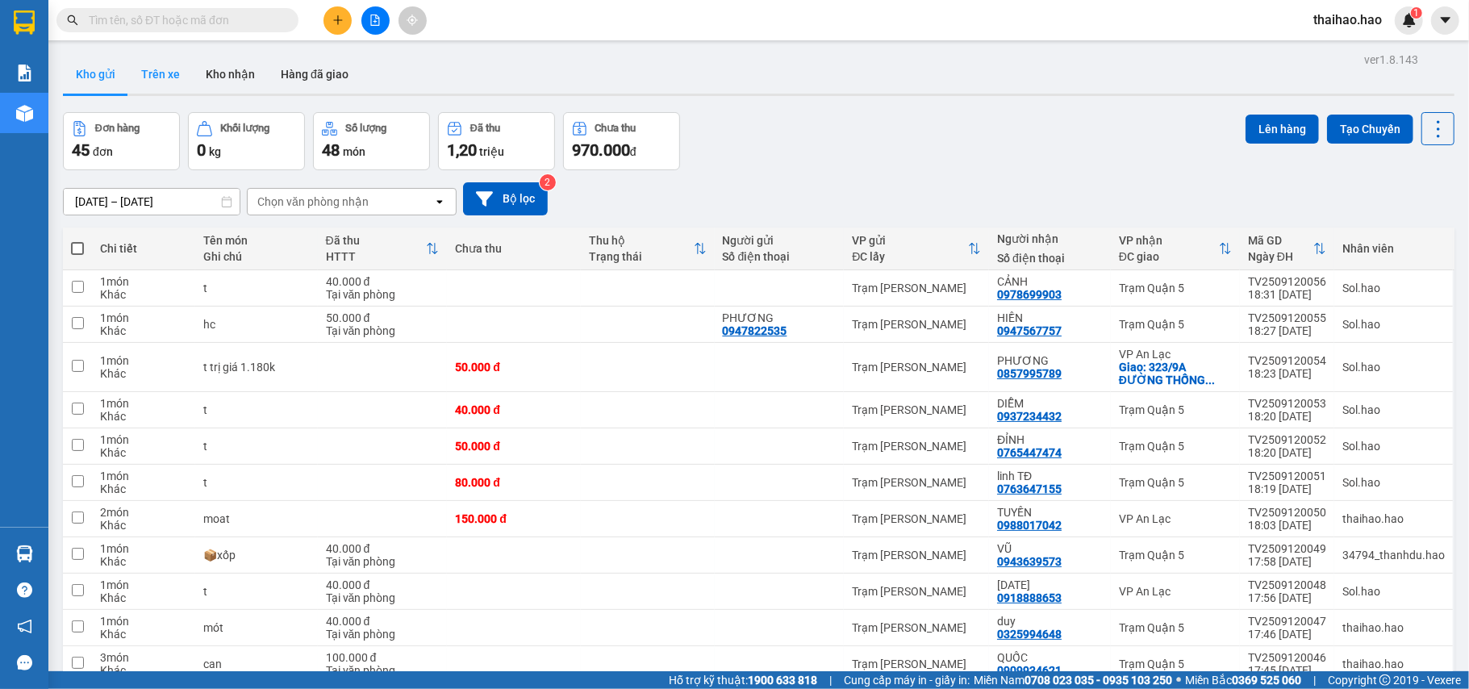
click at [186, 65] on button "Trên xe" at bounding box center [160, 74] width 65 height 39
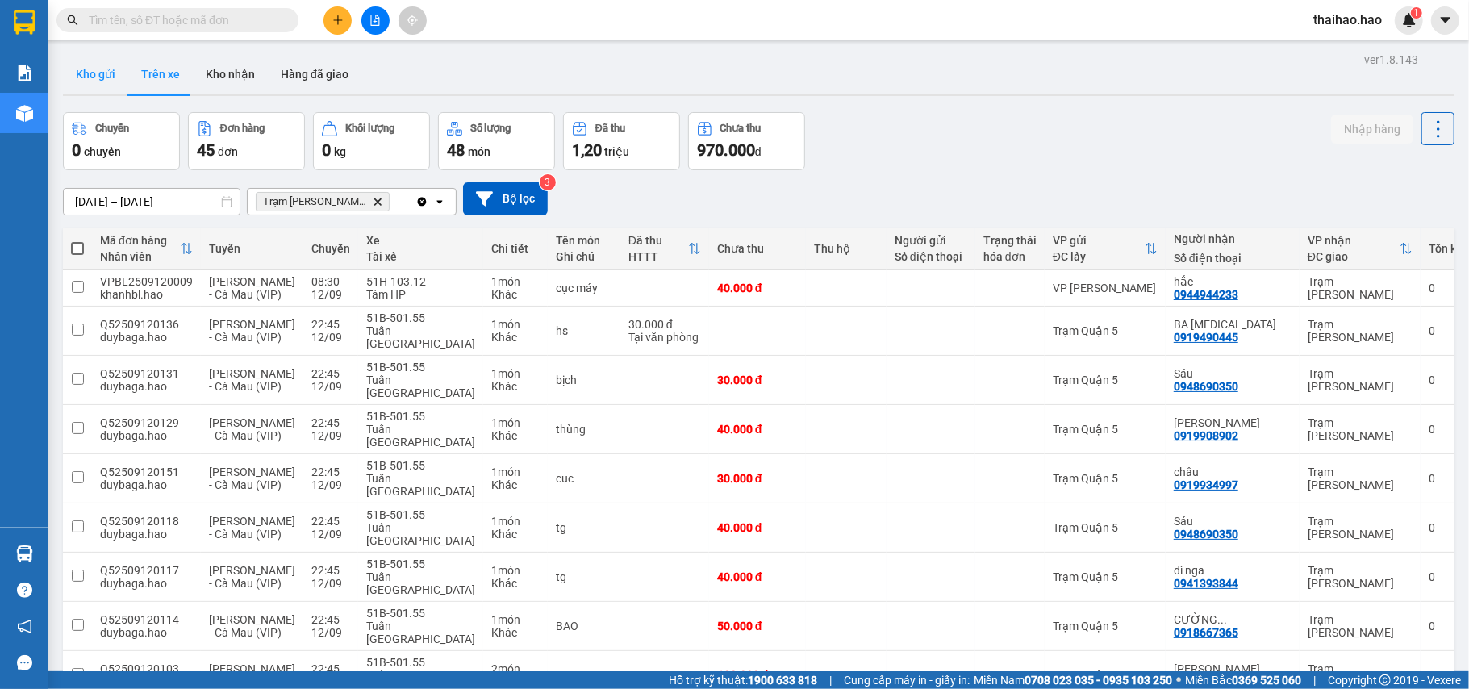
click at [115, 77] on button "Kho gửi" at bounding box center [95, 74] width 65 height 39
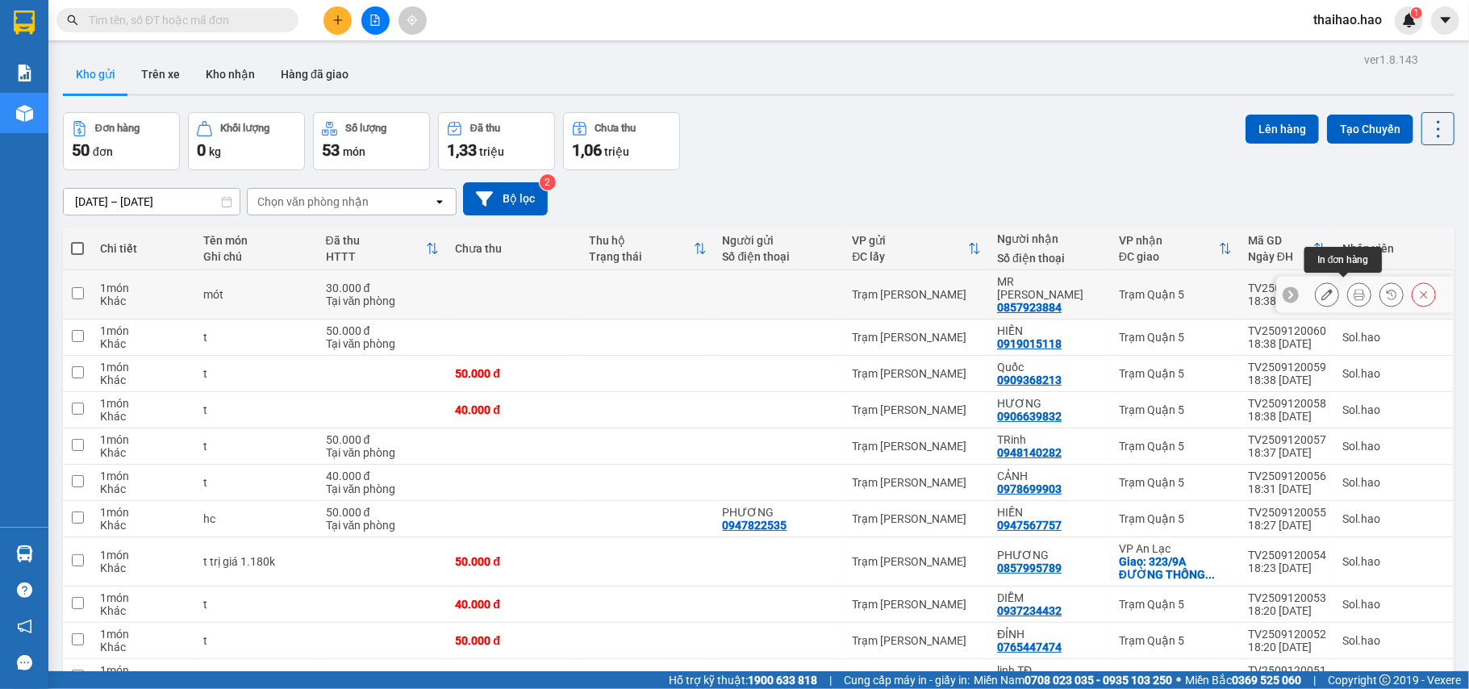
click at [1349, 285] on button at bounding box center [1359, 295] width 23 height 28
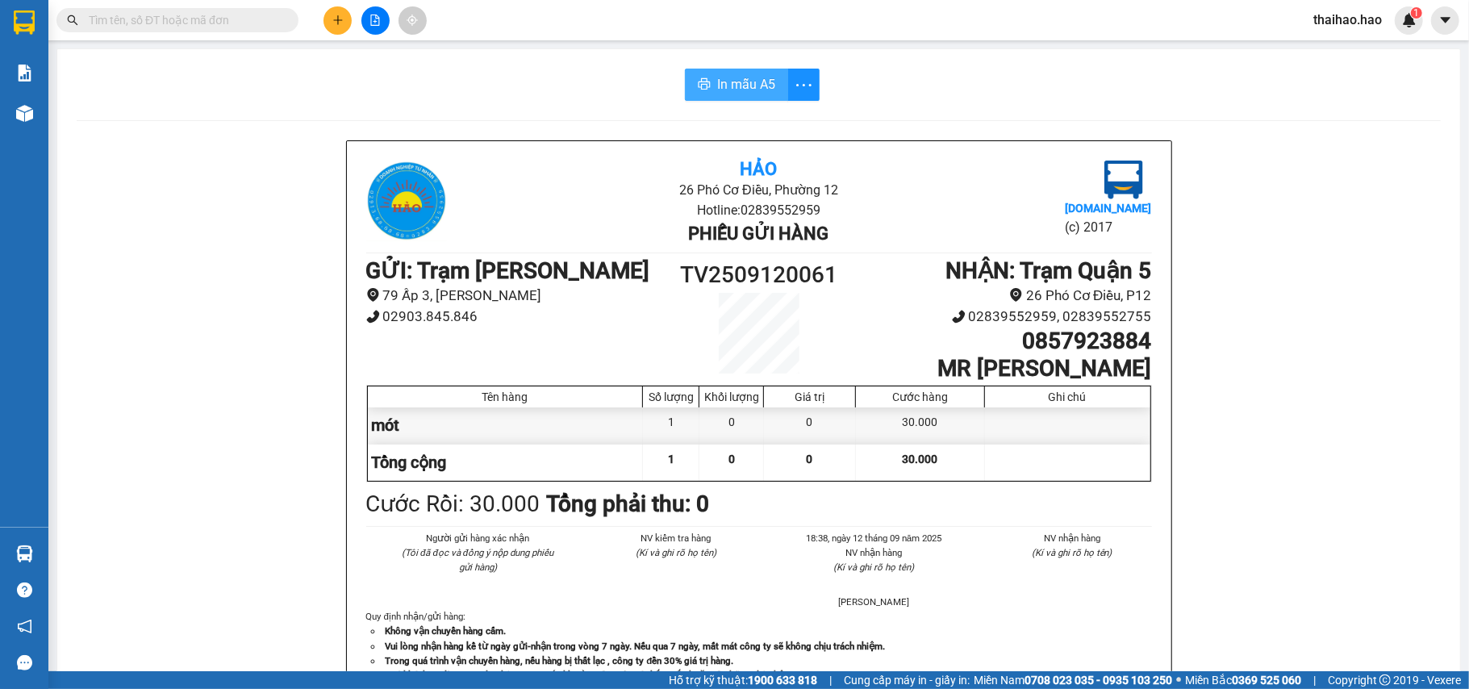
click at [717, 94] on span "In mẫu A5" at bounding box center [746, 84] width 58 height 20
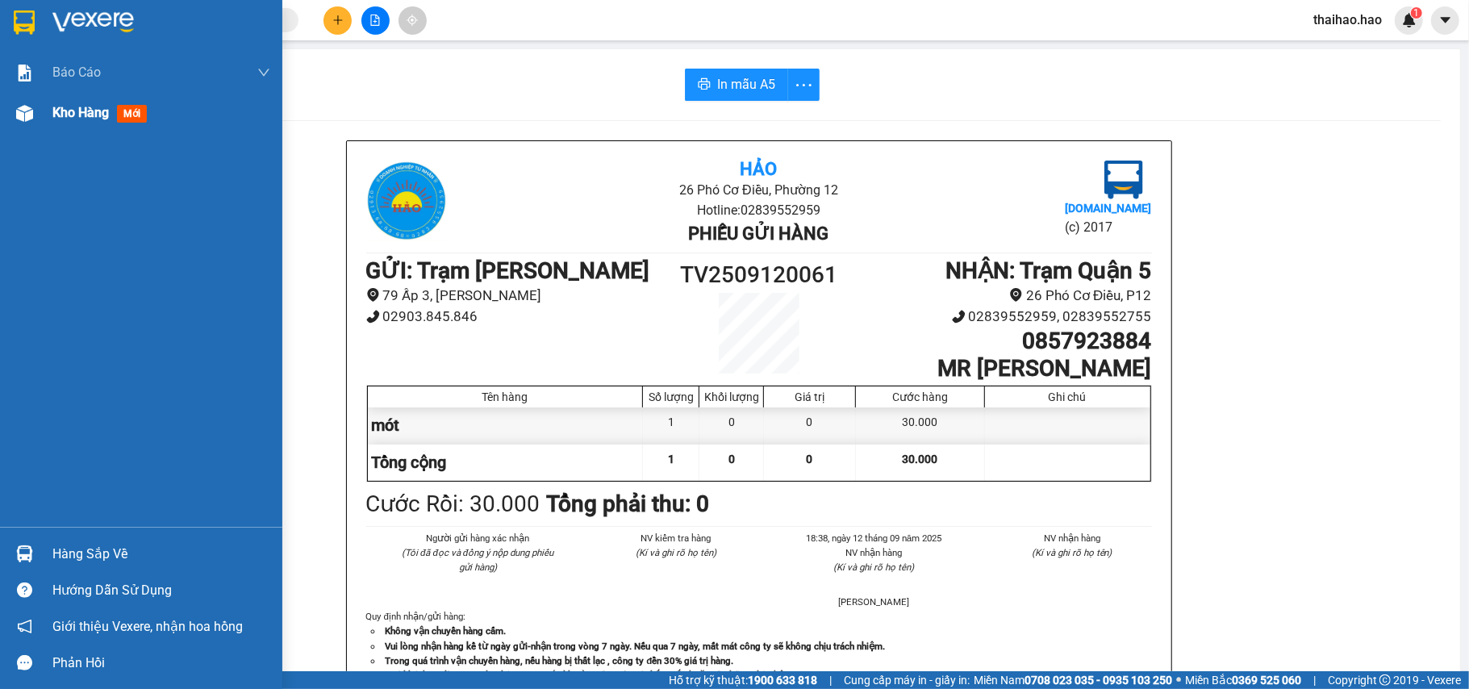
drag, startPoint x: 36, startPoint y: 116, endPoint x: 47, endPoint y: 116, distance: 10.5
click at [47, 116] on div "Kho hàng mới" at bounding box center [141, 113] width 282 height 40
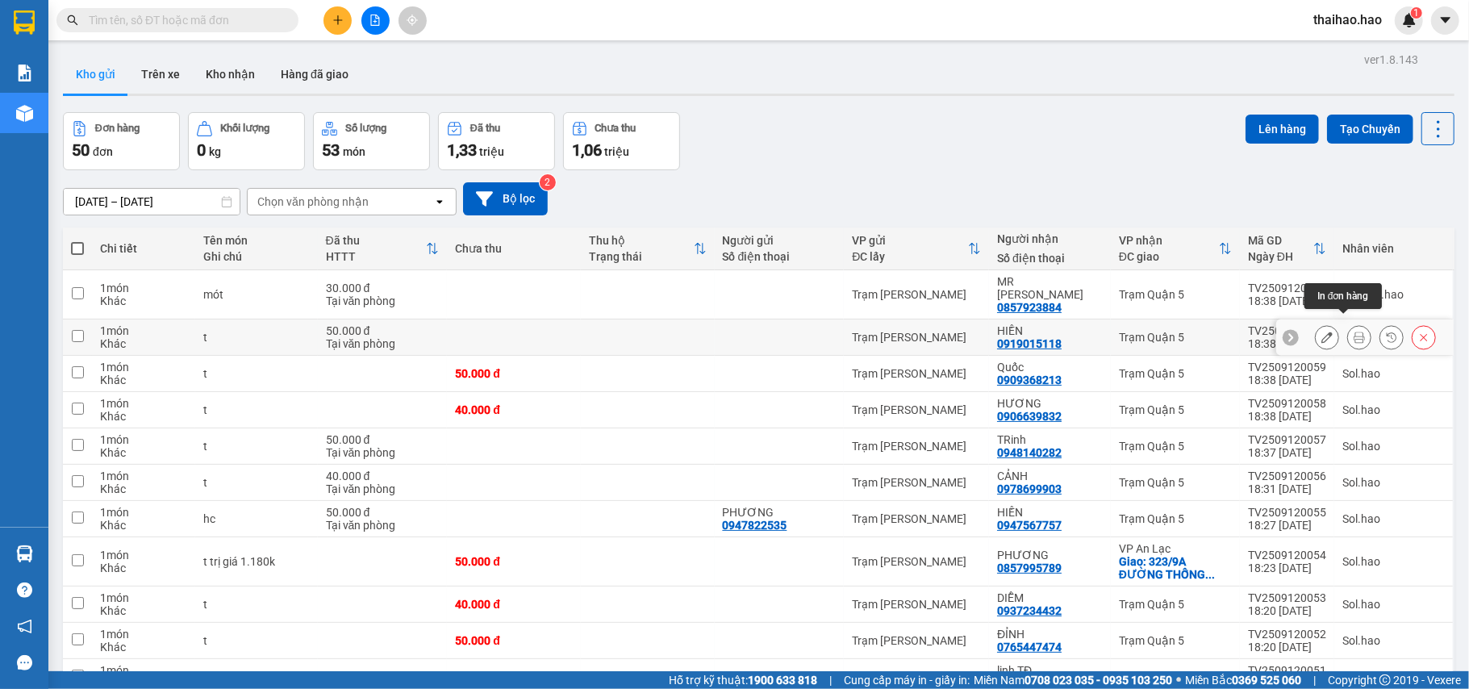
click at [1354, 332] on icon at bounding box center [1359, 337] width 11 height 11
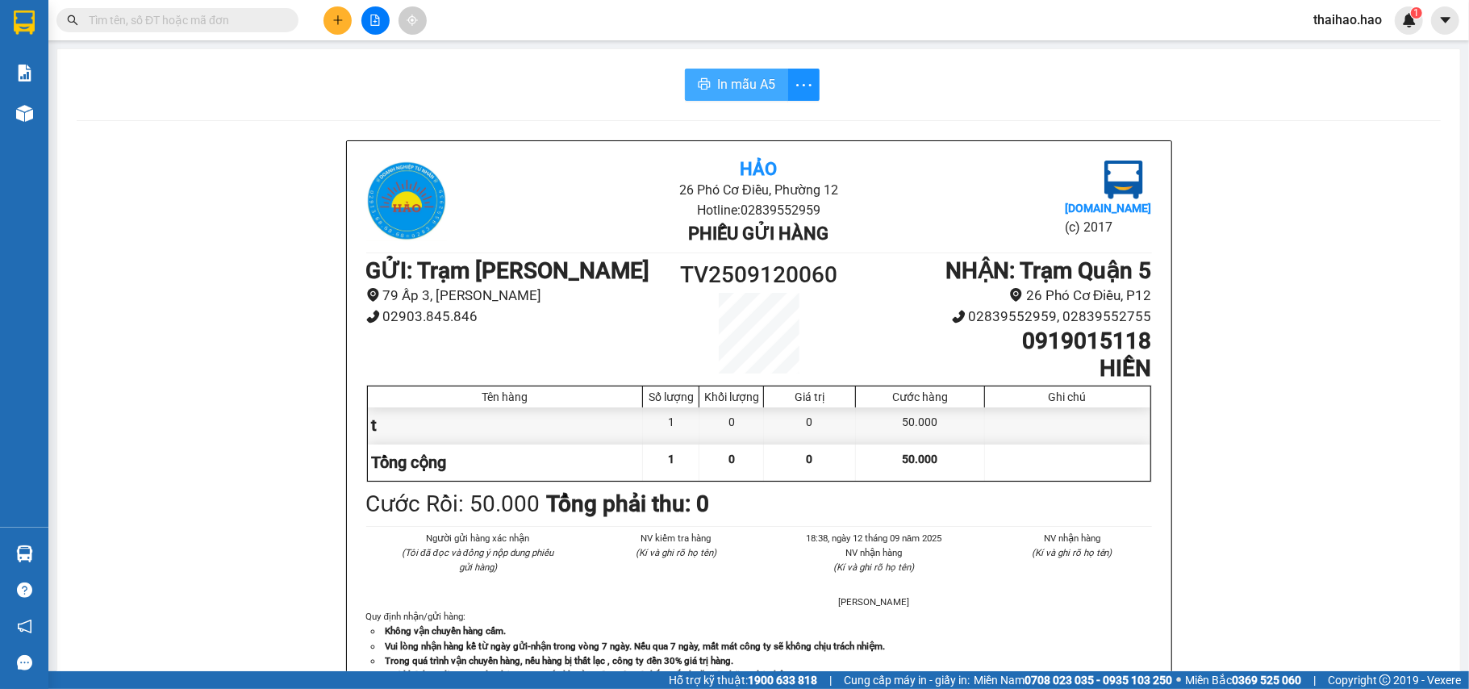
click at [730, 69] on button "In mẫu A5" at bounding box center [736, 85] width 103 height 32
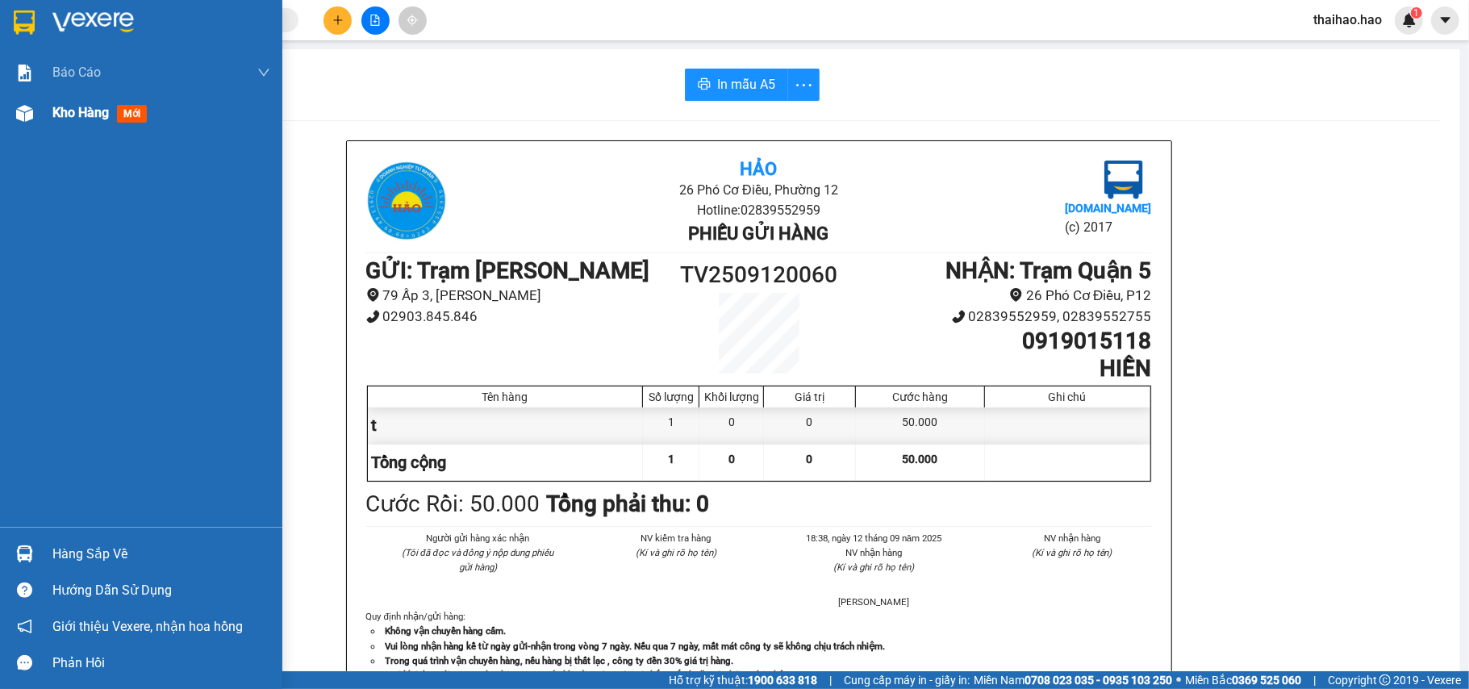
click at [52, 101] on div "Kho hàng mới" at bounding box center [161, 113] width 218 height 40
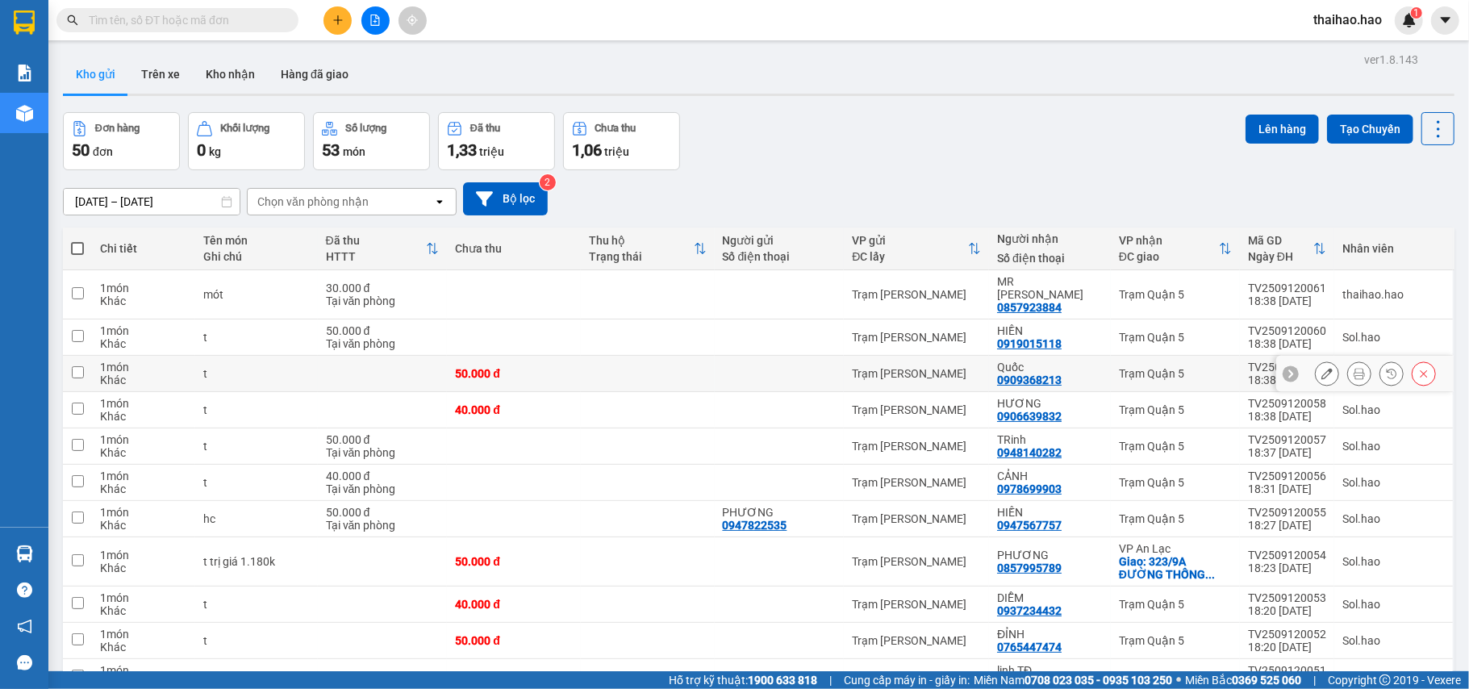
click at [1354, 368] on icon at bounding box center [1359, 373] width 11 height 11
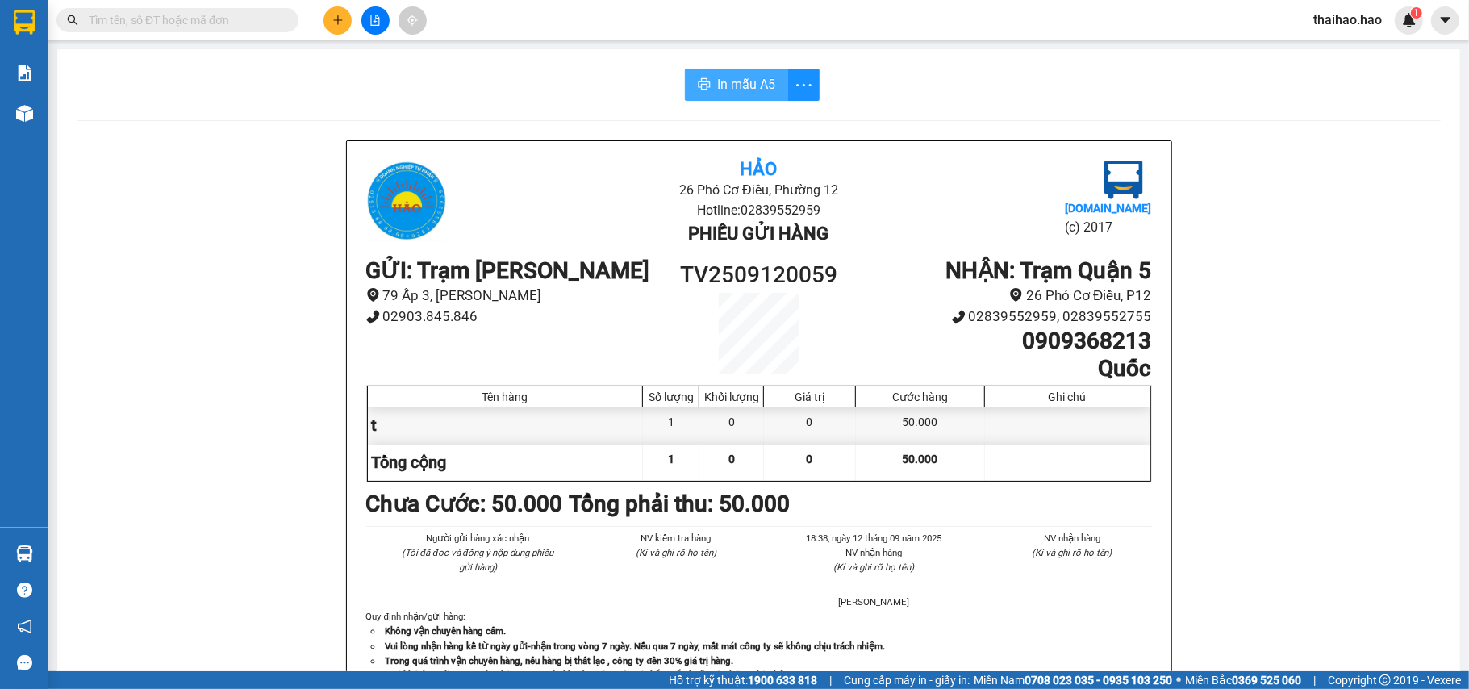
click at [716, 73] on button "In mẫu A5" at bounding box center [736, 85] width 103 height 32
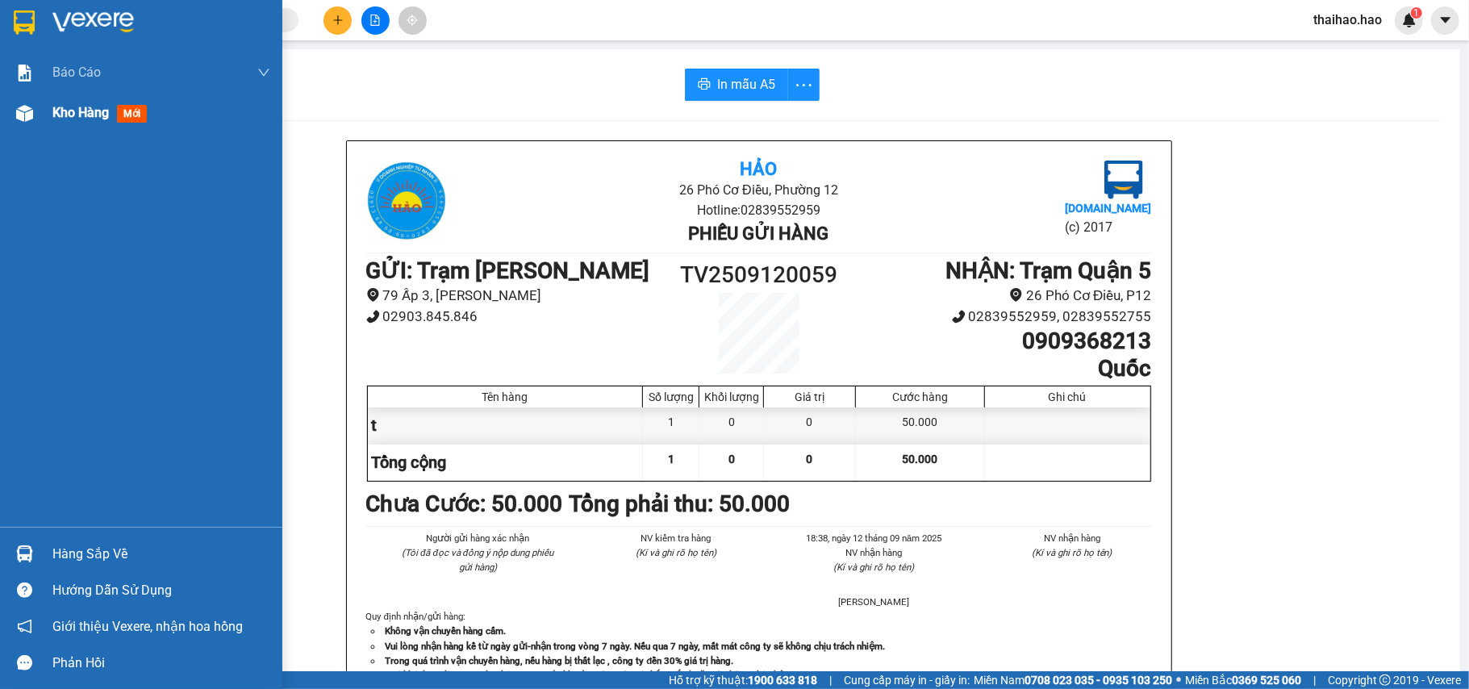
click at [73, 107] on span "Kho hàng" at bounding box center [80, 112] width 56 height 15
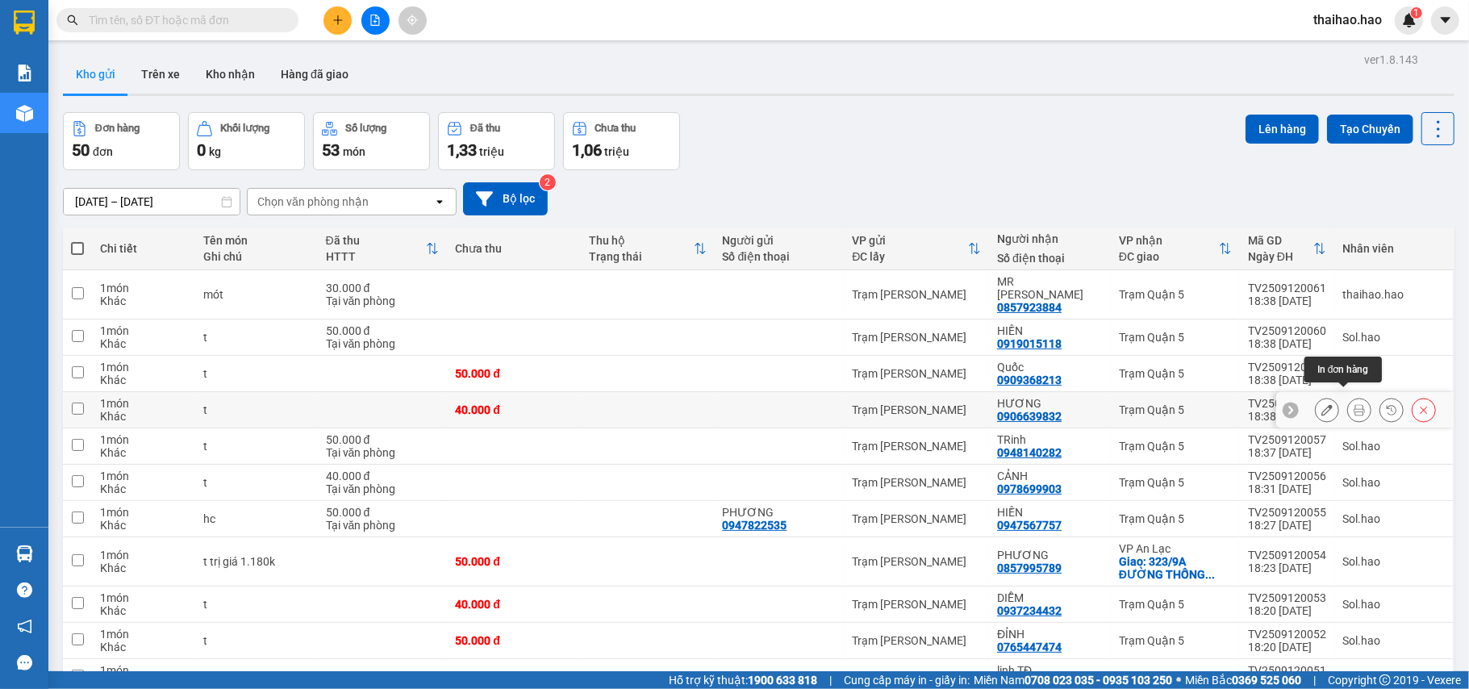
click at [1354, 404] on icon at bounding box center [1359, 409] width 11 height 11
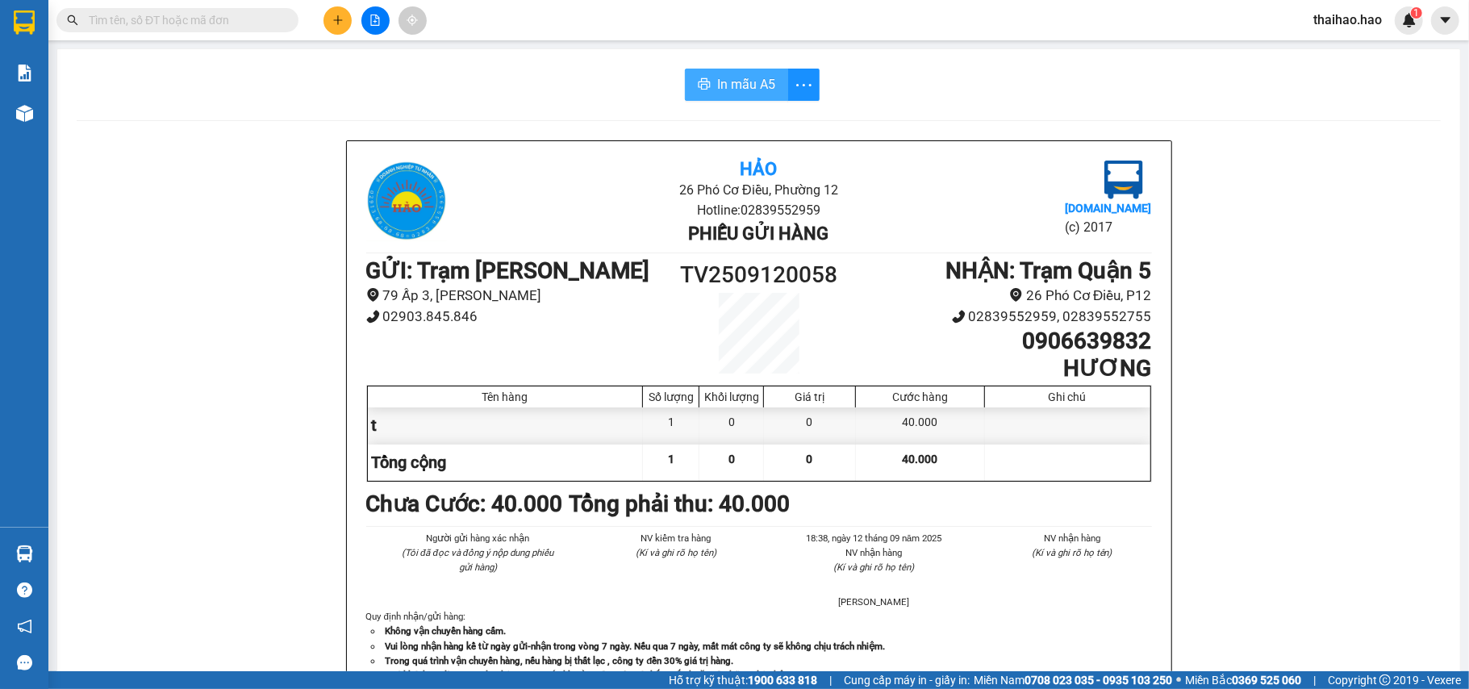
click at [717, 94] on span "In mẫu A5" at bounding box center [746, 84] width 58 height 20
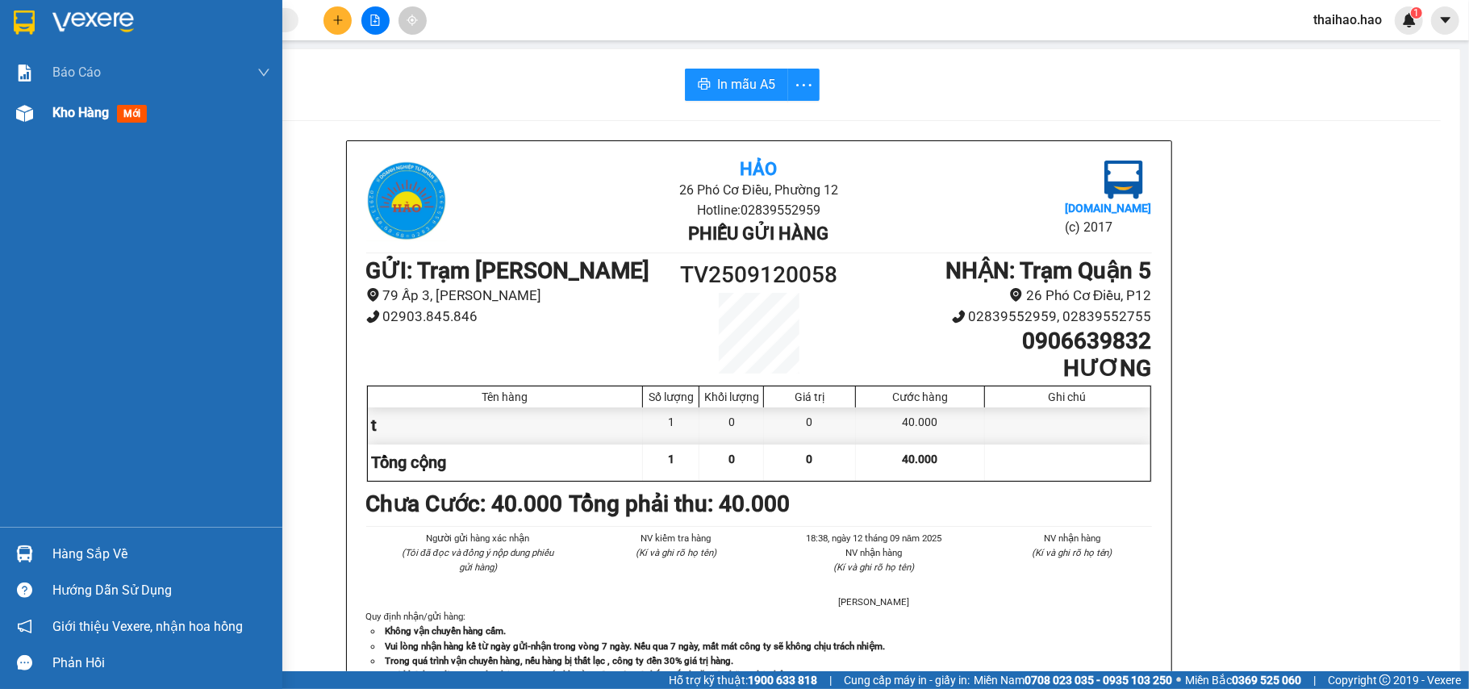
click at [81, 119] on span "Kho hàng" at bounding box center [80, 112] width 56 height 15
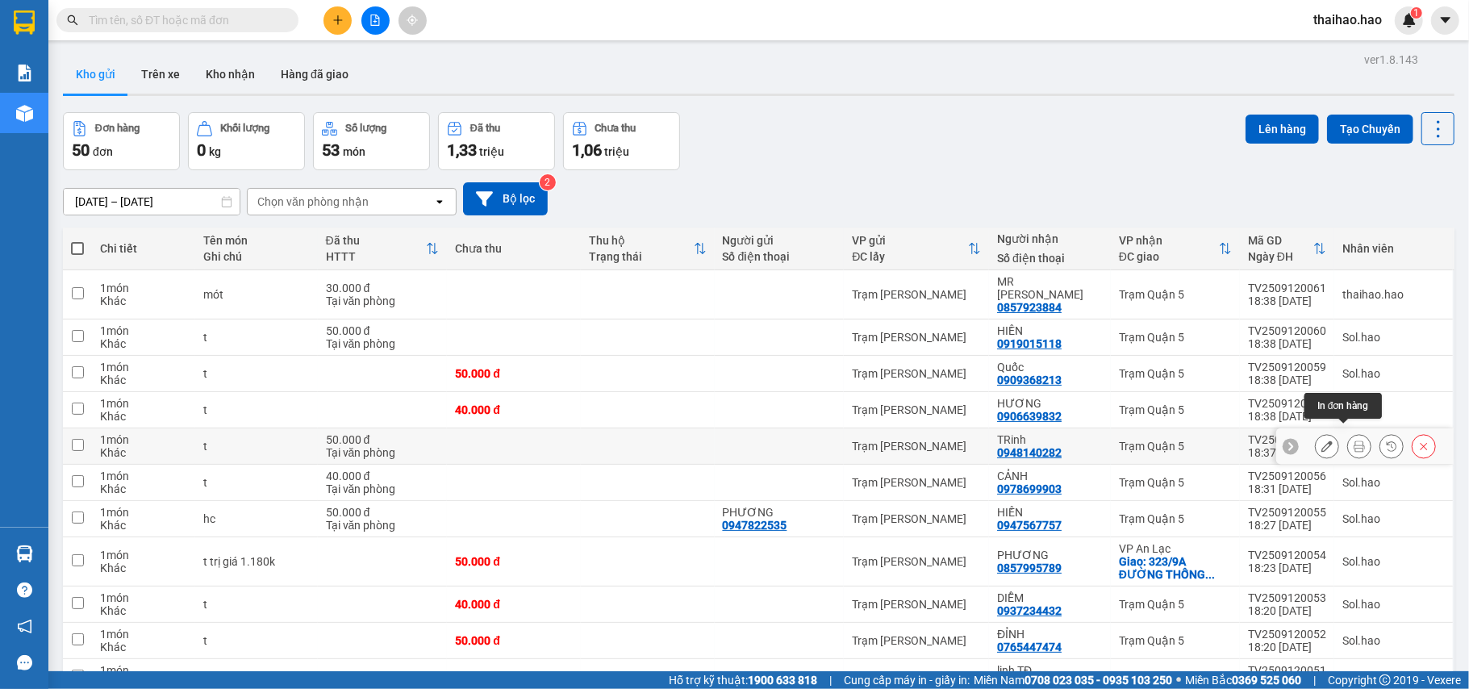
click at [1354, 440] on icon at bounding box center [1359, 445] width 11 height 11
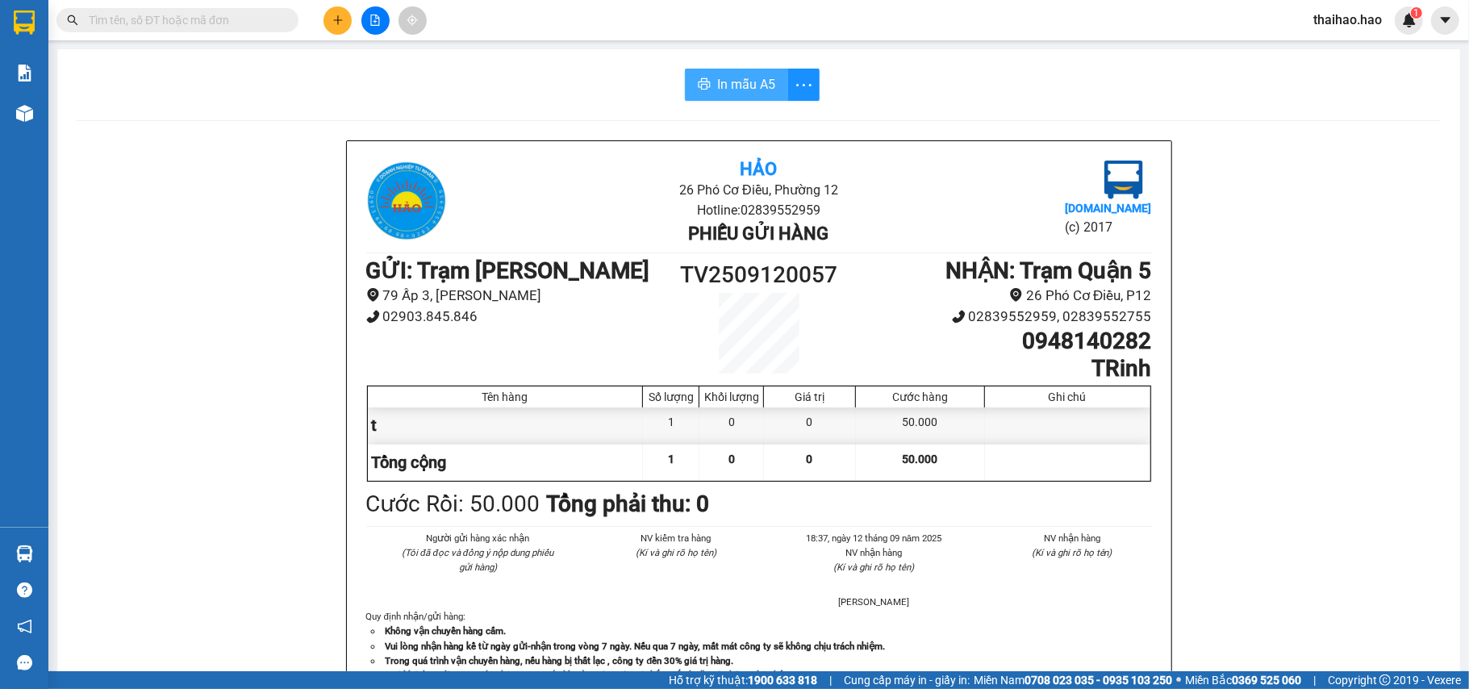
click at [740, 81] on span "In mẫu A5" at bounding box center [746, 84] width 58 height 20
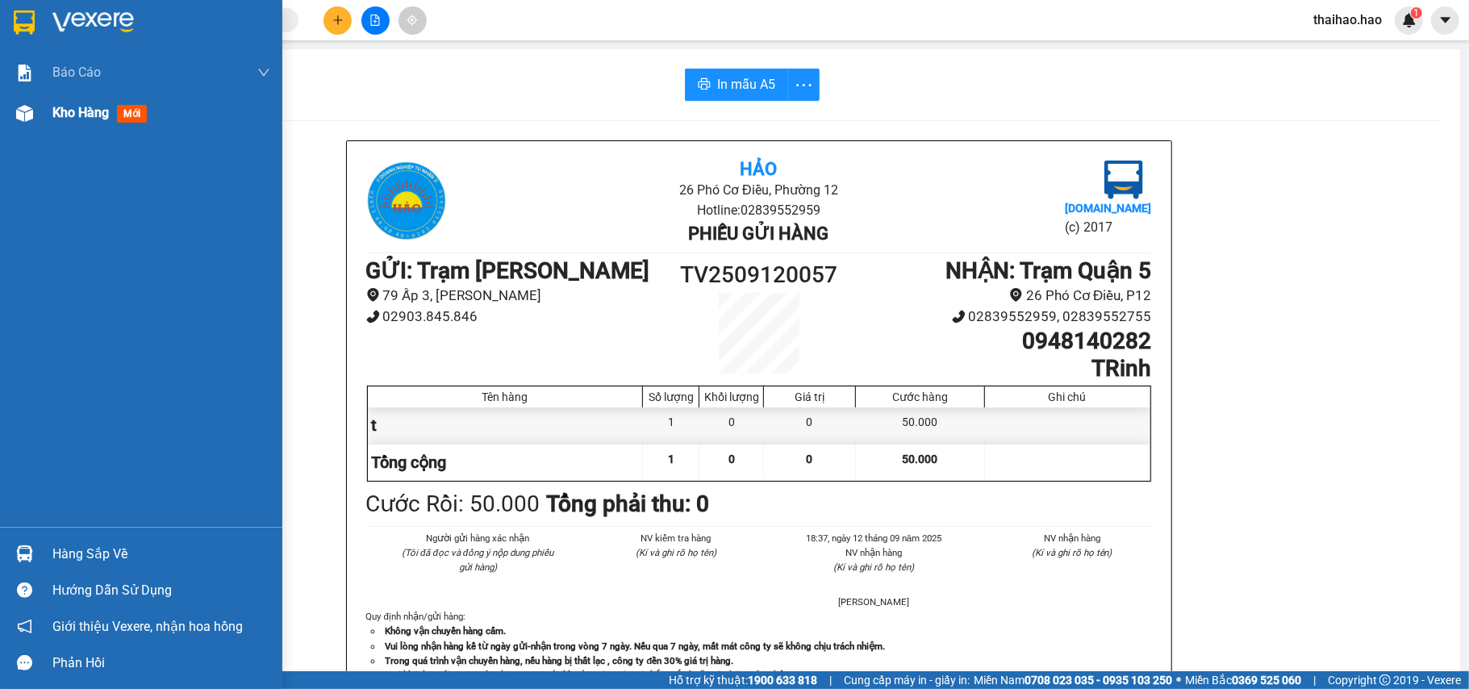
click at [74, 102] on div "Kho hàng mới" at bounding box center [102, 112] width 101 height 20
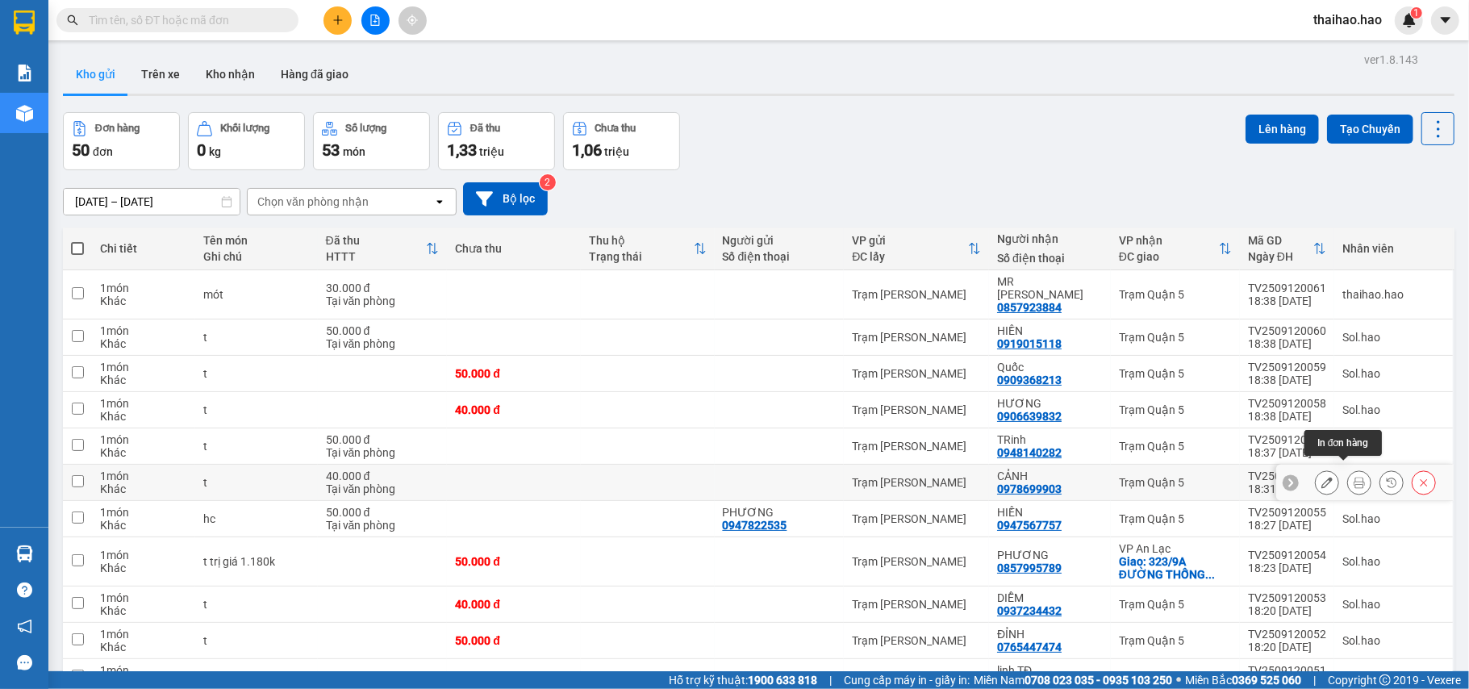
click at [1354, 477] on icon at bounding box center [1359, 482] width 11 height 11
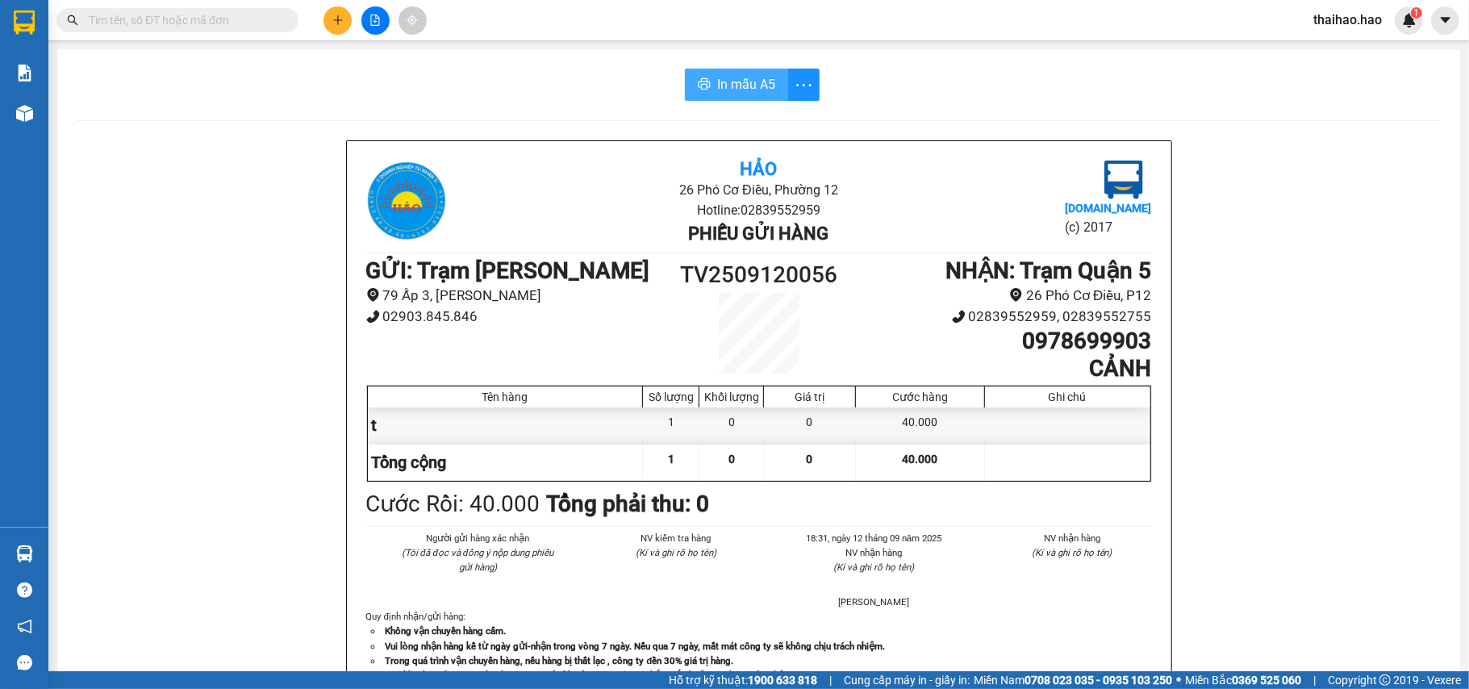
click at [732, 85] on span "In mẫu A5" at bounding box center [746, 84] width 58 height 20
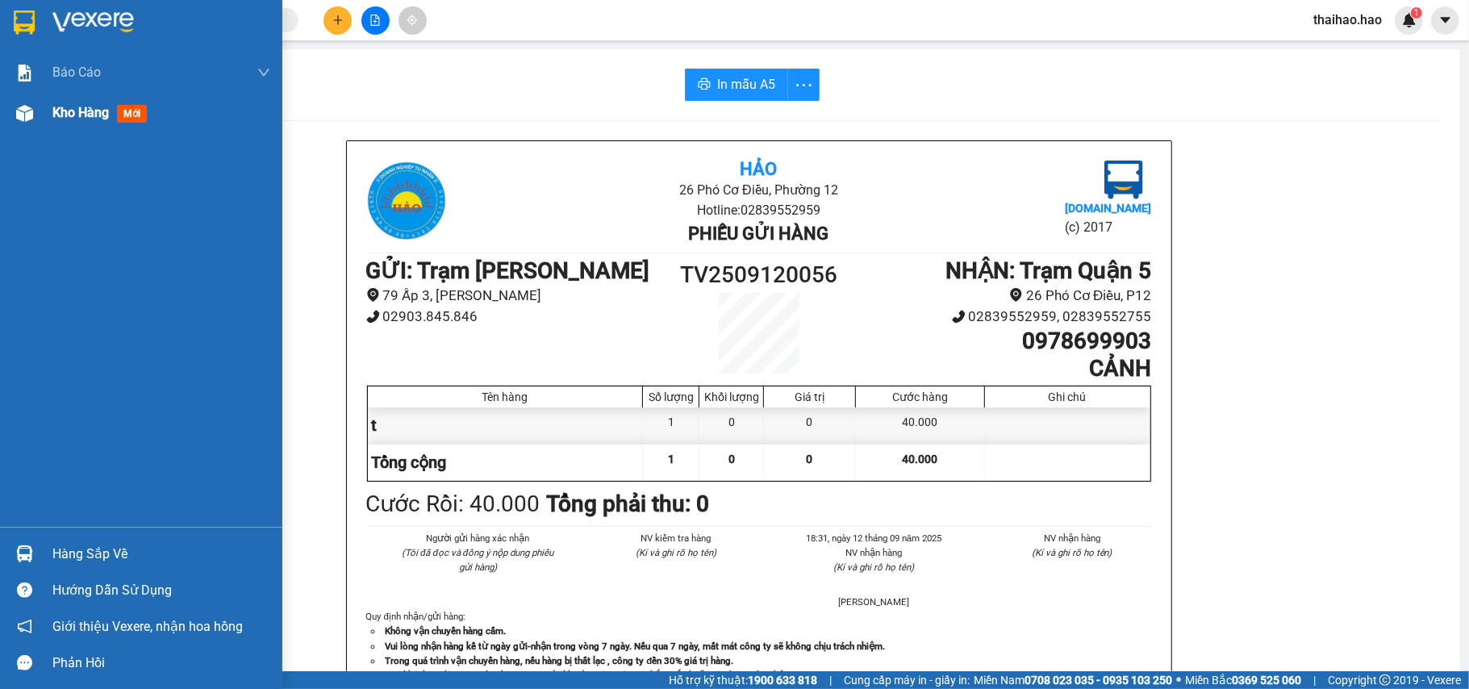
click at [50, 108] on div "Kho hàng mới" at bounding box center [141, 113] width 282 height 40
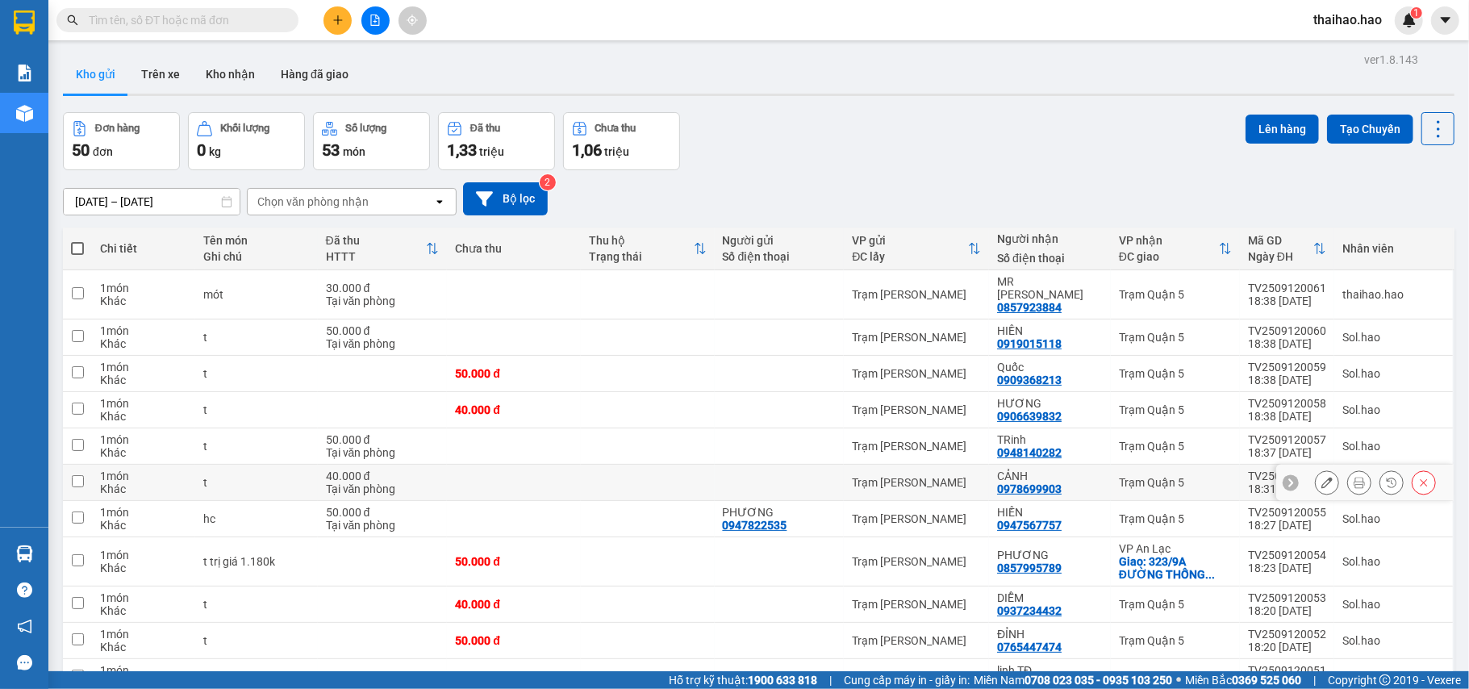
click at [1380, 469] on button at bounding box center [1391, 483] width 23 height 28
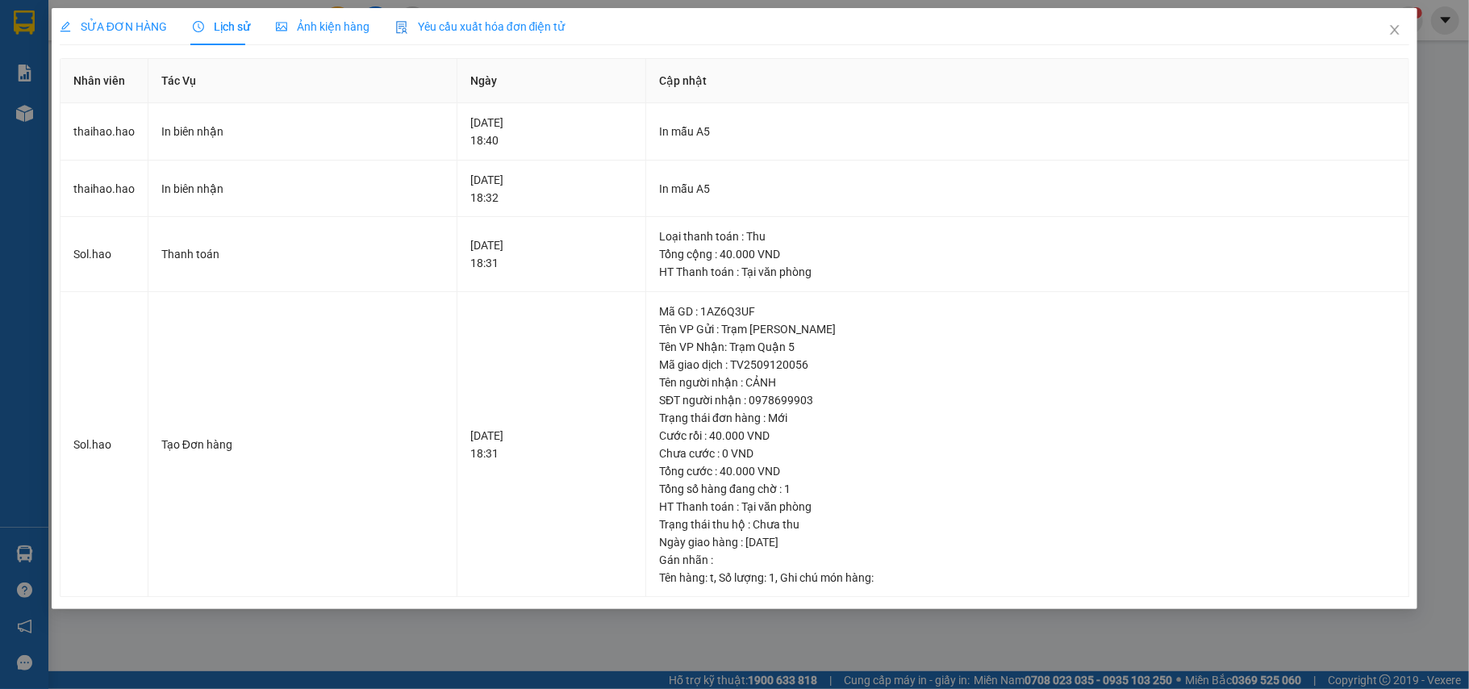
click at [311, 18] on div "Ảnh kiện hàng" at bounding box center [323, 27] width 94 height 18
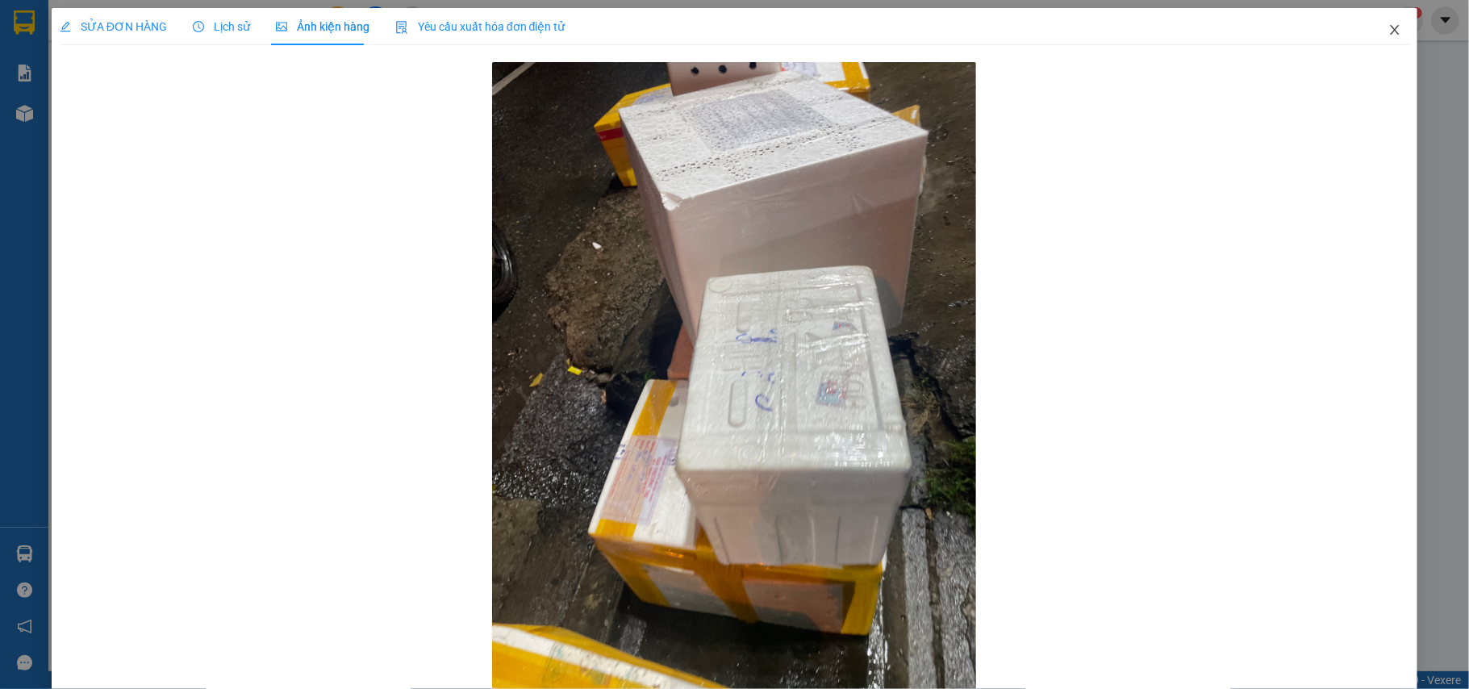
click at [1391, 27] on icon "close" at bounding box center [1395, 30] width 9 height 10
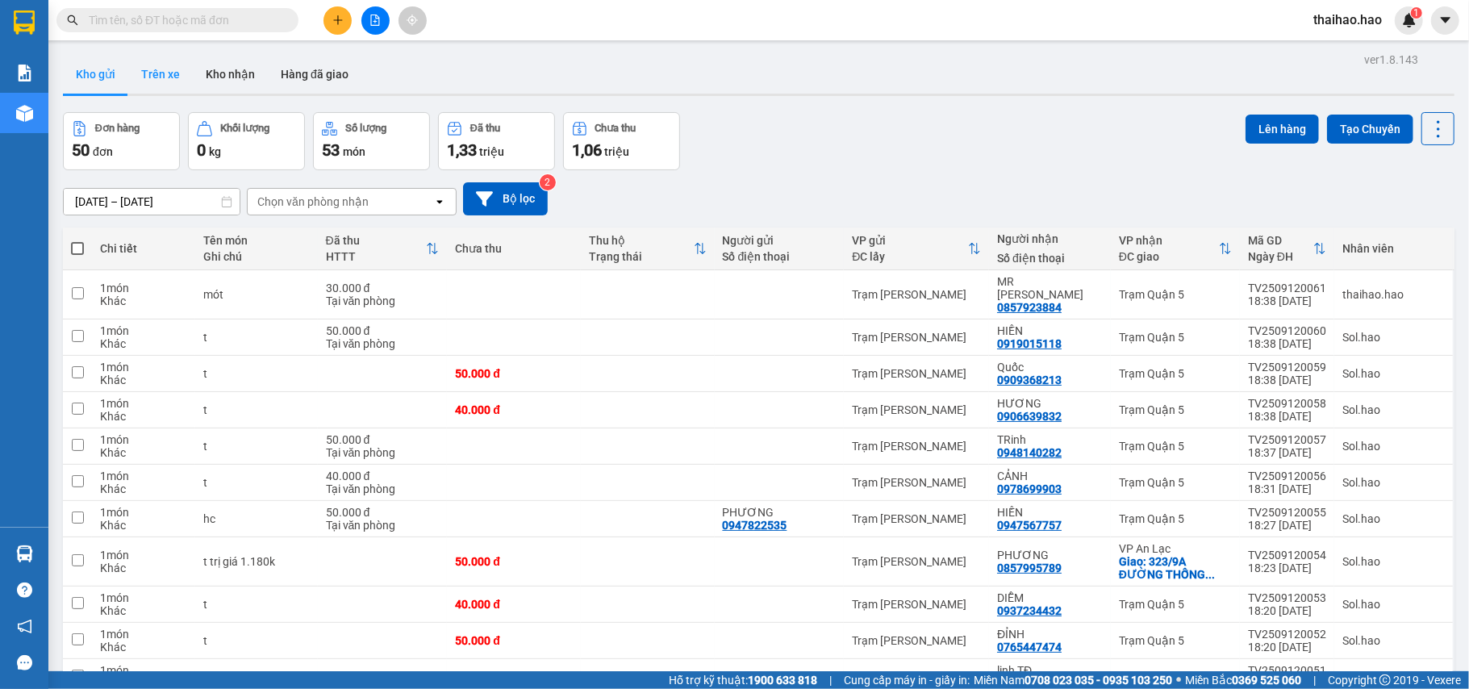
click at [142, 81] on button "Trên xe" at bounding box center [160, 74] width 65 height 39
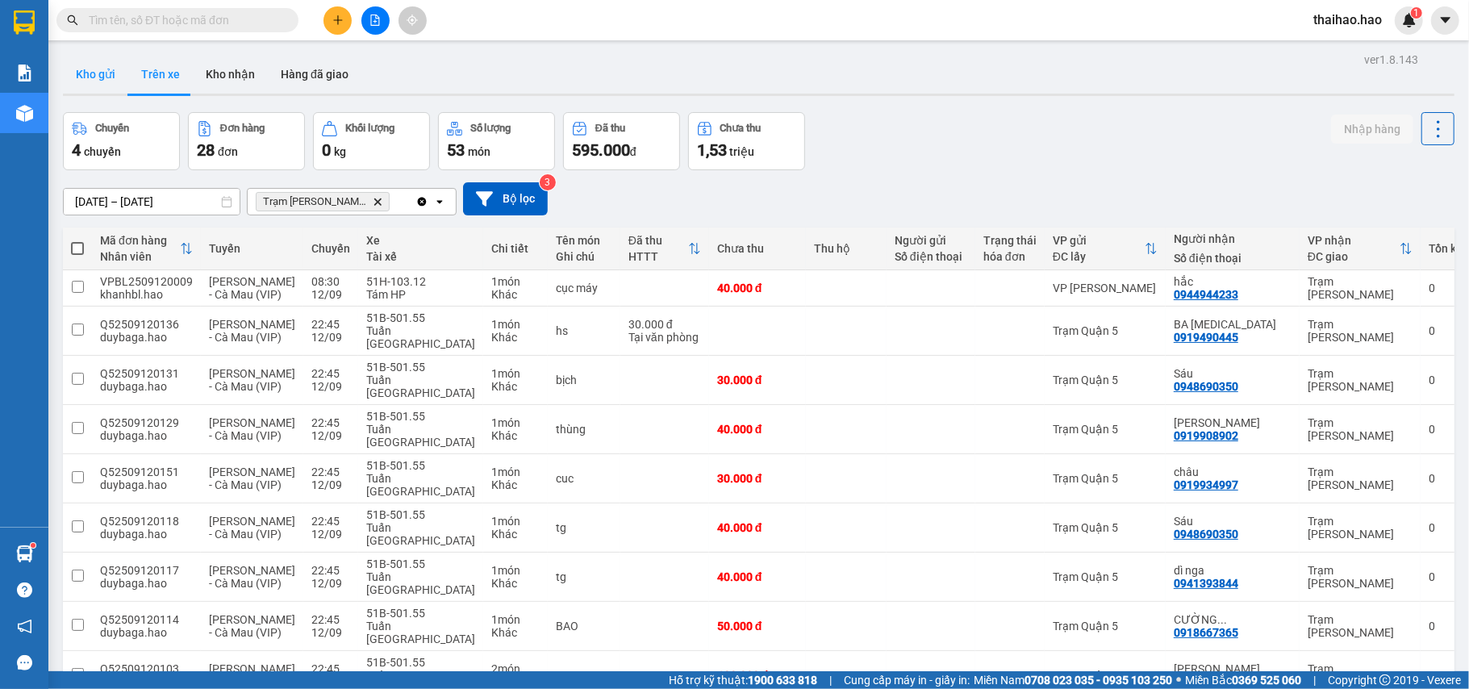
click at [108, 71] on button "Kho gửi" at bounding box center [95, 74] width 65 height 39
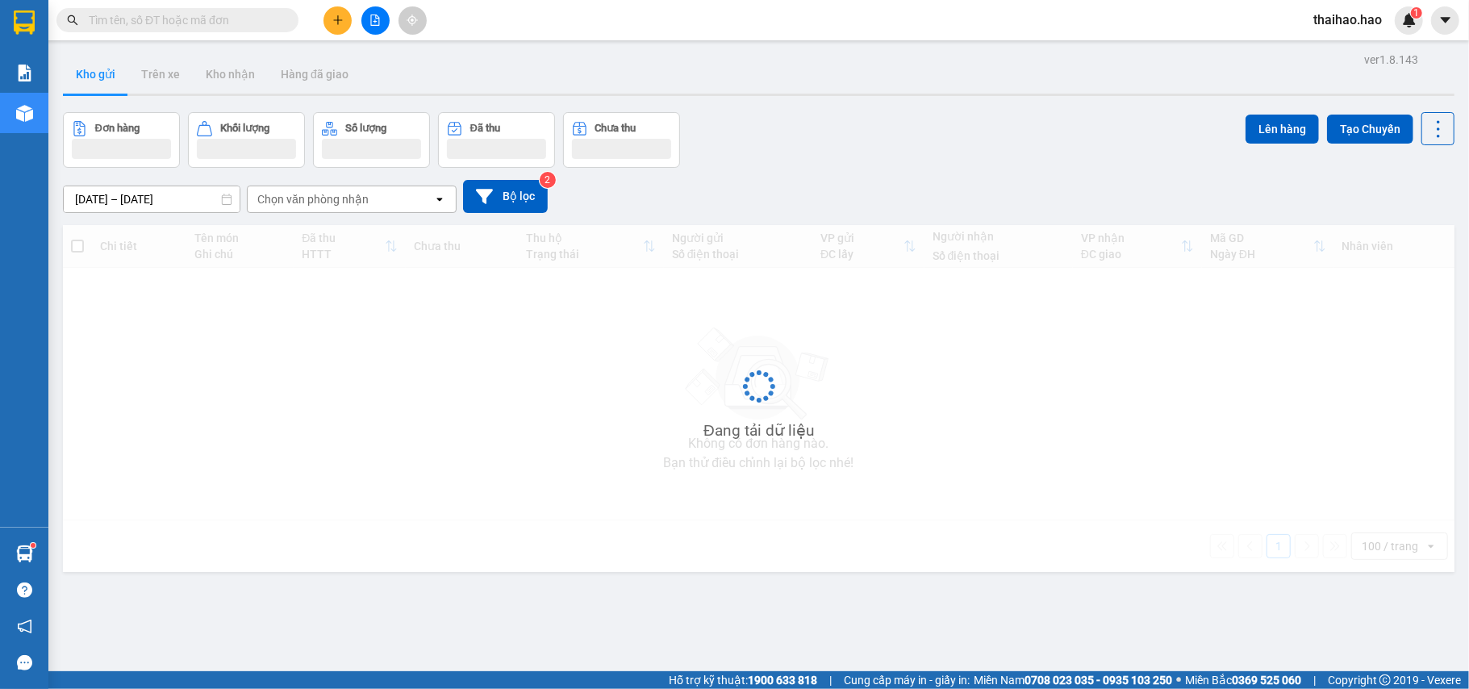
click at [108, 71] on button "Kho gửi" at bounding box center [95, 74] width 65 height 39
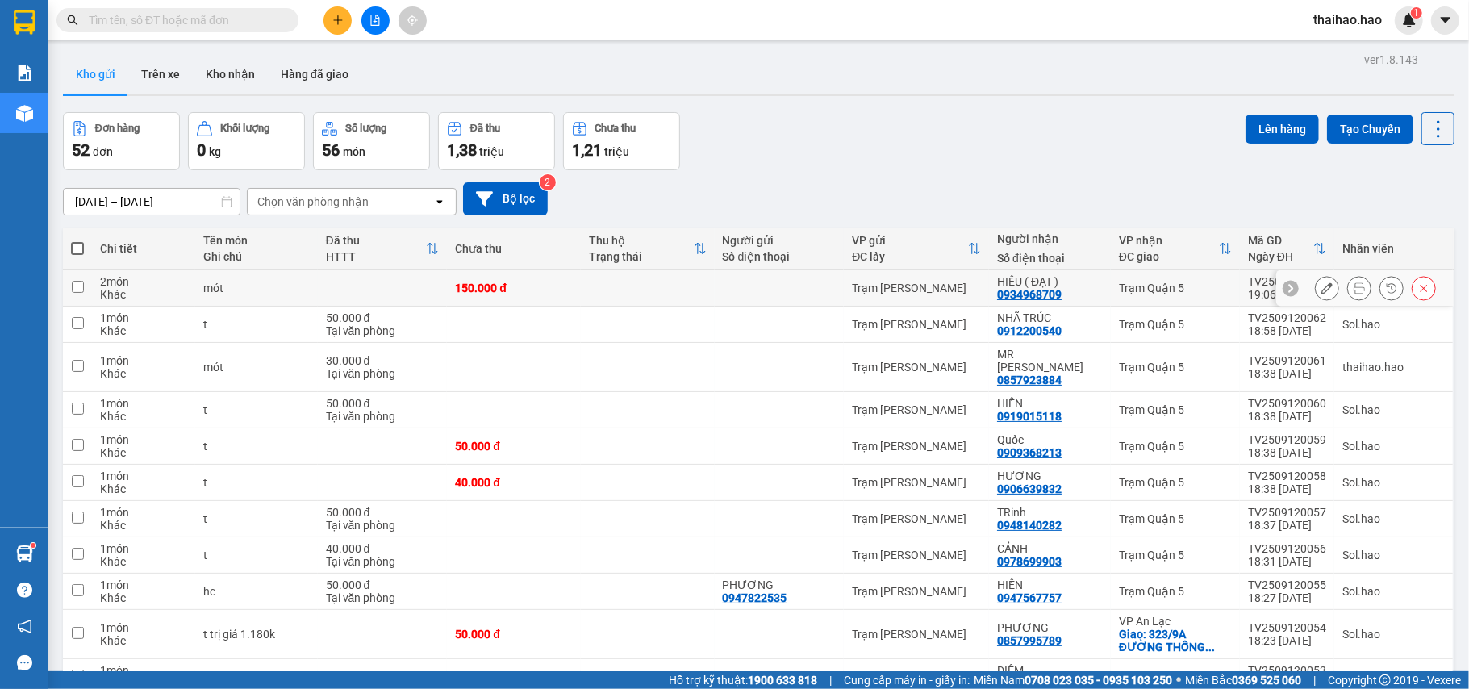
click at [1348, 295] on button at bounding box center [1359, 288] width 23 height 28
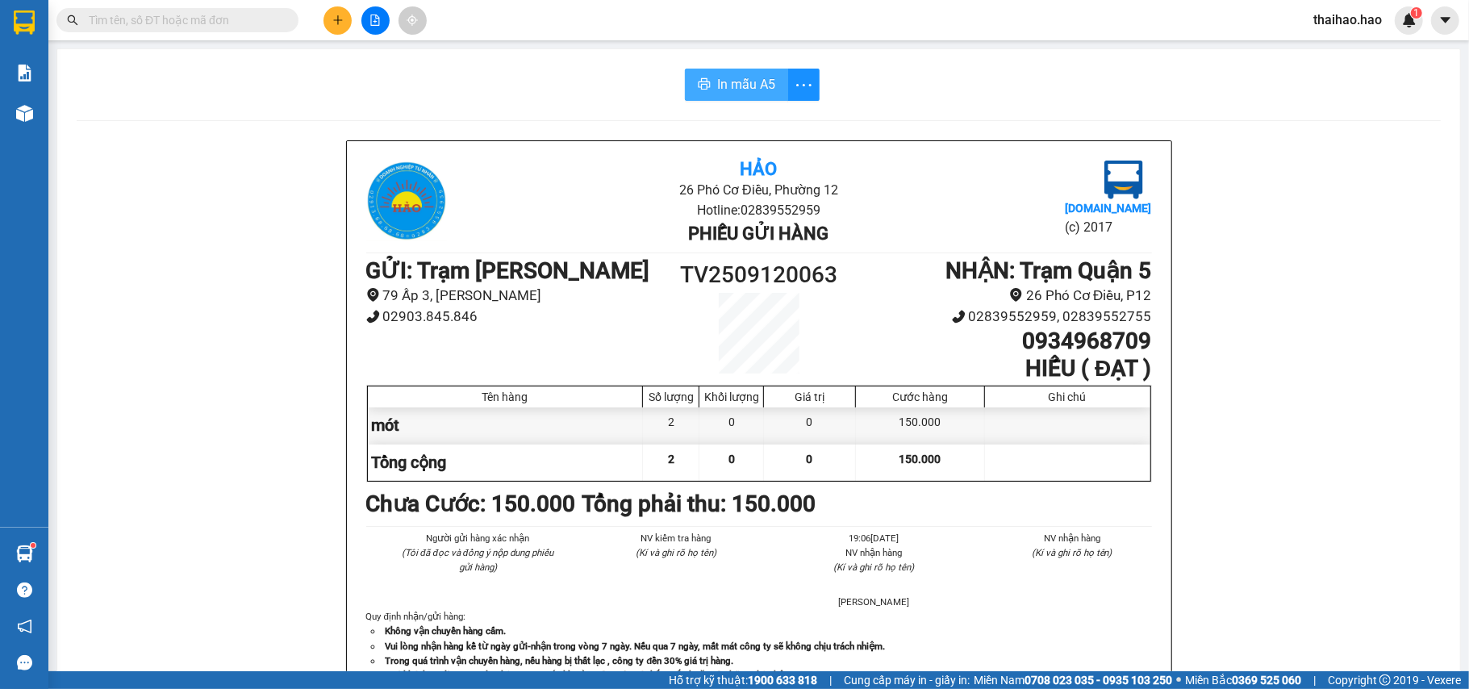
click at [685, 79] on button "In mẫu A5" at bounding box center [736, 85] width 103 height 32
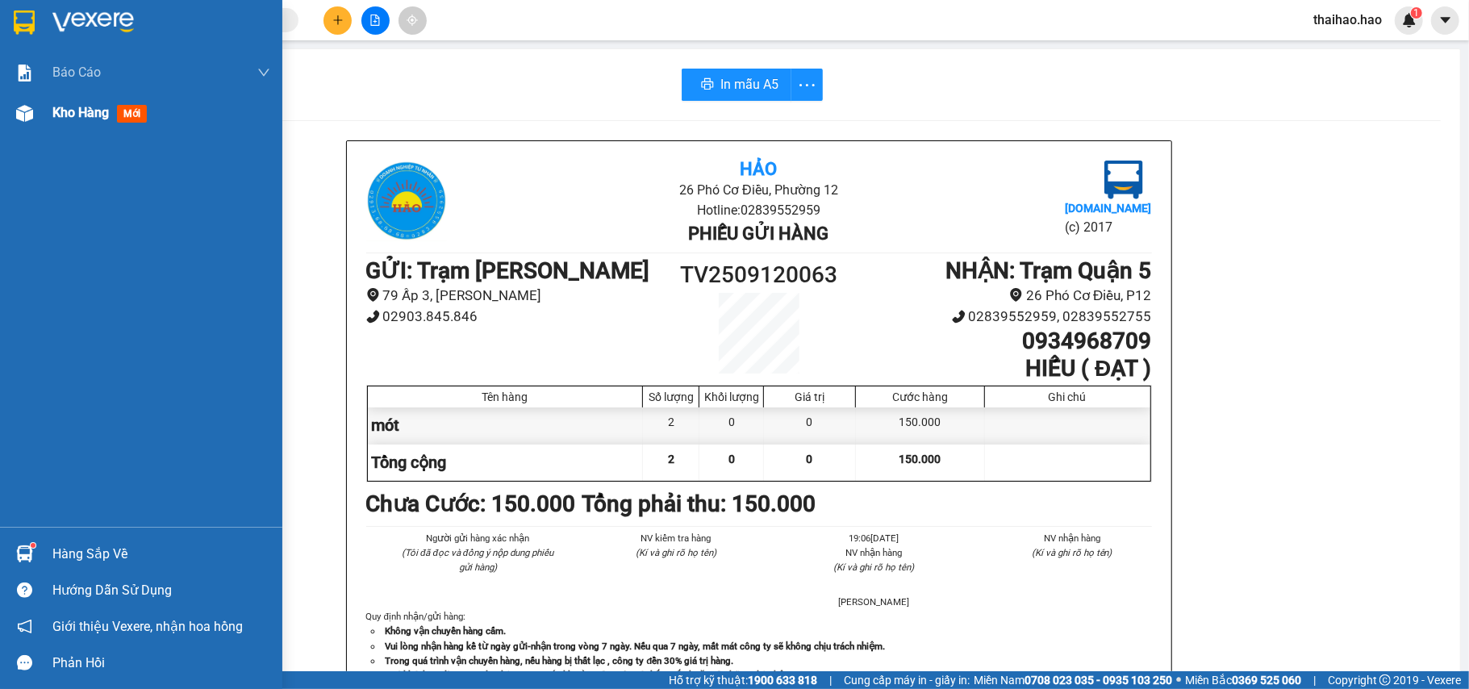
click at [72, 106] on span "Kho hàng" at bounding box center [80, 112] width 56 height 15
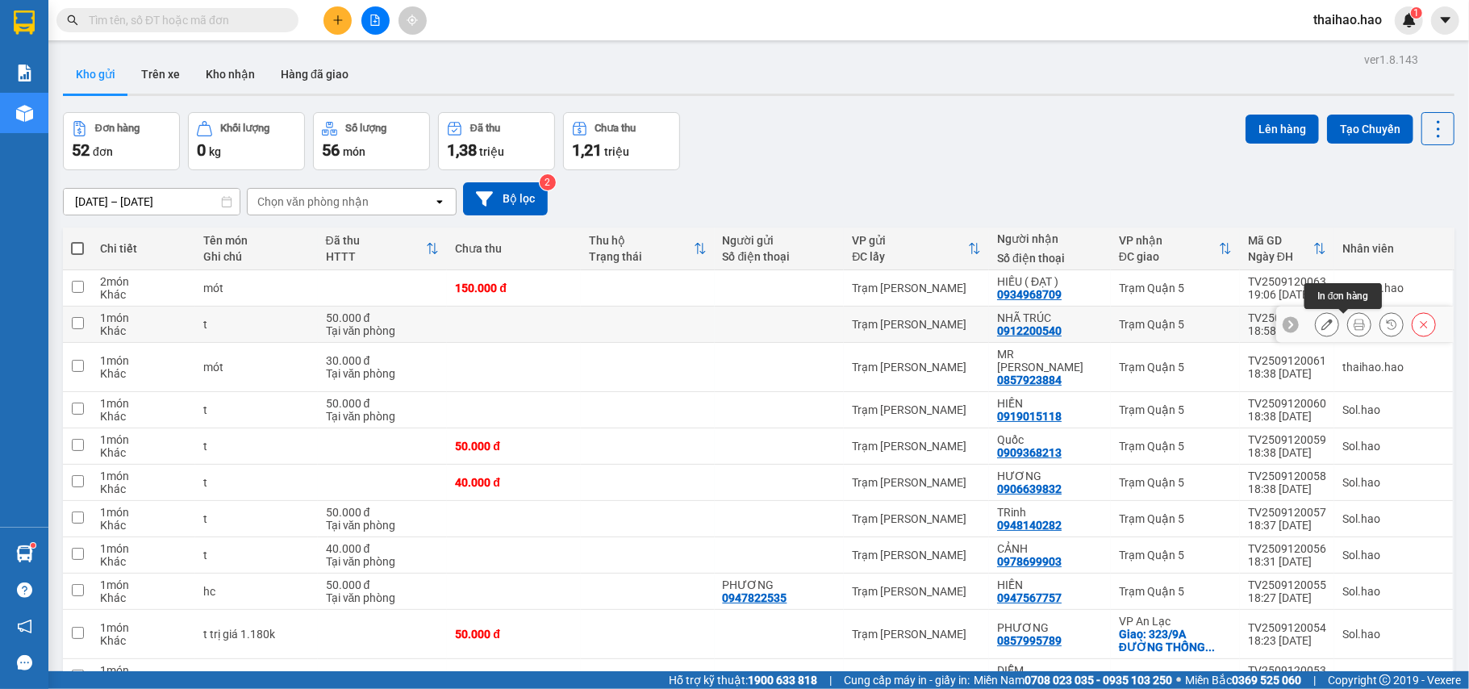
click at [1317, 327] on button at bounding box center [1327, 325] width 23 height 28
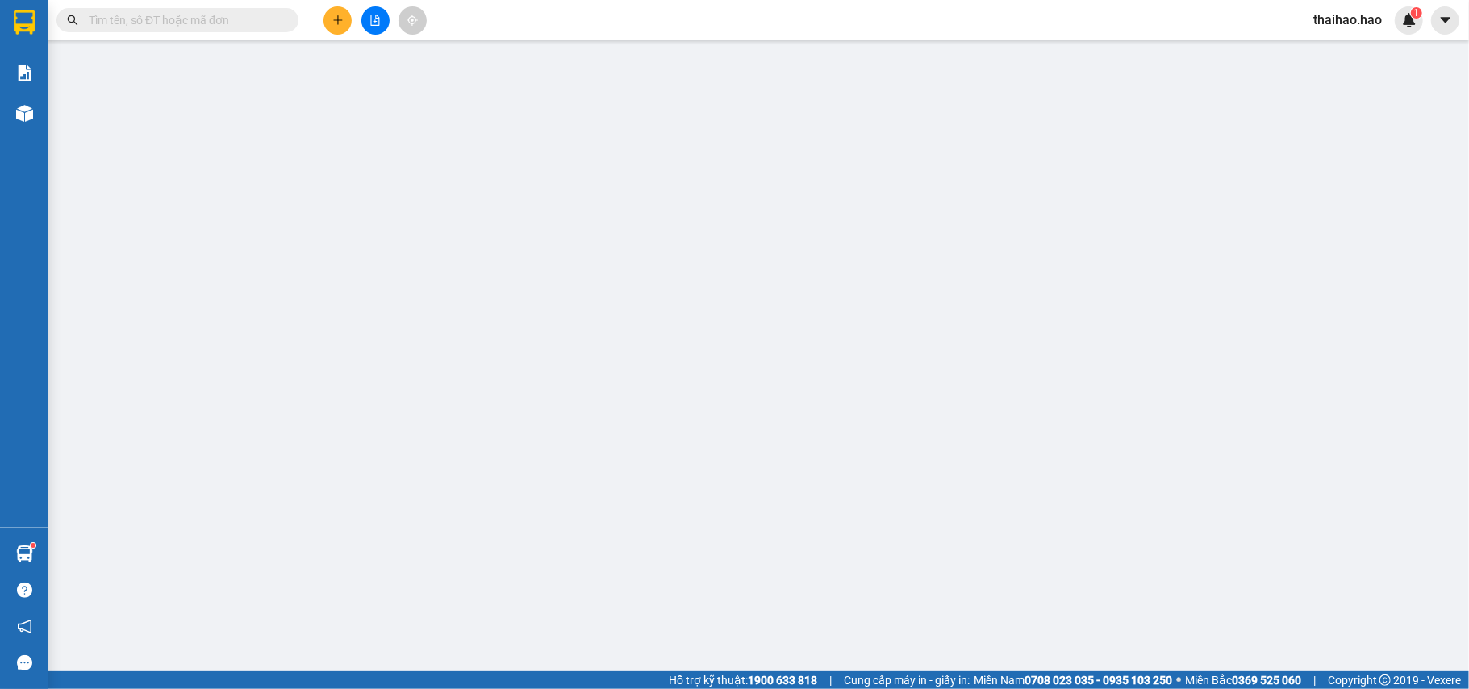
type input "0912200540"
type input "NHÃ TRÚC"
type input "50.000"
type input "0"
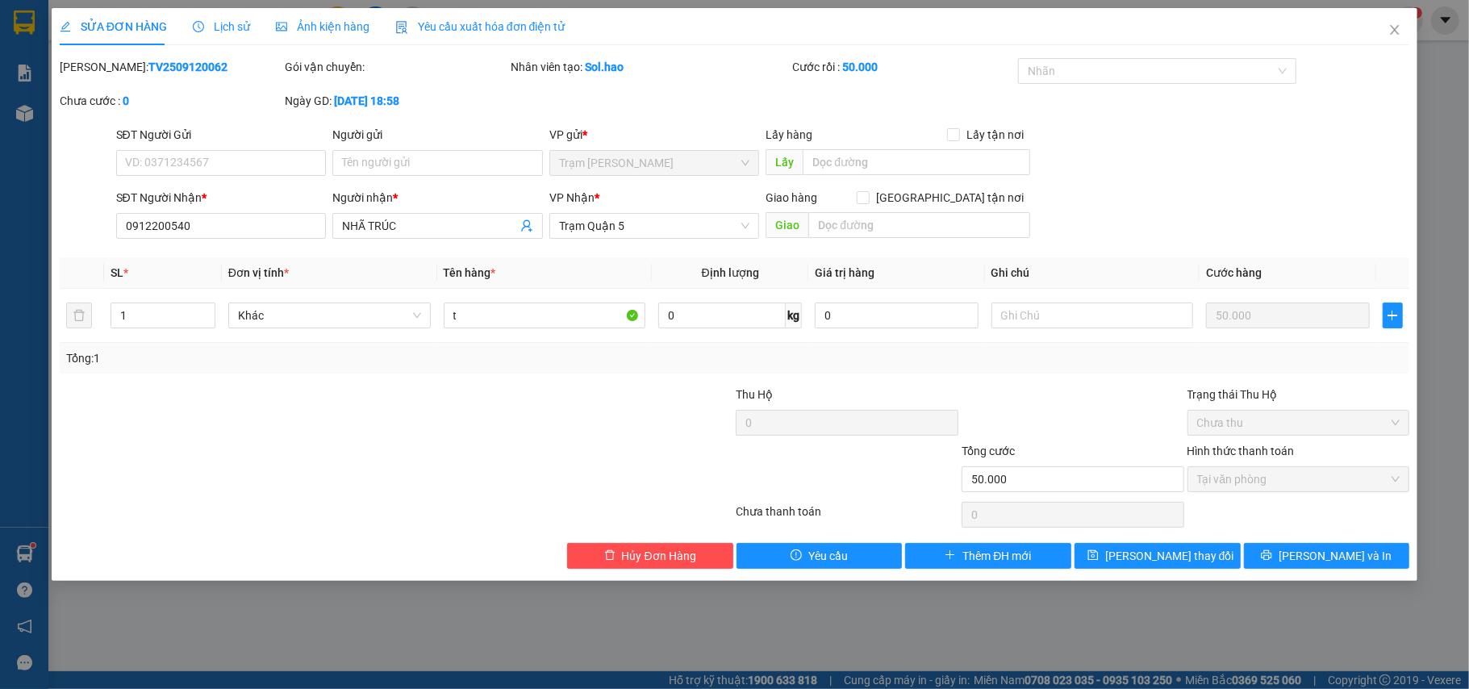
click at [221, 27] on span "Lịch sử" at bounding box center [221, 26] width 57 height 13
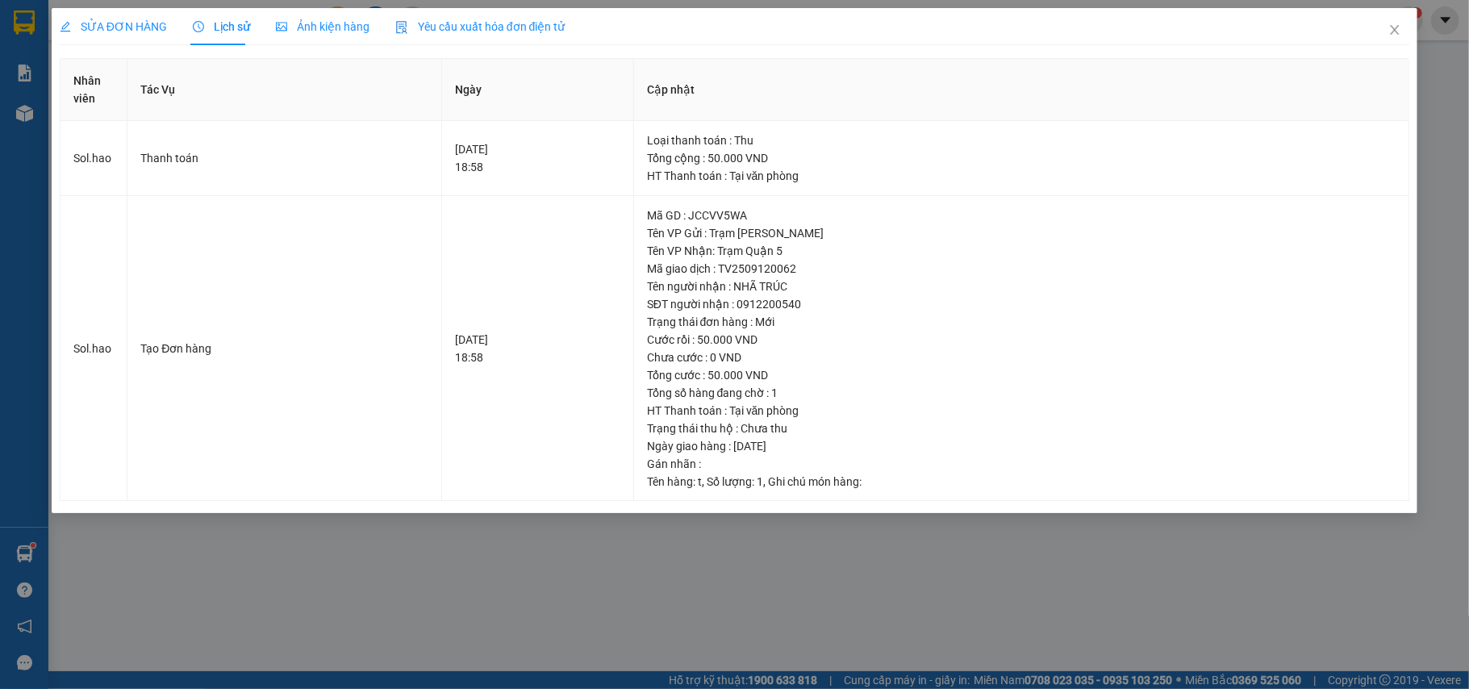
click at [320, 30] on span "Ảnh kiện hàng" at bounding box center [323, 26] width 94 height 13
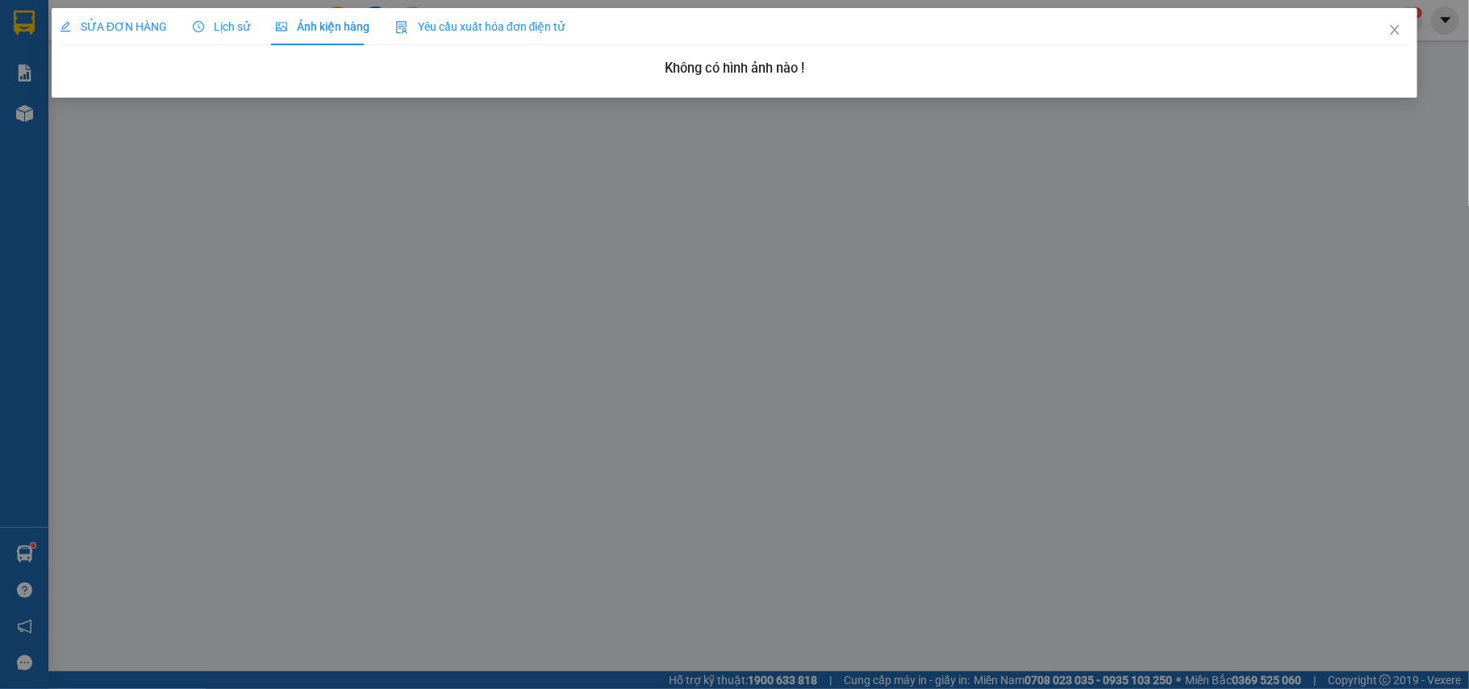
click at [114, 34] on div "SỬA ĐƠN HÀNG" at bounding box center [113, 27] width 107 height 18
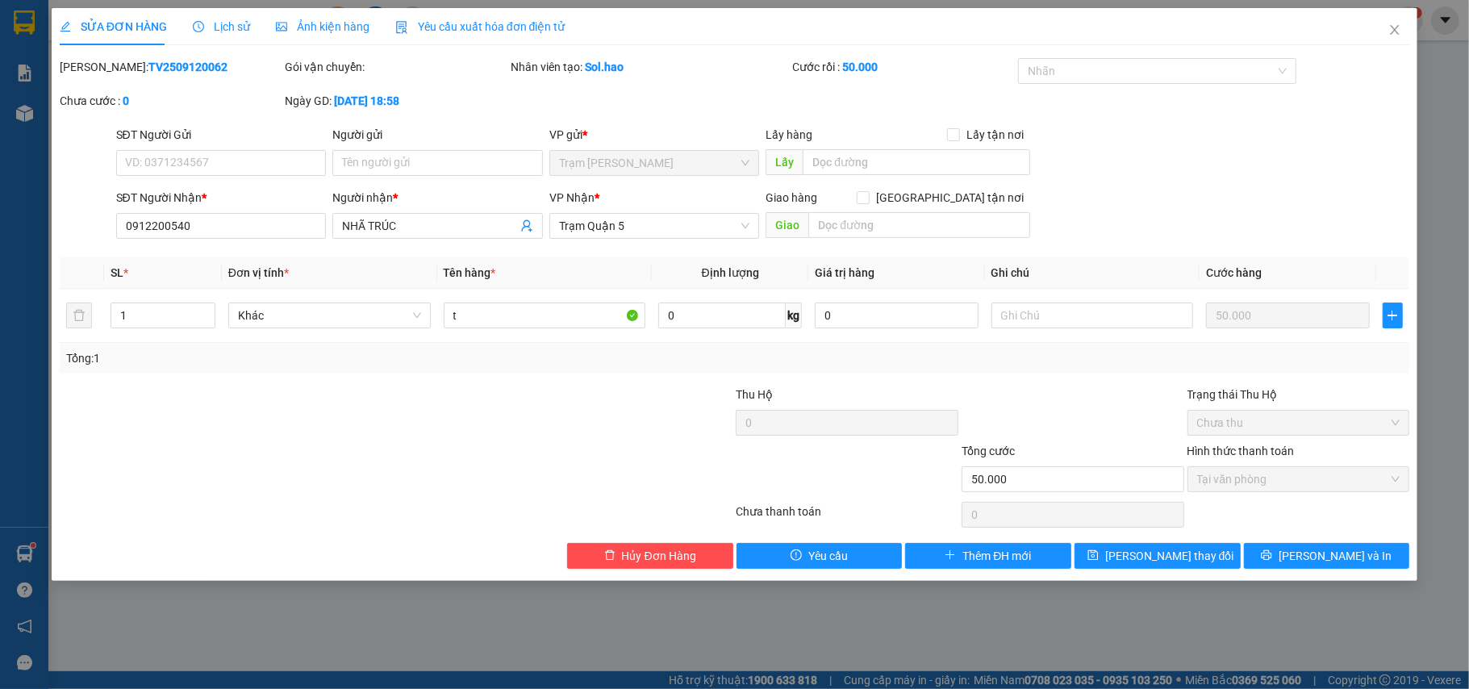
click at [315, 42] on div "Ảnh kiện hàng" at bounding box center [323, 26] width 94 height 37
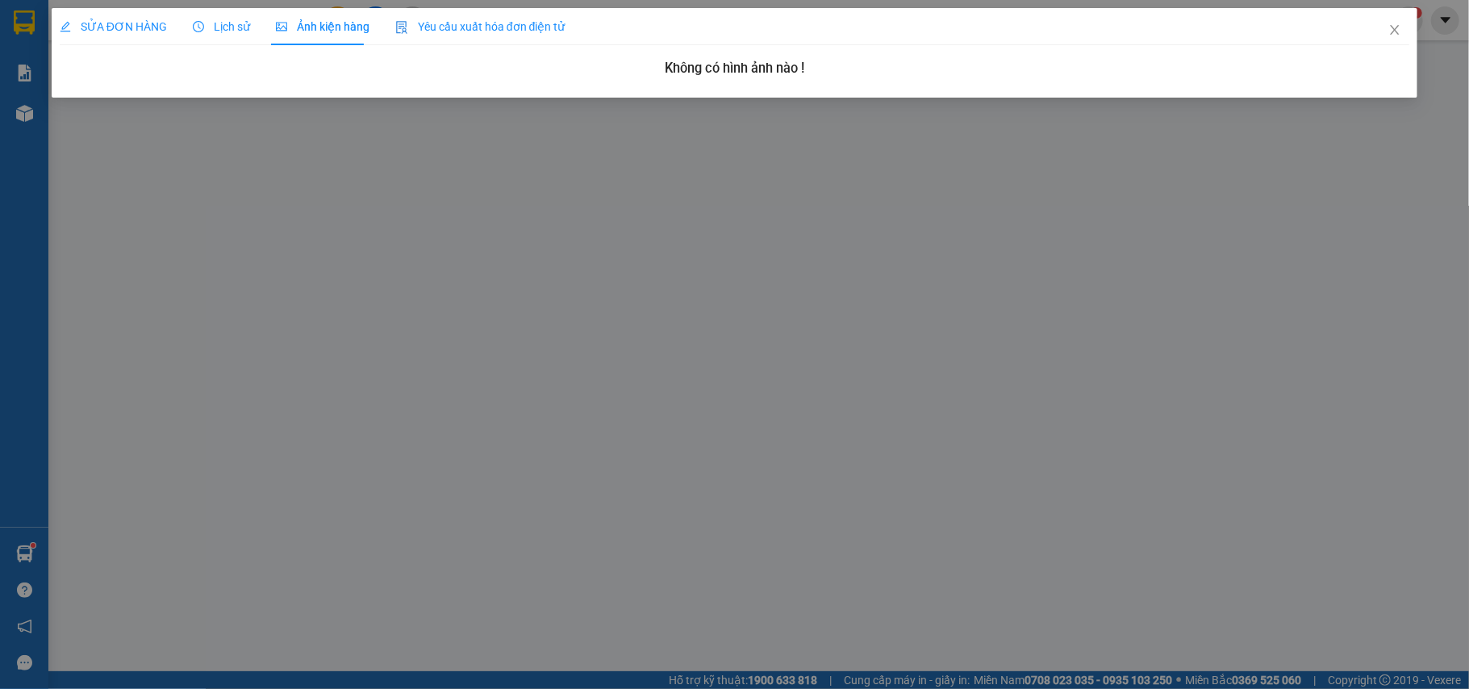
click at [210, 33] on span "Lịch sử" at bounding box center [221, 26] width 57 height 13
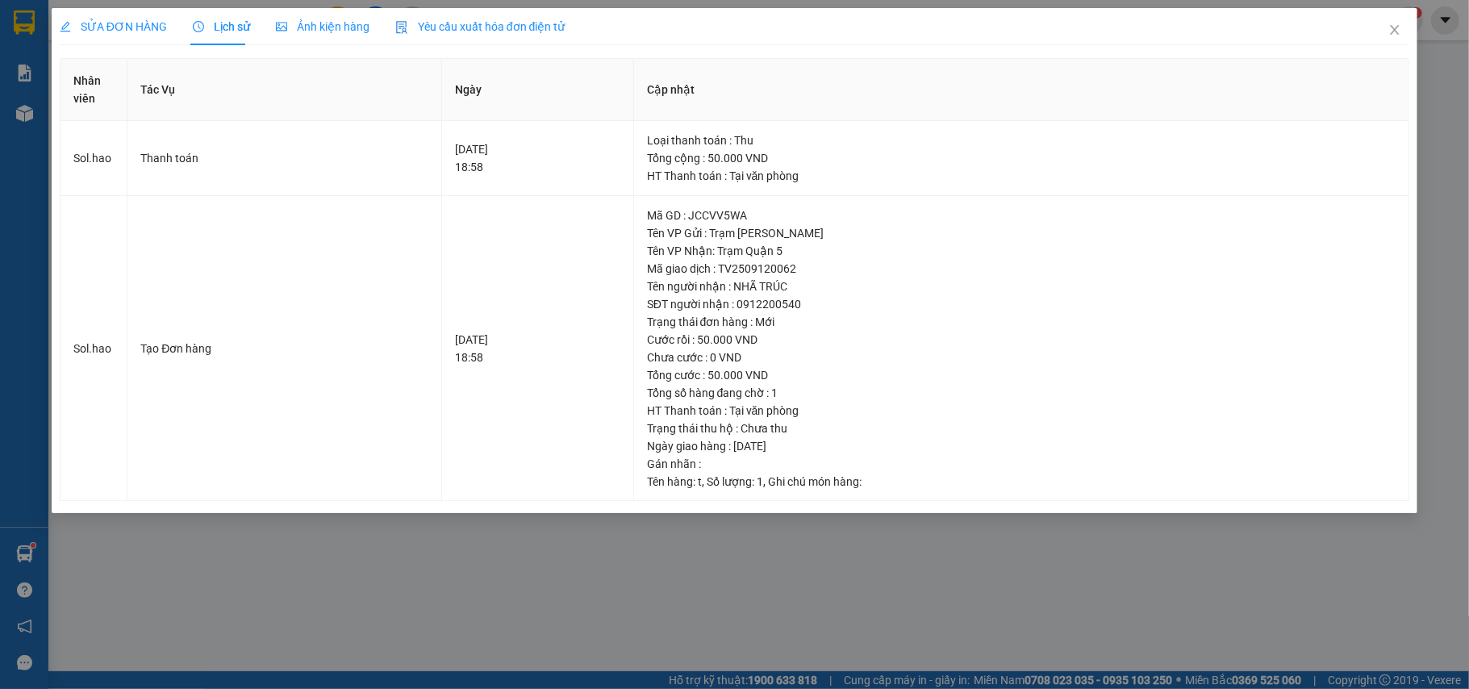
click at [149, 27] on span "SỬA ĐƠN HÀNG" at bounding box center [113, 26] width 107 height 13
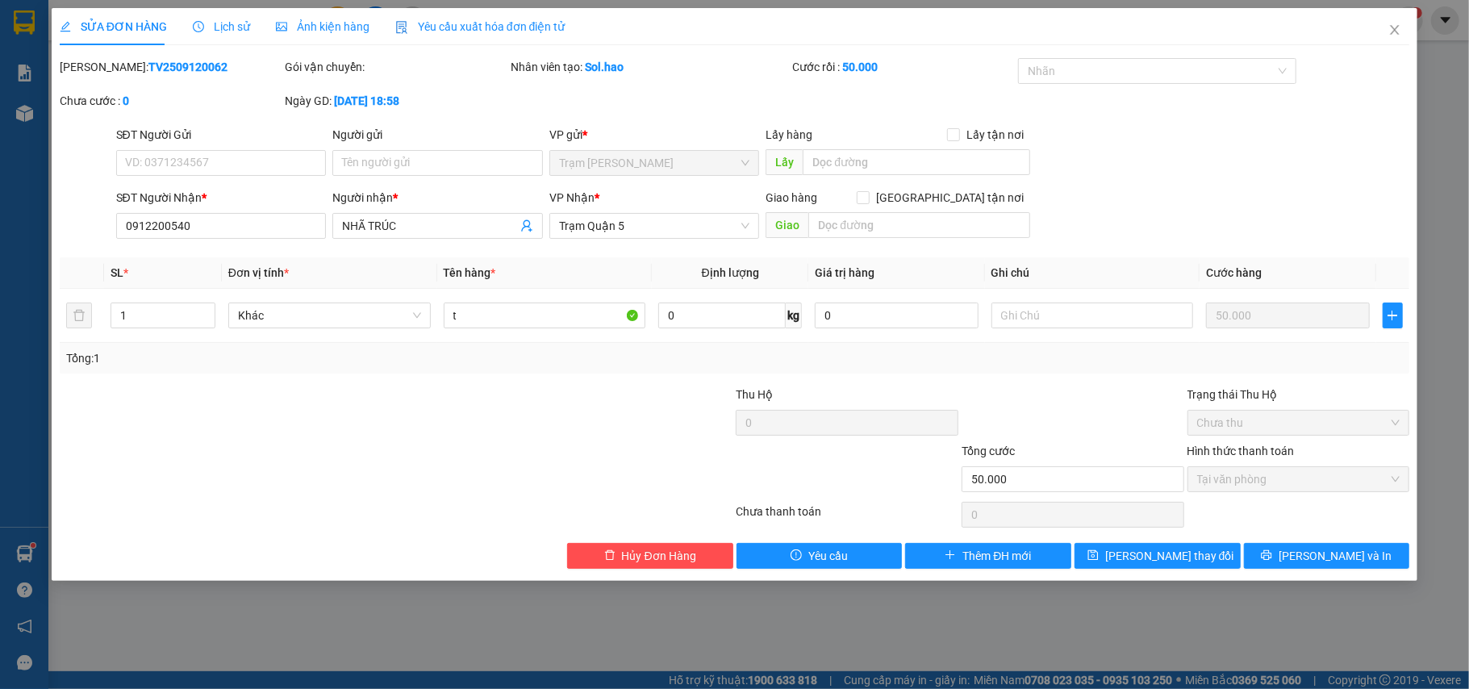
click at [284, 32] on span "Ảnh kiện hàng" at bounding box center [323, 26] width 94 height 13
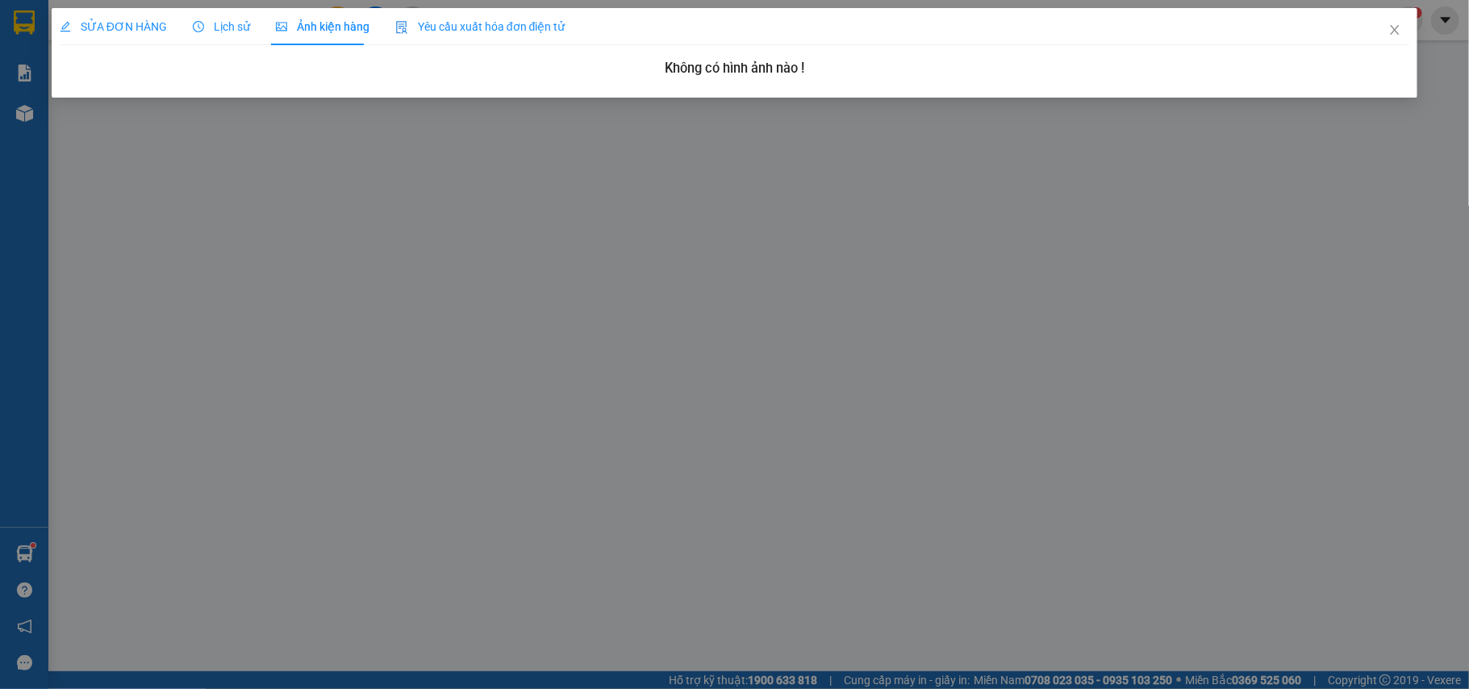
click at [216, 29] on span "Lịch sử" at bounding box center [221, 26] width 57 height 13
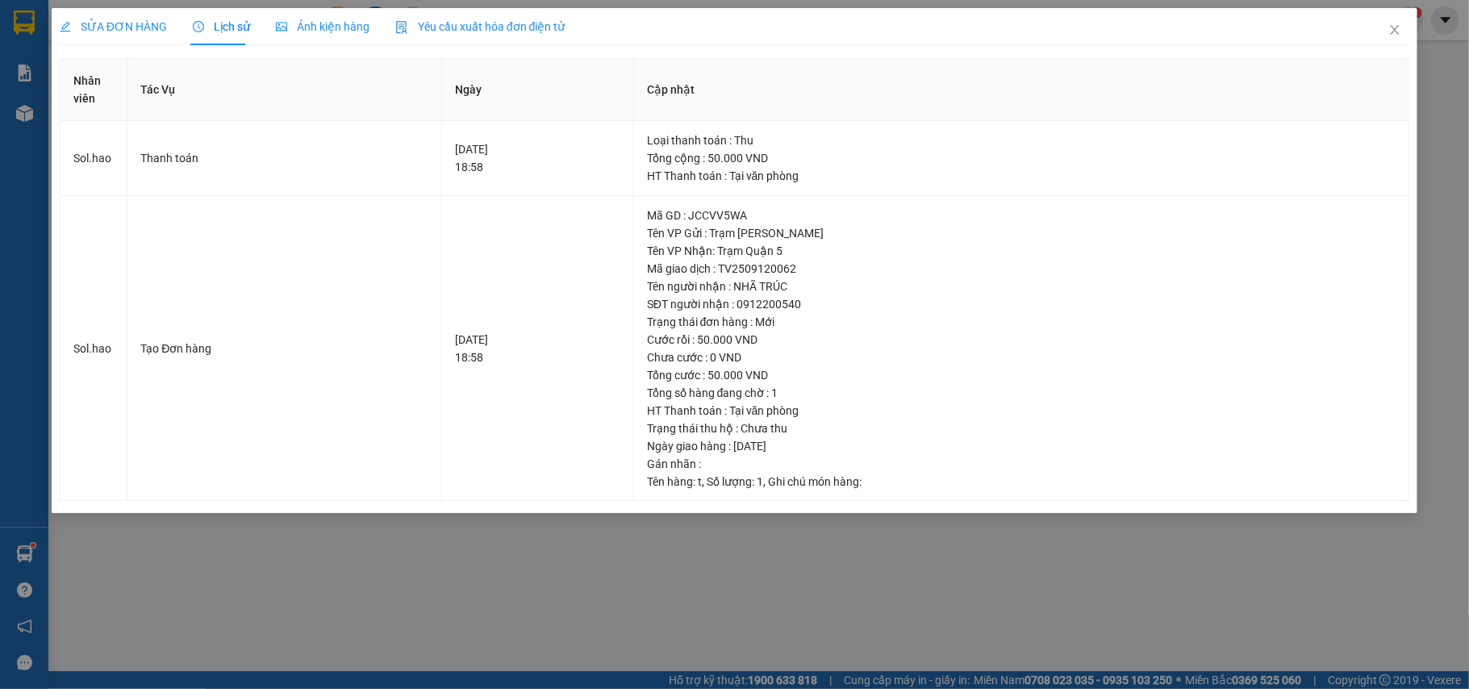
click at [133, 40] on div "SỬA ĐƠN HÀNG" at bounding box center [113, 26] width 107 height 37
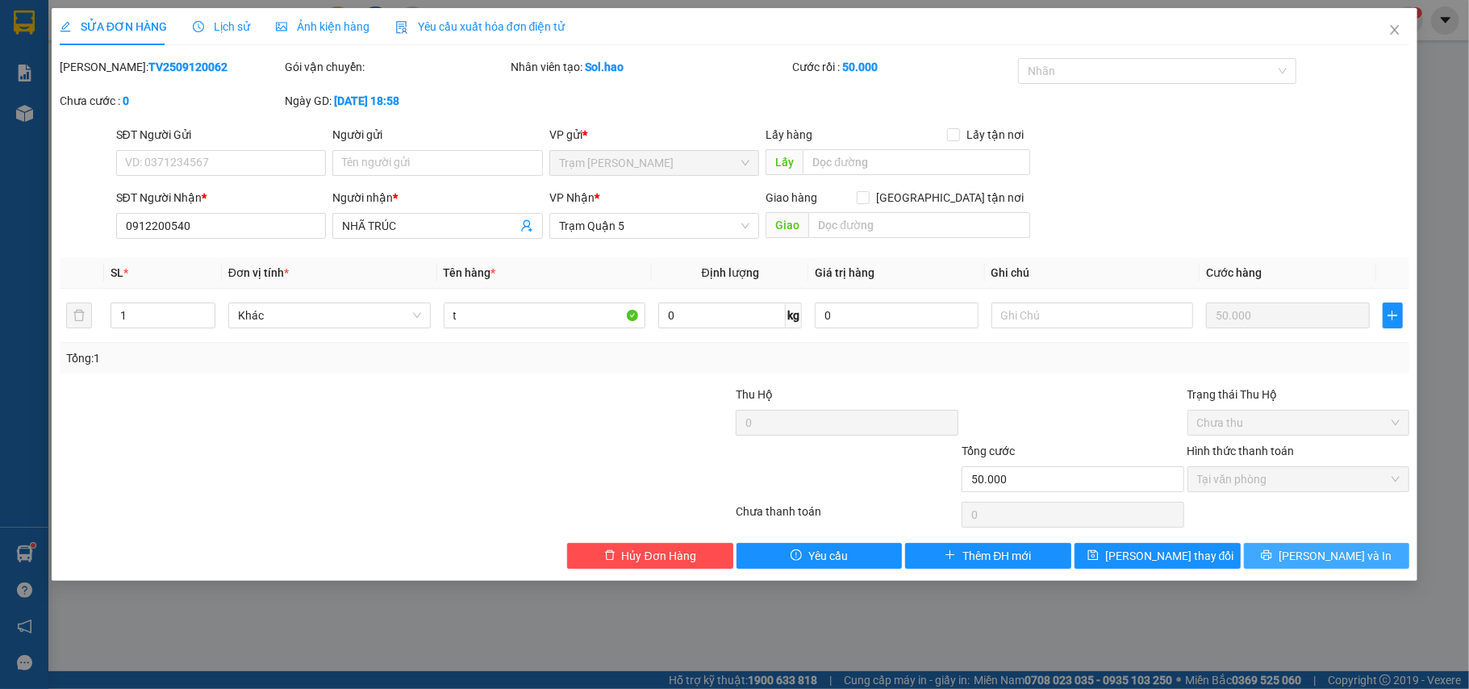
drag, startPoint x: 1321, startPoint y: 562, endPoint x: 1198, endPoint y: 526, distance: 128.6
click at [1320, 562] on span "[PERSON_NAME] và In" at bounding box center [1335, 556] width 113 height 18
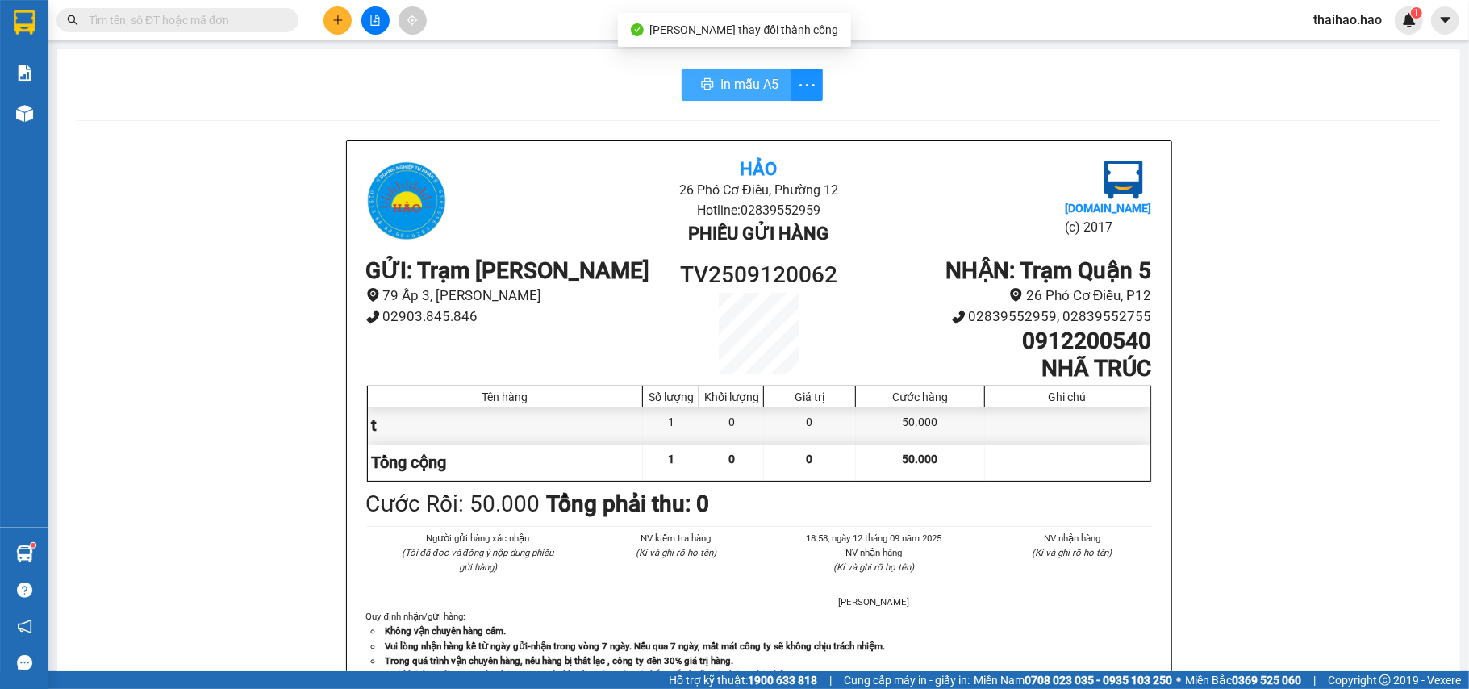
click at [727, 82] on span "In mẫu A5" at bounding box center [749, 84] width 58 height 20
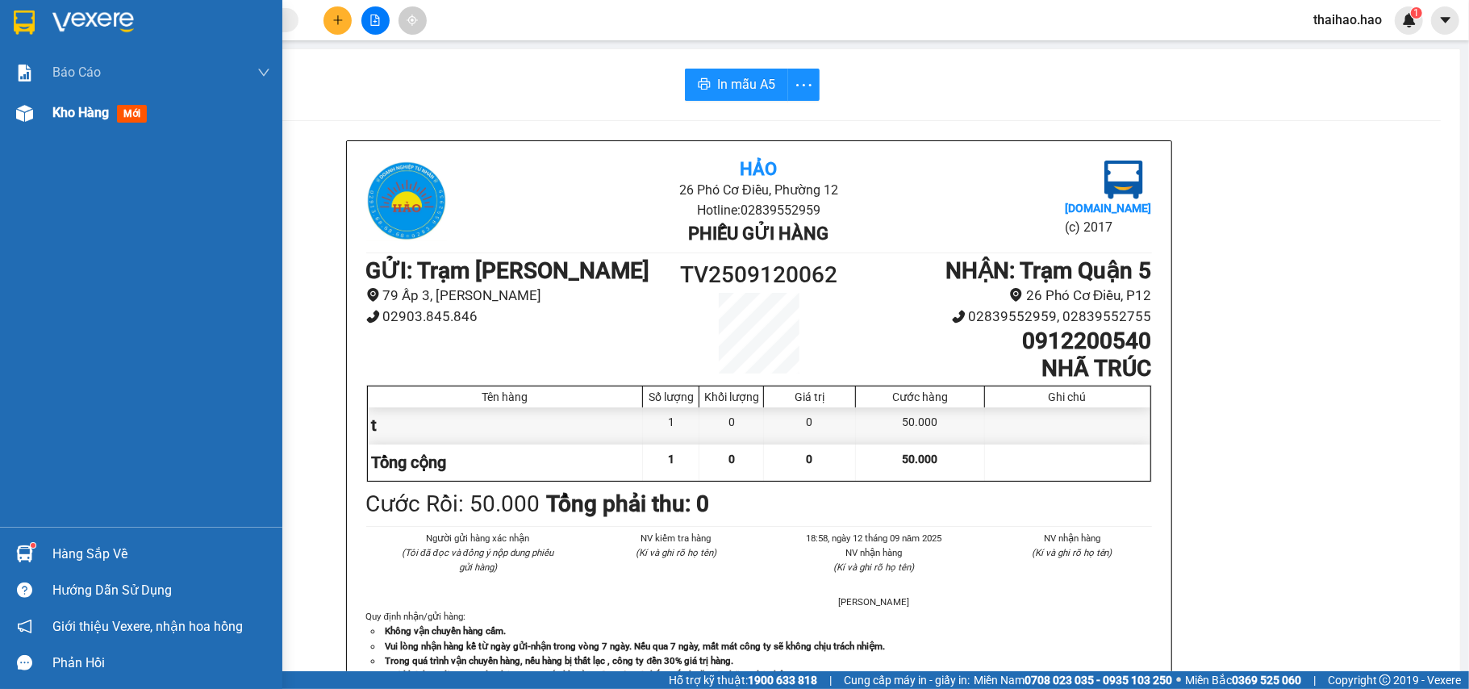
click at [37, 111] on div at bounding box center [24, 113] width 28 height 28
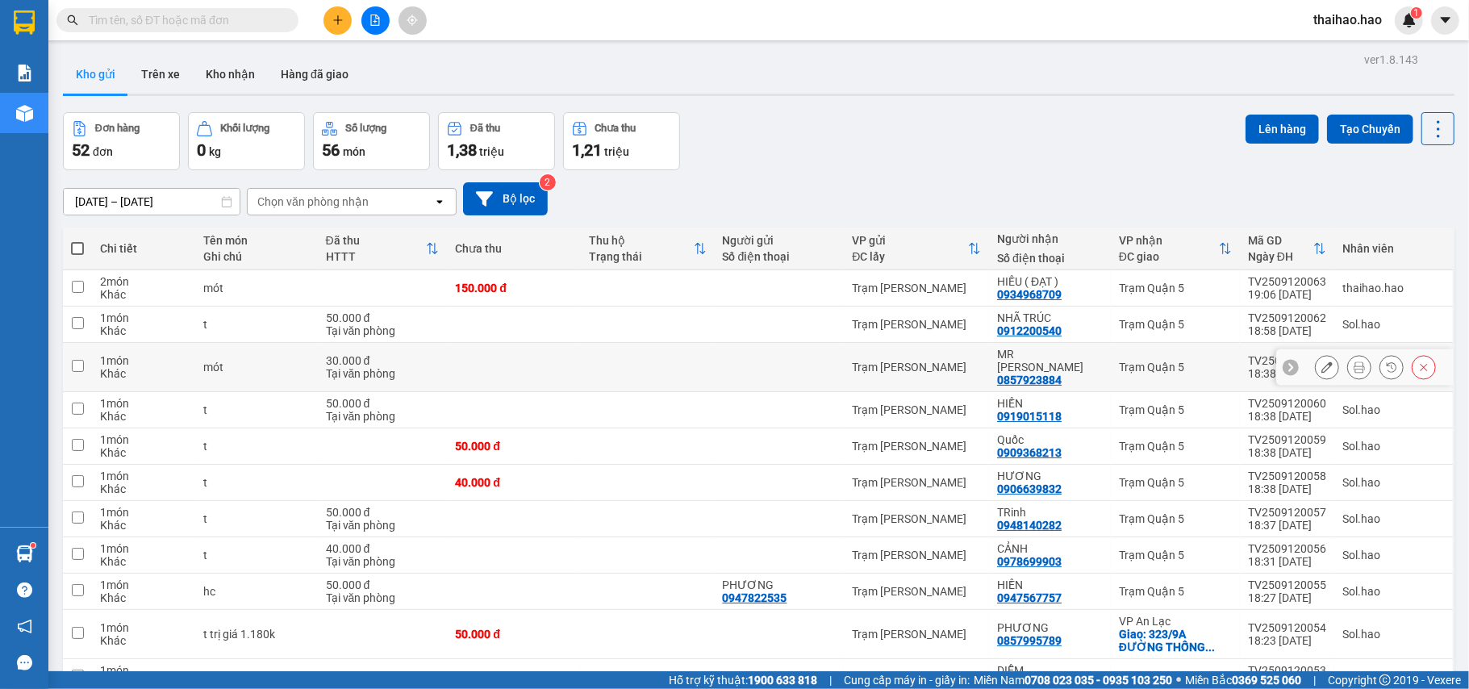
click at [1321, 362] on icon at bounding box center [1326, 366] width 11 height 11
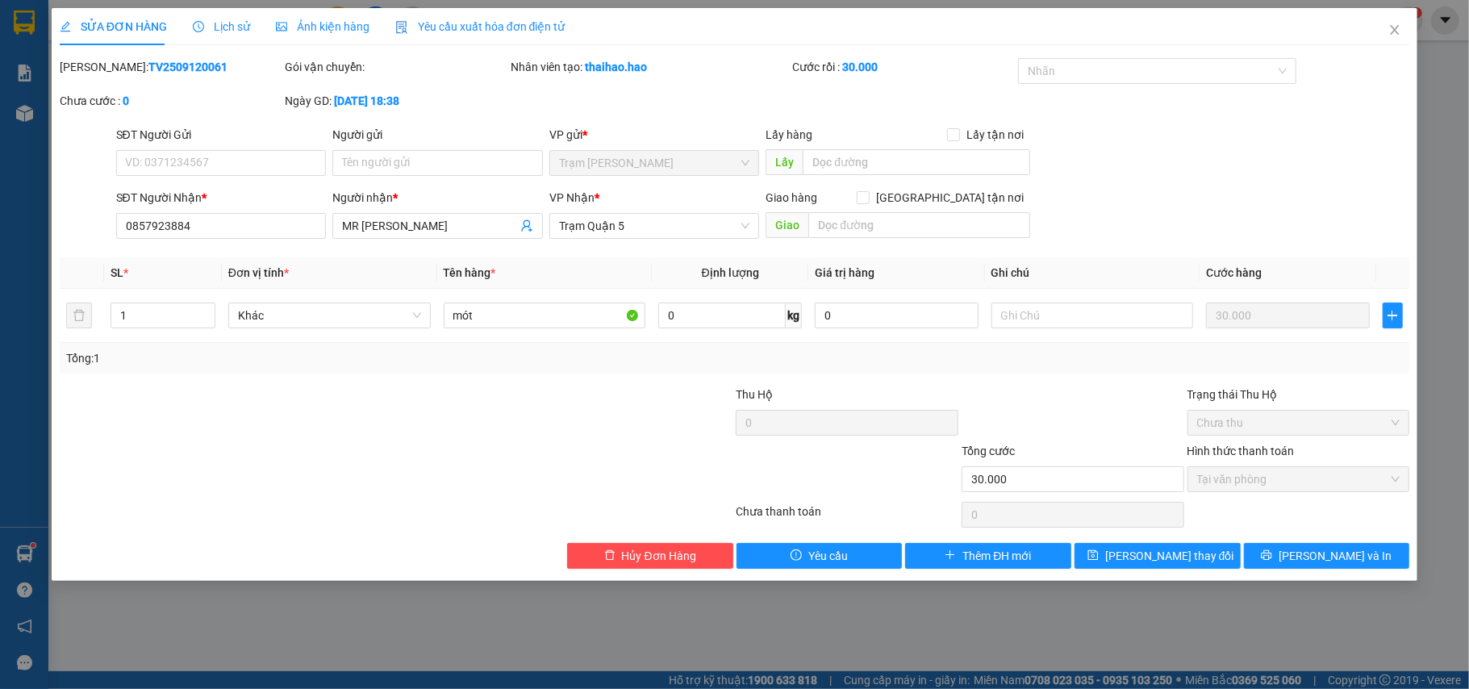
click at [230, 35] on div "Lịch sử" at bounding box center [221, 26] width 57 height 37
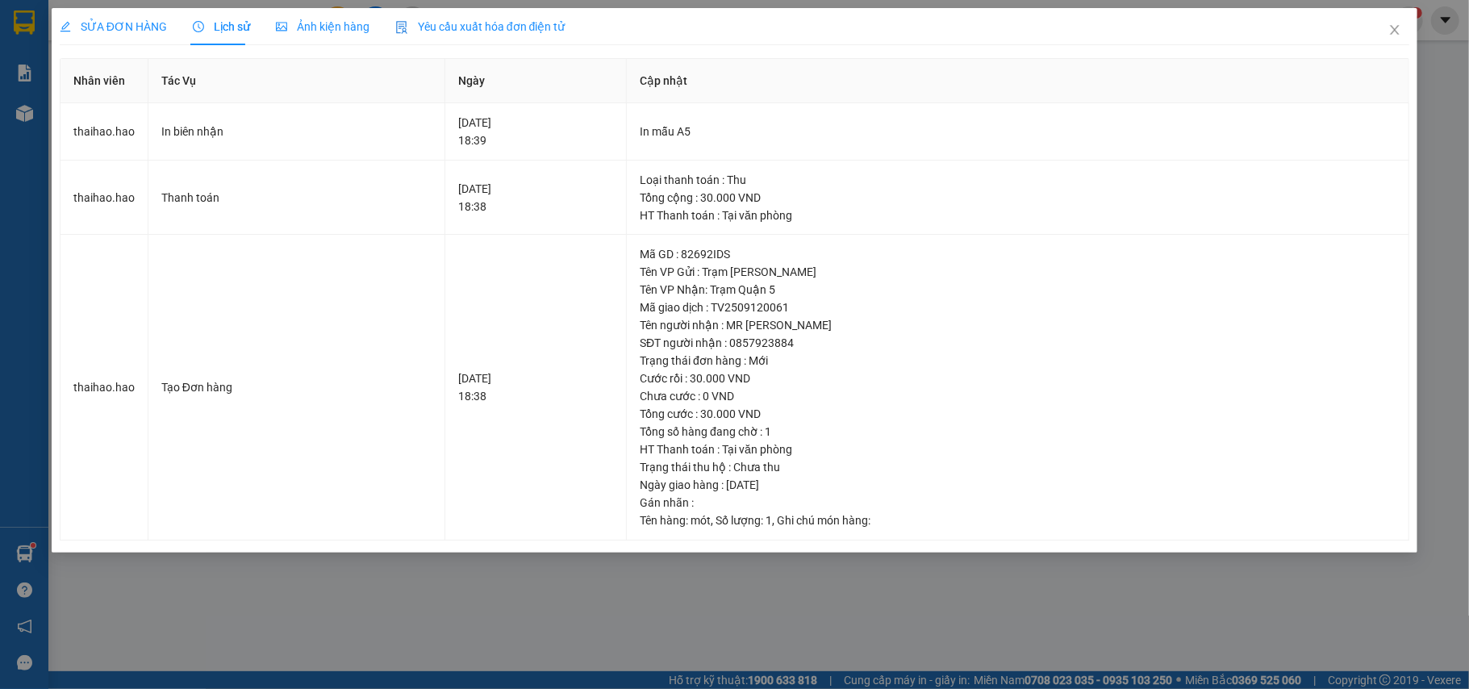
click at [310, 36] on div "Ảnh kiện hàng" at bounding box center [323, 26] width 94 height 37
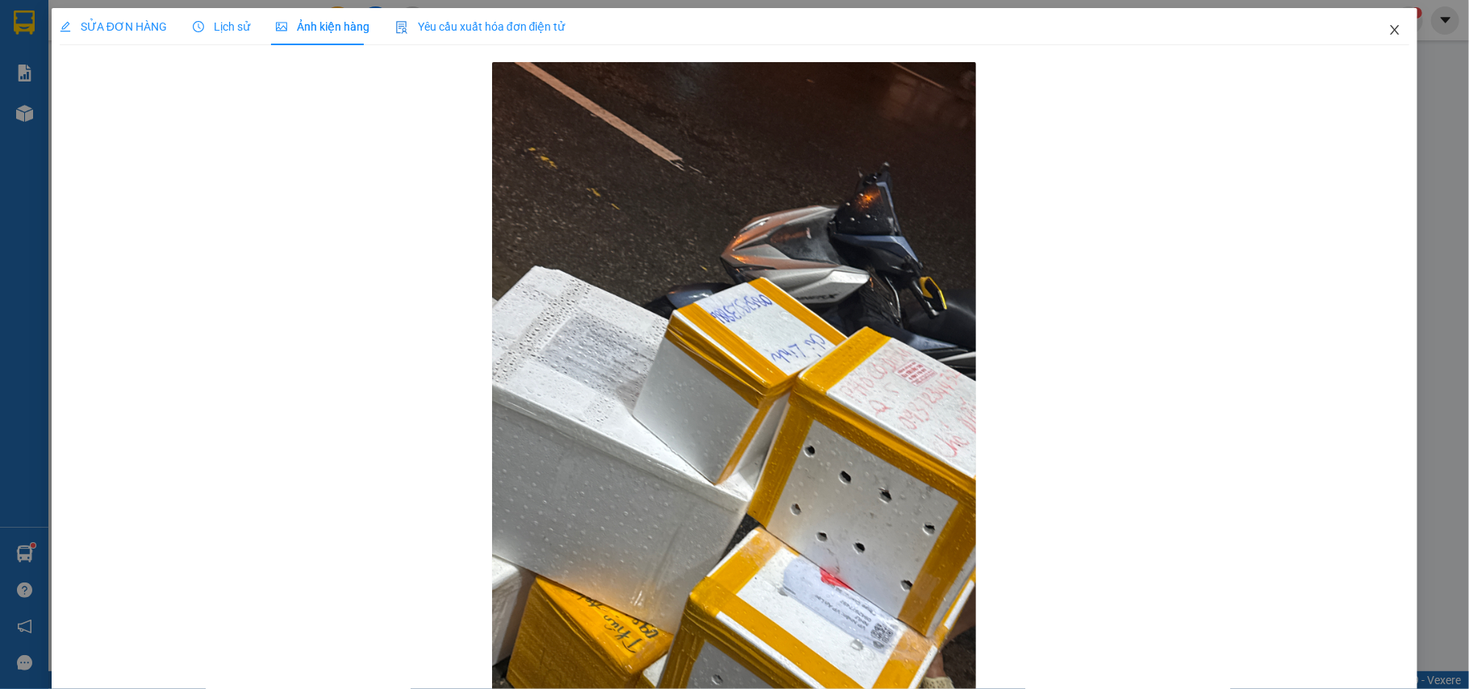
click at [1372, 42] on span "Close" at bounding box center [1394, 30] width 45 height 45
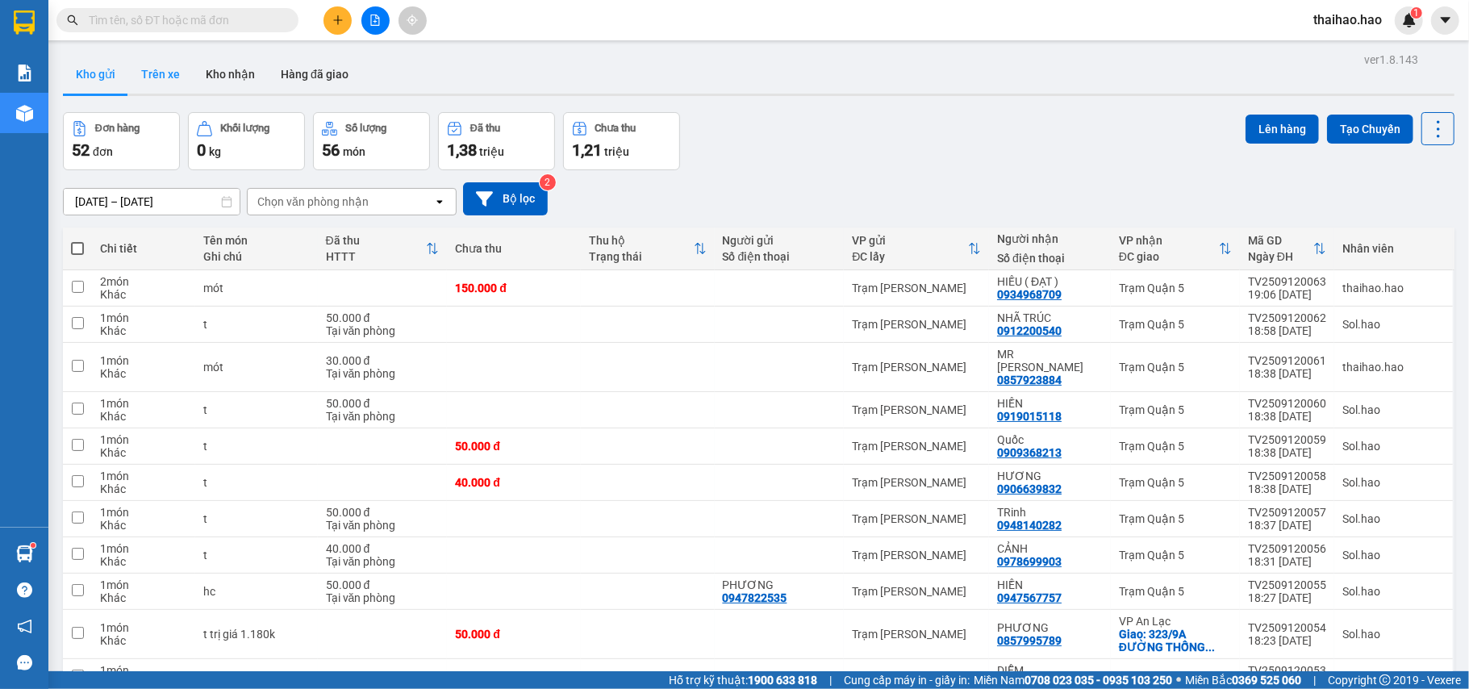
click at [165, 81] on button "Trên xe" at bounding box center [160, 74] width 65 height 39
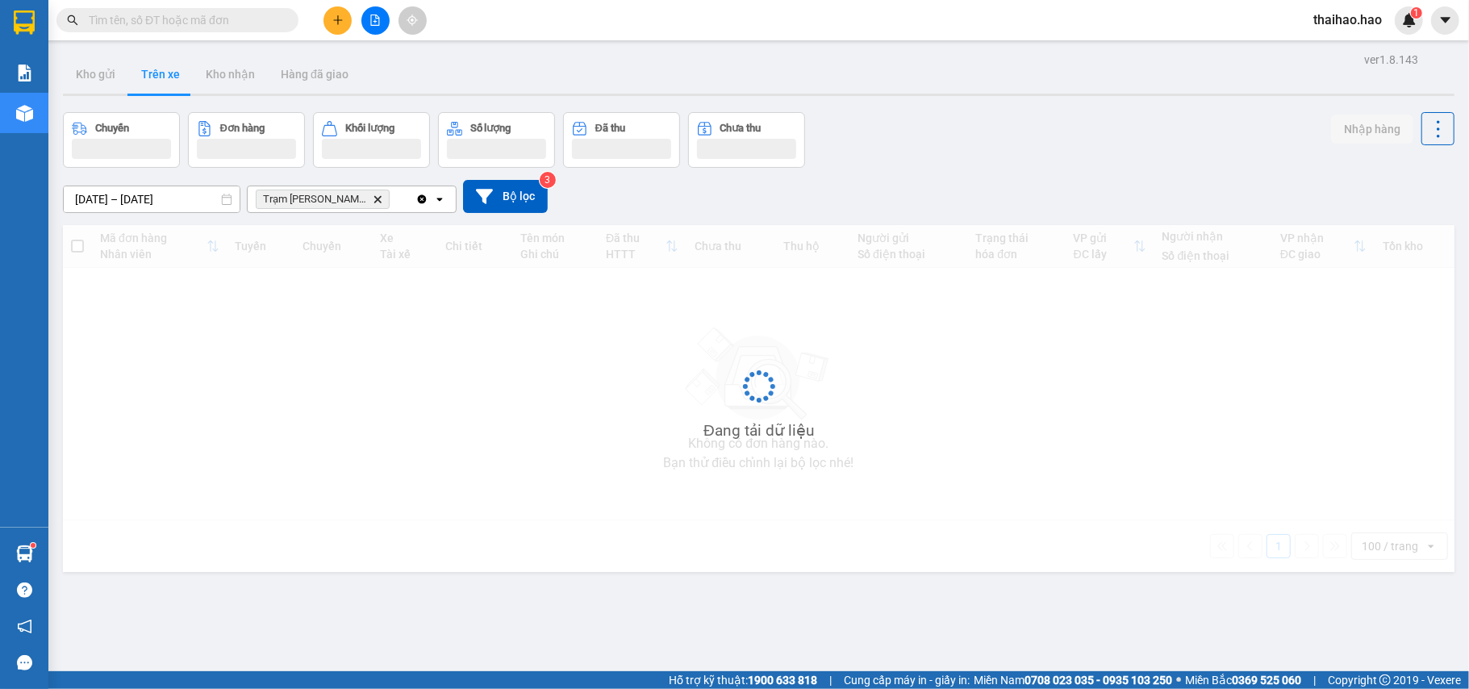
click at [165, 81] on button "Trên xe" at bounding box center [160, 74] width 65 height 39
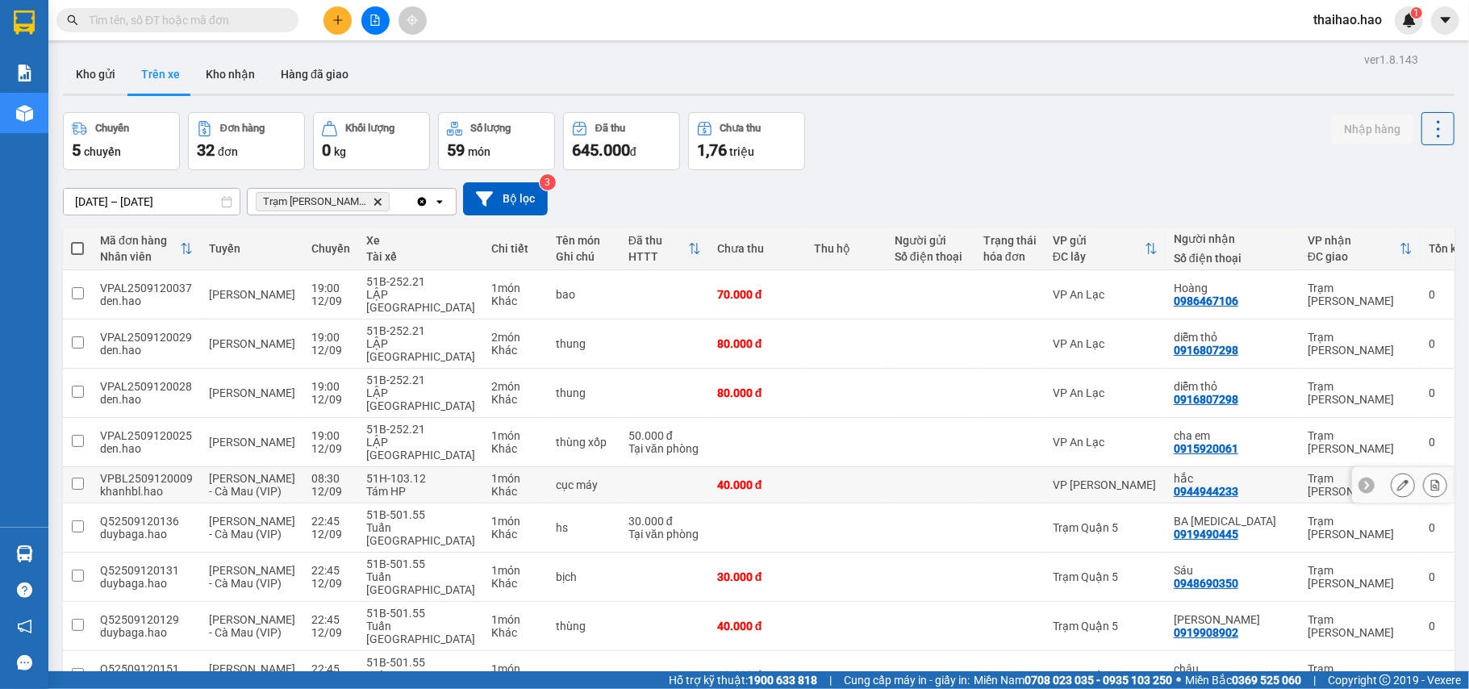
click at [881, 467] on td at bounding box center [846, 485] width 81 height 36
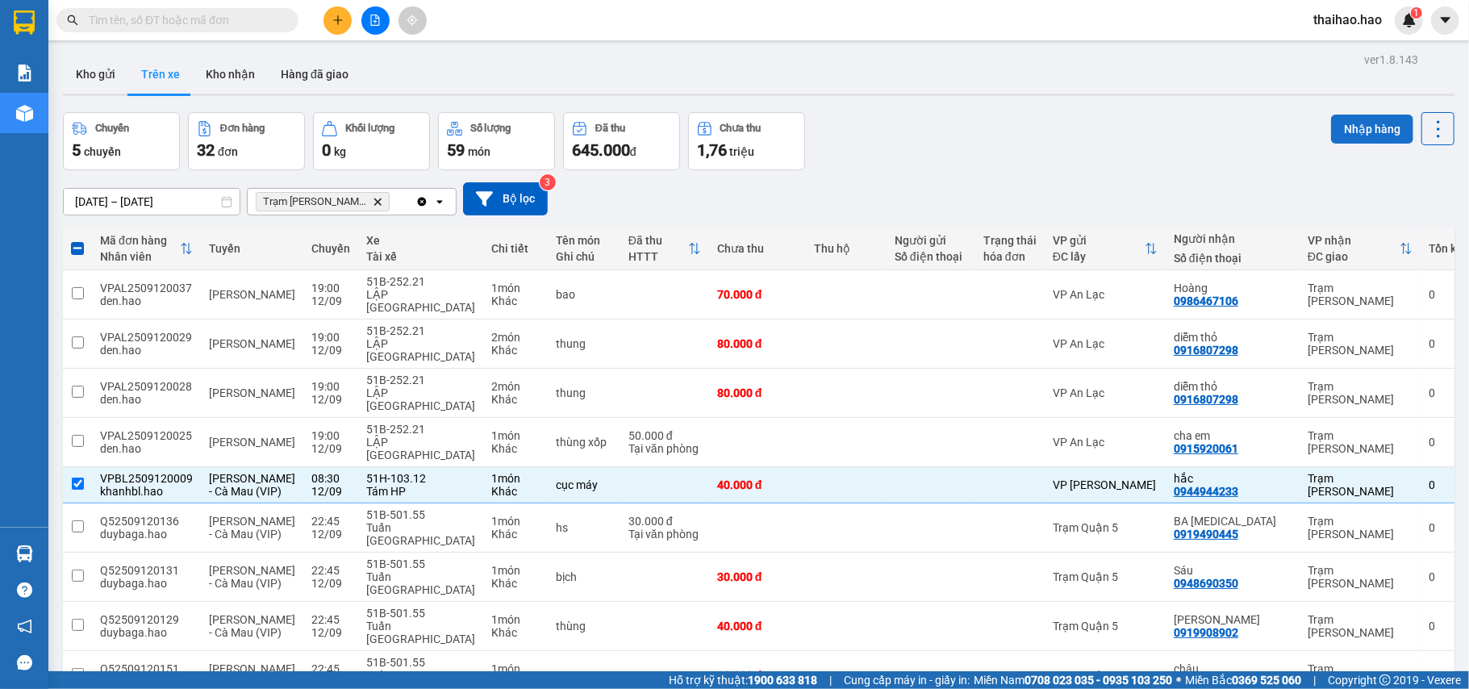
click at [1368, 116] on button "Nhập hàng" at bounding box center [1372, 129] width 82 height 29
checkbox input "false"
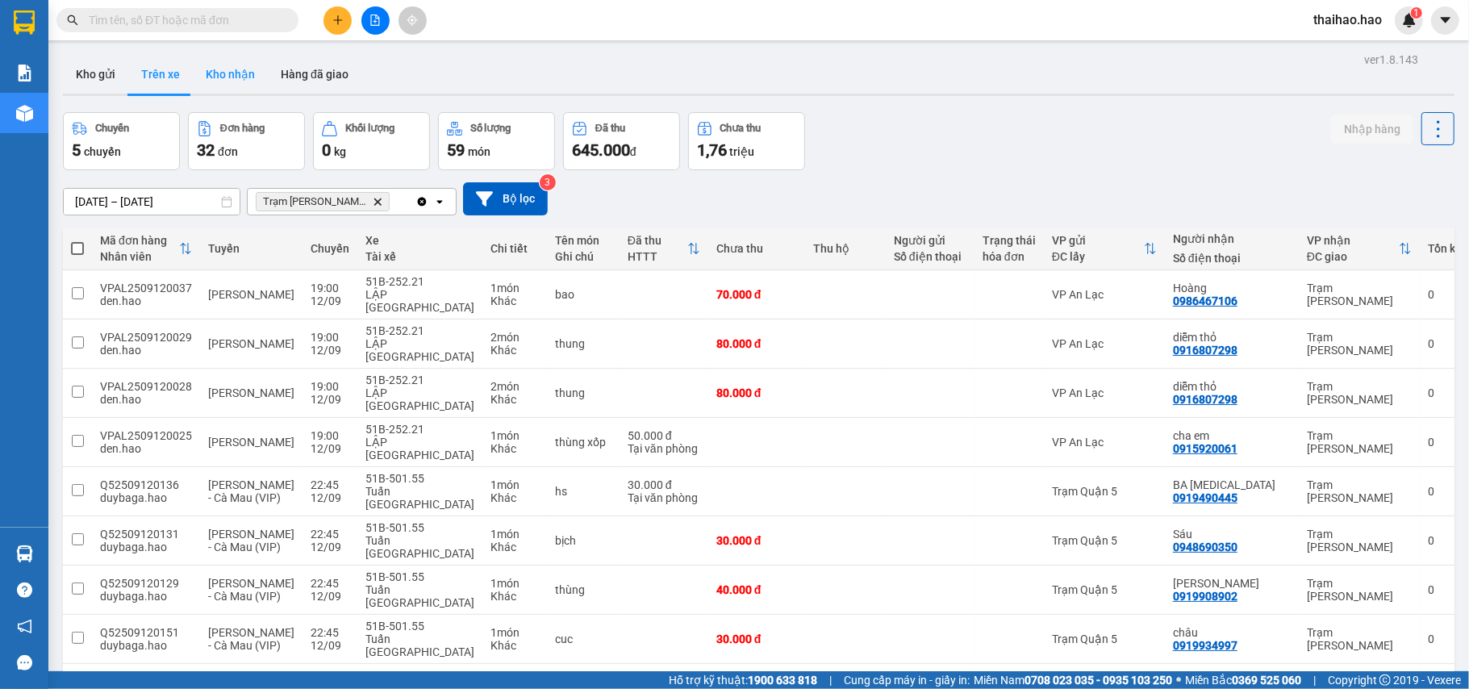
click at [197, 68] on button "Kho nhận" at bounding box center [230, 74] width 75 height 39
type input "[DATE] – [DATE]"
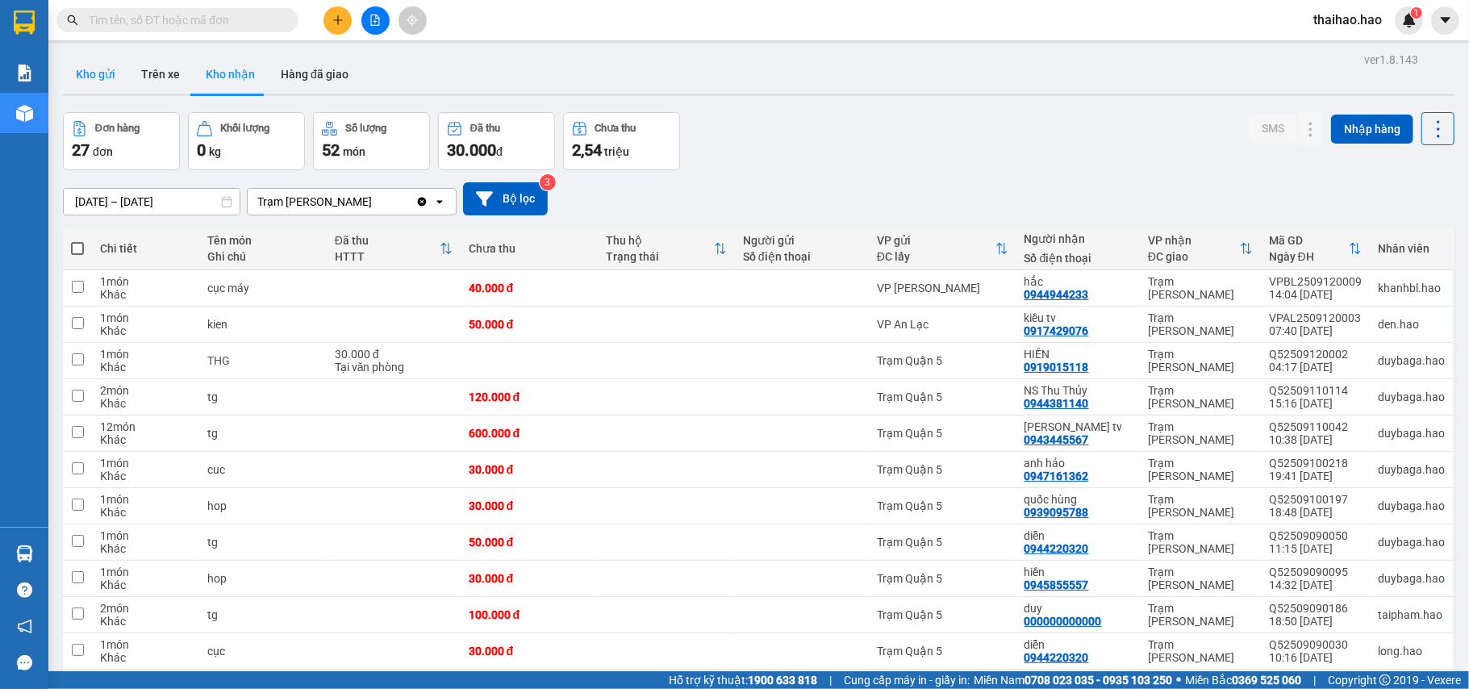
click at [111, 77] on button "Kho gửi" at bounding box center [95, 74] width 65 height 39
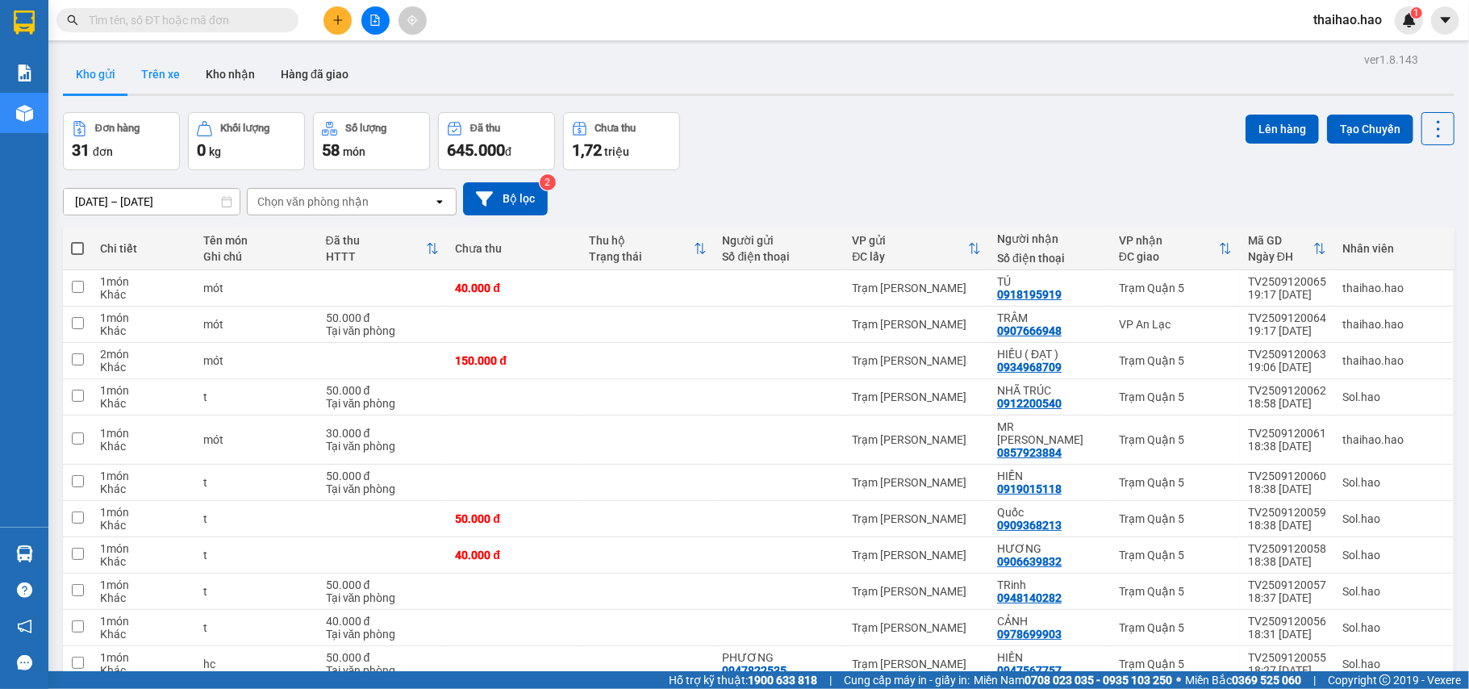
click at [140, 68] on button "Trên xe" at bounding box center [160, 74] width 65 height 39
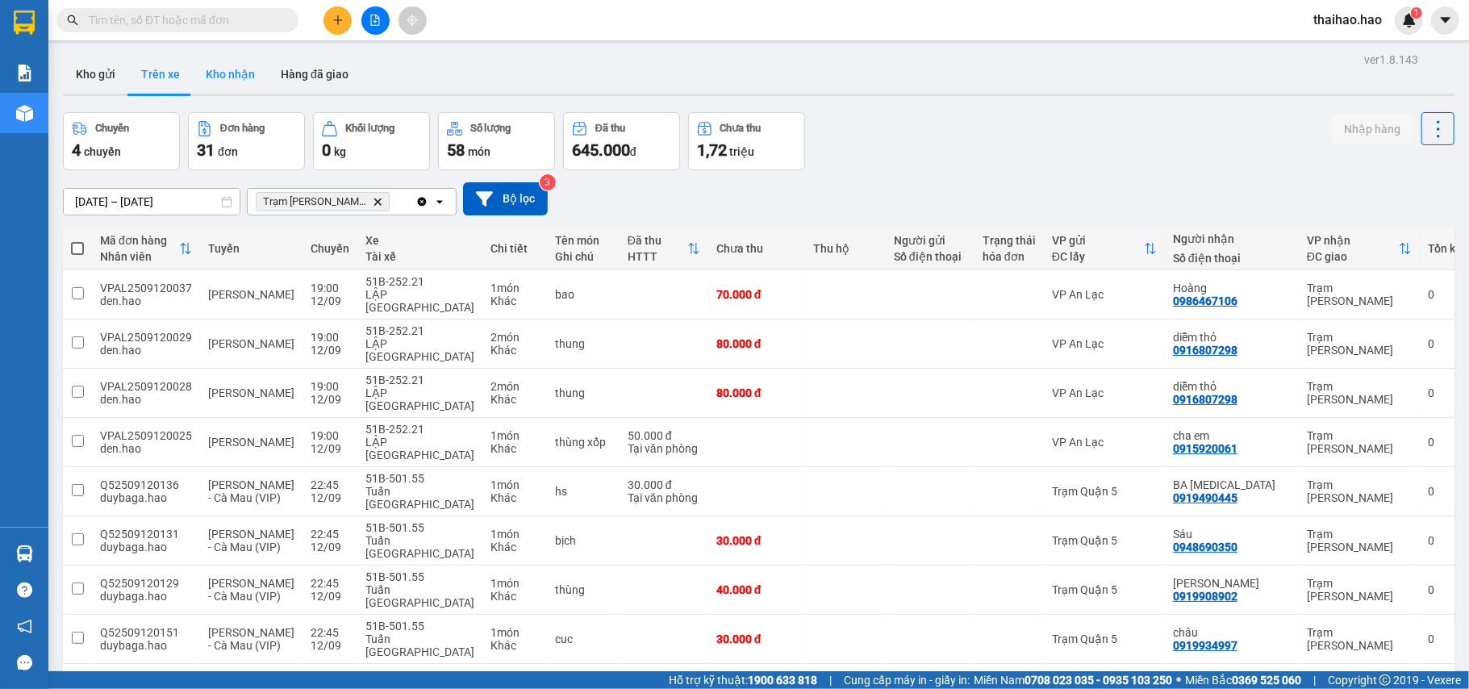
click at [237, 63] on button "Kho nhận" at bounding box center [230, 74] width 75 height 39
type input "01/09/2025 – 12/09/2025"
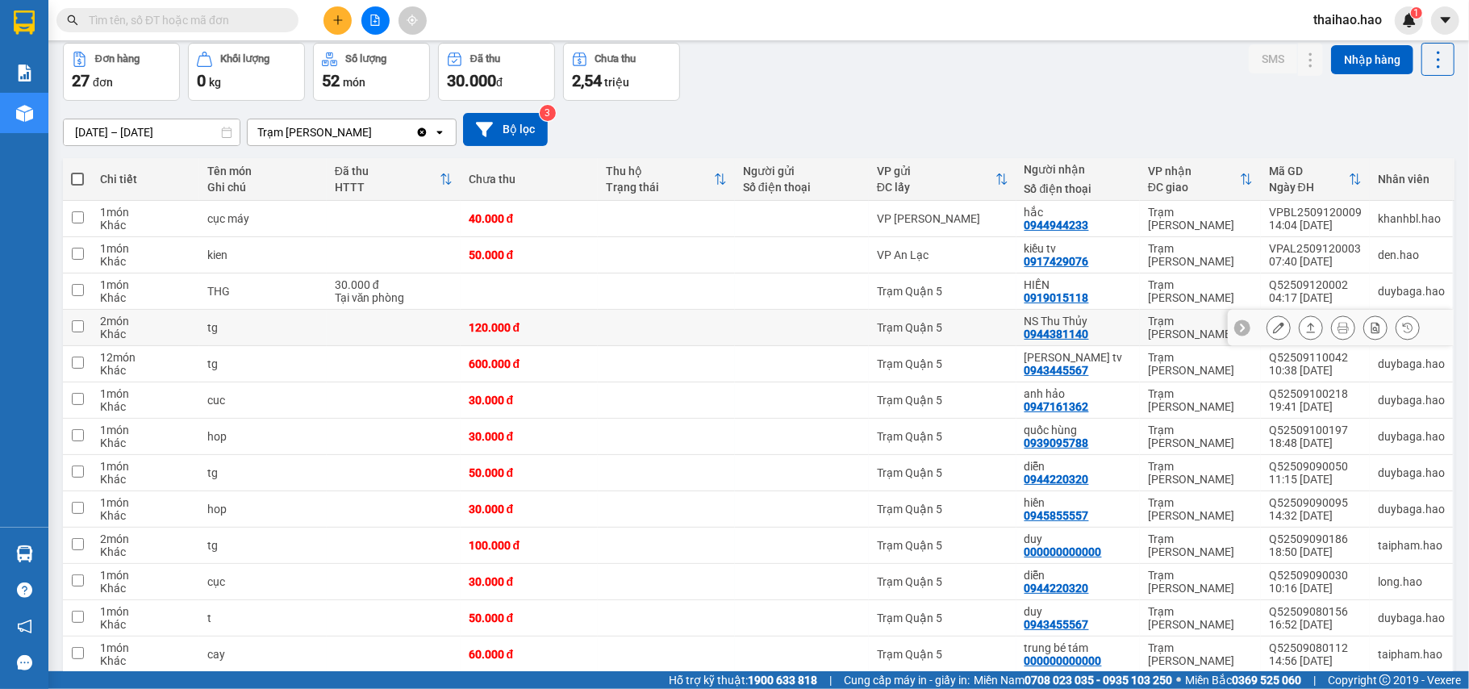
scroll to position [107, 0]
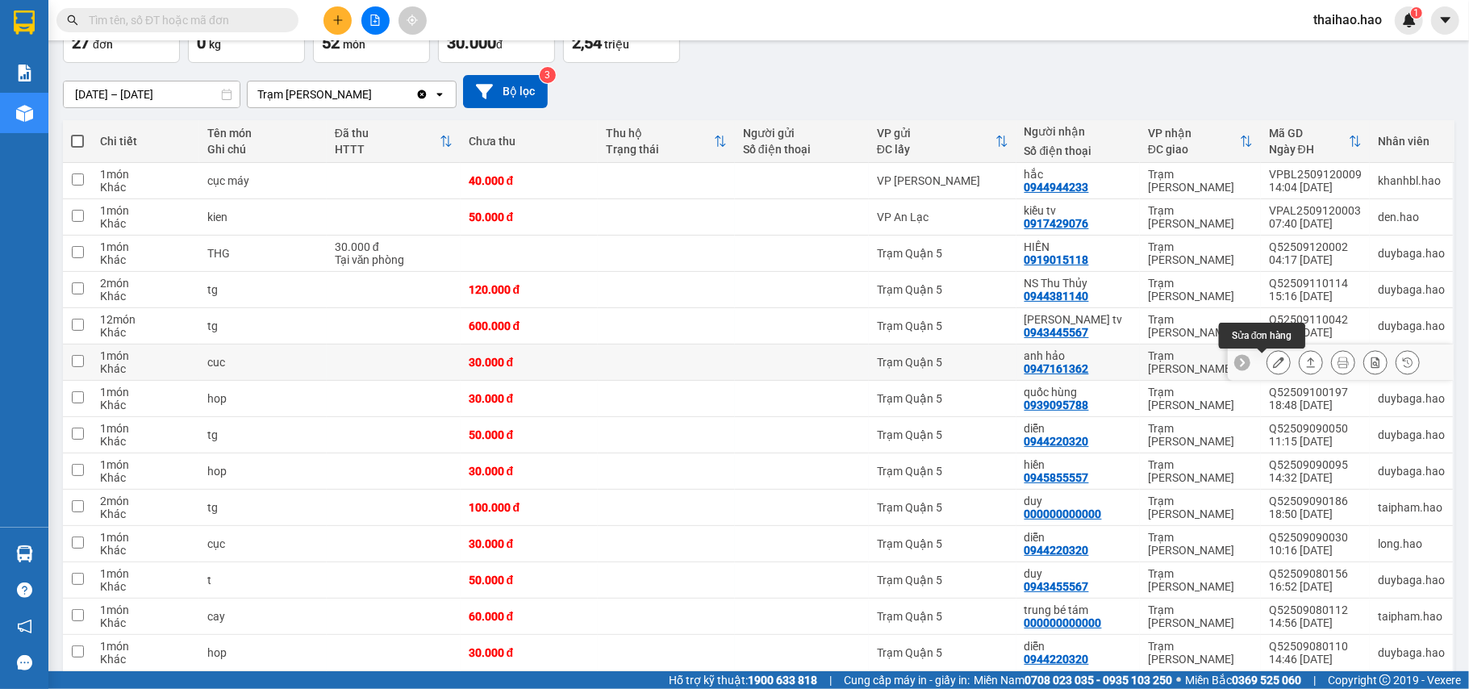
click at [1273, 365] on icon at bounding box center [1278, 362] width 11 height 11
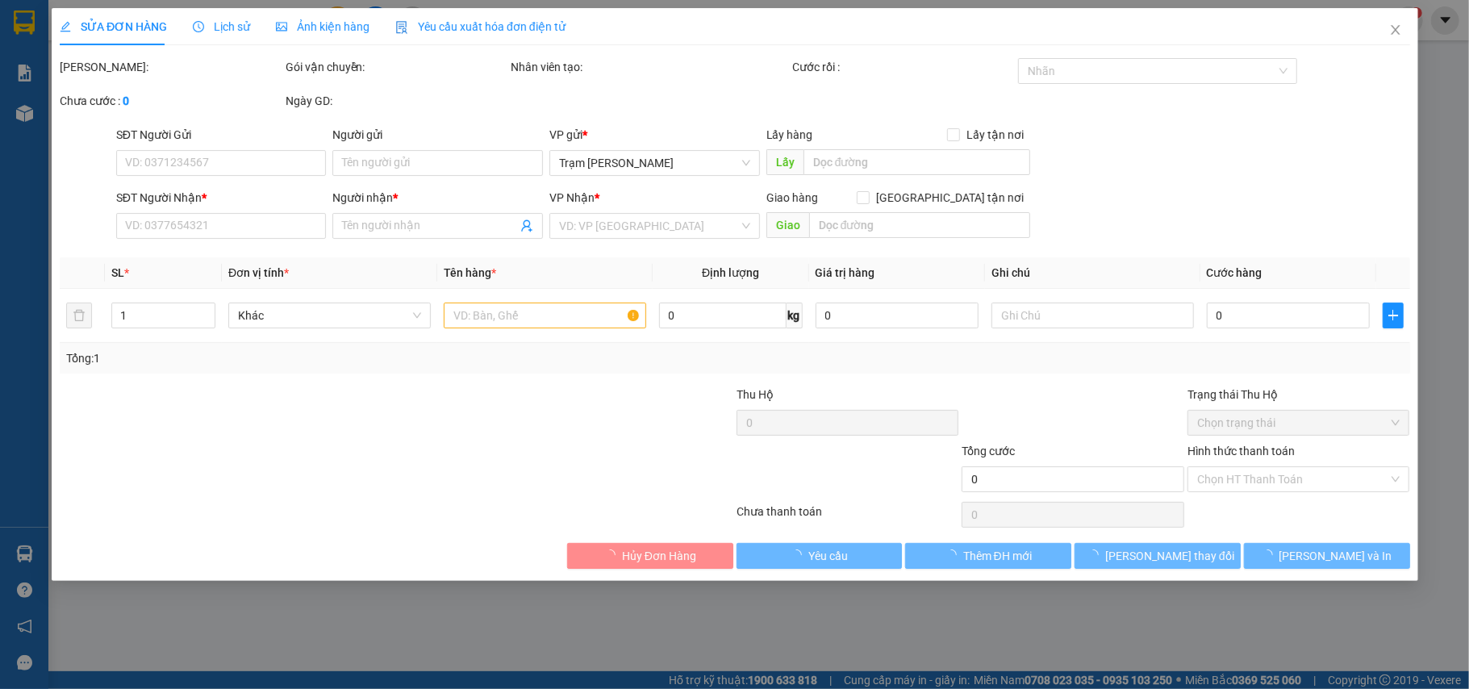
type input "0947161362"
type input "anh hảo"
type input "30.000"
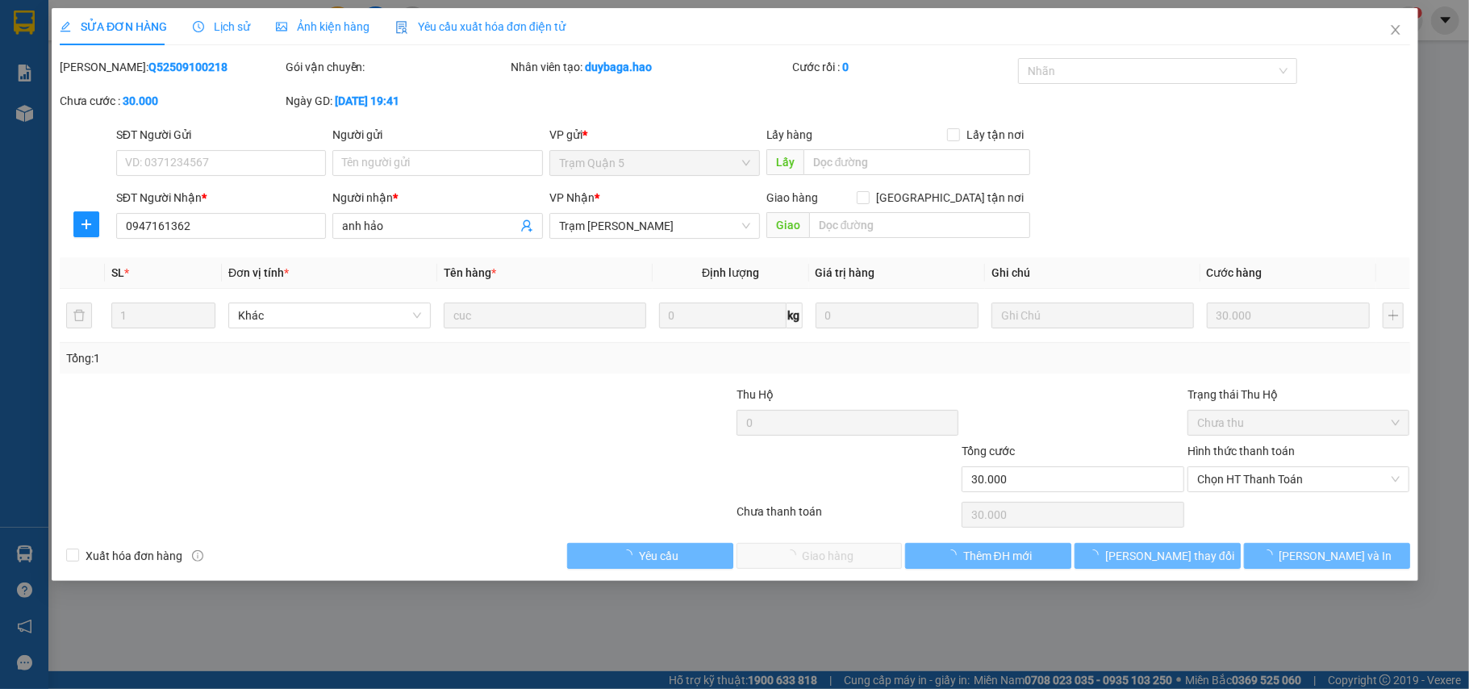
click at [285, 32] on div "SỬA ĐƠN HÀNG Lịch sử Ảnh kiện hàng Yêu cầu xuất hóa đơn điện tử Total Paid Fee …" at bounding box center [734, 344] width 1469 height 689
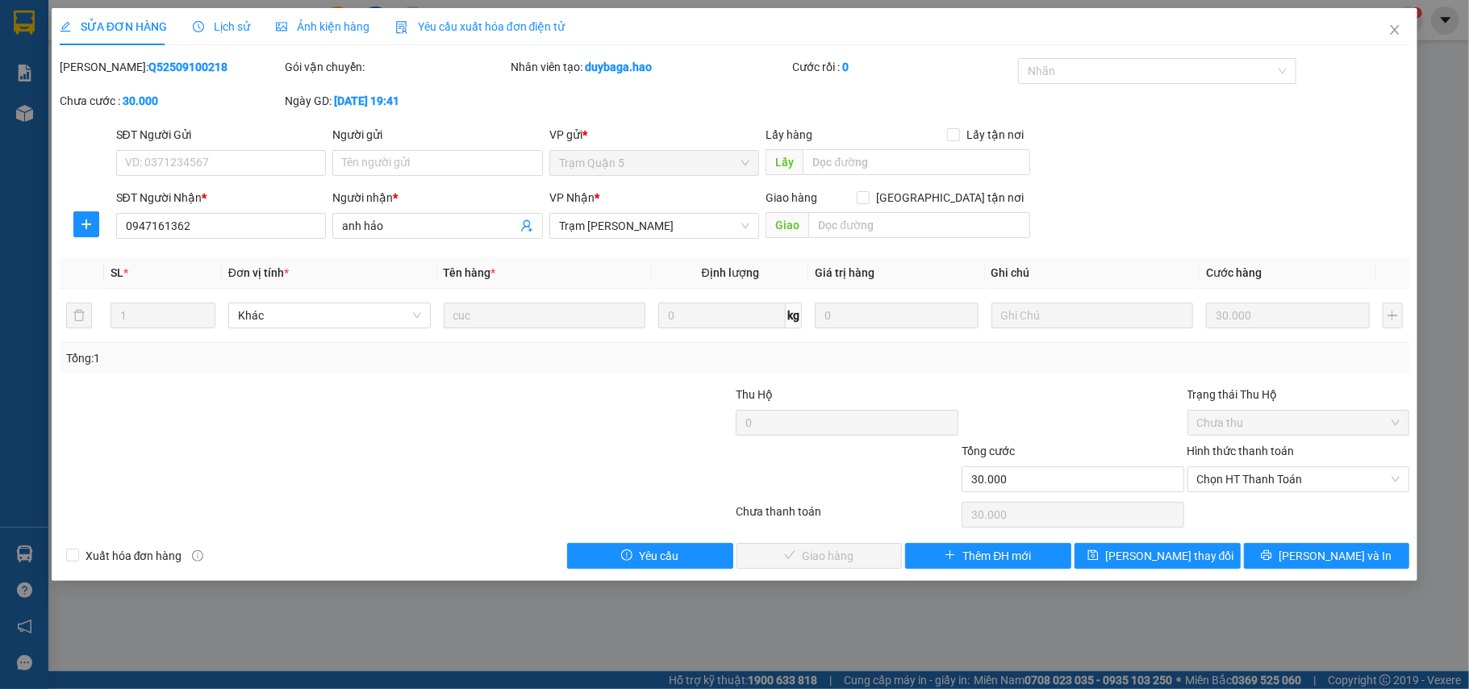
click at [307, 26] on span "Ảnh kiện hàng" at bounding box center [323, 26] width 94 height 13
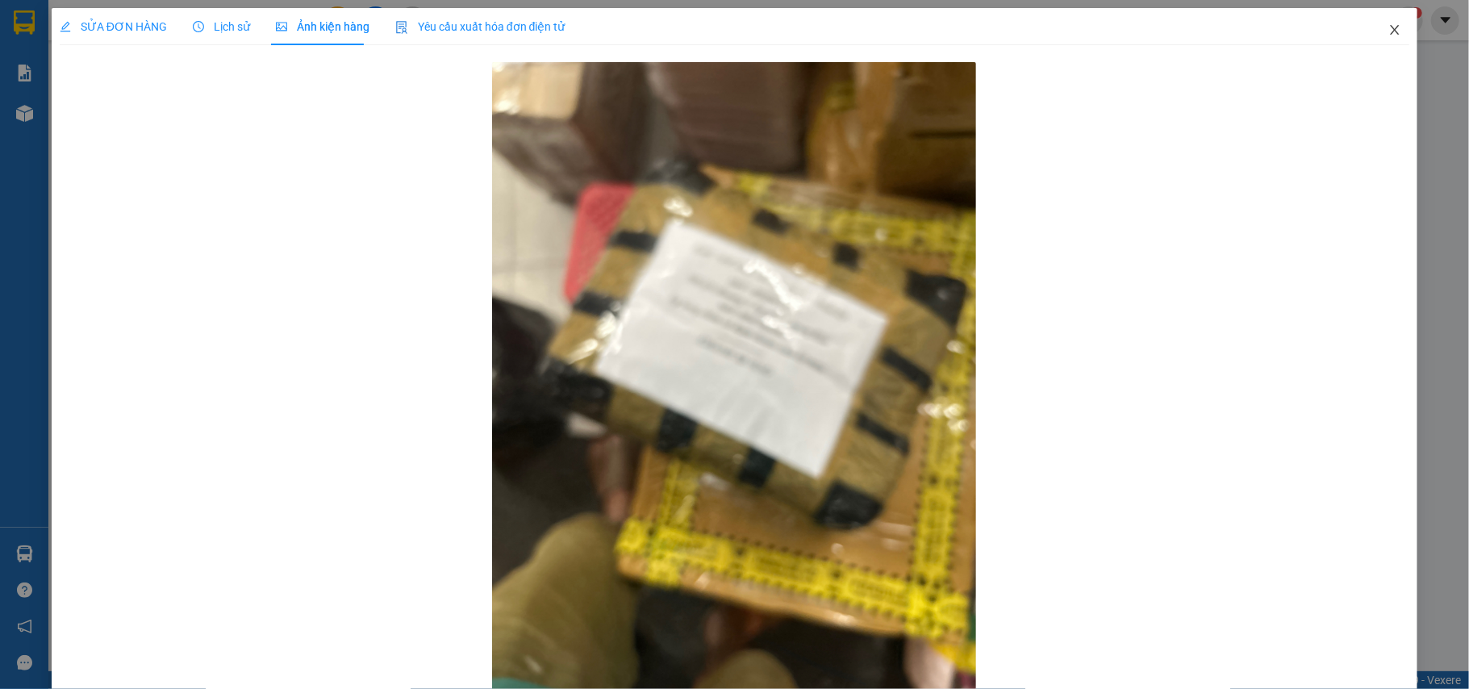
click at [1389, 11] on span "Close" at bounding box center [1394, 30] width 45 height 45
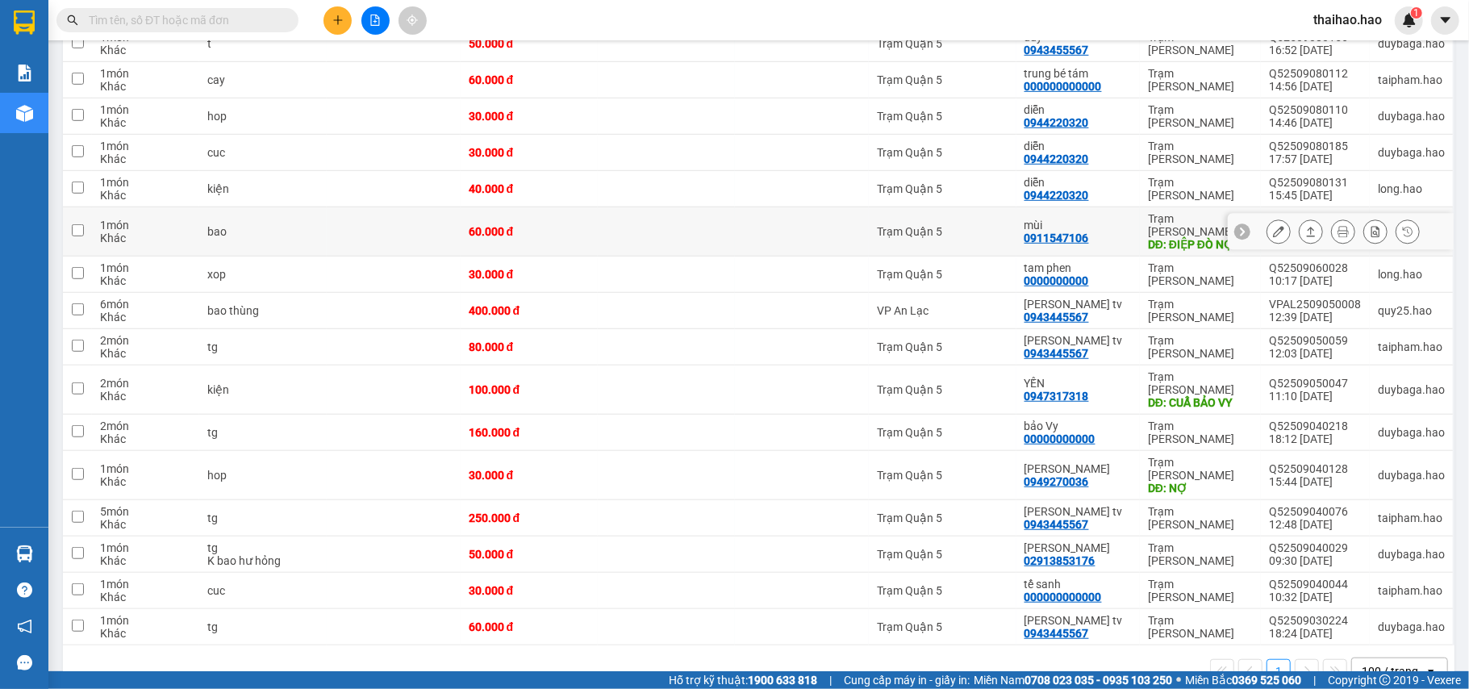
scroll to position [653, 0]
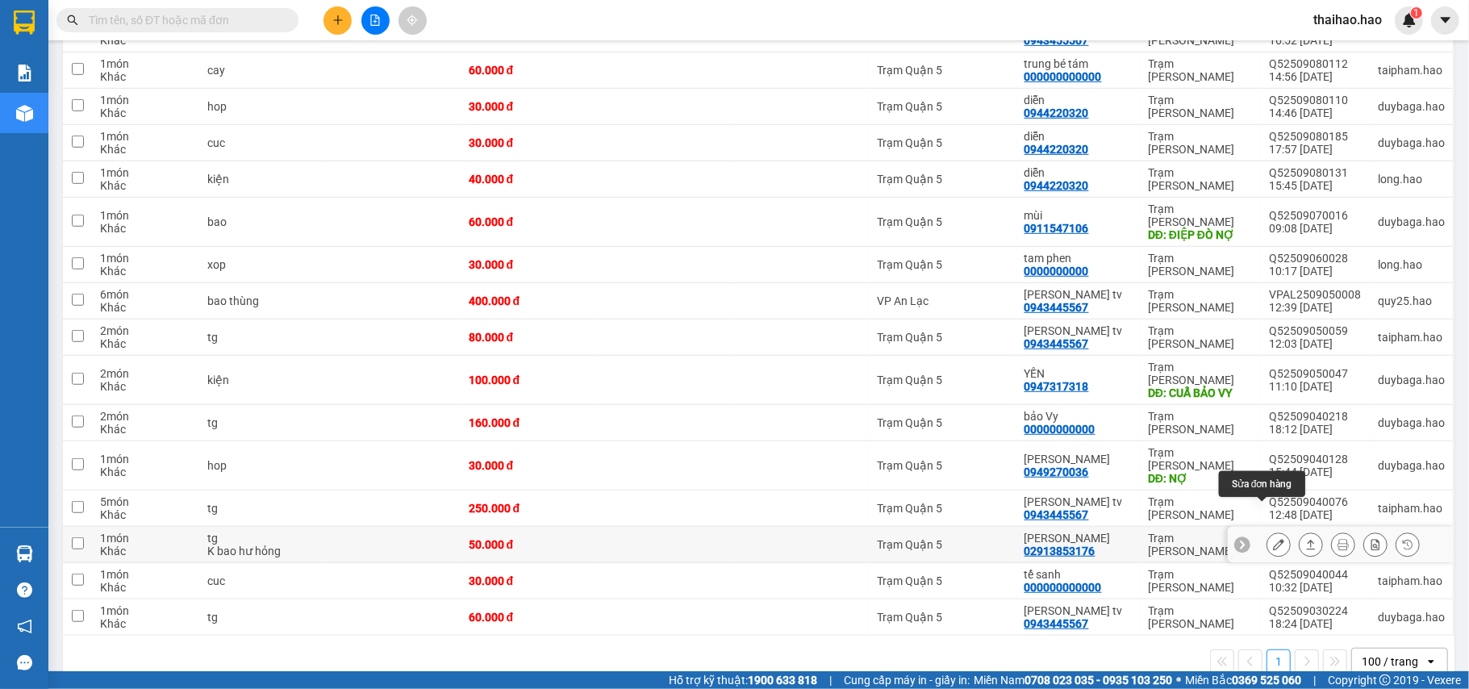
click at [1273, 539] on icon at bounding box center [1278, 544] width 11 height 11
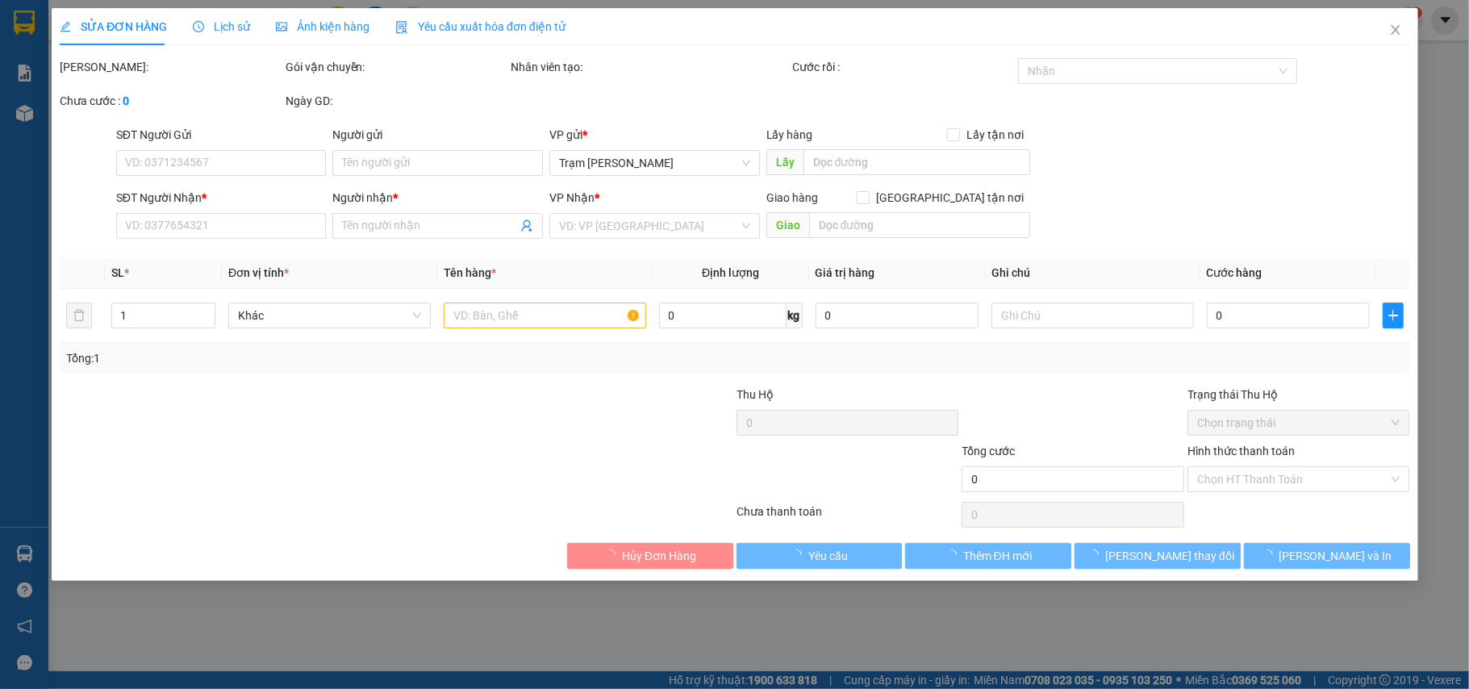
type input "02913853176"
type input "[PERSON_NAME]"
type input "50.000"
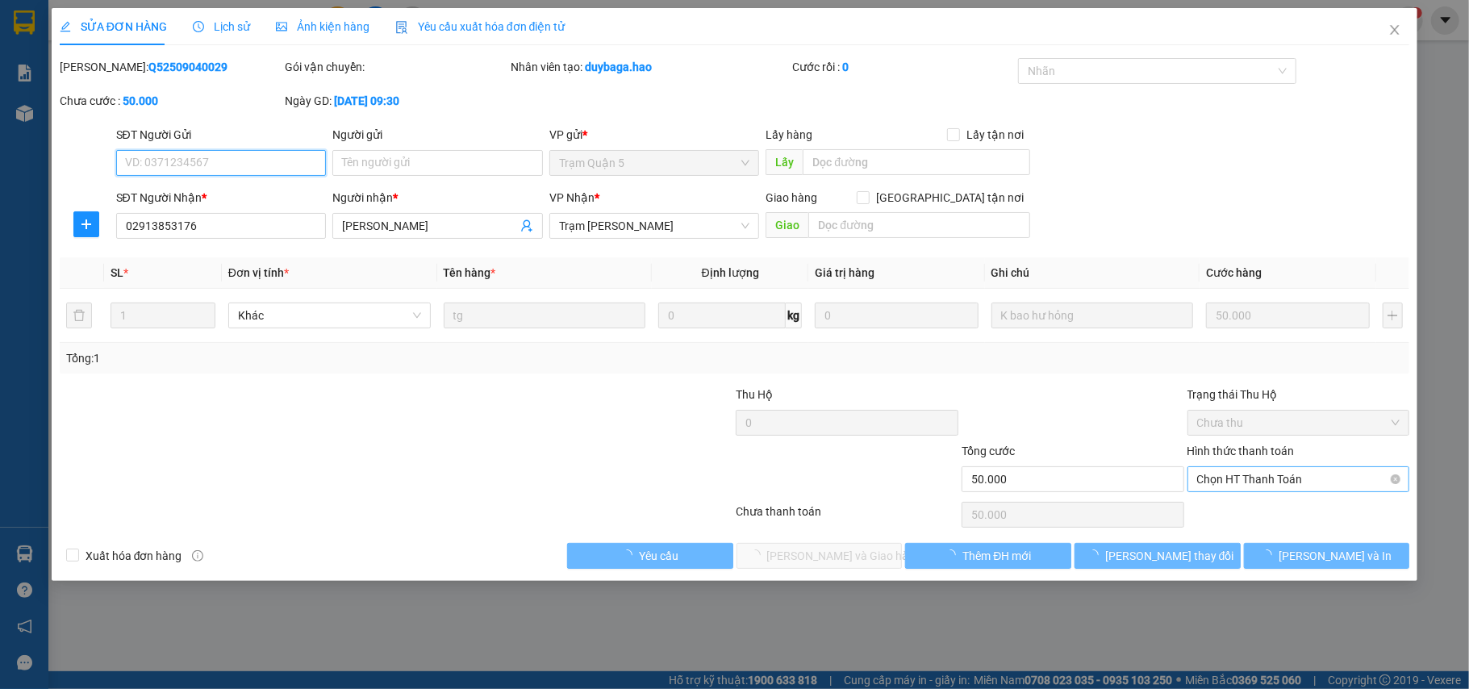
click at [1269, 484] on span "Chọn HT Thanh Toán" at bounding box center [1298, 479] width 203 height 24
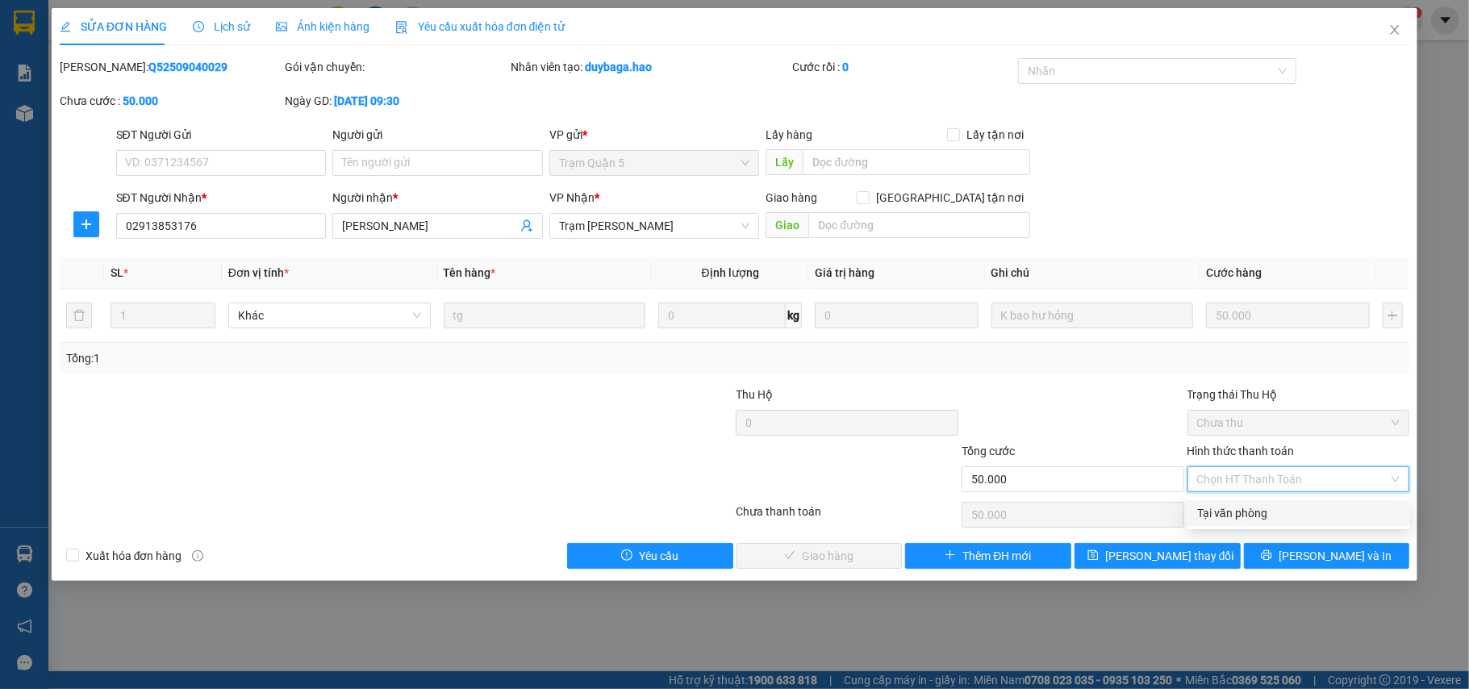
drag, startPoint x: 1258, startPoint y: 513, endPoint x: 853, endPoint y: 529, distance: 405.2
click at [1257, 514] on div "Tại văn phòng" at bounding box center [1298, 513] width 203 height 18
type input "0"
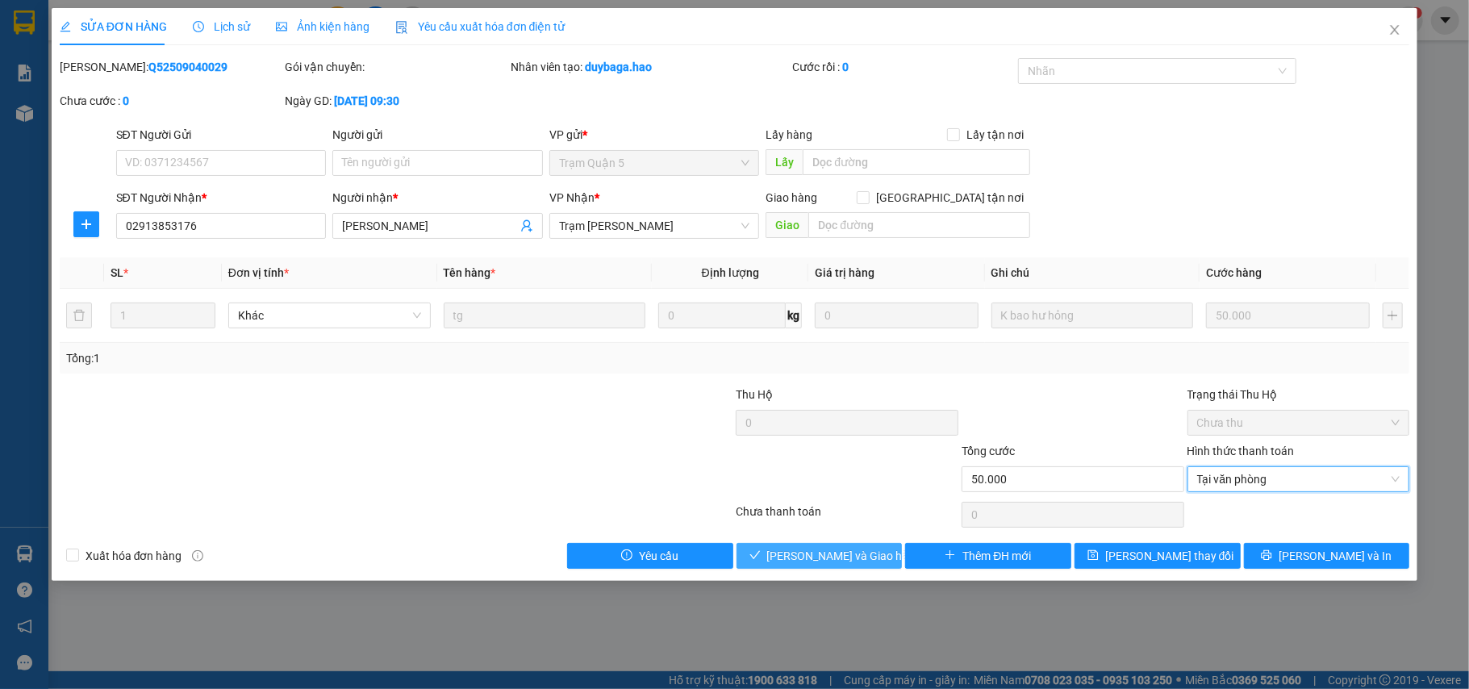
drag, startPoint x: 829, startPoint y: 563, endPoint x: 841, endPoint y: 549, distance: 18.4
click at [827, 562] on span "Lưu và Giao hàng" at bounding box center [844, 556] width 155 height 18
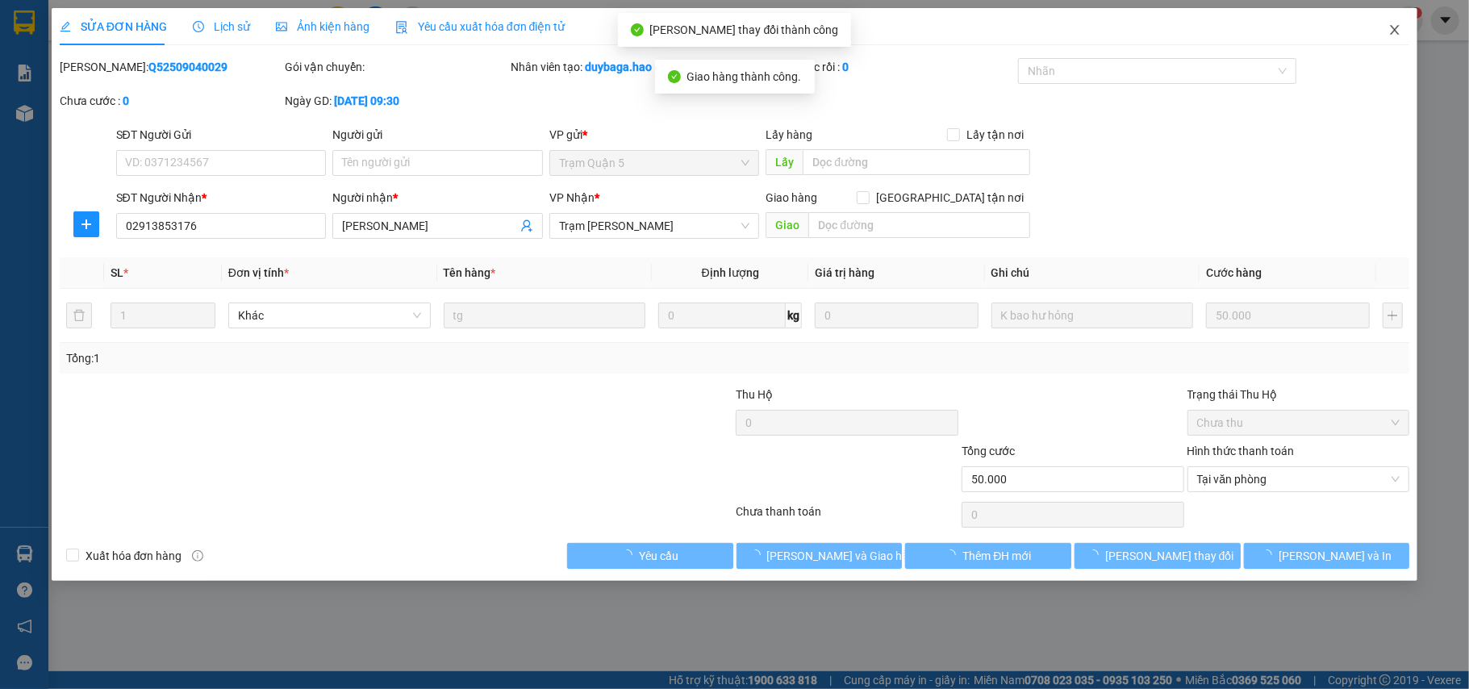
click at [1397, 31] on icon "close" at bounding box center [1394, 29] width 13 height 13
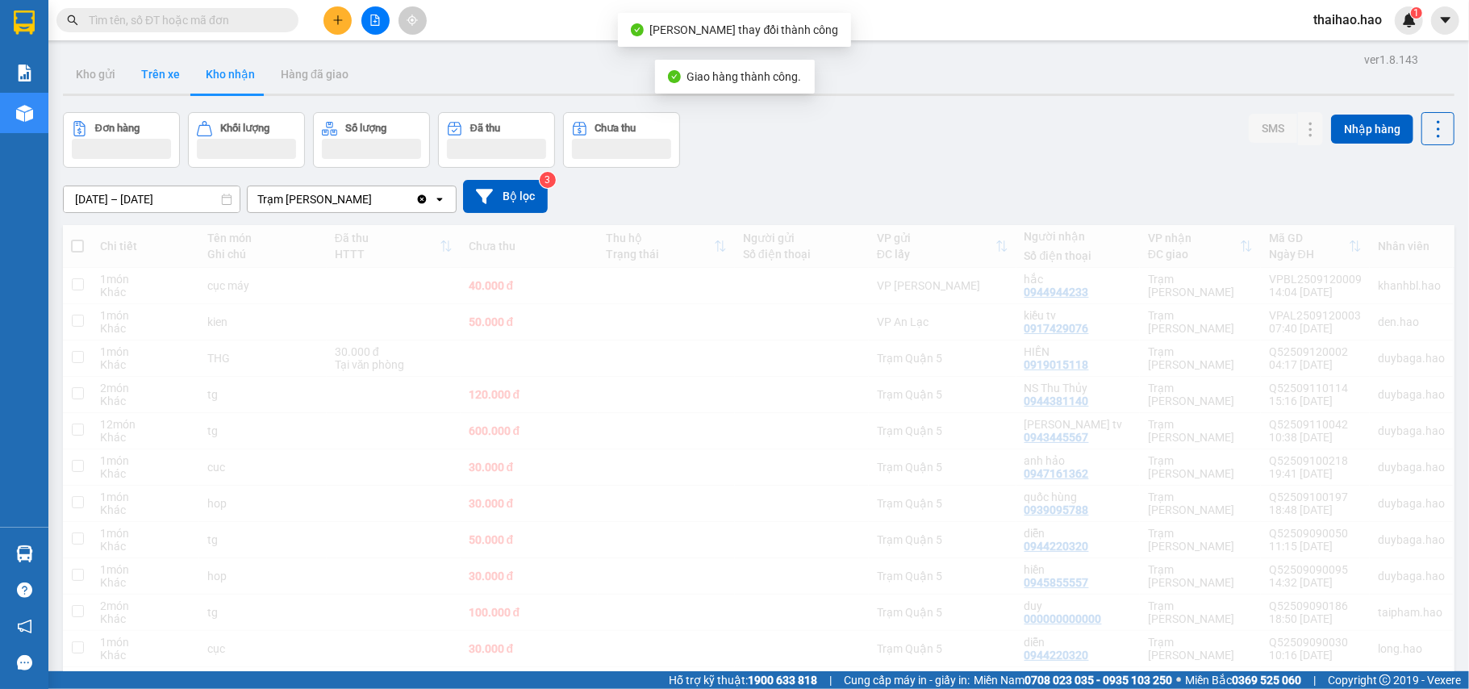
click at [173, 69] on button "Trên xe" at bounding box center [160, 74] width 65 height 39
type input "[DATE] – [DATE]"
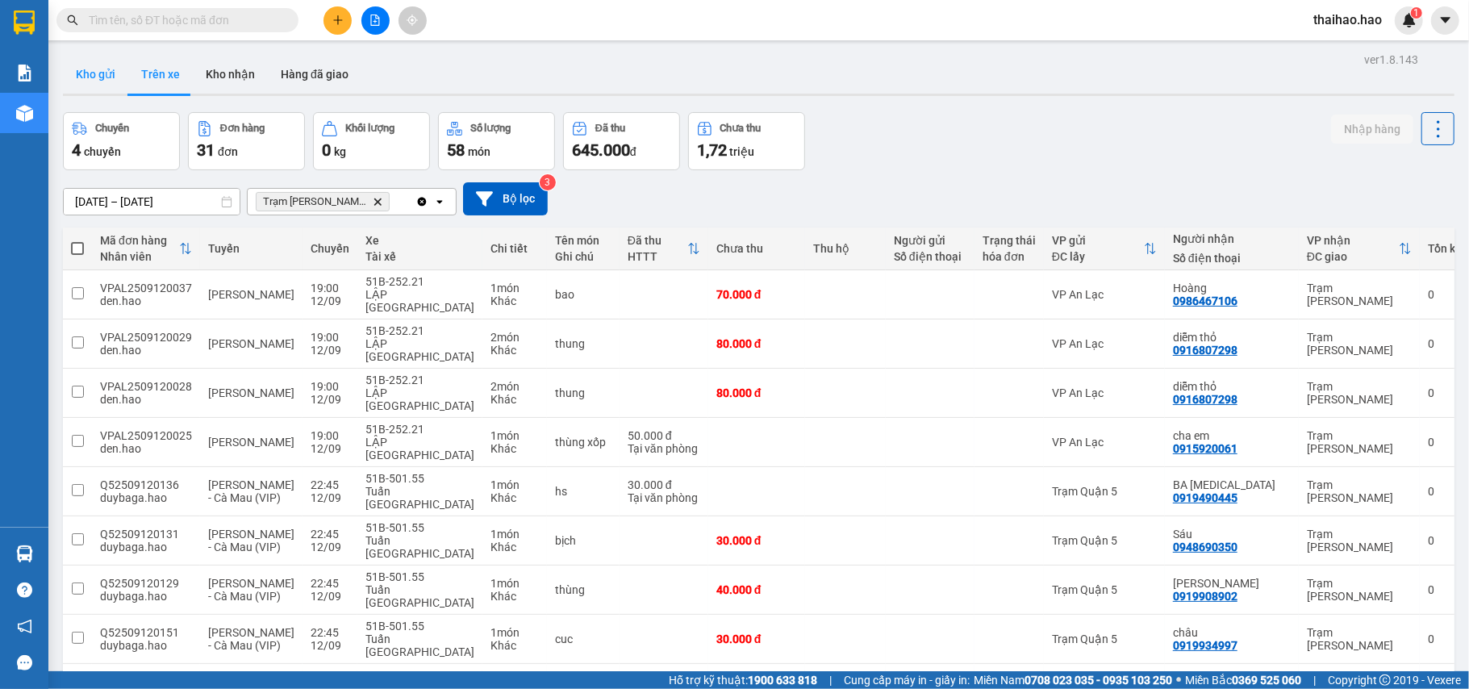
click at [81, 65] on button "Kho gửi" at bounding box center [95, 74] width 65 height 39
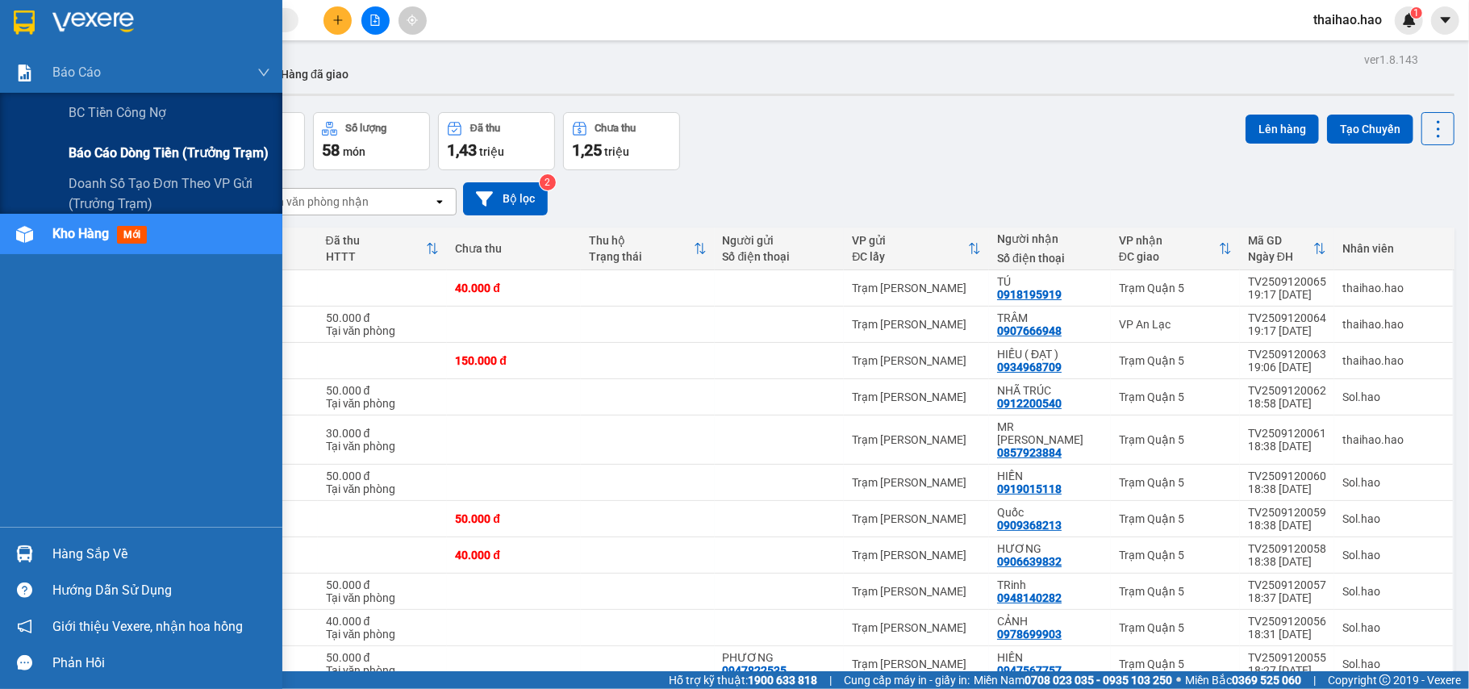
click at [148, 155] on span "Báo cáo dòng tiền (trưởng trạm)" at bounding box center [169, 153] width 200 height 20
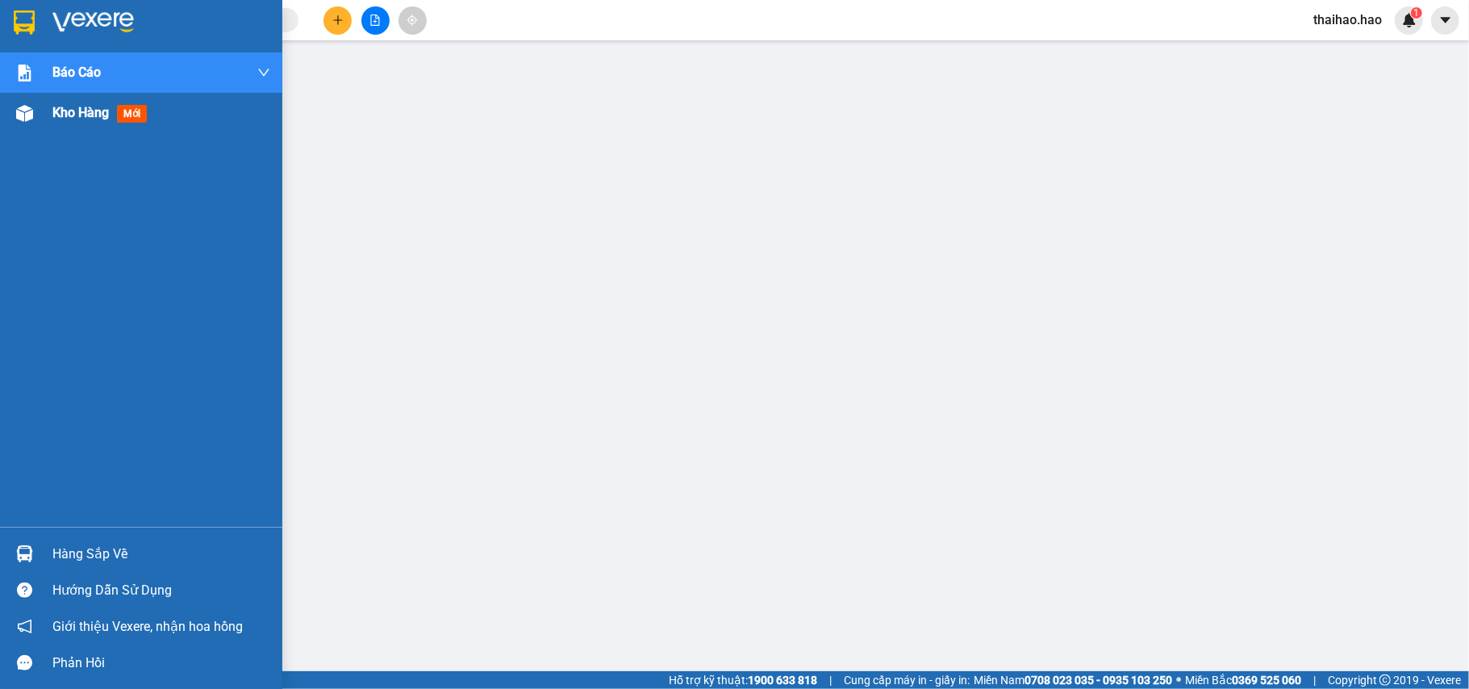
click at [35, 116] on div at bounding box center [24, 113] width 28 height 28
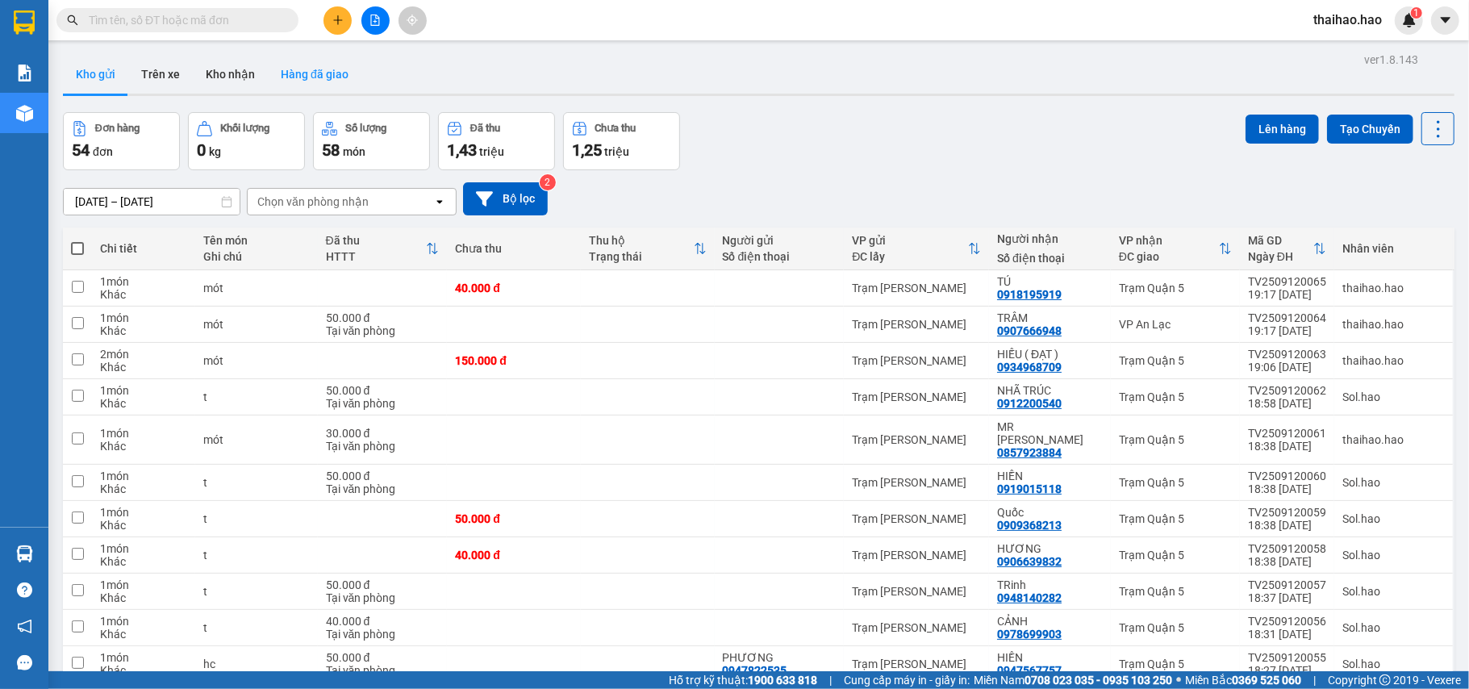
click at [331, 73] on button "Hàng đã giao" at bounding box center [315, 74] width 94 height 39
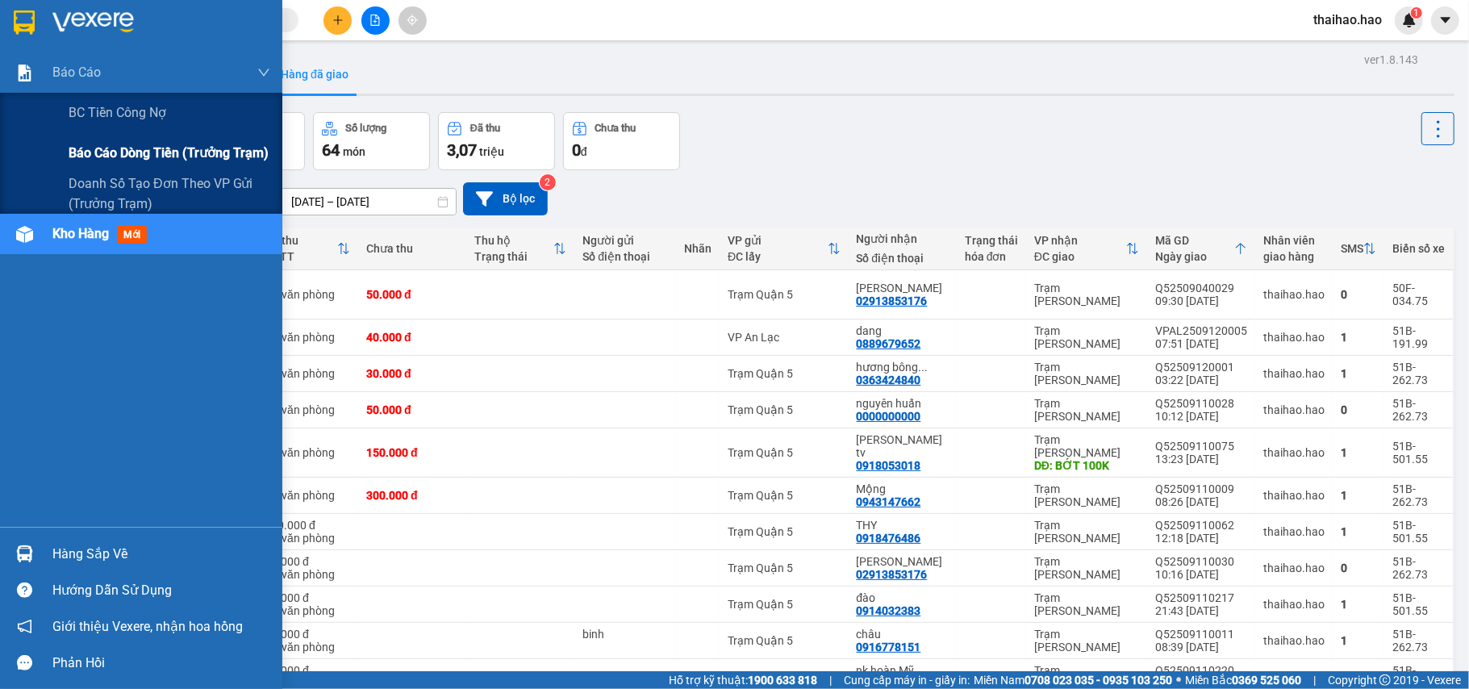
drag, startPoint x: 126, startPoint y: 126, endPoint x: 129, endPoint y: 147, distance: 21.2
click at [126, 127] on div "BC tiền công nợ" at bounding box center [170, 113] width 202 height 40
click at [129, 147] on span "Báo cáo dòng tiền (trưởng trạm)" at bounding box center [169, 153] width 200 height 20
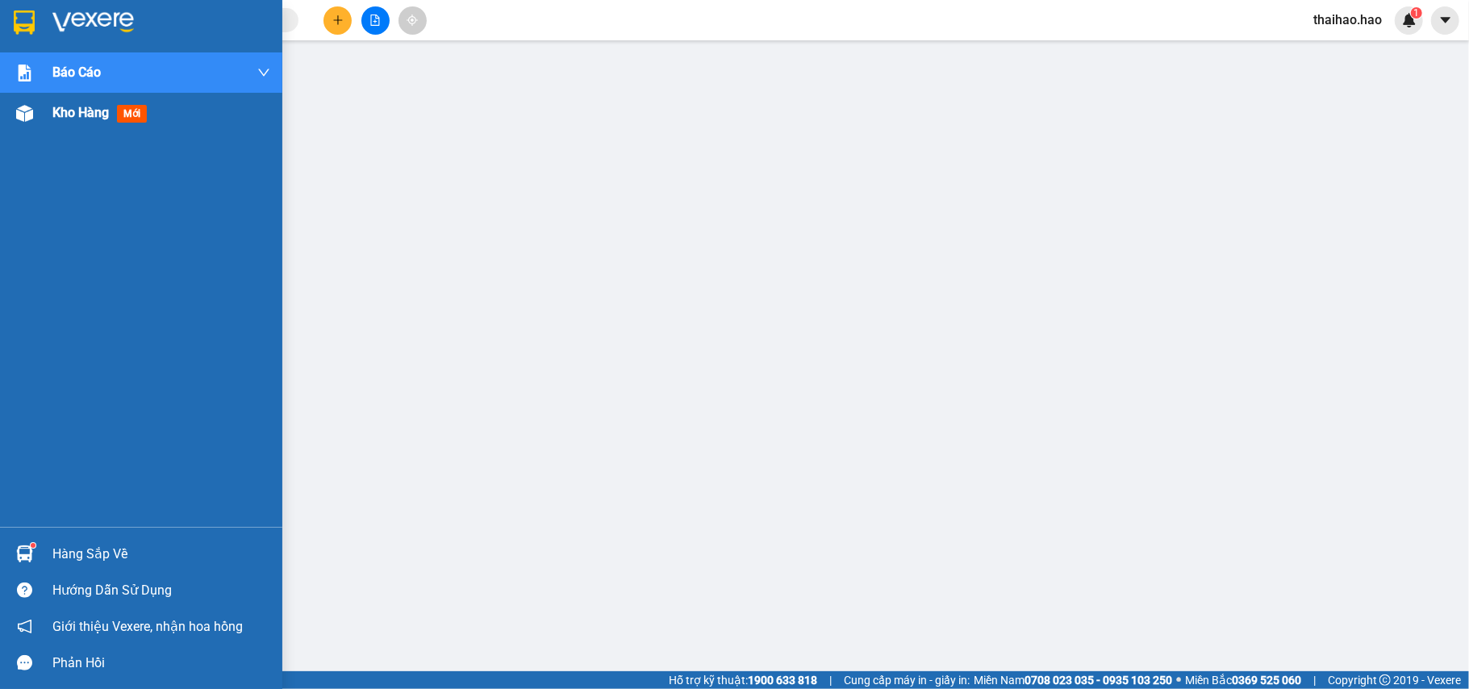
click at [40, 107] on div "Kho hàng mới" at bounding box center [141, 113] width 282 height 40
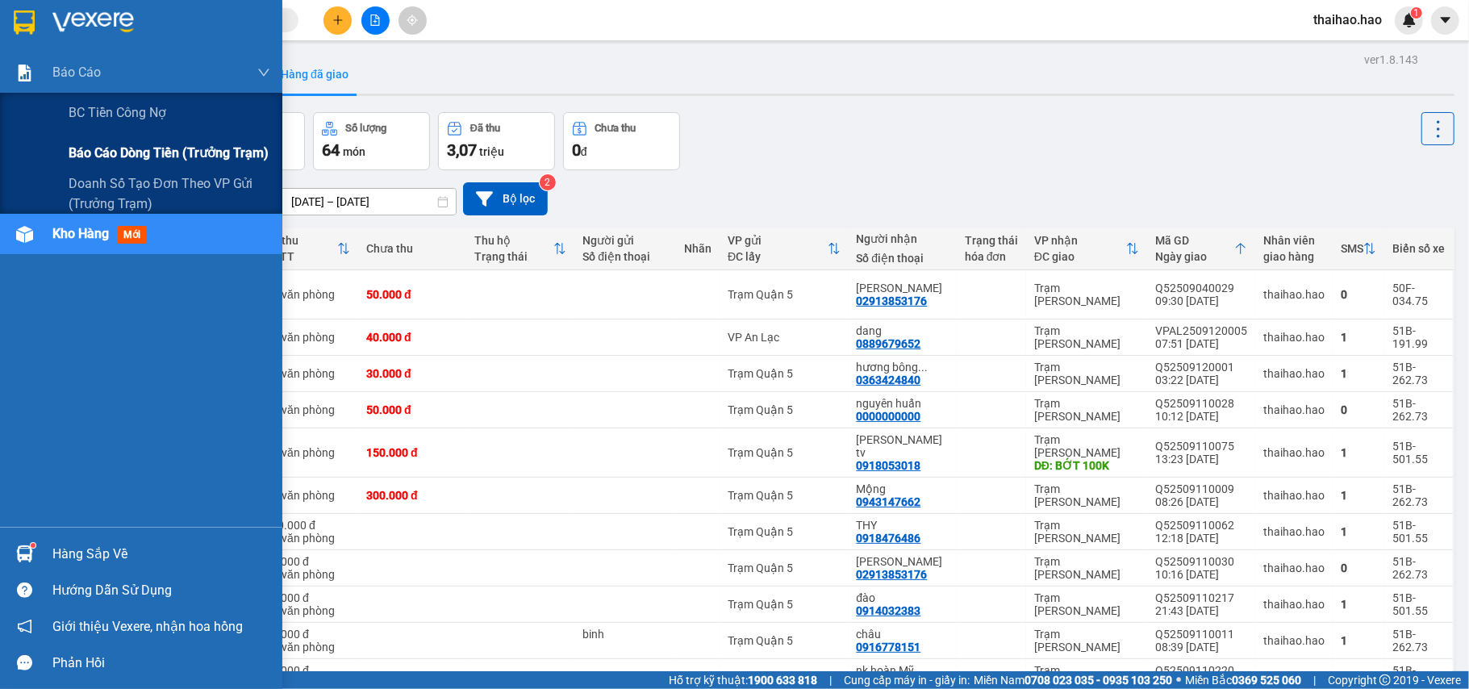
click at [145, 152] on span "Báo cáo dòng tiền (trưởng trạm)" at bounding box center [169, 153] width 200 height 20
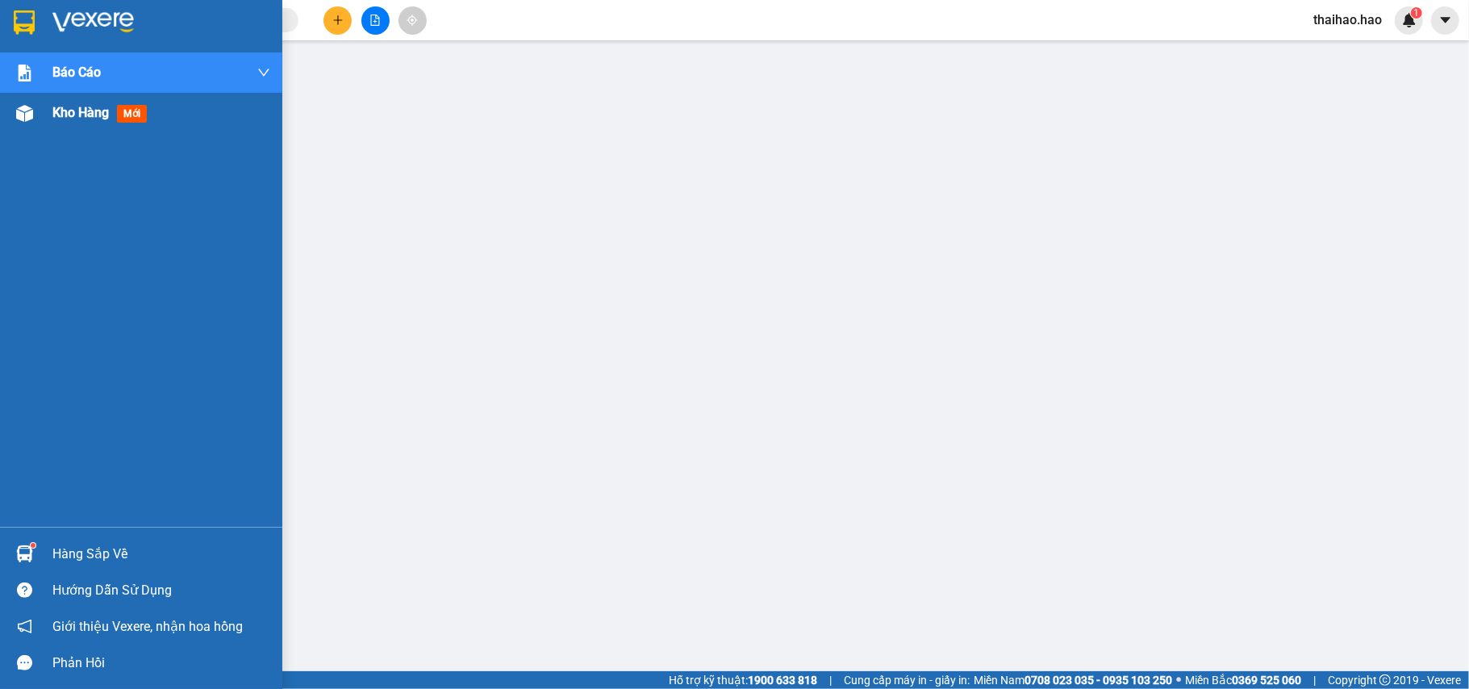
click at [23, 105] on img at bounding box center [24, 113] width 17 height 17
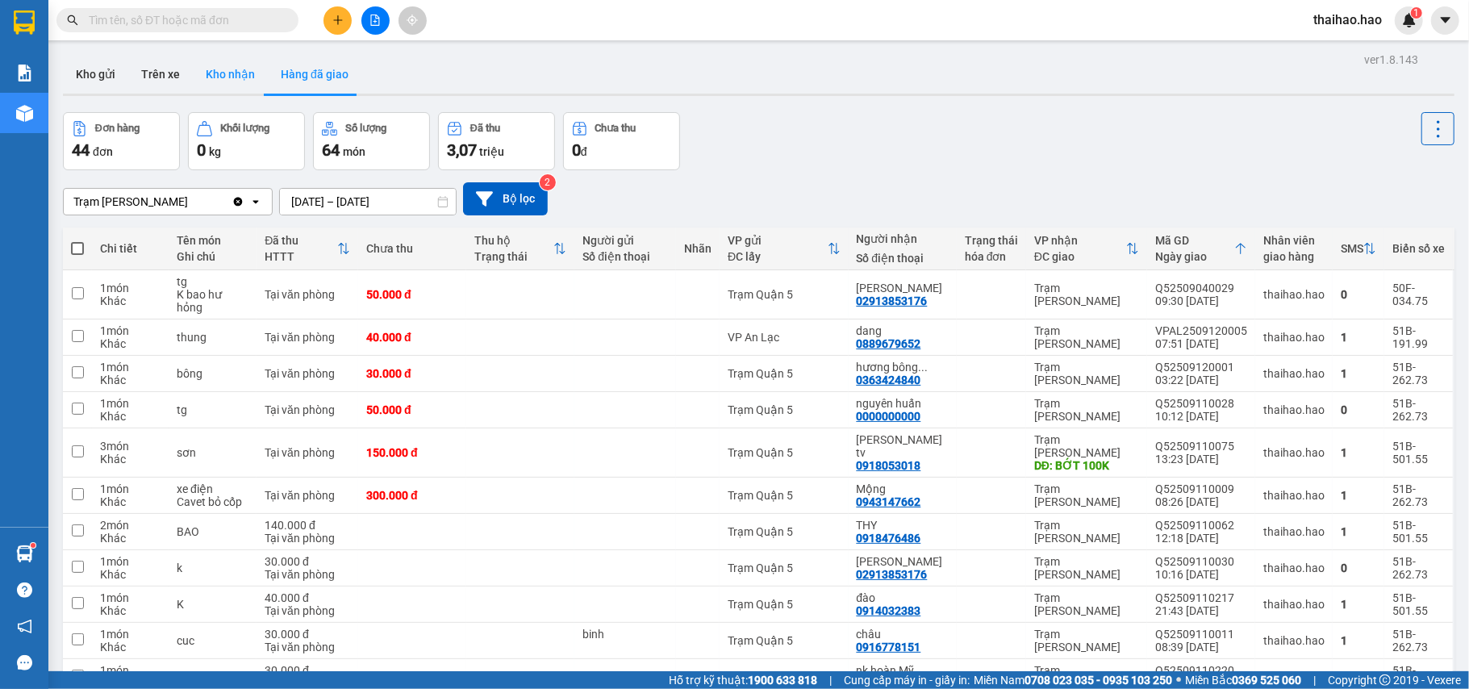
click at [239, 61] on button "Kho nhận" at bounding box center [230, 74] width 75 height 39
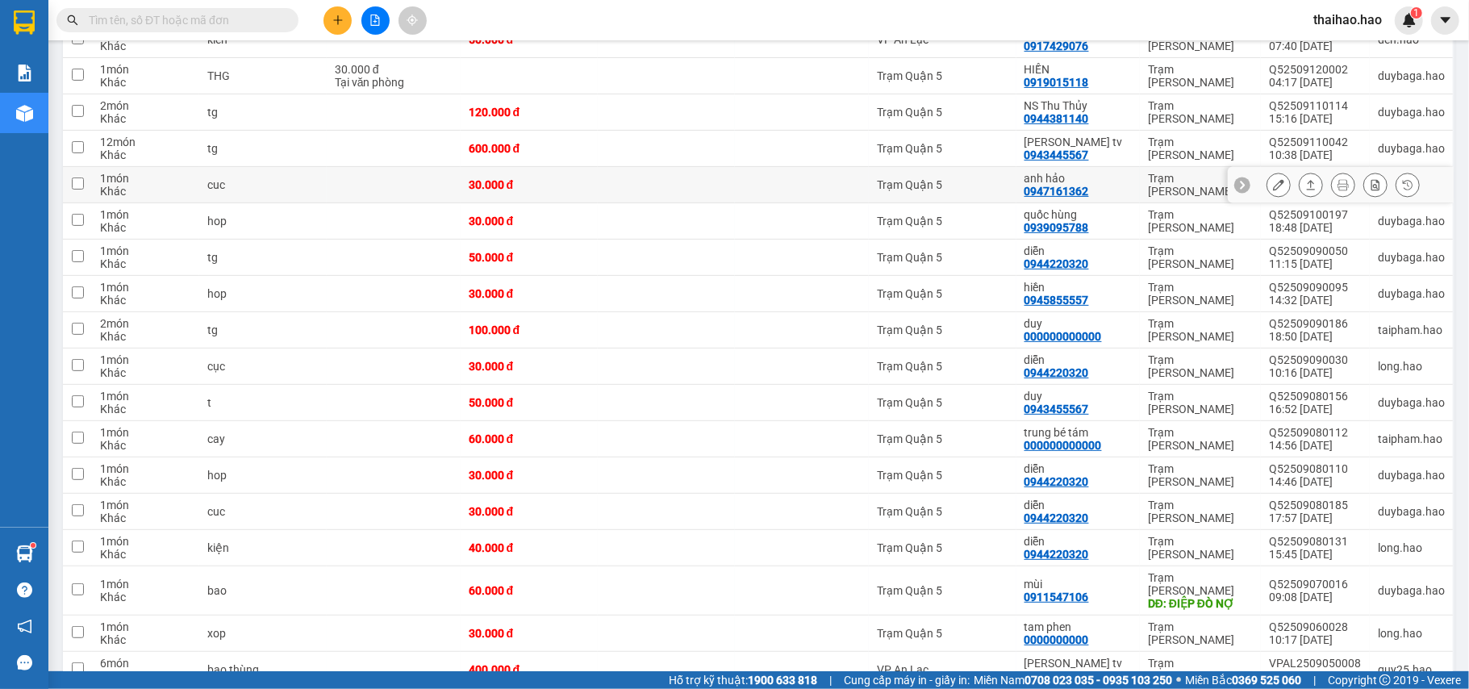
scroll to position [323, 0]
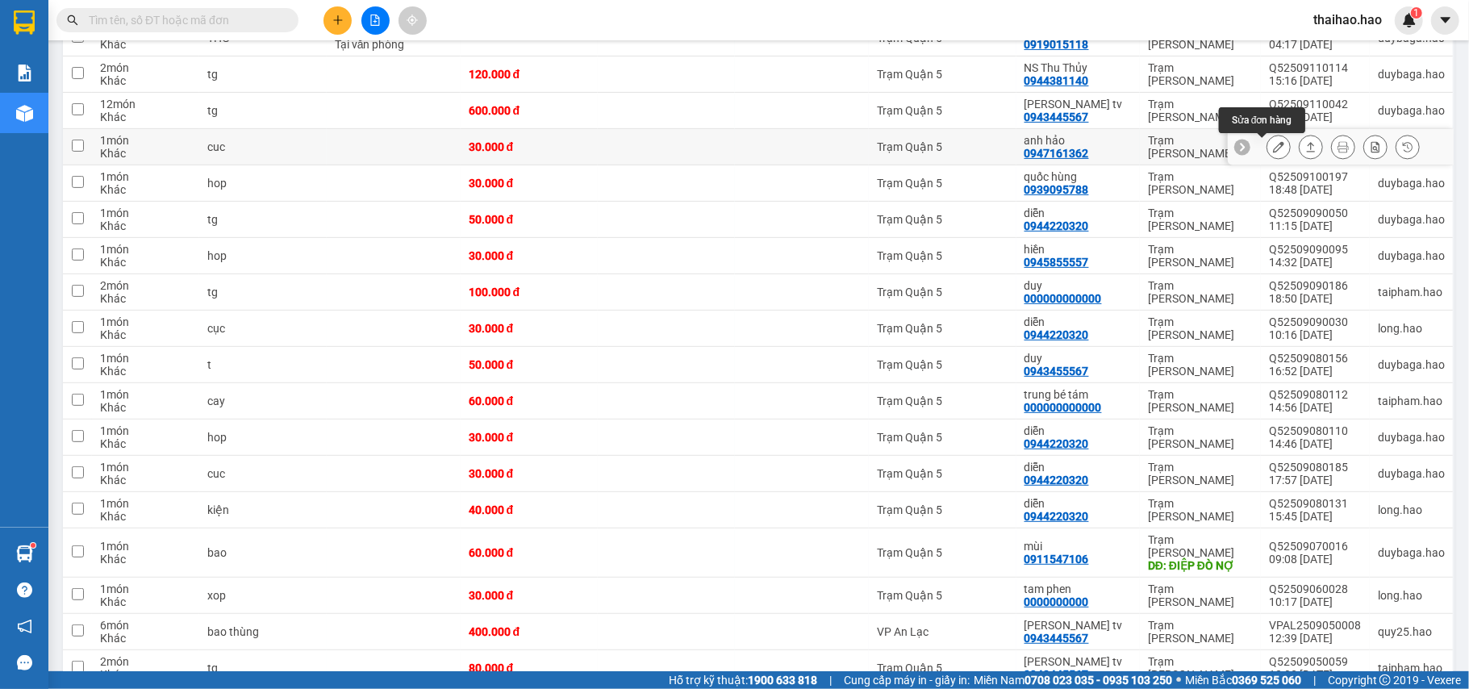
click at [1273, 150] on icon at bounding box center [1278, 146] width 11 height 11
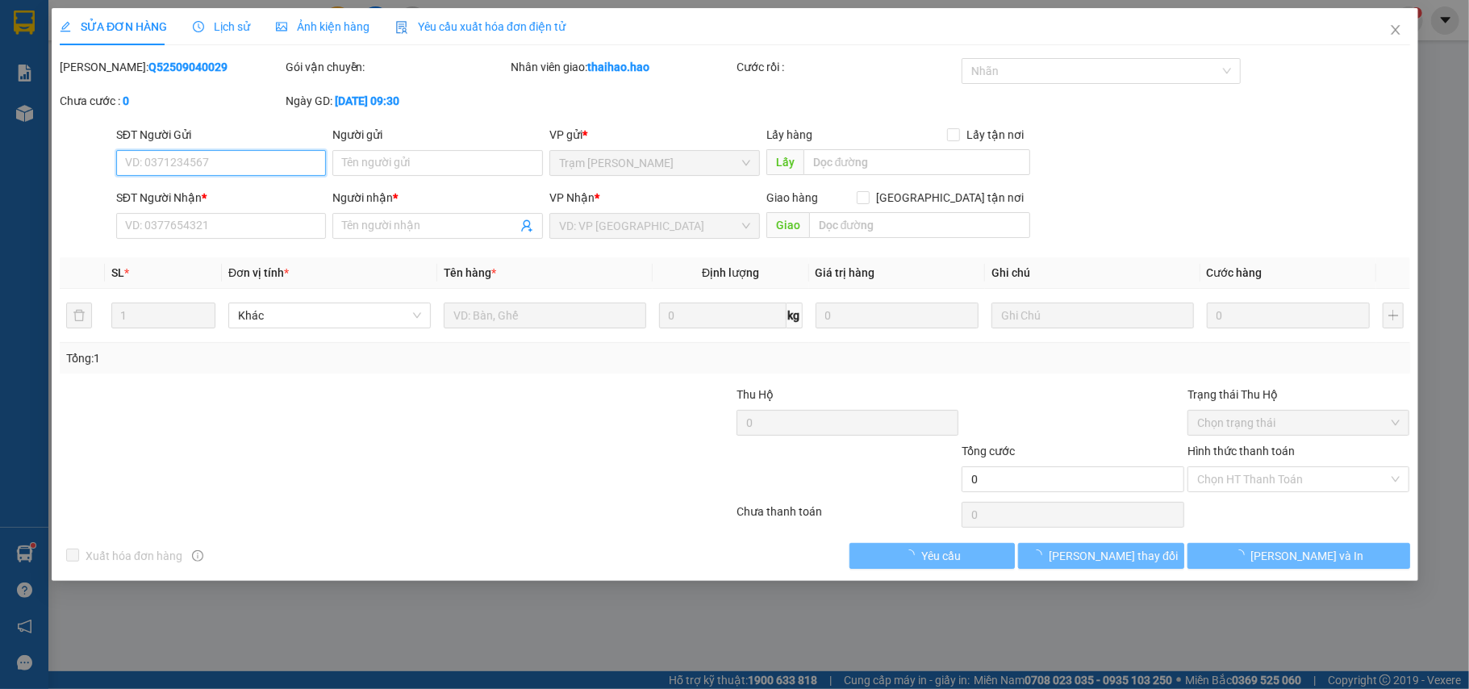
type input "0947161362"
type input "anh hảo"
type input "30.000"
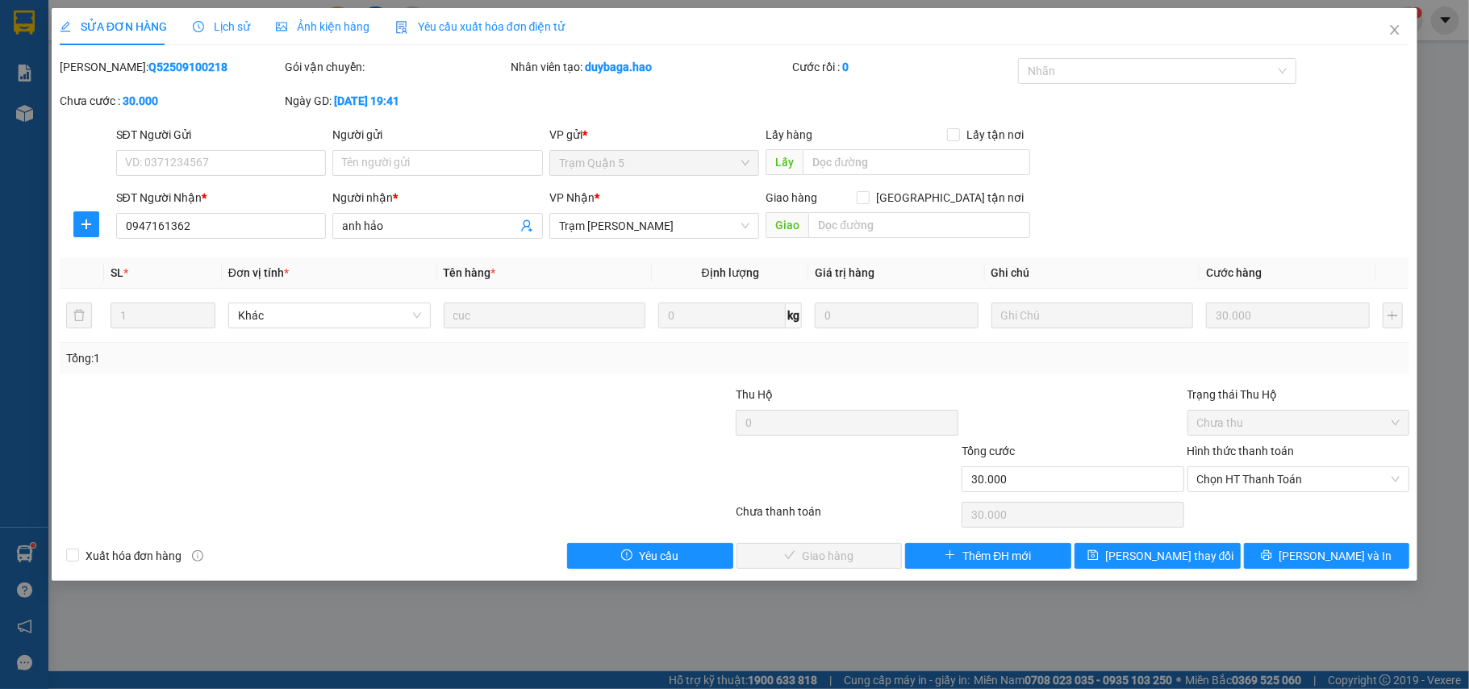
click at [352, 20] on span "Ảnh kiện hàng" at bounding box center [323, 26] width 94 height 13
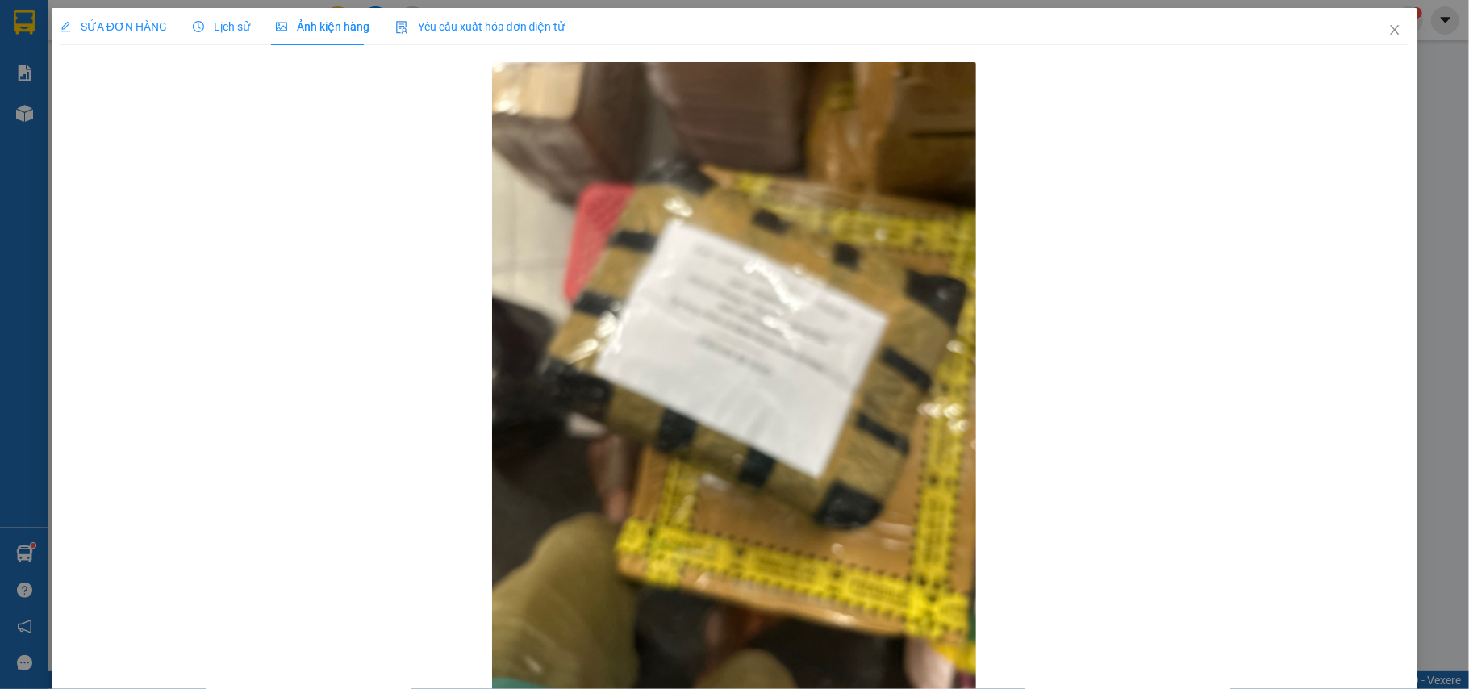
click at [121, 27] on span "SỬA ĐƠN HÀNG" at bounding box center [113, 26] width 107 height 13
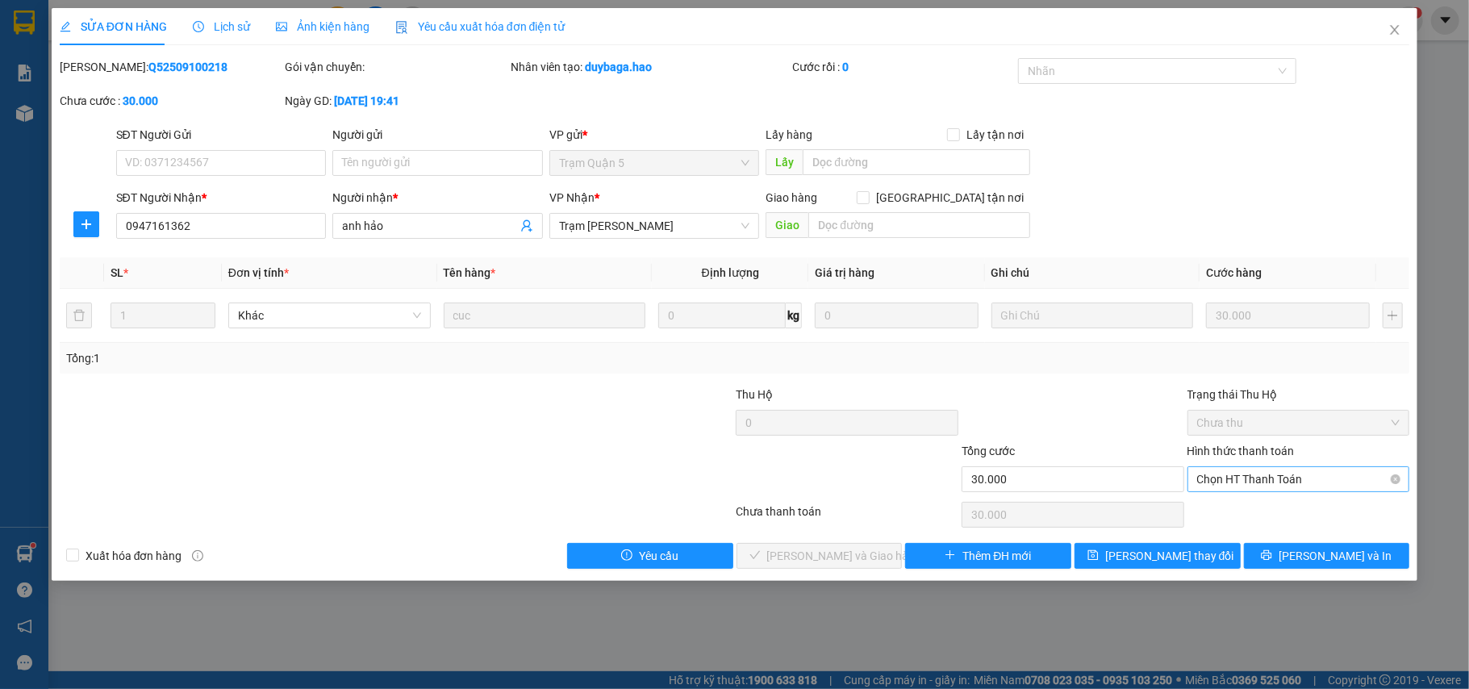
drag, startPoint x: 1245, startPoint y: 472, endPoint x: 1244, endPoint y: 491, distance: 19.4
click at [1245, 481] on span "Chọn HT Thanh Toán" at bounding box center [1298, 479] width 203 height 24
click at [1233, 515] on div "Tại văn phòng" at bounding box center [1298, 513] width 203 height 18
type input "0"
click at [805, 559] on span "Lưu và Giao hàng" at bounding box center [844, 556] width 155 height 18
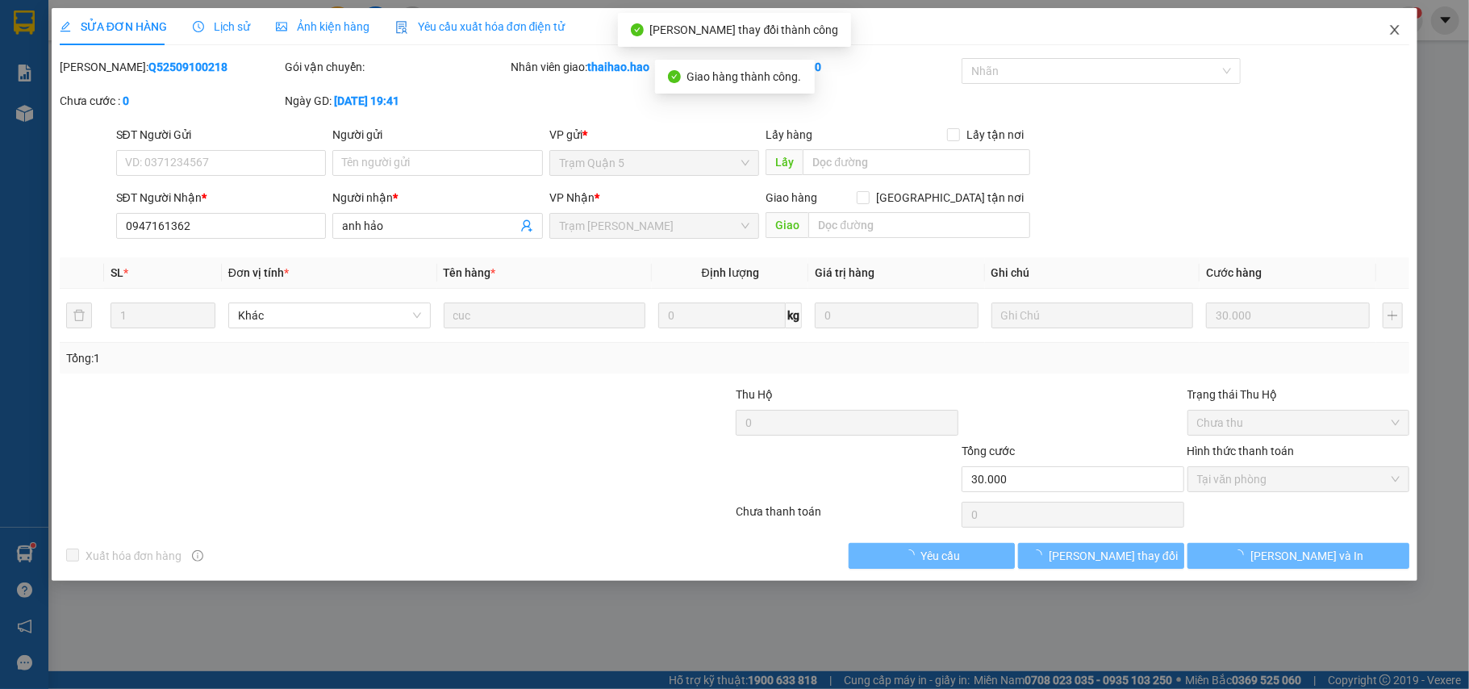
click at [1394, 23] on span "Close" at bounding box center [1394, 30] width 45 height 45
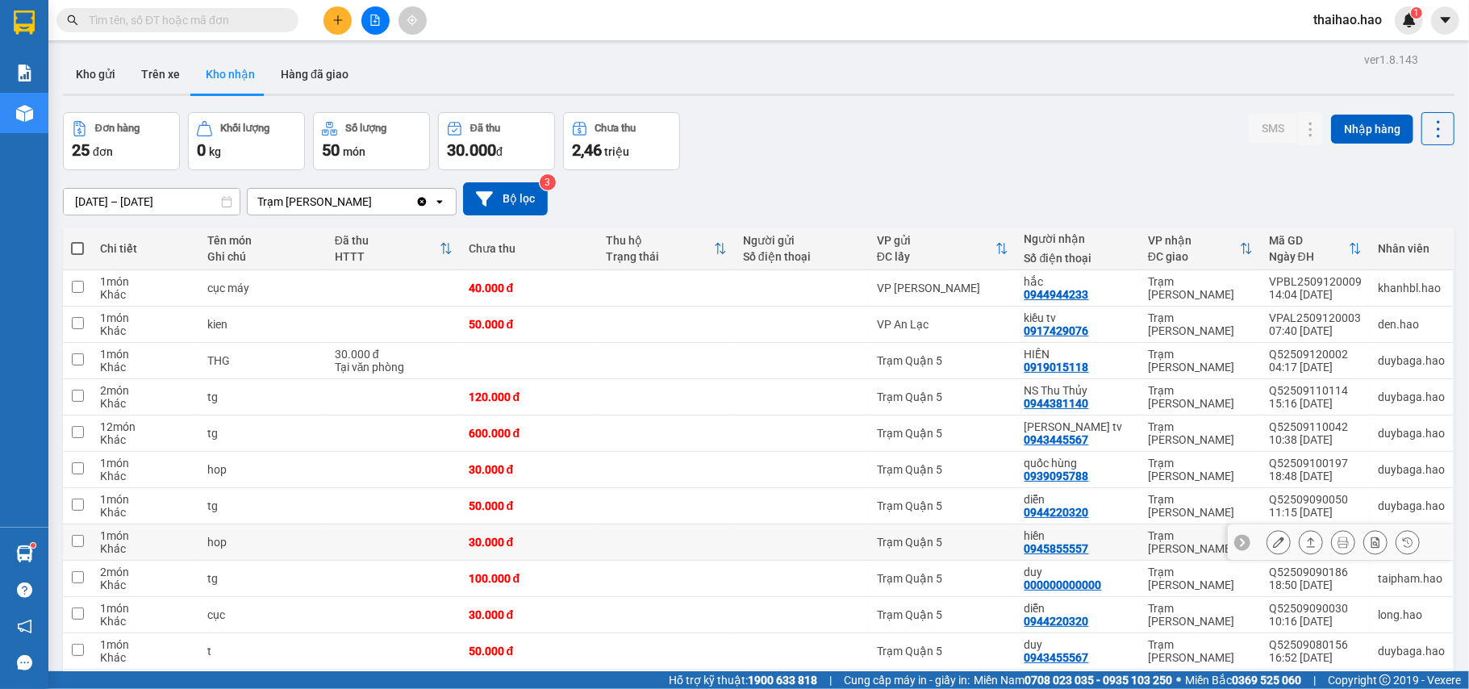
click at [1337, 543] on icon at bounding box center [1342, 541] width 11 height 11
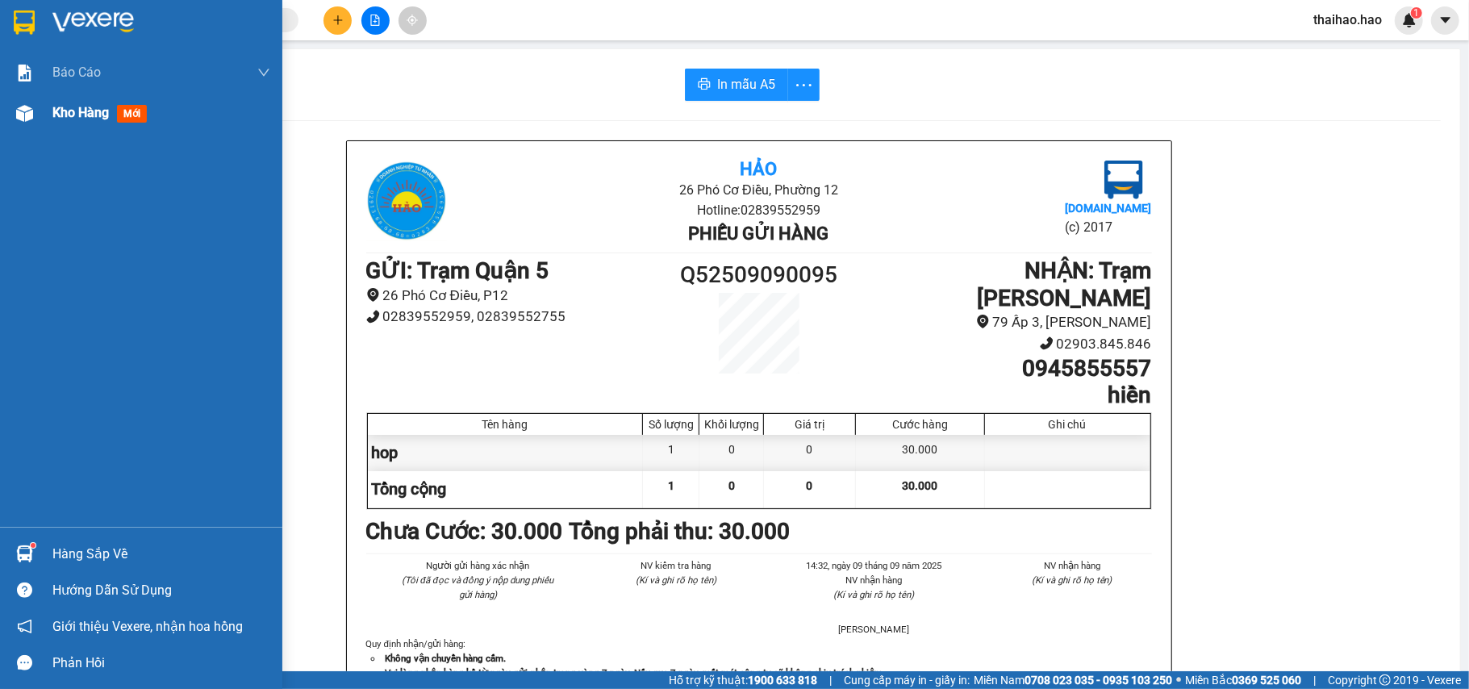
click at [52, 111] on span "Kho hàng" at bounding box center [80, 112] width 56 height 15
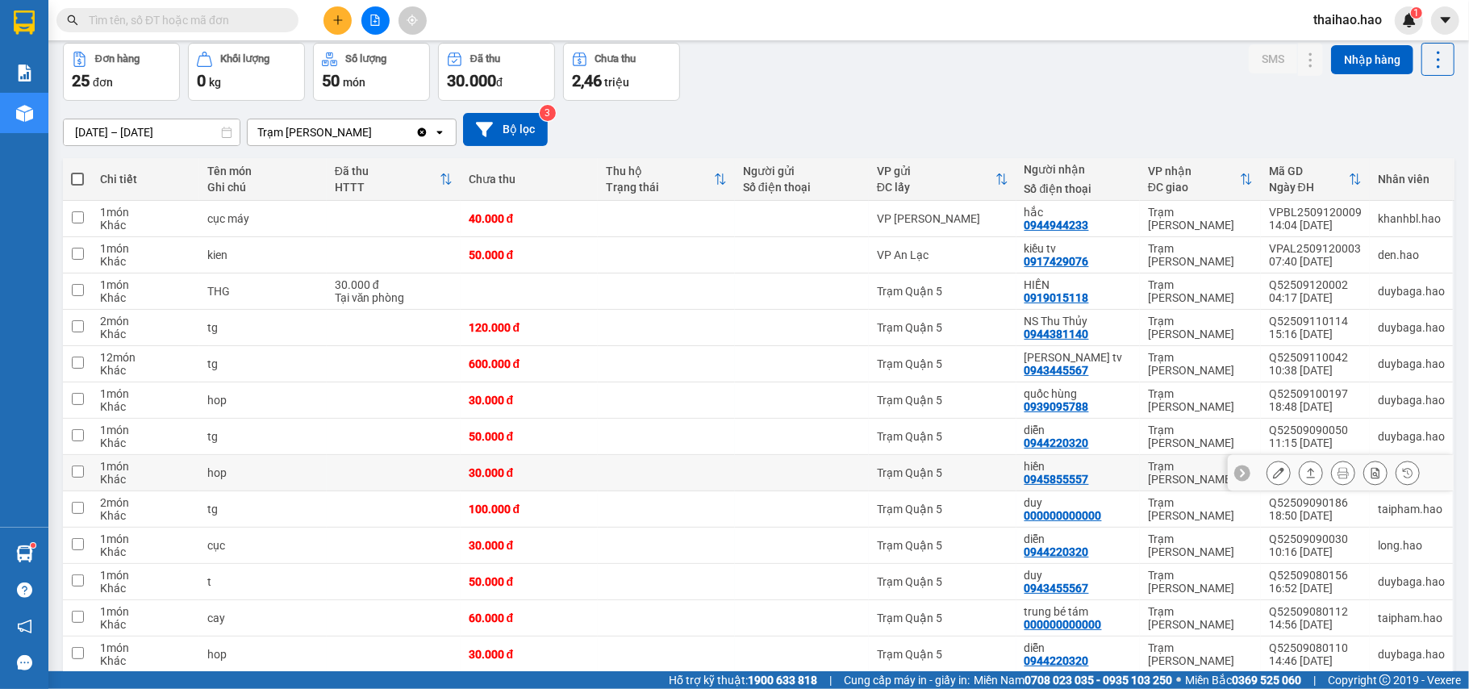
scroll to position [107, 0]
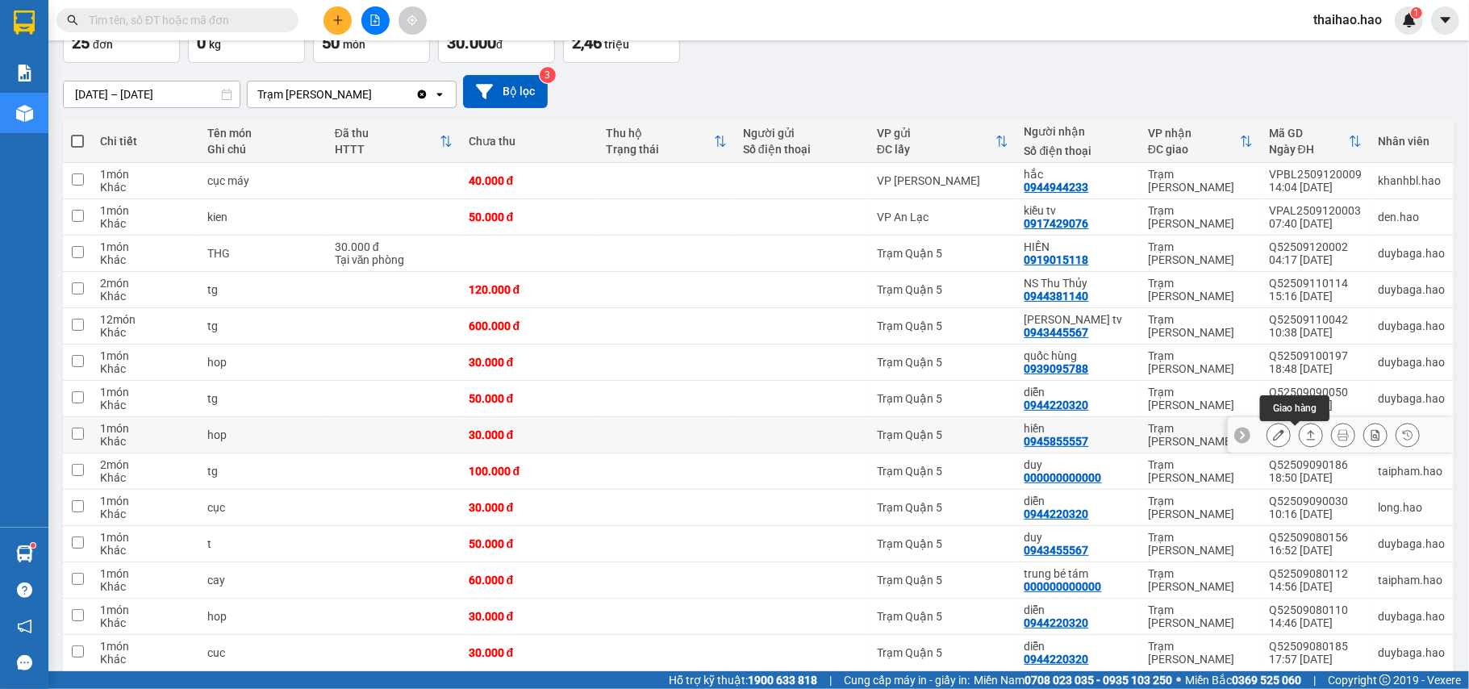
click at [1305, 437] on icon at bounding box center [1310, 434] width 11 height 11
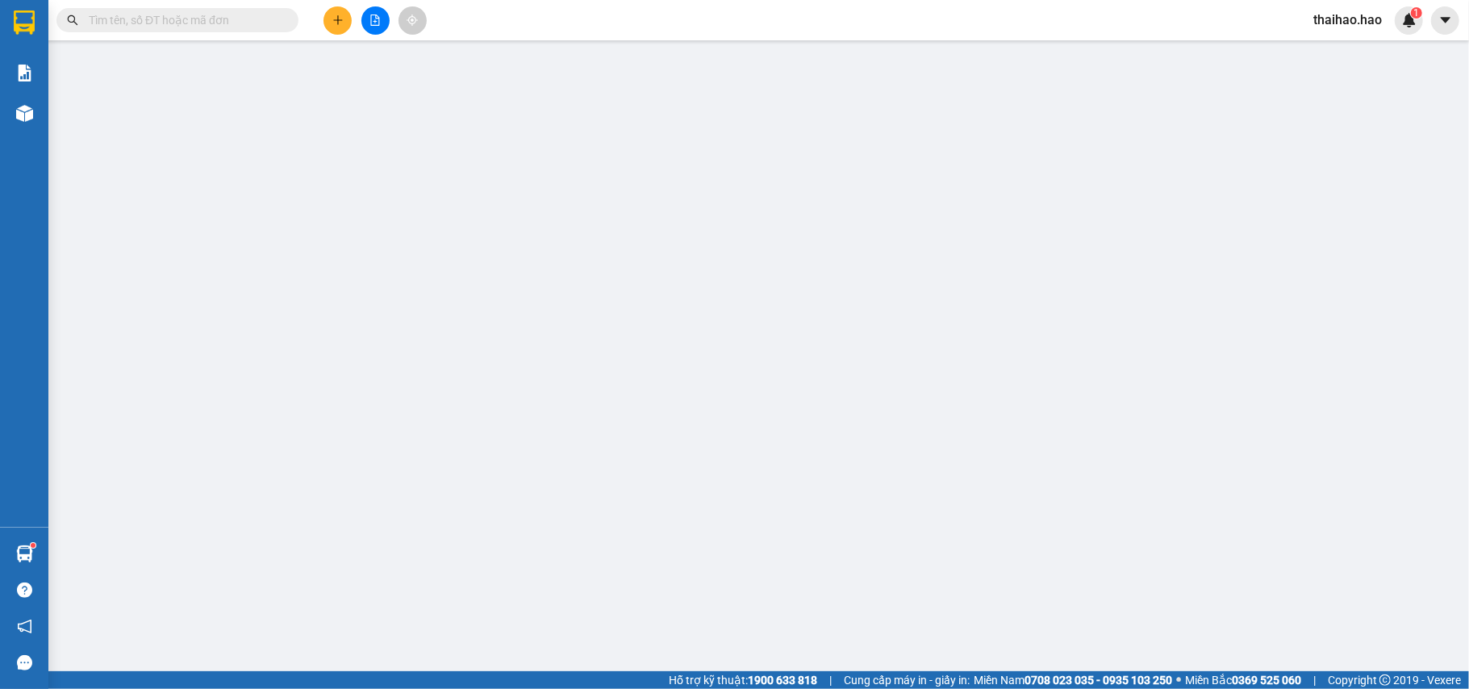
type input "0945855557"
type input "hiền"
type input "30.000"
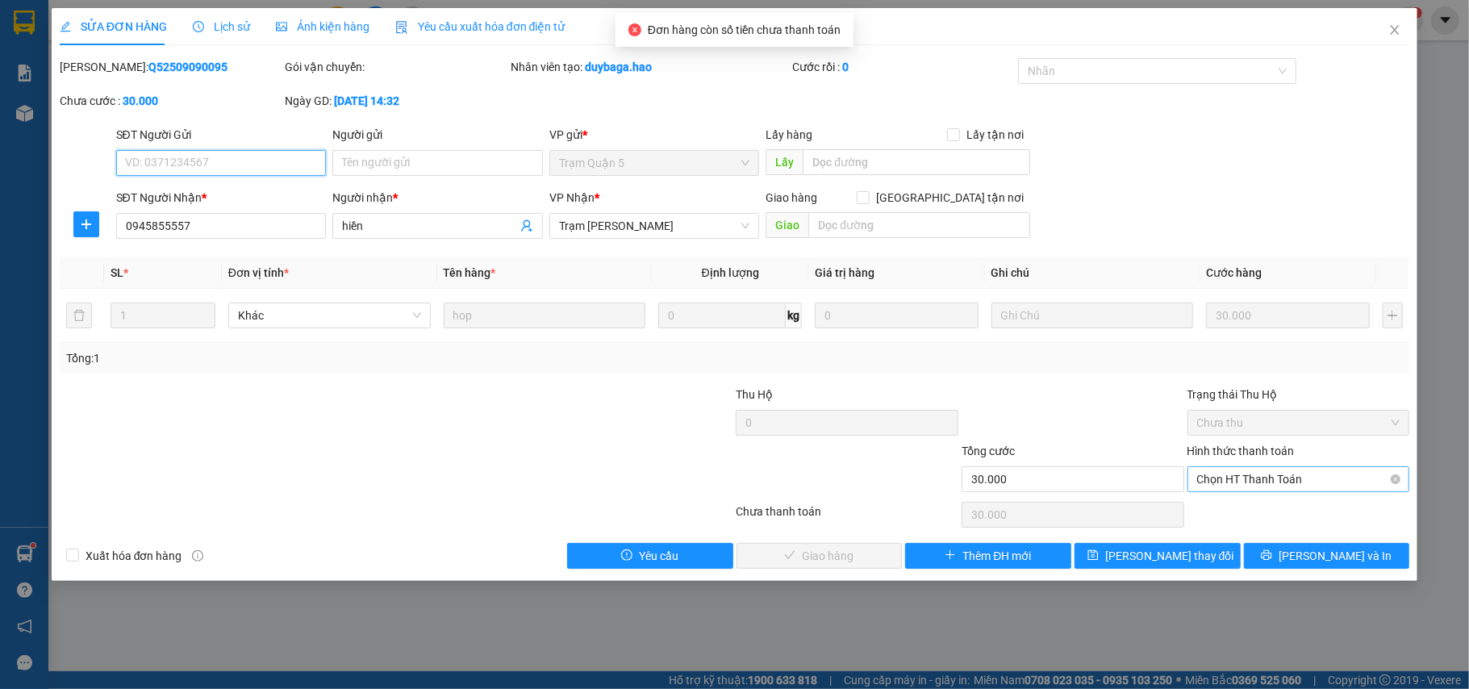
drag, startPoint x: 1275, startPoint y: 482, endPoint x: 1273, endPoint y: 494, distance: 11.5
click at [1275, 484] on span "Chọn HT Thanh Toán" at bounding box center [1298, 479] width 203 height 24
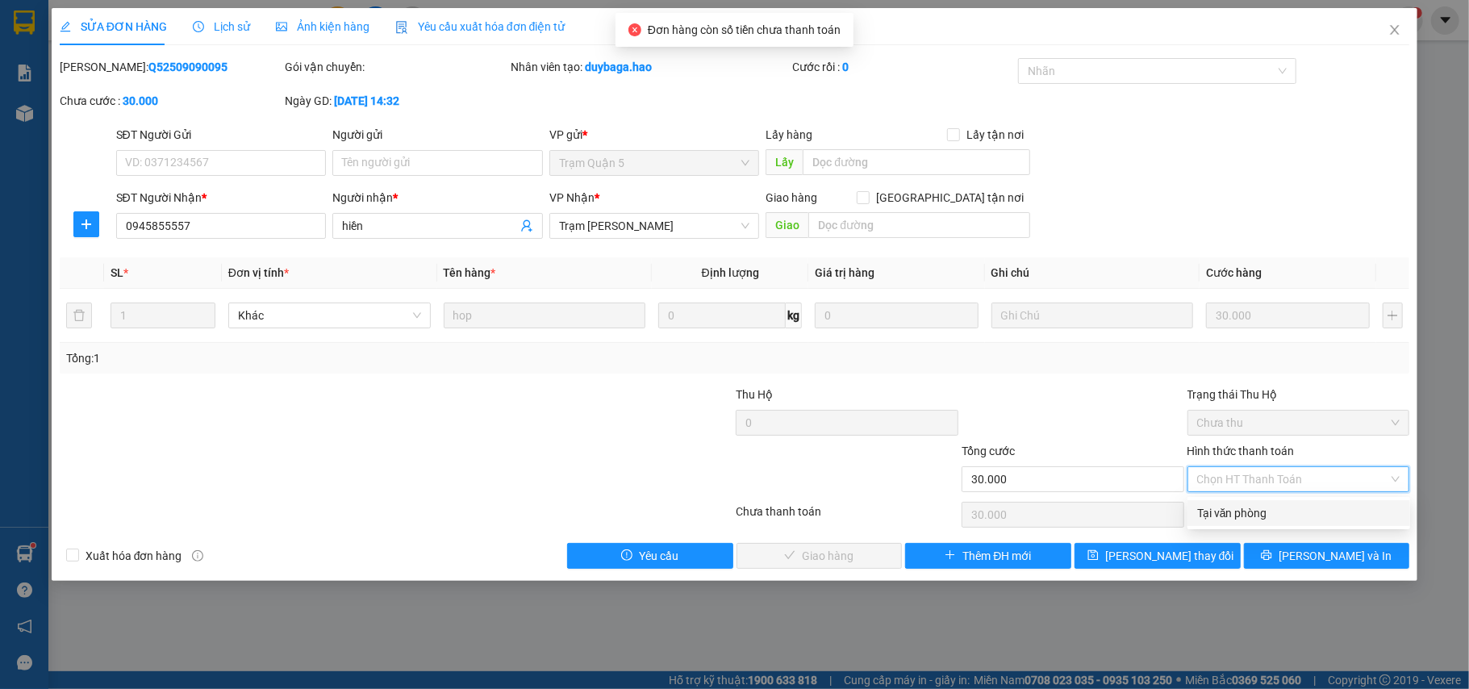
drag, startPoint x: 1265, startPoint y: 510, endPoint x: 1094, endPoint y: 519, distance: 171.3
click at [1262, 511] on div "Tại văn phòng" at bounding box center [1298, 513] width 203 height 18
type input "0"
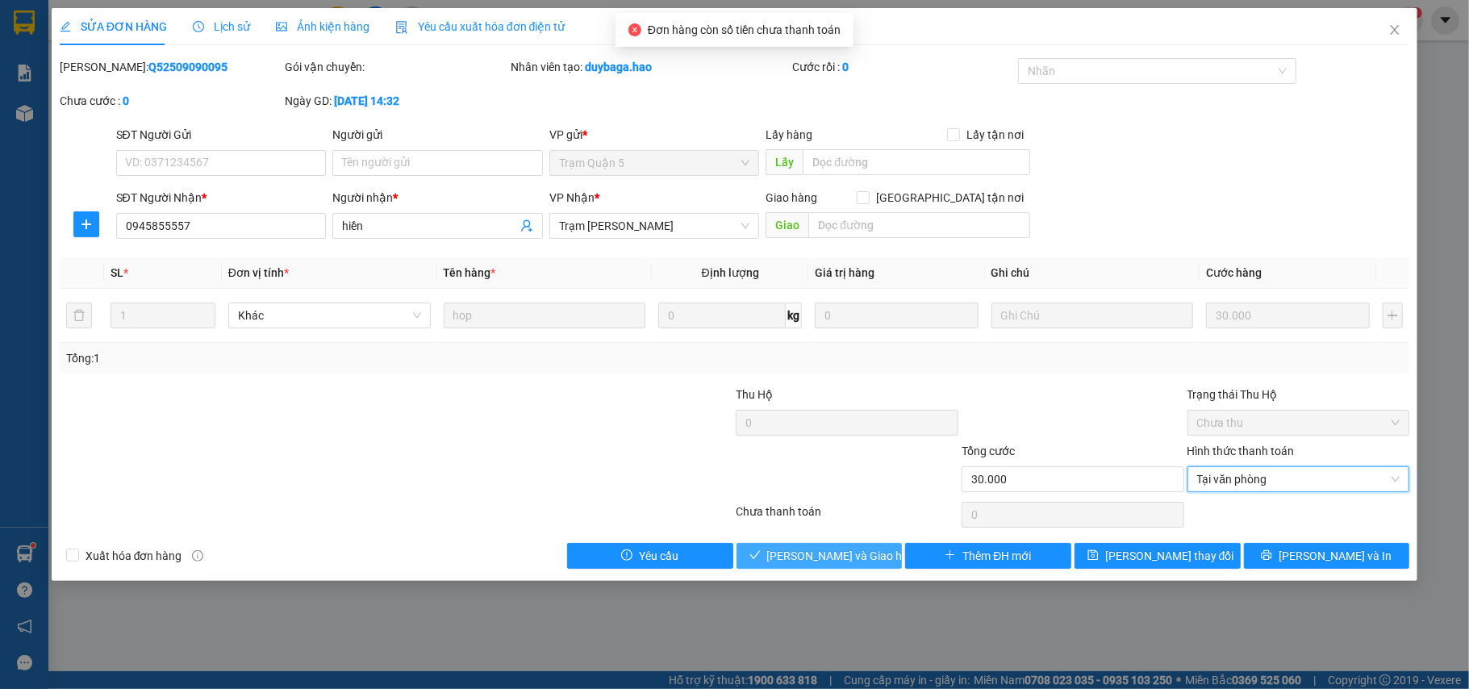
drag, startPoint x: 860, startPoint y: 553, endPoint x: 947, endPoint y: 524, distance: 91.8
click at [861, 553] on span "Lưu và Giao hàng" at bounding box center [844, 556] width 155 height 18
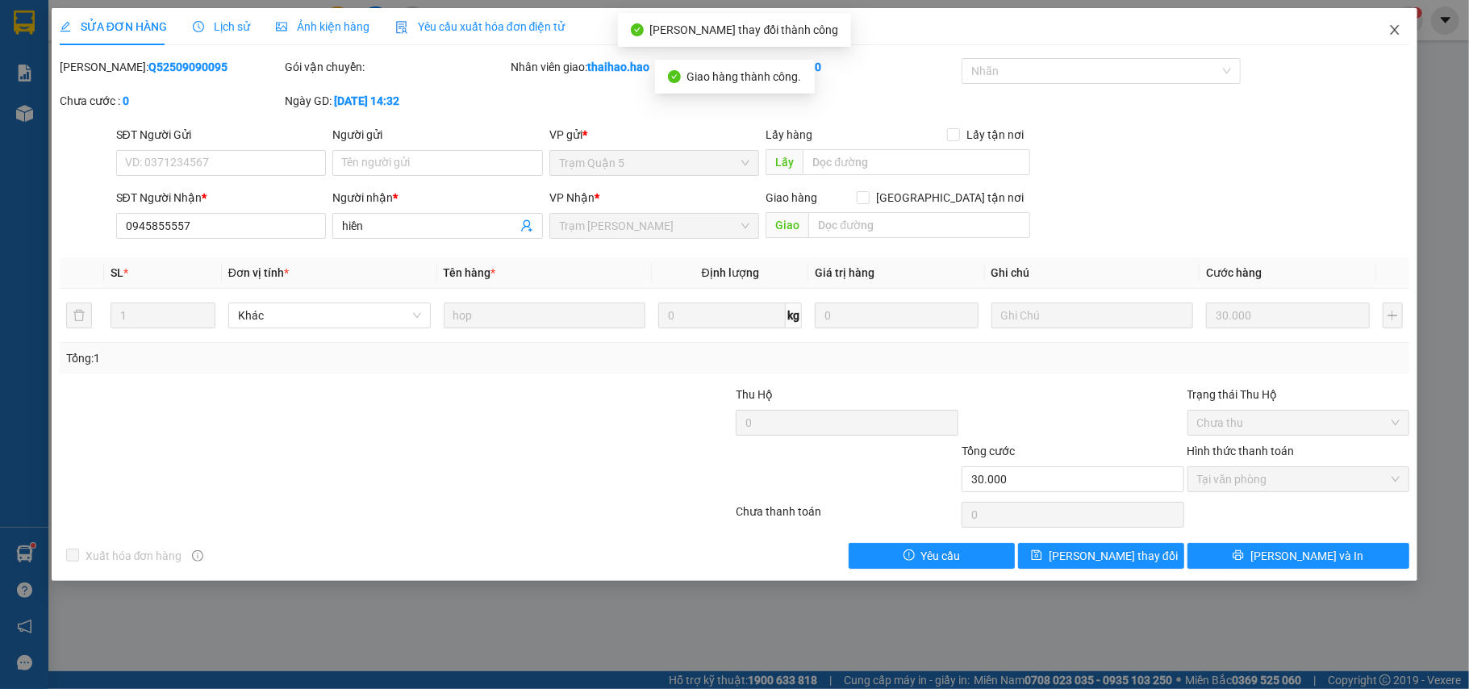
click at [1379, 30] on span "Close" at bounding box center [1394, 30] width 45 height 45
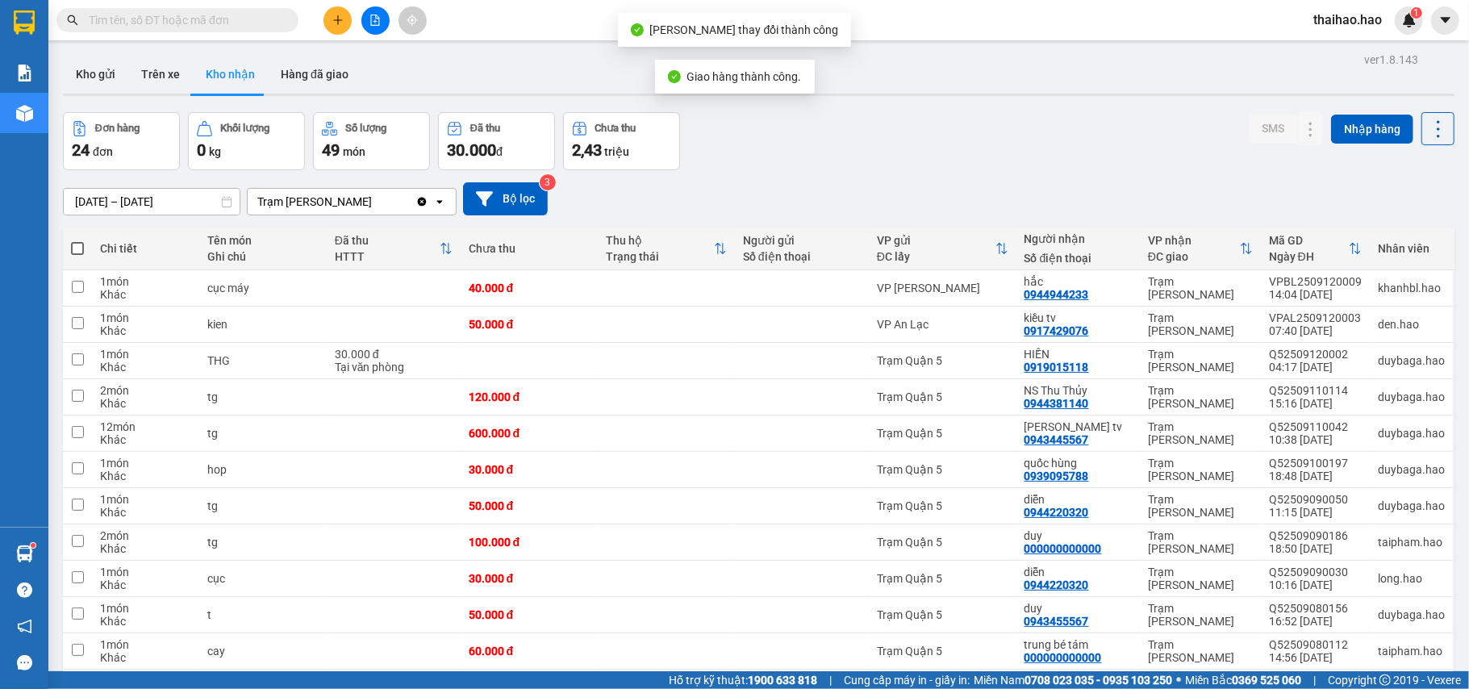
drag, startPoint x: 166, startPoint y: 71, endPoint x: 169, endPoint y: 114, distance: 42.9
click at [165, 73] on button "Trên xe" at bounding box center [160, 74] width 65 height 39
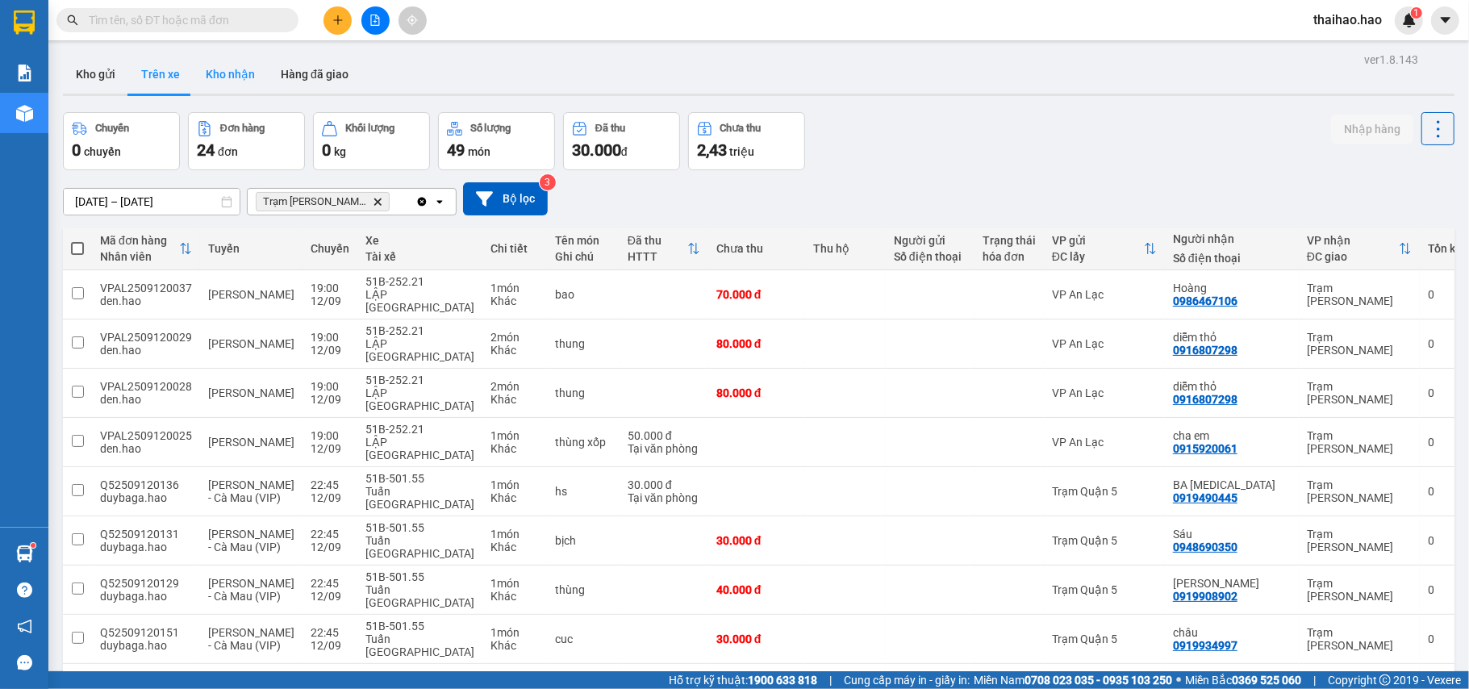
click at [220, 59] on button "Kho nhận" at bounding box center [230, 74] width 75 height 39
type input "[DATE] – [DATE]"
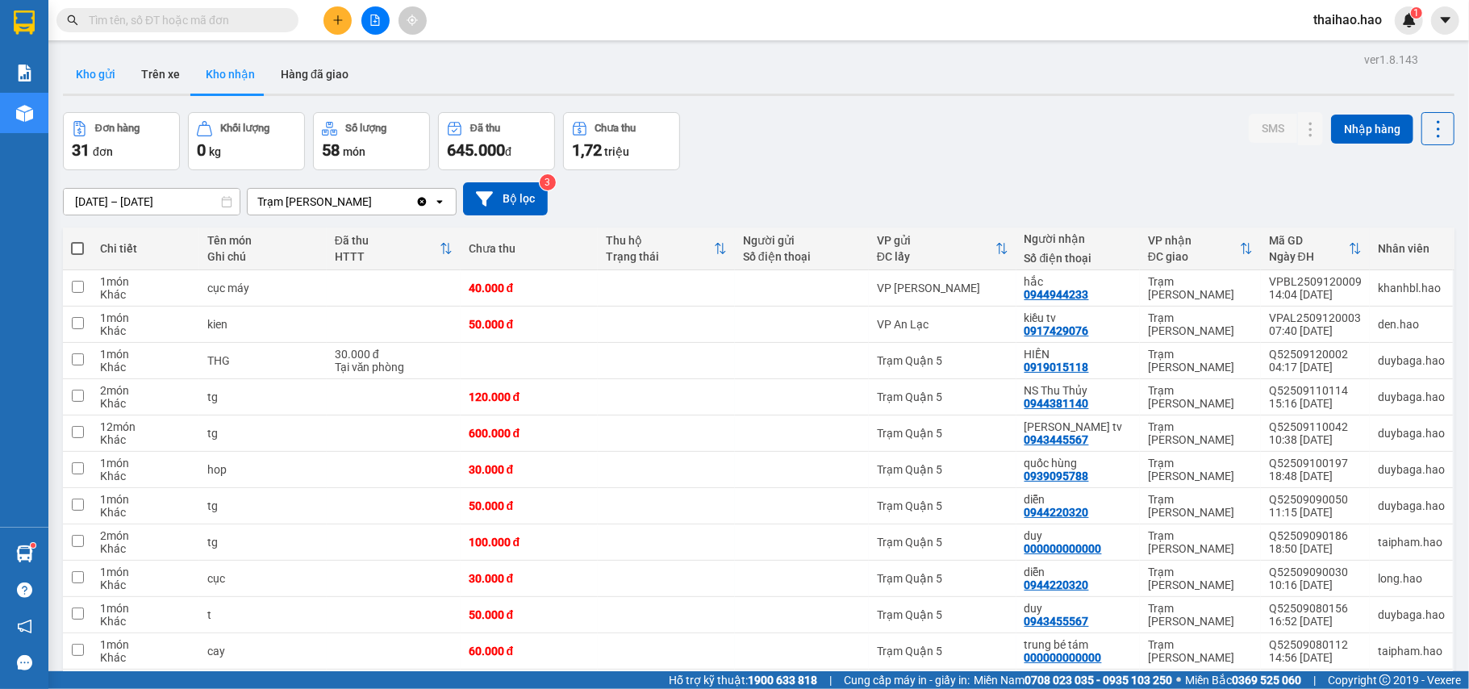
click at [90, 90] on button "Kho gửi" at bounding box center [95, 74] width 65 height 39
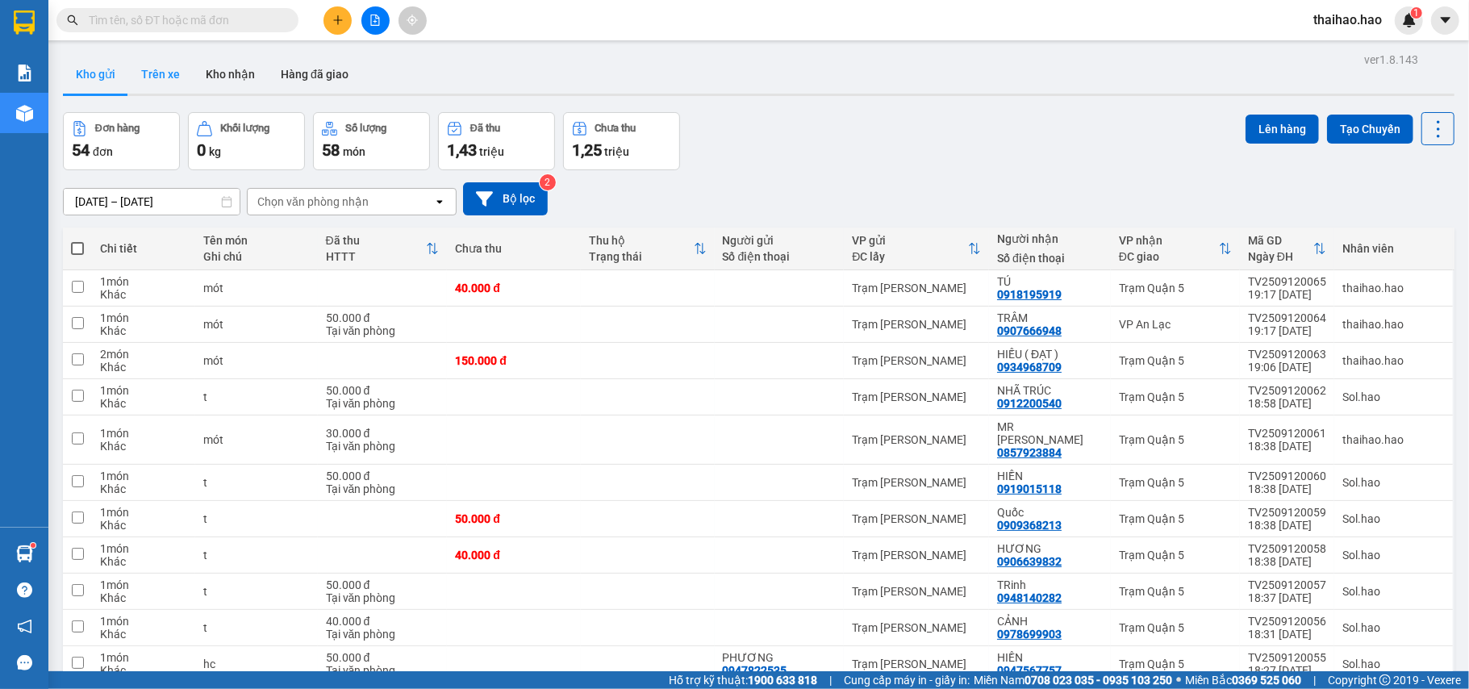
click at [139, 65] on button "Trên xe" at bounding box center [160, 74] width 65 height 39
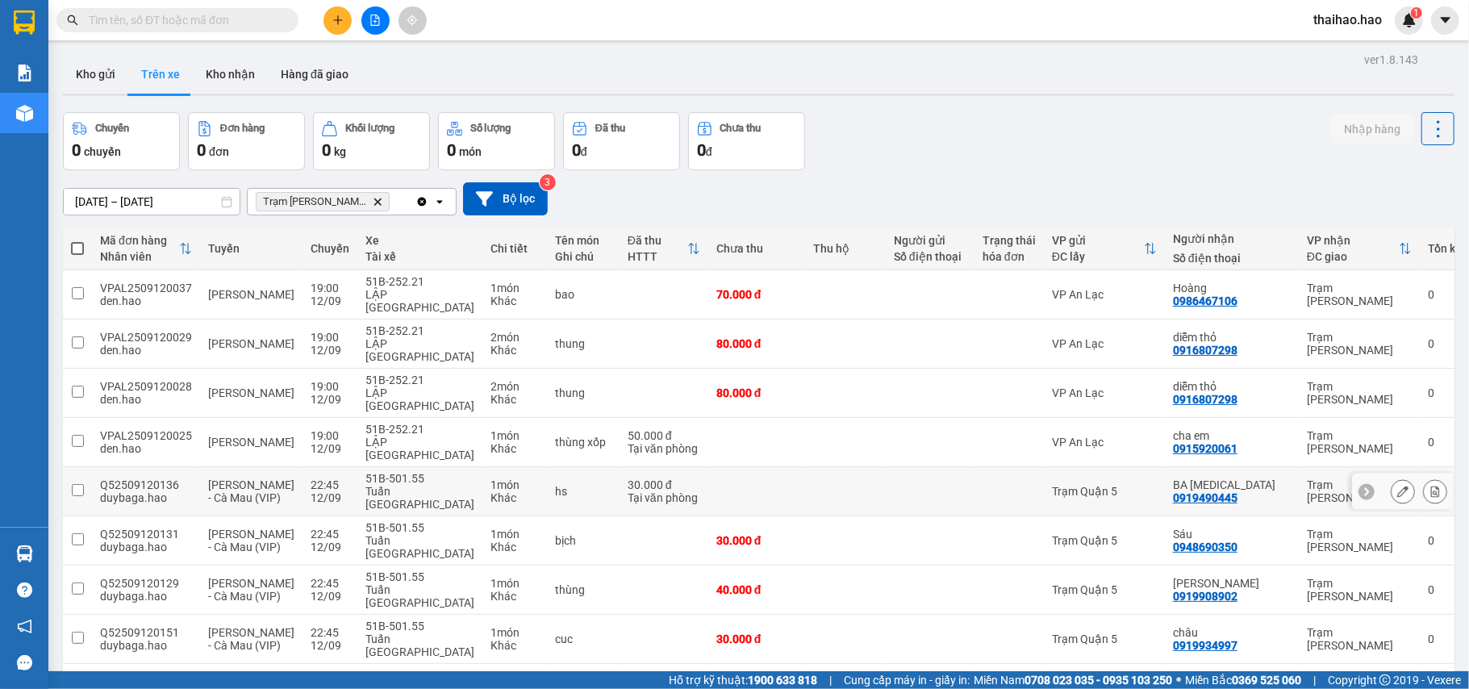
click at [1391, 478] on button at bounding box center [1402, 492] width 23 height 28
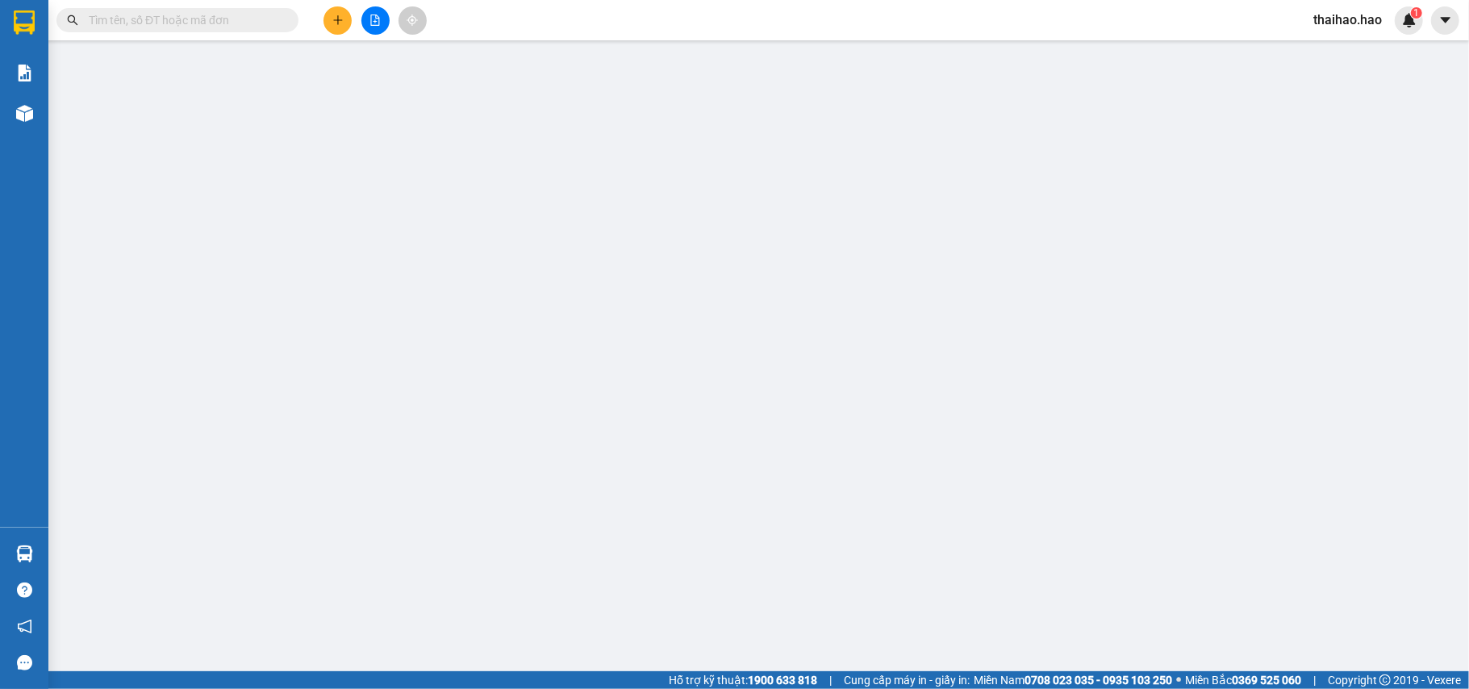
type input "0919490445"
type input "BA [MEDICAL_DATA]"
type input "30.000"
type input "0"
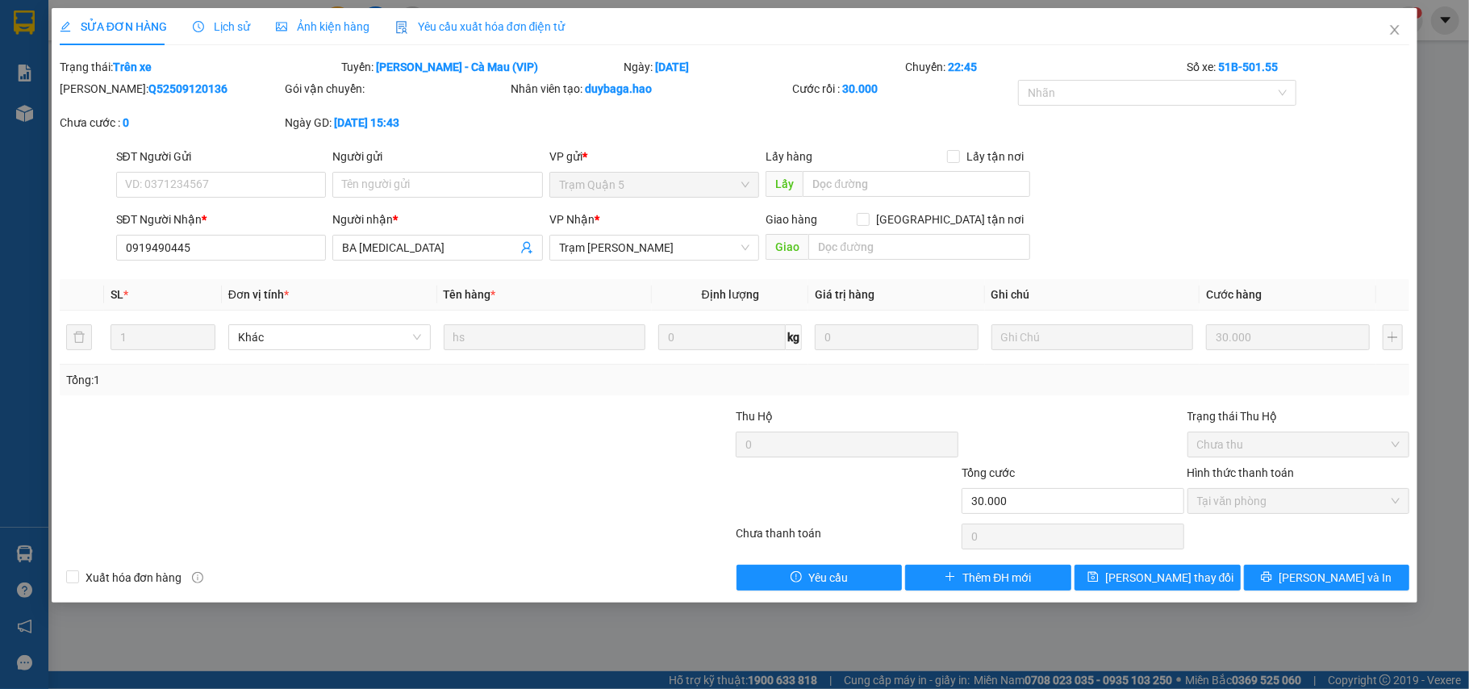
click at [233, 8] on div "Lịch sử" at bounding box center [221, 26] width 57 height 37
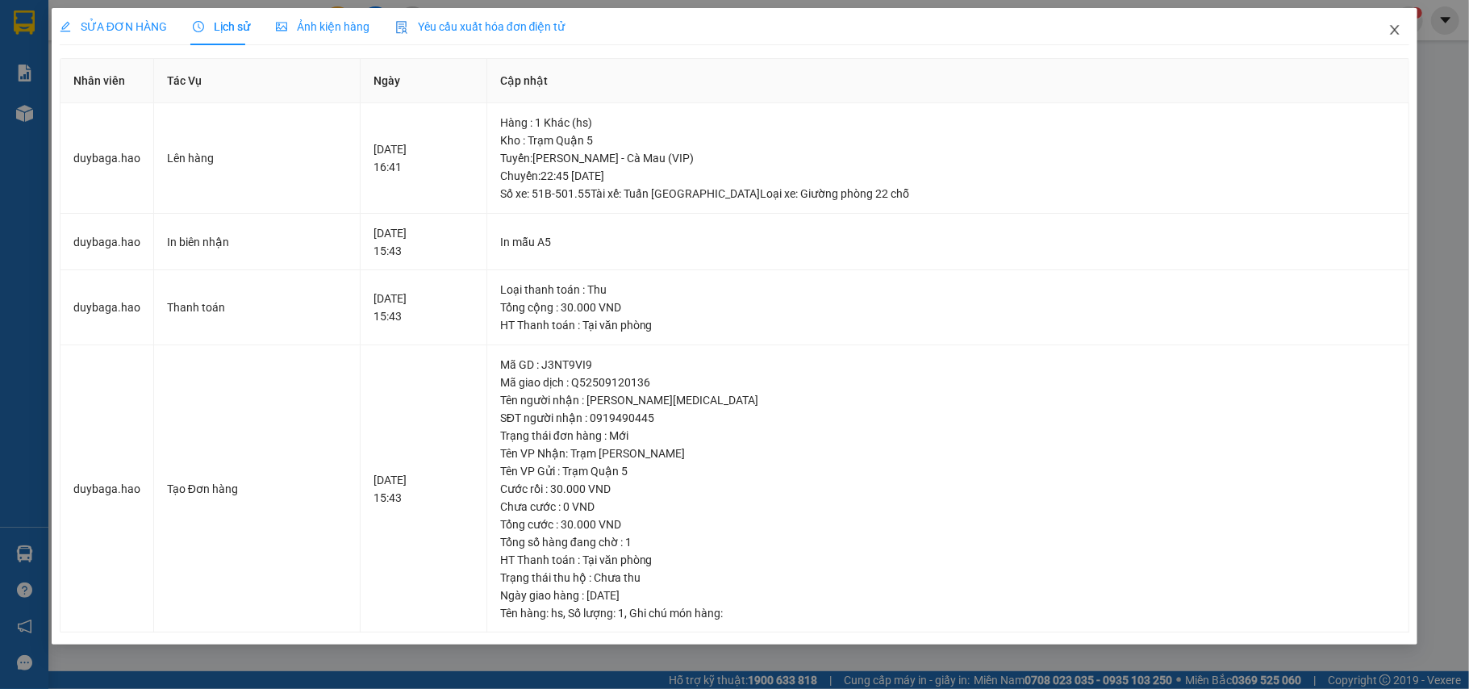
click at [1401, 36] on icon "close" at bounding box center [1394, 29] width 13 height 13
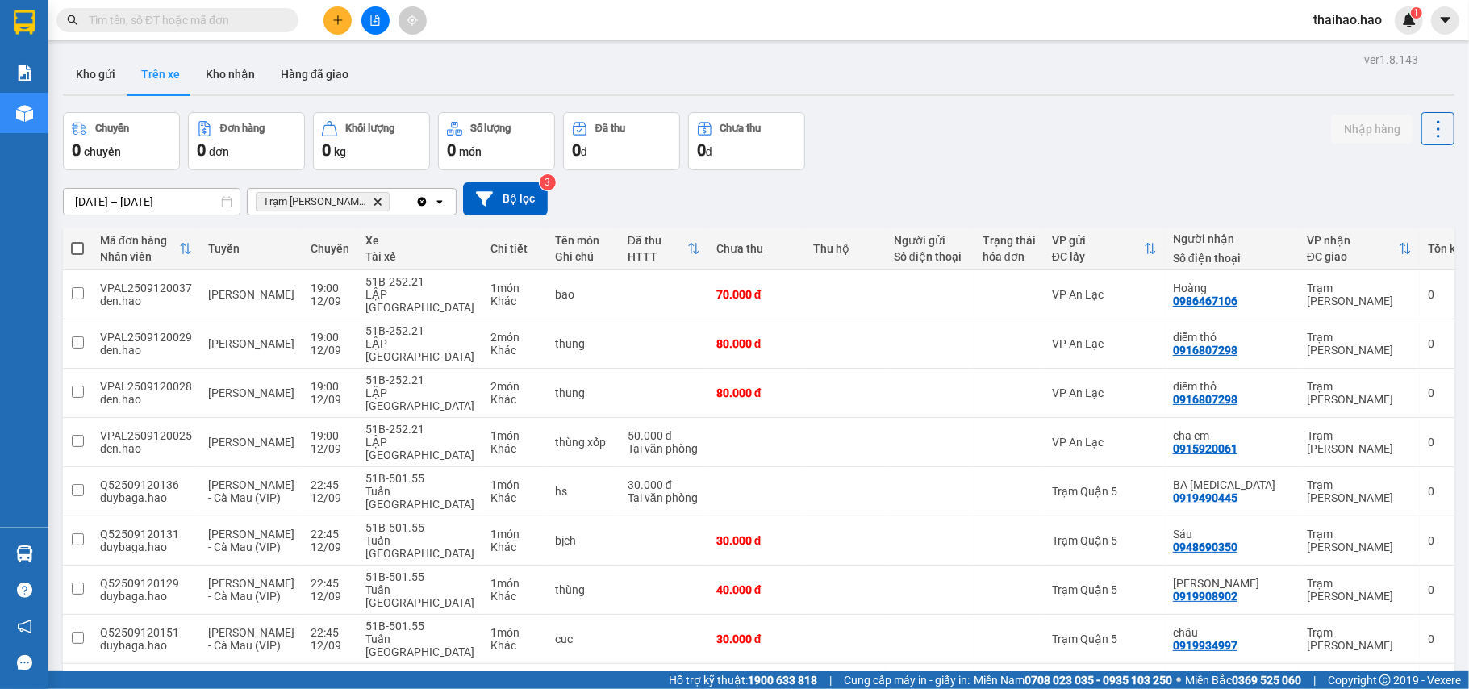
click at [55, 81] on main "ver 1.8.143 Kho gửi Trên xe Kho nhận Hàng đã giao Chuyến 0 chuyến Đơn hàng 0 đơ…" at bounding box center [734, 335] width 1469 height 671
click at [76, 81] on button "Kho gửi" at bounding box center [95, 74] width 65 height 39
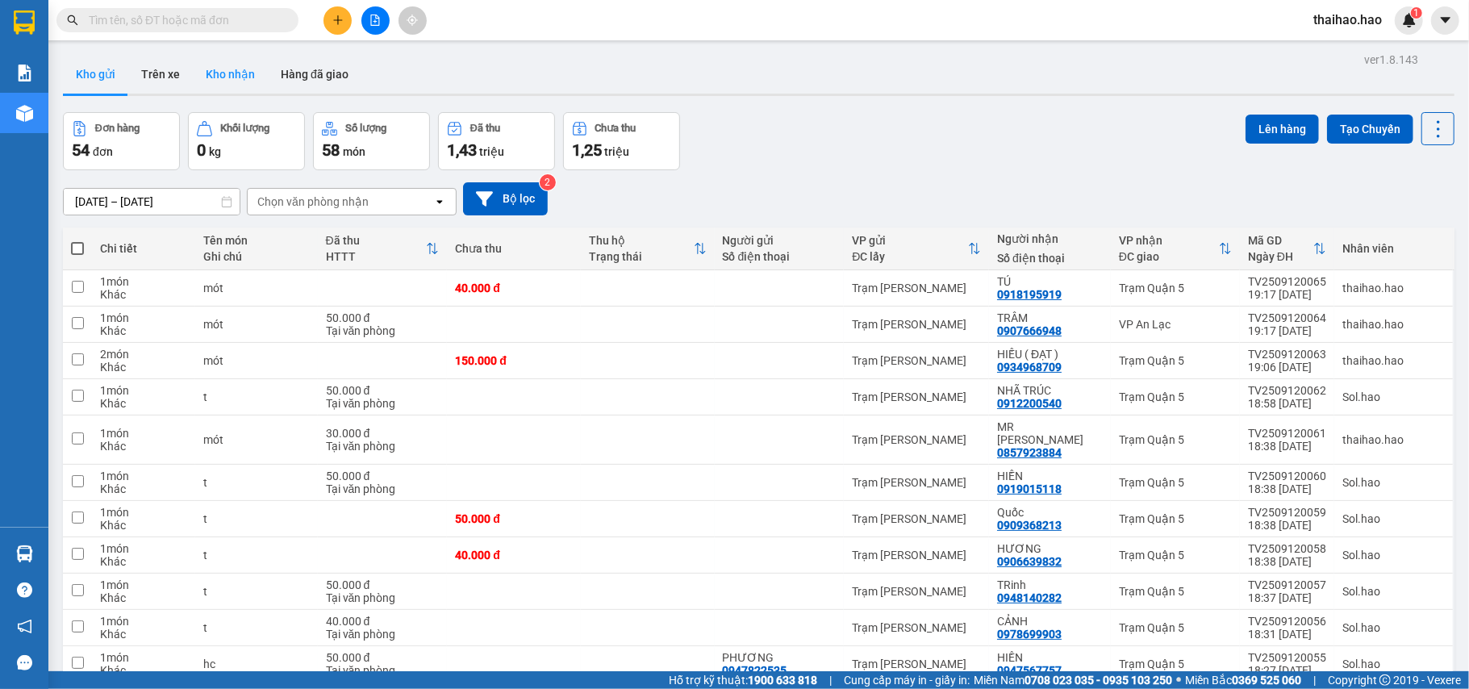
click at [234, 81] on button "Kho nhận" at bounding box center [230, 74] width 75 height 39
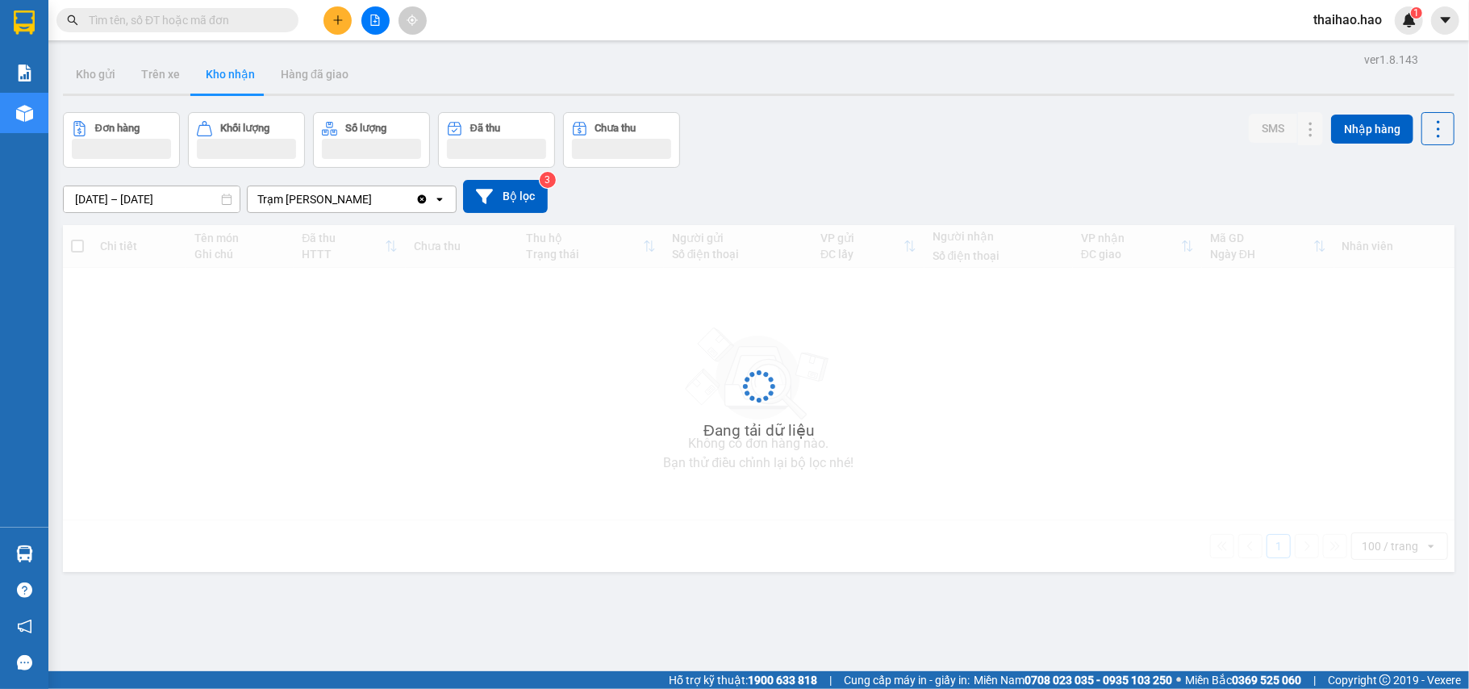
click at [234, 81] on button "Kho nhận" at bounding box center [230, 74] width 75 height 39
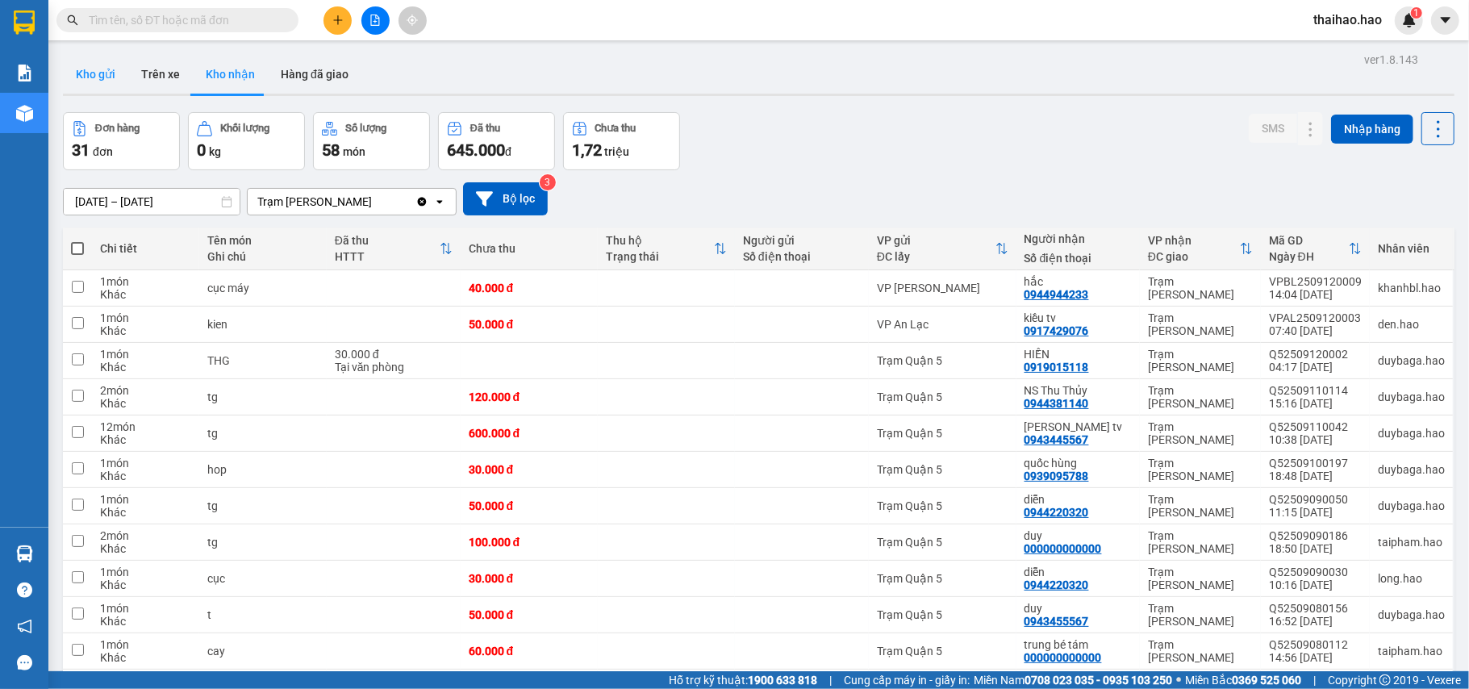
click at [90, 84] on button "Kho gửi" at bounding box center [95, 74] width 65 height 39
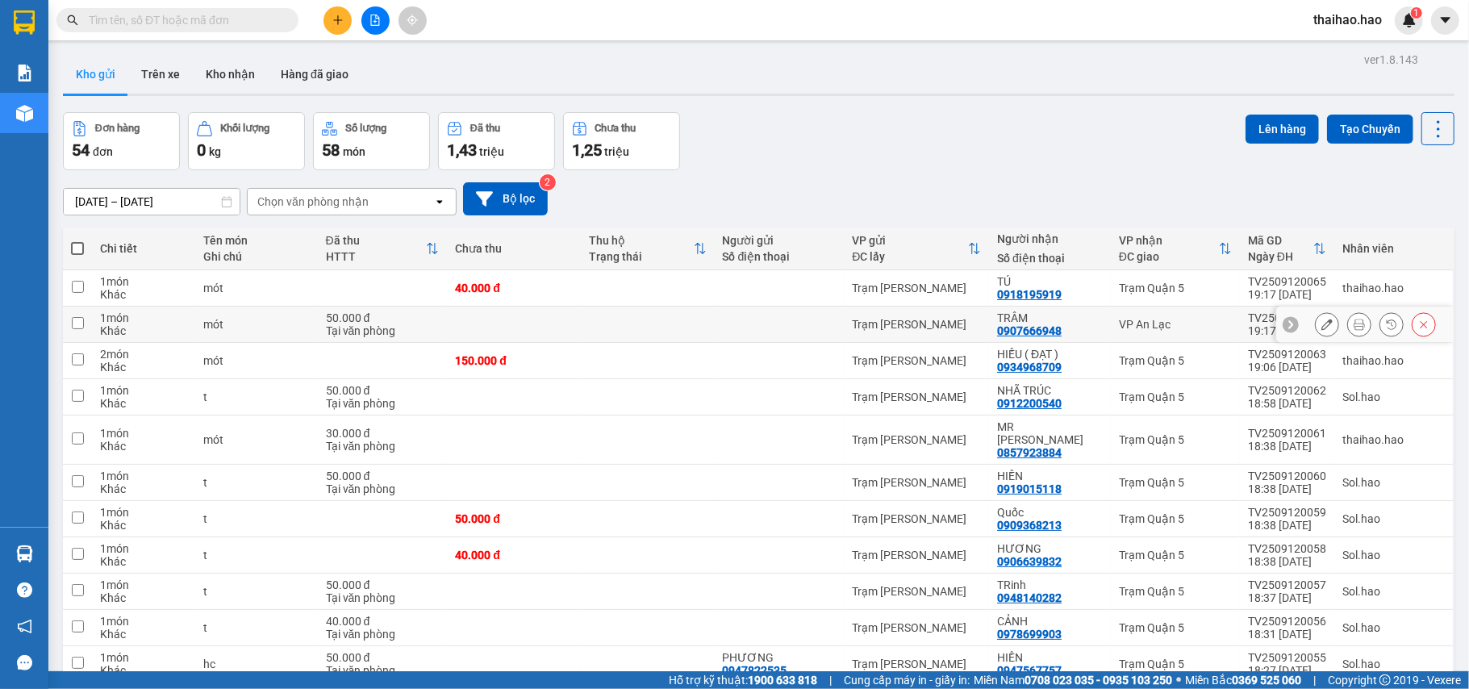
click at [1321, 326] on icon at bounding box center [1326, 324] width 11 height 11
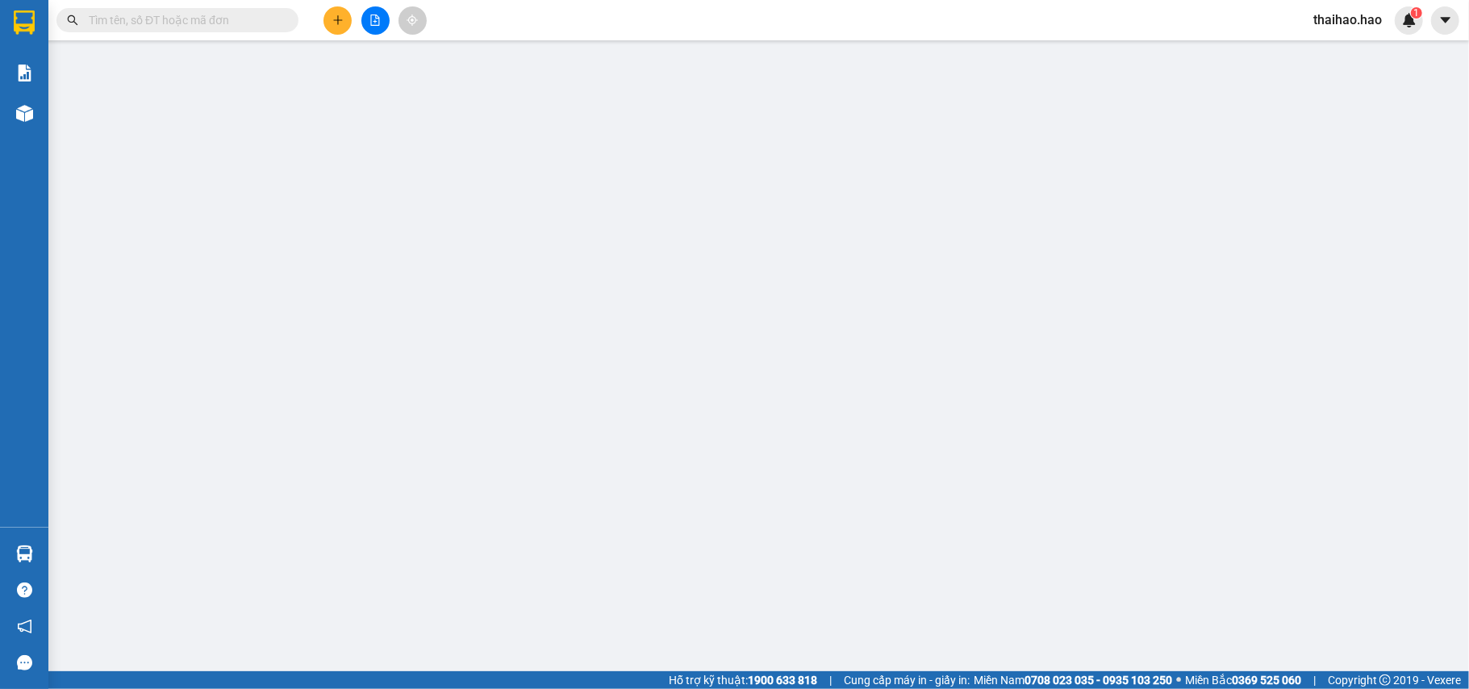
type input "0907666948"
type input "TRÂM"
type input "50.000"
type input "0"
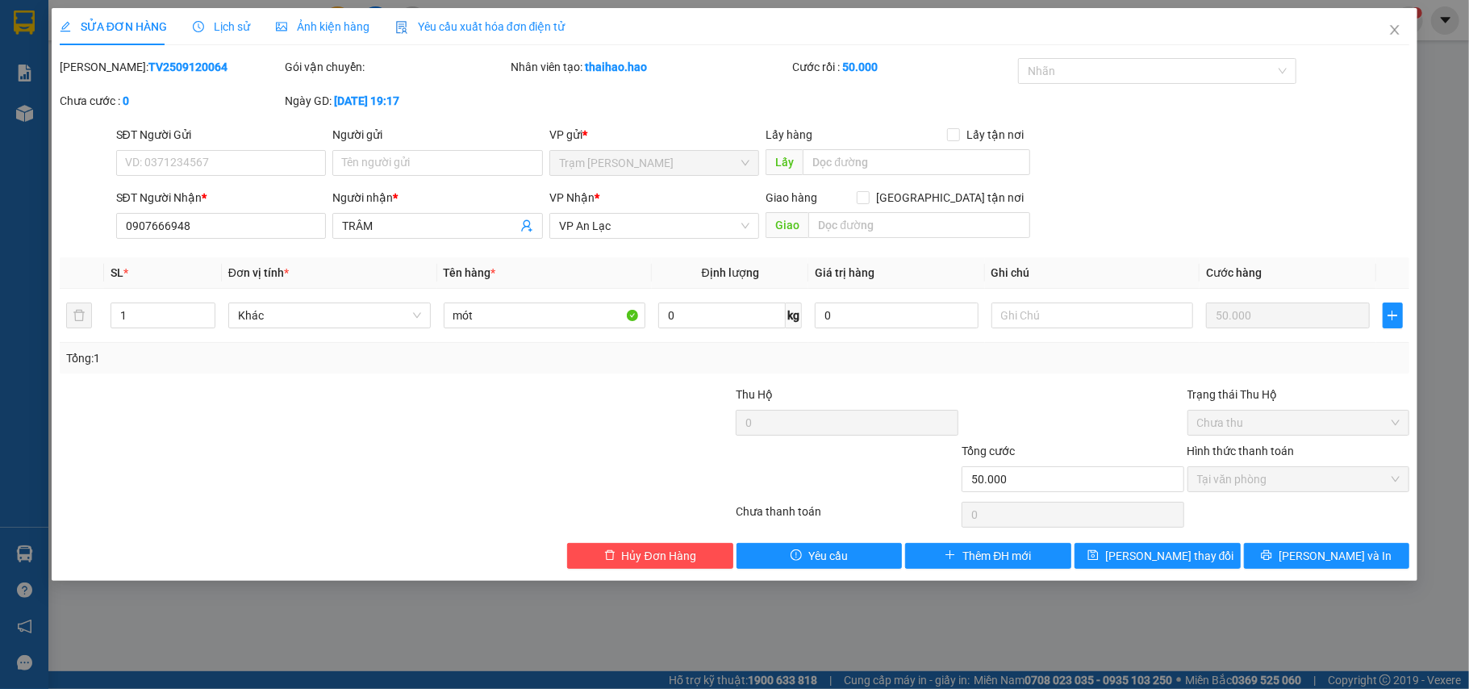
click at [229, 21] on span "Lịch sử" at bounding box center [221, 26] width 57 height 13
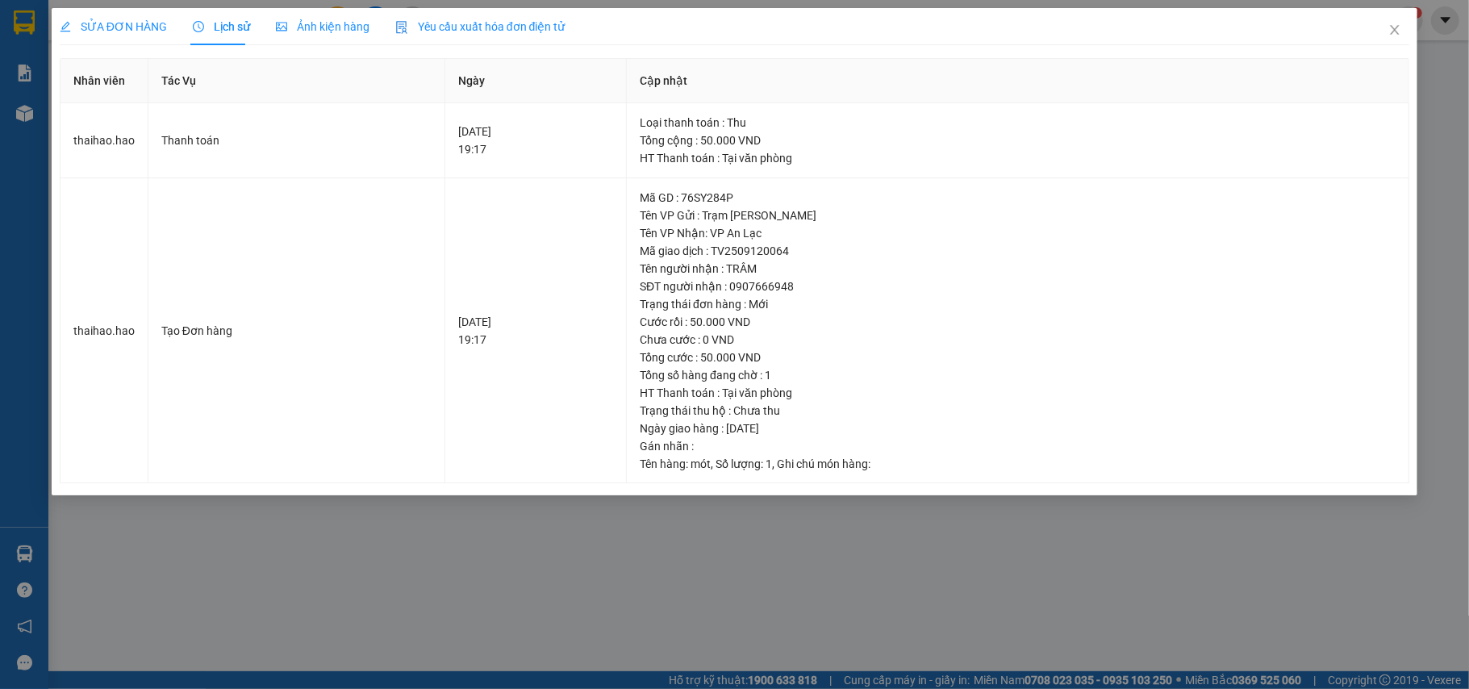
click at [355, 32] on span "Ảnh kiện hàng" at bounding box center [323, 26] width 94 height 13
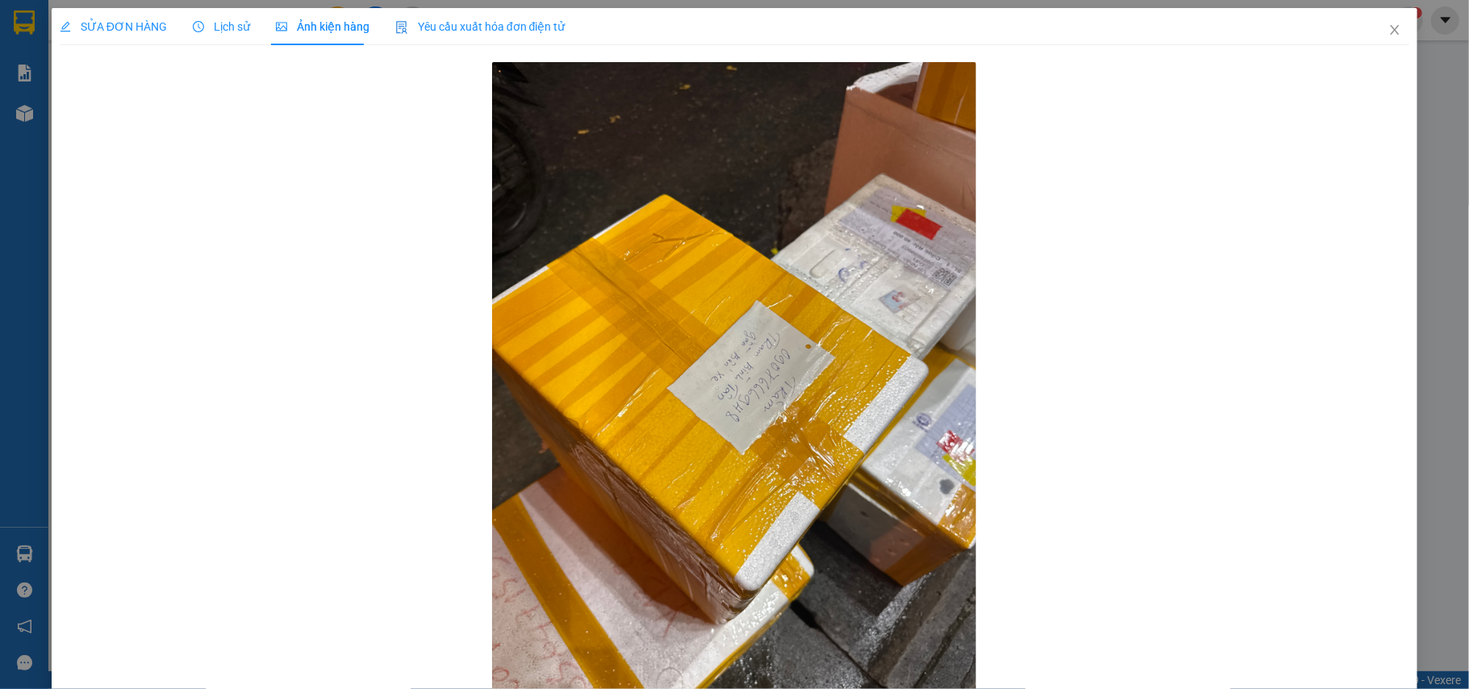
drag, startPoint x: 129, startPoint y: 20, endPoint x: 127, endPoint y: 35, distance: 15.4
click at [127, 30] on span "SỬA ĐƠN HÀNG" at bounding box center [113, 26] width 107 height 13
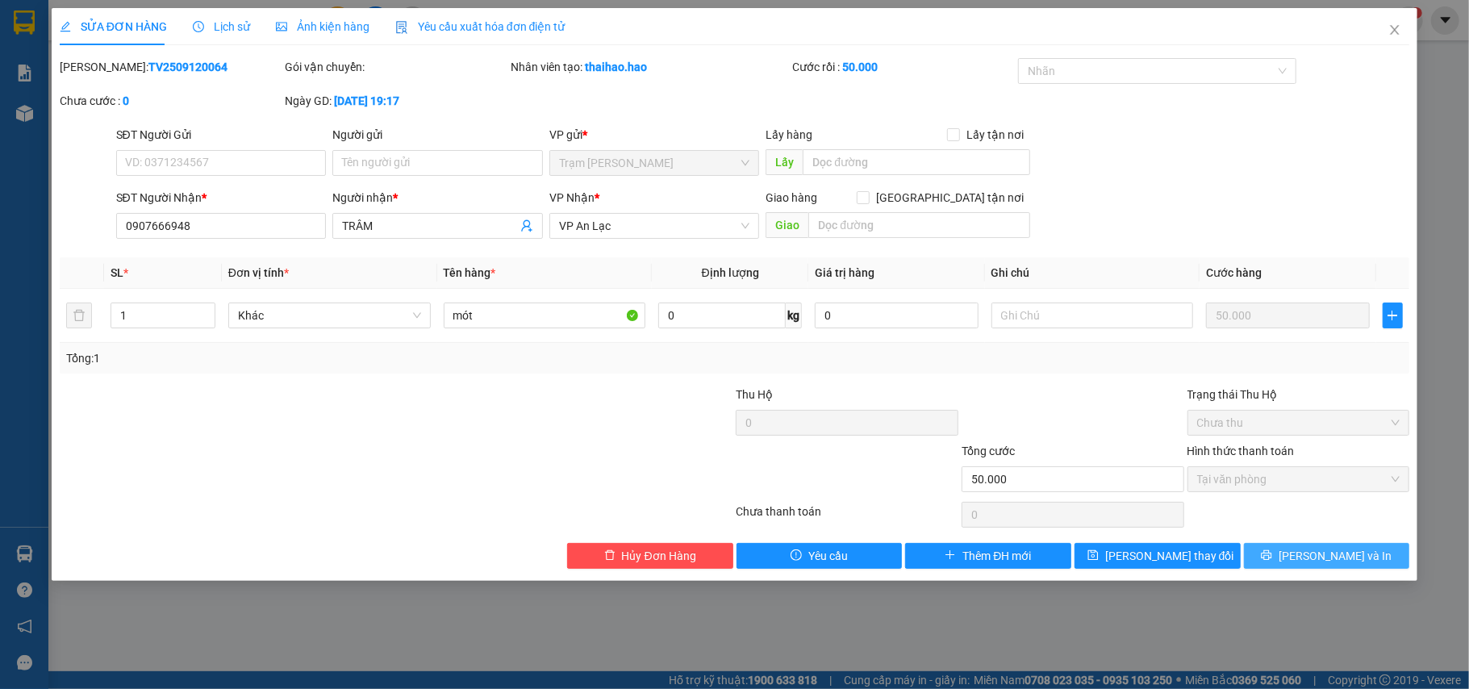
click at [1289, 559] on button "[PERSON_NAME] và In" at bounding box center [1327, 556] width 166 height 26
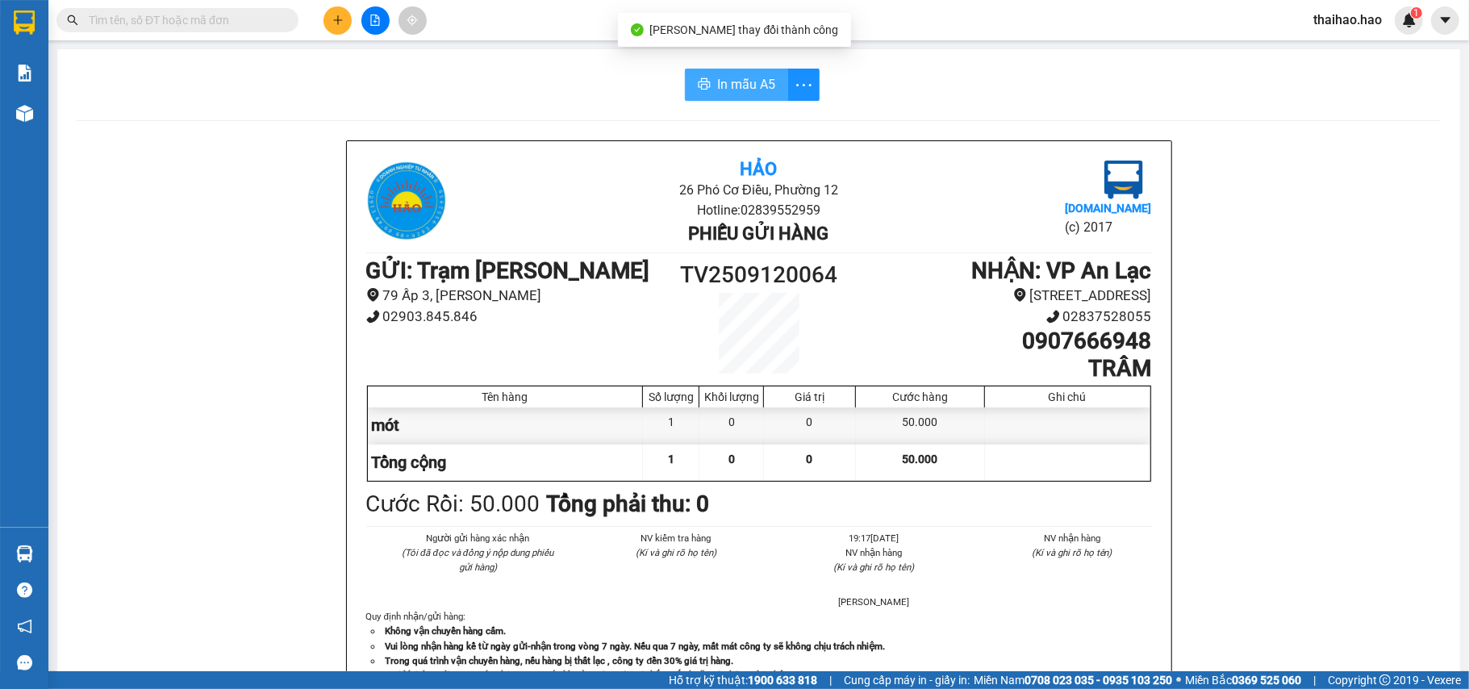
click at [717, 87] on span "In mẫu A5" at bounding box center [746, 84] width 58 height 20
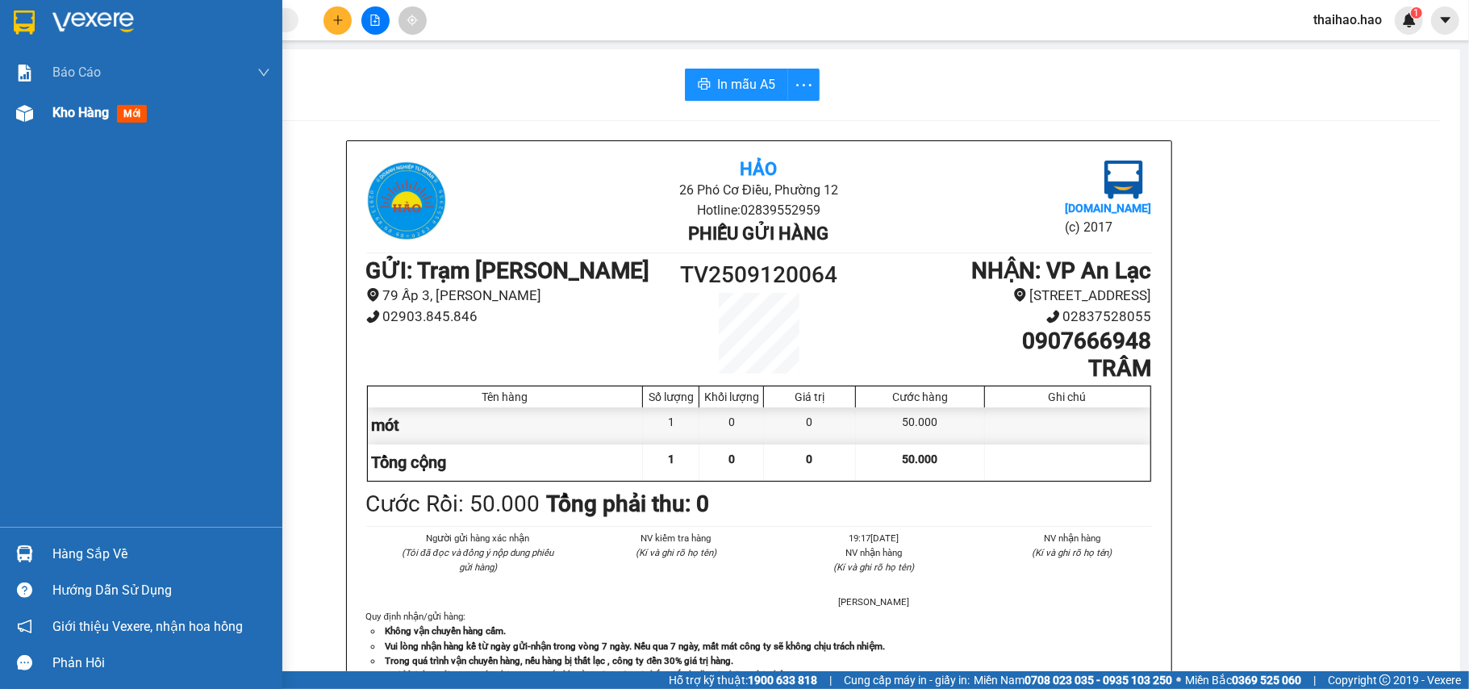
click at [69, 111] on span "Kho hàng" at bounding box center [80, 112] width 56 height 15
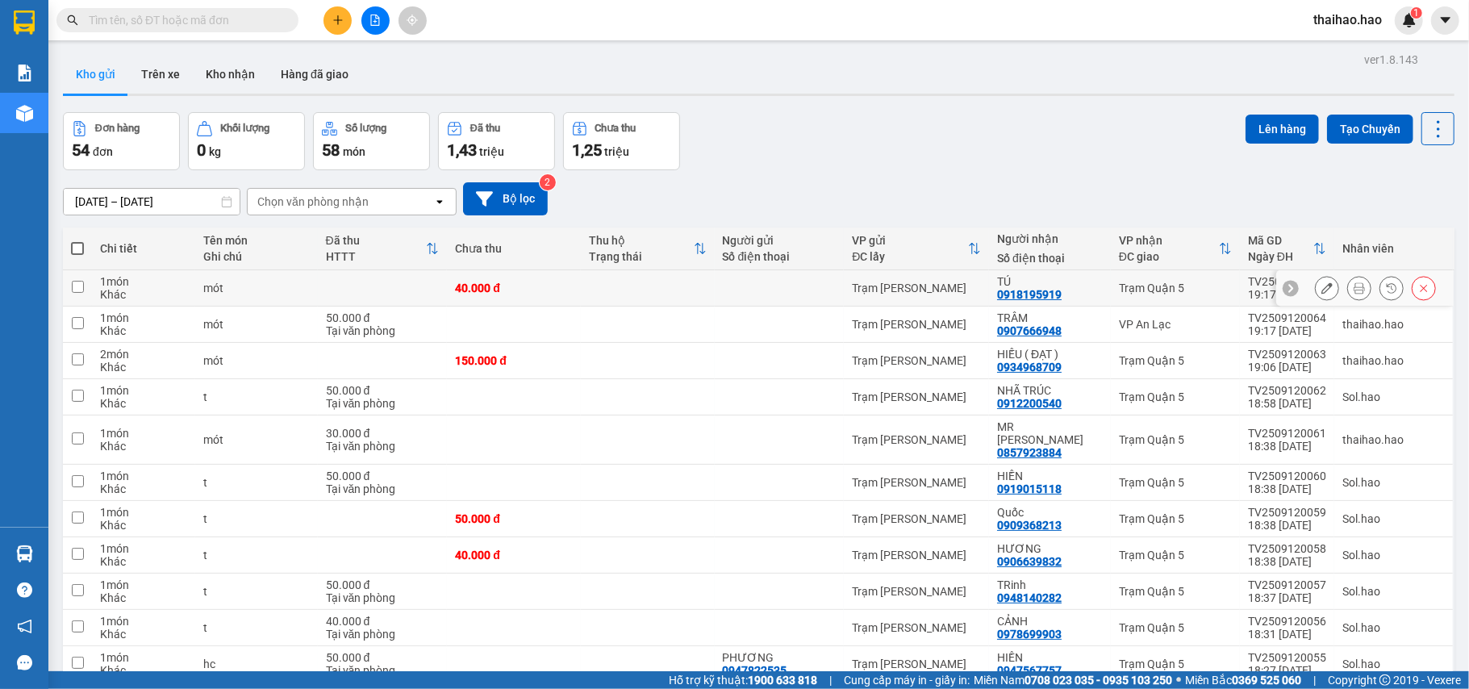
click at [1354, 294] on icon at bounding box center [1359, 287] width 11 height 11
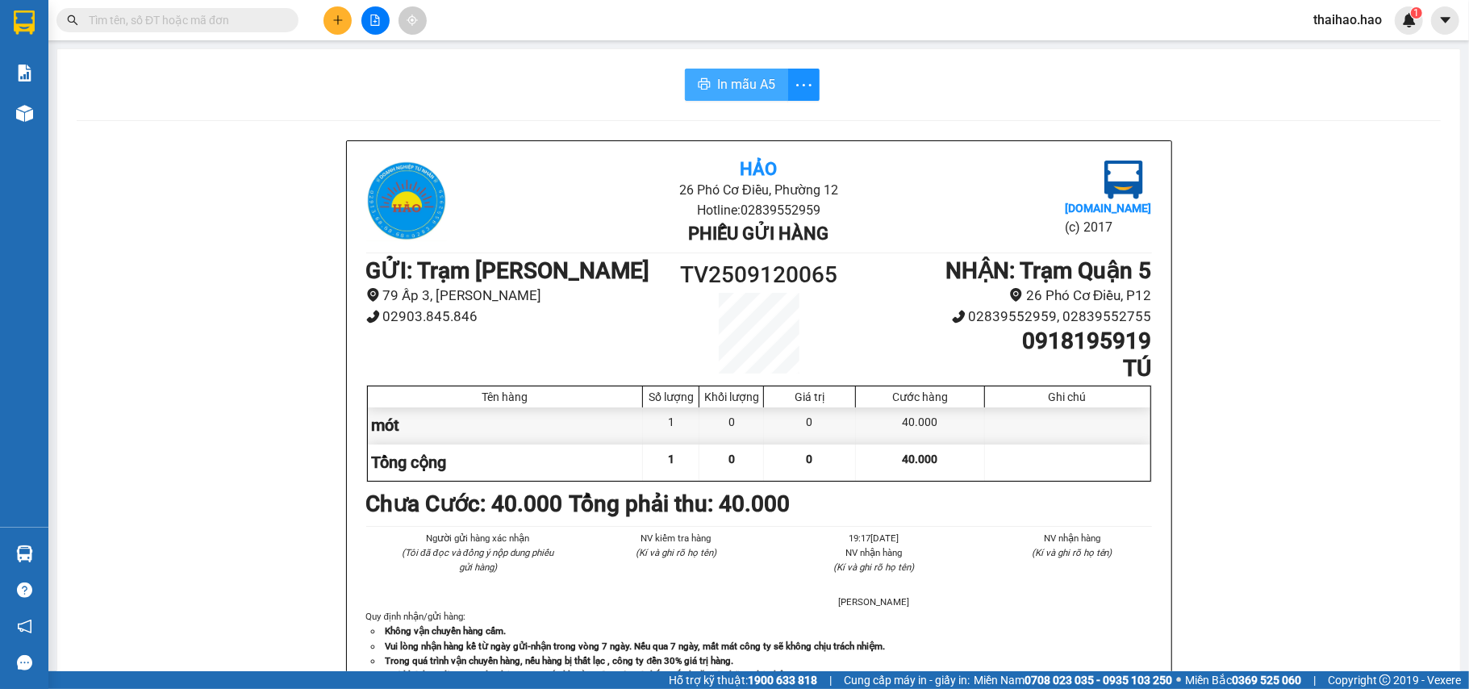
click at [699, 92] on span "printer" at bounding box center [704, 84] width 13 height 15
click at [705, 71] on button "In mẫu A5" at bounding box center [736, 85] width 103 height 32
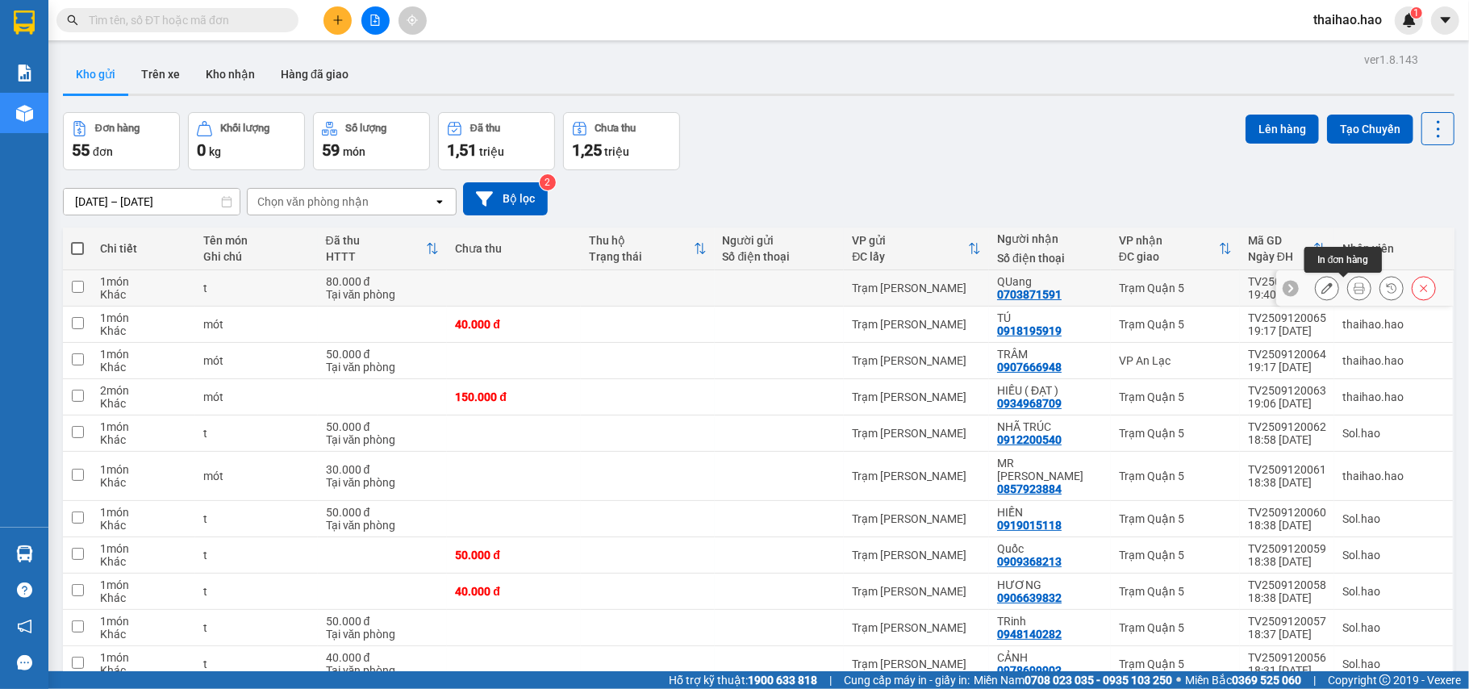
drag, startPoint x: 1349, startPoint y: 285, endPoint x: 1333, endPoint y: 277, distance: 17.7
click at [1101, 285] on button at bounding box center [1359, 288] width 23 height 28
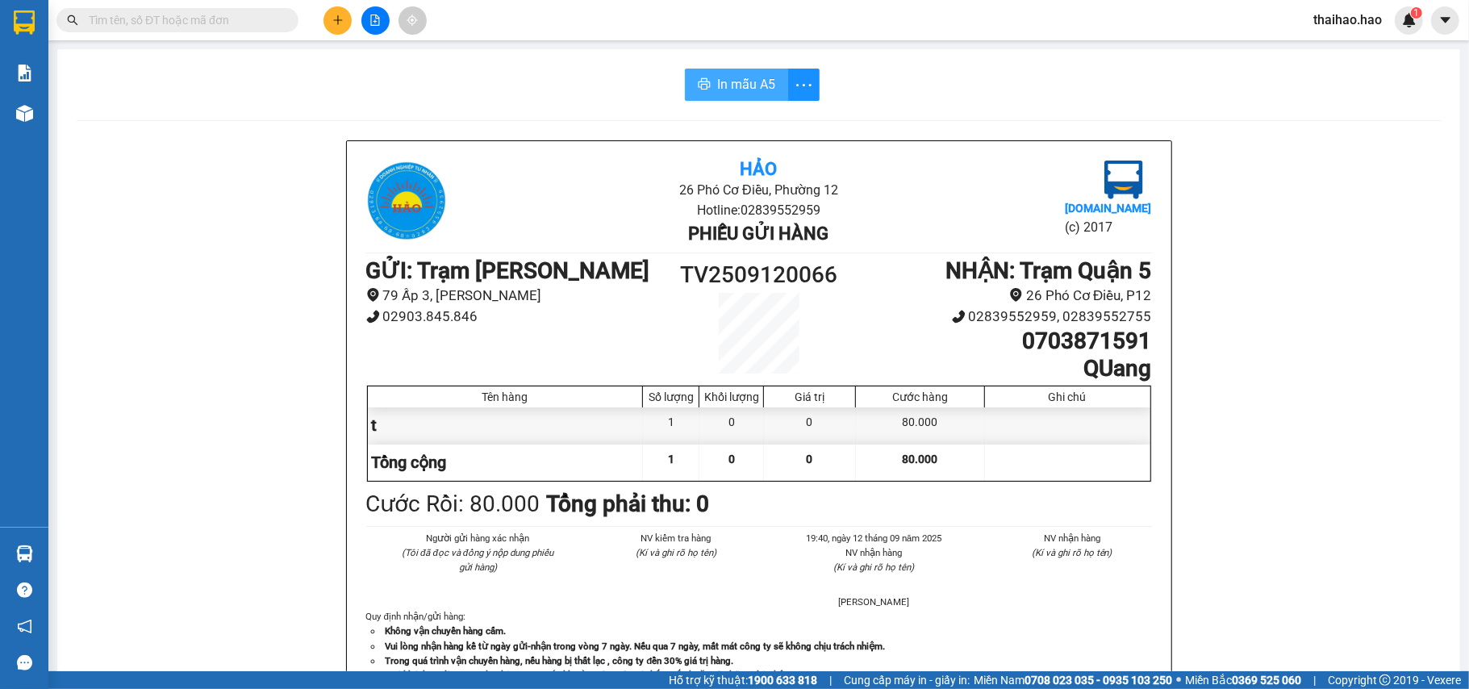
click at [726, 77] on span "In mẫu A5" at bounding box center [746, 84] width 58 height 20
click at [161, 17] on input "text" at bounding box center [184, 20] width 190 height 18
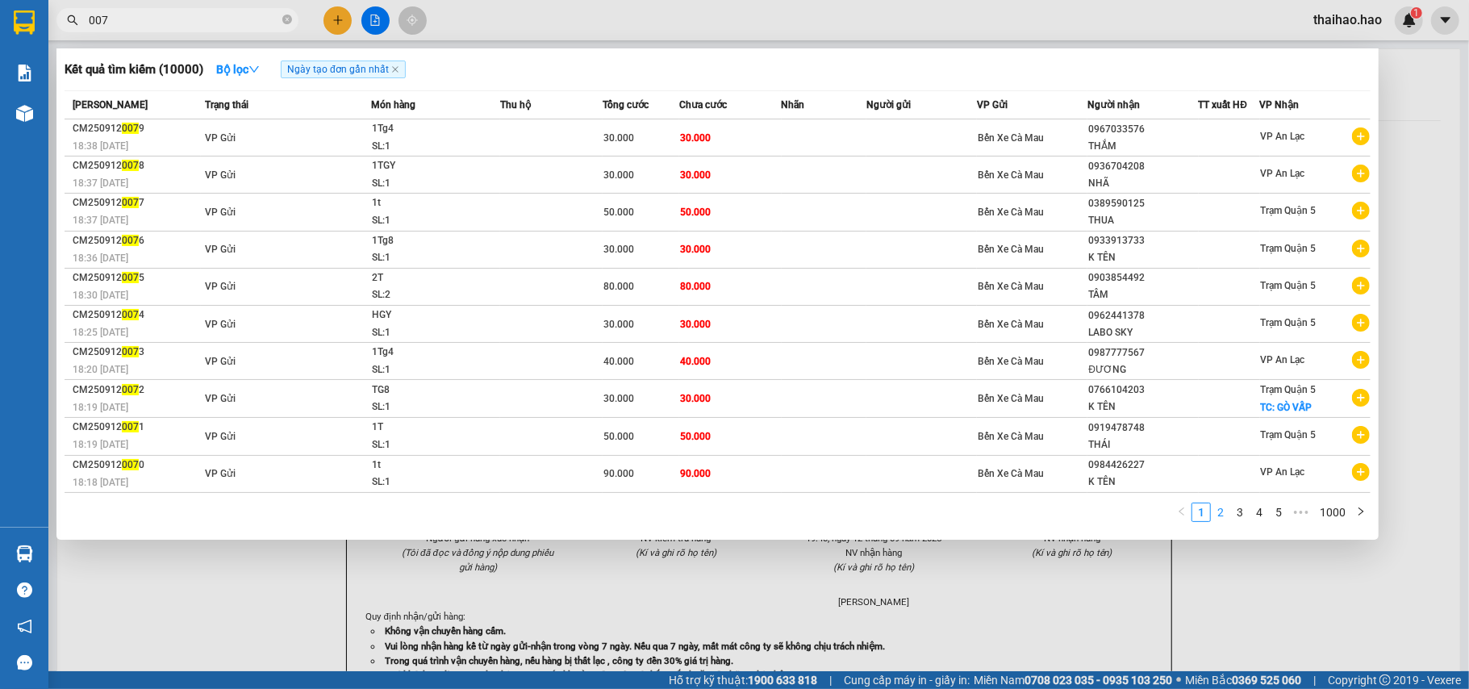
type input "007"
click at [1101, 515] on link "2" at bounding box center [1221, 512] width 18 height 18
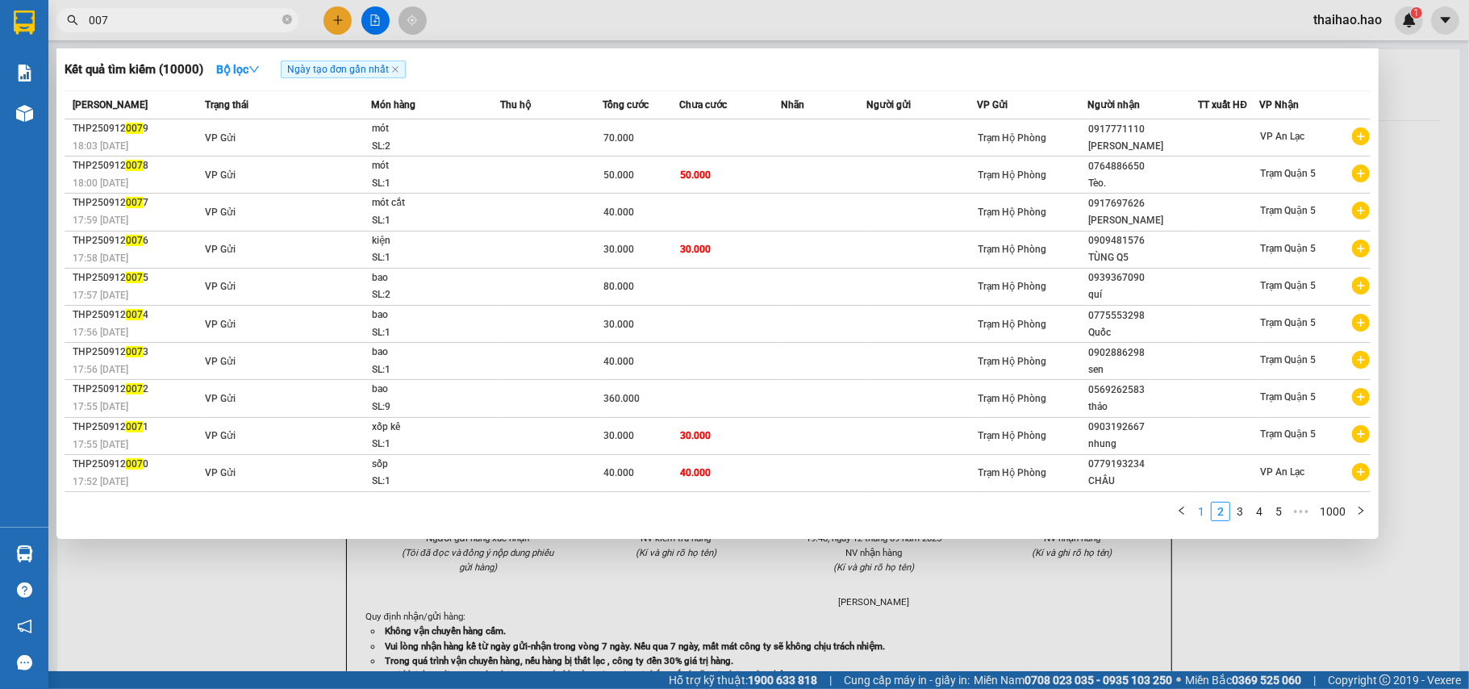
click at [1101, 514] on link "1" at bounding box center [1201, 512] width 18 height 18
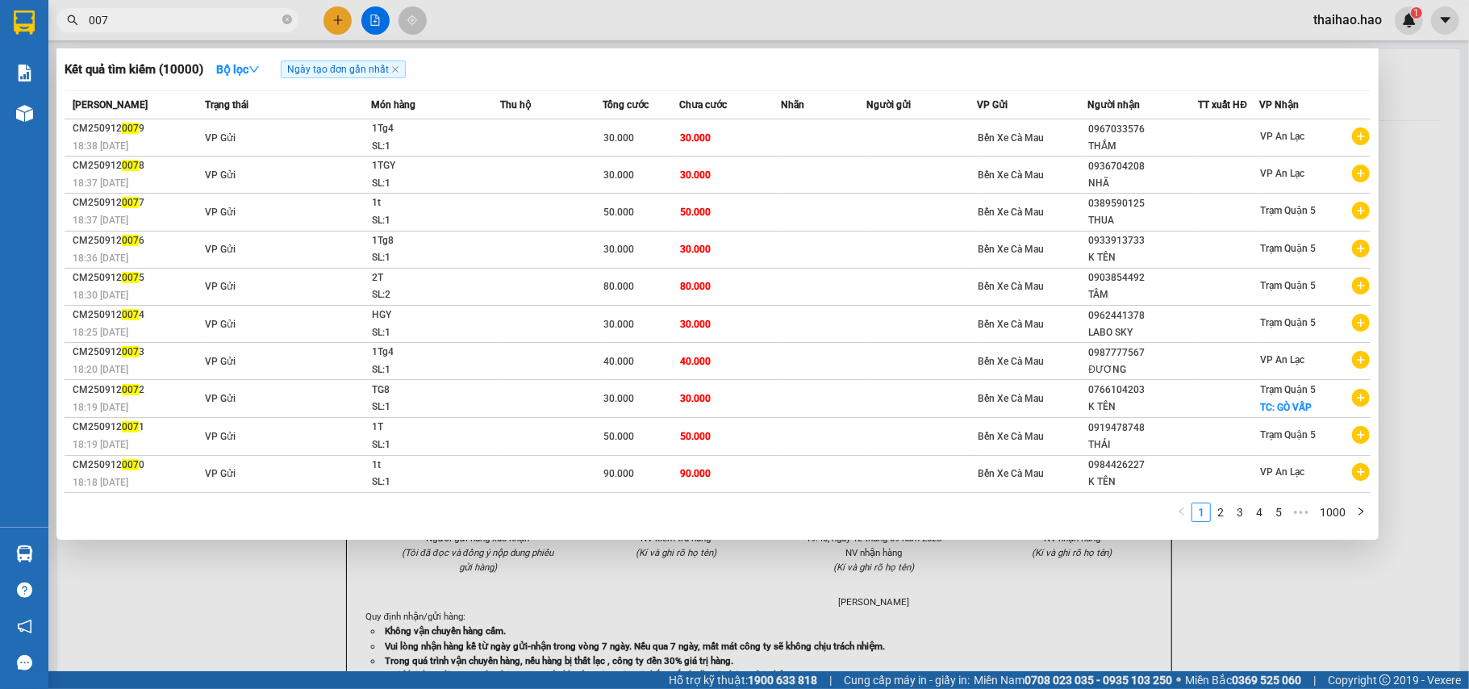
click at [198, 18] on input "007" at bounding box center [184, 20] width 190 height 18
click at [285, 21] on icon "close-circle" at bounding box center [287, 20] width 10 height 10
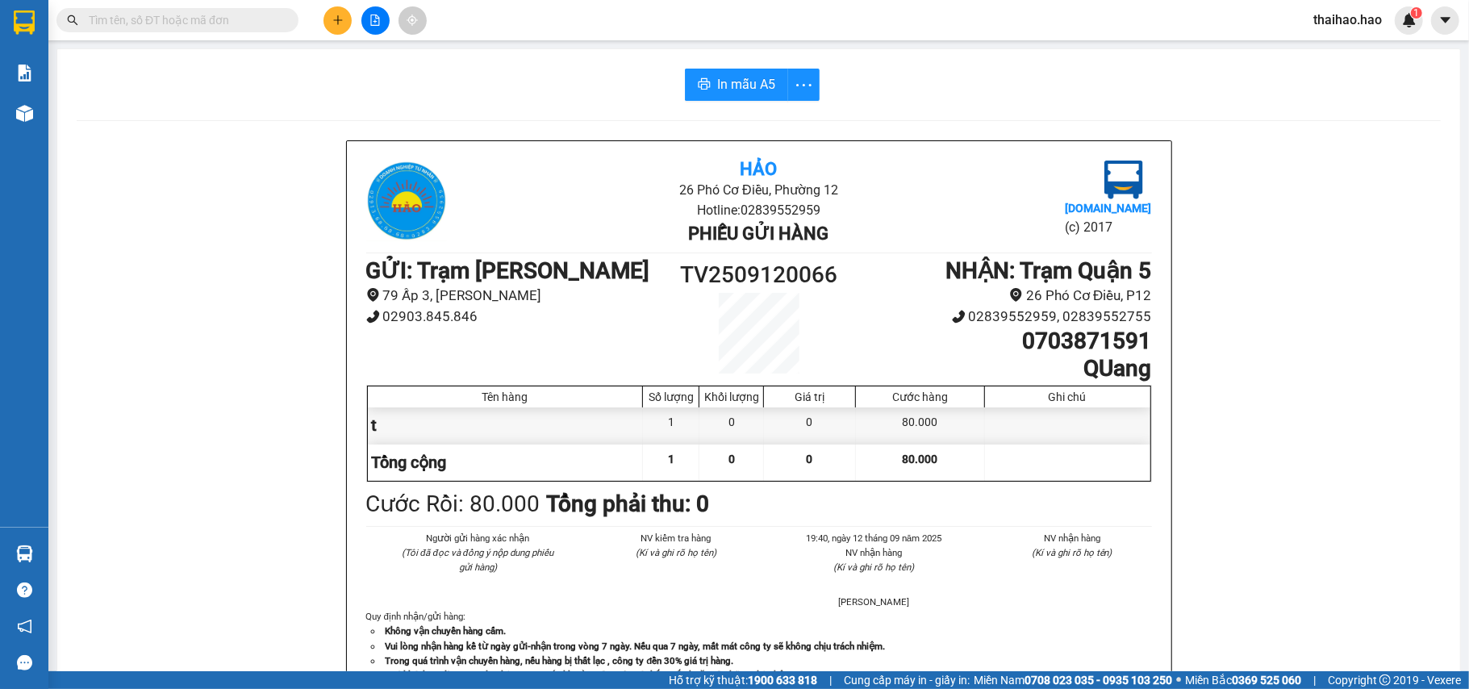
click at [237, 132] on div "In mẫu A5 Hảo 26 Phó Cơ Điều, Phường 12 Hotline: 02839552959 Phiếu gửi hàng [DO…" at bounding box center [758, 671] width 1403 height 1245
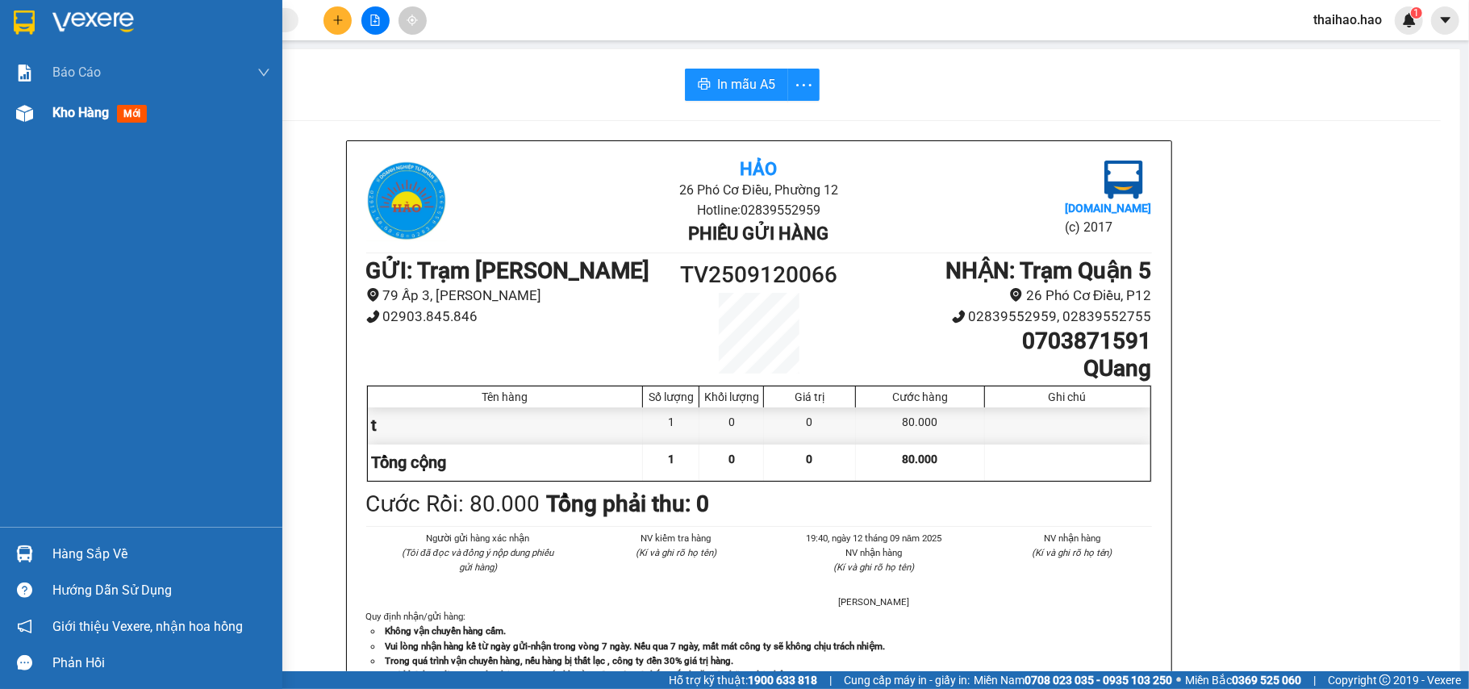
click at [30, 99] on div at bounding box center [24, 113] width 28 height 28
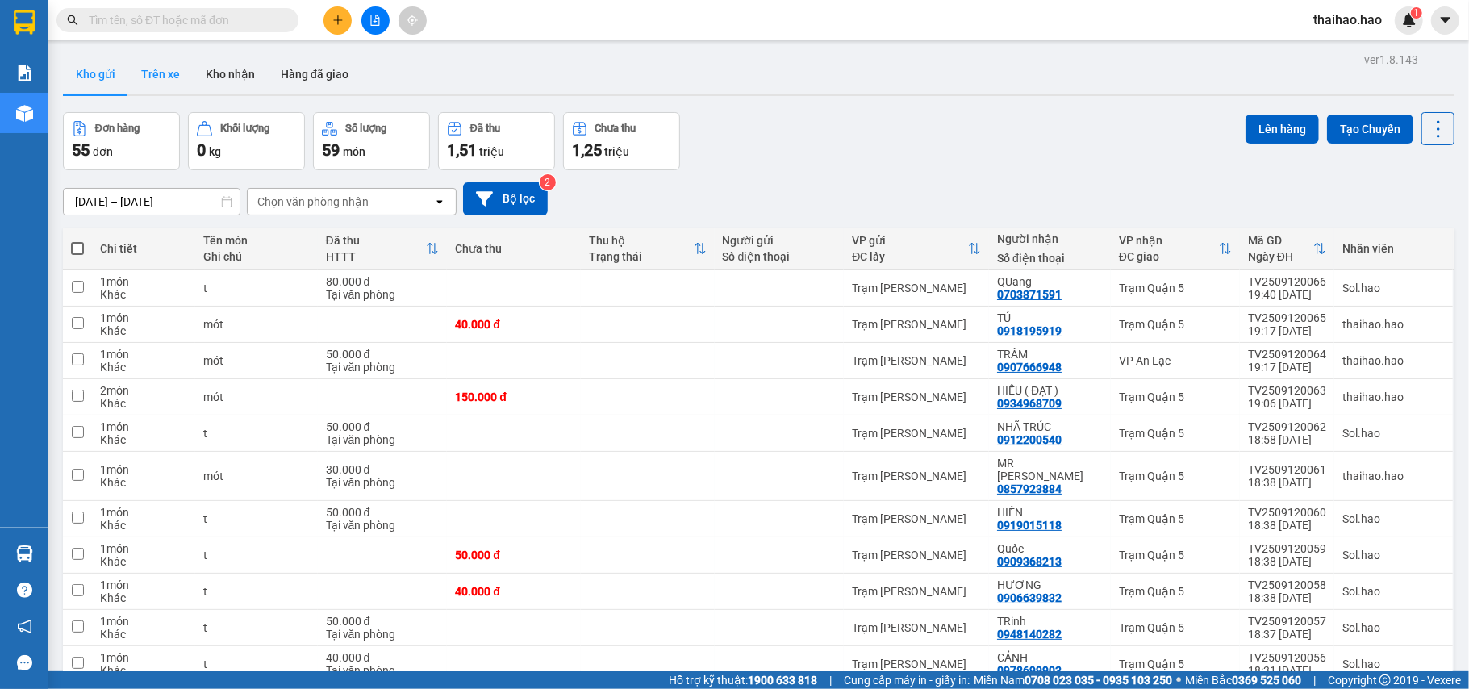
click at [171, 87] on button "Trên xe" at bounding box center [160, 74] width 65 height 39
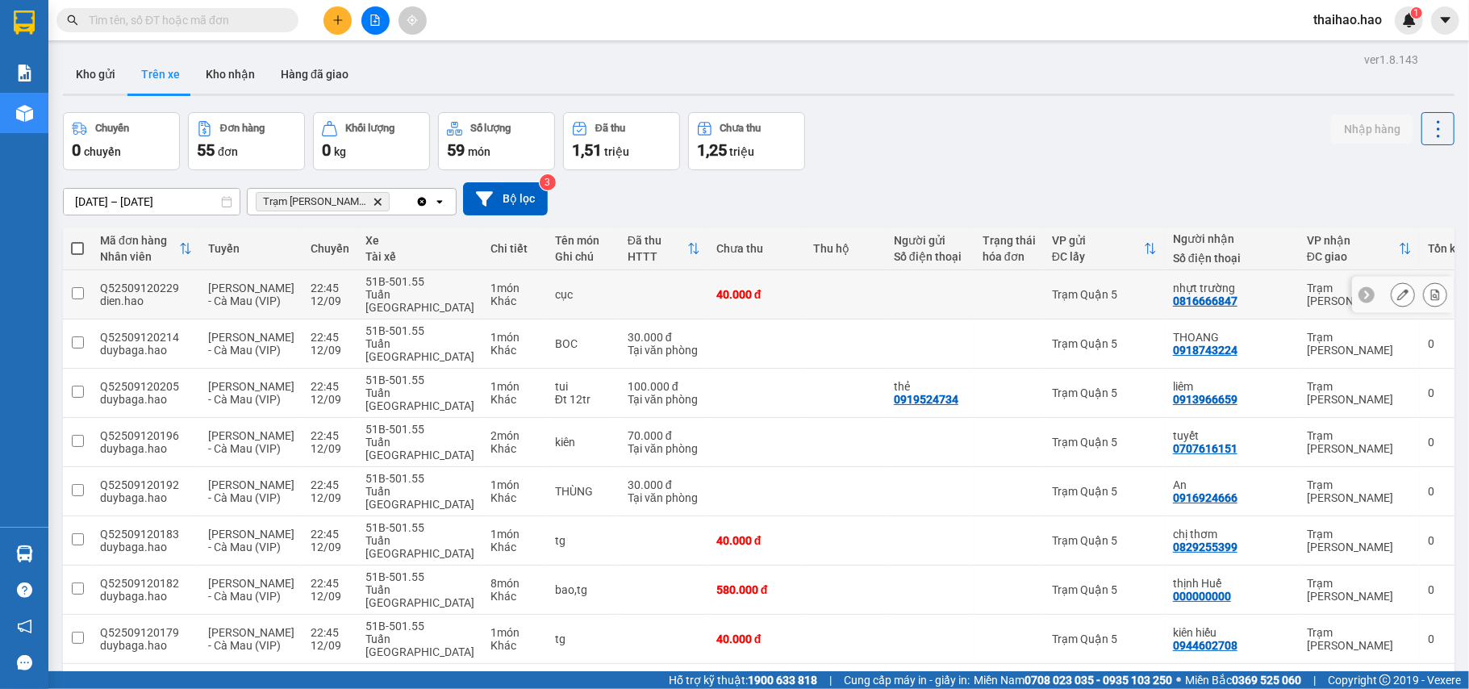
drag, startPoint x: 1387, startPoint y: 290, endPoint x: 1407, endPoint y: 336, distance: 49.1
click at [1101, 290] on icon at bounding box center [1402, 294] width 11 height 11
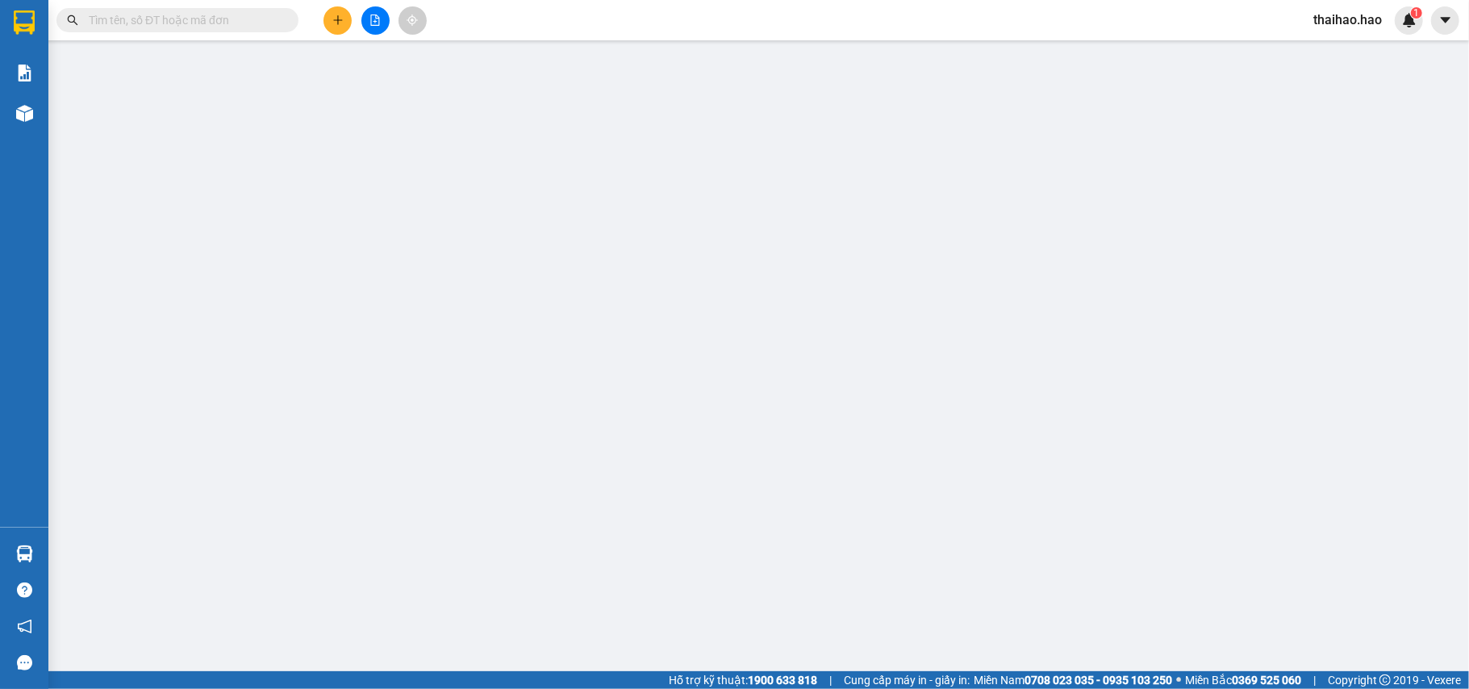
type input "0816666847"
type input "nhựt trường"
type input "40.000"
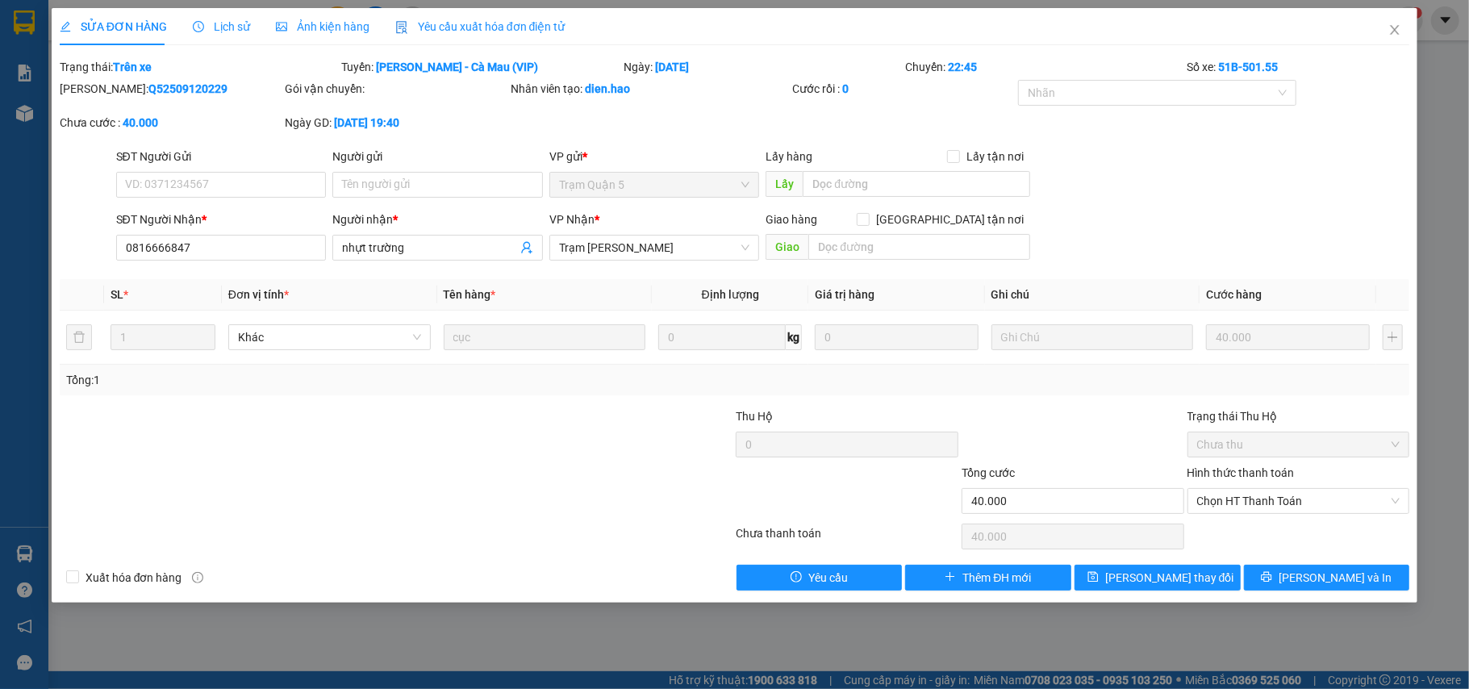
click at [223, 29] on span "Lịch sử" at bounding box center [221, 26] width 57 height 13
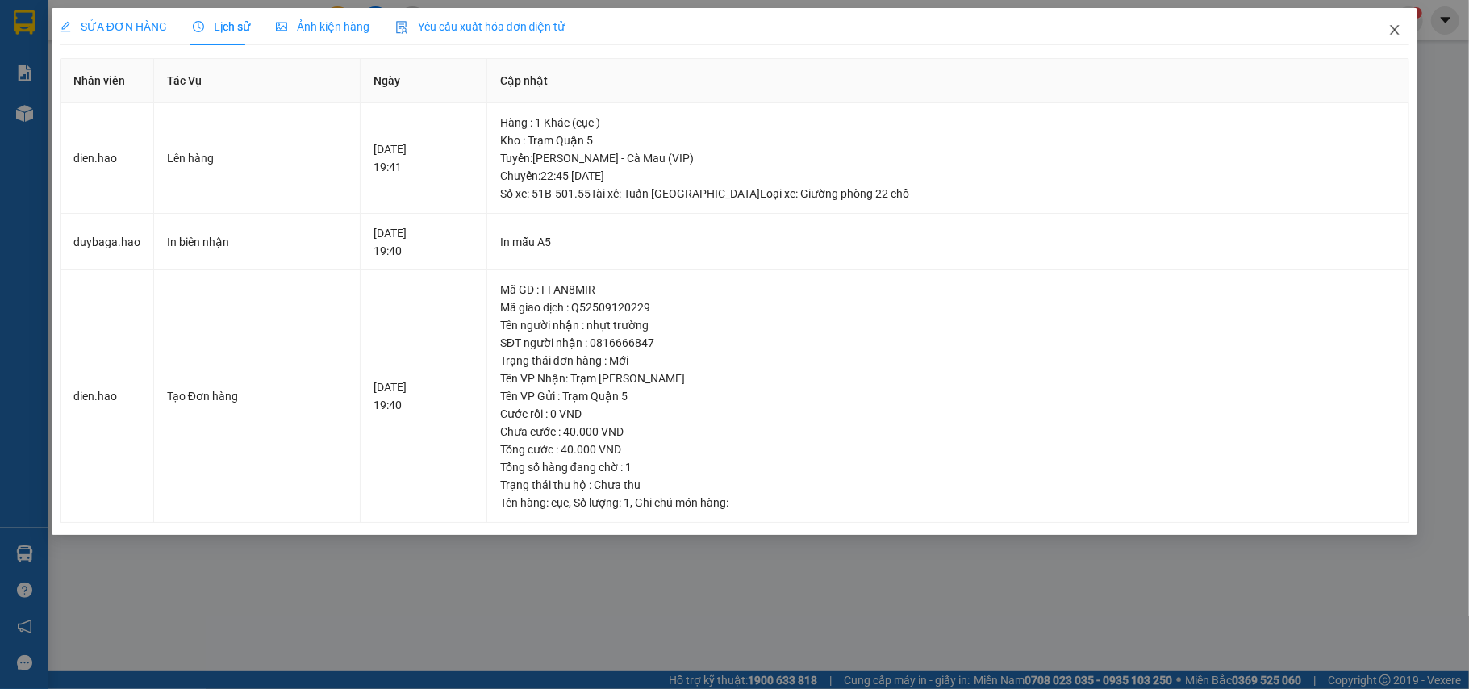
click at [1101, 33] on icon "close" at bounding box center [1395, 30] width 9 height 10
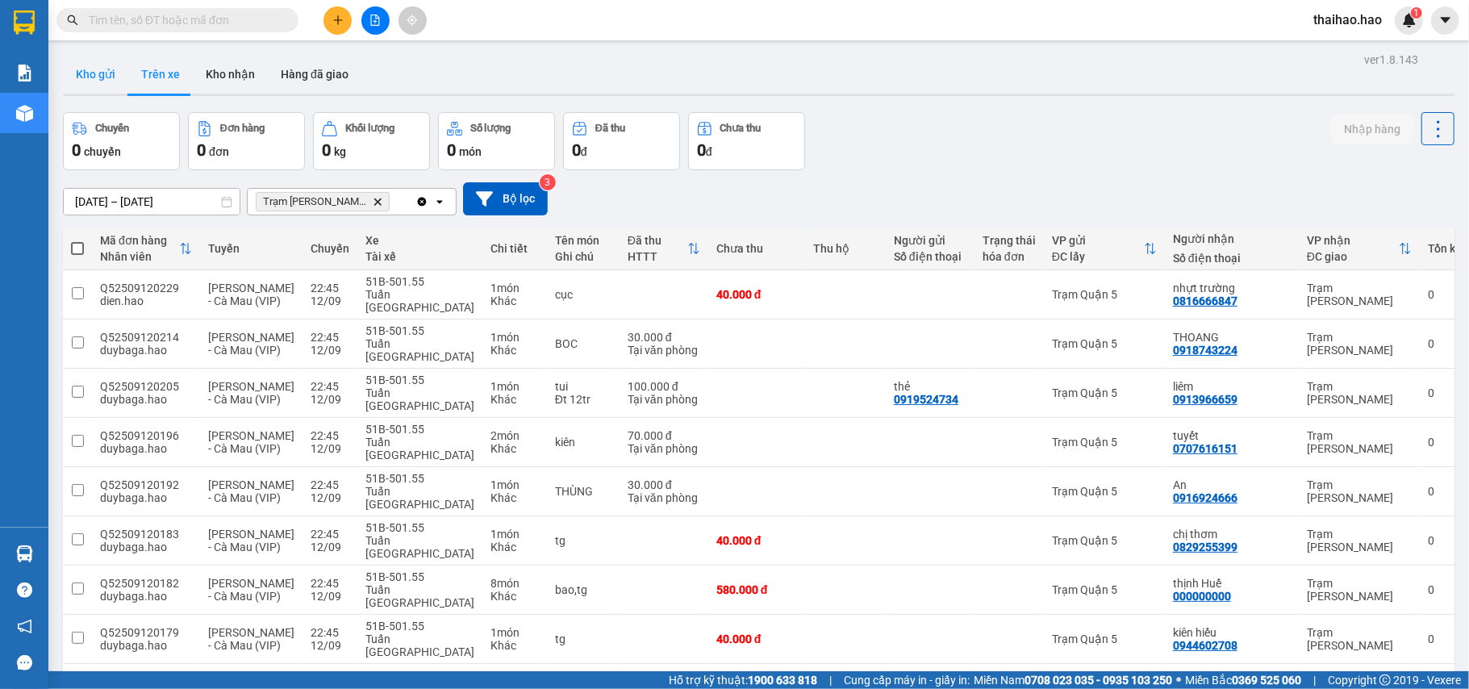
click at [103, 69] on button "Kho gửi" at bounding box center [95, 74] width 65 height 39
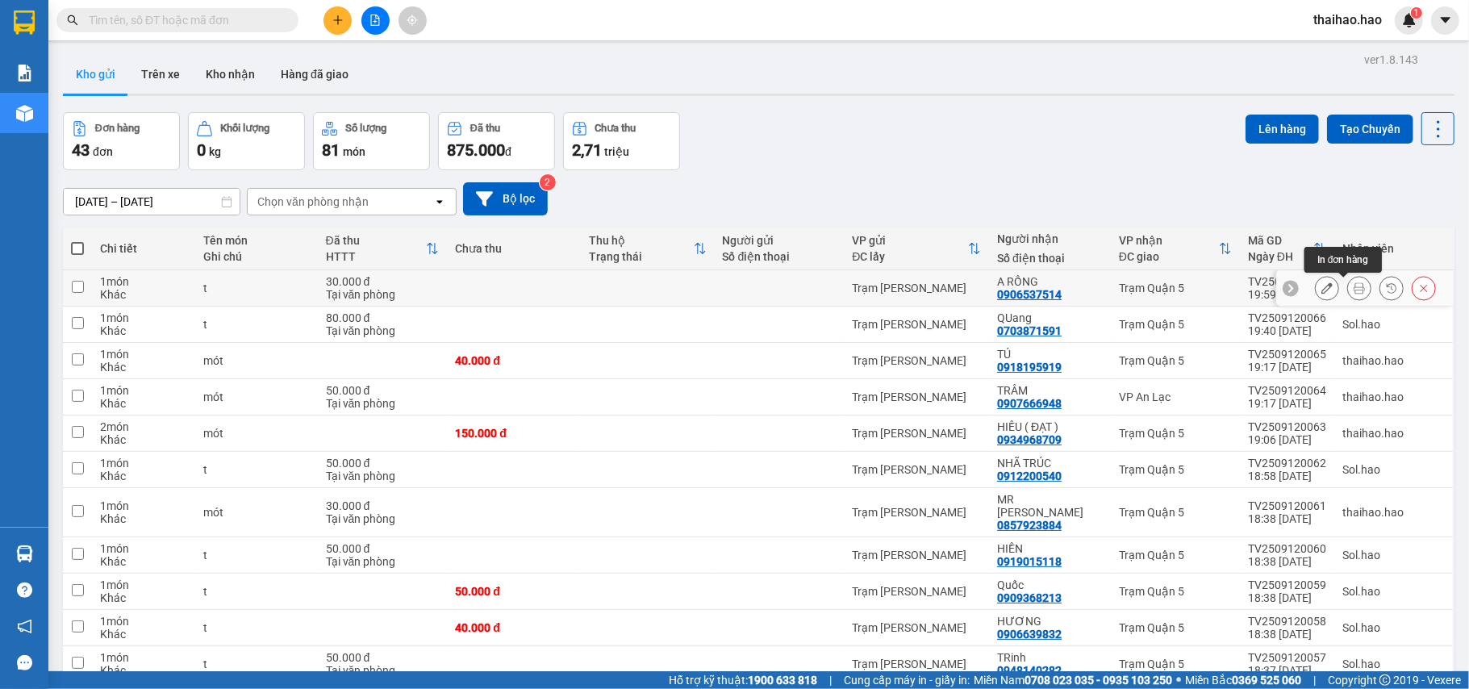
click at [1348, 282] on button at bounding box center [1359, 288] width 23 height 28
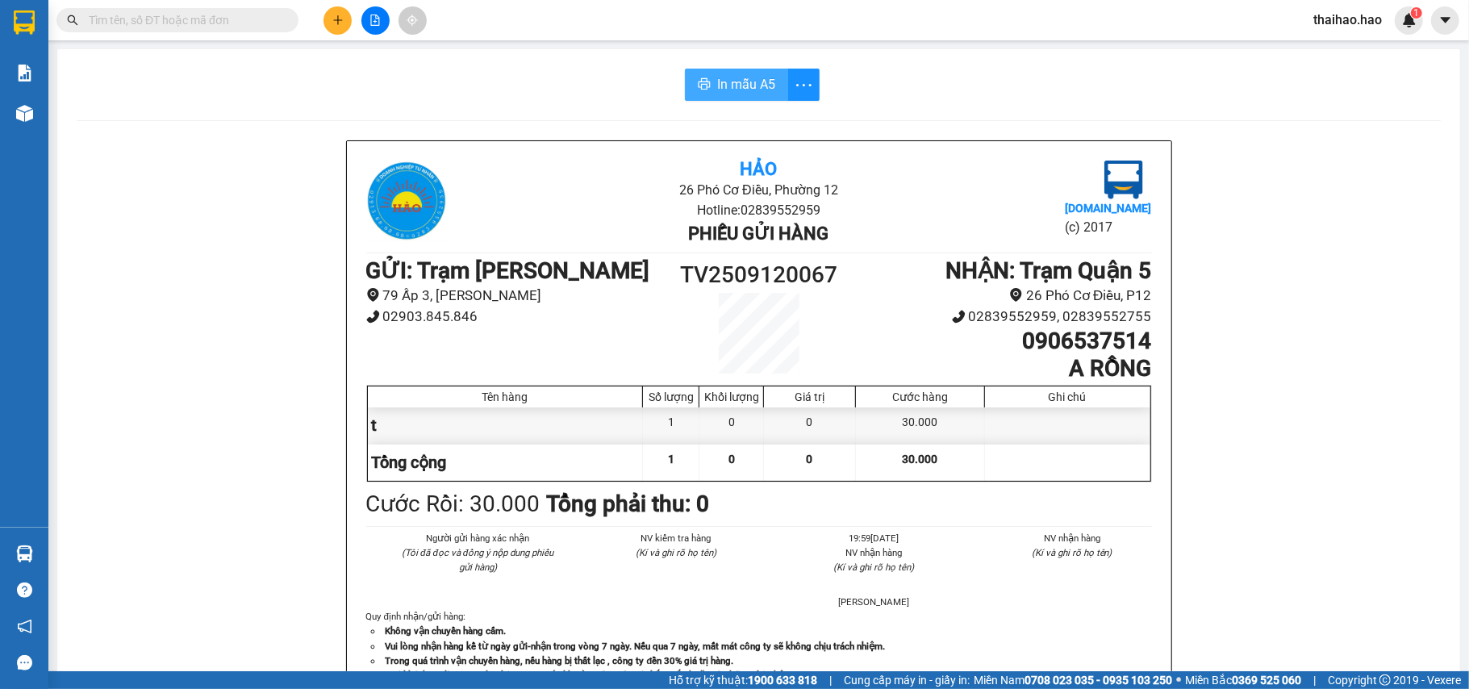
click at [717, 81] on span "In mẫu A5" at bounding box center [746, 84] width 58 height 20
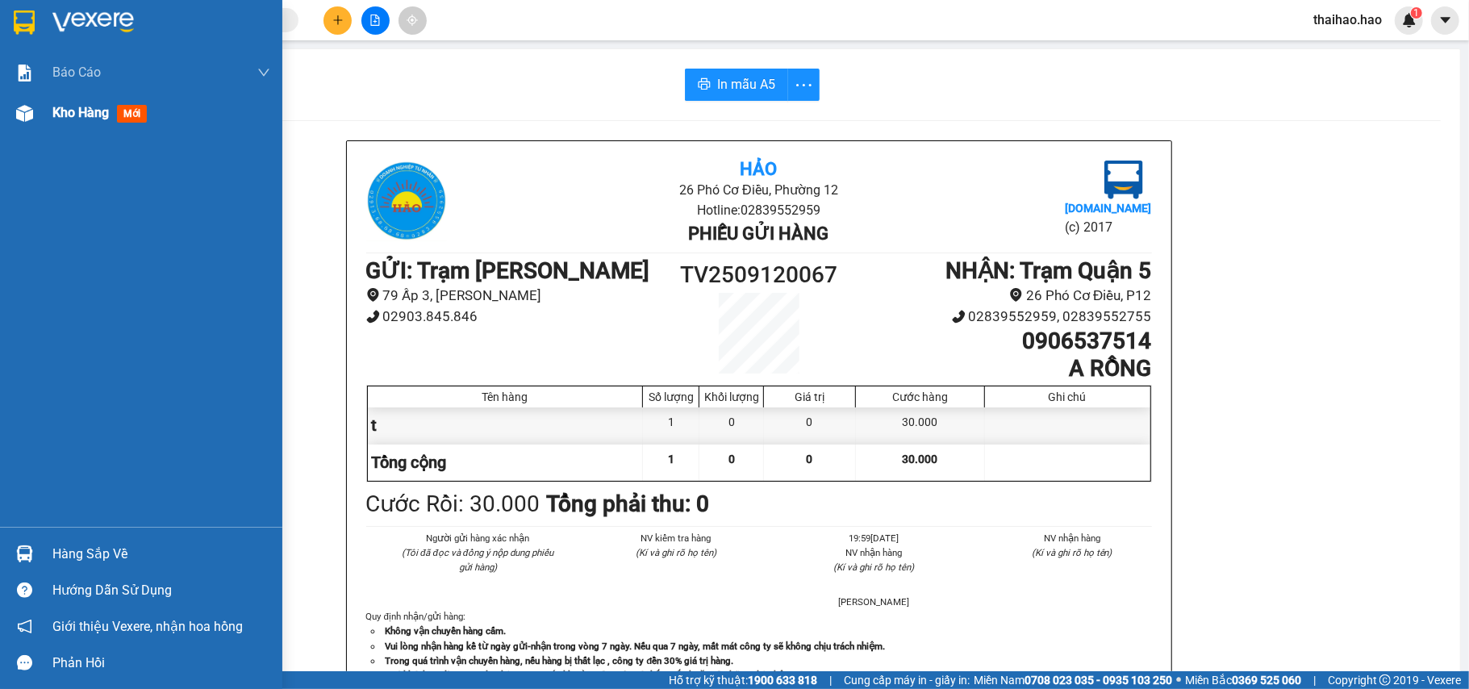
drag, startPoint x: 61, startPoint y: 110, endPoint x: 120, endPoint y: 143, distance: 67.5
click at [61, 108] on span "Kho hàng" at bounding box center [80, 112] width 56 height 15
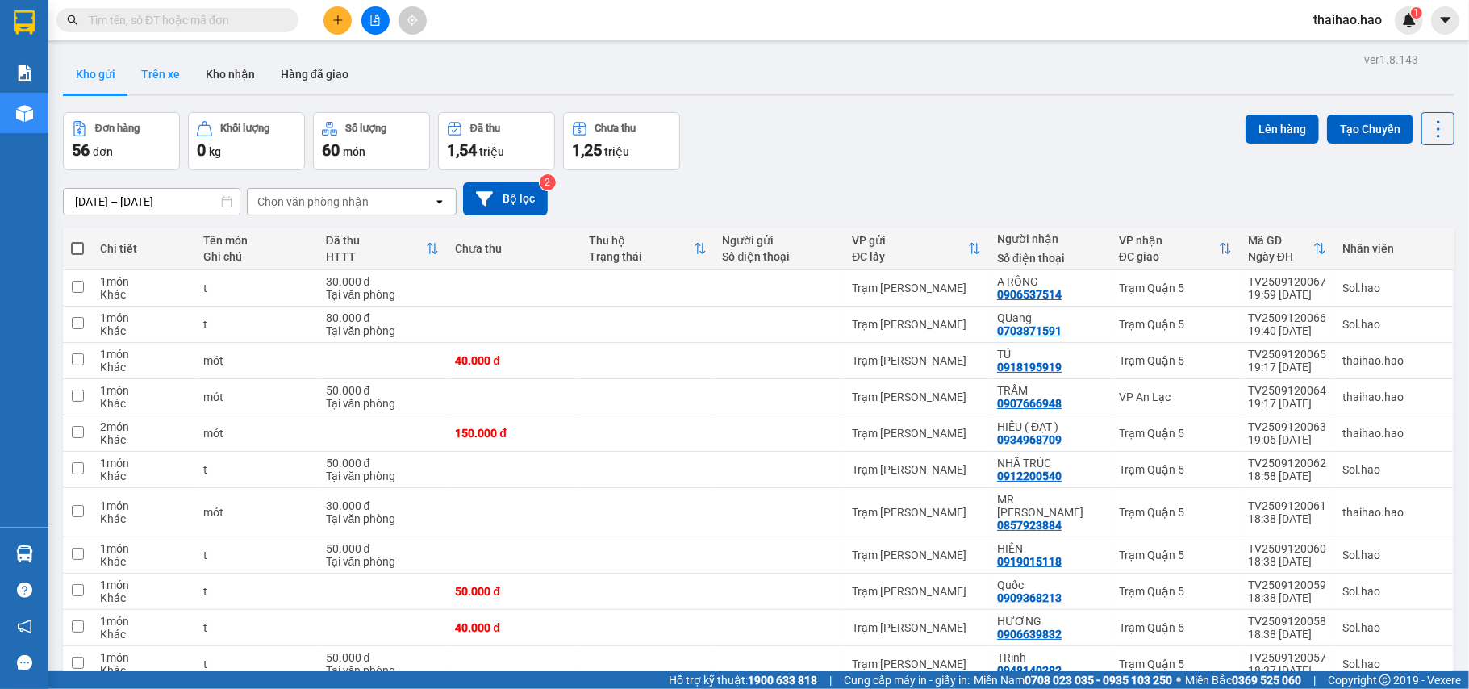
click at [169, 73] on button "Trên xe" at bounding box center [160, 74] width 65 height 39
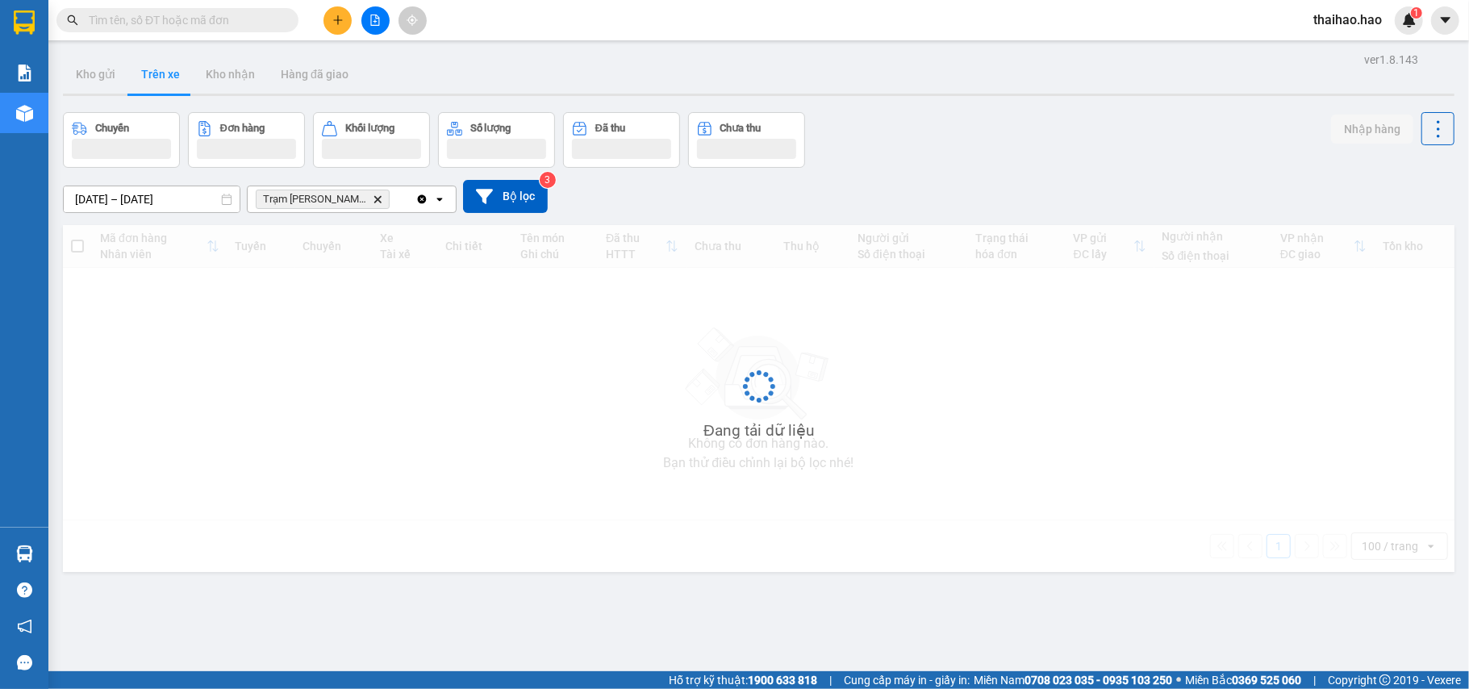
click at [169, 73] on button "Trên xe" at bounding box center [160, 74] width 65 height 39
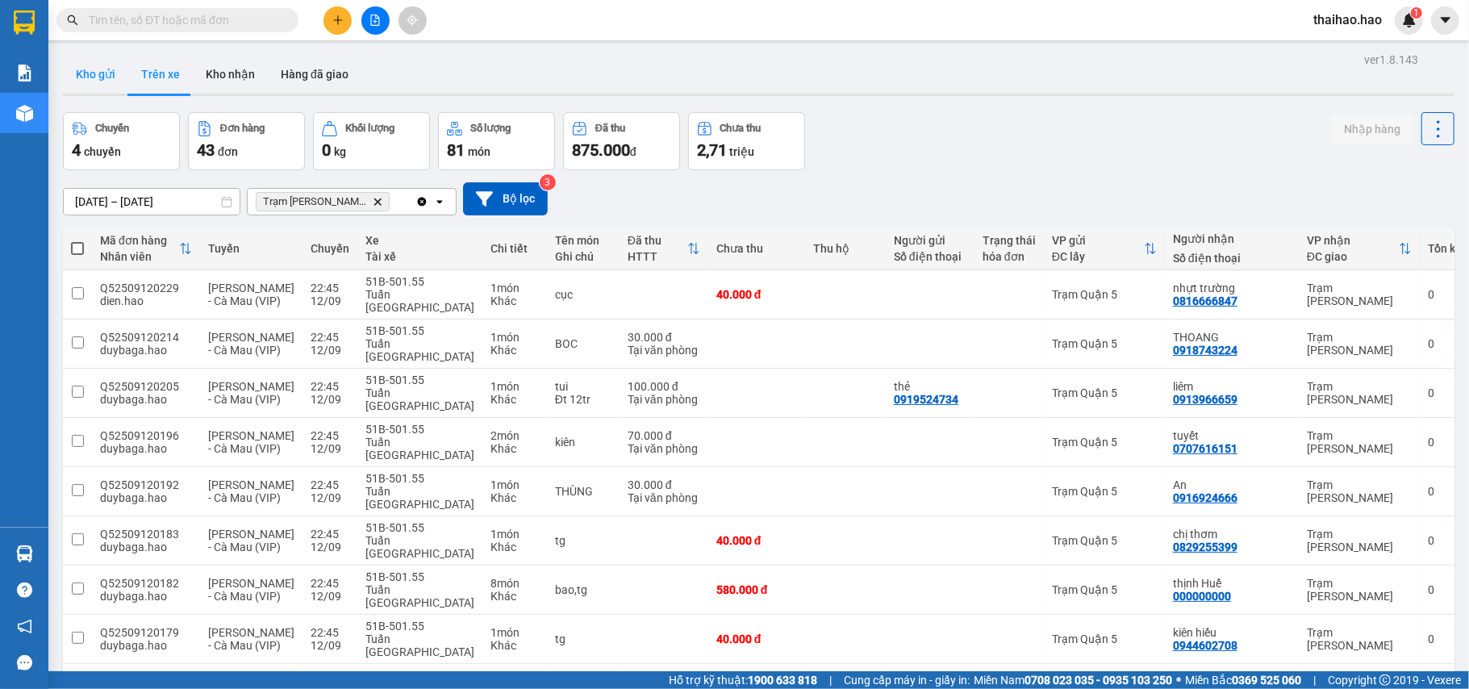
click at [94, 89] on button "Kho gửi" at bounding box center [95, 74] width 65 height 39
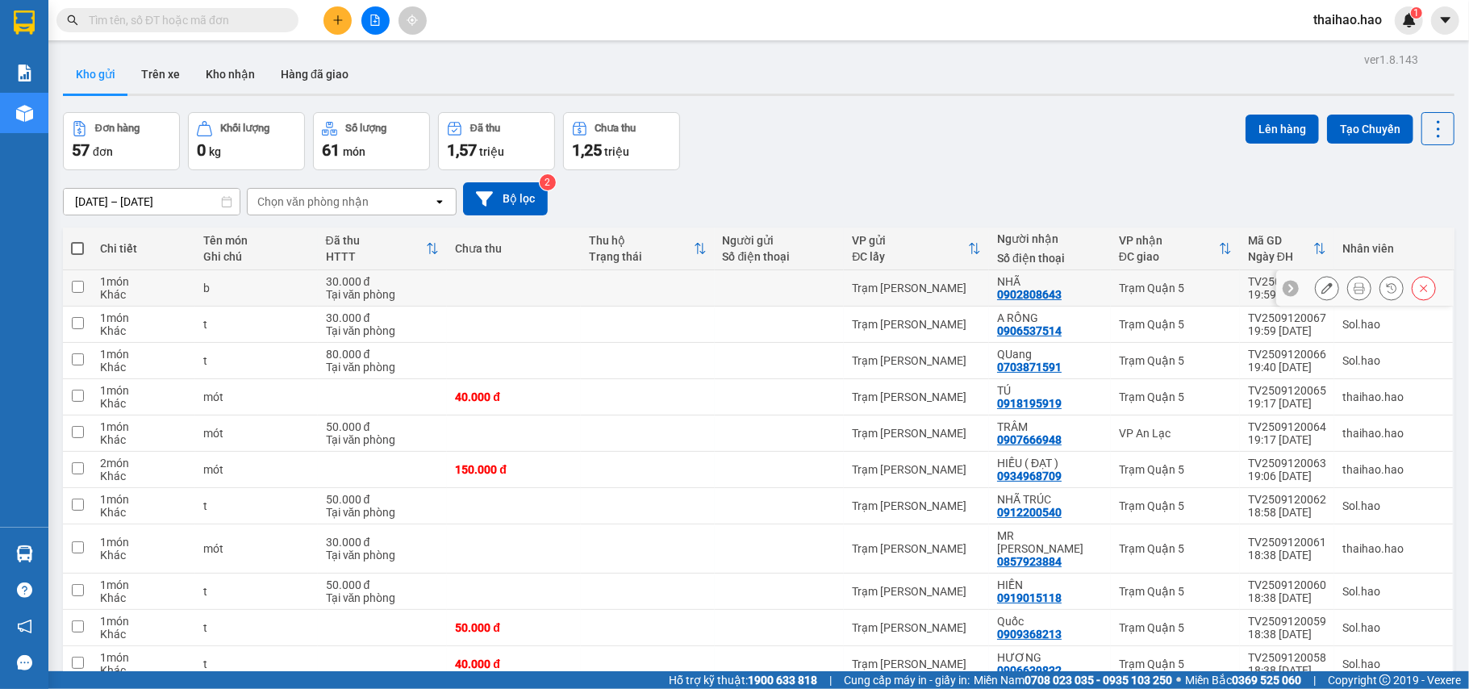
click at [1354, 285] on icon at bounding box center [1359, 287] width 11 height 11
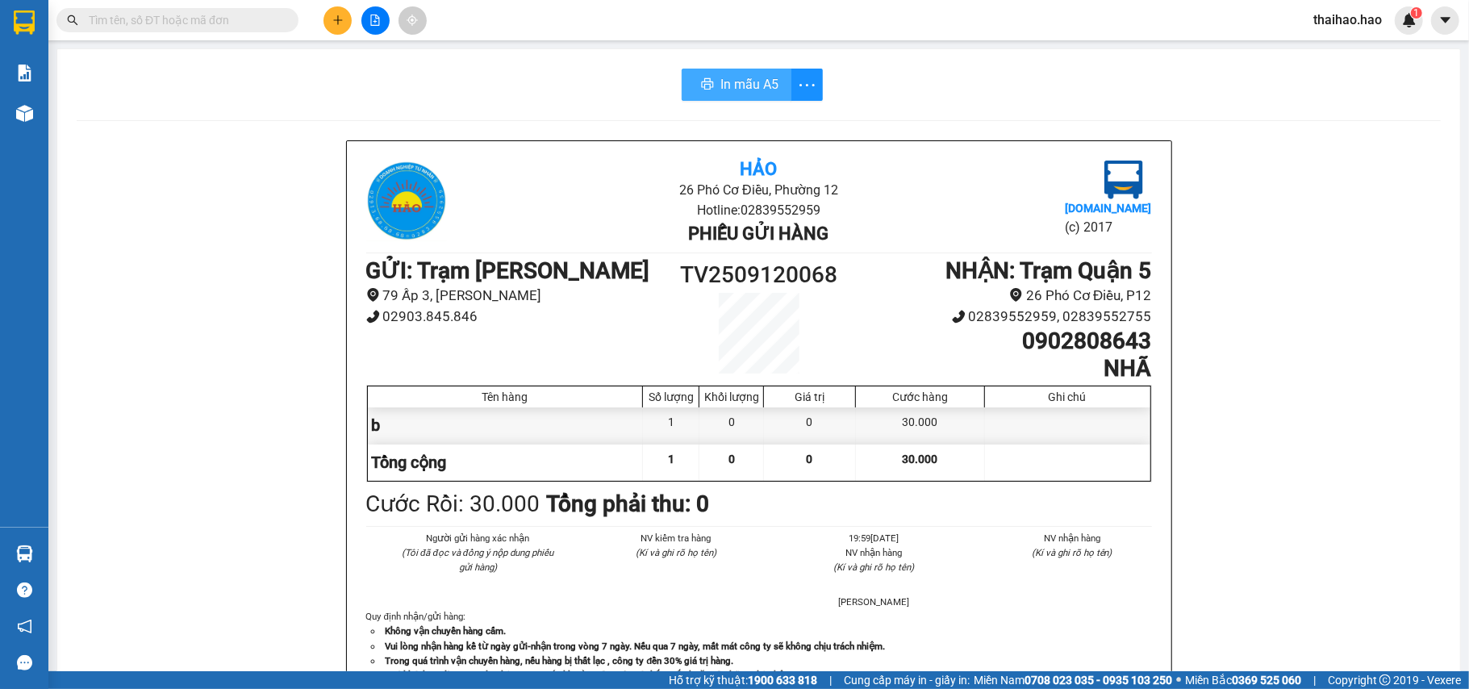
click at [708, 89] on button "In mẫu A5" at bounding box center [737, 85] width 110 height 32
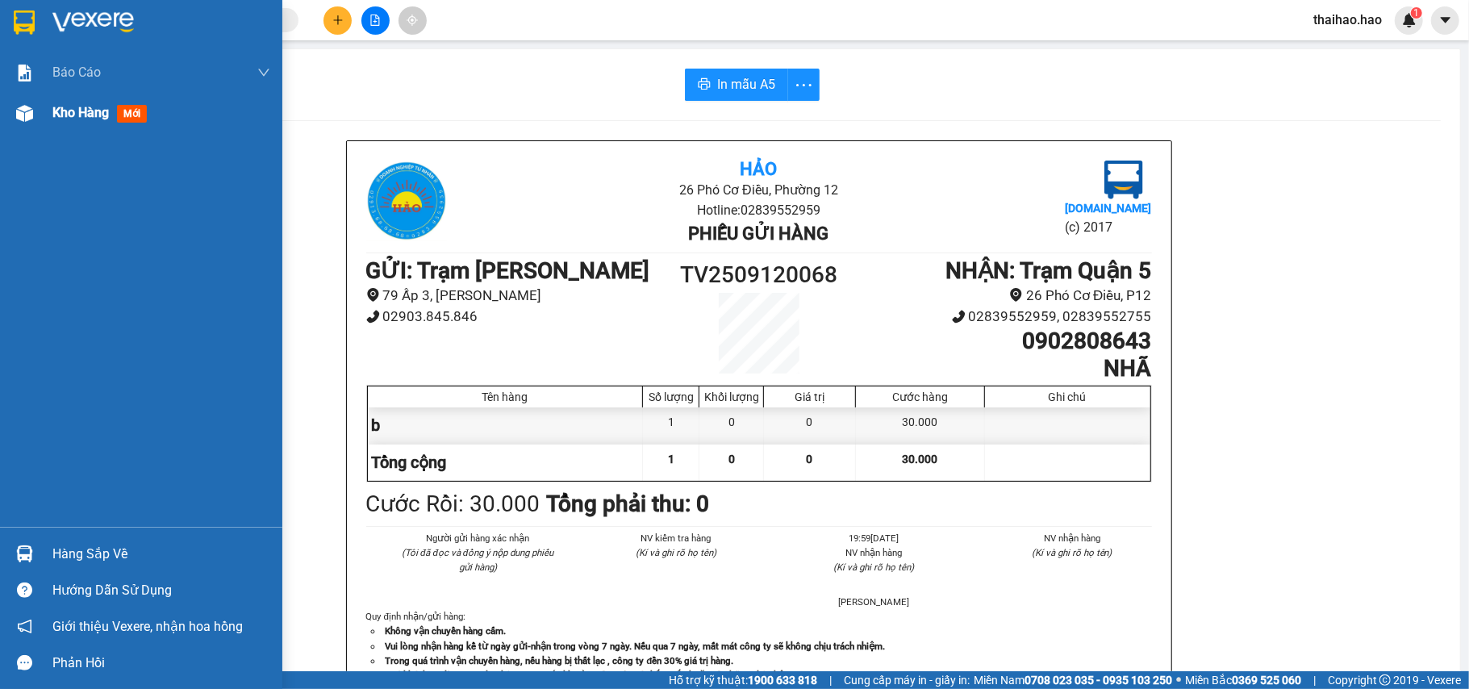
click at [31, 113] on img at bounding box center [24, 113] width 17 height 17
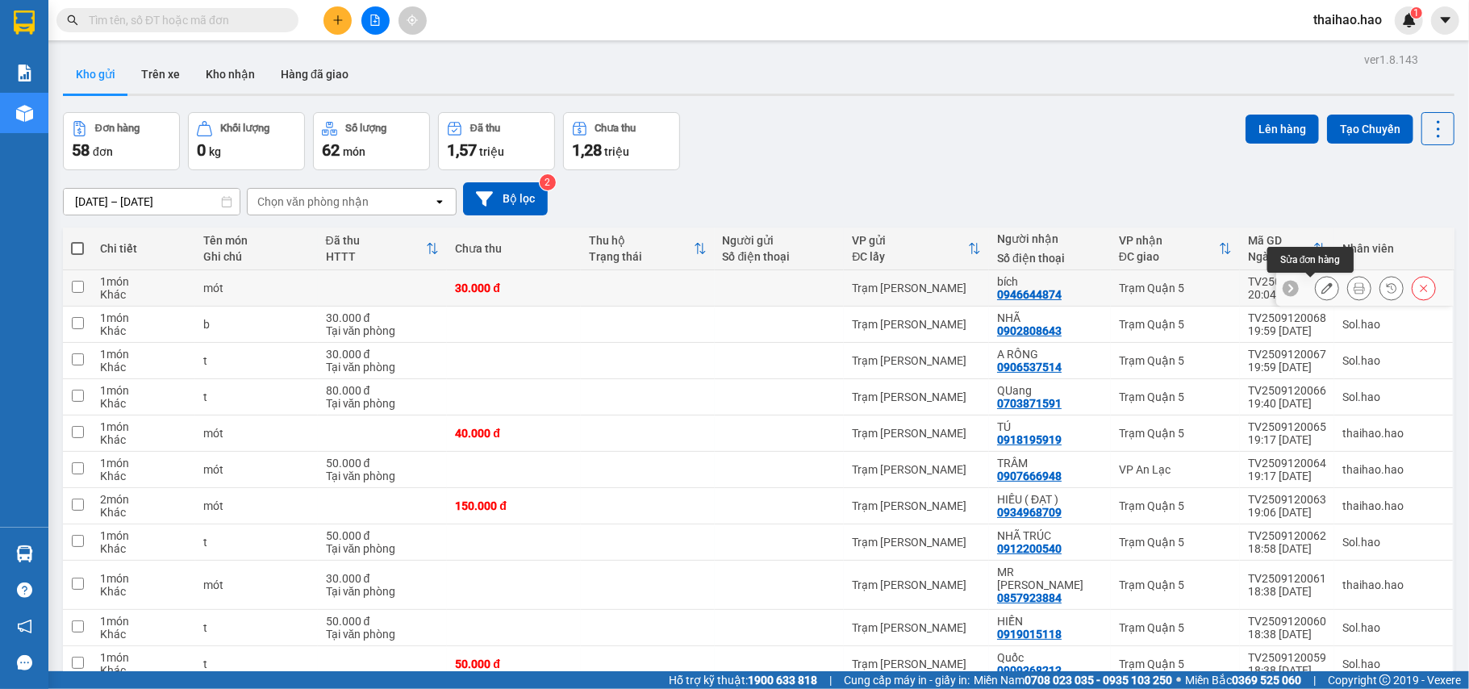
click at [1321, 287] on icon at bounding box center [1326, 287] width 11 height 11
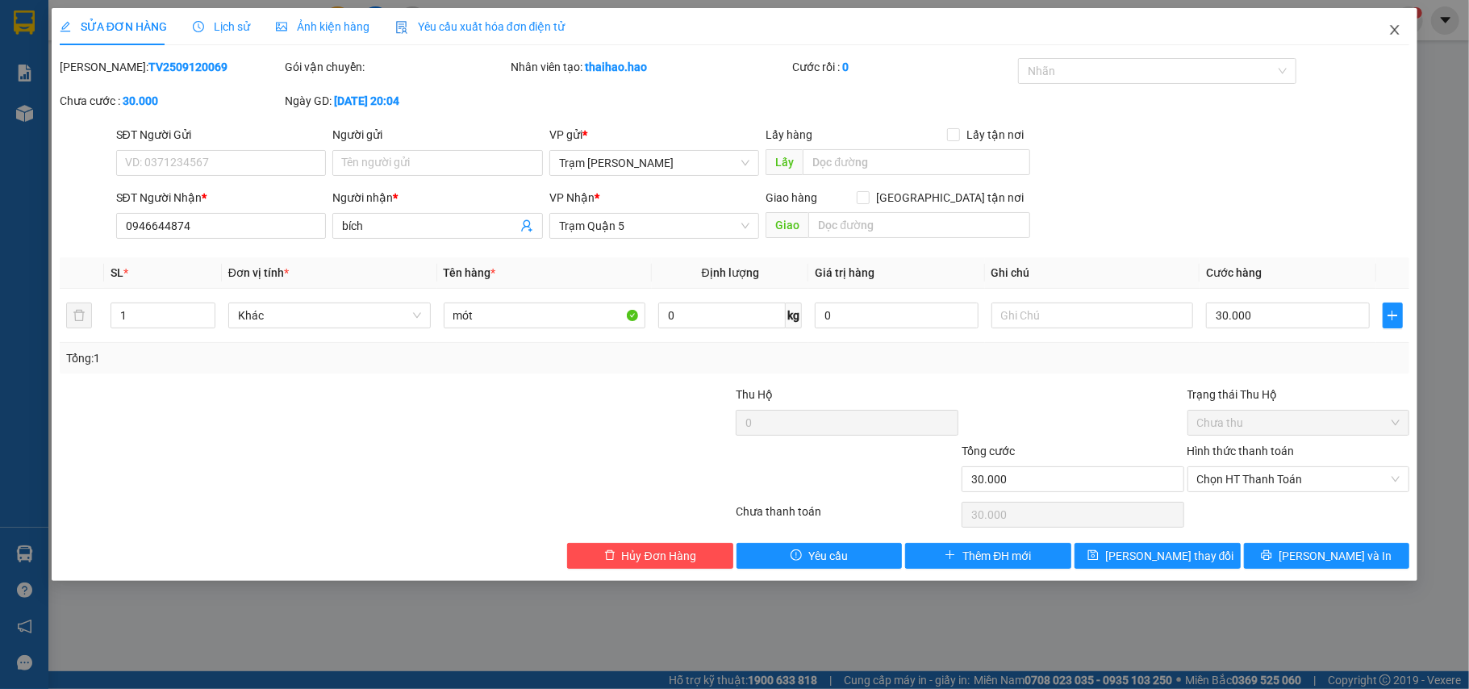
click at [1389, 33] on icon "close" at bounding box center [1394, 29] width 13 height 13
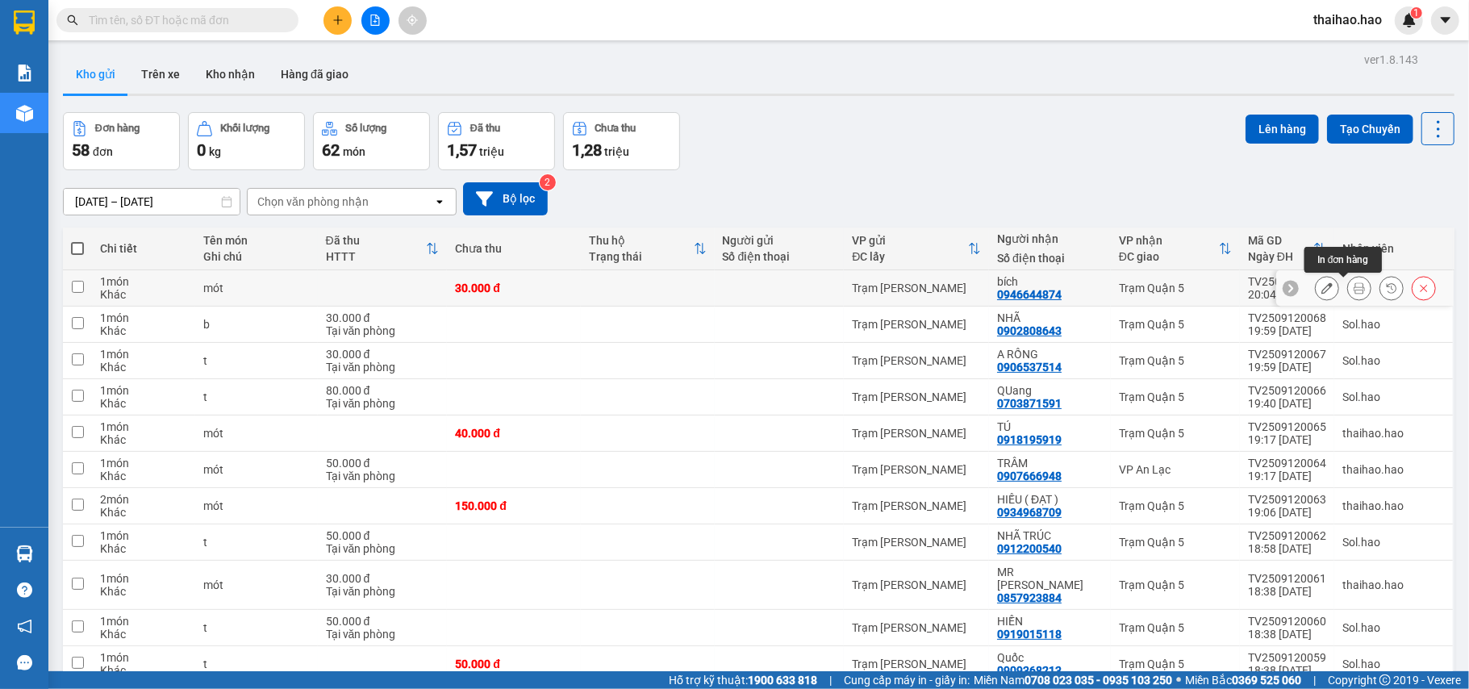
click at [1354, 294] on icon at bounding box center [1359, 287] width 11 height 11
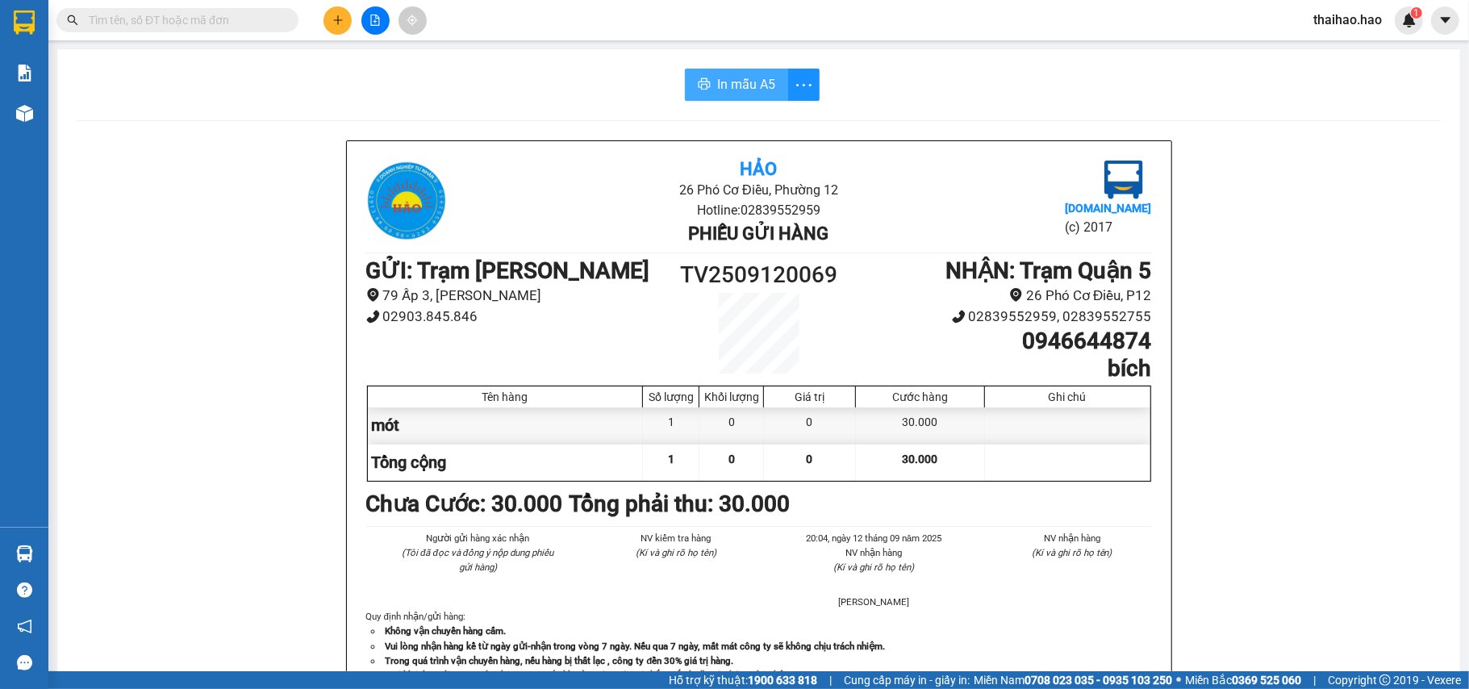
click at [720, 74] on span "In mẫu A5" at bounding box center [746, 84] width 58 height 20
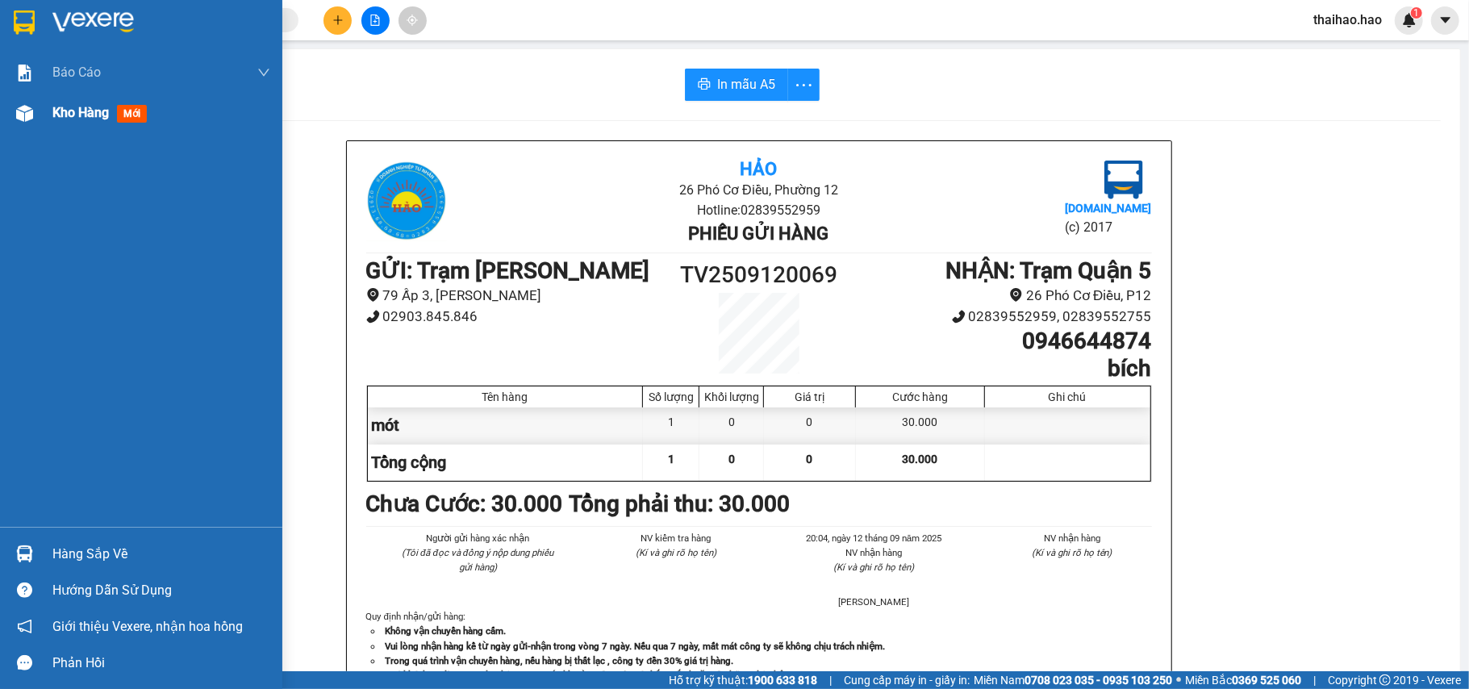
click at [62, 116] on span "Kho hàng" at bounding box center [80, 112] width 56 height 15
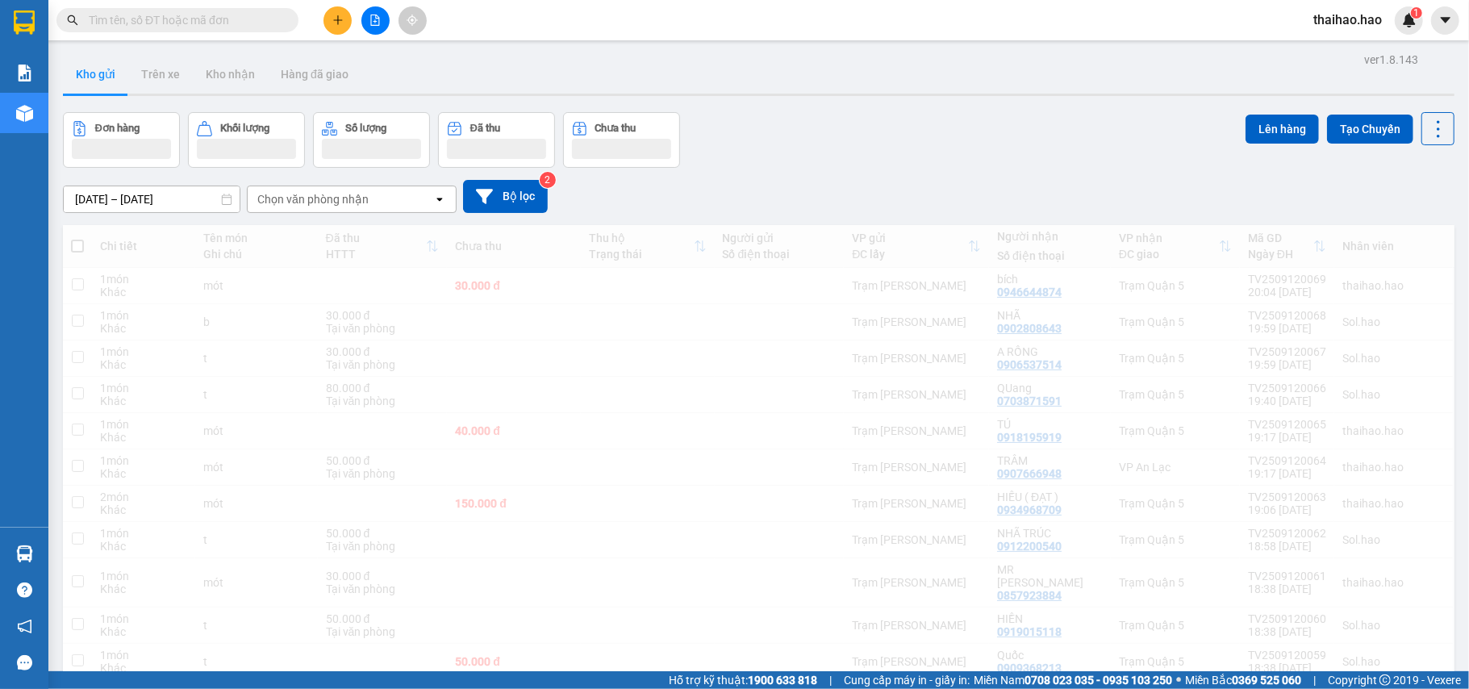
click at [237, 15] on input "text" at bounding box center [184, 20] width 190 height 18
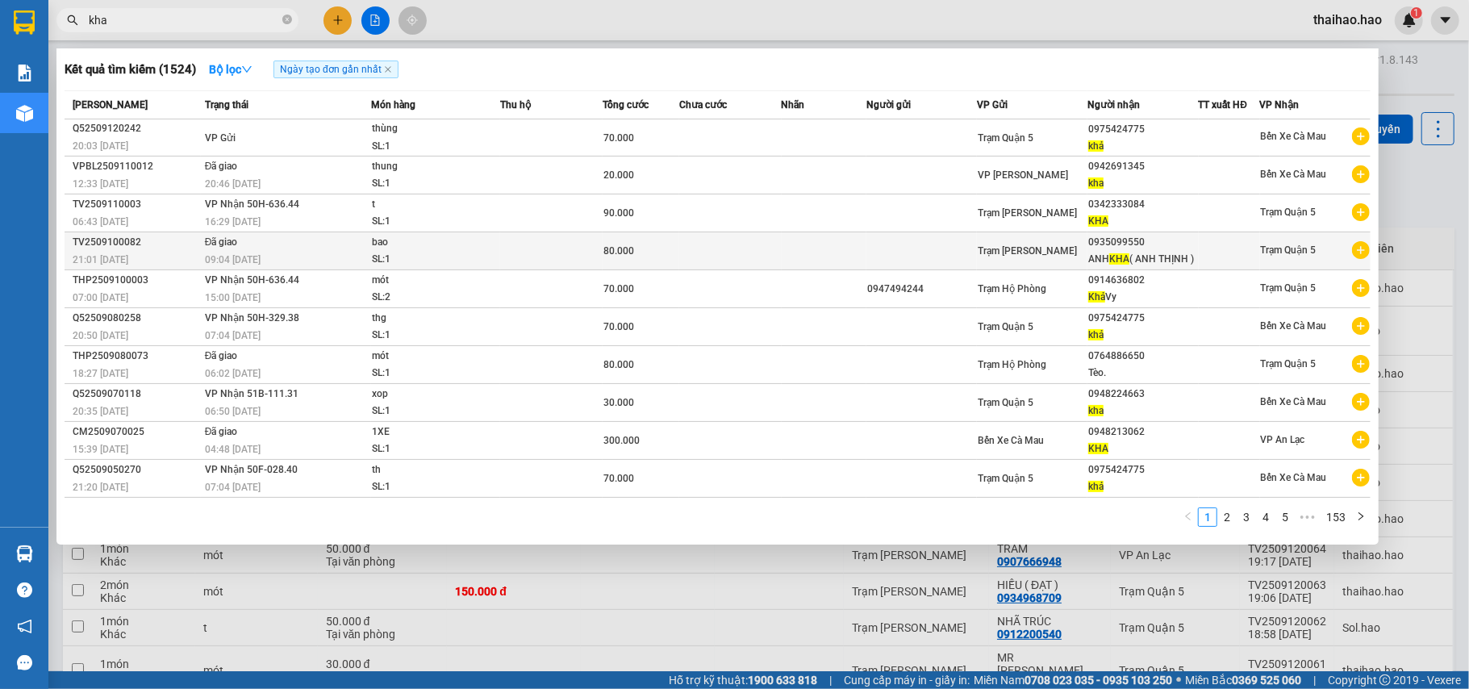
type input "kha"
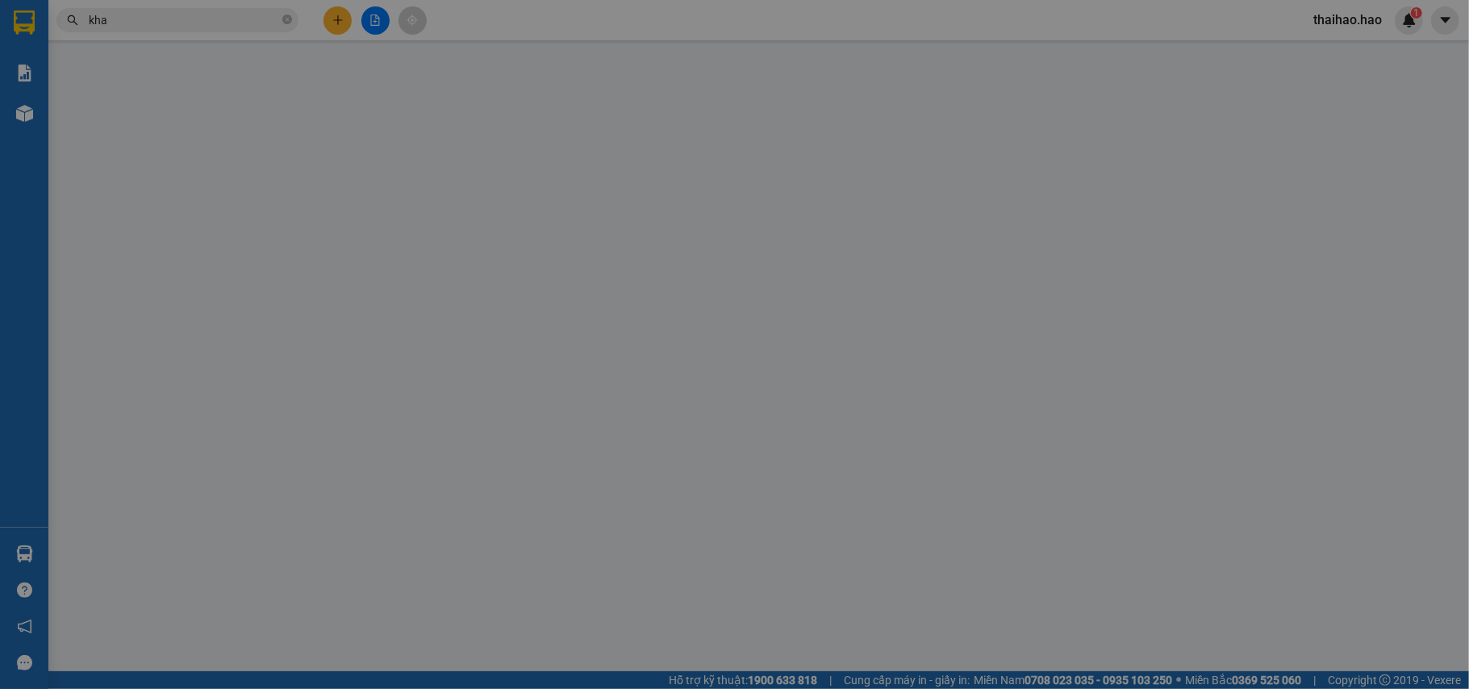
type input "0935099550"
type input "ANH KHA ( ANH THỊNH )"
type input "80.000"
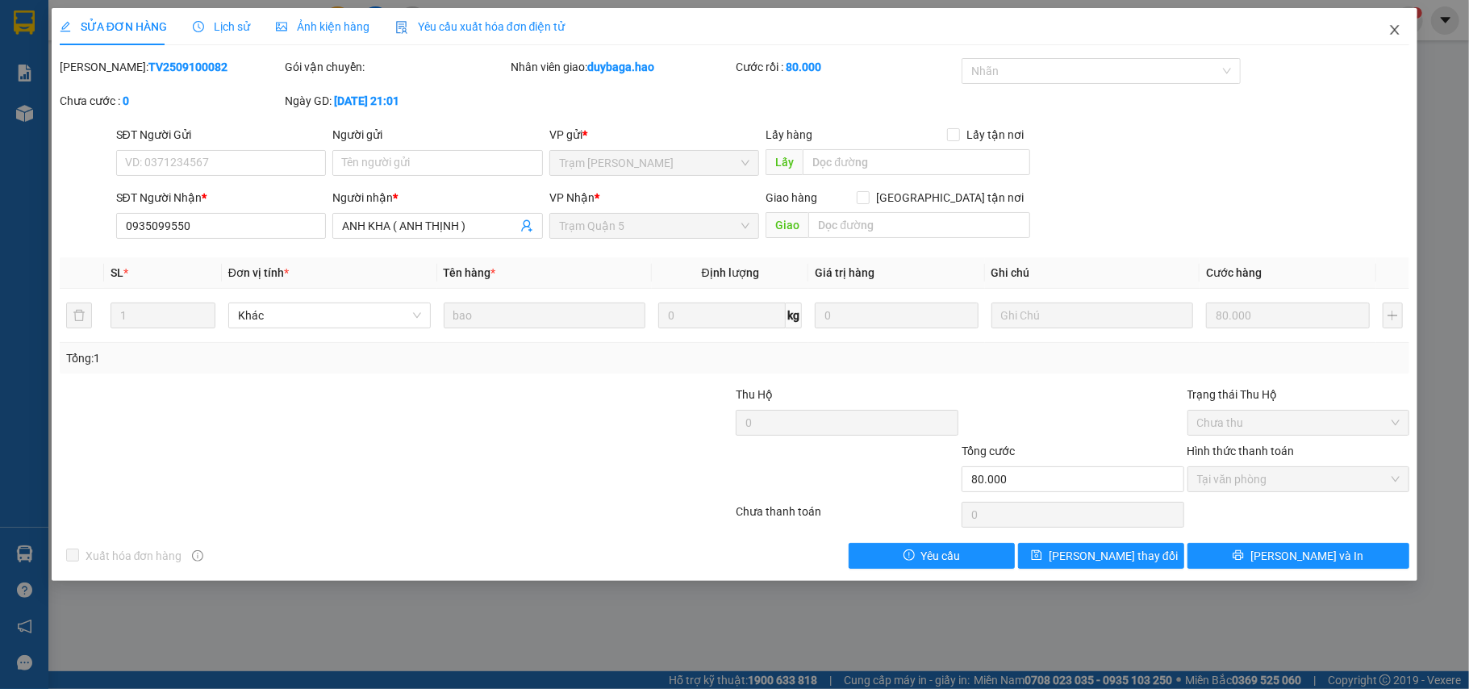
click at [1395, 27] on icon "close" at bounding box center [1394, 29] width 13 height 13
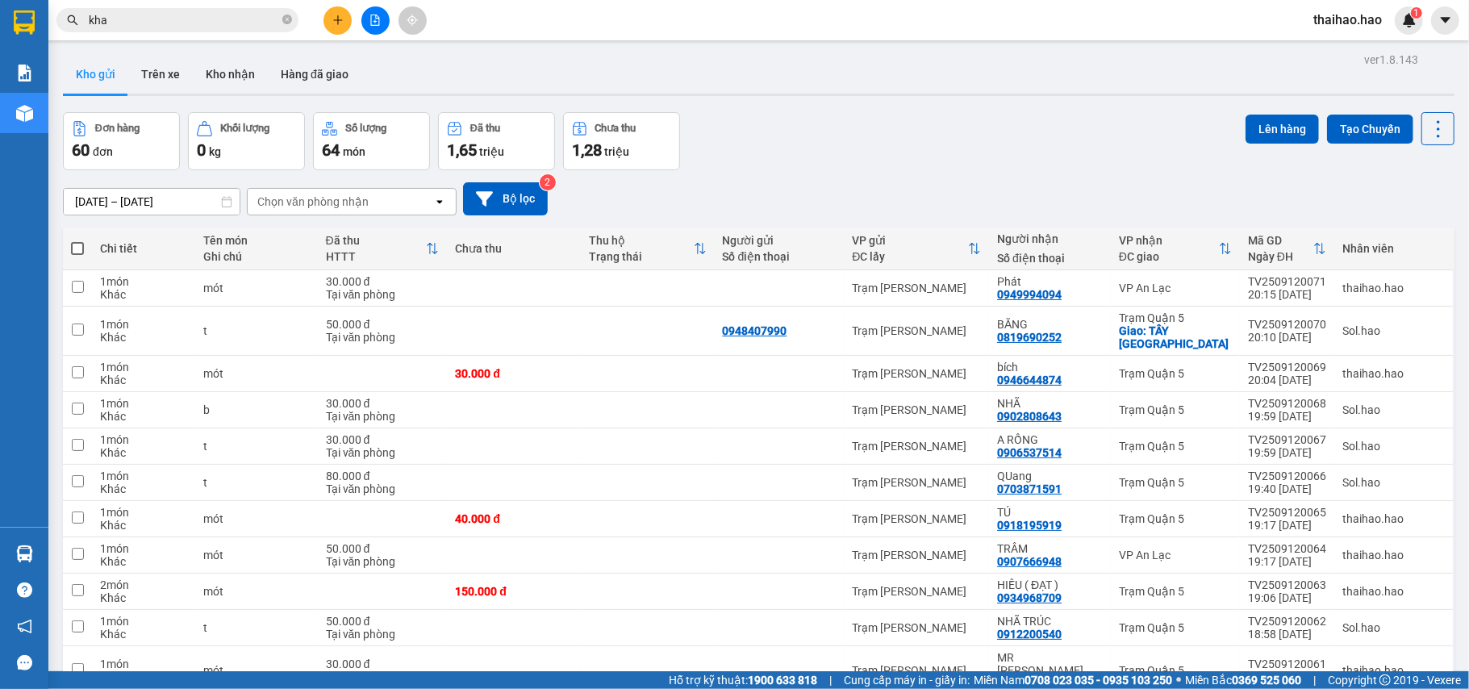
click at [781, 137] on section "Kết quả tìm kiếm ( 1524 ) Bộ lọc Ngày tạo đơn gần nhất Mã ĐH Trạng thái Món hàn…" at bounding box center [734, 344] width 1469 height 689
click at [159, 87] on button "Trên xe" at bounding box center [160, 74] width 65 height 39
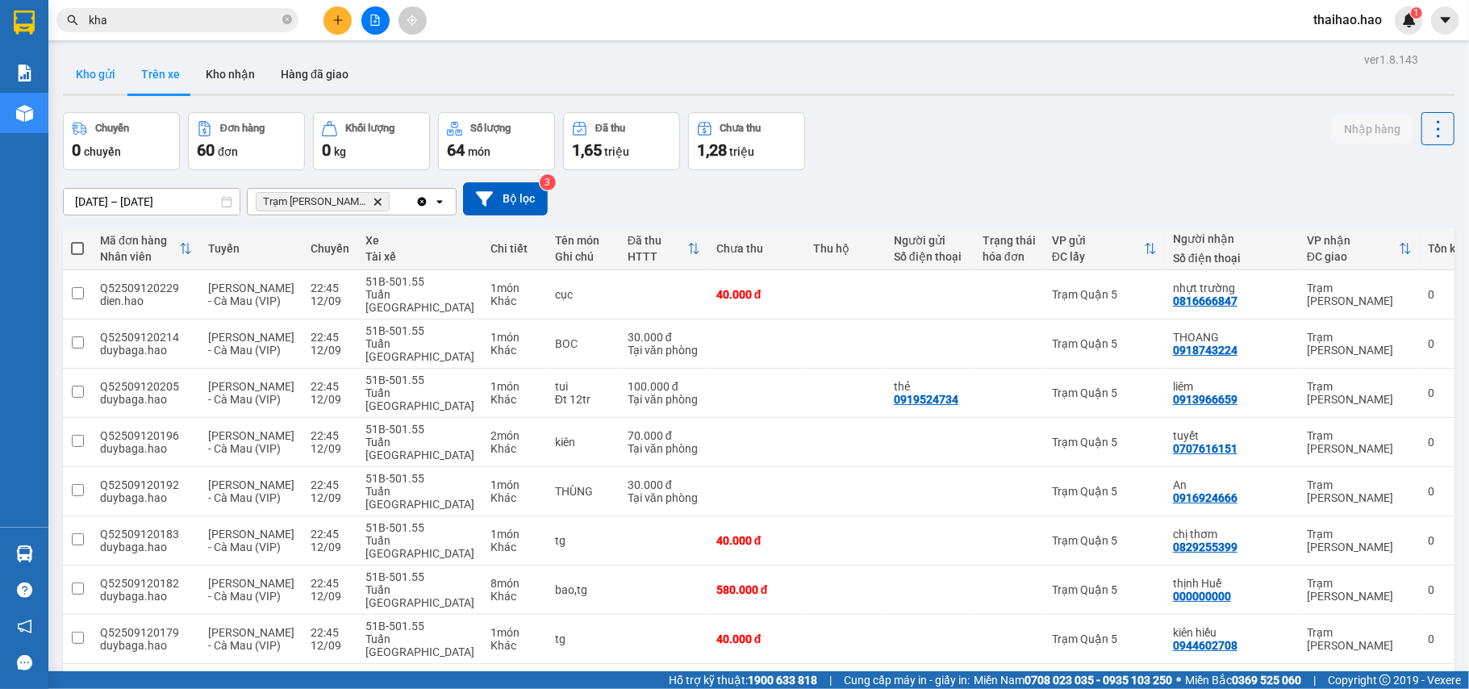
click at [118, 78] on button "Kho gửi" at bounding box center [95, 74] width 65 height 39
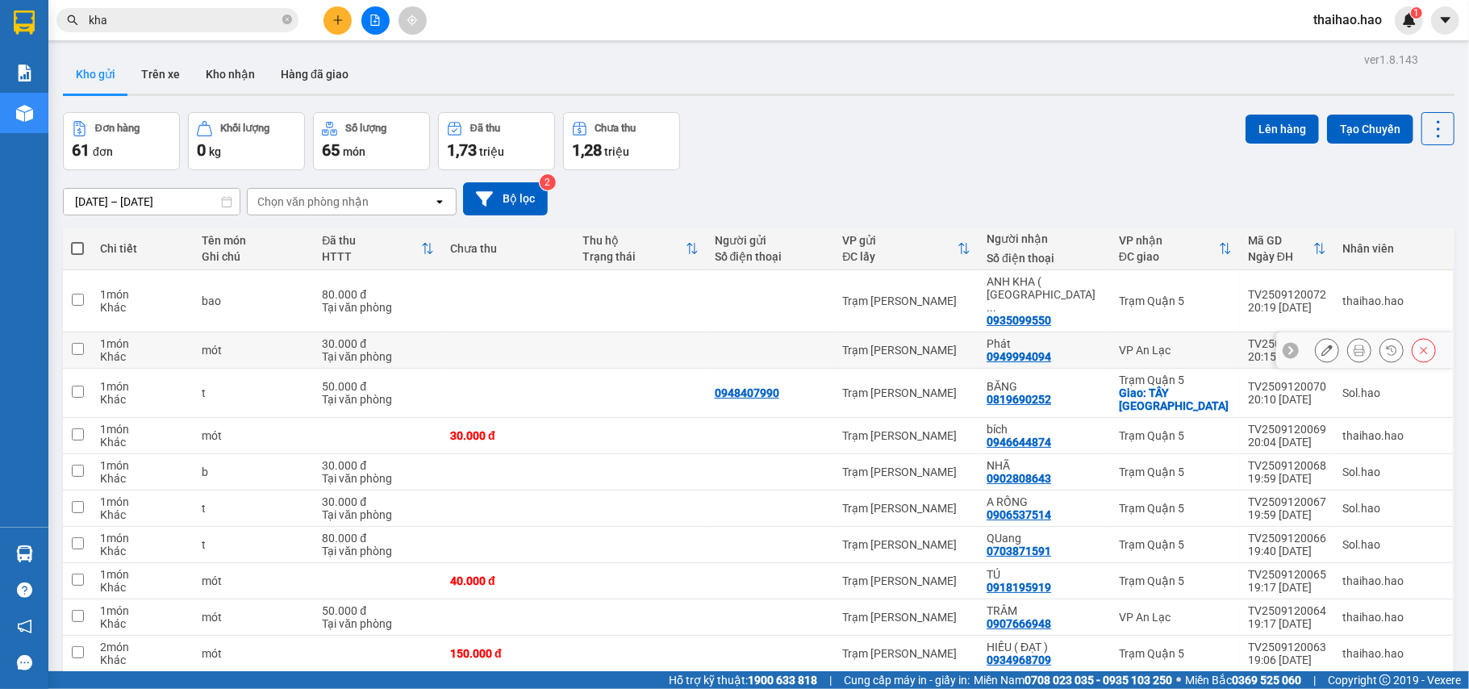
click at [1354, 344] on icon at bounding box center [1359, 349] width 11 height 11
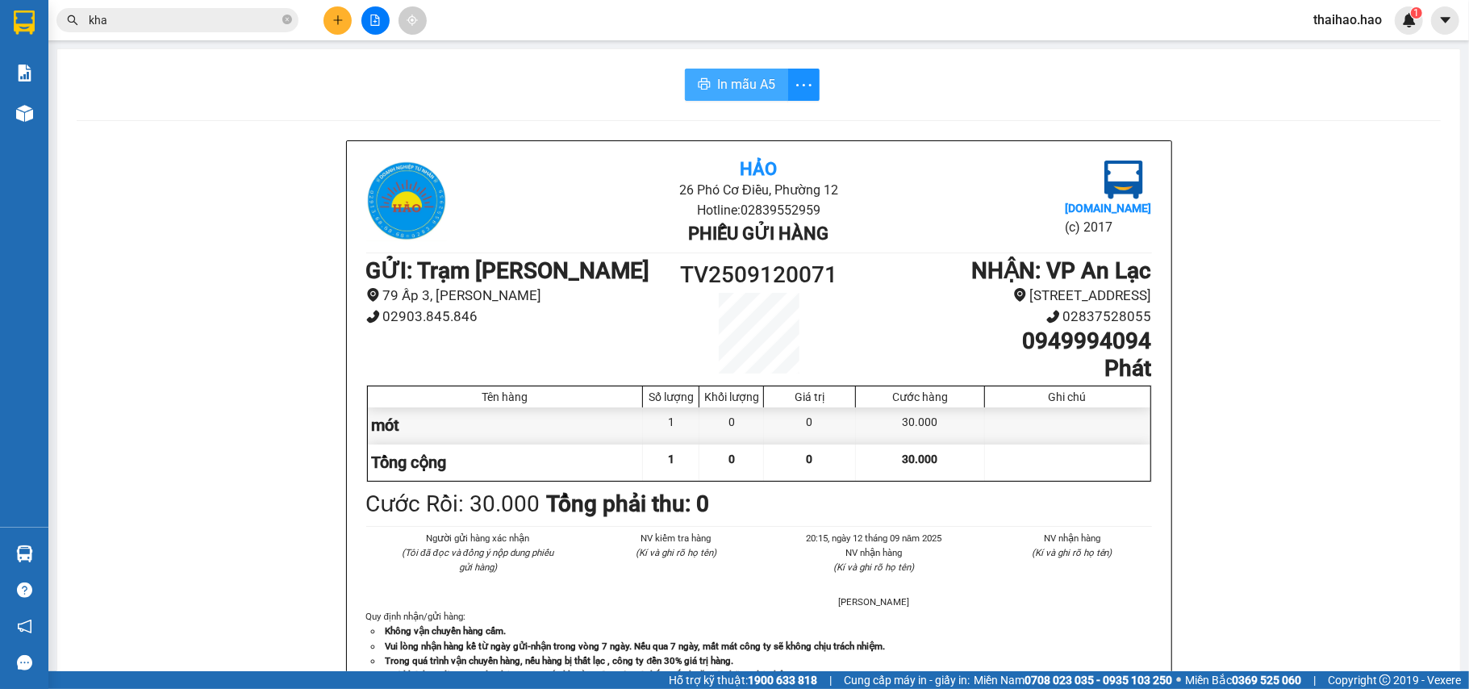
click at [746, 91] on span "In mẫu A5" at bounding box center [746, 84] width 58 height 20
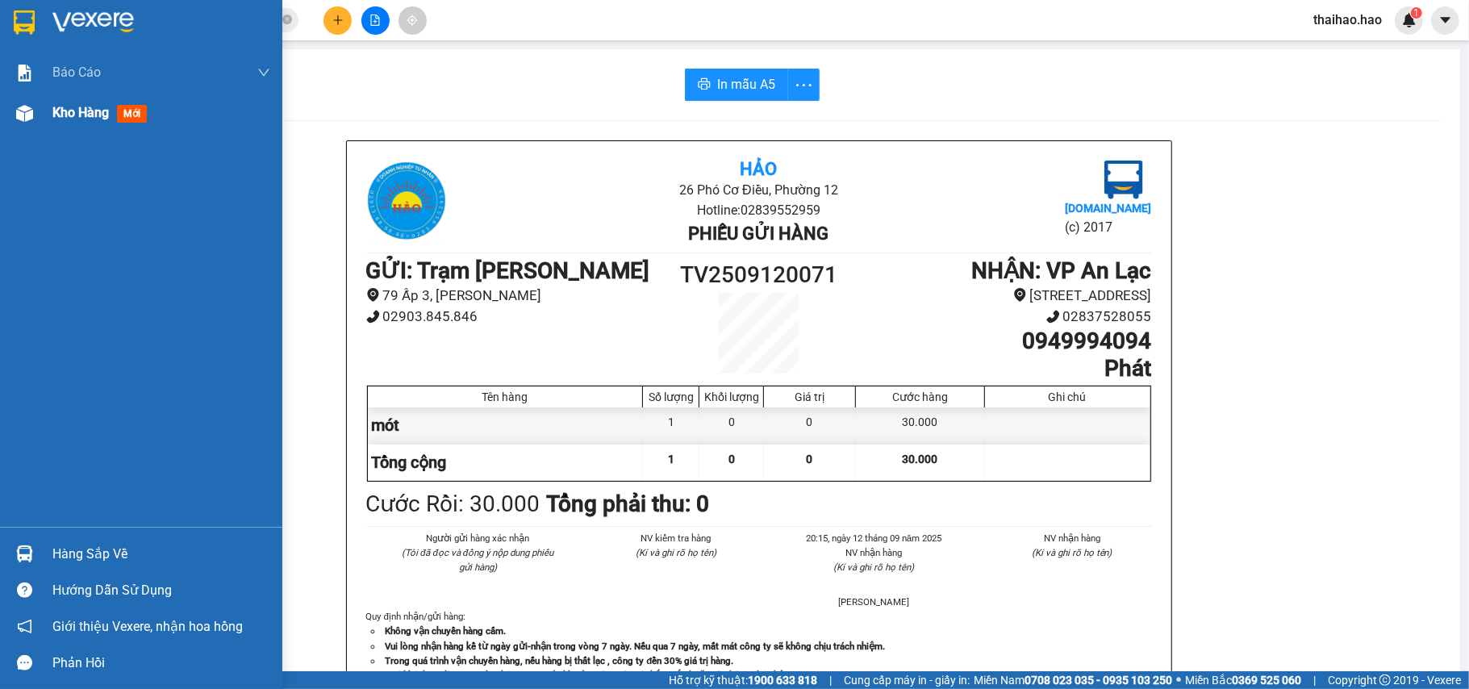
click at [69, 123] on div "Kho hàng mới" at bounding box center [102, 112] width 101 height 20
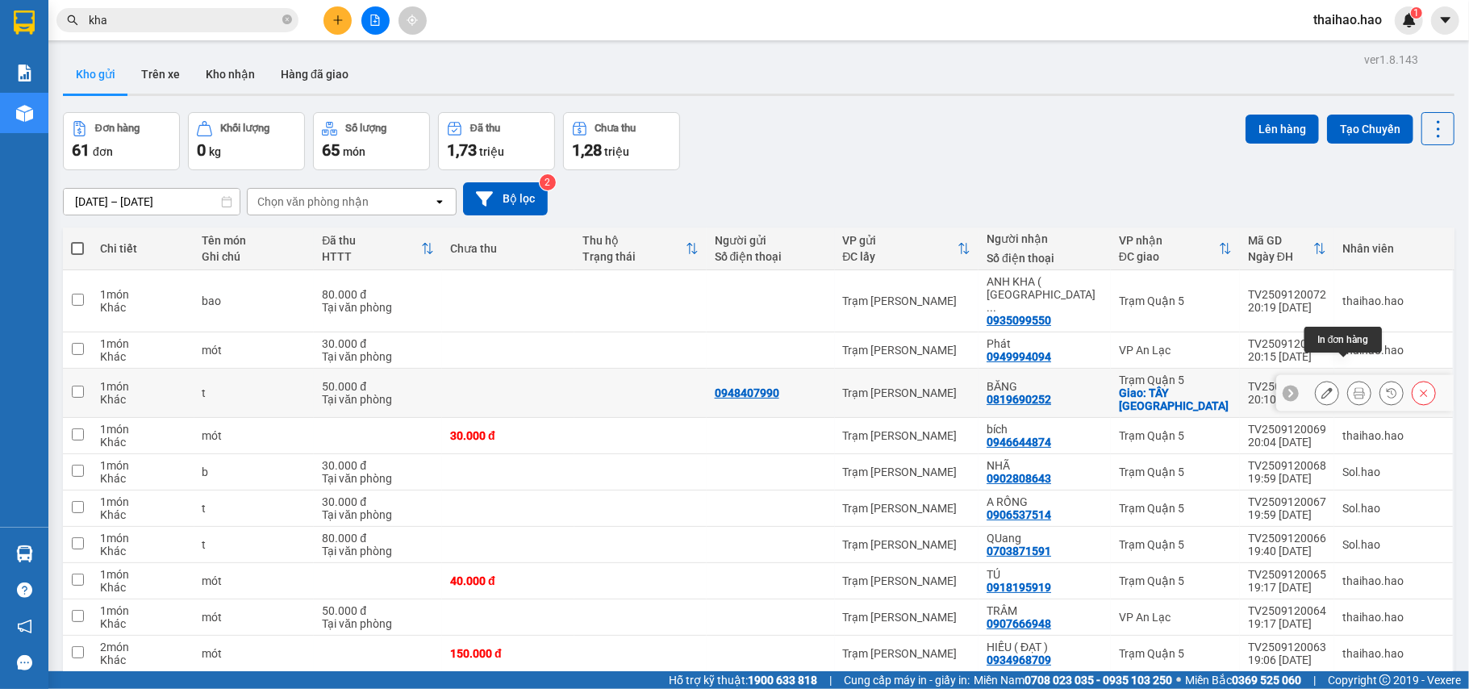
click at [1354, 387] on icon at bounding box center [1359, 392] width 11 height 11
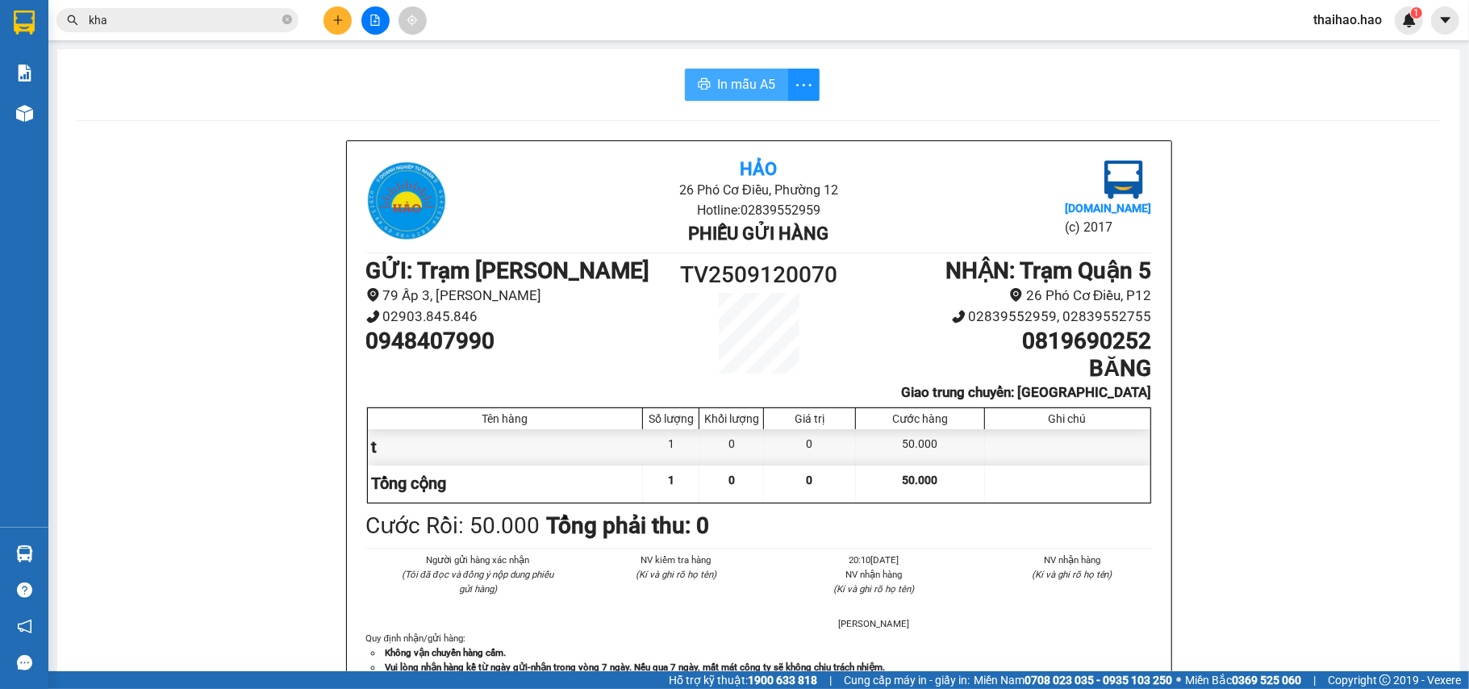
click at [729, 92] on span "In mẫu A5" at bounding box center [746, 84] width 58 height 20
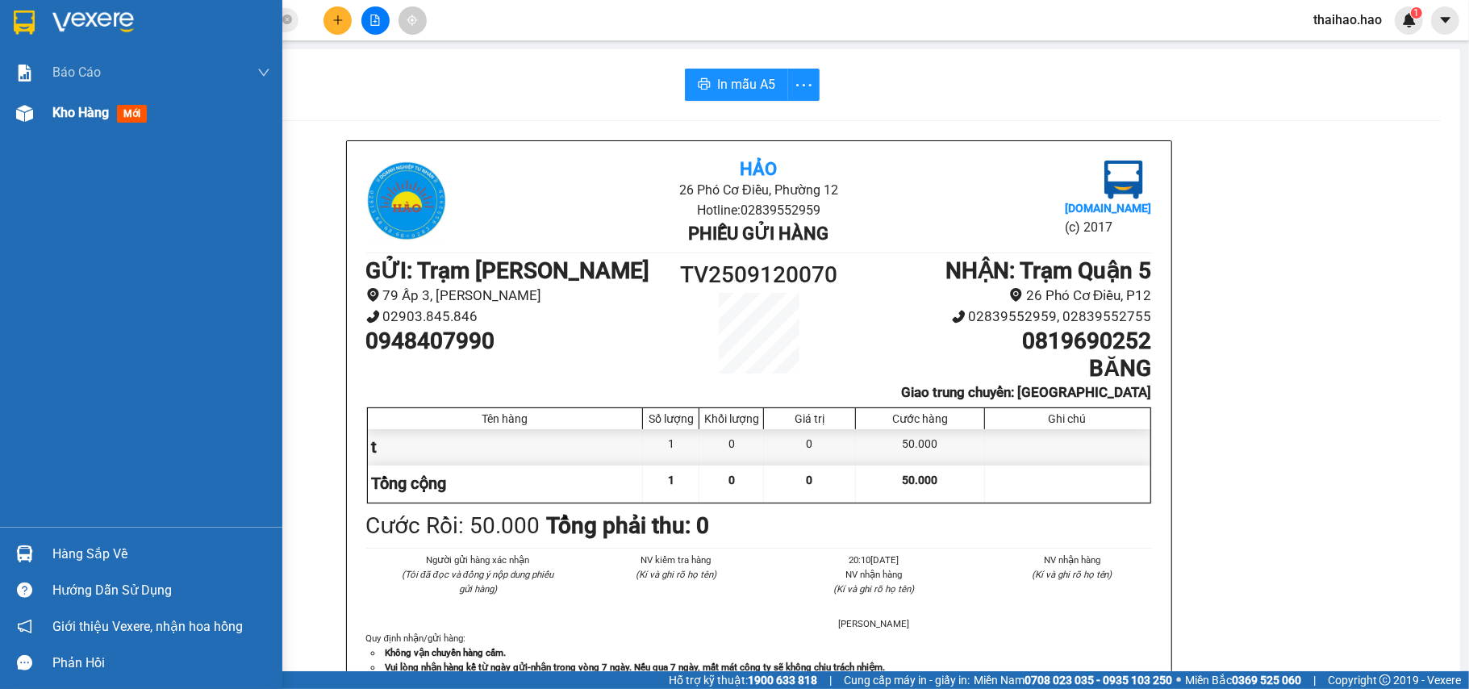
click at [2, 127] on div "Kho hàng mới" at bounding box center [141, 113] width 282 height 40
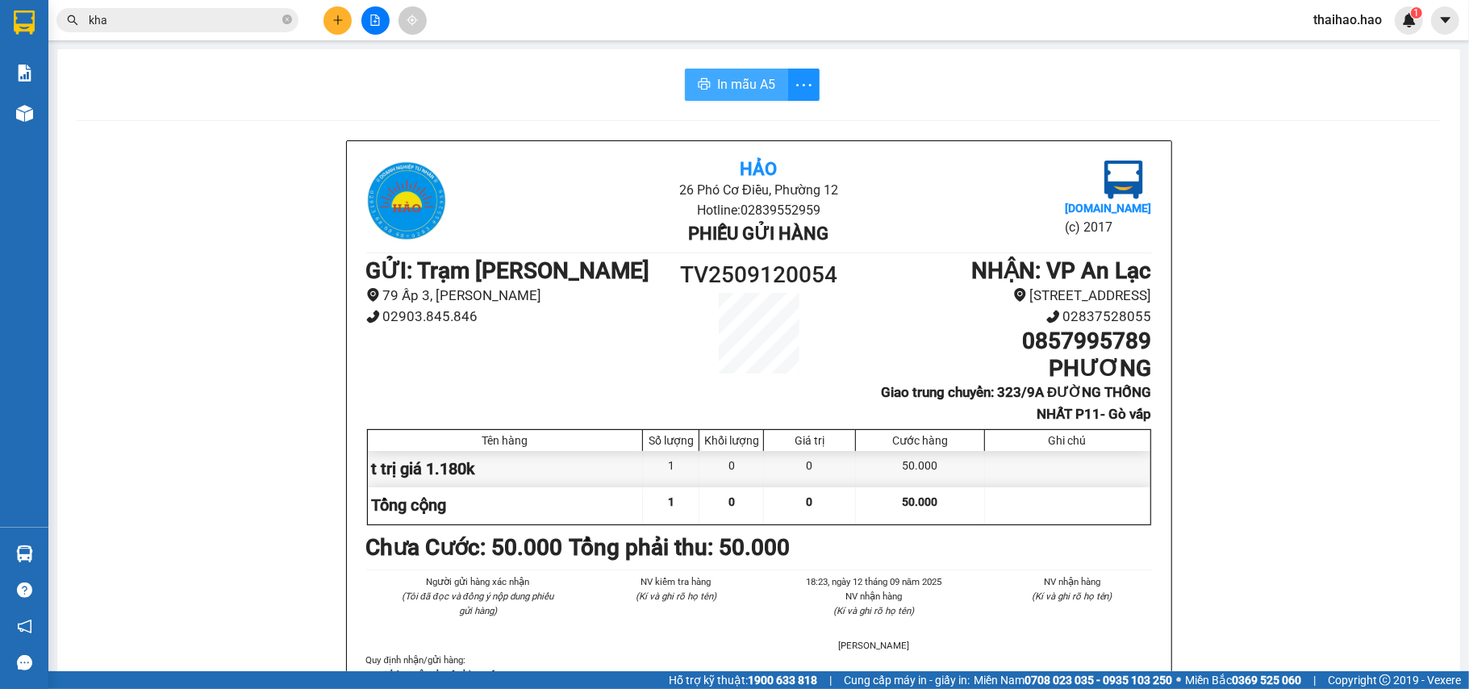
click at [730, 74] on span "In mẫu A5" at bounding box center [746, 84] width 58 height 20
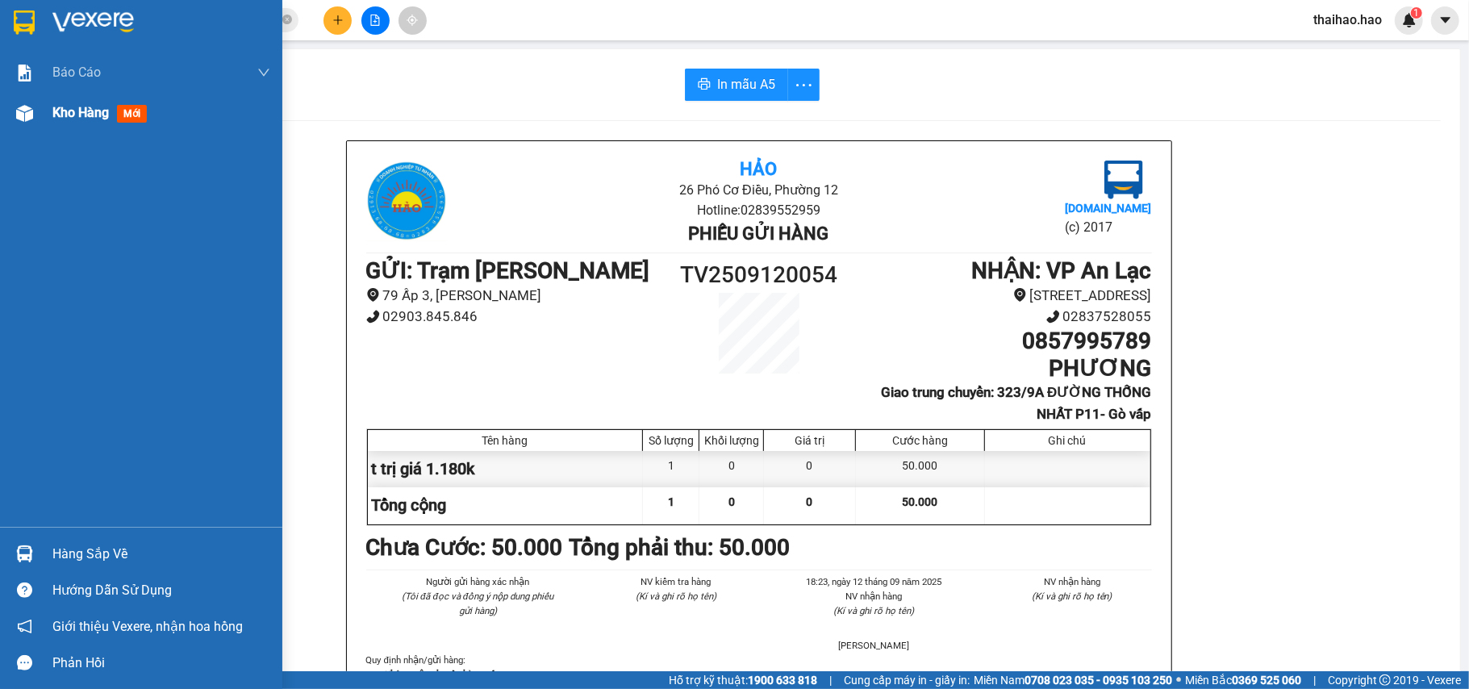
click at [66, 111] on span "Kho hàng" at bounding box center [80, 112] width 56 height 15
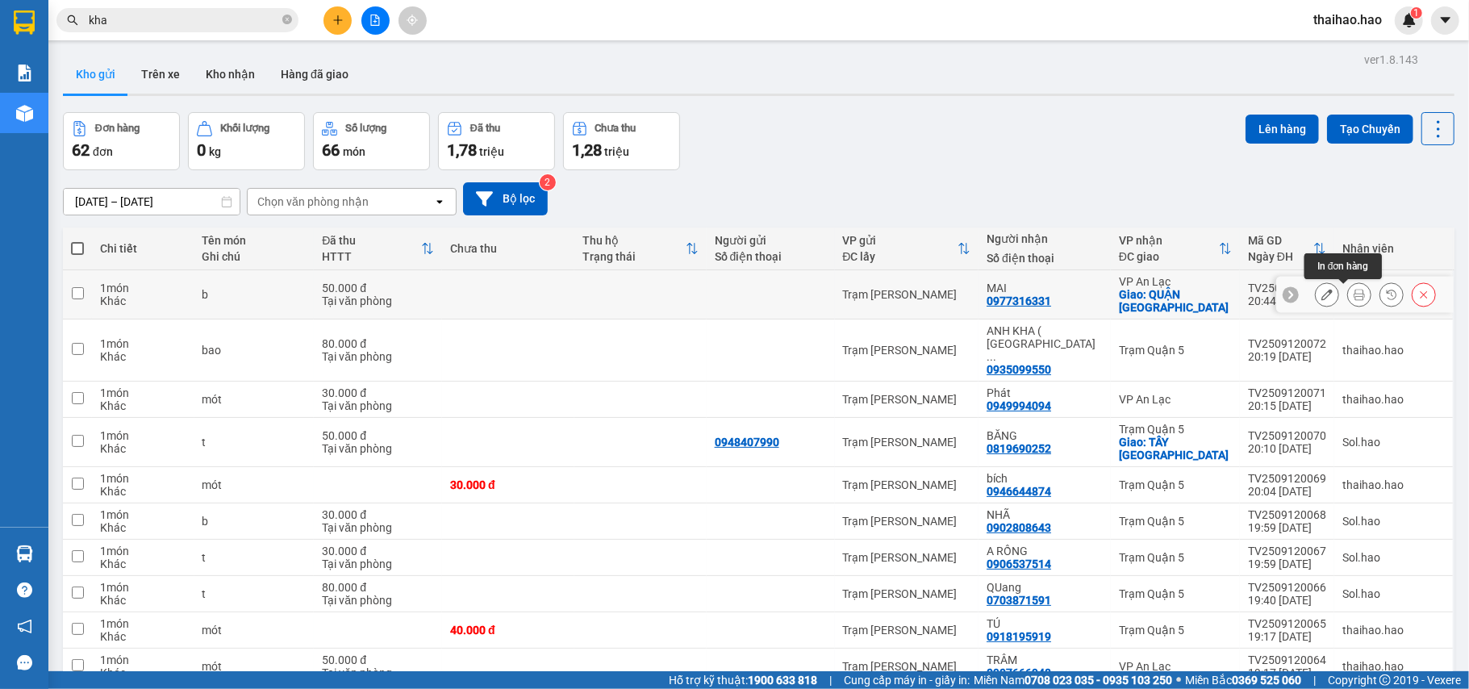
click at [1348, 292] on button at bounding box center [1359, 295] width 23 height 28
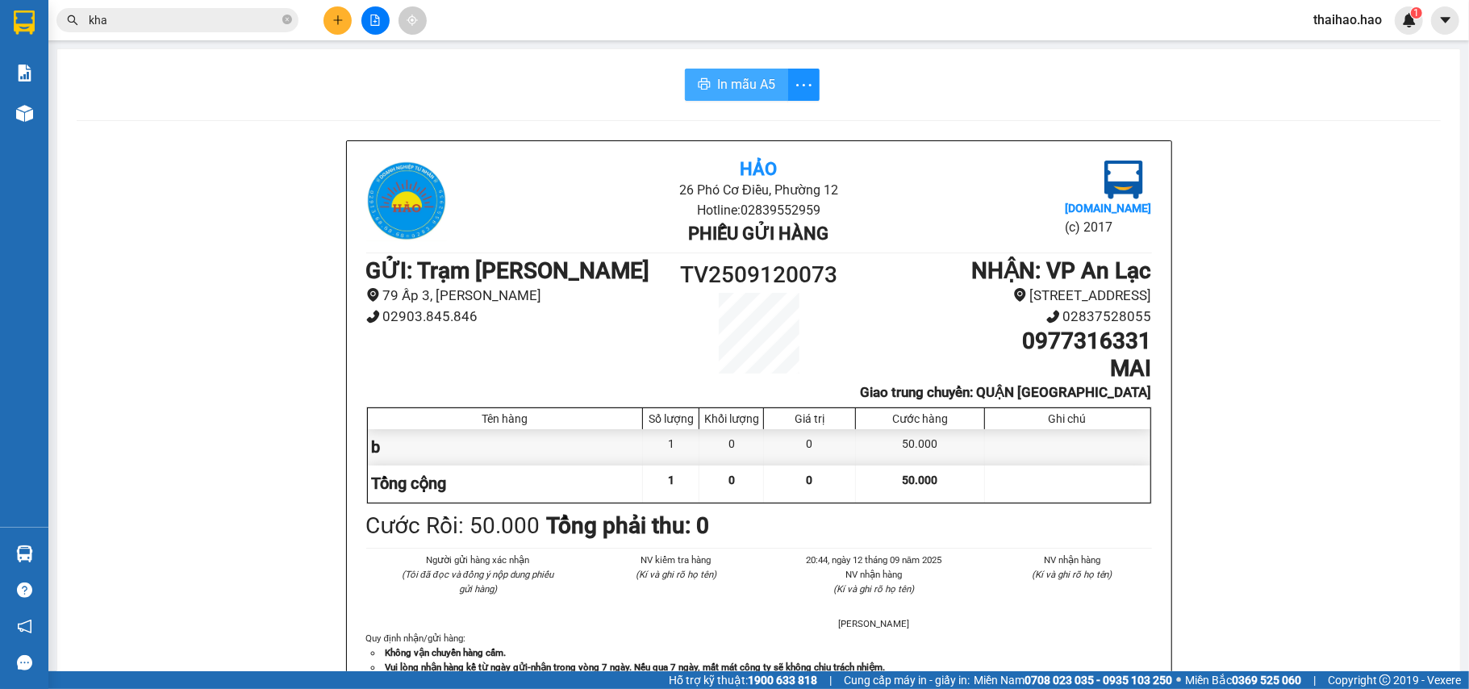
click at [757, 82] on span "In mẫu A5" at bounding box center [746, 84] width 58 height 20
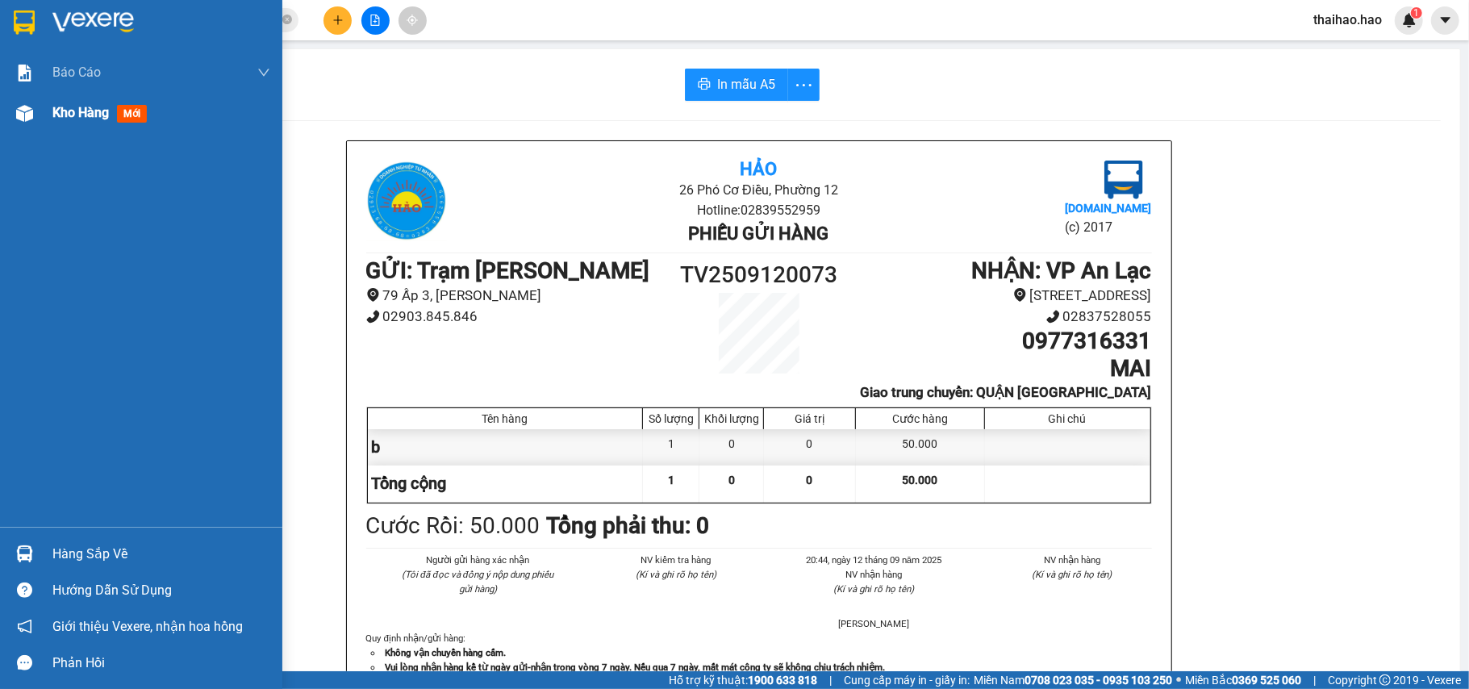
click at [73, 114] on span "Kho hàng" at bounding box center [80, 112] width 56 height 15
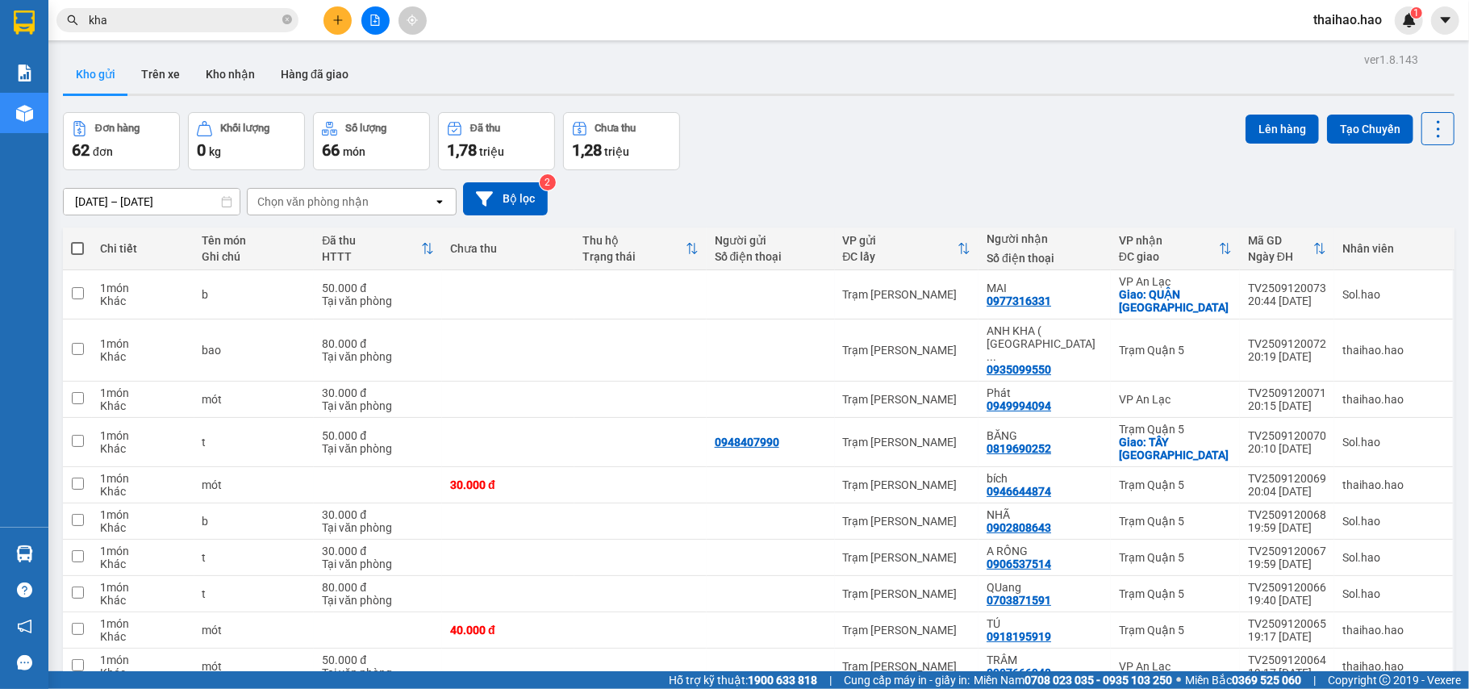
click at [73, 114] on button "Đơn hàng 62 đơn" at bounding box center [121, 141] width 117 height 58
click at [1321, 344] on icon at bounding box center [1326, 349] width 11 height 11
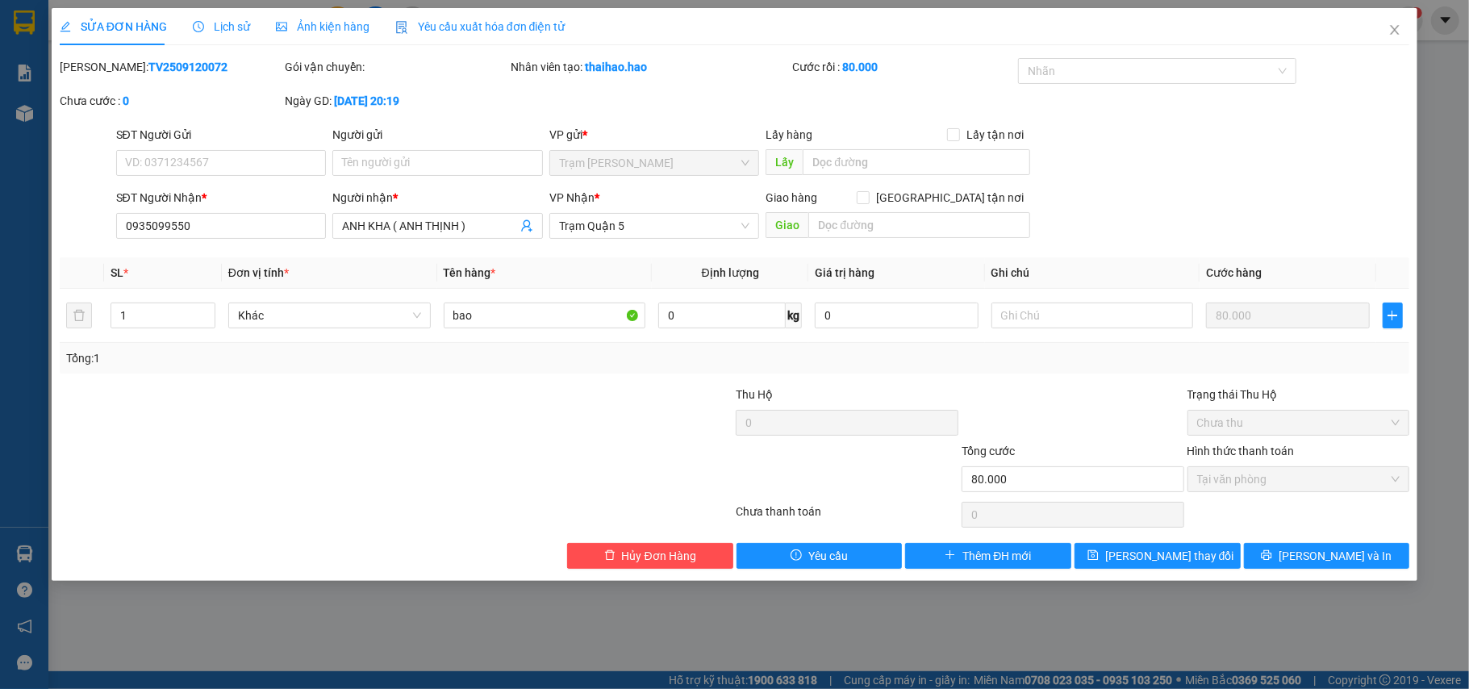
click at [252, 26] on div "SỬA ĐƠN HÀNG Lịch sử Ảnh kiện hàng Yêu cầu xuất hóa đơn điện tử" at bounding box center [313, 26] width 506 height 37
click at [234, 23] on span "Lịch sử" at bounding box center [221, 26] width 57 height 13
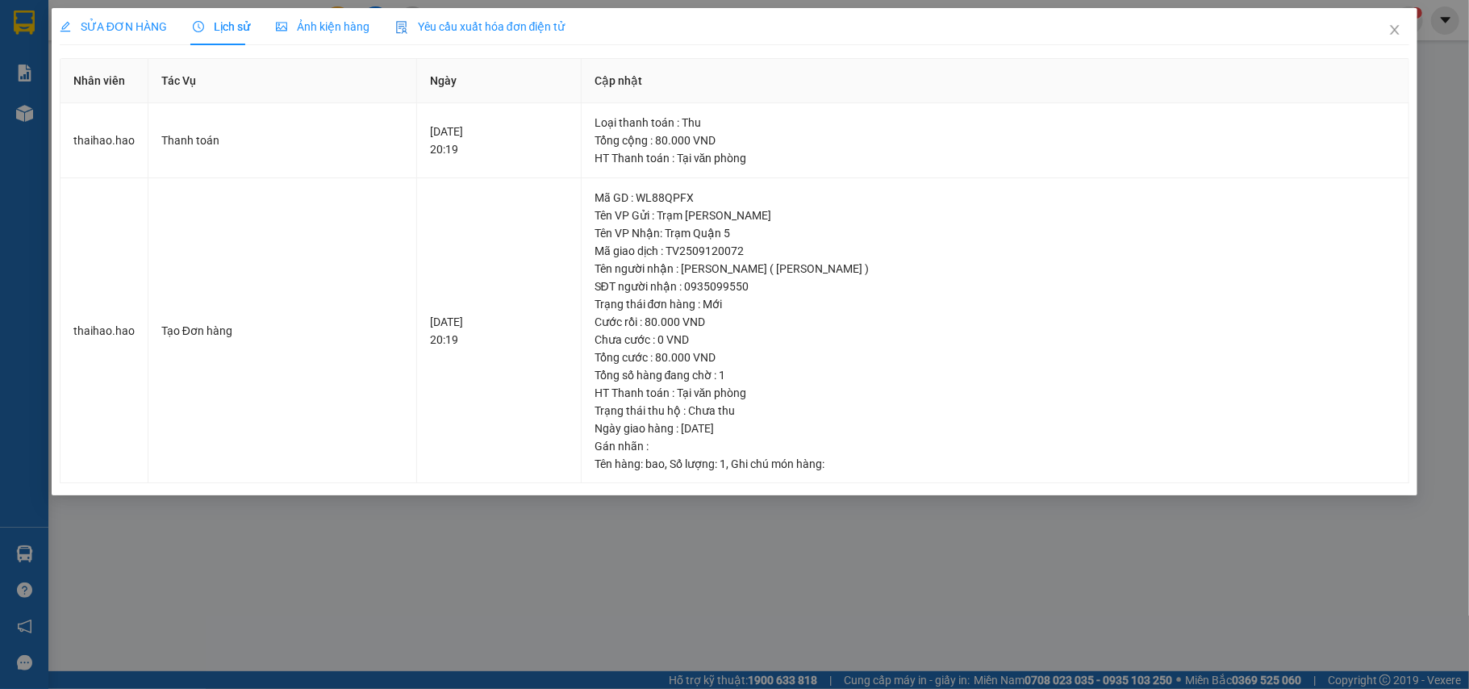
drag, startPoint x: 311, startPoint y: 20, endPoint x: 223, endPoint y: 26, distance: 88.9
click at [311, 21] on span "Ảnh kiện hàng" at bounding box center [323, 26] width 94 height 13
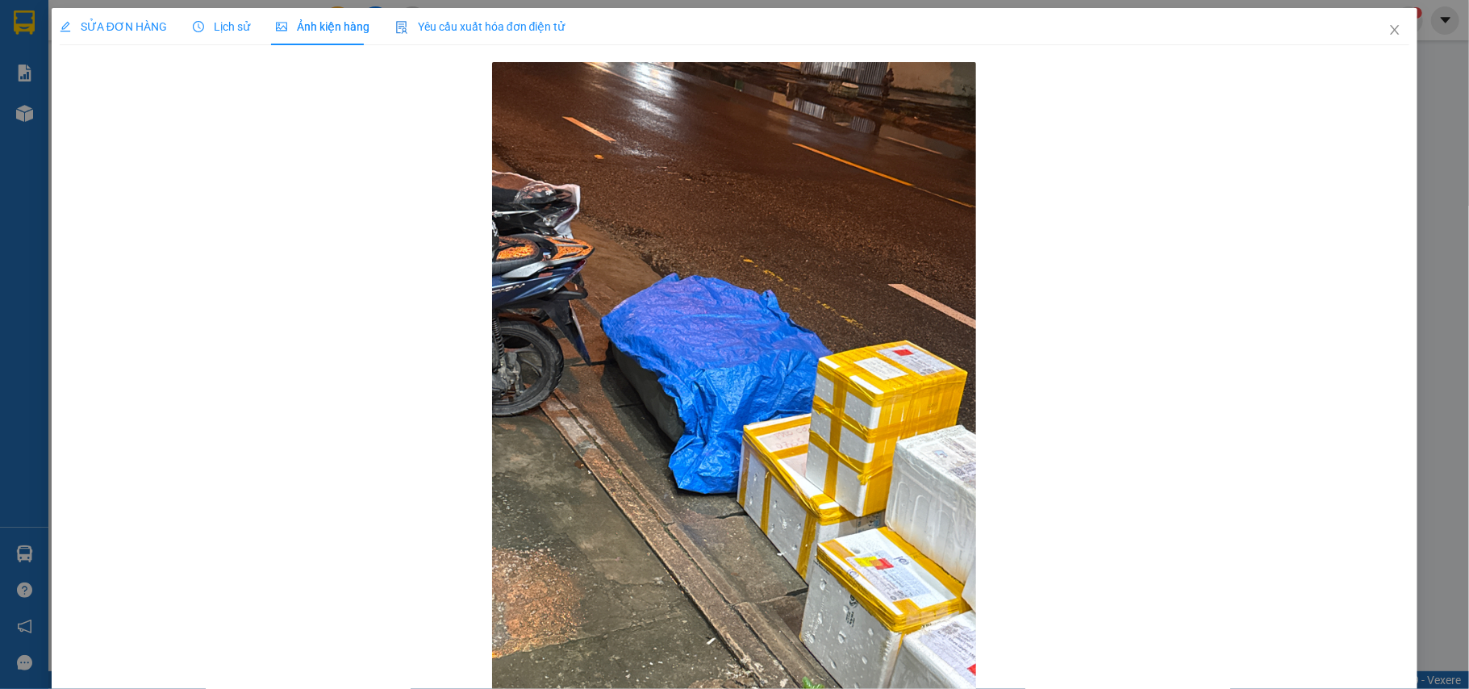
click at [107, 10] on div "SỬA ĐƠN HÀNG" at bounding box center [113, 26] width 107 height 37
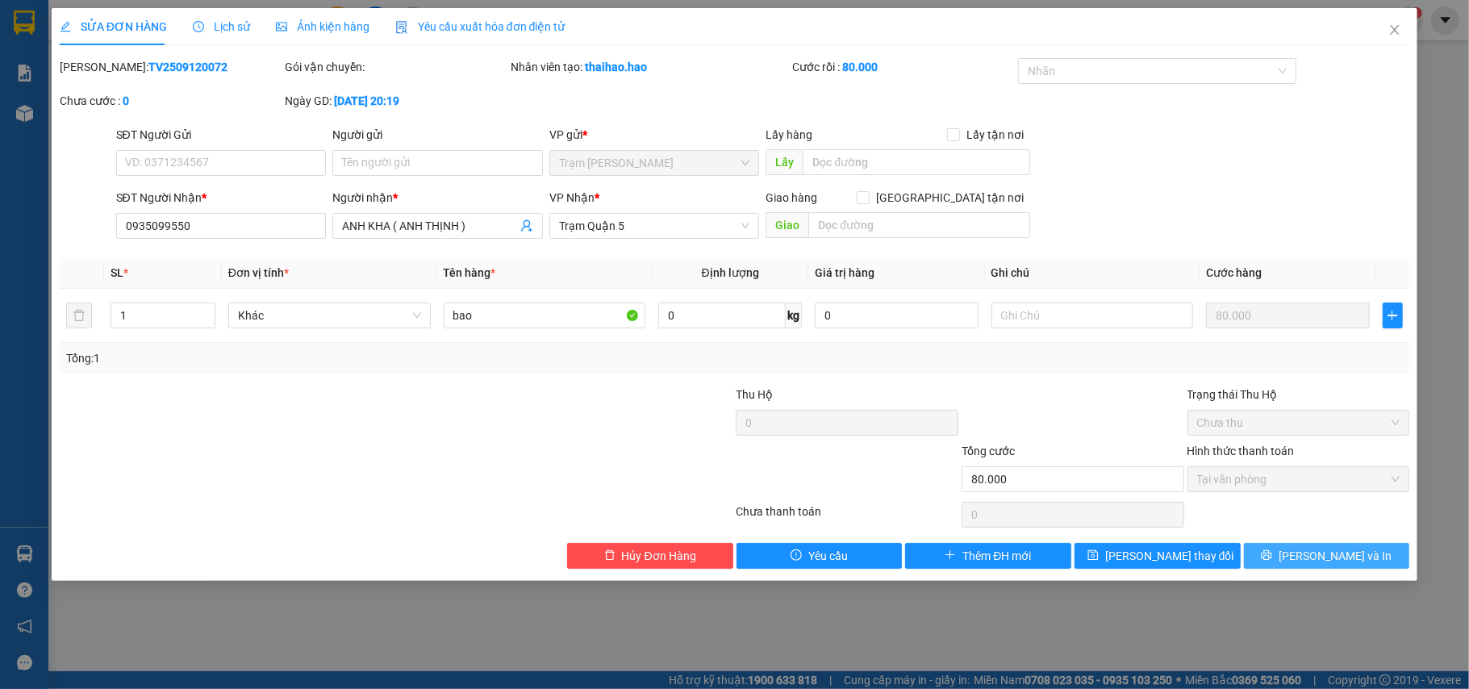
click at [1275, 552] on button "[PERSON_NAME] và In" at bounding box center [1327, 556] width 166 height 26
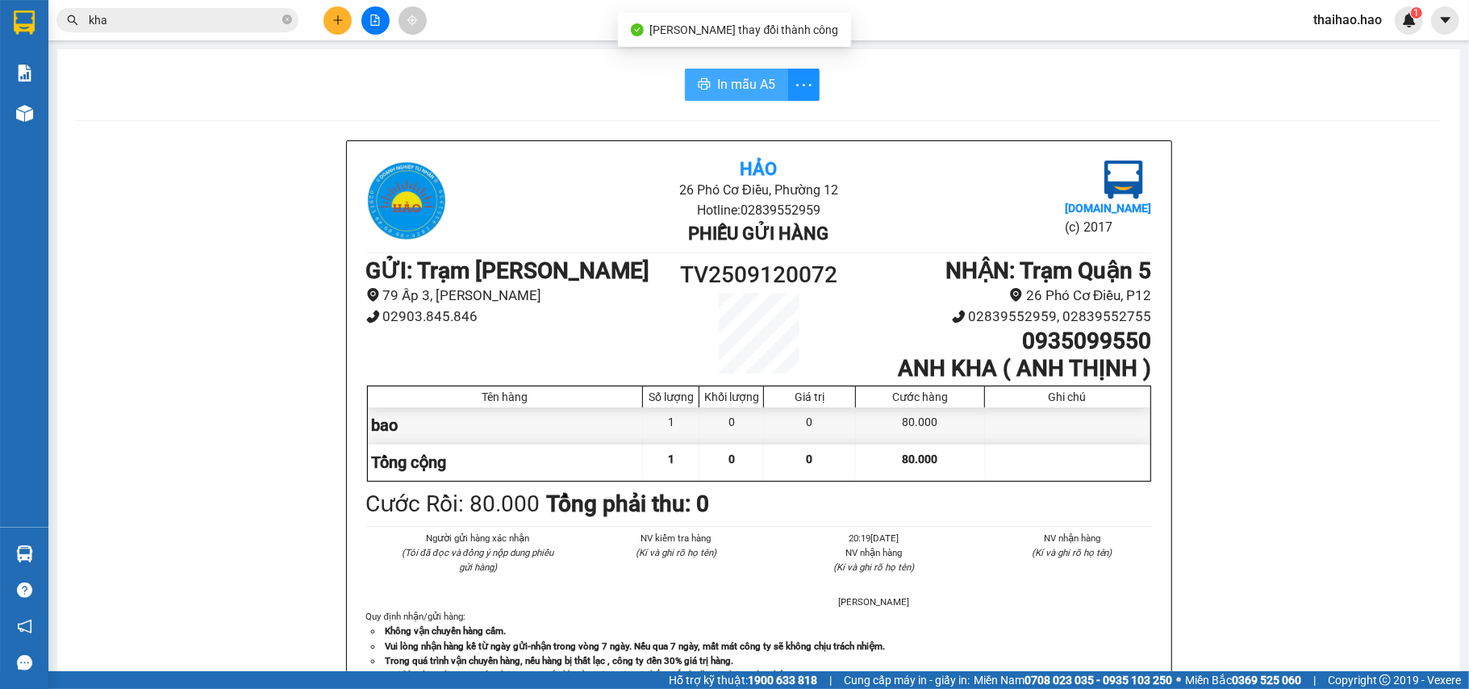
click at [717, 87] on span "In mẫu A5" at bounding box center [746, 84] width 58 height 20
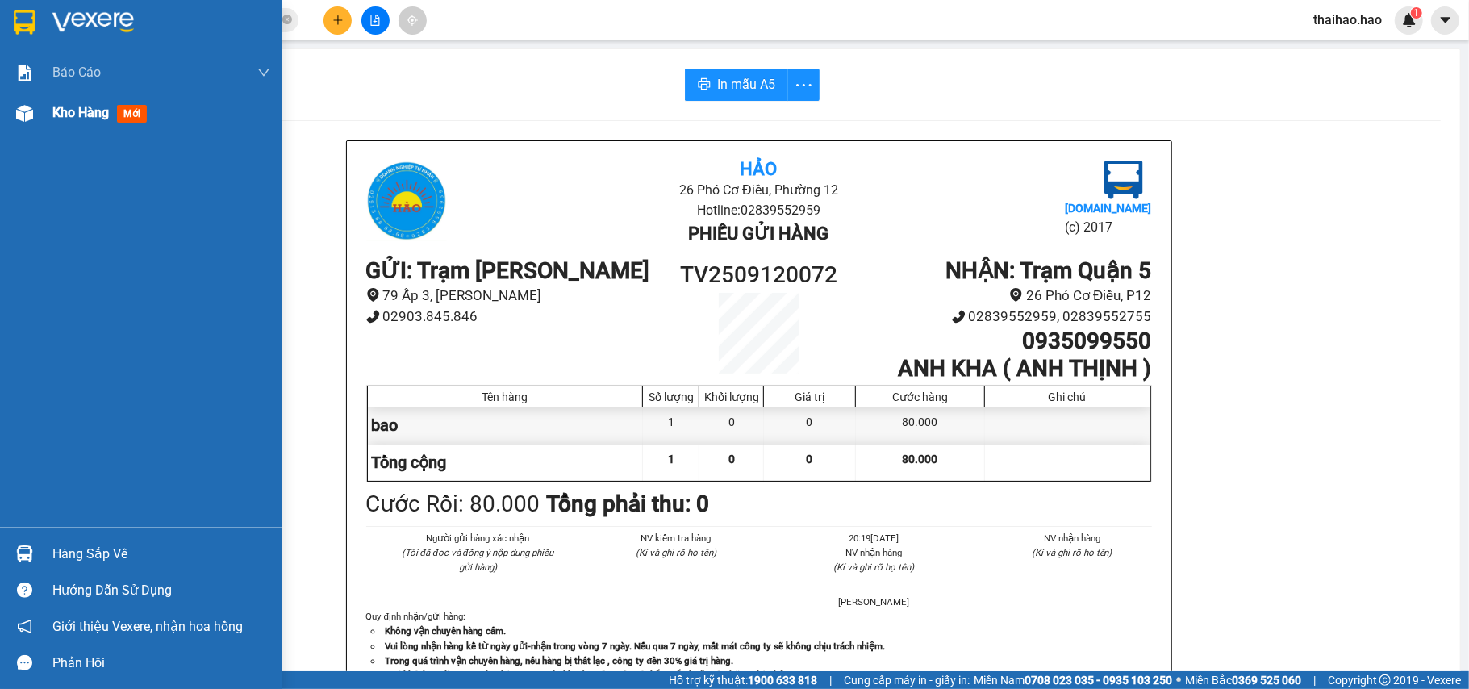
click at [60, 105] on span "Kho hàng" at bounding box center [80, 112] width 56 height 15
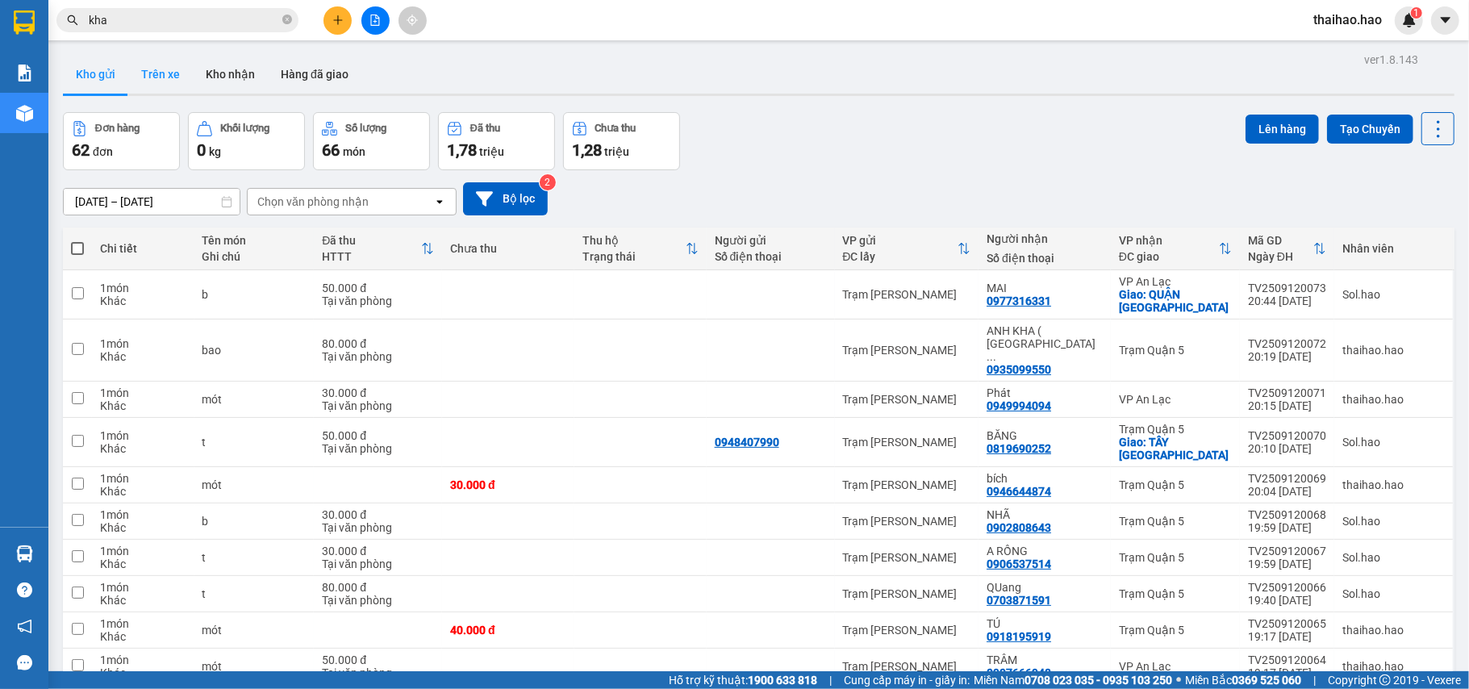
click at [178, 75] on button "Trên xe" at bounding box center [160, 74] width 65 height 39
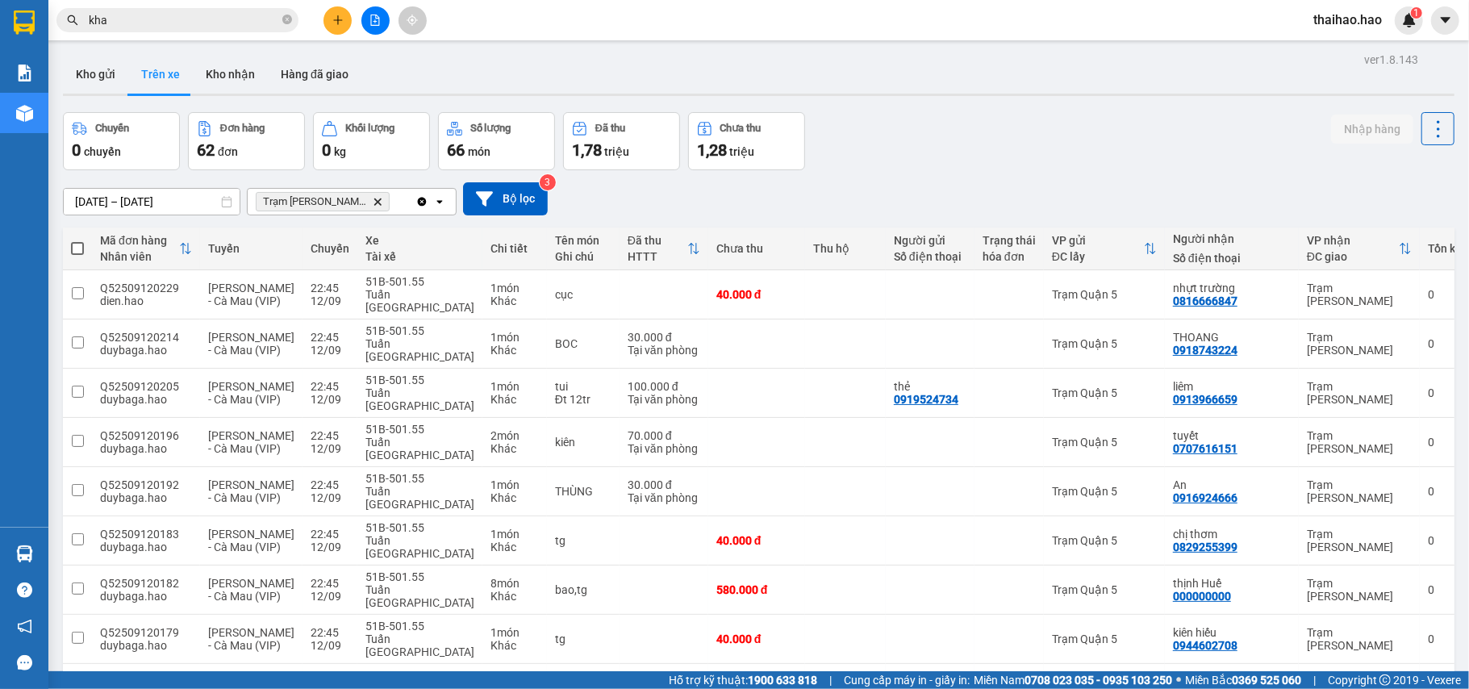
checkbox input "true"
drag, startPoint x: 998, startPoint y: 474, endPoint x: 974, endPoint y: 478, distance: 23.6
checkbox input "true"
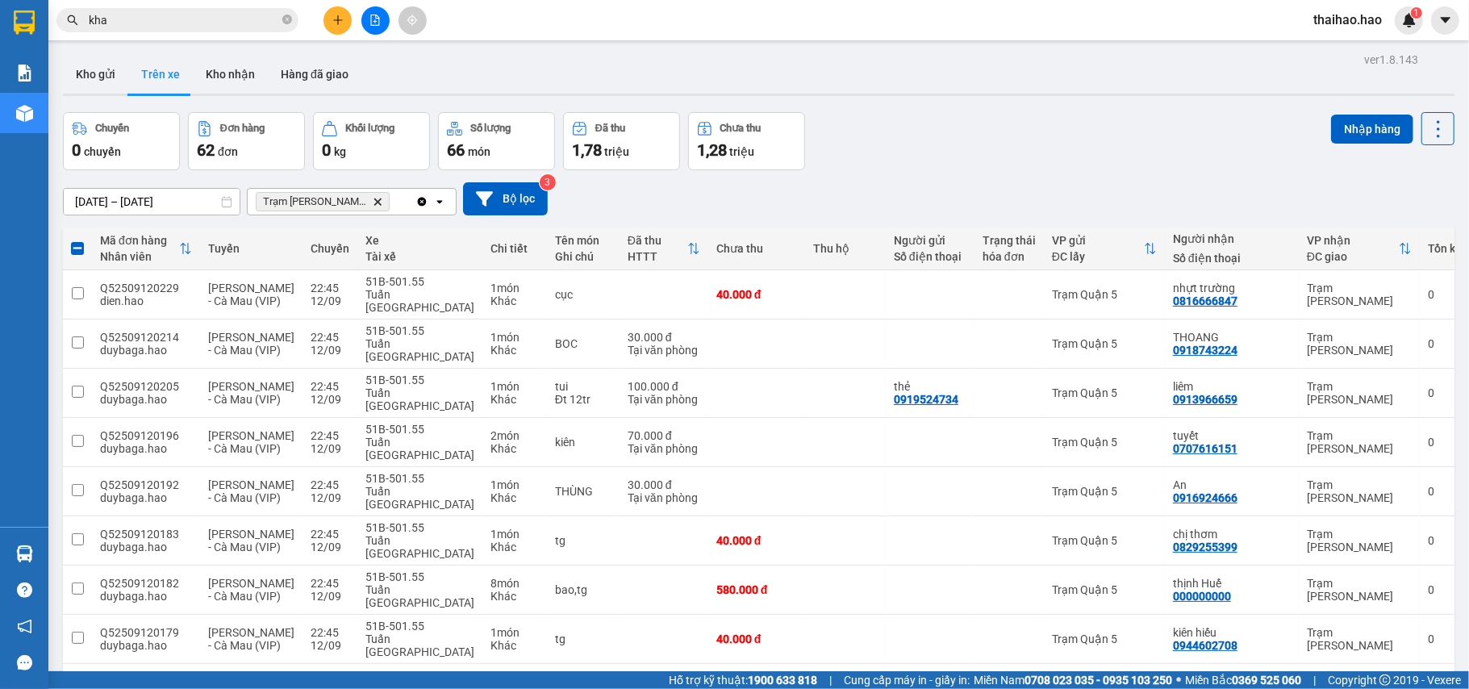
checkbox input "true"
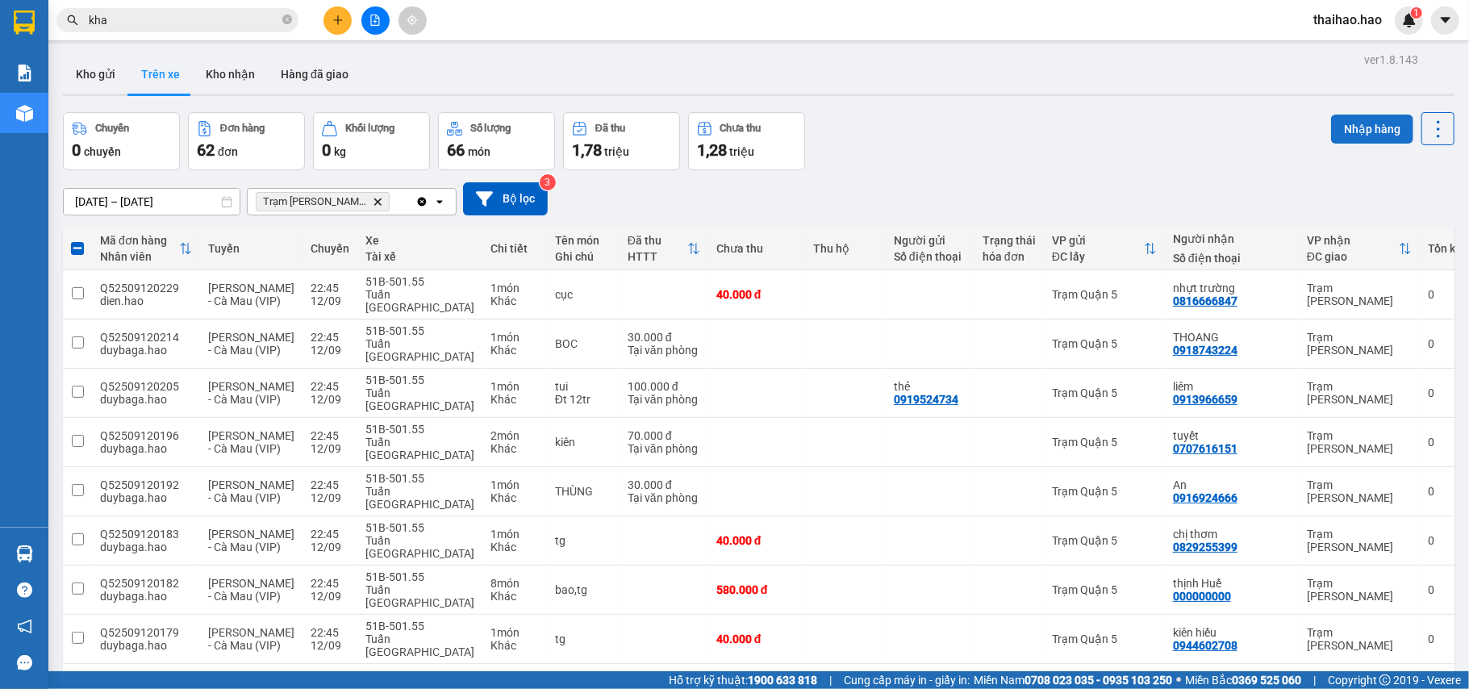
click at [1344, 115] on button "Nhập hàng" at bounding box center [1372, 129] width 82 height 29
checkbox input "false"
click at [252, 89] on button "Kho nhận" at bounding box center [230, 74] width 75 height 39
type input "[DATE] – [DATE]"
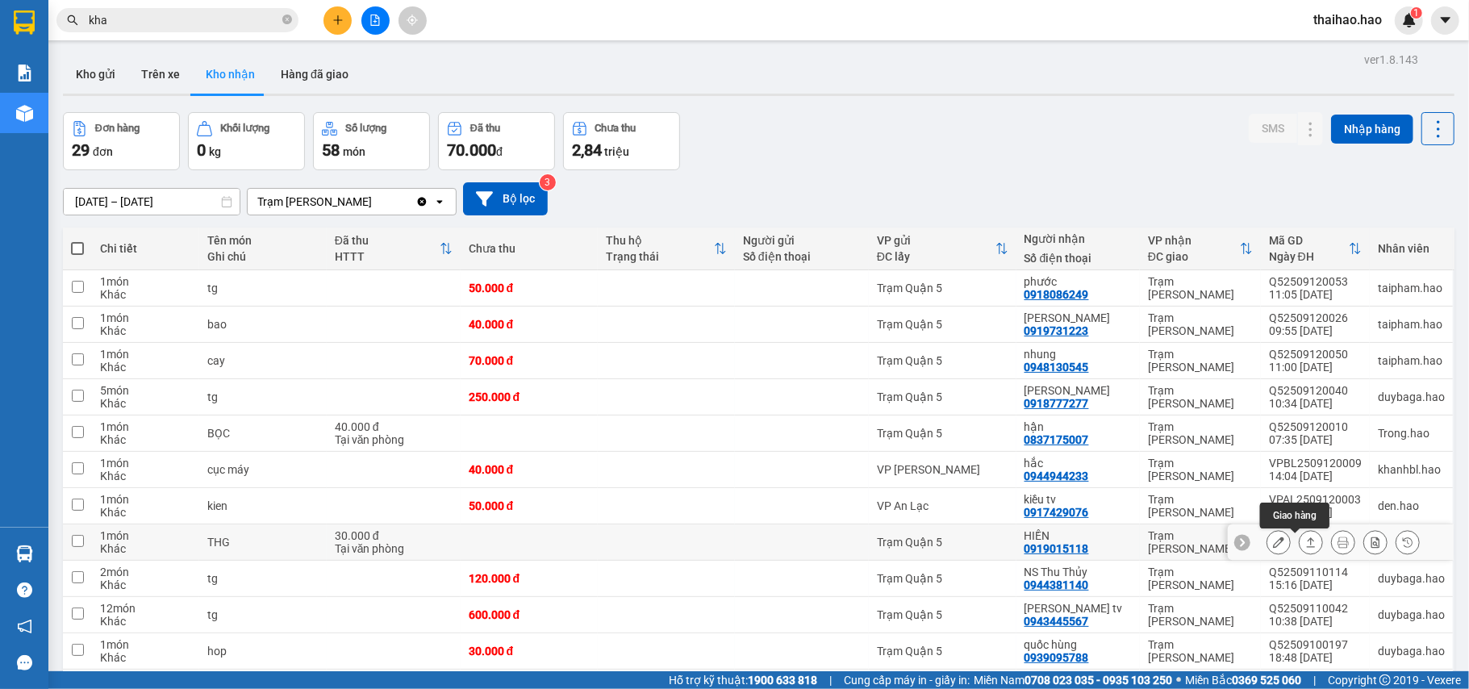
click at [1305, 536] on icon at bounding box center [1310, 541] width 11 height 11
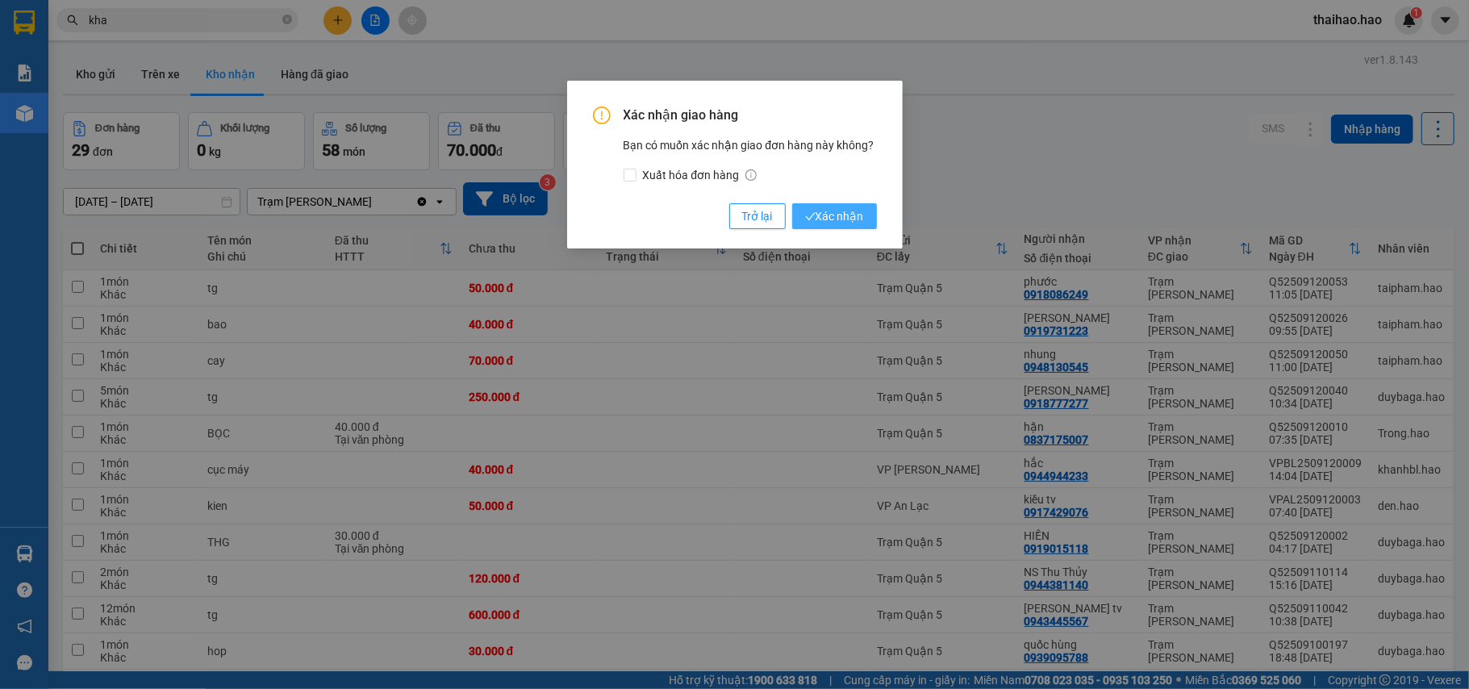
click at [807, 219] on icon "check" at bounding box center [810, 216] width 10 height 10
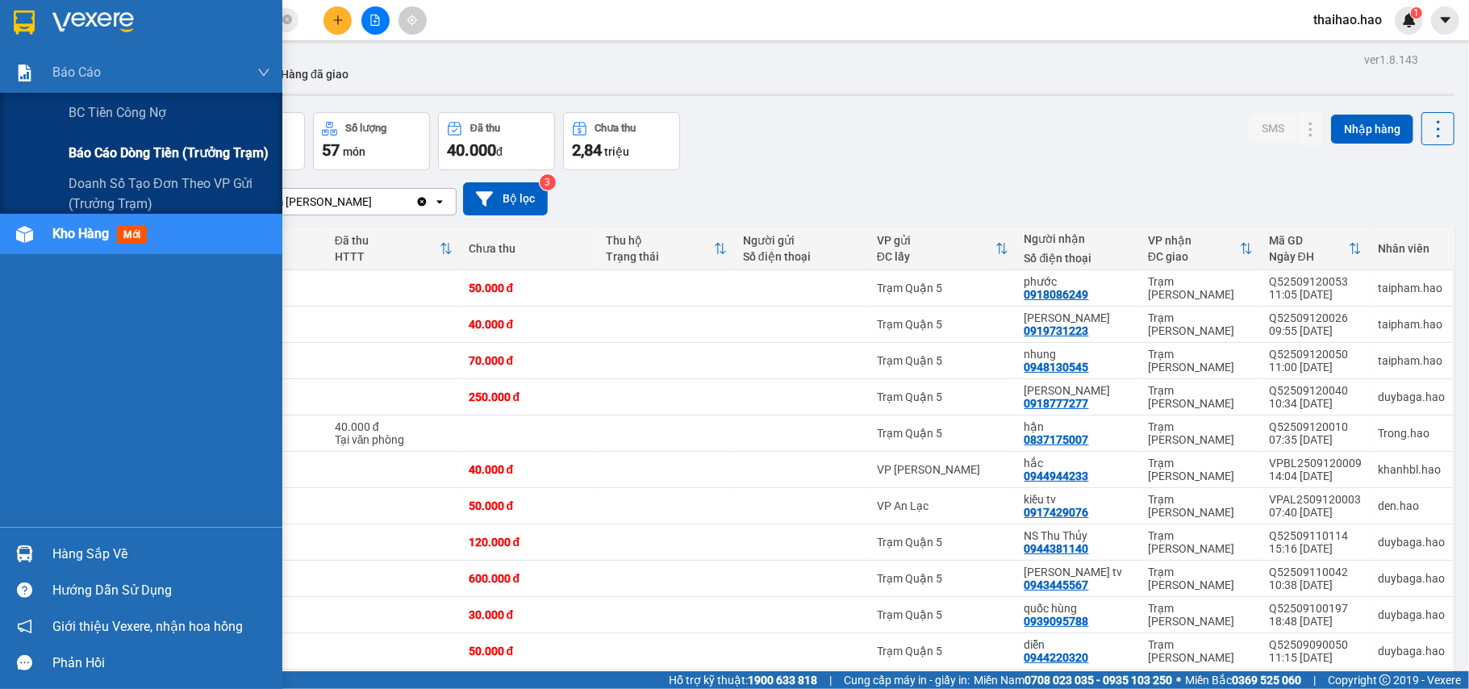
click at [153, 134] on div "Báo cáo dòng tiền (trưởng trạm)" at bounding box center [170, 153] width 202 height 40
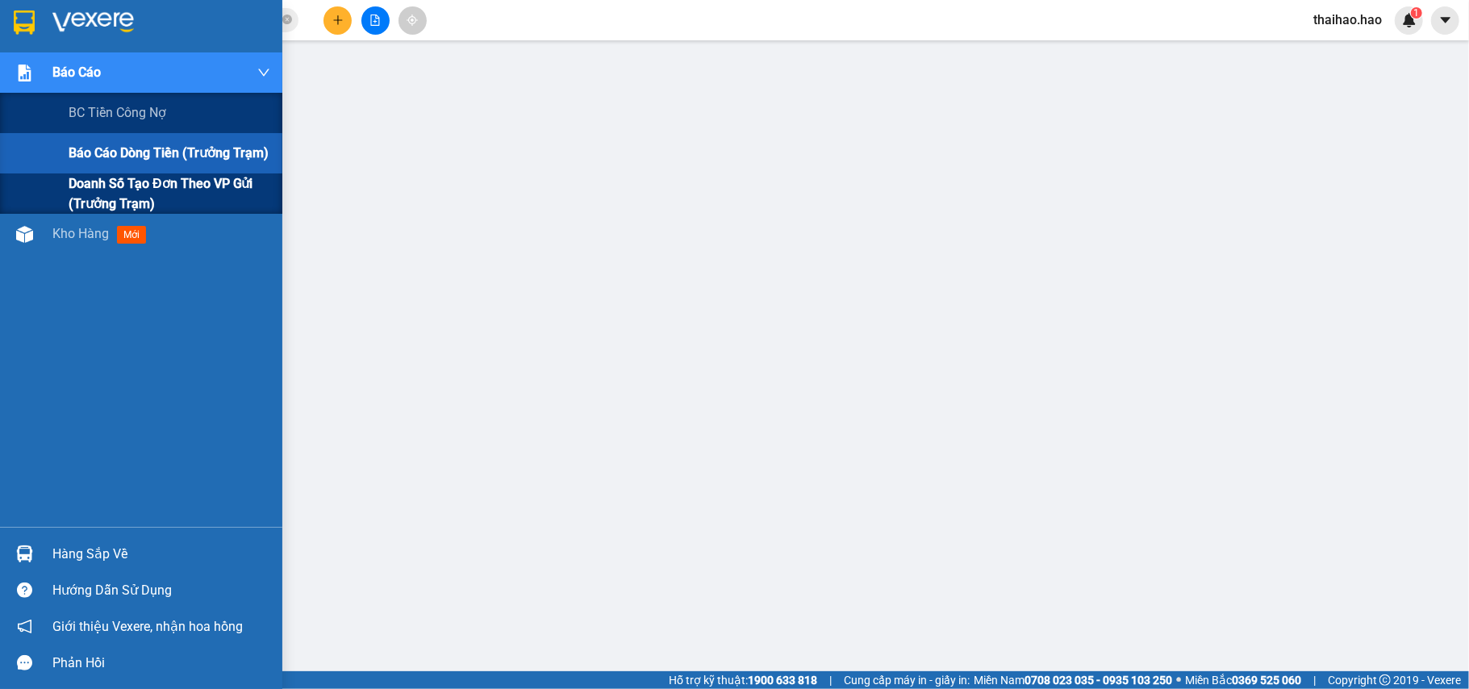
click at [98, 192] on span "Doanh số tạo đơn theo VP gửi (trưởng trạm)" at bounding box center [170, 193] width 202 height 40
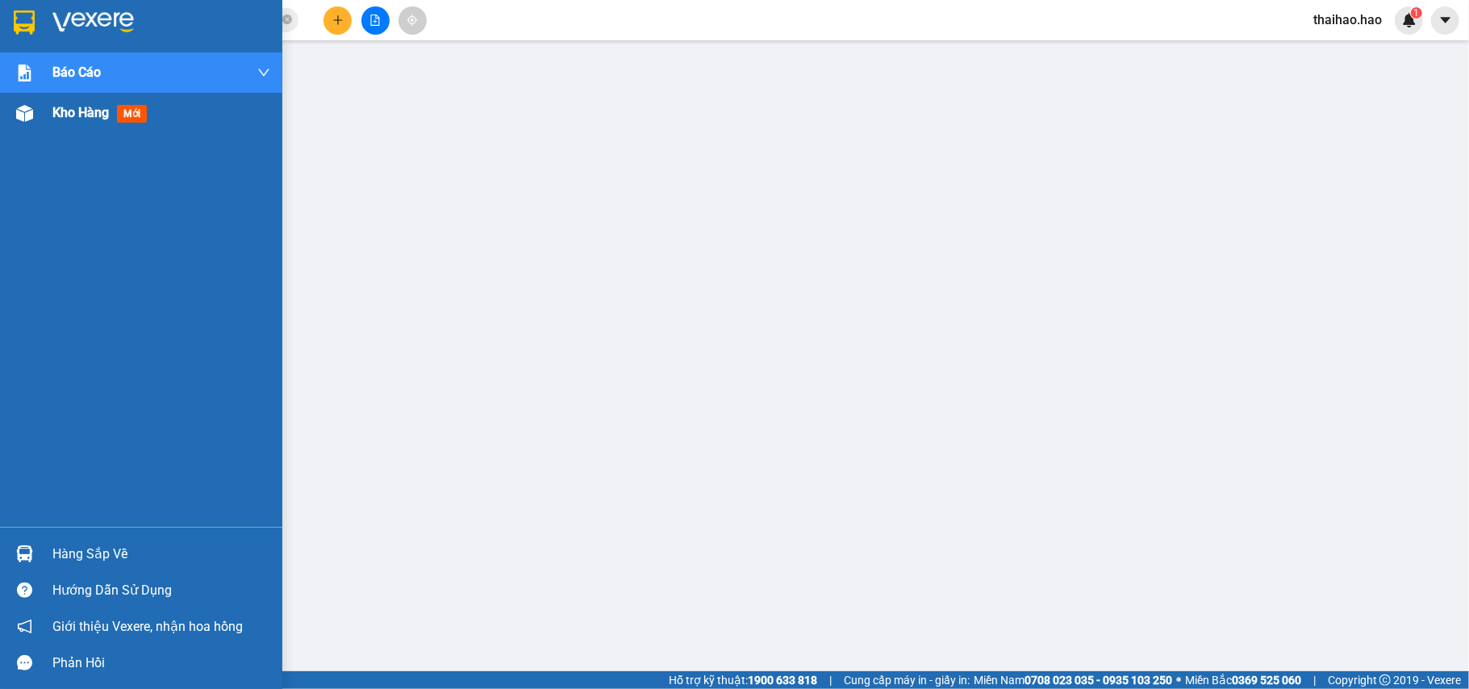
click at [60, 127] on div "Kho hàng mới" at bounding box center [161, 113] width 218 height 40
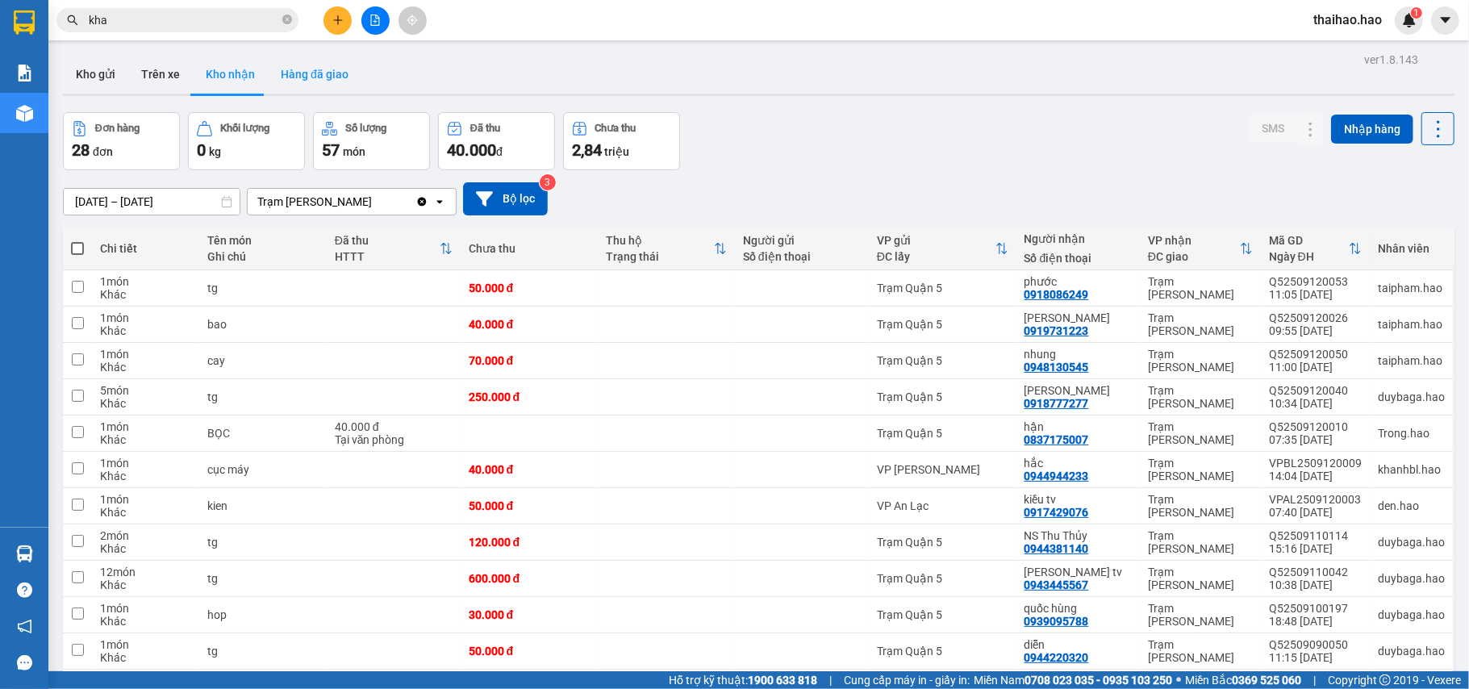
click at [348, 73] on button "Hàng đã giao" at bounding box center [315, 74] width 94 height 39
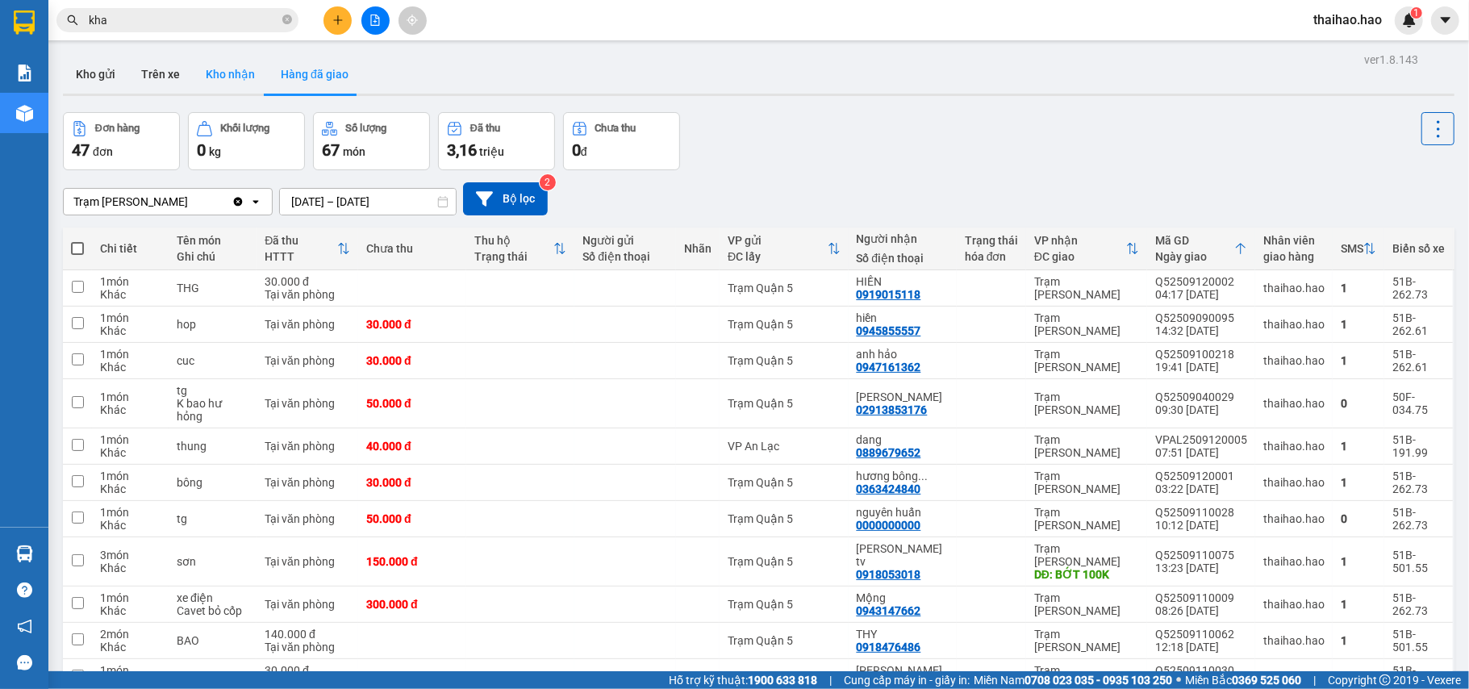
click at [259, 81] on button "Kho nhận" at bounding box center [230, 74] width 75 height 39
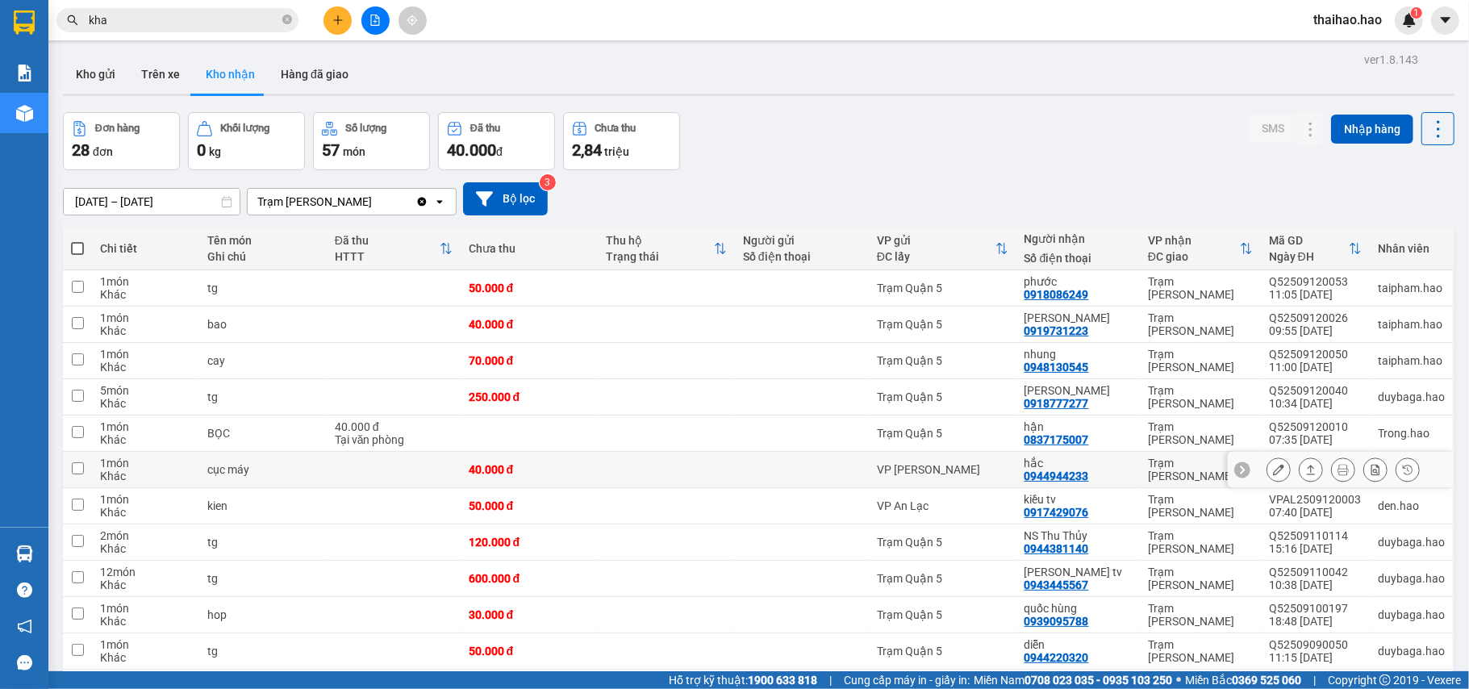
click at [1140, 469] on td "Trạm [PERSON_NAME]" at bounding box center [1200, 470] width 121 height 36
checkbox input "true"
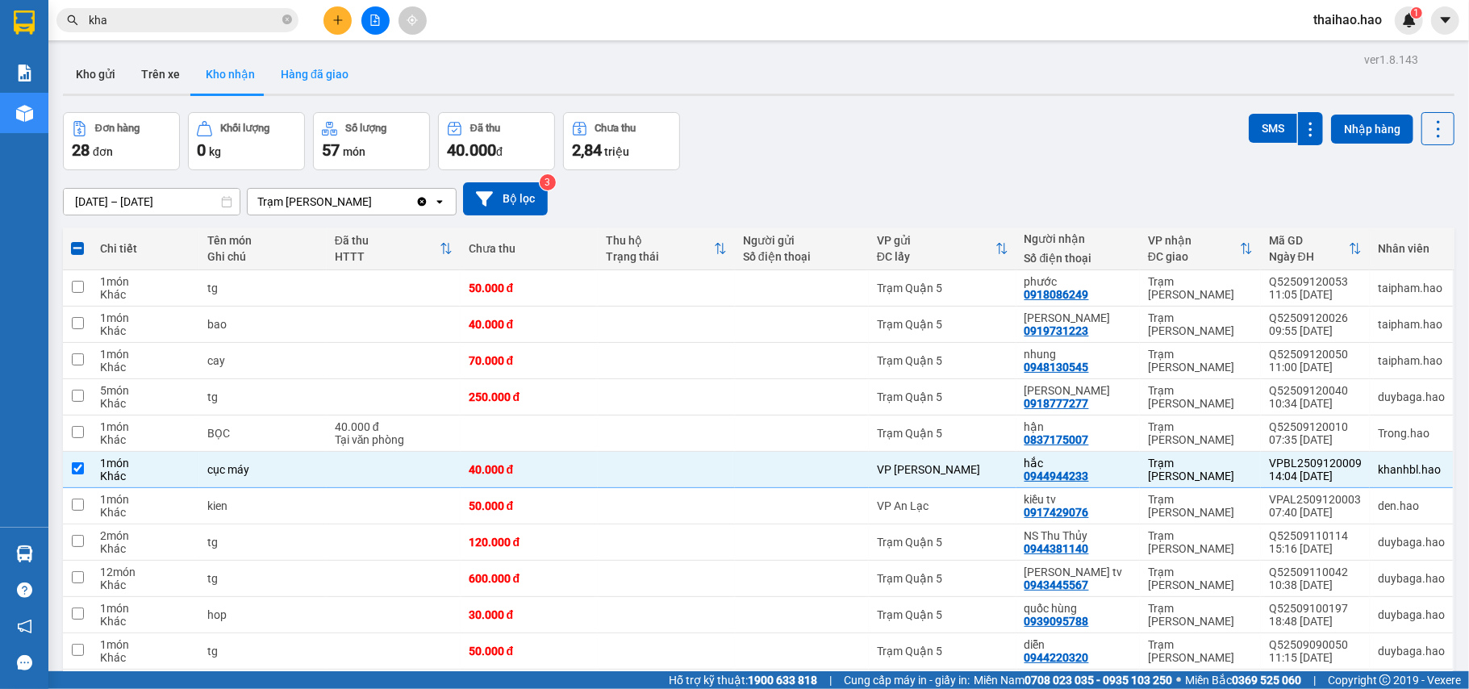
click at [305, 72] on button "Hàng đã giao" at bounding box center [315, 74] width 94 height 39
